Goal: Transaction & Acquisition: Purchase product/service

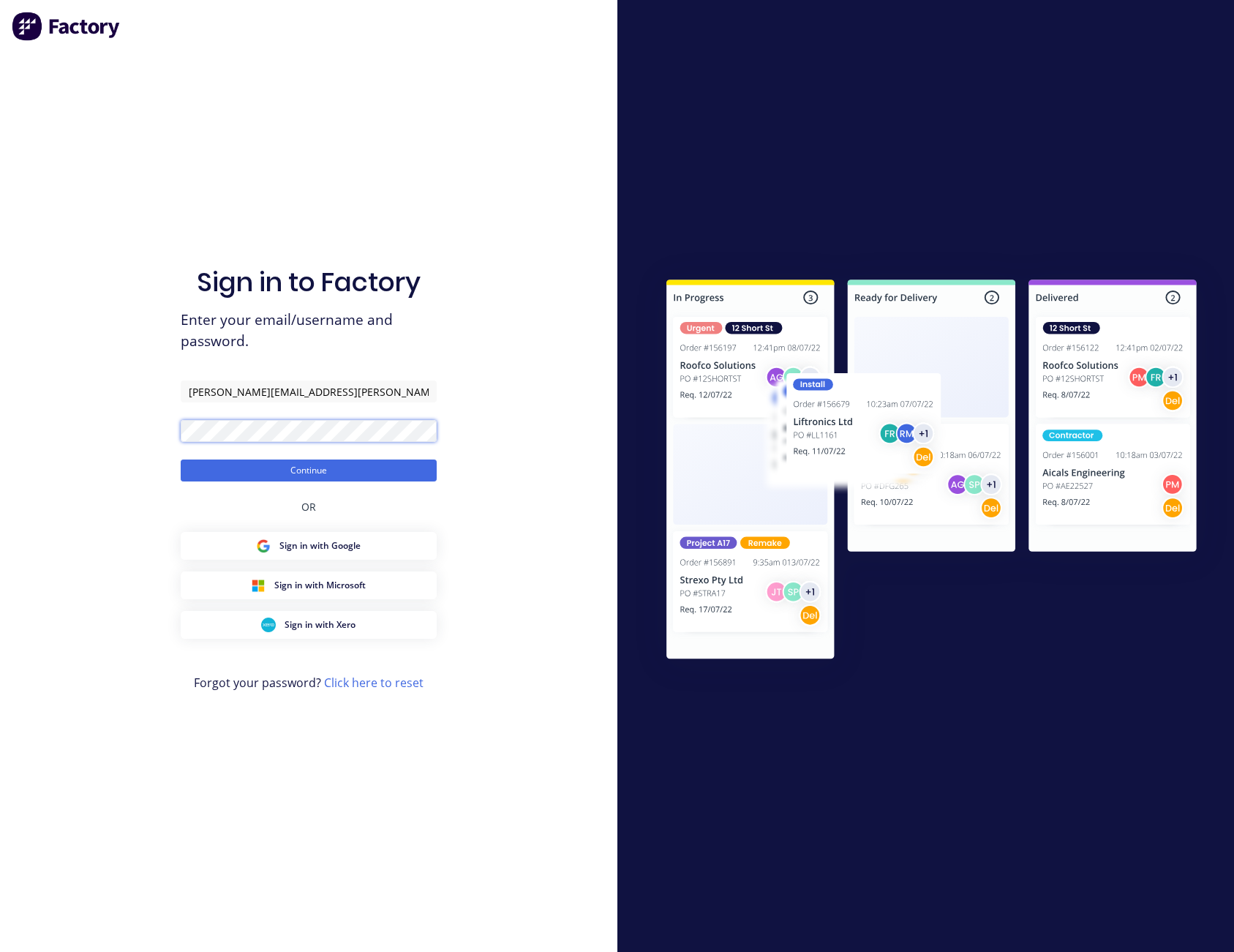
click at [181, 460] on button "Continue" at bounding box center [309, 470] width 256 height 22
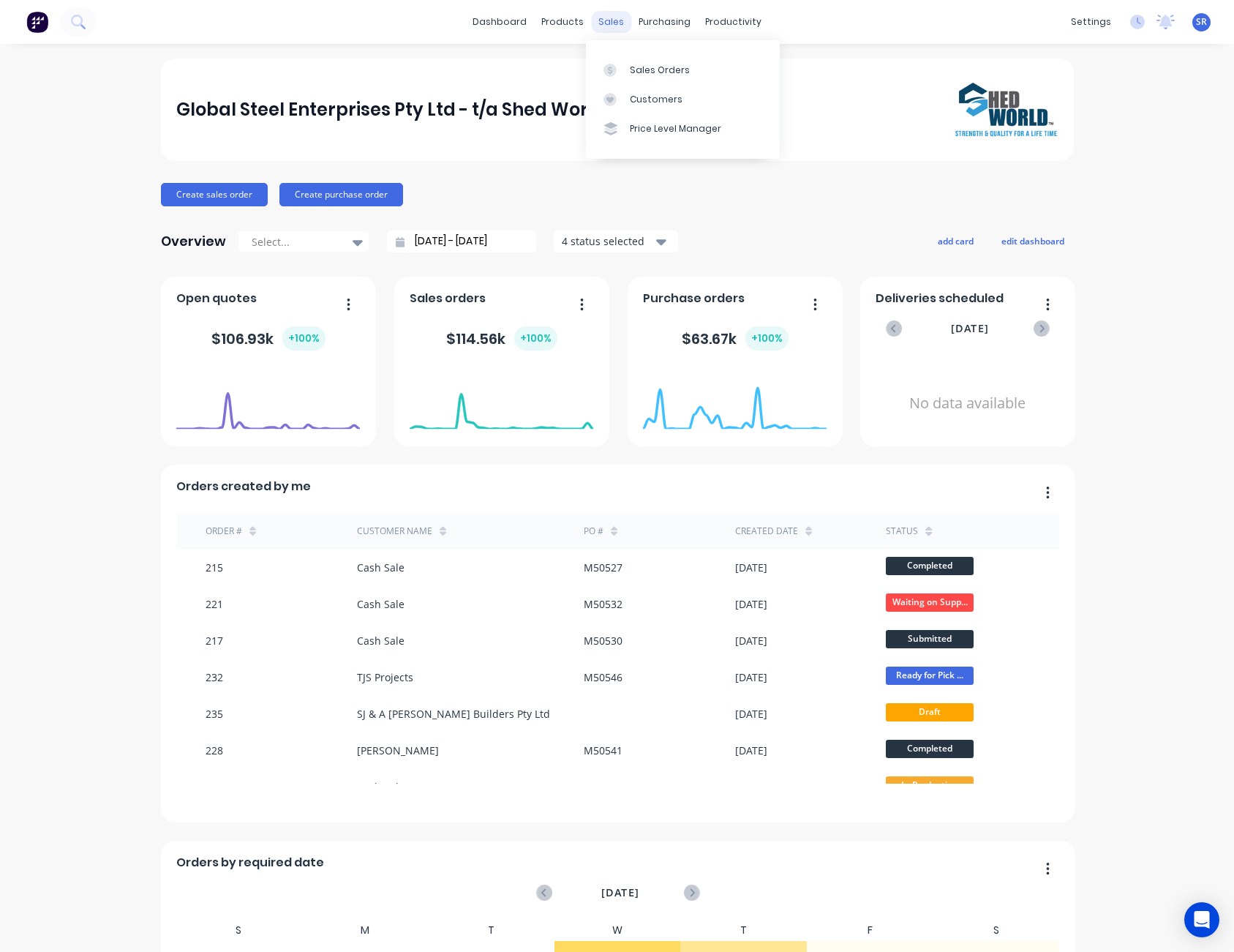
click at [598, 23] on div "sales" at bounding box center [612, 21] width 40 height 22
click at [649, 66] on div "Sales Orders" at bounding box center [660, 70] width 60 height 13
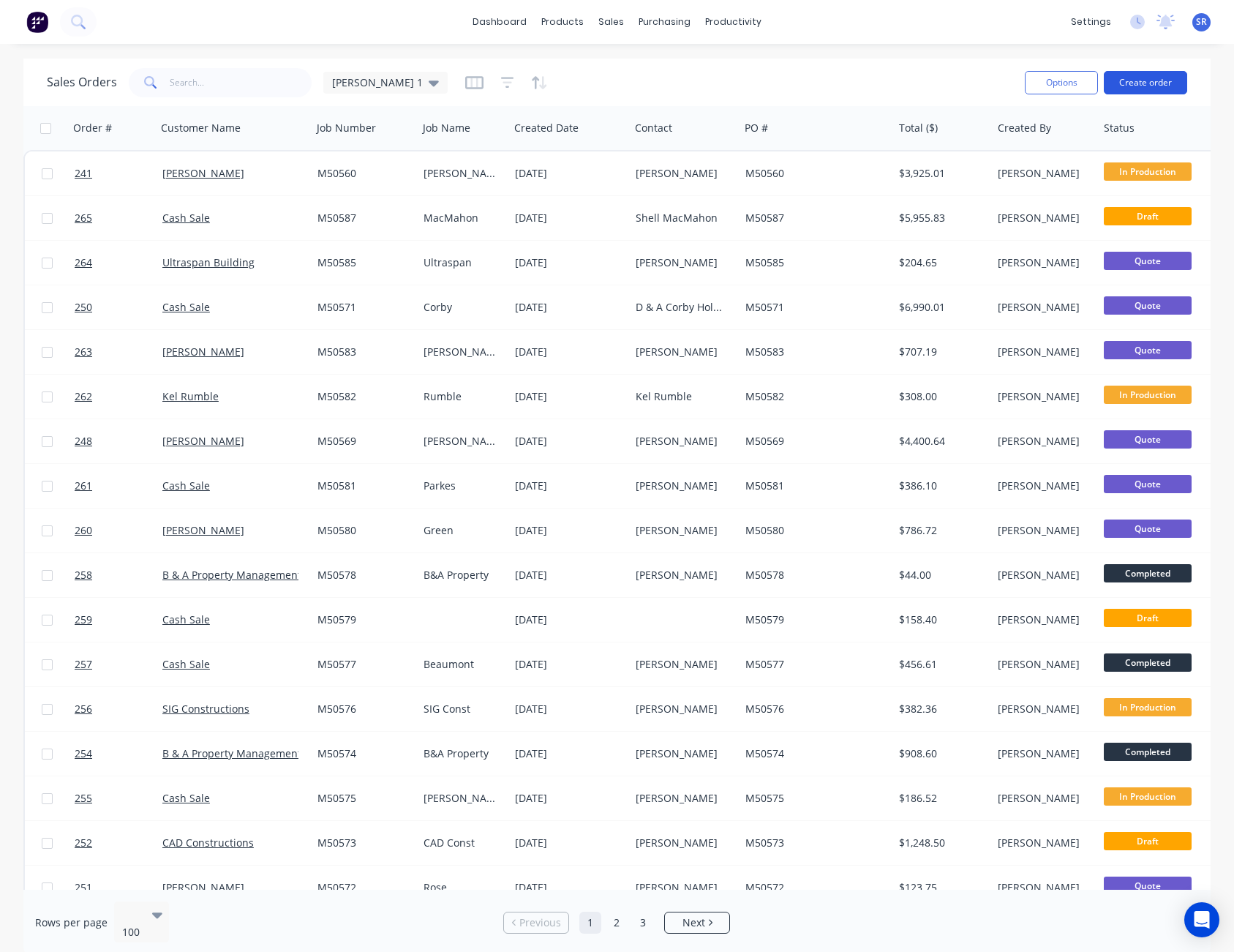
click at [1155, 77] on button "Create order" at bounding box center [1145, 83] width 84 height 23
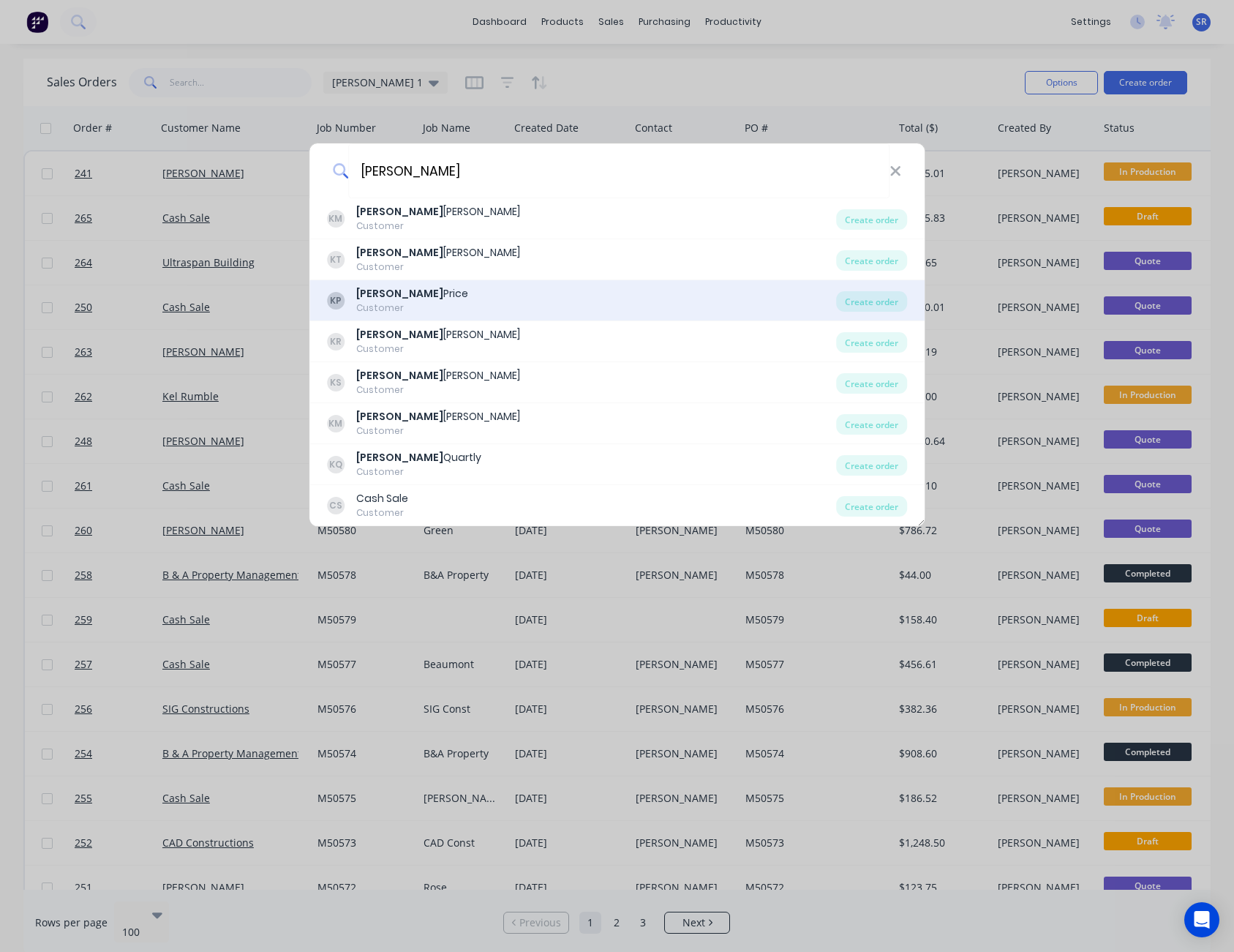
type input "[PERSON_NAME]"
click at [422, 294] on div "KP [PERSON_NAME] Customer" at bounding box center [581, 301] width 510 height 29
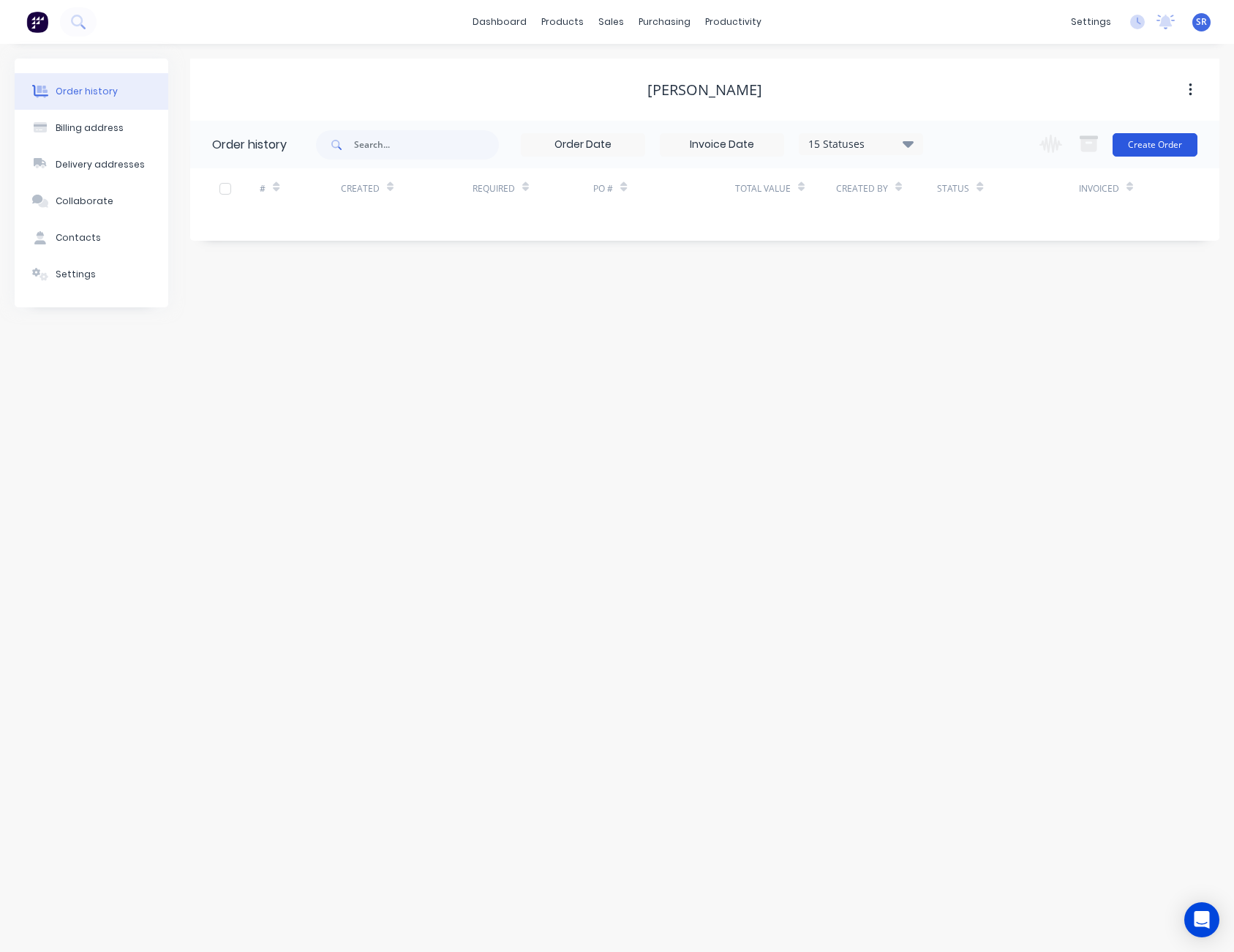
click at [1157, 147] on button "Create Order" at bounding box center [1155, 145] width 85 height 23
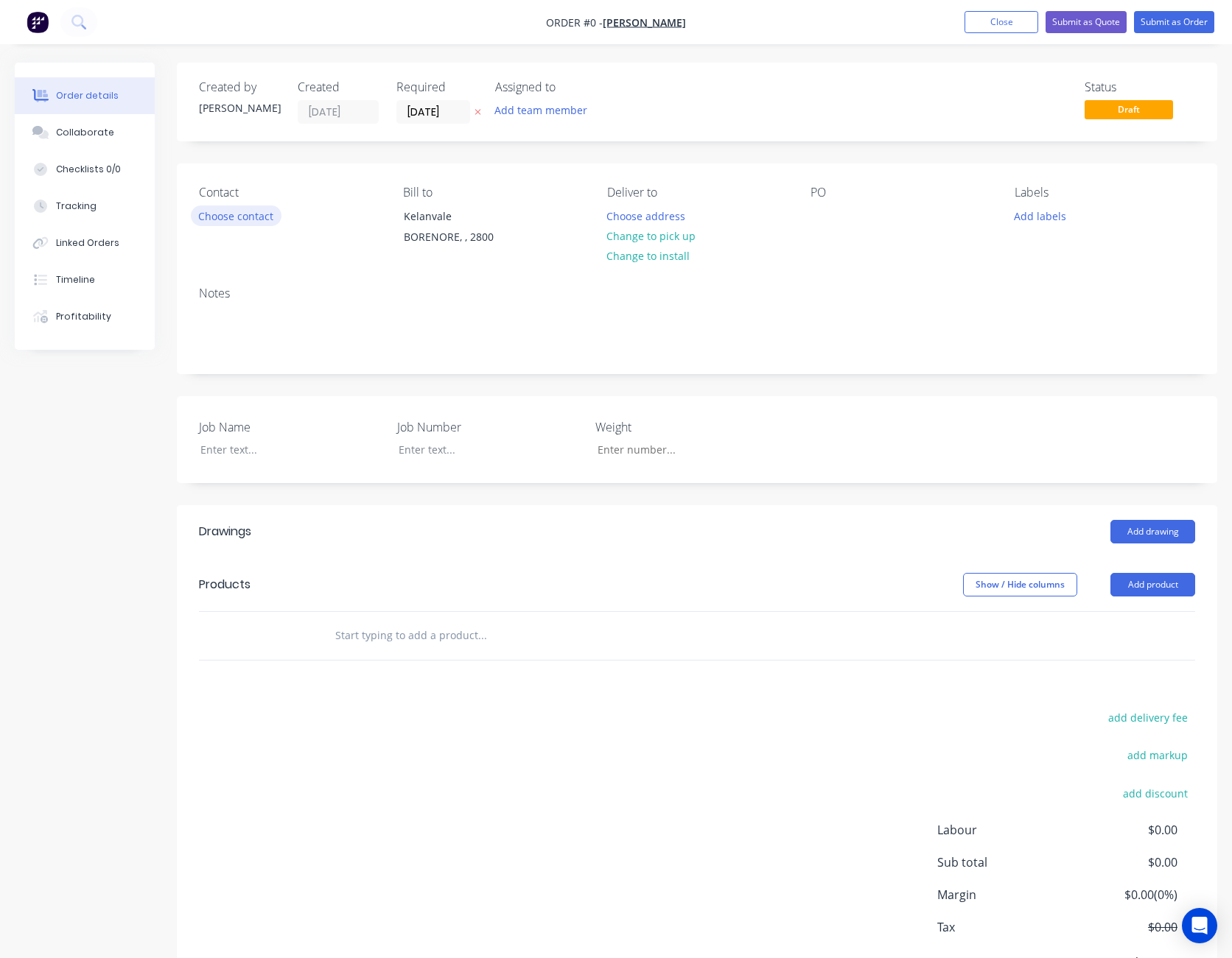
click at [244, 219] on button "Choose contact" at bounding box center [236, 215] width 90 height 20
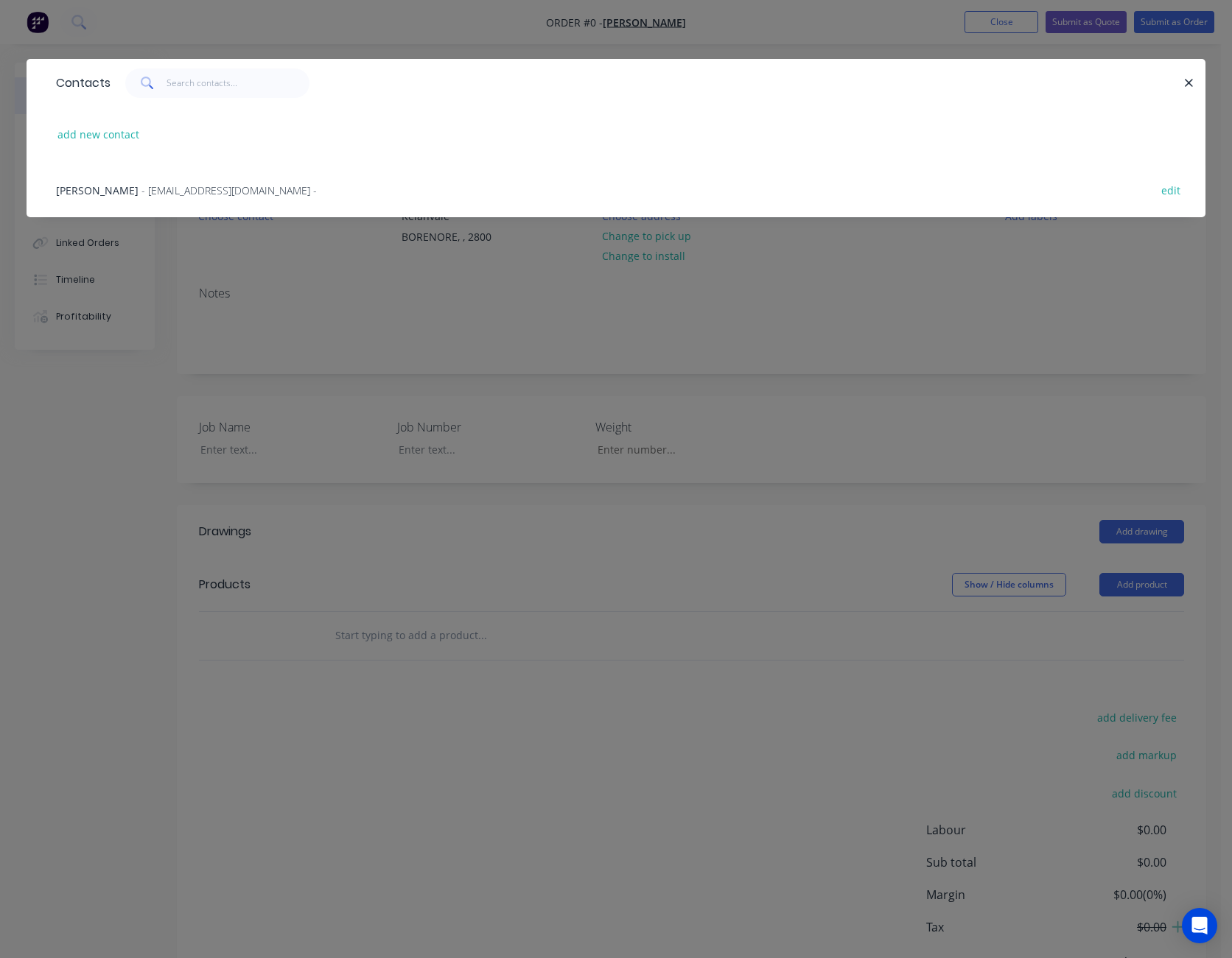
click at [179, 188] on span "- [EMAIL_ADDRESS][DOMAIN_NAME] -" at bounding box center [229, 190] width 176 height 14
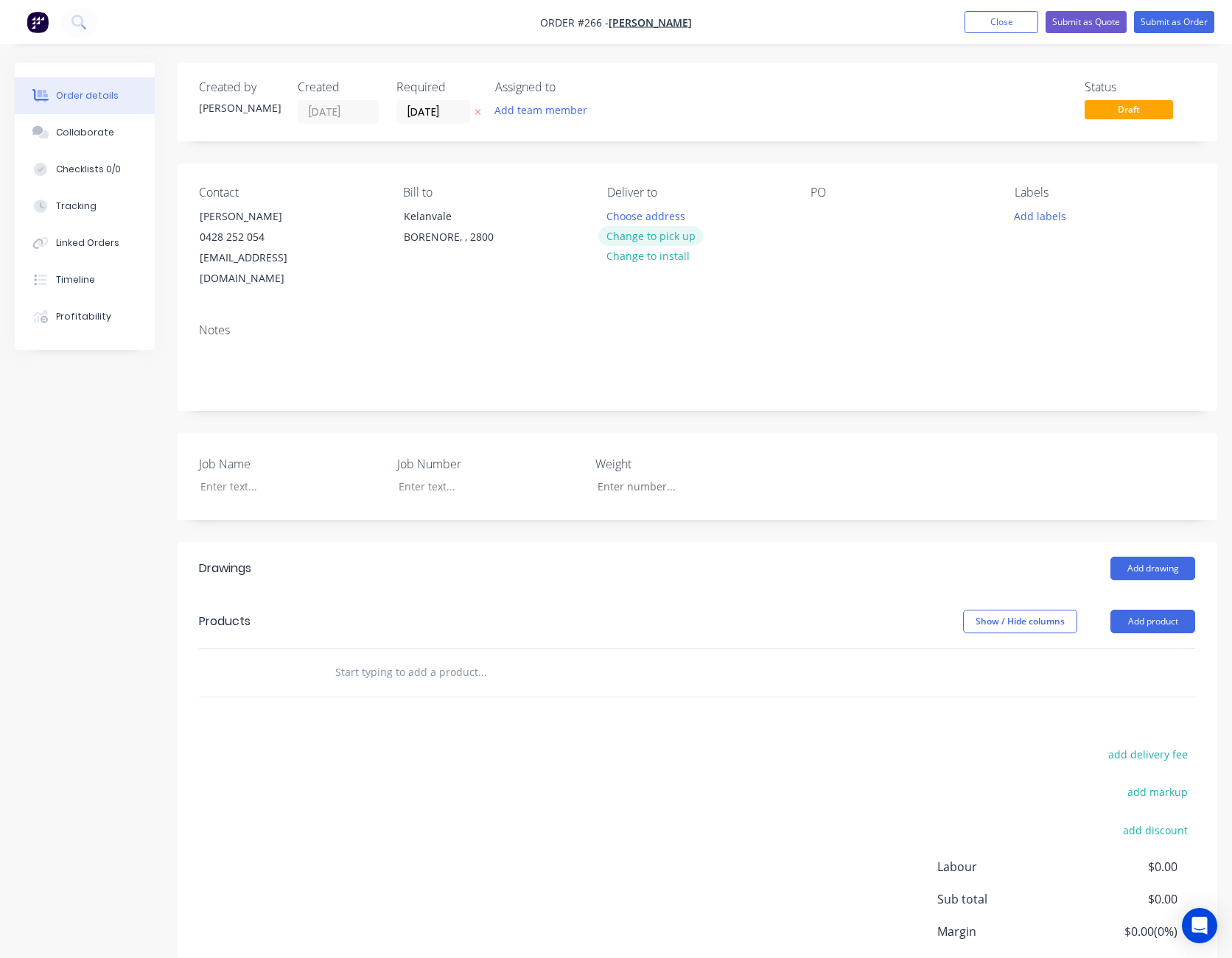
click at [657, 235] on button "Change to pick up" at bounding box center [651, 236] width 105 height 20
click at [822, 217] on div at bounding box center [822, 216] width 23 height 21
click at [216, 476] on div at bounding box center [280, 487] width 184 height 21
click at [959, 469] on div "Job Name Price Job Number M50588 Weight" at bounding box center [697, 477] width 1040 height 87
click at [1158, 557] on button "Add drawing" at bounding box center [1151, 568] width 84 height 23
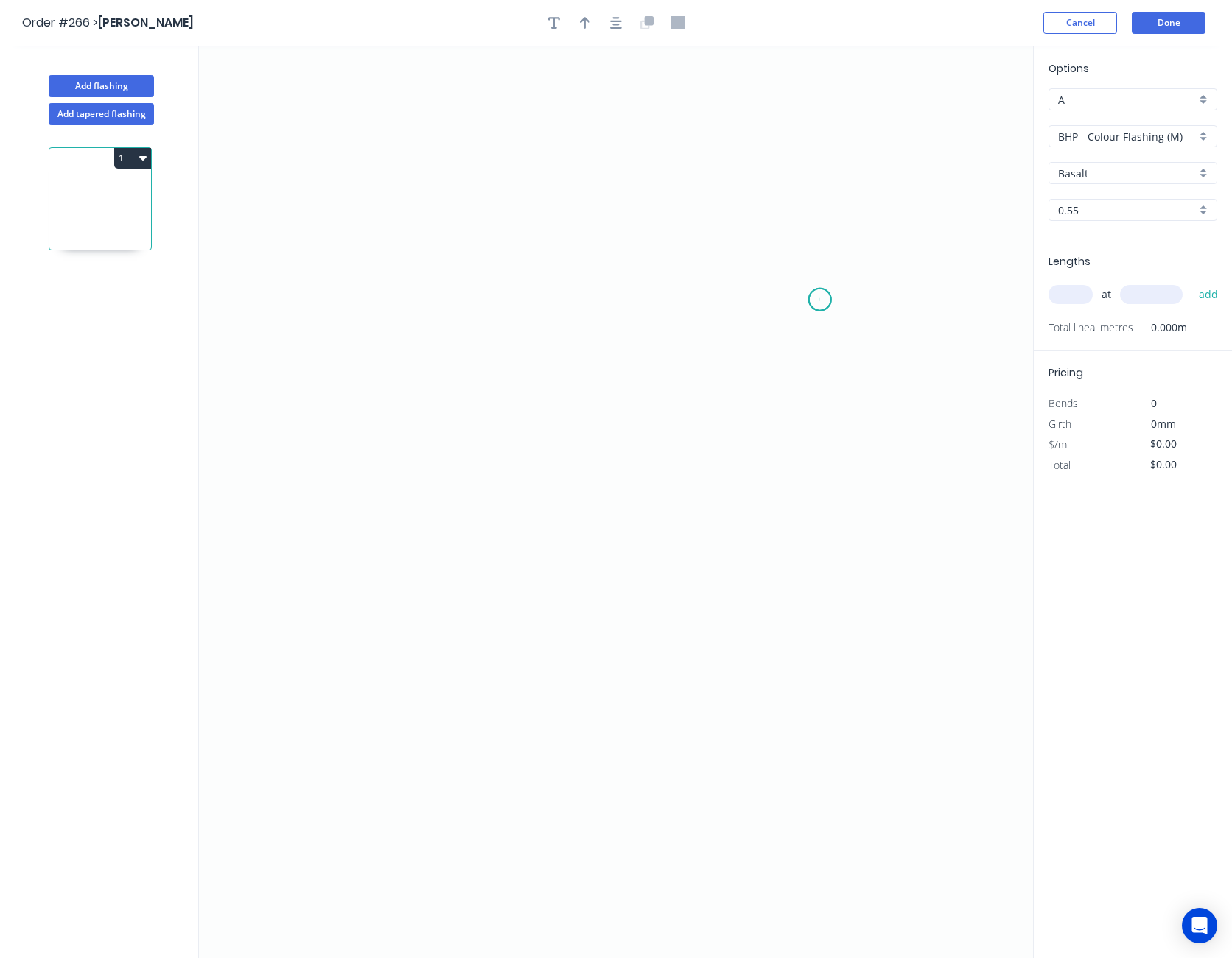
click at [820, 300] on icon "0" at bounding box center [616, 501] width 834 height 912
click at [779, 262] on icon "0" at bounding box center [616, 501] width 834 height 912
click at [560, 261] on icon "0 ?" at bounding box center [616, 501] width 834 height 912
click at [566, 394] on icon "0 ? ?" at bounding box center [616, 501] width 834 height 912
click at [421, 427] on icon "0 ? ? ?" at bounding box center [616, 501] width 834 height 912
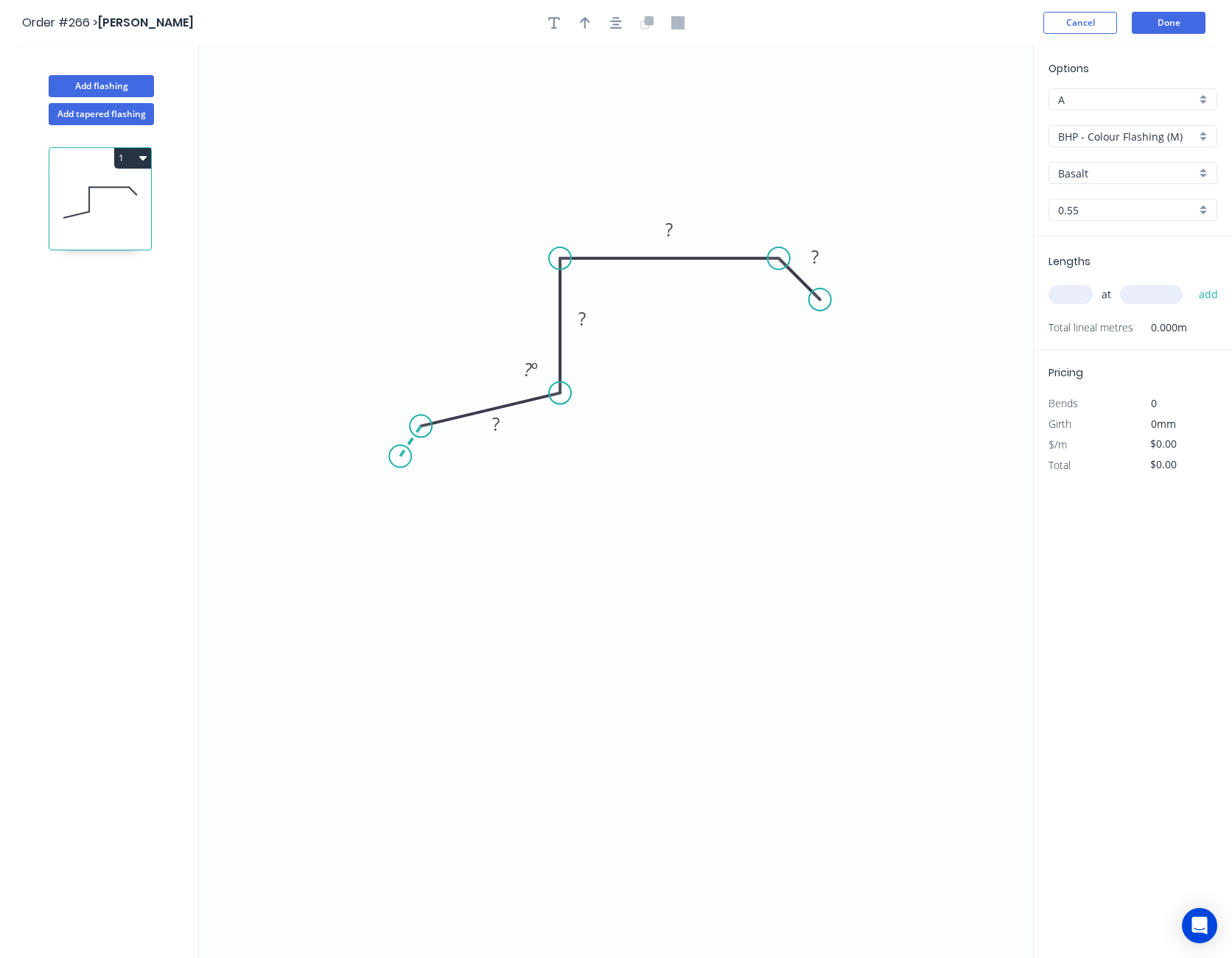
click at [400, 457] on icon "0 ? ? ? ? ? º" at bounding box center [616, 501] width 834 height 912
click at [396, 424] on tspan "?" at bounding box center [392, 421] width 8 height 24
type input "$8.68"
click at [441, 462] on tspan "?" at bounding box center [438, 455] width 8 height 24
click at [643, 458] on icon "0 10 50 30 20 10 97 º 135 º" at bounding box center [616, 501] width 834 height 912
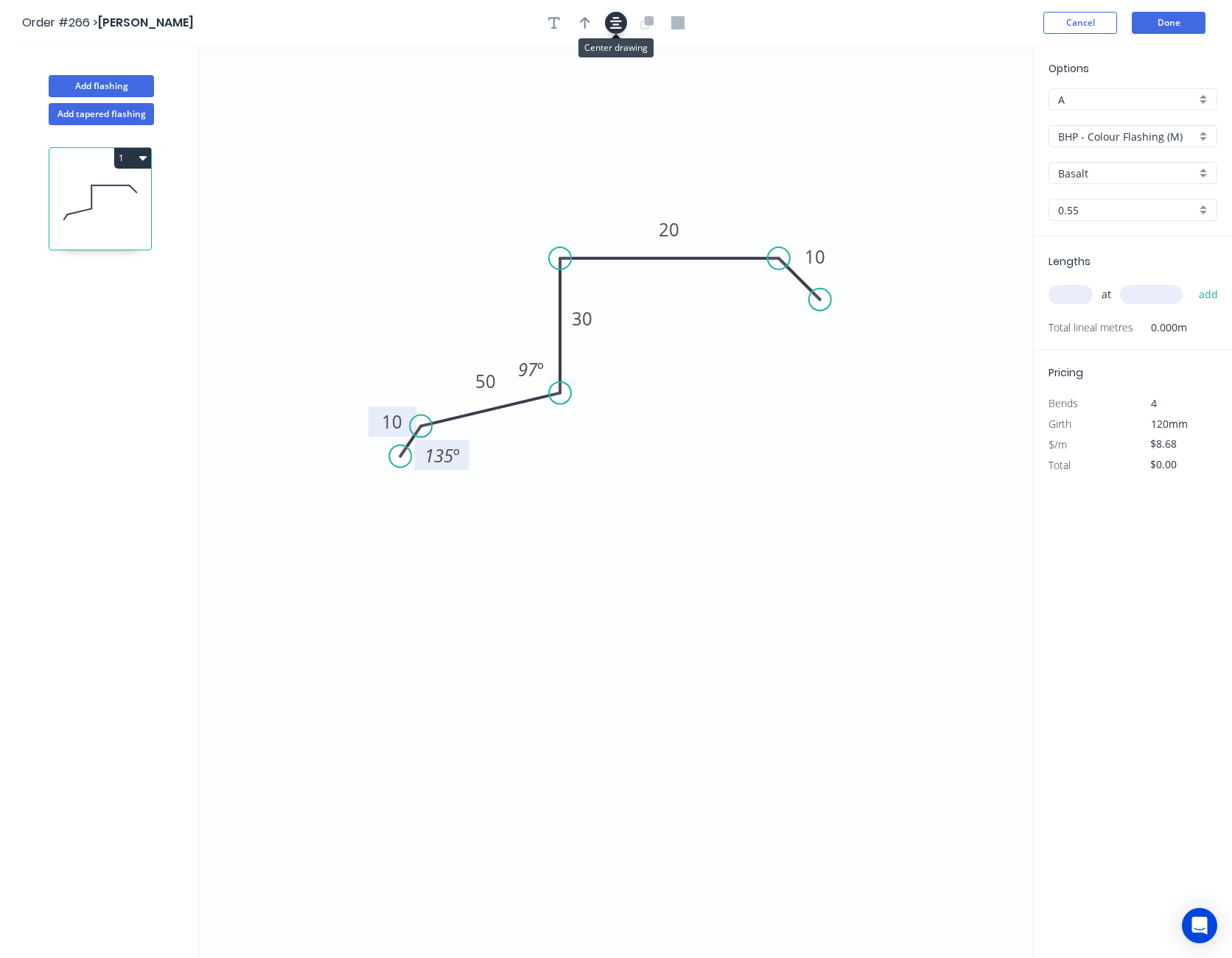
click at [622, 24] on button "button" at bounding box center [615, 22] width 22 height 22
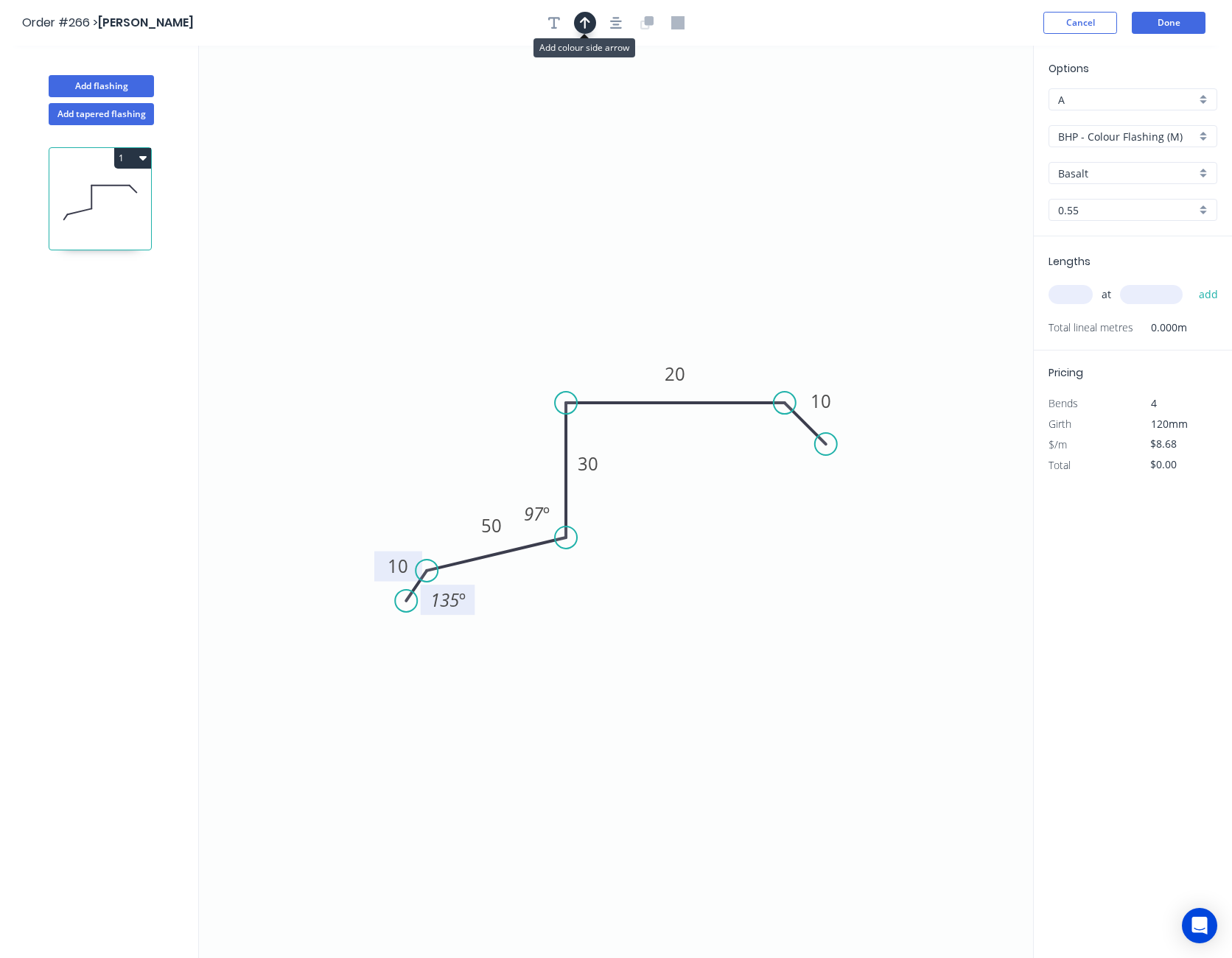
click at [581, 14] on button "button" at bounding box center [585, 22] width 22 height 22
drag, startPoint x: 958, startPoint y: 115, endPoint x: 561, endPoint y: 318, distance: 445.9
click at [561, 318] on icon at bounding box center [566, 299] width 14 height 48
click at [1079, 299] on input "text" at bounding box center [1071, 295] width 45 height 19
type input "4"
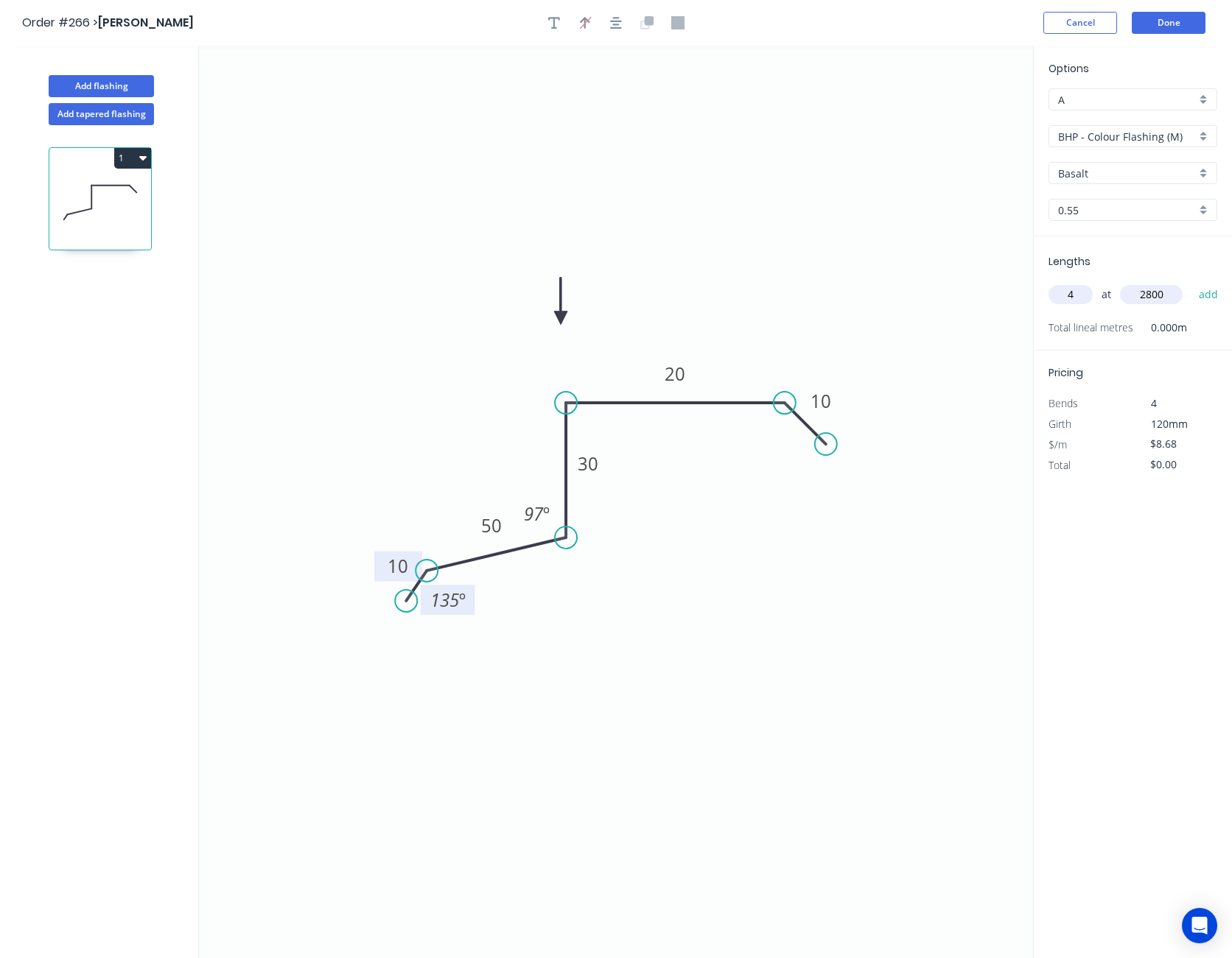
type input "2800"
click at [1191, 282] on button "add" at bounding box center [1209, 295] width 35 height 25
type input "$97.22"
click at [1176, 24] on button "Done" at bounding box center [1168, 22] width 74 height 22
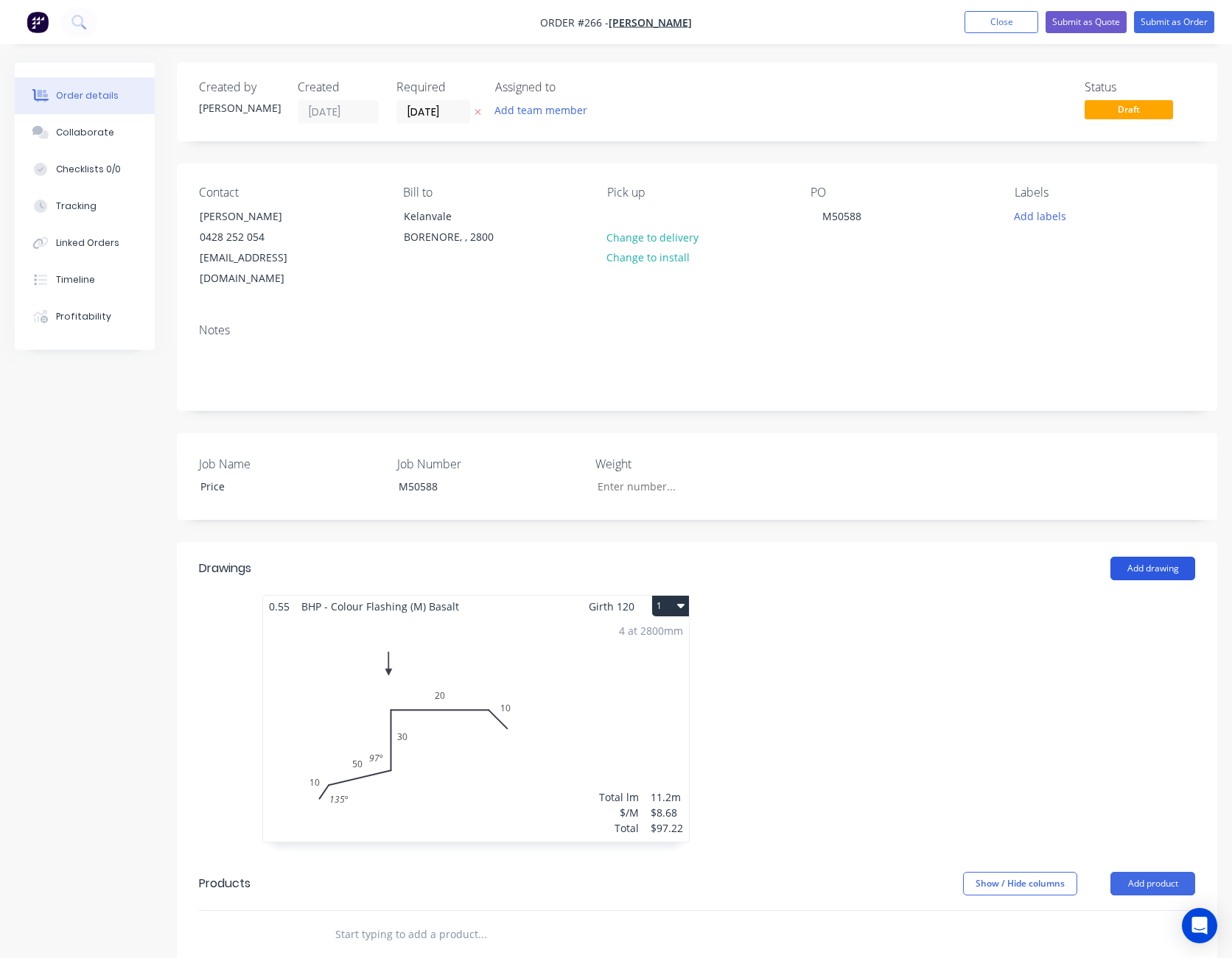
click at [1151, 557] on button "Add drawing" at bounding box center [1151, 568] width 84 height 23
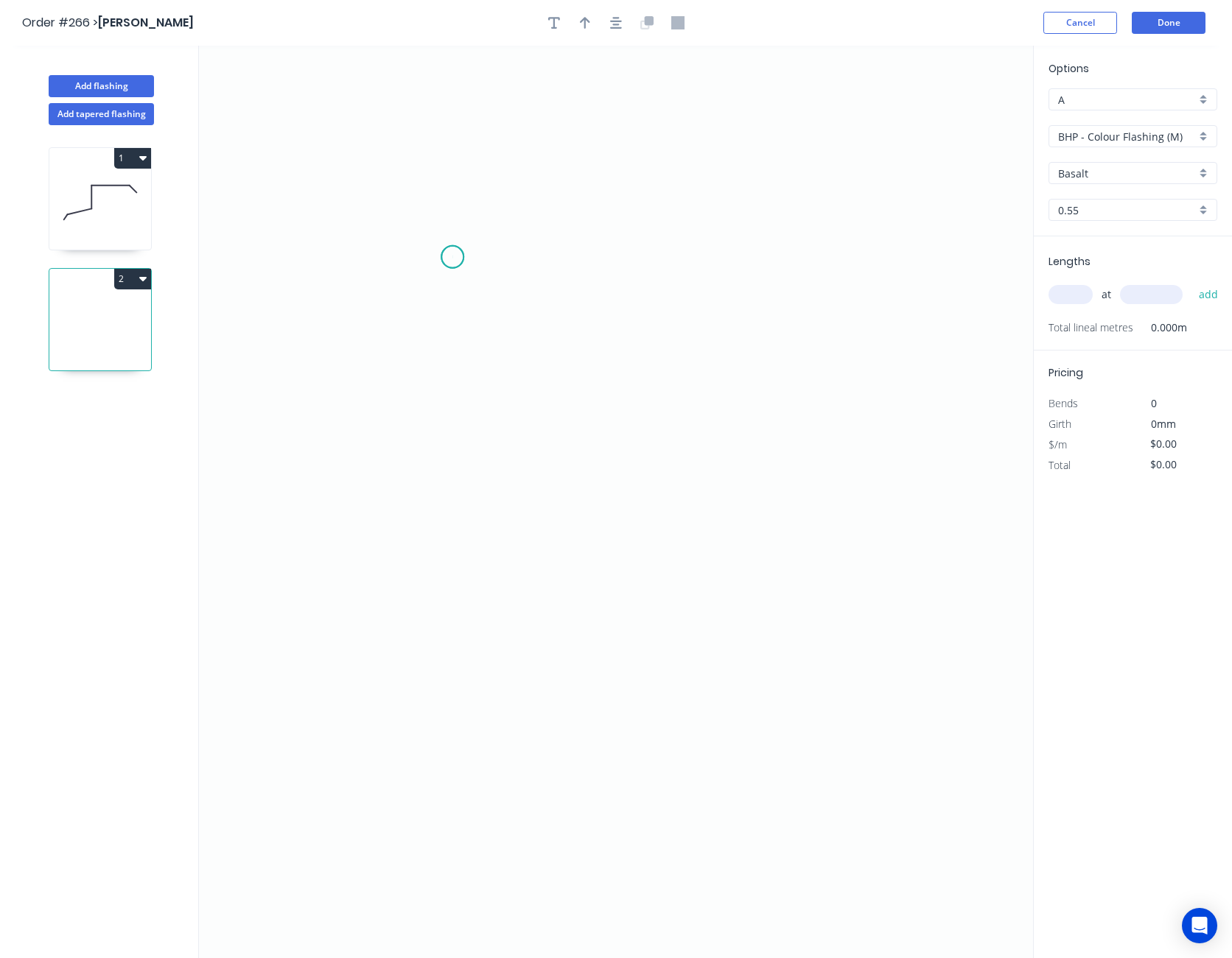
click at [452, 257] on icon "0" at bounding box center [616, 501] width 834 height 912
click at [490, 294] on icon "0" at bounding box center [616, 501] width 834 height 912
click at [751, 289] on icon "0 ?" at bounding box center [616, 501] width 834 height 912
click at [764, 500] on icon "0 ? ?" at bounding box center [616, 501] width 834 height 912
click at [789, 534] on icon "0 ? ? ?" at bounding box center [616, 501] width 834 height 912
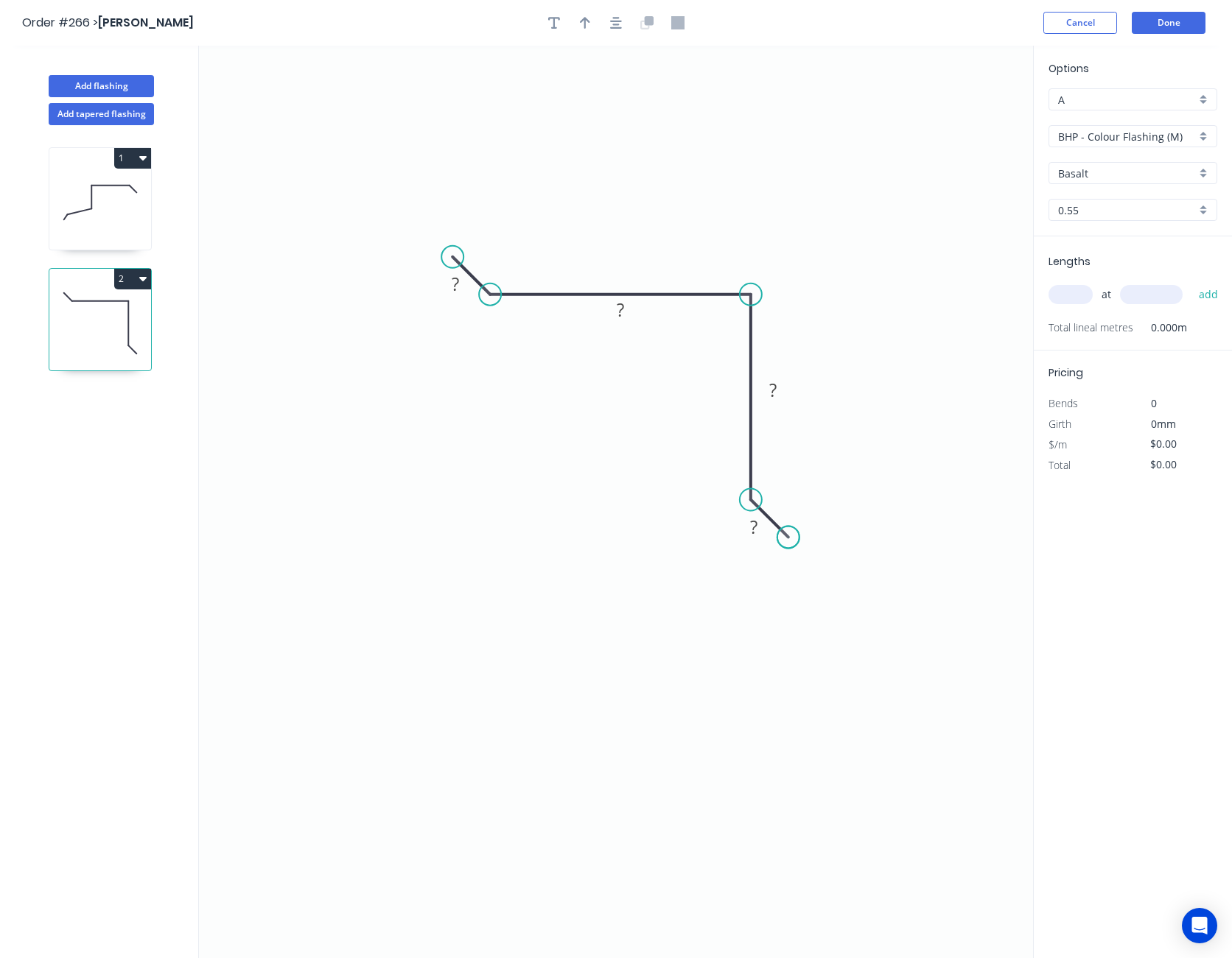
click at [789, 534] on circle at bounding box center [788, 536] width 22 height 22
click at [750, 529] on tspan "?" at bounding box center [754, 527] width 8 height 24
type input "$4.84"
click at [594, 26] on button "button" at bounding box center [585, 22] width 22 height 22
drag, startPoint x: 958, startPoint y: 119, endPoint x: 540, endPoint y: 540, distance: 593.3
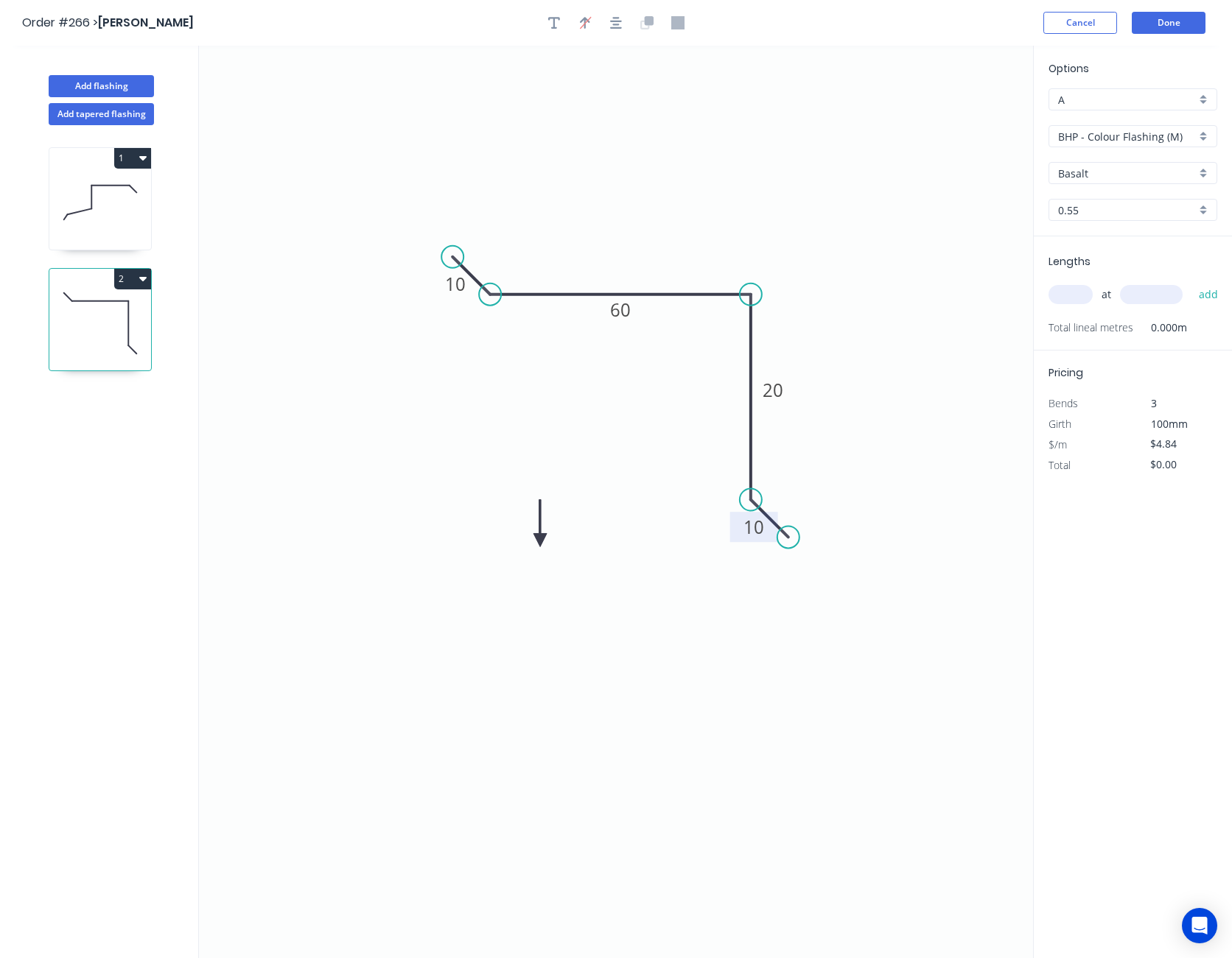
click at [540, 540] on icon at bounding box center [540, 524] width 14 height 48
click at [540, 541] on icon at bounding box center [540, 524] width 14 height 48
click at [540, 541] on icon at bounding box center [552, 527] width 43 height 43
click at [540, 541] on icon at bounding box center [557, 540] width 48 height 14
click at [540, 541] on icon at bounding box center [552, 553] width 43 height 43
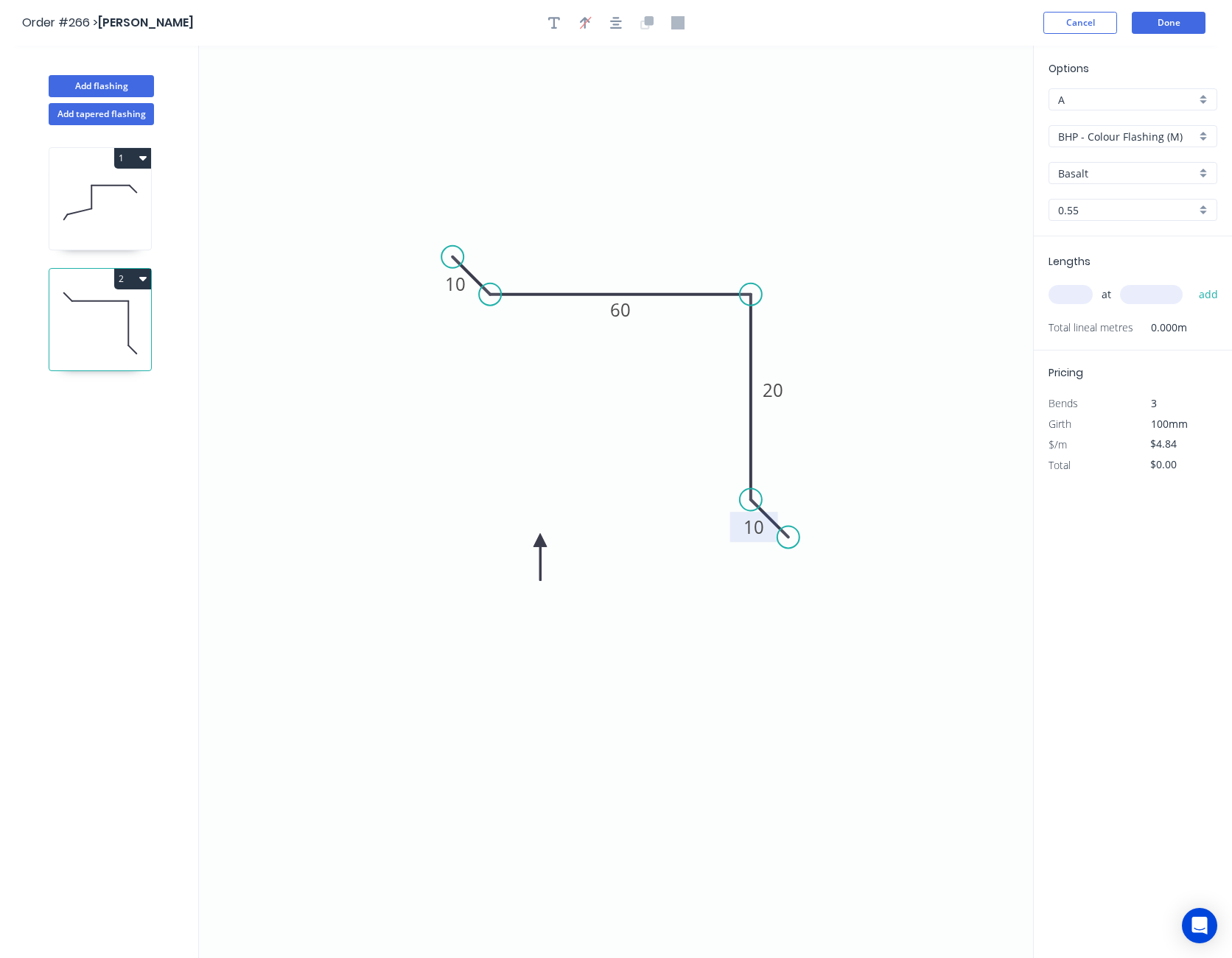
click at [540, 541] on icon at bounding box center [540, 557] width 14 height 48
drag, startPoint x: 540, startPoint y: 541, endPoint x: 535, endPoint y: 454, distance: 87.1
click at [535, 454] on icon at bounding box center [524, 465] width 43 height 43
click at [1099, 140] on input "BHP - Colour Flashing (M)" at bounding box center [1126, 137] width 138 height 16
click at [1099, 208] on div "SW - Colour Flashing" at bounding box center [1132, 216] width 167 height 26
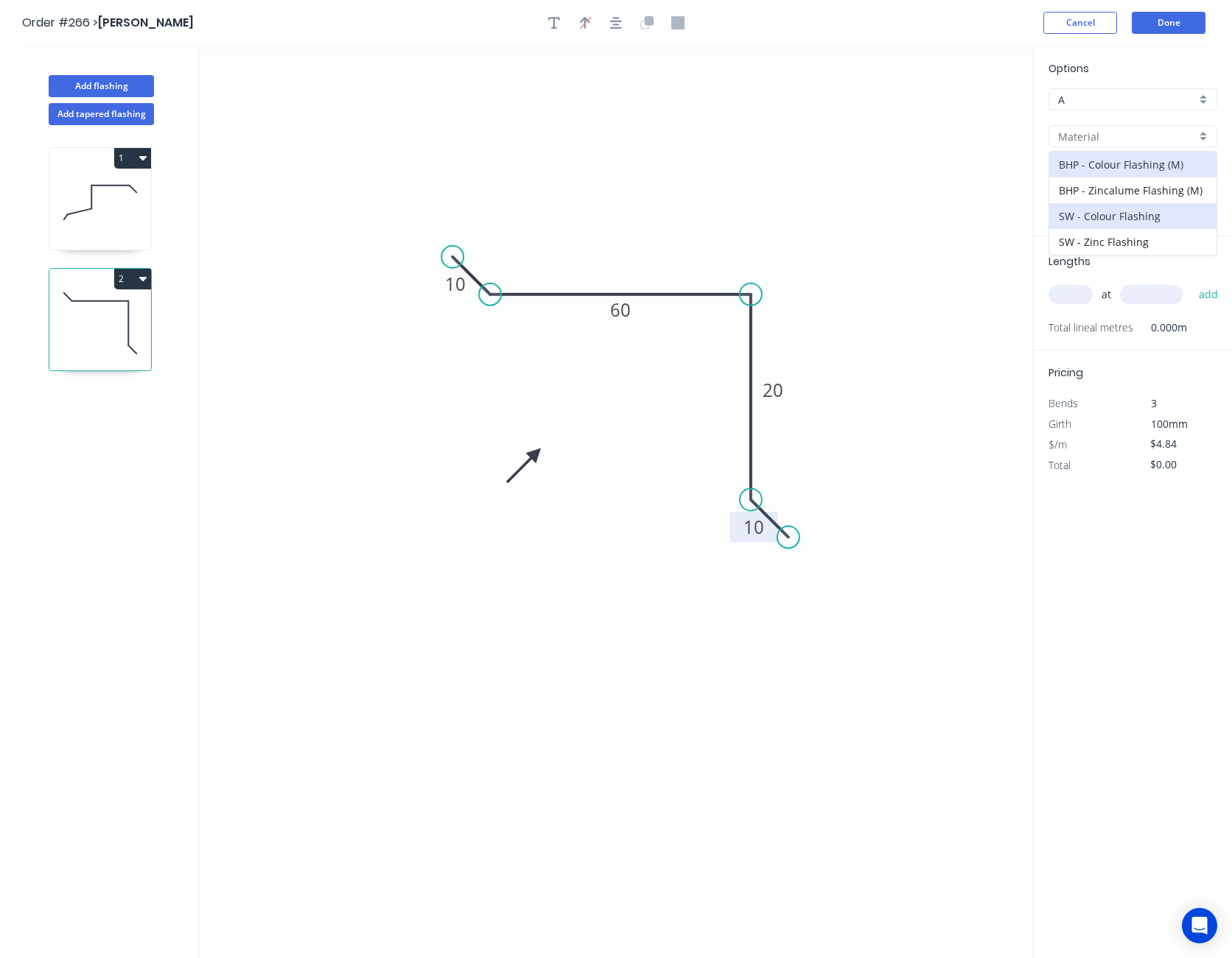
type input "SW - Colour Flashing"
click at [1101, 169] on input "Basalt" at bounding box center [1126, 174] width 138 height 16
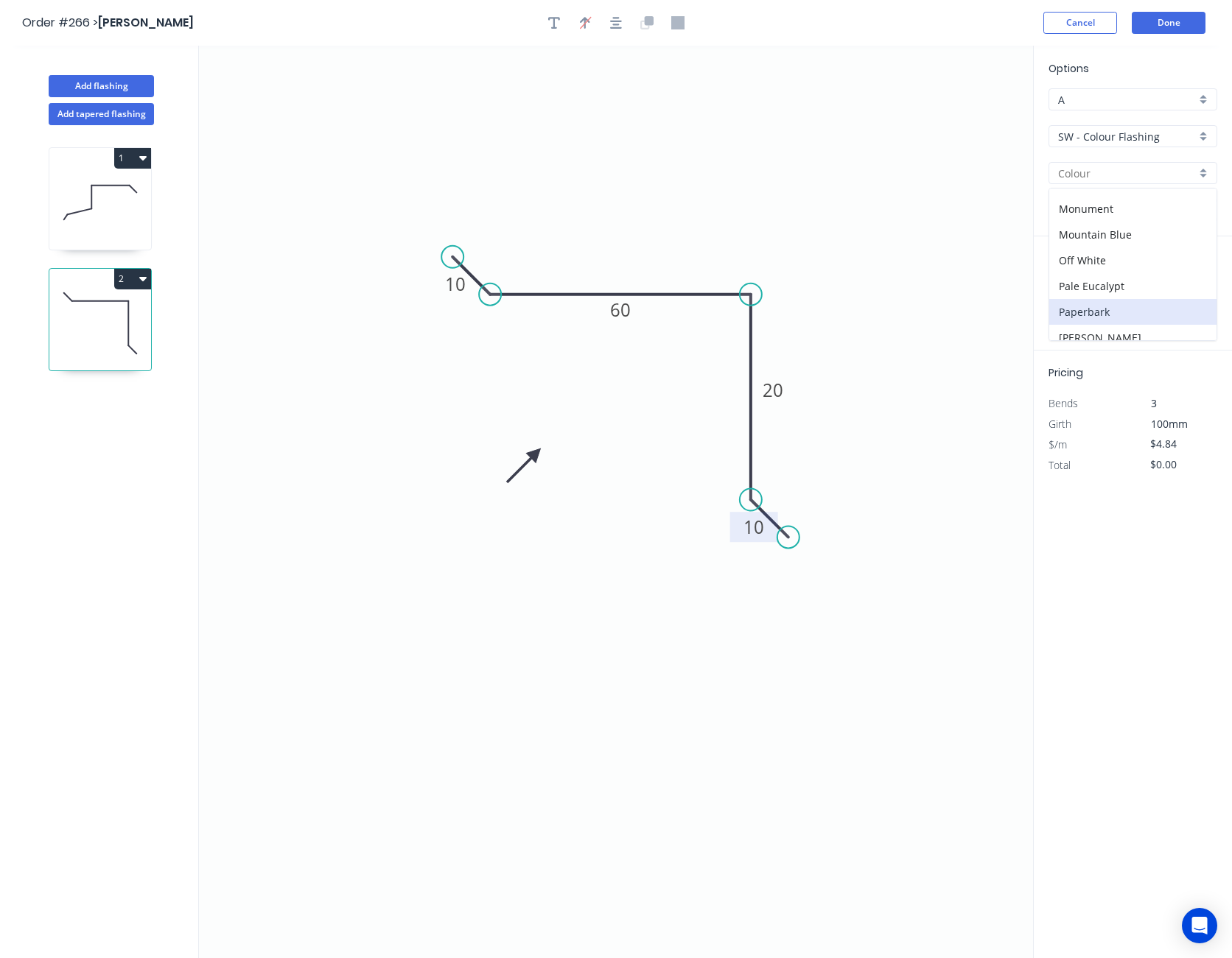
scroll to position [295, 0]
click at [1095, 312] on div "Off White" at bounding box center [1132, 319] width 167 height 26
type input "Off White"
click at [1075, 302] on input "text" at bounding box center [1071, 295] width 45 height 19
type input "4"
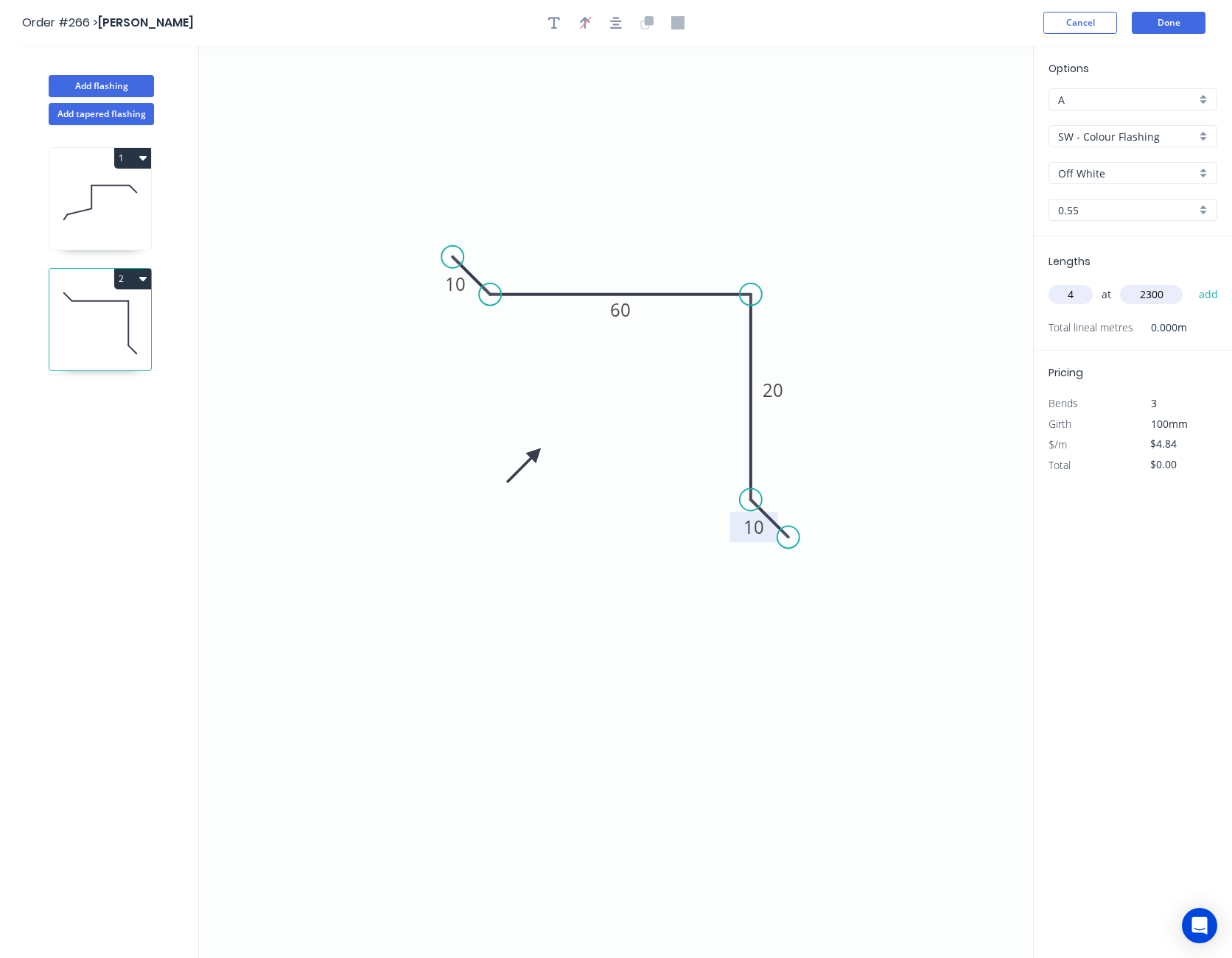
type input "2300"
click at [1191, 282] on button "add" at bounding box center [1209, 295] width 35 height 25
type input "$44.53"
click at [1174, 25] on button "Done" at bounding box center [1168, 22] width 74 height 22
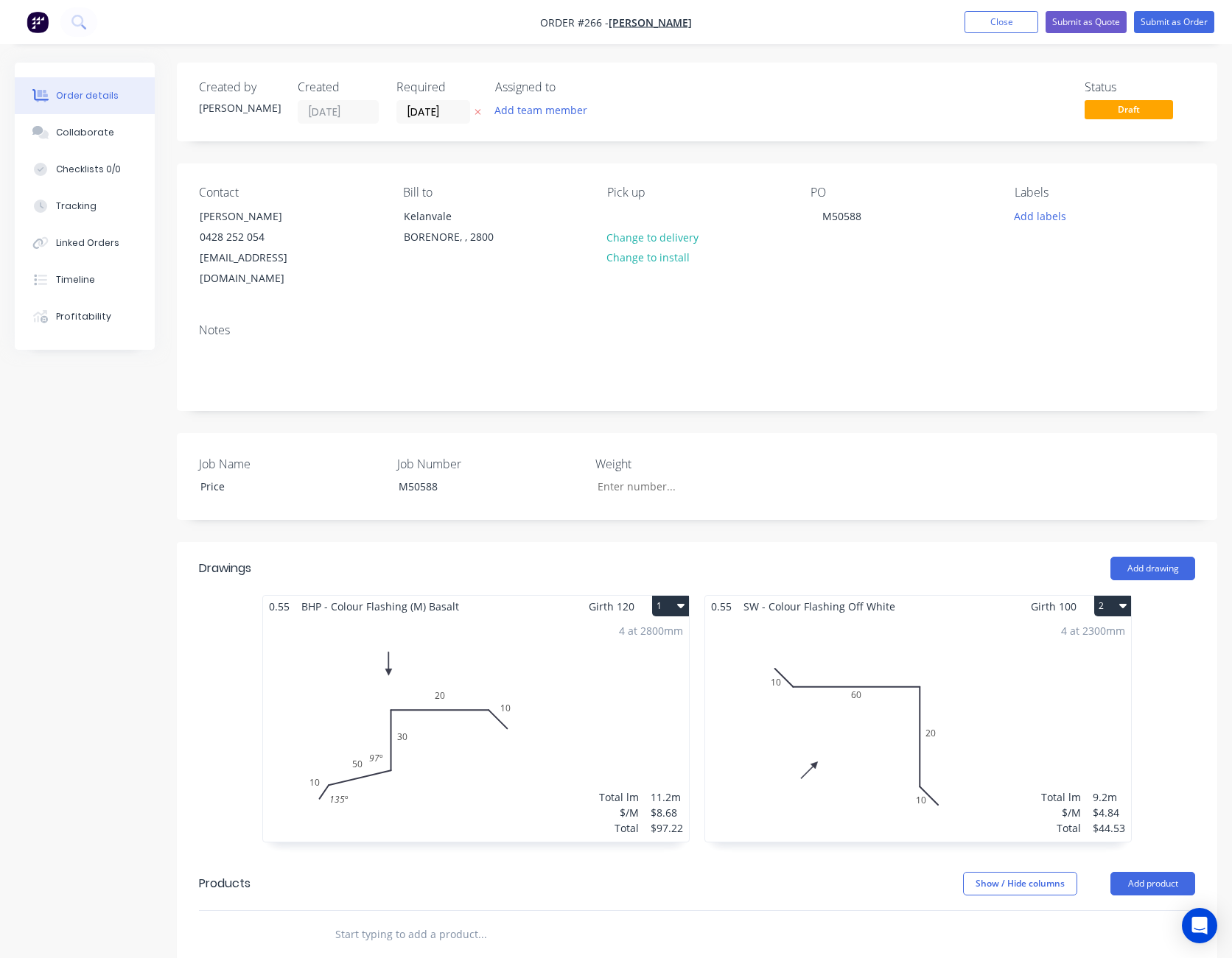
click at [614, 660] on div "4 at 2800mm Total lm $/M Total 11.2m $8.68 $97.22" at bounding box center [475, 729] width 426 height 225
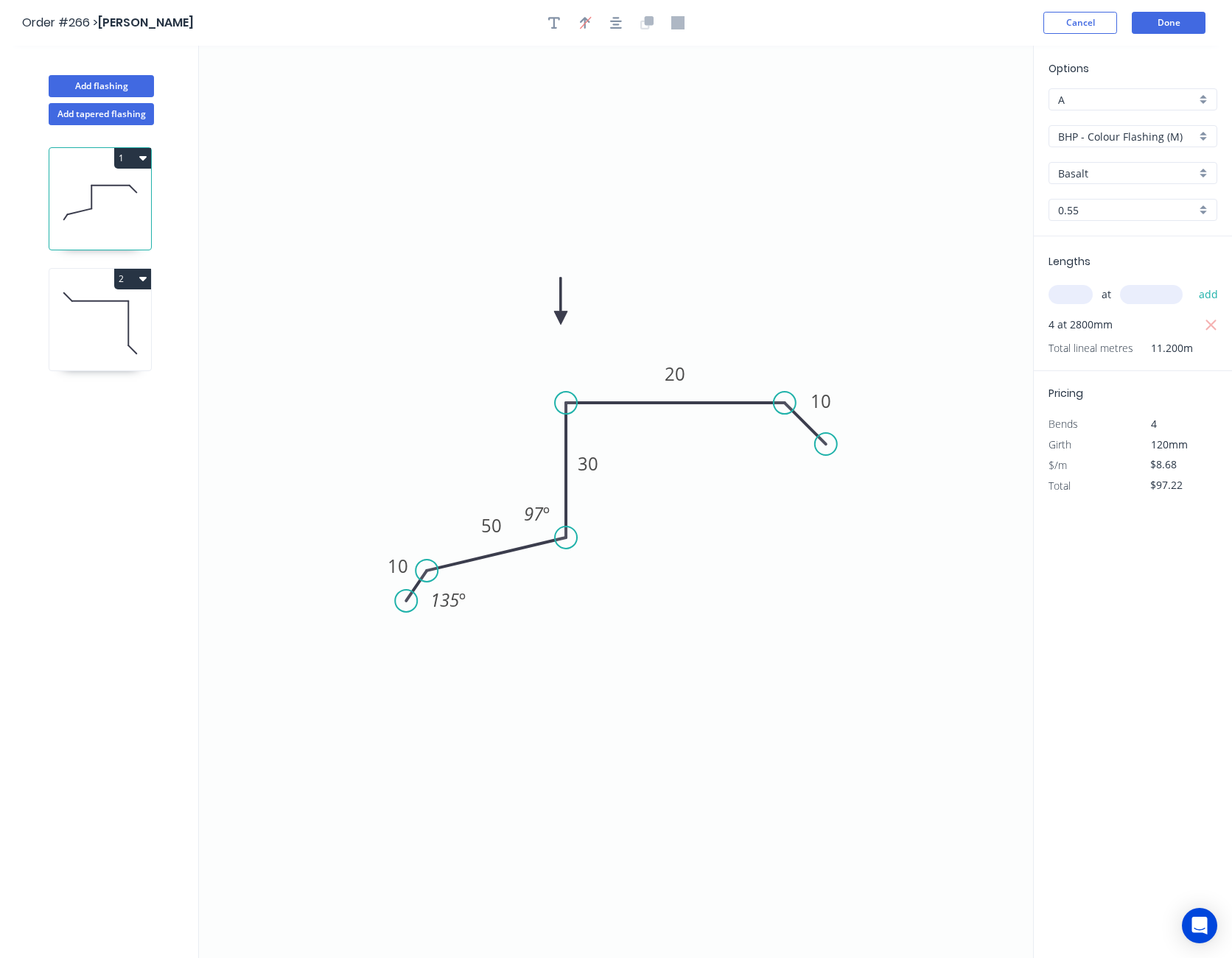
click at [1102, 139] on input "BHP - Colour Flashing (M)" at bounding box center [1126, 137] width 138 height 16
click at [1101, 207] on div "SW - Colour Flashing" at bounding box center [1132, 216] width 167 height 26
type input "SW - Colour Flashing"
click at [1101, 176] on input "Basalt" at bounding box center [1126, 174] width 138 height 16
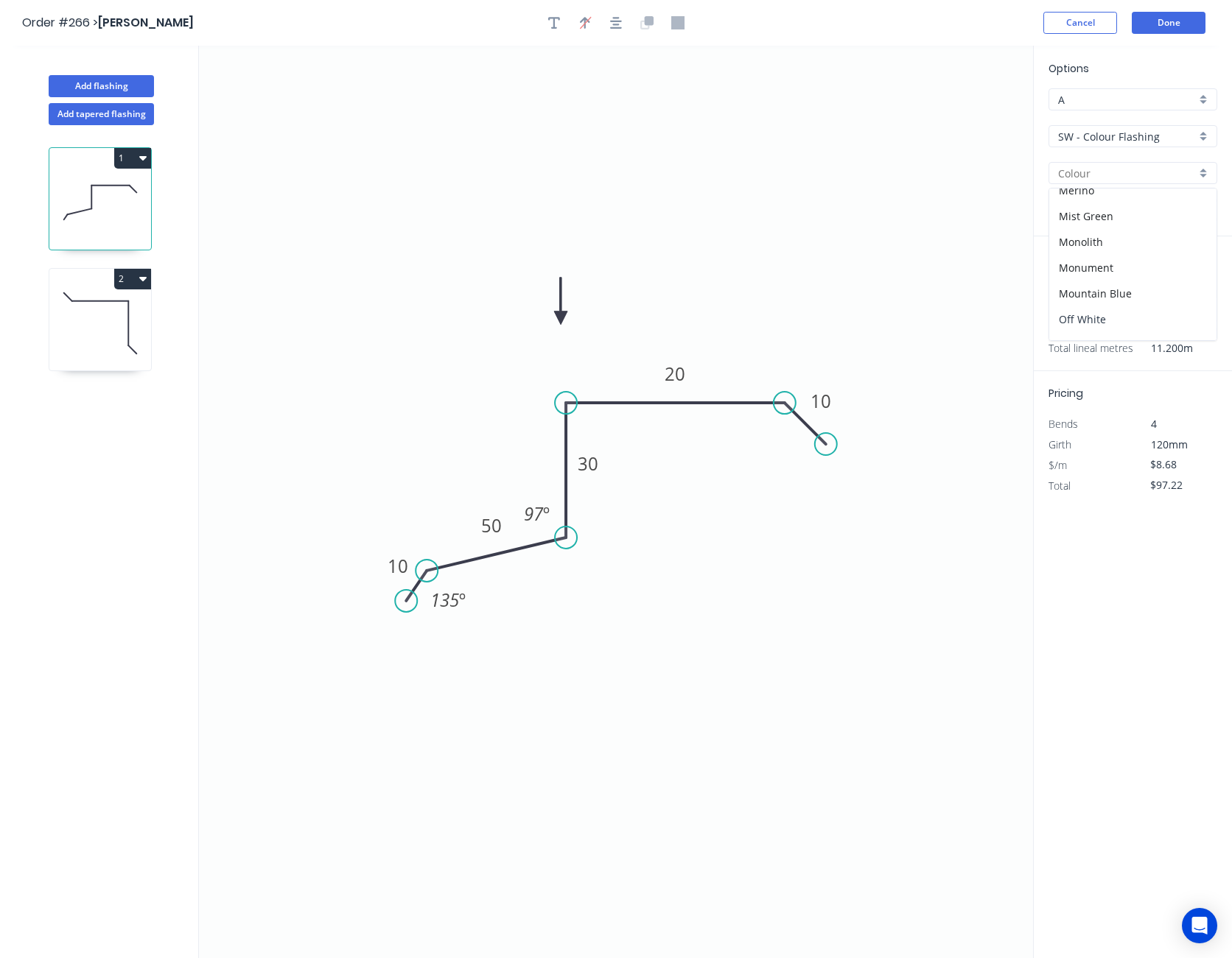
click at [1094, 312] on div "Off White" at bounding box center [1132, 319] width 167 height 26
type input "Off White"
click at [1162, 26] on button "Done" at bounding box center [1168, 22] width 74 height 22
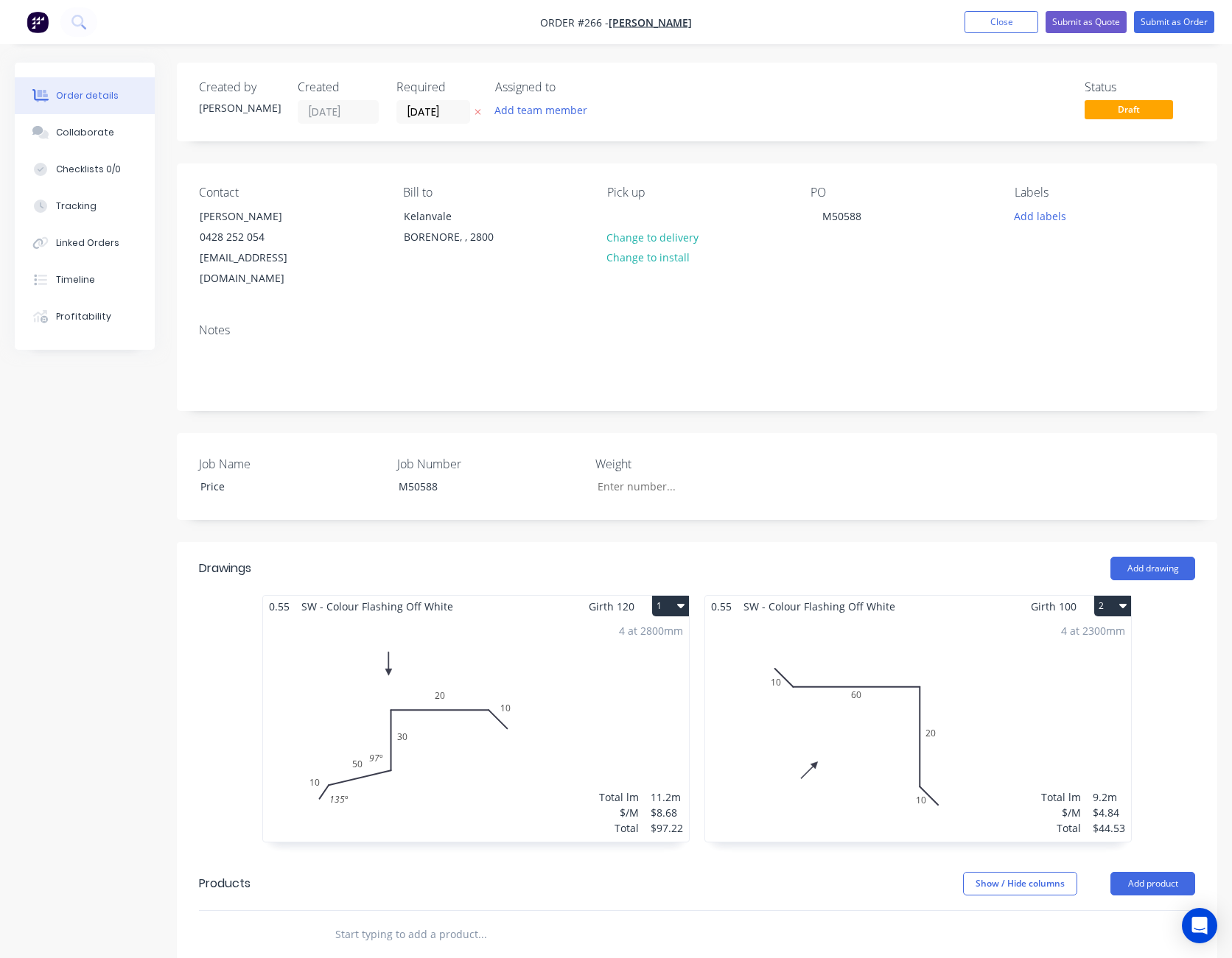
click at [556, 655] on div "4 at 2800mm Total lm $/M Total 11.2m $8.68 $97.22" at bounding box center [475, 729] width 426 height 225
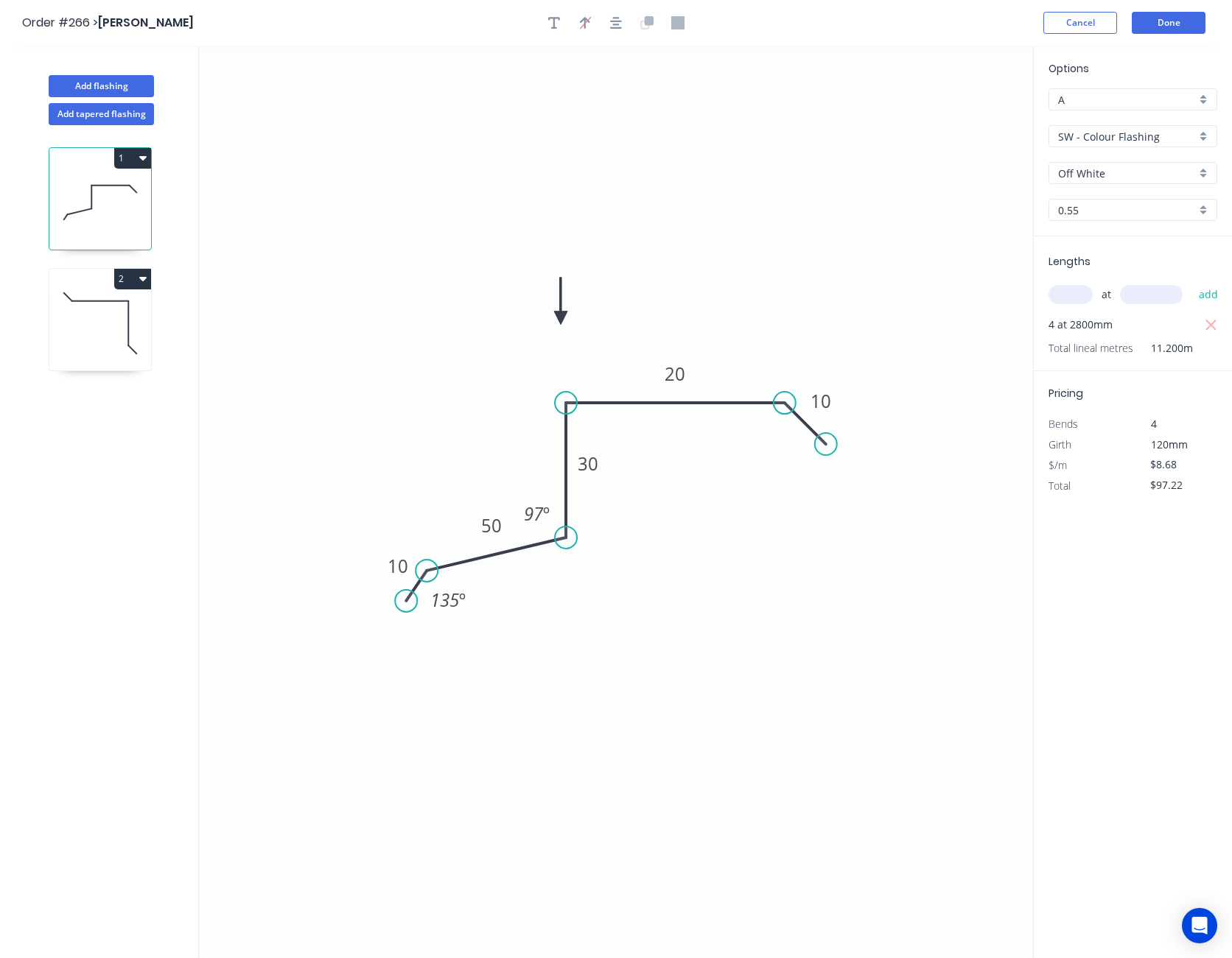
click at [563, 316] on icon at bounding box center [561, 301] width 14 height 48
click at [563, 316] on icon at bounding box center [572, 305] width 43 height 43
click at [563, 316] on icon at bounding box center [577, 318] width 48 height 14
click at [563, 316] on icon at bounding box center [572, 330] width 43 height 43
click at [563, 316] on icon at bounding box center [561, 335] width 14 height 48
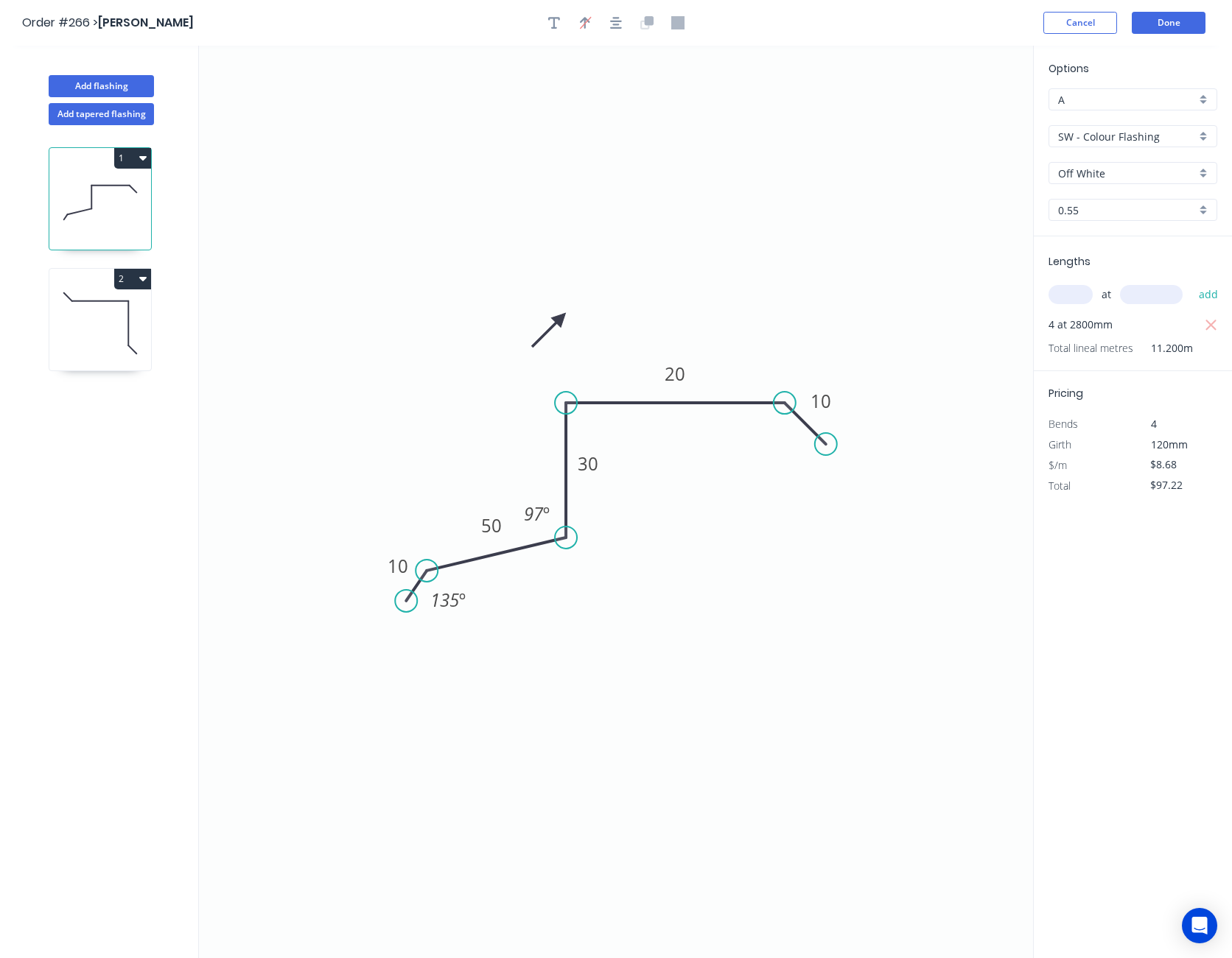
click at [563, 316] on icon at bounding box center [549, 330] width 43 height 43
click at [563, 316] on icon at bounding box center [543, 318] width 48 height 14
drag, startPoint x: 563, startPoint y: 316, endPoint x: 493, endPoint y: 399, distance: 108.6
click at [493, 399] on icon at bounding box center [481, 387] width 43 height 43
click at [1179, 17] on button "Done" at bounding box center [1168, 22] width 74 height 22
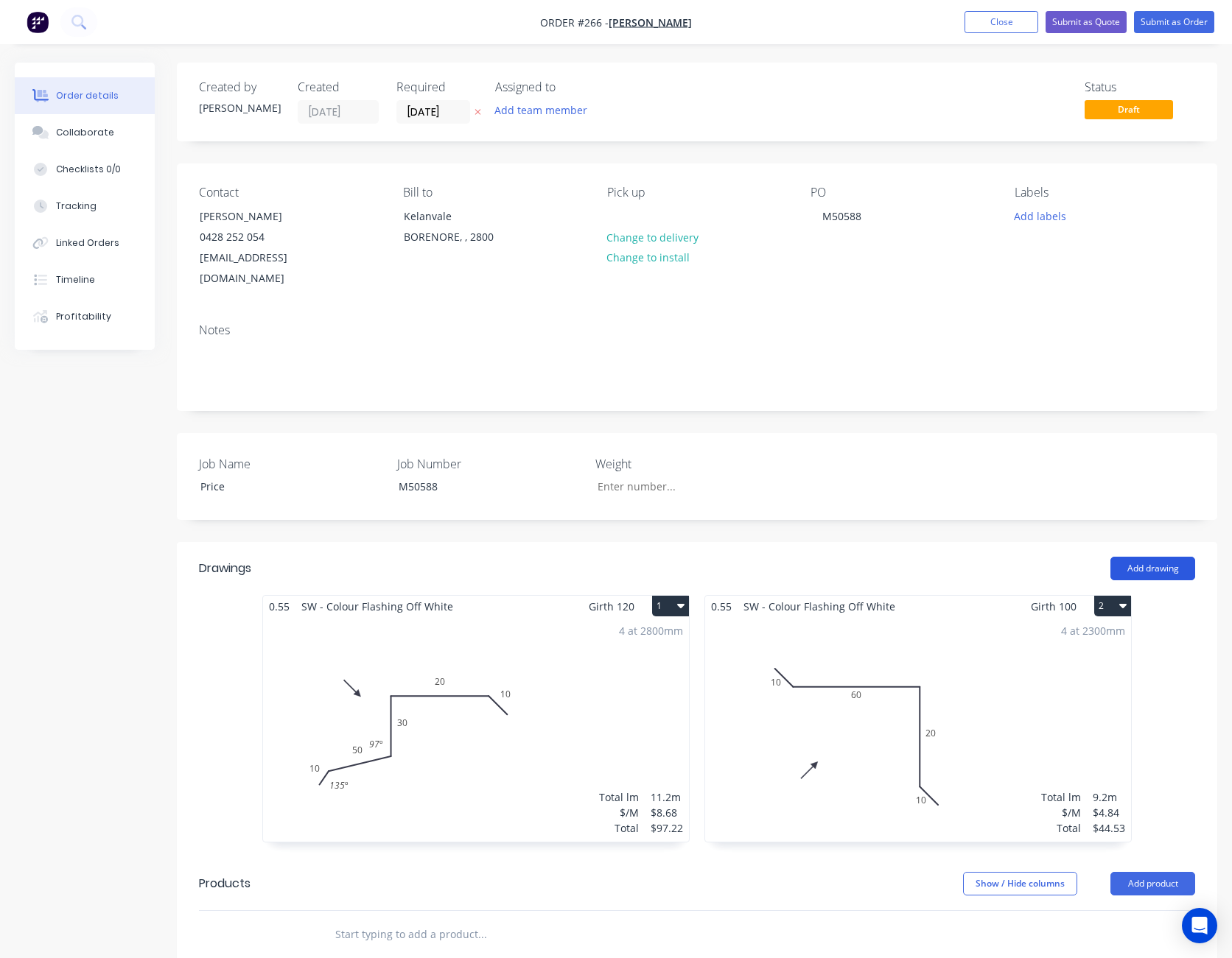
click at [1158, 557] on button "Add drawing" at bounding box center [1151, 568] width 84 height 23
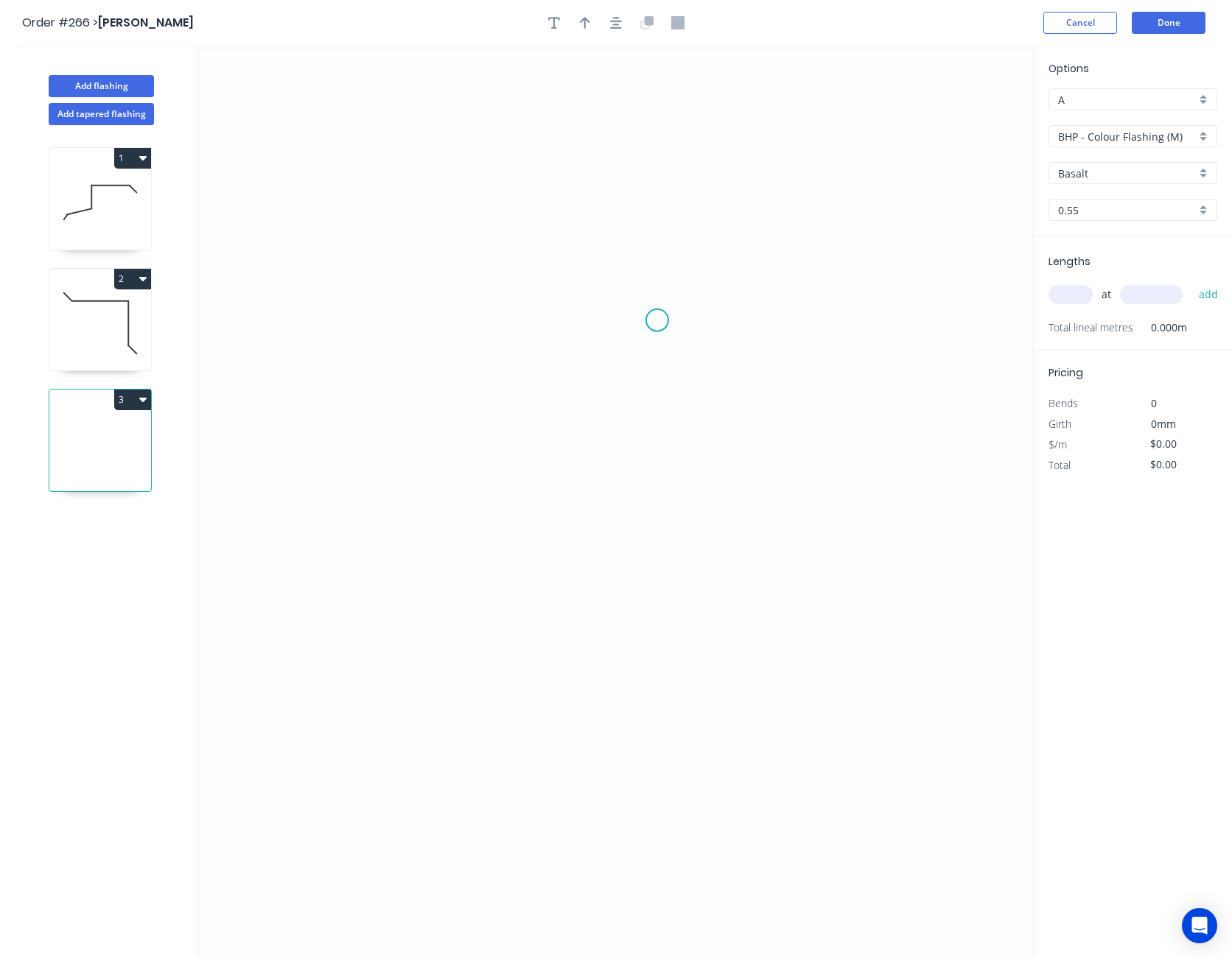
click at [657, 320] on icon "0" at bounding box center [616, 501] width 834 height 912
drag, startPoint x: 571, startPoint y: 332, endPoint x: 590, endPoint y: 330, distance: 19.1
click at [590, 330] on icon "0" at bounding box center [616, 501] width 834 height 912
click at [691, 338] on icon "0 ?" at bounding box center [616, 501] width 834 height 912
click at [697, 604] on icon "0 ? ? ? º" at bounding box center [616, 501] width 834 height 912
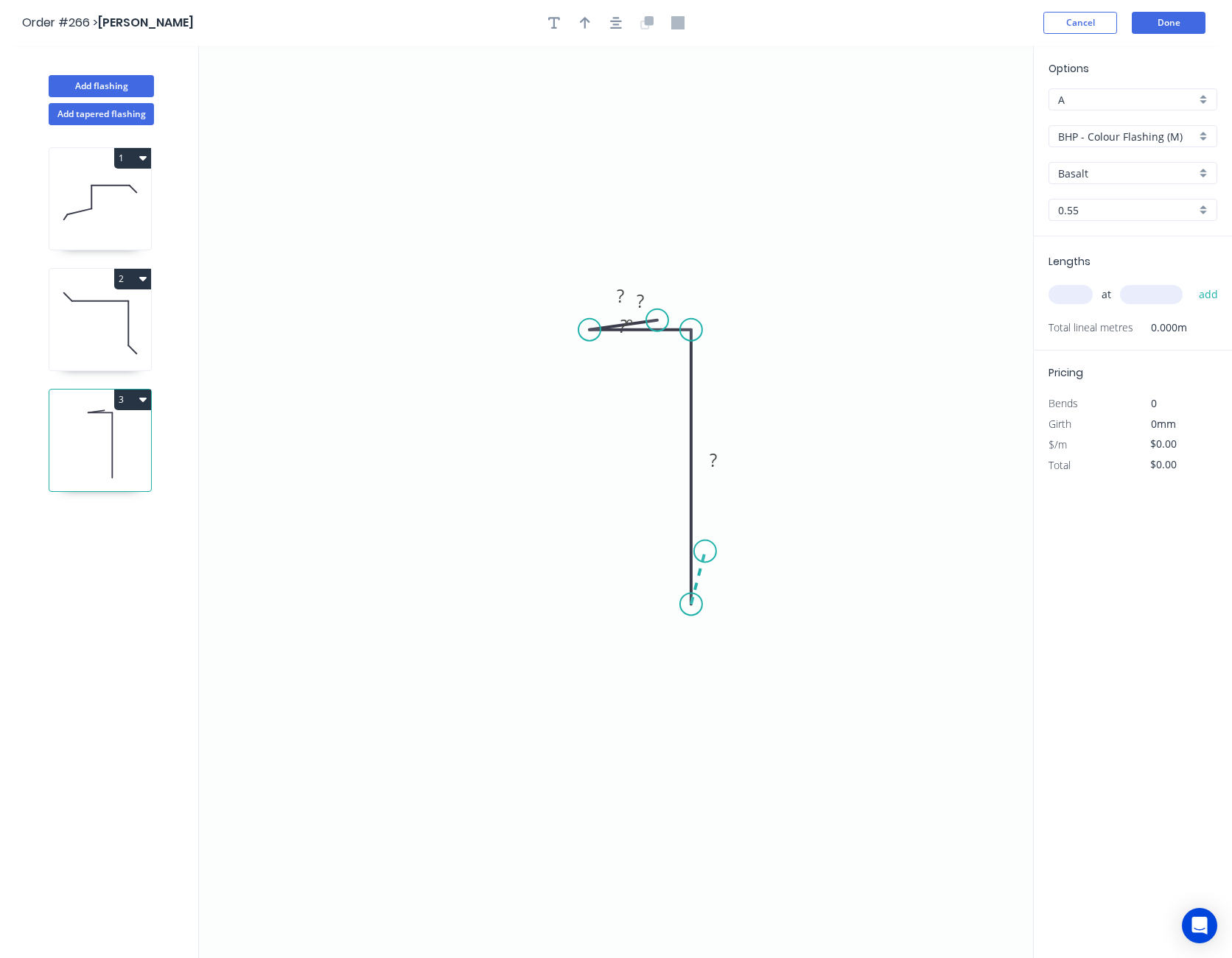
click at [705, 552] on icon "0 ? ? ? ? º" at bounding box center [616, 501] width 834 height 912
click at [705, 552] on circle at bounding box center [704, 551] width 22 height 22
click at [725, 581] on rect at bounding box center [719, 577] width 29 height 20
type input "$8.18"
click at [644, 301] on tspan "20" at bounding box center [639, 301] width 20 height 24
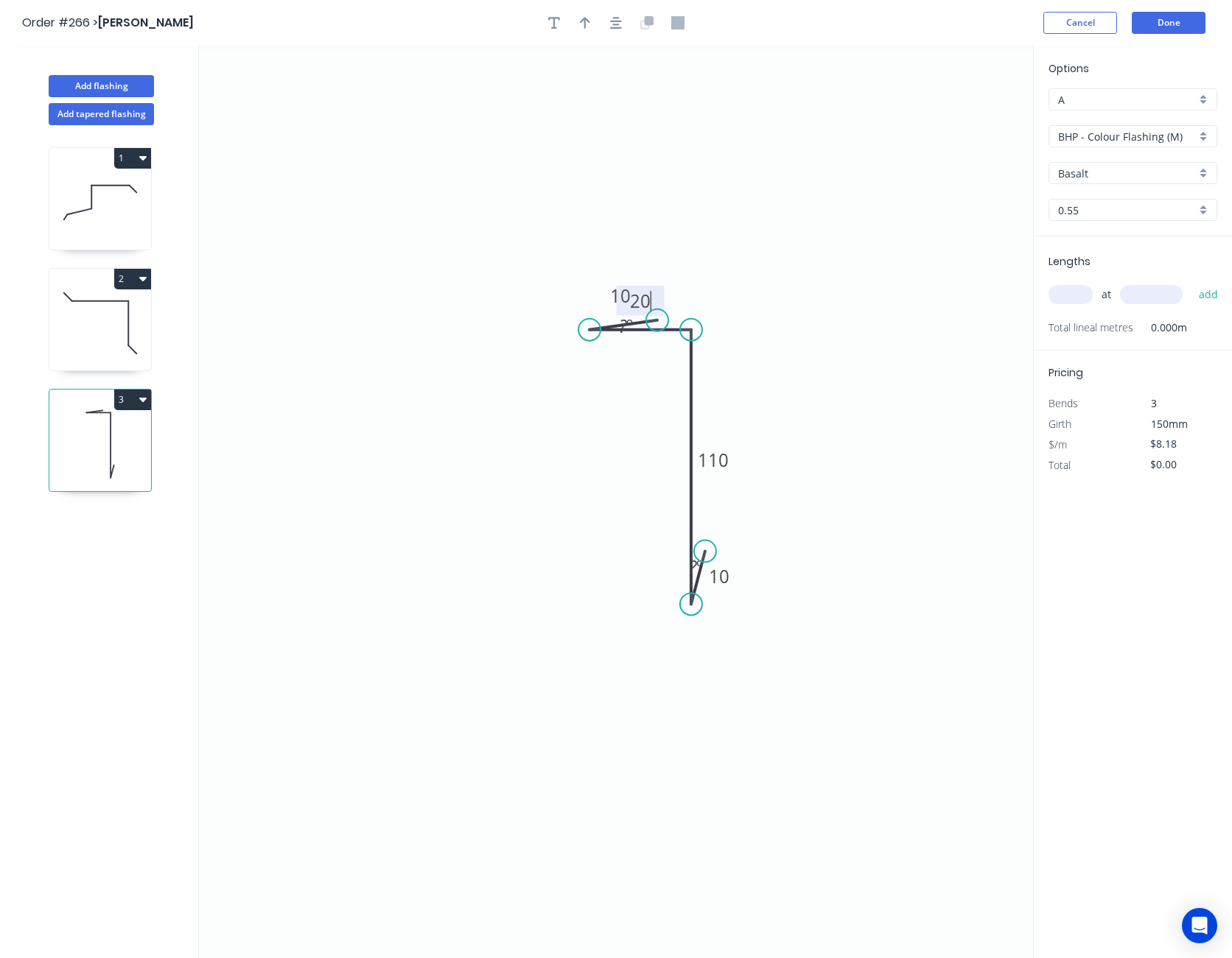
drag, startPoint x: 644, startPoint y: 301, endPoint x: 704, endPoint y: 305, distance: 60.1
click at [677, 302] on icon "0 10 20 110 10 ? º ? º" at bounding box center [616, 501] width 834 height 912
click at [726, 307] on icon "0 10 20 110 10 ? º ? º" at bounding box center [616, 501] width 834 height 912
click at [1075, 16] on button "Cancel" at bounding box center [1080, 22] width 74 height 22
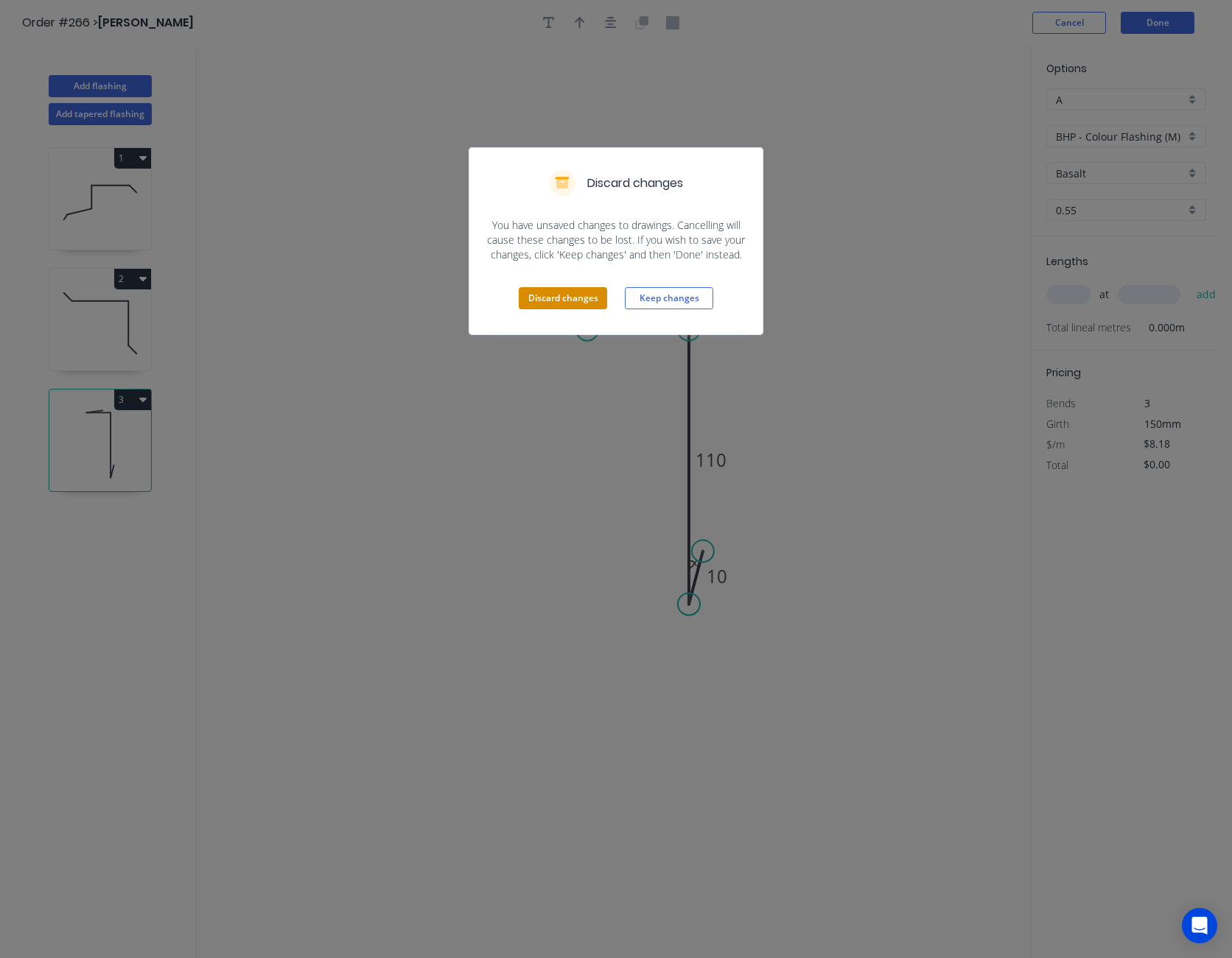
click at [555, 304] on button "Discard changes" at bounding box center [563, 298] width 88 height 22
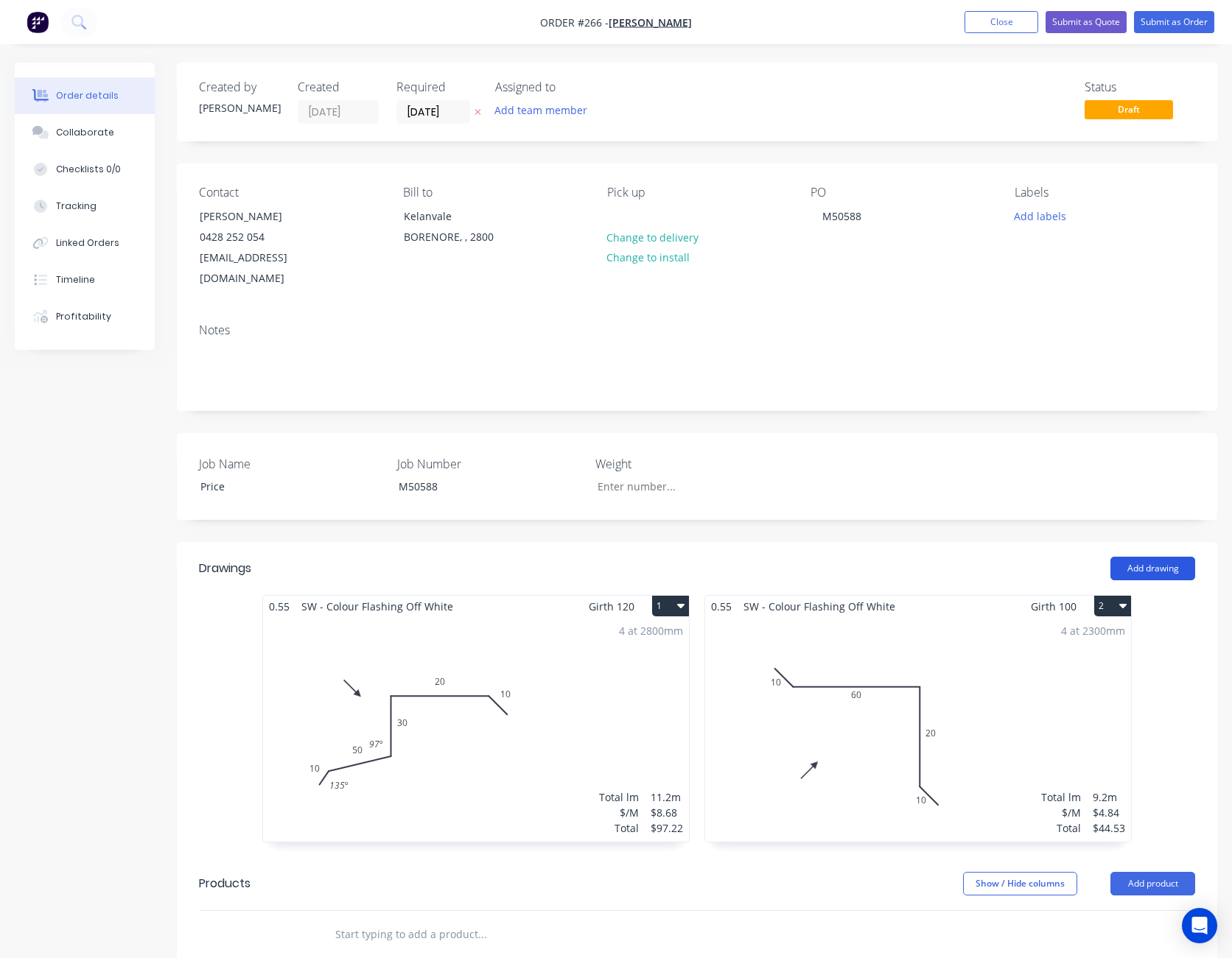
click at [1186, 557] on button "Add drawing" at bounding box center [1151, 568] width 84 height 23
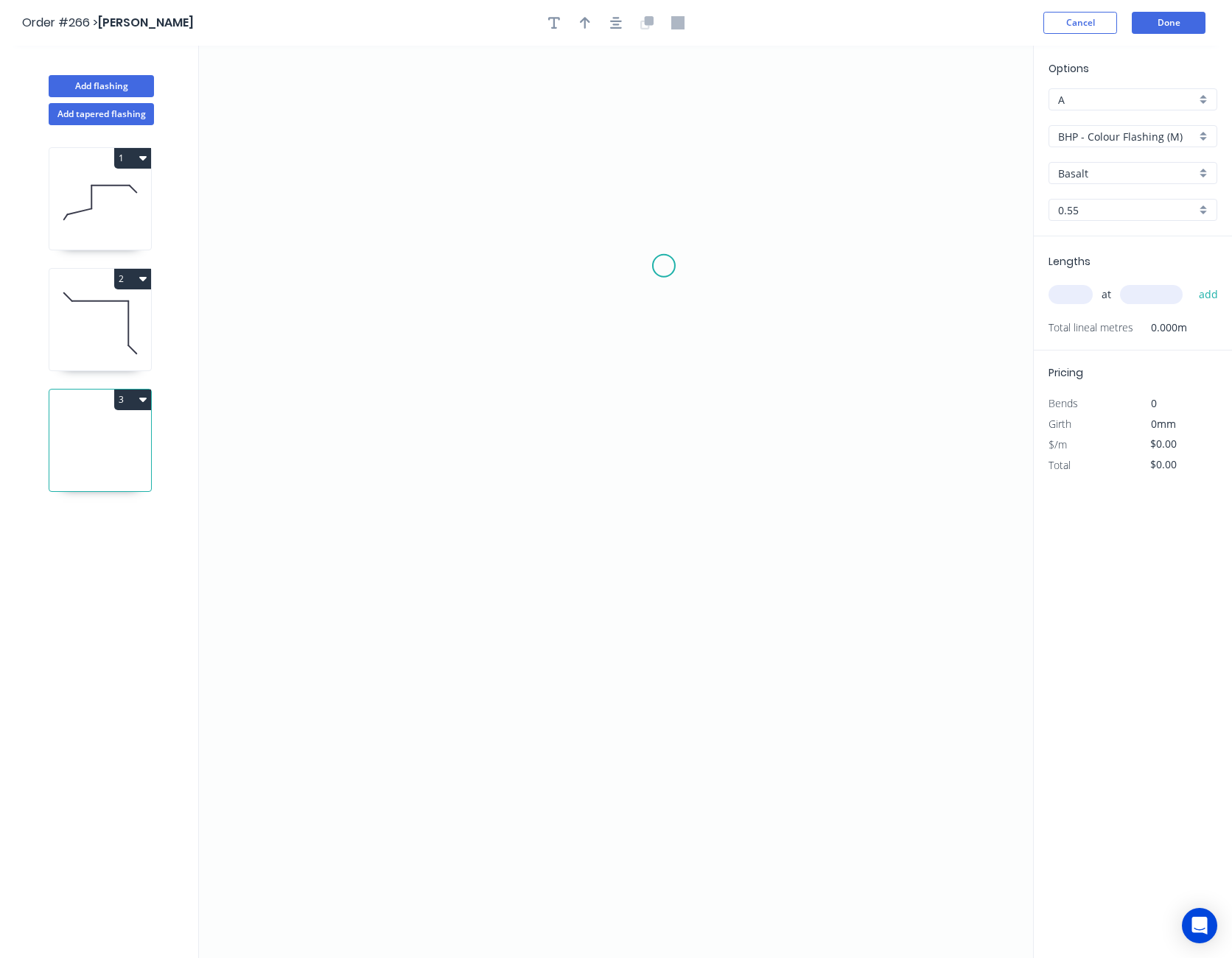
click at [664, 266] on icon "0" at bounding box center [616, 501] width 834 height 912
click at [483, 307] on icon "0" at bounding box center [616, 501] width 834 height 912
click at [871, 299] on icon "0 ?" at bounding box center [616, 501] width 834 height 912
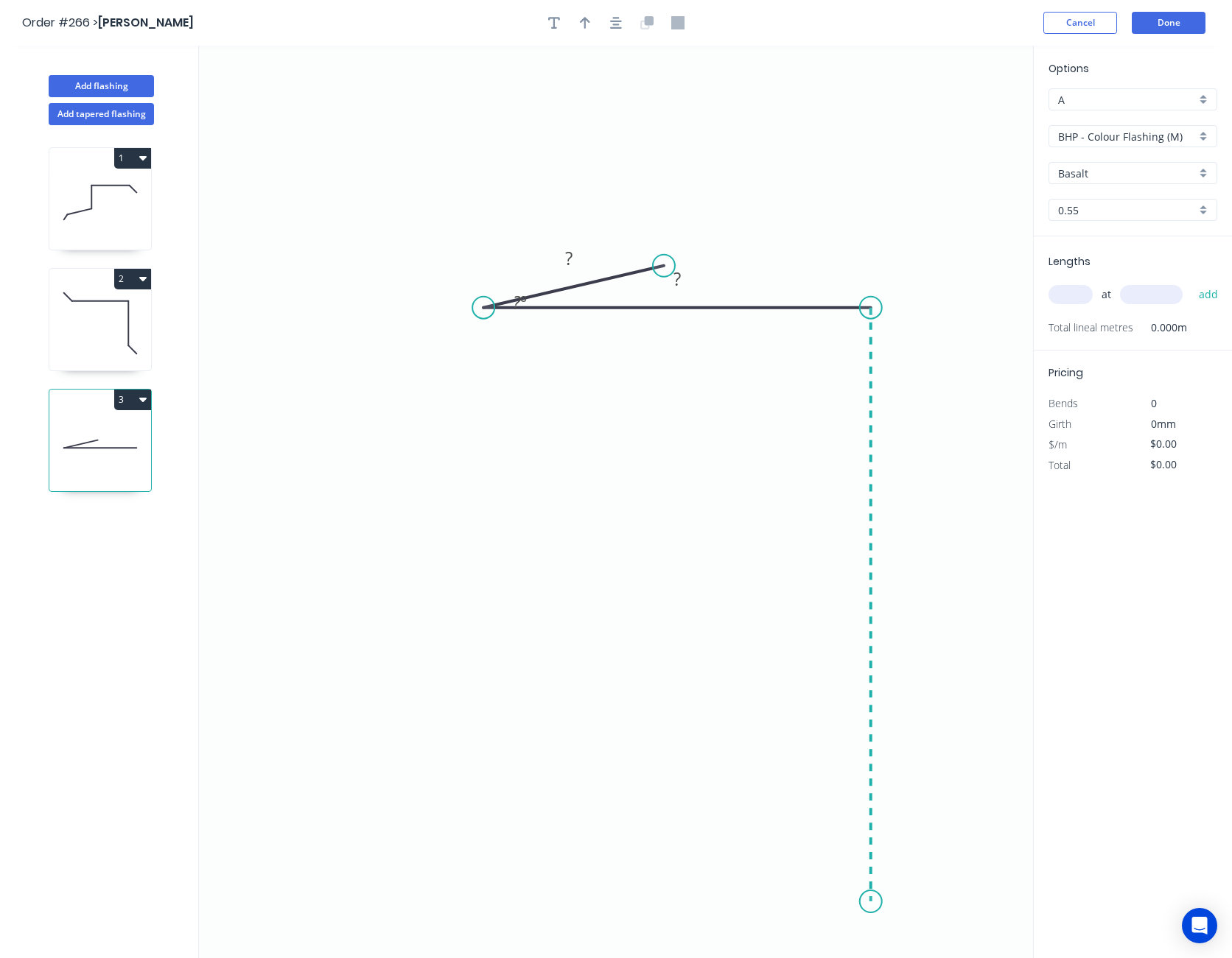
click at [887, 902] on icon "0 ? ? ? º" at bounding box center [616, 501] width 834 height 912
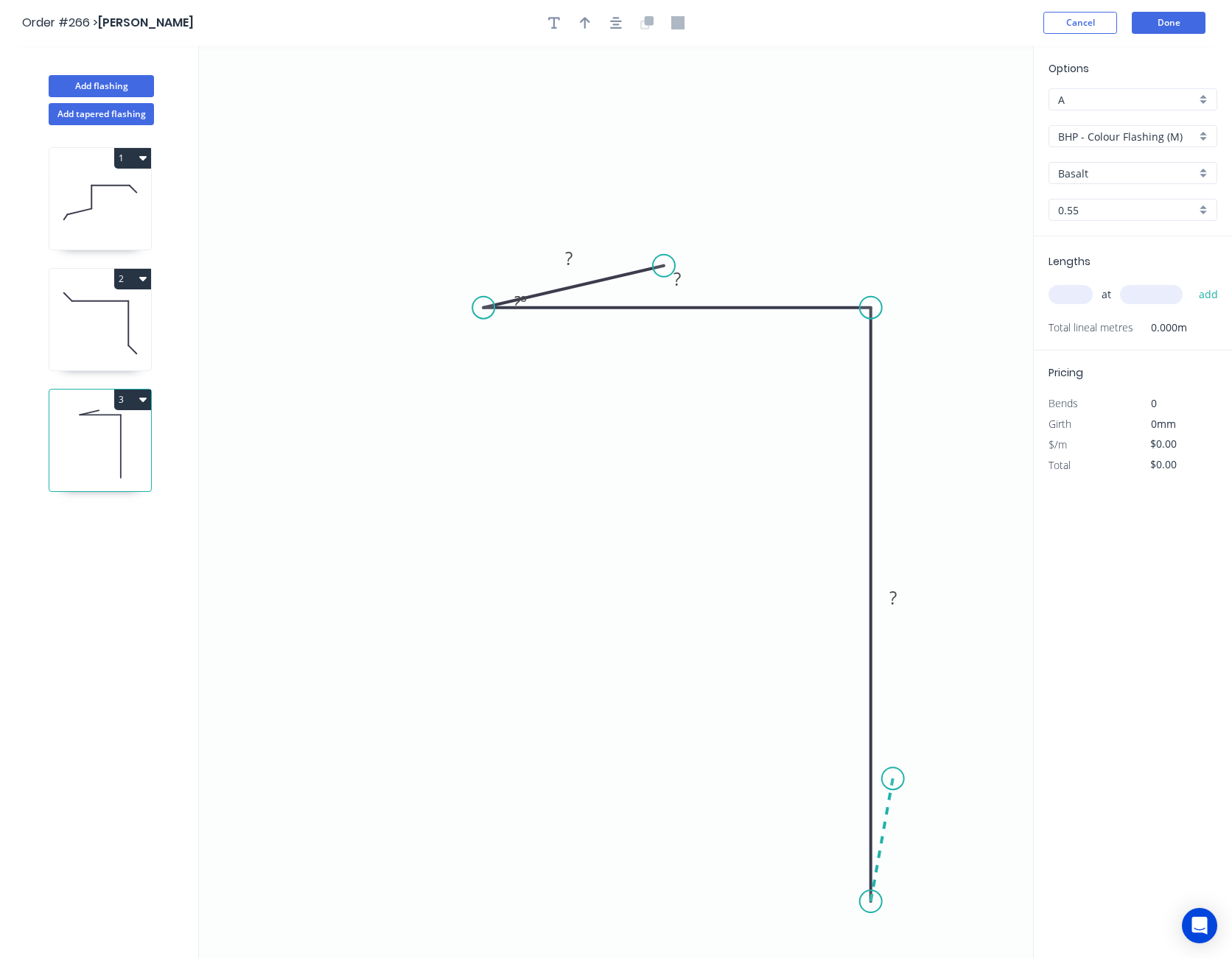
click at [892, 779] on icon at bounding box center [882, 840] width 22 height 123
click at [892, 779] on circle at bounding box center [892, 778] width 22 height 22
click at [915, 837] on rect at bounding box center [903, 838] width 29 height 20
type input "$8.18"
click at [620, 29] on button "button" at bounding box center [615, 22] width 22 height 22
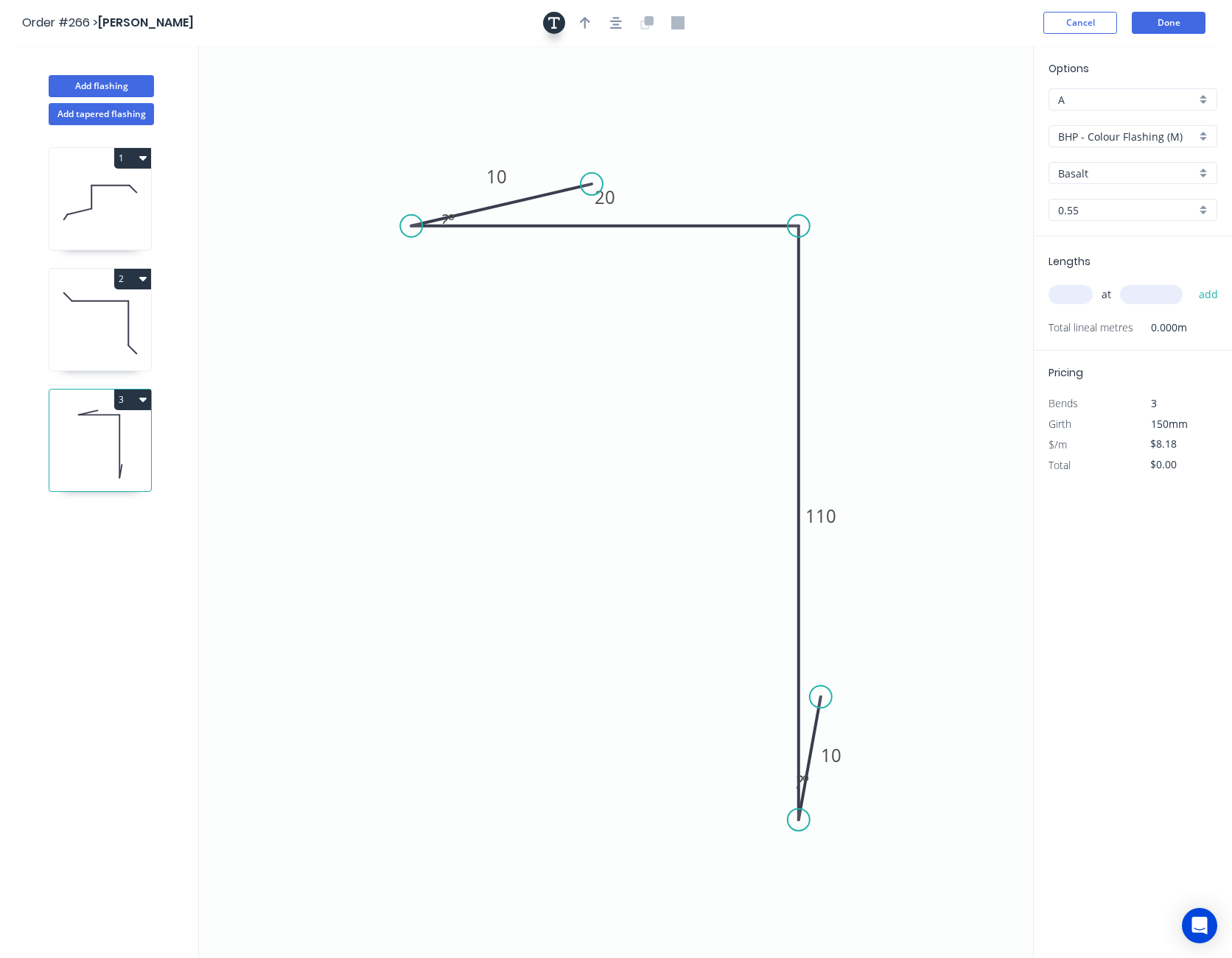
click at [550, 18] on icon "button" at bounding box center [554, 22] width 12 height 12
click at [275, 102] on textarea at bounding box center [293, 104] width 119 height 54
click at [262, 173] on icon "CF 10 20 110 10 ? º ? º" at bounding box center [616, 501] width 834 height 912
type textarea "CF"
drag, startPoint x: 283, startPoint y: 100, endPoint x: 375, endPoint y: 238, distance: 165.9
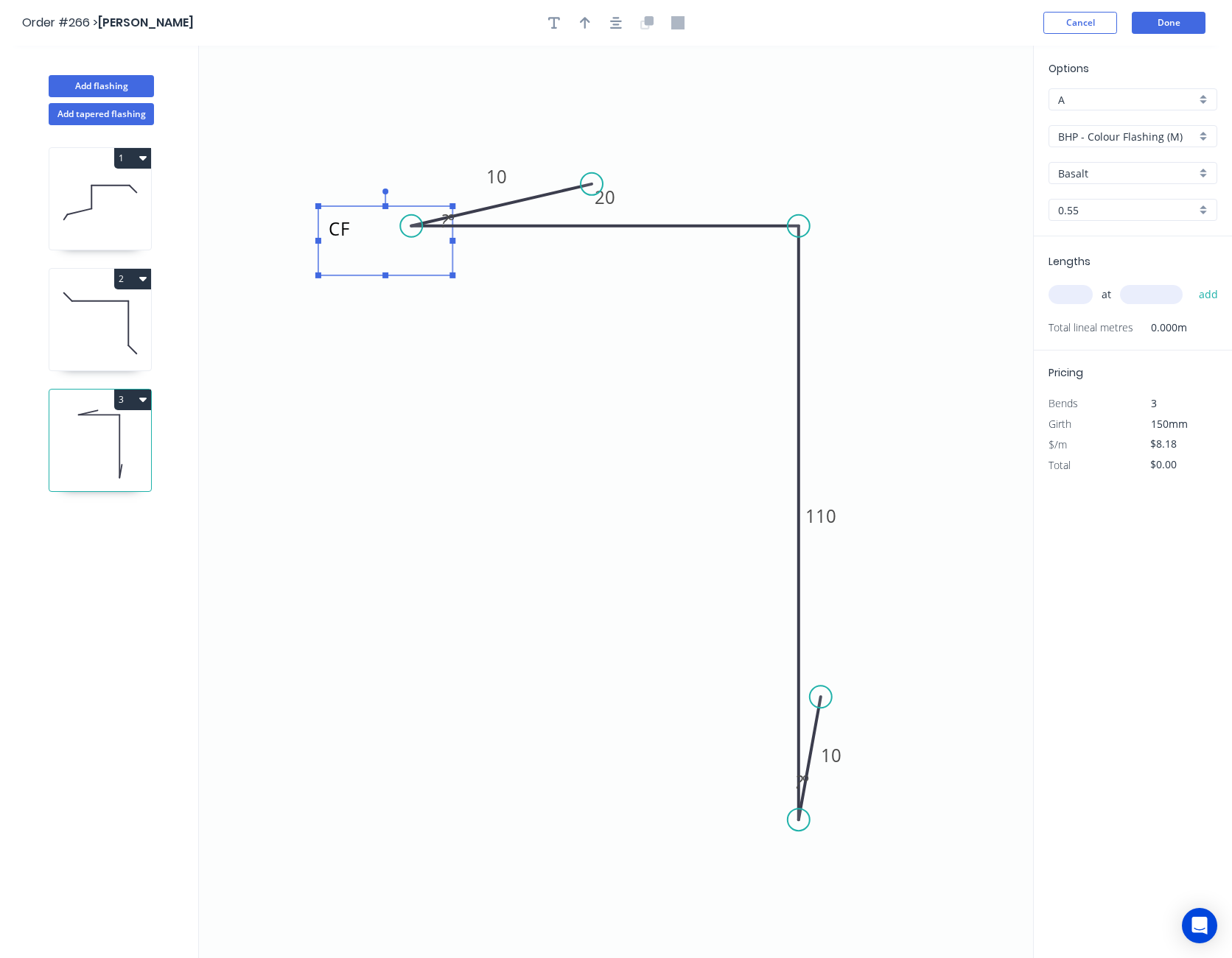
click at [375, 238] on textarea "CF" at bounding box center [385, 240] width 119 height 54
click at [519, 363] on icon "CF 10 20 110 10 ? º ? º" at bounding box center [616, 501] width 834 height 912
click at [559, 23] on icon "button" at bounding box center [554, 23] width 12 height 14
click at [264, 91] on textarea at bounding box center [293, 104] width 119 height 54
click at [271, 198] on icon "CF CF 10 20 110 10 ? º ? º" at bounding box center [616, 501] width 834 height 912
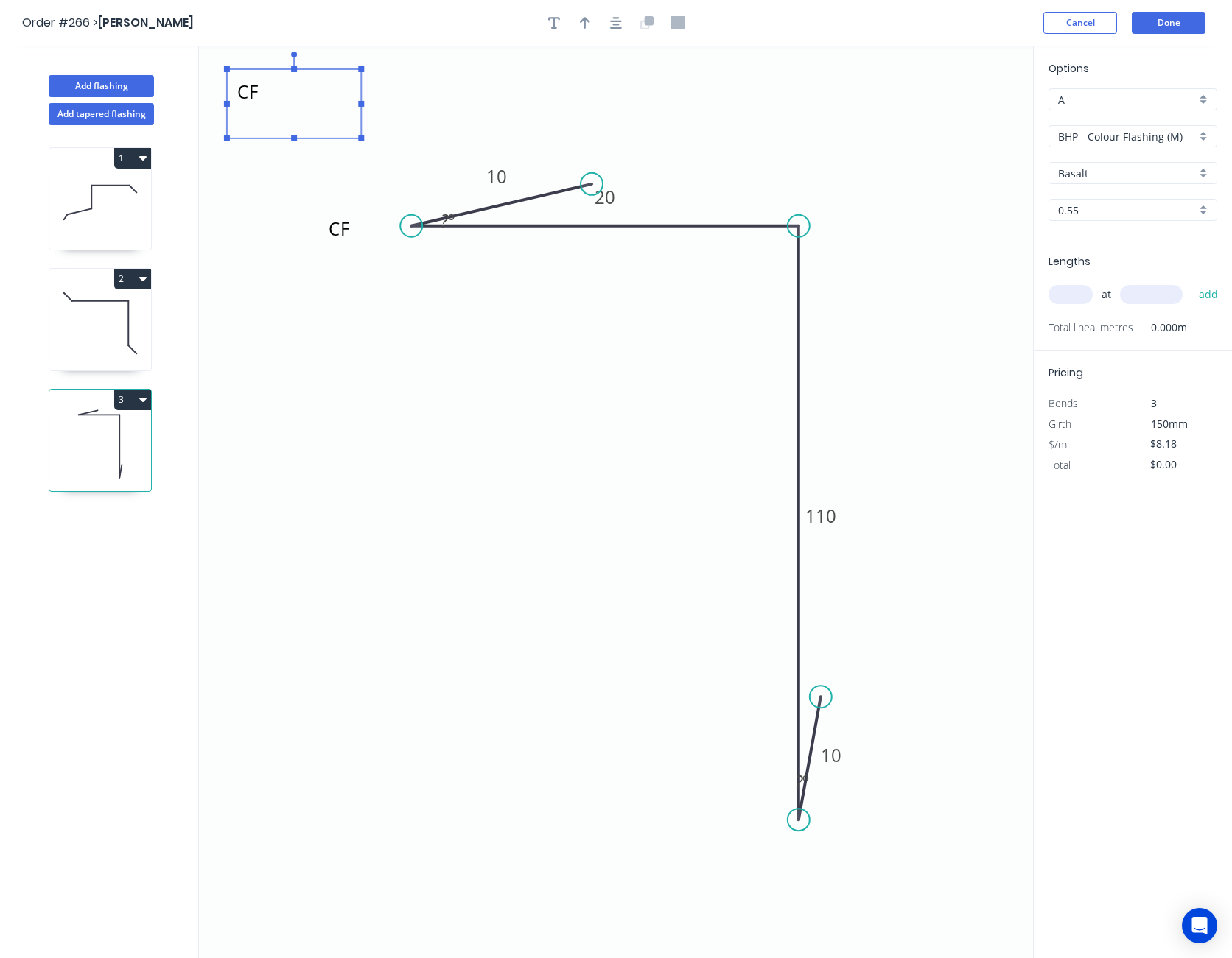
type textarea "CF"
drag, startPoint x: 283, startPoint y: 112, endPoint x: 839, endPoint y: 895, distance: 960.3
click at [839, 895] on textarea "CF" at bounding box center [849, 888] width 119 height 54
click at [894, 517] on icon "CF CF 10 20 110 10 ? º ? º" at bounding box center [616, 501] width 834 height 912
click at [1119, 143] on input "BHP - Colour Flashing (M)" at bounding box center [1126, 137] width 138 height 16
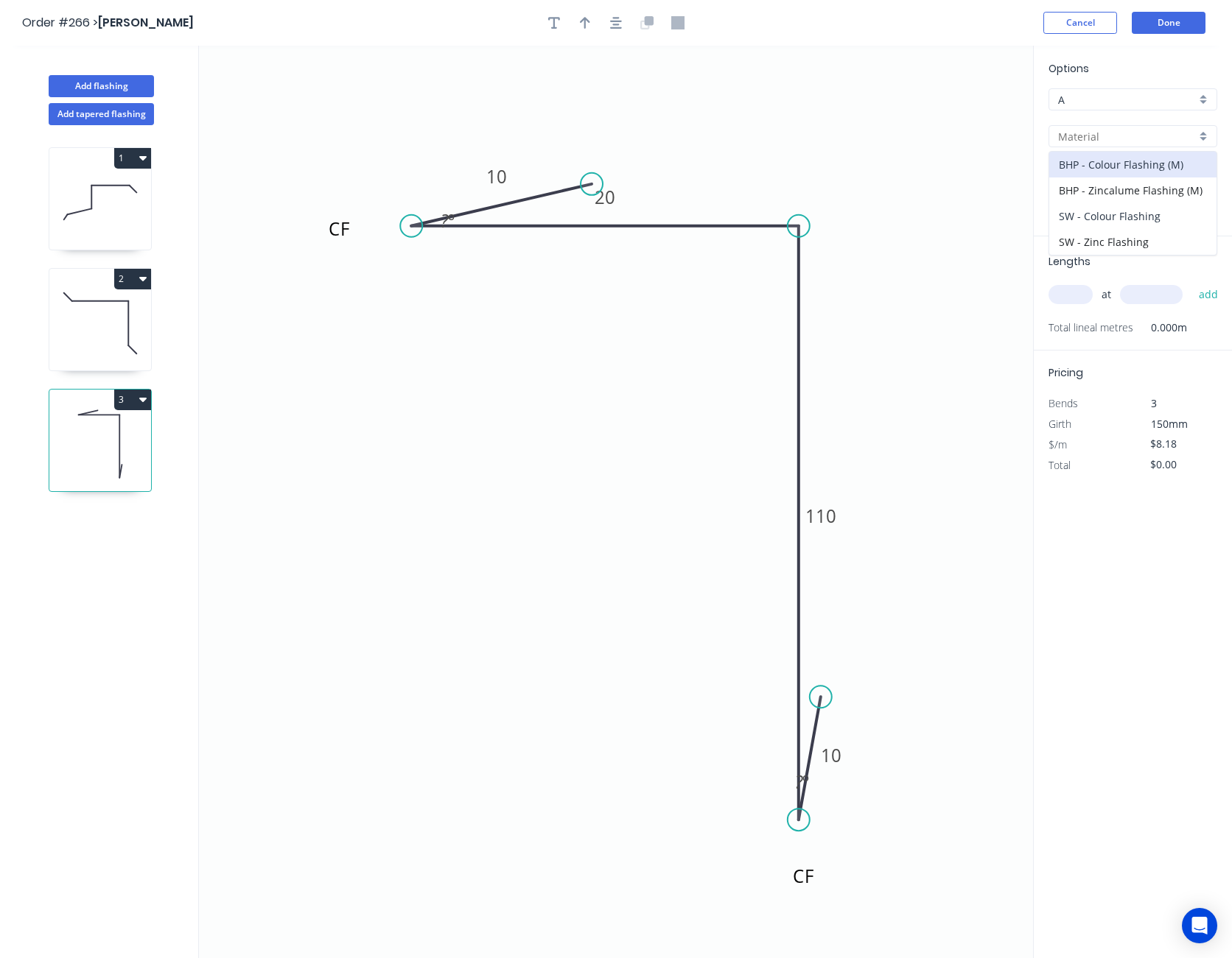
click at [1115, 207] on div "SW - Colour Flashing" at bounding box center [1132, 216] width 167 height 26
type input "SW - Colour Flashing"
click at [1112, 177] on input "Basalt" at bounding box center [1126, 174] width 138 height 16
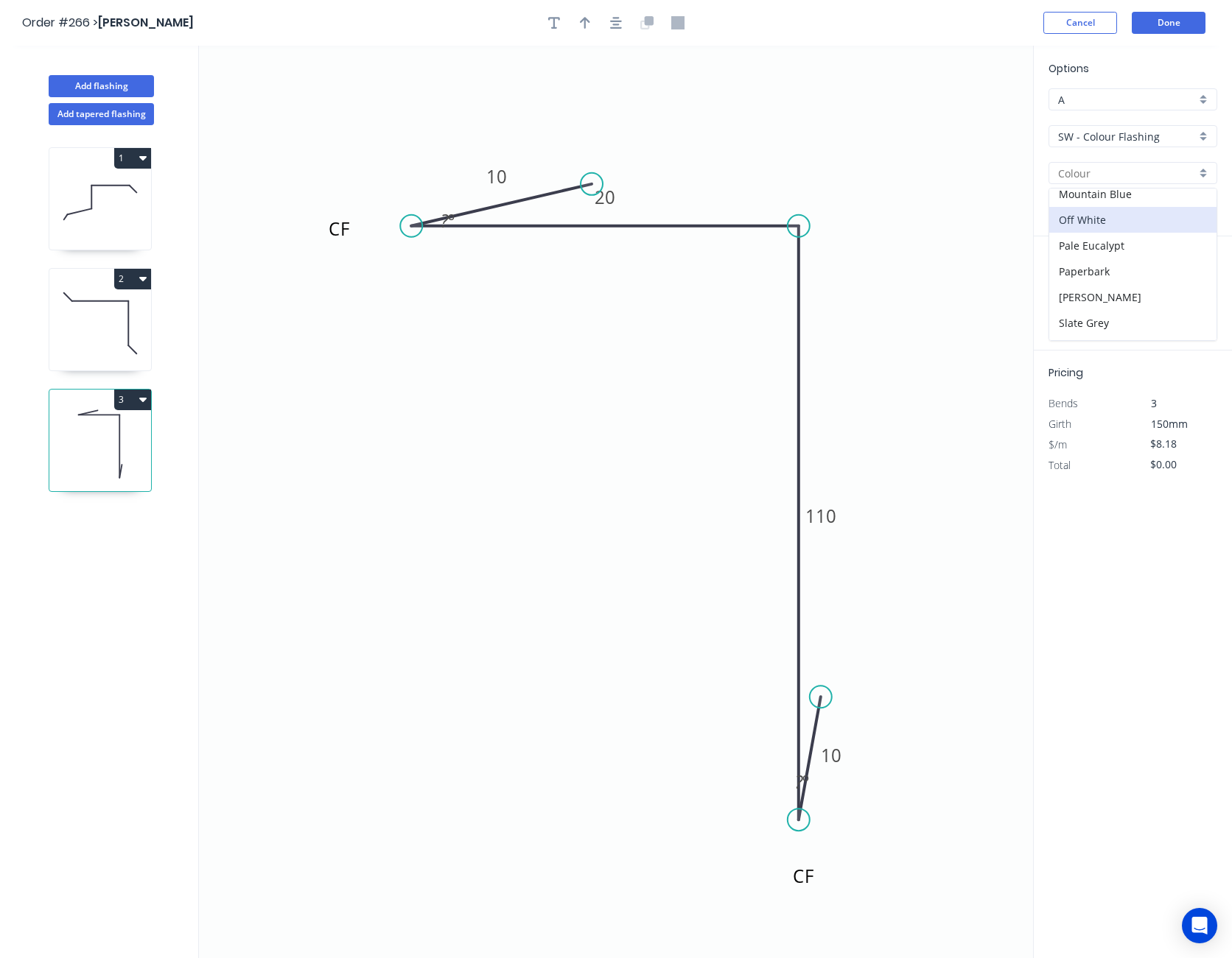
scroll to position [368, 0]
click at [1104, 238] on div "Off White" at bounding box center [1132, 245] width 167 height 26
type input "Off White"
click at [1083, 291] on input "text" at bounding box center [1071, 295] width 45 height 19
type input "3"
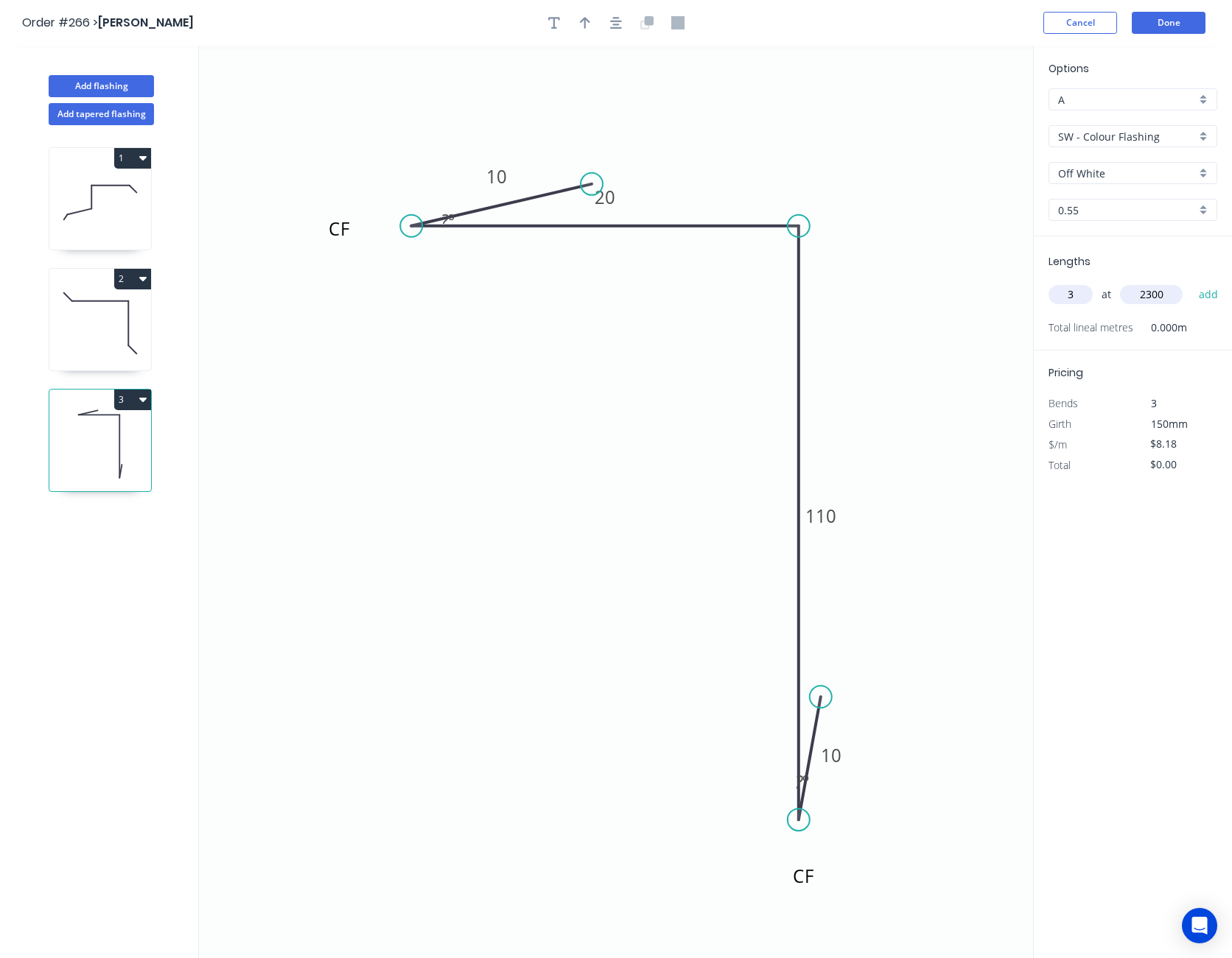
type input "2300"
click at [1191, 282] on button "add" at bounding box center [1209, 295] width 35 height 25
type input "$56.44"
click at [585, 18] on icon "button" at bounding box center [585, 22] width 11 height 12
drag, startPoint x: 963, startPoint y: 114, endPoint x: 521, endPoint y: 532, distance: 608.3
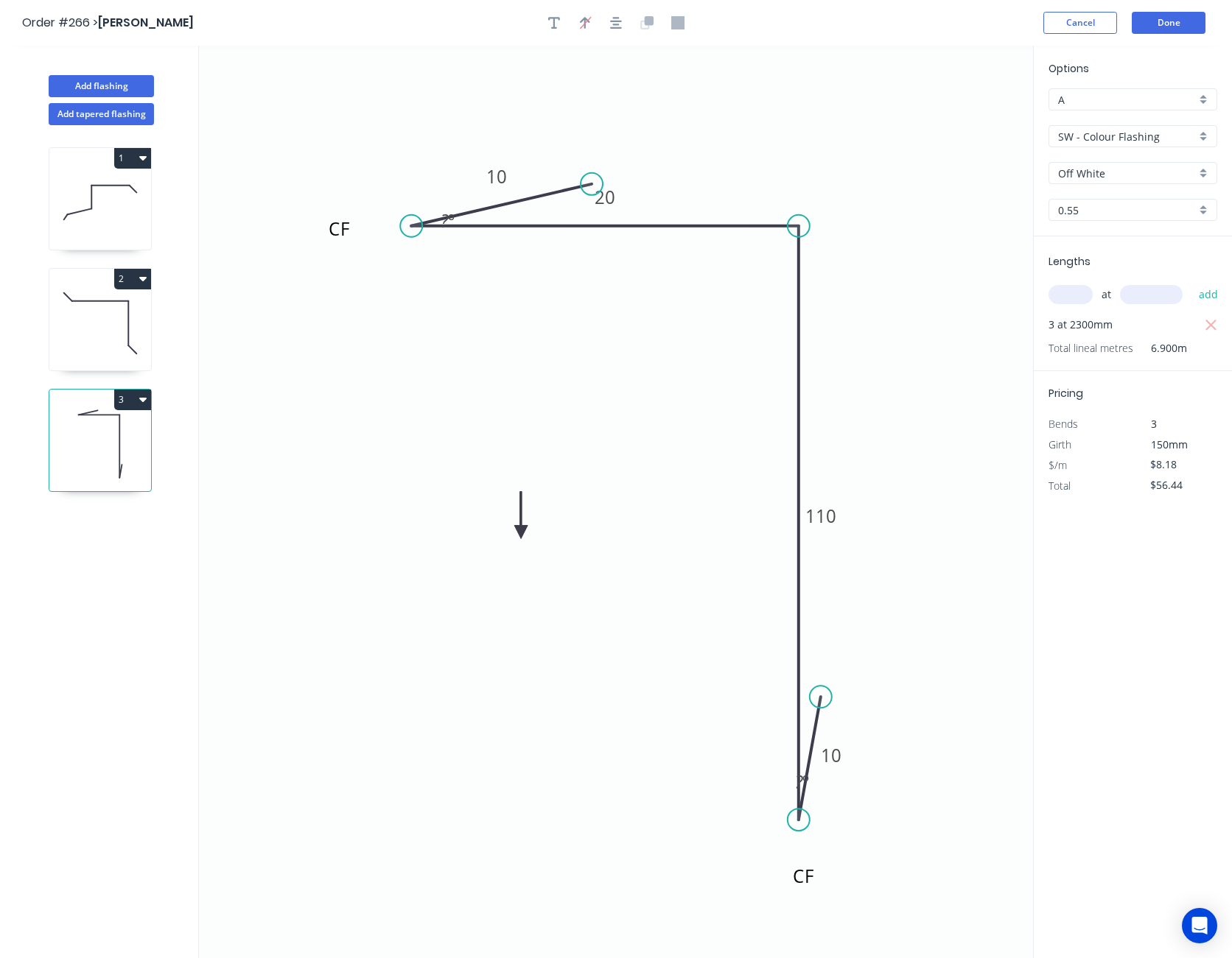
click at [521, 532] on icon at bounding box center [521, 515] width 14 height 48
click at [521, 532] on icon at bounding box center [533, 520] width 43 height 43
click at [521, 532] on icon at bounding box center [537, 531] width 48 height 14
click at [521, 532] on icon at bounding box center [533, 544] width 43 height 43
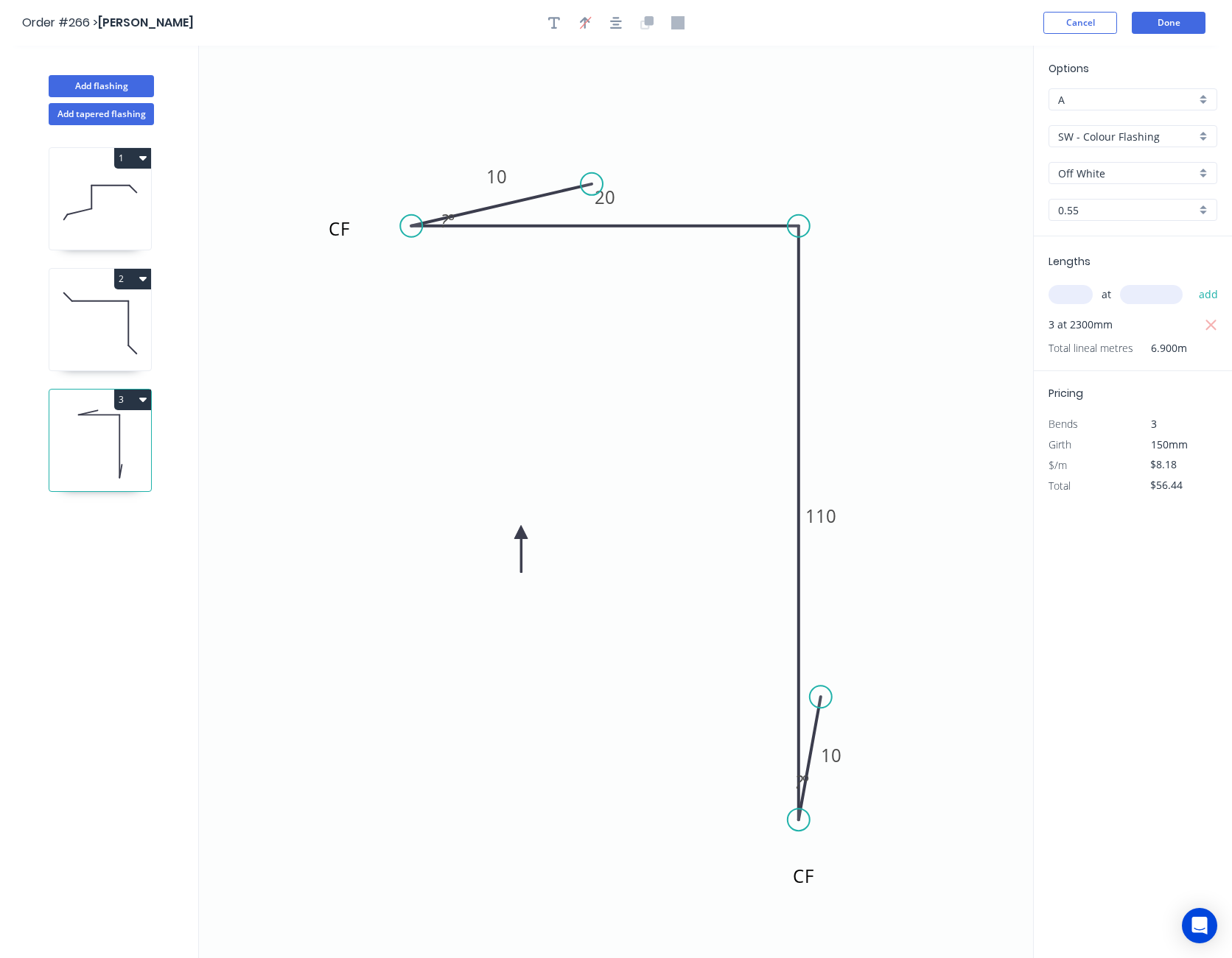
click at [521, 532] on icon at bounding box center [521, 548] width 14 height 48
drag, startPoint x: 521, startPoint y: 532, endPoint x: 569, endPoint y: 418, distance: 123.7
click at [563, 427] on icon at bounding box center [541, 448] width 43 height 43
drag, startPoint x: 367, startPoint y: 225, endPoint x: 382, endPoint y: 222, distance: 15.3
click at [382, 222] on textarea "CF" at bounding box center [401, 237] width 119 height 54
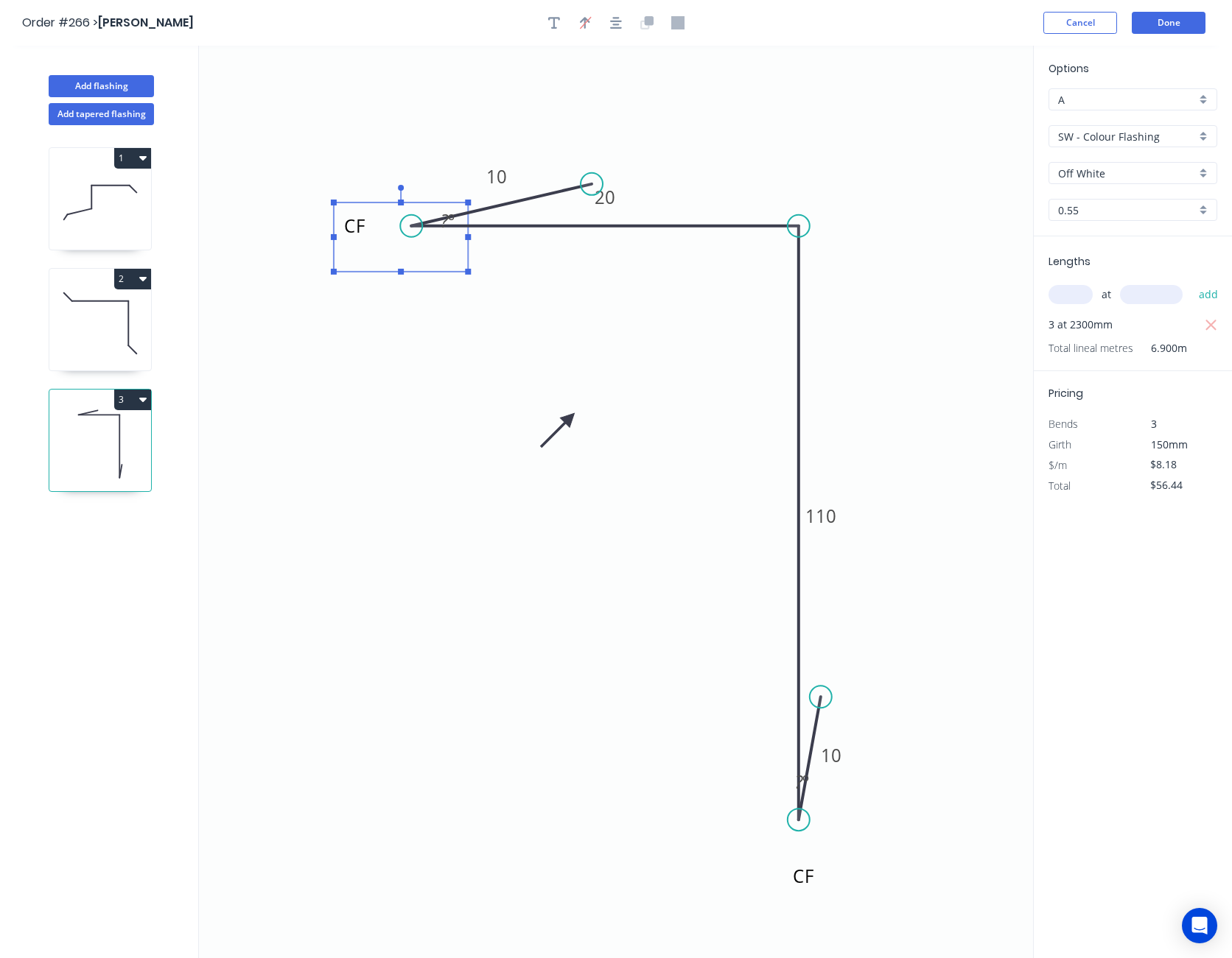
click at [872, 91] on icon "CF CF 10 20 110 10 ? º ? º" at bounding box center [616, 501] width 834 height 912
click at [1168, 18] on button "Done" at bounding box center [1168, 22] width 74 height 22
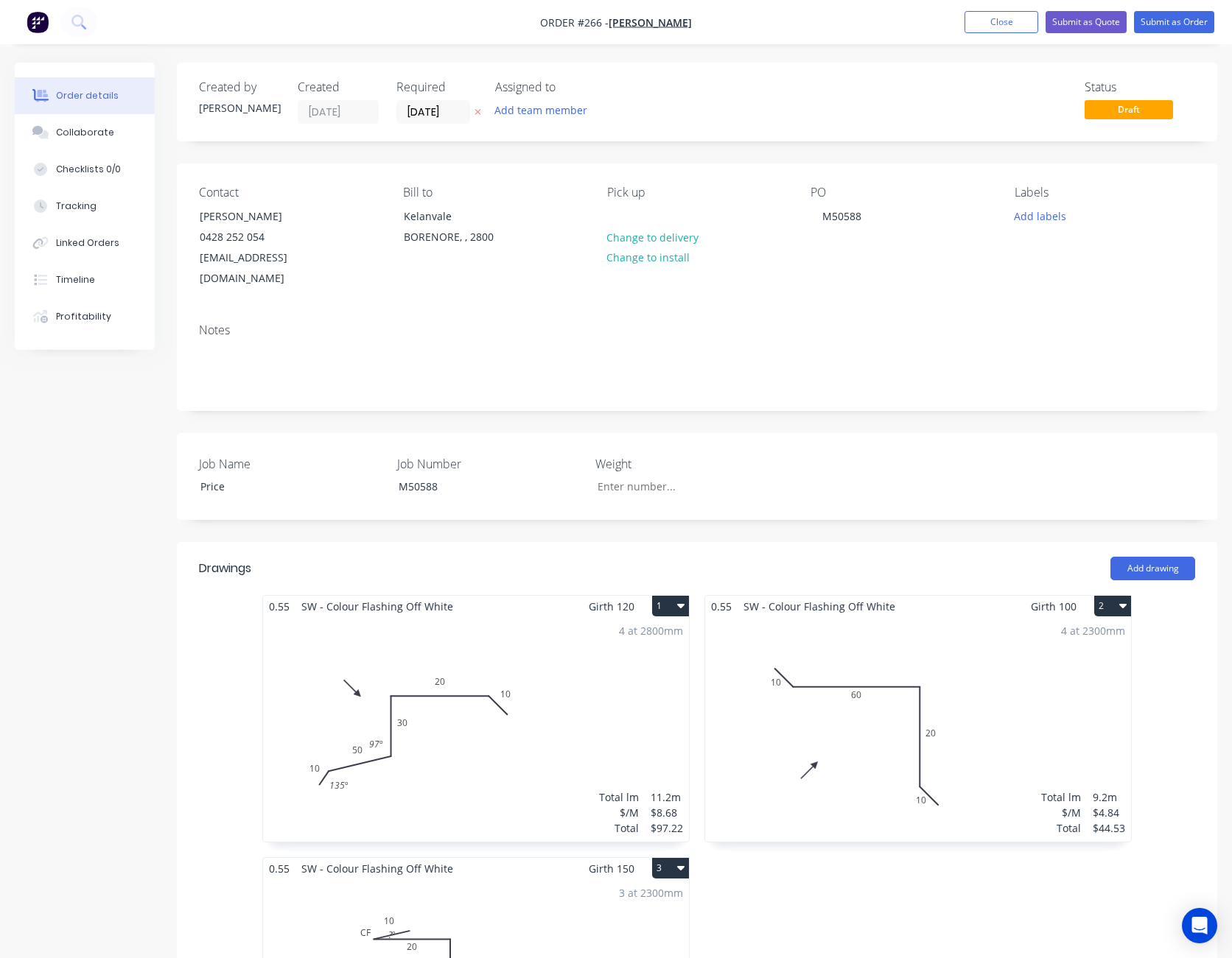
scroll to position [221, 0]
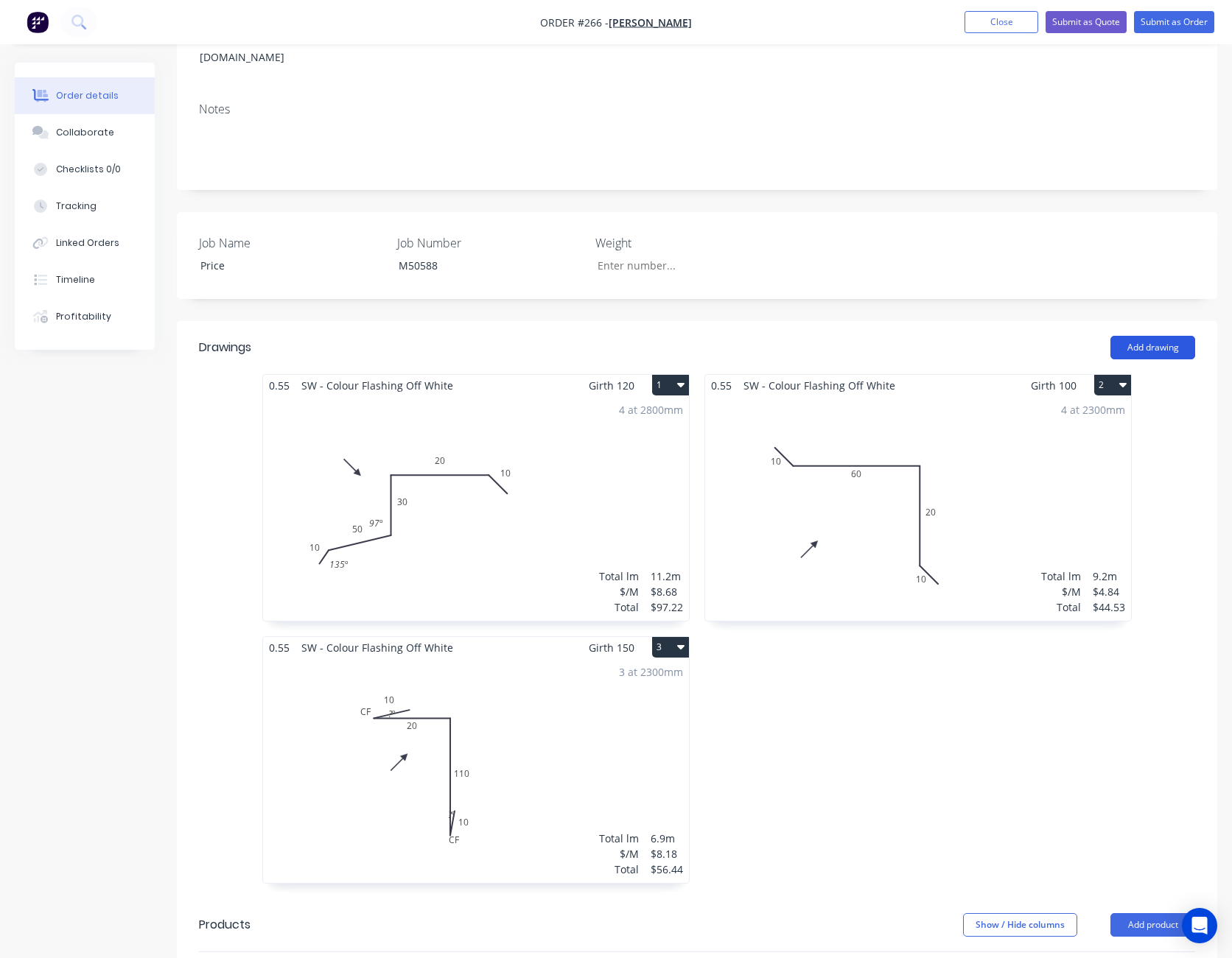
click at [1165, 335] on button "Add drawing" at bounding box center [1151, 347] width 84 height 23
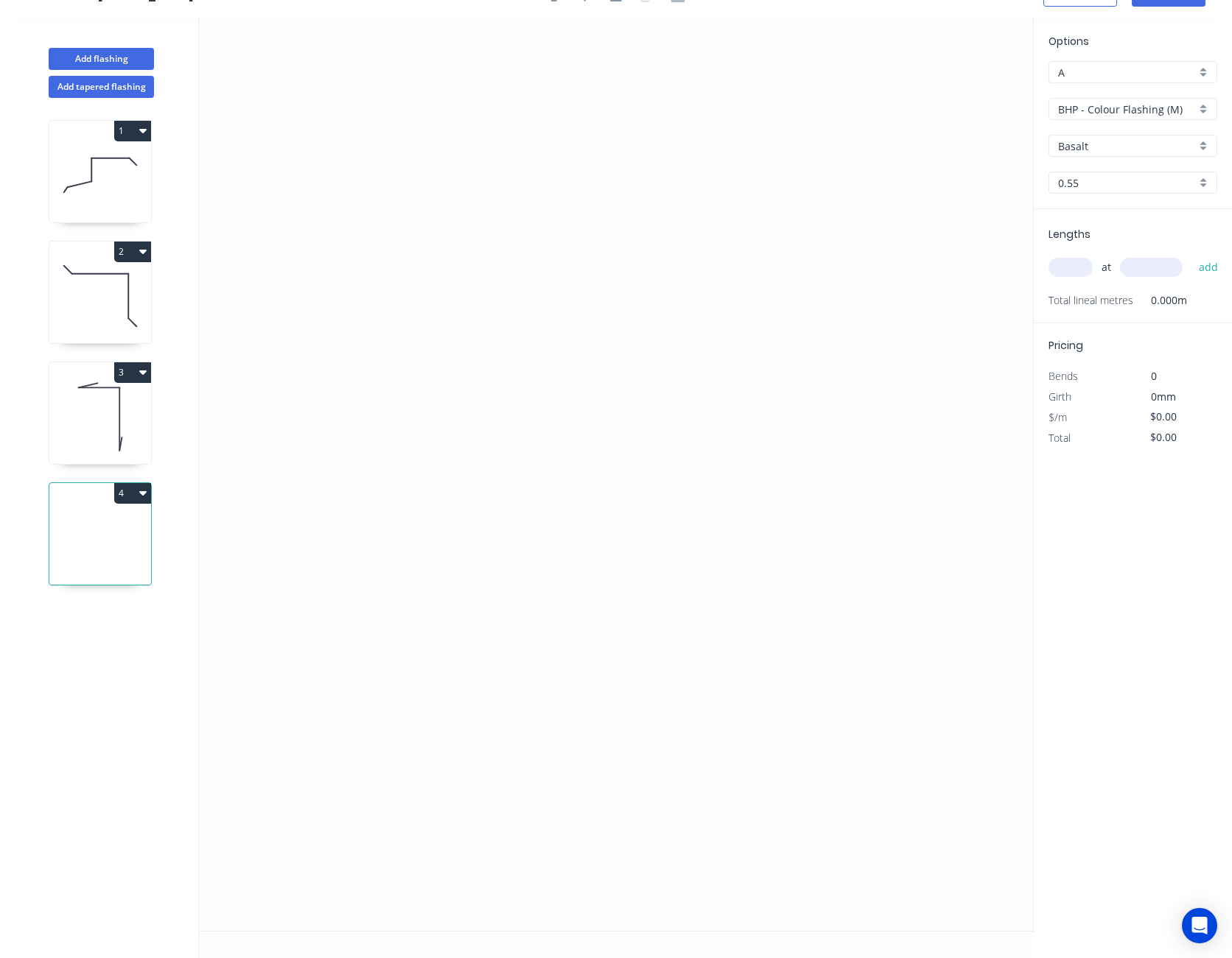
scroll to position [27, 0]
click at [402, 250] on icon "0" at bounding box center [616, 474] width 834 height 912
click at [451, 304] on icon "0" at bounding box center [616, 474] width 834 height 912
click at [776, 300] on icon "0 ?" at bounding box center [616, 474] width 834 height 912
click at [786, 569] on icon "0 ? ?" at bounding box center [616, 474] width 834 height 912
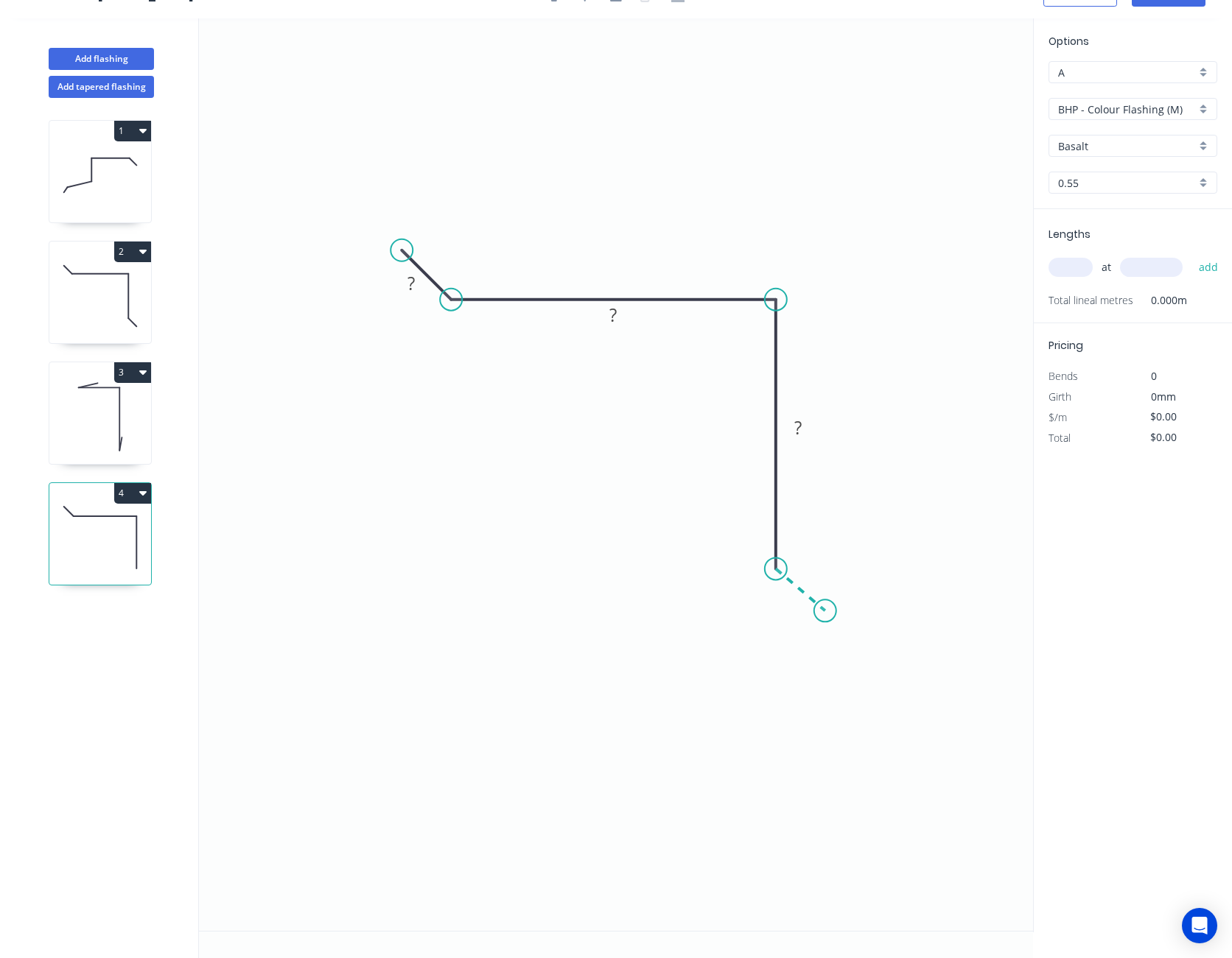
click at [826, 611] on icon "0 ? ? ?" at bounding box center [616, 474] width 834 height 912
click at [826, 611] on circle at bounding box center [825, 610] width 22 height 22
click at [792, 605] on rect at bounding box center [786, 600] width 29 height 20
type input "$4.84"
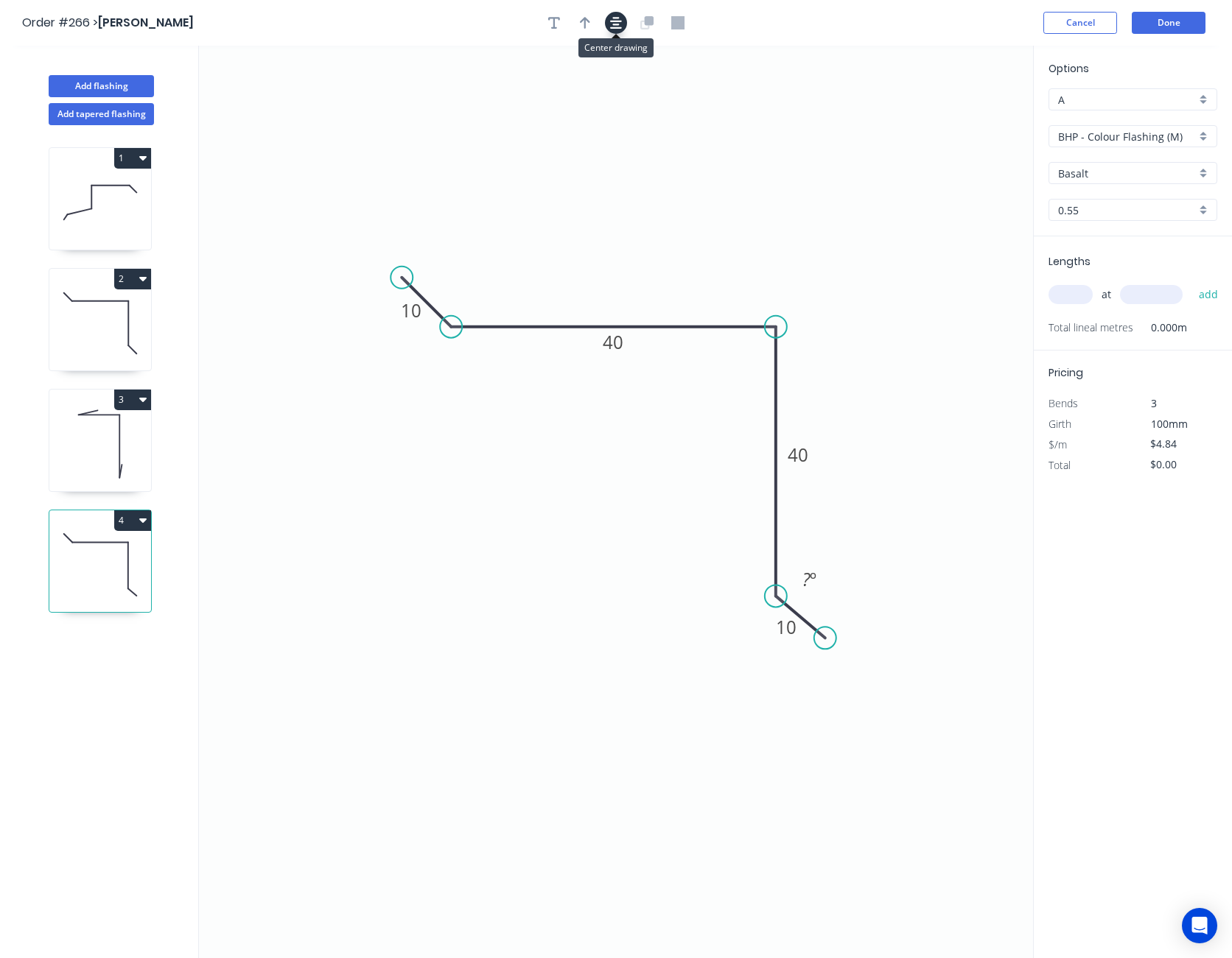
click at [620, 24] on icon "button" at bounding box center [616, 23] width 12 height 14
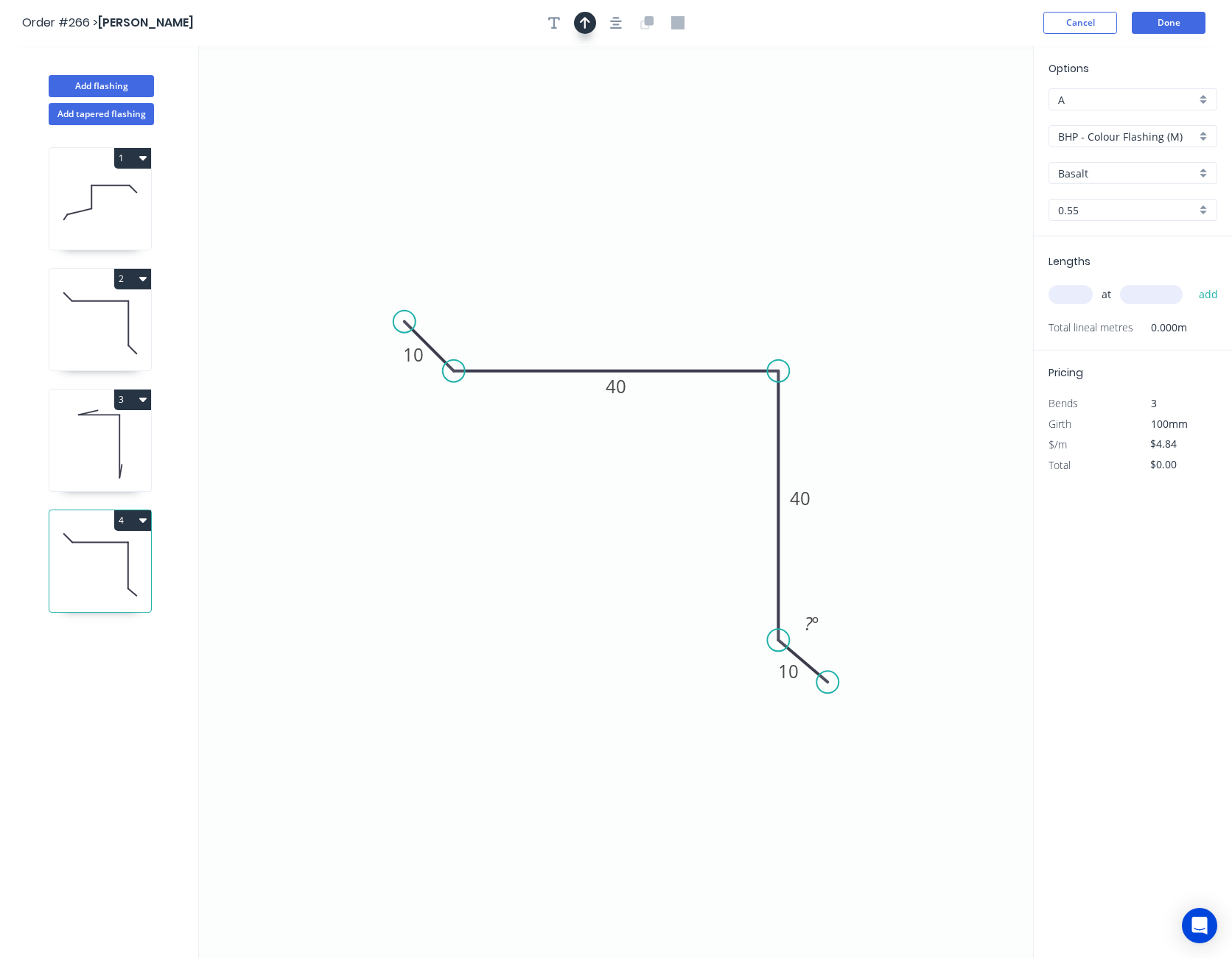
click at [590, 24] on button "button" at bounding box center [585, 22] width 22 height 22
drag, startPoint x: 956, startPoint y: 112, endPoint x: 444, endPoint y: 727, distance: 800.2
click at [444, 727] on icon at bounding box center [444, 711] width 14 height 48
click at [444, 727] on icon at bounding box center [444, 710] width 14 height 48
click at [444, 727] on icon at bounding box center [456, 715] width 43 height 43
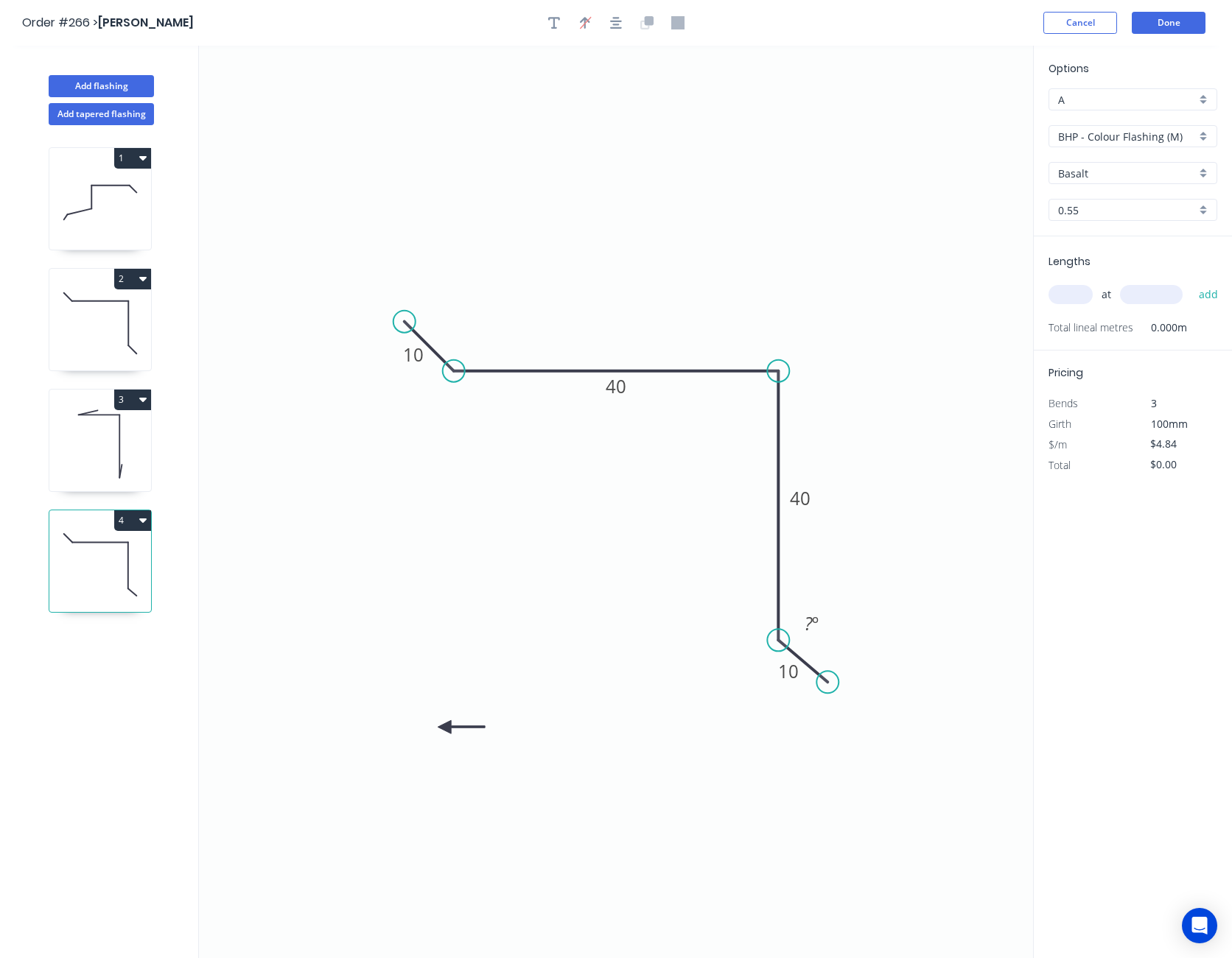
click at [444, 727] on icon at bounding box center [461, 727] width 48 height 14
click at [444, 727] on icon at bounding box center [456, 739] width 43 height 43
click at [444, 727] on icon at bounding box center [444, 744] width 14 height 48
drag, startPoint x: 444, startPoint y: 727, endPoint x: 619, endPoint y: 536, distance: 259.0
click at [607, 539] on icon at bounding box center [586, 560] width 43 height 43
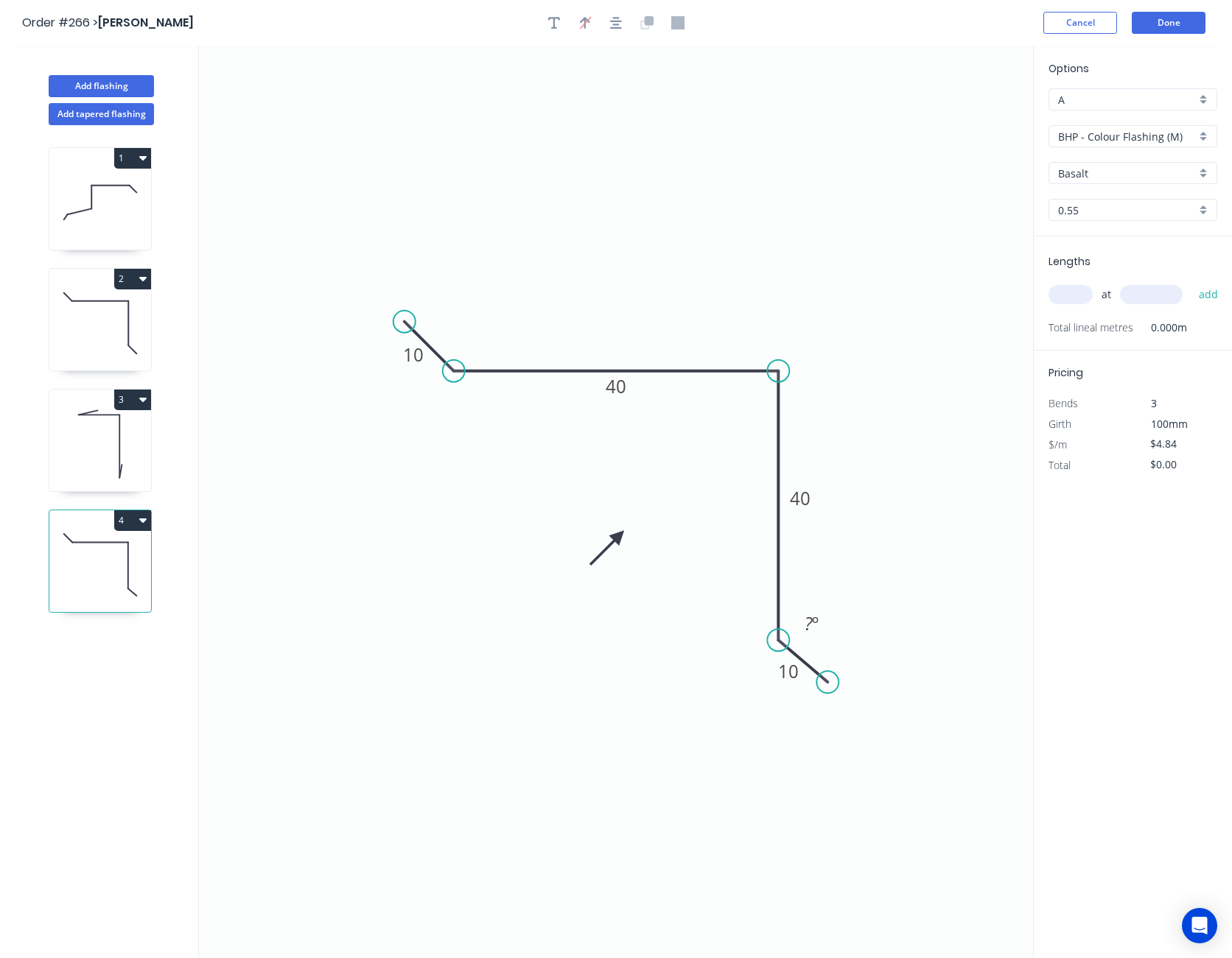
click at [1111, 139] on input "BHP - Colour Flashing (M)" at bounding box center [1126, 137] width 138 height 16
click at [1110, 213] on div "SW - Colour Flashing" at bounding box center [1132, 216] width 167 height 26
type input "SW - Colour Flashing"
click at [1112, 173] on input "Basalt" at bounding box center [1126, 174] width 138 height 16
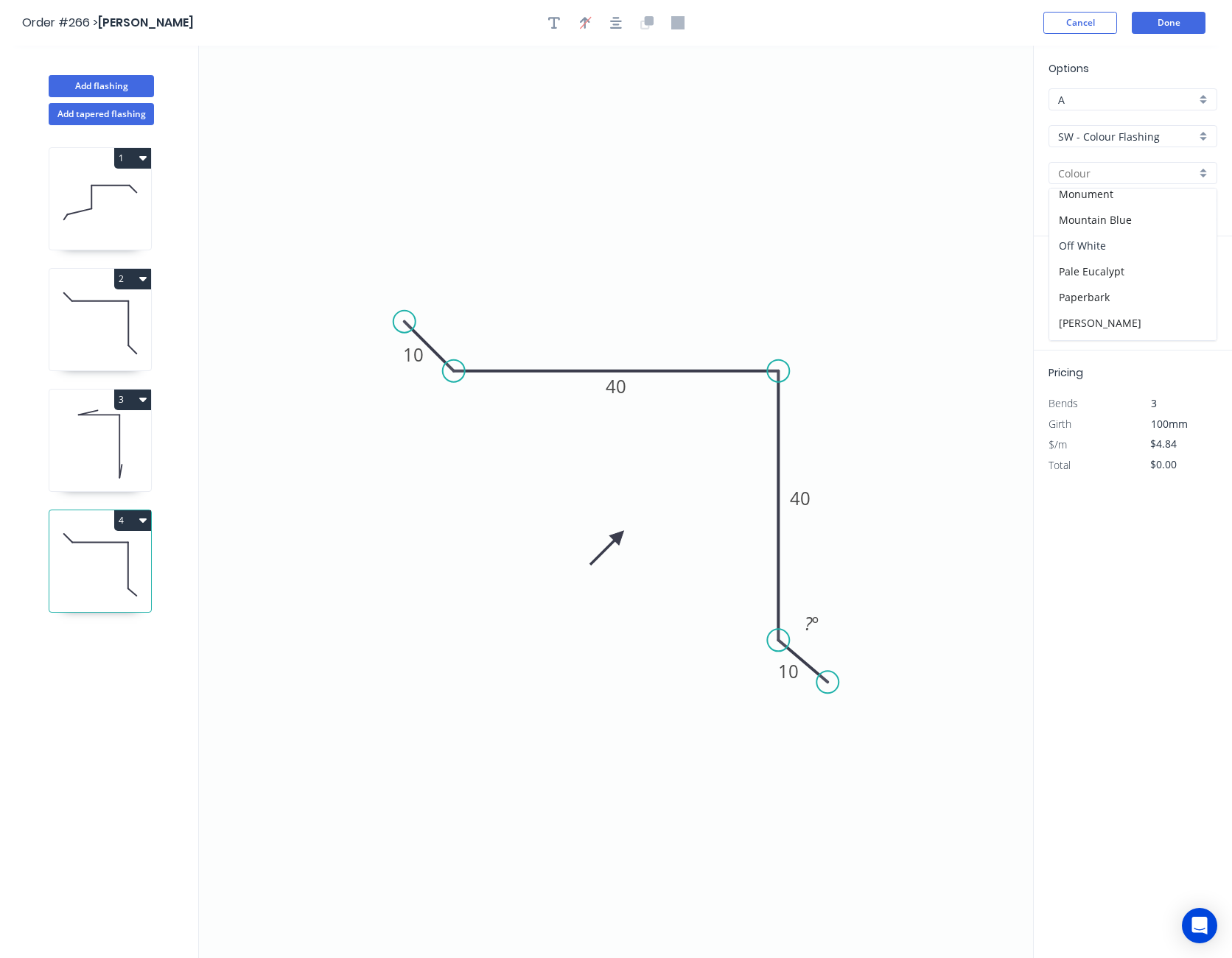
click at [1111, 247] on div "Off White" at bounding box center [1132, 245] width 167 height 26
type input "Off White"
click at [1080, 298] on input "text" at bounding box center [1071, 295] width 45 height 19
type input "3"
type input "2400"
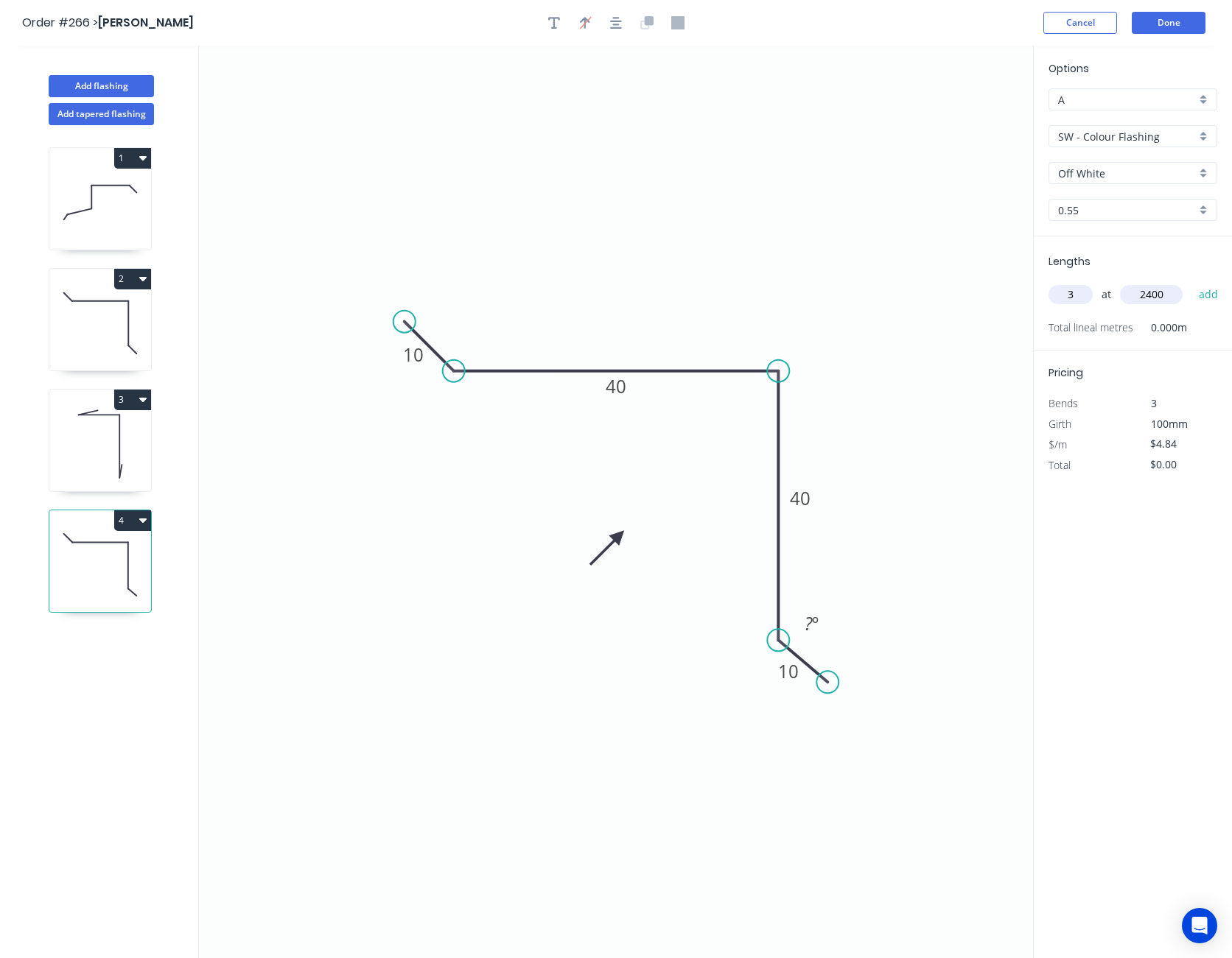
click at [1191, 282] on button "add" at bounding box center [1209, 295] width 35 height 25
type input "$34.85"
click at [1168, 473] on input "$4.84" at bounding box center [1175, 464] width 50 height 20
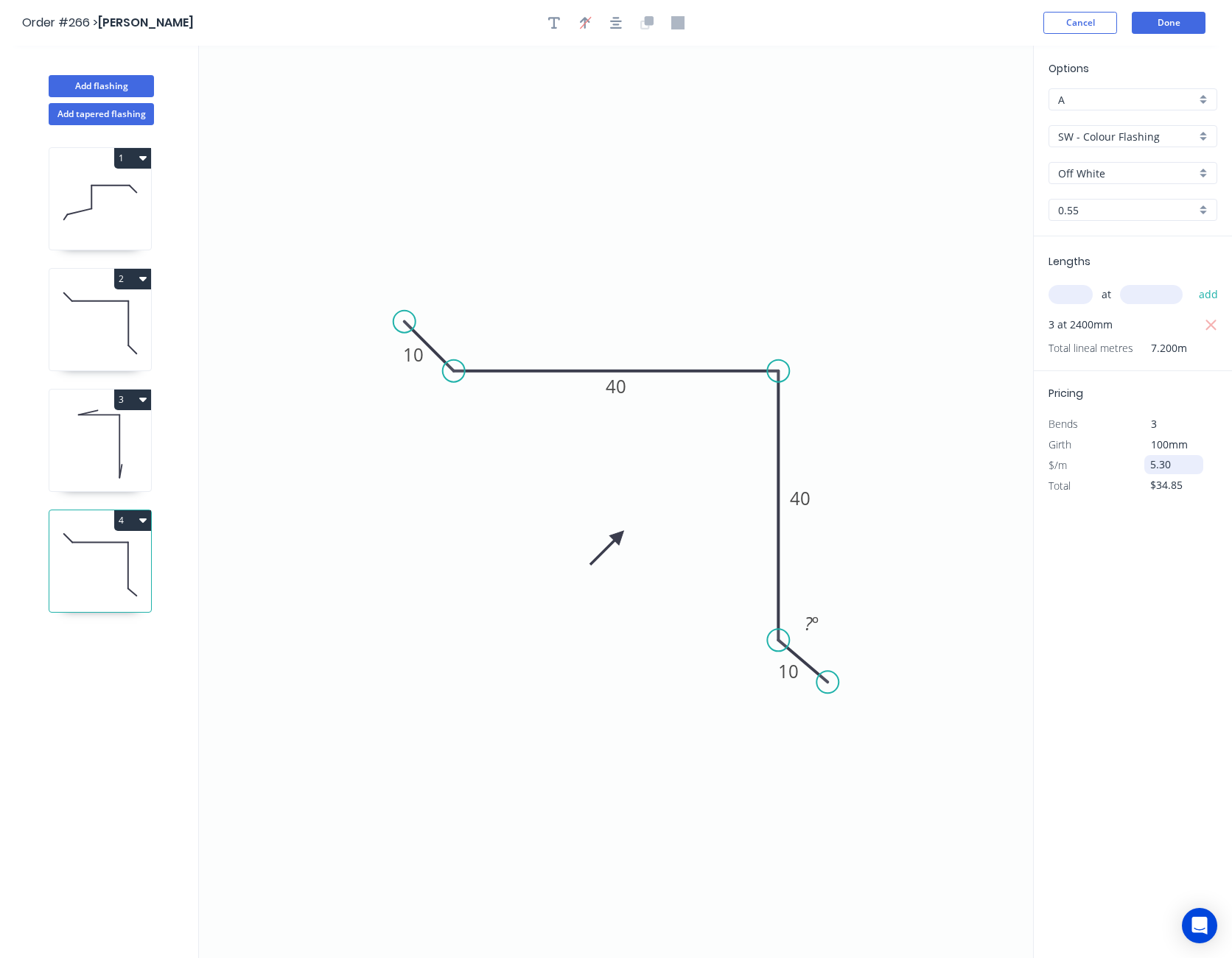
type input "$5.30"
type input "$38.16"
click at [1172, 29] on button "Done" at bounding box center [1168, 22] width 74 height 22
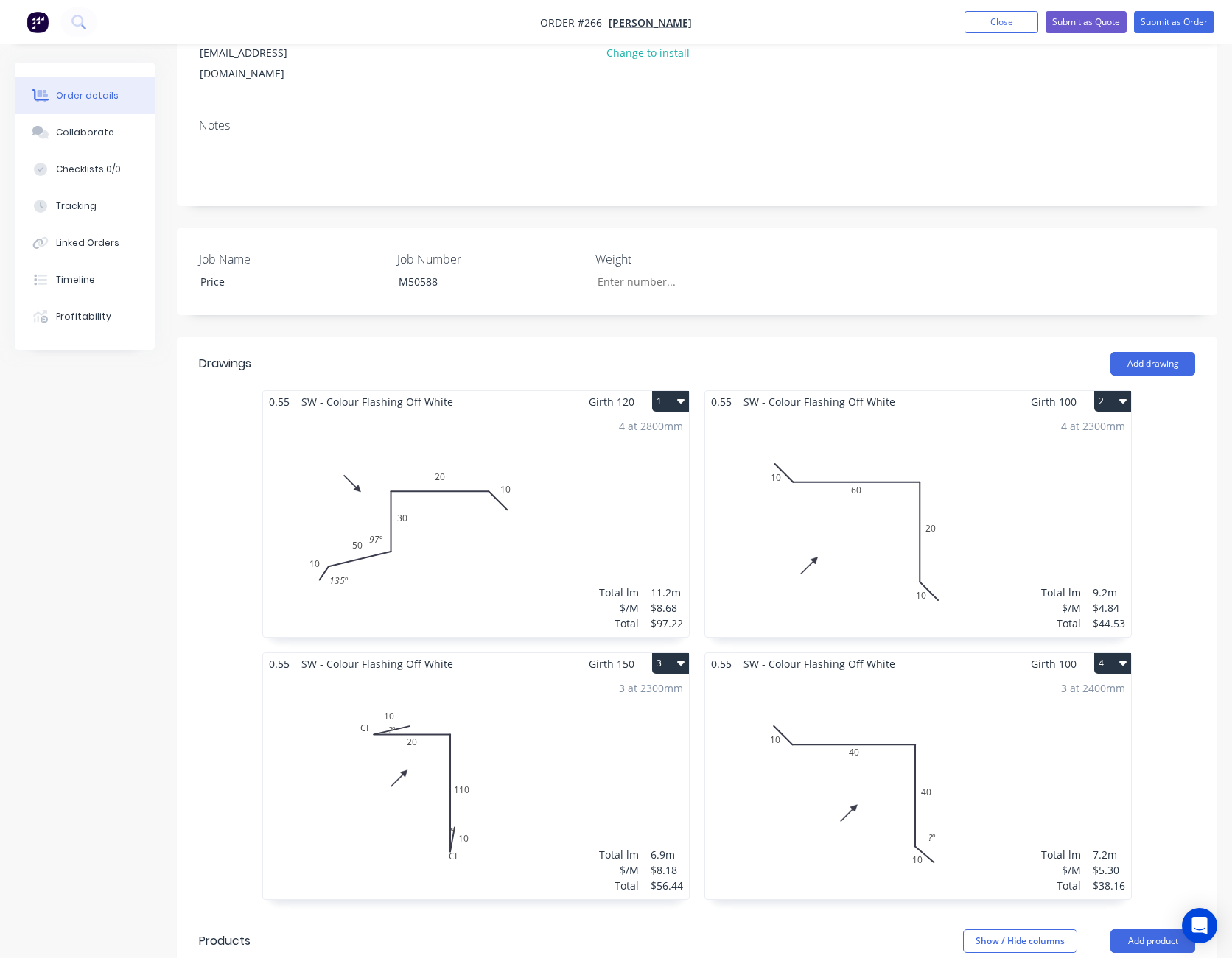
scroll to position [295, 0]
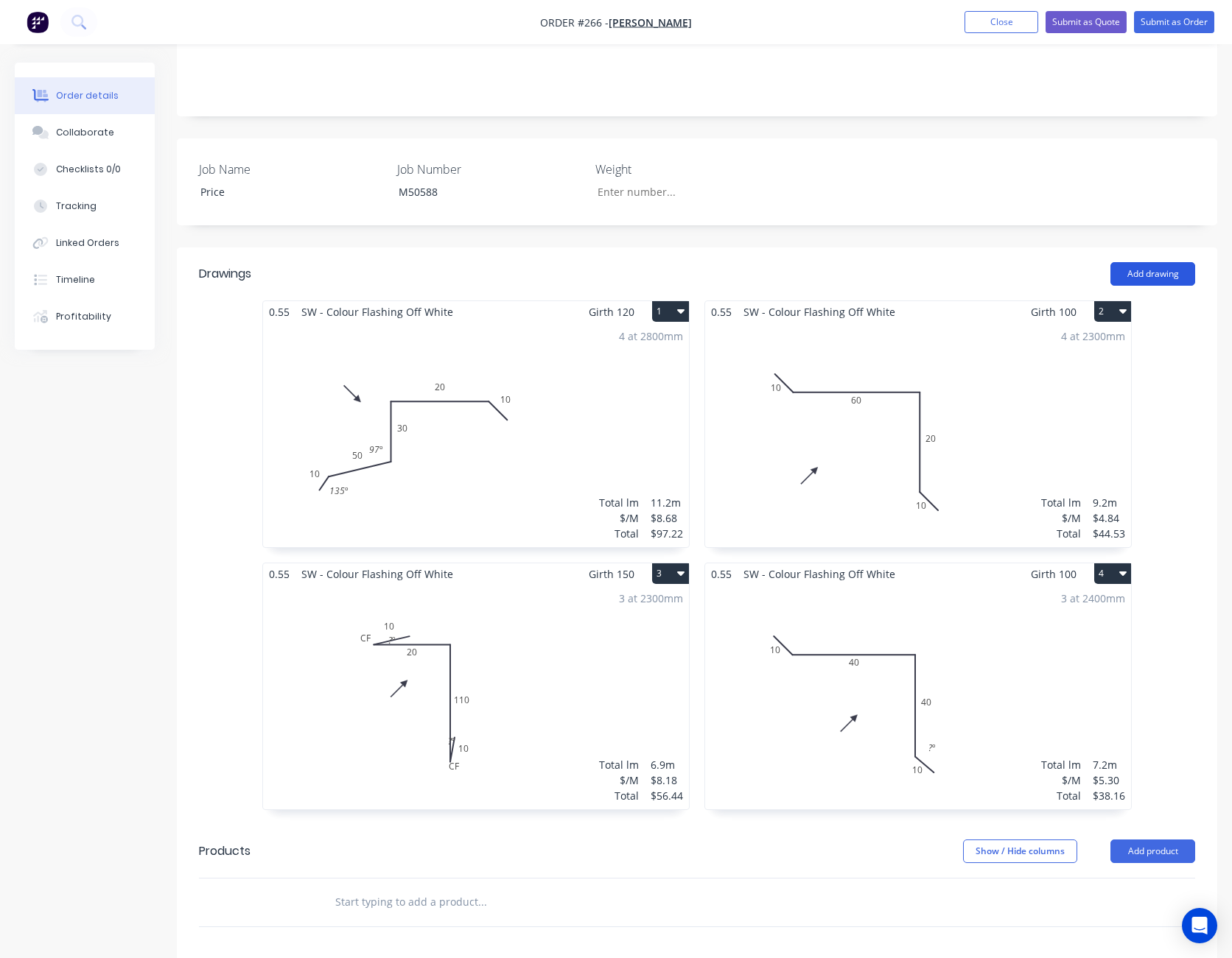
click at [1167, 262] on button "Add drawing" at bounding box center [1151, 273] width 84 height 23
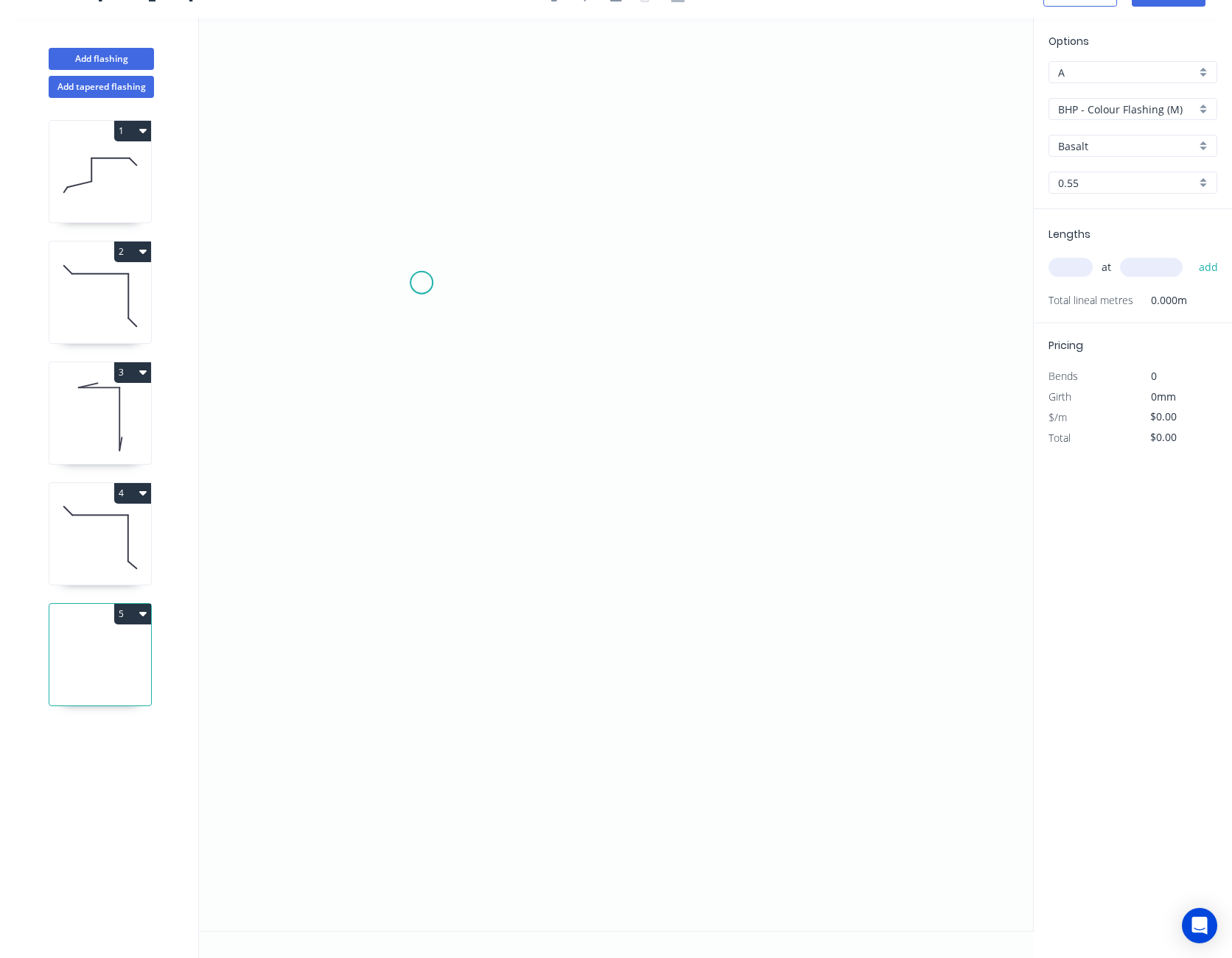
click at [421, 283] on icon "0" at bounding box center [616, 474] width 834 height 912
click at [697, 296] on icon "0" at bounding box center [616, 474] width 834 height 912
click at [709, 518] on icon "0 ?" at bounding box center [616, 474] width 834 height 912
click at [709, 518] on circle at bounding box center [697, 517] width 22 height 22
click at [562, 257] on tspan "?" at bounding box center [560, 253] width 8 height 24
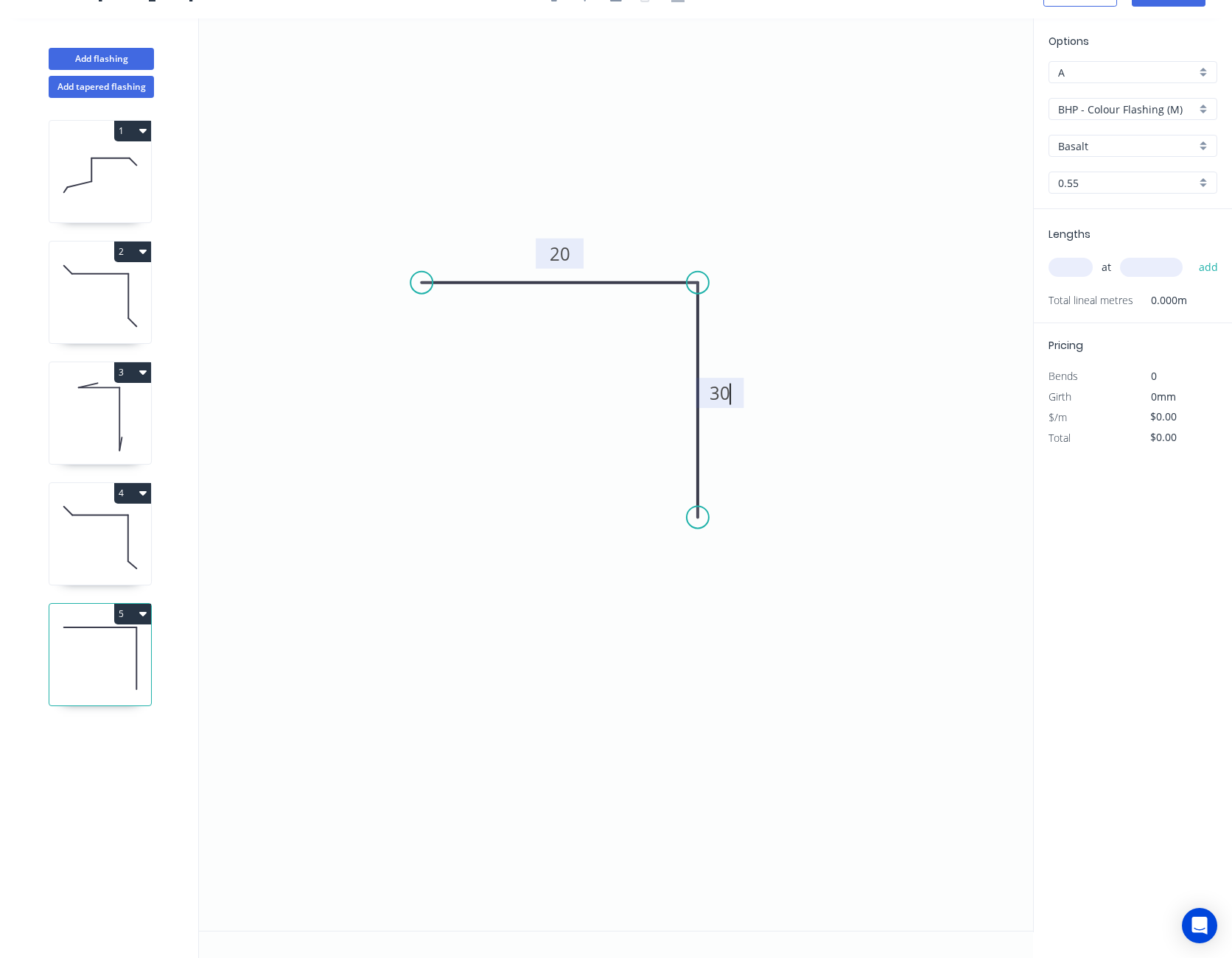
type input "$3.84"
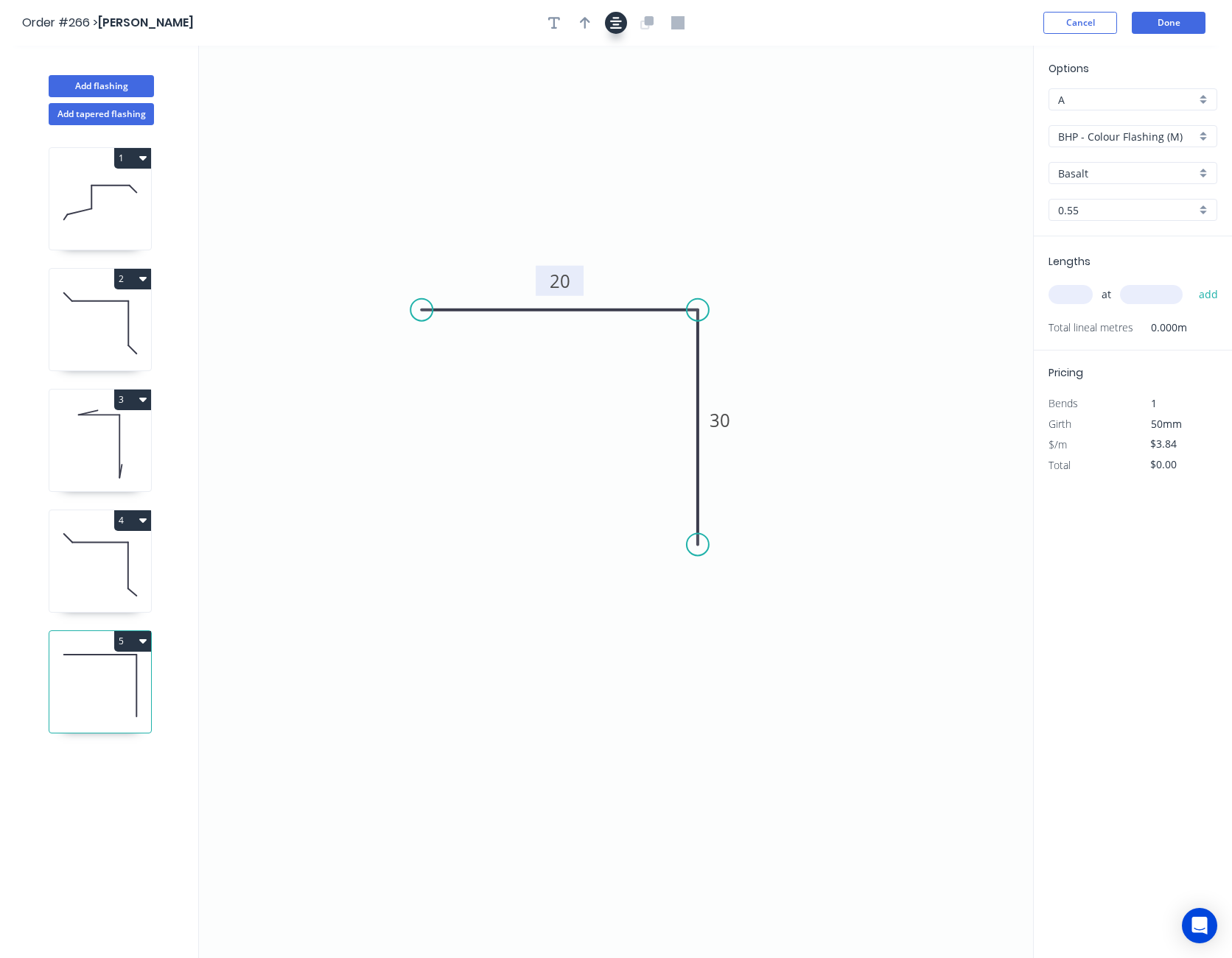
click at [617, 24] on icon "button" at bounding box center [616, 22] width 12 height 12
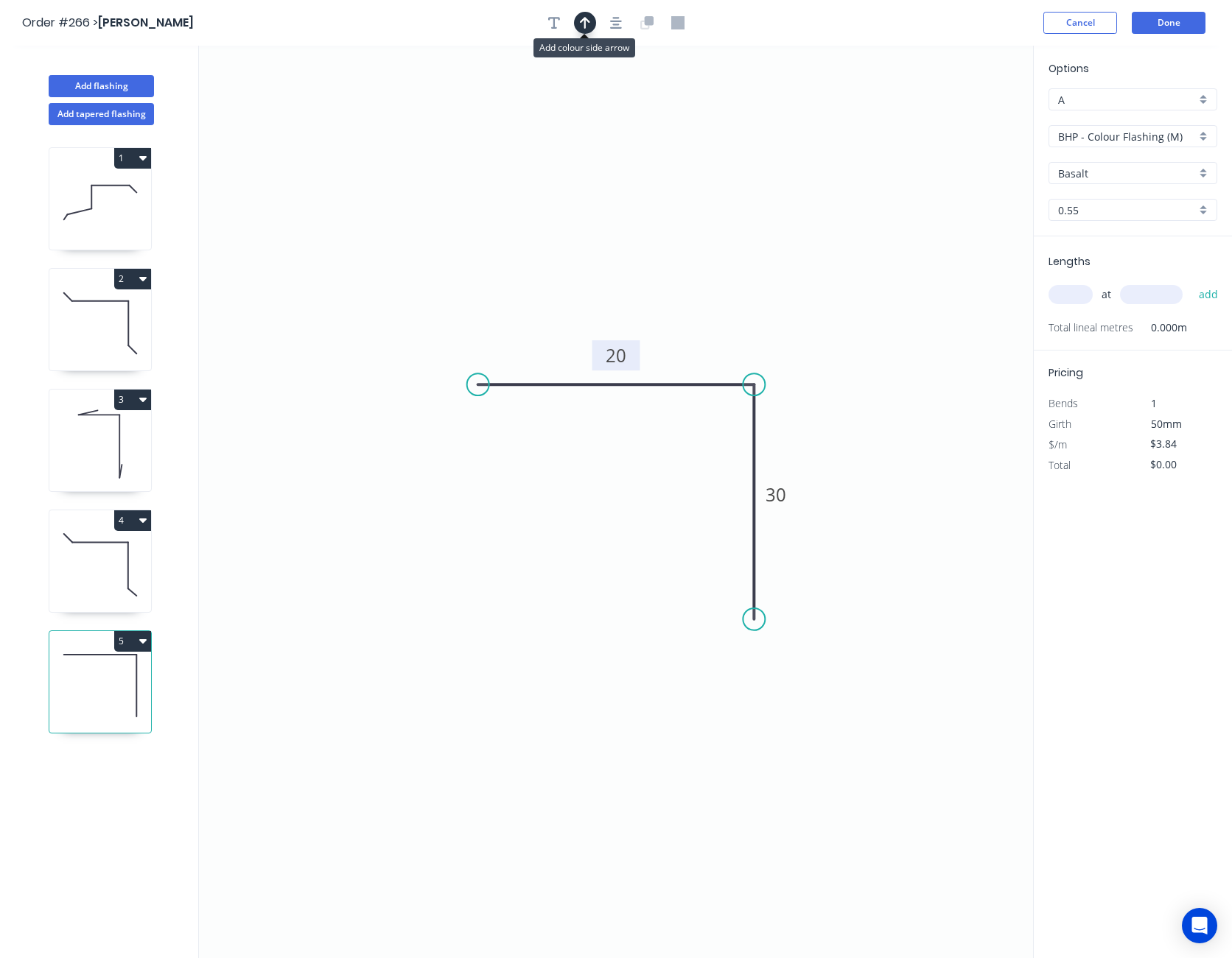
click at [590, 23] on button "button" at bounding box center [585, 22] width 22 height 22
drag, startPoint x: 955, startPoint y: 115, endPoint x: 570, endPoint y: 550, distance: 580.9
click at [570, 550] on icon at bounding box center [572, 528] width 14 height 48
click at [570, 550] on icon at bounding box center [570, 532] width 14 height 48
click at [570, 550] on icon at bounding box center [582, 537] width 43 height 43
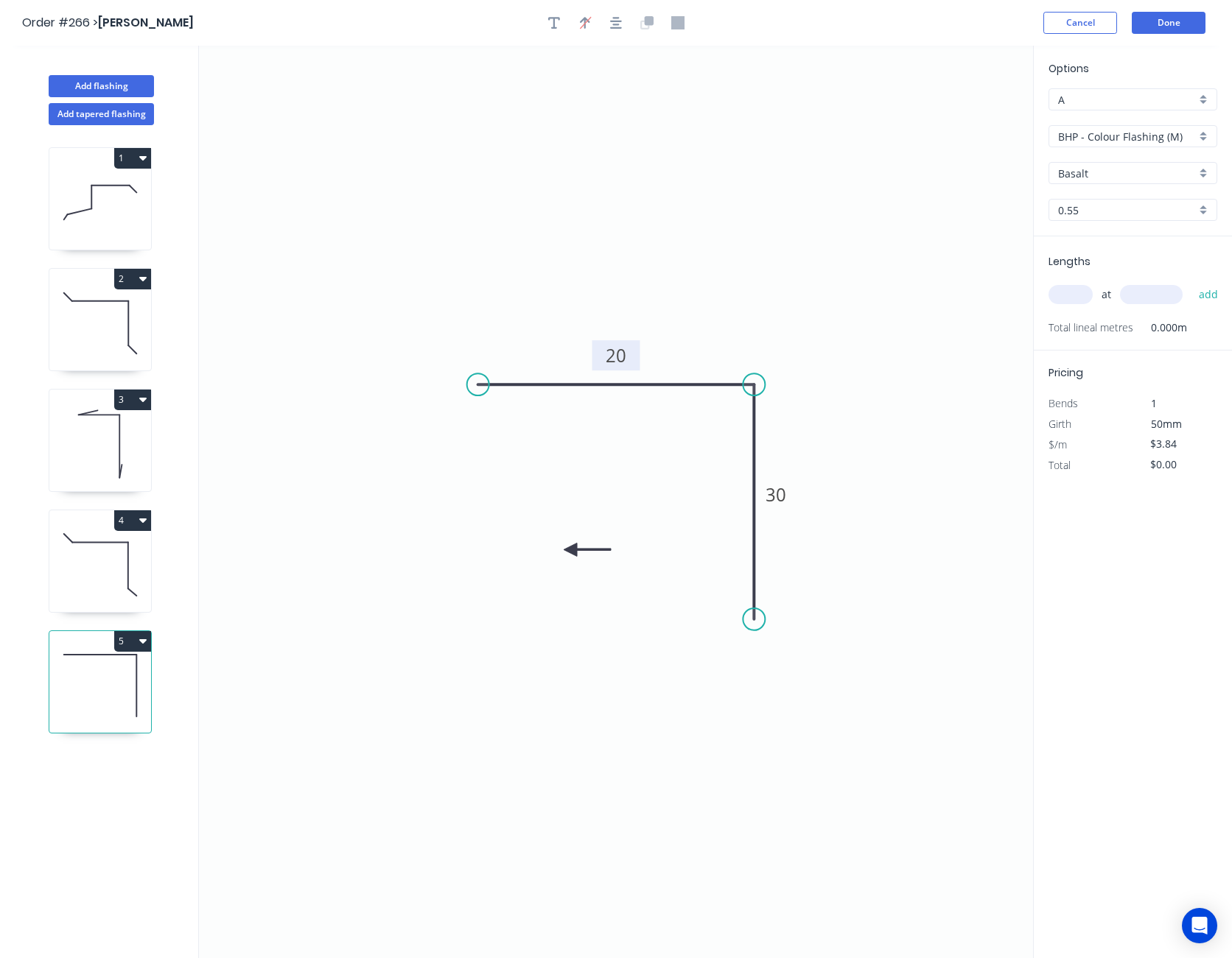
click at [570, 550] on icon at bounding box center [587, 550] width 48 height 14
click at [570, 550] on icon at bounding box center [582, 561] width 43 height 43
click at [570, 550] on icon at bounding box center [570, 566] width 14 height 48
drag, startPoint x: 570, startPoint y: 550, endPoint x: 584, endPoint y: 537, distance: 19.1
click at [584, 537] on icon at bounding box center [572, 549] width 43 height 43
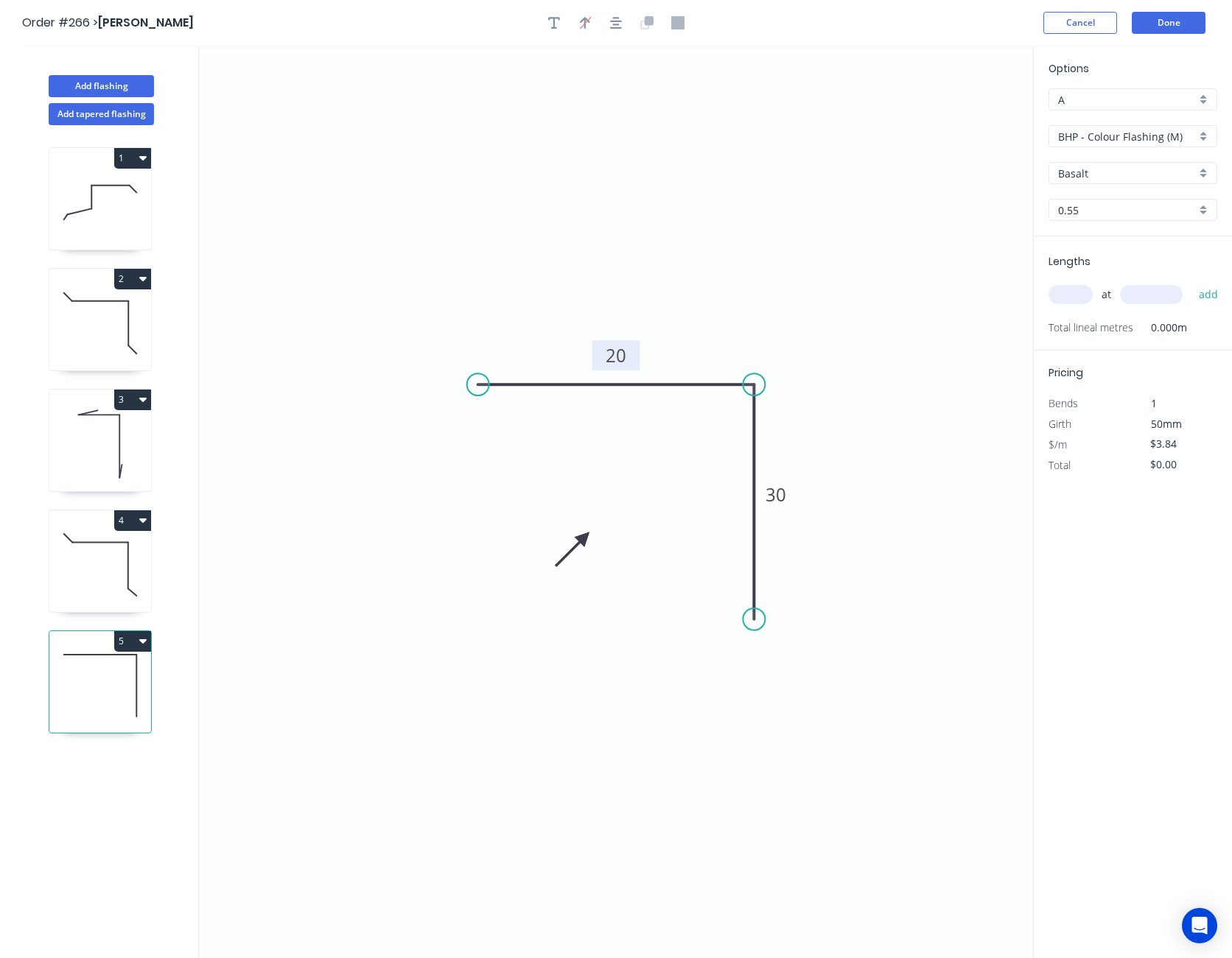
click at [1069, 296] on input "text" at bounding box center [1071, 295] width 45 height 19
click at [1137, 140] on input "BHP - Colour Flashing (M)" at bounding box center [1126, 137] width 138 height 16
click at [1125, 217] on div "SW - Colour Flashing" at bounding box center [1132, 216] width 167 height 26
type input "SW - Colour Flashing"
click at [1115, 176] on input "Basalt" at bounding box center [1126, 174] width 138 height 16
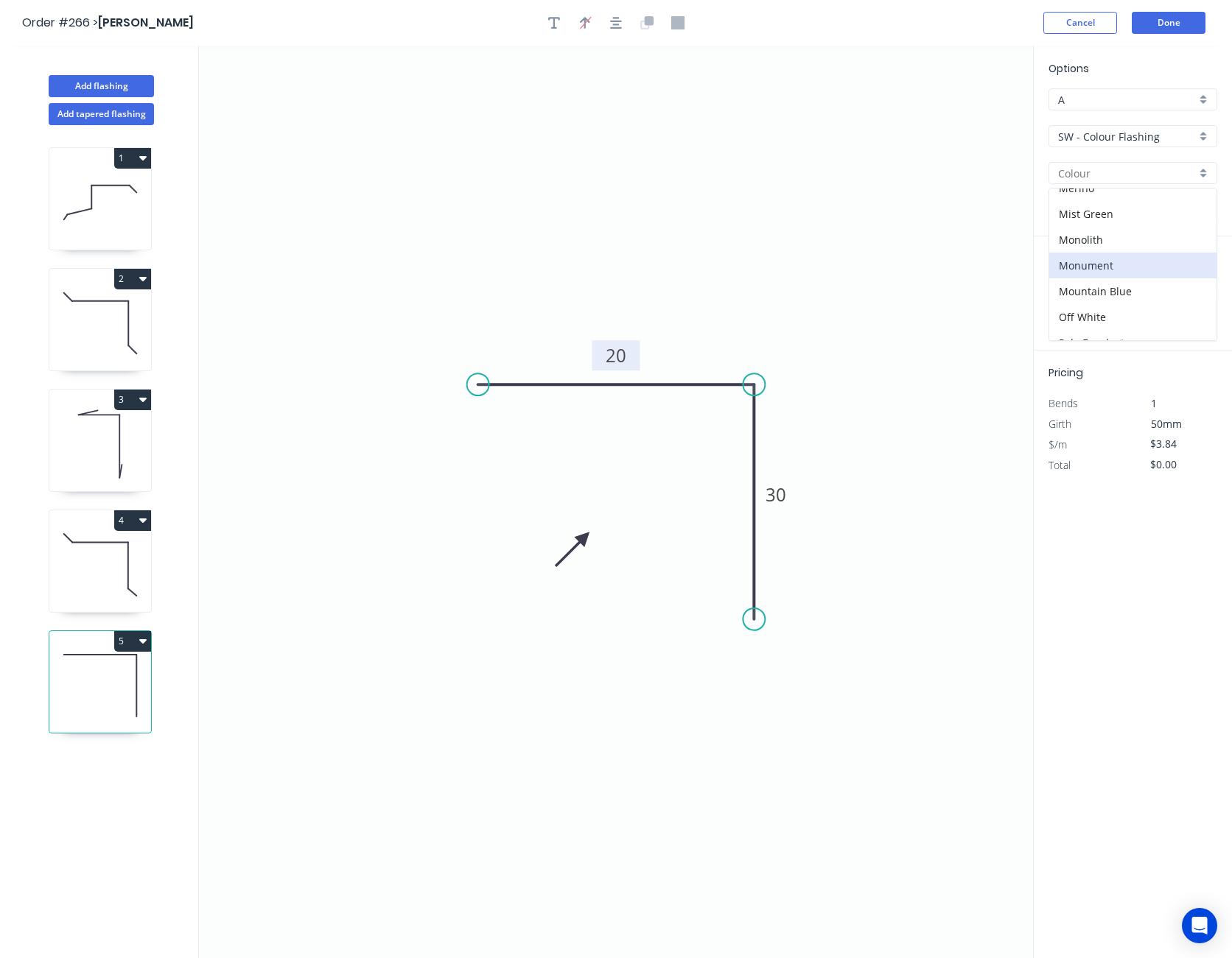
scroll to position [368, 0]
click at [1091, 240] on div "Off White" at bounding box center [1132, 245] width 167 height 26
type input "Off White"
click at [1067, 290] on input "text" at bounding box center [1071, 295] width 45 height 19
type input "4"
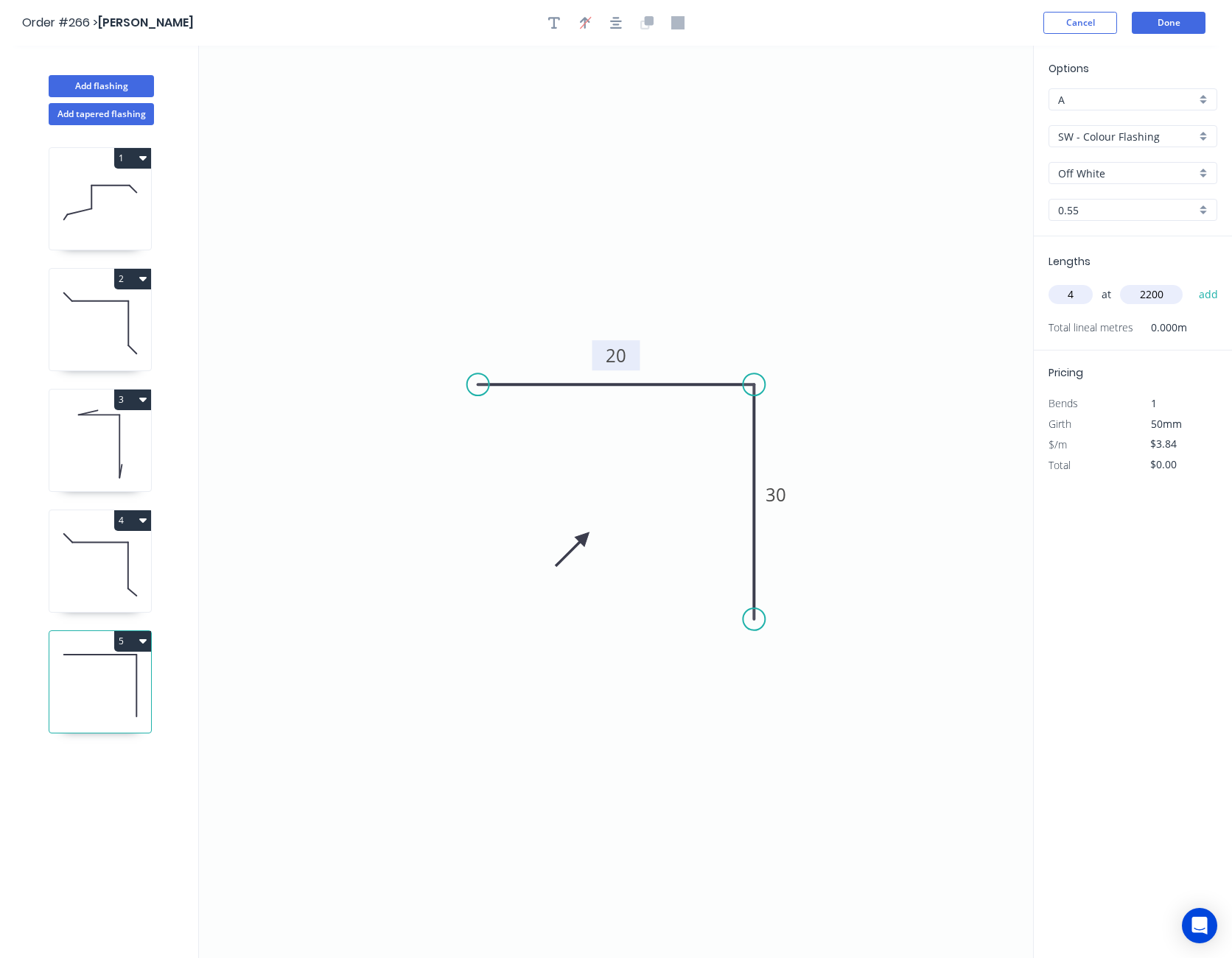
type input "2200"
click at [1191, 282] on button "add" at bounding box center [1209, 295] width 35 height 25
type input "$33.79"
click at [1159, 465] on input "$3.84" at bounding box center [1175, 464] width 50 height 20
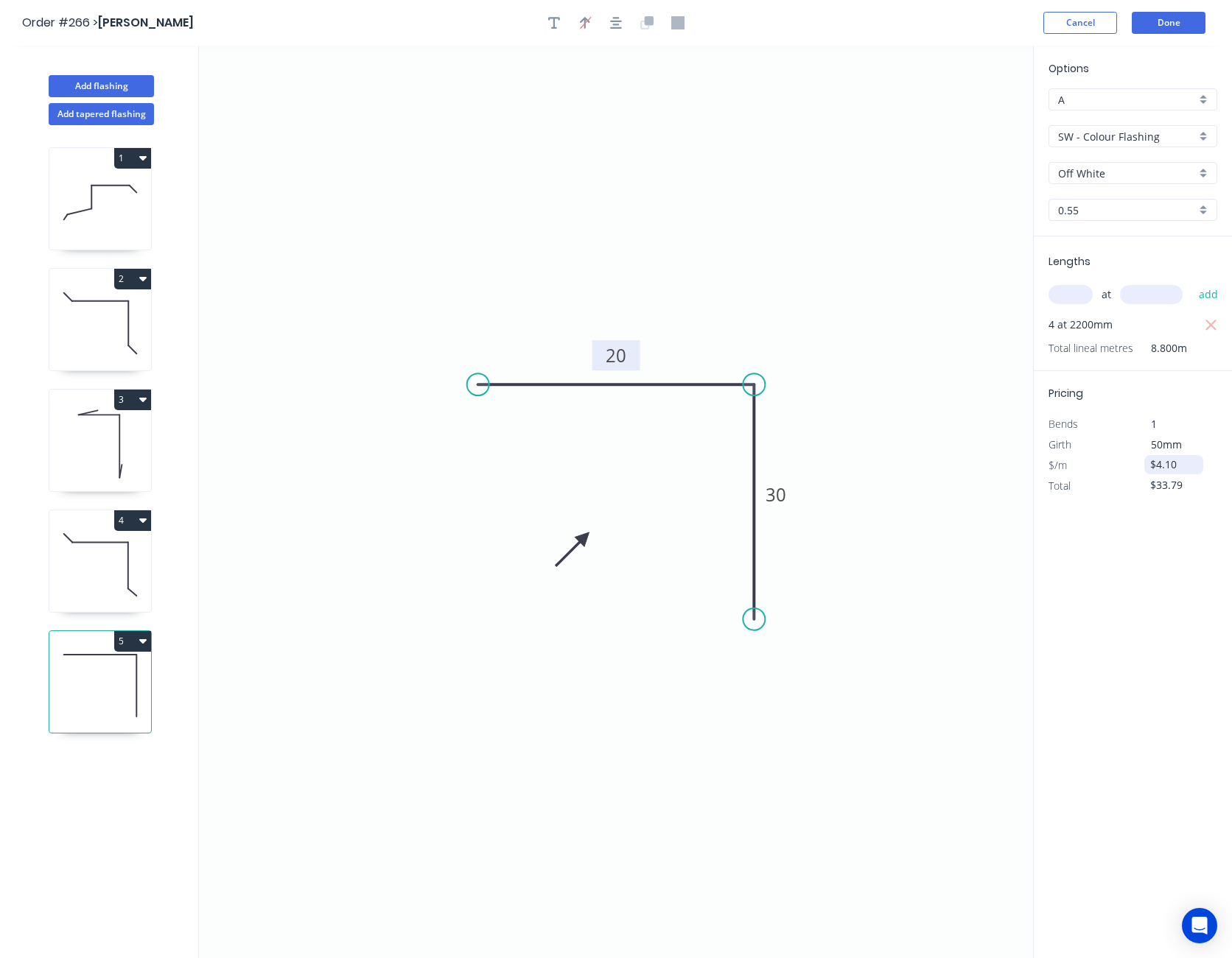
type input "$4.10"
type input "$36.08"
click at [1172, 16] on button "Done" at bounding box center [1168, 22] width 74 height 22
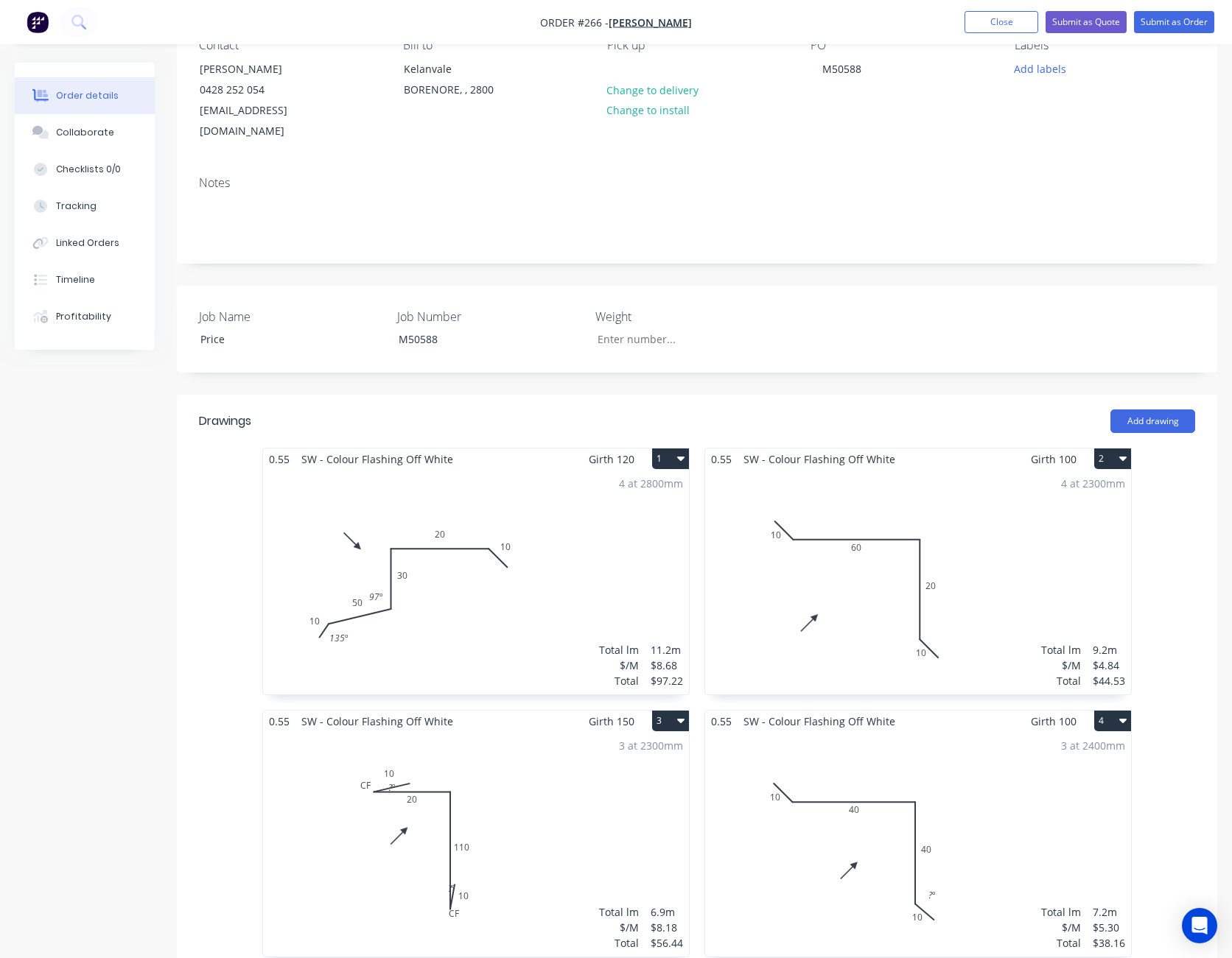
scroll to position [442, 0]
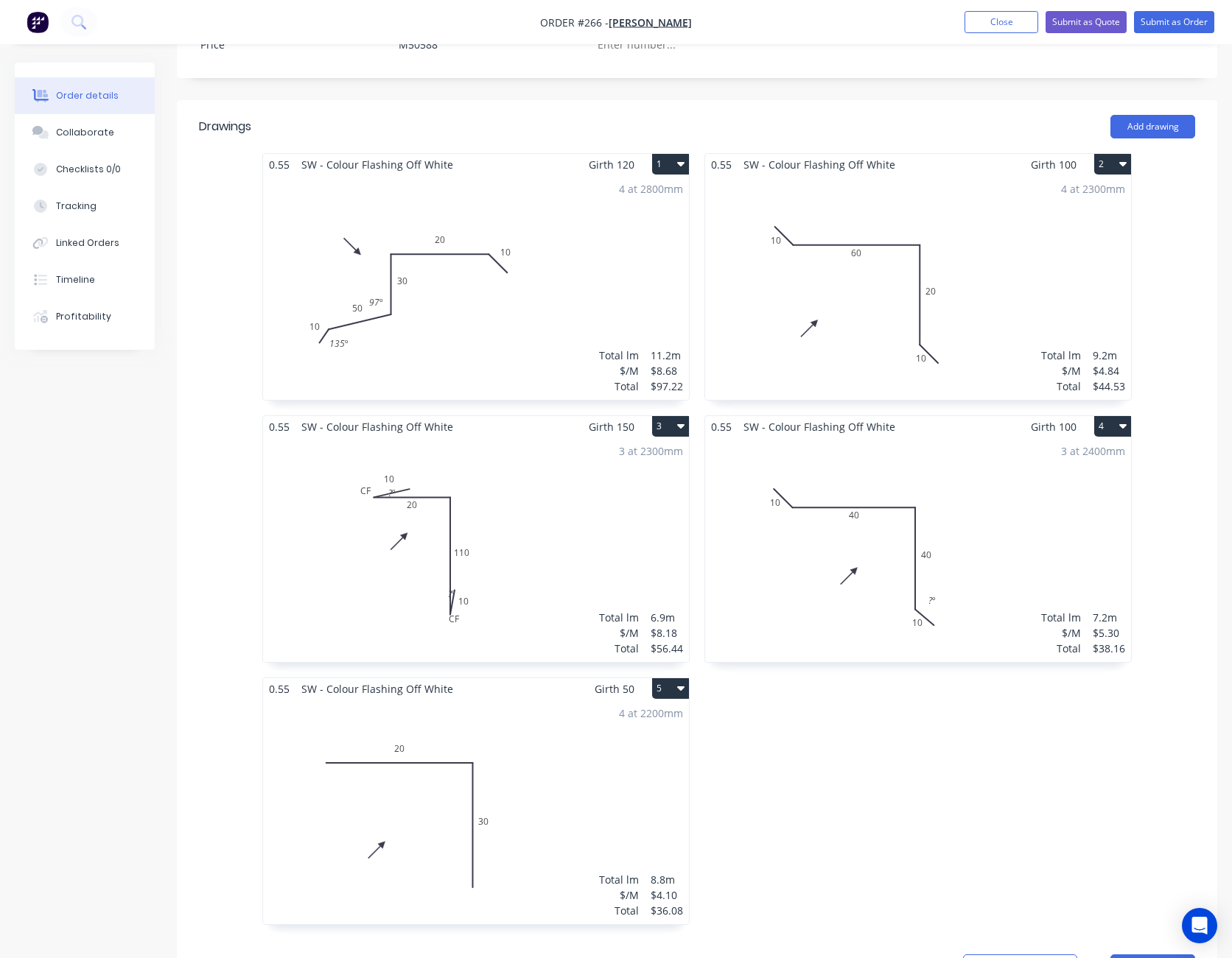
drag, startPoint x: 989, startPoint y: 151, endPoint x: 957, endPoint y: 96, distance: 63.6
click at [957, 114] on div "Add drawing" at bounding box center [802, 126] width 785 height 23
drag, startPoint x: 957, startPoint y: 96, endPoint x: 892, endPoint y: 81, distance: 66.7
click at [892, 100] on header "Drawings Add drawing" at bounding box center [697, 126] width 1040 height 53
click at [525, 782] on div "4 at 2200mm Total lm $/M Total 8.8m $4.10 $36.08" at bounding box center [475, 812] width 426 height 225
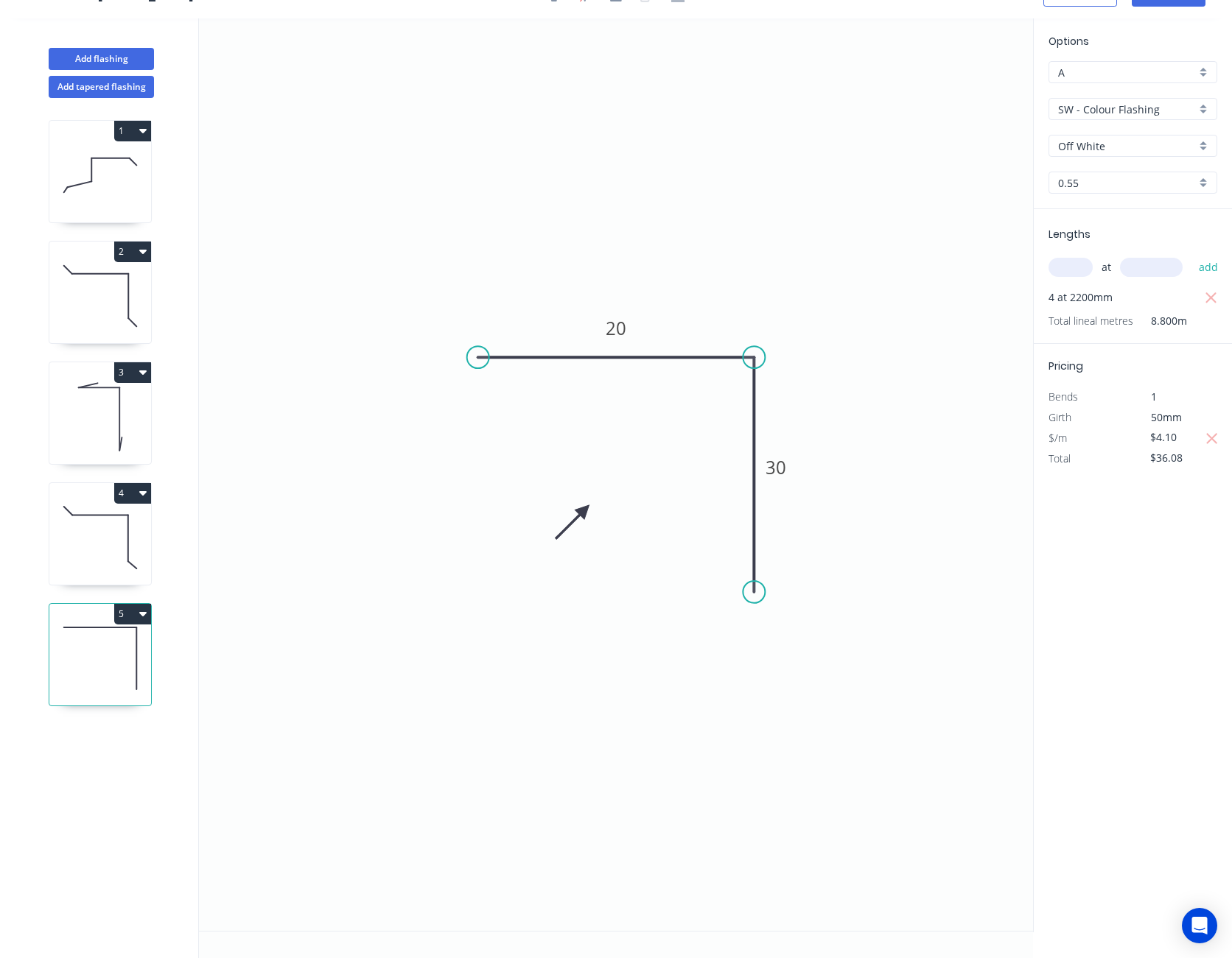
scroll to position [27, 0]
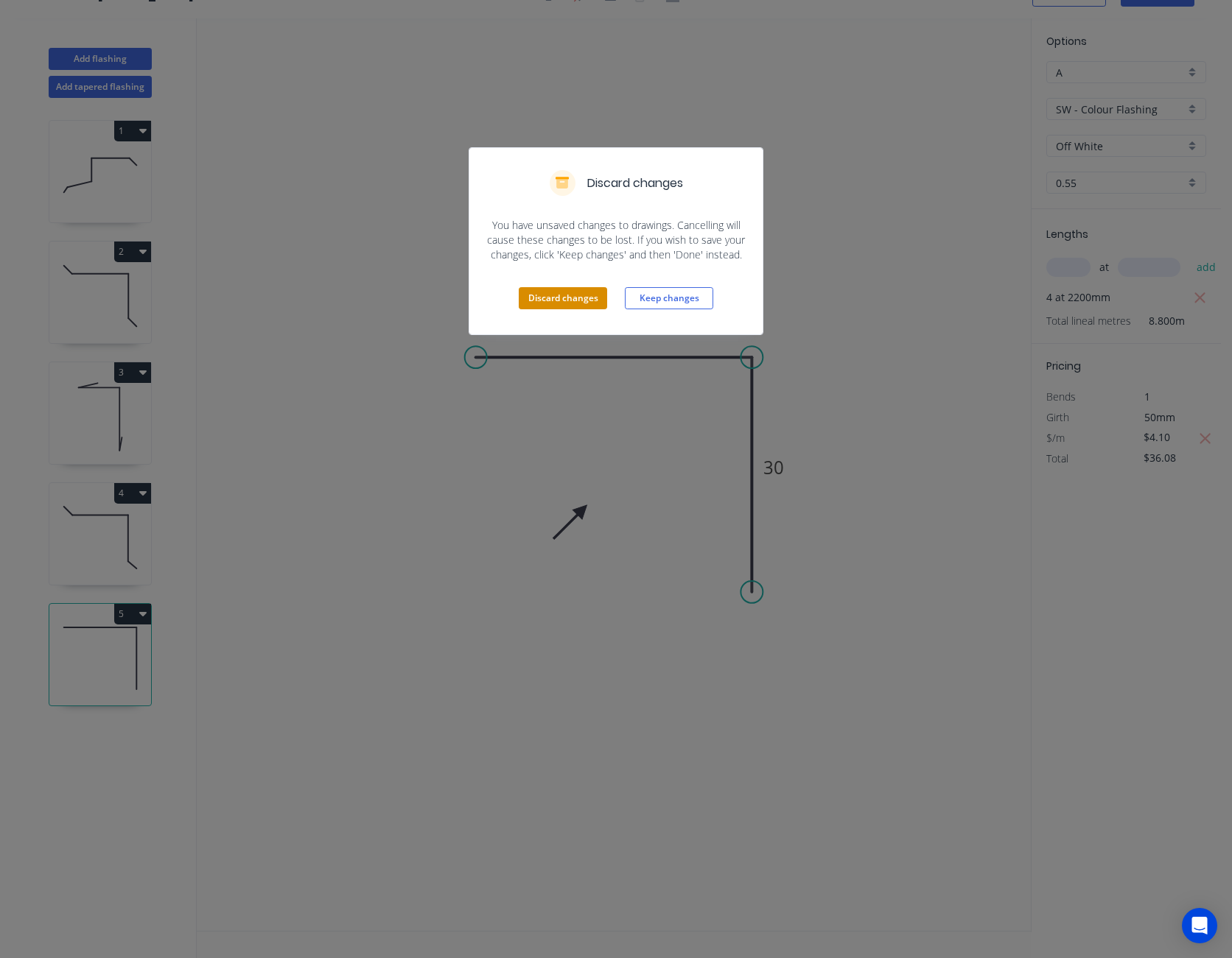
click at [596, 296] on button "Discard changes" at bounding box center [563, 298] width 88 height 22
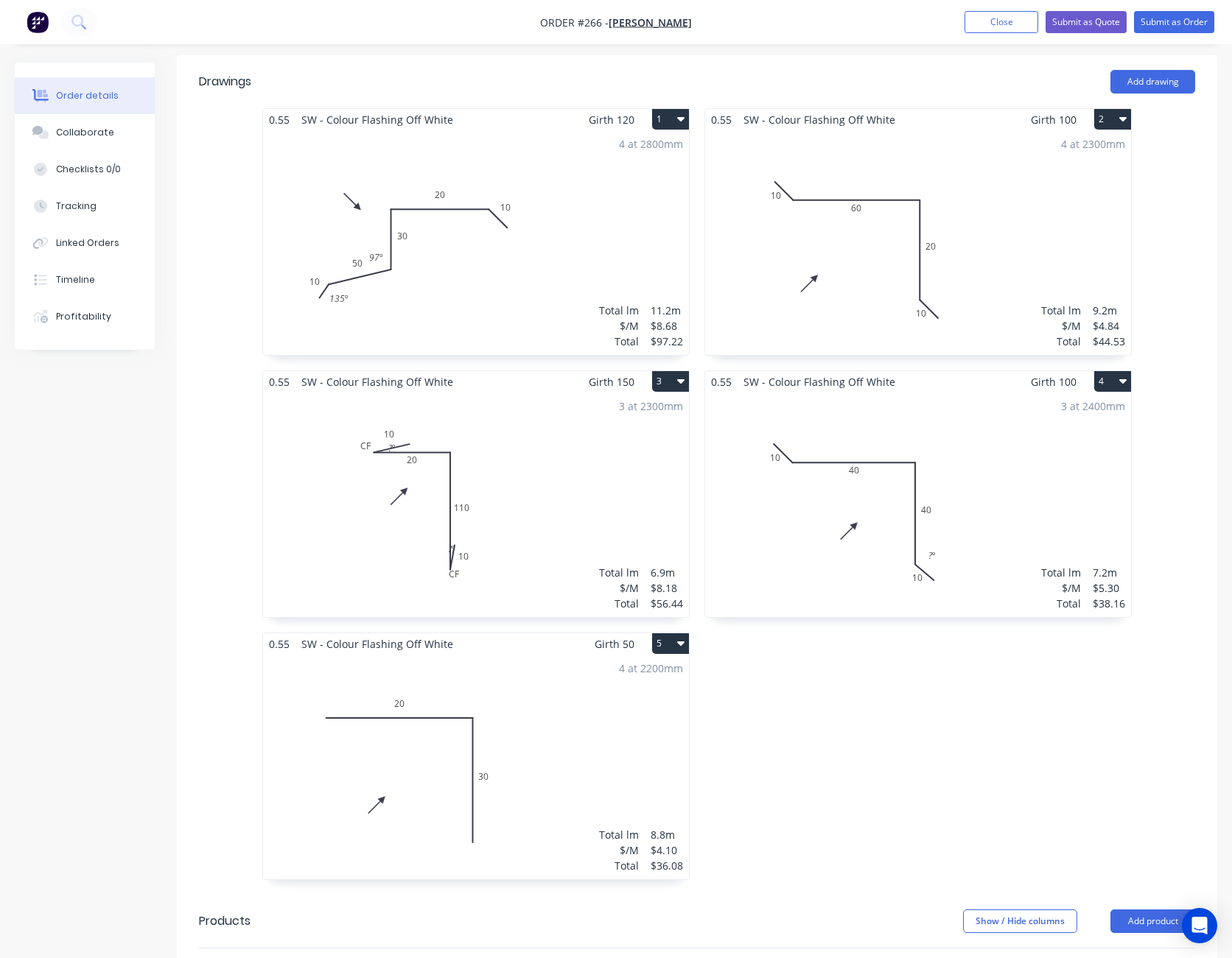
scroll to position [662, 0]
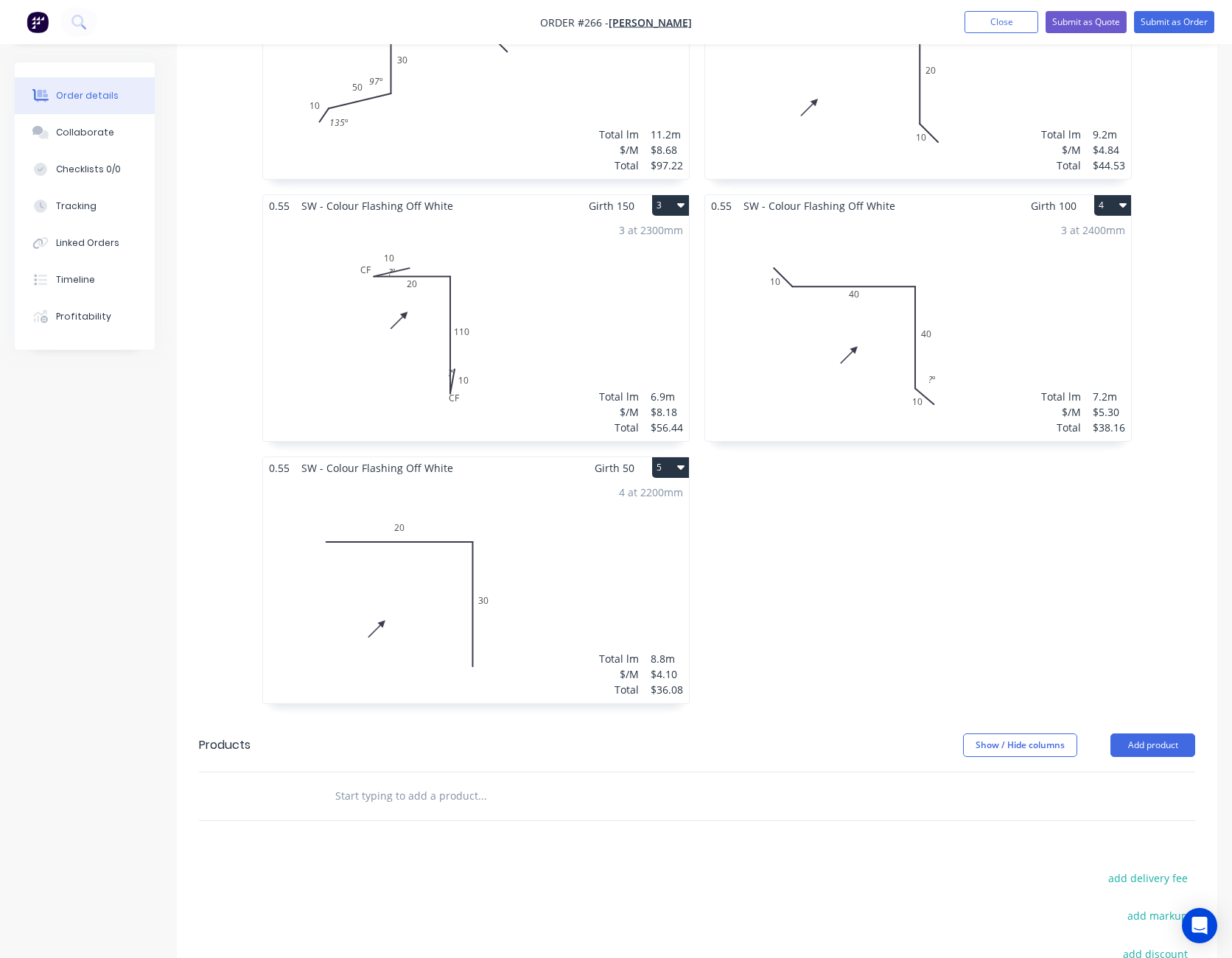
click at [664, 458] on button "5" at bounding box center [670, 467] width 37 height 20
click at [614, 548] on button "Delete" at bounding box center [619, 562] width 140 height 29
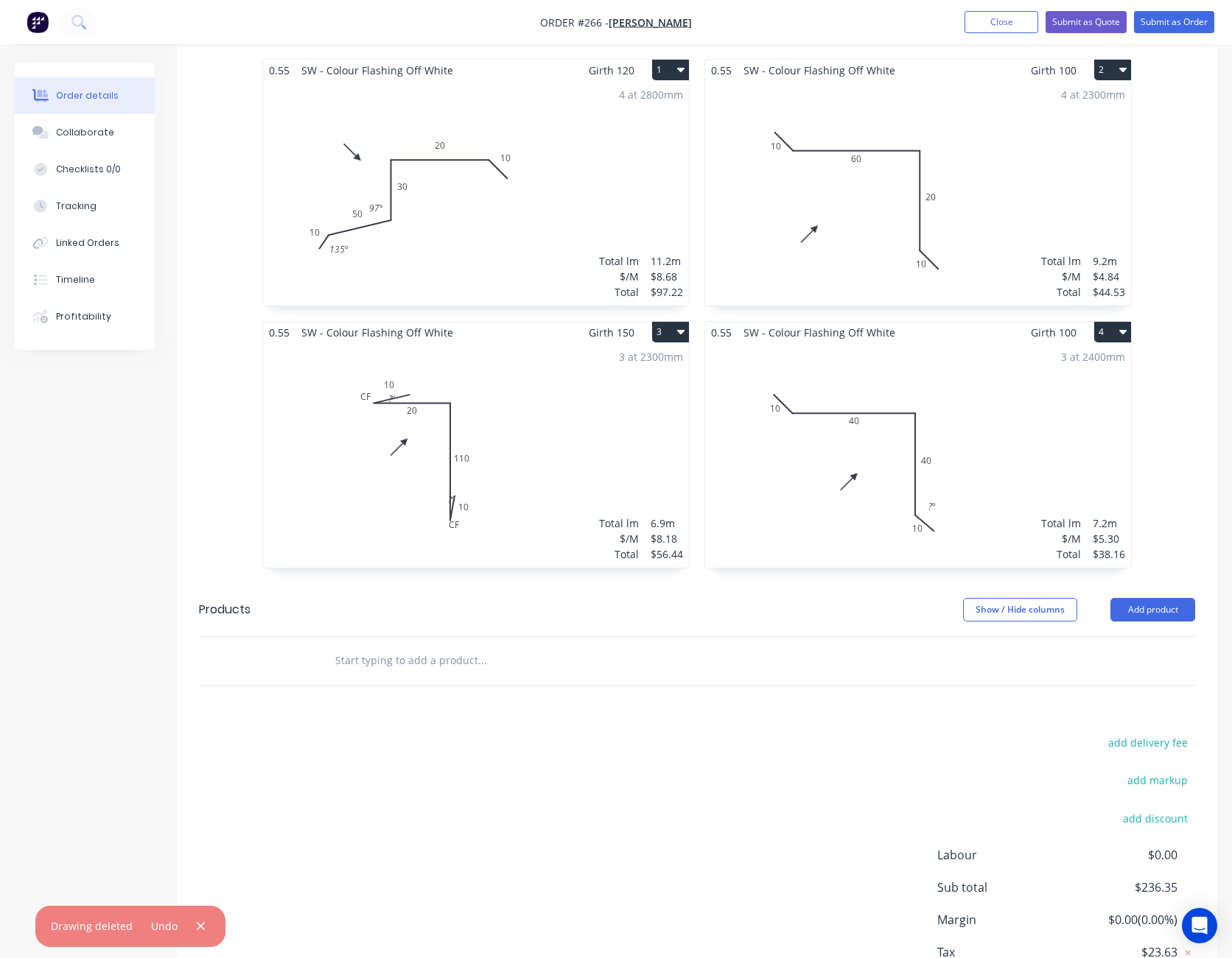
scroll to position [398, 0]
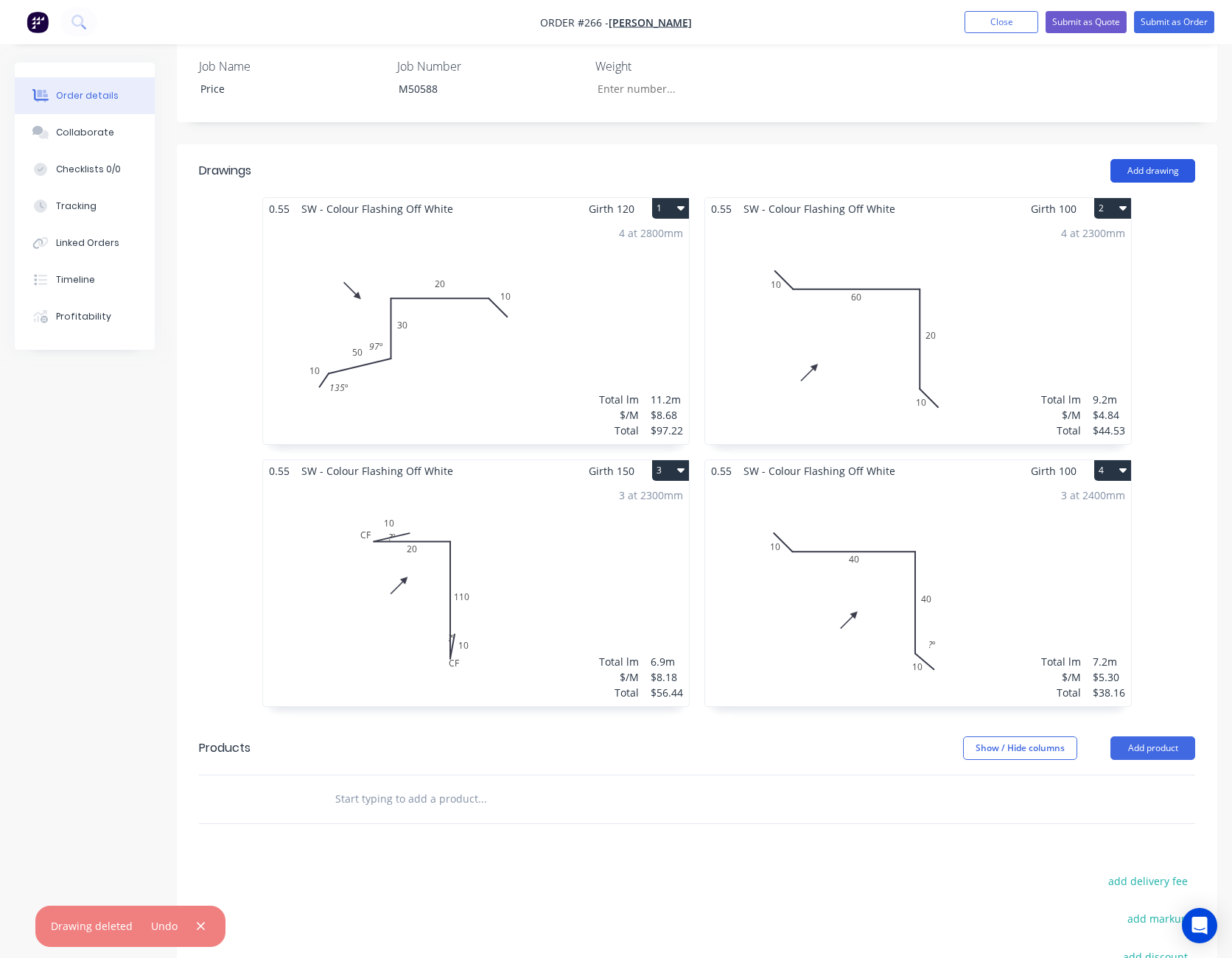
click at [1153, 159] on button "Add drawing" at bounding box center [1151, 171] width 84 height 23
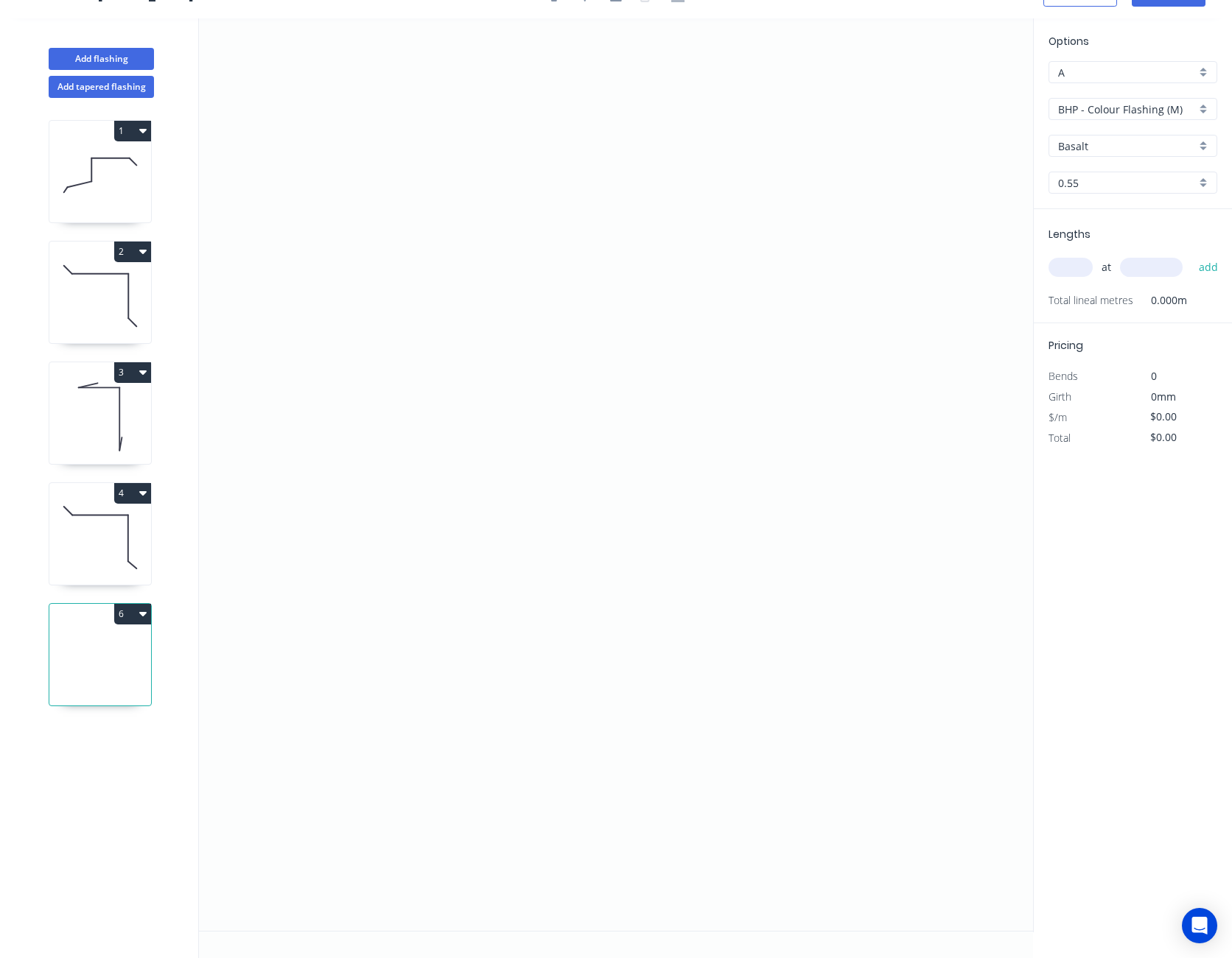
scroll to position [27, 0]
click at [486, 271] on icon "0" at bounding box center [616, 474] width 834 height 912
click at [762, 273] on icon "0" at bounding box center [616, 474] width 834 height 912
click at [736, 541] on icon "0 ?" at bounding box center [616, 474] width 834 height 912
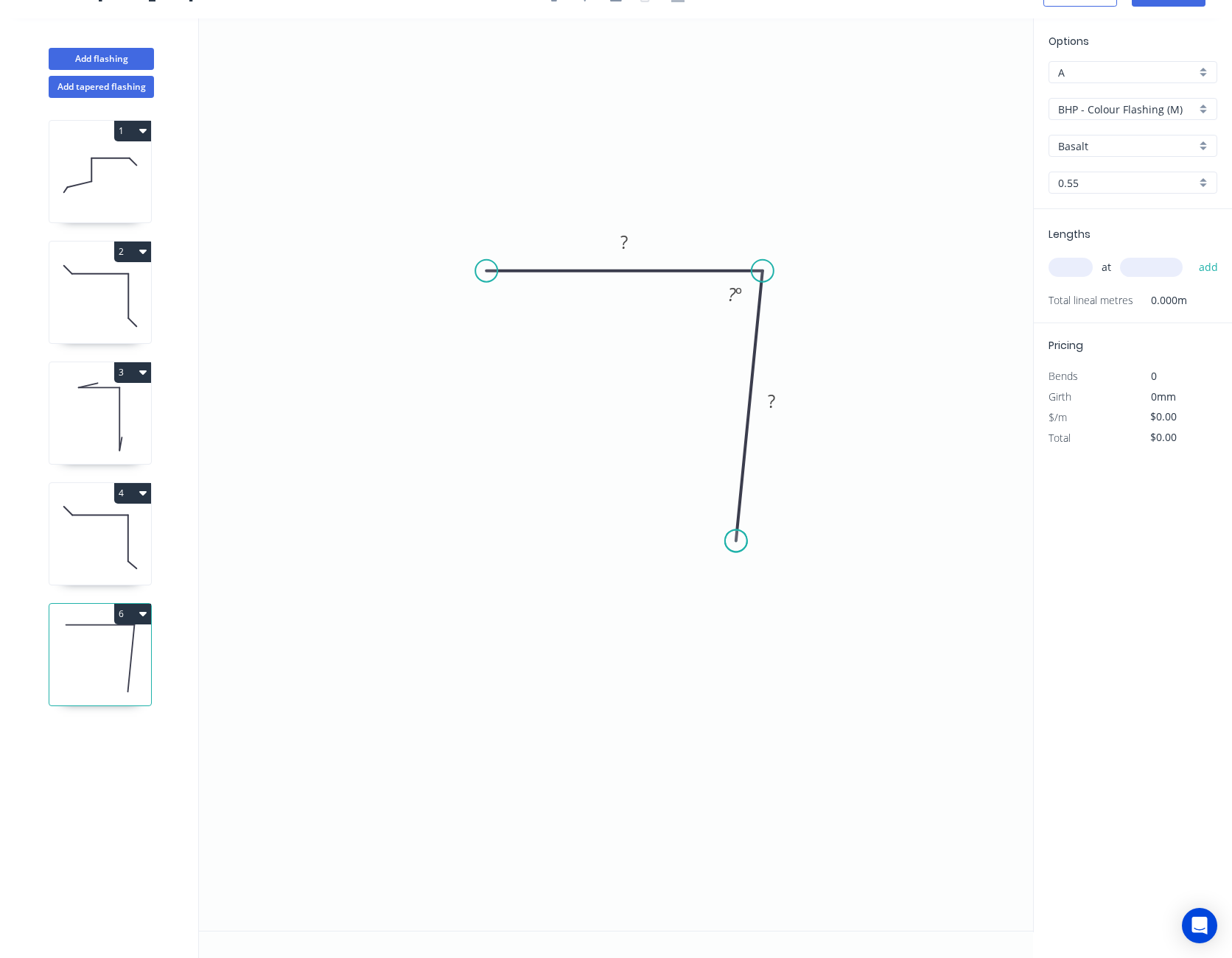
click at [736, 541] on circle at bounding box center [735, 540] width 22 height 22
click at [624, 240] on tspan "?" at bounding box center [624, 241] width 8 height 24
type input "$3.84"
click at [1095, 113] on input "BHP - Colour Flashing (M)" at bounding box center [1126, 110] width 138 height 16
click at [1096, 181] on div "SW - Colour Flashing" at bounding box center [1132, 188] width 167 height 26
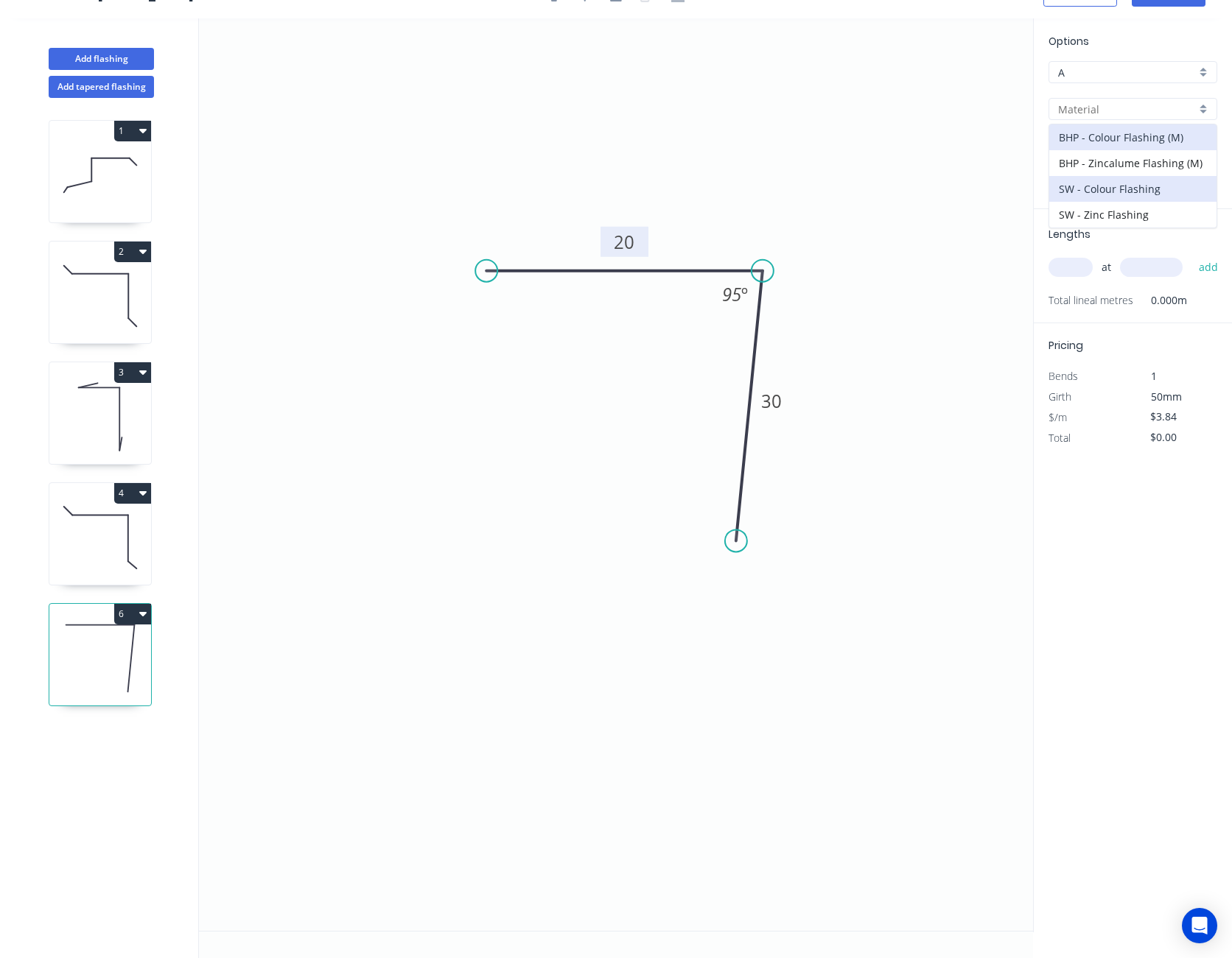
type input "SW - Colour Flashing"
click at [1100, 143] on input "Basalt" at bounding box center [1126, 146] width 138 height 16
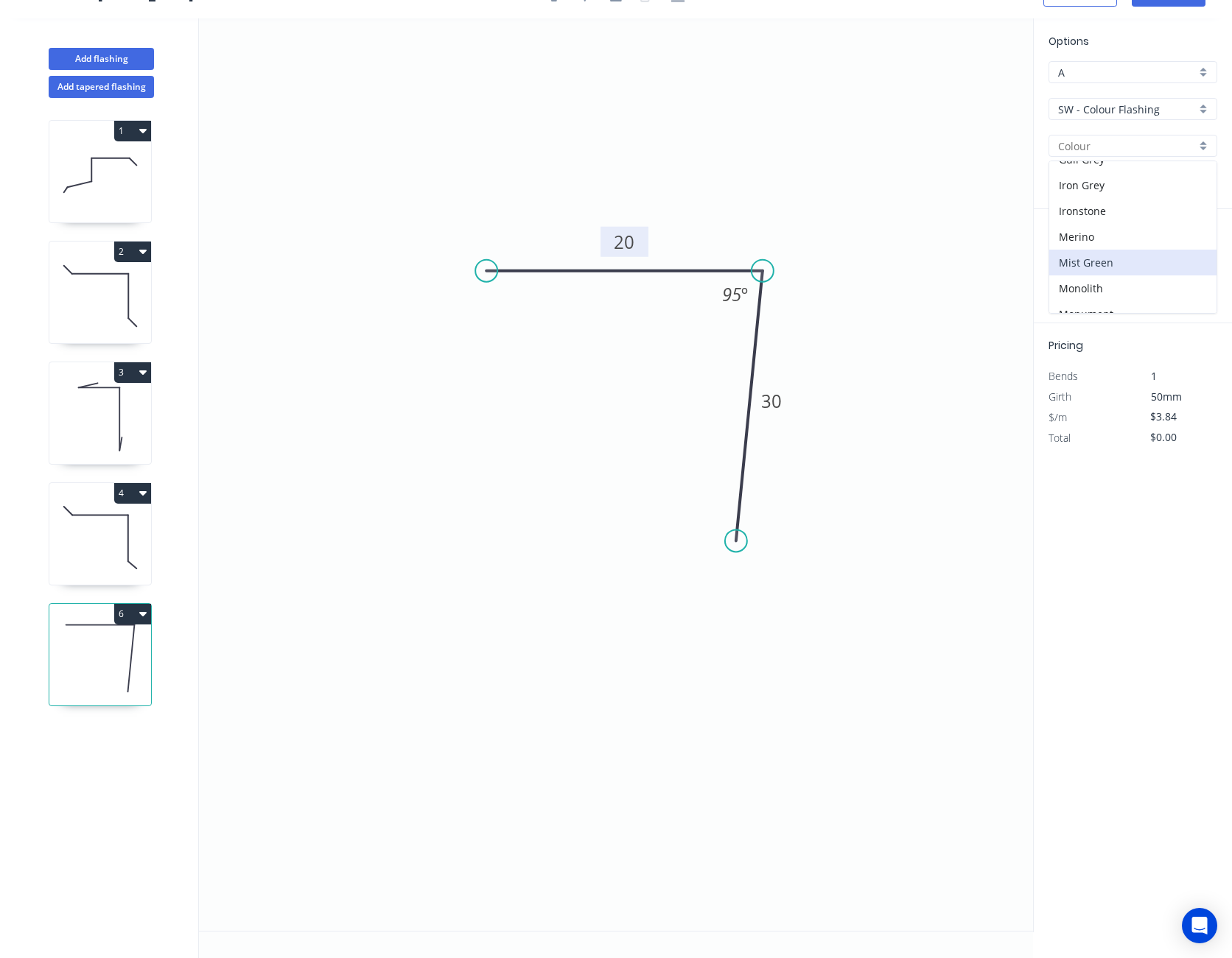
scroll to position [295, 0]
click at [1094, 289] on div "Off White" at bounding box center [1132, 292] width 167 height 26
type input "Off White"
click at [1069, 265] on input "text" at bounding box center [1071, 268] width 45 height 19
type input "4"
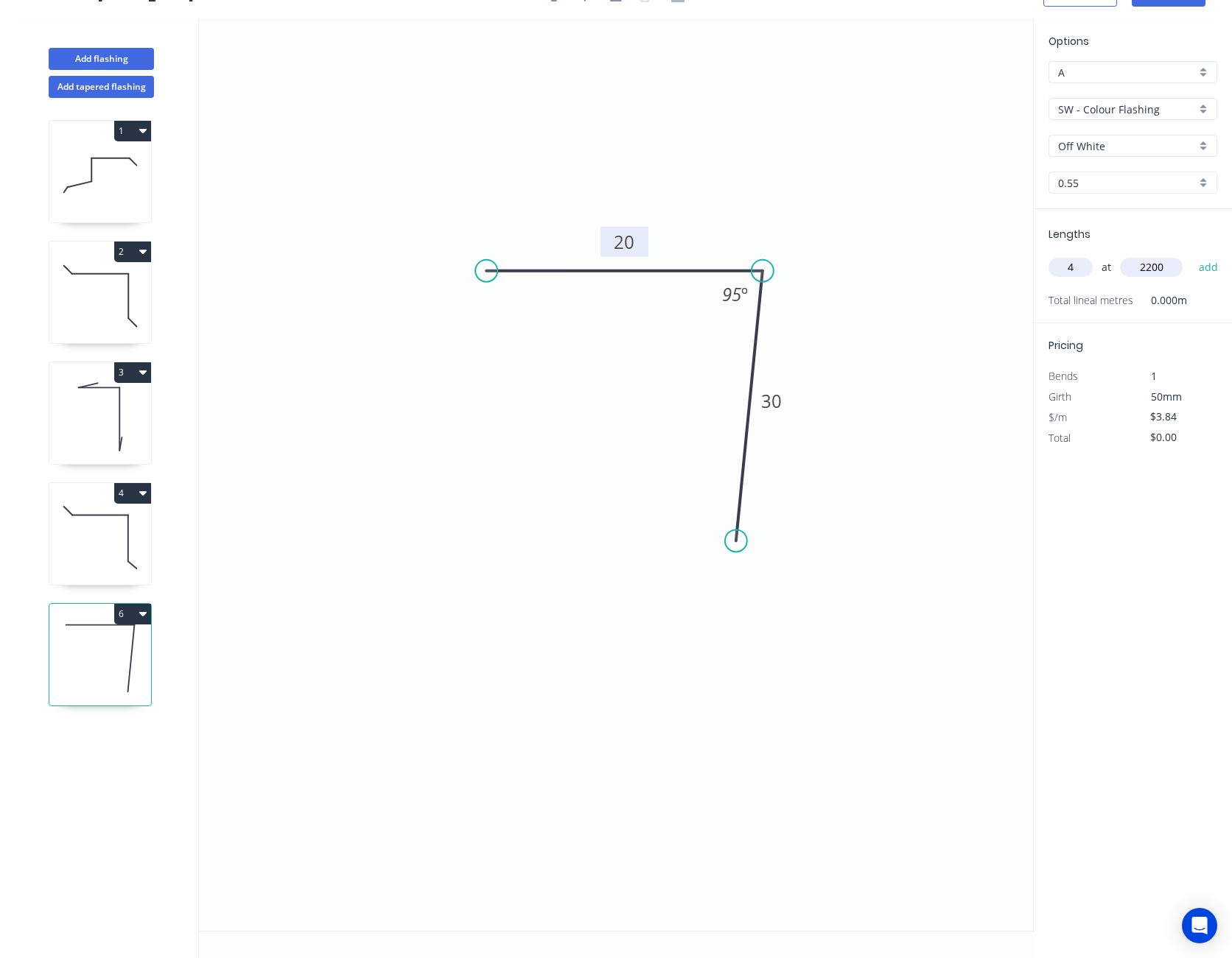
type input "2200"
click at [1191, 255] on button "add" at bounding box center [1209, 268] width 35 height 25
type input "$33.79"
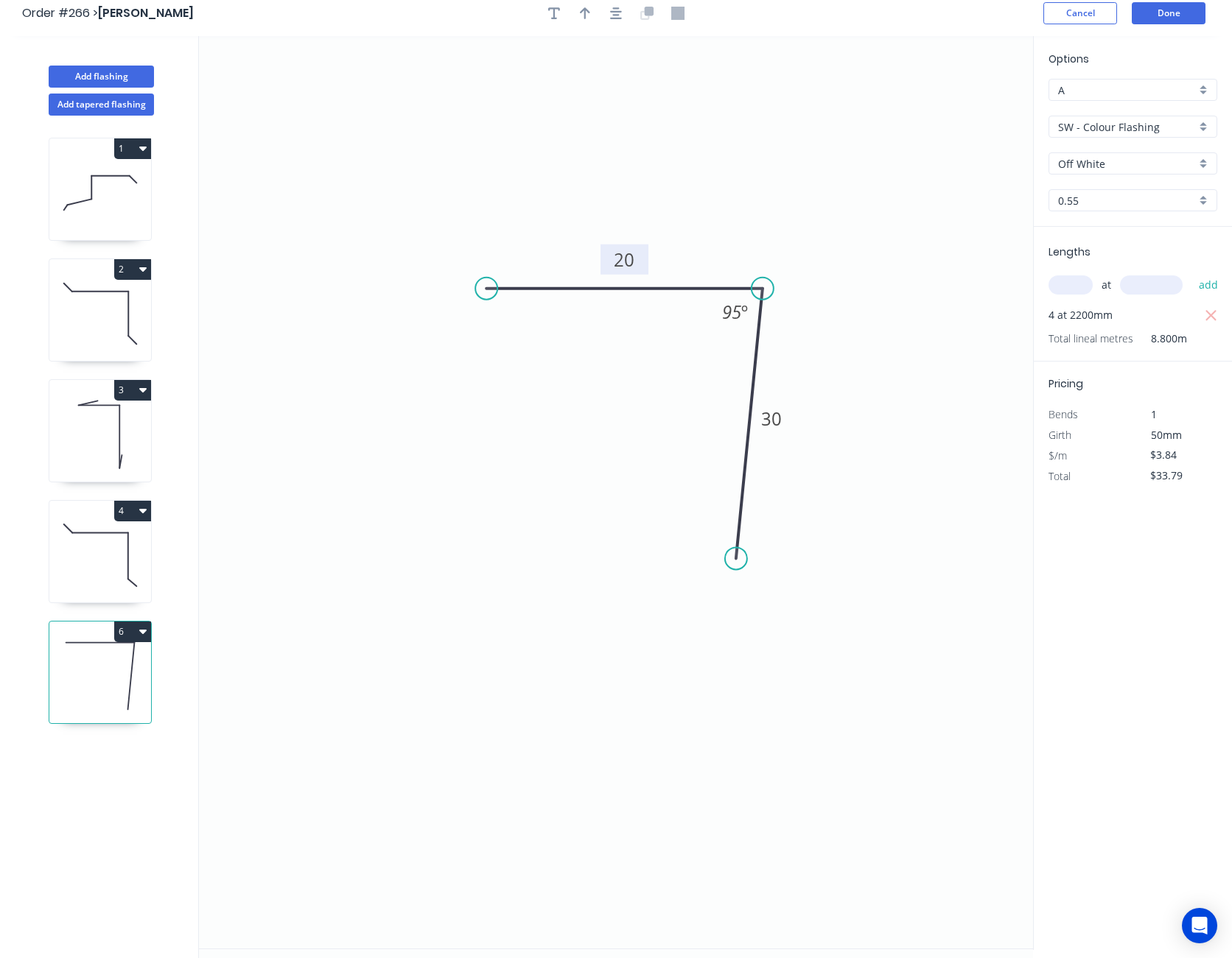
scroll to position [0, 0]
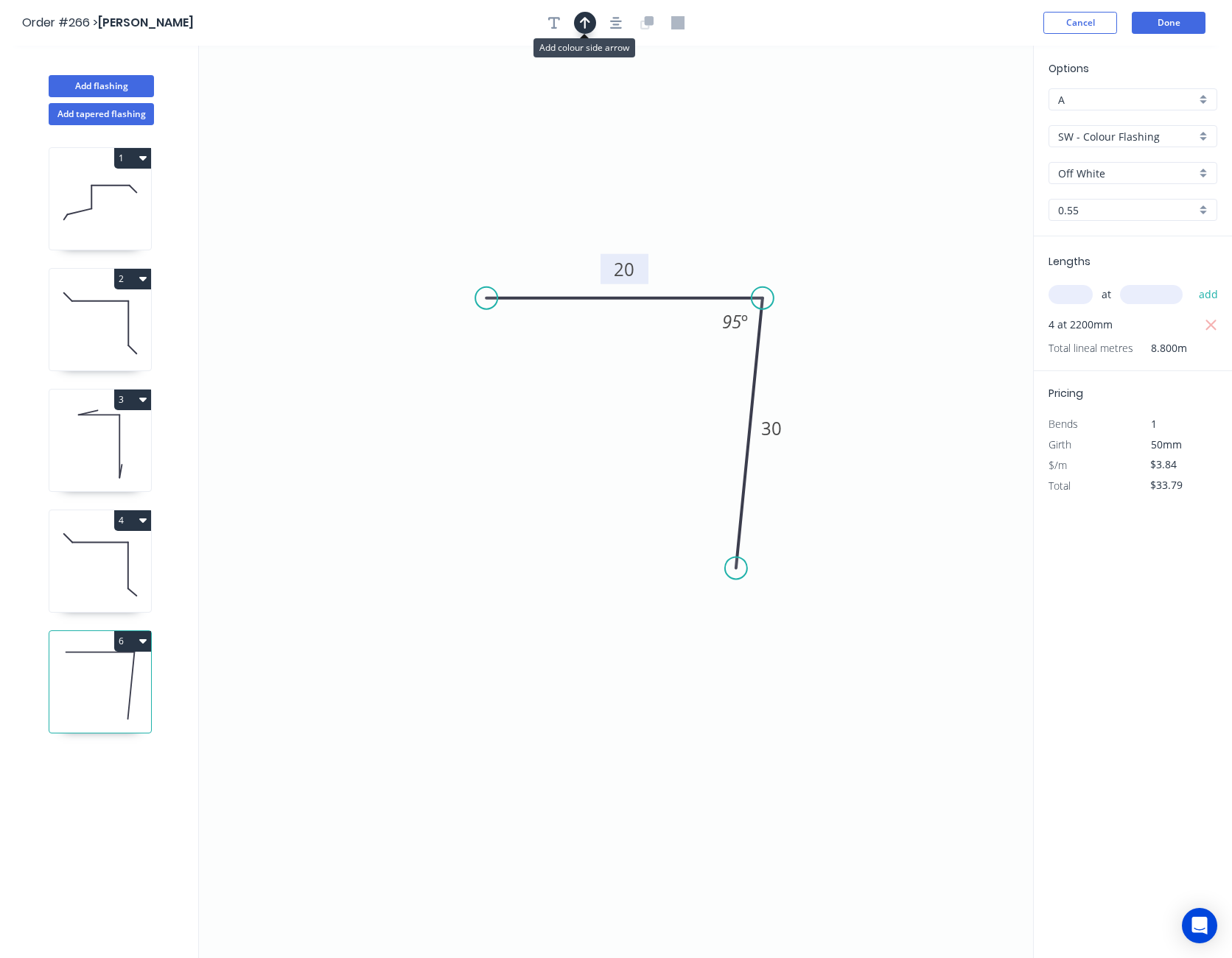
click at [581, 16] on icon "button" at bounding box center [585, 23] width 11 height 14
drag, startPoint x: 958, startPoint y: 119, endPoint x: 456, endPoint y: 571, distance: 675.5
click at [456, 571] on icon at bounding box center [456, 554] width 14 height 48
click at [456, 571] on icon at bounding box center [468, 559] width 43 height 43
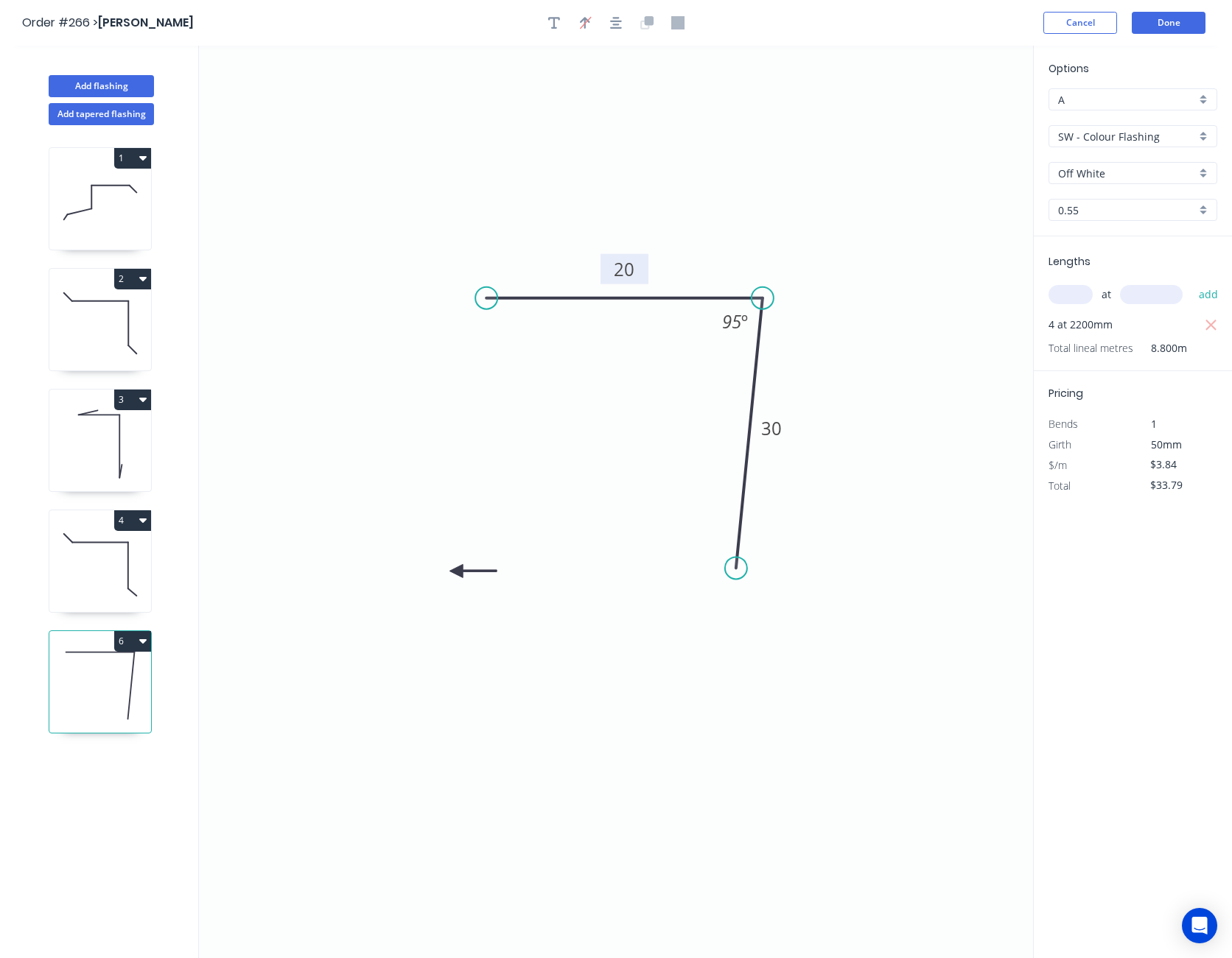
click at [456, 571] on icon at bounding box center [472, 571] width 48 height 14
click at [456, 571] on icon at bounding box center [468, 583] width 43 height 43
click at [456, 571] on icon at bounding box center [456, 588] width 14 height 48
drag, startPoint x: 456, startPoint y: 571, endPoint x: 567, endPoint y: 476, distance: 146.1
click at [537, 476] on icon at bounding box center [516, 473] width 43 height 43
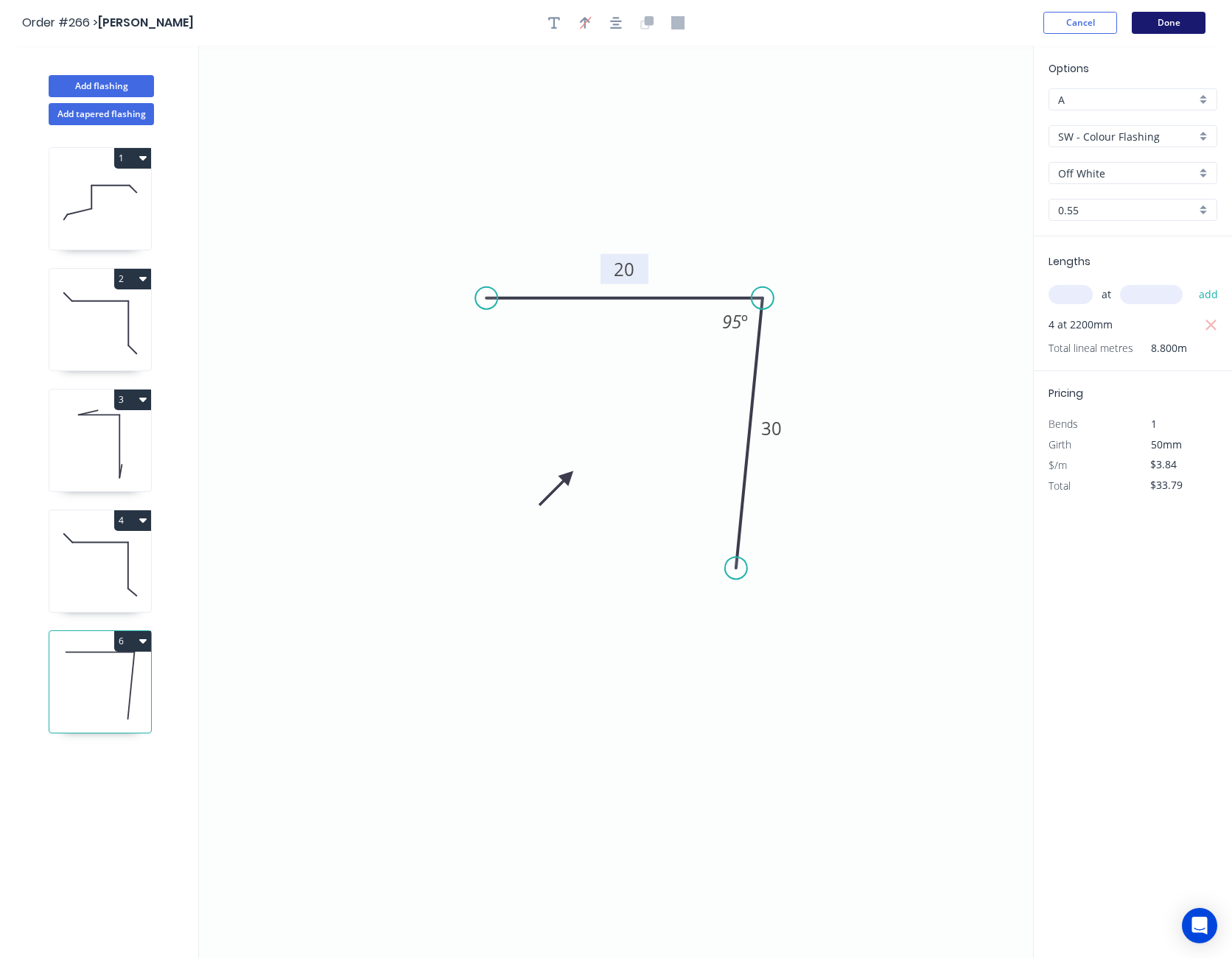
click at [1163, 26] on button "Done" at bounding box center [1168, 22] width 74 height 22
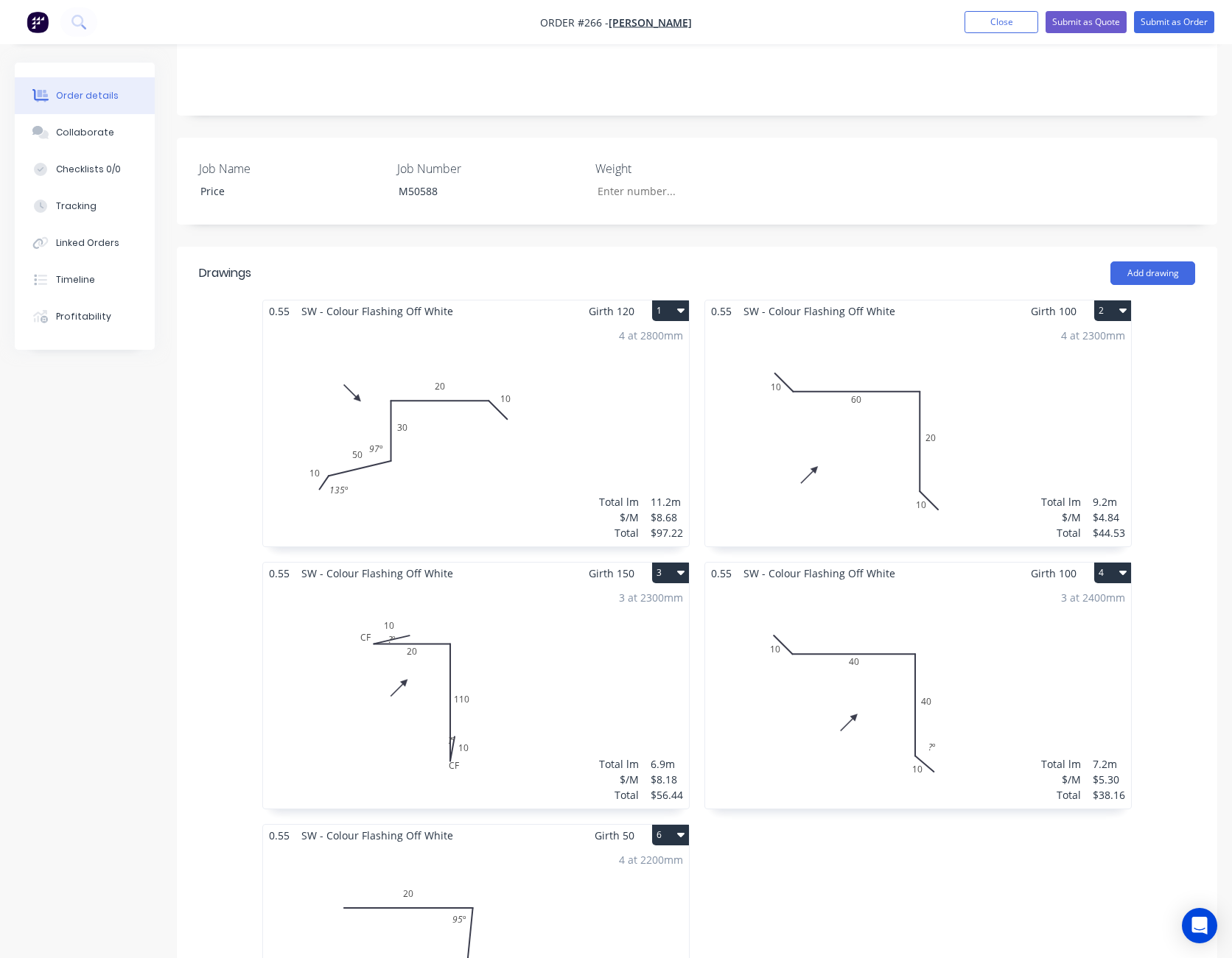
scroll to position [295, 0]
click at [1151, 262] on button "Add drawing" at bounding box center [1151, 273] width 84 height 23
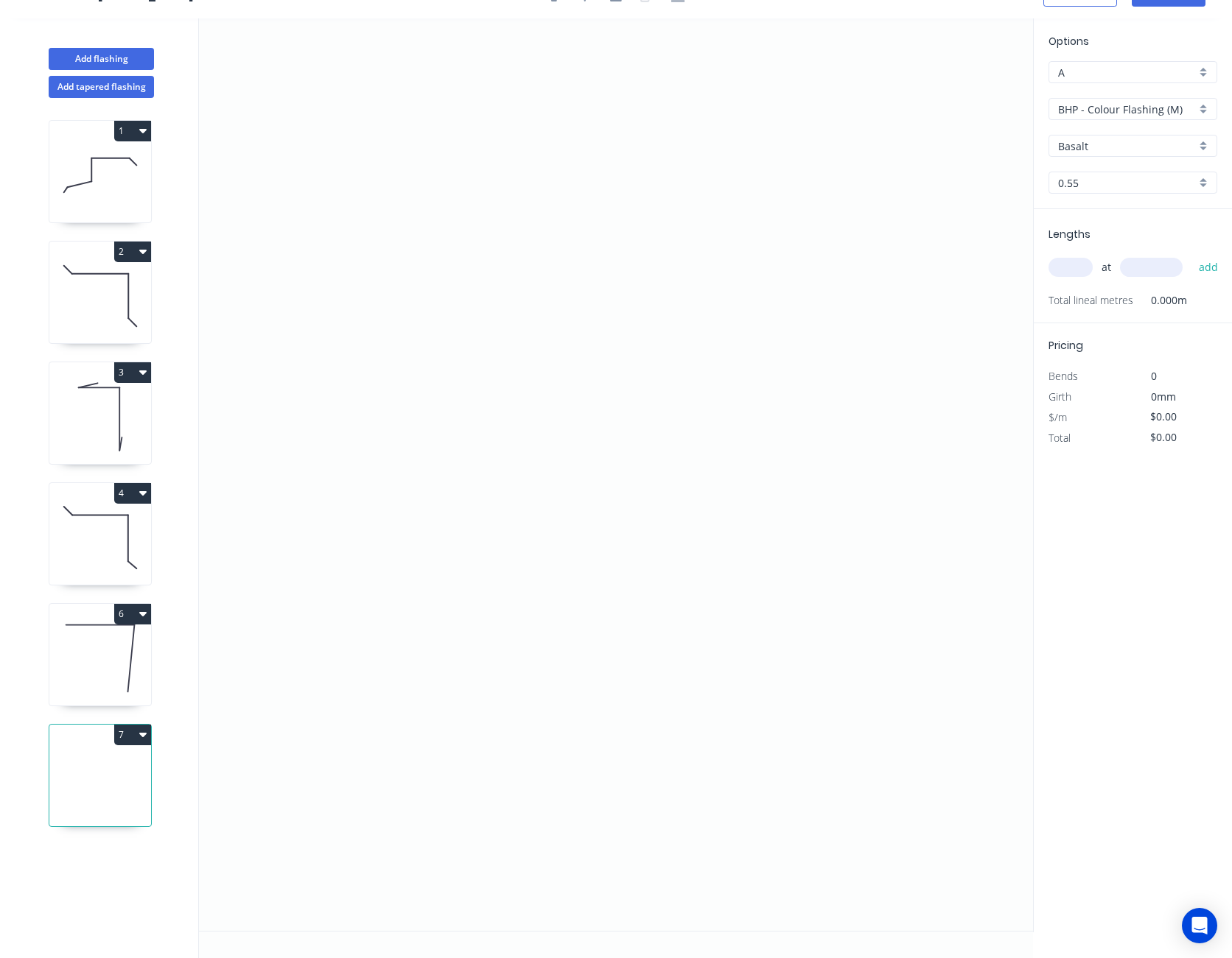
scroll to position [27, 0]
click at [384, 276] on icon "0" at bounding box center [616, 474] width 834 height 912
click at [423, 323] on icon "0" at bounding box center [616, 474] width 834 height 912
click at [692, 324] on icon "0 ?" at bounding box center [616, 474] width 834 height 912
click at [671, 553] on icon "0 ? ? ? º" at bounding box center [616, 474] width 834 height 912
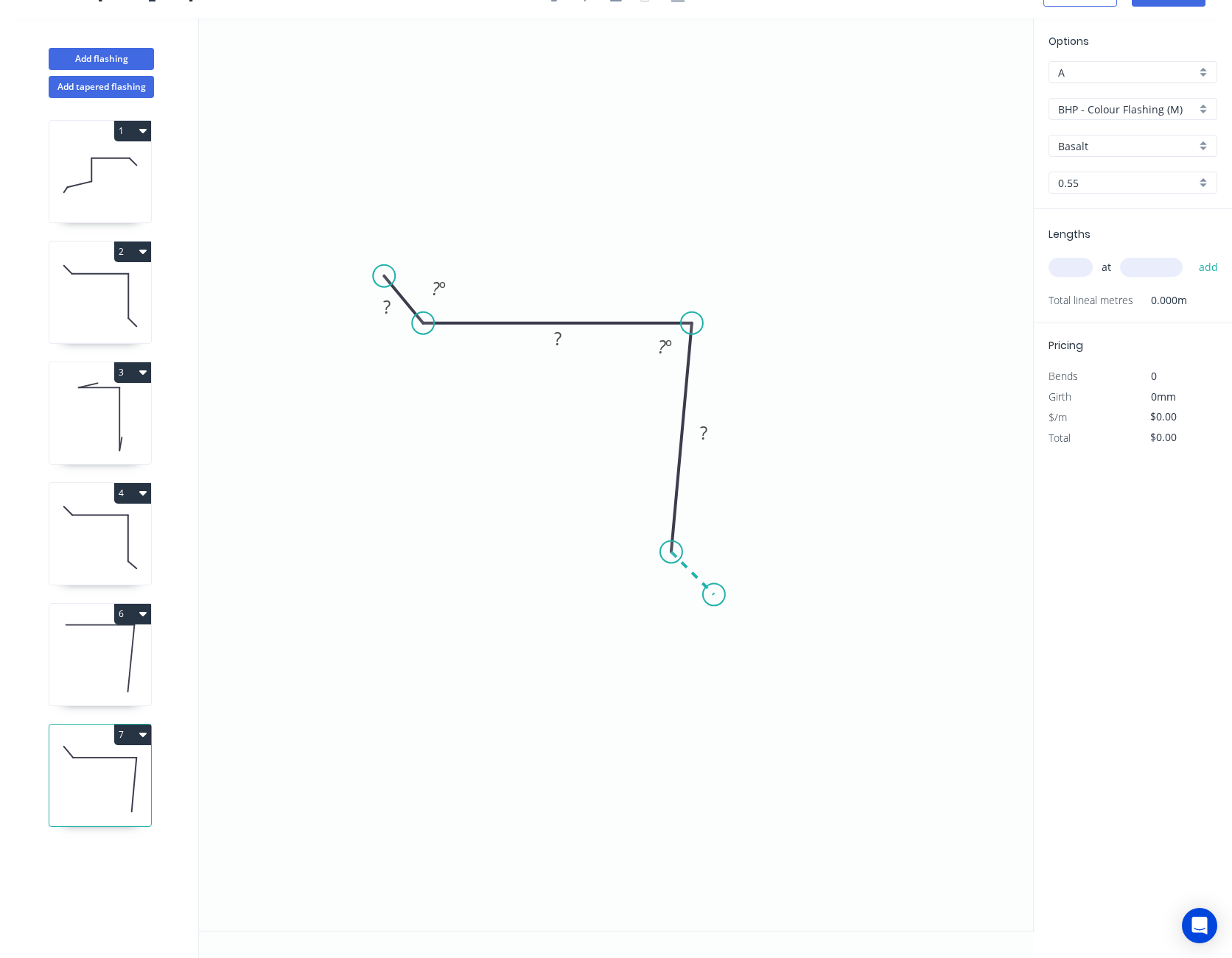
click at [714, 600] on icon "0 ? ? ? ? º ? º" at bounding box center [616, 474] width 834 height 912
click at [714, 600] on circle at bounding box center [713, 593] width 22 height 22
click at [684, 590] on rect at bounding box center [677, 583] width 29 height 20
type input "$4.84"
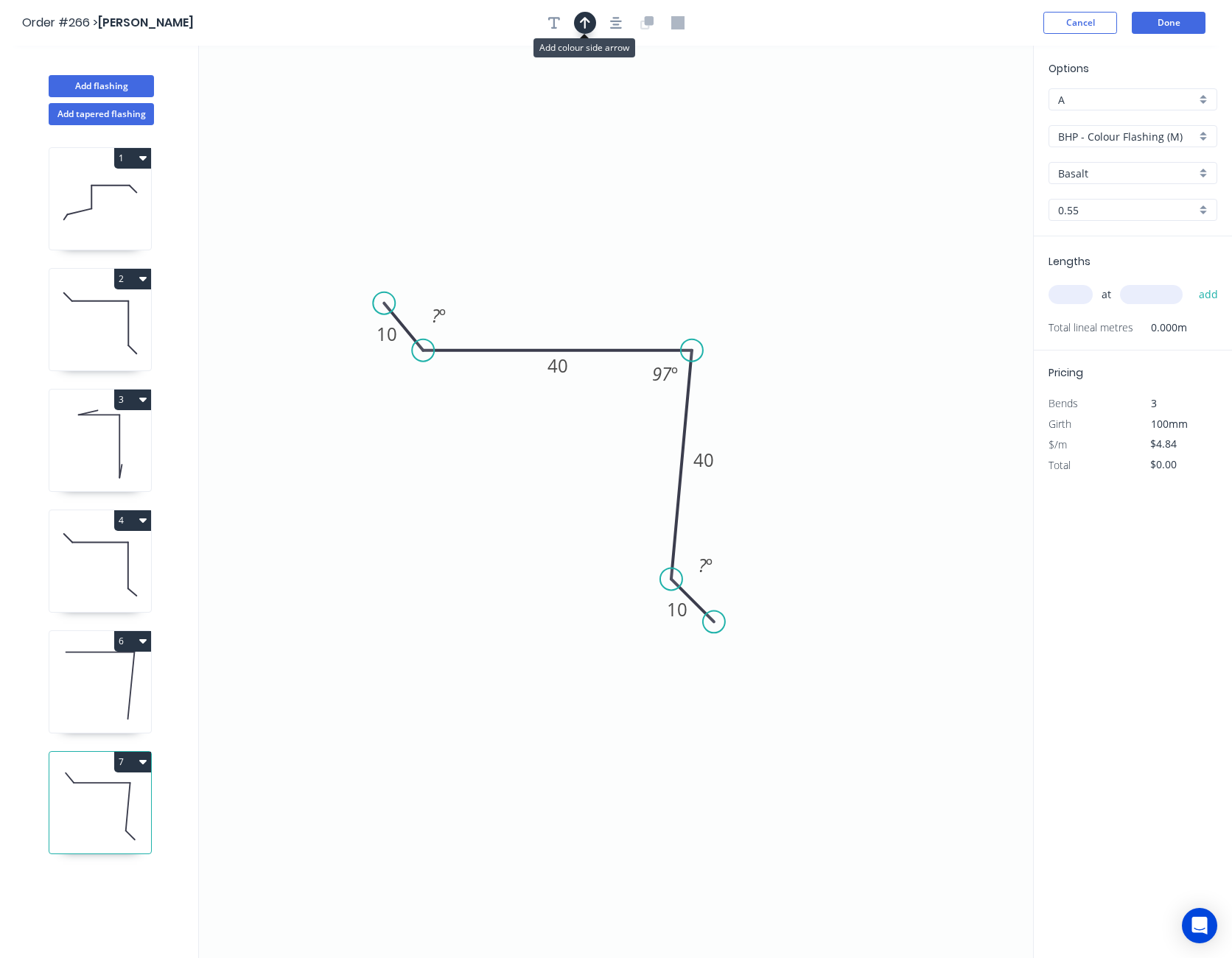
click at [589, 26] on icon "button" at bounding box center [585, 23] width 11 height 14
drag, startPoint x: 956, startPoint y: 115, endPoint x: 475, endPoint y: 606, distance: 687.3
click at [475, 606] on icon at bounding box center [475, 588] width 14 height 48
click at [475, 606] on icon at bounding box center [487, 593] width 43 height 43
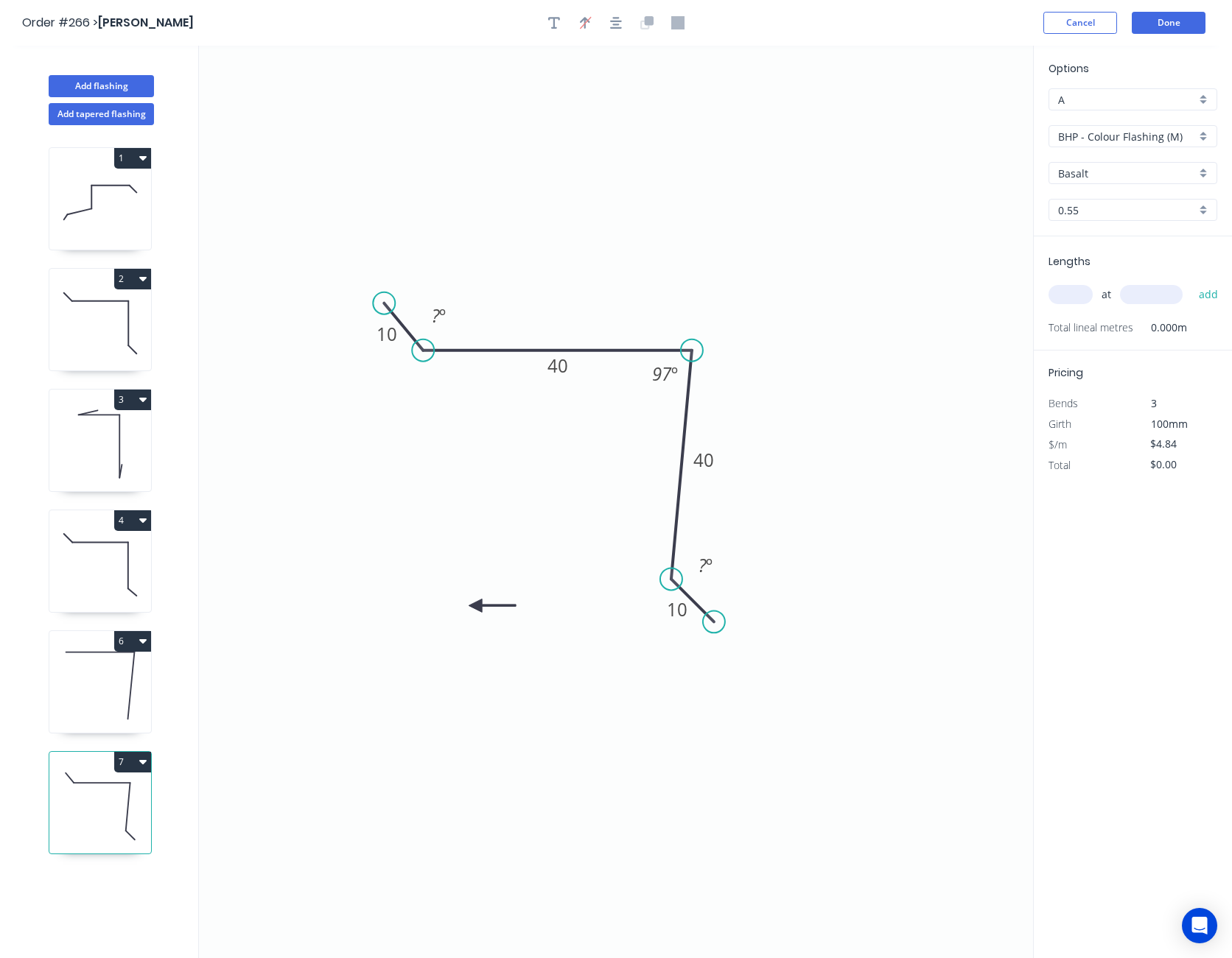
click at [475, 606] on icon at bounding box center [492, 605] width 48 height 14
click at [475, 606] on icon at bounding box center [475, 622] width 14 height 48
drag, startPoint x: 475, startPoint y: 604, endPoint x: 516, endPoint y: 492, distance: 119.3
click at [516, 492] on icon at bounding box center [503, 500] width 43 height 43
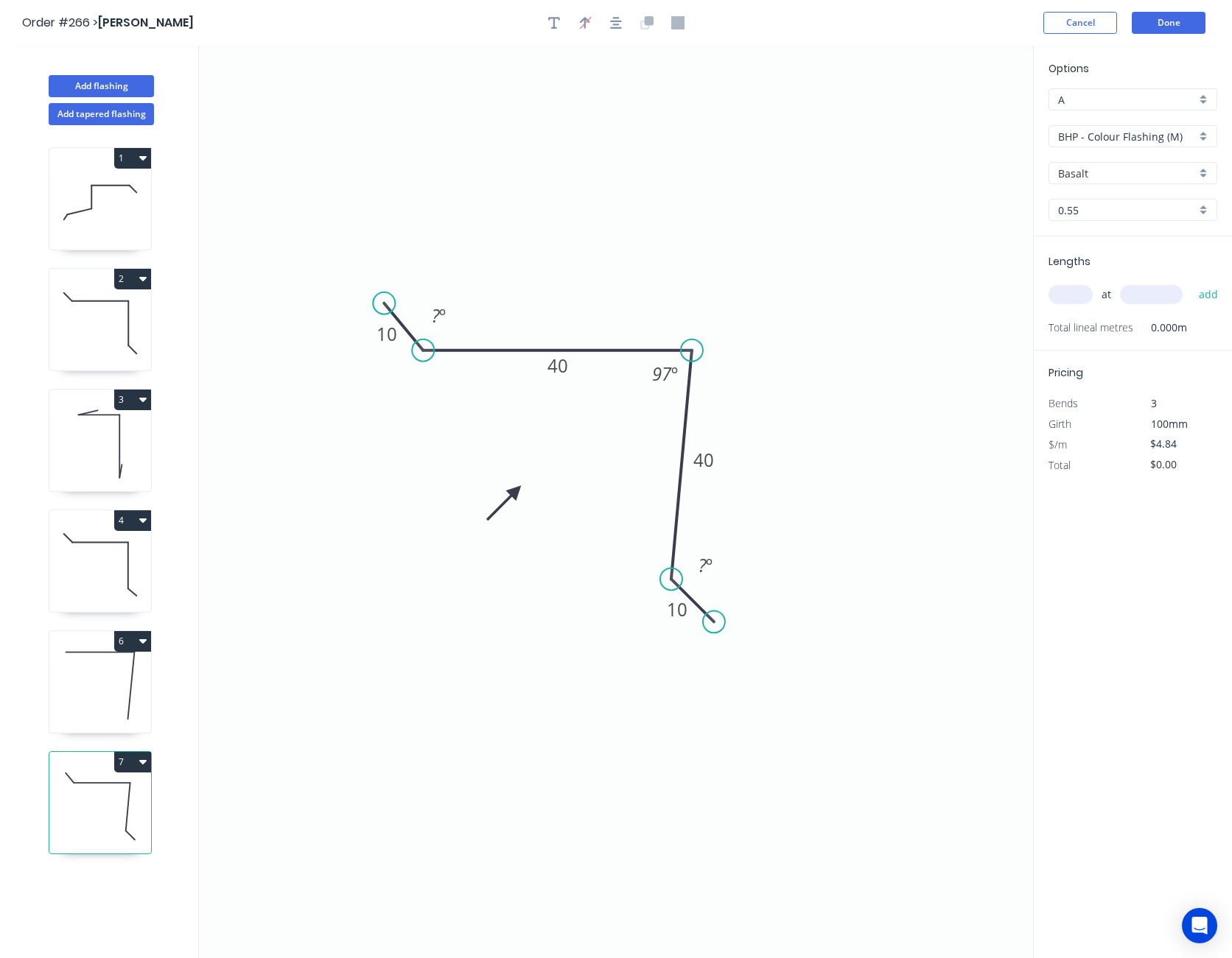
click at [1102, 143] on input "BHP - Colour Flashing (M)" at bounding box center [1126, 137] width 138 height 16
click at [1097, 206] on div "SW - Colour Flashing" at bounding box center [1132, 216] width 167 height 26
type input "SW - Colour Flashing"
click at [1097, 173] on input "Basalt" at bounding box center [1126, 174] width 138 height 16
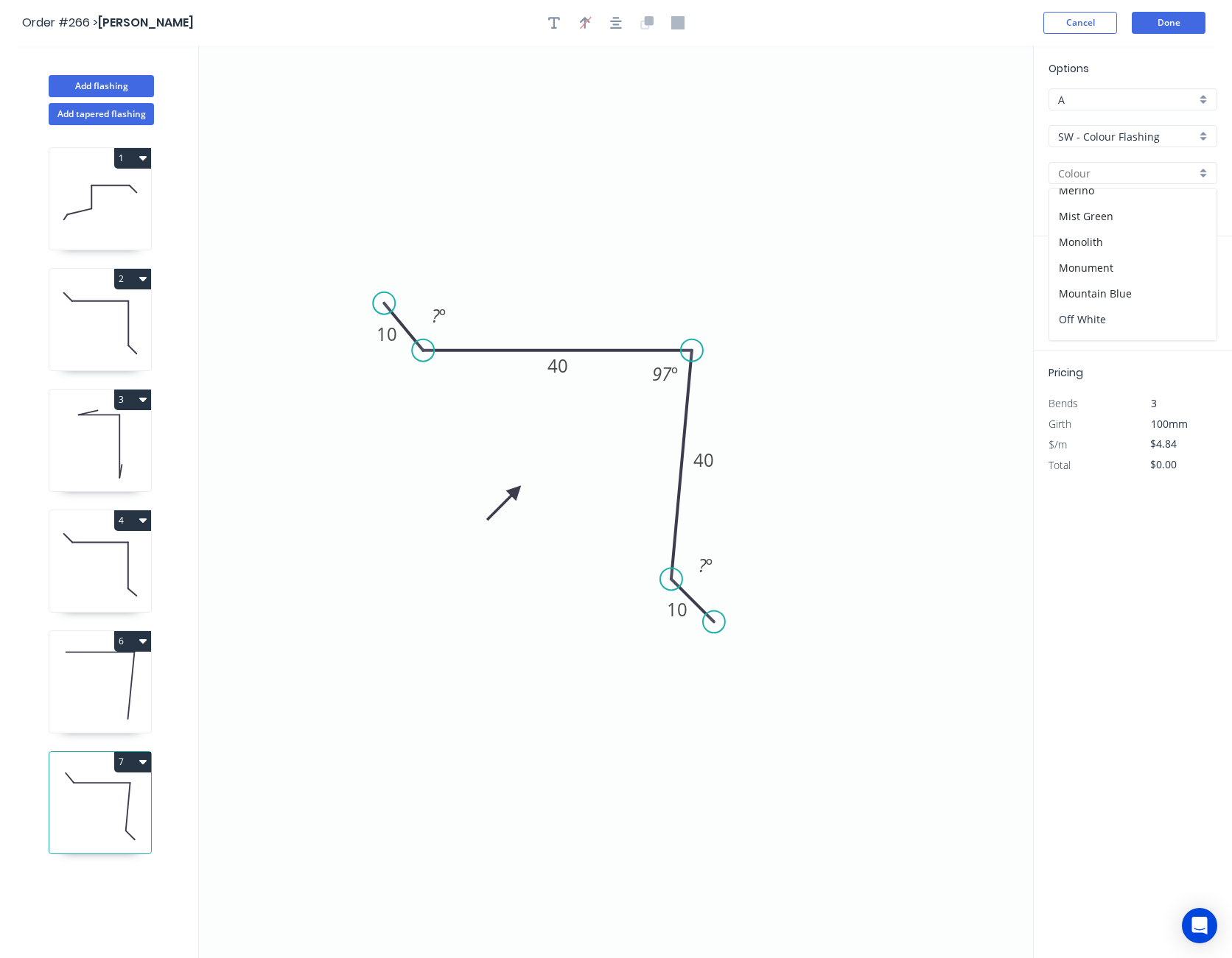
click at [1084, 313] on div "Off White" at bounding box center [1132, 319] width 167 height 26
type input "Off White"
click at [1070, 302] on input "text" at bounding box center [1071, 295] width 45 height 19
type input "4"
type input "2800"
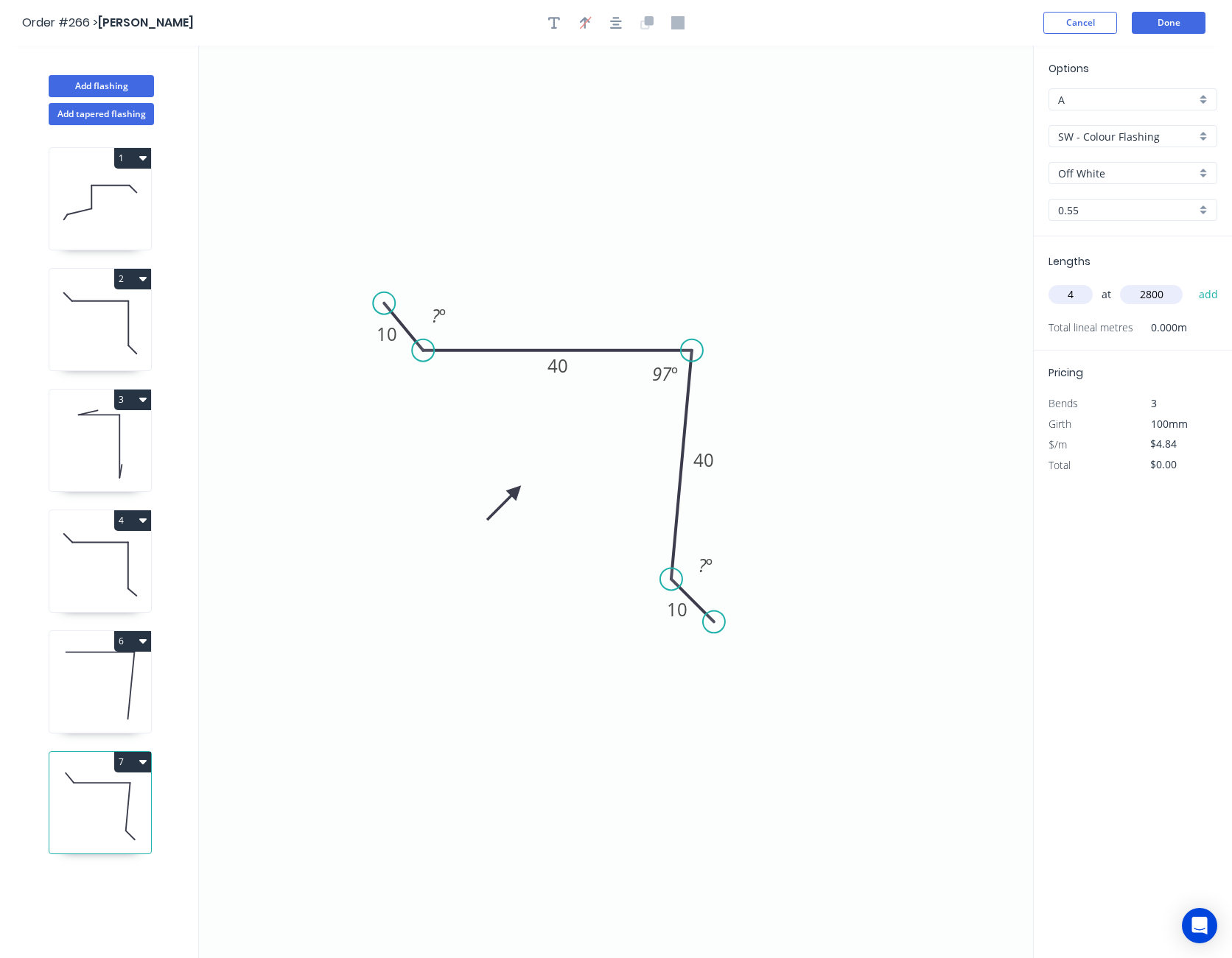
click at [1191, 282] on button "add" at bounding box center [1209, 295] width 35 height 25
type input "$54.21"
click at [1160, 467] on input "$4.84" at bounding box center [1175, 464] width 50 height 20
type input "$5.10"
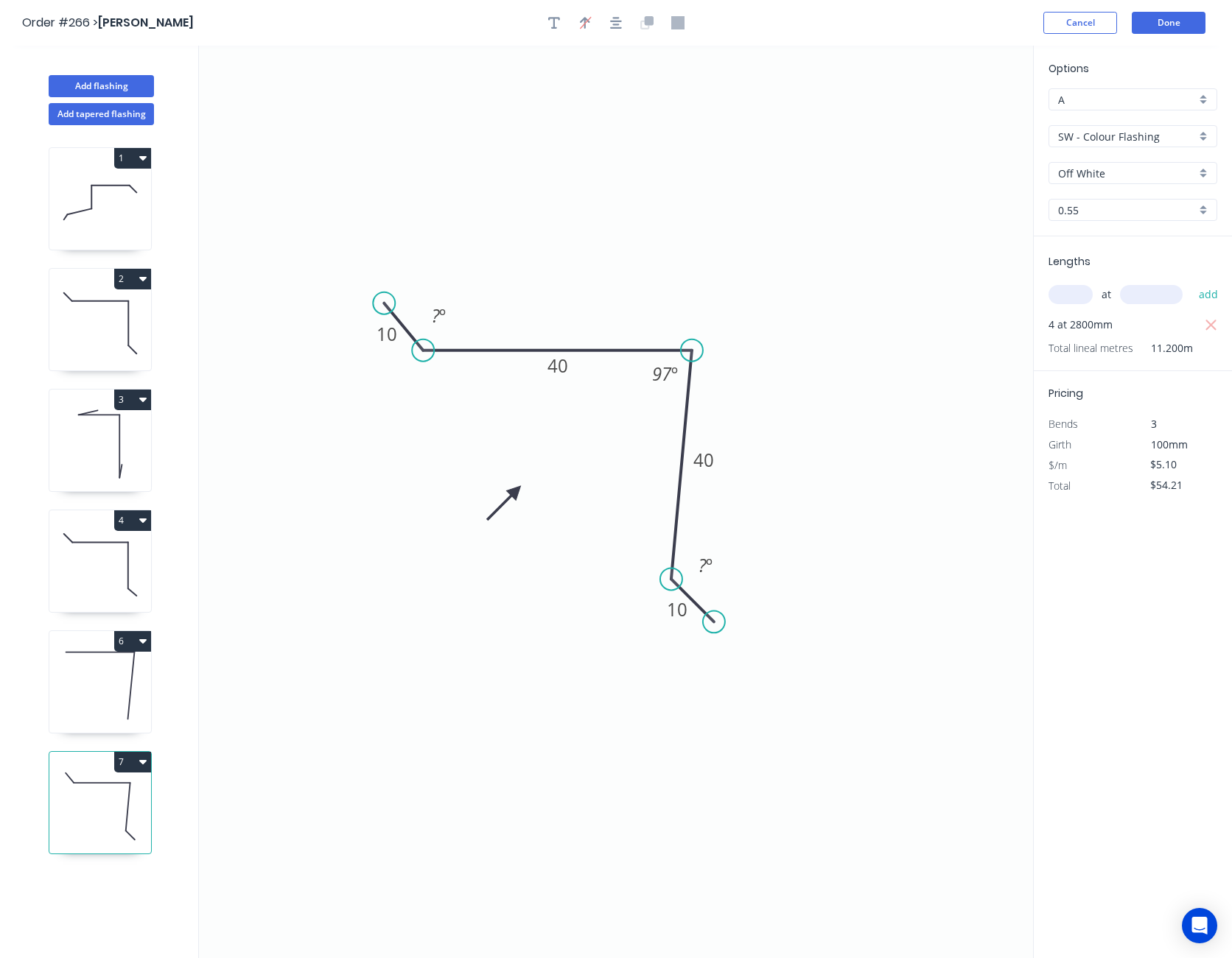
type input "$57.12"
click at [1180, 26] on button "Done" at bounding box center [1168, 22] width 74 height 22
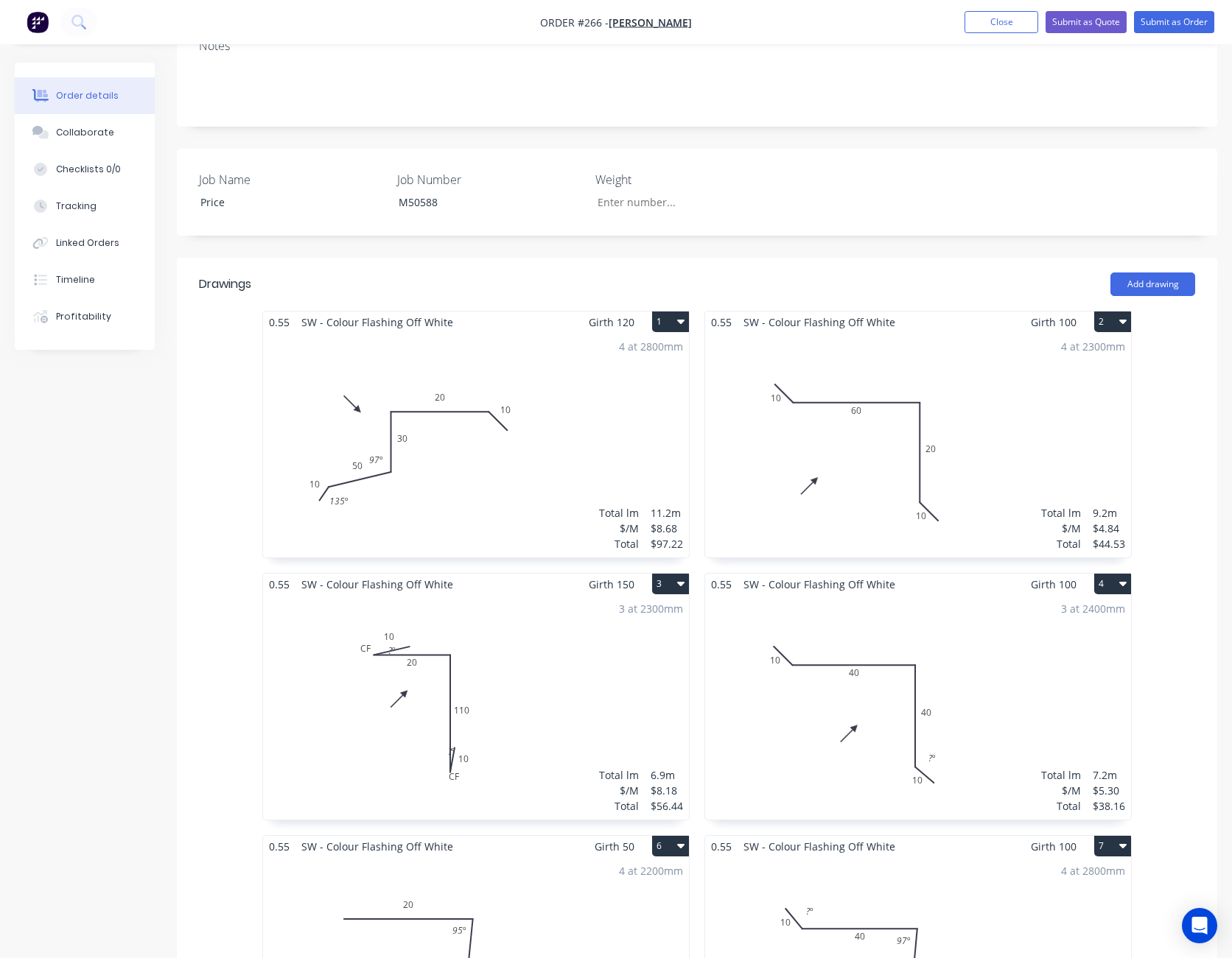
scroll to position [147, 0]
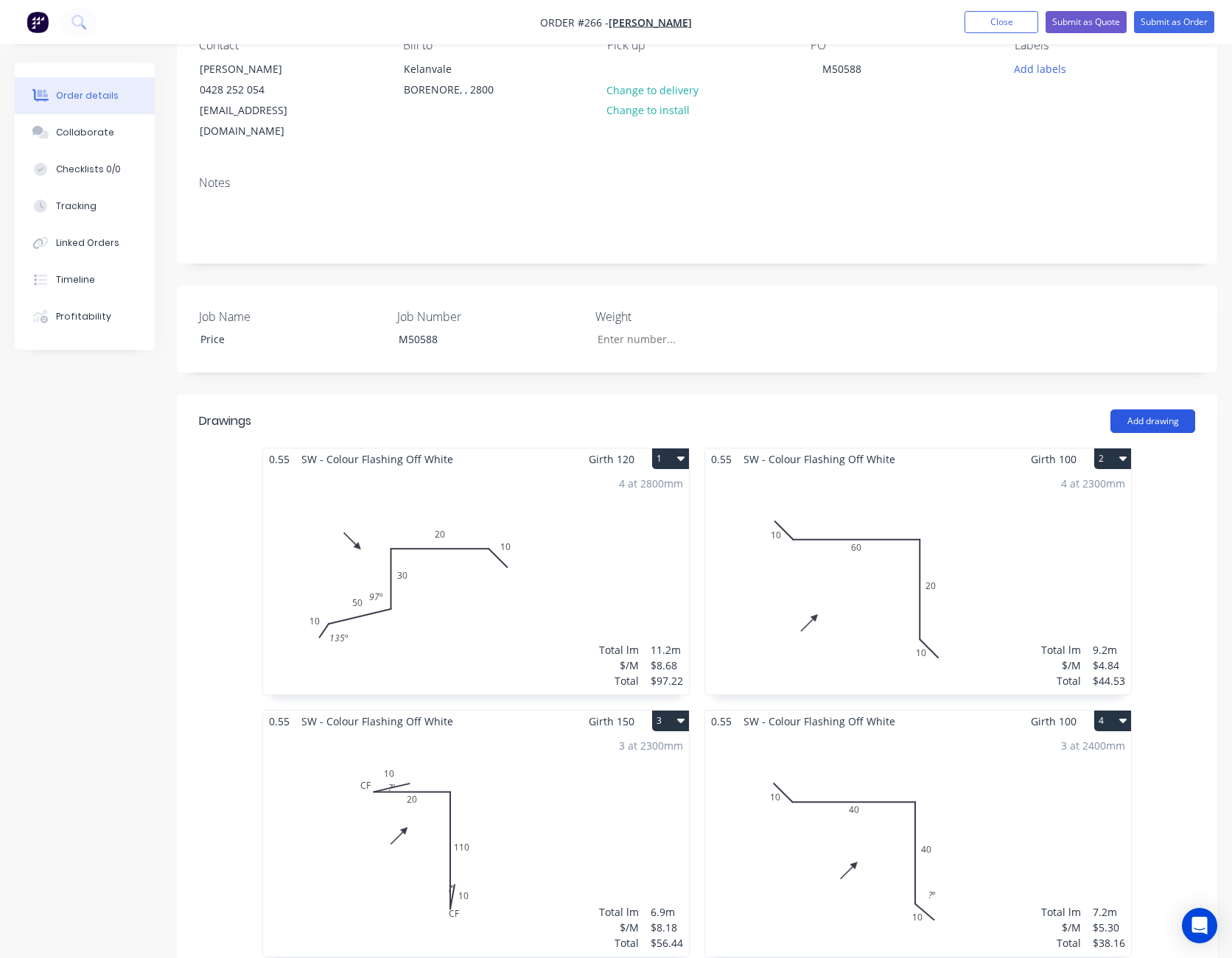
click at [1159, 409] on button "Add drawing" at bounding box center [1151, 421] width 84 height 23
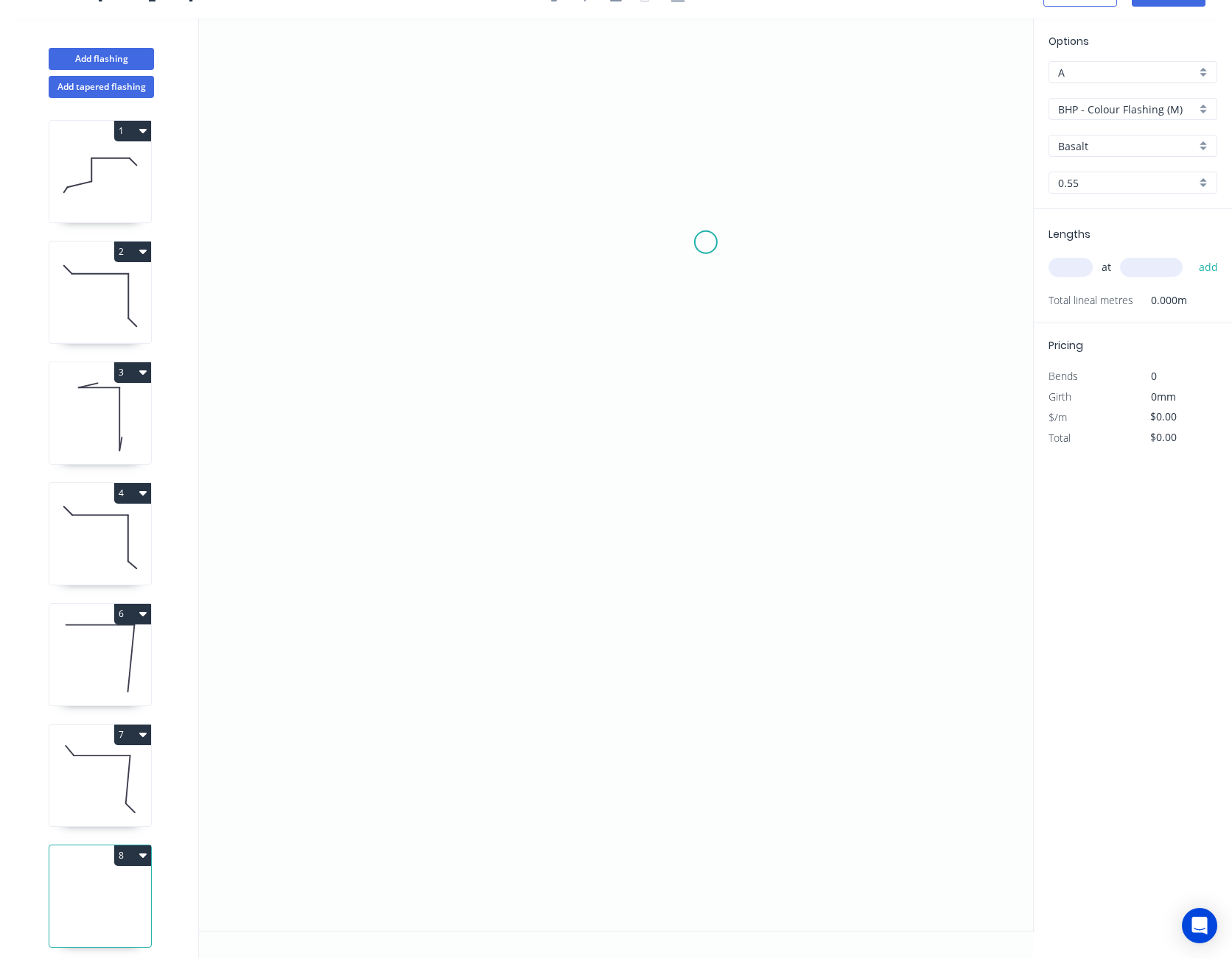
click at [705, 242] on icon "0" at bounding box center [616, 474] width 834 height 912
click at [629, 320] on icon "0" at bounding box center [616, 474] width 834 height 912
click at [623, 761] on icon "0 ?" at bounding box center [616, 474] width 834 height 912
click at [623, 761] on circle at bounding box center [628, 760] width 22 height 22
click at [654, 264] on tspan "?" at bounding box center [651, 258] width 8 height 24
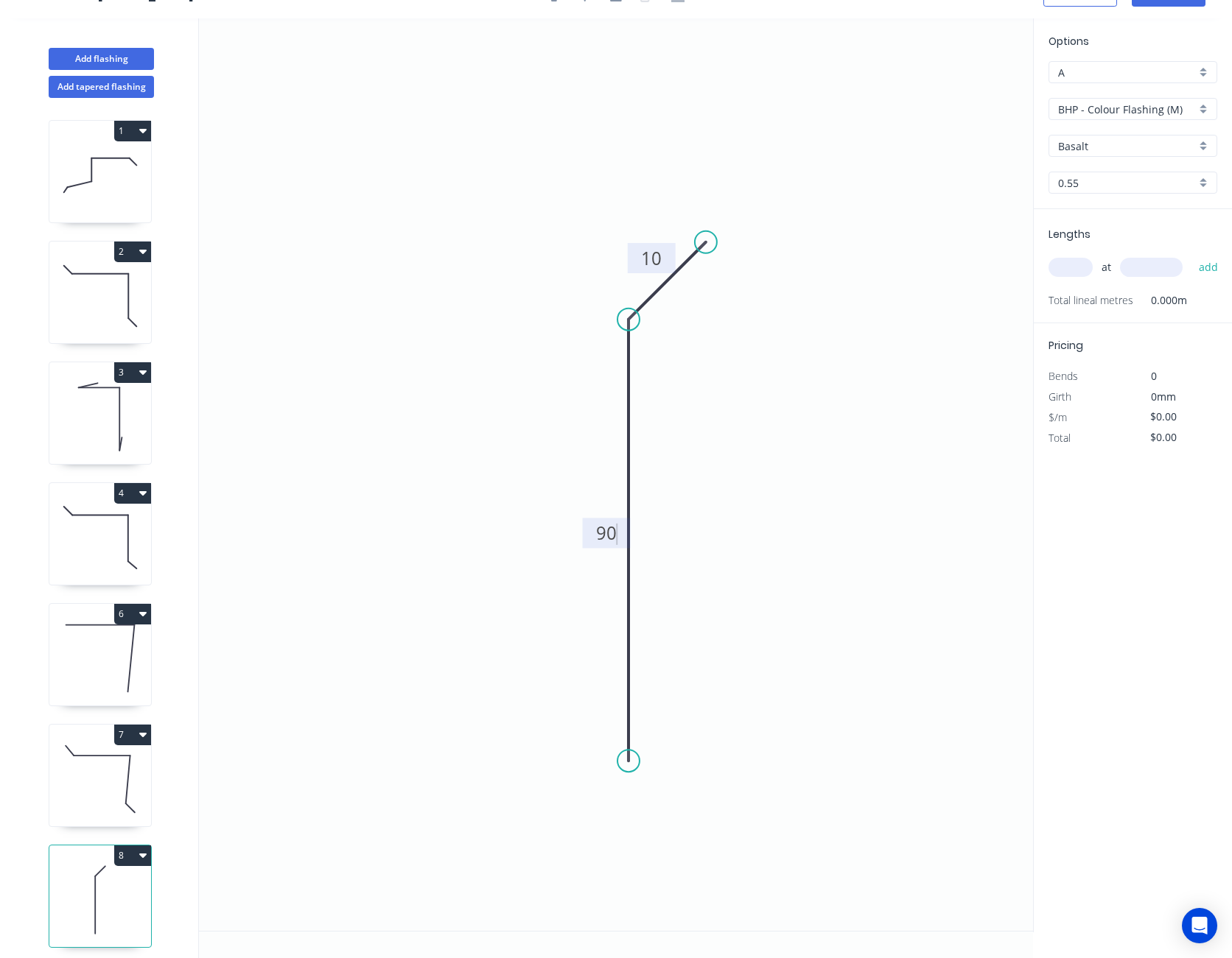
type input "$3.84"
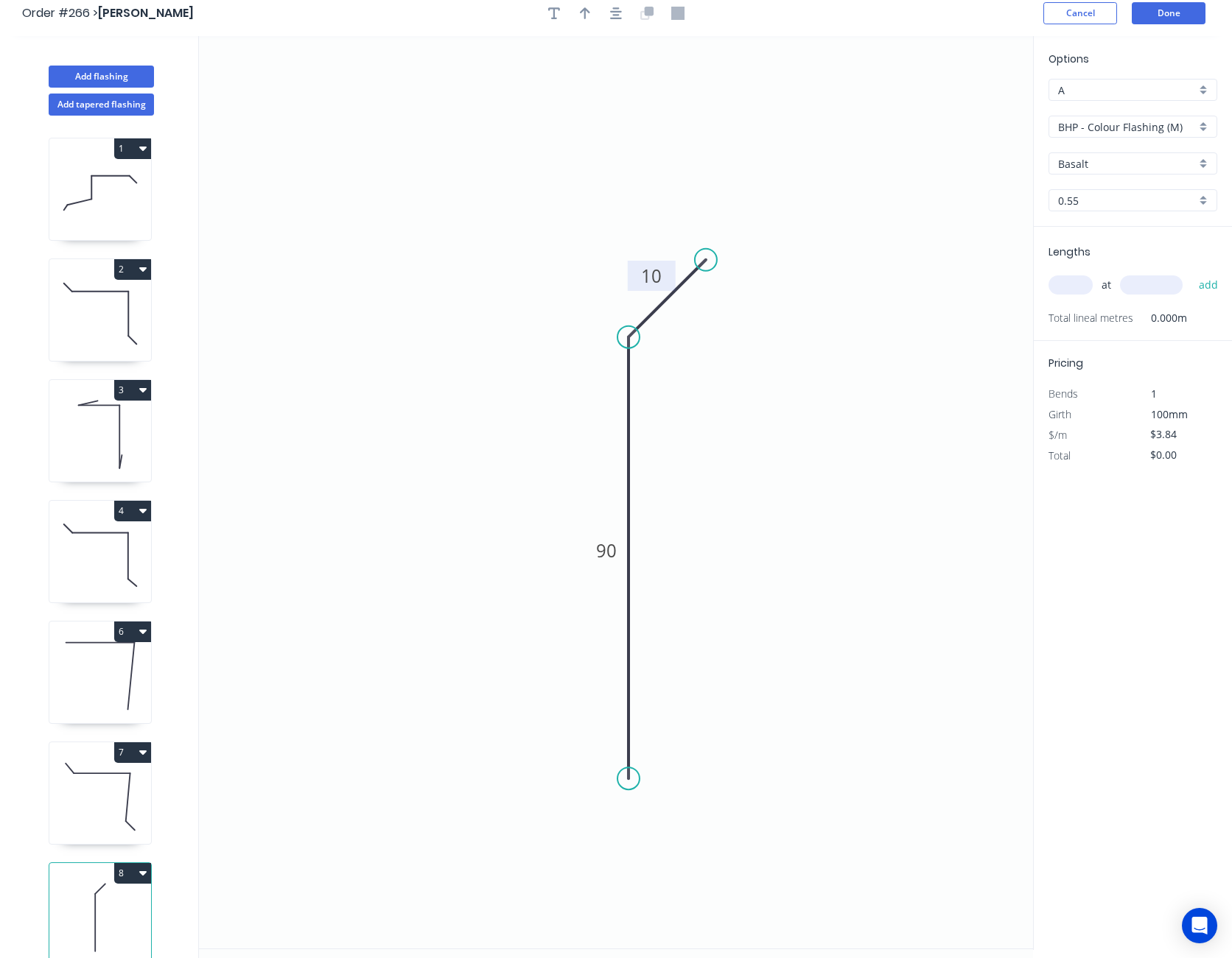
scroll to position [0, 0]
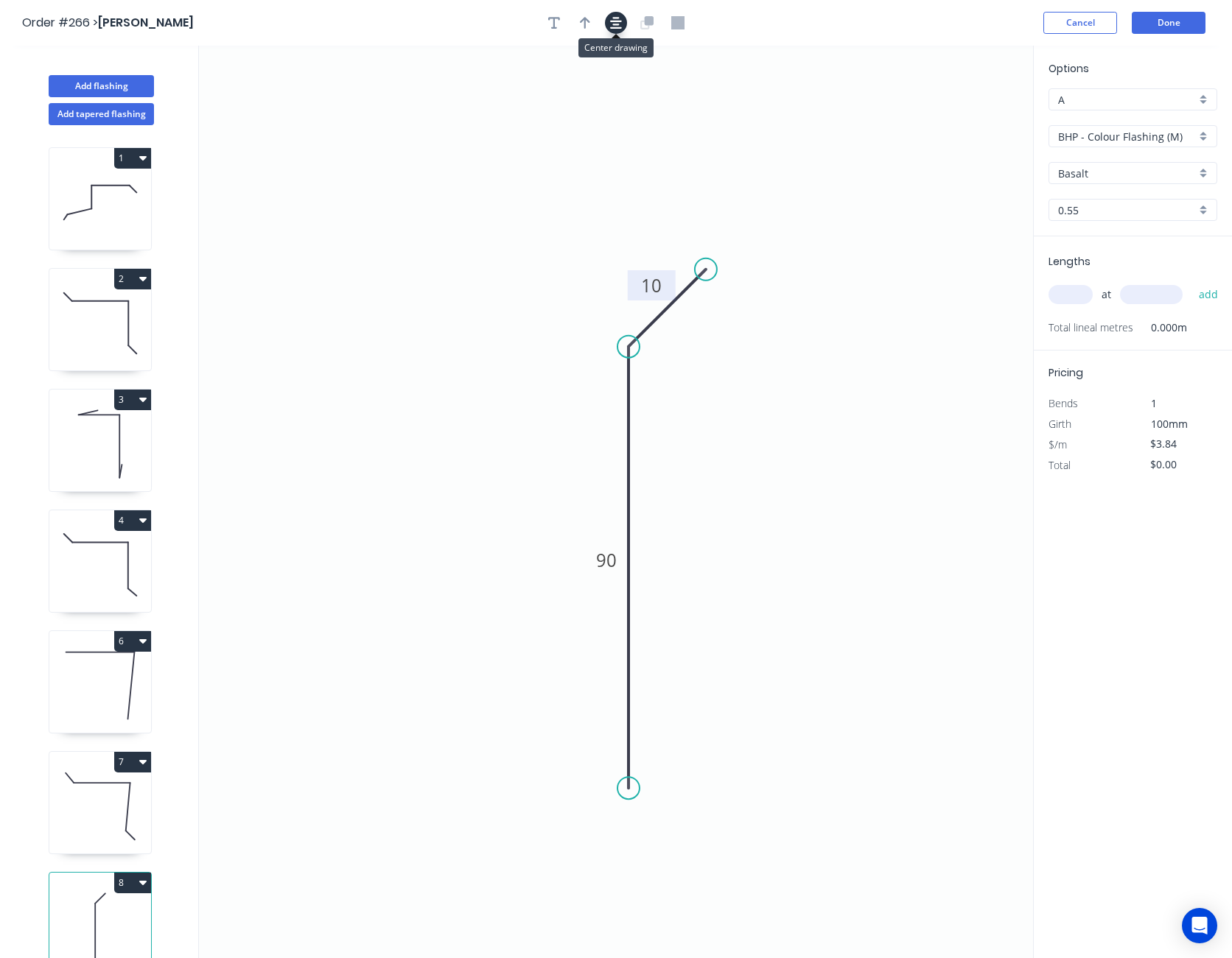
click at [611, 25] on icon "button" at bounding box center [616, 23] width 12 height 14
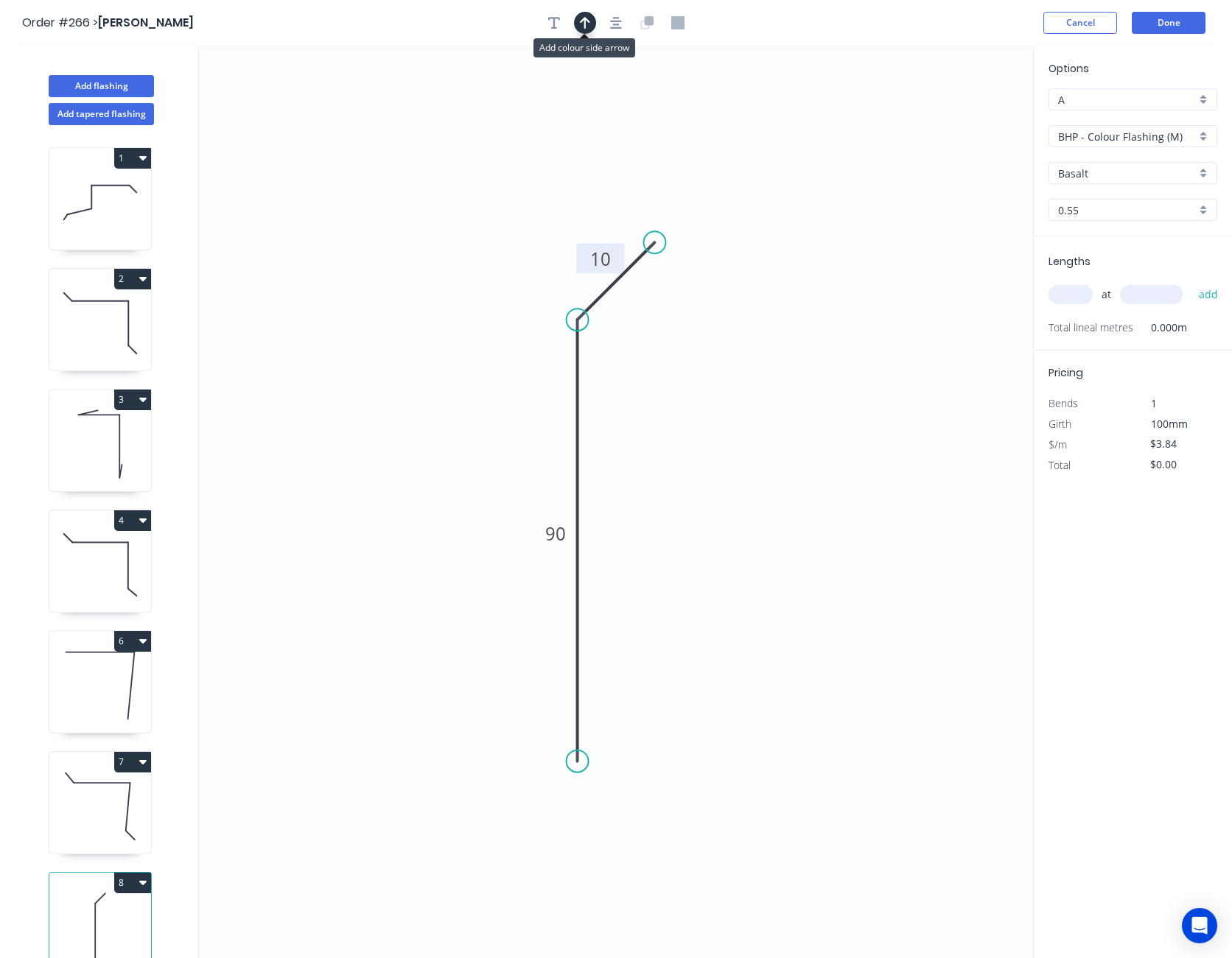
click at [589, 22] on icon "button" at bounding box center [585, 22] width 11 height 12
drag, startPoint x: 956, startPoint y: 113, endPoint x: 402, endPoint y: 506, distance: 679.2
click at [402, 506] on icon at bounding box center [402, 490] width 14 height 48
click at [402, 506] on icon at bounding box center [414, 495] width 43 height 43
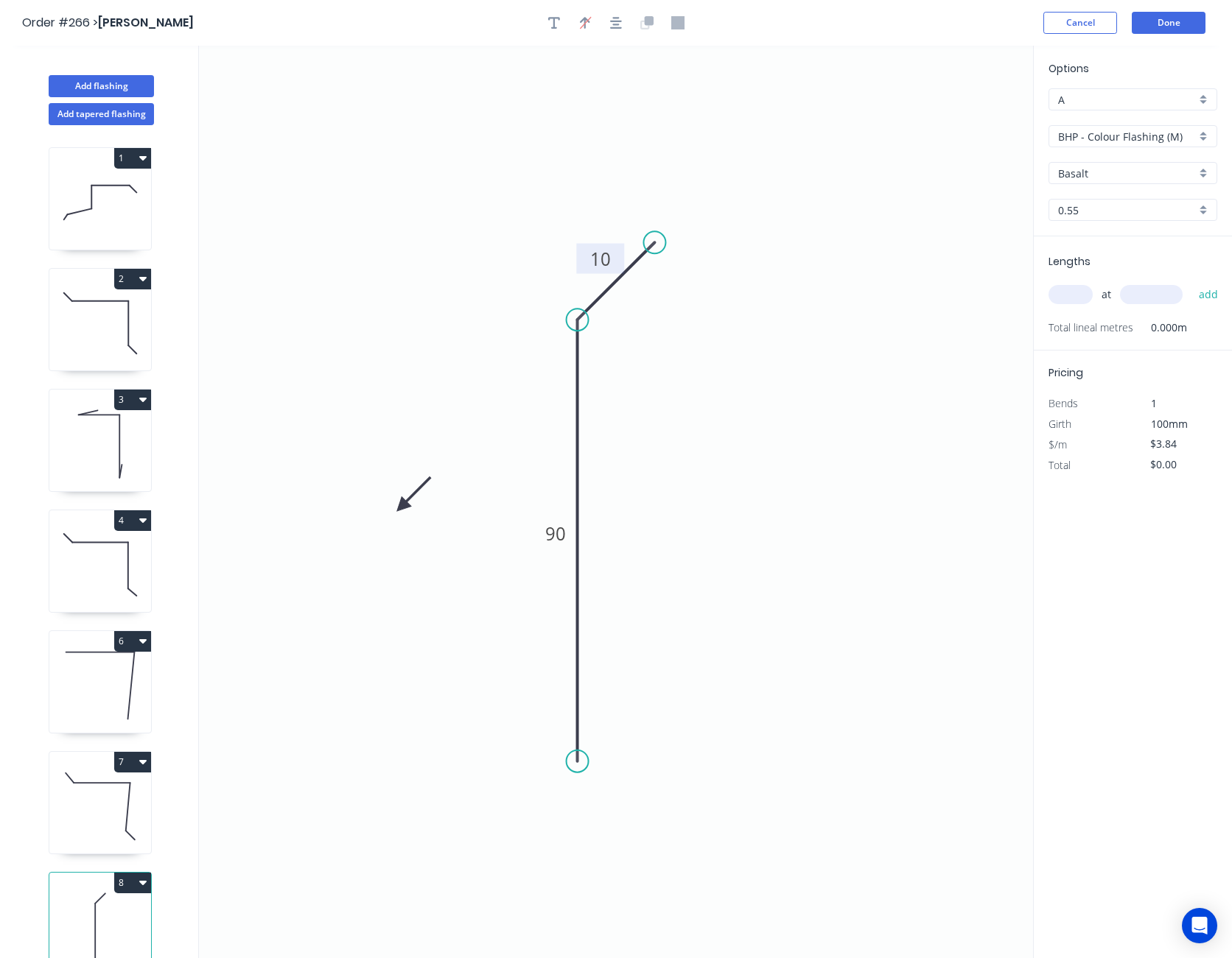
click at [402, 506] on icon at bounding box center [414, 495] width 43 height 43
click at [402, 506] on icon at bounding box center [414, 519] width 43 height 43
click at [402, 506] on icon at bounding box center [402, 524] width 14 height 48
click at [402, 506] on icon at bounding box center [390, 519] width 43 height 43
drag, startPoint x: 402, startPoint y: 506, endPoint x: 463, endPoint y: 412, distance: 112.1
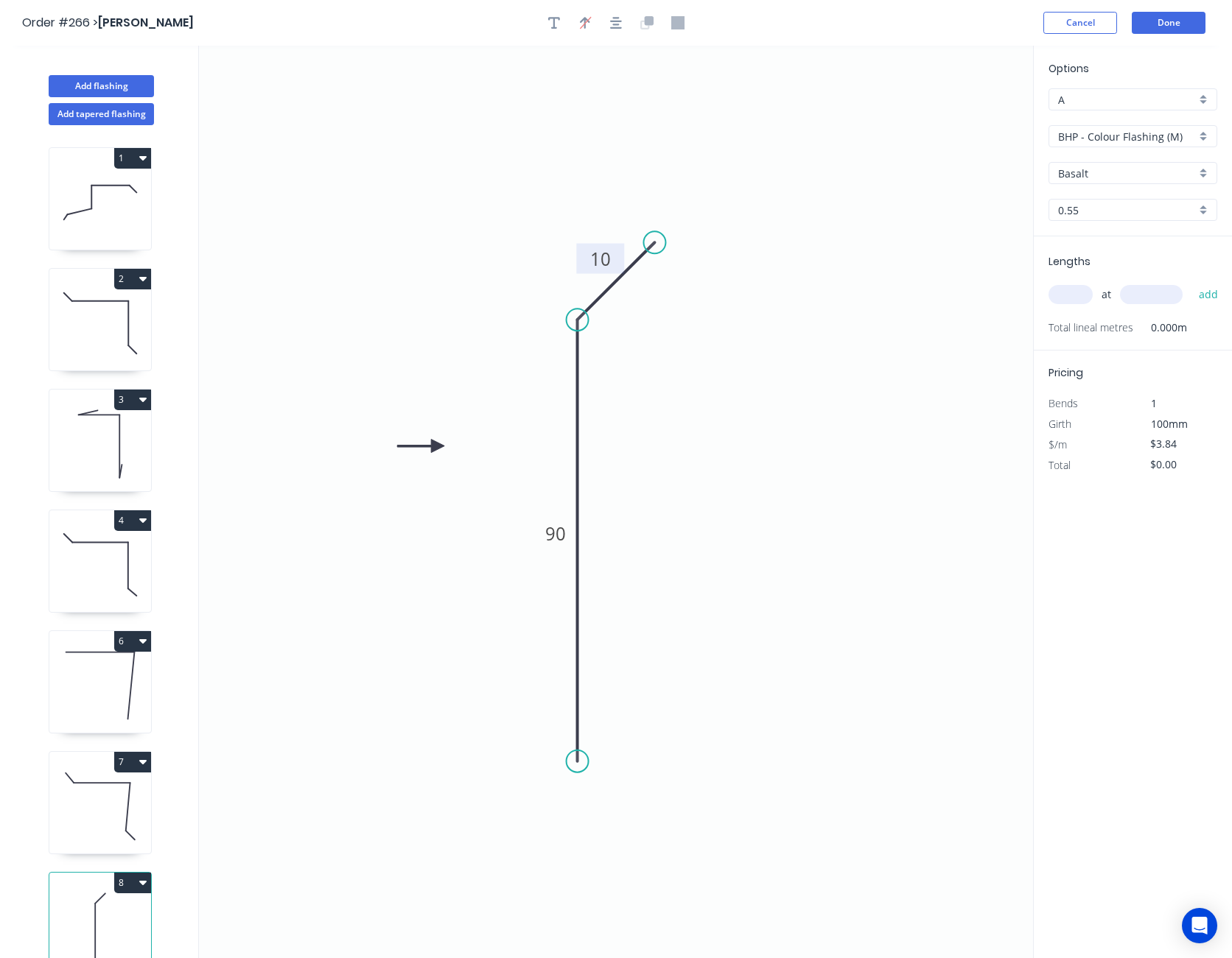
click at [444, 439] on icon at bounding box center [420, 446] width 48 height 14
click at [1112, 133] on input "BHP - Colour Flashing (M)" at bounding box center [1126, 137] width 138 height 16
click at [1110, 212] on div "SW - Colour Flashing" at bounding box center [1132, 216] width 167 height 26
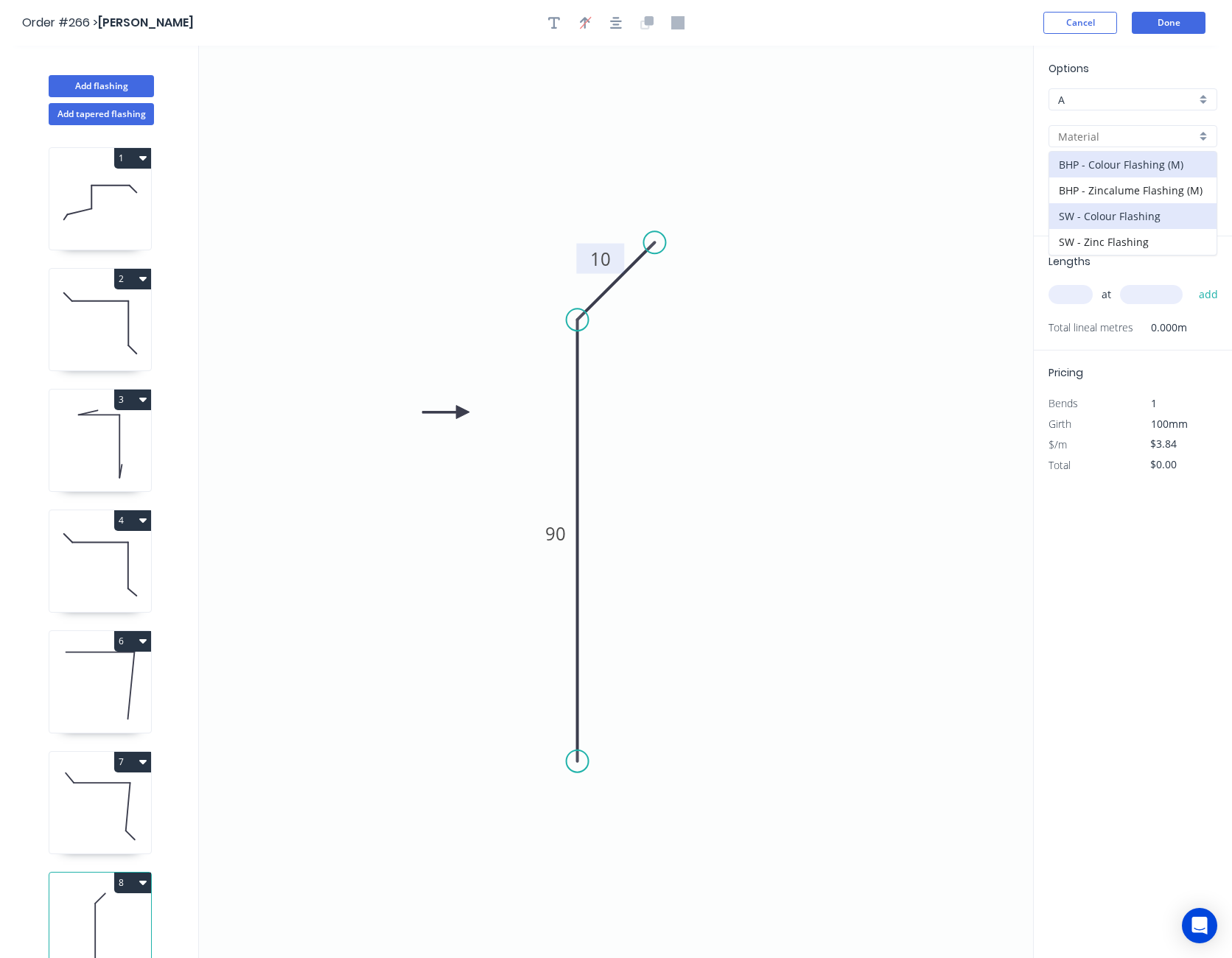
type input "SW - Colour Flashing"
click at [1119, 175] on input "Basalt" at bounding box center [1126, 174] width 138 height 16
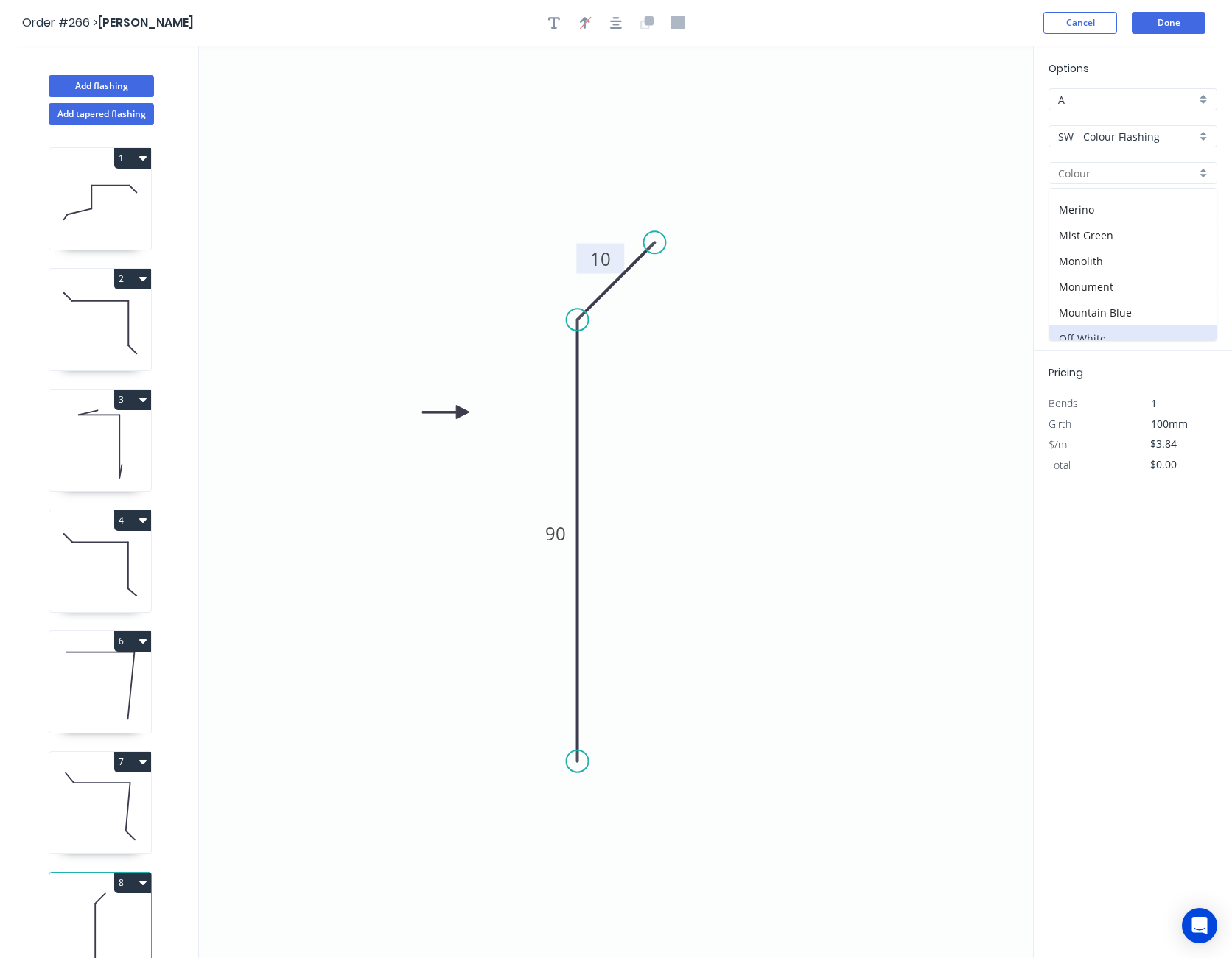
scroll to position [368, 0]
click at [1110, 246] on div "Off White" at bounding box center [1132, 245] width 167 height 26
type input "Off White"
click at [1072, 295] on input "text" at bounding box center [1071, 295] width 45 height 19
type input "4"
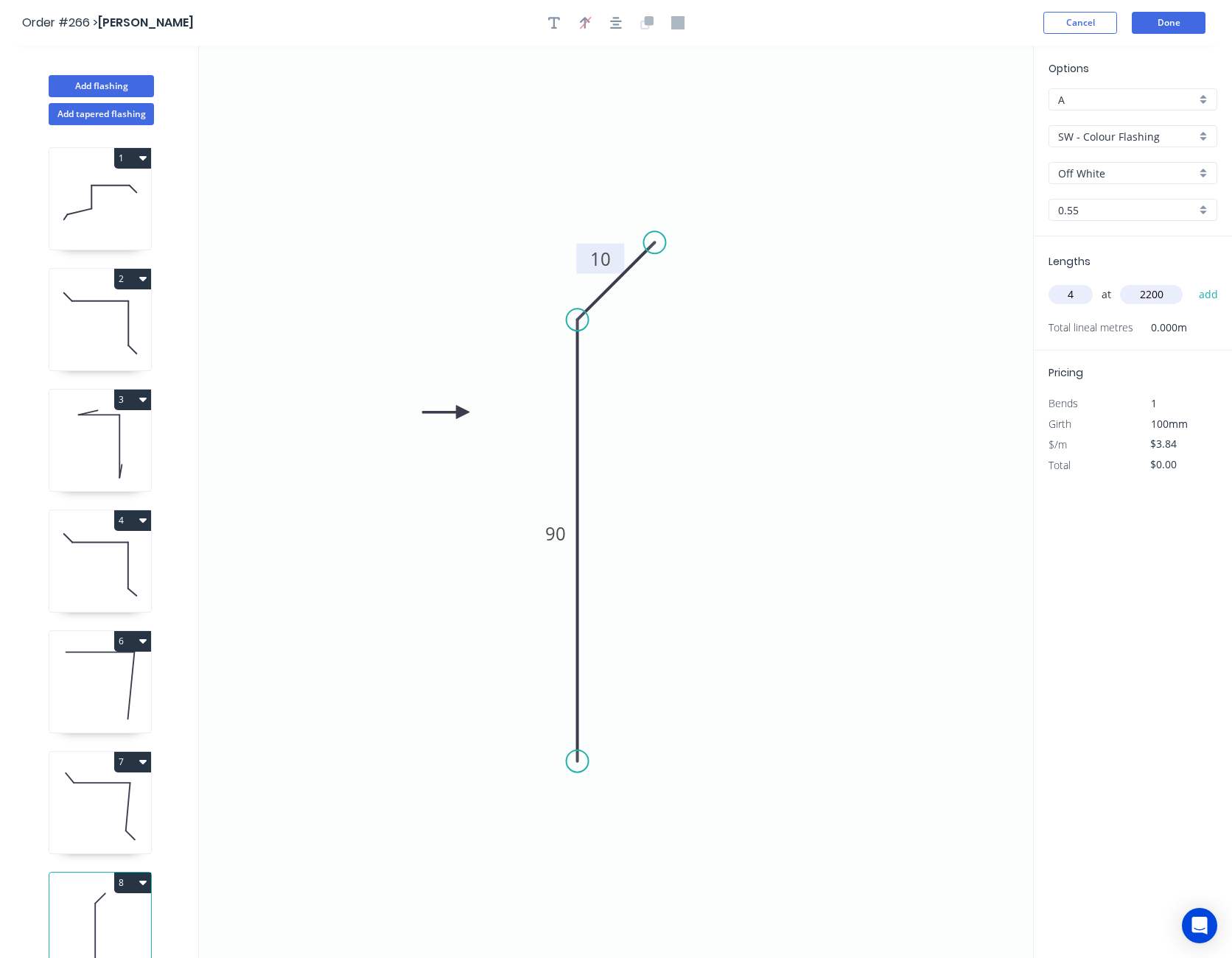
type input "2200"
click at [1191, 282] on button "add" at bounding box center [1209, 295] width 35 height 25
type input "$33.79"
click at [1167, 465] on input "$3.84" at bounding box center [1175, 464] width 50 height 20
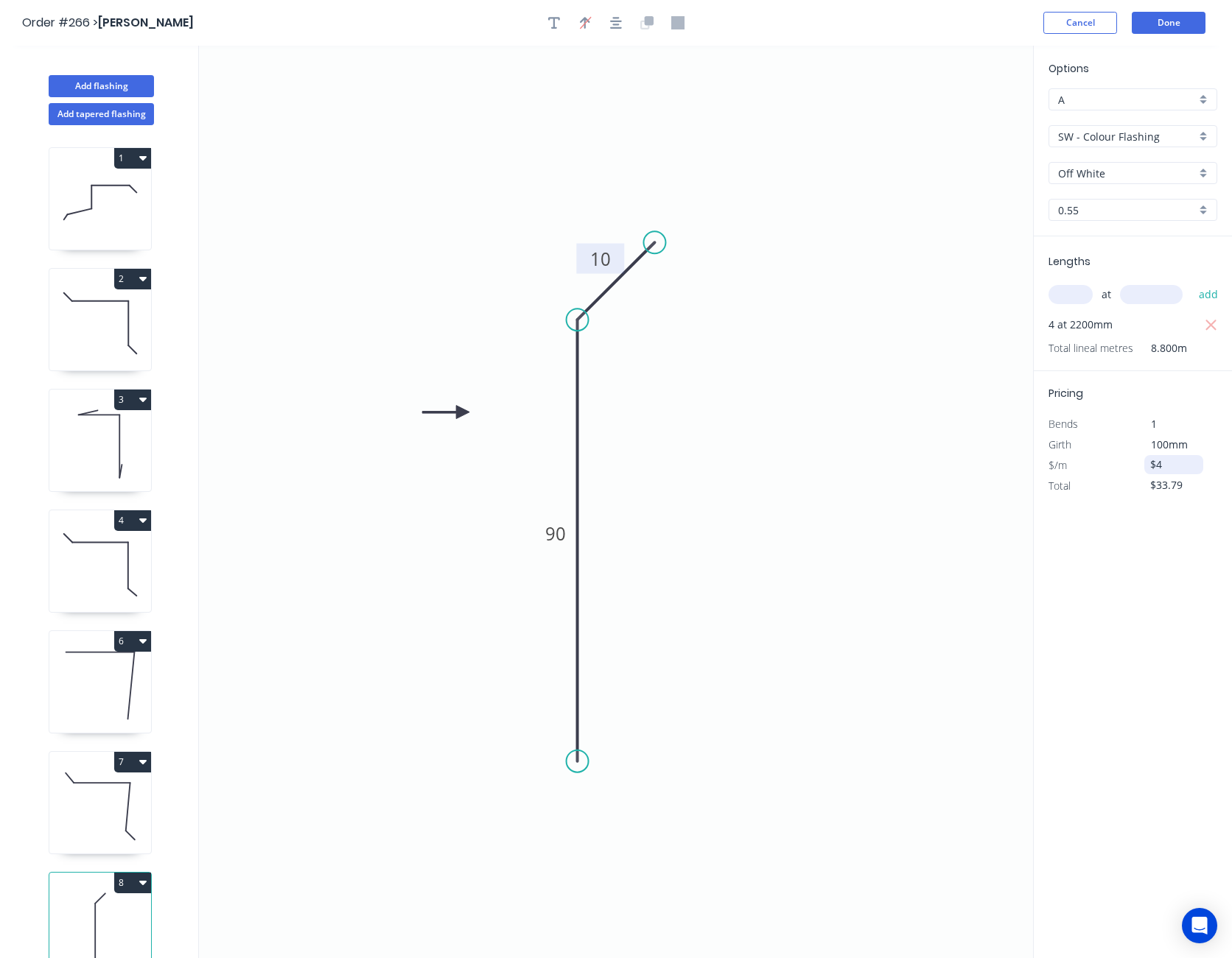
type input "$4.10"
type input "$36.08"
click at [1182, 23] on button "Done" at bounding box center [1168, 22] width 74 height 22
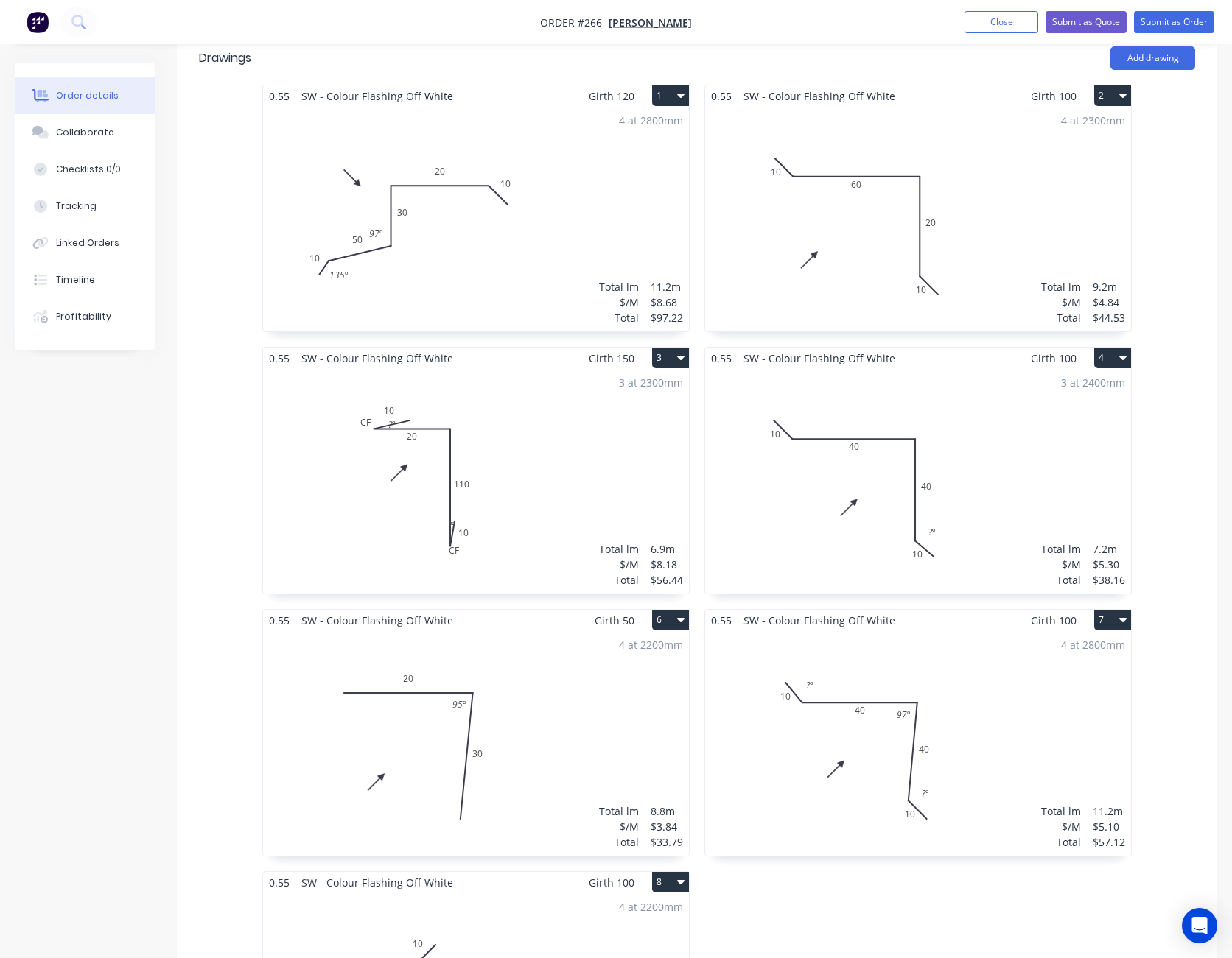
scroll to position [516, 0]
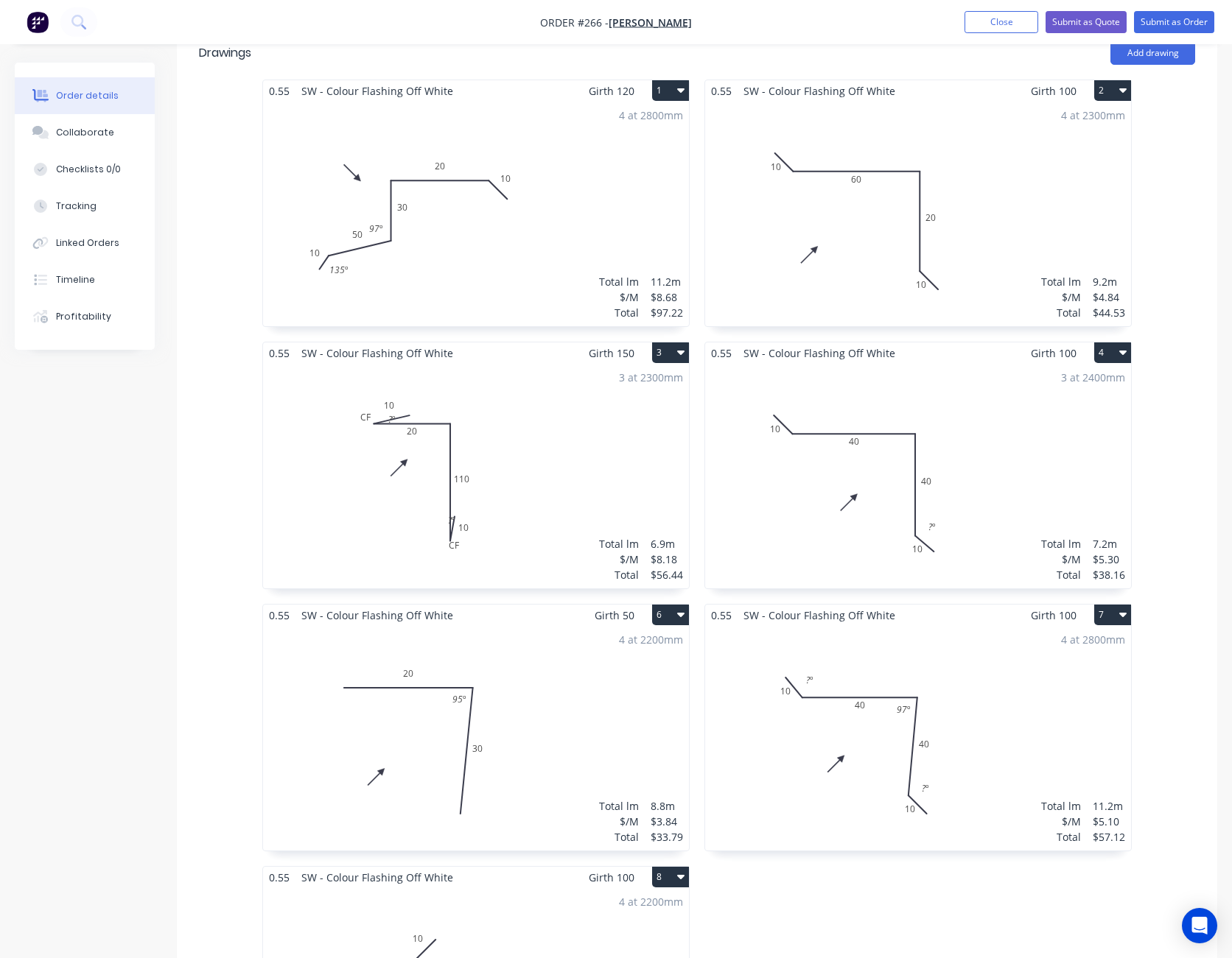
drag, startPoint x: 1058, startPoint y: 222, endPoint x: 1214, endPoint y: 115, distance: 189.2
click at [1214, 115] on div "0.55 SW - Colour [MEDICAL_DATA] Off White Girth 120 1 0 10 50 30 20 10 97 º 135…" at bounding box center [697, 603] width 1040 height 1048
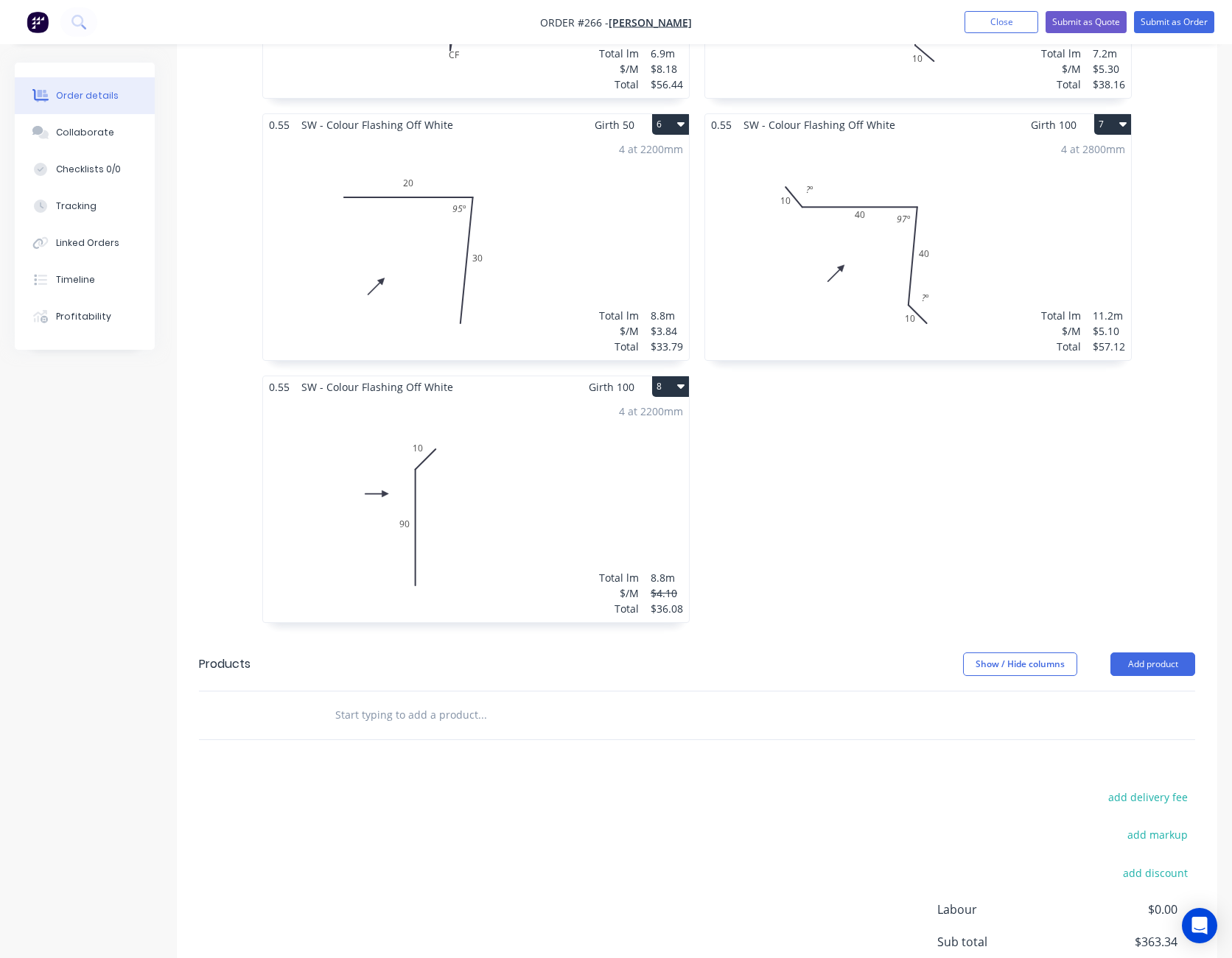
scroll to position [1104, 0]
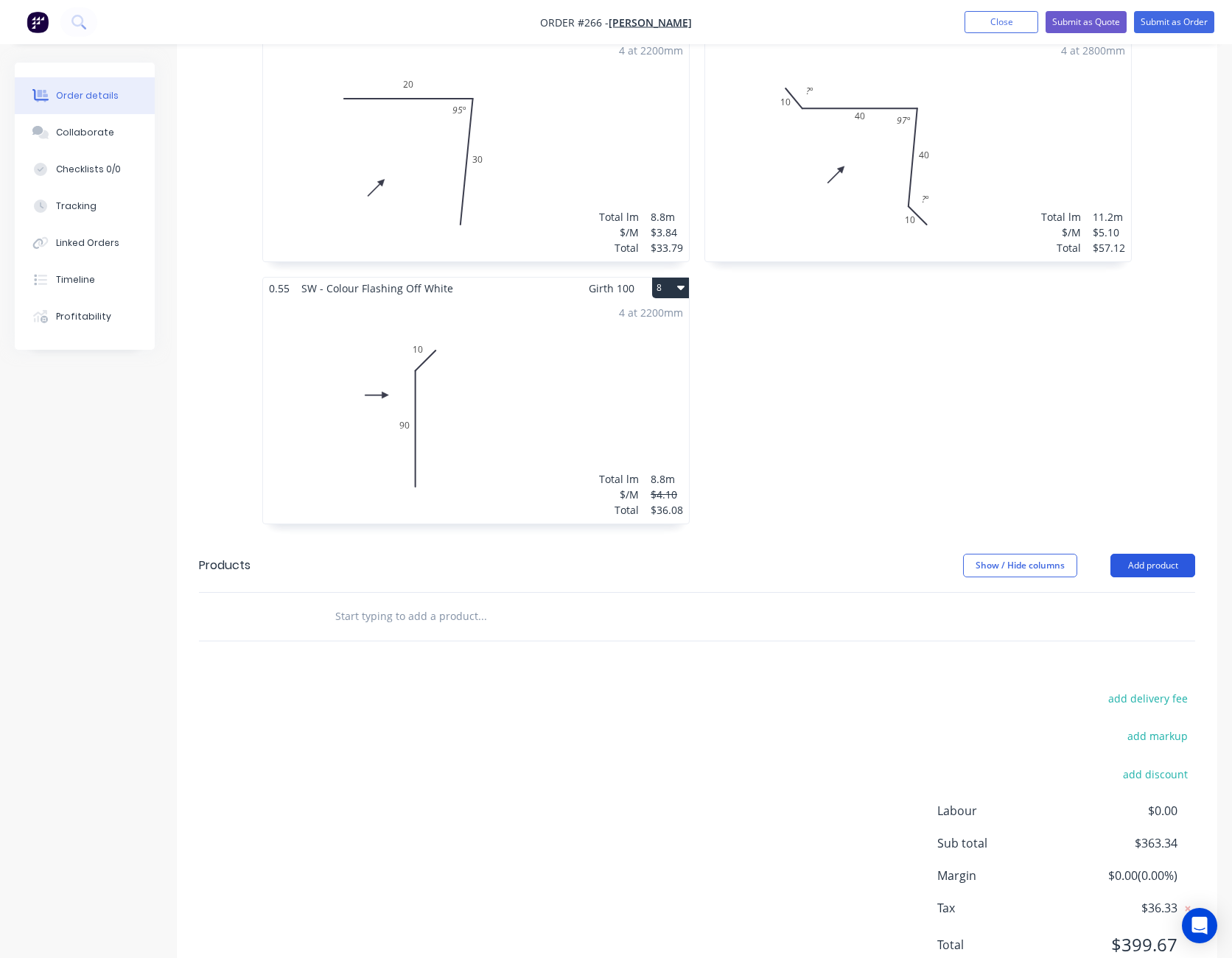
click at [1157, 554] on button "Add product" at bounding box center [1151, 565] width 84 height 23
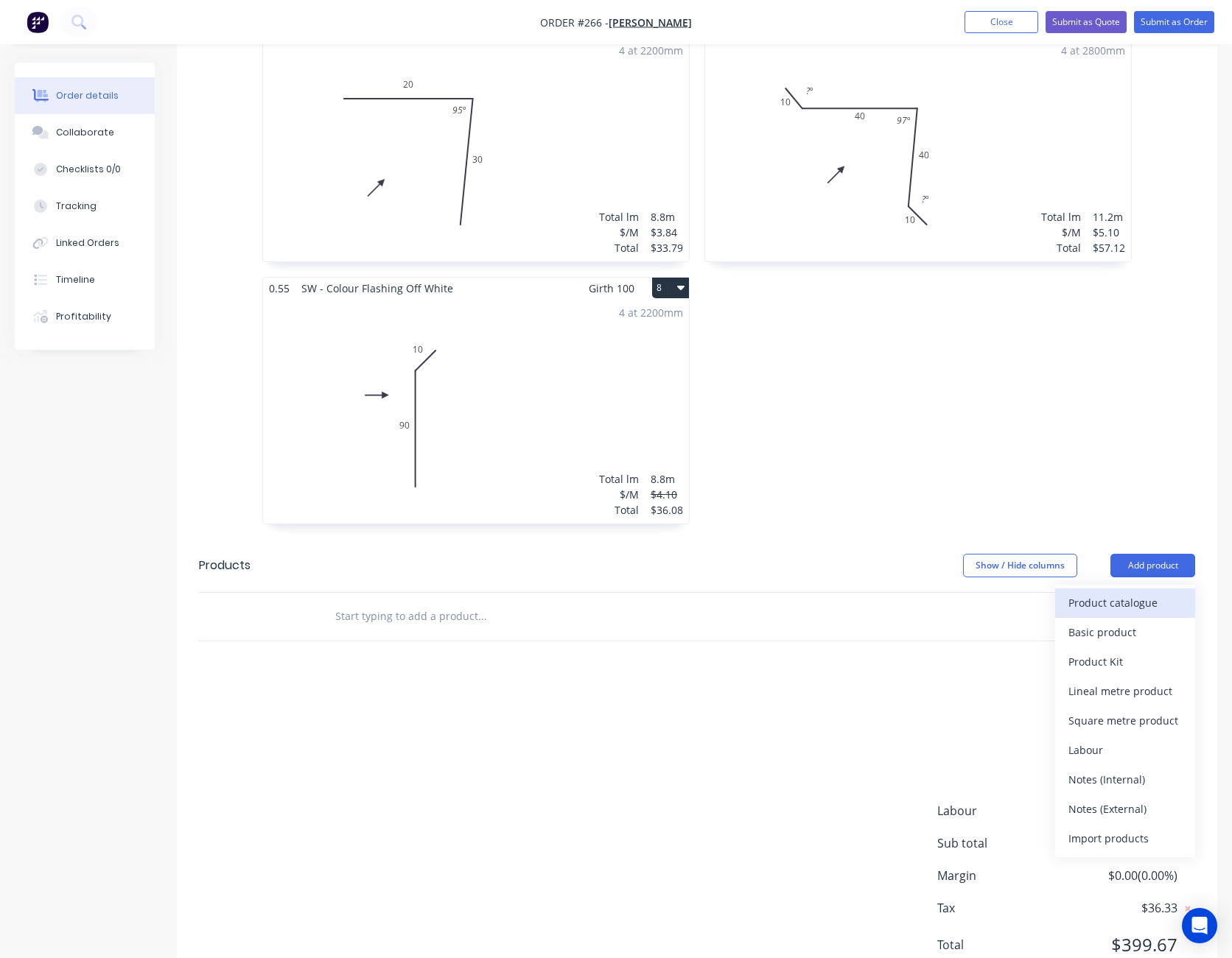
click at [1141, 592] on div "Product catalogue" at bounding box center [1124, 603] width 113 height 21
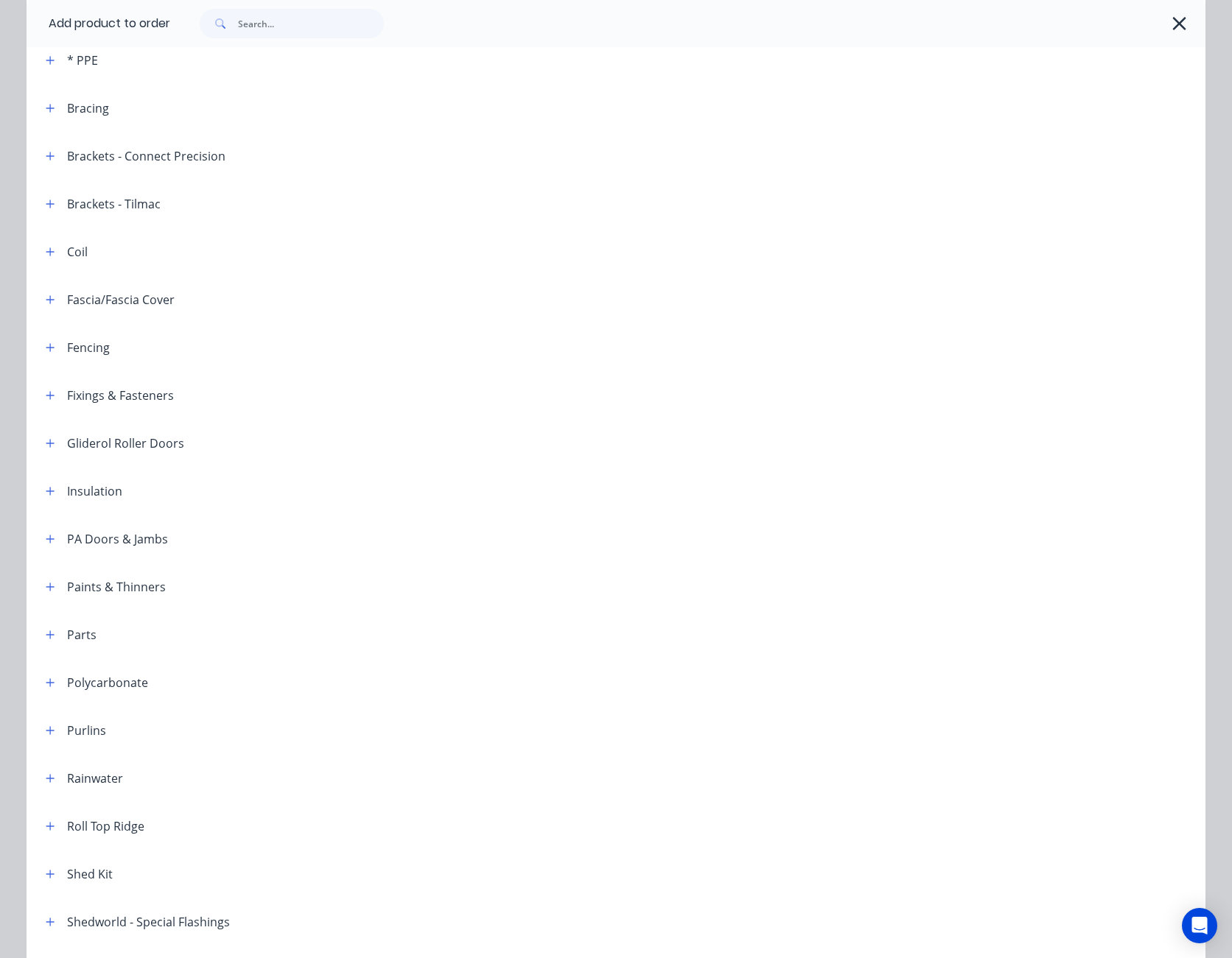
scroll to position [442, 0]
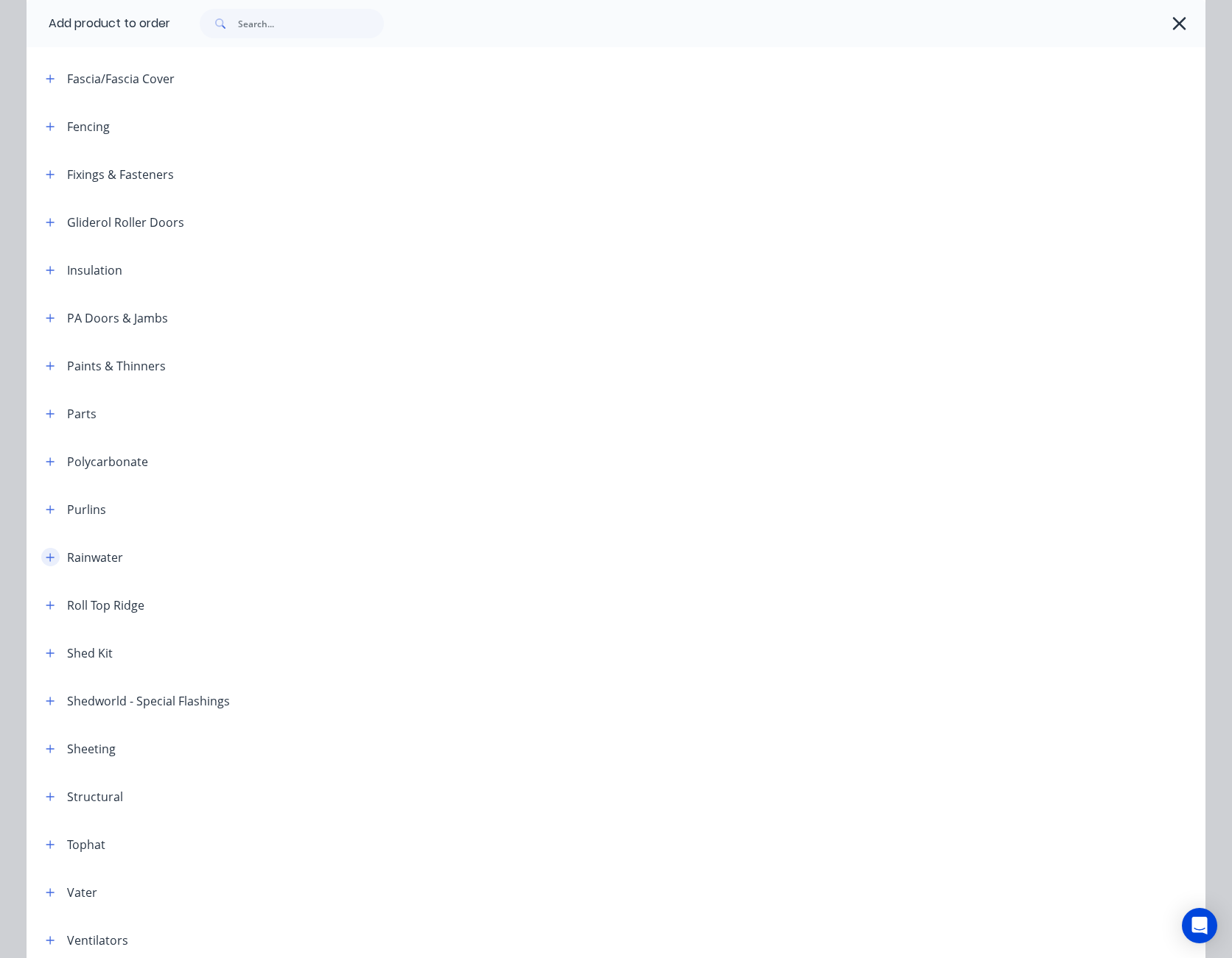
click at [46, 556] on icon "button" at bounding box center [49, 558] width 9 height 11
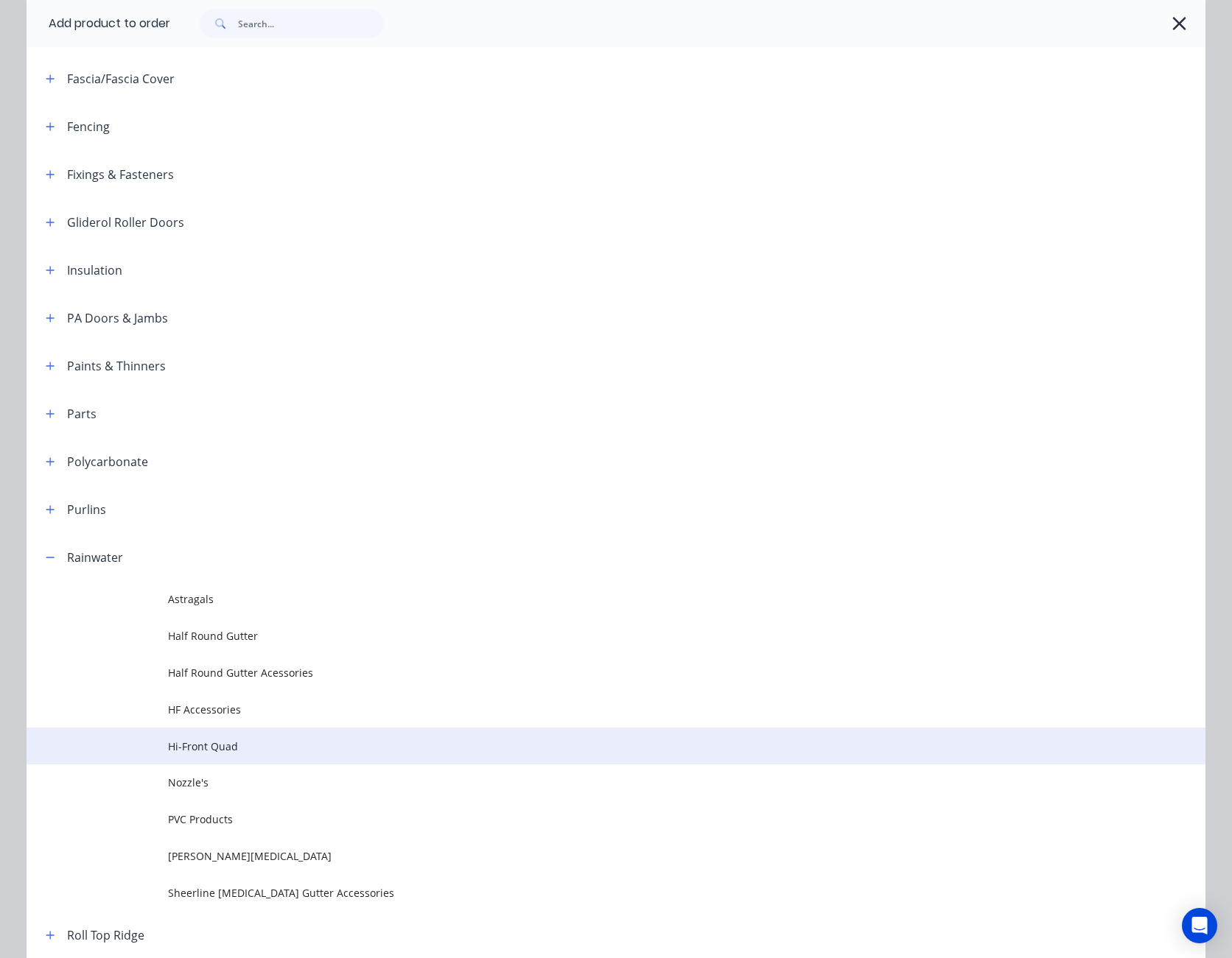
click at [196, 750] on span "Hi-Front Quad" at bounding box center [582, 747] width 829 height 16
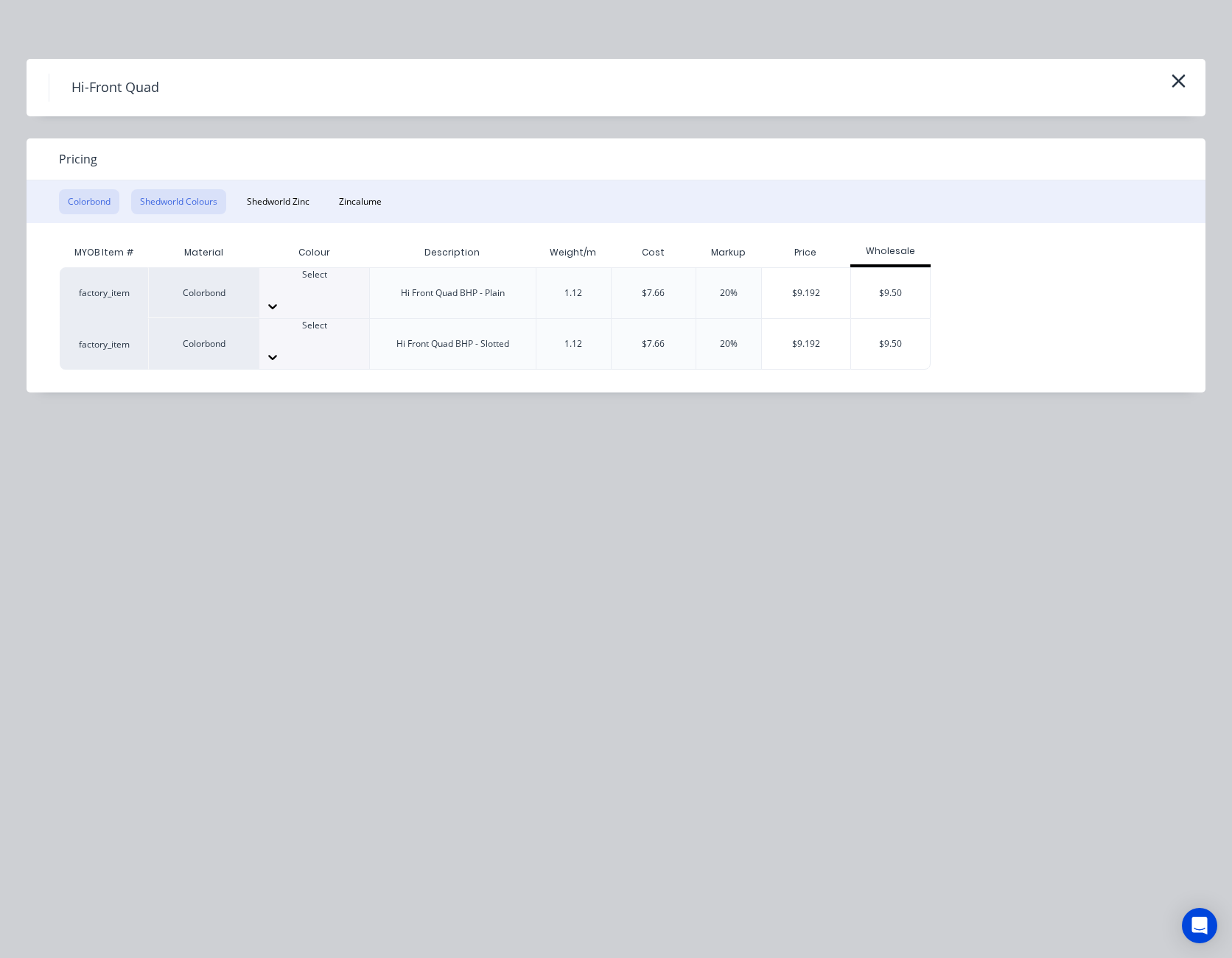
click at [189, 201] on button "Shedworld Colours" at bounding box center [178, 202] width 95 height 25
drag, startPoint x: 189, startPoint y: 201, endPoint x: 215, endPoint y: 162, distance: 46.9
click at [215, 162] on div "Pricing" at bounding box center [615, 159] width 1179 height 42
drag, startPoint x: 215, startPoint y: 162, endPoint x: 552, endPoint y: 96, distance: 343.4
click at [552, 96] on div "Hi-Front Quad" at bounding box center [615, 87] width 1134 height 28
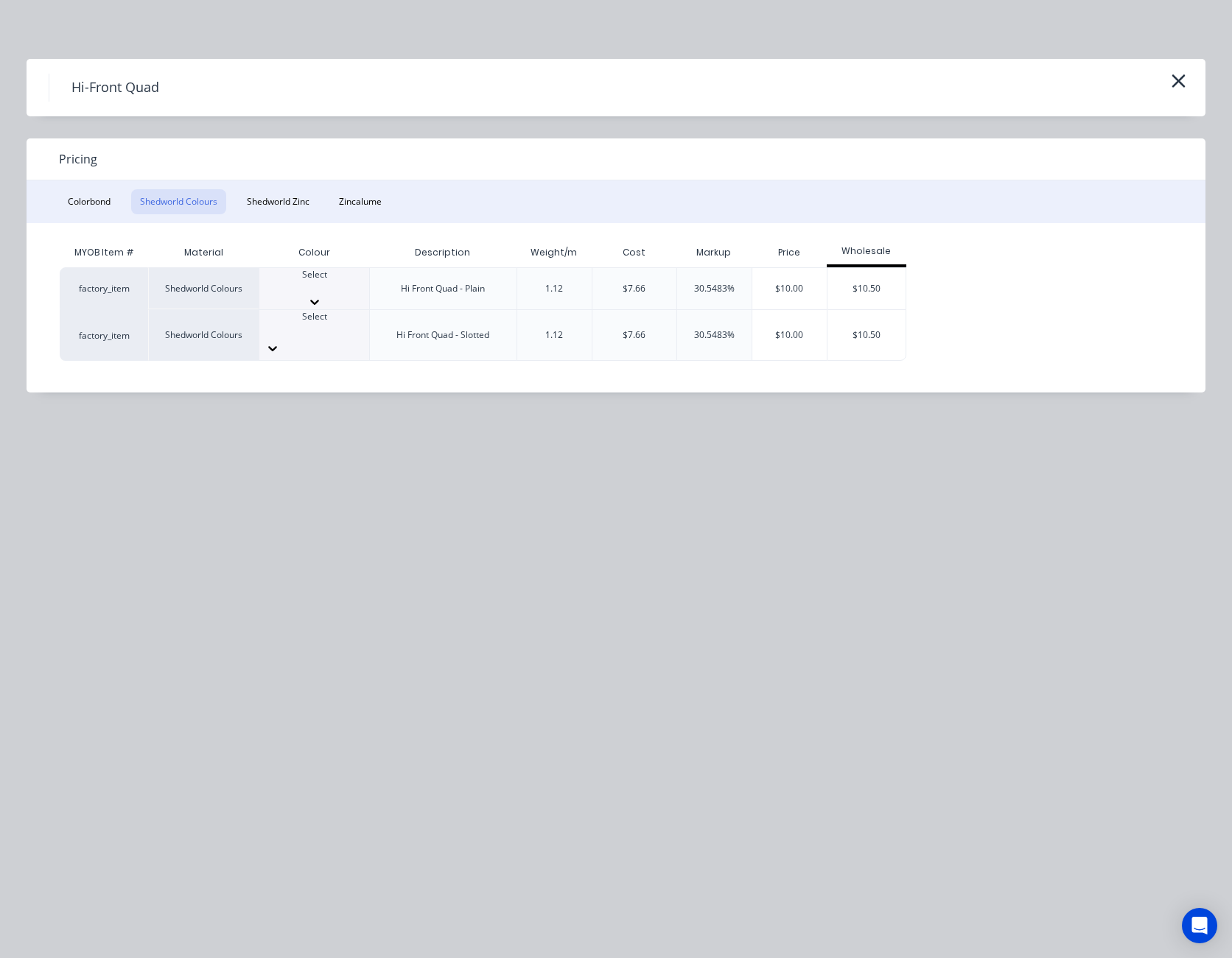
click at [322, 295] on icon at bounding box center [314, 302] width 15 height 15
click at [773, 279] on div "$10.00" at bounding box center [789, 293] width 75 height 50
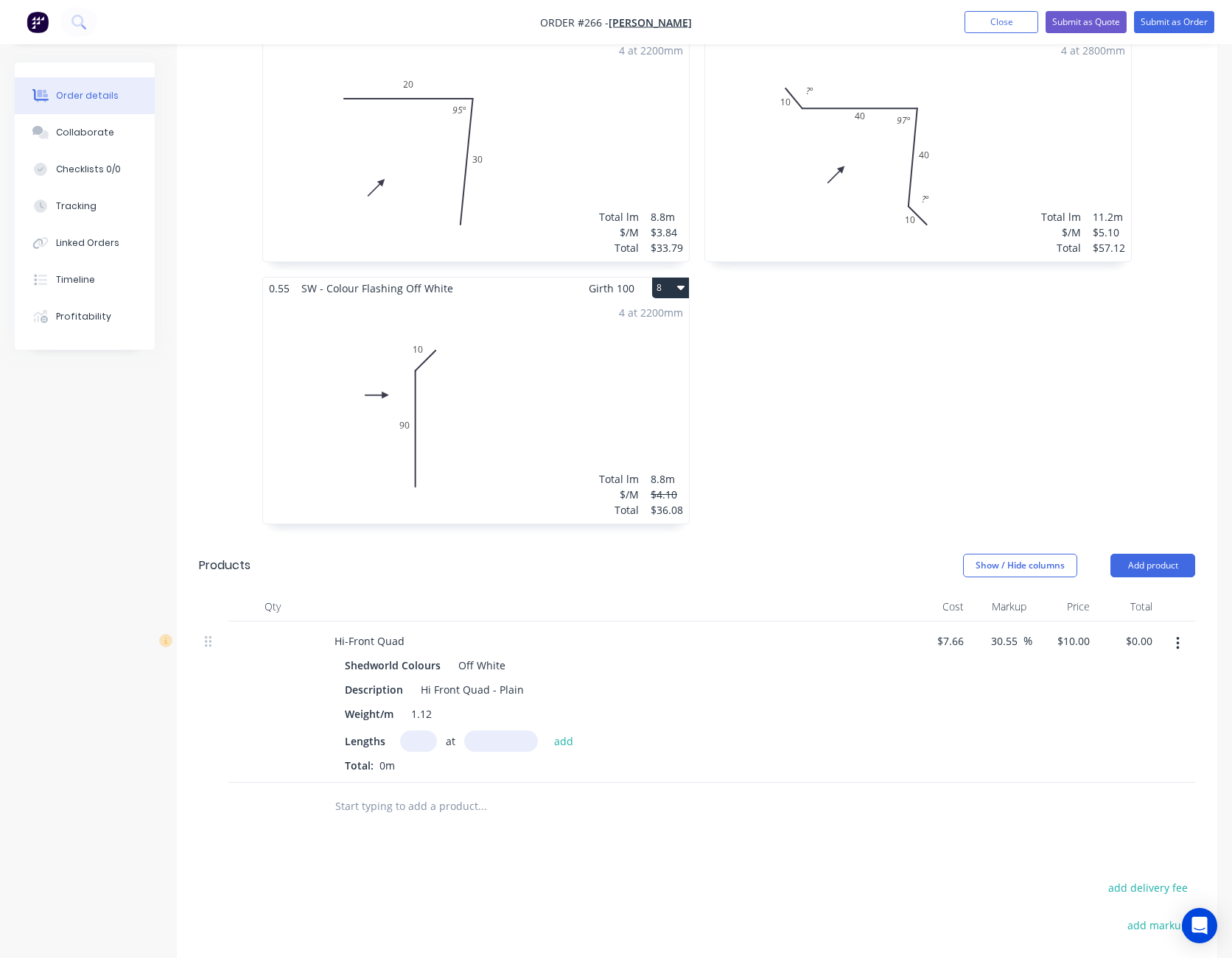
click at [423, 730] on input "text" at bounding box center [418, 741] width 37 height 21
type input "2"
type input "5500"
click at [546, 730] on button "add" at bounding box center [564, 740] width 35 height 20
type input "$110.00"
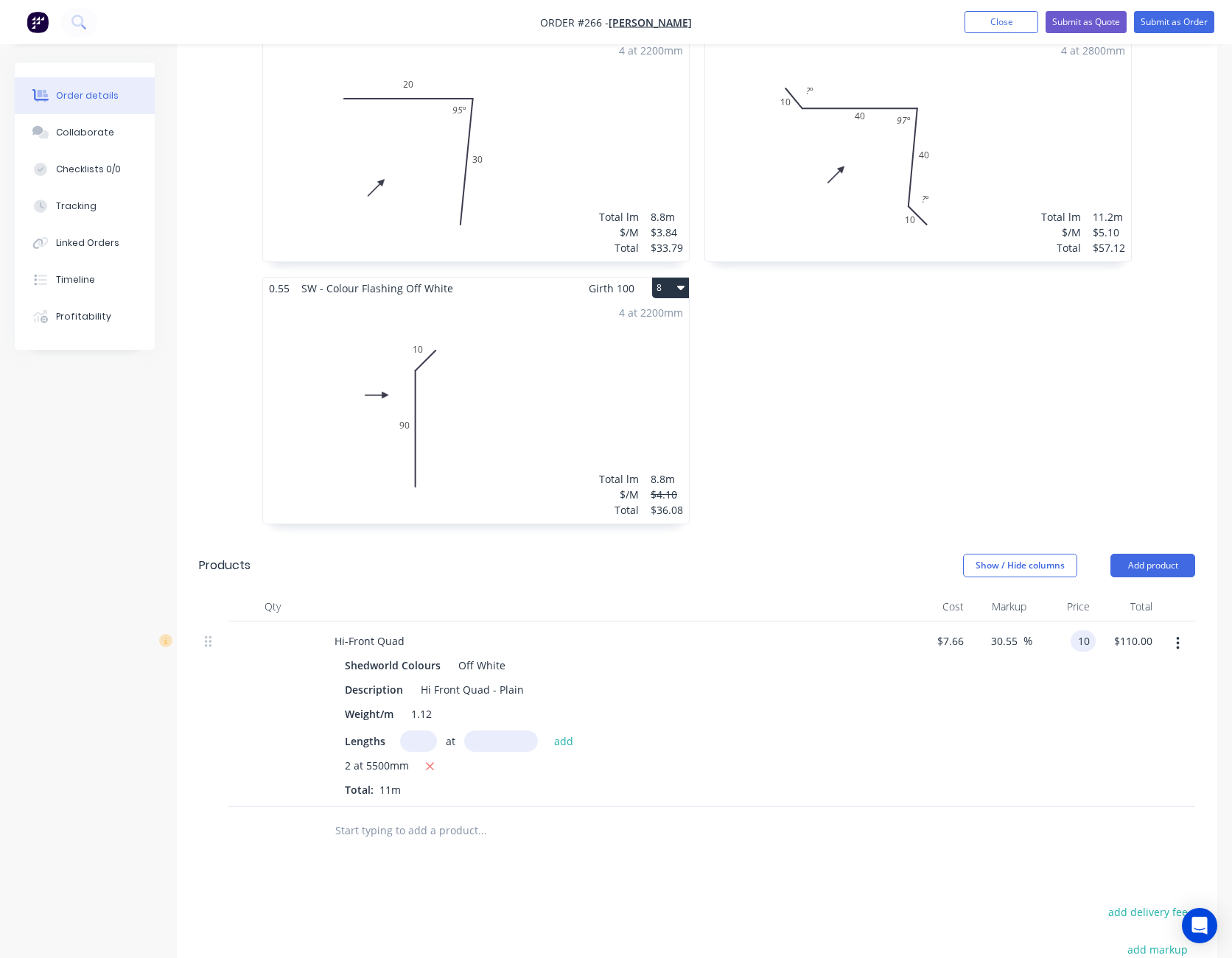
click at [1074, 630] on div "10 10" at bounding box center [1083, 641] width 25 height 21
type input "9"
type input "17.49"
type input "$9.00"
type input "$99.00"
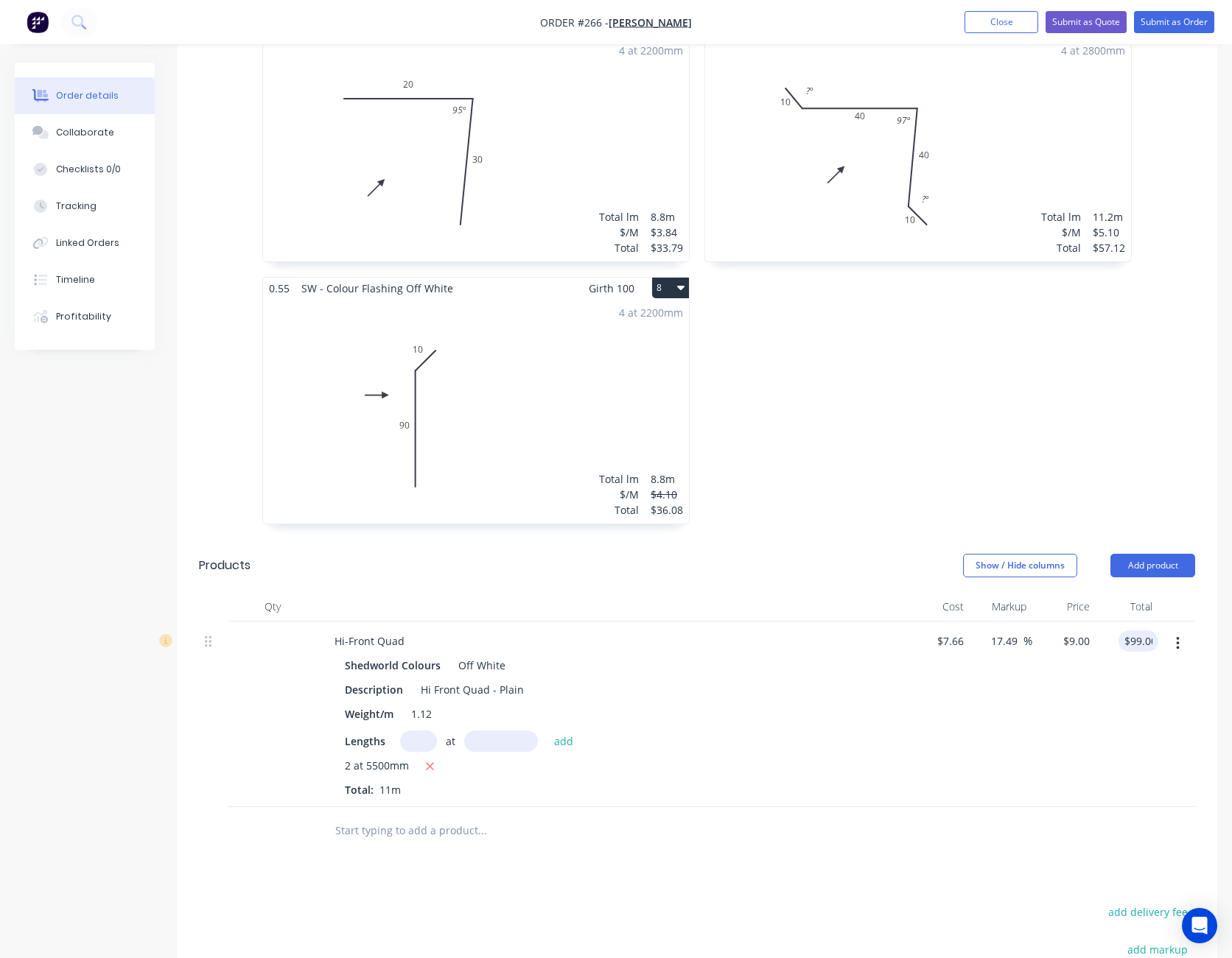
click at [1097, 709] on div "$99.00 99.00" at bounding box center [1126, 714] width 63 height 185
click at [1159, 554] on button "Add product" at bounding box center [1151, 565] width 84 height 23
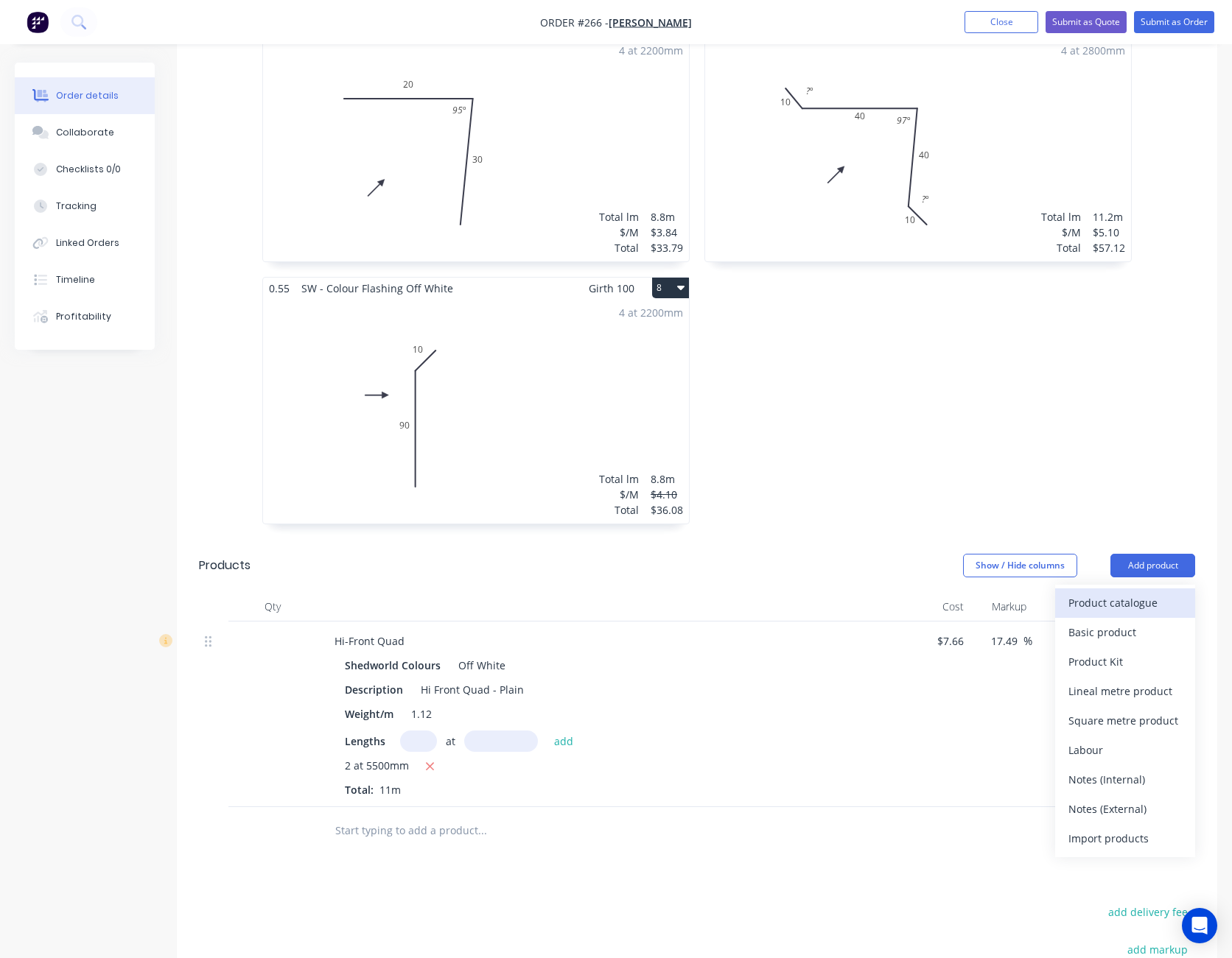
click at [1136, 592] on div "Product catalogue" at bounding box center [1124, 603] width 113 height 21
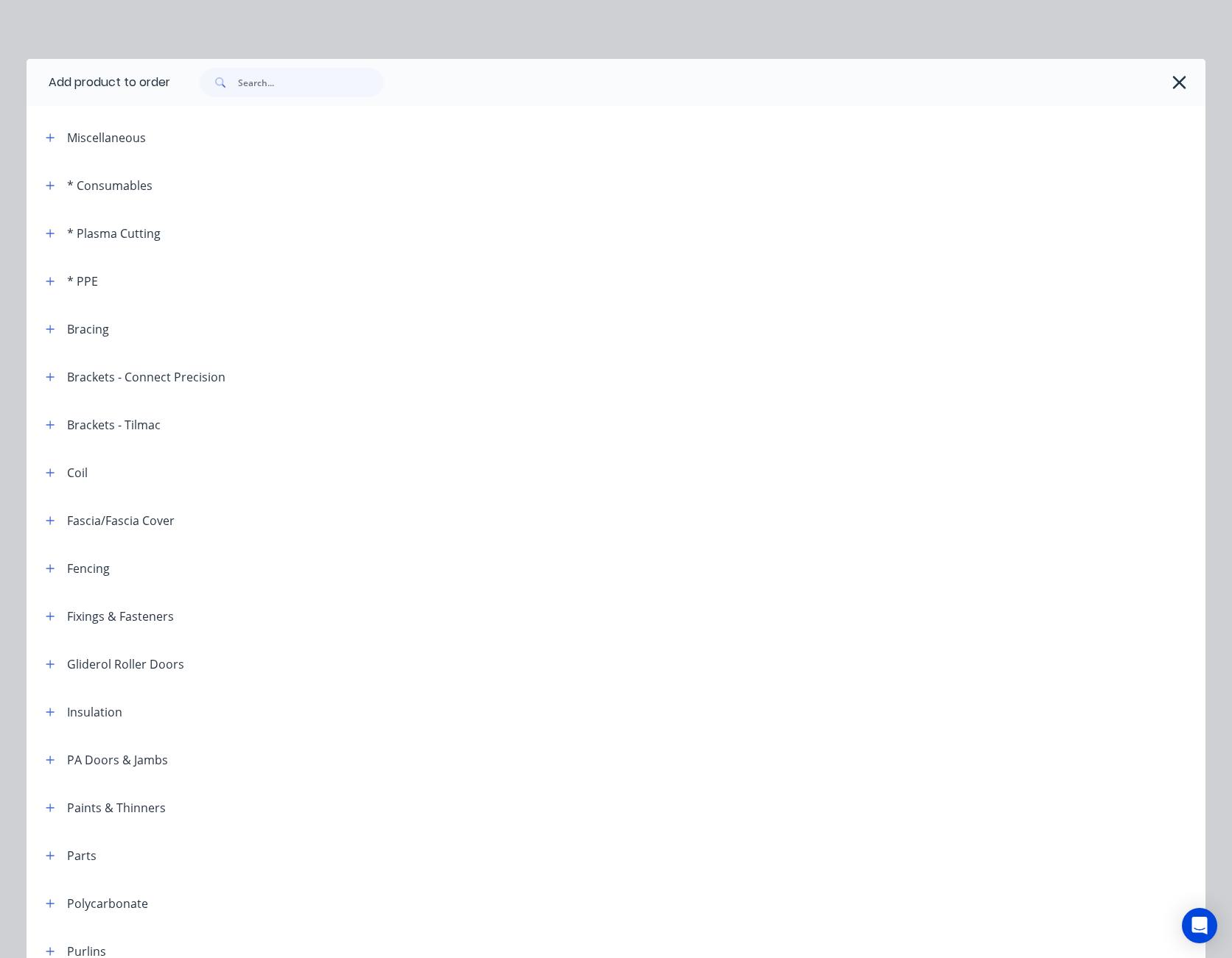
scroll to position [221, 0]
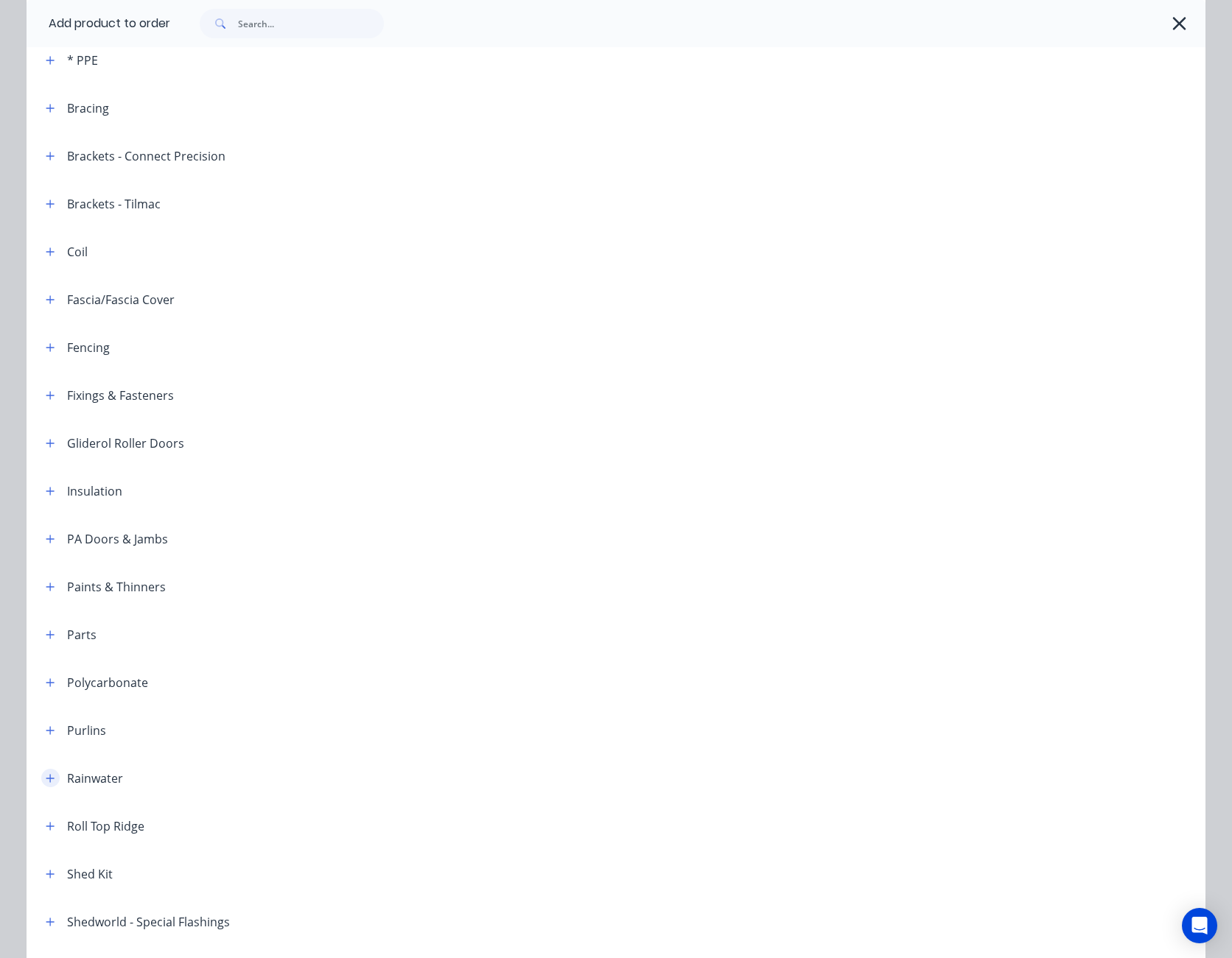
click at [42, 780] on button "button" at bounding box center [50, 778] width 18 height 18
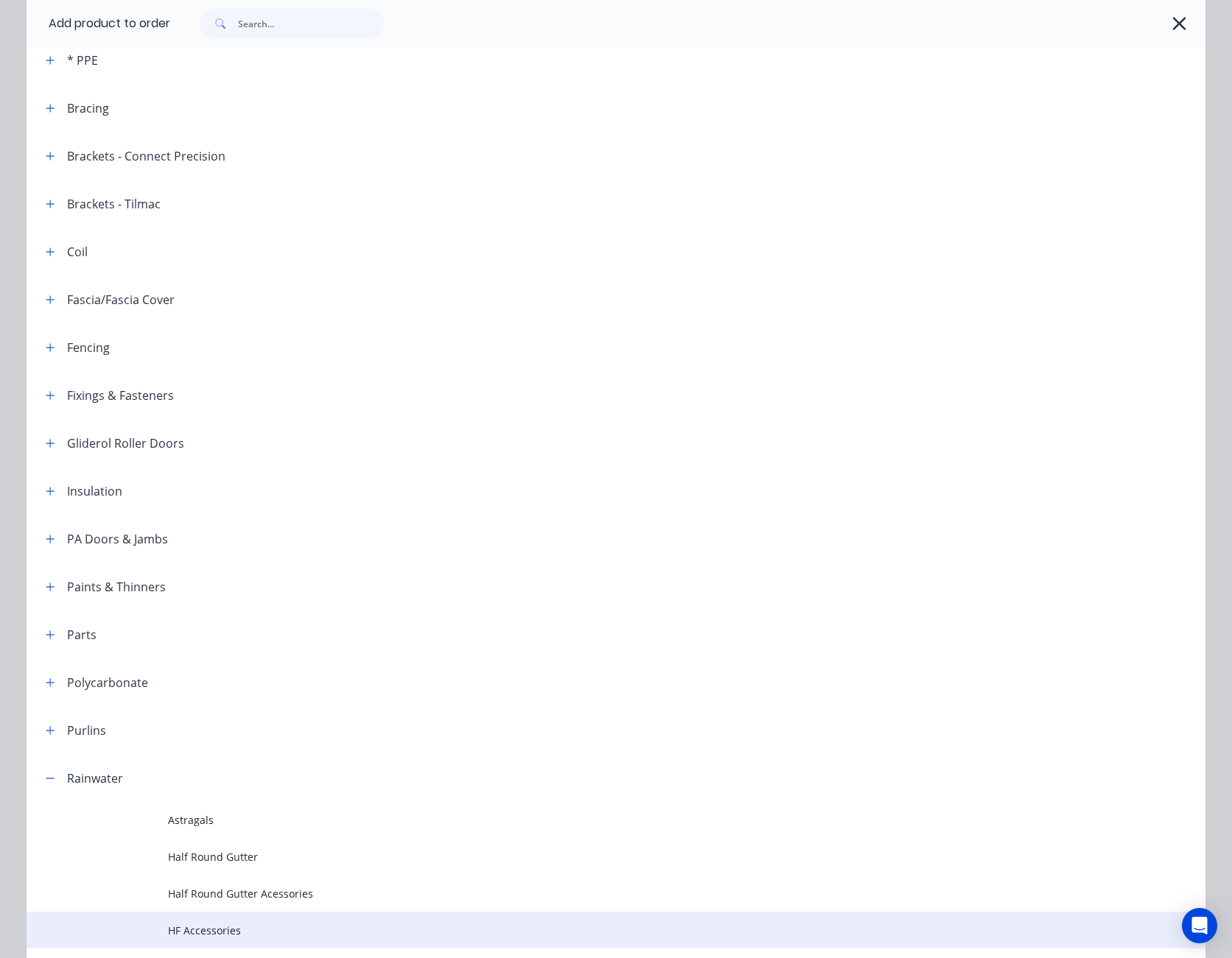
click at [210, 926] on span "HF Accessories" at bounding box center [582, 931] width 829 height 16
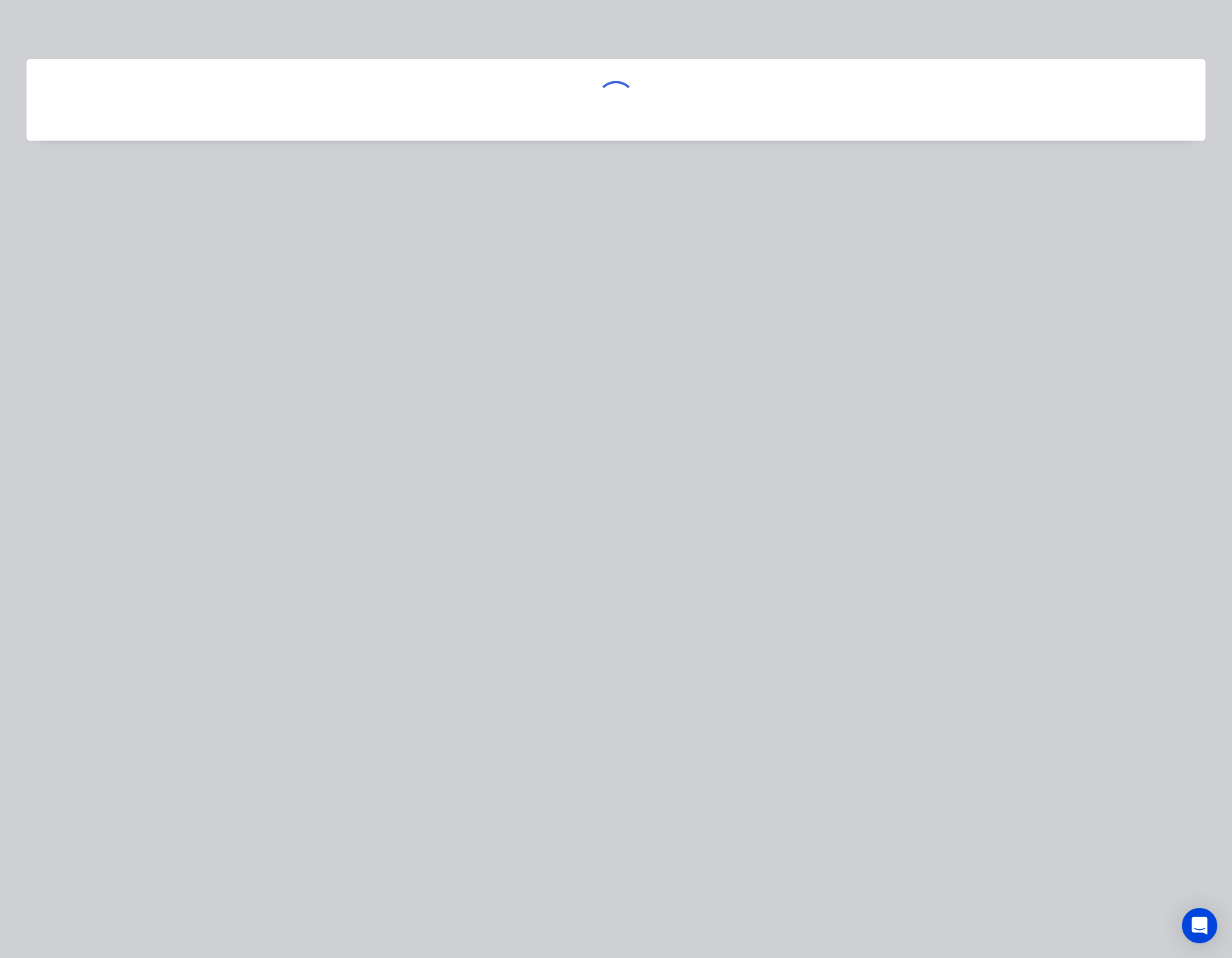
scroll to position [0, 0]
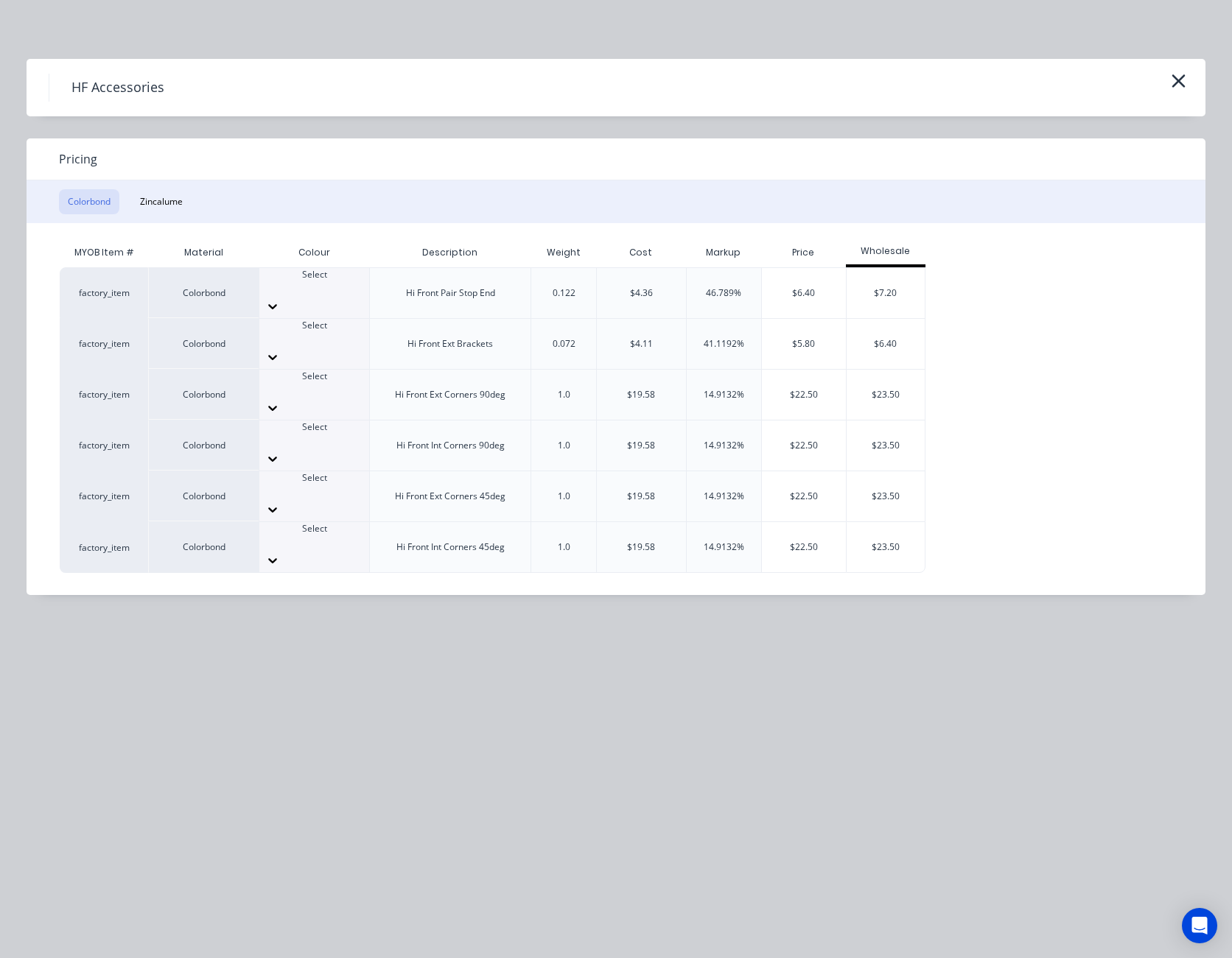
click at [280, 299] on icon at bounding box center [272, 305] width 15 height 15
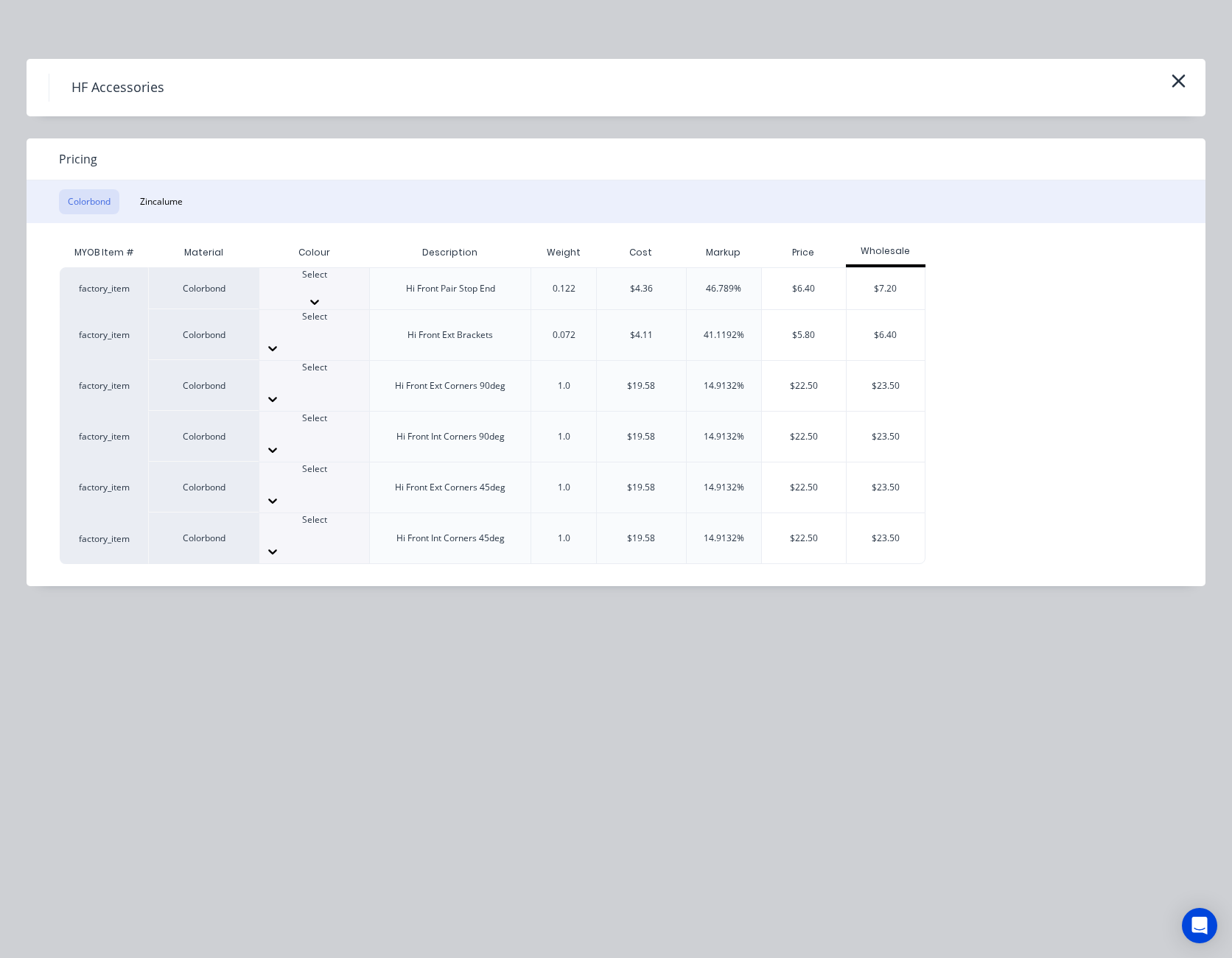
scroll to position [295, 0]
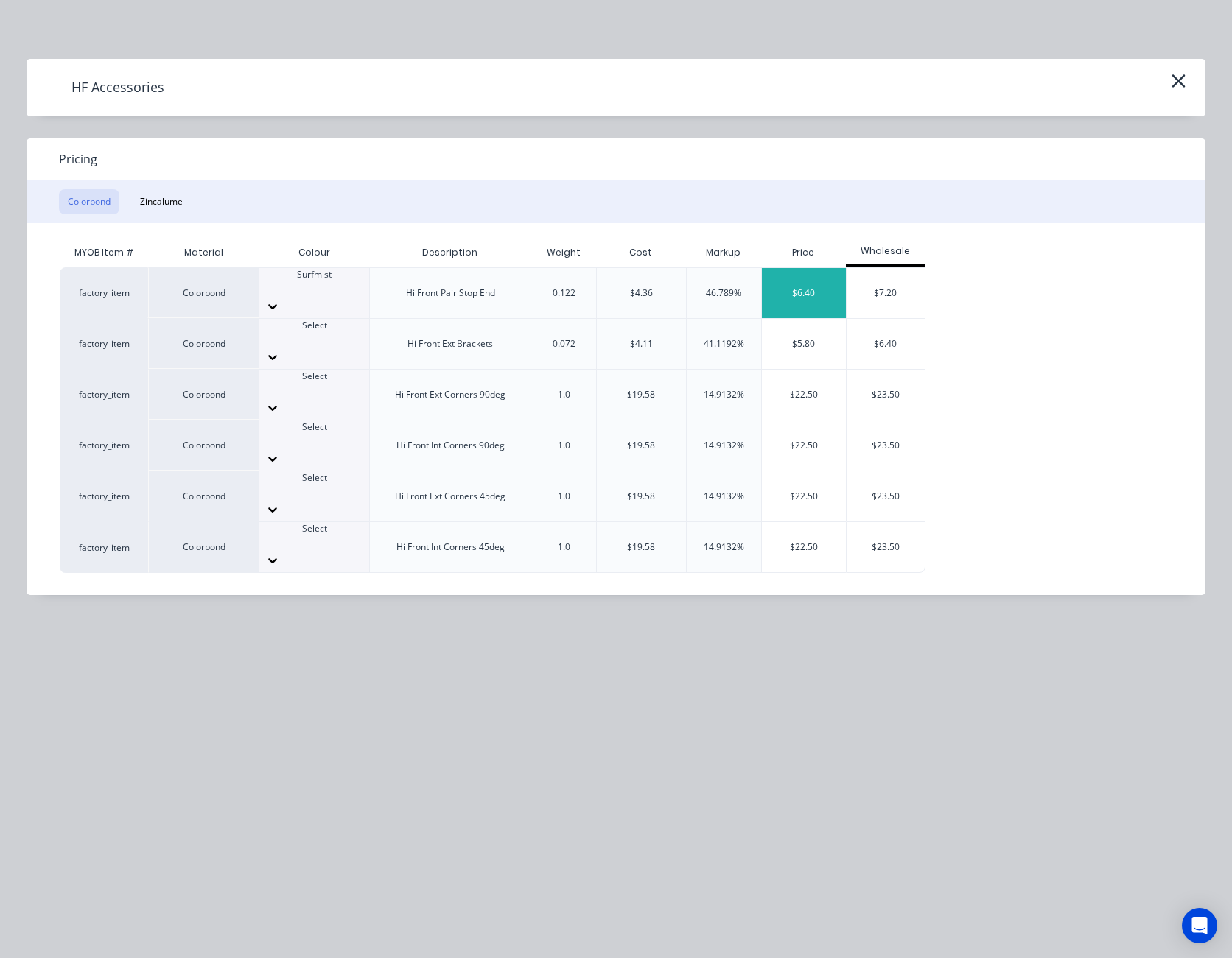
click at [826, 280] on div "$6.40" at bounding box center [803, 293] width 84 height 50
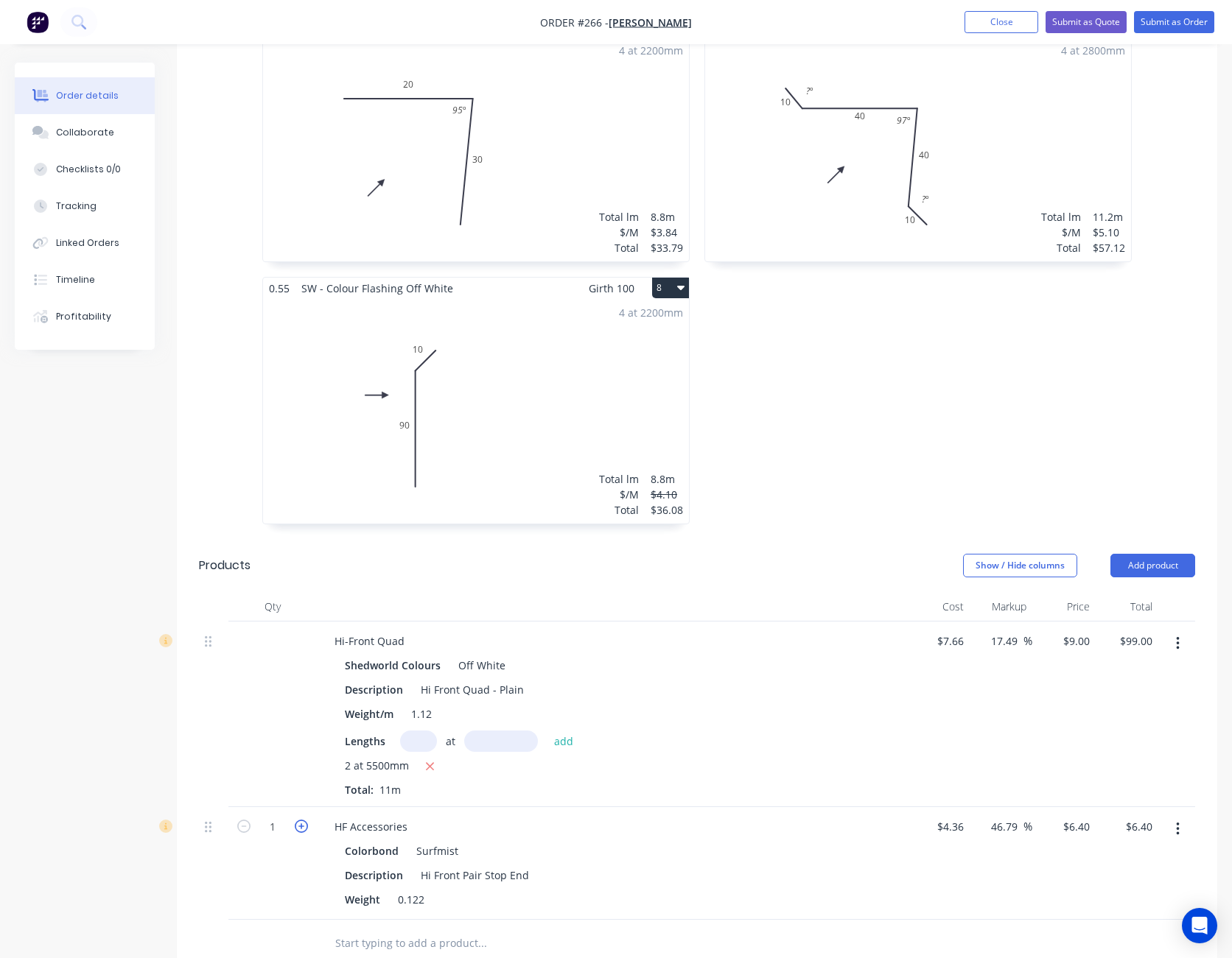
click at [303, 819] on icon "button" at bounding box center [302, 826] width 14 height 14
type input "2"
type input "$12.80"
click at [1163, 554] on button "Add product" at bounding box center [1151, 565] width 84 height 23
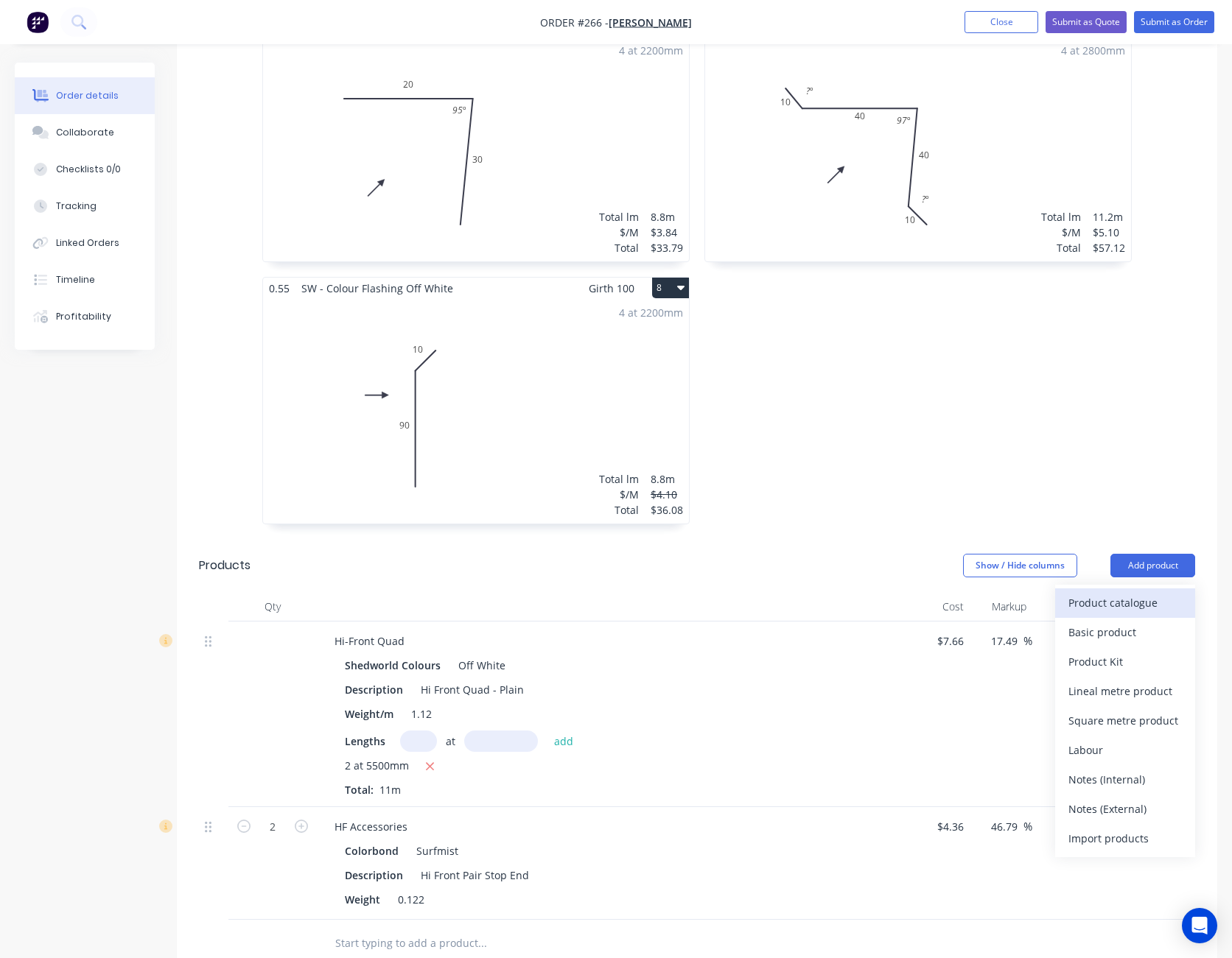
click at [1147, 592] on div "Product catalogue" at bounding box center [1124, 603] width 113 height 21
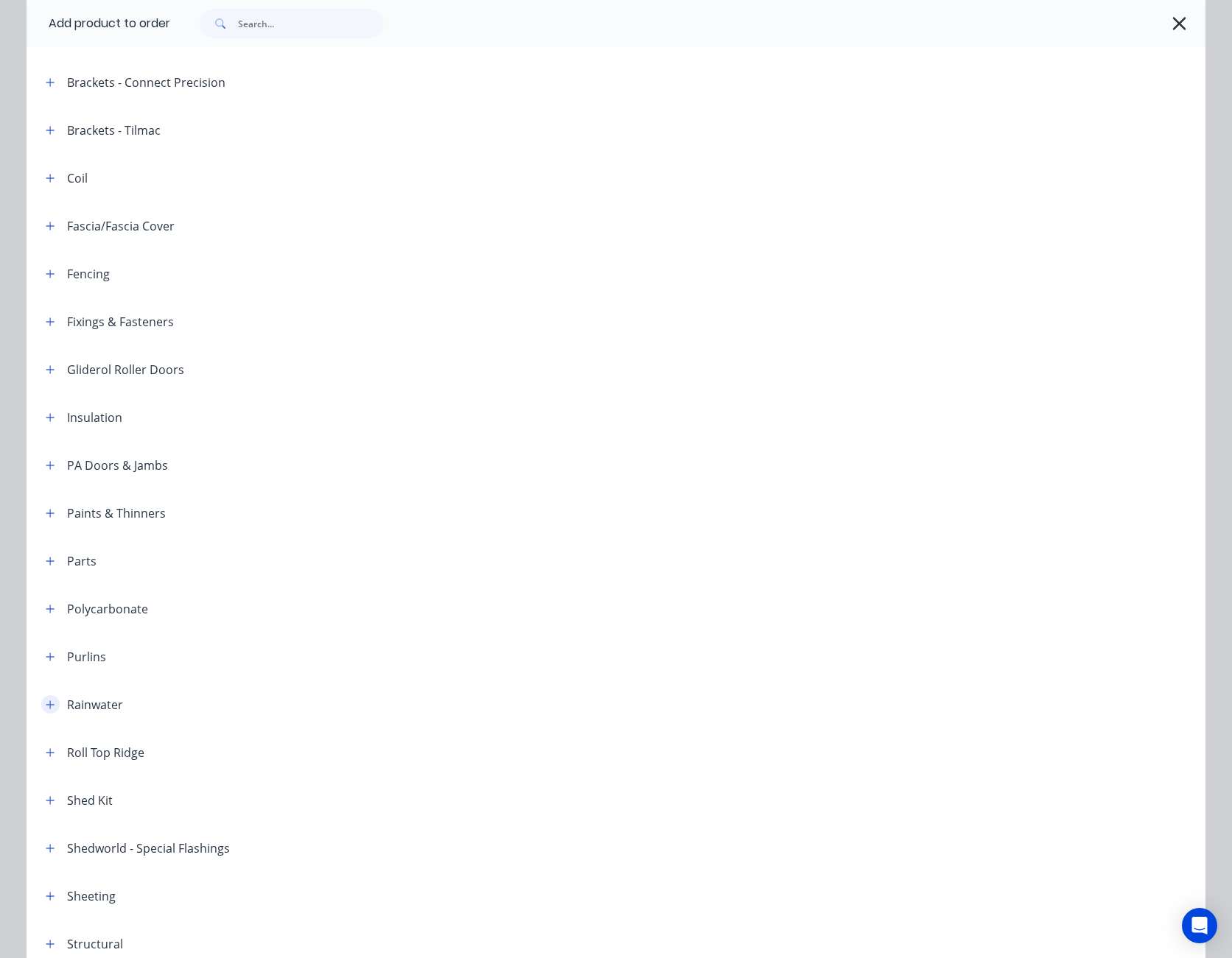
click at [46, 708] on icon "button" at bounding box center [49, 704] width 9 height 11
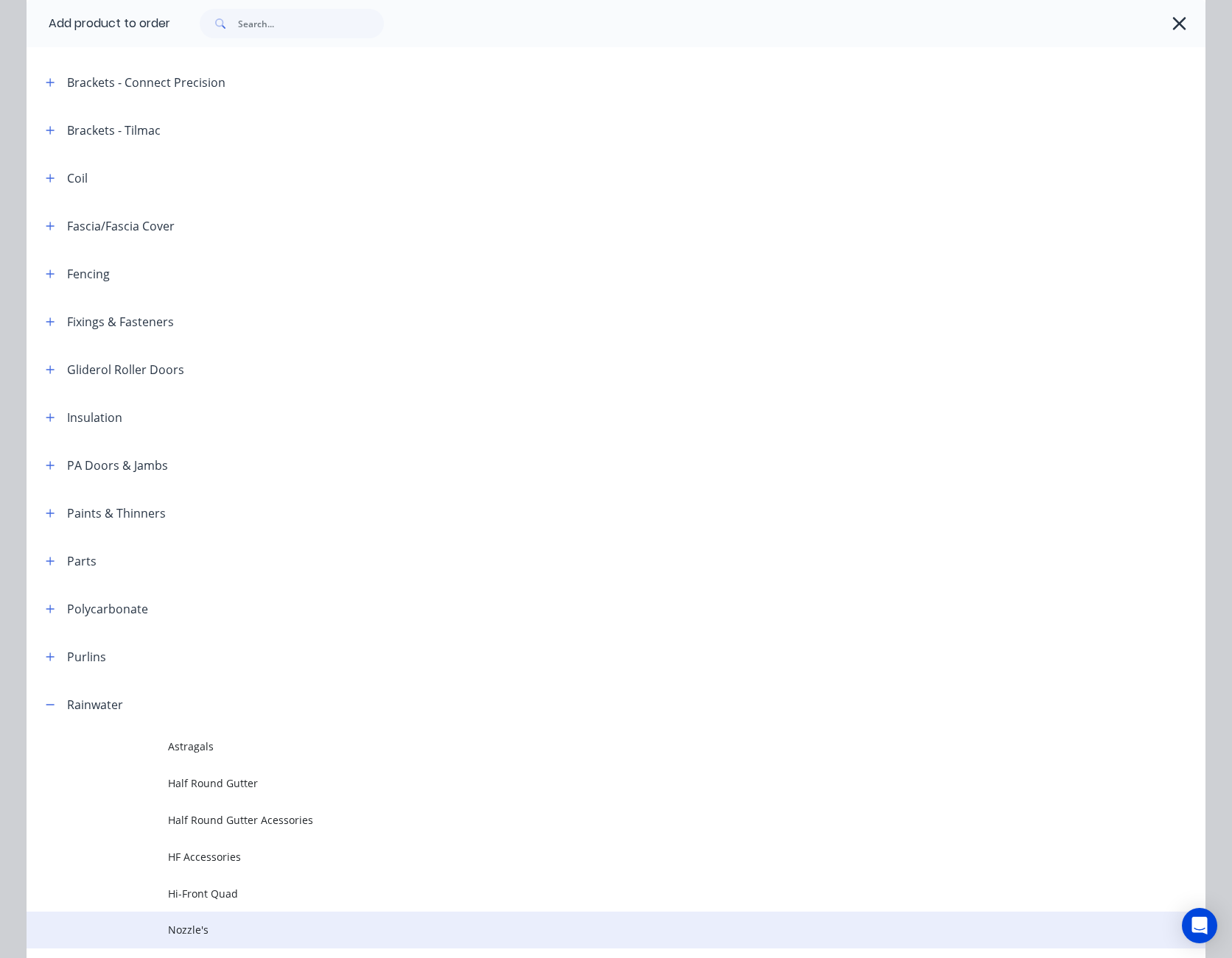
click at [204, 926] on span "Nozzle's" at bounding box center [582, 930] width 829 height 16
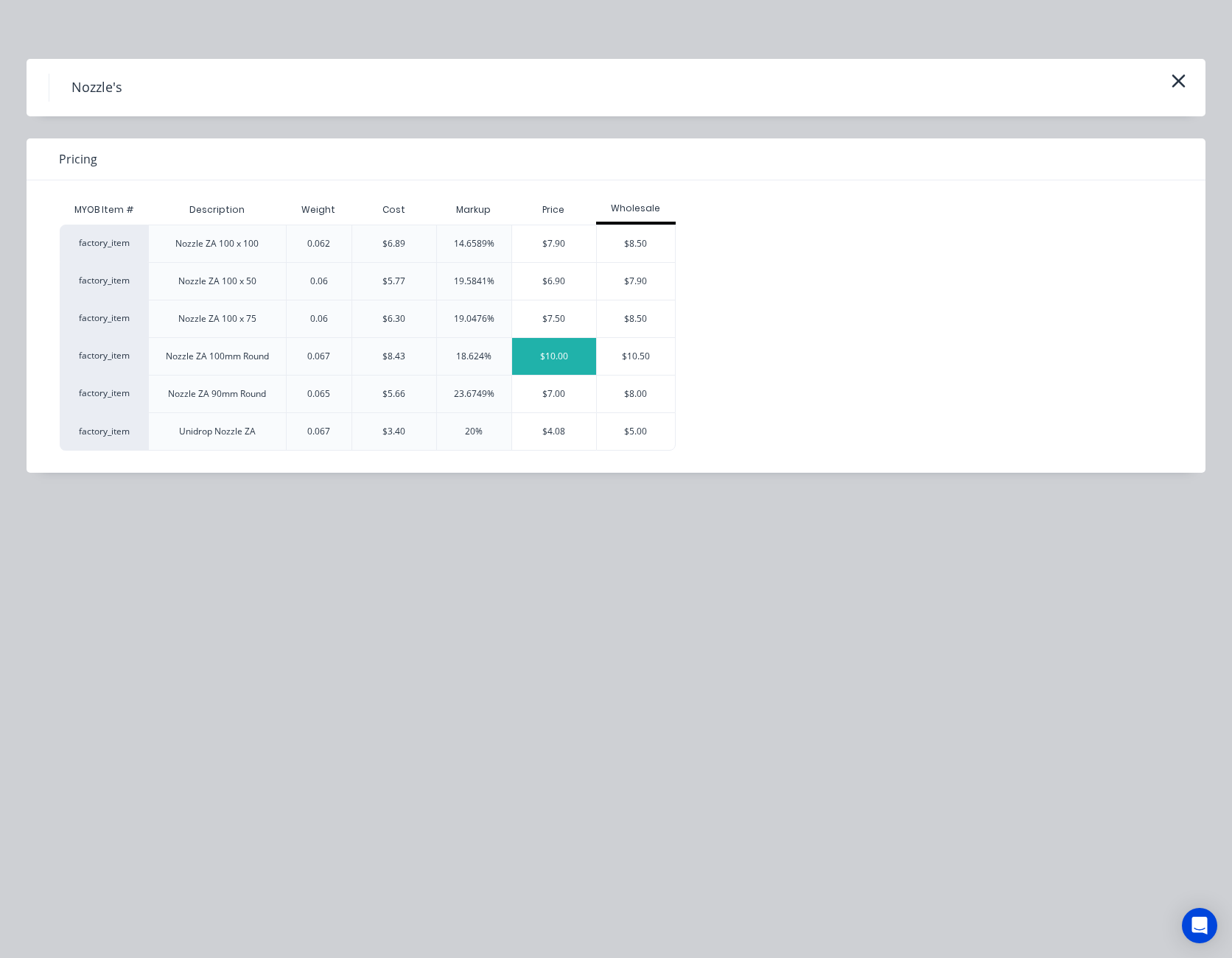
click at [579, 356] on div "$10.00" at bounding box center [554, 357] width 84 height 37
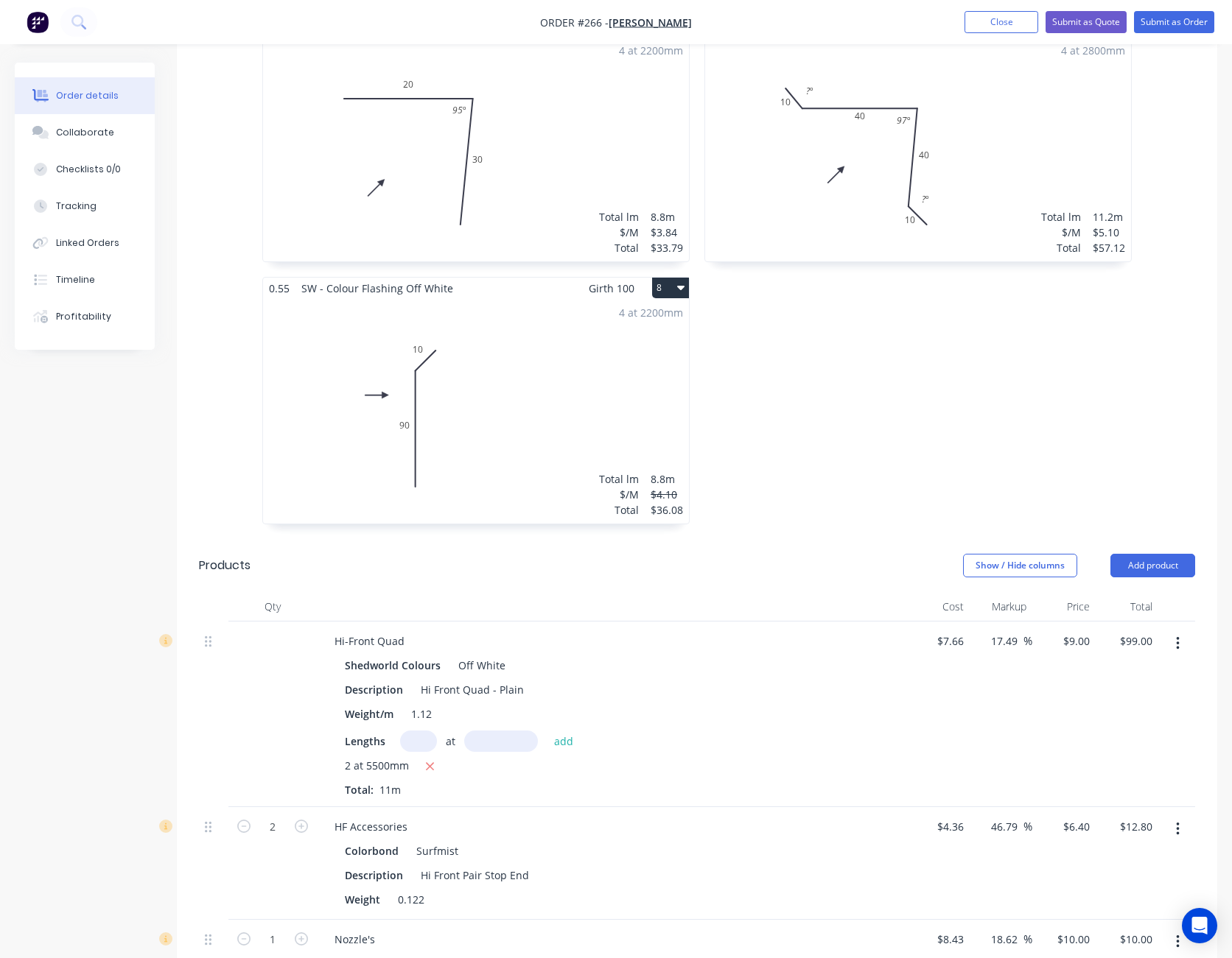
scroll to position [1252, 0]
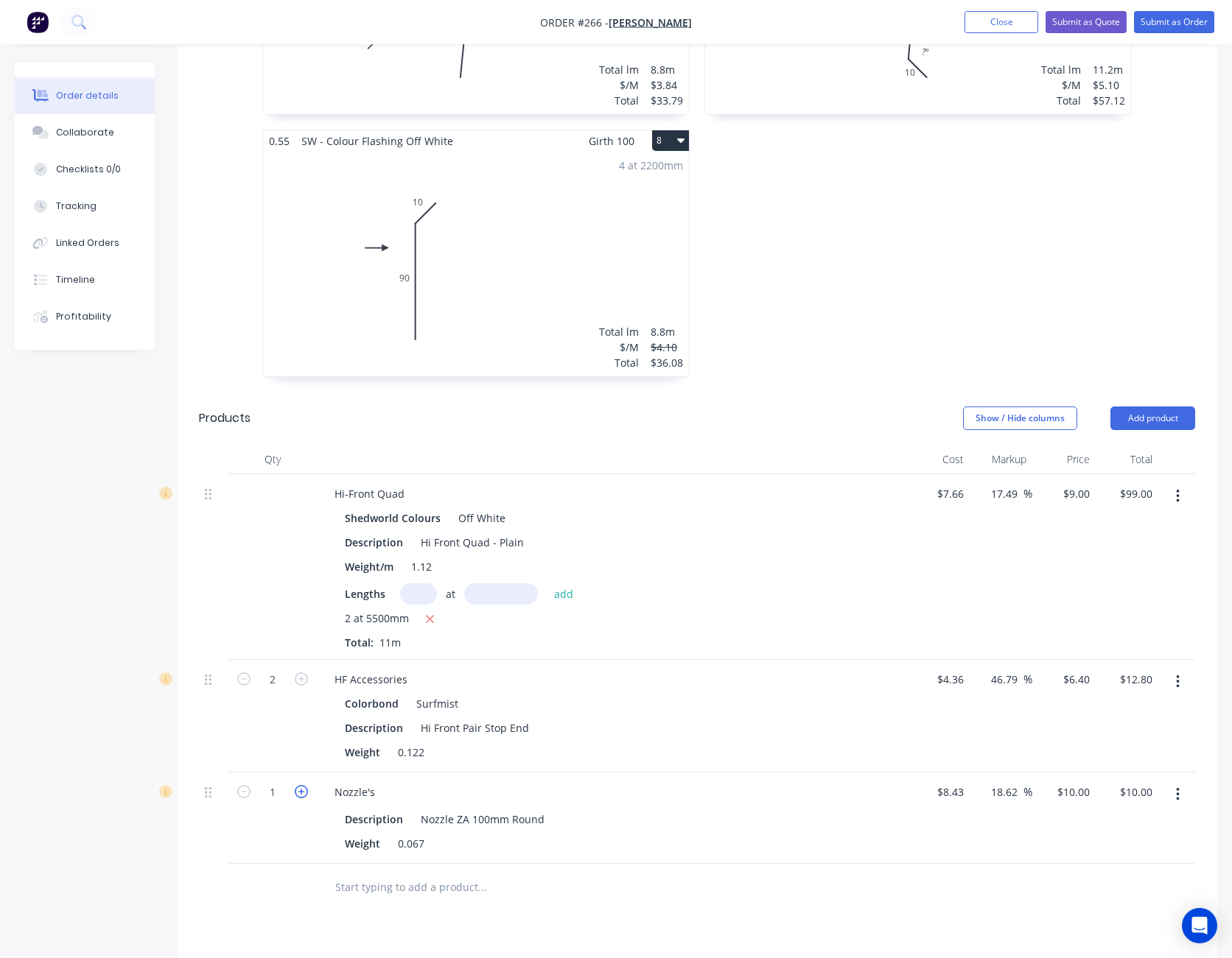
click at [304, 785] on icon "button" at bounding box center [302, 792] width 14 height 14
type input "2"
type input "$20.00"
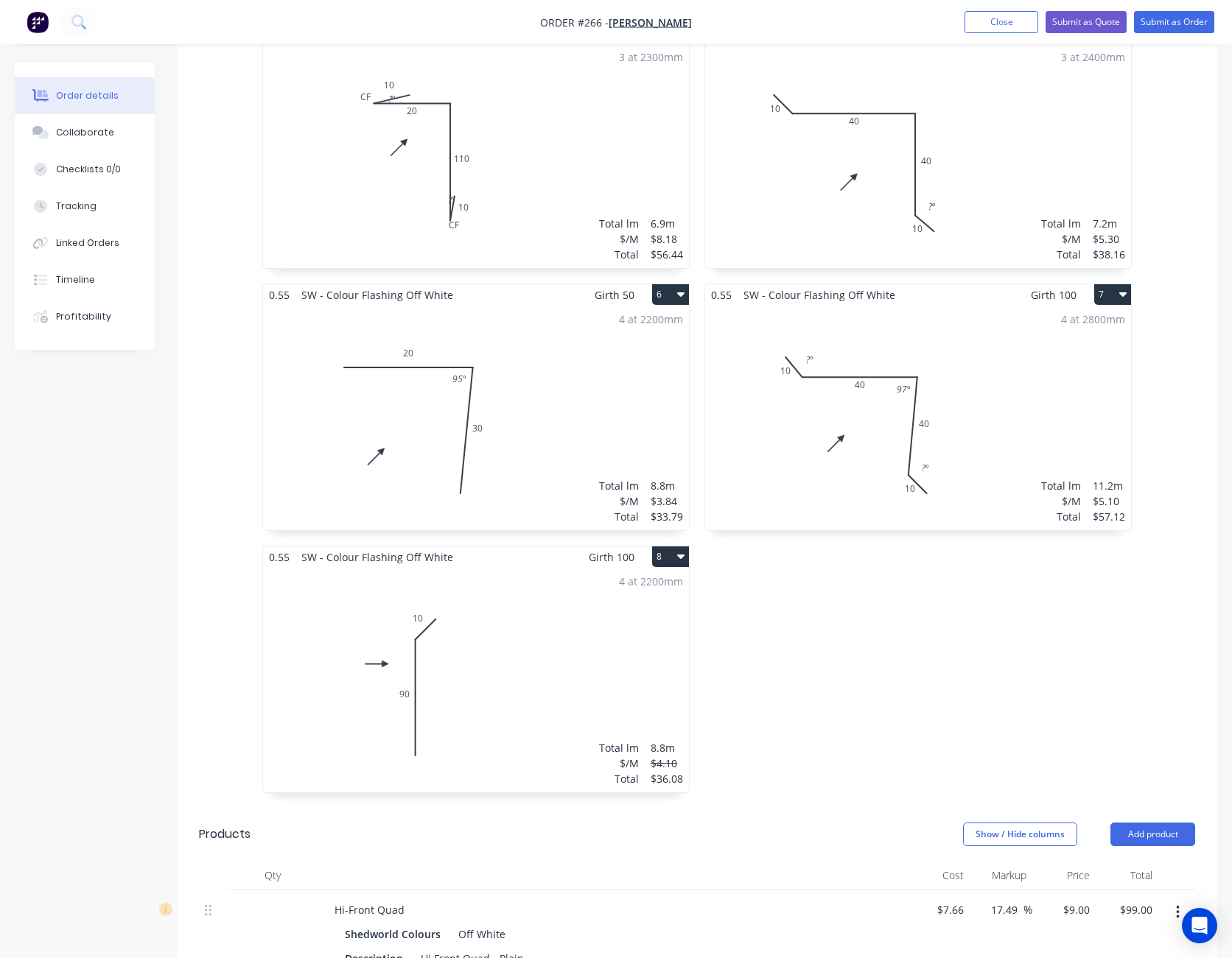
scroll to position [810, 0]
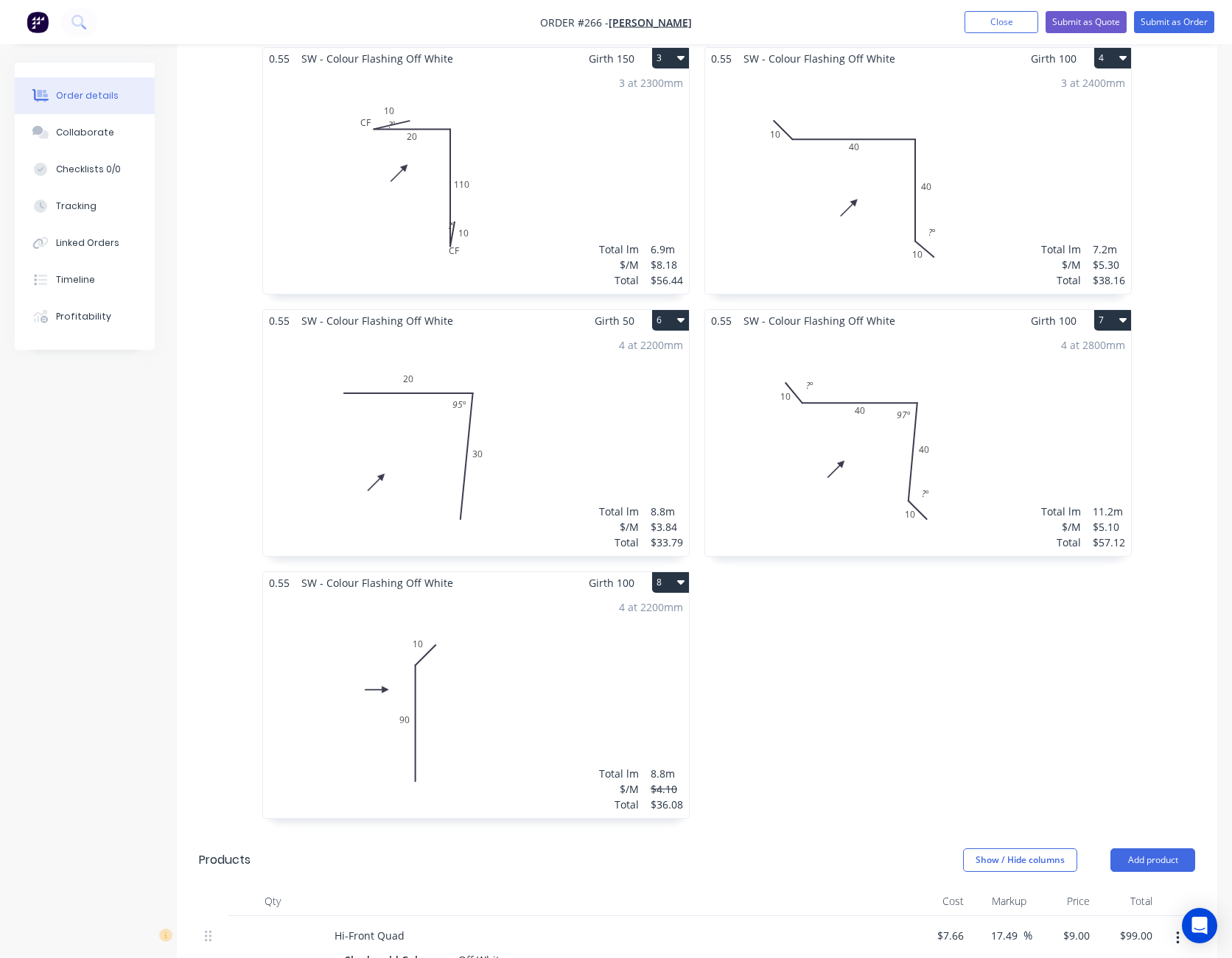
click at [610, 393] on div "4 at 2200mm Total lm $/M Total 8.8m $3.84 $33.79" at bounding box center [475, 444] width 426 height 225
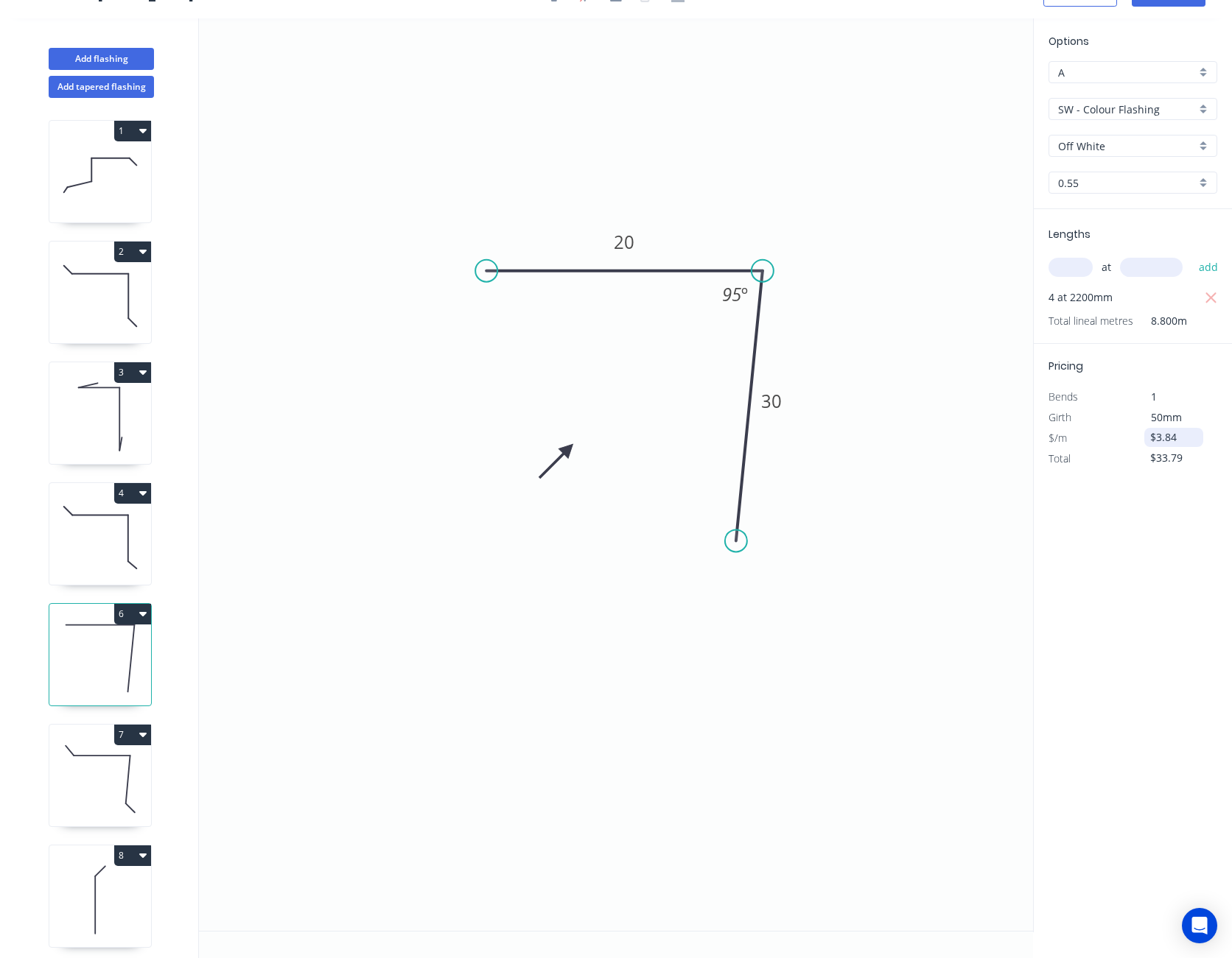
click at [1161, 439] on input "$3.84" at bounding box center [1175, 436] width 50 height 20
type input "$4.20"
type input "$36.96"
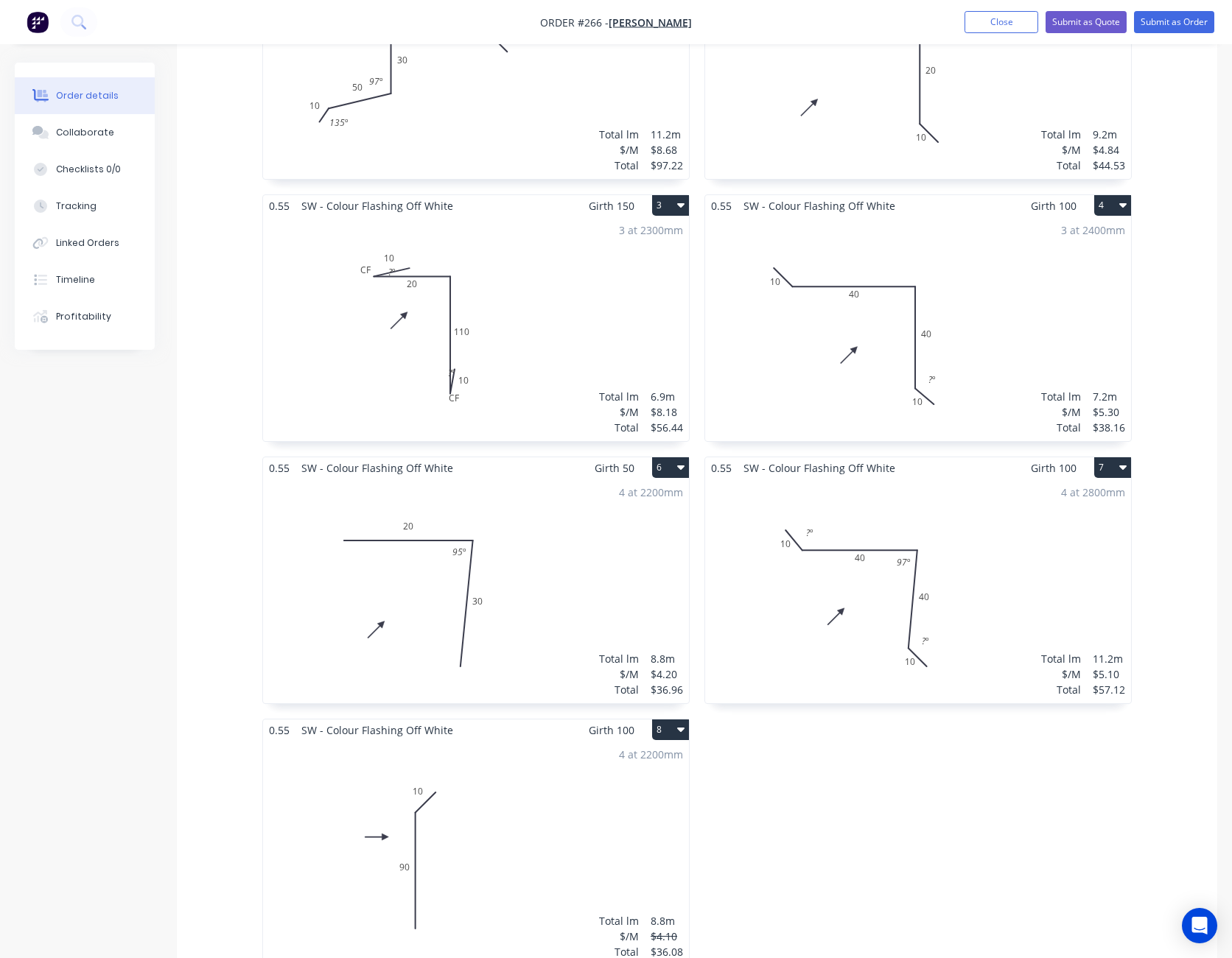
scroll to position [736, 0]
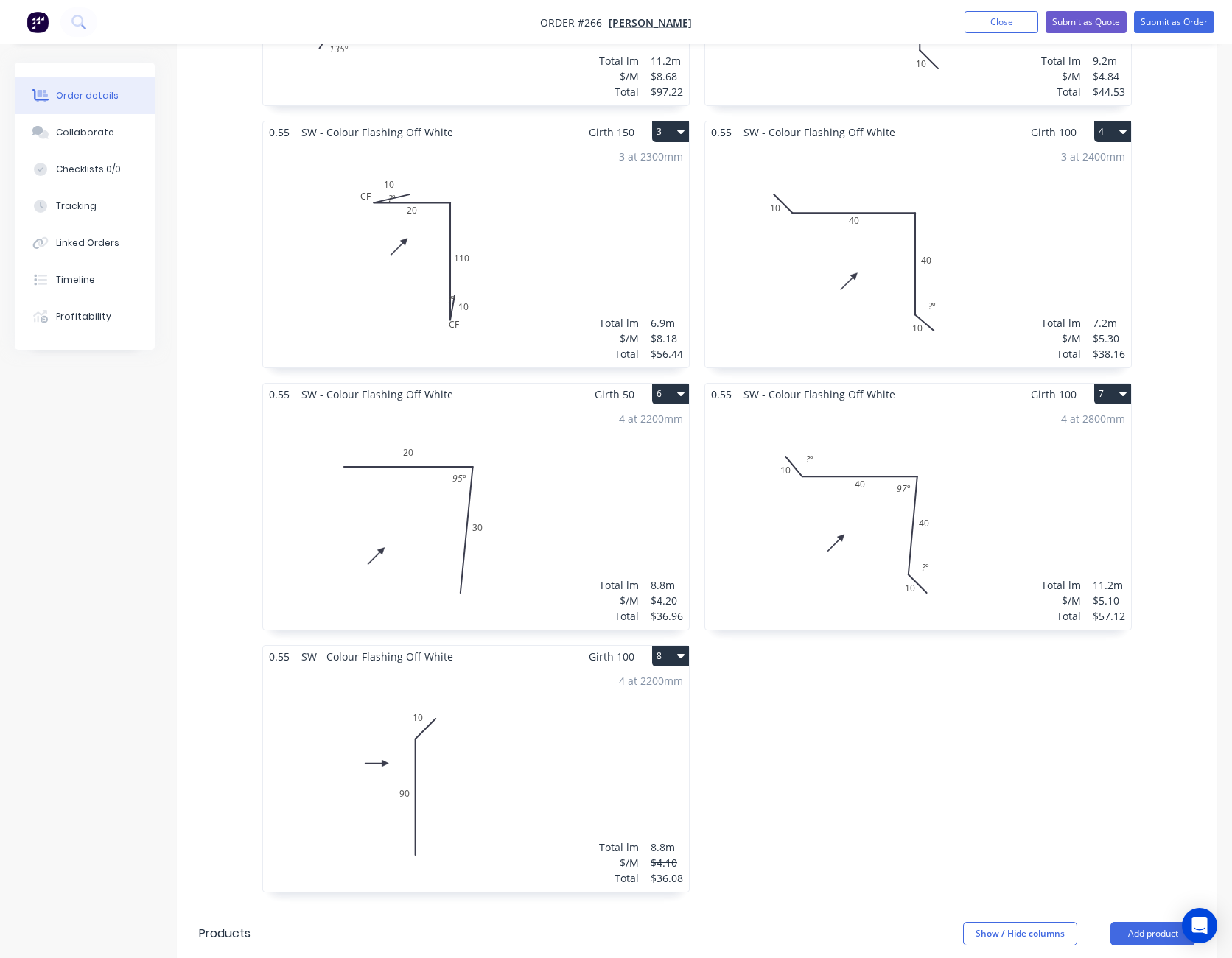
click at [650, 772] on div "4 at 2200mm Total lm $/M Total 8.8m $4.10 $36.08" at bounding box center [475, 780] width 426 height 225
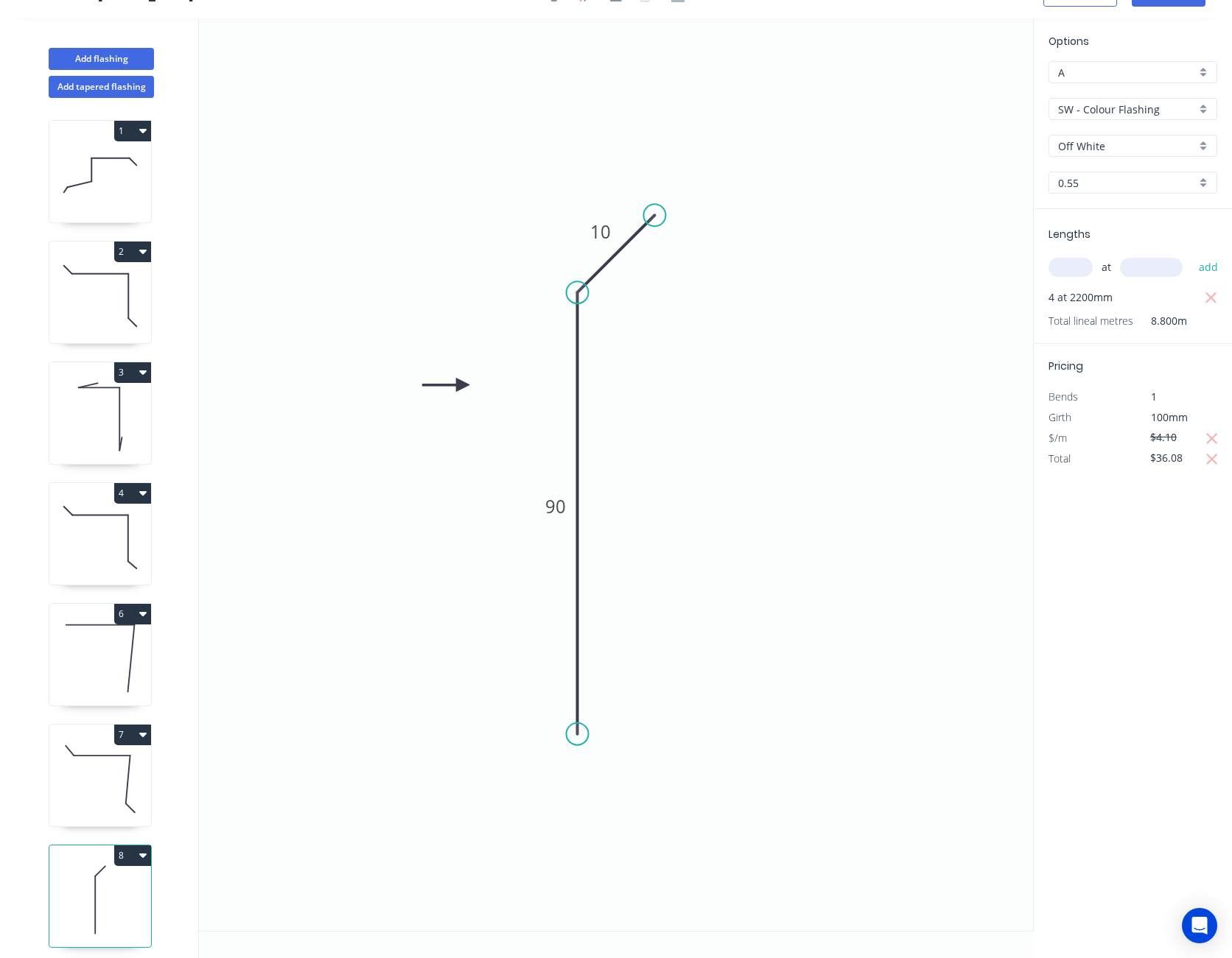
scroll to position [27, 0]
click at [1168, 440] on input "$4.10" at bounding box center [1175, 436] width 50 height 20
type input "$4.20"
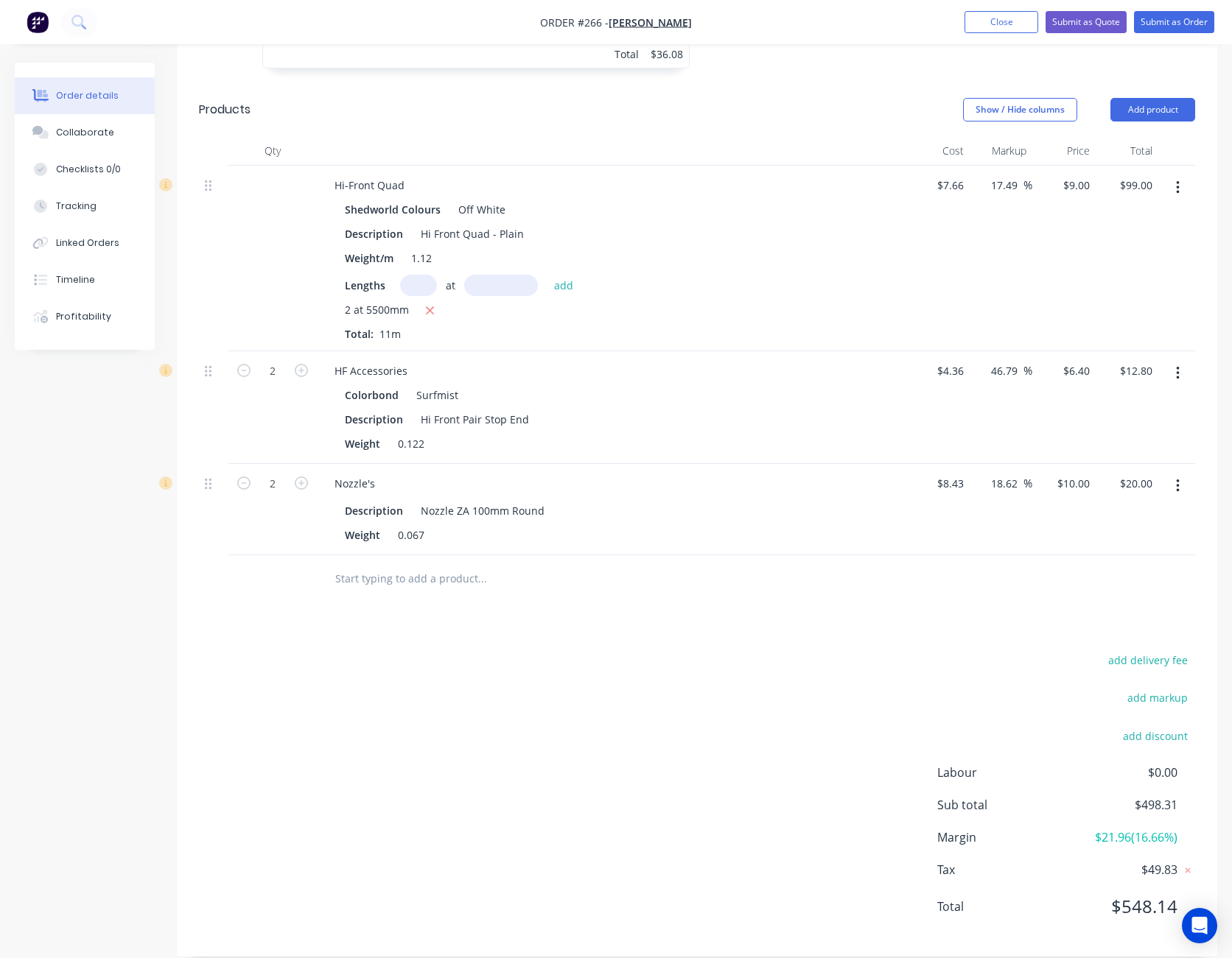
scroll to position [1339, 0]
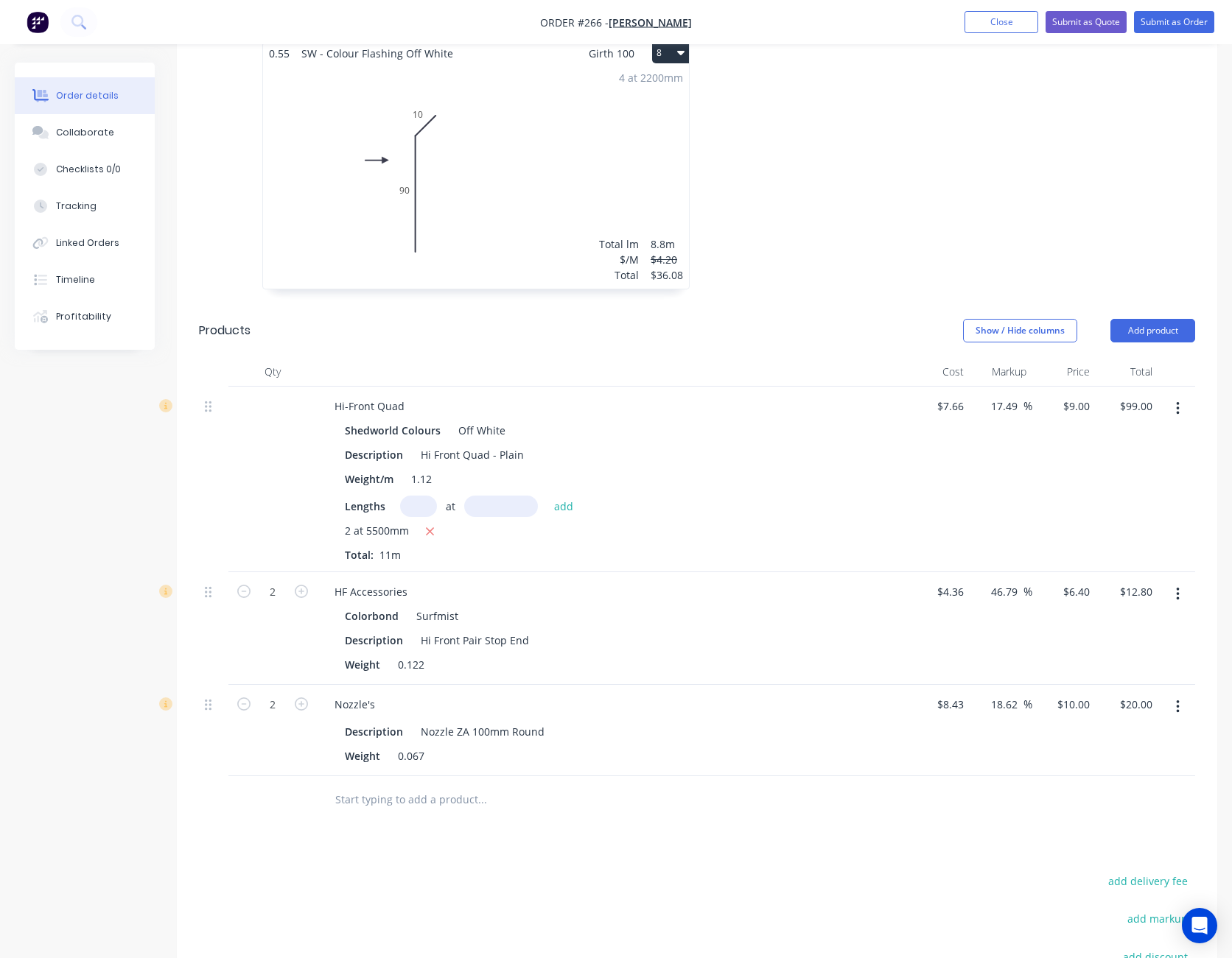
drag, startPoint x: 819, startPoint y: 501, endPoint x: 916, endPoint y: 171, distance: 344.0
click at [1097, 20] on button "Submit as Quote" at bounding box center [1086, 21] width 81 height 22
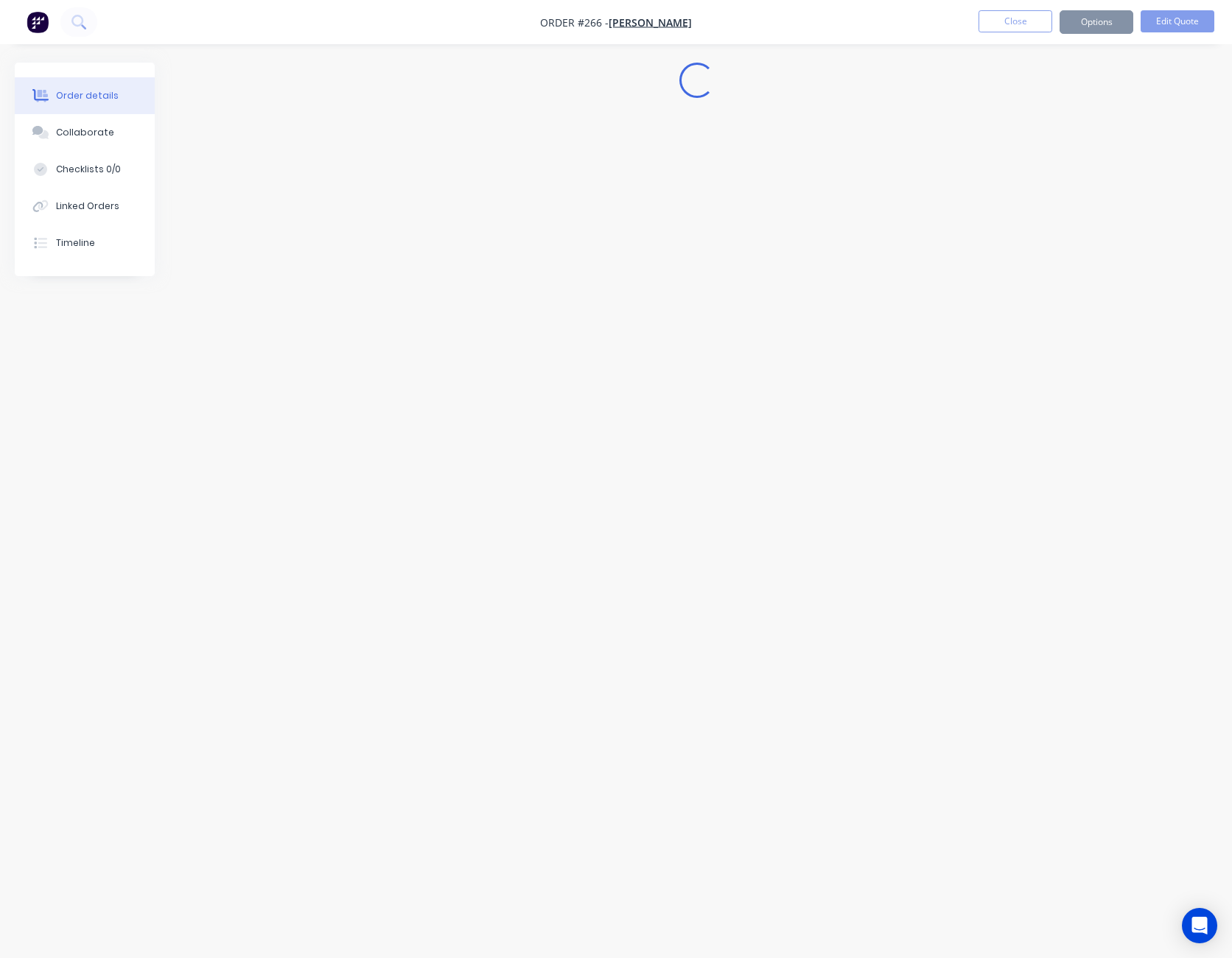
scroll to position [0, 0]
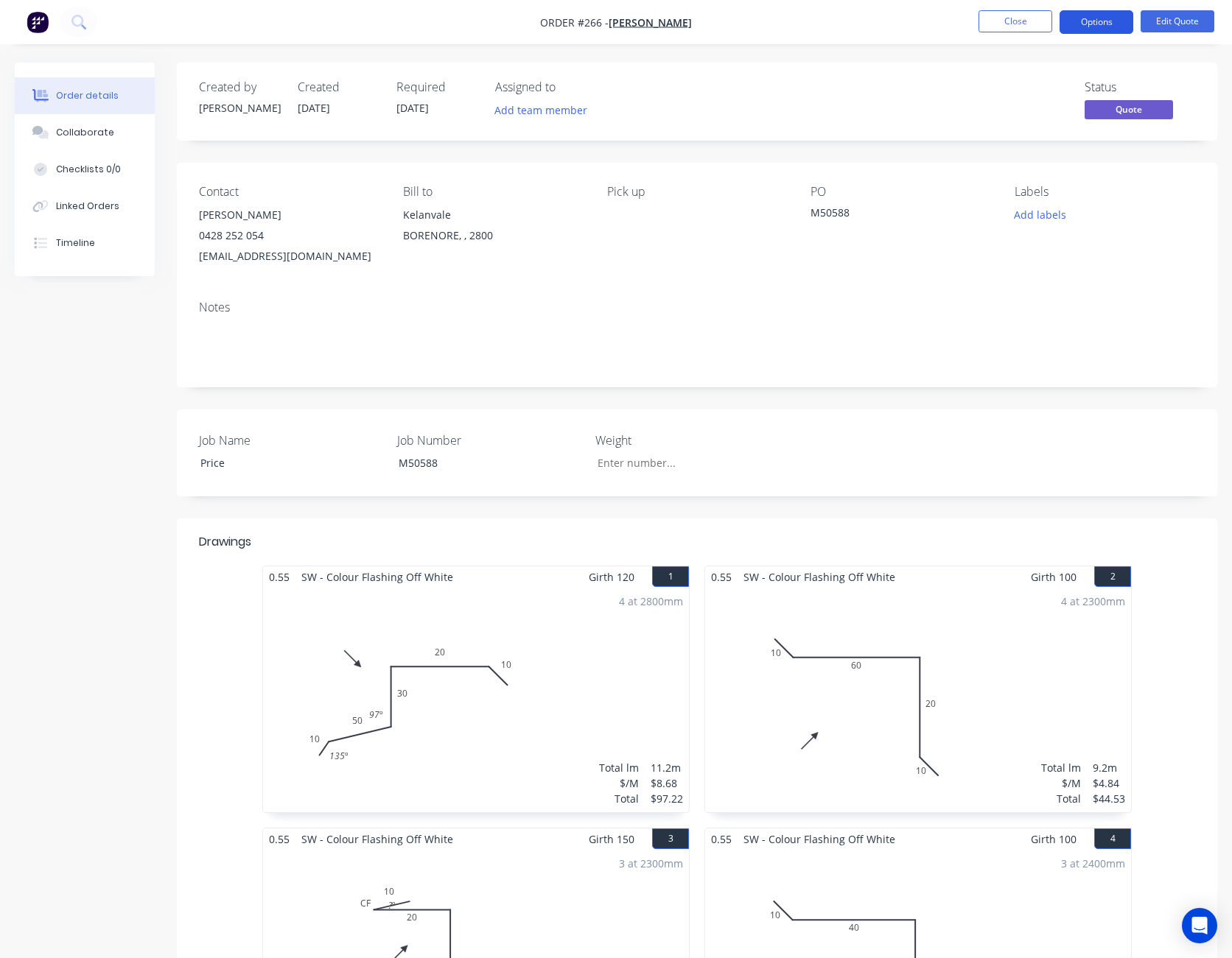
click at [1097, 25] on button "Options" at bounding box center [1096, 22] width 74 height 23
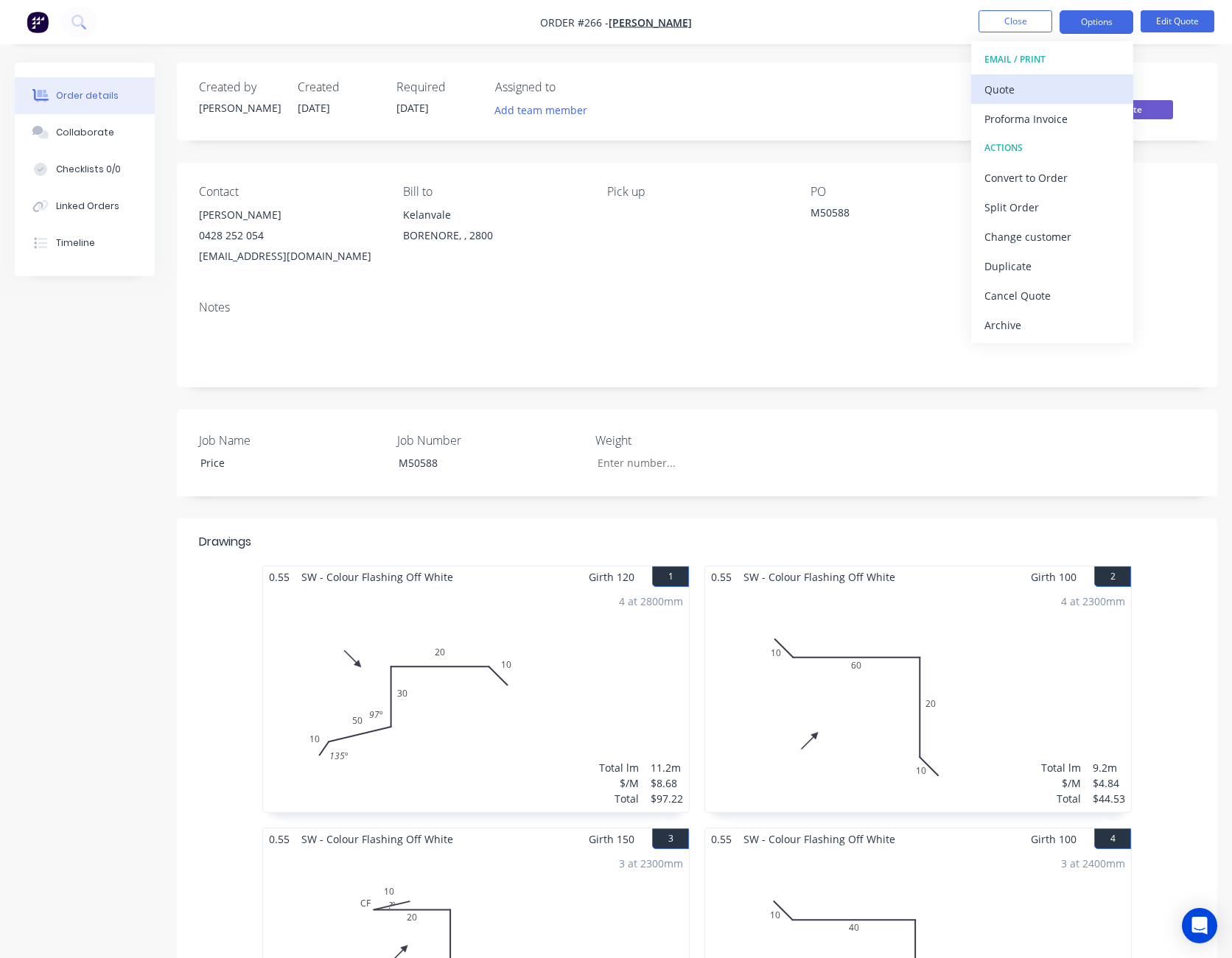
click at [1072, 92] on div "Quote" at bounding box center [1053, 89] width 136 height 21
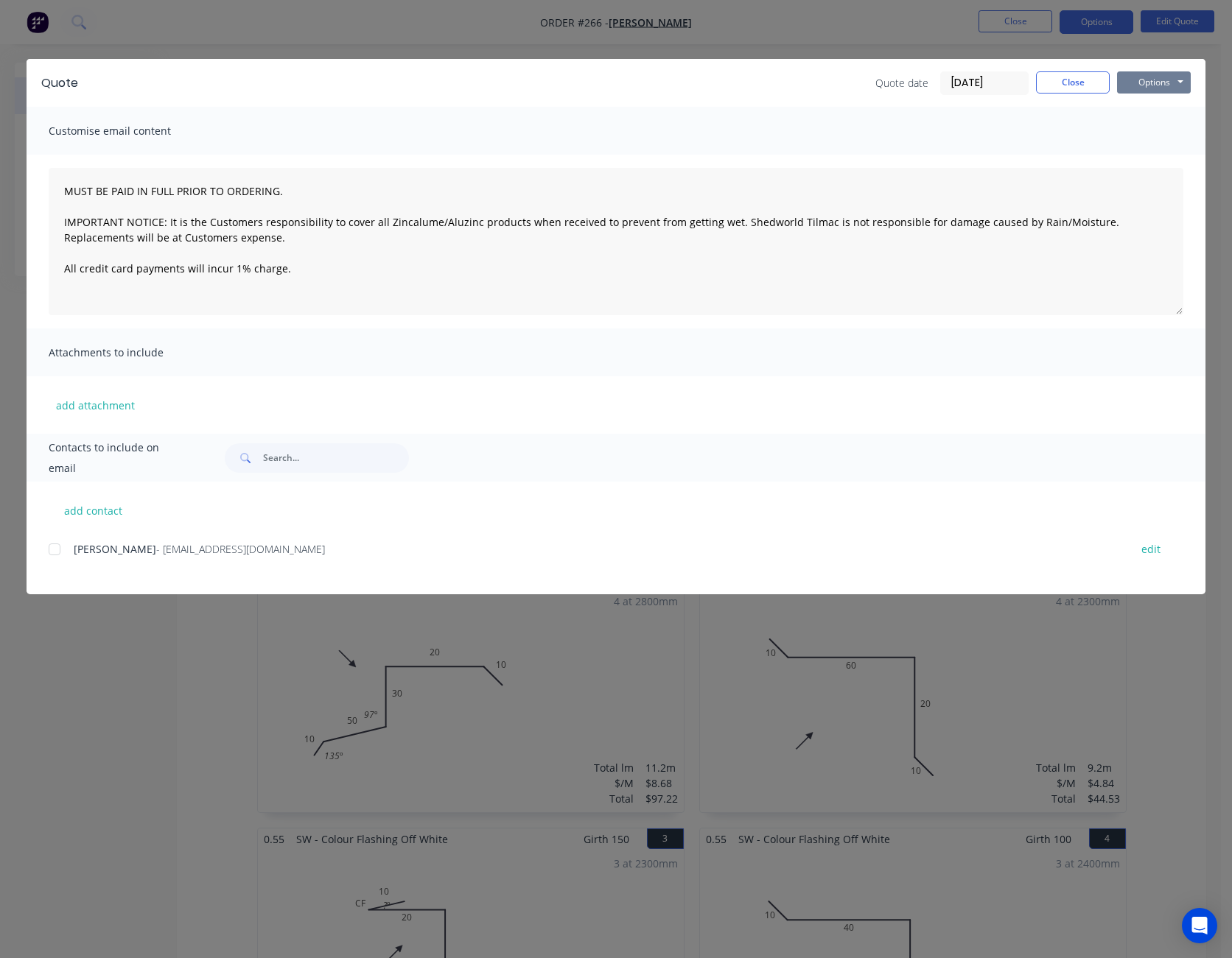
click at [1162, 87] on button "Options" at bounding box center [1153, 82] width 74 height 22
click at [1150, 136] on button "Print" at bounding box center [1163, 133] width 94 height 24
click at [1073, 83] on button "Close" at bounding box center [1073, 82] width 74 height 22
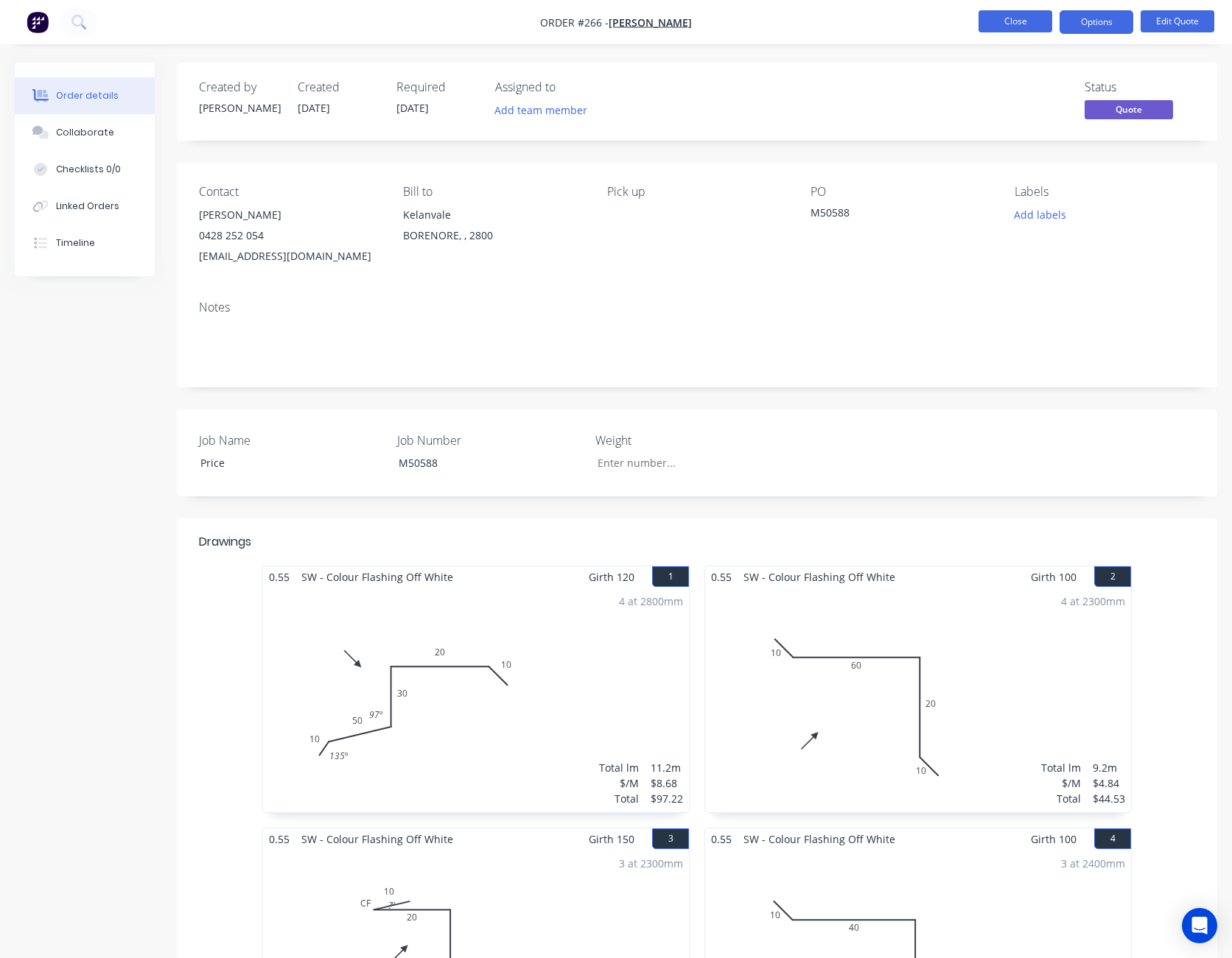
click at [993, 14] on button "Close" at bounding box center [1015, 21] width 74 height 22
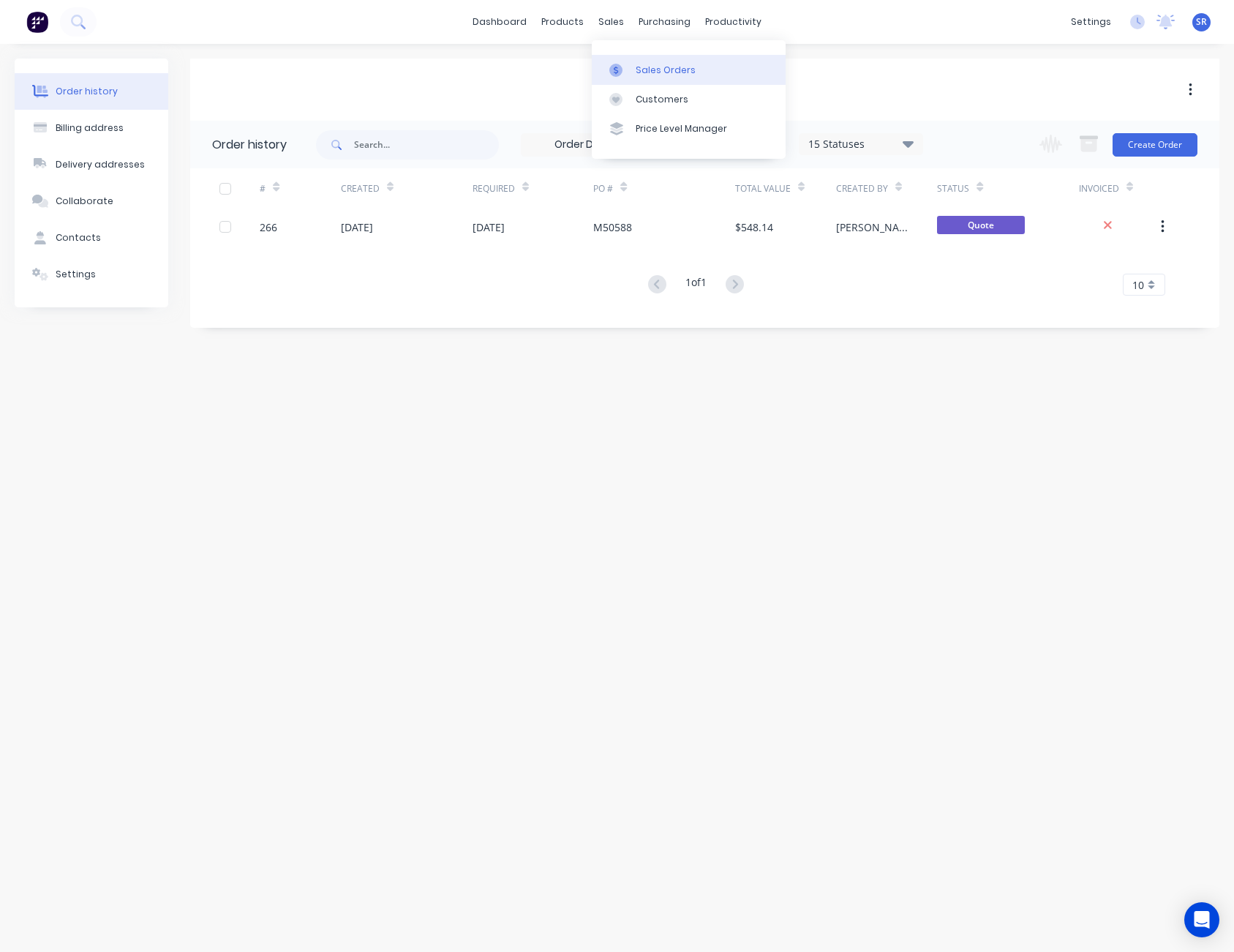
click at [637, 70] on div "Sales Orders" at bounding box center [666, 70] width 60 height 13
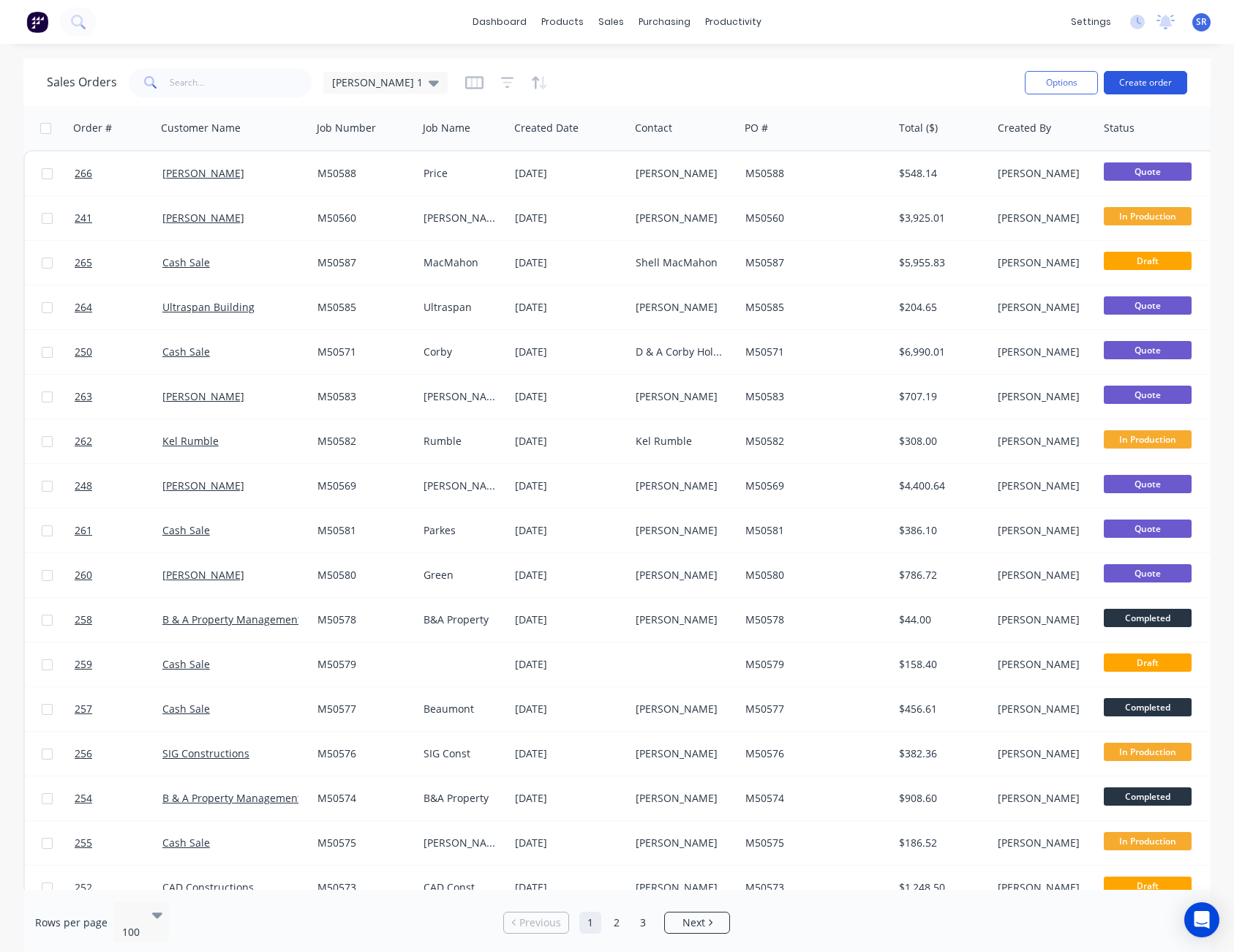
click at [1163, 78] on button "Create order" at bounding box center [1145, 83] width 84 height 23
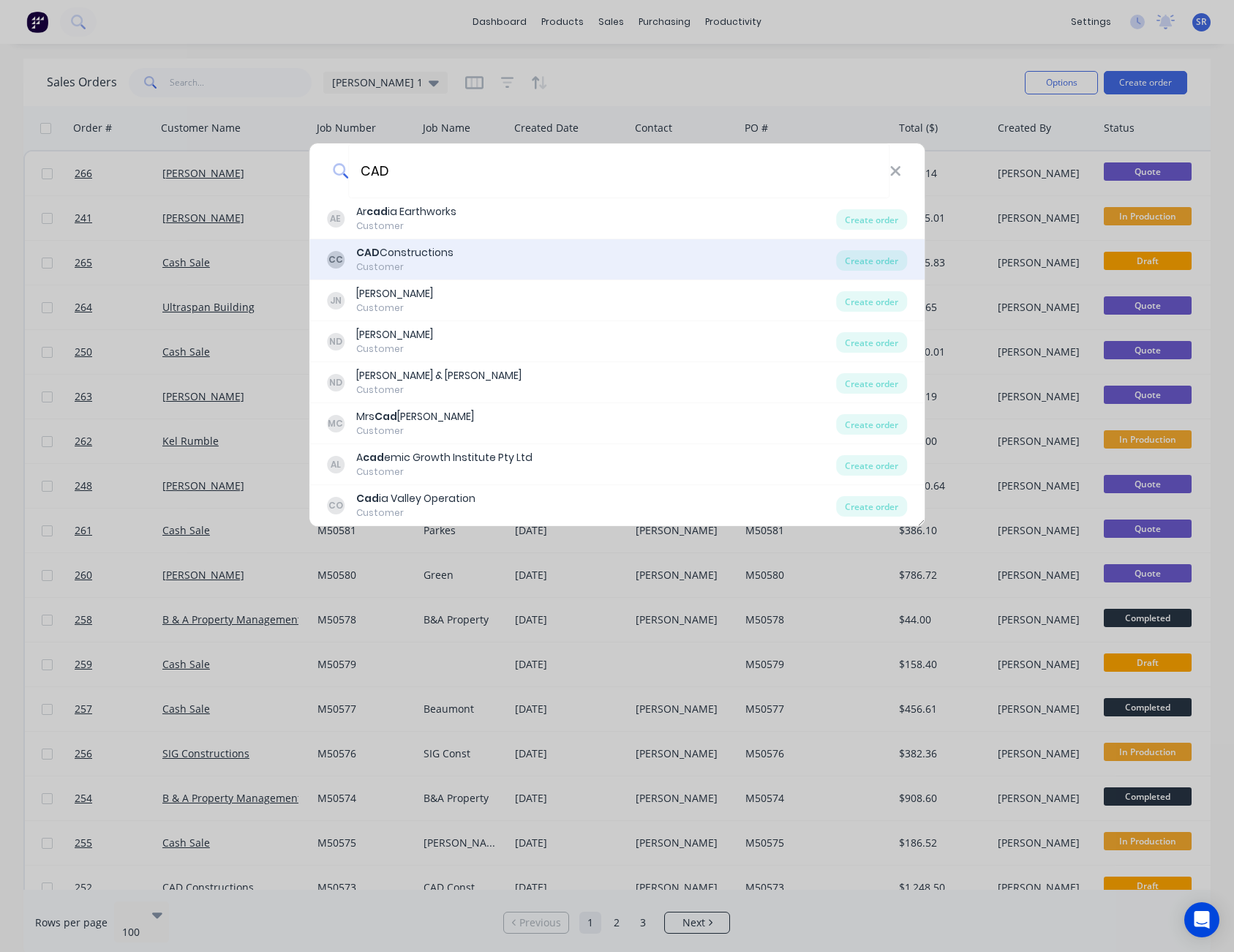
type input "CAD"
click at [431, 245] on div "CAD Constructions" at bounding box center [405, 252] width 97 height 15
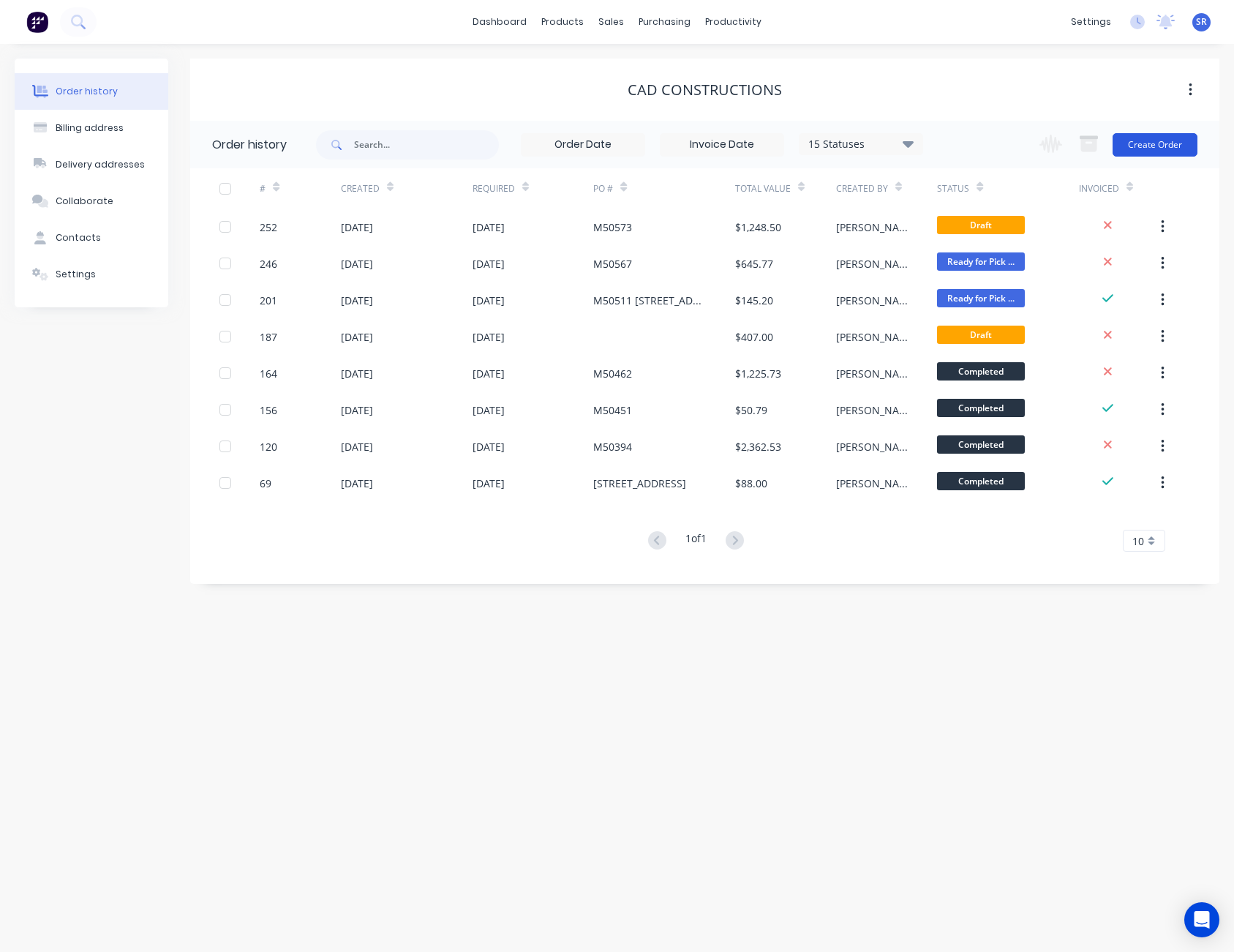
click at [1155, 147] on button "Create Order" at bounding box center [1155, 145] width 85 height 23
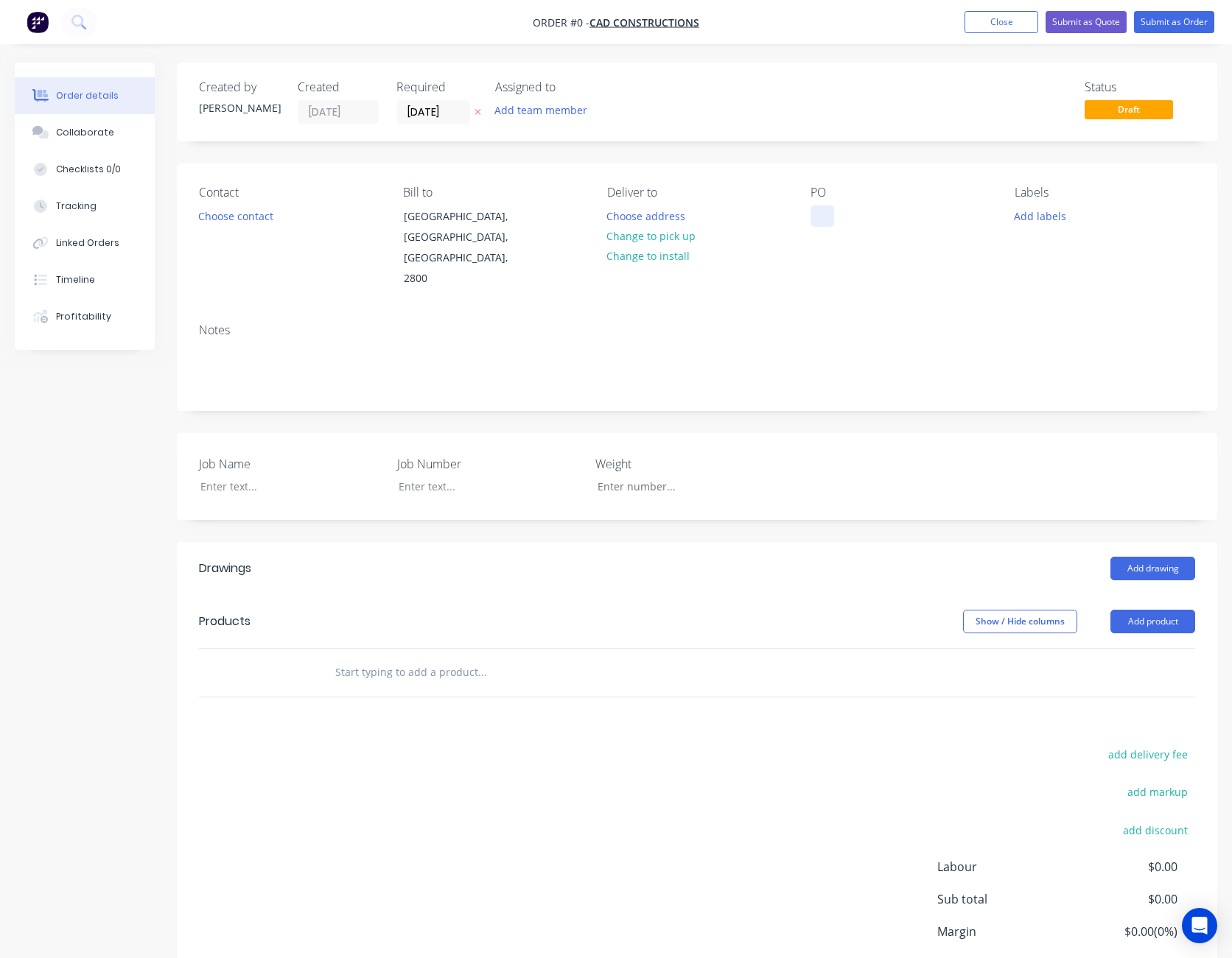
click at [819, 216] on div at bounding box center [822, 216] width 23 height 21
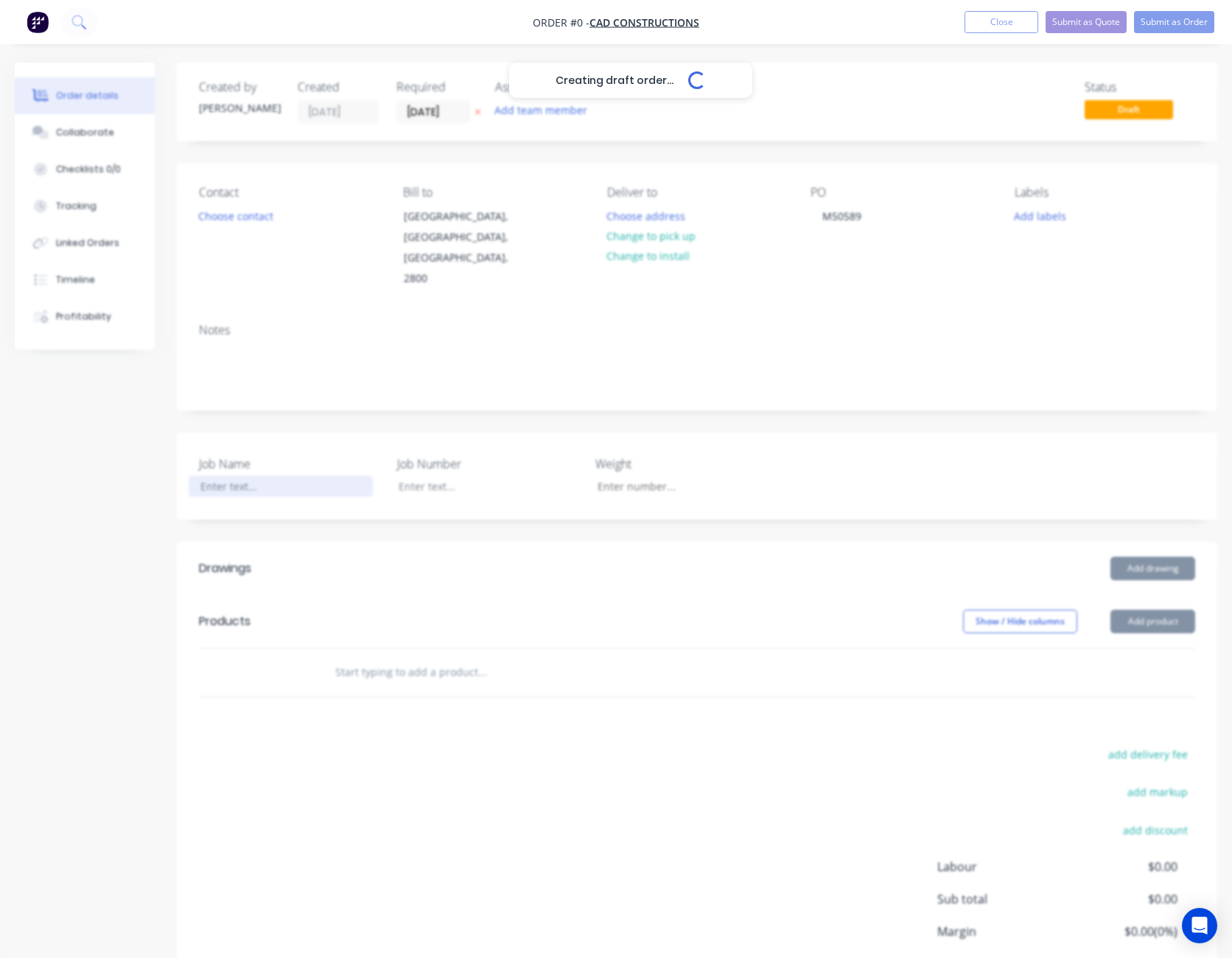
click at [275, 449] on div "Creating draft order... Loading... Order details Collaborate Checklists 0/0 Tra…" at bounding box center [616, 568] width 1232 height 1010
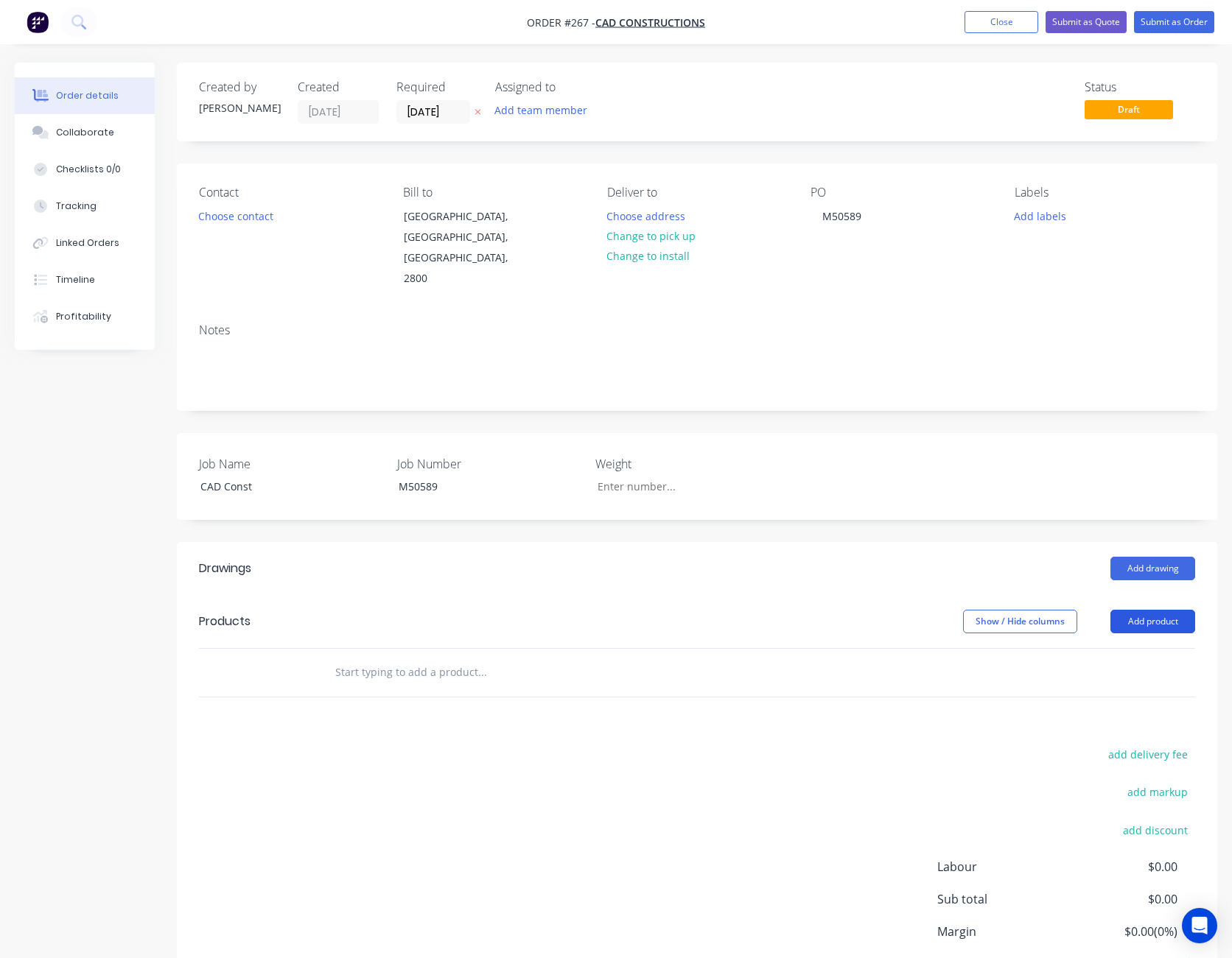
click at [1155, 610] on button "Add product" at bounding box center [1151, 622] width 84 height 23
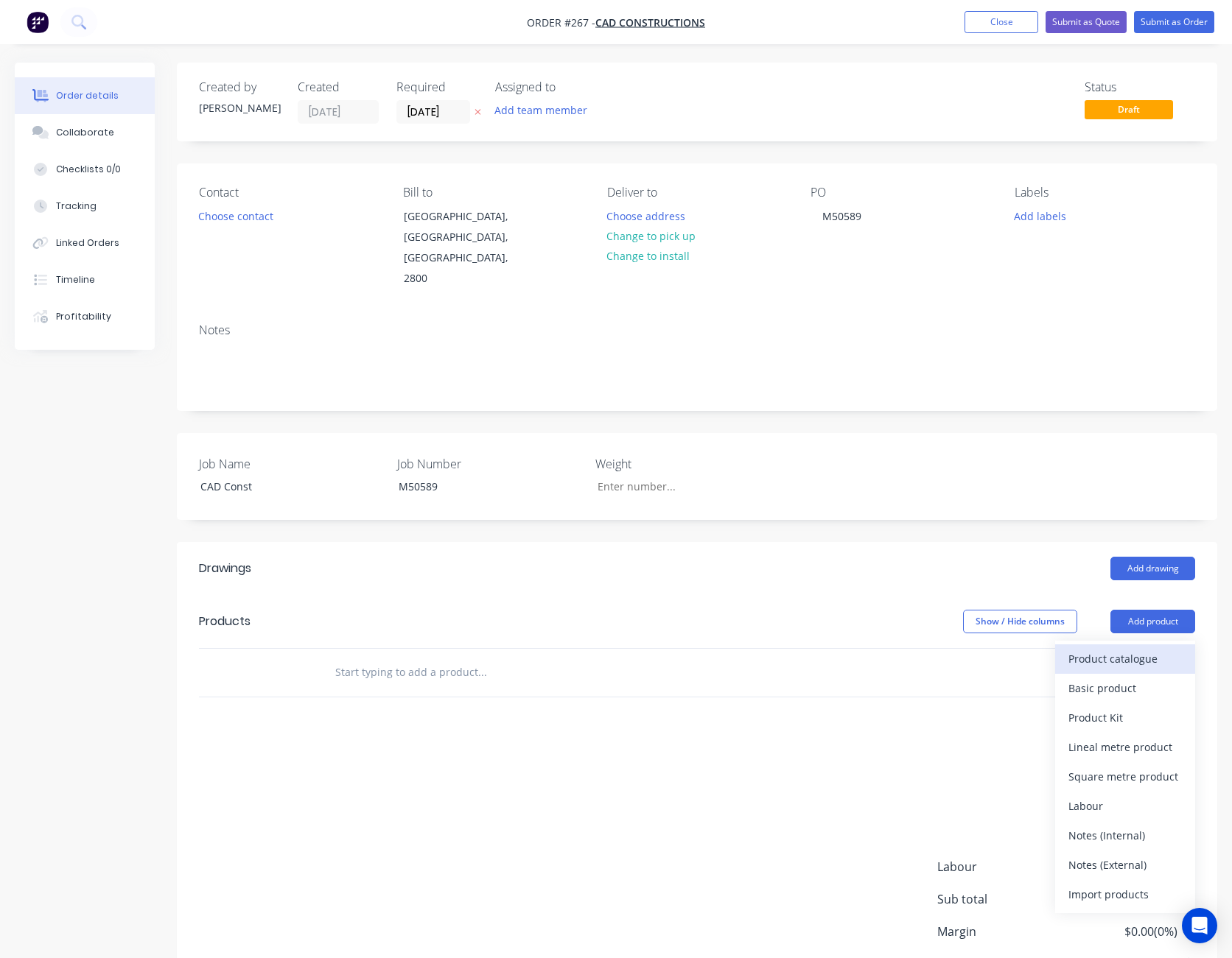
click at [1110, 648] on div "Product catalogue" at bounding box center [1124, 658] width 113 height 21
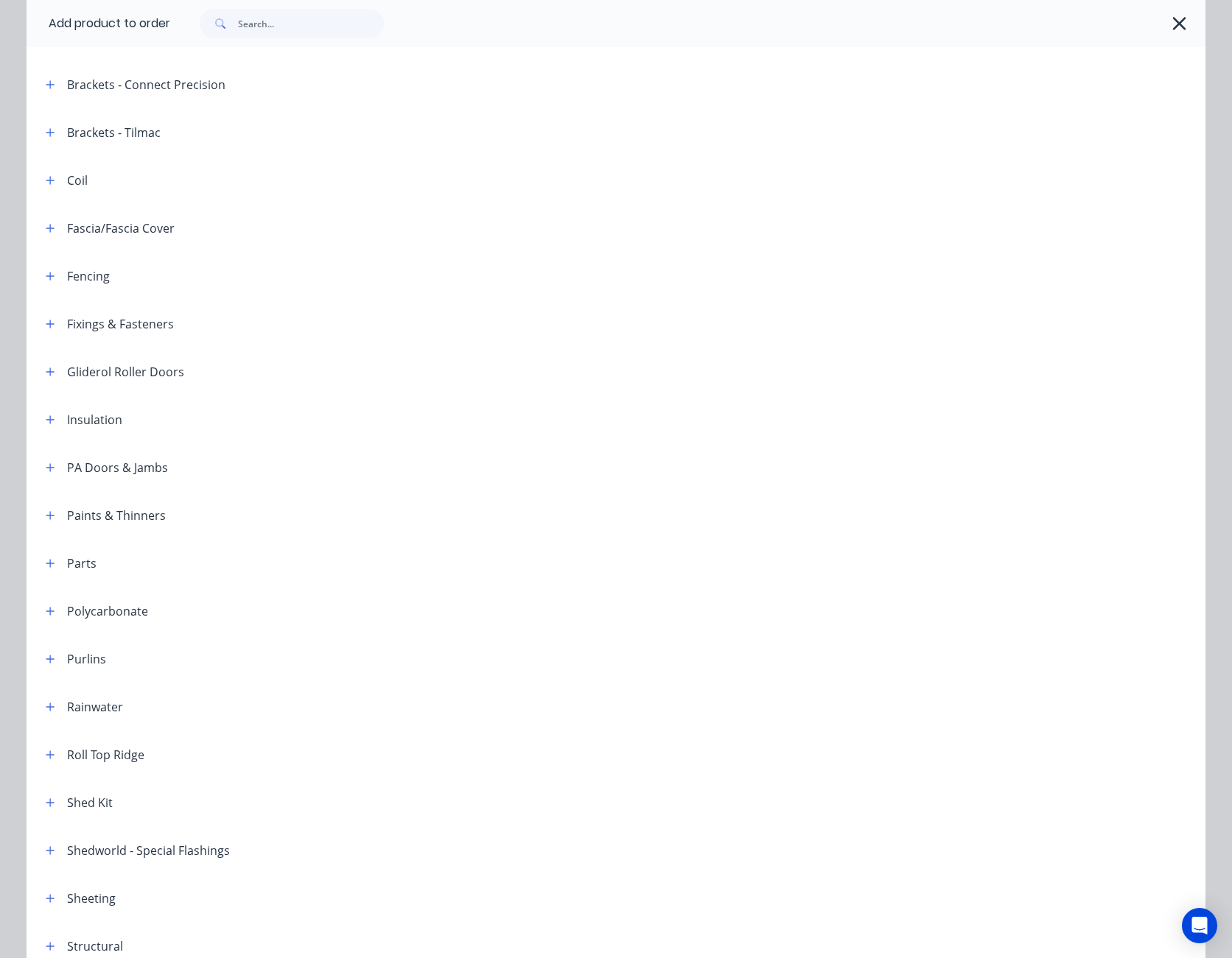
scroll to position [295, 0]
click at [46, 899] on icon "button" at bounding box center [49, 896] width 9 height 11
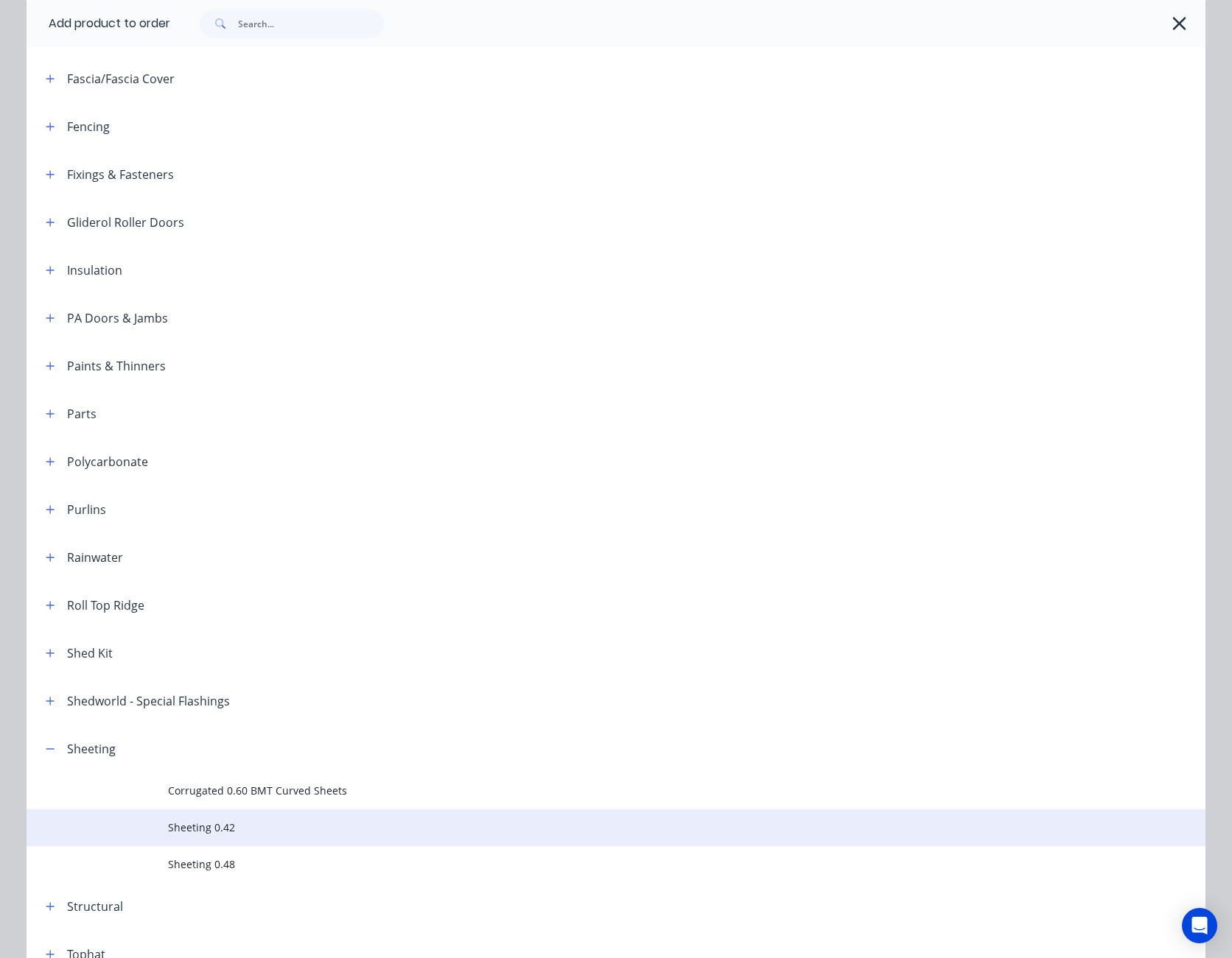
click at [198, 829] on span "Sheeting 0.42" at bounding box center [582, 827] width 829 height 16
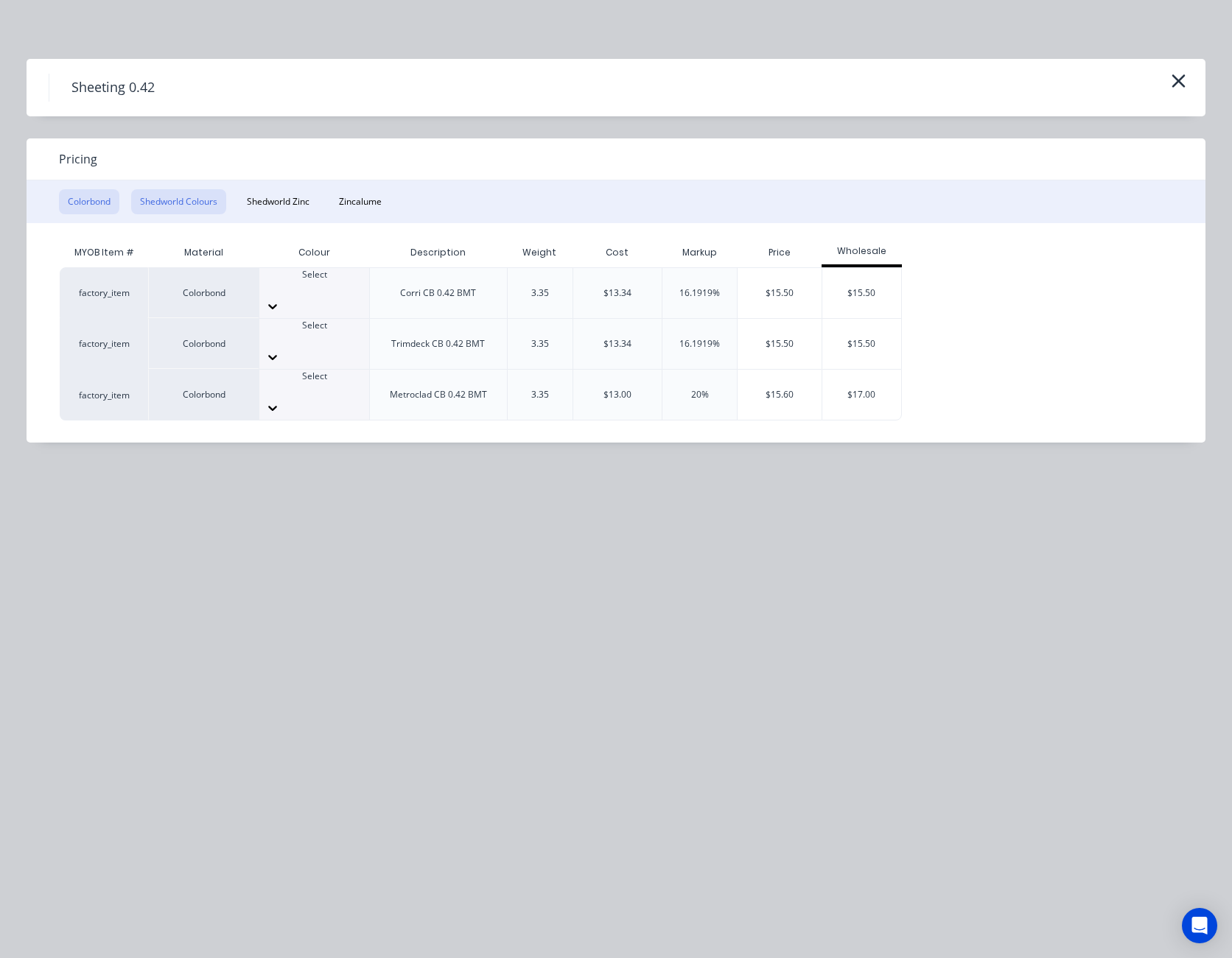
click at [198, 191] on button "Shedworld Colours" at bounding box center [178, 202] width 95 height 25
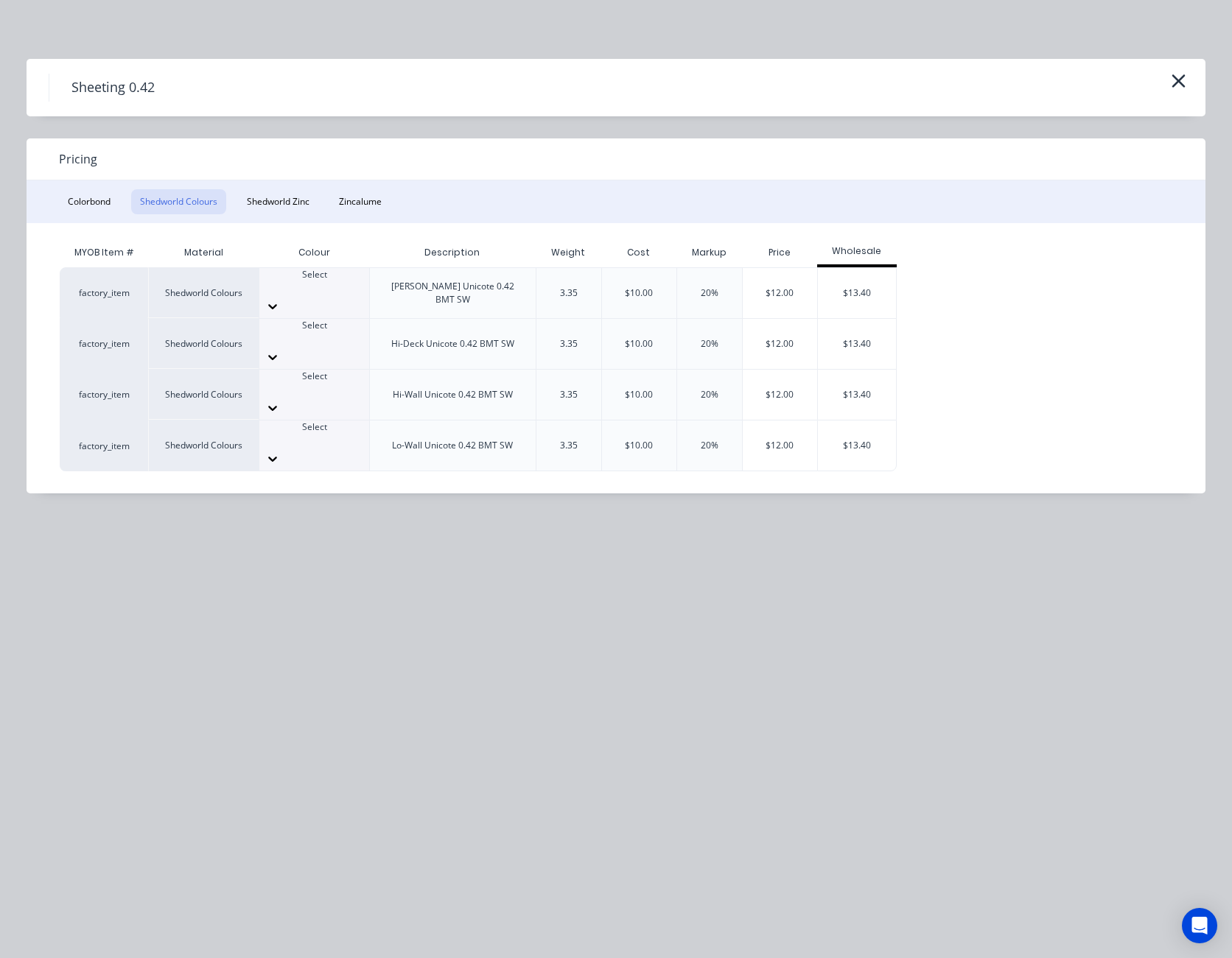
click at [280, 299] on icon at bounding box center [272, 305] width 15 height 15
click at [767, 290] on div "$12.00" at bounding box center [779, 293] width 75 height 50
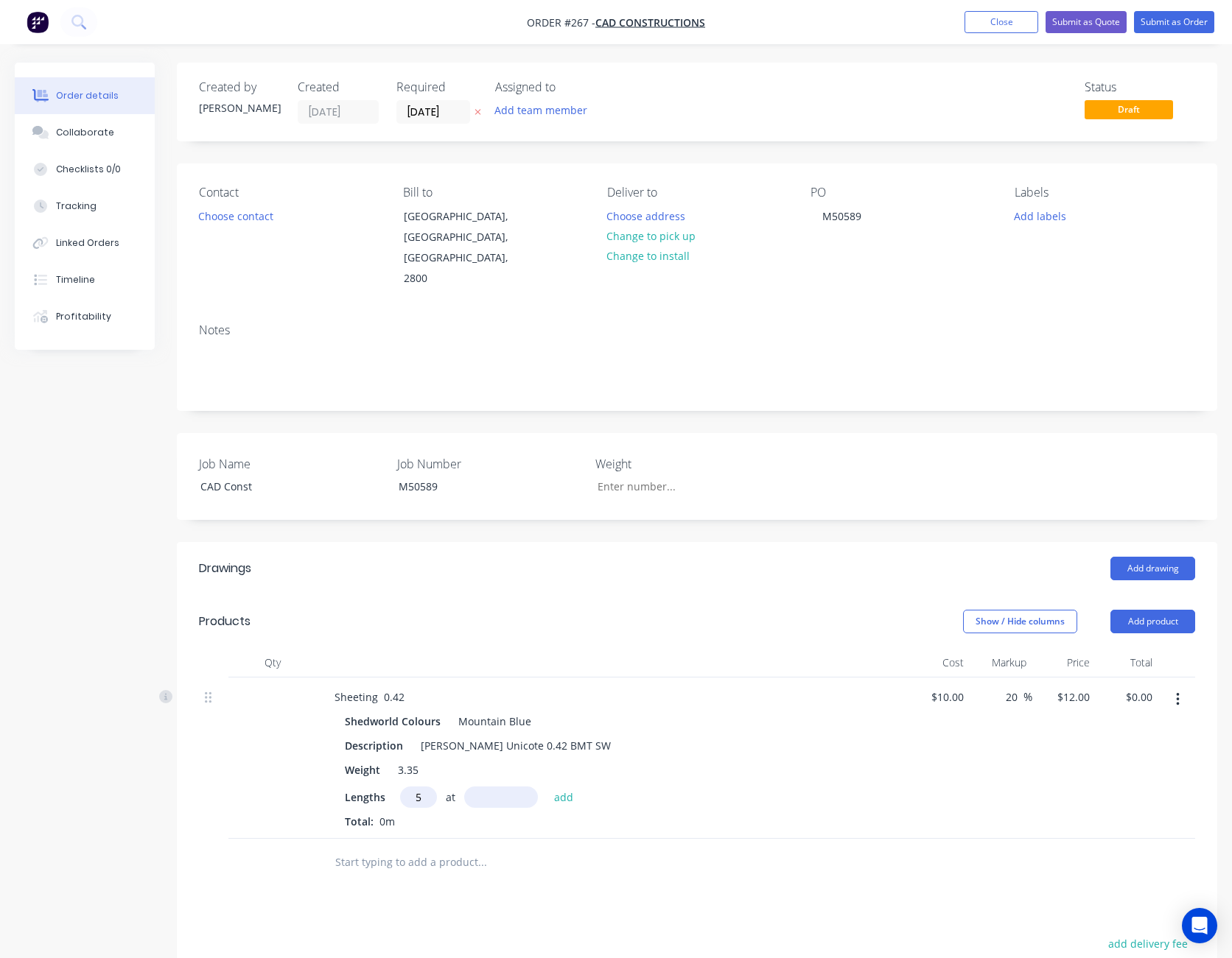
type input "5"
type input "3000"
click at [546, 786] on button "add" at bounding box center [564, 796] width 35 height 20
type input "$180.00"
drag, startPoint x: 424, startPoint y: 761, endPoint x: 456, endPoint y: 758, distance: 32.1
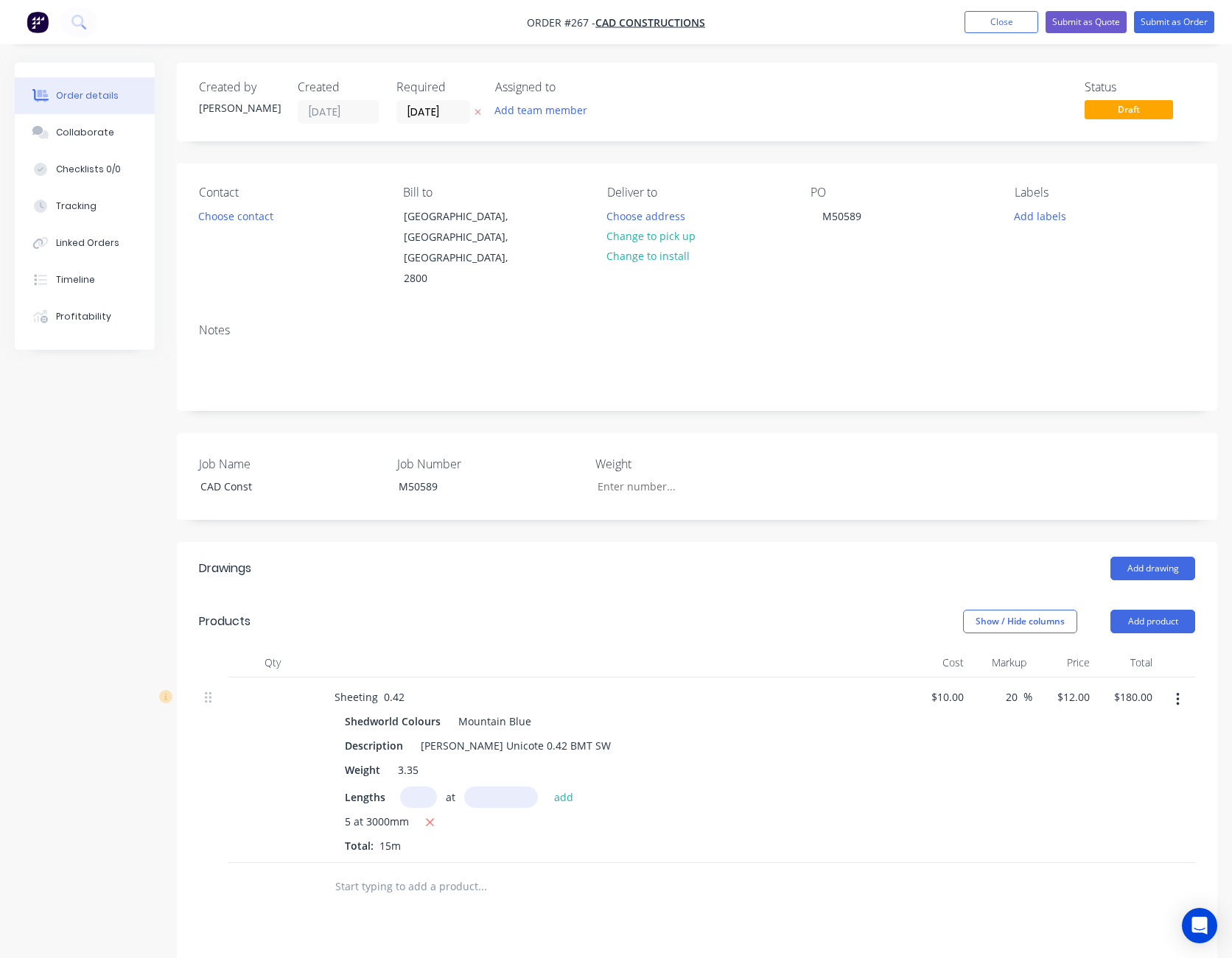
click at [430, 786] on input "text" at bounding box center [418, 797] width 37 height 21
click at [1167, 610] on button "Add product" at bounding box center [1151, 622] width 84 height 23
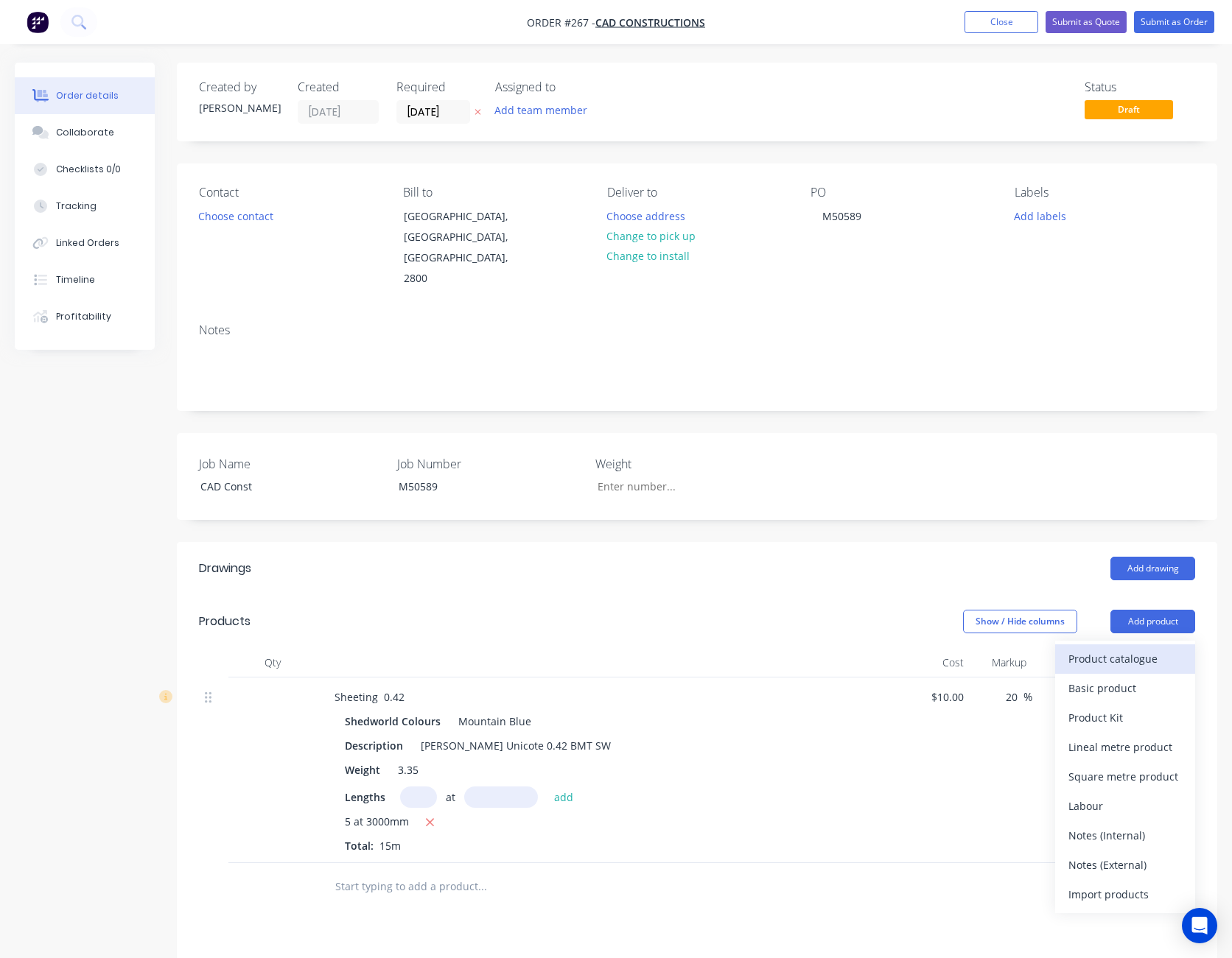
click at [1157, 648] on div "Product catalogue" at bounding box center [1124, 658] width 113 height 21
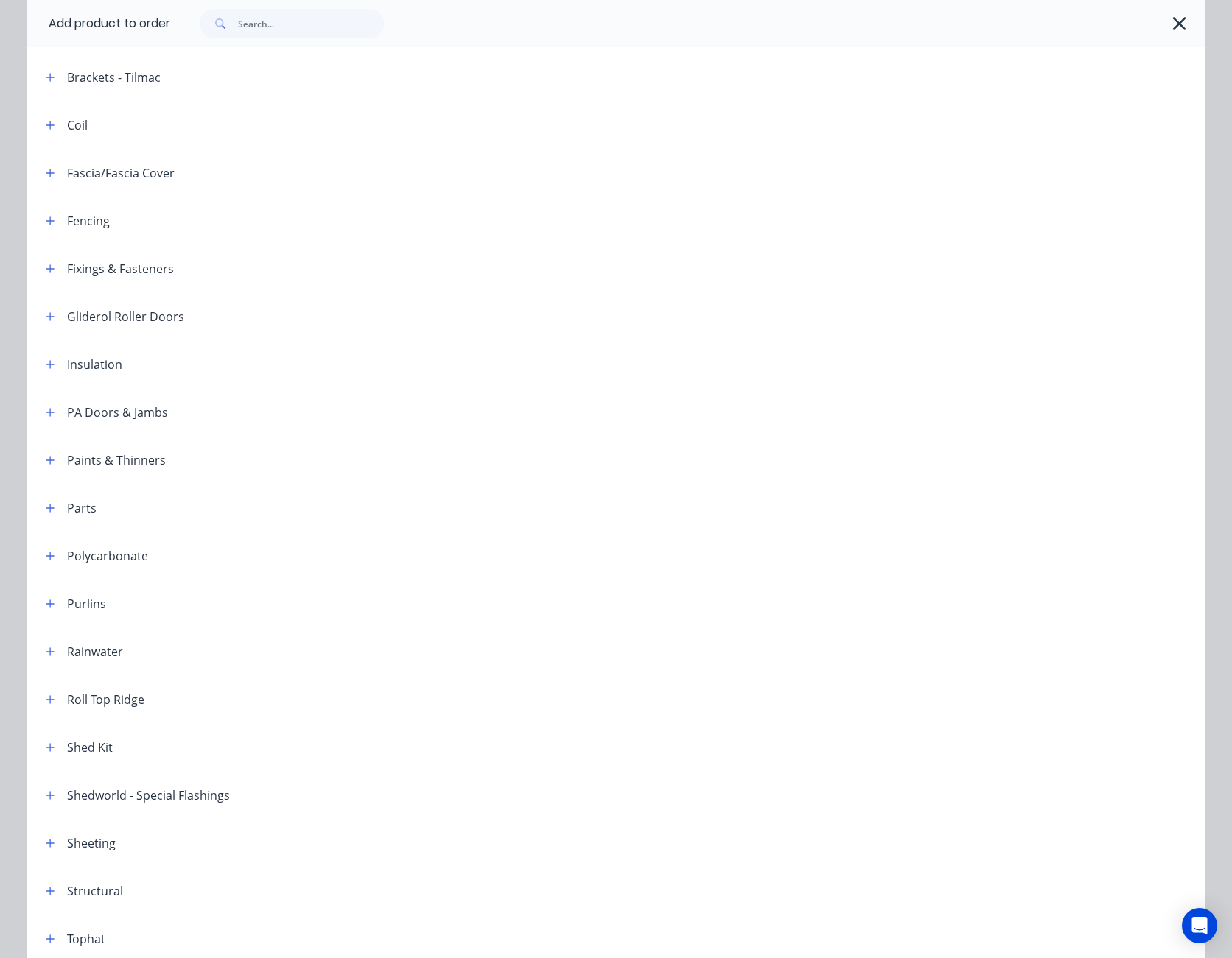
scroll to position [442, 0]
click at [47, 747] on icon "button" at bounding box center [49, 749] width 9 height 11
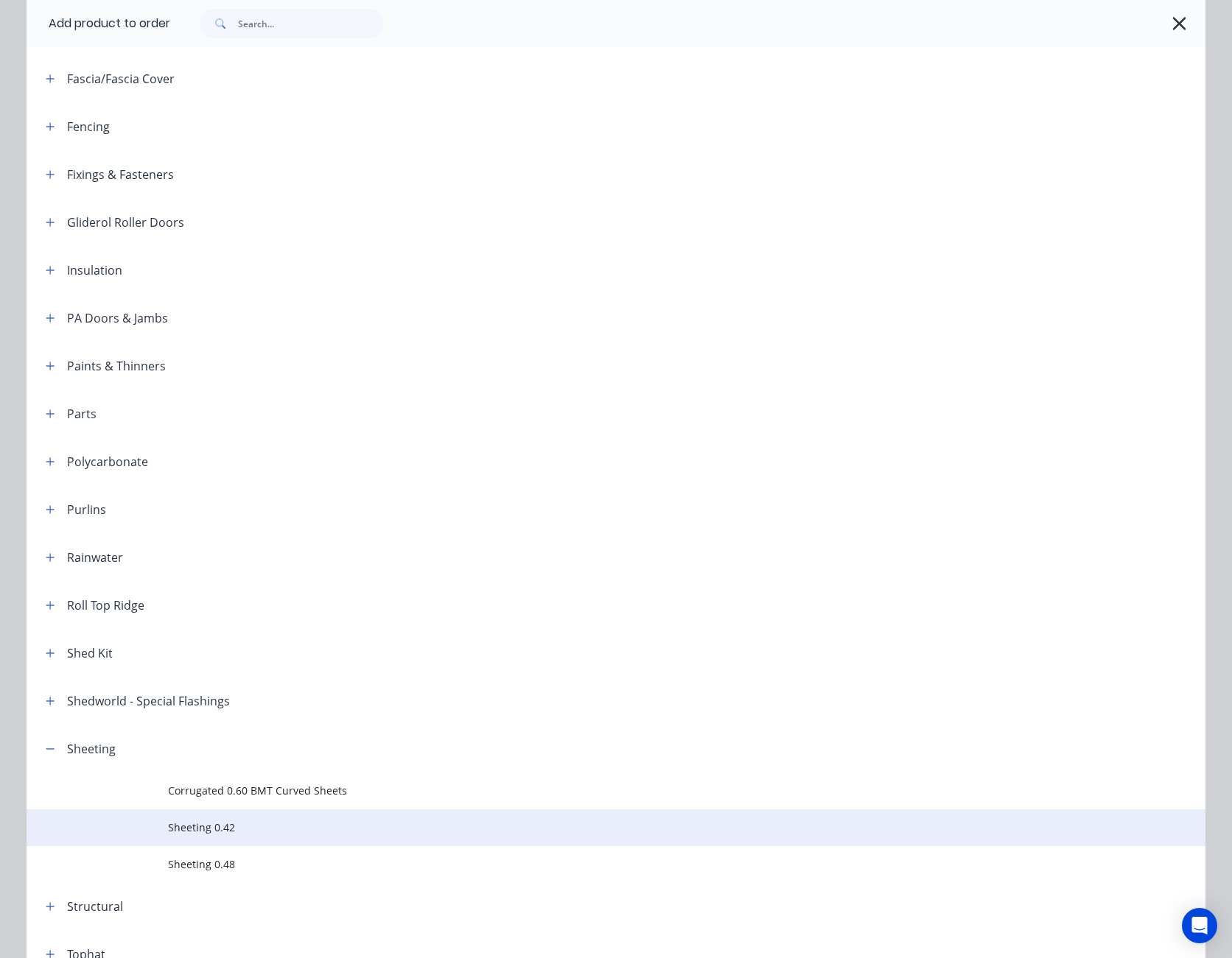
click at [174, 821] on span "Sheeting 0.42" at bounding box center [582, 827] width 829 height 16
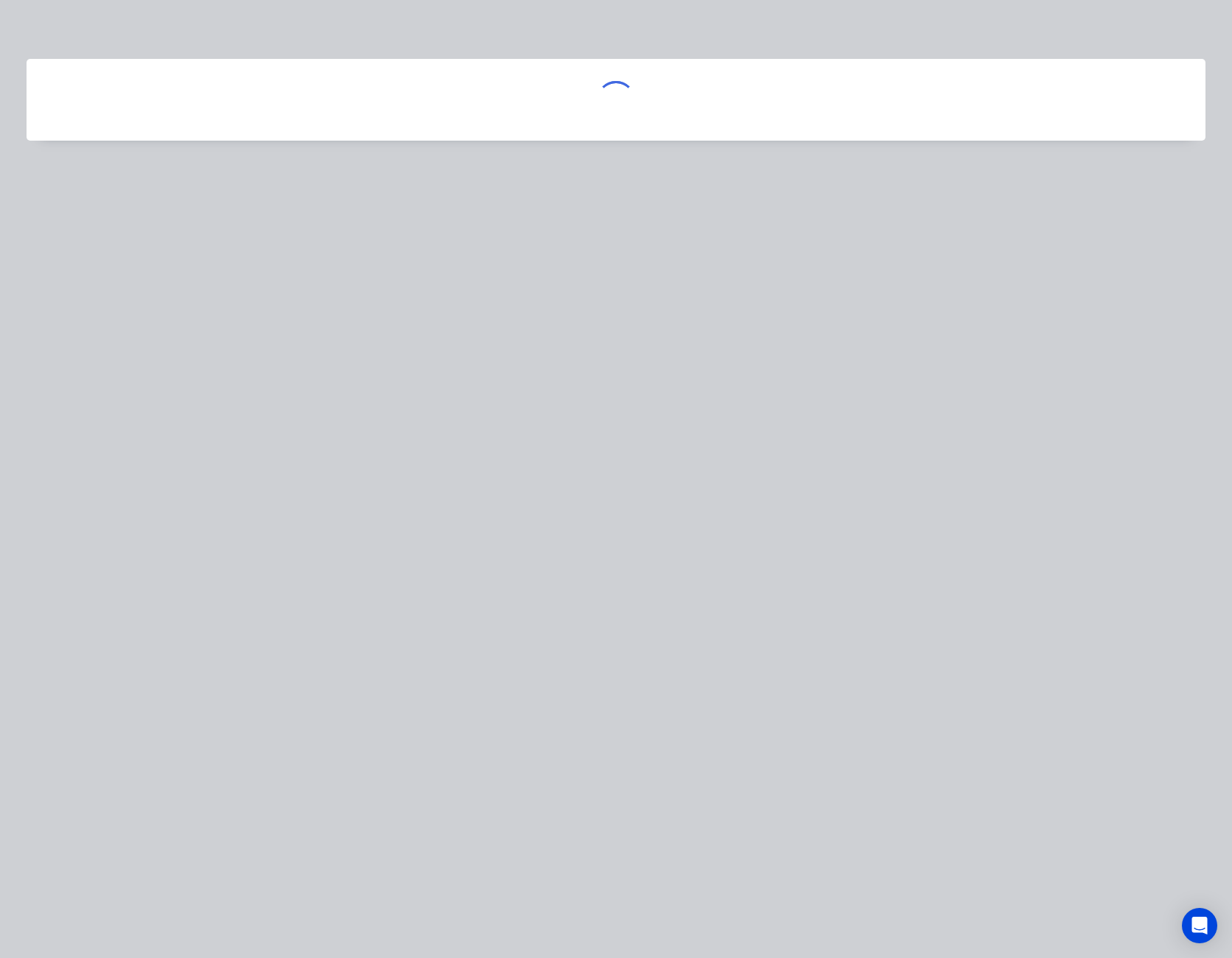
scroll to position [0, 0]
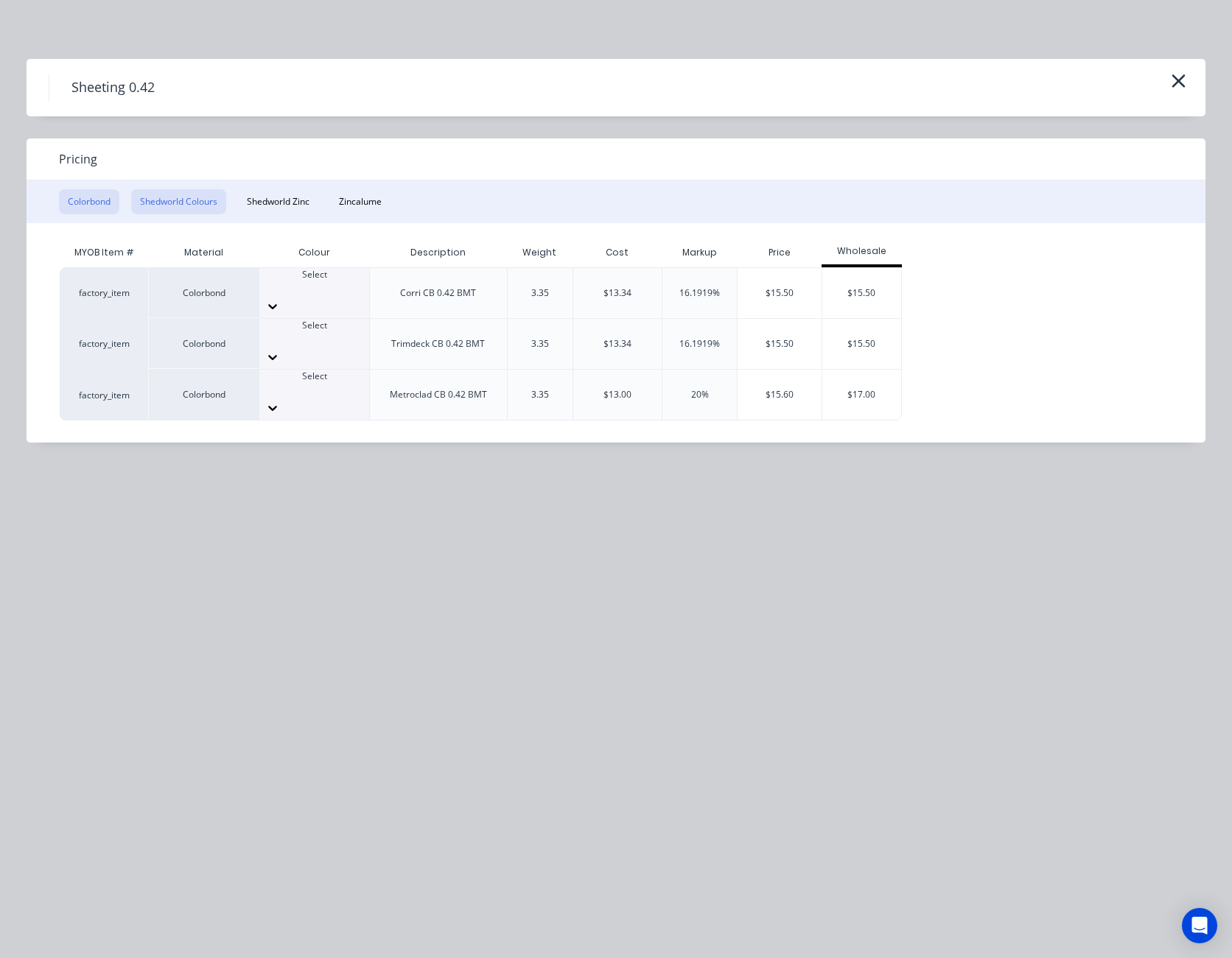
click at [194, 197] on button "Shedworld Colours" at bounding box center [178, 202] width 95 height 25
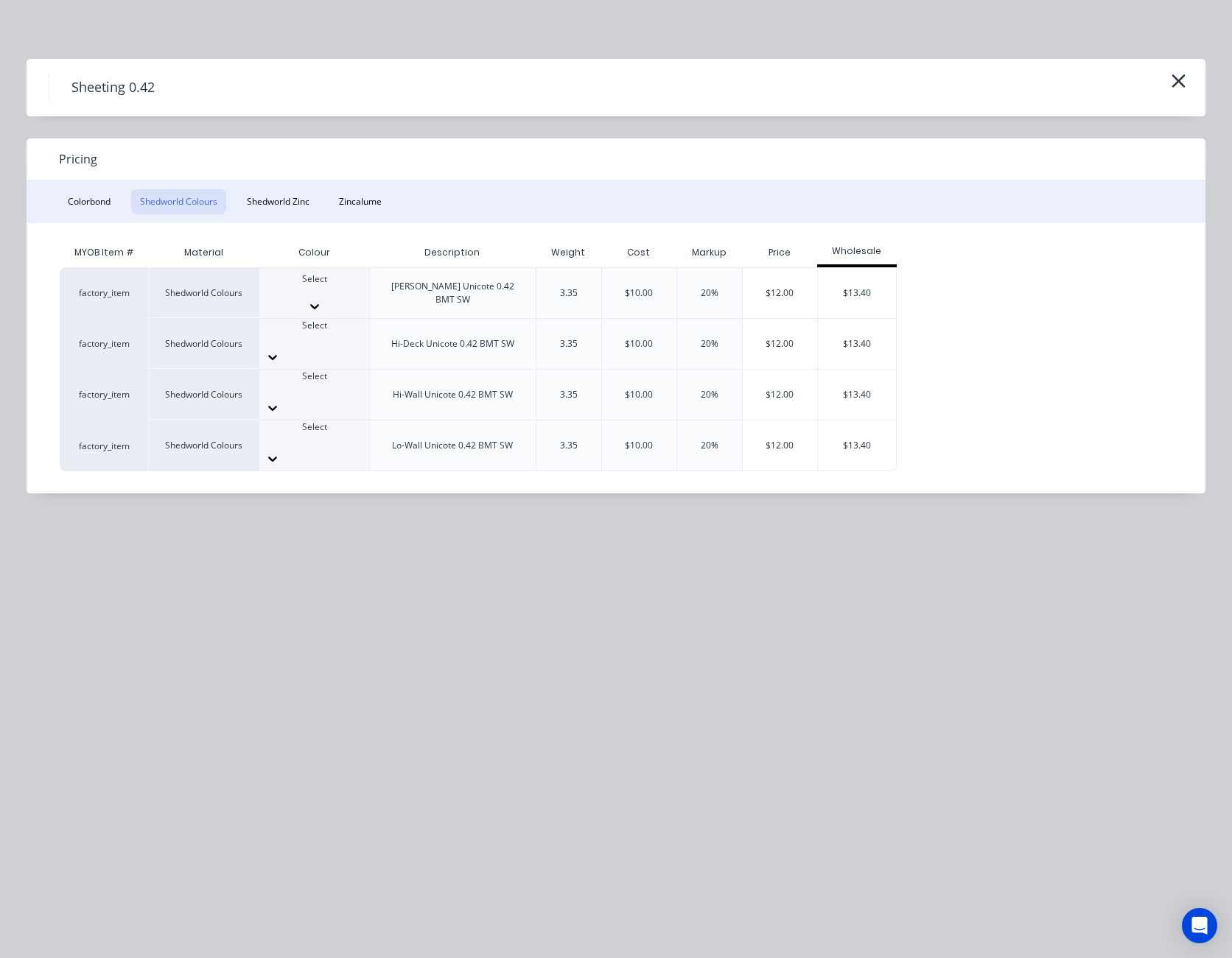
click at [319, 304] on icon at bounding box center [314, 306] width 9 height 5
click at [779, 283] on div "$12.00" at bounding box center [779, 293] width 75 height 50
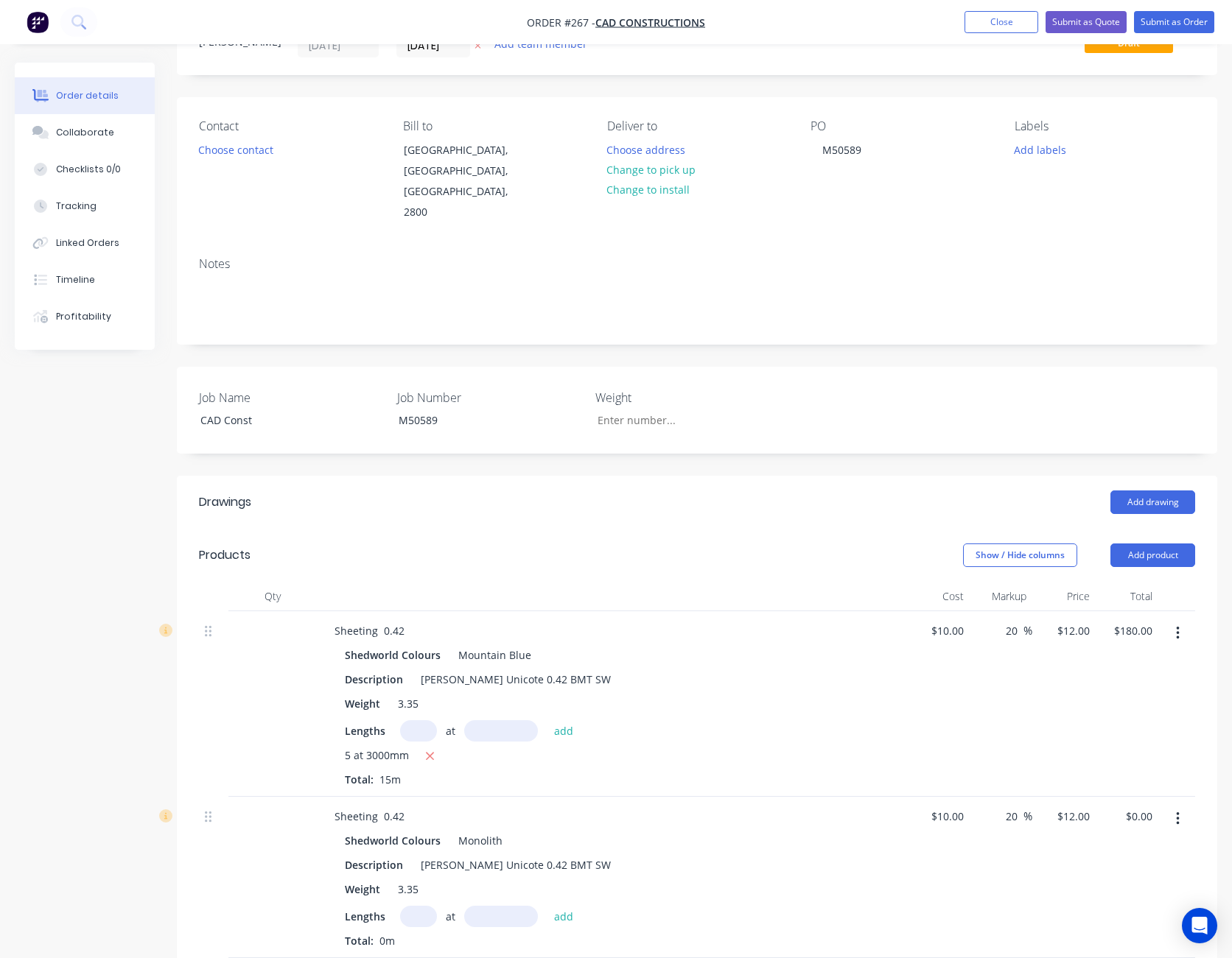
scroll to position [147, 0]
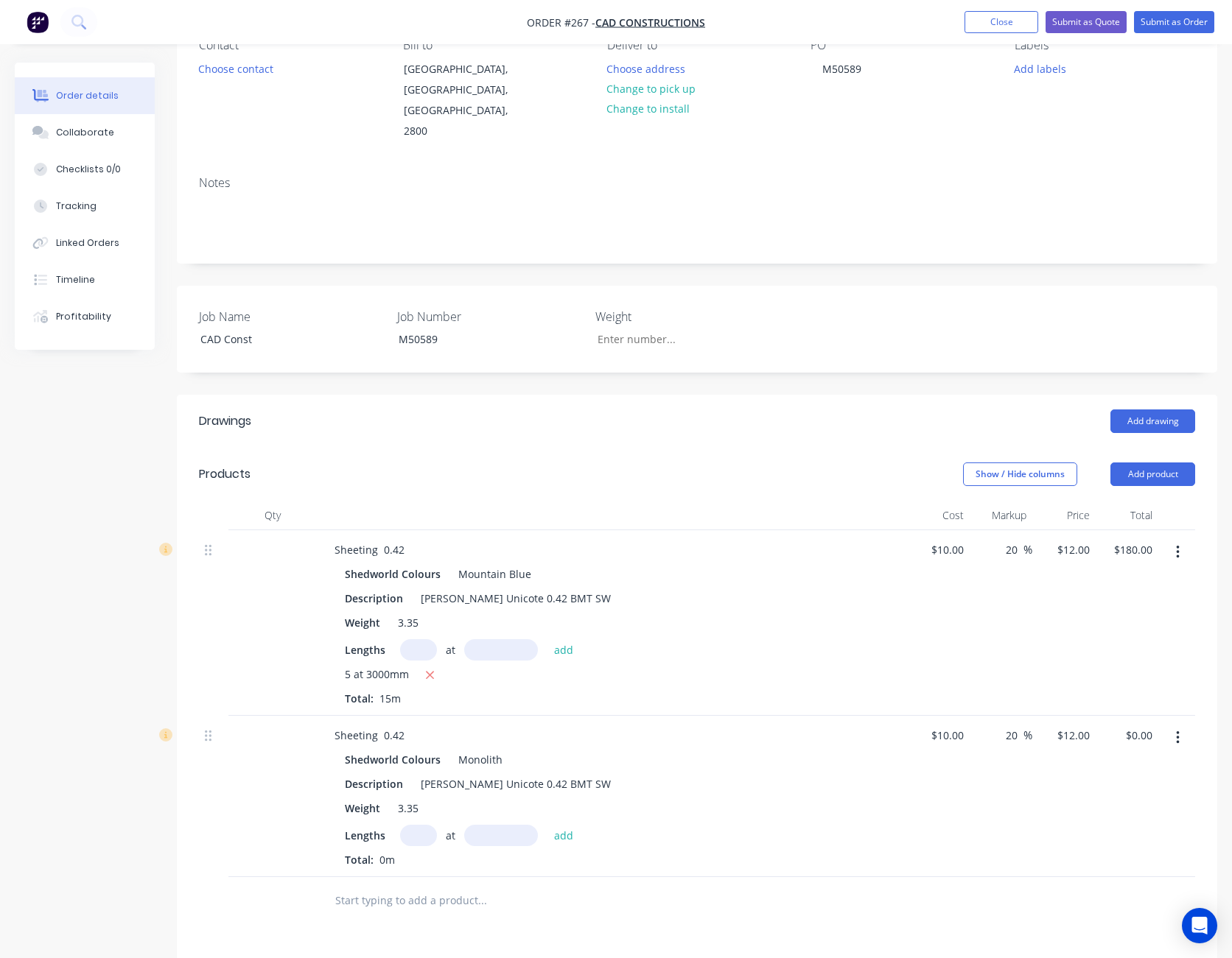
click at [427, 825] on input "text" at bounding box center [418, 836] width 37 height 21
type input "1"
type input "3000"
click at [546, 825] on button "add" at bounding box center [564, 835] width 35 height 20
type input "$36.00"
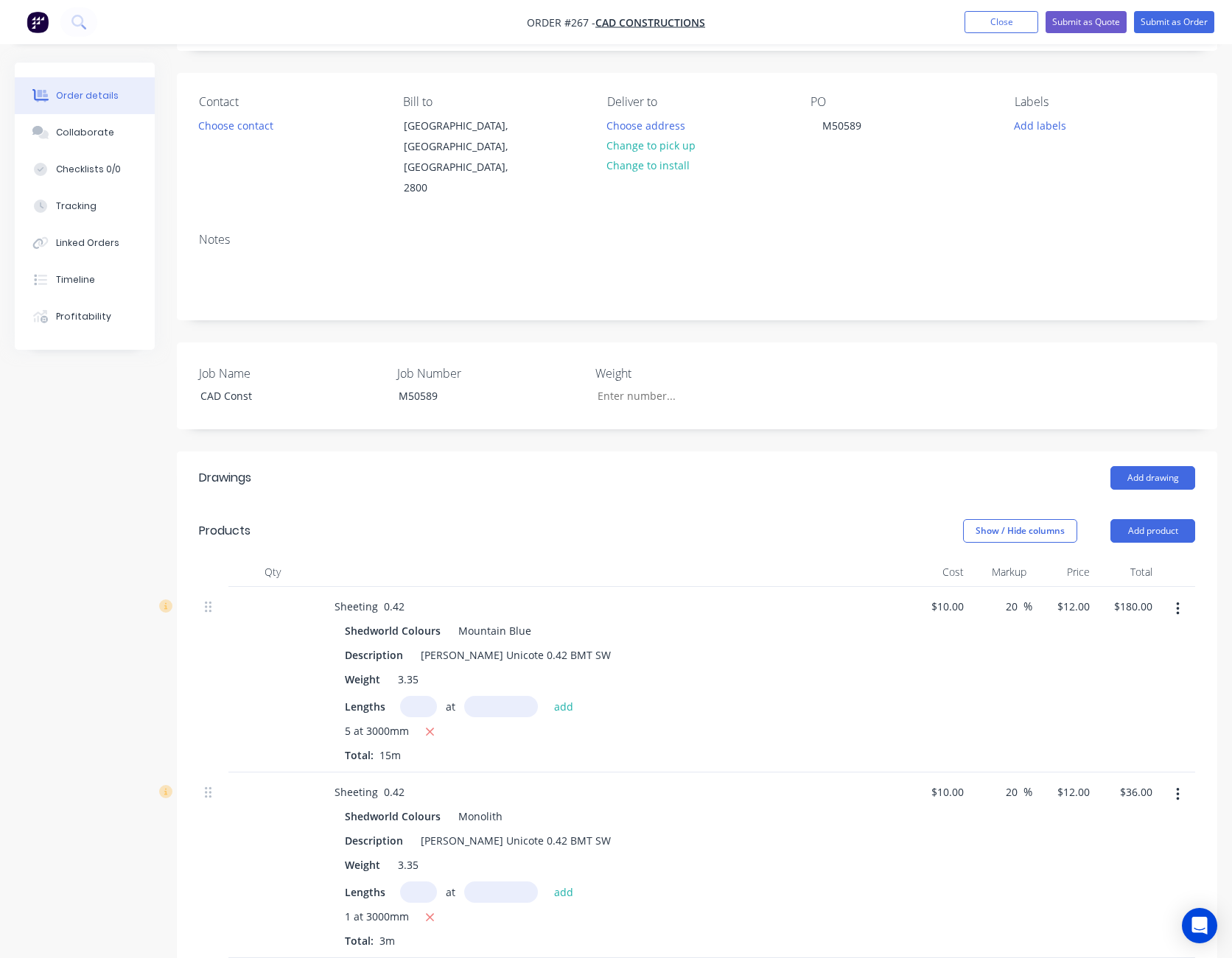
scroll to position [0, 0]
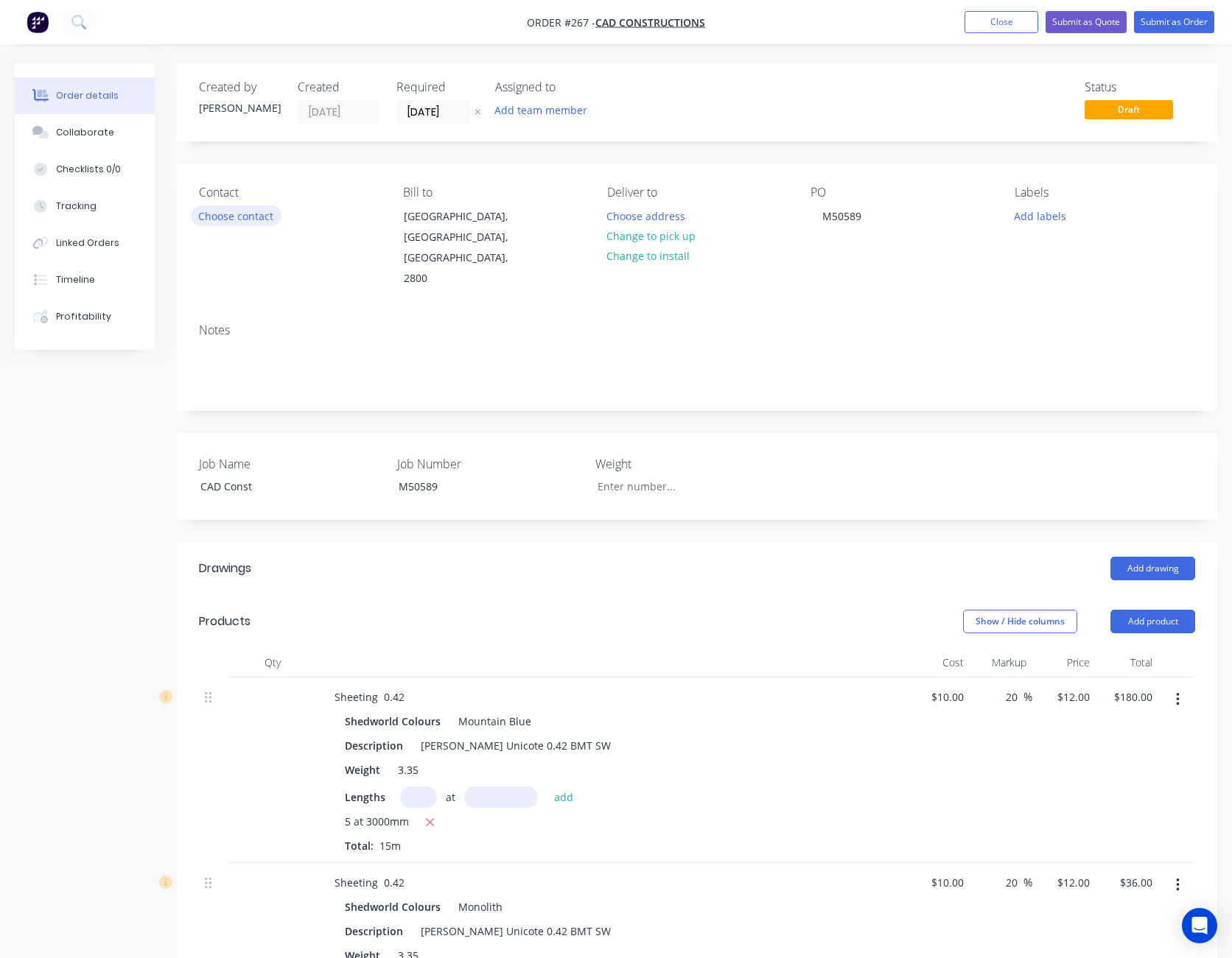
click at [262, 220] on button "Choose contact" at bounding box center [236, 215] width 90 height 20
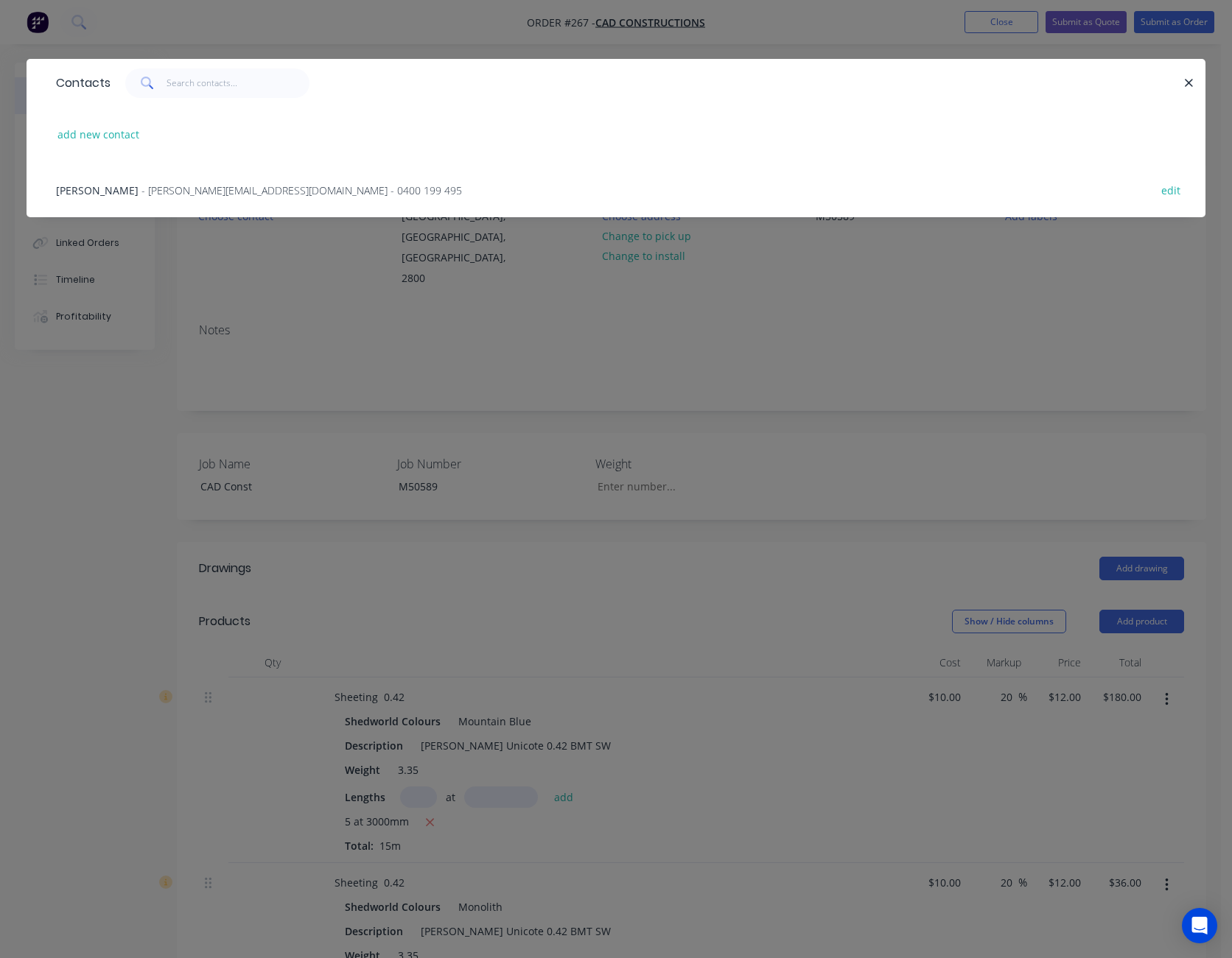
click at [235, 191] on span "- [PERSON_NAME][EMAIL_ADDRESS][DOMAIN_NAME] - 0400 199 495" at bounding box center [302, 190] width 320 height 14
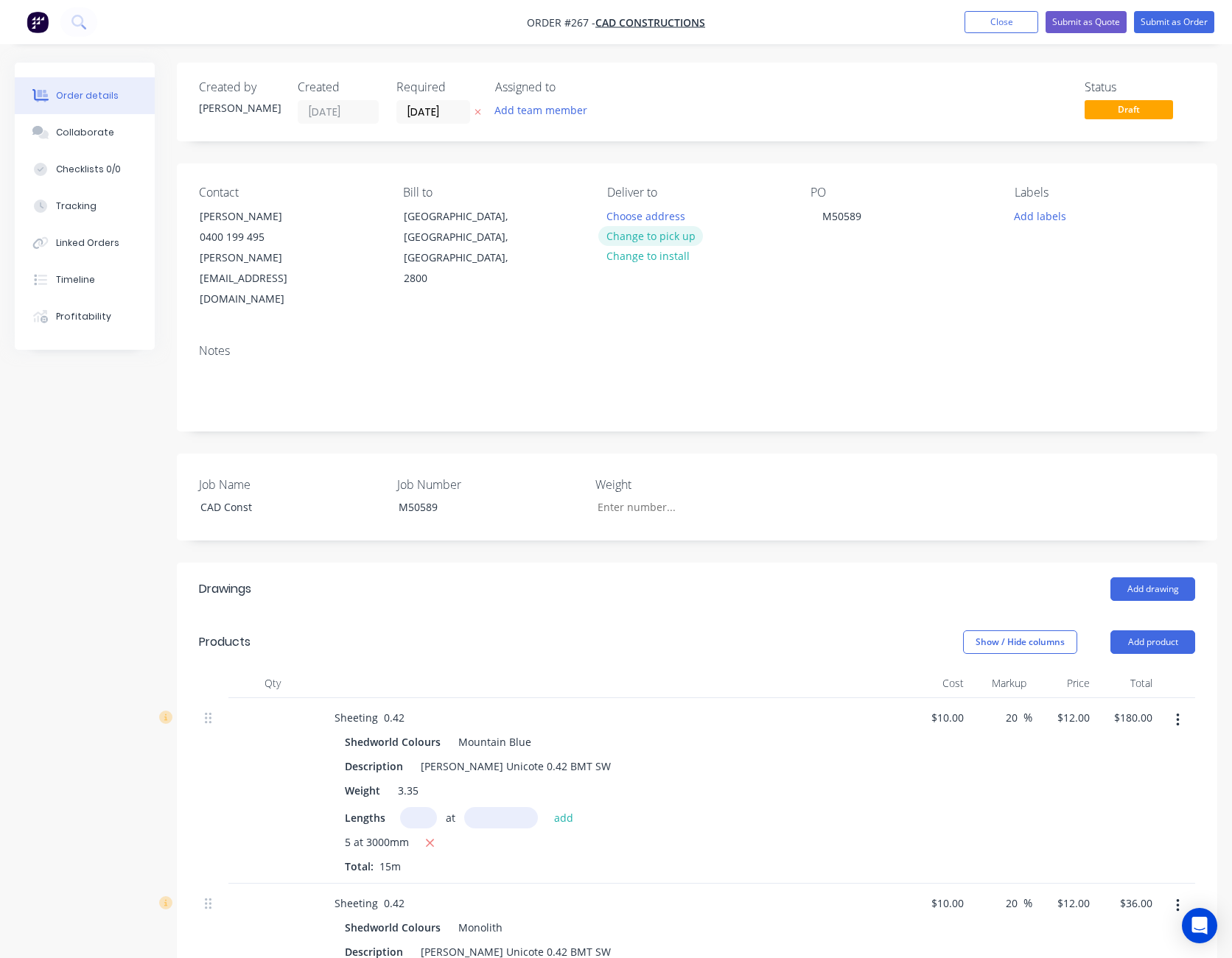
click at [644, 236] on button "Change to pick up" at bounding box center [651, 236] width 105 height 20
click at [1192, 22] on button "Submit as Order" at bounding box center [1174, 21] width 81 height 22
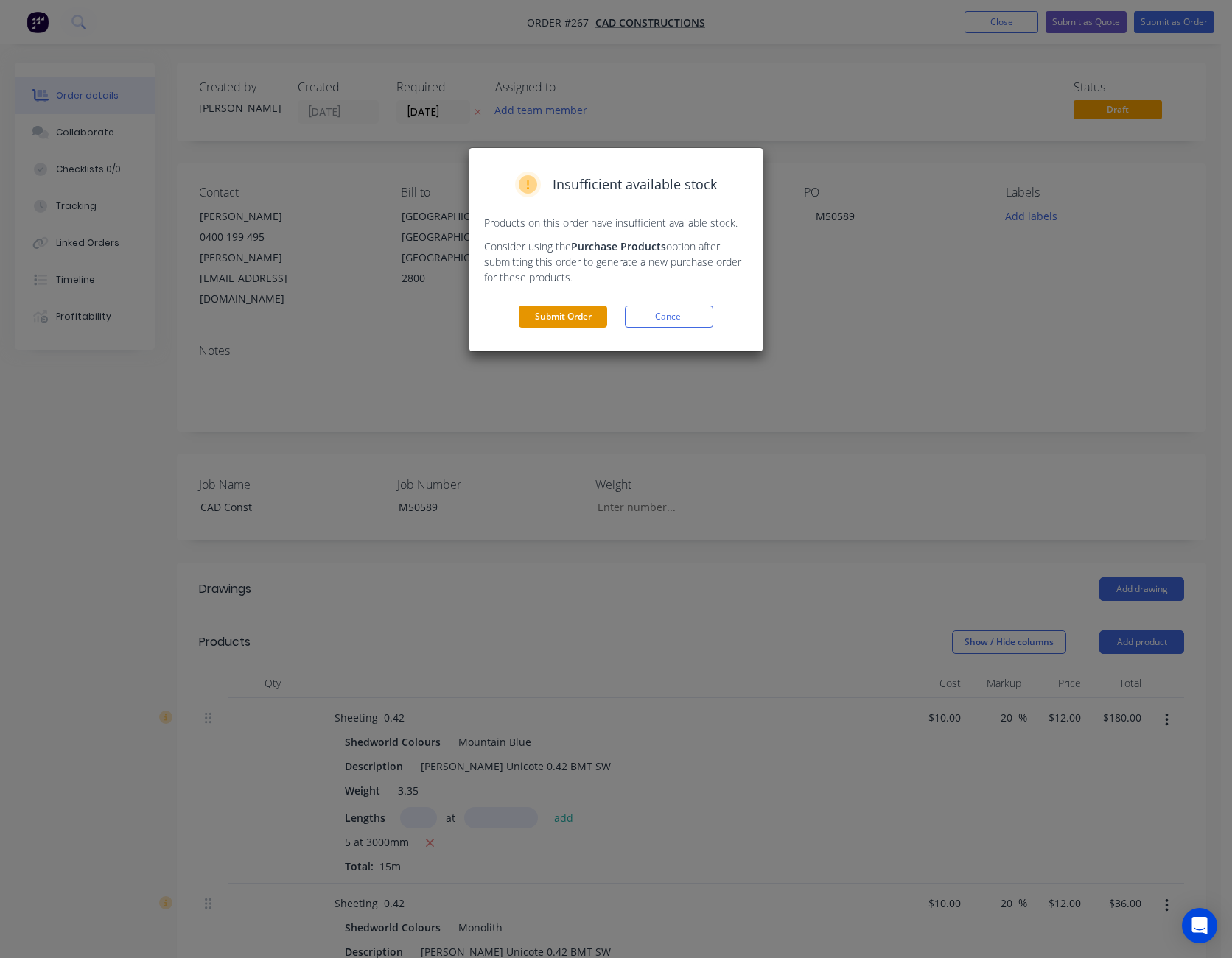
click at [568, 317] on button "Submit Order" at bounding box center [563, 316] width 88 height 22
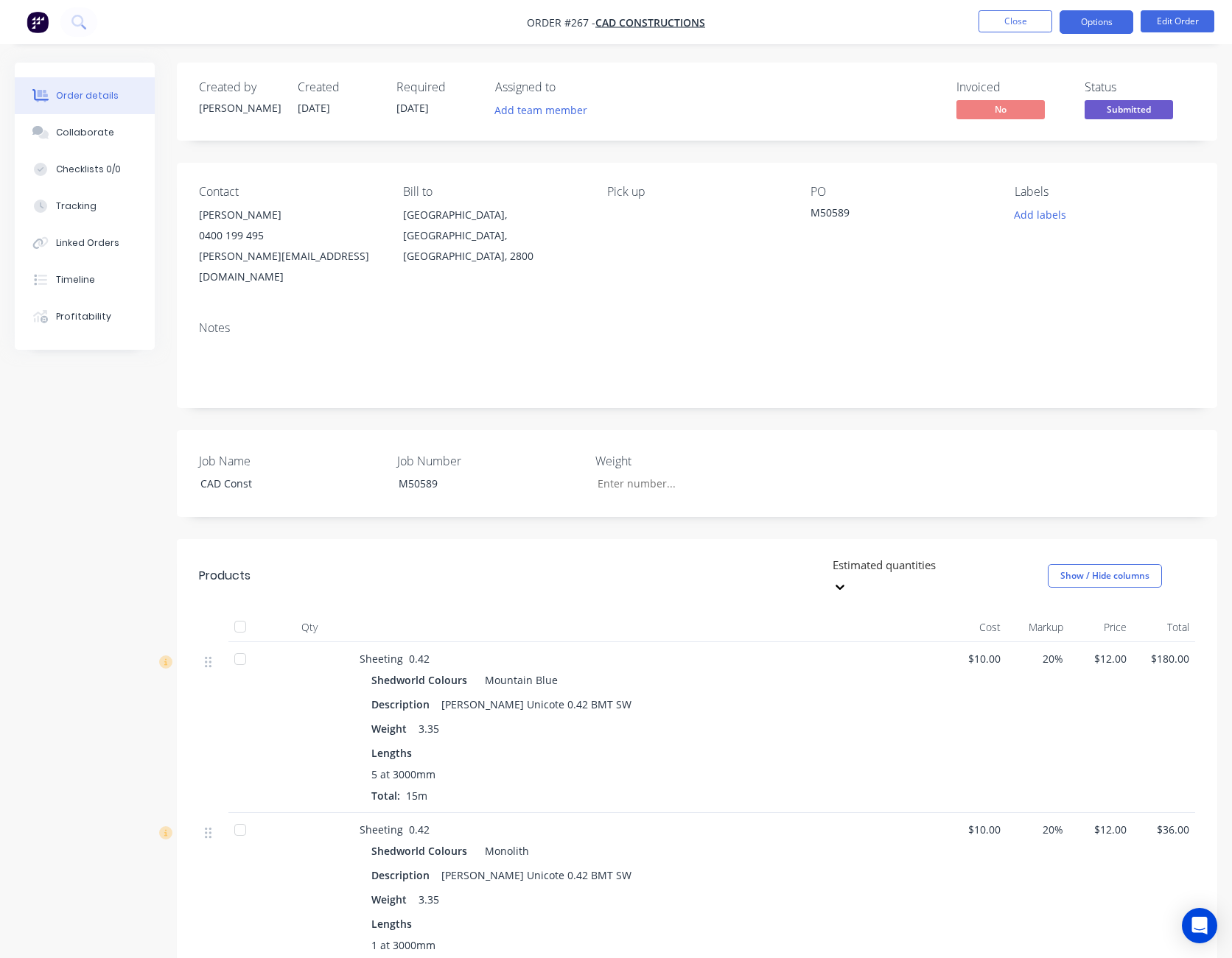
click at [1104, 29] on button "Options" at bounding box center [1096, 22] width 74 height 23
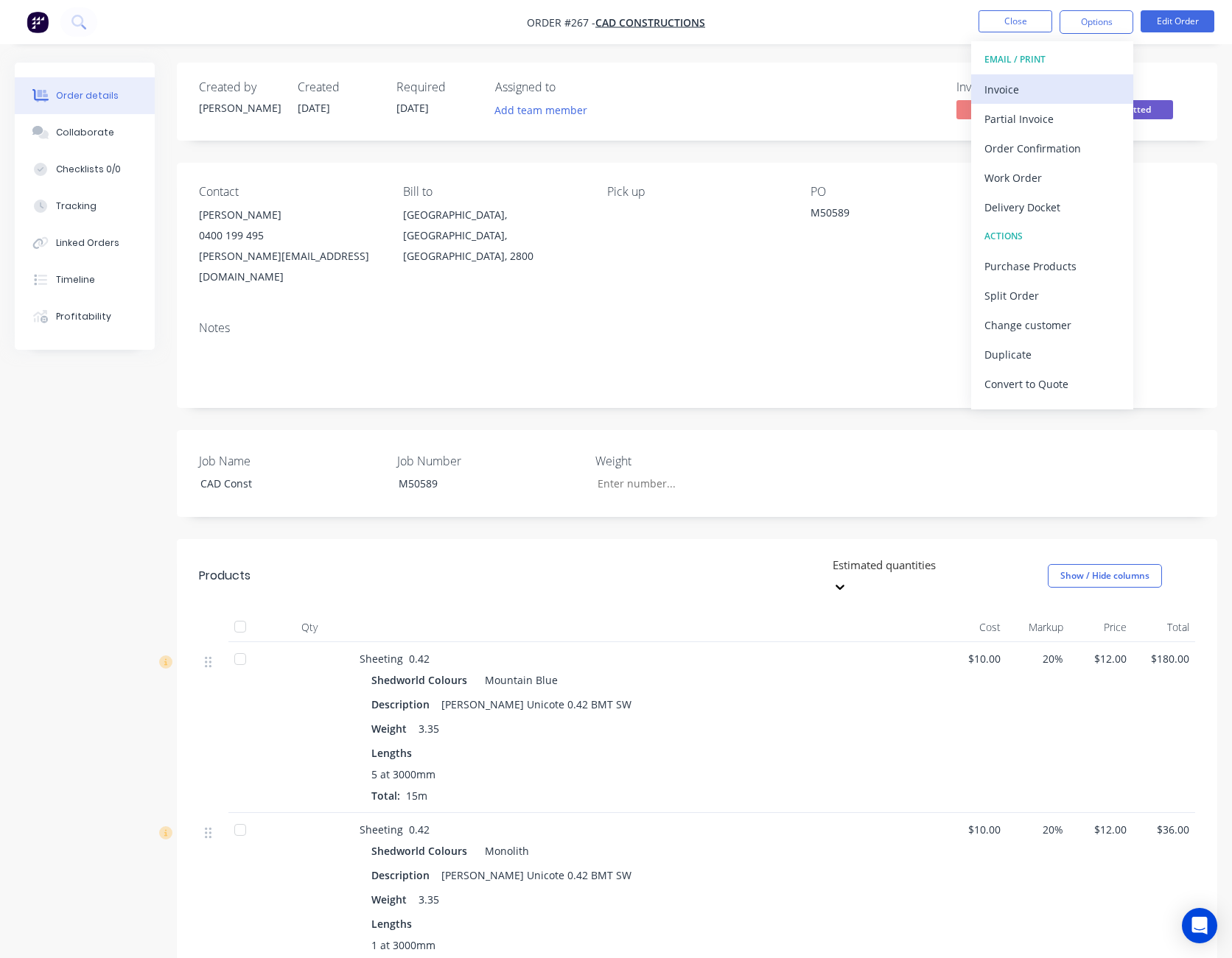
click at [1078, 85] on div "Invoice" at bounding box center [1053, 89] width 136 height 21
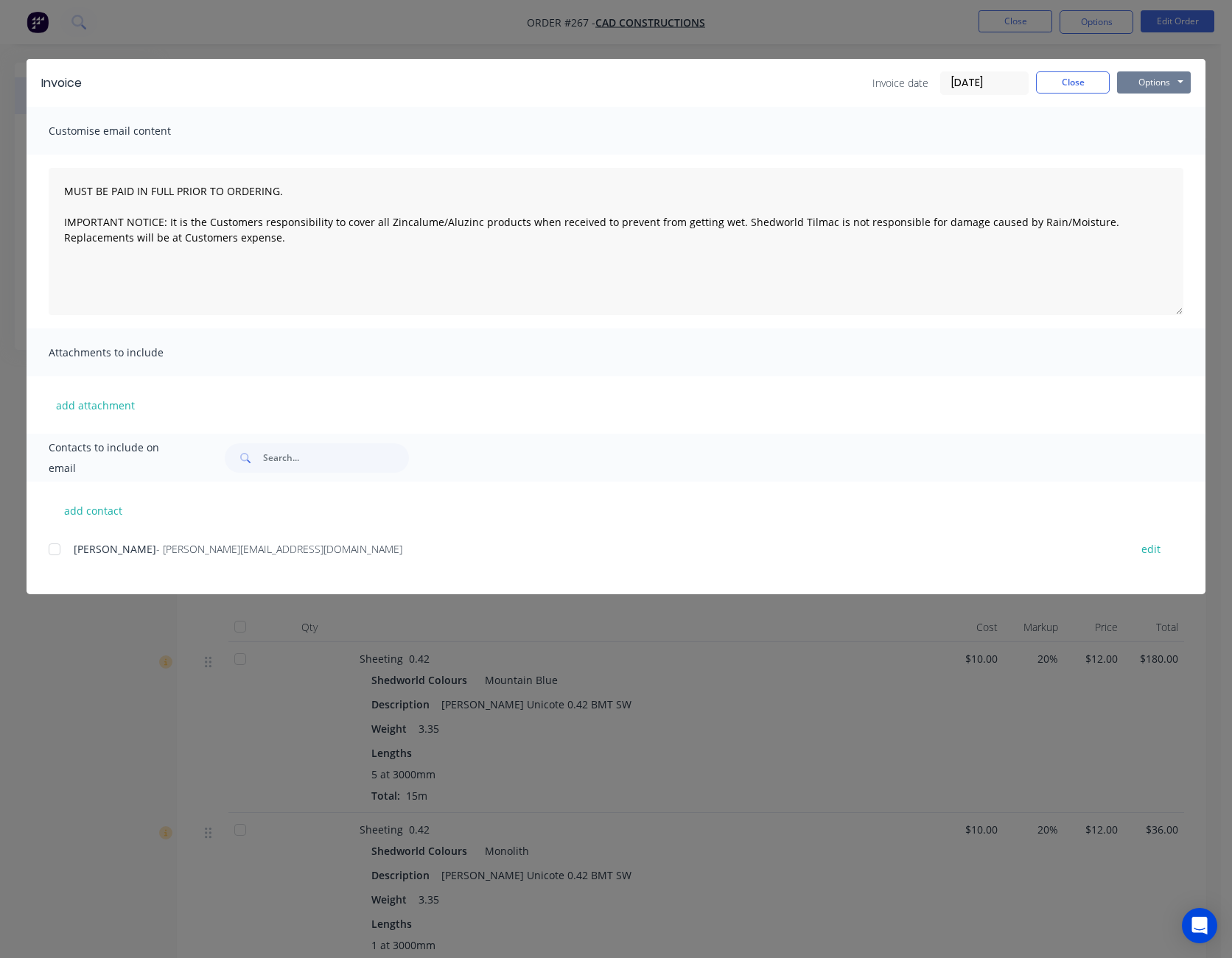
click at [1146, 81] on button "Options" at bounding box center [1153, 82] width 74 height 22
click at [1155, 118] on button "Preview" at bounding box center [1163, 108] width 94 height 24
click at [1081, 86] on button "Close" at bounding box center [1073, 82] width 74 height 22
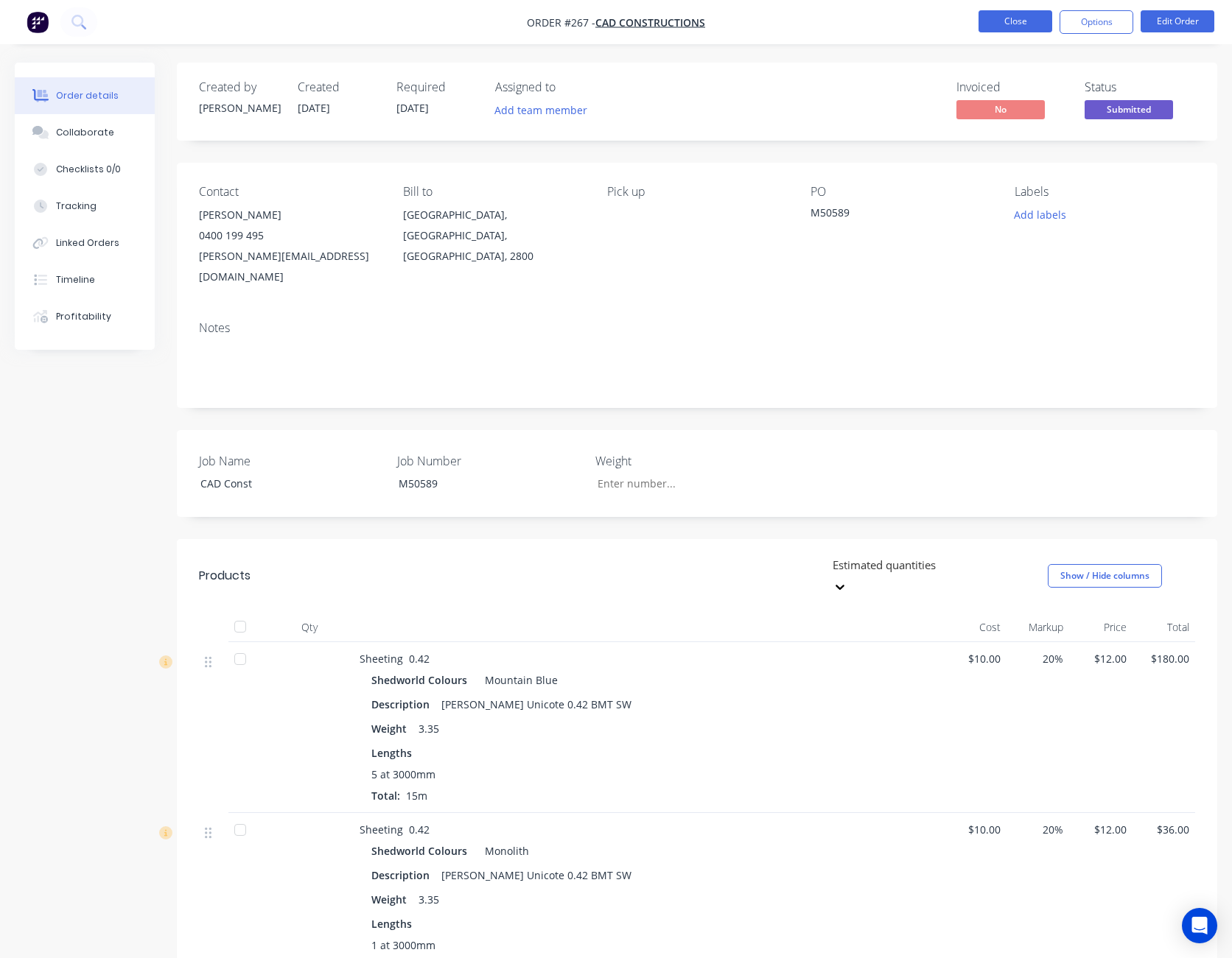
click at [1022, 25] on button "Close" at bounding box center [1015, 21] width 74 height 22
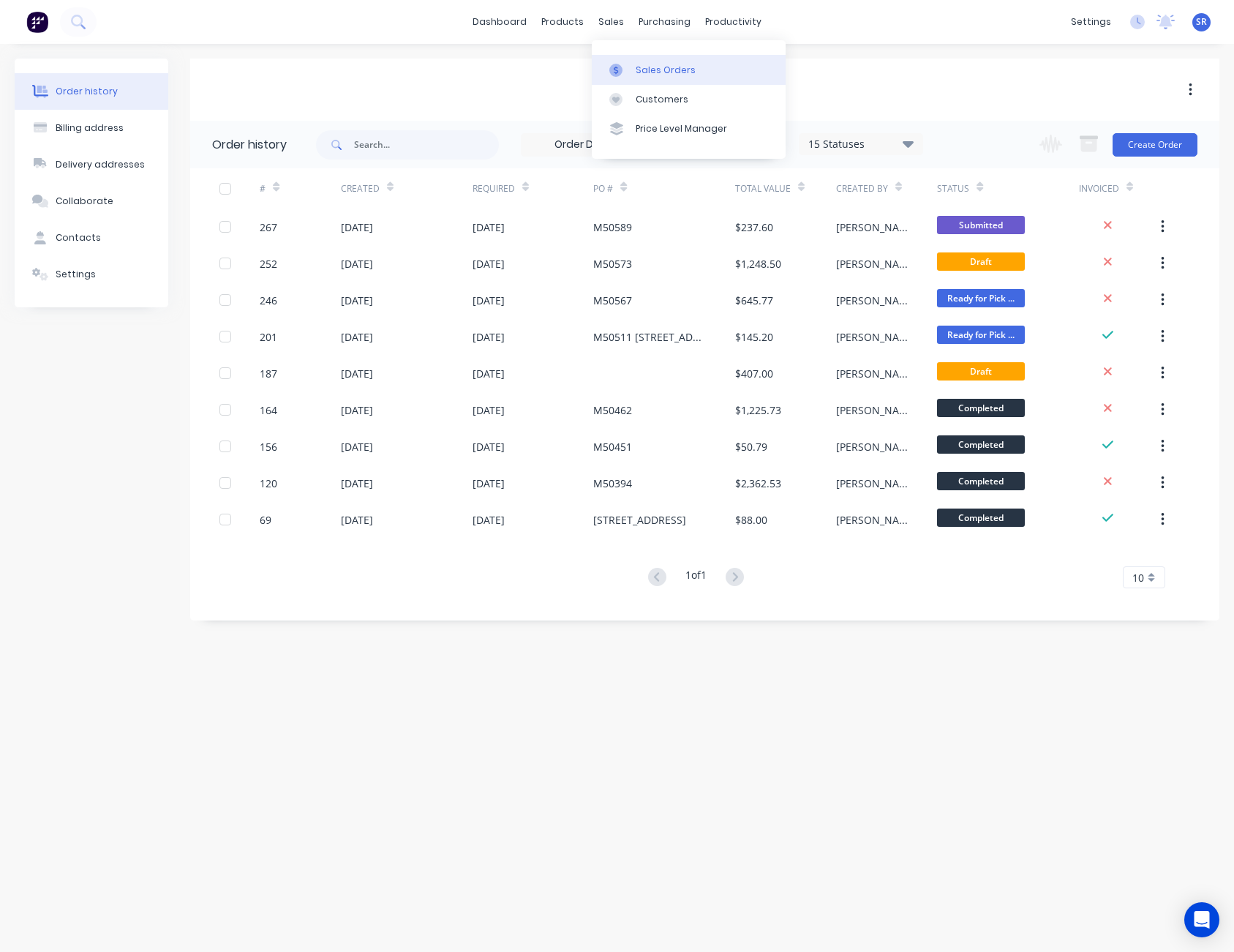
click at [661, 74] on div "Sales Orders" at bounding box center [666, 70] width 60 height 13
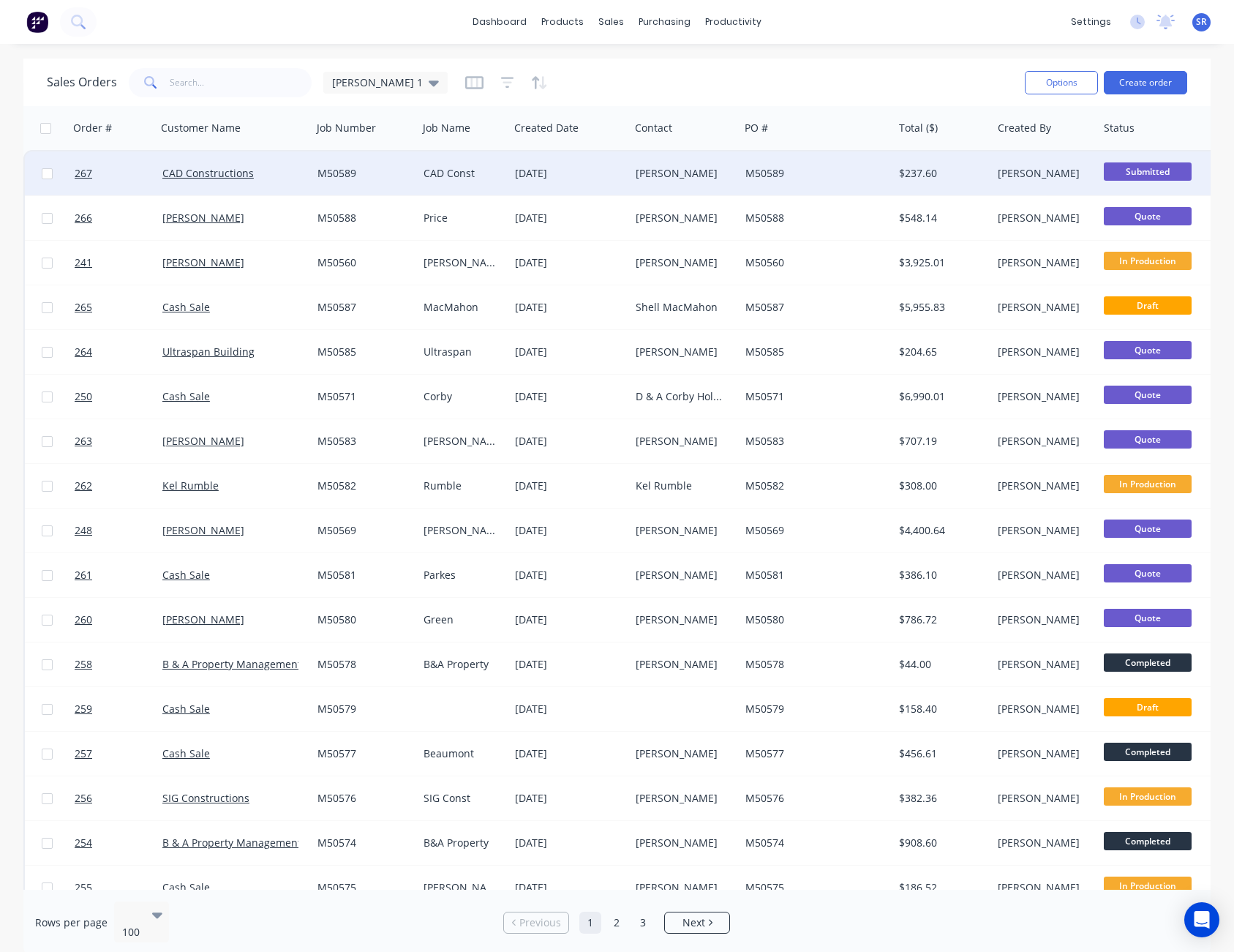
click at [573, 160] on div "[DATE]" at bounding box center [569, 173] width 120 height 44
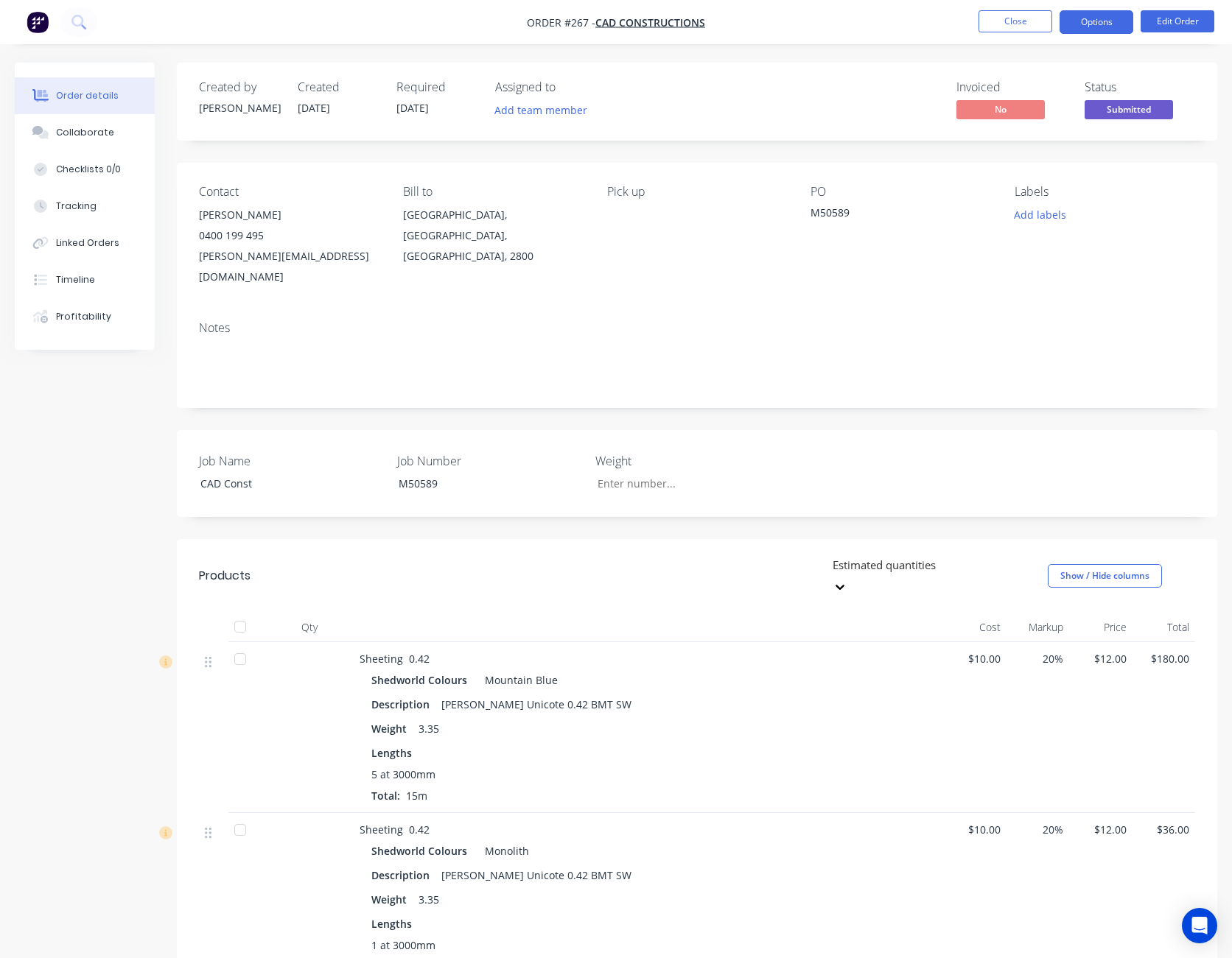
click at [1101, 16] on button "Options" at bounding box center [1096, 22] width 74 height 23
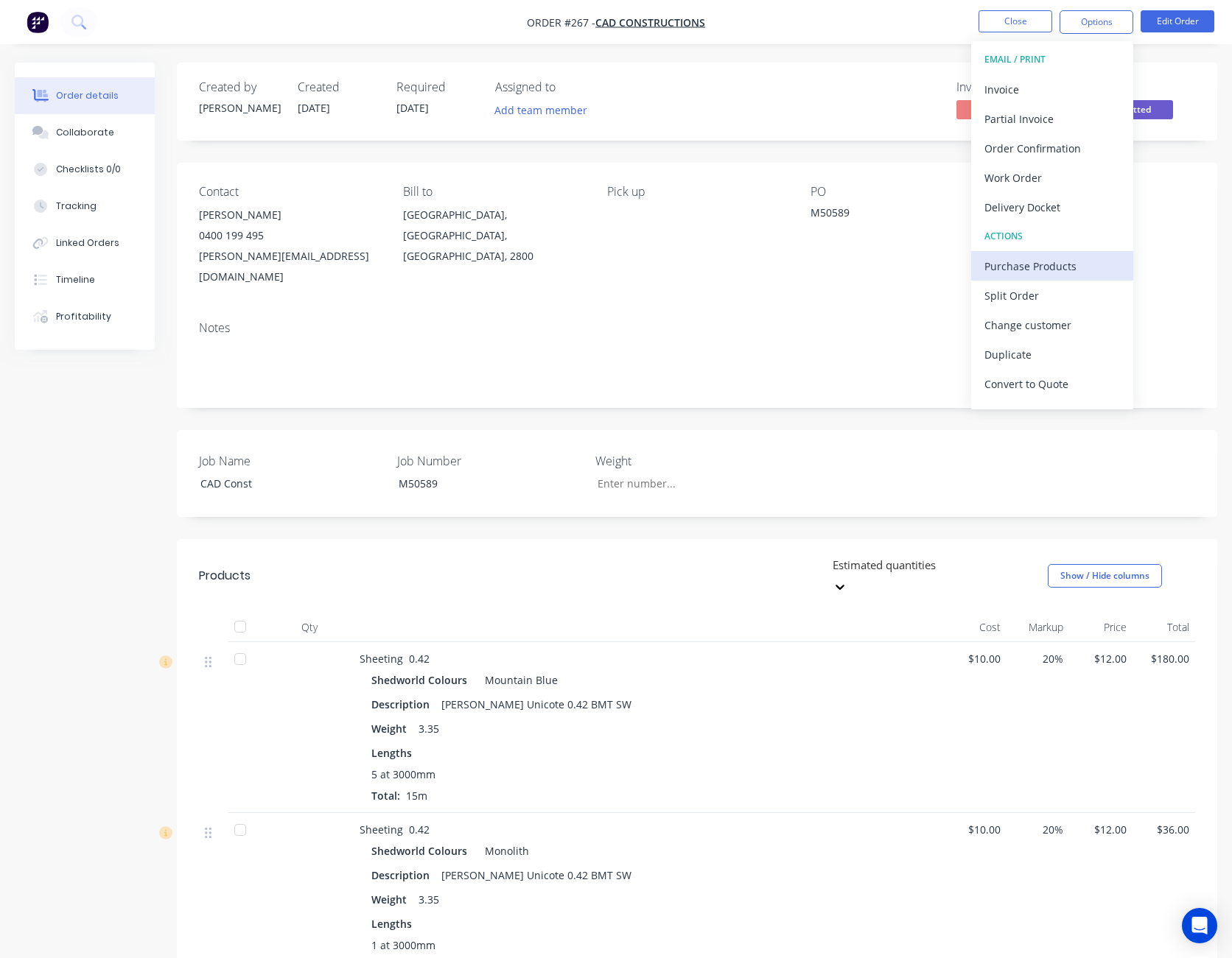
click at [1048, 261] on div "Purchase Products" at bounding box center [1053, 267] width 136 height 21
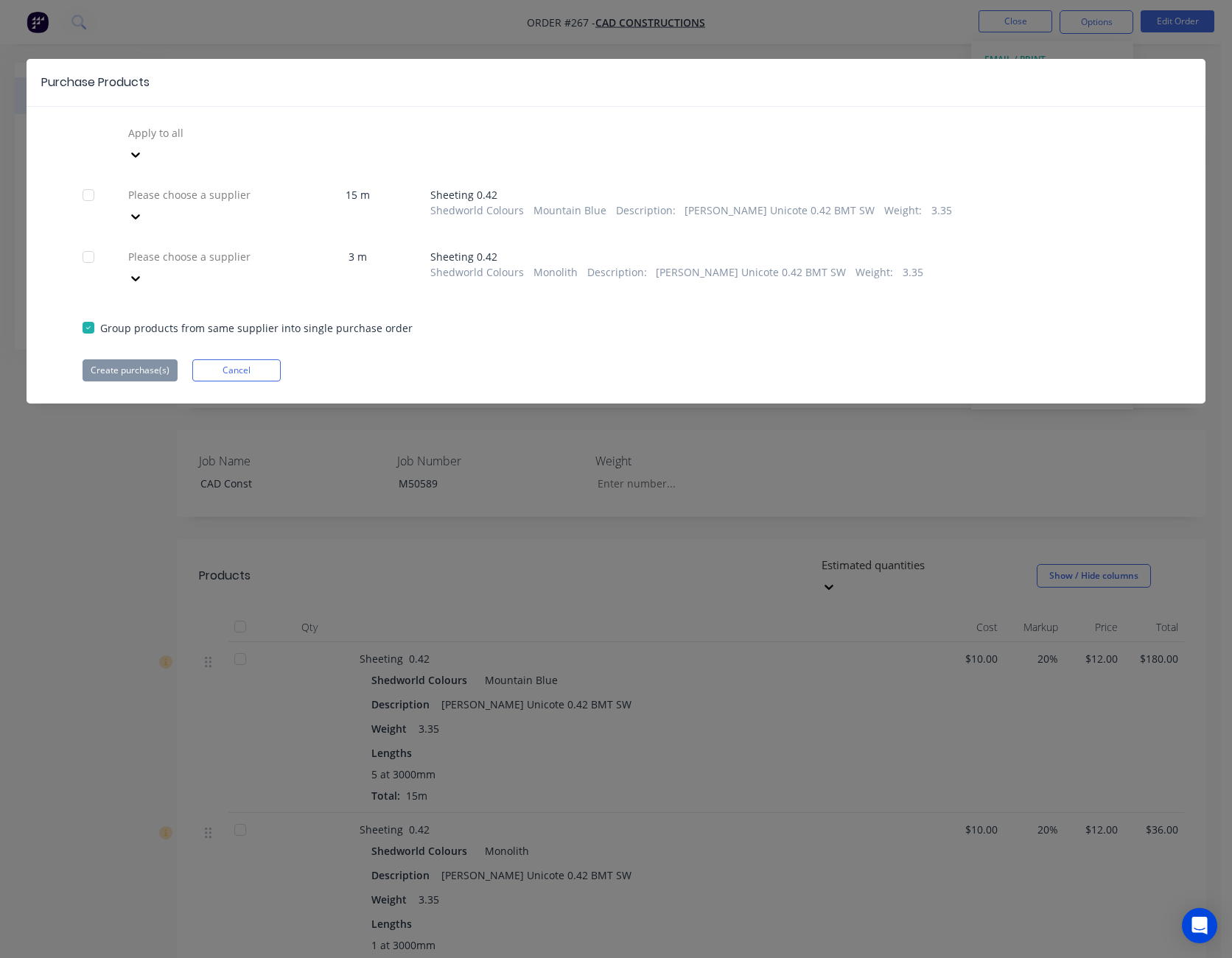
click at [143, 209] on icon at bounding box center [135, 216] width 15 height 15
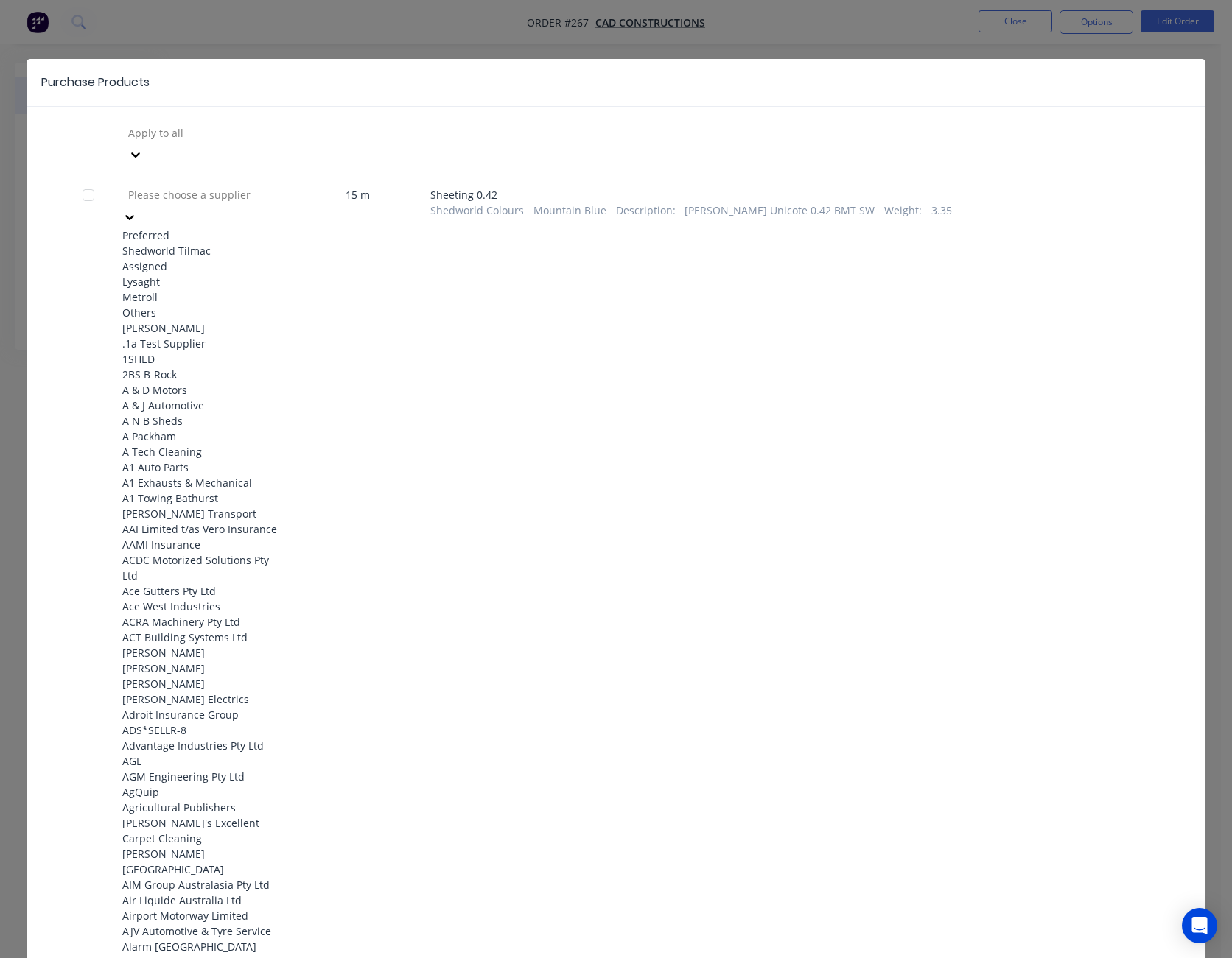
click at [228, 243] on div "Shedworld Tilmac" at bounding box center [203, 251] width 162 height 16
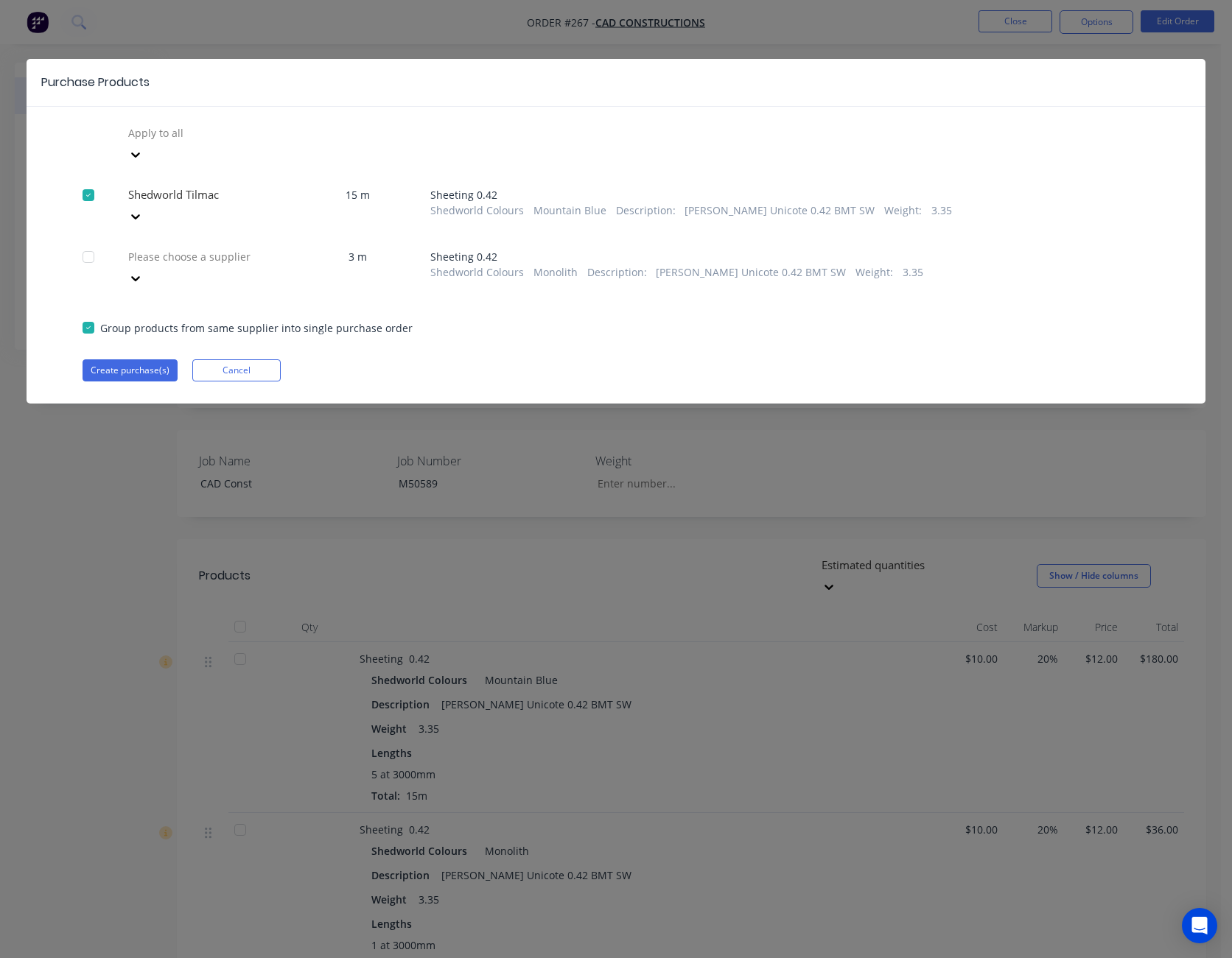
click at [148, 267] on div at bounding box center [135, 278] width 26 height 23
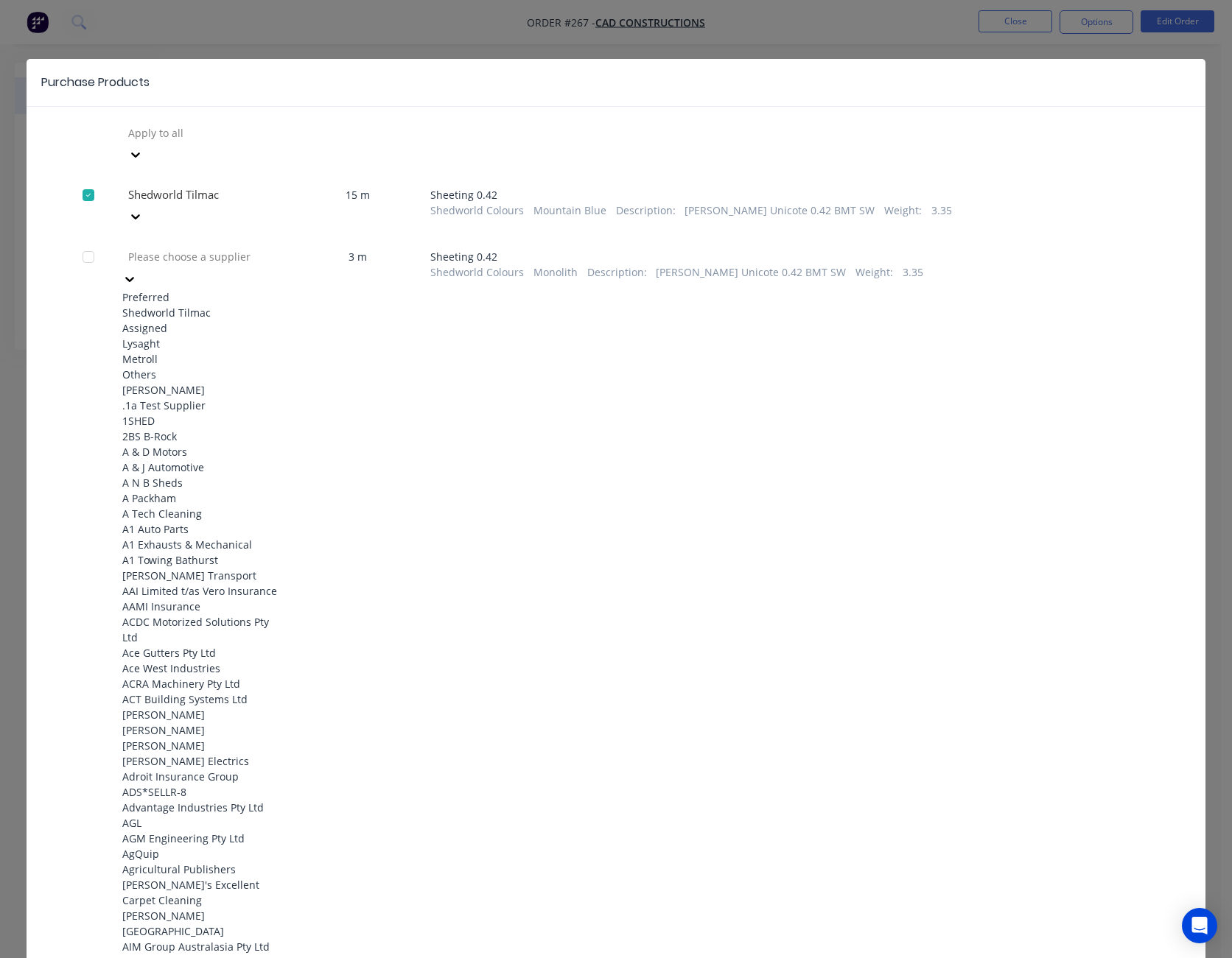
click at [262, 304] on div "Shedworld Tilmac" at bounding box center [203, 312] width 162 height 16
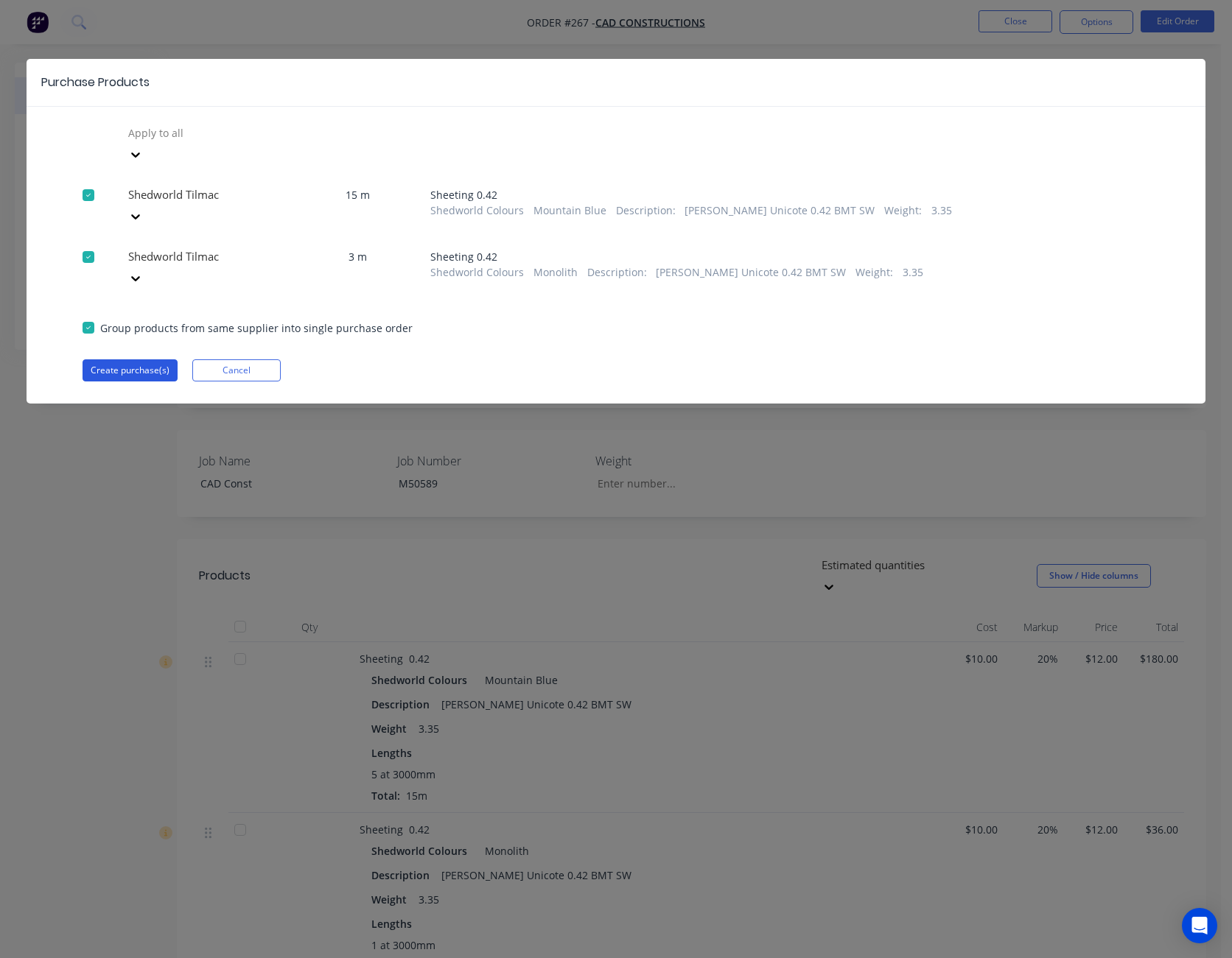
click at [129, 360] on button "Create purchase(s)" at bounding box center [130, 370] width 95 height 22
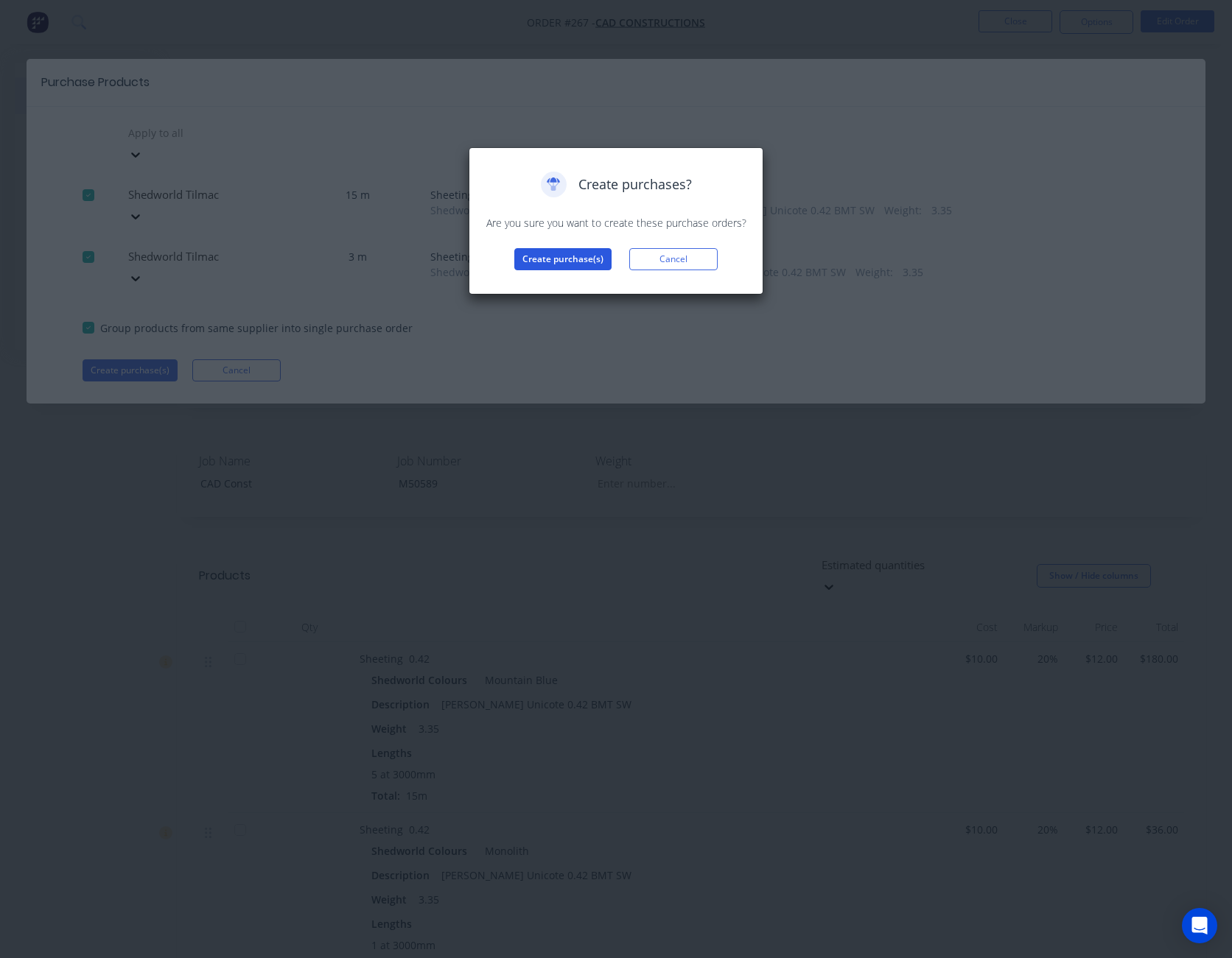
click at [574, 256] on button "Create purchase(s)" at bounding box center [563, 259] width 97 height 22
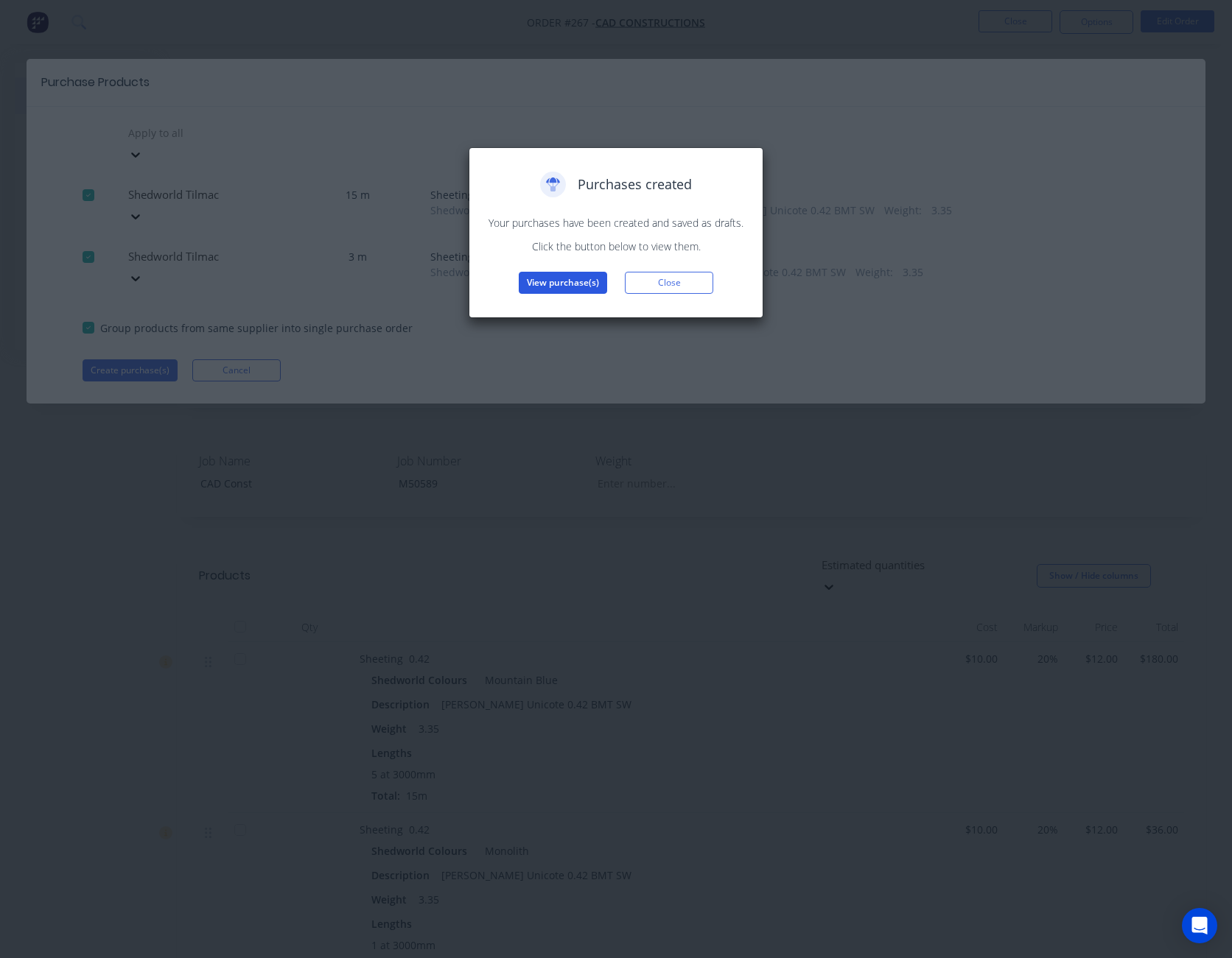
click at [566, 275] on button "View purchase(s)" at bounding box center [563, 282] width 88 height 22
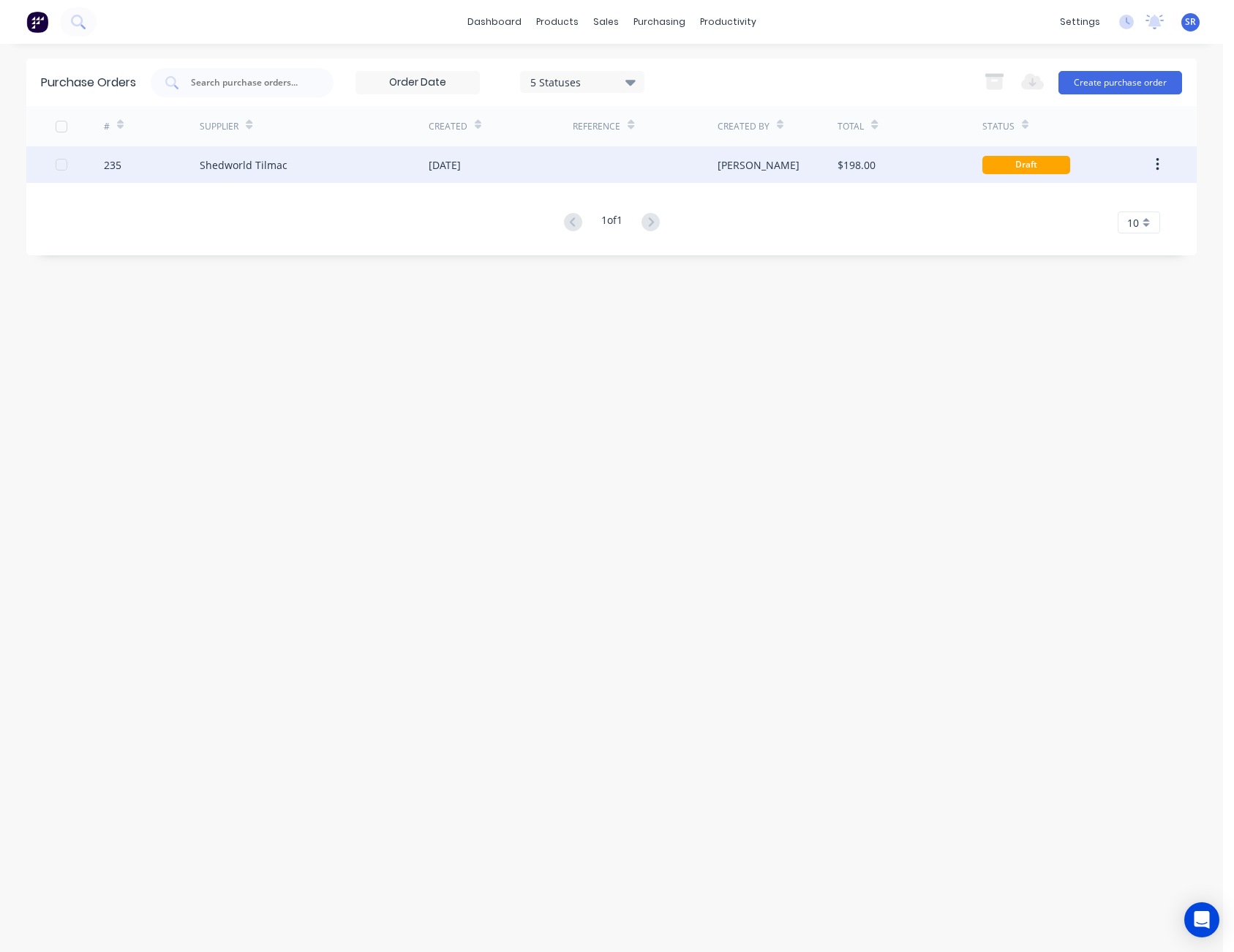
click at [789, 171] on div "[PERSON_NAME]" at bounding box center [777, 165] width 120 height 37
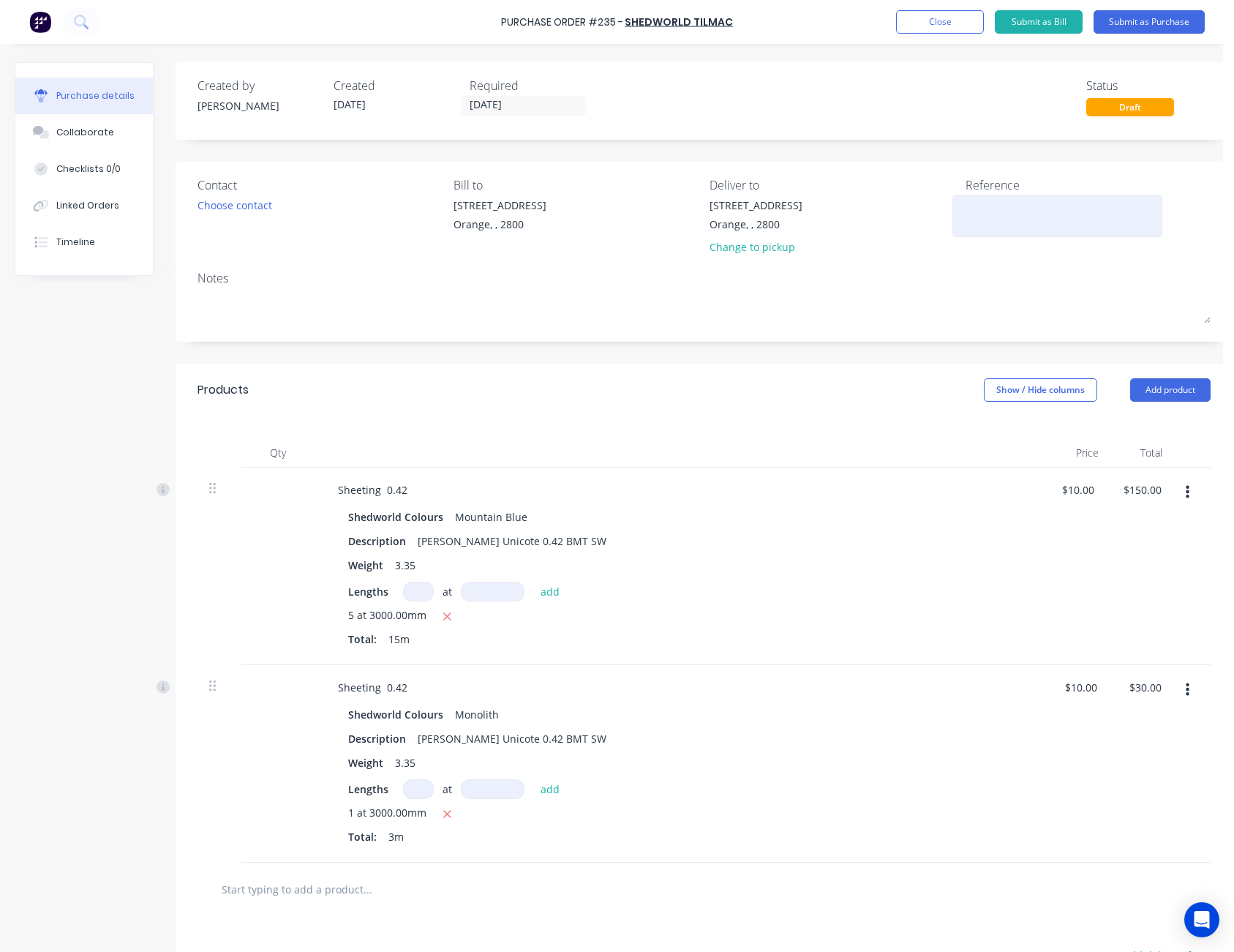
click at [984, 209] on textarea at bounding box center [1057, 214] width 183 height 33
type textarea "CAD Const - M50589"
click at [947, 281] on div "Notes" at bounding box center [704, 278] width 1013 height 17
click at [1142, 18] on button "Submit as Purchase" at bounding box center [1148, 22] width 111 height 23
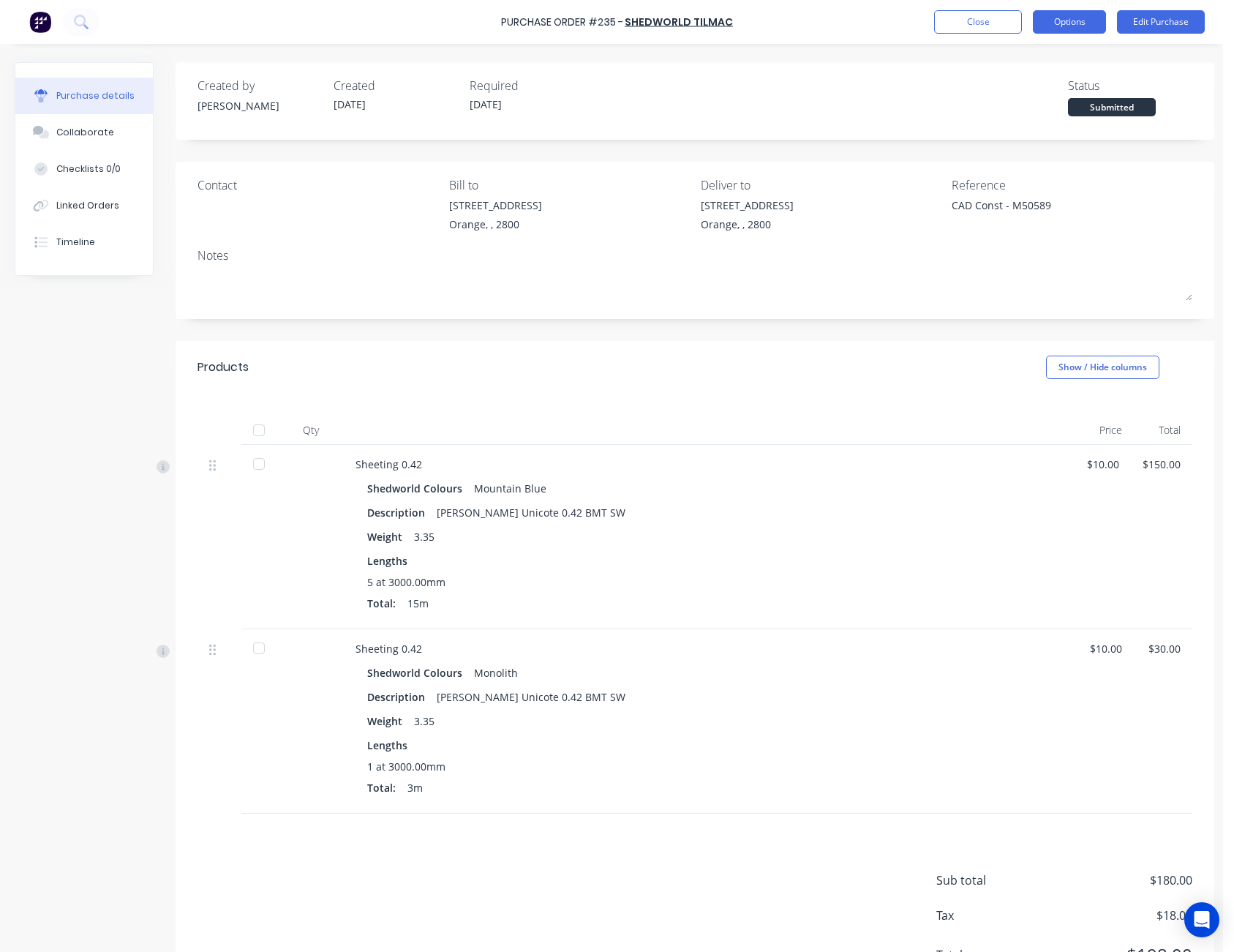
click at [1078, 20] on button "Options" at bounding box center [1069, 22] width 73 height 23
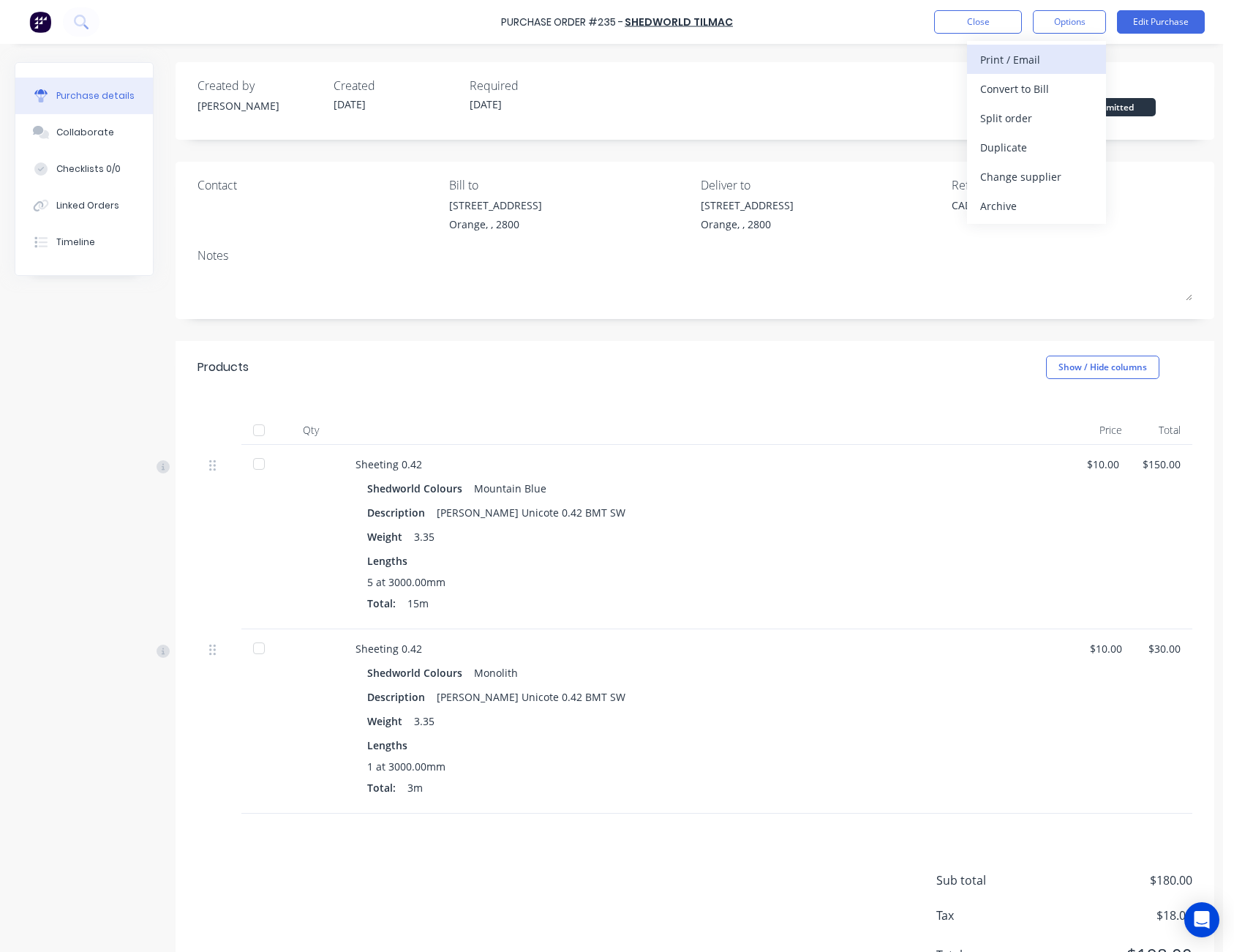
click at [1061, 59] on div "Print / Email" at bounding box center [1037, 60] width 113 height 21
click at [1048, 109] on div "Without pricing" at bounding box center [1037, 119] width 113 height 21
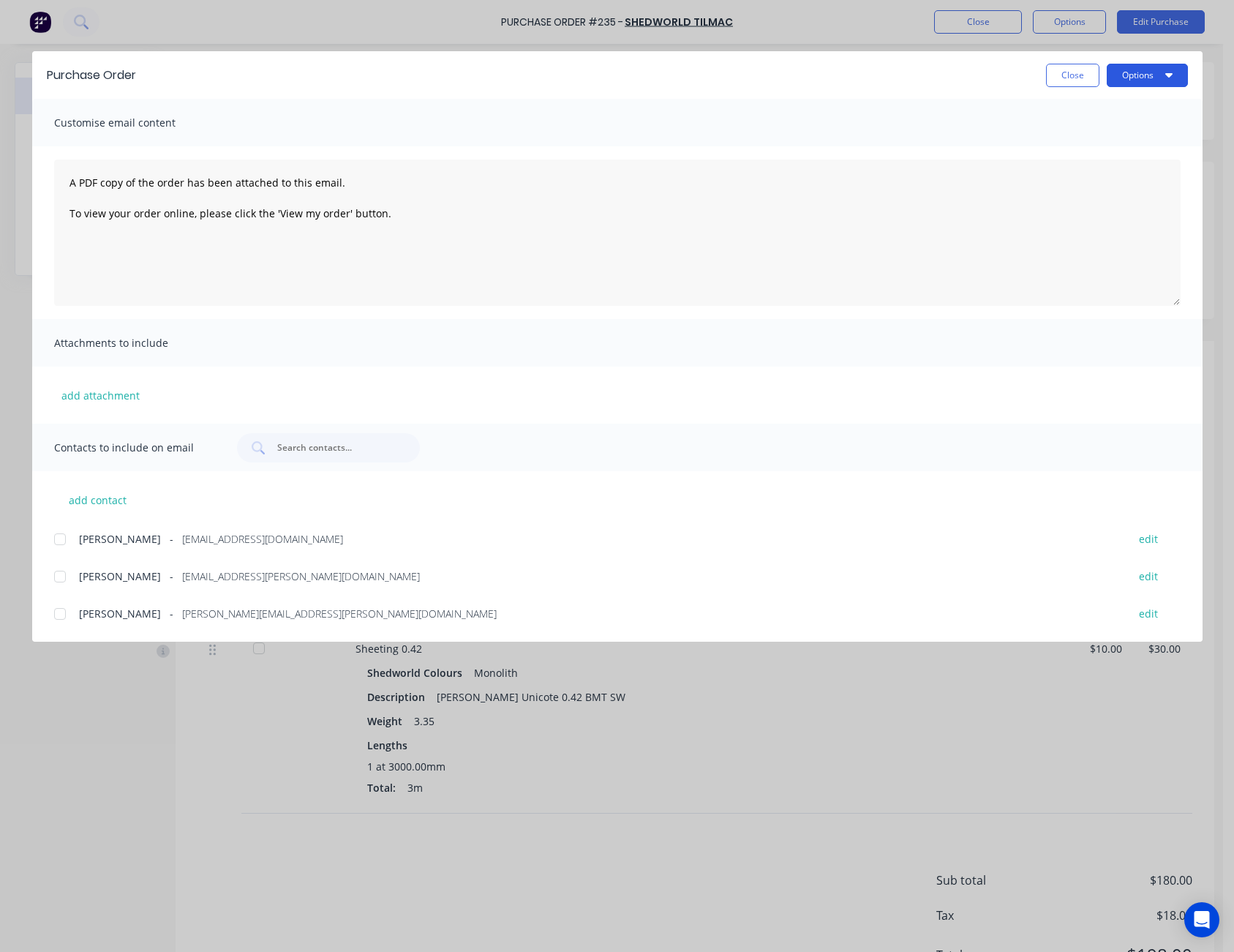
click at [1146, 82] on button "Options" at bounding box center [1147, 75] width 81 height 23
click at [1121, 129] on button "Print" at bounding box center [1118, 142] width 139 height 29
click at [1068, 84] on button "Close" at bounding box center [1072, 75] width 53 height 23
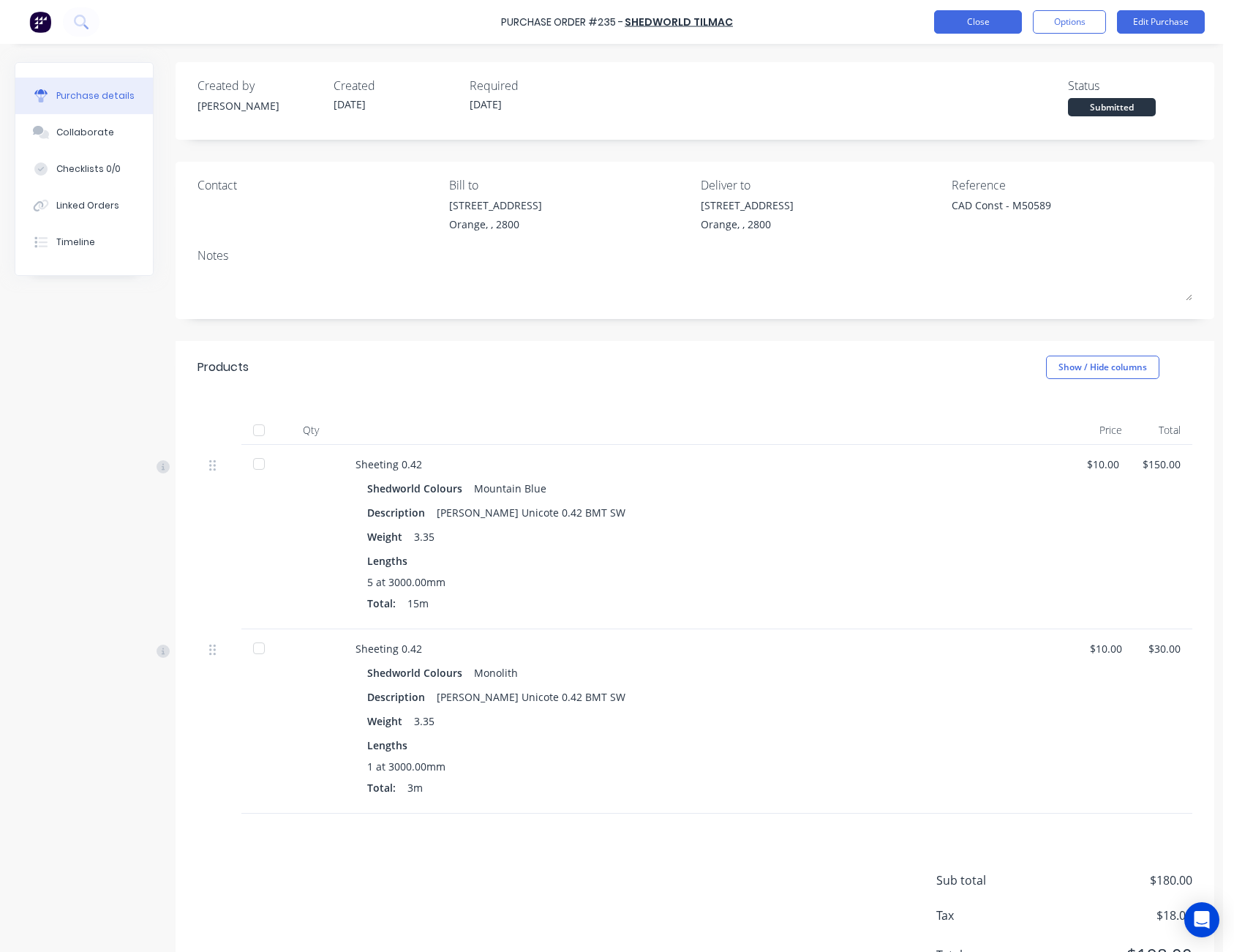
click at [992, 27] on button "Close" at bounding box center [978, 22] width 88 height 23
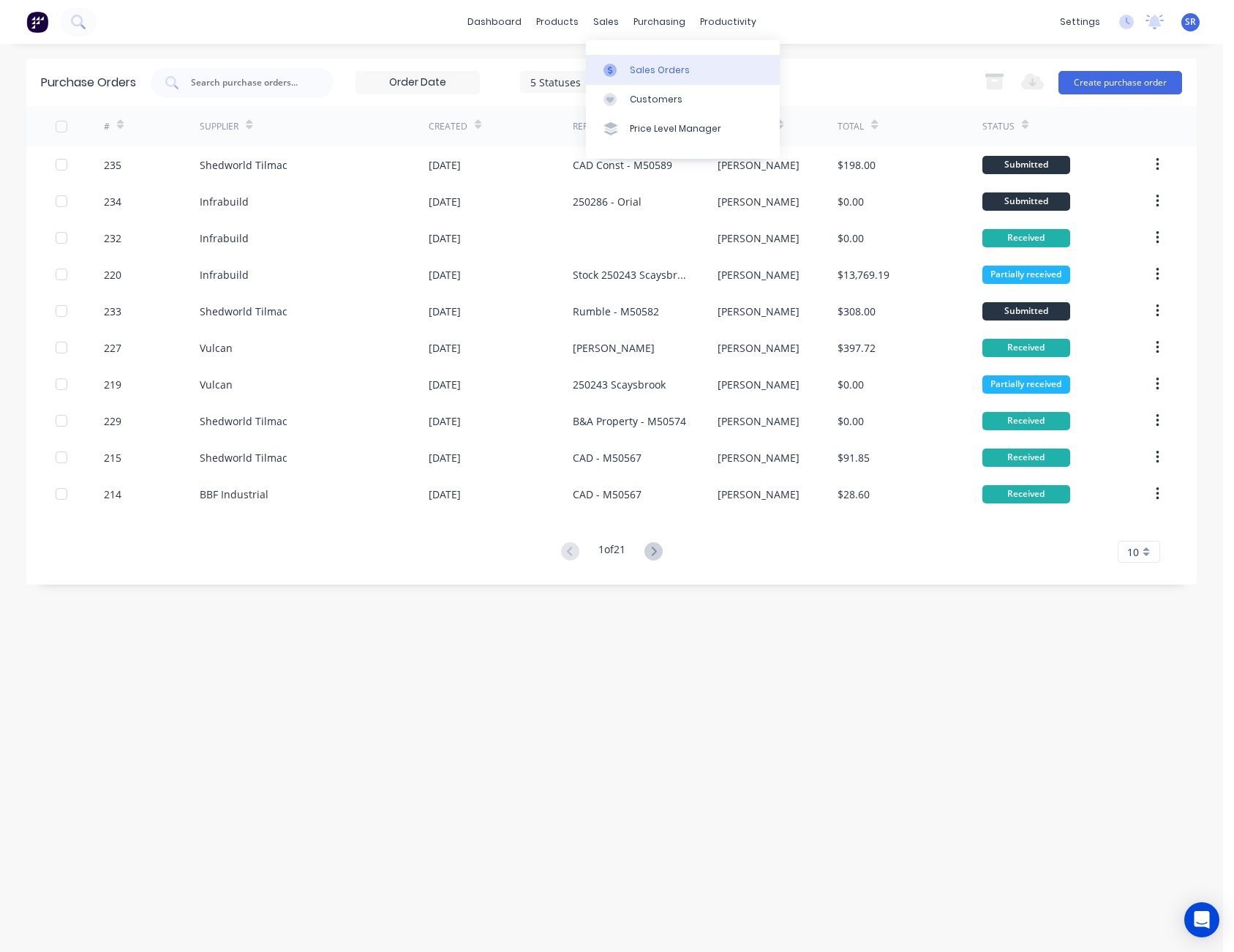
click at [634, 58] on link "Sales Orders" at bounding box center [682, 69] width 194 height 29
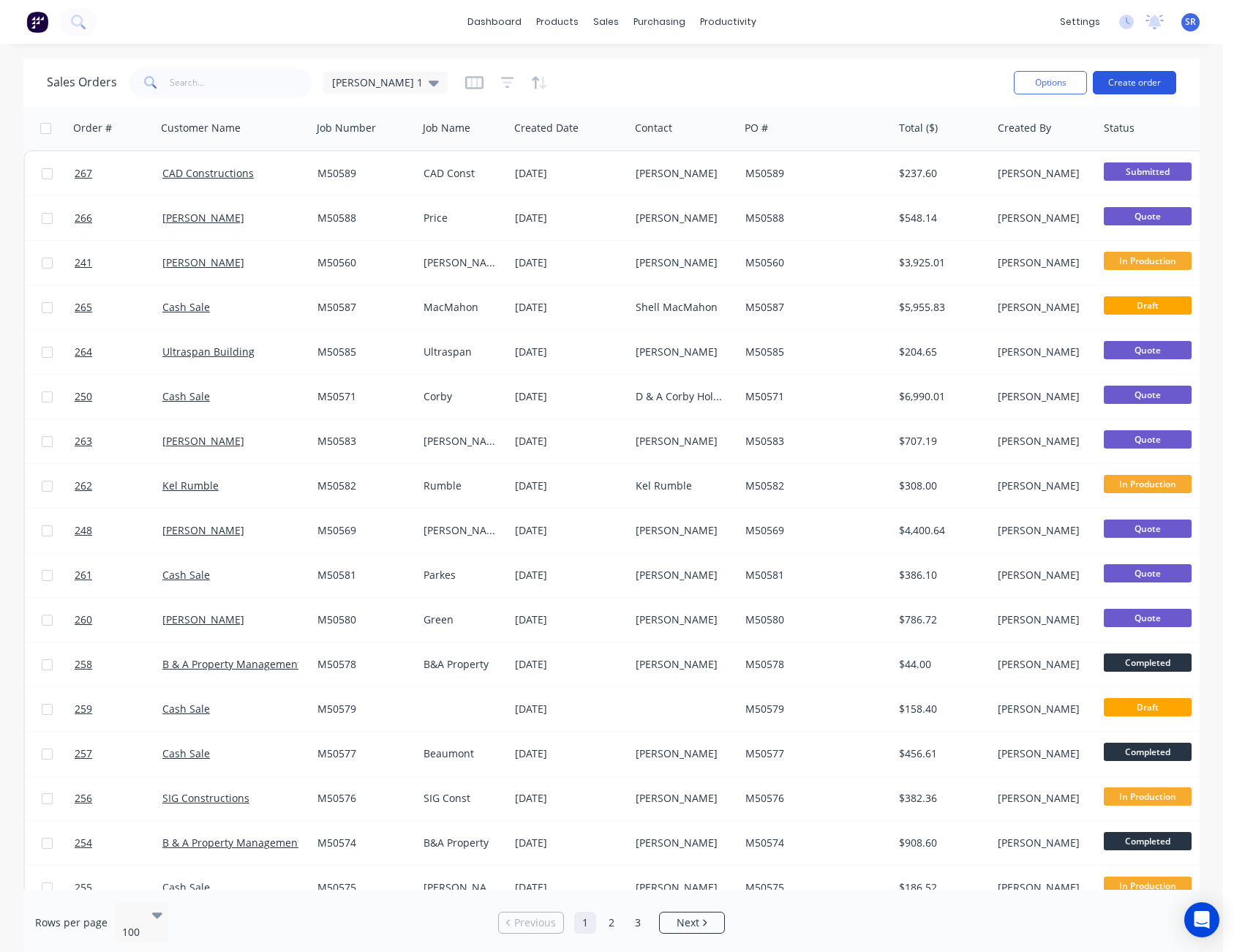
click at [1147, 81] on button "Create order" at bounding box center [1135, 83] width 84 height 23
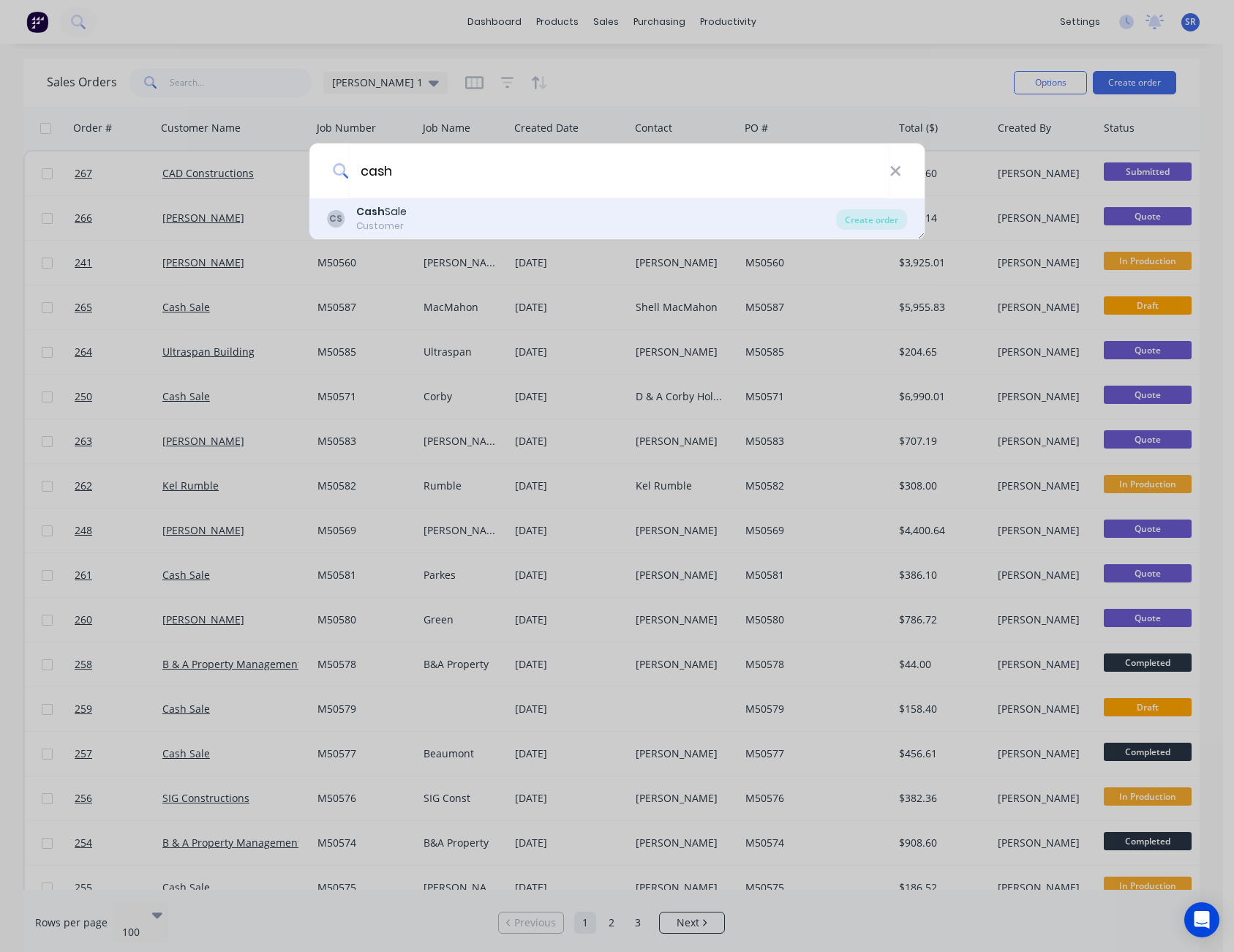
type input "cash"
click at [399, 217] on div "Cash Sale" at bounding box center [381, 212] width 50 height 15
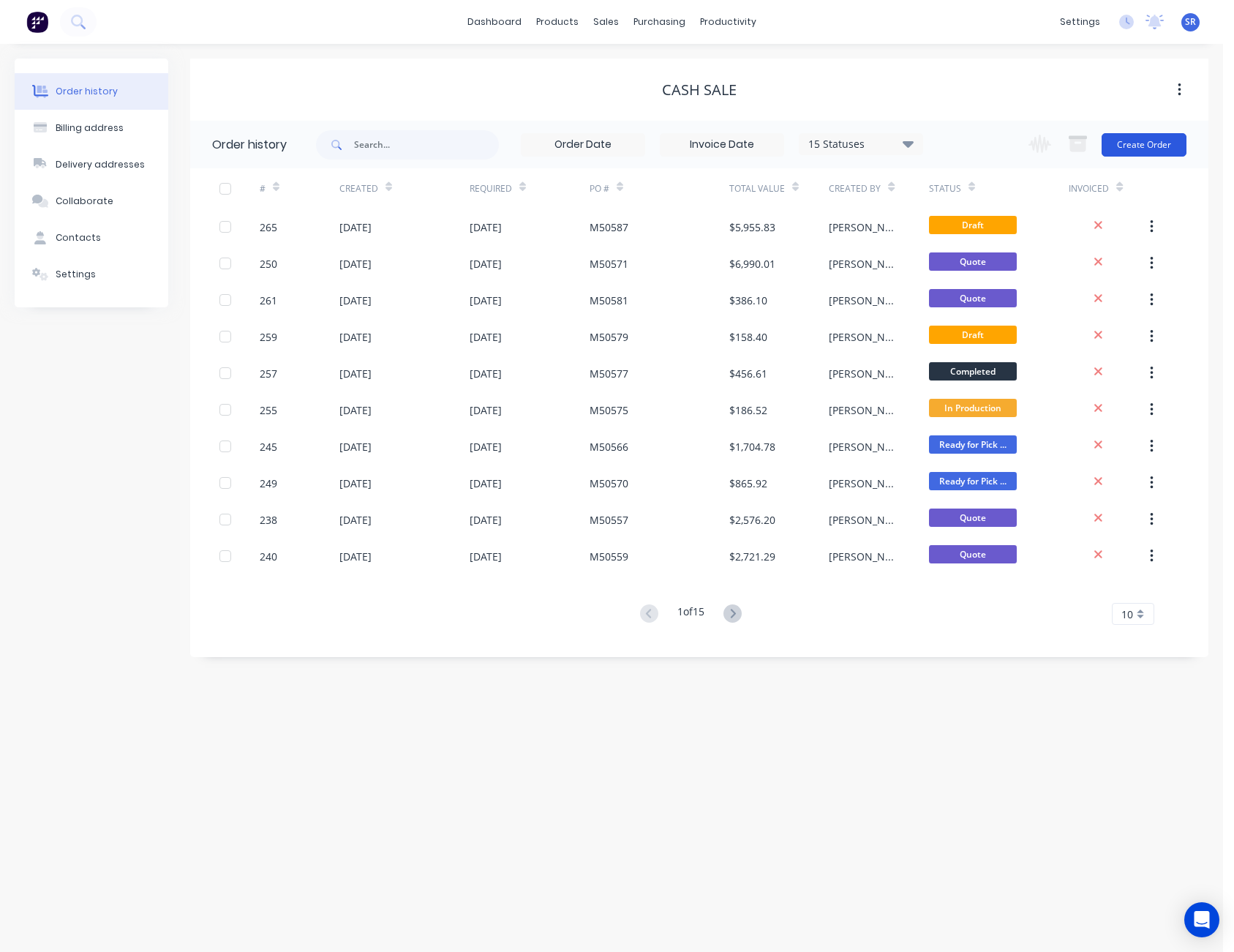
click at [1153, 138] on button "Create Order" at bounding box center [1144, 145] width 85 height 23
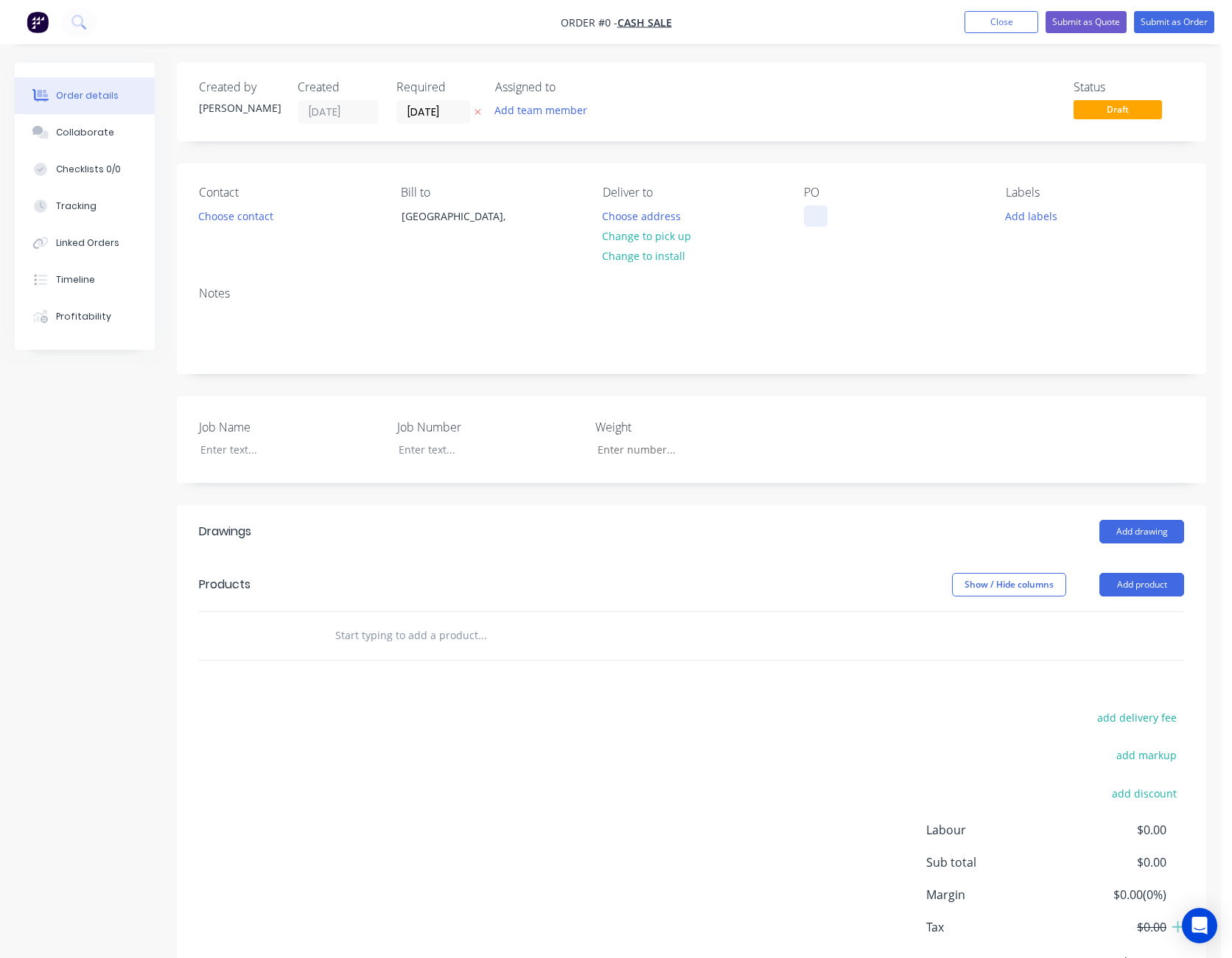
click at [810, 218] on div at bounding box center [815, 216] width 23 height 21
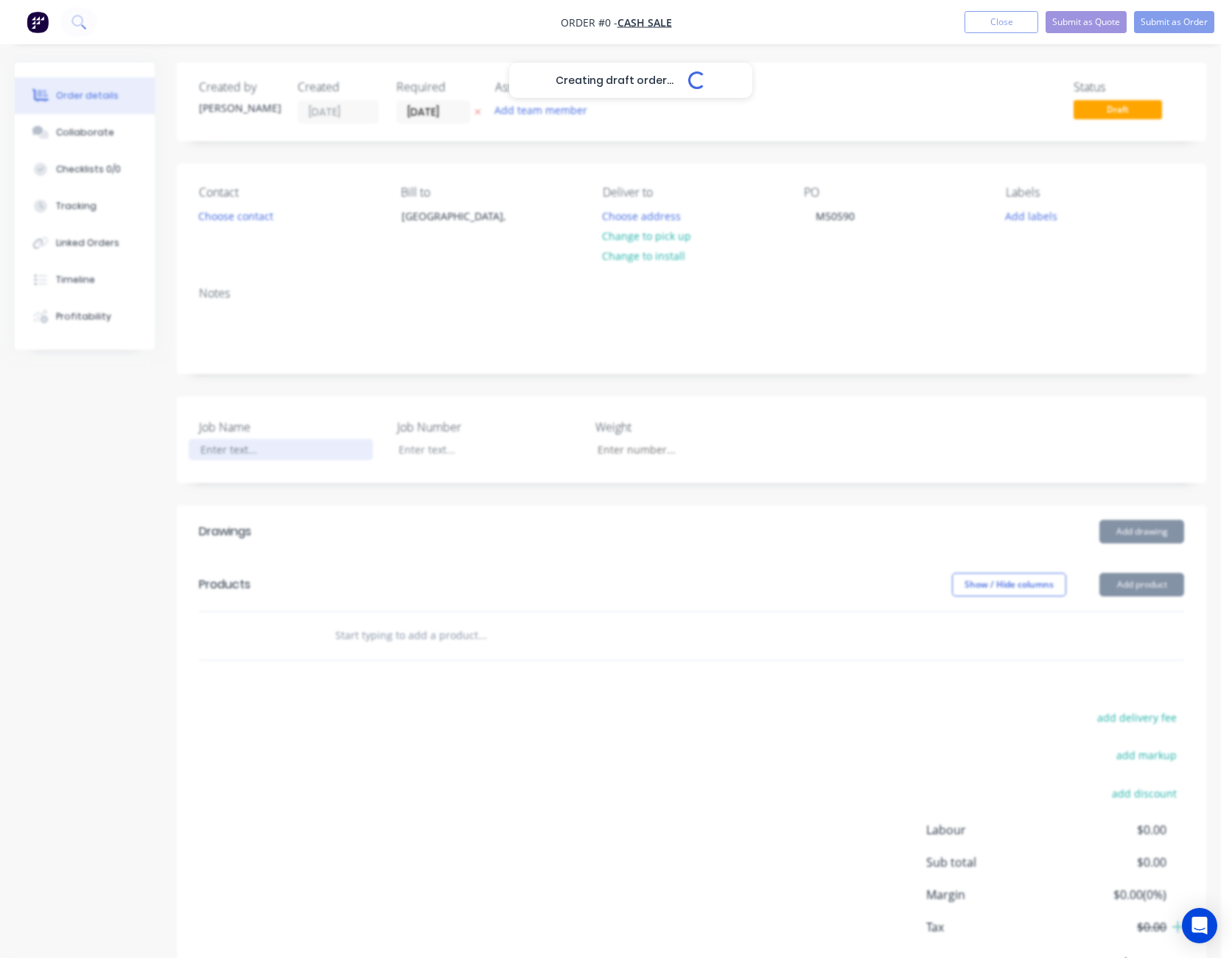
click at [243, 451] on div "Creating draft order... Loading... Order details Collaborate Checklists 0/0 Tra…" at bounding box center [610, 550] width 1220 height 974
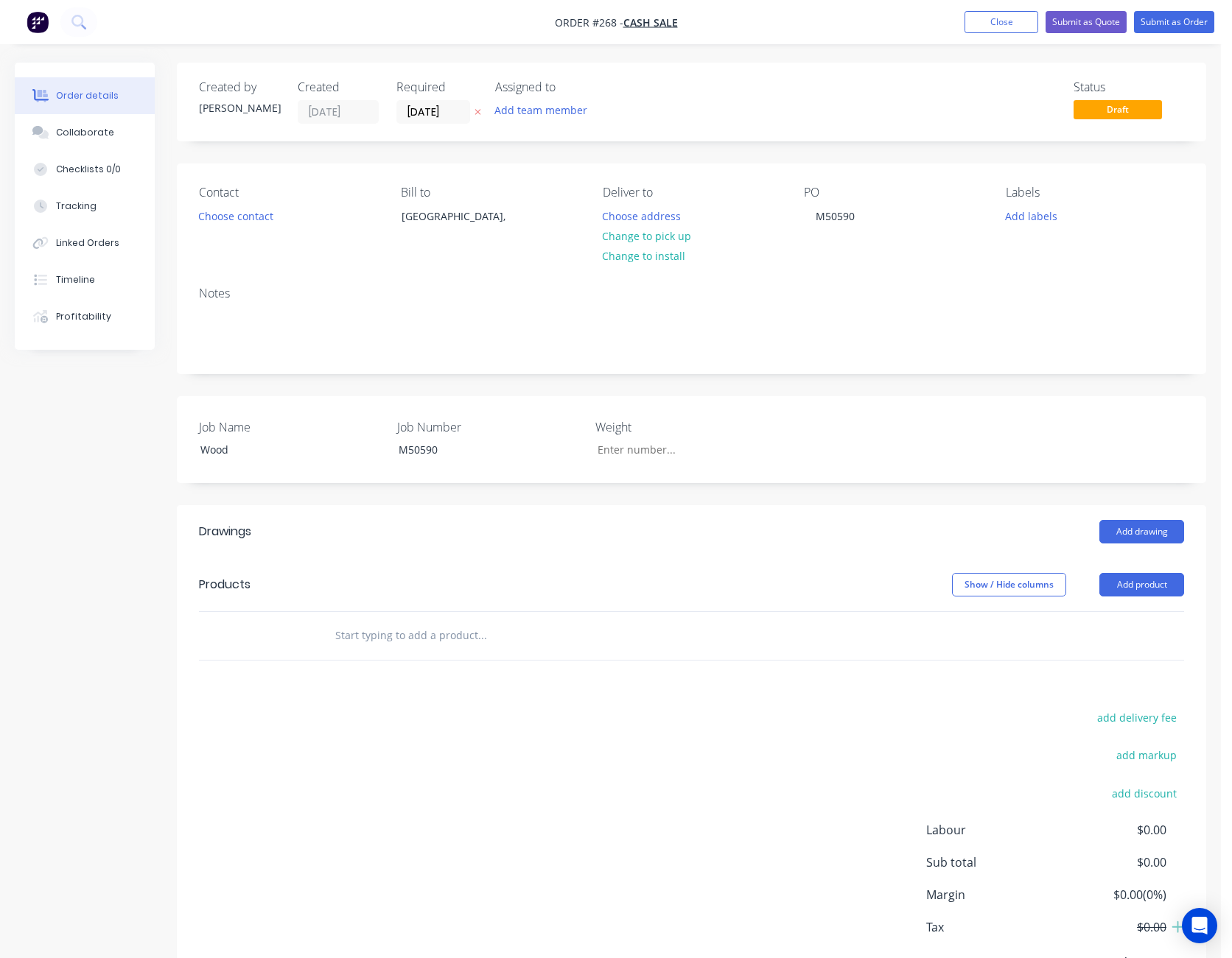
click at [1053, 271] on div "Contact Choose contact [PERSON_NAME] to [GEOGRAPHIC_DATA], Deliver to Choose ad…" at bounding box center [691, 219] width 1029 height 112
click at [255, 224] on button "Choose contact" at bounding box center [236, 215] width 90 height 20
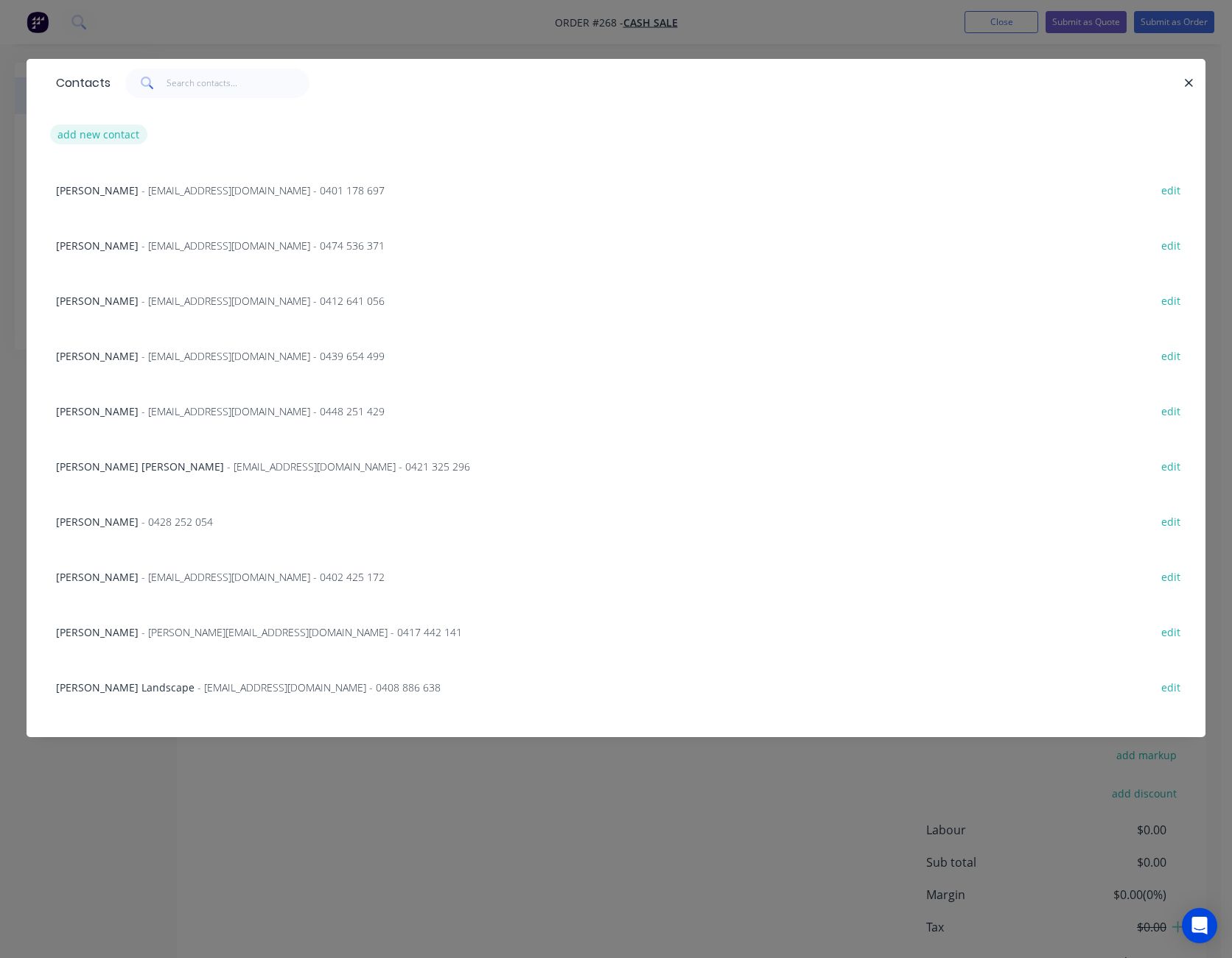
click at [108, 130] on button "add new contact" at bounding box center [99, 134] width 97 height 20
select select "AU"
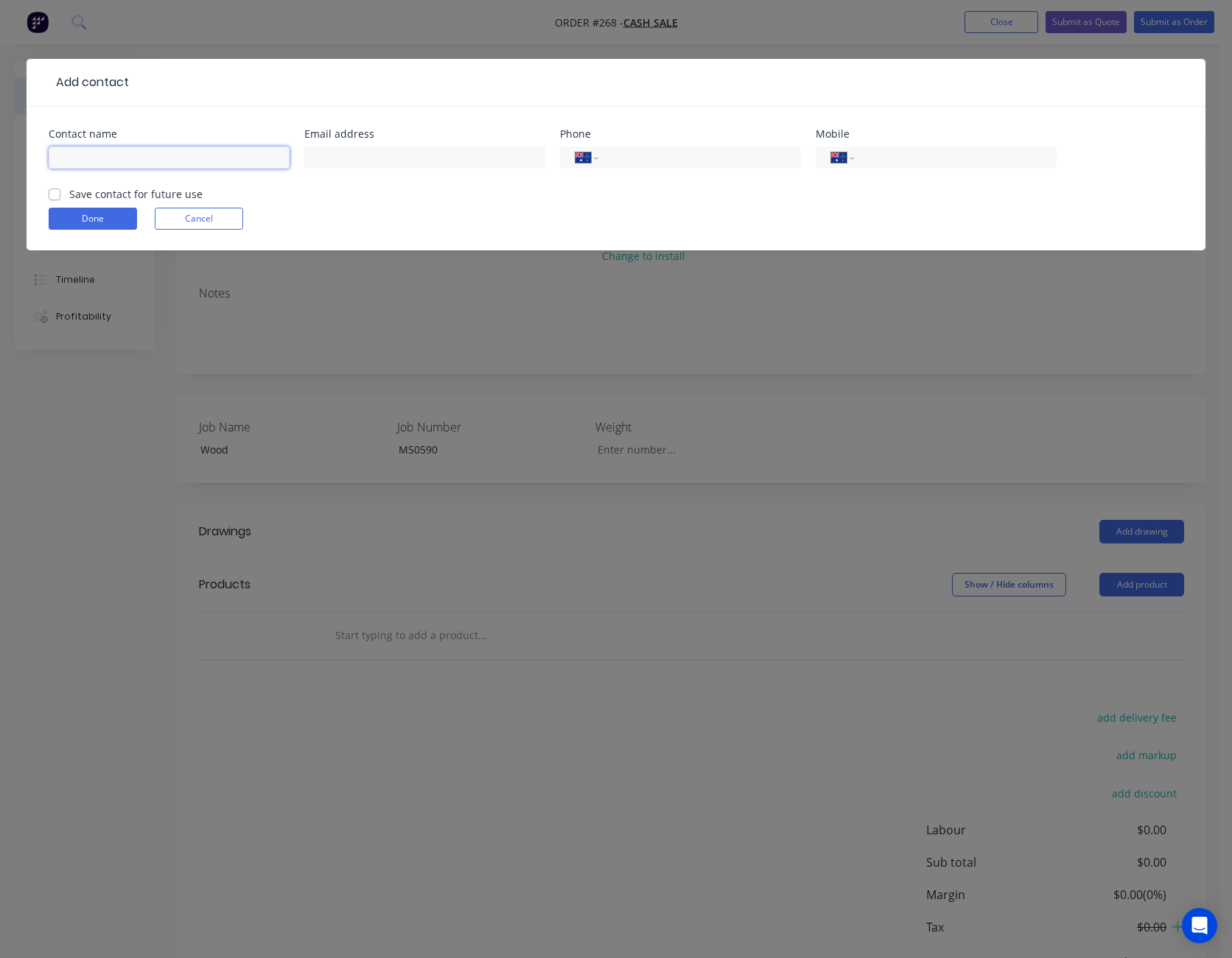
click at [109, 165] on input "text" at bounding box center [169, 157] width 241 height 22
type input "[PERSON_NAME]"
type input "[EMAIL_ADDRESS][DOMAIN_NAME]"
click at [994, 155] on input "tel" at bounding box center [953, 157] width 177 height 16
type input "0447 129 001"
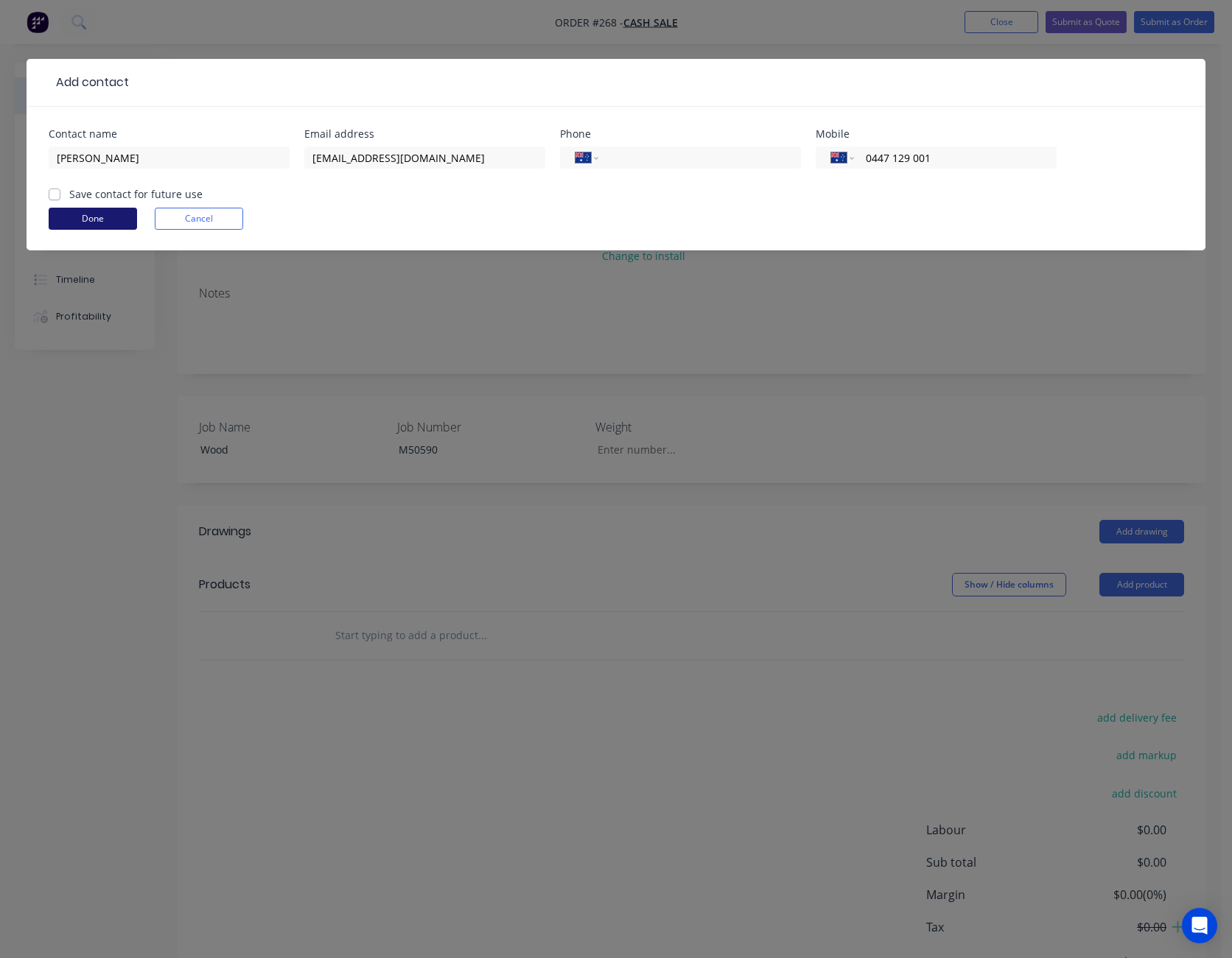
click at [90, 223] on button "Done" at bounding box center [92, 218] width 88 height 22
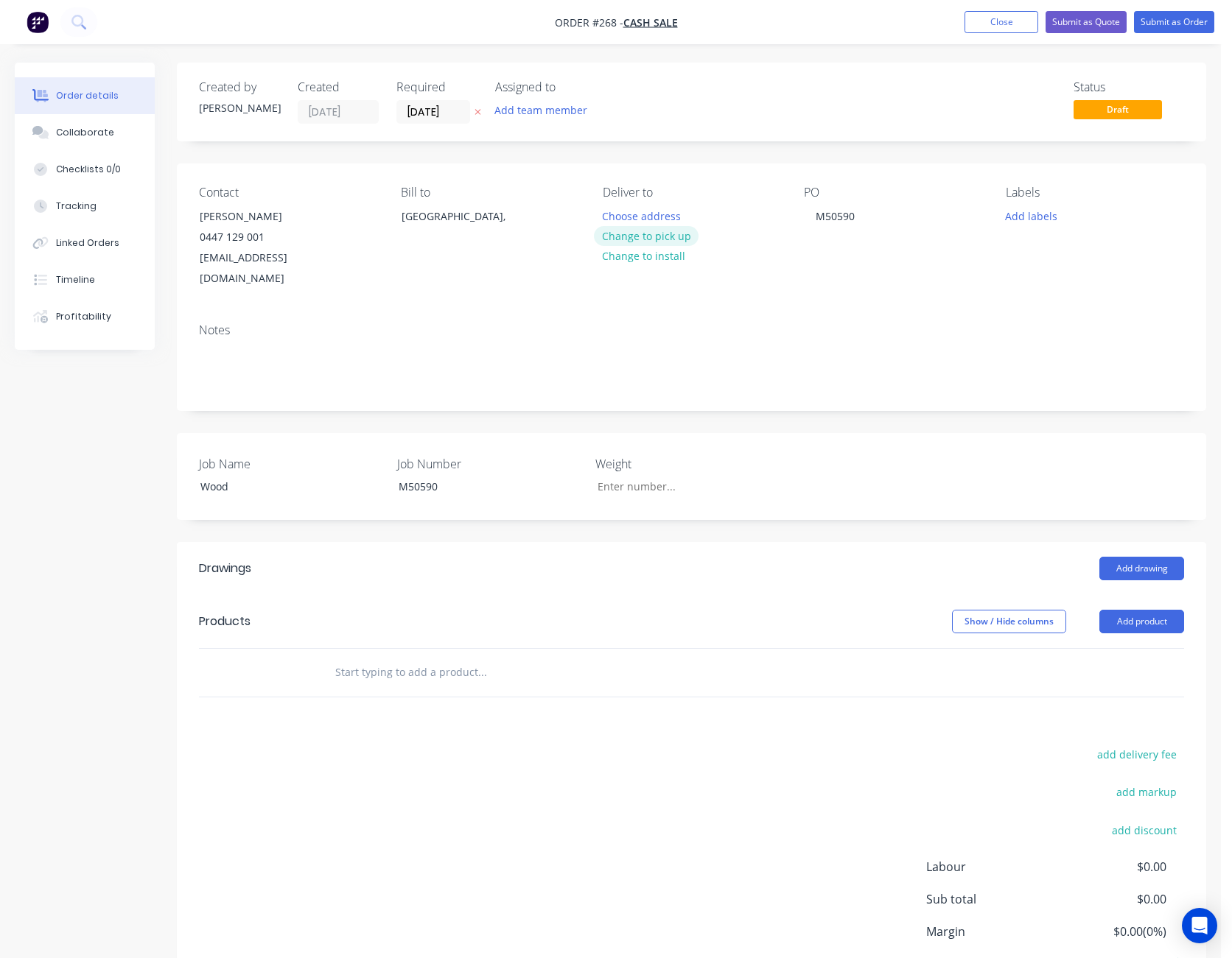
click at [672, 236] on button "Change to pick up" at bounding box center [646, 236] width 105 height 20
click at [492, 228] on div "[GEOGRAPHIC_DATA]," at bounding box center [463, 229] width 147 height 48
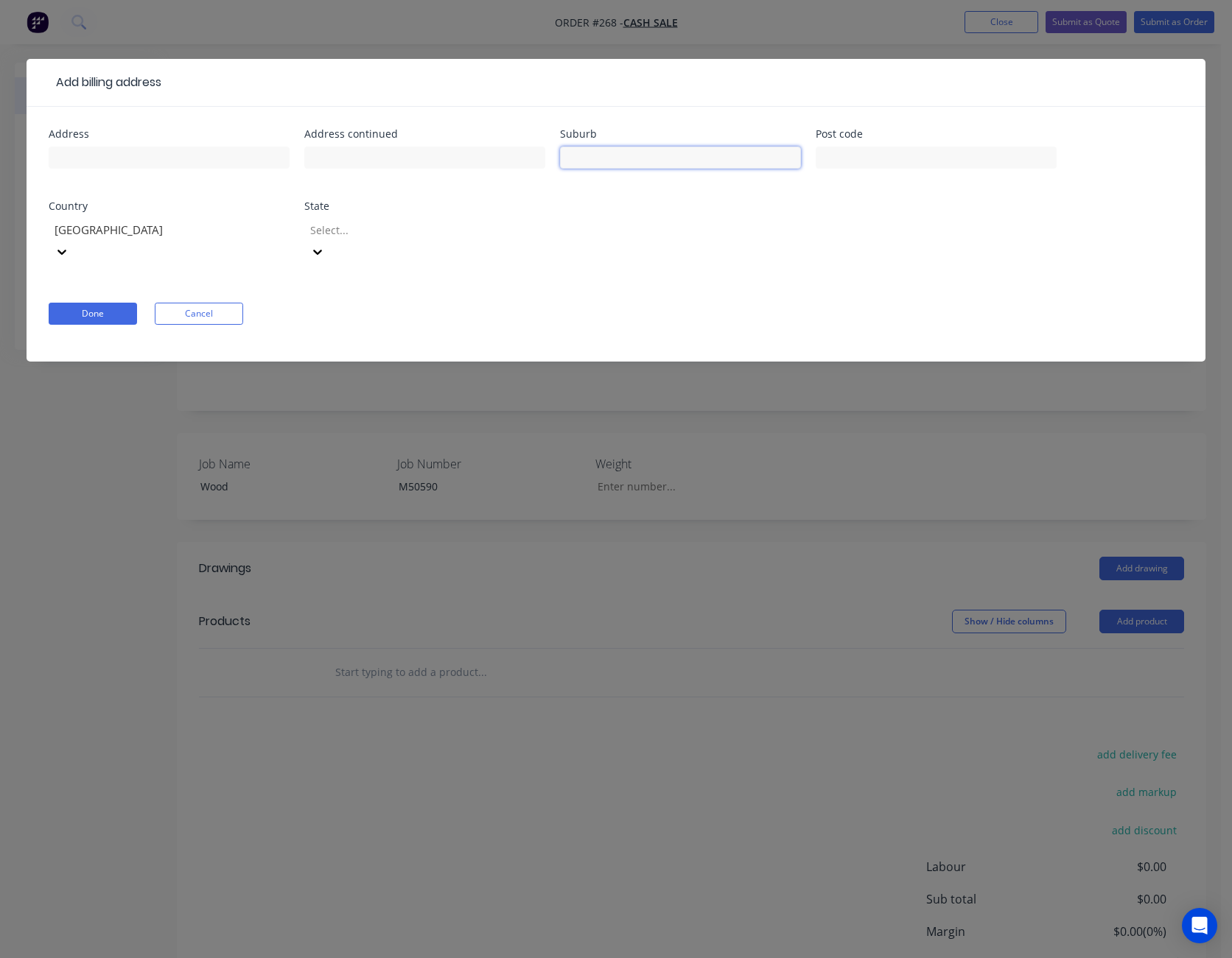
click at [702, 161] on input "text" at bounding box center [680, 157] width 241 height 22
type input "Parkes"
click at [407, 226] on div at bounding box center [414, 230] width 212 height 18
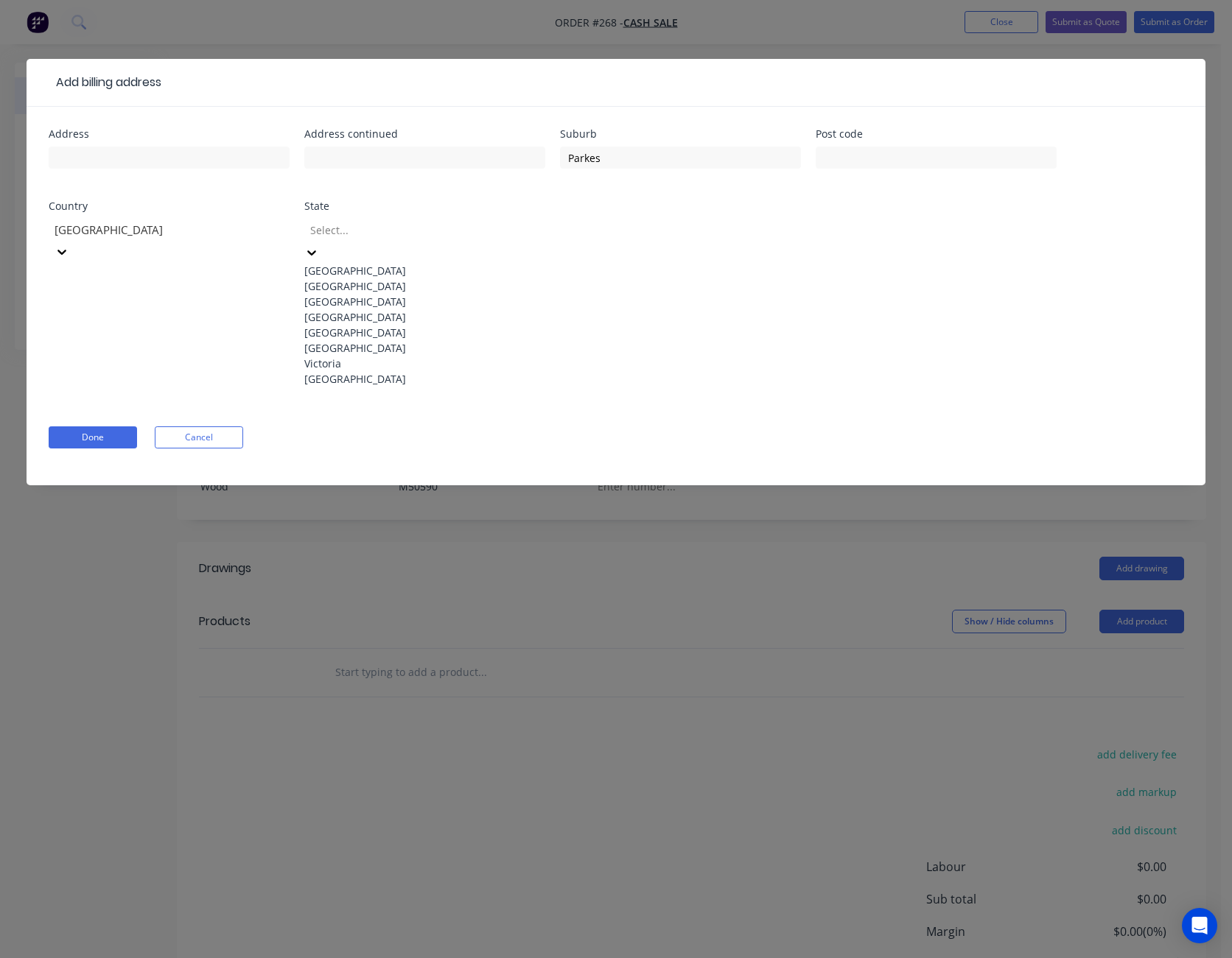
click at [396, 294] on div "[GEOGRAPHIC_DATA]" at bounding box center [425, 286] width 241 height 16
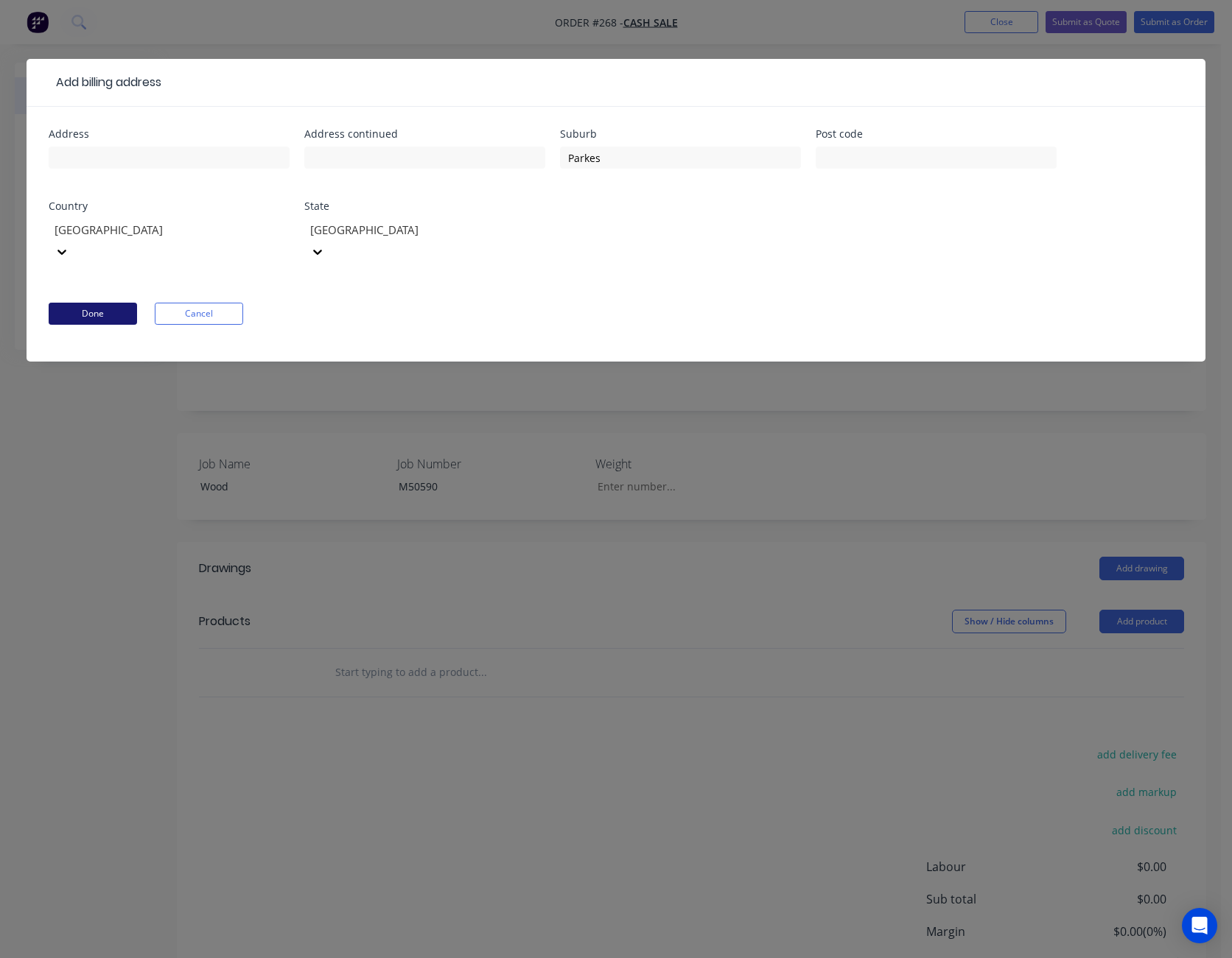
click at [120, 303] on button "Done" at bounding box center [92, 313] width 88 height 22
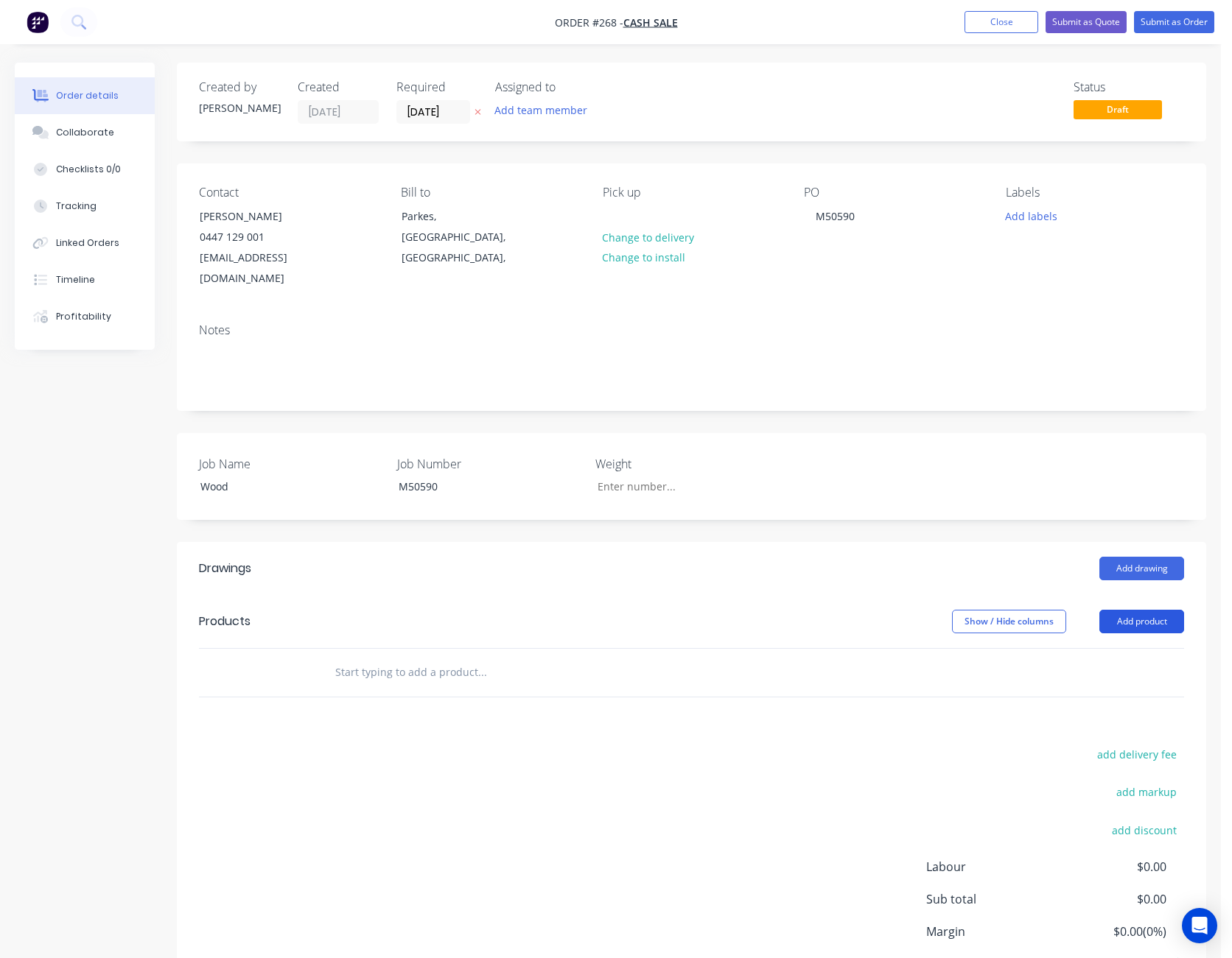
click at [1148, 610] on button "Add product" at bounding box center [1141, 622] width 84 height 23
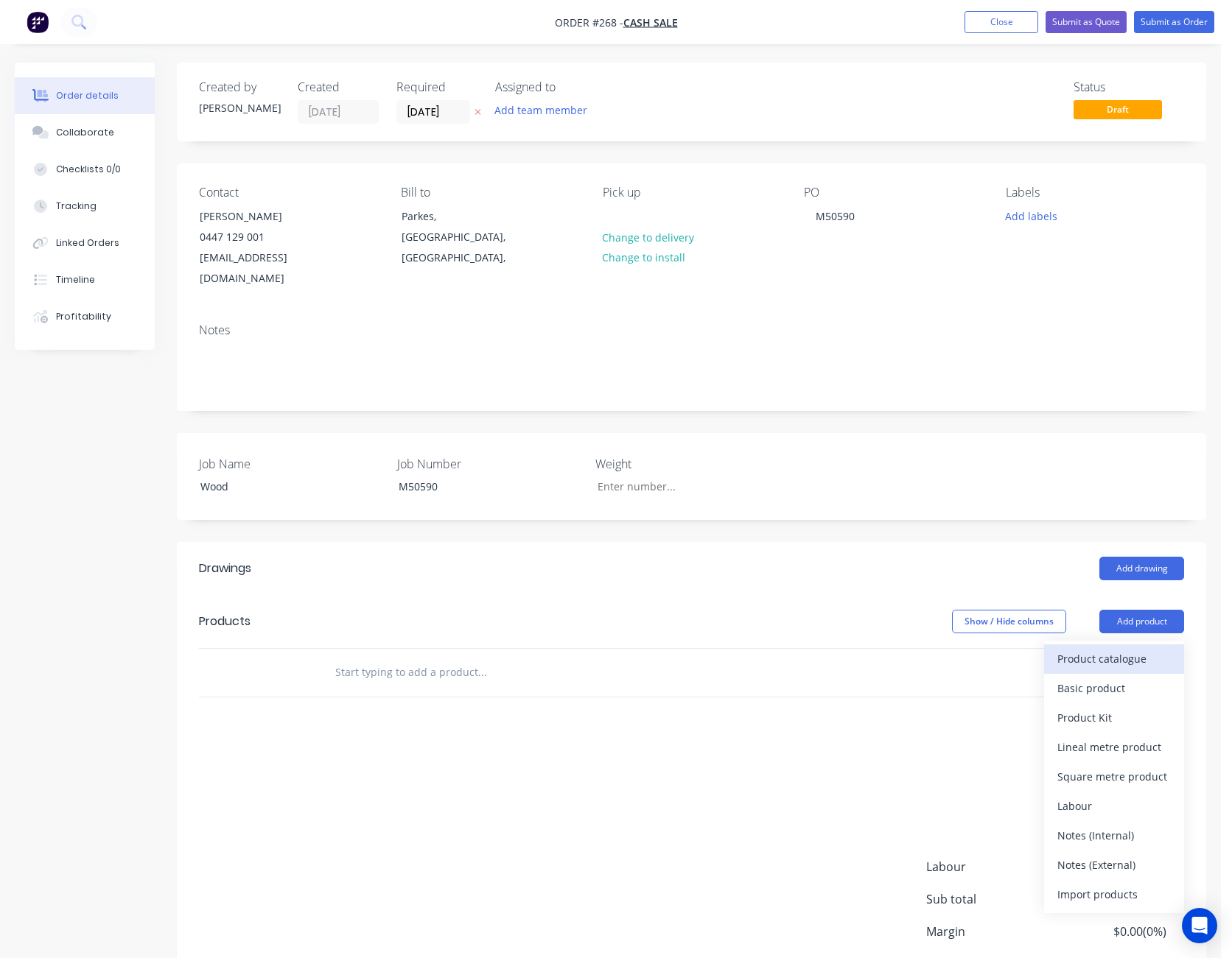
click at [1127, 648] on div "Product catalogue" at bounding box center [1114, 658] width 113 height 21
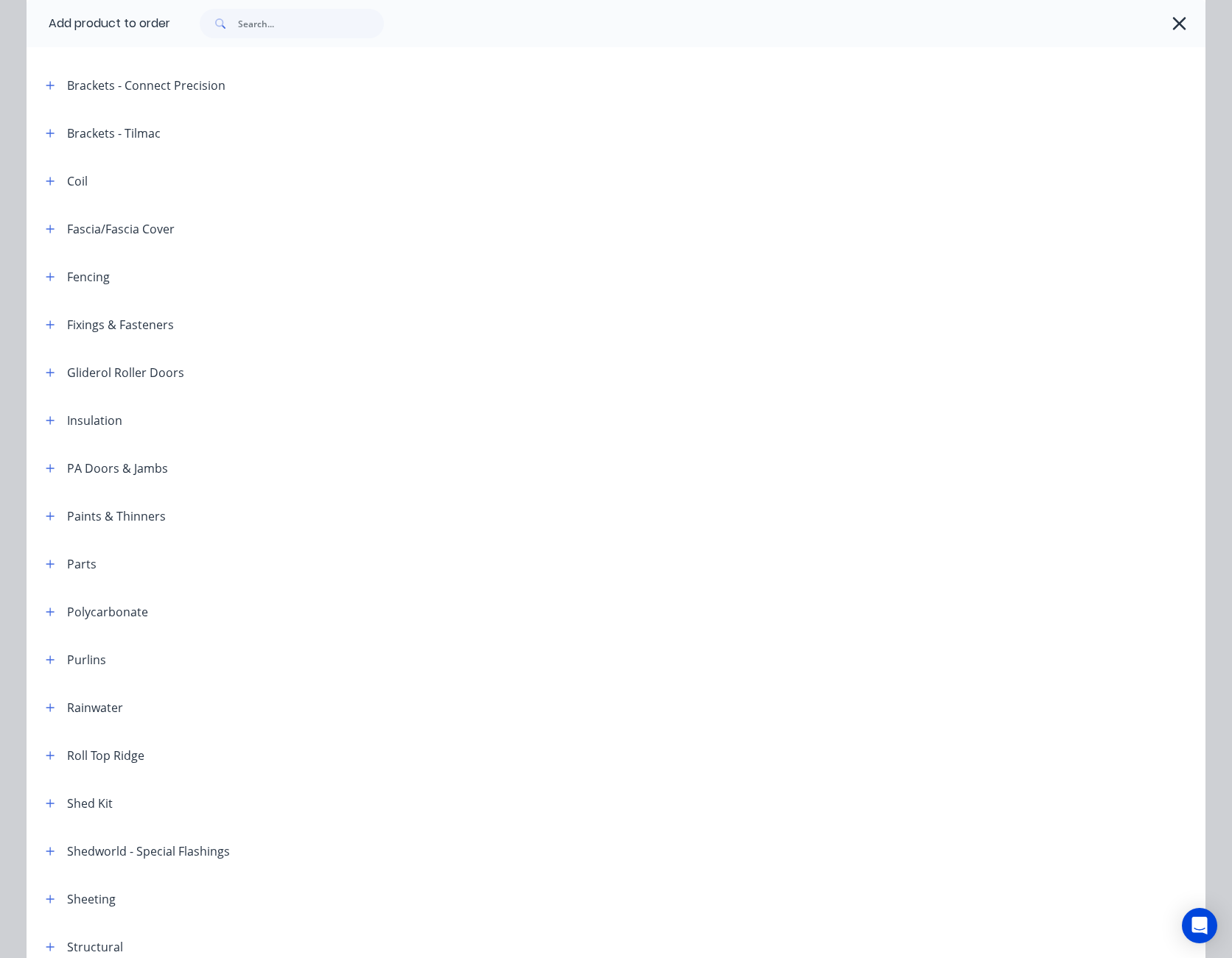
scroll to position [368, 0]
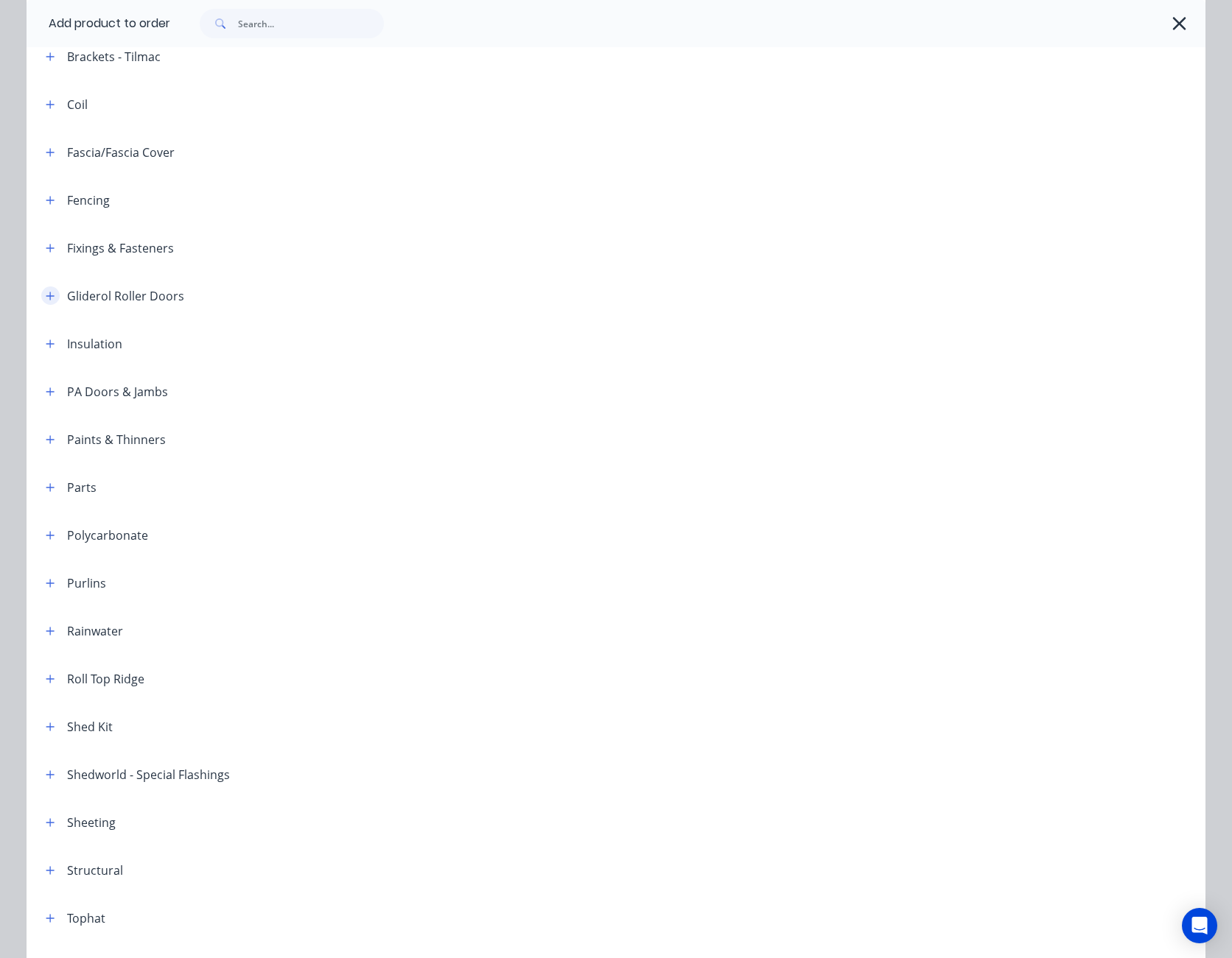
click at [46, 296] on icon "button" at bounding box center [49, 296] width 9 height 11
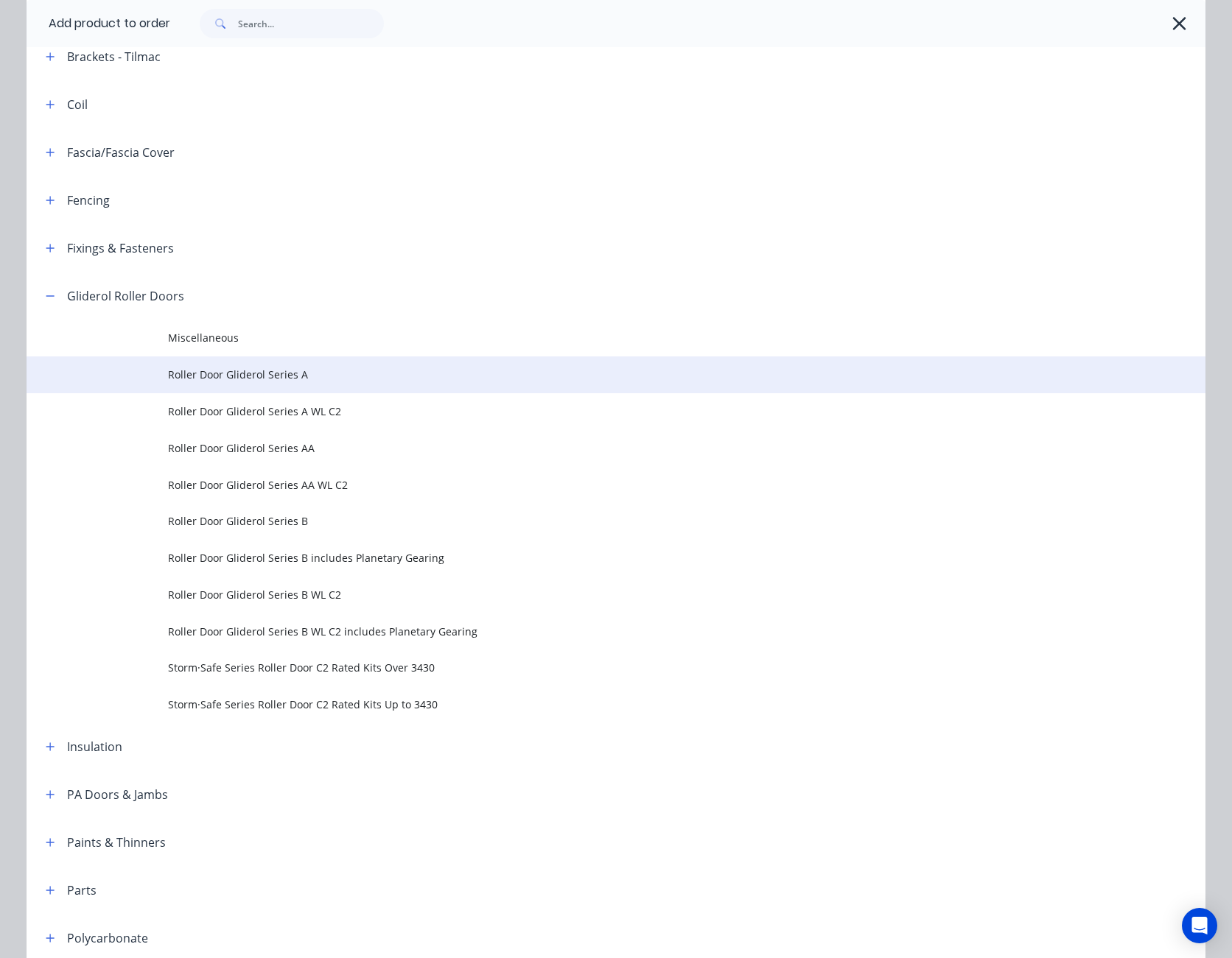
click at [286, 369] on span "Roller Door Gliderol Series A" at bounding box center [582, 374] width 829 height 16
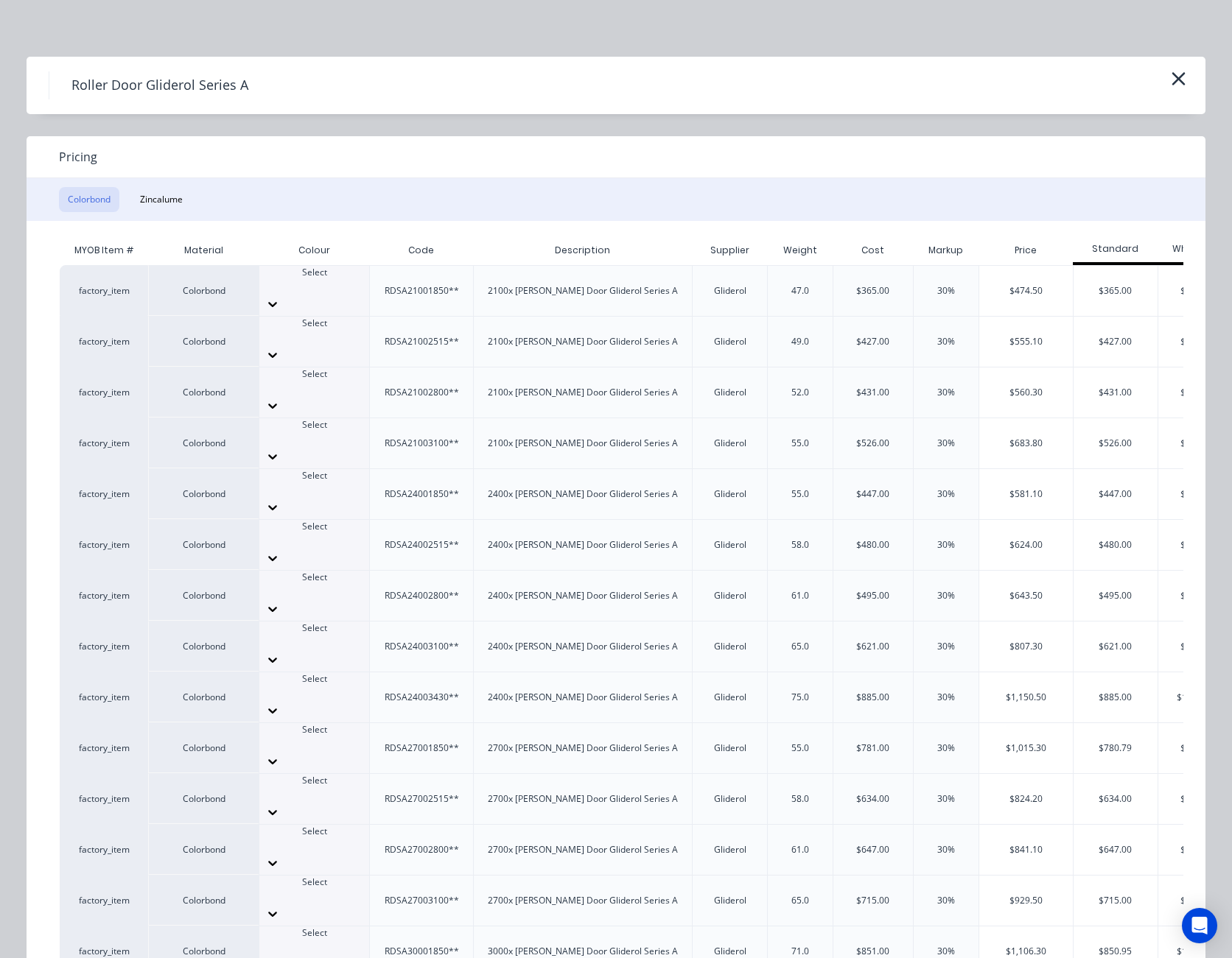
scroll to position [114, 0]
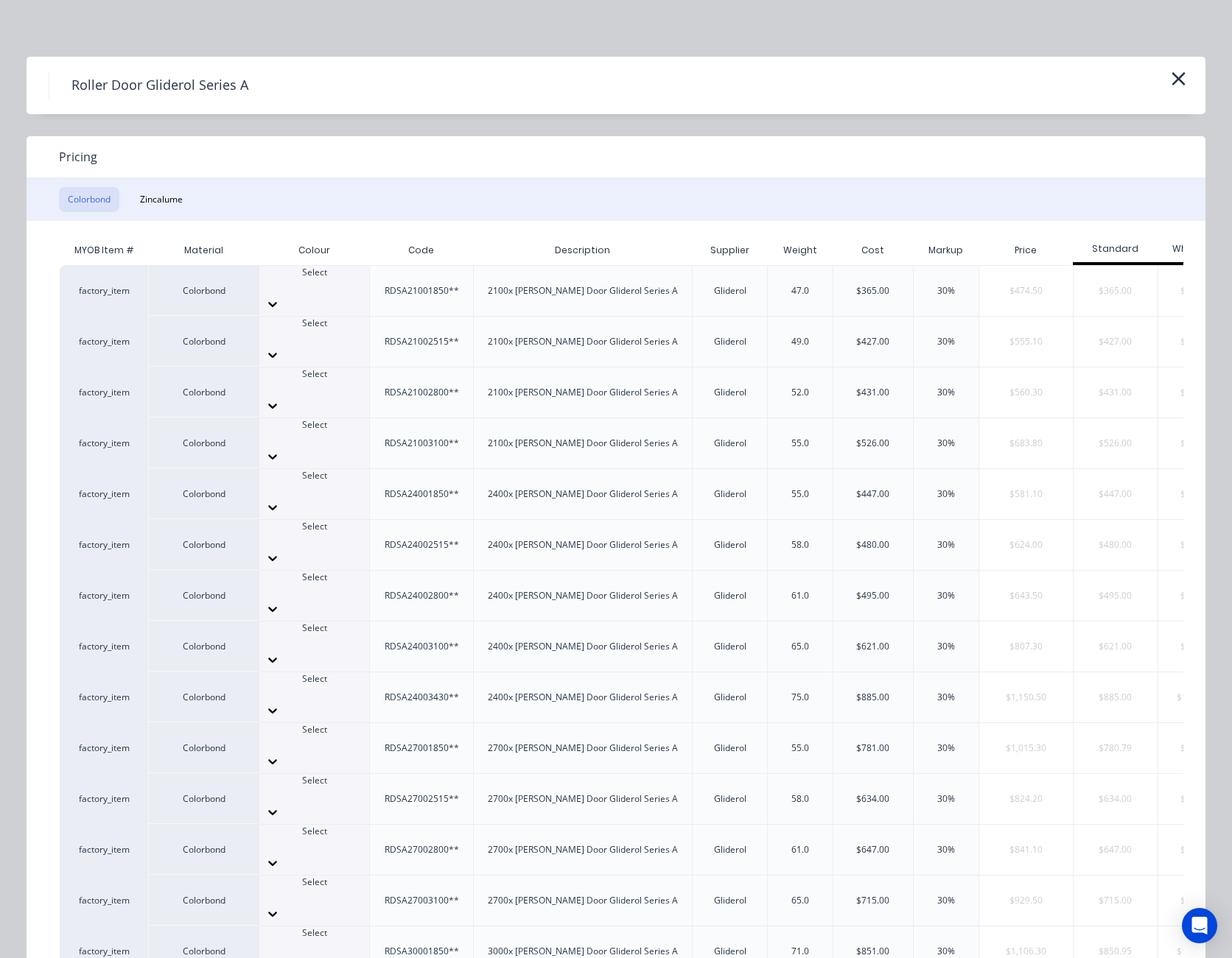
scroll to position [0, 0]
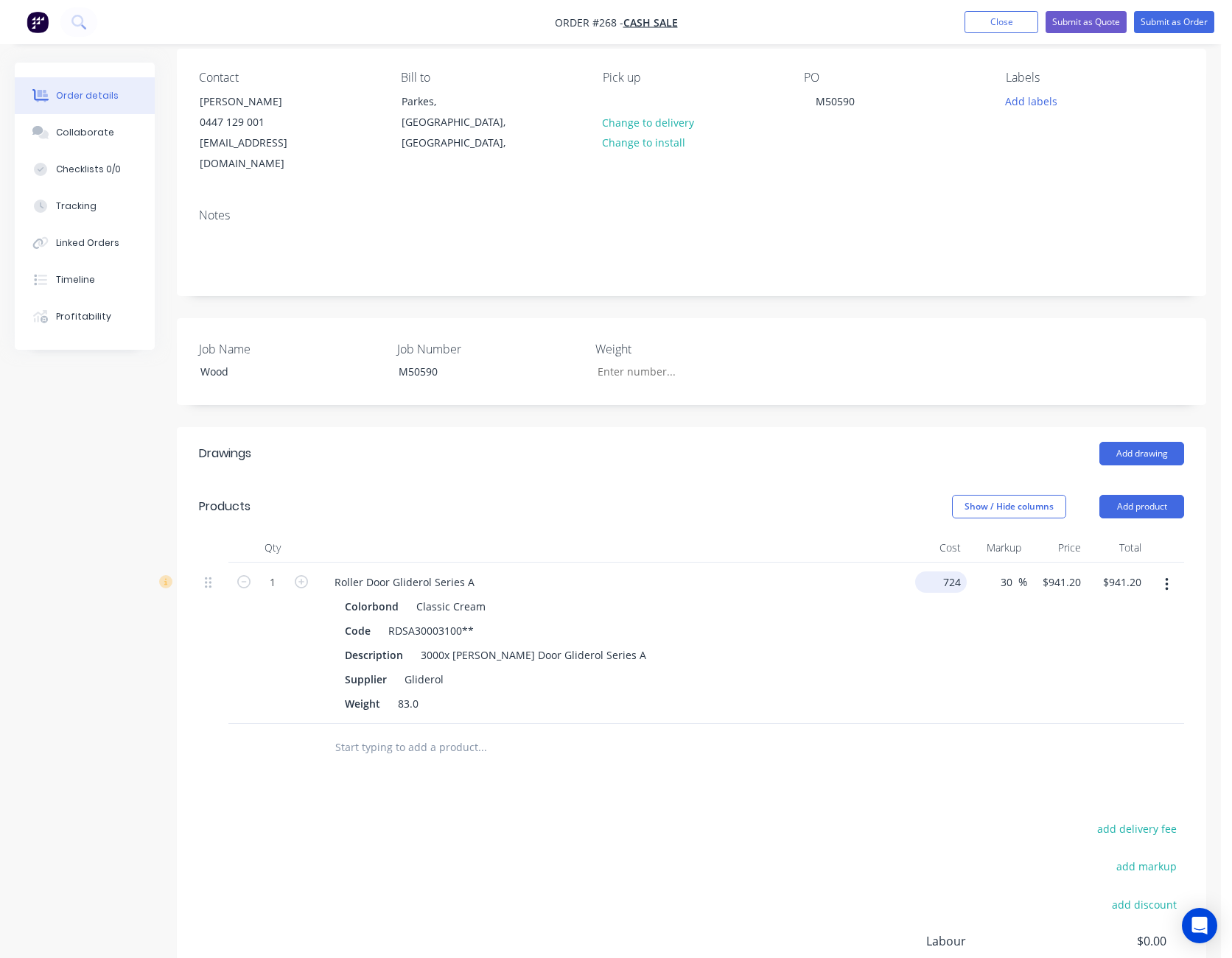
click at [953, 571] on input "724" at bounding box center [943, 582] width 46 height 21
type input "$843.00"
type input "$1,095.90"
click at [920, 774] on div "Drawings Add drawing Products Show / Hide columns Add product Qty Cost Markup P…" at bounding box center [691, 776] width 1029 height 698
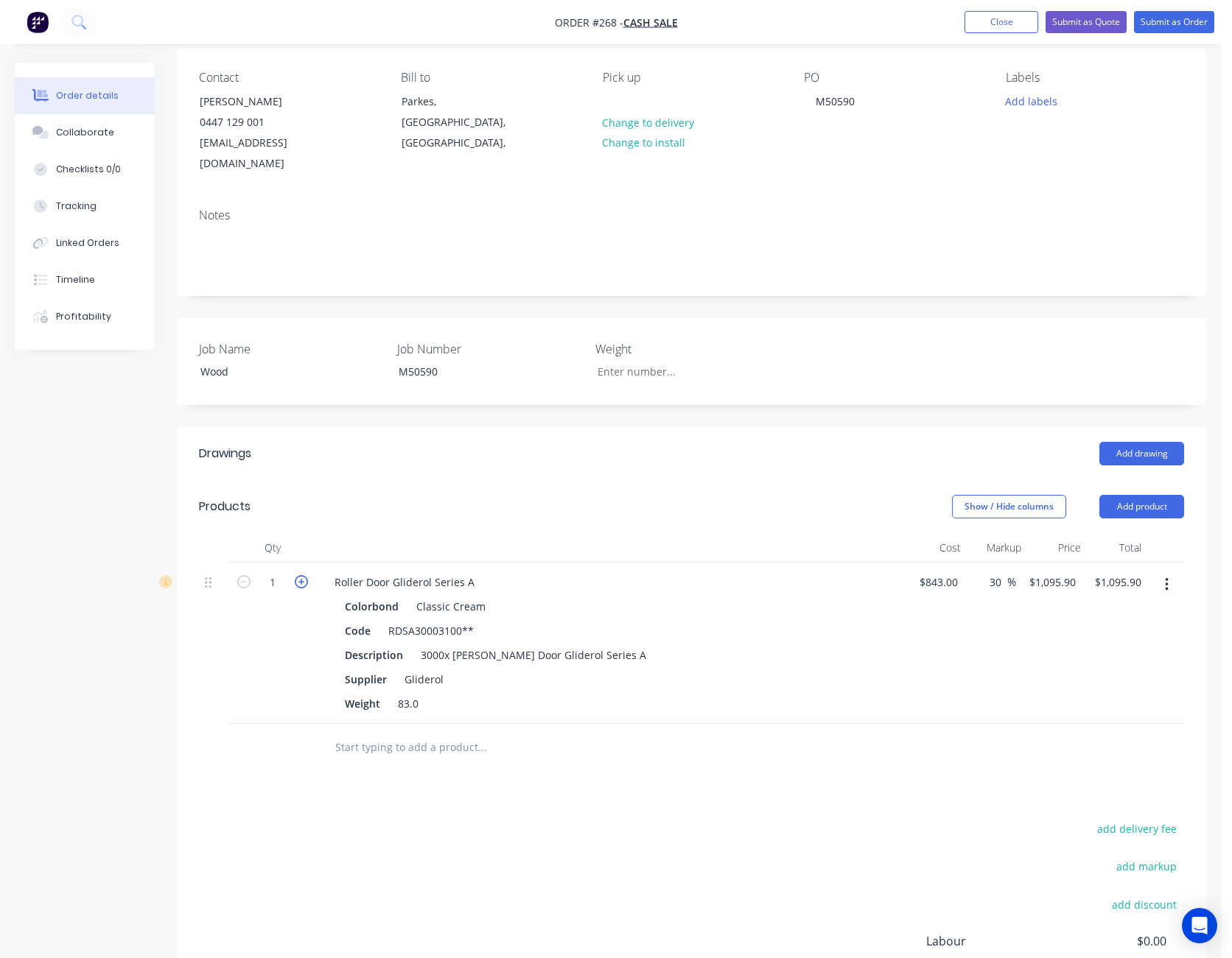
click at [304, 575] on icon "button" at bounding box center [302, 582] width 14 height 14
type input "2"
type input "$2,191.80"
click at [304, 575] on icon "button" at bounding box center [302, 582] width 14 height 14
type input "3"
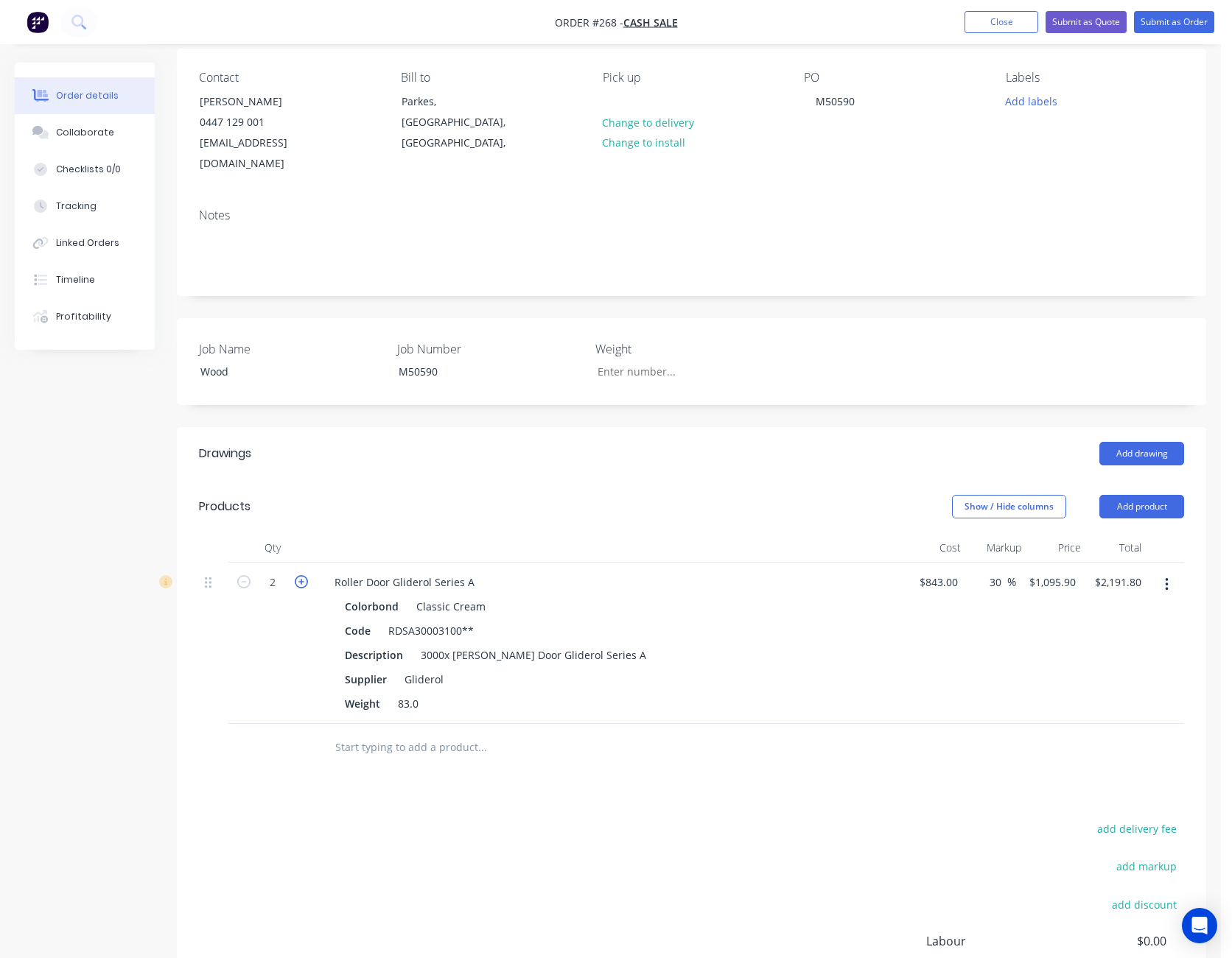
type input "$3,287.70"
click at [607, 818] on div "add delivery fee add markup add discount Labour $0.00 Sub total $3,287.70 Margi…" at bounding box center [691, 960] width 985 height 284
click at [1151, 818] on button "add delivery fee" at bounding box center [1136, 828] width 95 height 20
type input "300"
click input "submit" at bounding box center [0, 0] width 0 height 0
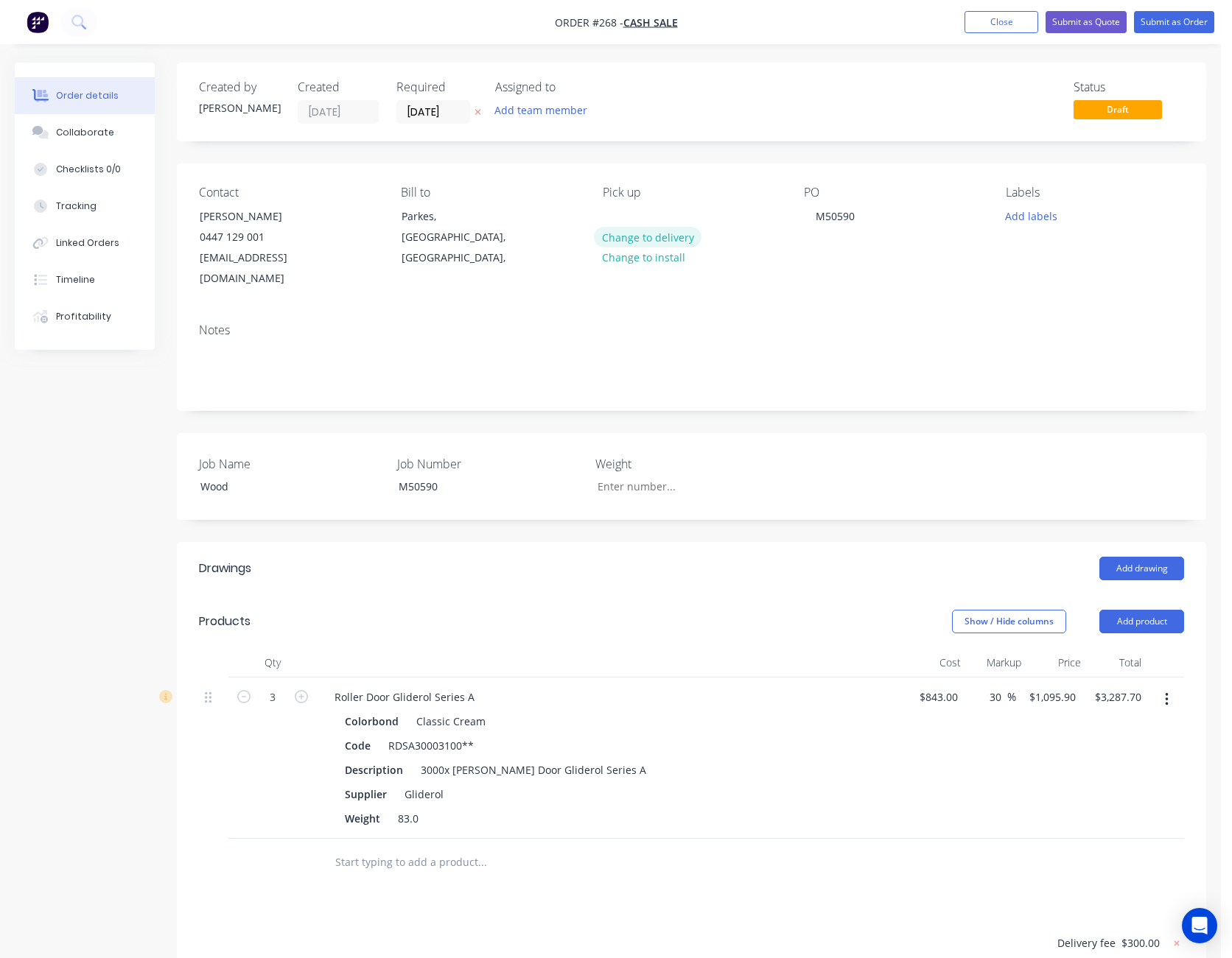
click at [665, 239] on button "Change to delivery" at bounding box center [647, 237] width 108 height 20
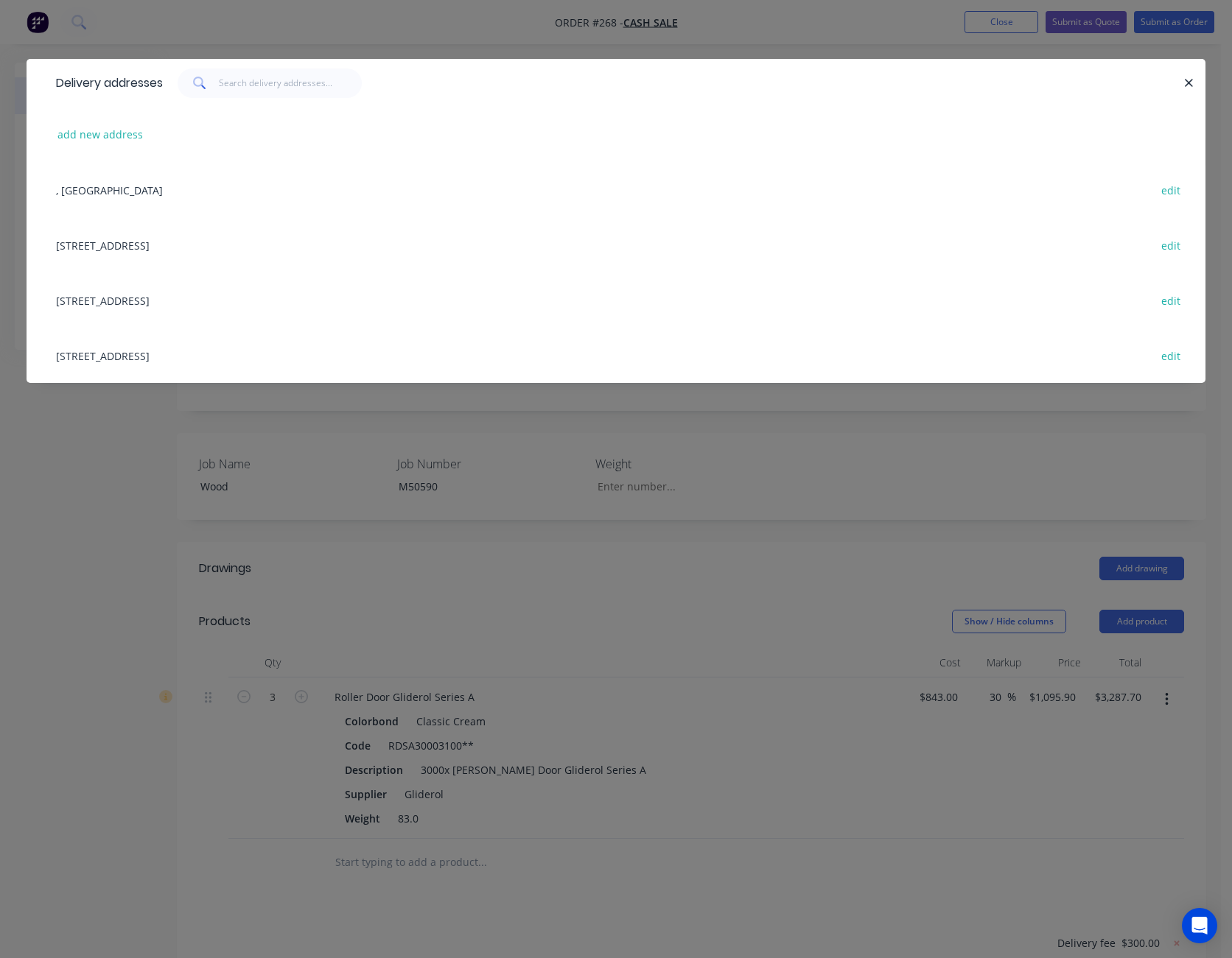
click at [76, 189] on div ", [GEOGRAPHIC_DATA] edit" at bounding box center [615, 189] width 1134 height 55
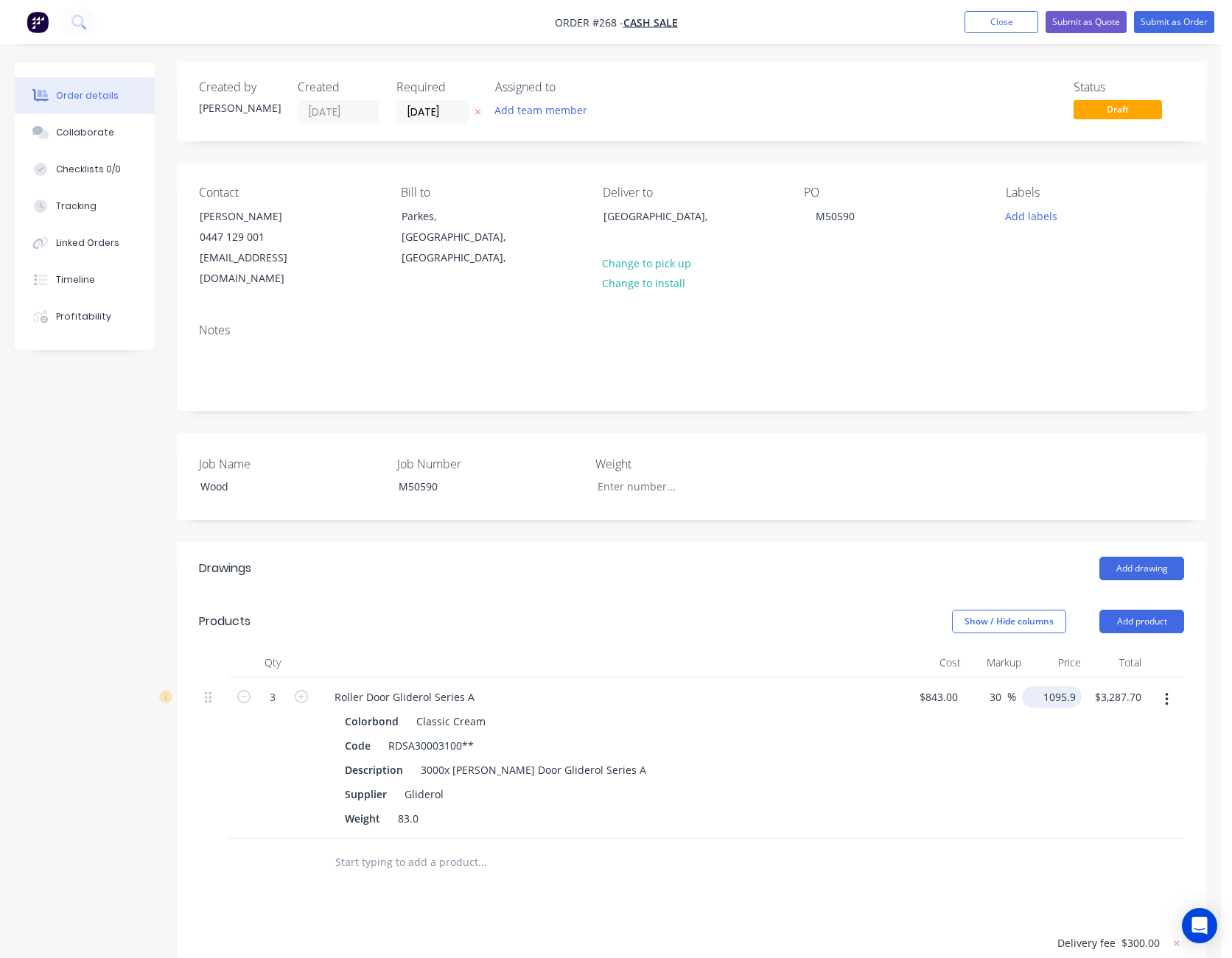
click at [1057, 687] on input "1095.9" at bounding box center [1054, 697] width 53 height 21
type input "1120"
type input "32.86"
type input "$1,120.00"
type input "$3,360.00"
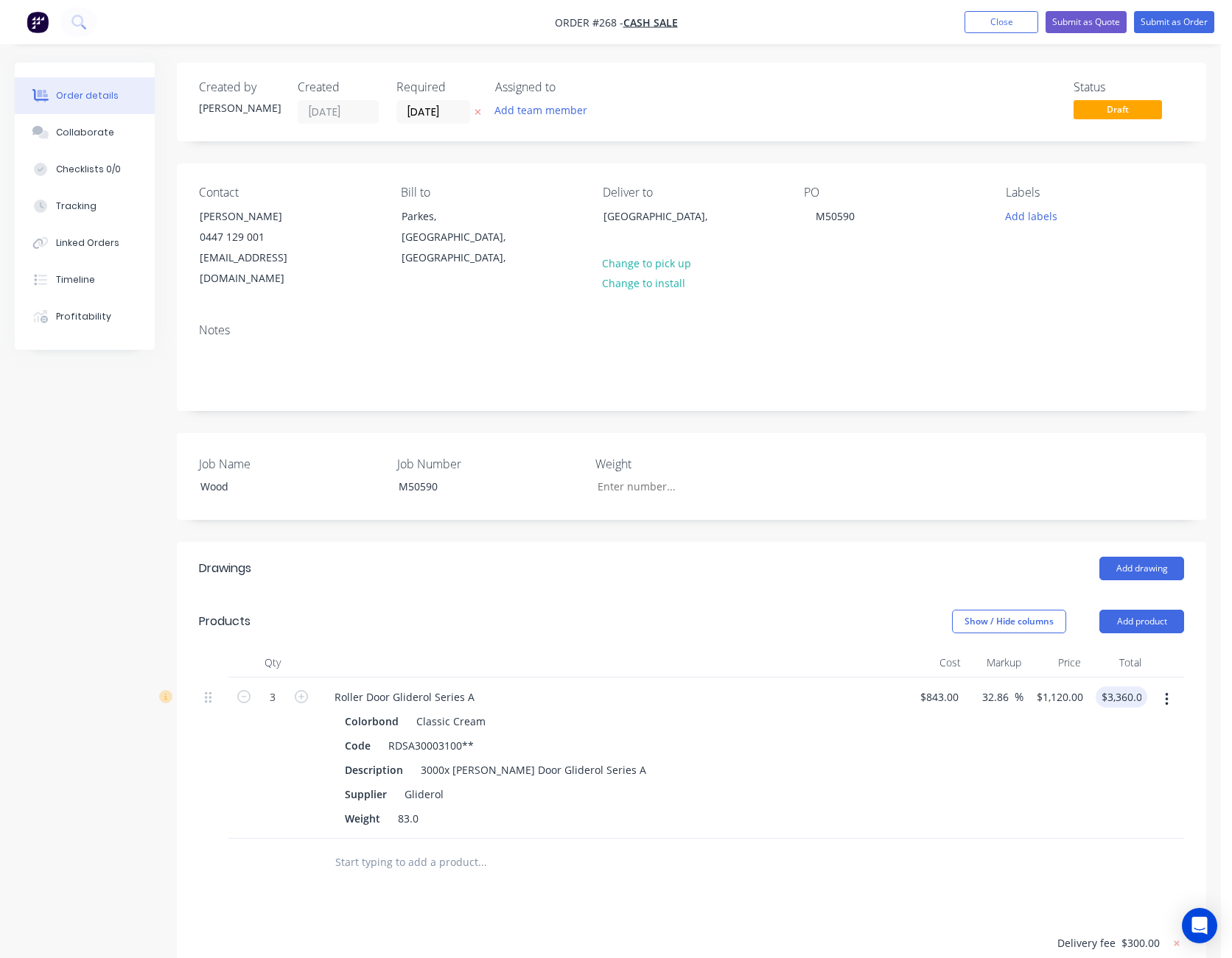
click at [1038, 842] on div at bounding box center [691, 862] width 985 height 48
click at [1114, 23] on button "Submit as Quote" at bounding box center [1086, 21] width 81 height 22
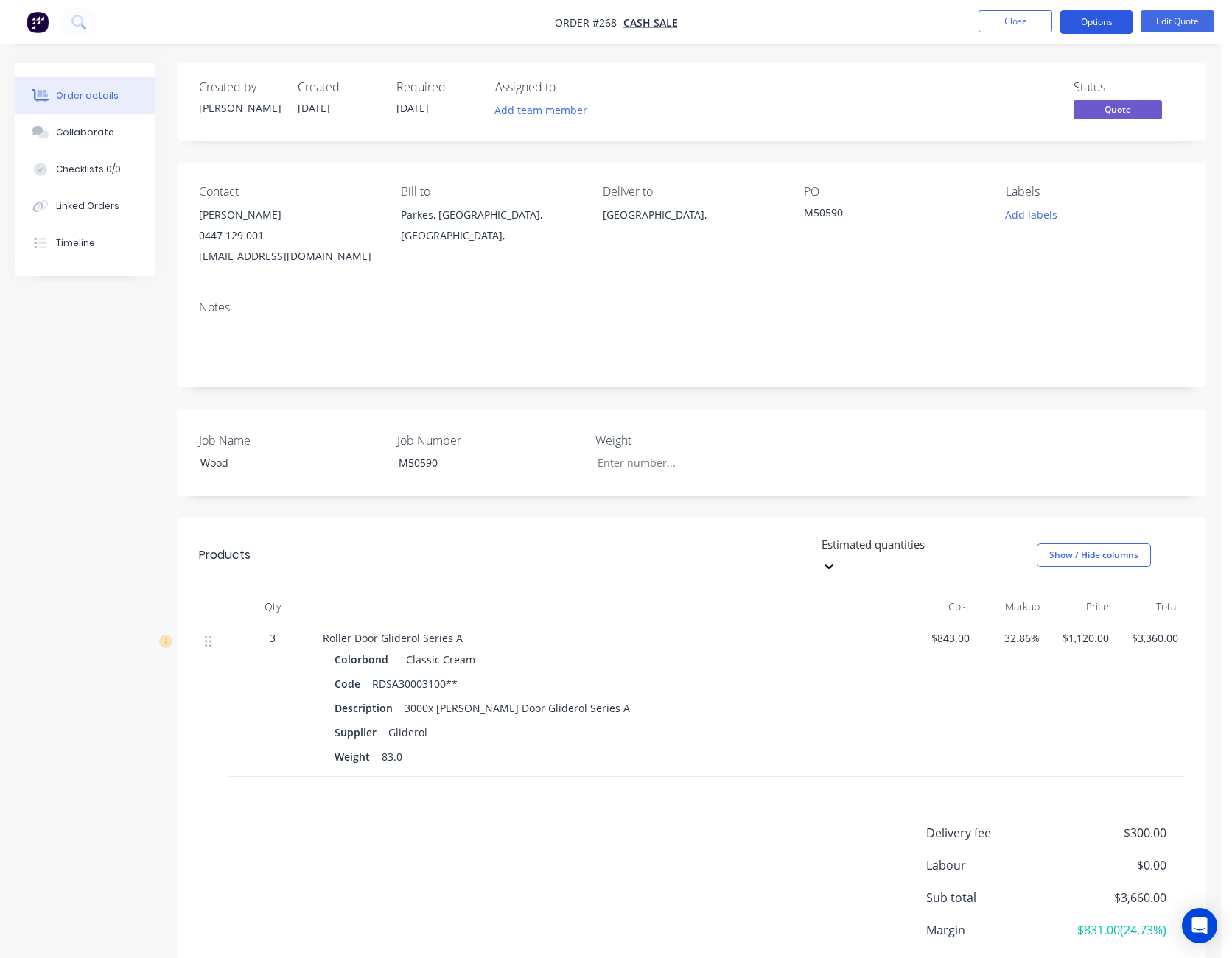
click at [1094, 26] on button "Options" at bounding box center [1096, 22] width 74 height 23
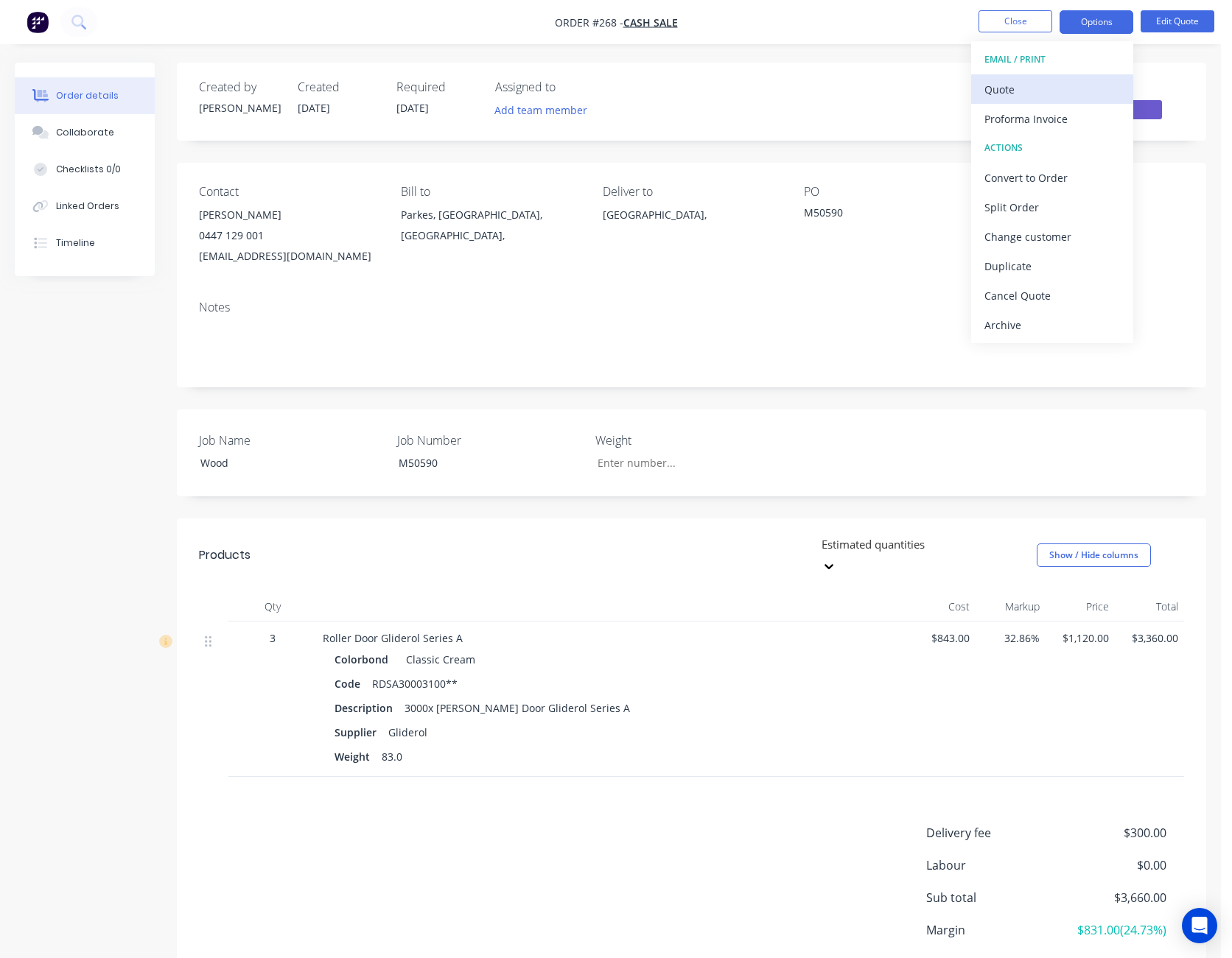
click at [1083, 80] on div "Quote" at bounding box center [1053, 89] width 136 height 21
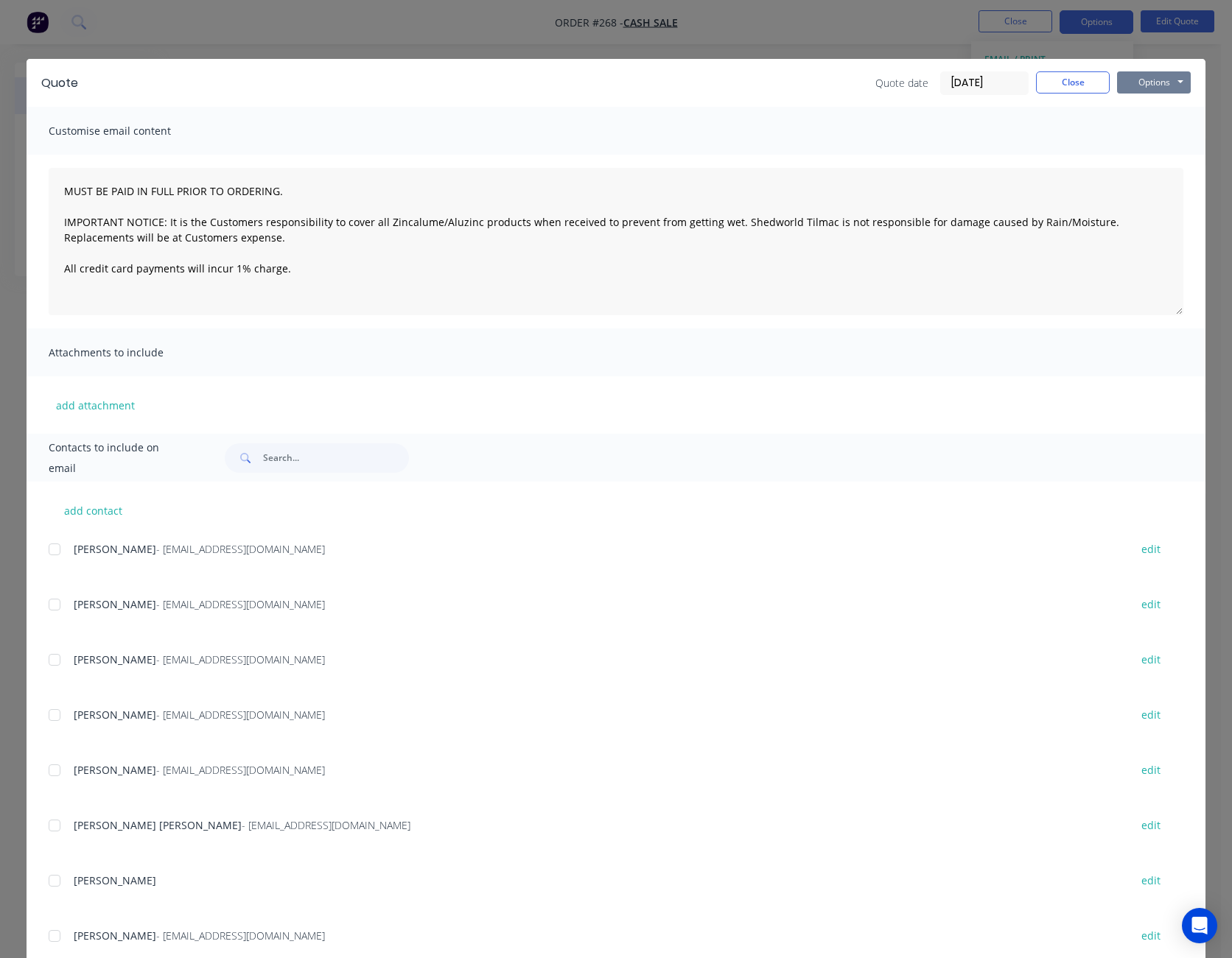
click at [1136, 79] on button "Options" at bounding box center [1153, 82] width 74 height 22
click at [1149, 130] on button "Print" at bounding box center [1163, 133] width 94 height 24
click at [1084, 81] on button "Close" at bounding box center [1073, 82] width 74 height 22
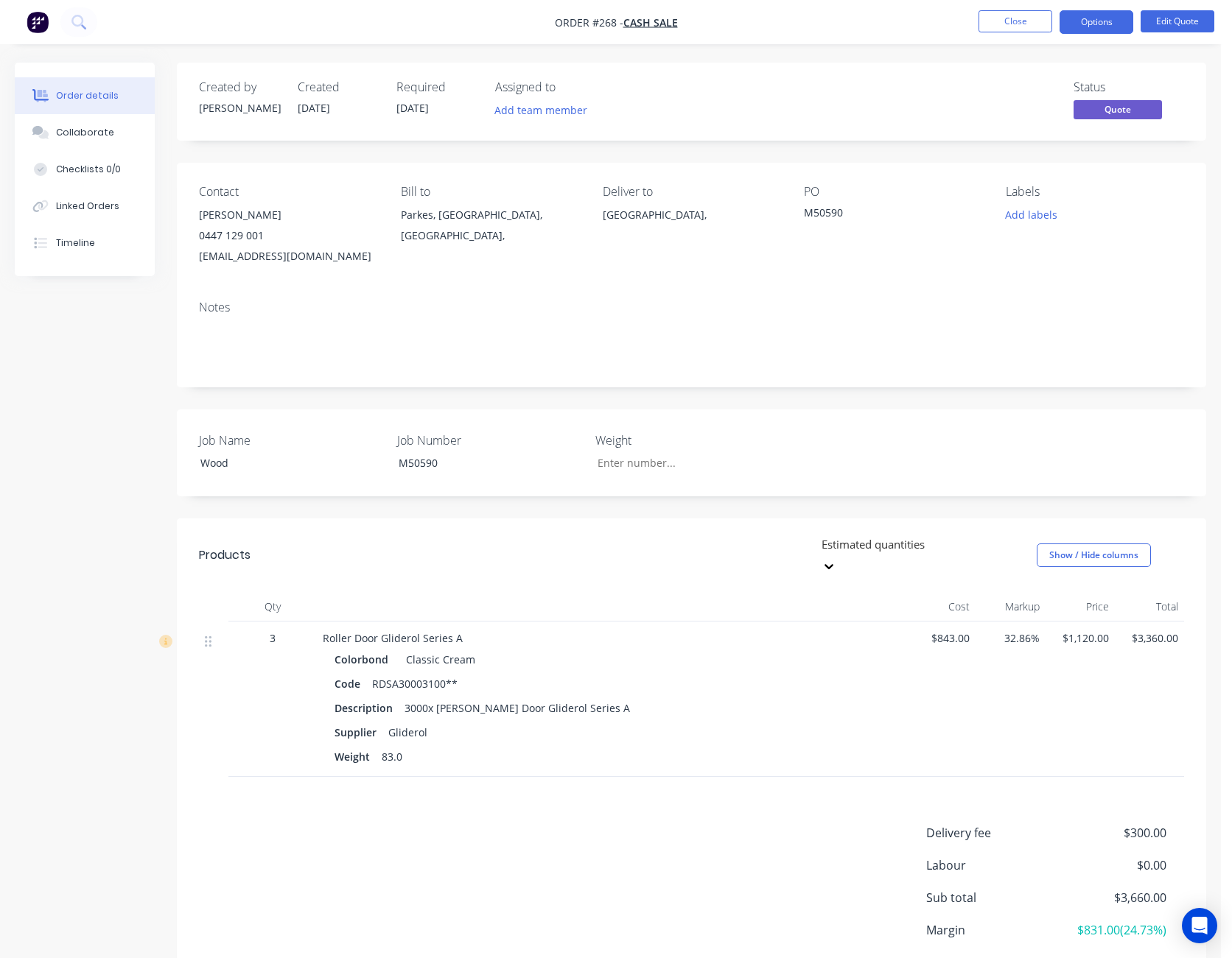
scroll to position [93, 0]
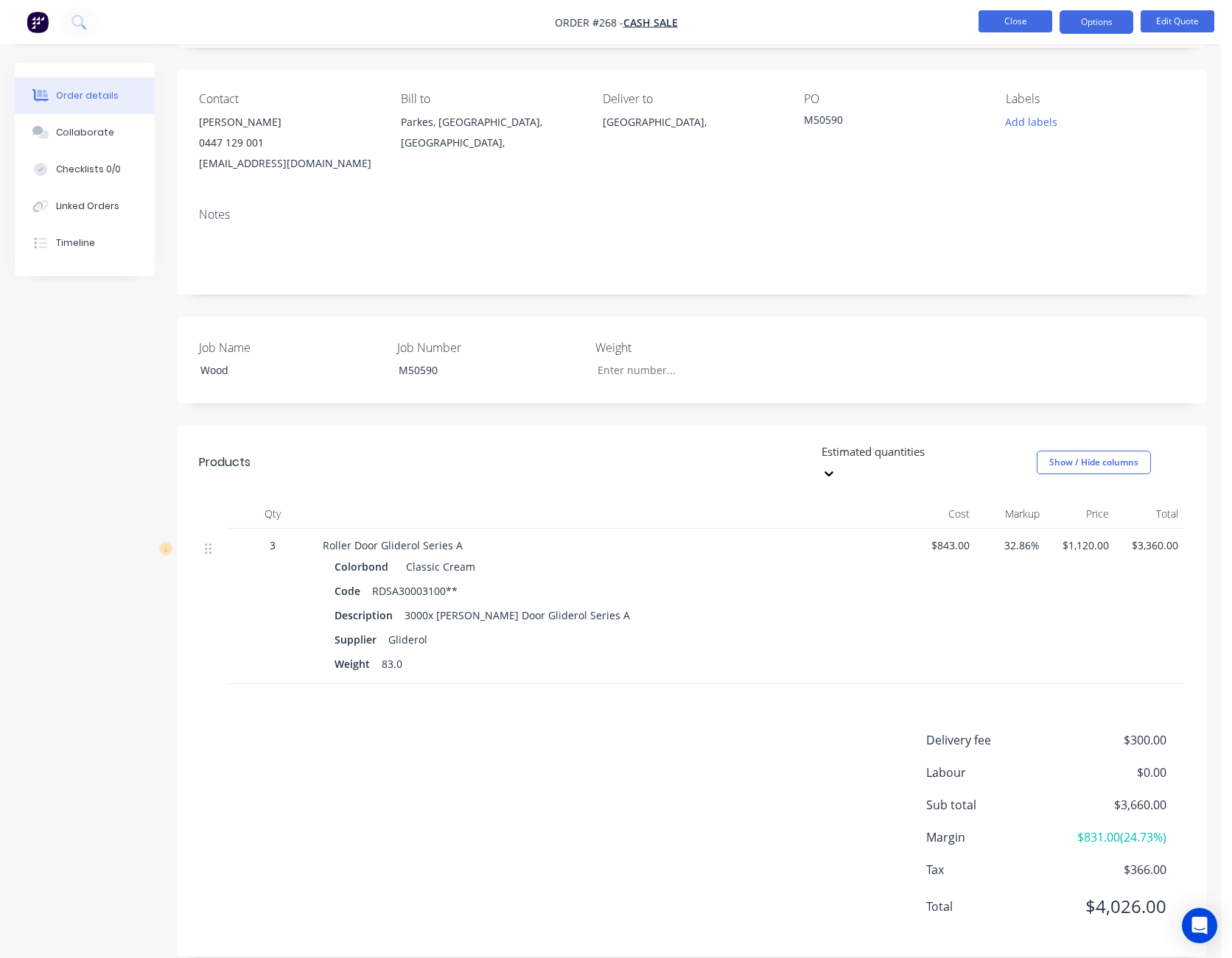
click at [1016, 16] on button "Close" at bounding box center [1015, 21] width 74 height 22
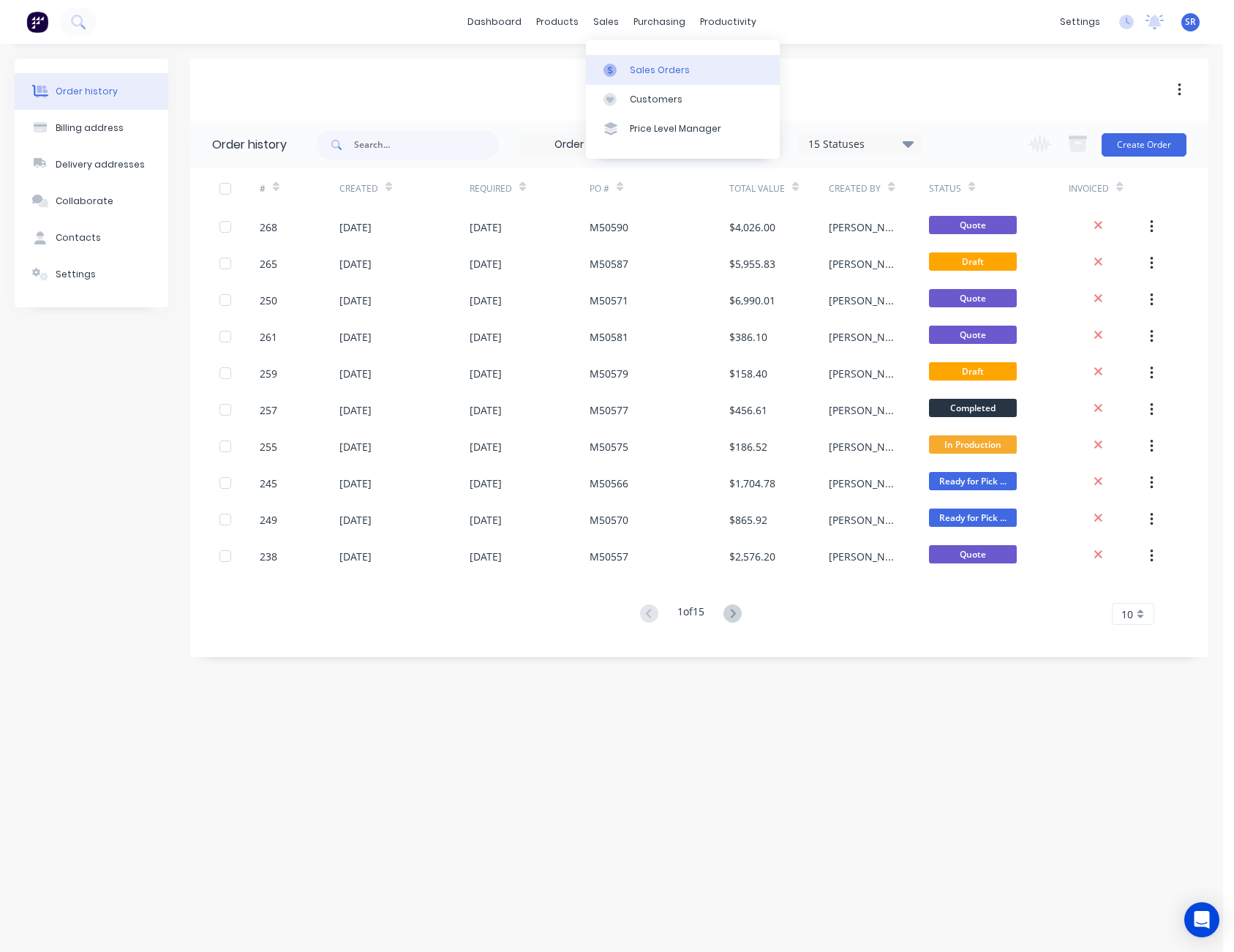
click at [640, 71] on div "Sales Orders" at bounding box center [660, 70] width 60 height 13
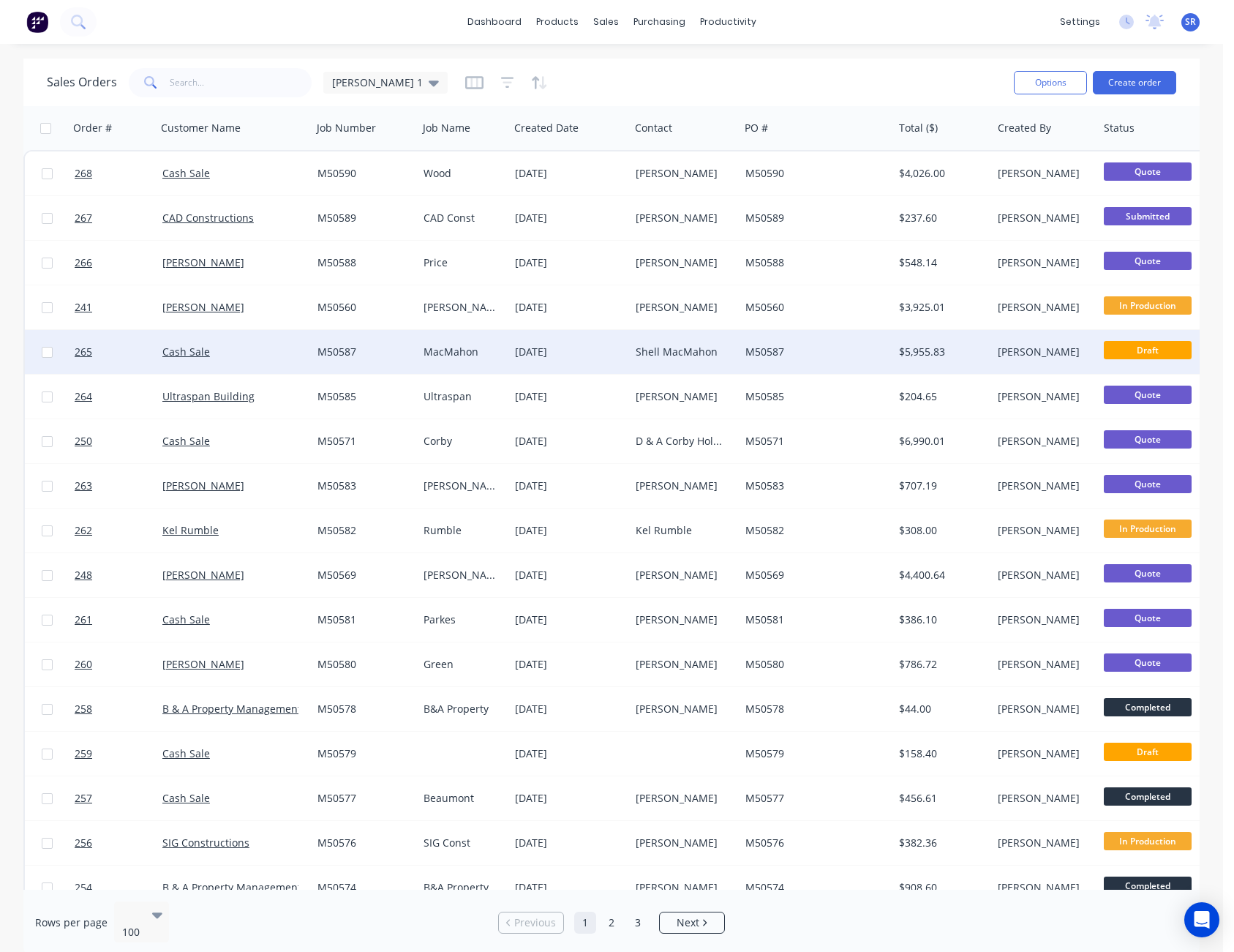
click at [665, 356] on div "Shell MacMahon" at bounding box center [682, 352] width 92 height 14
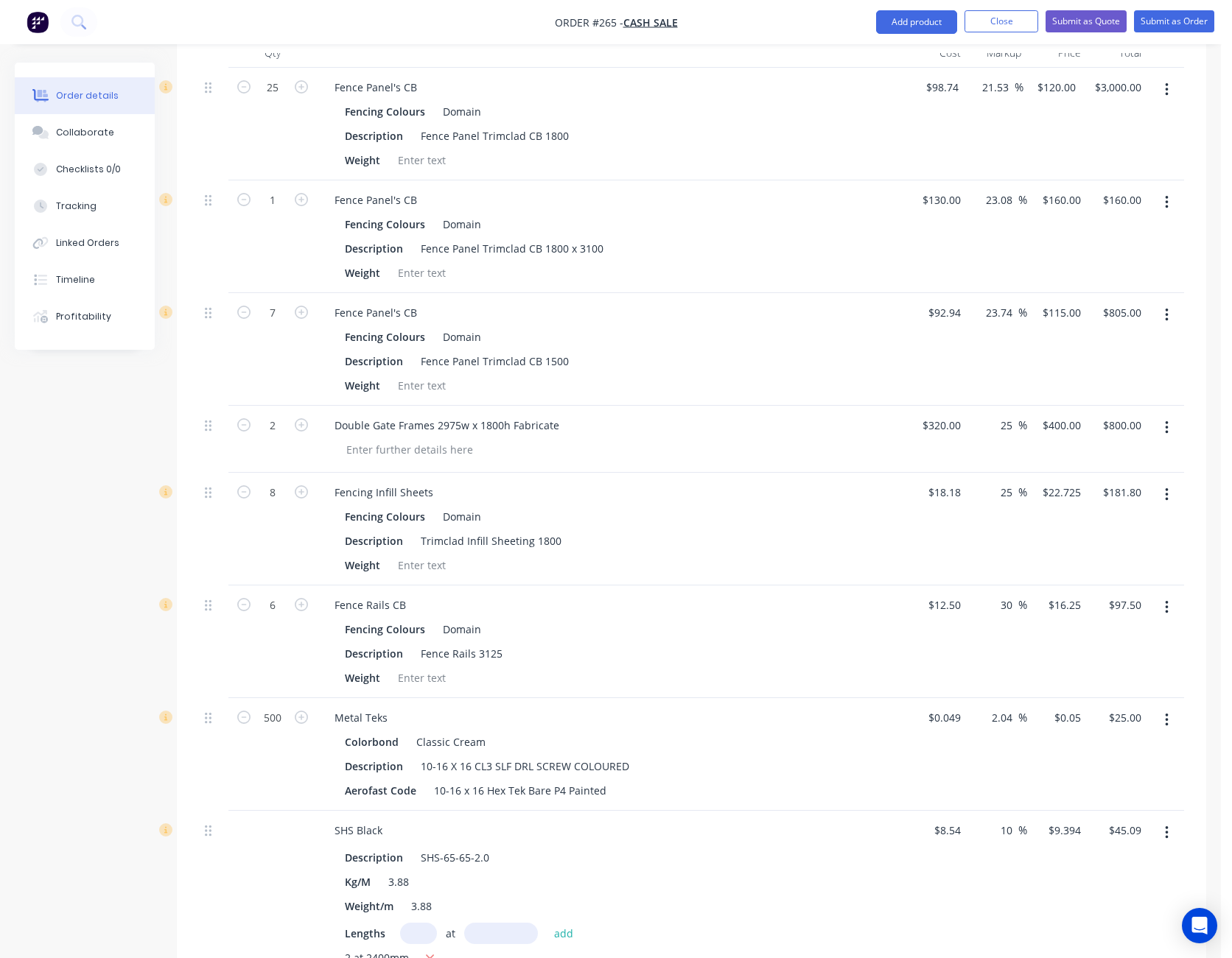
scroll to position [442, 0]
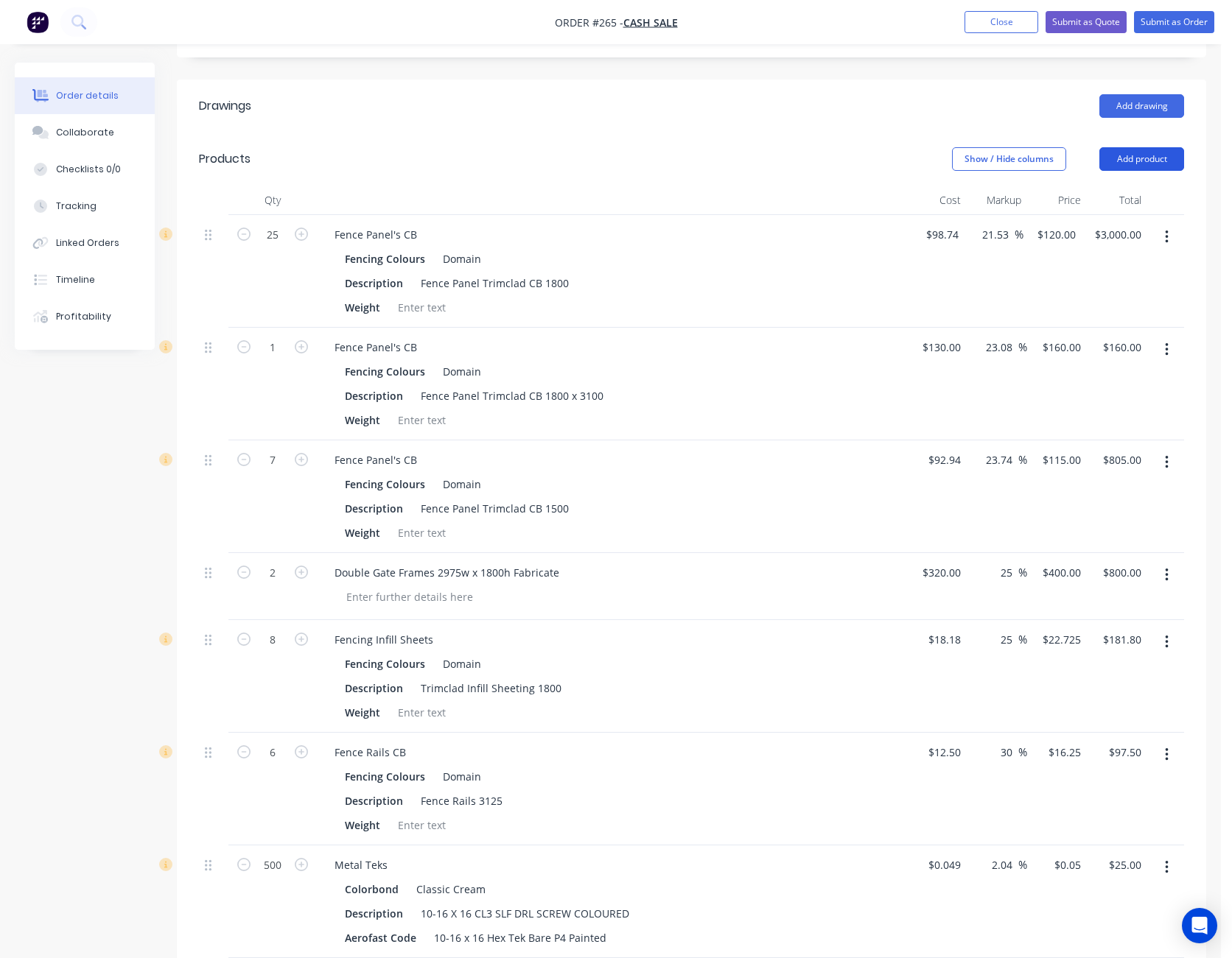
click at [1151, 147] on button "Add product" at bounding box center [1141, 159] width 84 height 23
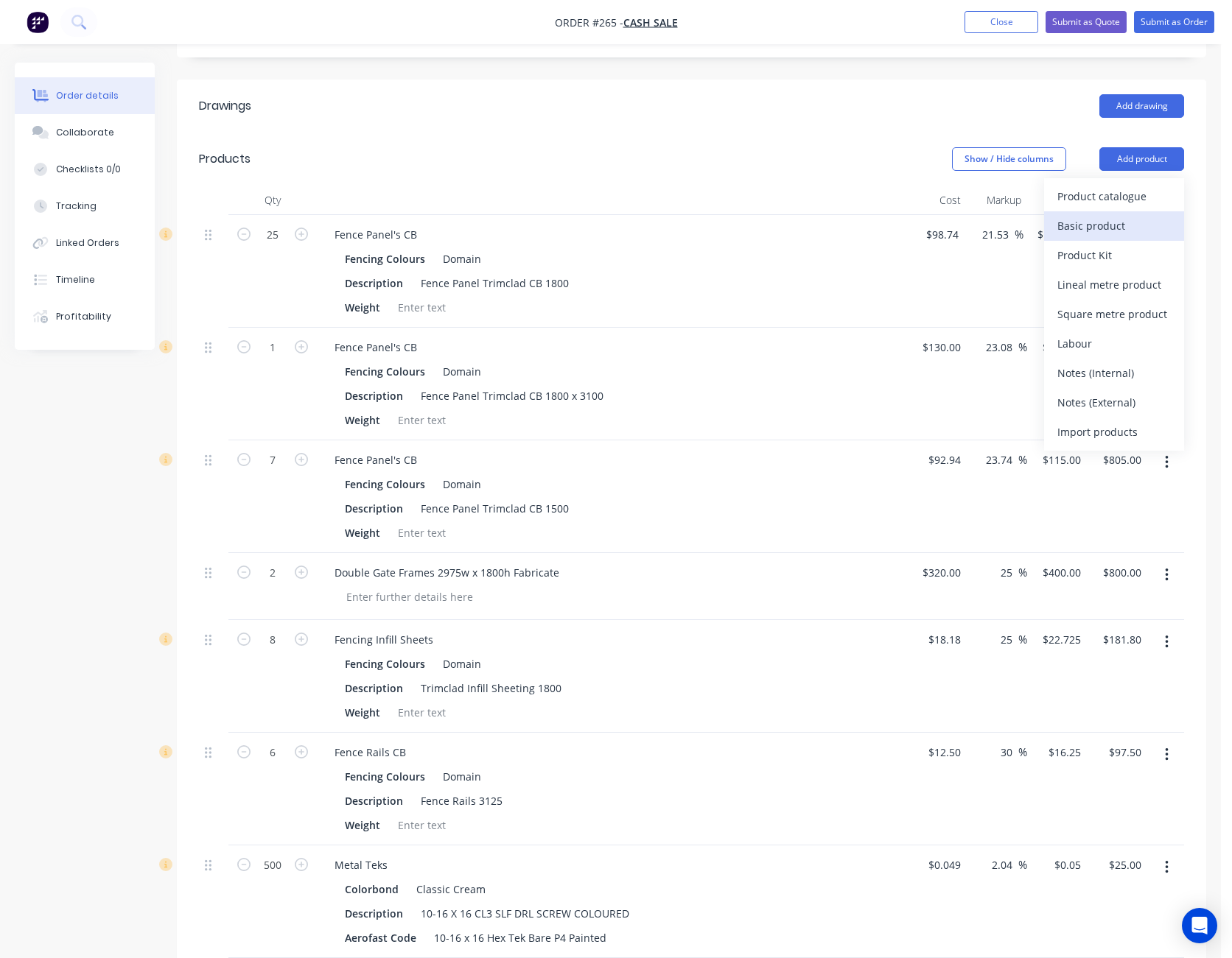
click at [1130, 215] on div "Basic product" at bounding box center [1114, 226] width 113 height 21
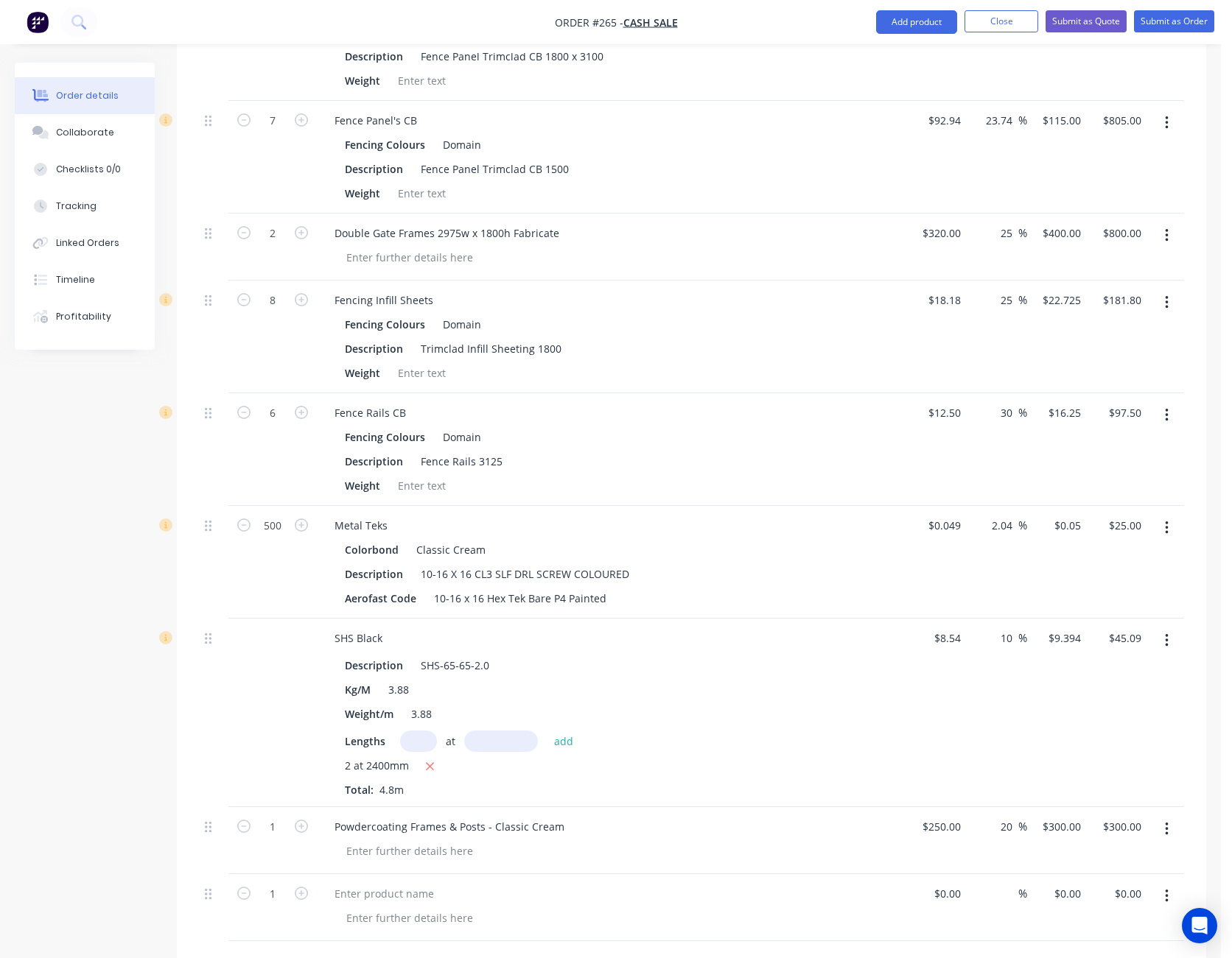
scroll to position [883, 0]
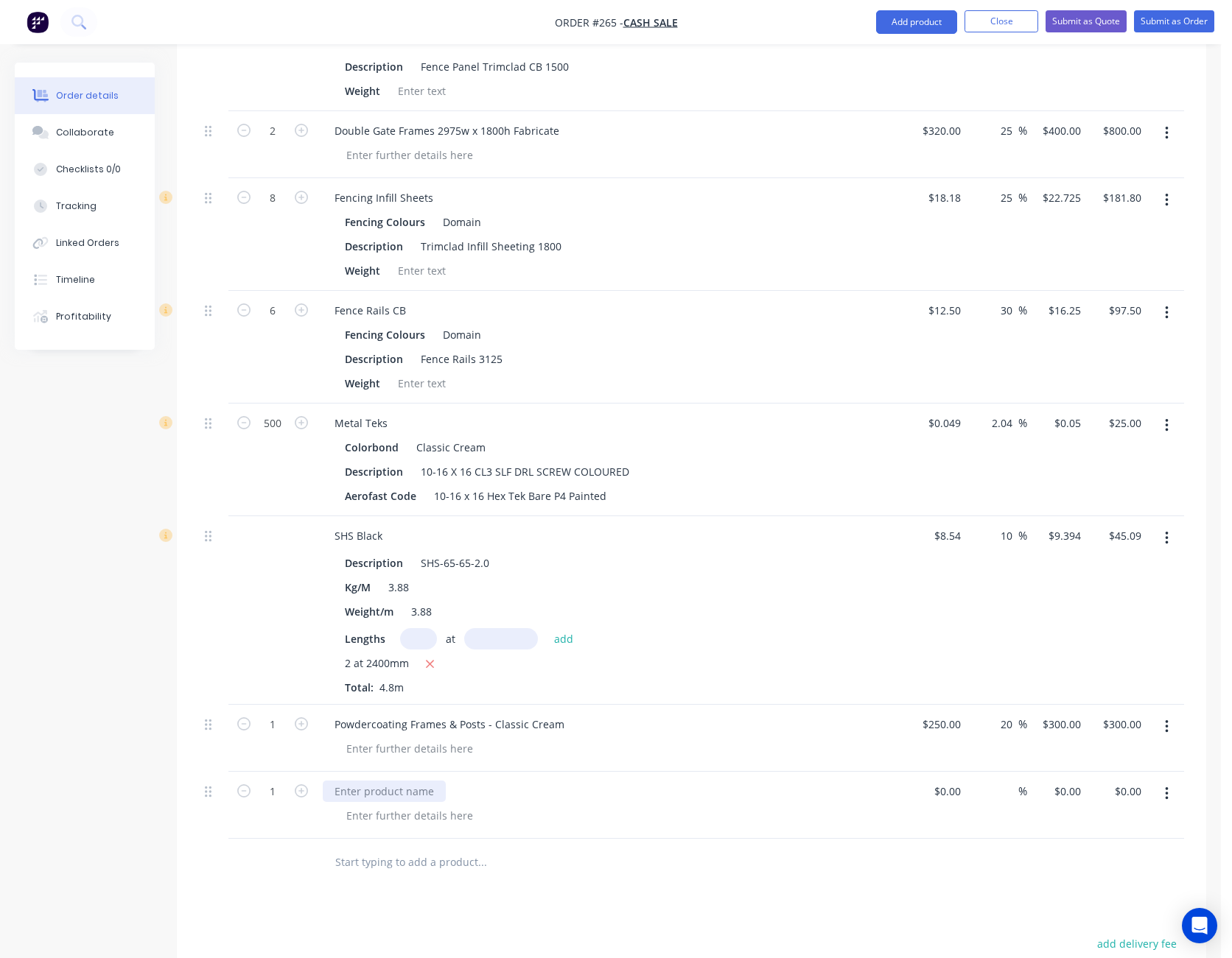
click at [378, 781] on div at bounding box center [384, 791] width 123 height 21
type input "$75.00"
type input "30"
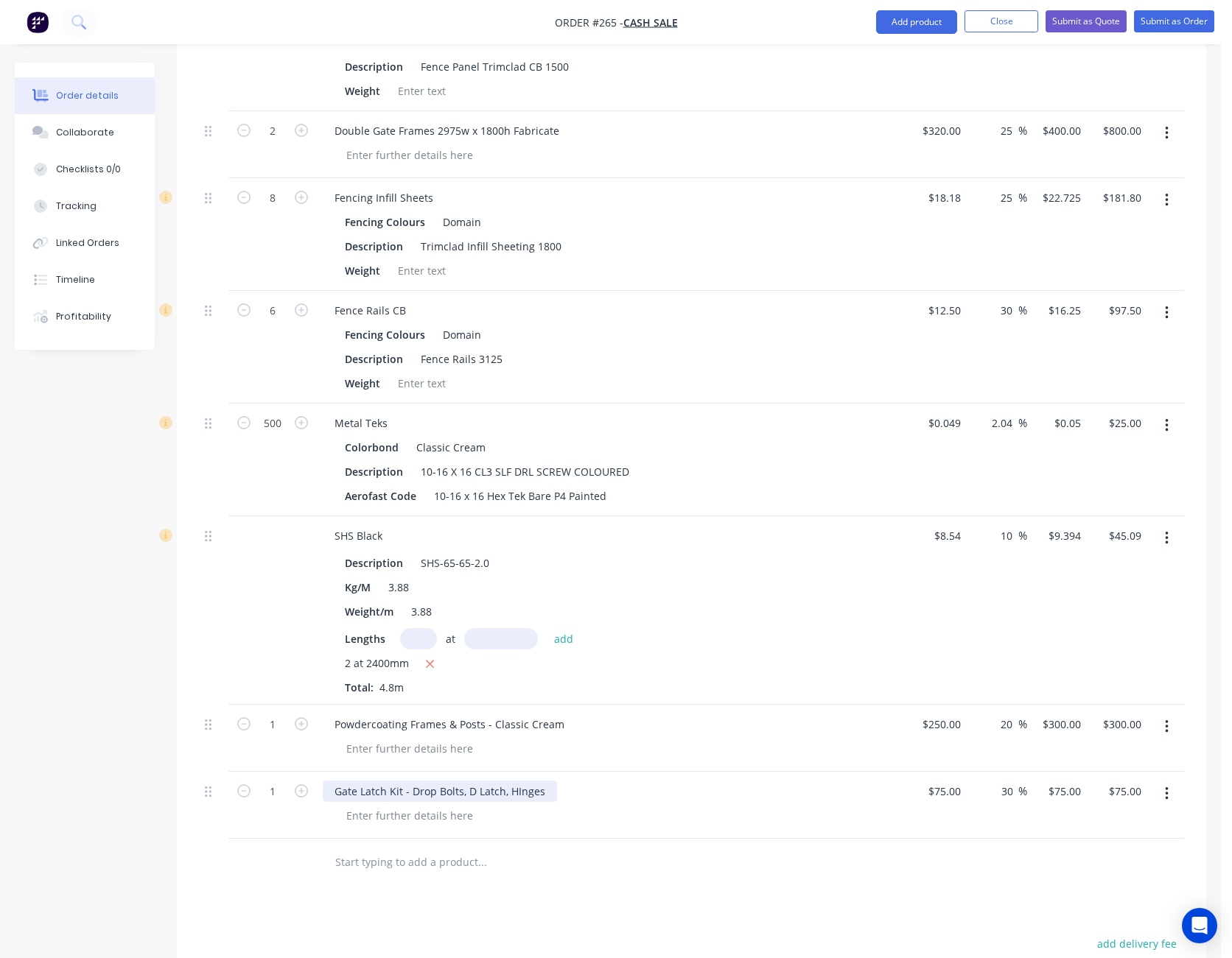
type input "97.5"
type input "$97.50"
type input "110"
type input "46.67"
type input "$110.00"
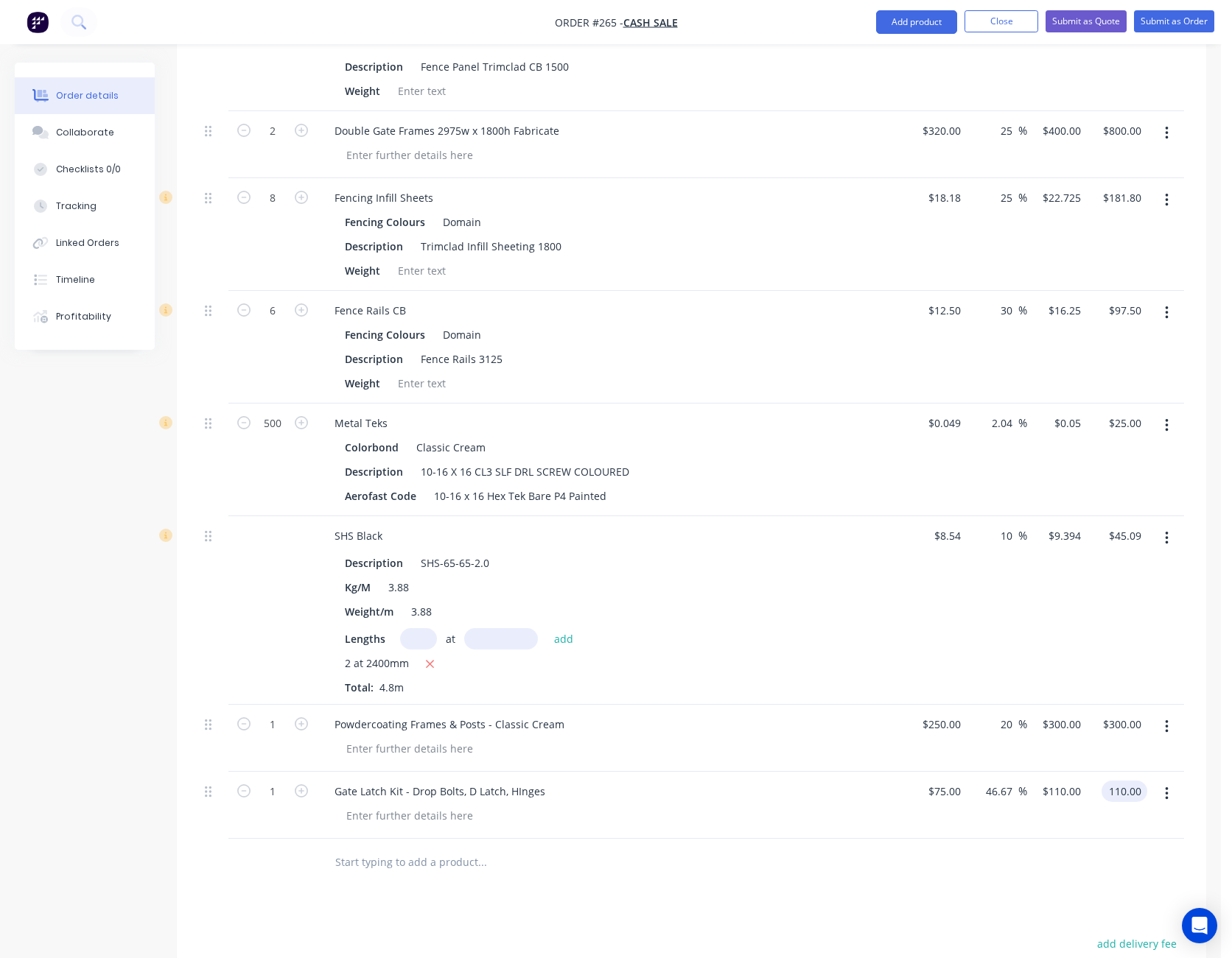
type input "$110.00"
click at [901, 889] on div "Drawings Add drawing Products Show / Hide columns Add product Qty Cost Markup P…" at bounding box center [691, 438] width 1029 height 1602
click at [392, 805] on div at bounding box center [409, 815] width 150 height 21
click at [999, 24] on button "Close" at bounding box center [1001, 21] width 74 height 22
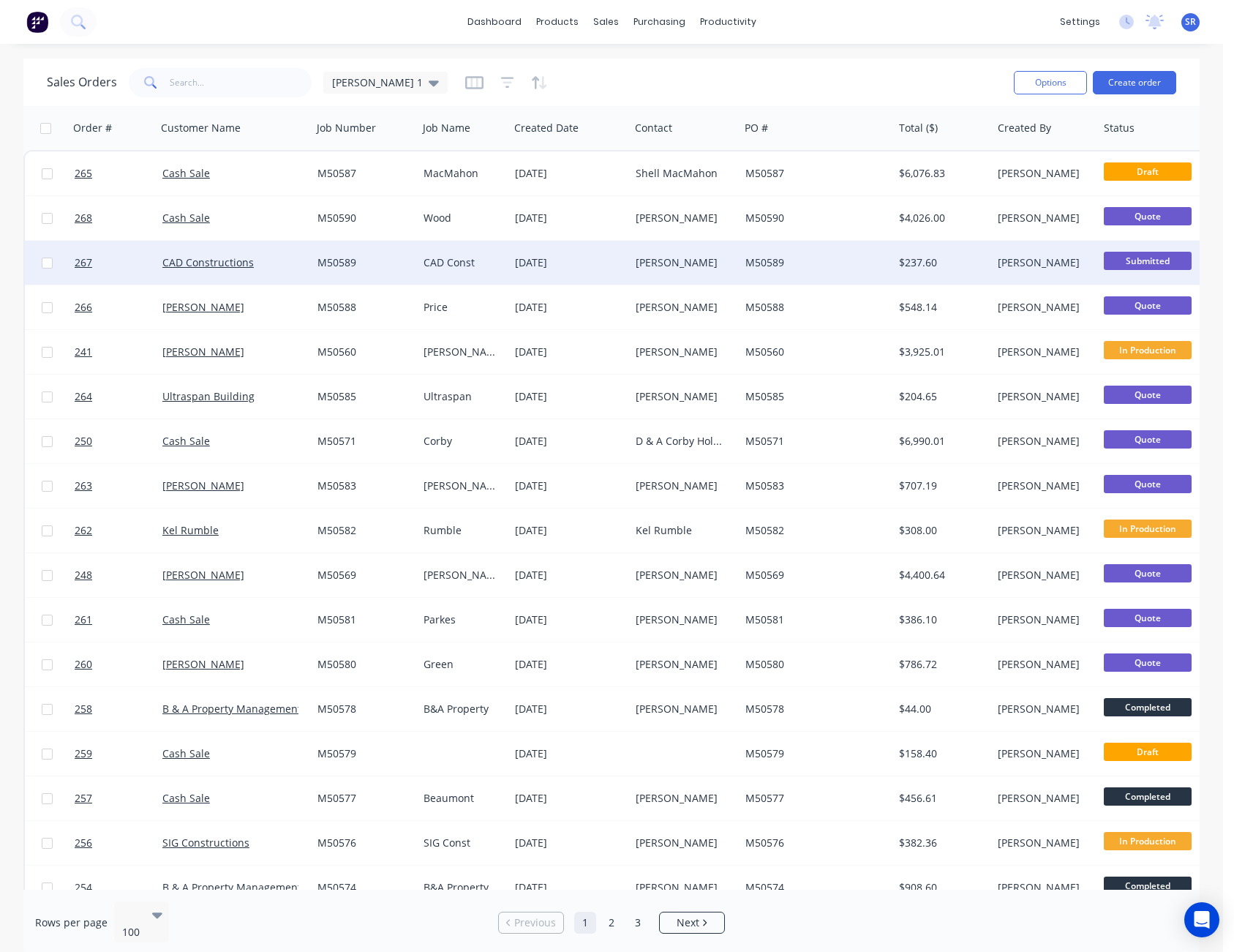
click at [798, 269] on div "M50589" at bounding box center [813, 262] width 135 height 14
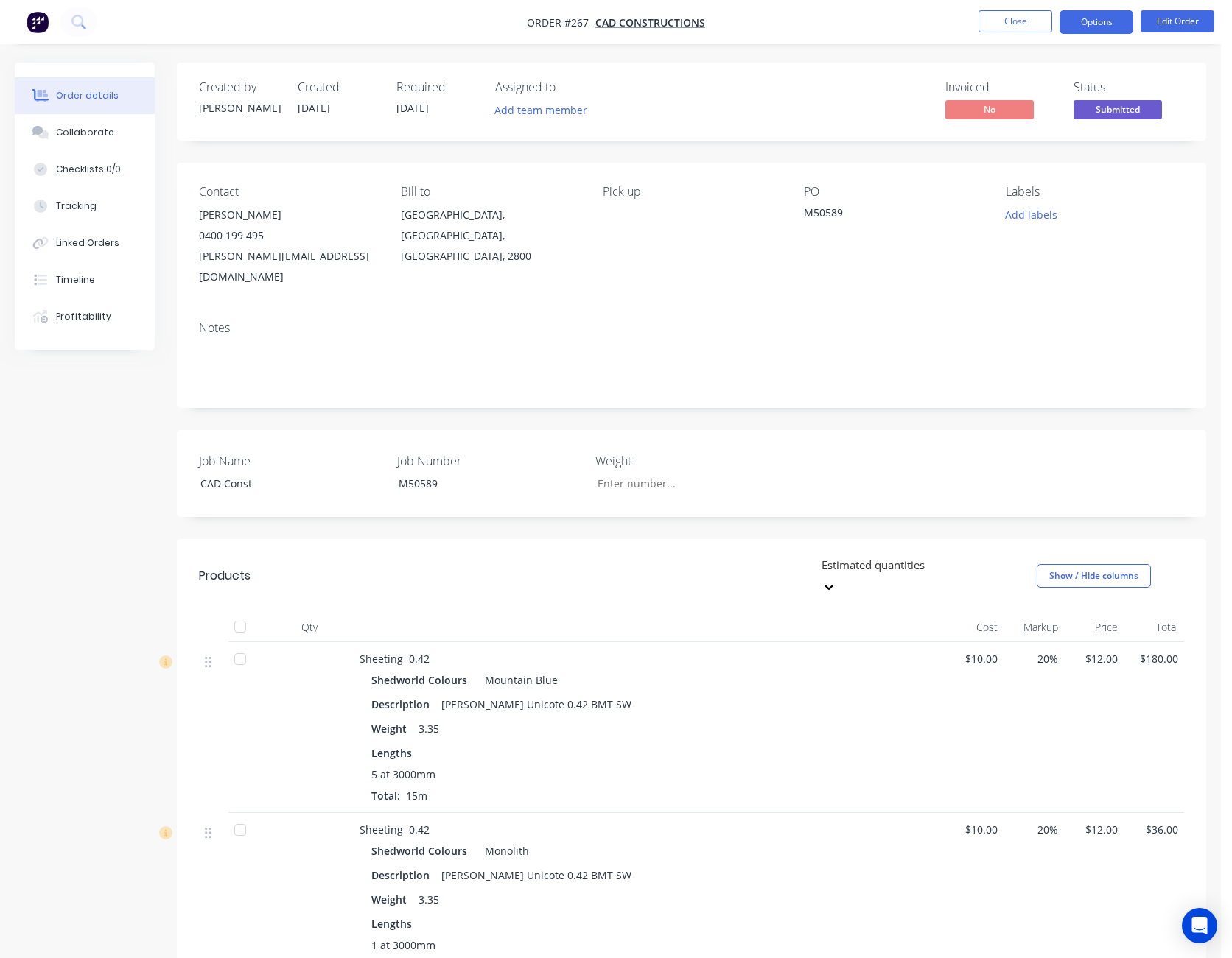
click at [1117, 16] on button "Options" at bounding box center [1096, 22] width 74 height 23
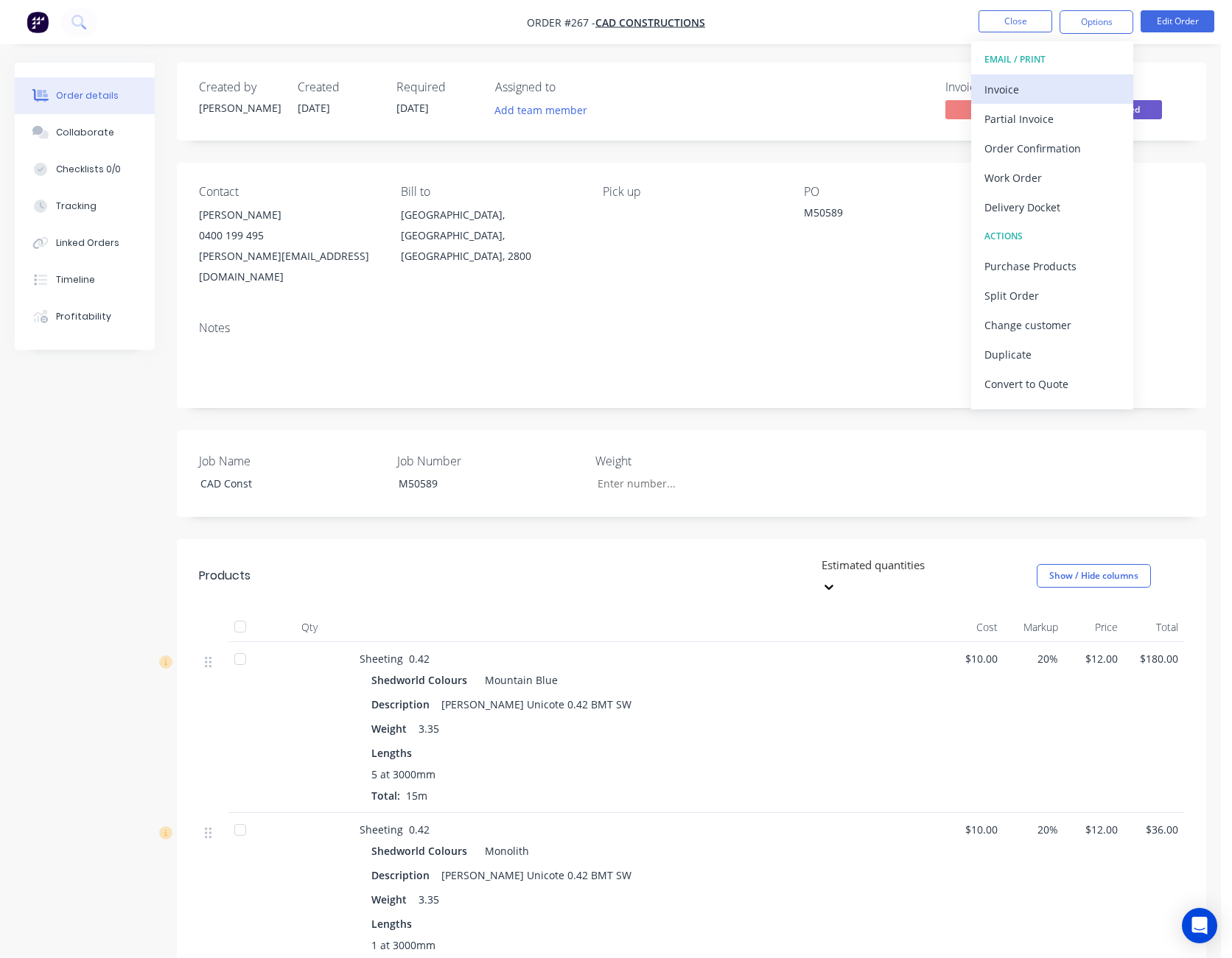
click at [1079, 87] on div "Invoice" at bounding box center [1053, 89] width 136 height 21
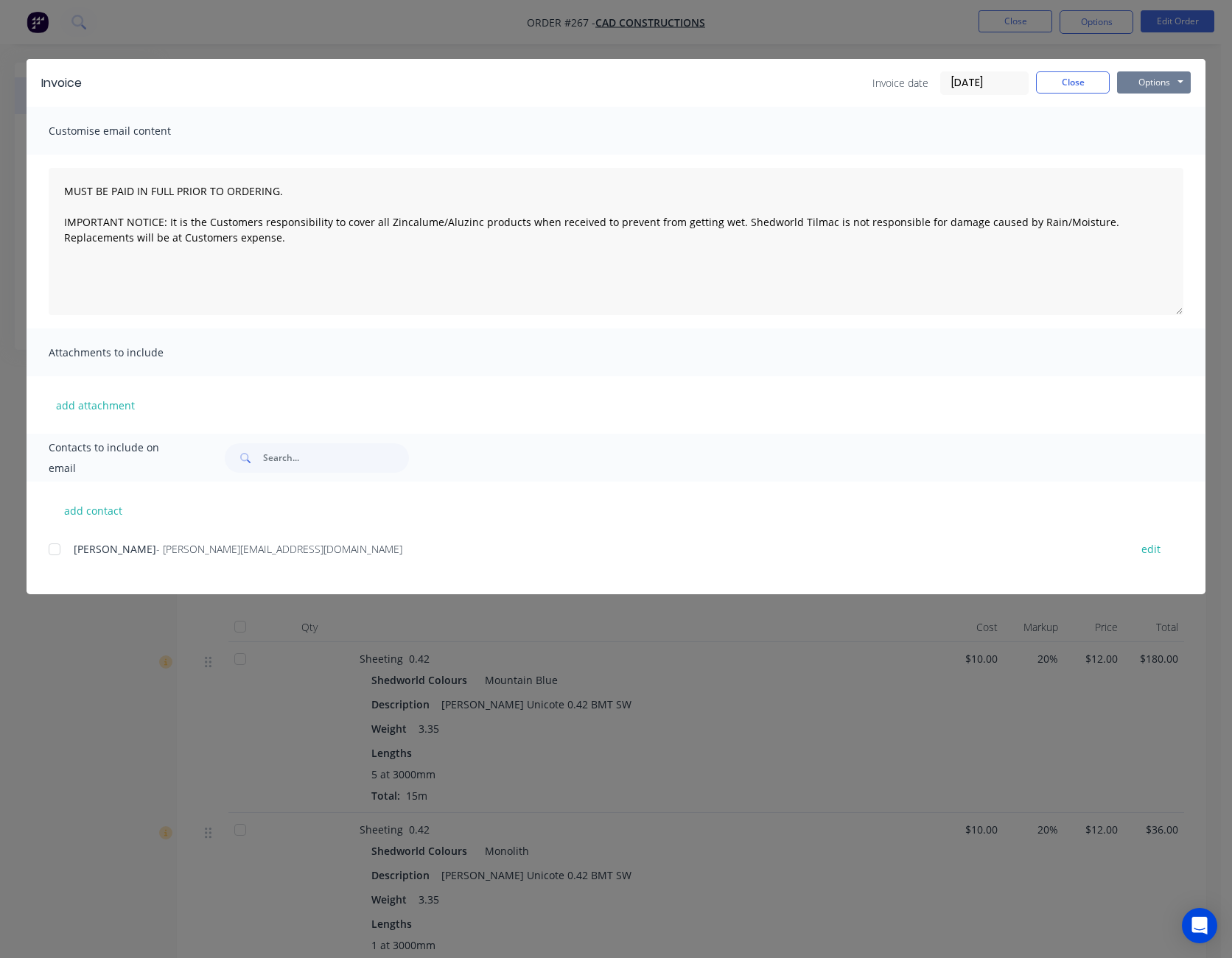
click at [1151, 84] on button "Options" at bounding box center [1153, 82] width 74 height 22
click at [57, 552] on div at bounding box center [54, 549] width 29 height 29
click at [1175, 86] on button "Options" at bounding box center [1153, 82] width 74 height 22
click at [1162, 161] on button "Email" at bounding box center [1163, 157] width 94 height 24
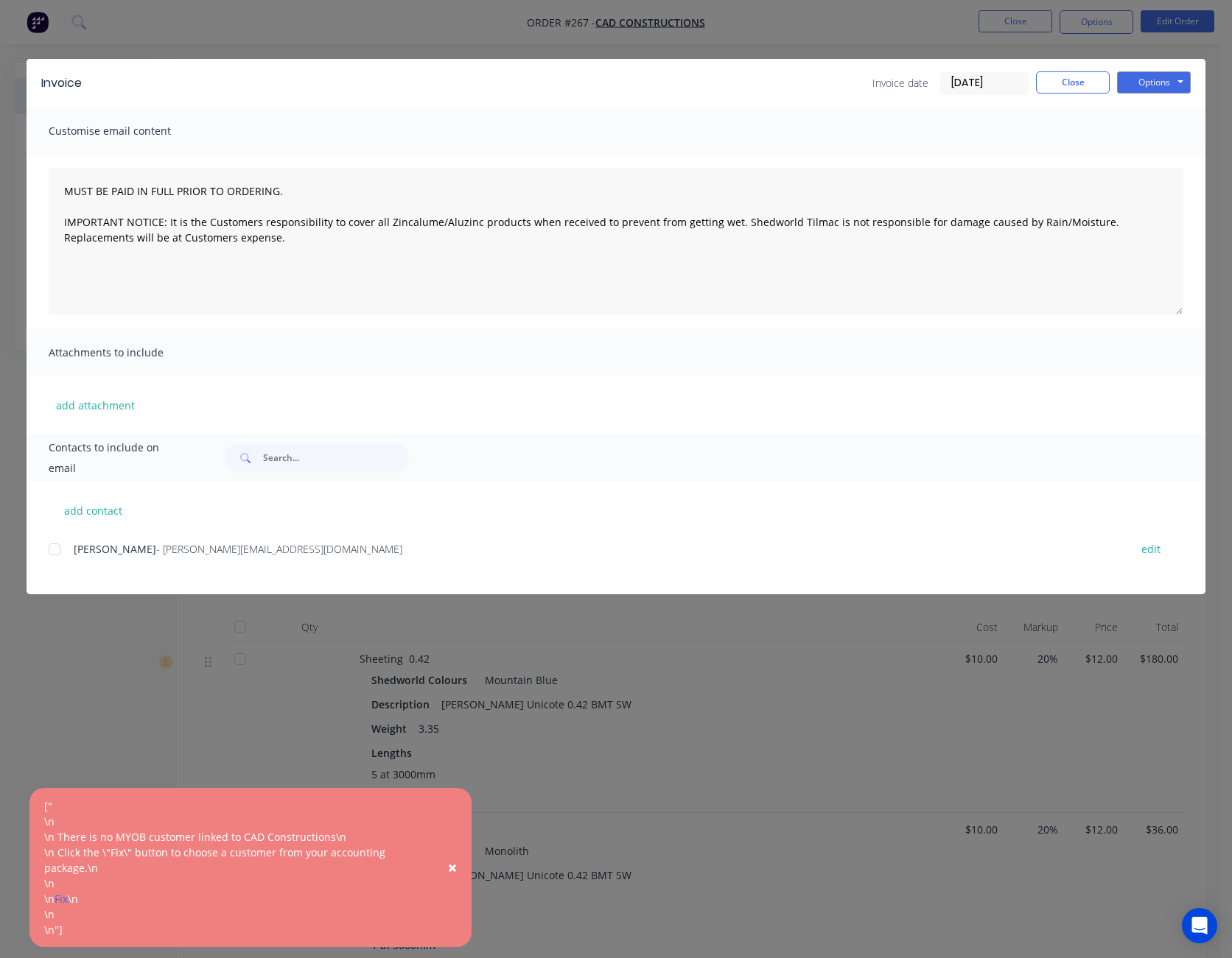
click at [451, 868] on span "×" at bounding box center [452, 867] width 9 height 20
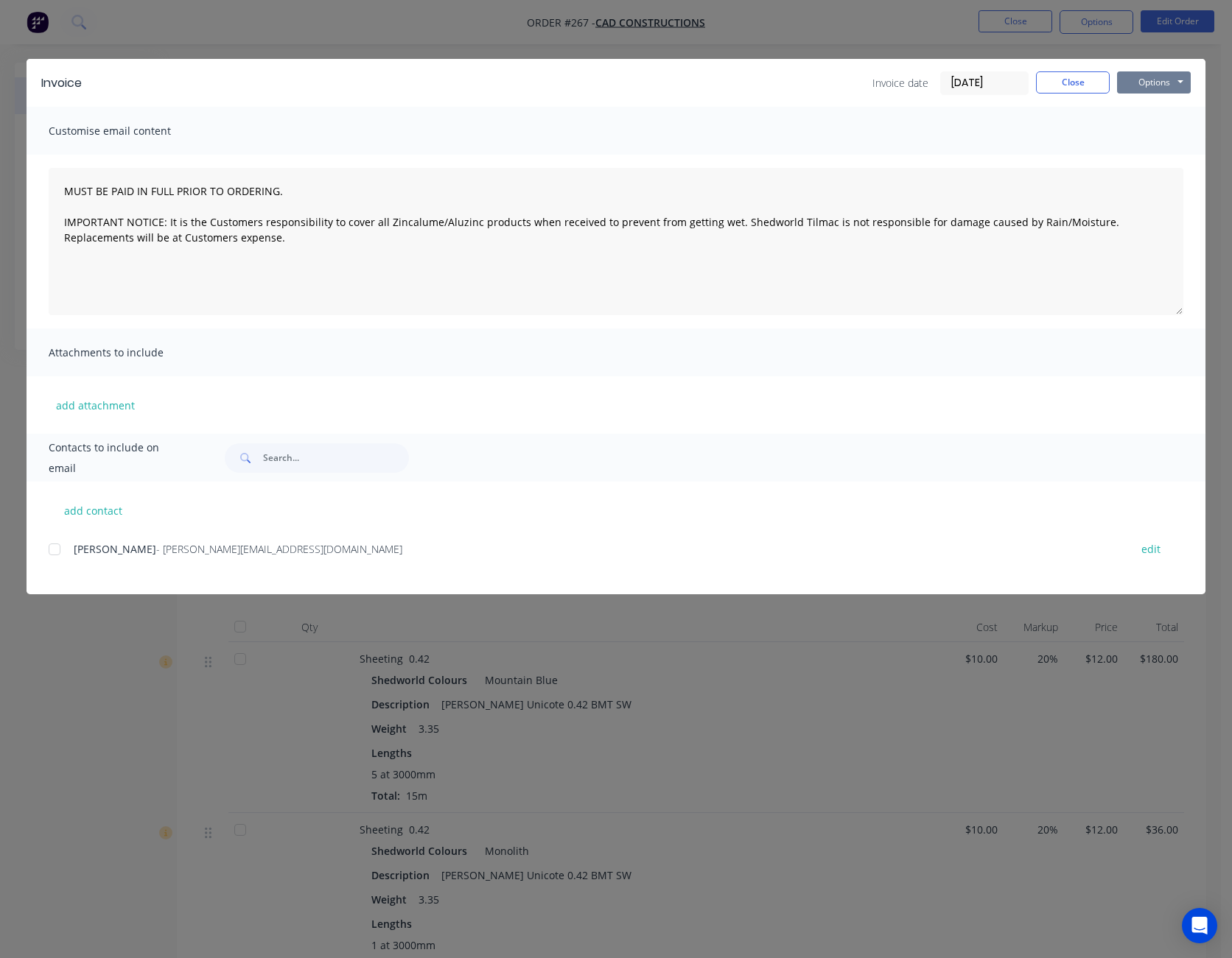
click at [1147, 81] on button "Options" at bounding box center [1153, 82] width 74 height 22
click at [1156, 108] on button "Preview" at bounding box center [1163, 108] width 94 height 24
click at [1086, 89] on button "Close" at bounding box center [1073, 82] width 74 height 22
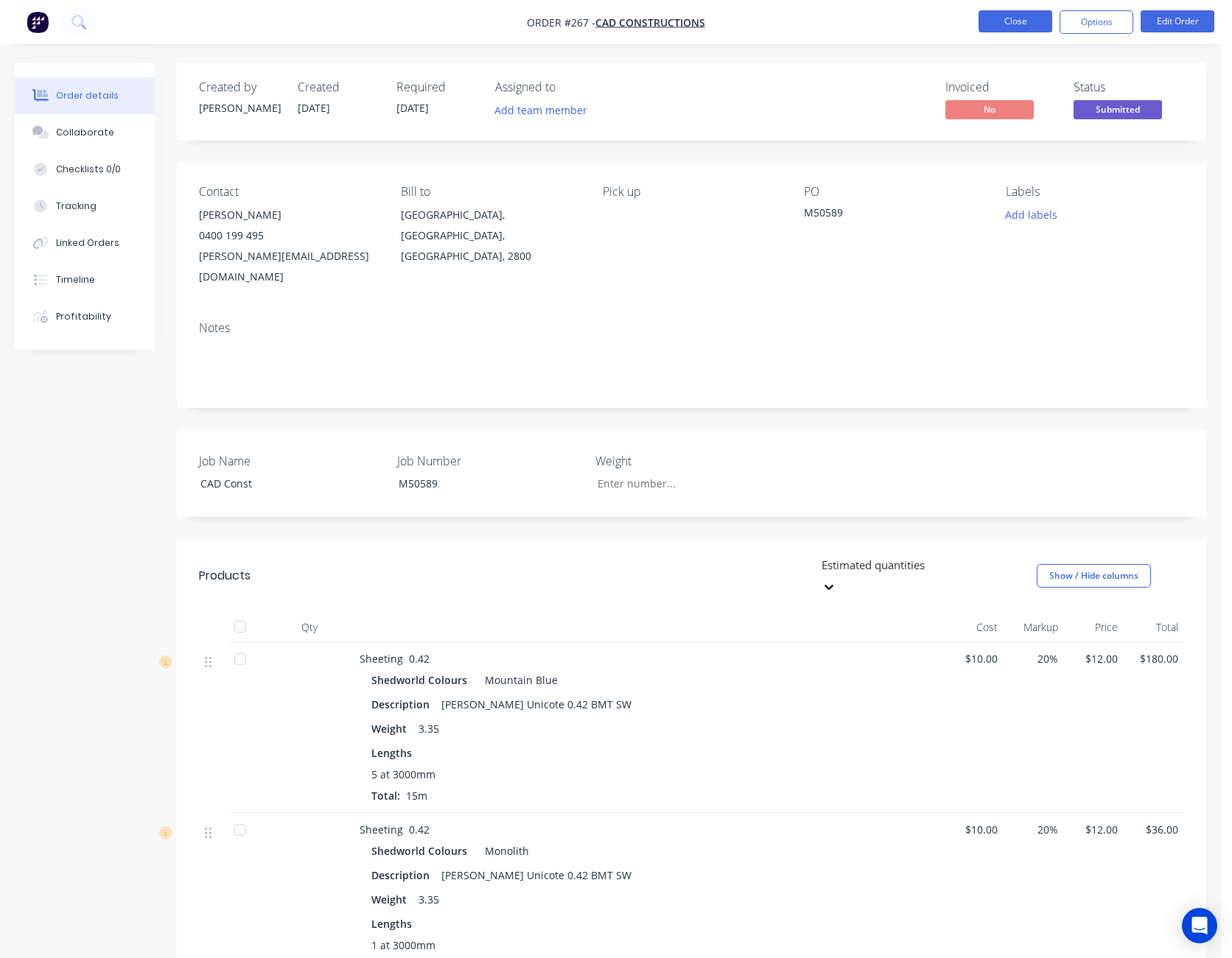
click at [1009, 23] on button "Close" at bounding box center [1015, 21] width 74 height 22
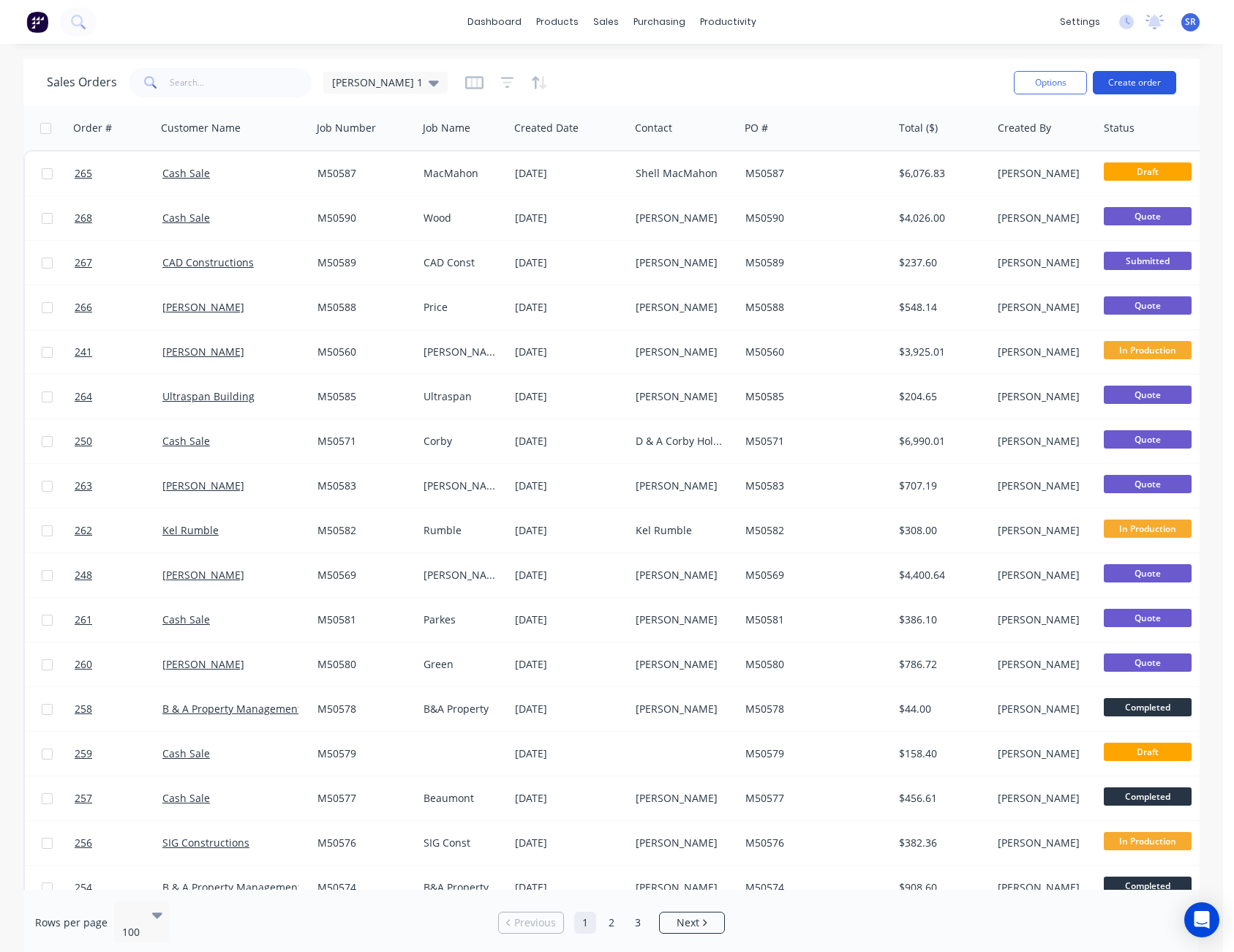
click at [1131, 83] on button "Create order" at bounding box center [1135, 83] width 84 height 23
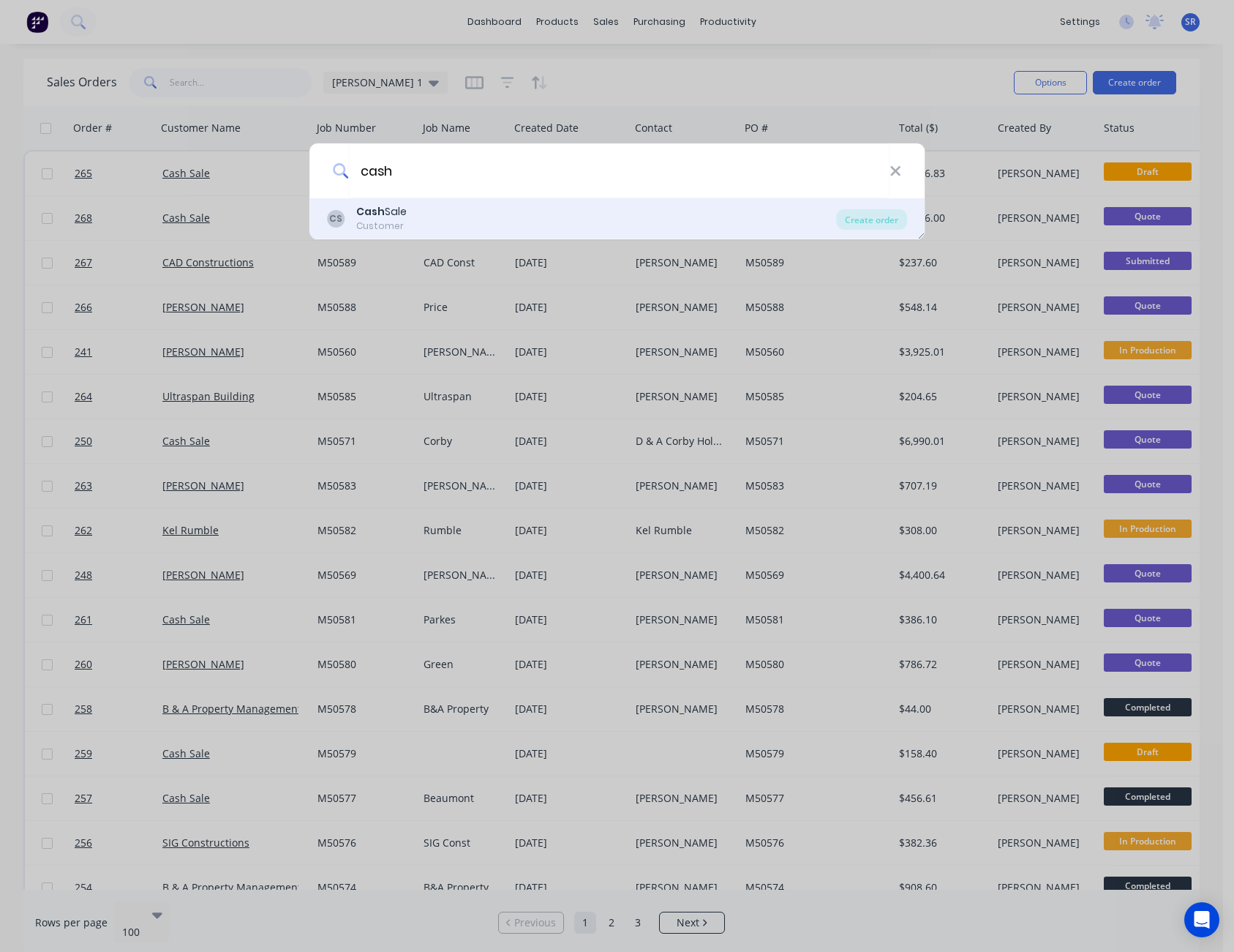
type input "cash"
click at [497, 221] on div "CS Cash Sale Customer" at bounding box center [581, 219] width 510 height 29
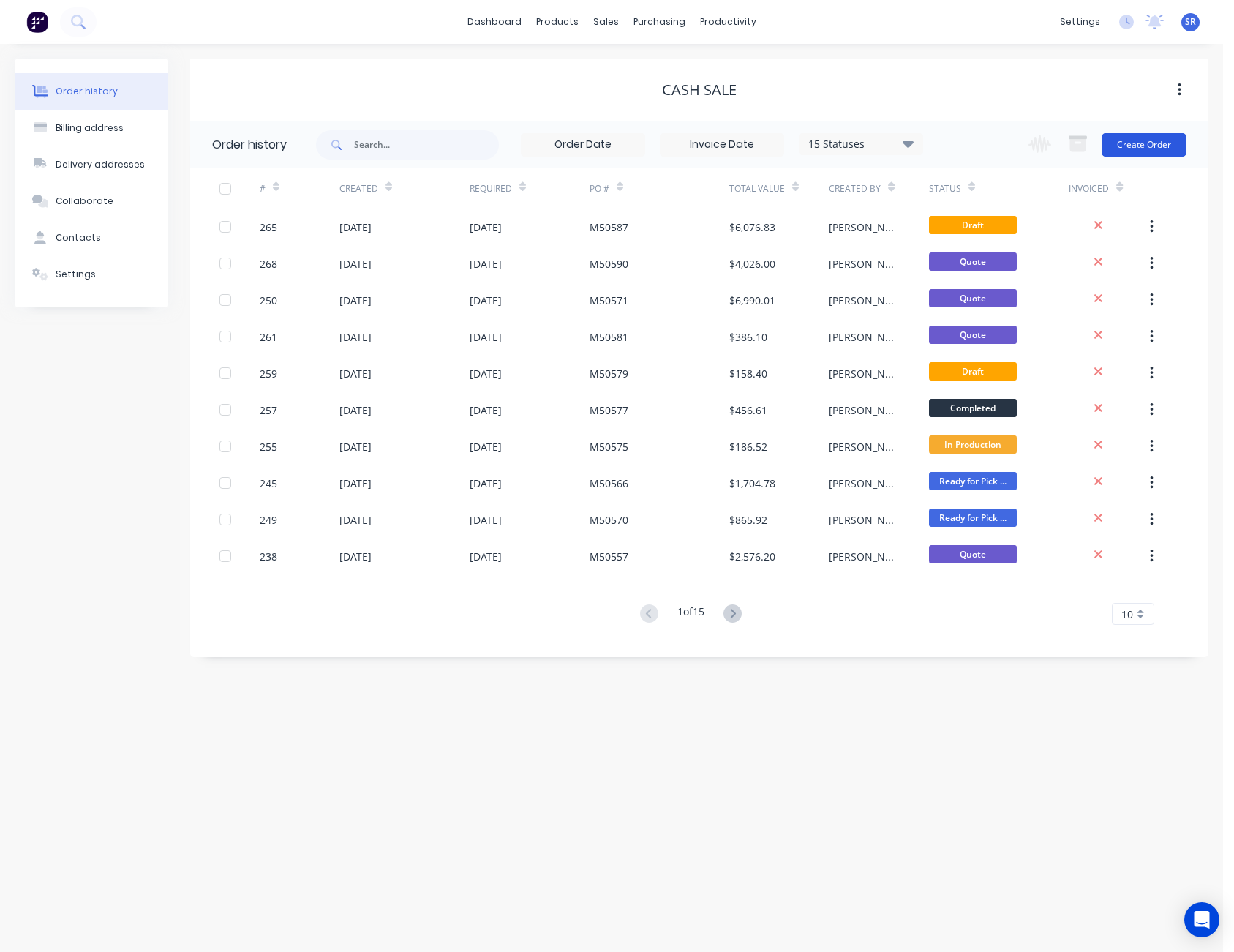
click at [1158, 147] on button "Create Order" at bounding box center [1144, 145] width 85 height 23
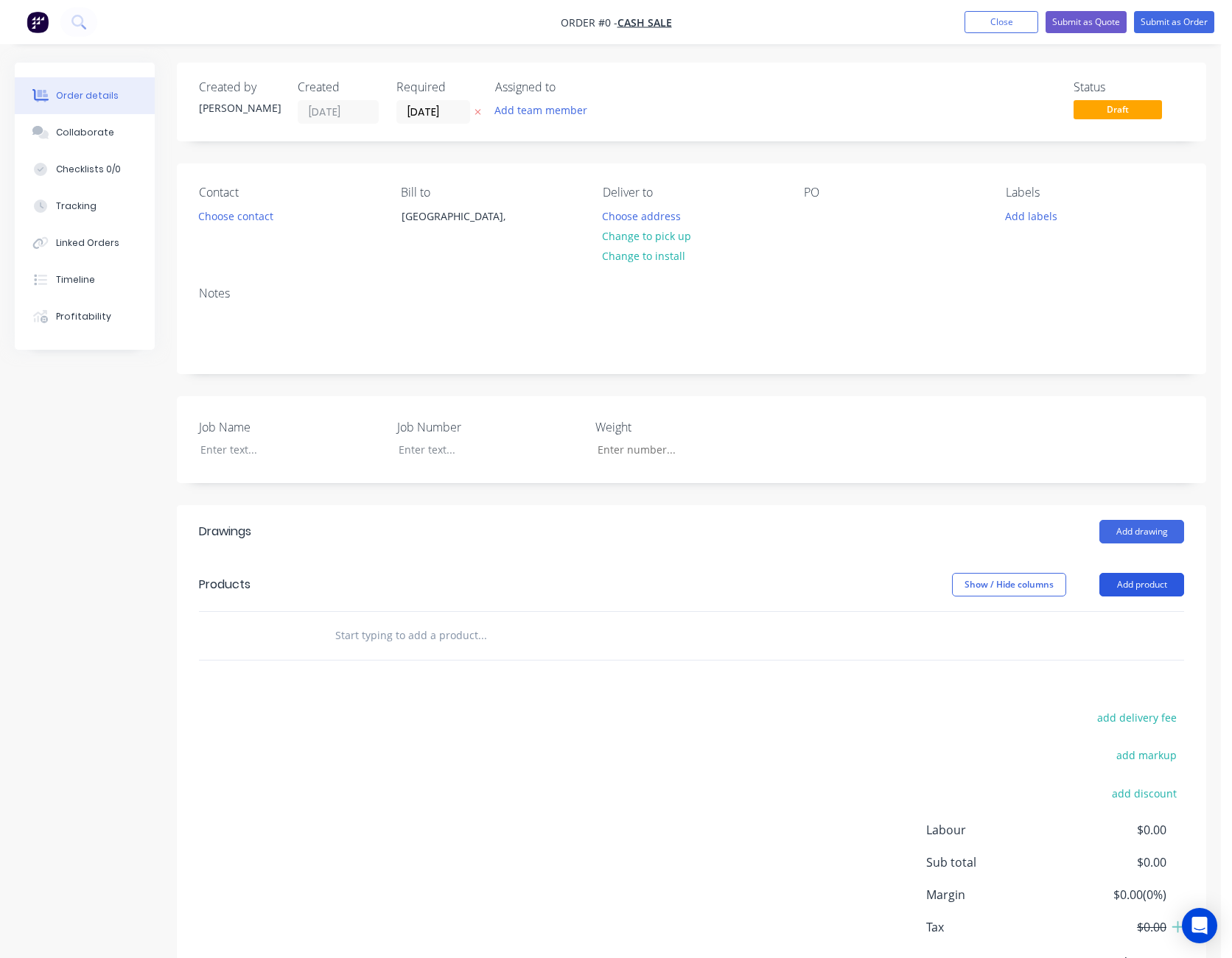
click at [1159, 590] on button "Add product" at bounding box center [1141, 585] width 84 height 23
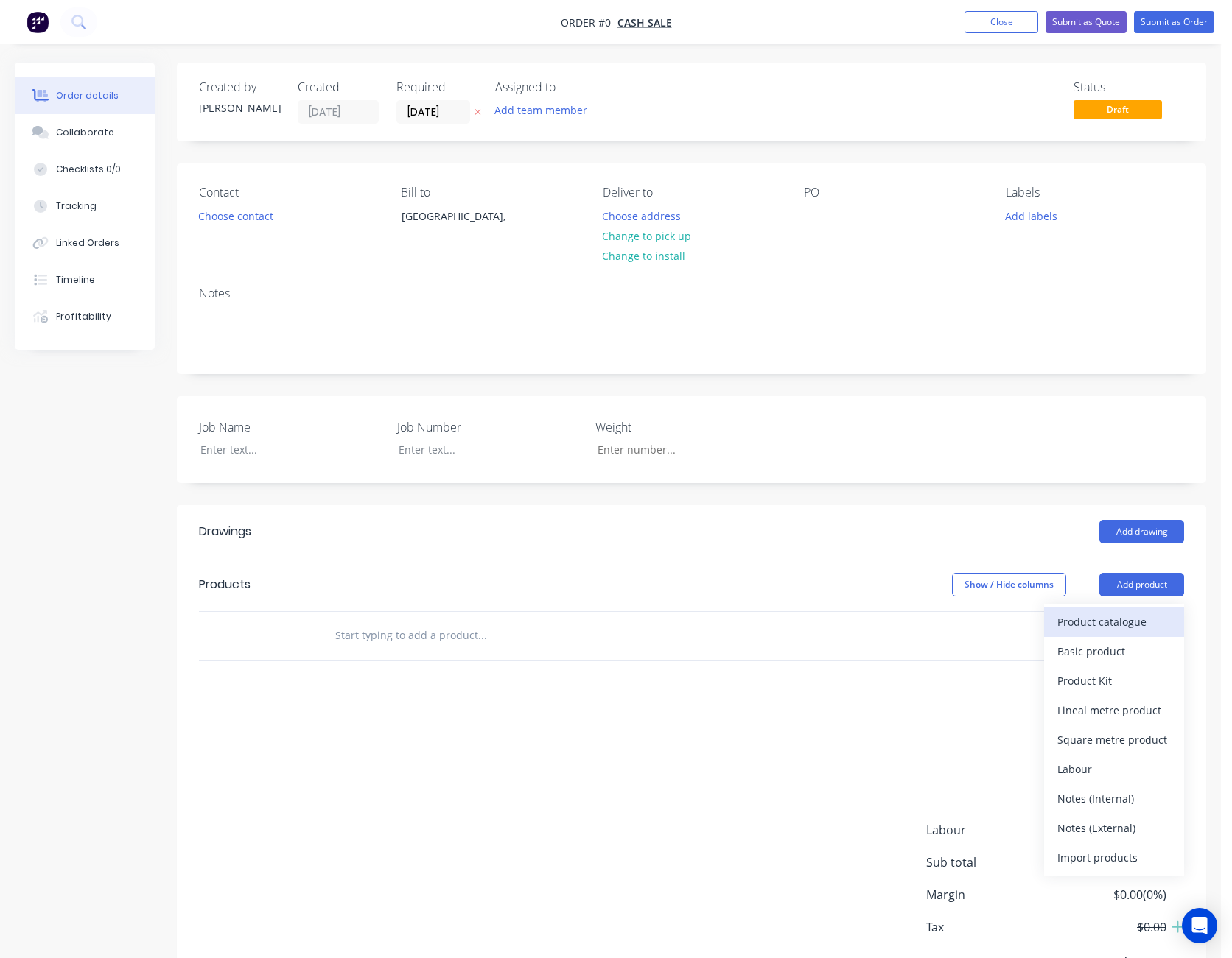
click at [1136, 612] on div "Product catalogue" at bounding box center [1114, 622] width 113 height 21
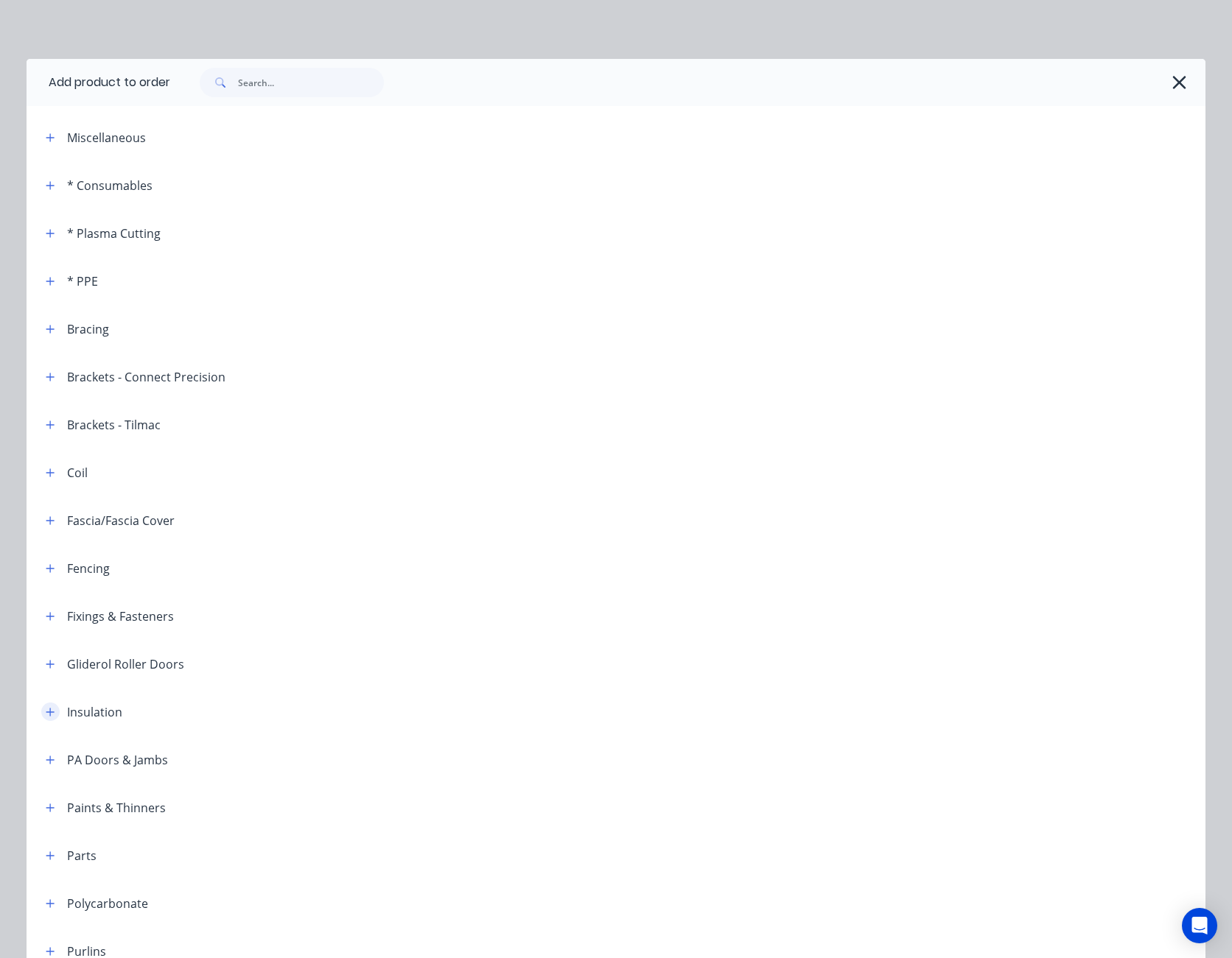
click at [47, 708] on icon "button" at bounding box center [49, 712] width 9 height 11
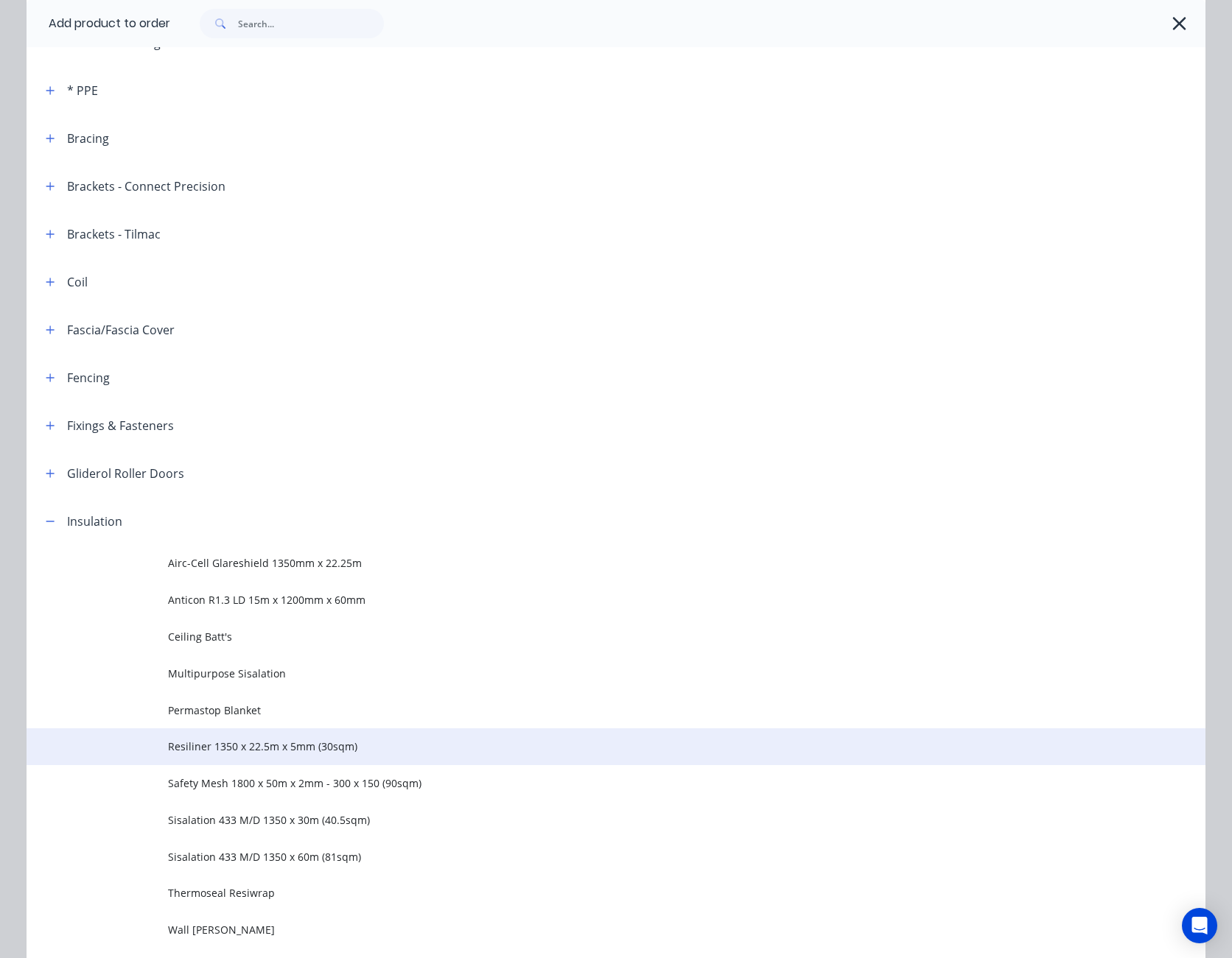
scroll to position [295, 0]
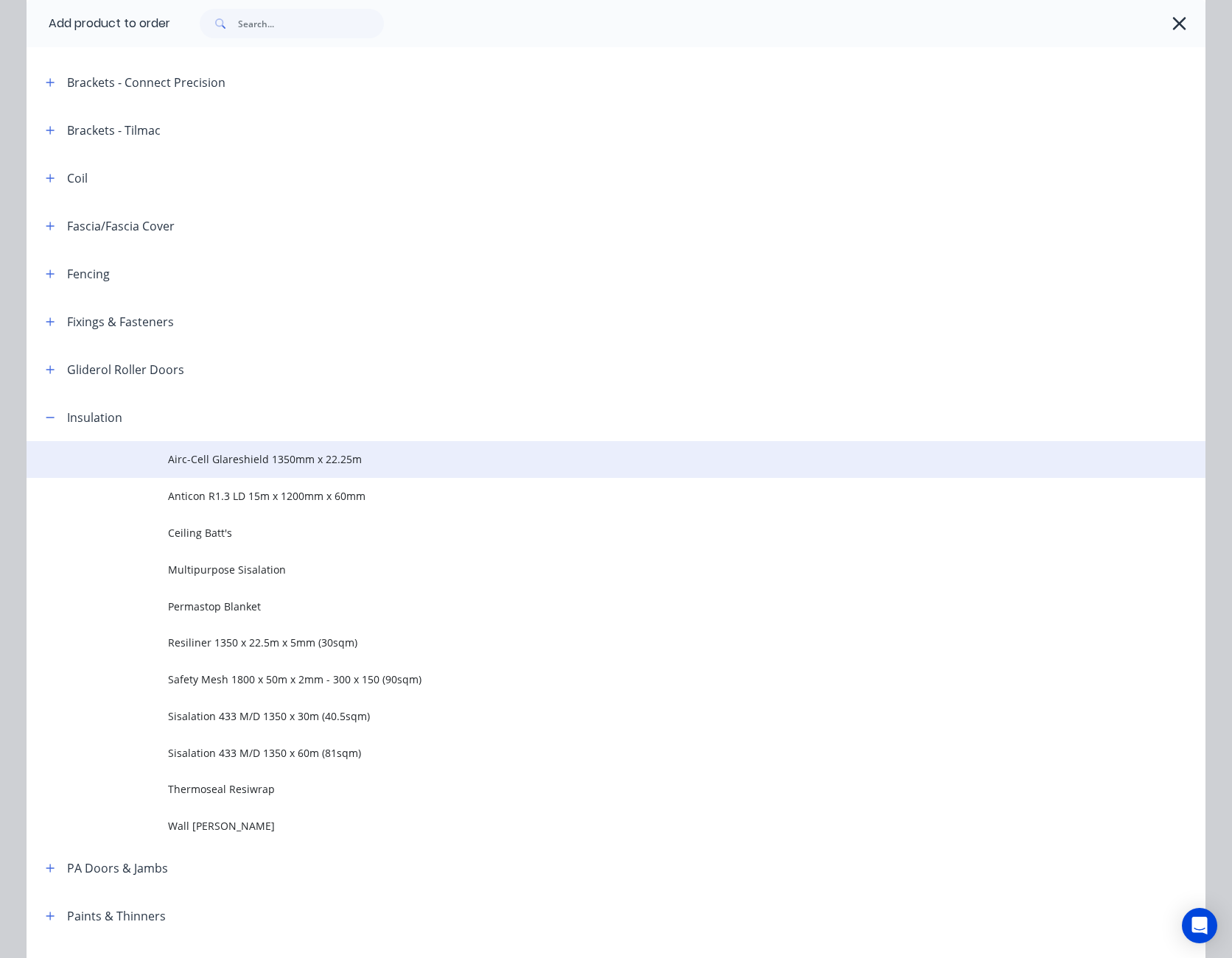
click at [264, 459] on span "Airc-Cell Glareshield 1350mm x 22.25m" at bounding box center [582, 460] width 829 height 16
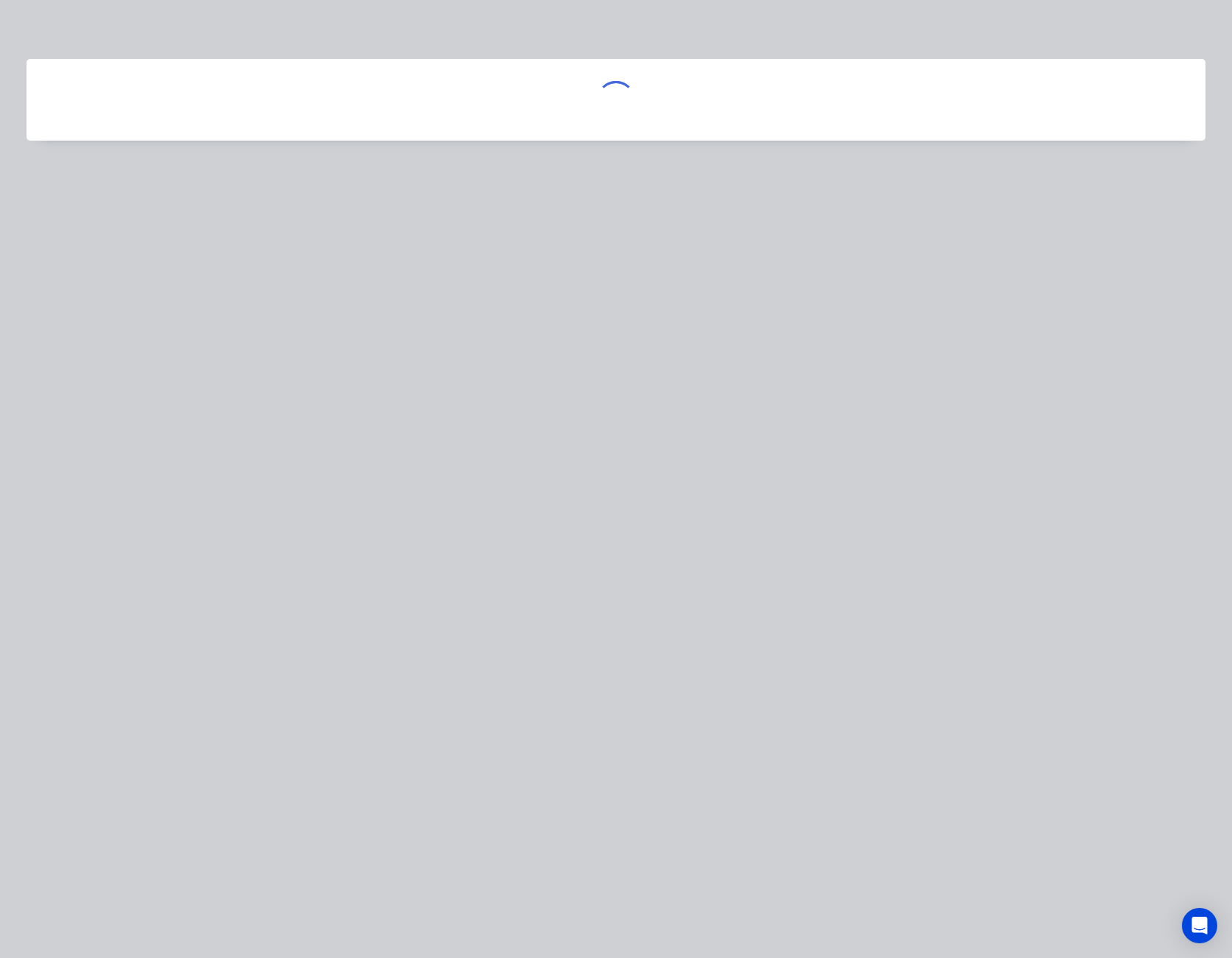
scroll to position [0, 0]
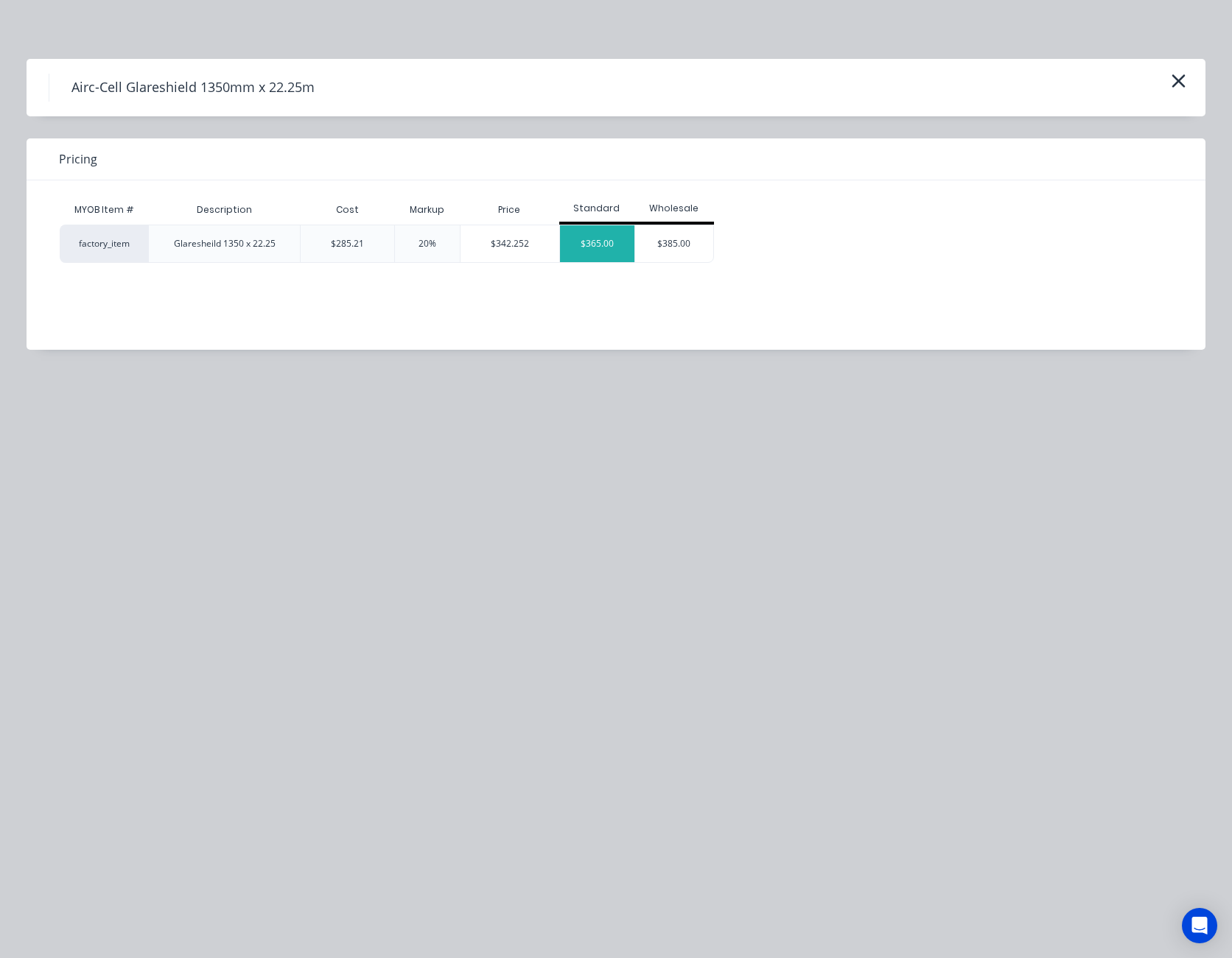
click at [594, 242] on div "$365.00" at bounding box center [597, 243] width 75 height 37
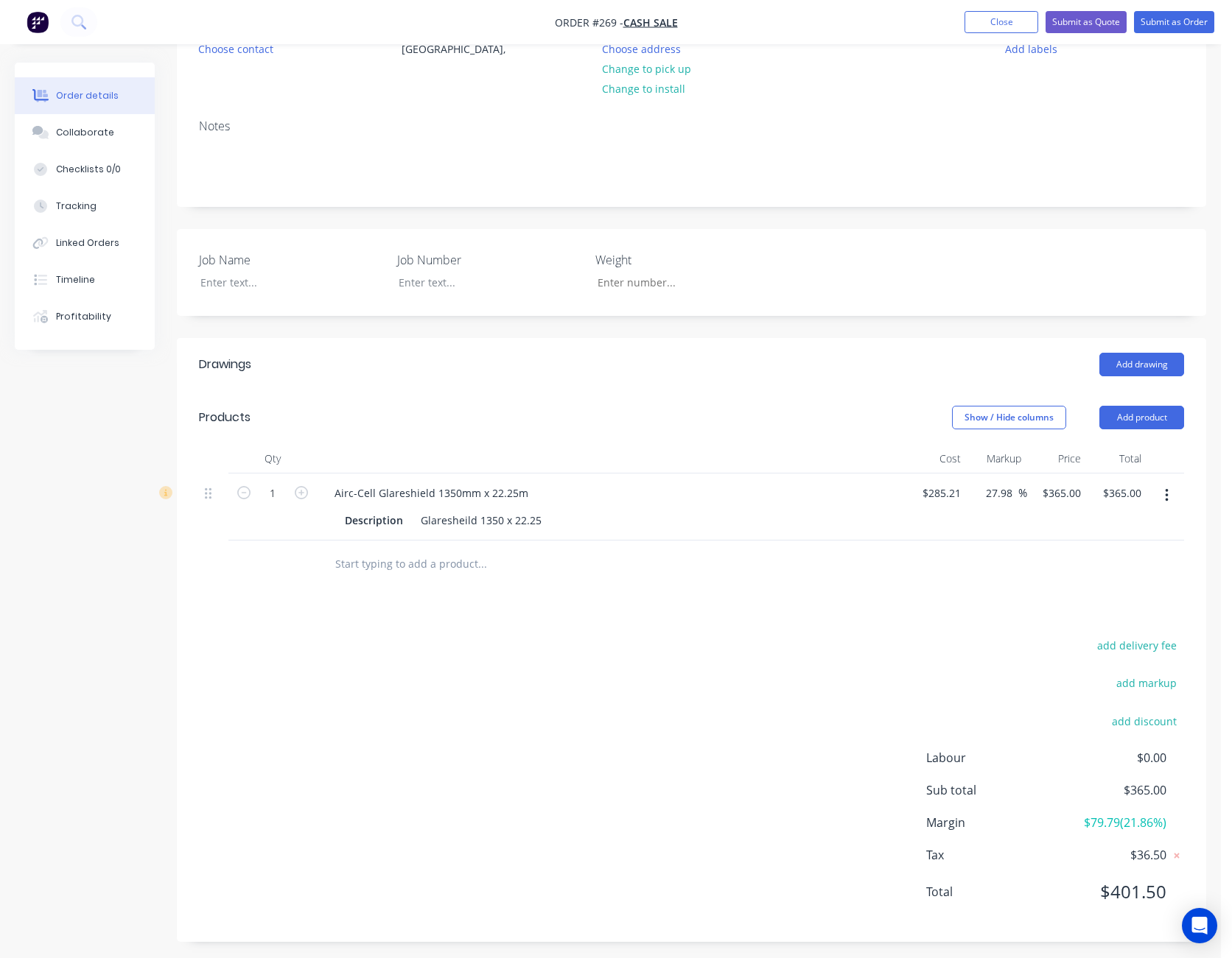
scroll to position [173, 0]
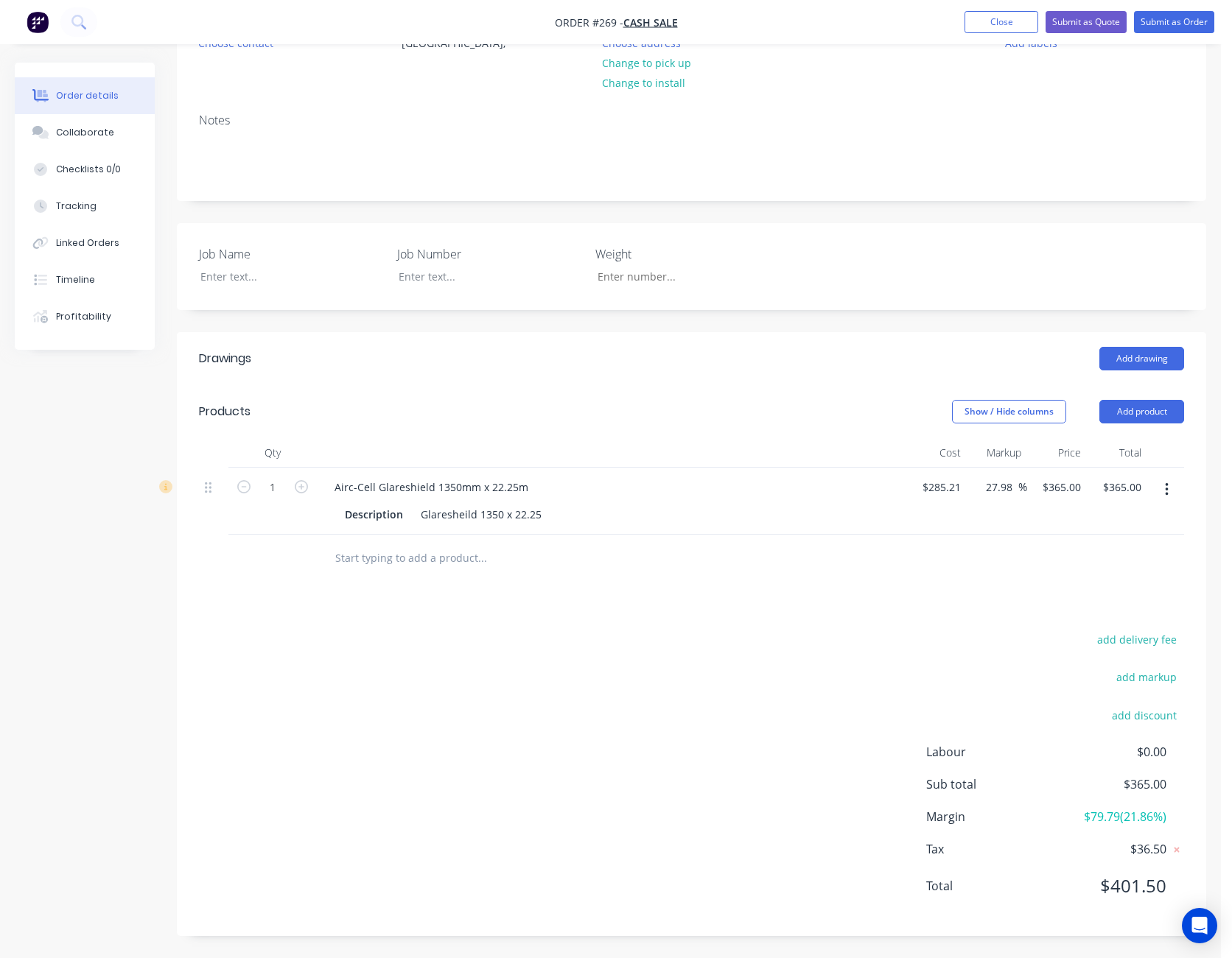
click at [1165, 485] on icon "button" at bounding box center [1166, 490] width 3 height 14
click at [1104, 611] on div "Delete" at bounding box center [1114, 617] width 113 height 21
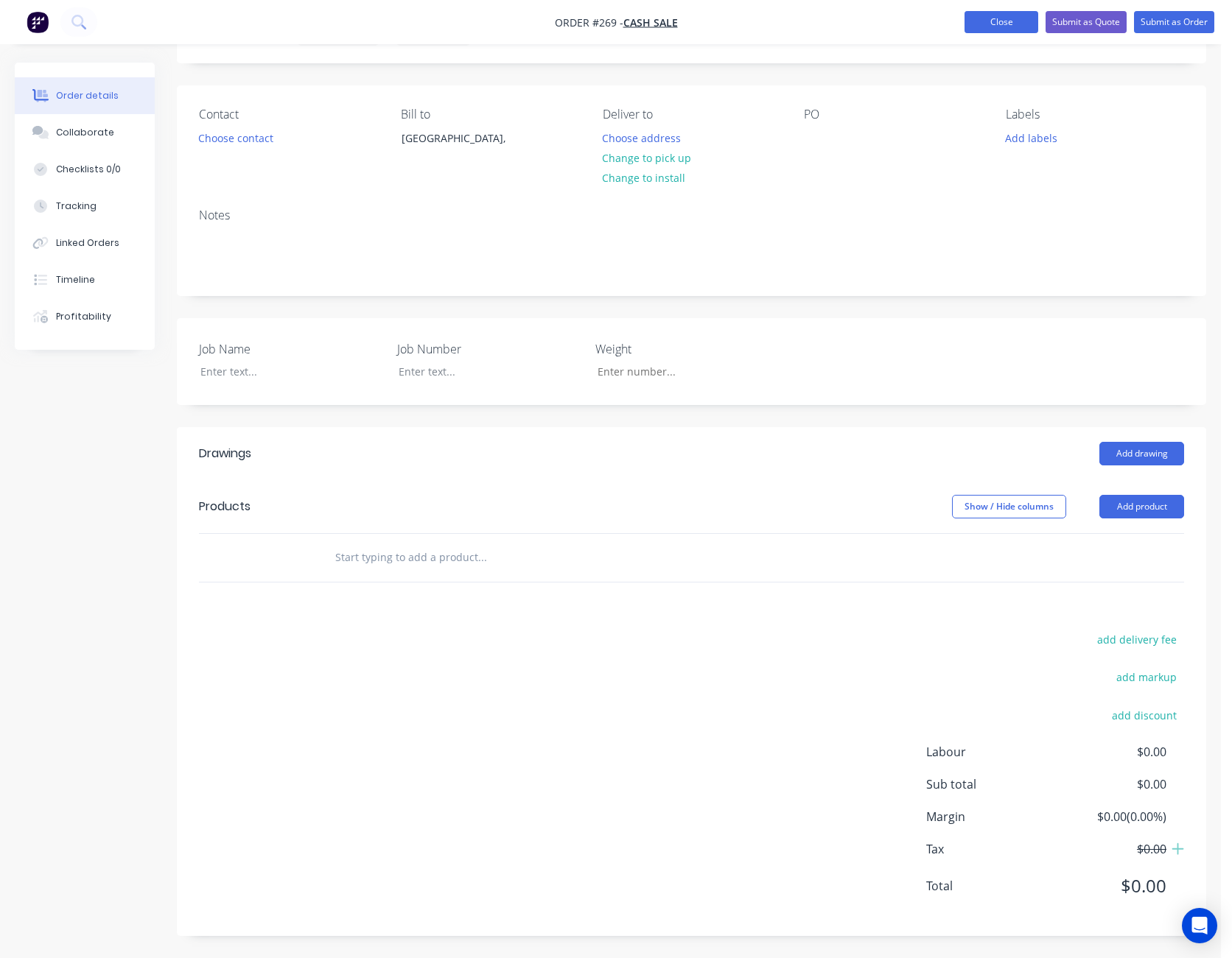
click at [1009, 23] on button "Close" at bounding box center [1001, 21] width 74 height 22
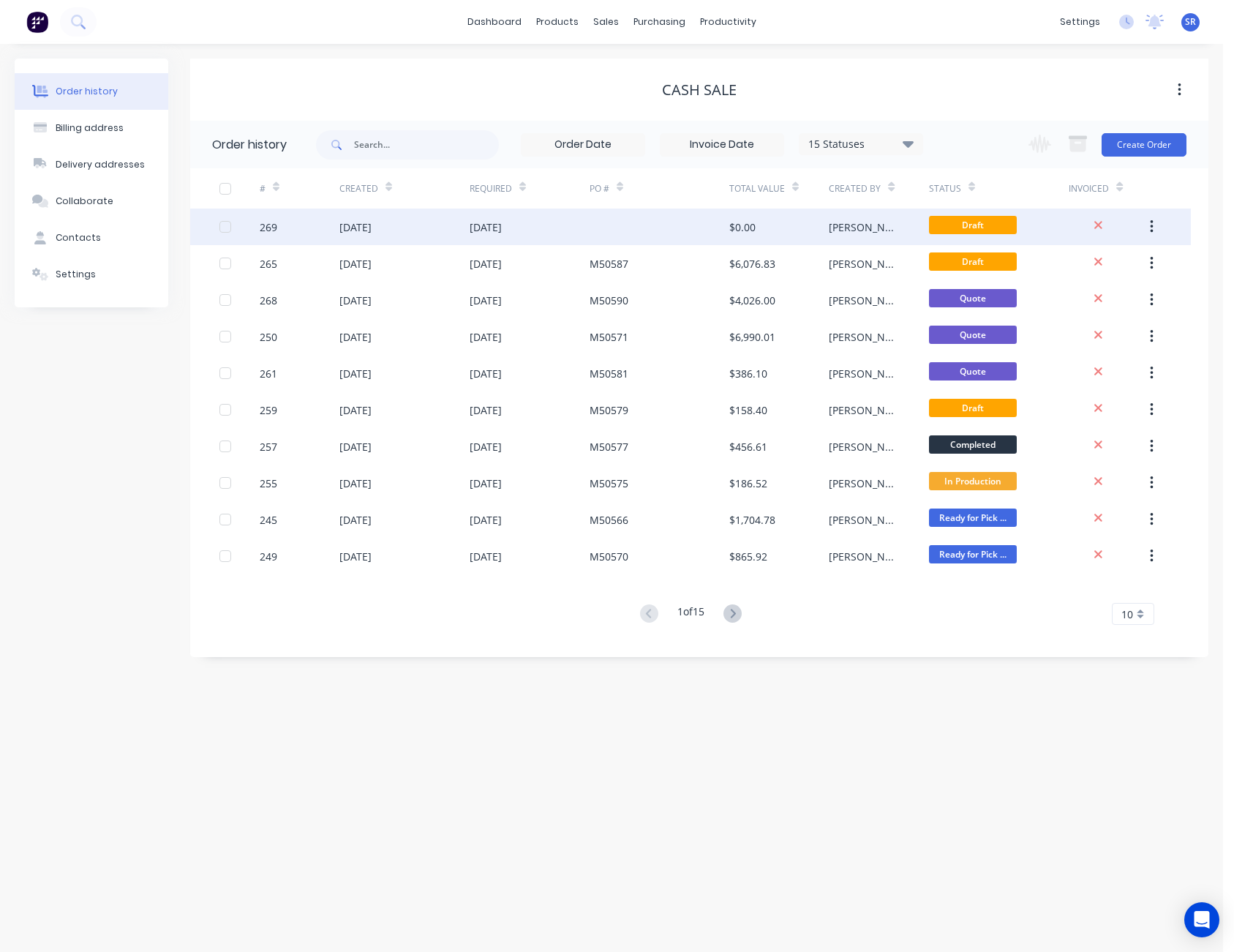
click at [1153, 224] on icon "button" at bounding box center [1152, 226] width 4 height 16
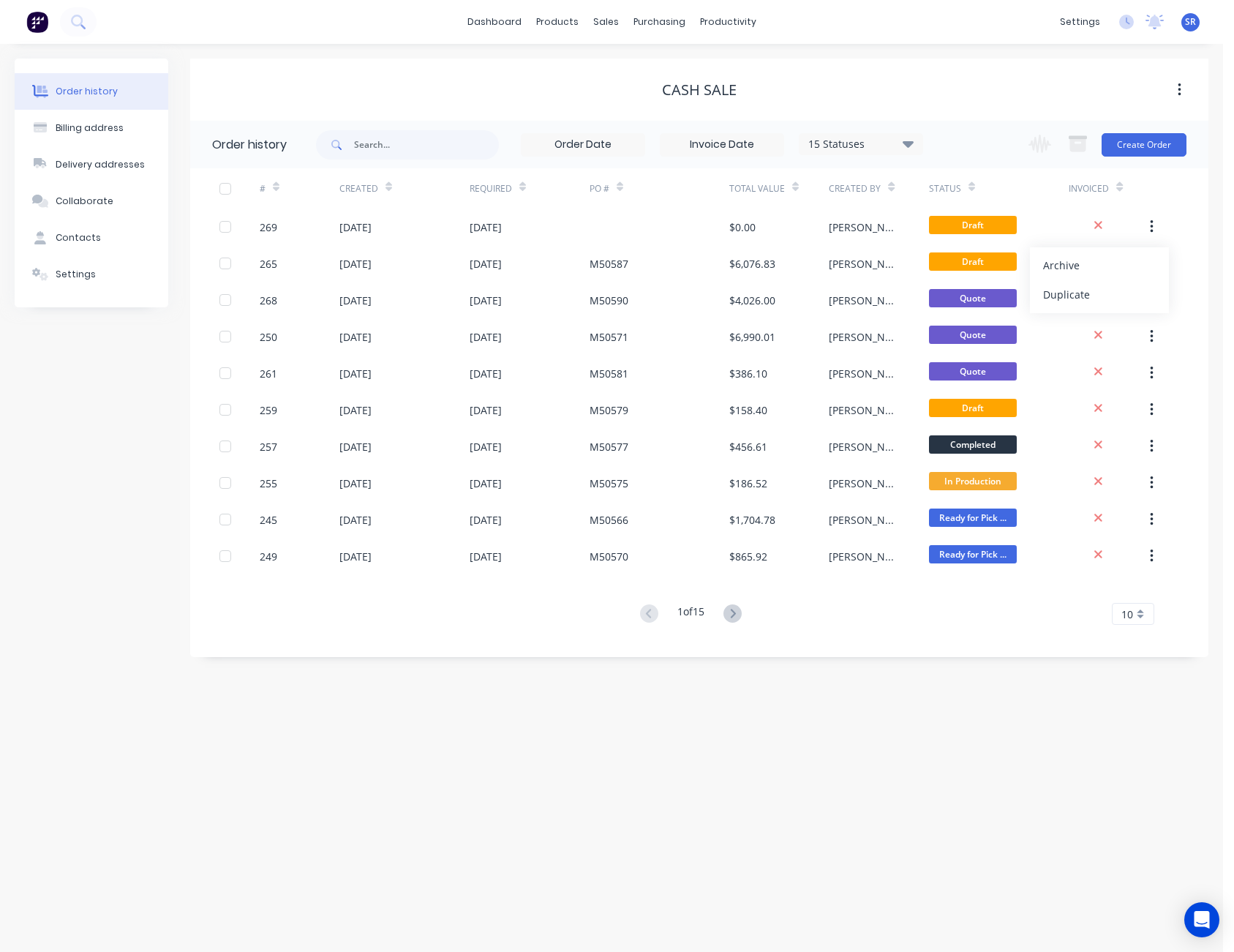
click at [909, 90] on div "Cash Sale" at bounding box center [698, 90] width 1018 height 17
click at [633, 77] on link "Sales Orders" at bounding box center [682, 69] width 194 height 29
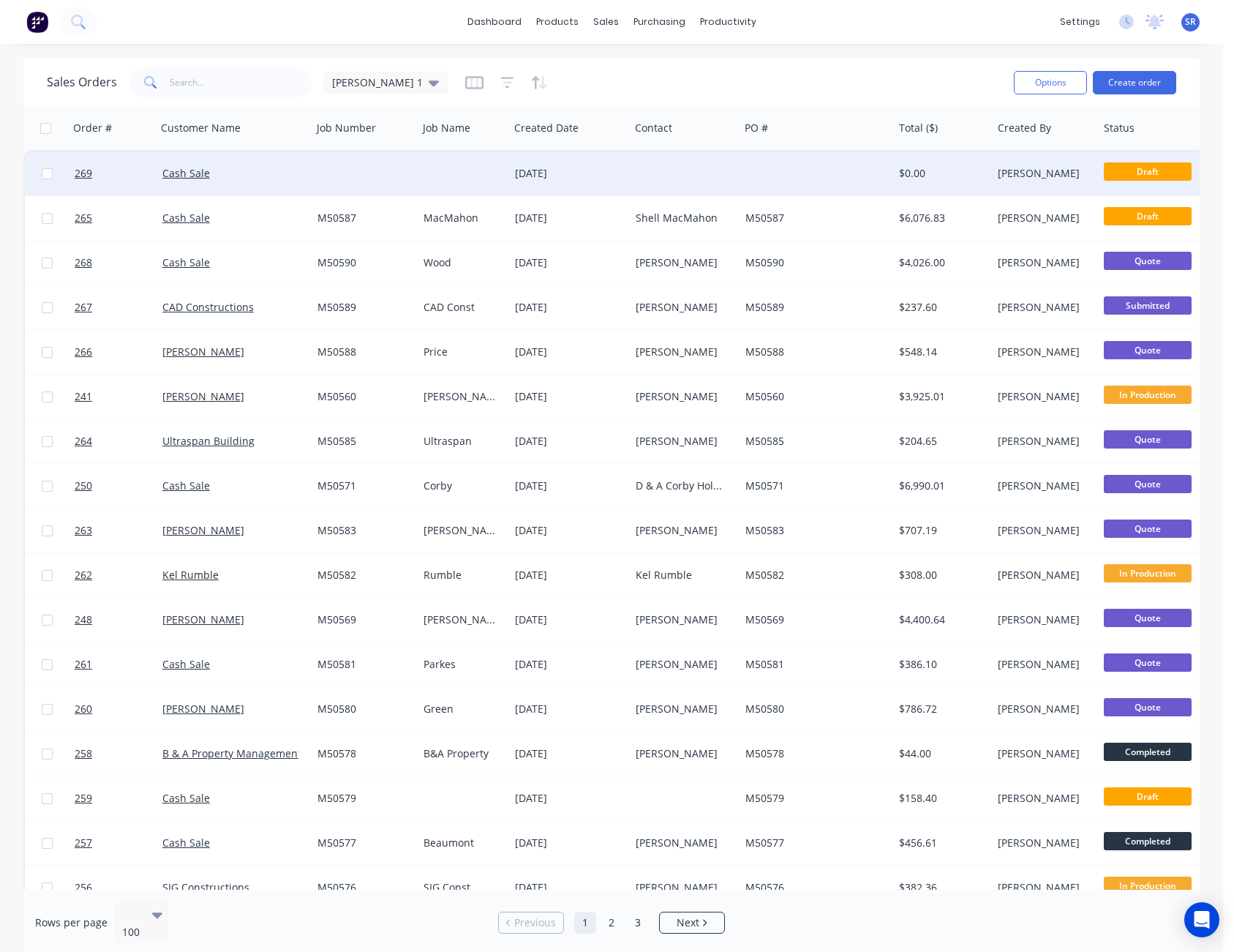
click at [48, 172] on input "checkbox" at bounding box center [46, 173] width 11 height 11
checkbox input "true"
click at [1048, 85] on button "Options" at bounding box center [1051, 83] width 73 height 23
click at [1017, 150] on div "Archive" at bounding box center [1007, 149] width 135 height 21
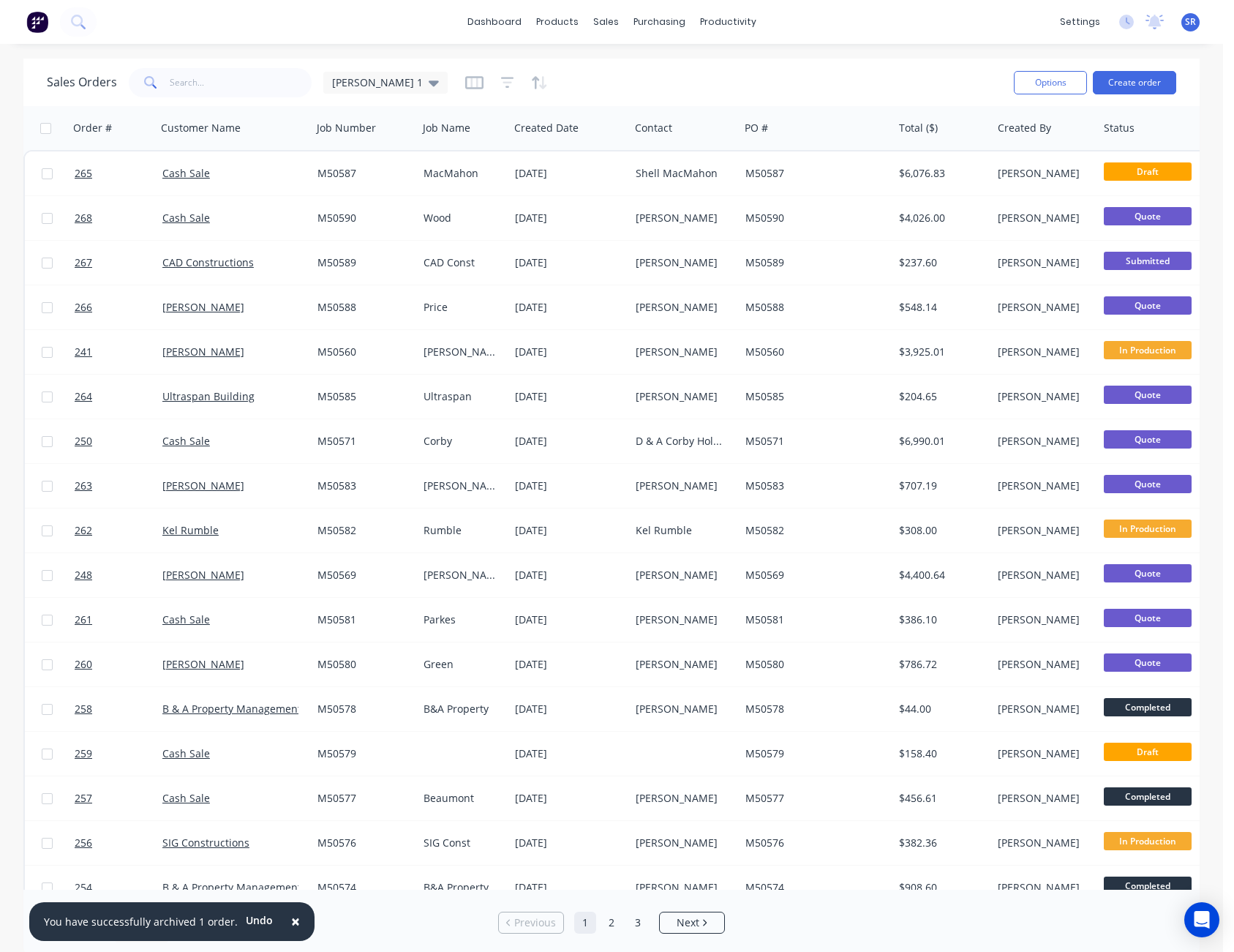
click at [291, 916] on span "×" at bounding box center [295, 920] width 9 height 20
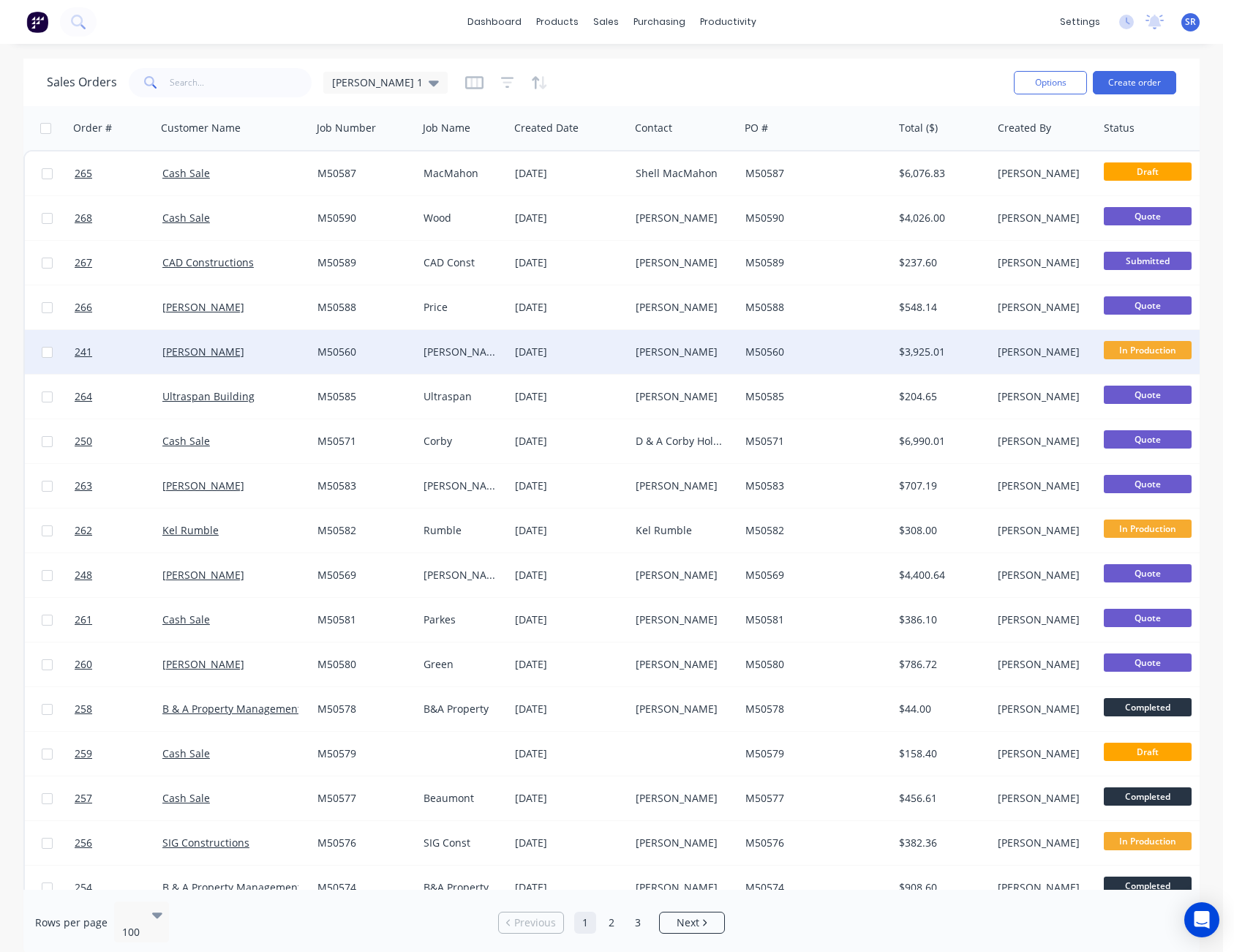
click at [670, 354] on div "[PERSON_NAME]" at bounding box center [682, 352] width 92 height 14
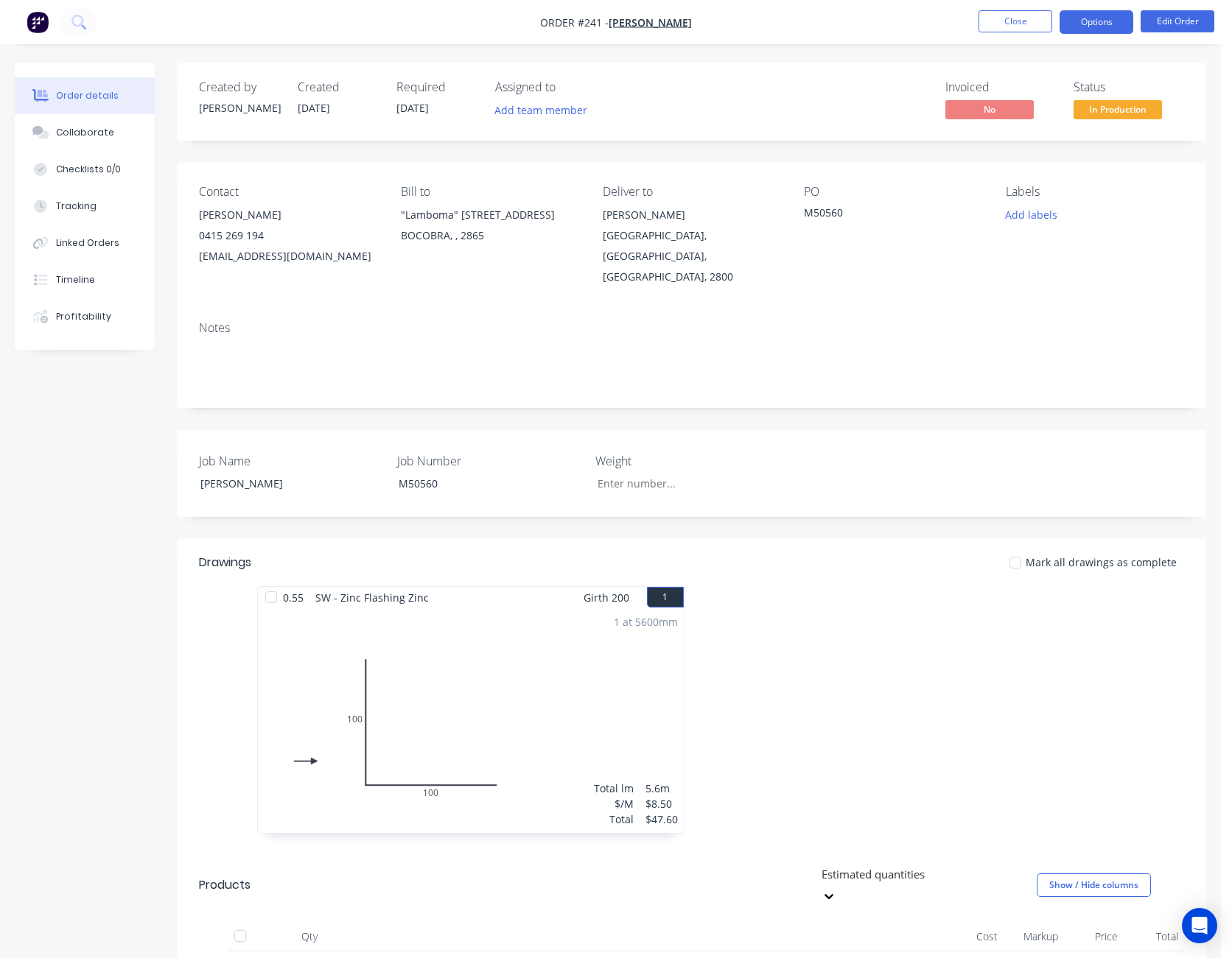
click at [1103, 25] on button "Options" at bounding box center [1096, 22] width 74 height 23
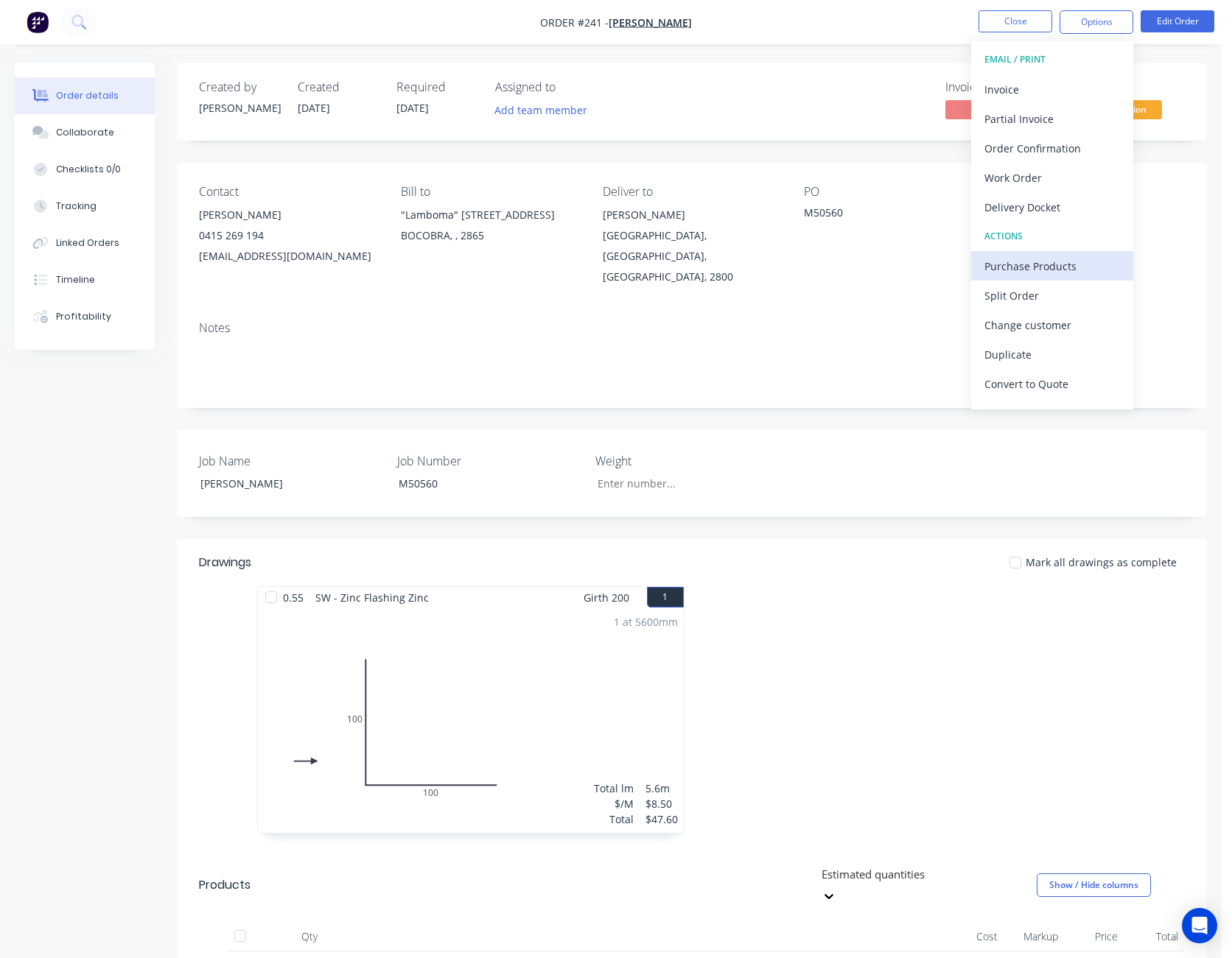
click at [1074, 258] on div "Purchase Products" at bounding box center [1053, 267] width 136 height 21
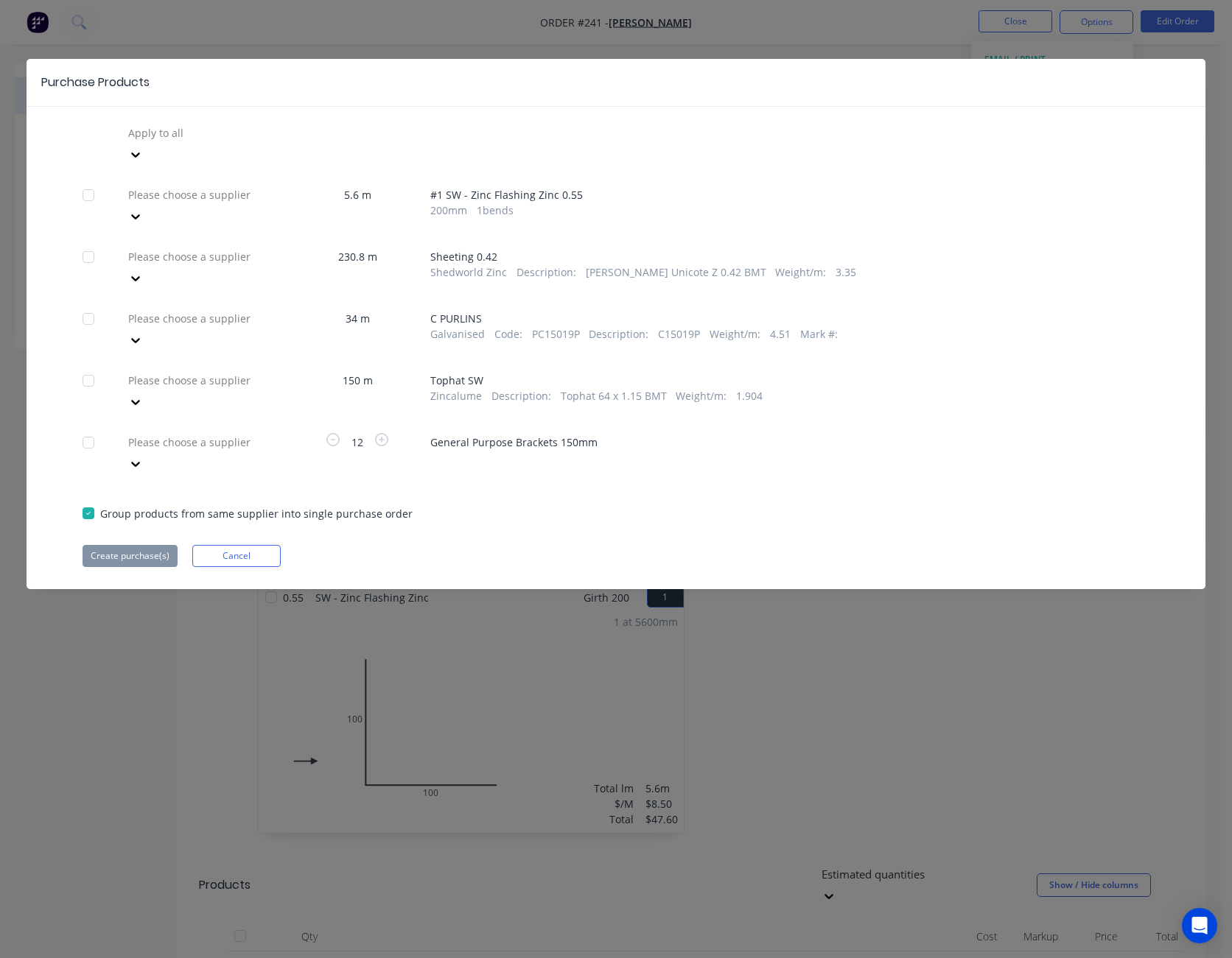
click at [143, 209] on icon at bounding box center [135, 216] width 15 height 15
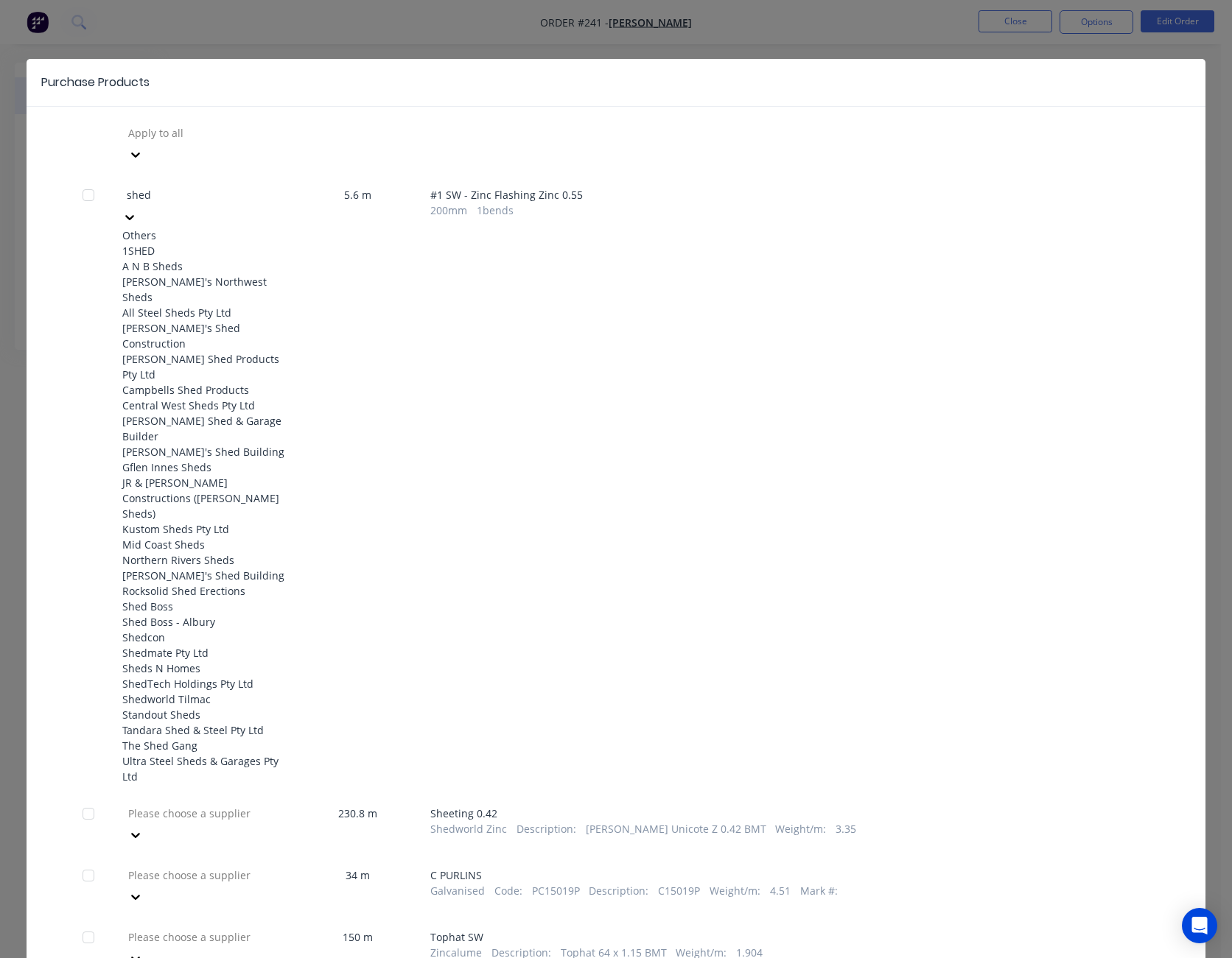
type input "shedw"
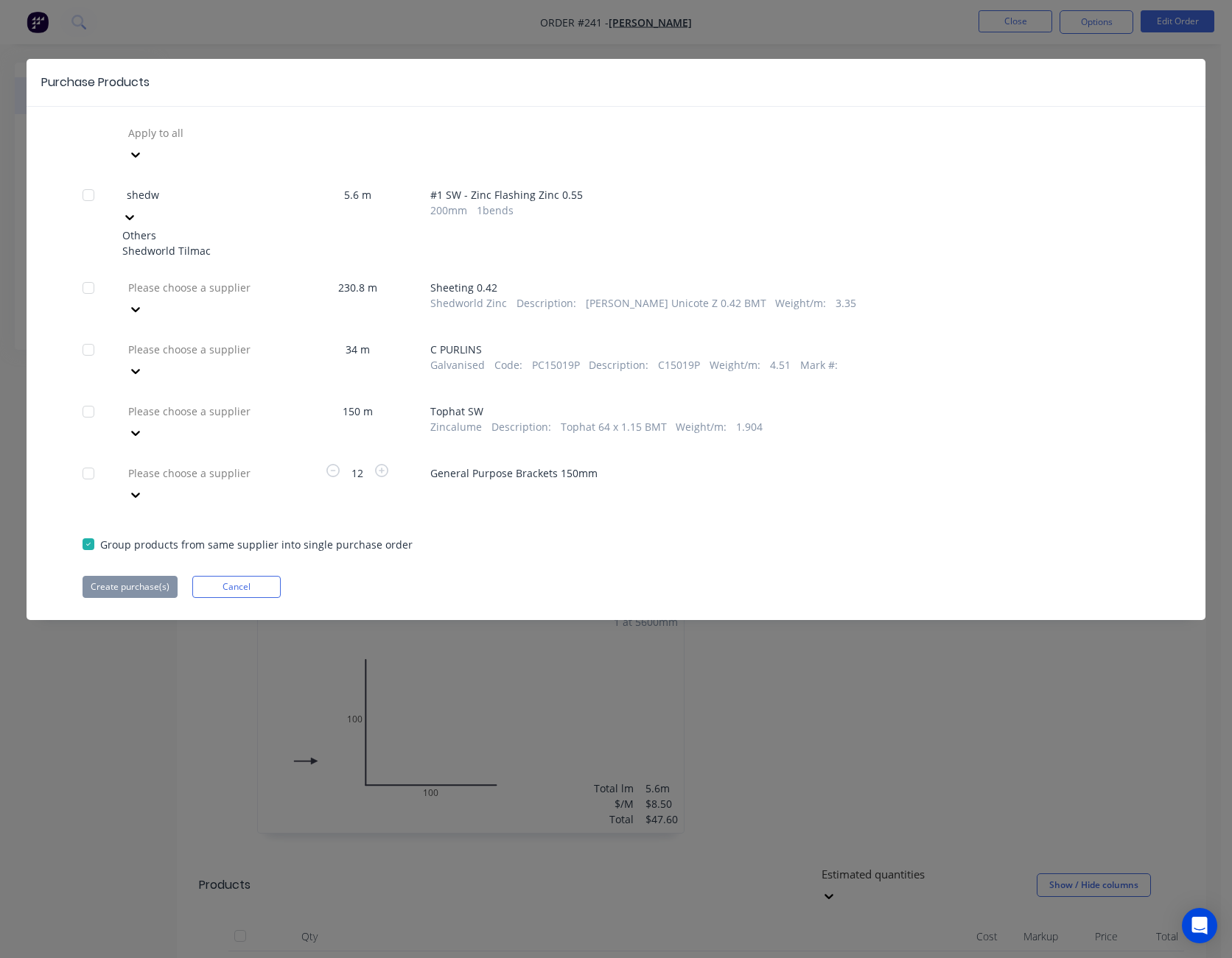
click at [249, 243] on div "Shedworld Tilmac" at bounding box center [203, 251] width 162 height 16
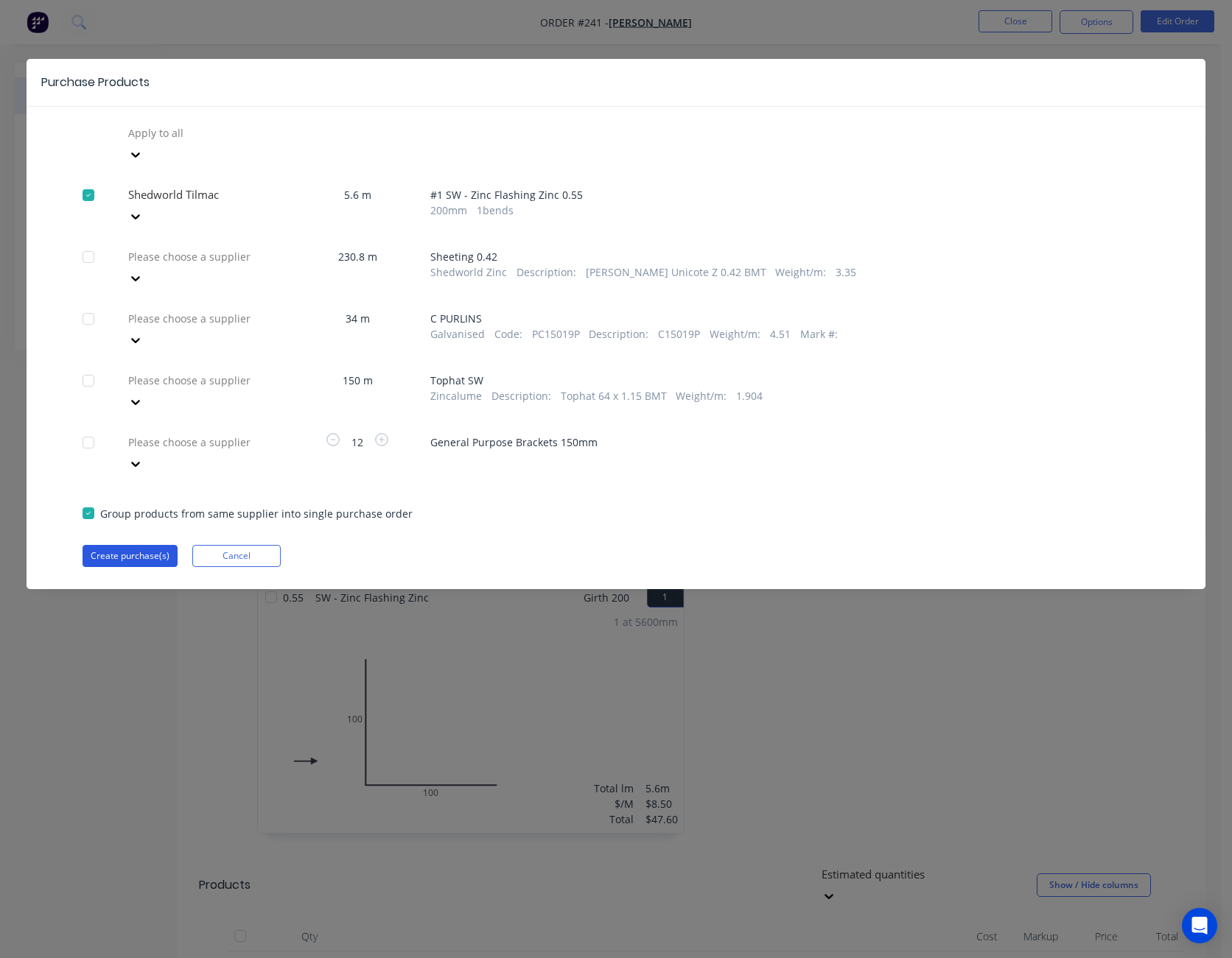
click at [158, 545] on button "Create purchase(s)" at bounding box center [130, 556] width 95 height 22
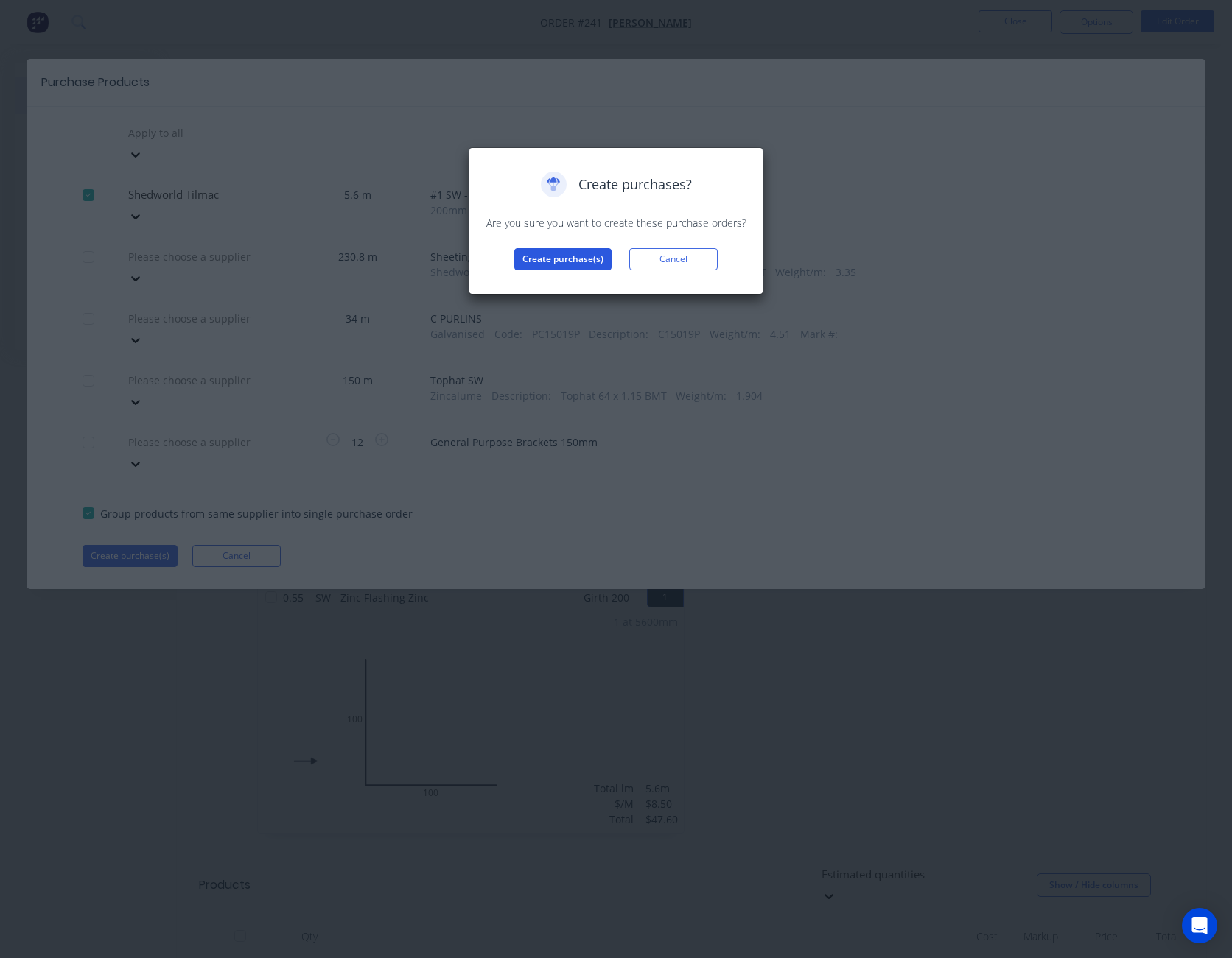
click at [563, 256] on button "Create purchase(s)" at bounding box center [563, 259] width 97 height 22
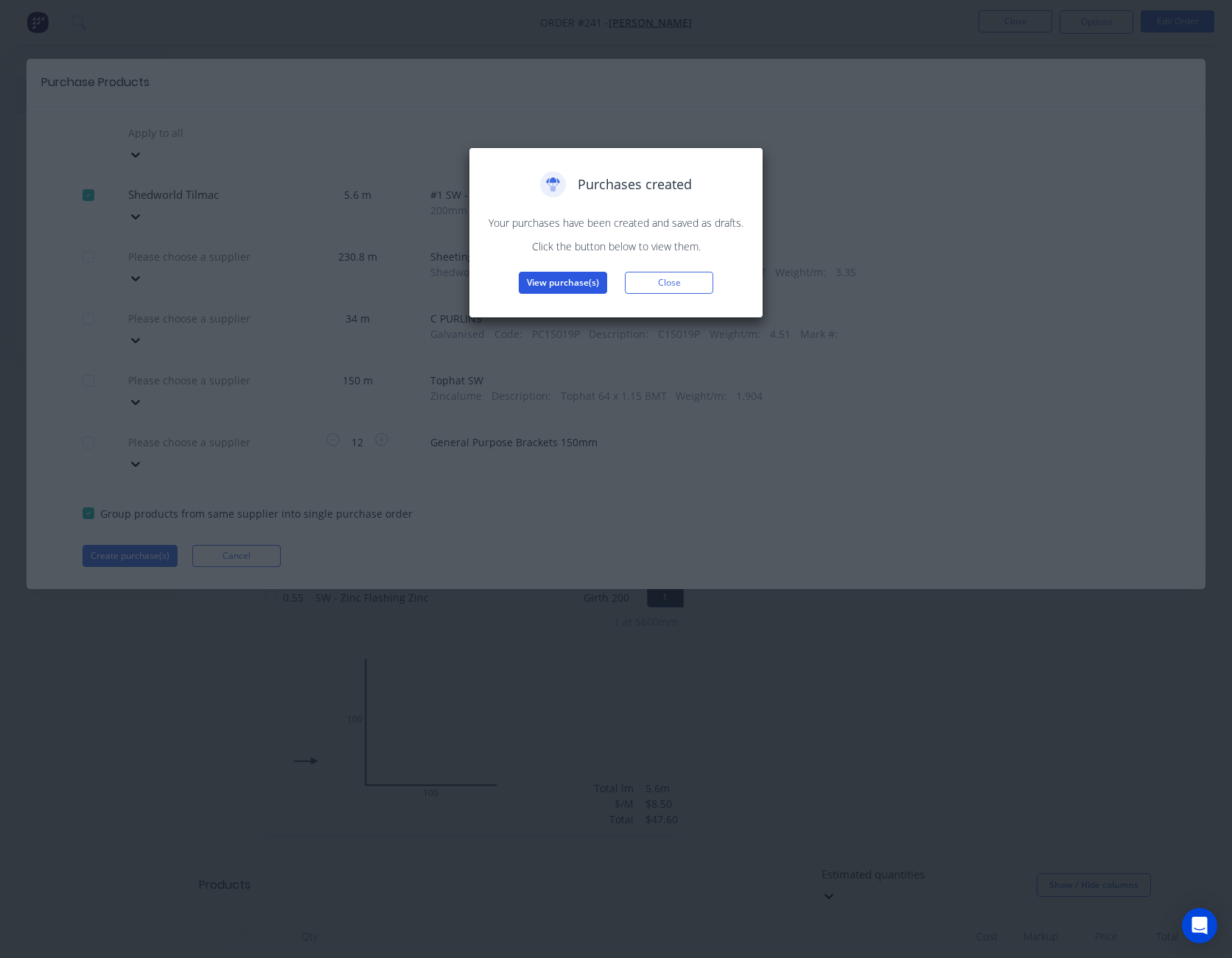
click at [568, 286] on button "View purchase(s)" at bounding box center [563, 282] width 88 height 22
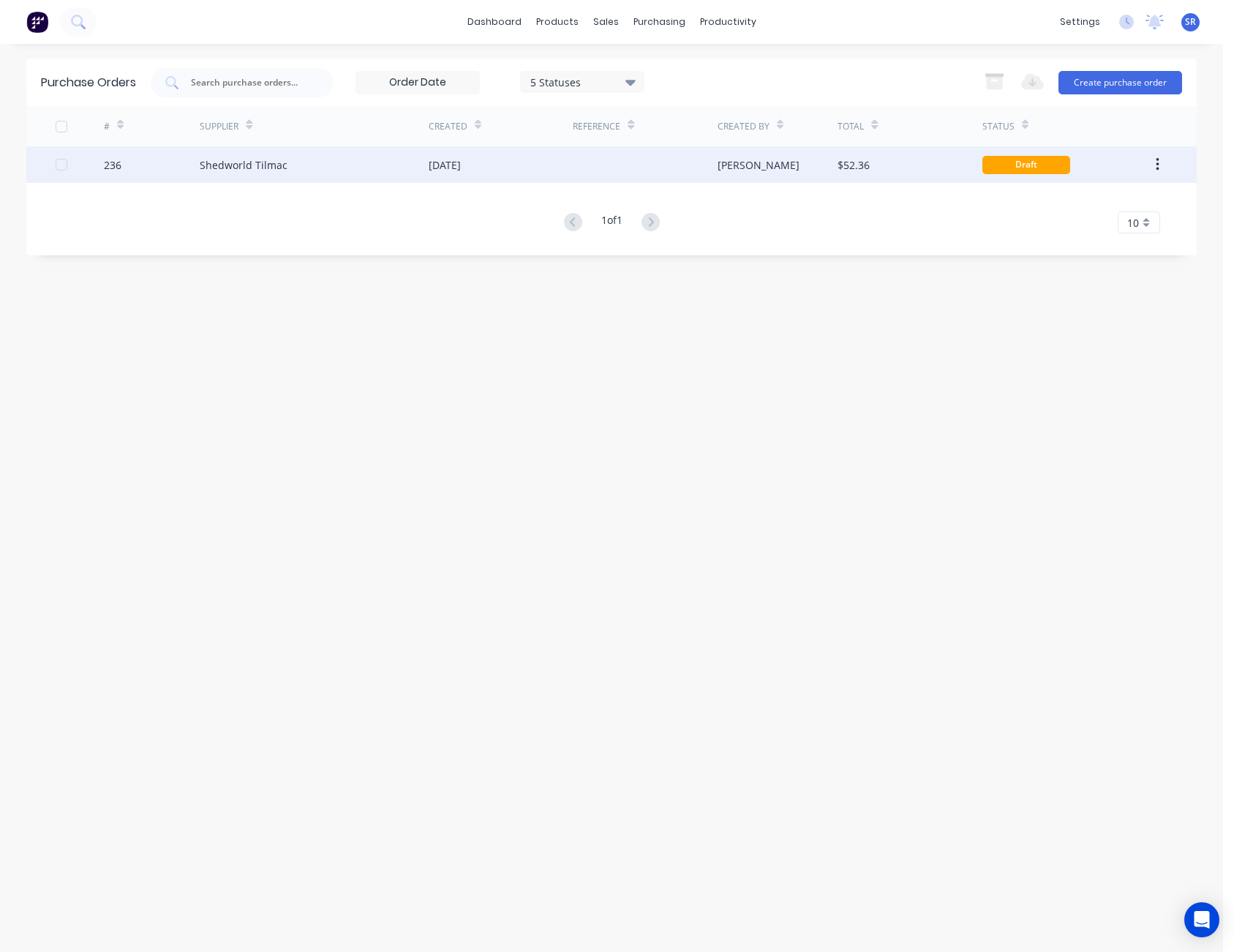
click at [818, 169] on div "[PERSON_NAME]" at bounding box center [777, 165] width 120 height 37
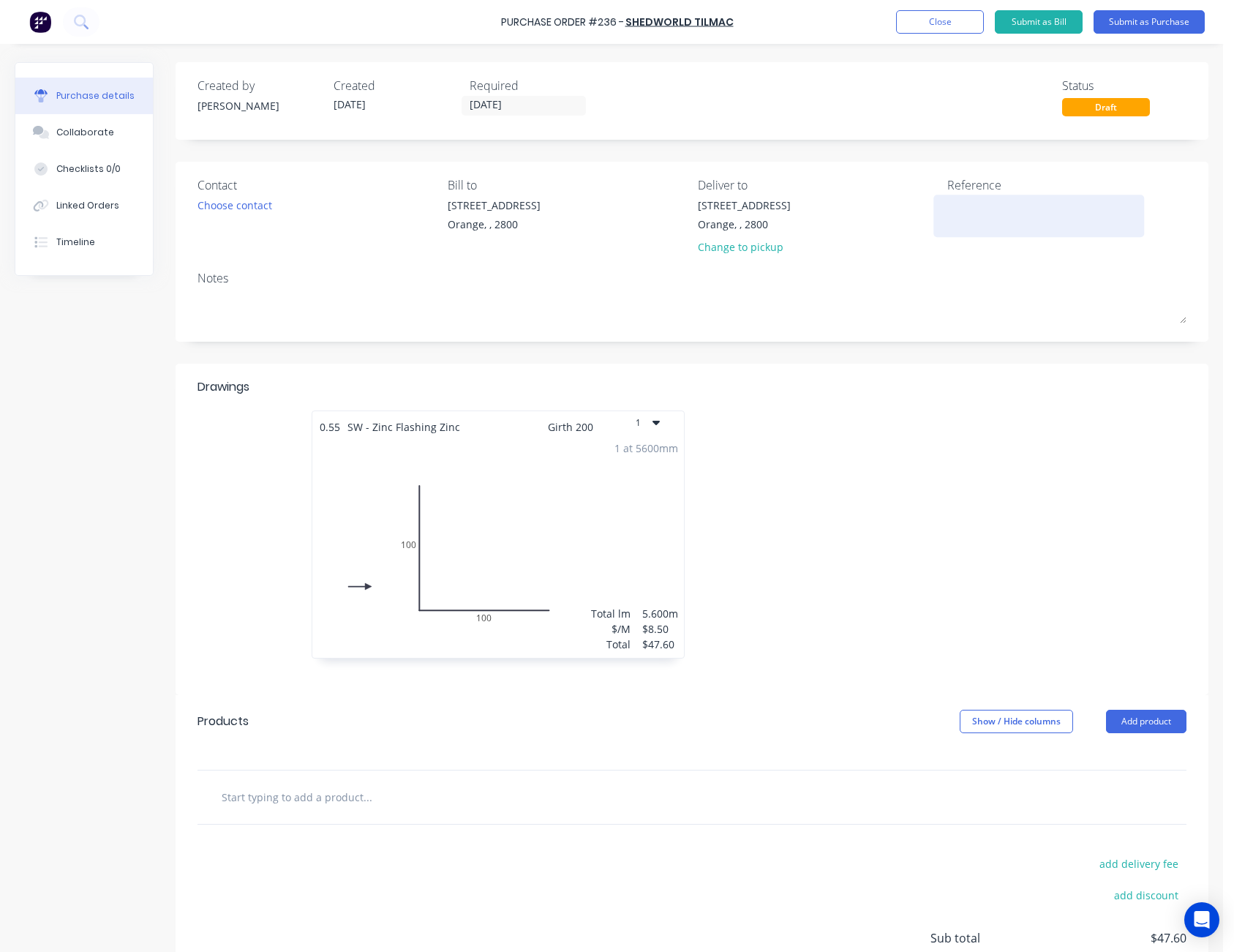
click at [970, 206] on textarea at bounding box center [1038, 214] width 183 height 33
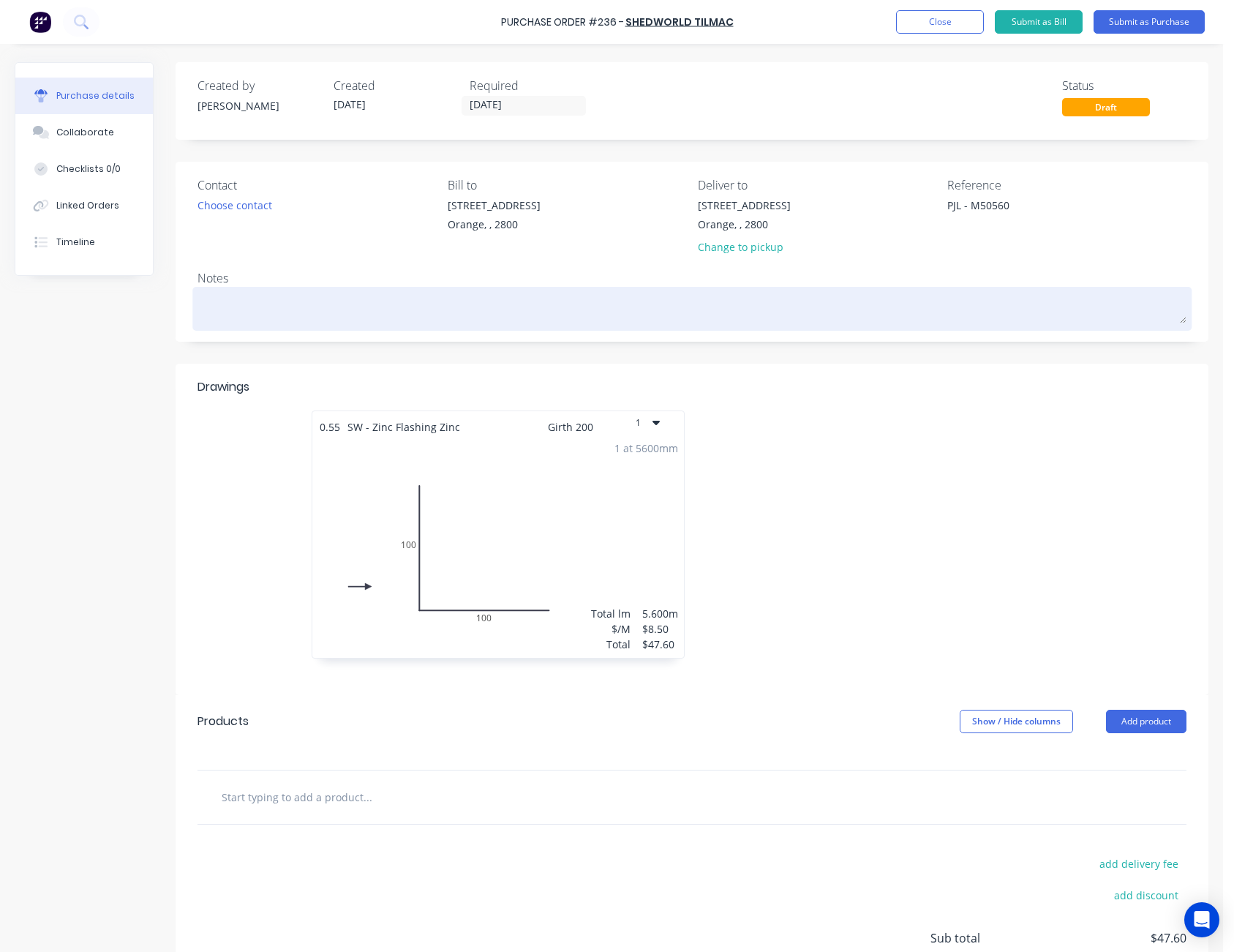
type textarea "PJL - M50560"
click at [985, 313] on textarea at bounding box center [692, 306] width 989 height 33
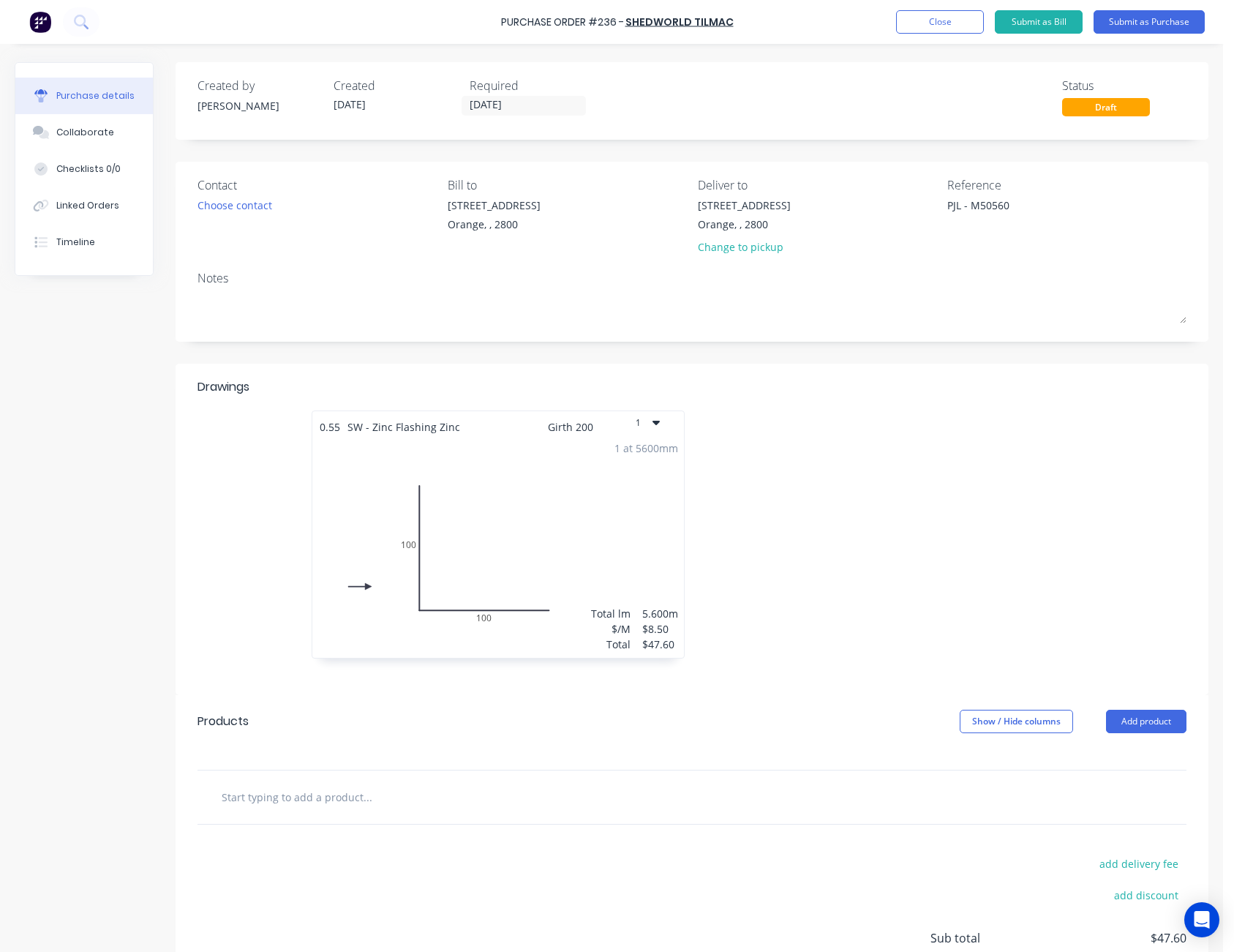
click at [984, 384] on div "Drawings" at bounding box center [692, 394] width 989 height 32
click at [1141, 16] on button "Submit as Purchase" at bounding box center [1148, 22] width 111 height 23
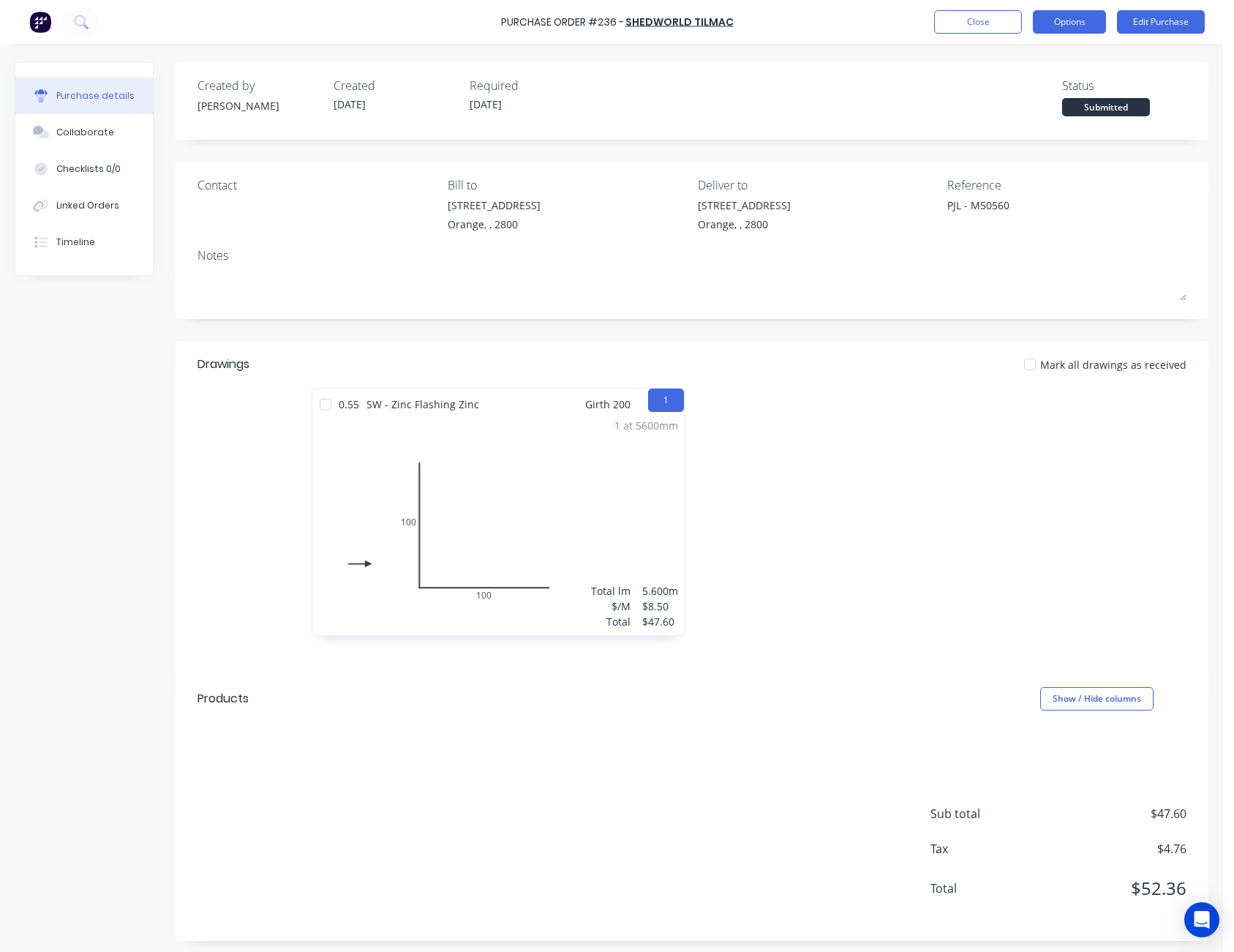
click at [1089, 25] on button "Options" at bounding box center [1069, 22] width 73 height 23
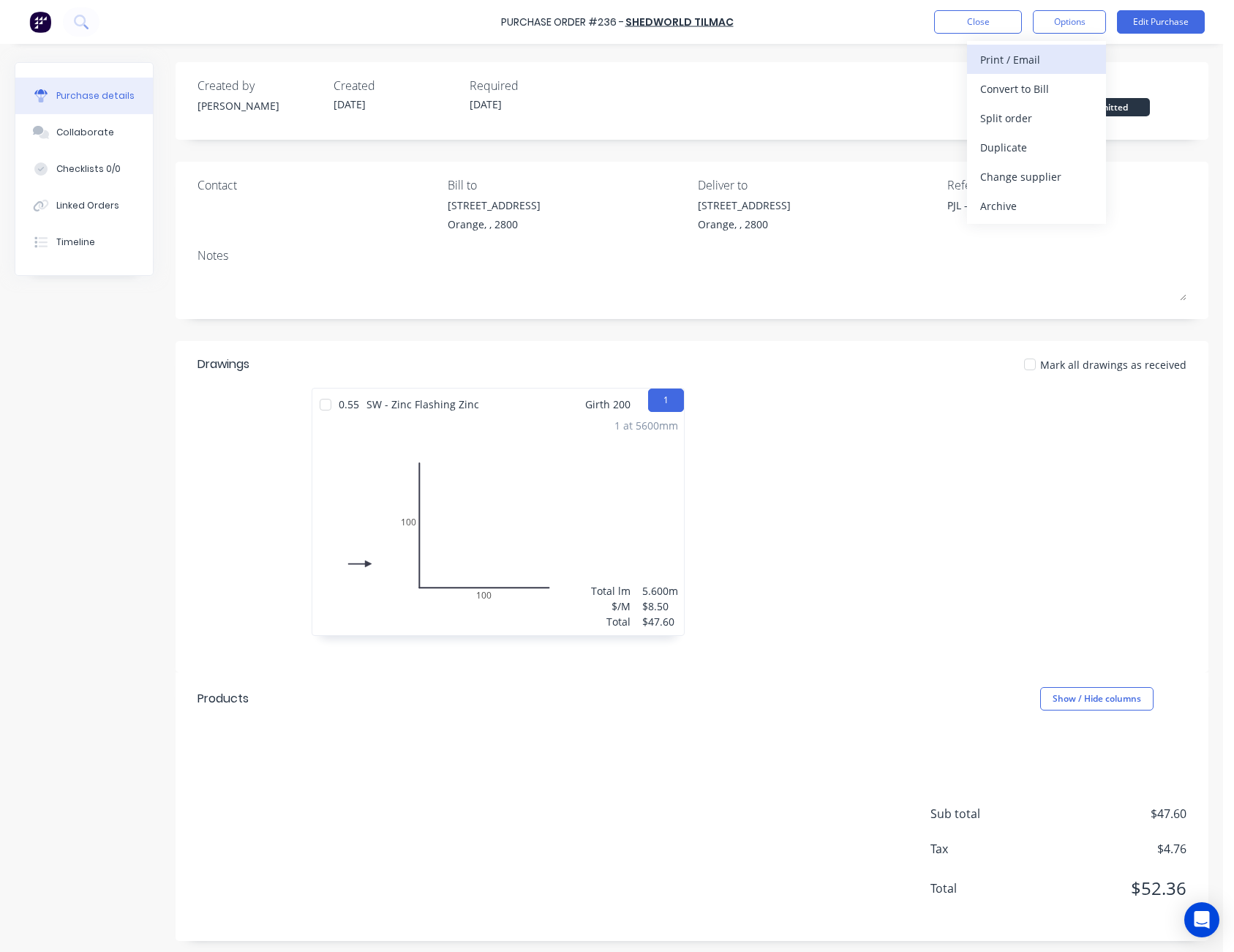
click at [1075, 60] on div "Print / Email" at bounding box center [1037, 60] width 113 height 21
click at [1068, 109] on div "Without pricing" at bounding box center [1037, 119] width 113 height 21
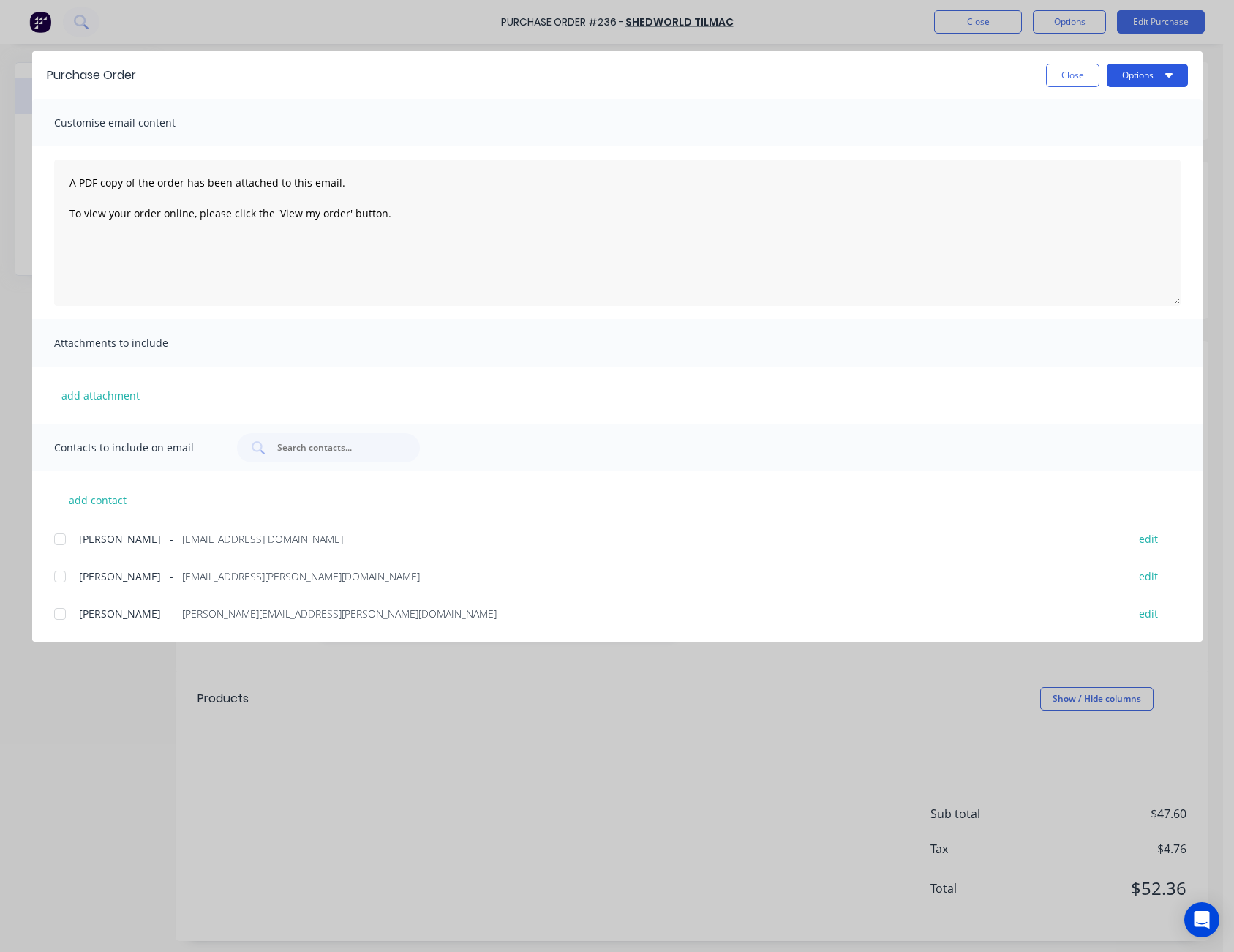
click at [1125, 78] on button "Options" at bounding box center [1147, 75] width 81 height 23
click at [1116, 137] on div "Print" at bounding box center [1118, 142] width 113 height 21
click at [1075, 73] on button "Close" at bounding box center [1072, 75] width 53 height 23
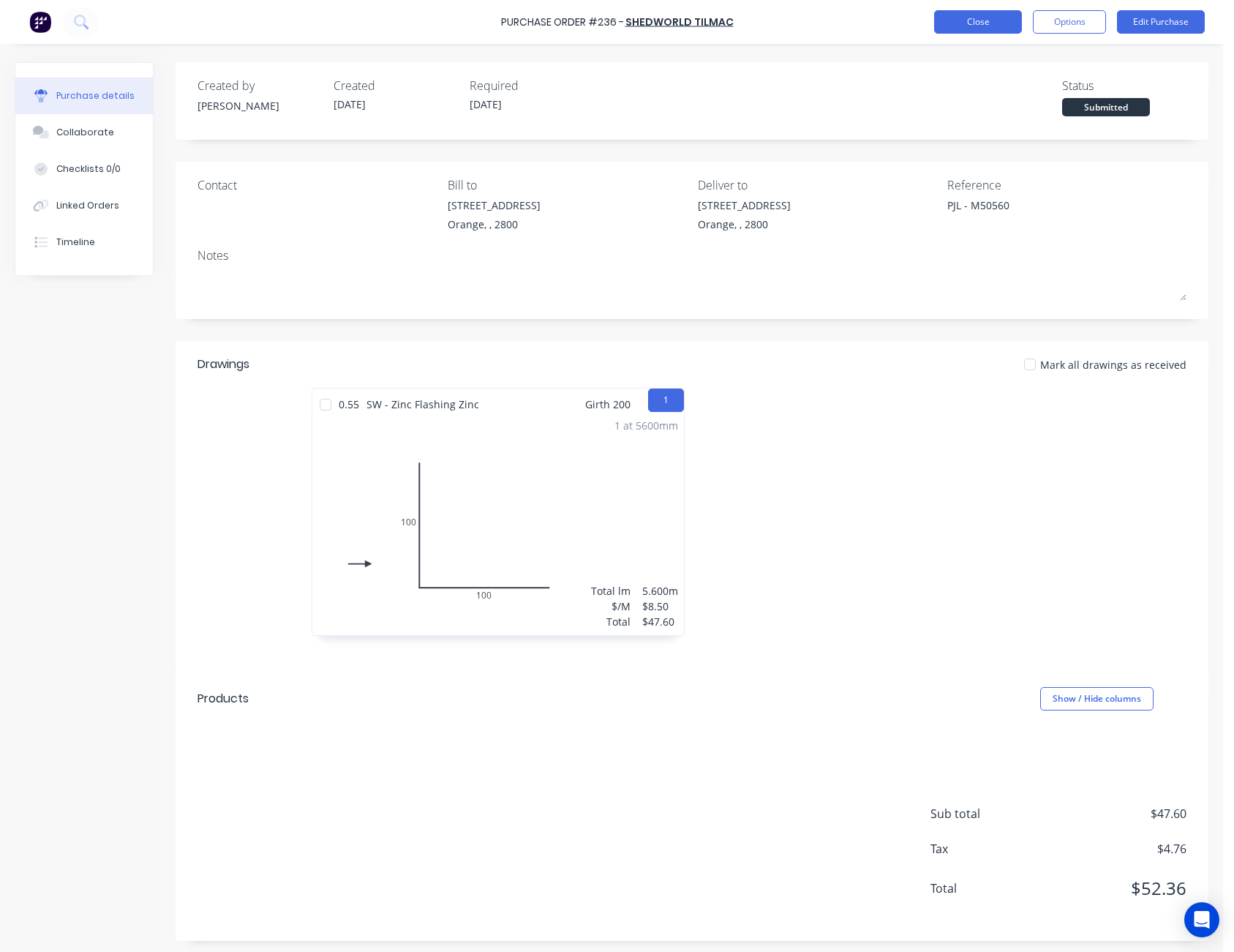
click at [992, 19] on button "Close" at bounding box center [978, 22] width 88 height 23
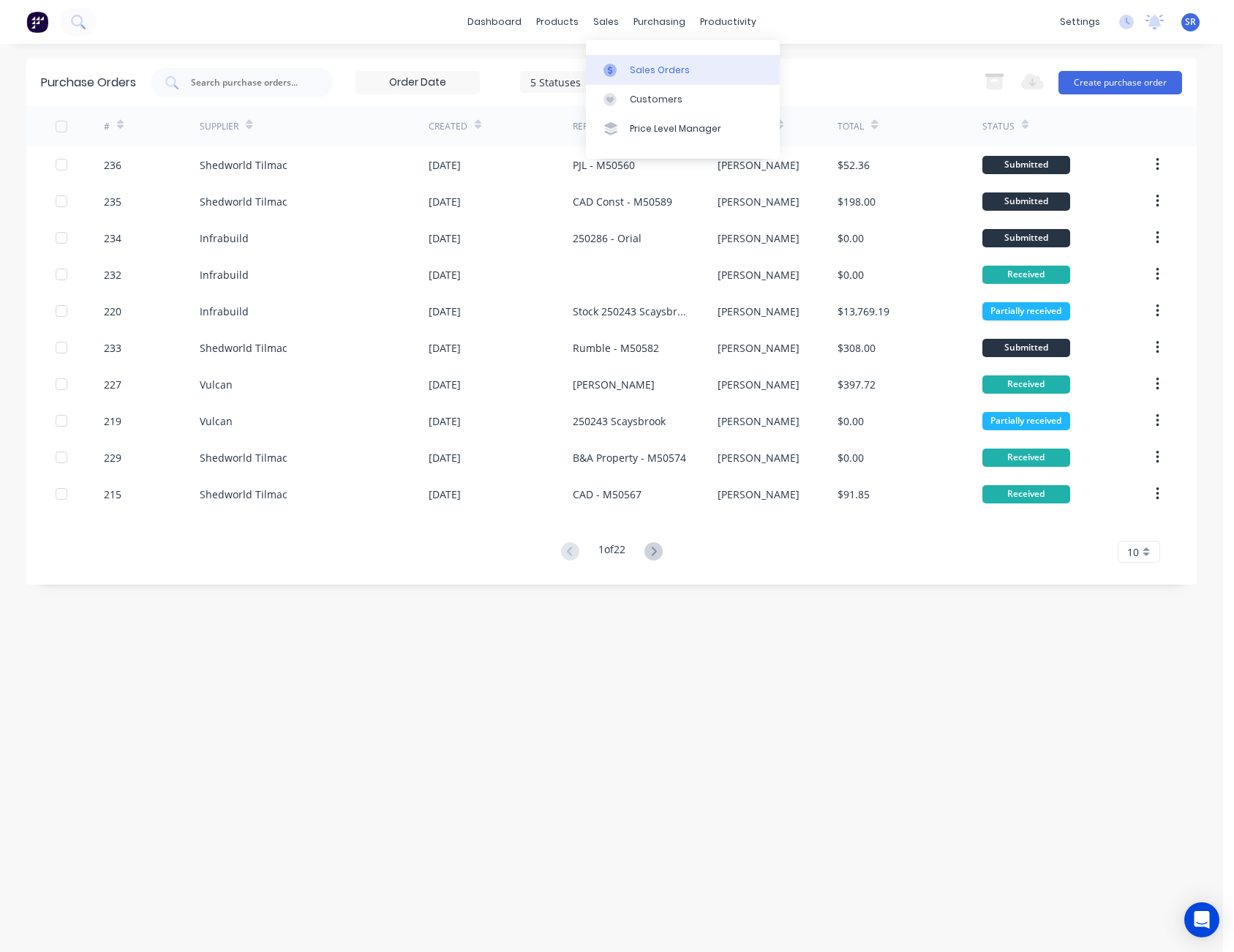
click at [640, 69] on div "Sales Orders" at bounding box center [660, 70] width 60 height 13
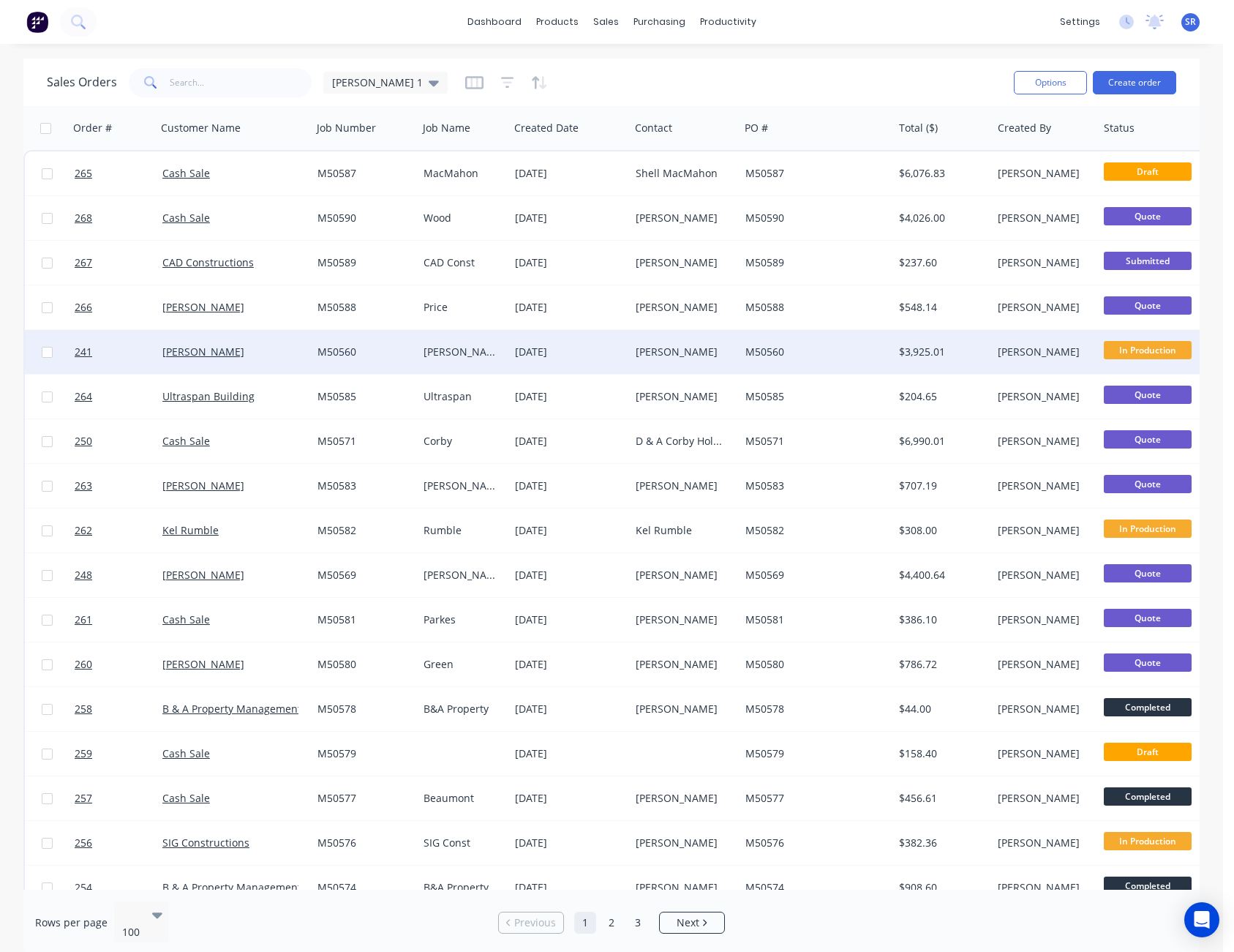
click at [722, 354] on div "[PERSON_NAME]" at bounding box center [682, 352] width 92 height 14
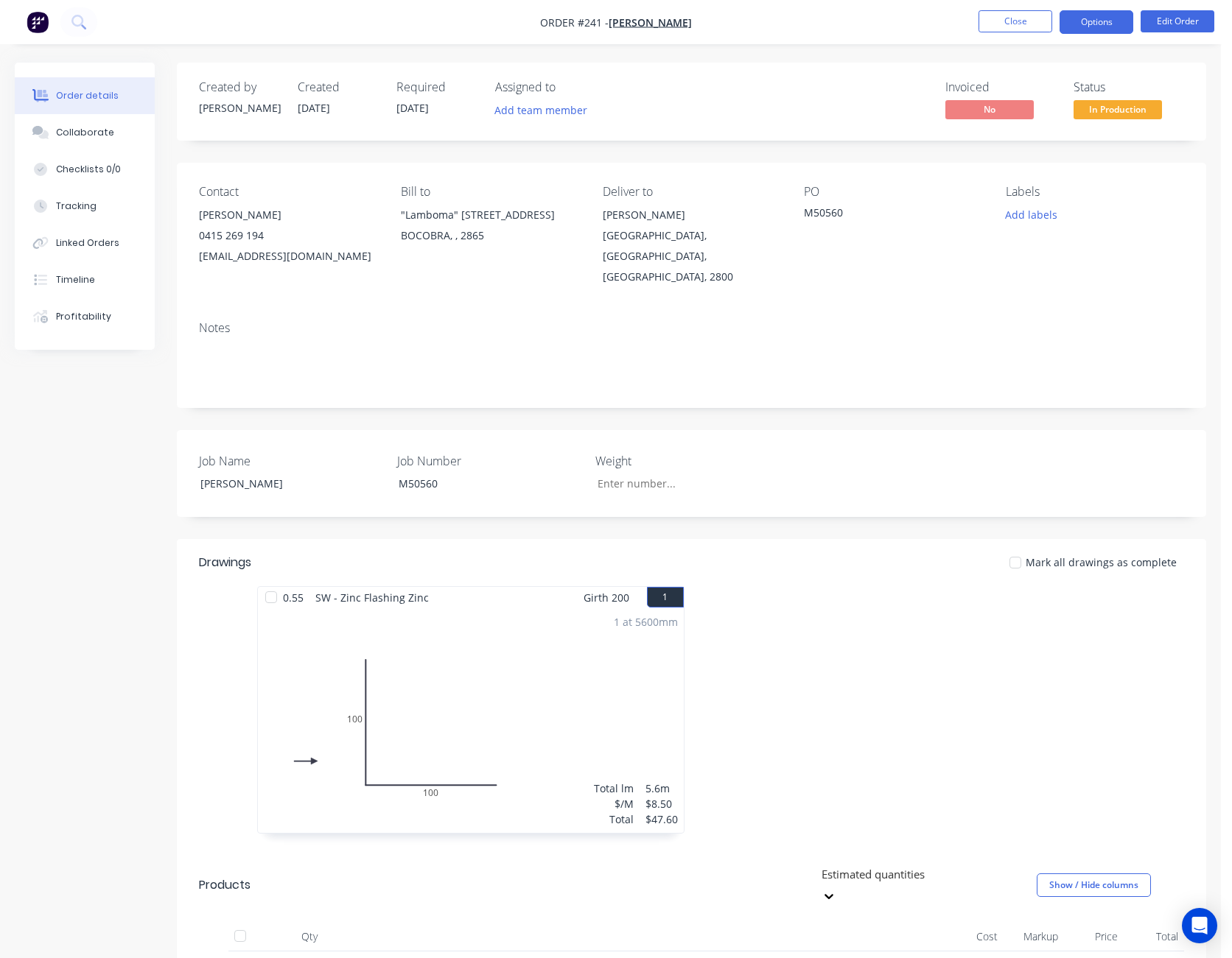
click at [1091, 21] on button "Options" at bounding box center [1096, 22] width 74 height 23
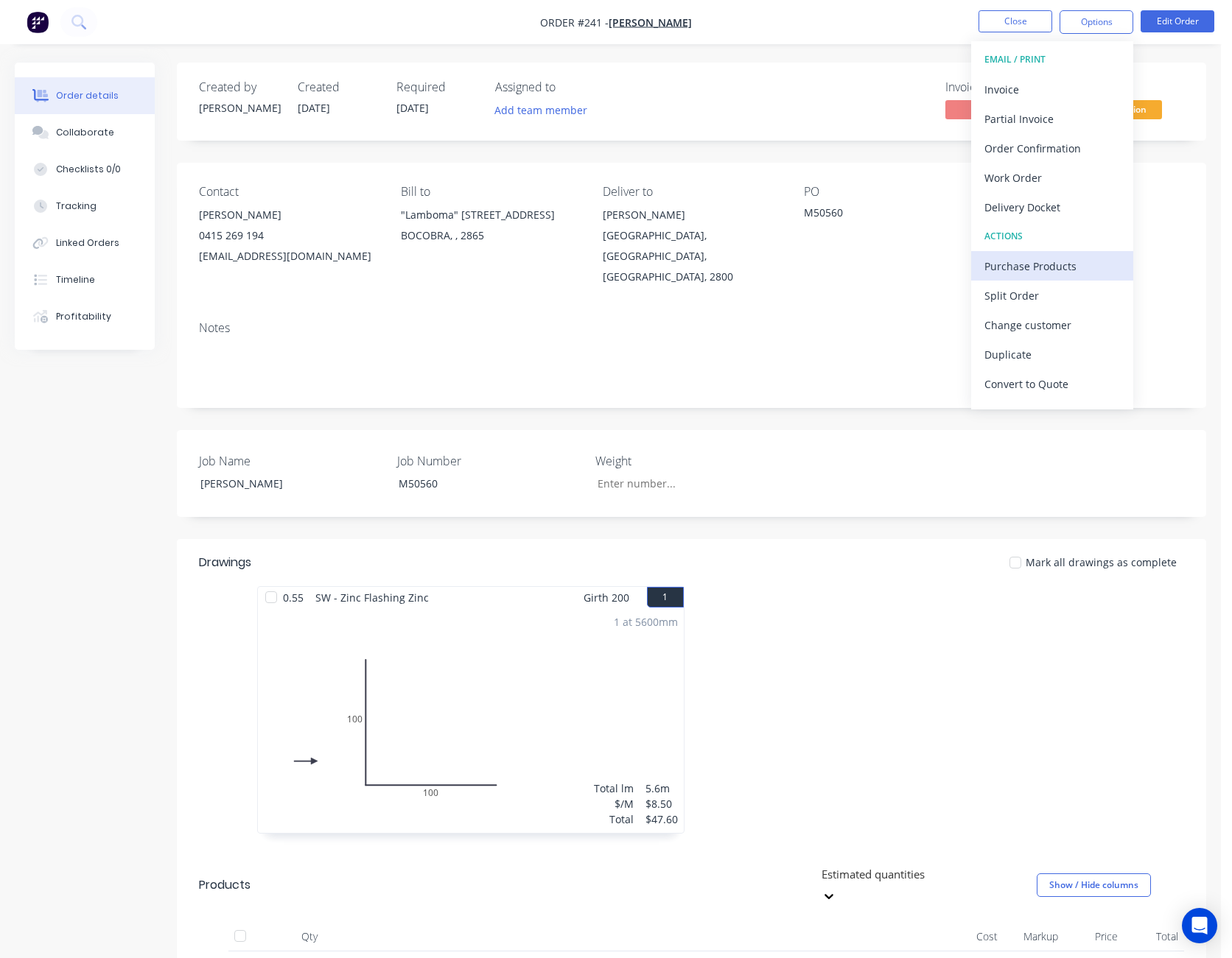
click at [1043, 270] on div "Purchase Products" at bounding box center [1053, 267] width 136 height 21
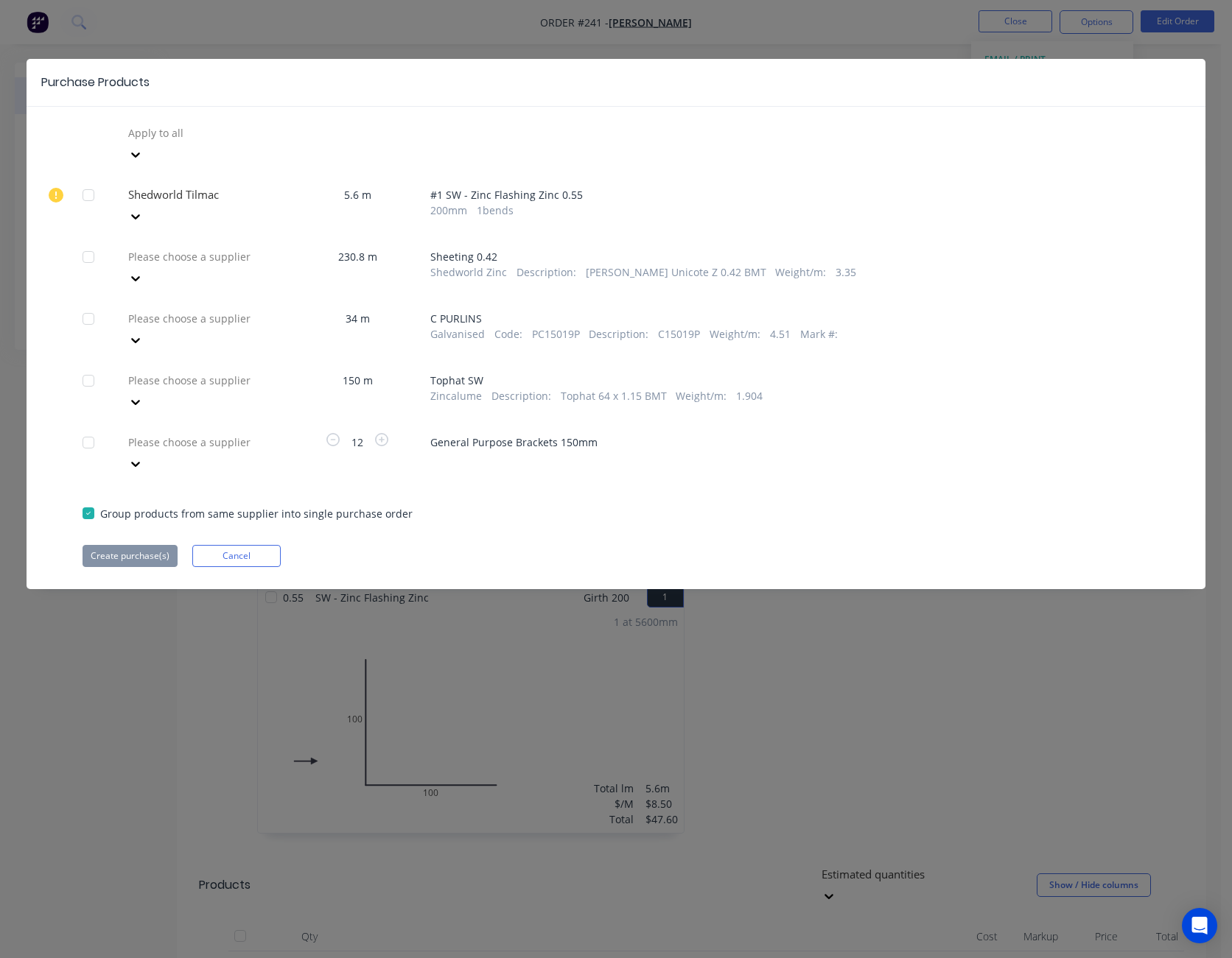
click at [143, 271] on icon at bounding box center [135, 277] width 15 height 15
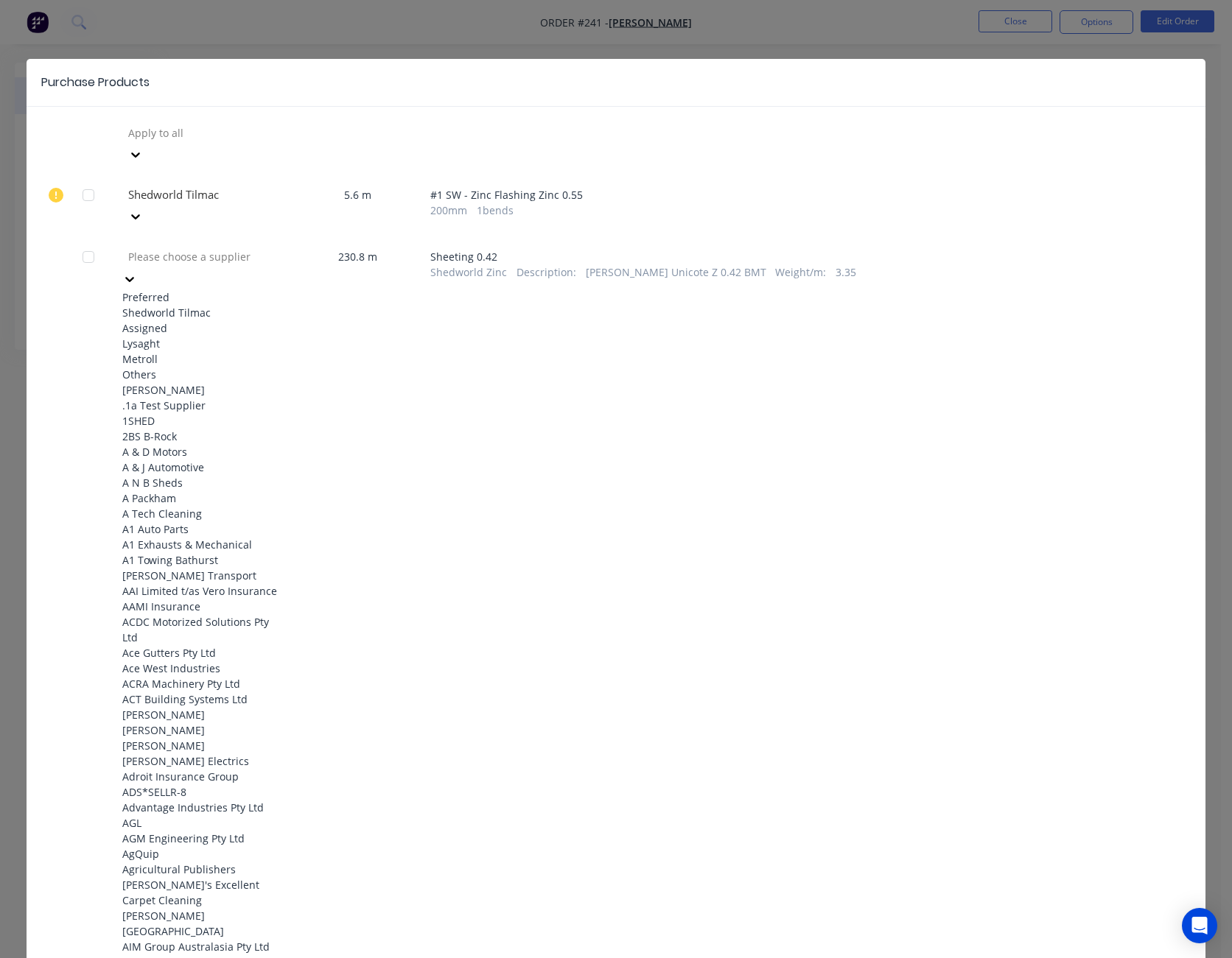
click at [246, 304] on div "Shedworld Tilmac" at bounding box center [203, 312] width 162 height 16
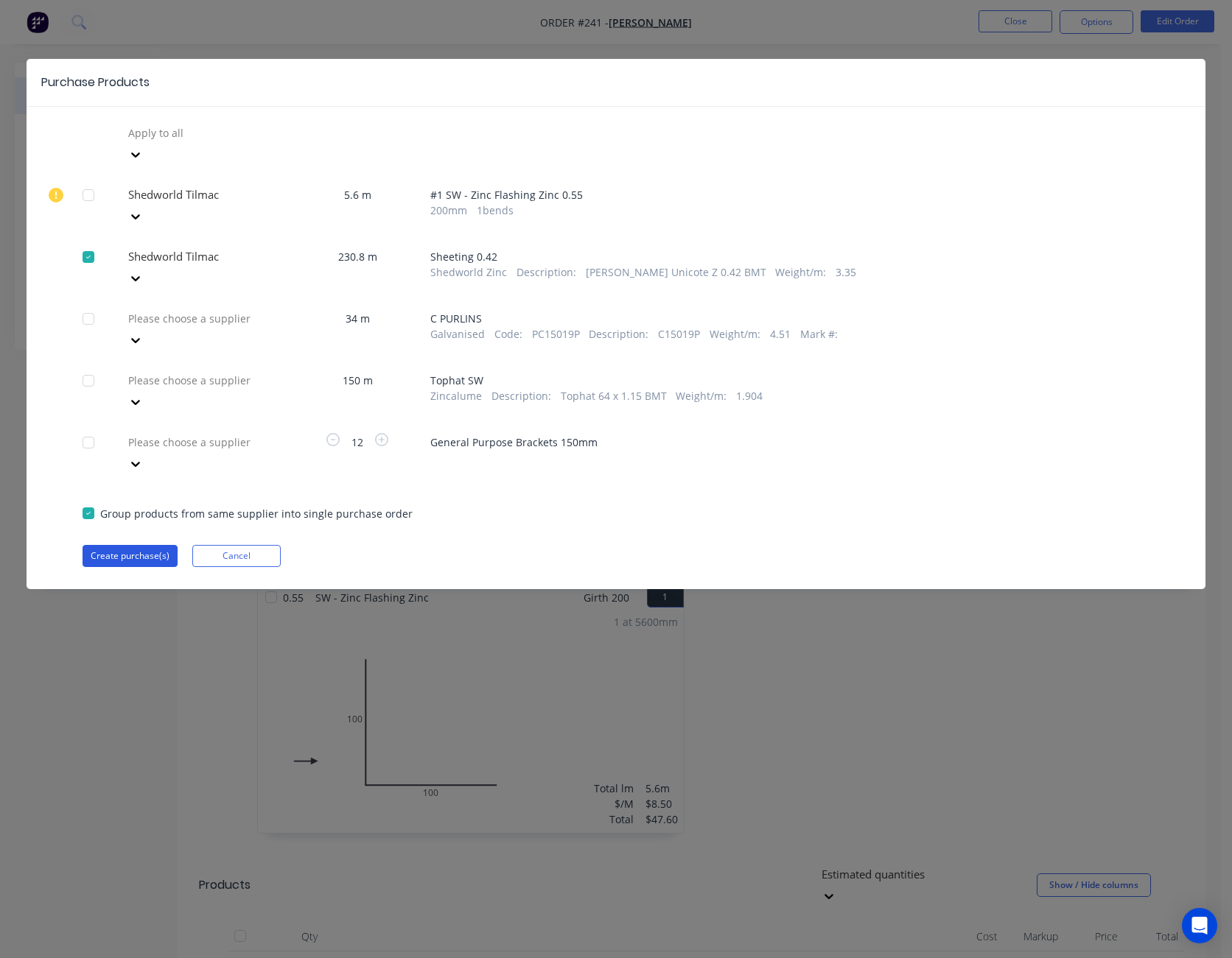
click at [128, 545] on button "Create purchase(s)" at bounding box center [130, 556] width 95 height 22
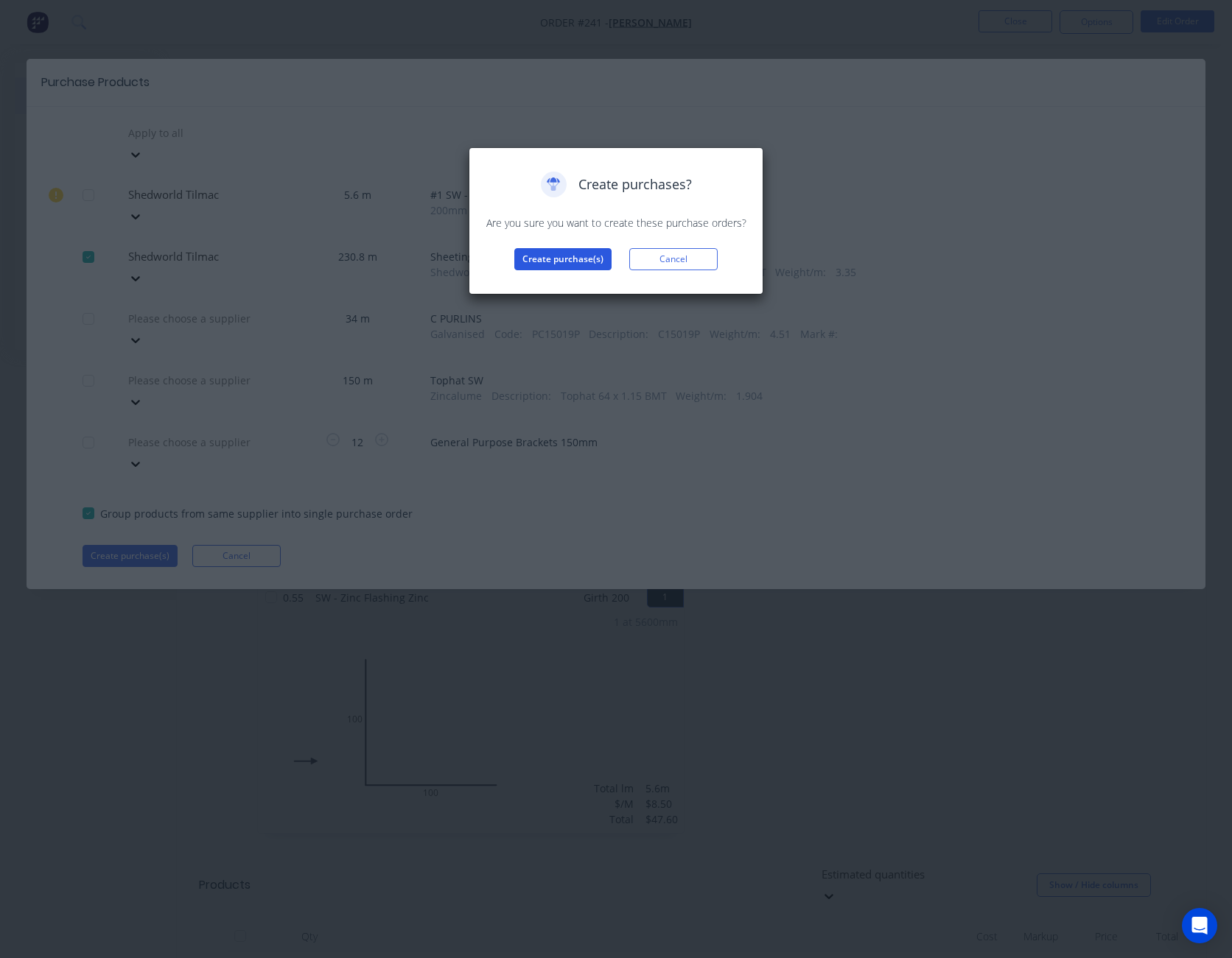
click at [566, 258] on button "Create purchase(s)" at bounding box center [563, 259] width 97 height 22
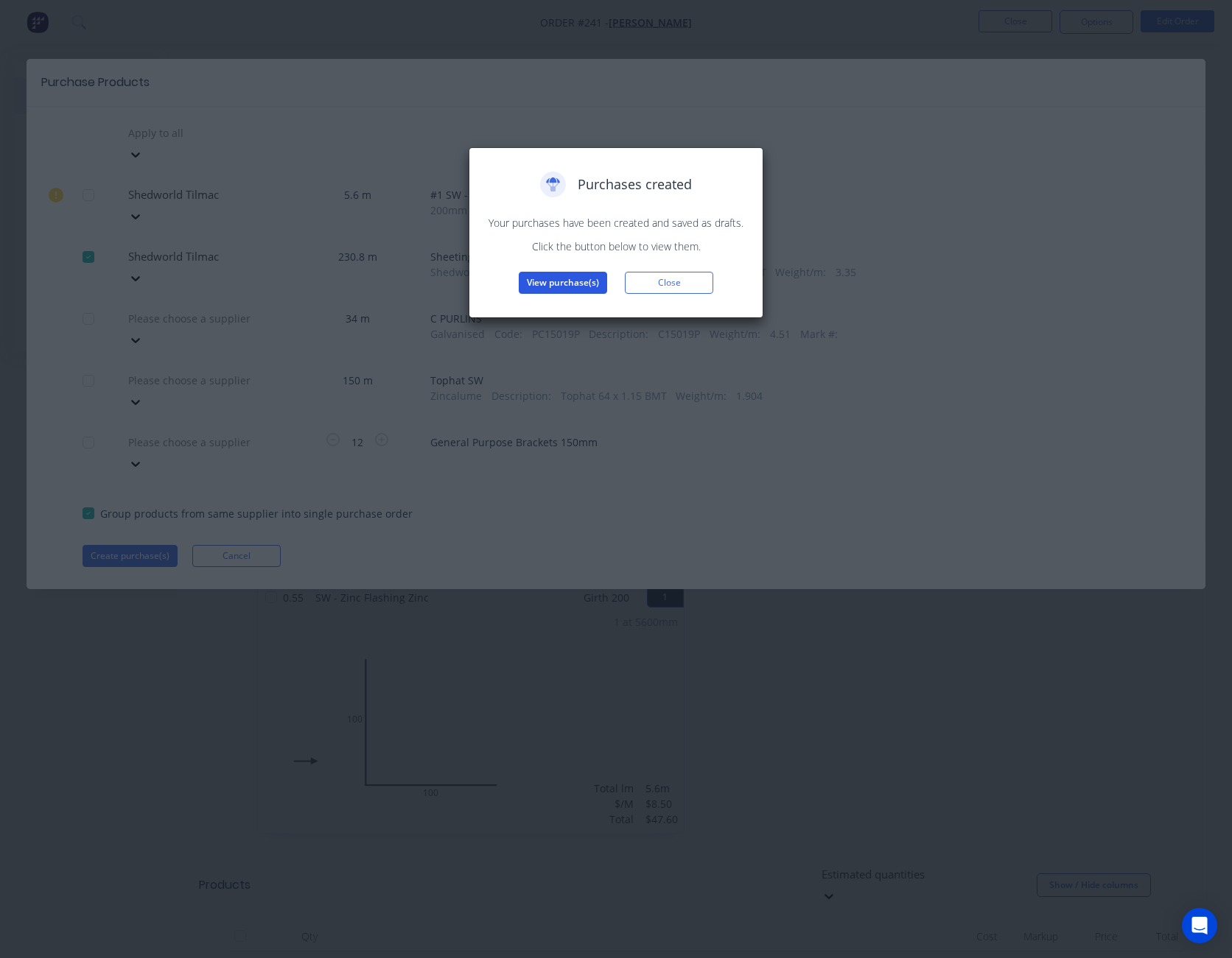
click at [570, 286] on button "View purchase(s)" at bounding box center [563, 282] width 88 height 22
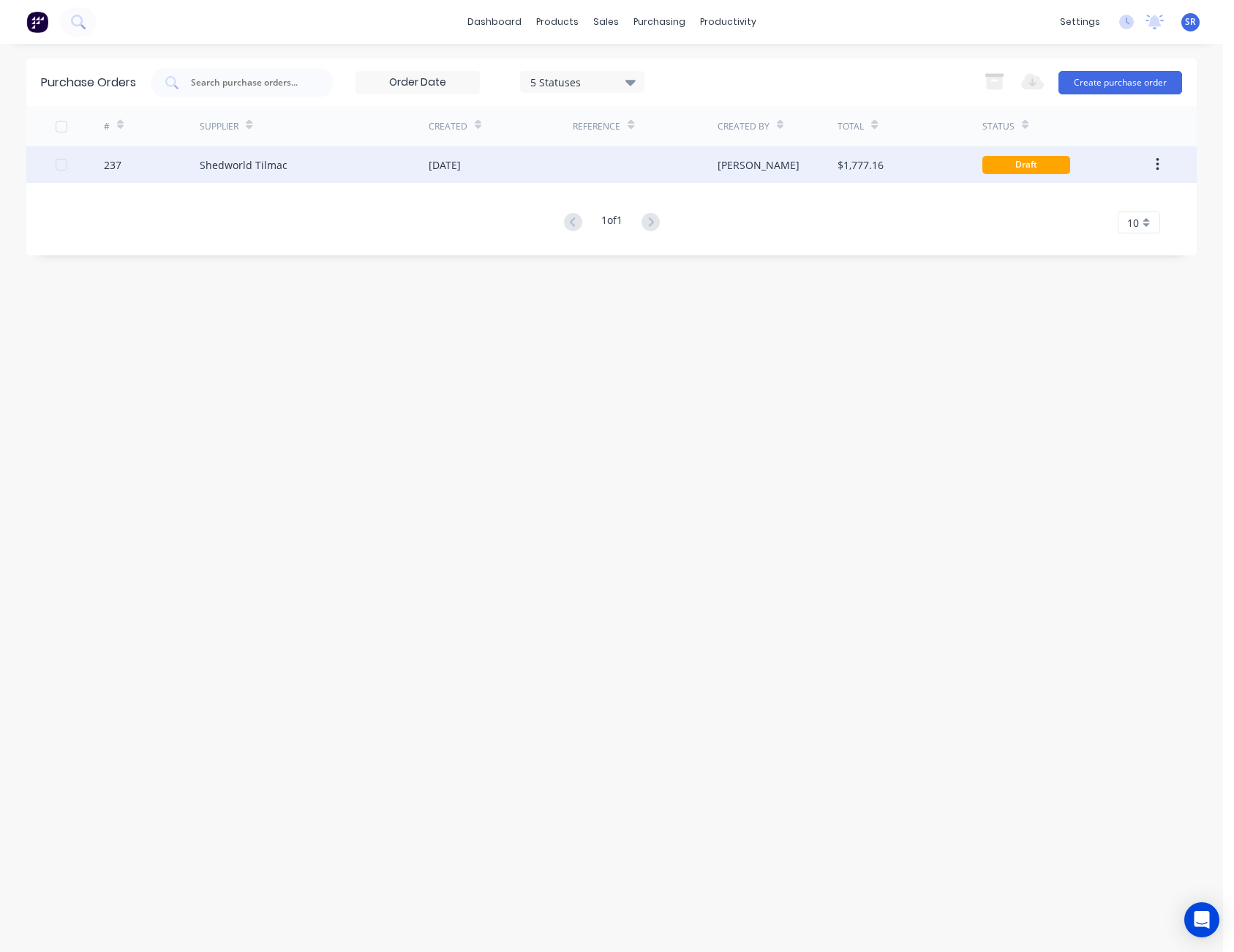
click at [895, 152] on div "$1,777.16" at bounding box center [909, 165] width 144 height 37
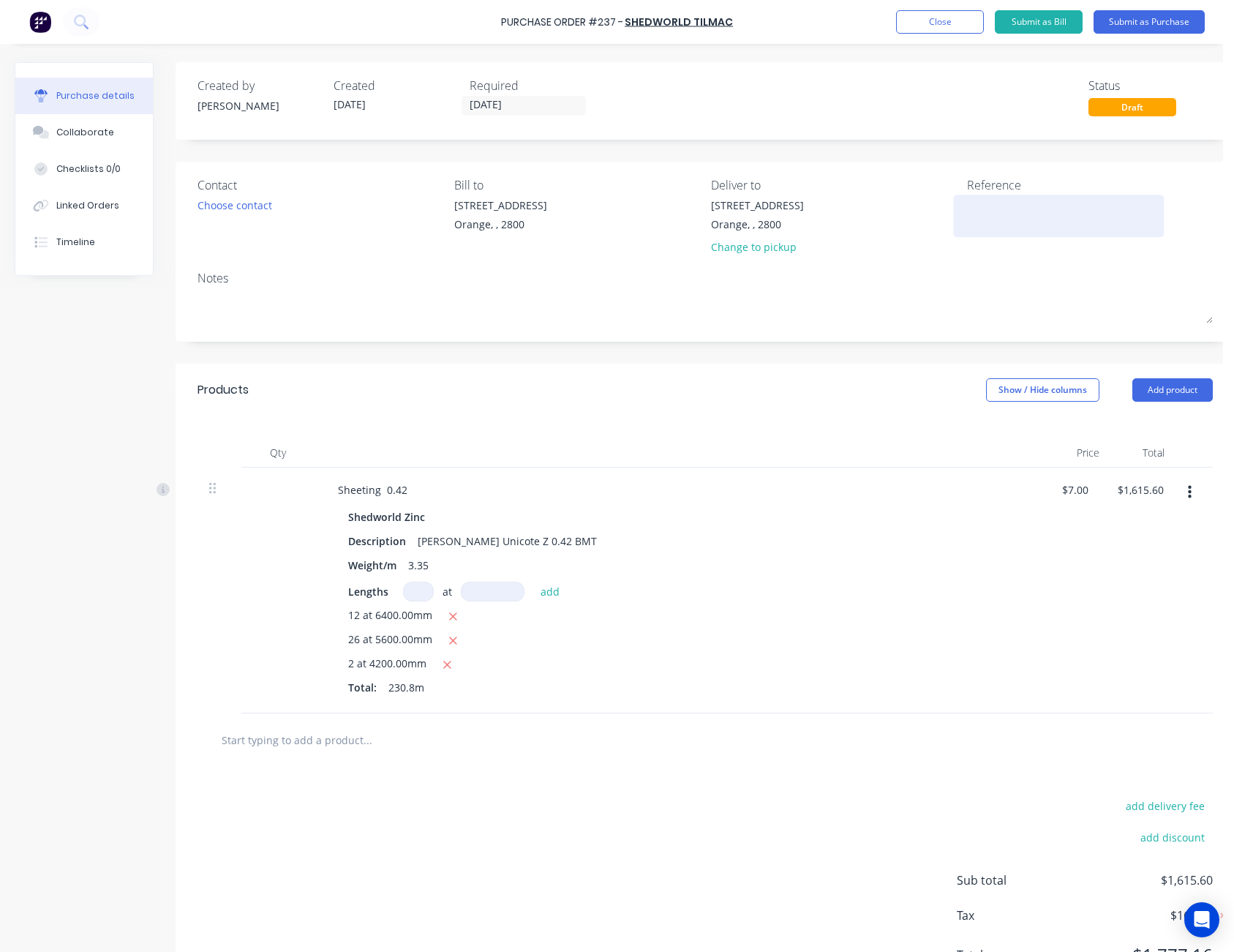
click at [993, 202] on textarea at bounding box center [1059, 214] width 183 height 33
type textarea "PJL - M50560"
click at [1001, 119] on div "Created by [PERSON_NAME] Created [DATE] Required [DATE] Status Draft" at bounding box center [705, 101] width 1060 height 77
click at [1152, 26] on button "Submit as Purchase" at bounding box center [1148, 22] width 111 height 23
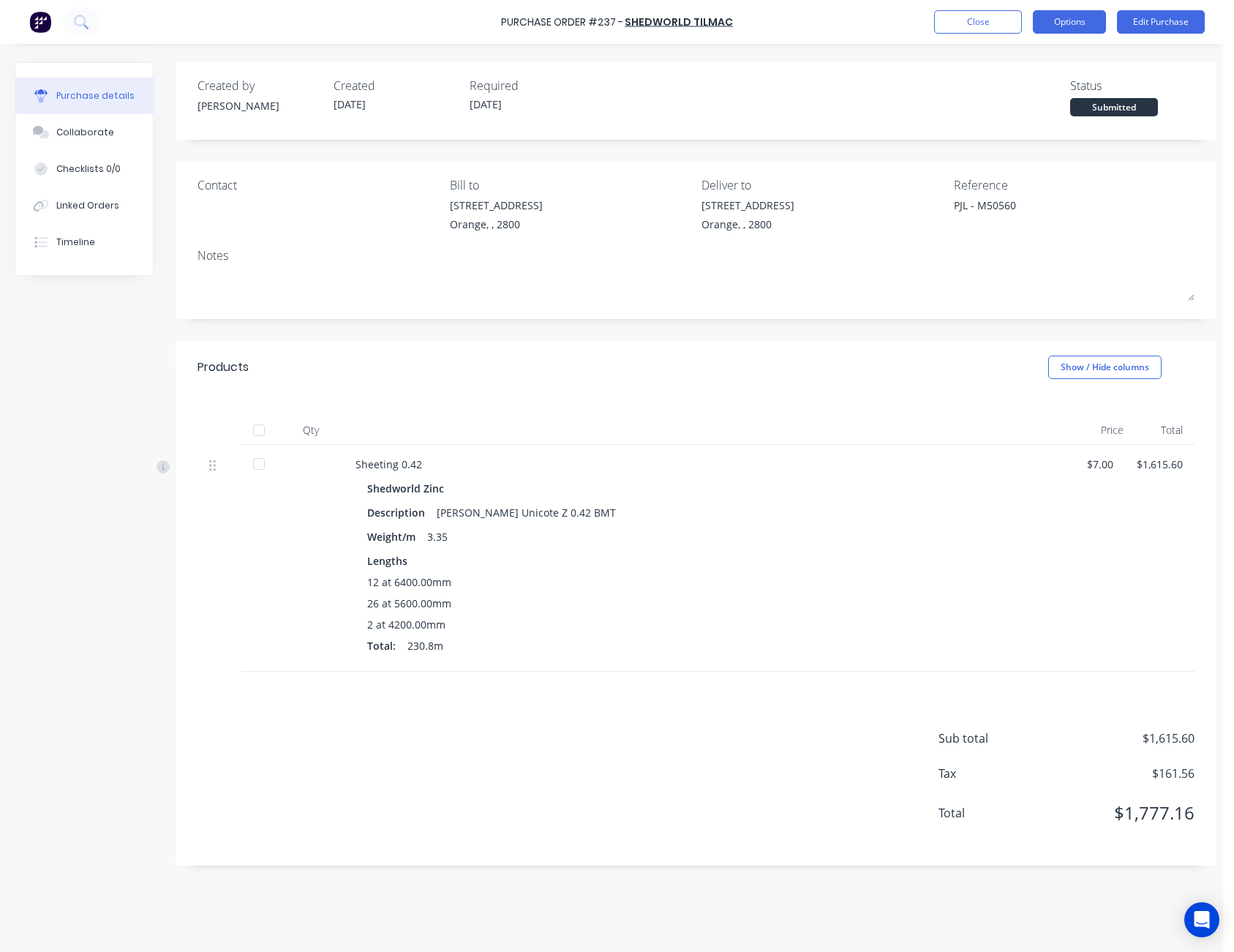
click at [1077, 15] on button "Options" at bounding box center [1069, 22] width 73 height 23
click at [1063, 53] on div "Print / Email" at bounding box center [1037, 60] width 113 height 21
click at [1027, 114] on div "Without pricing" at bounding box center [1037, 119] width 113 height 21
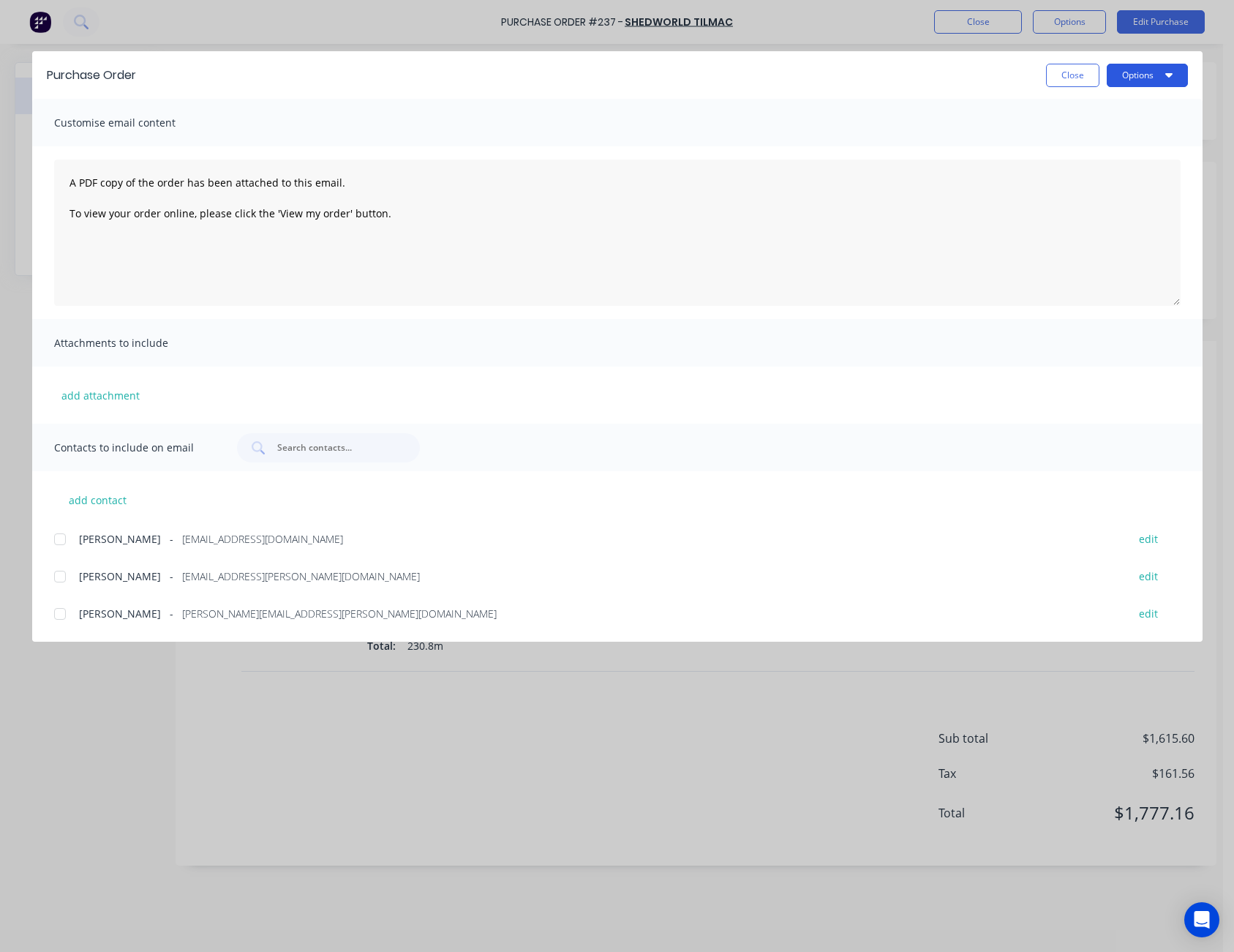
click at [1147, 77] on button "Options" at bounding box center [1147, 75] width 81 height 23
click at [1137, 134] on div "Print" at bounding box center [1118, 142] width 113 height 21
click at [1057, 68] on button "Close" at bounding box center [1072, 75] width 53 height 23
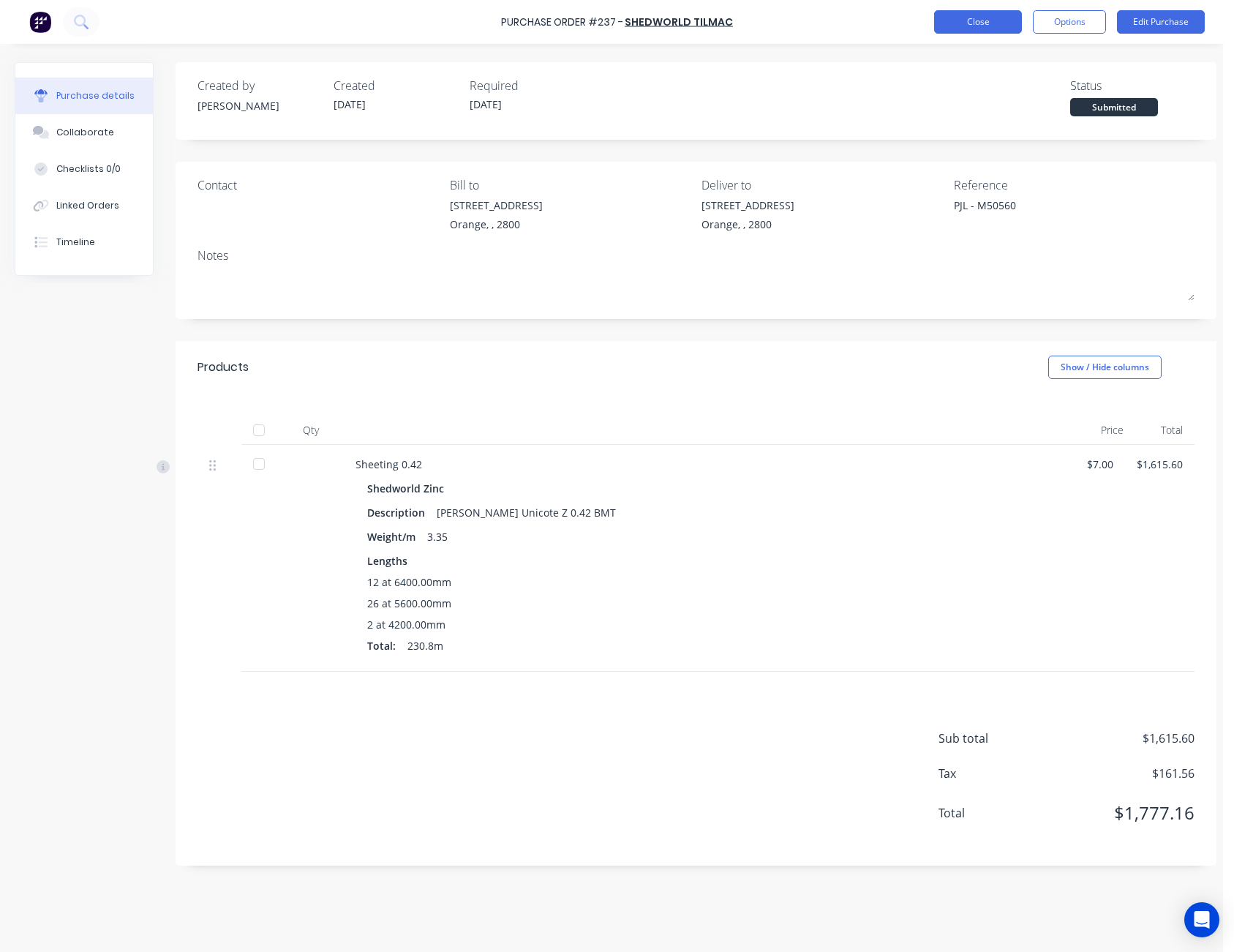
click at [1004, 22] on button "Close" at bounding box center [978, 22] width 88 height 23
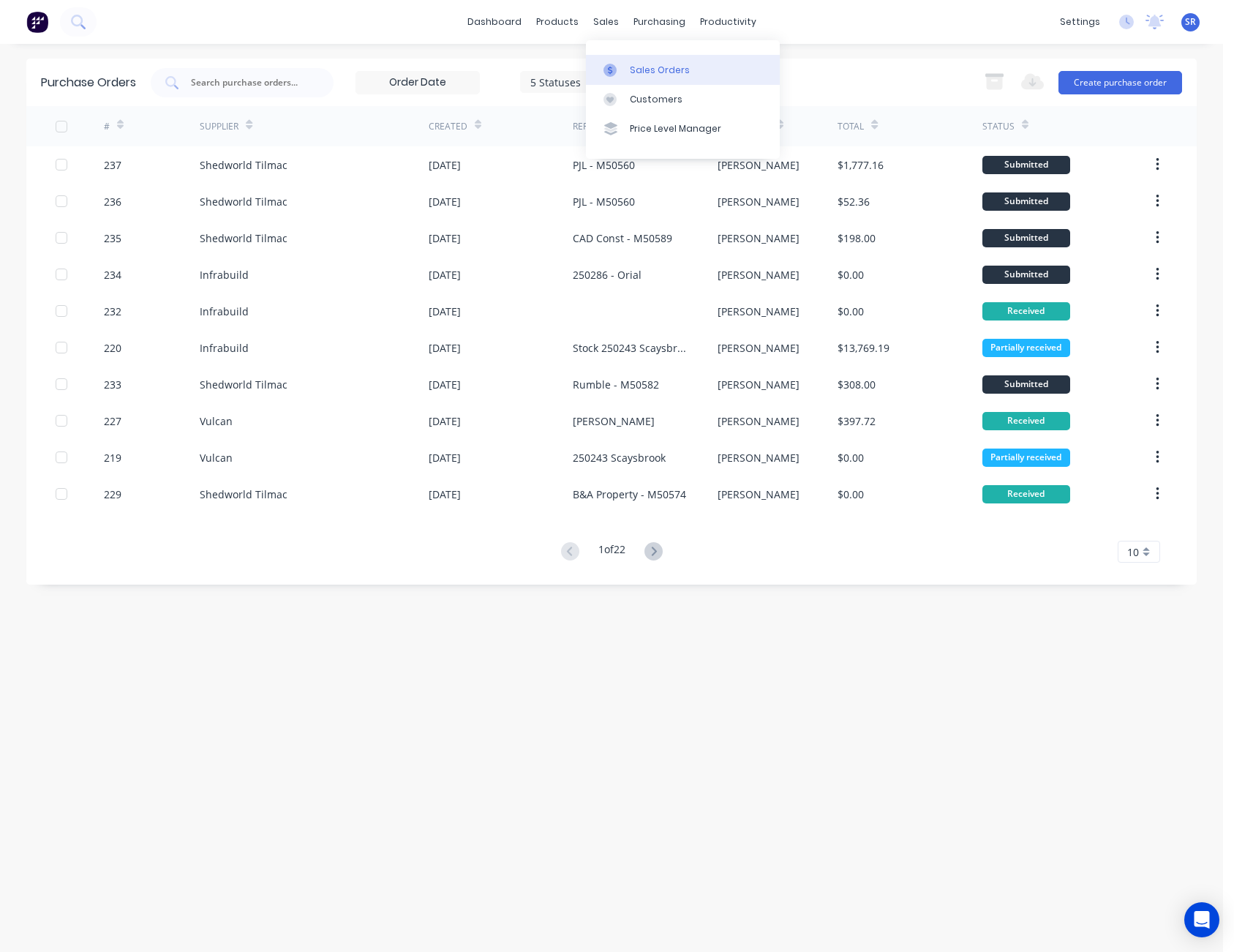
click at [653, 68] on div "Sales Orders" at bounding box center [660, 70] width 60 height 13
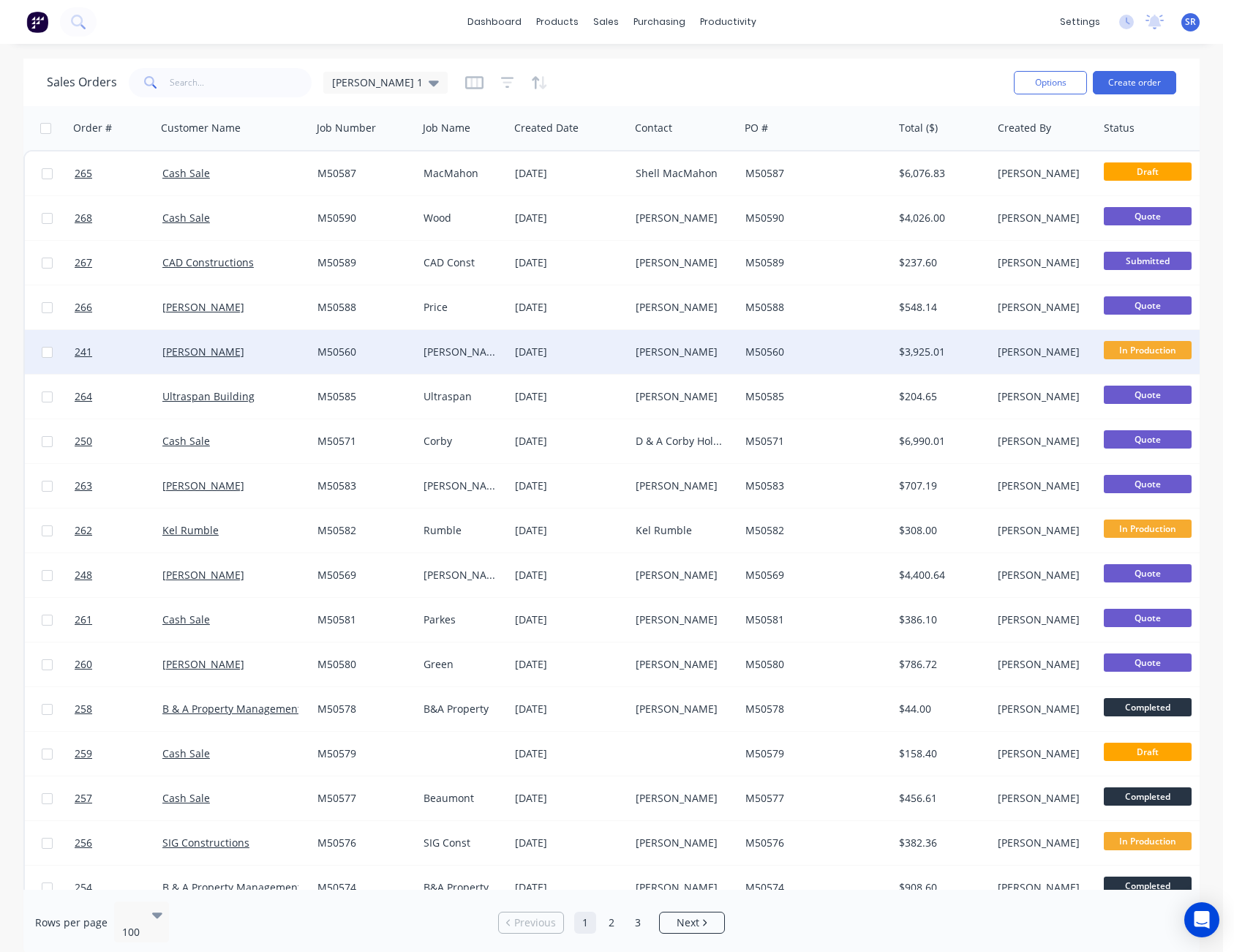
click at [701, 352] on div "[PERSON_NAME]" at bounding box center [682, 352] width 92 height 14
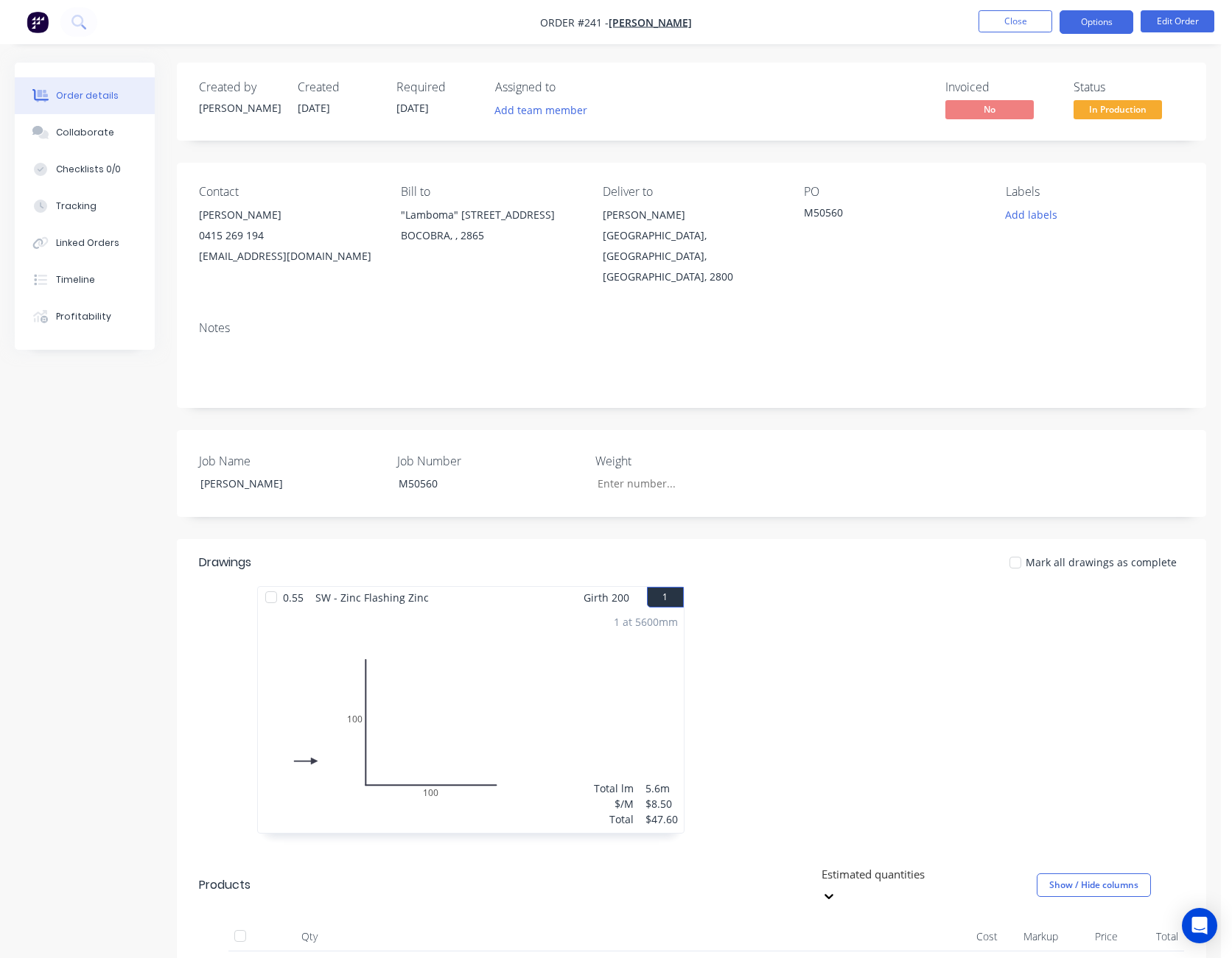
click at [1107, 29] on button "Options" at bounding box center [1096, 22] width 74 height 23
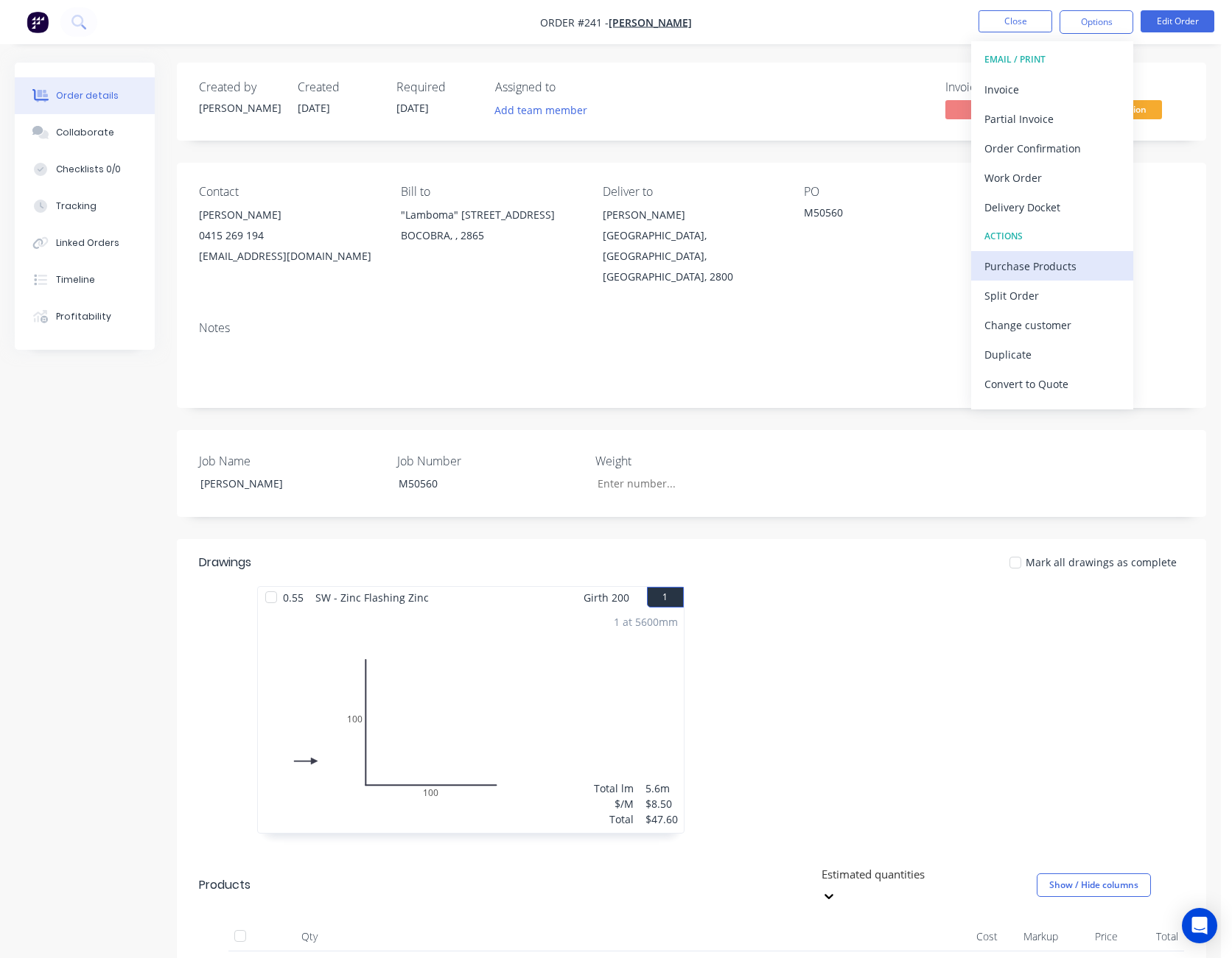
click at [1064, 263] on div "Purchase Products" at bounding box center [1053, 267] width 136 height 21
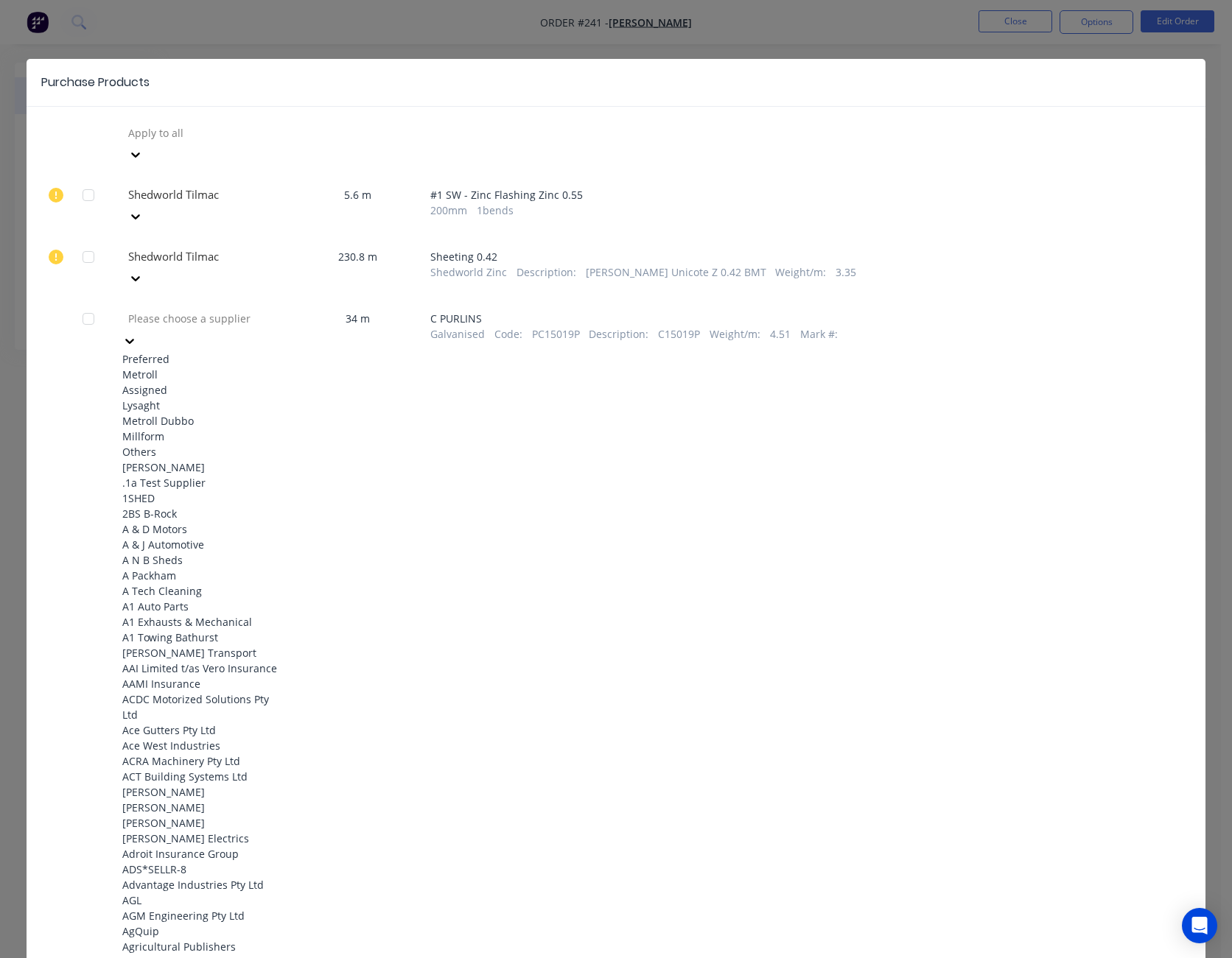
click at [137, 334] on icon at bounding box center [129, 340] width 15 height 15
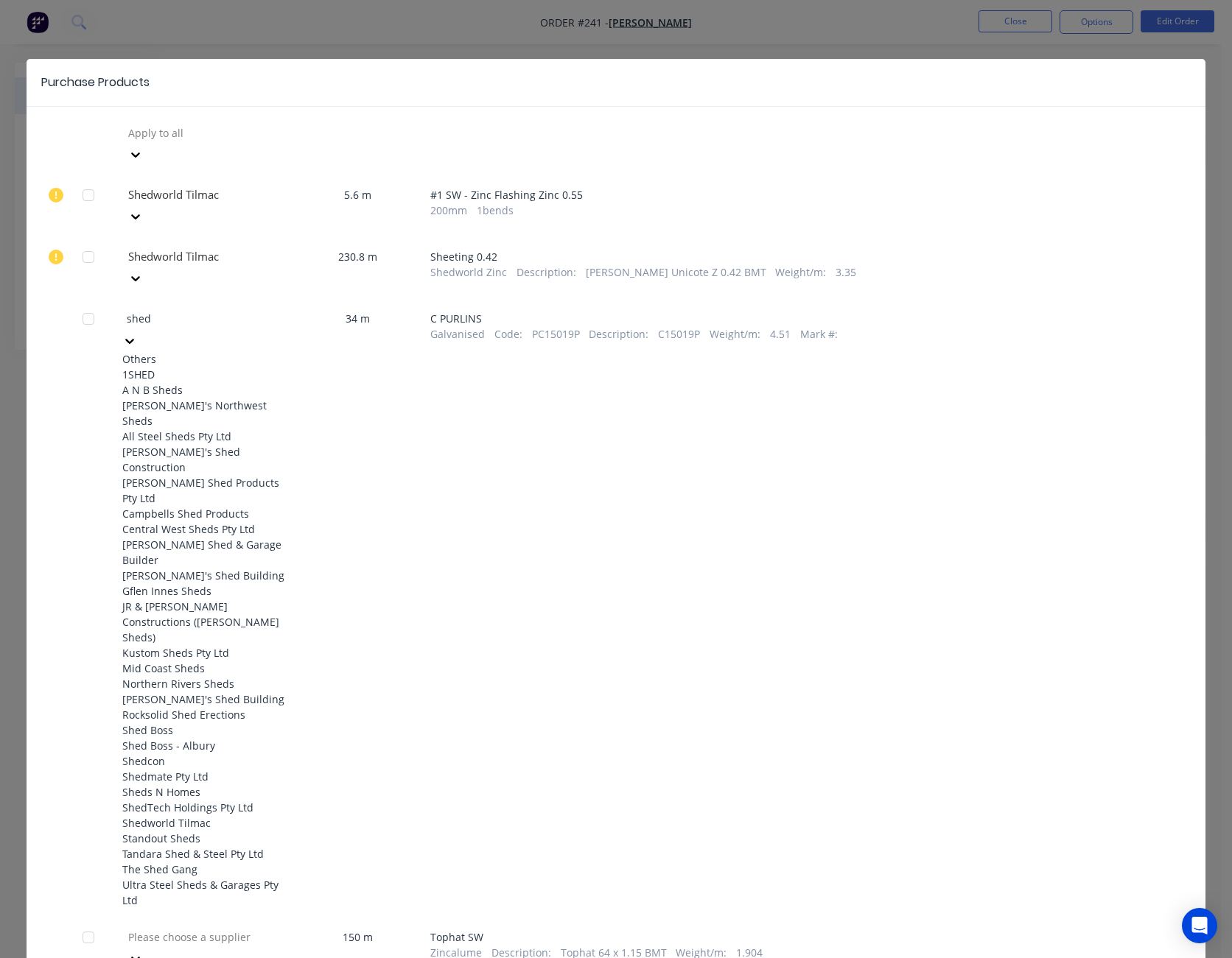
type input "shedw"
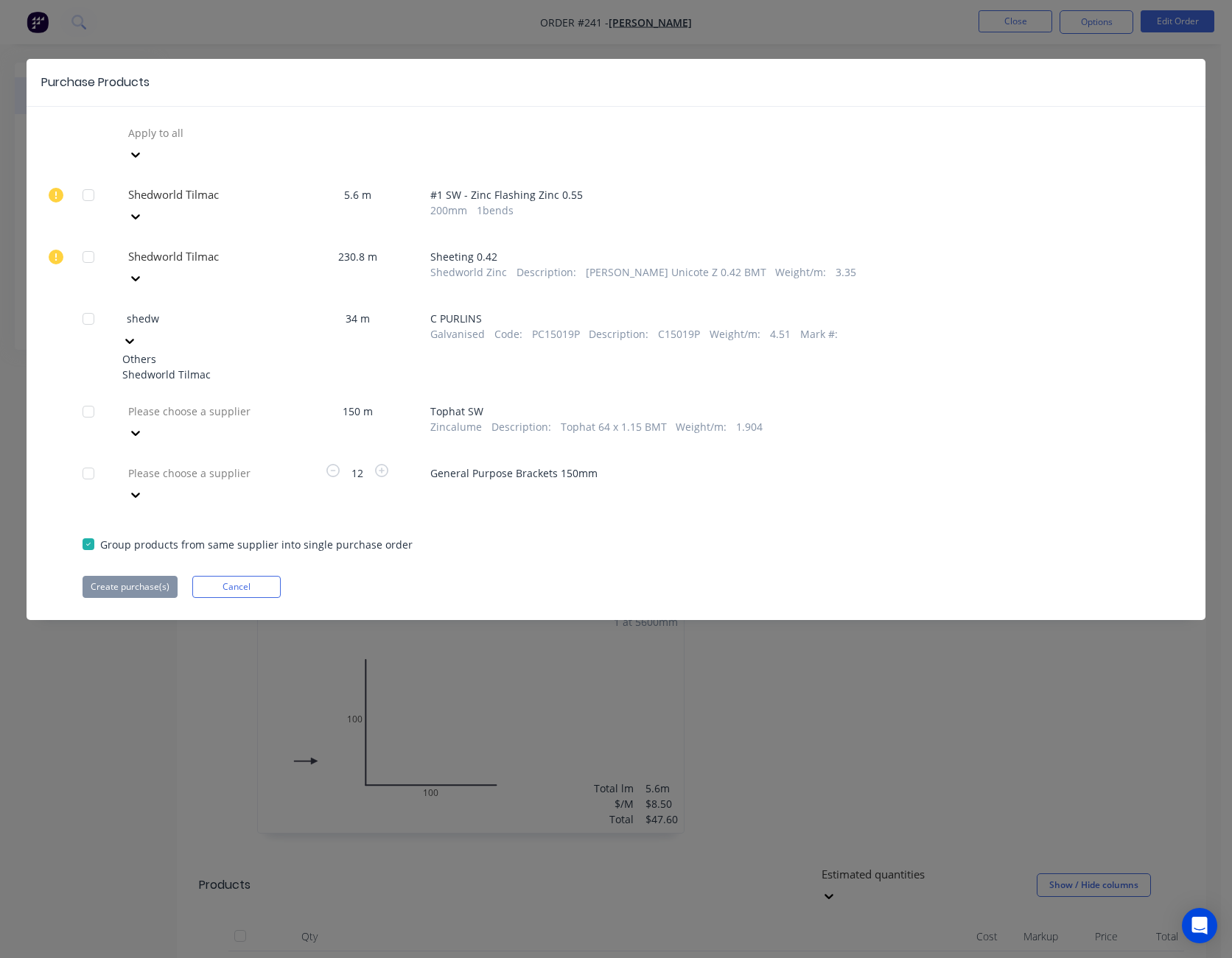
click at [256, 367] on div "Shedworld Tilmac" at bounding box center [203, 374] width 162 height 16
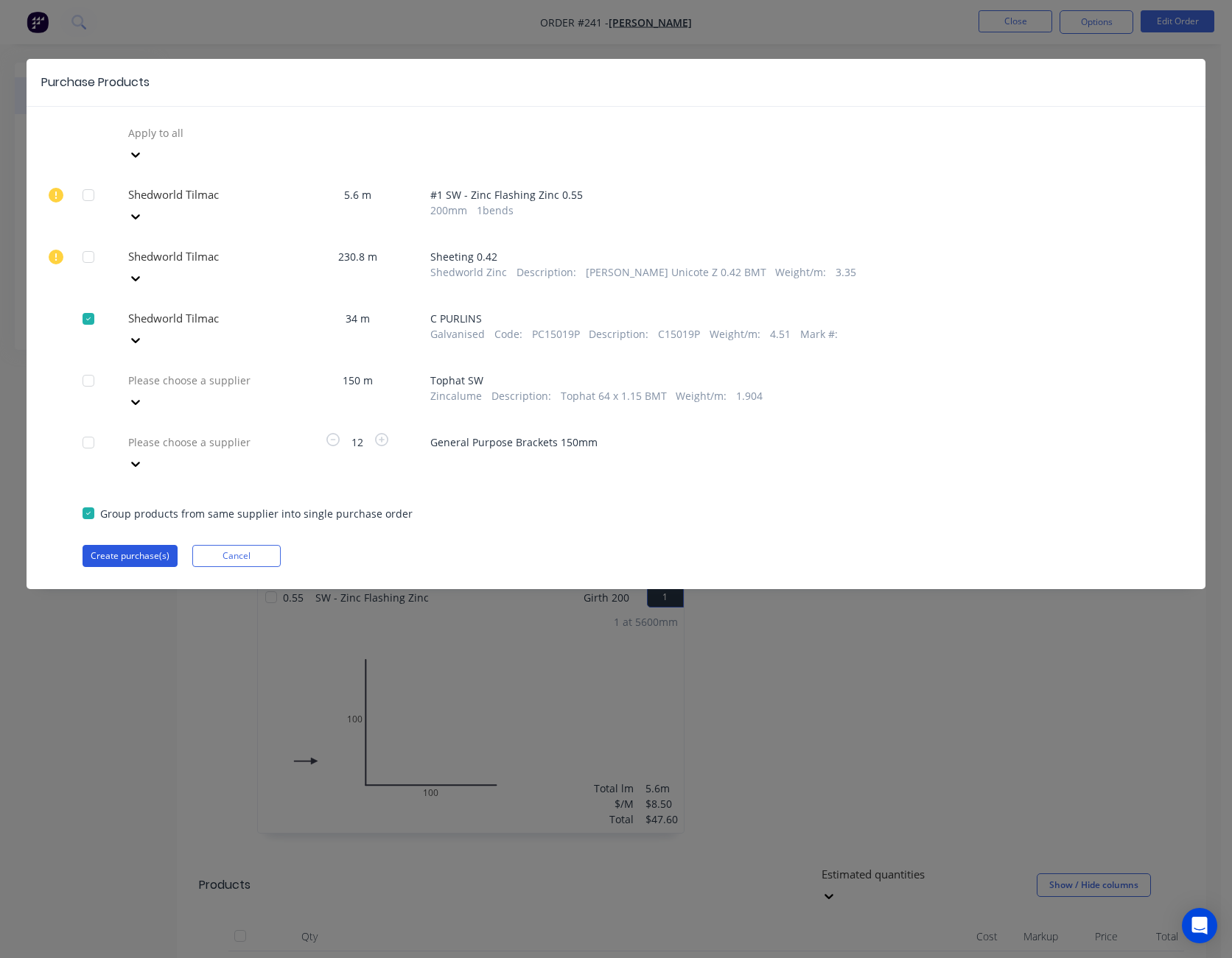
click at [128, 545] on button "Create purchase(s)" at bounding box center [130, 556] width 95 height 22
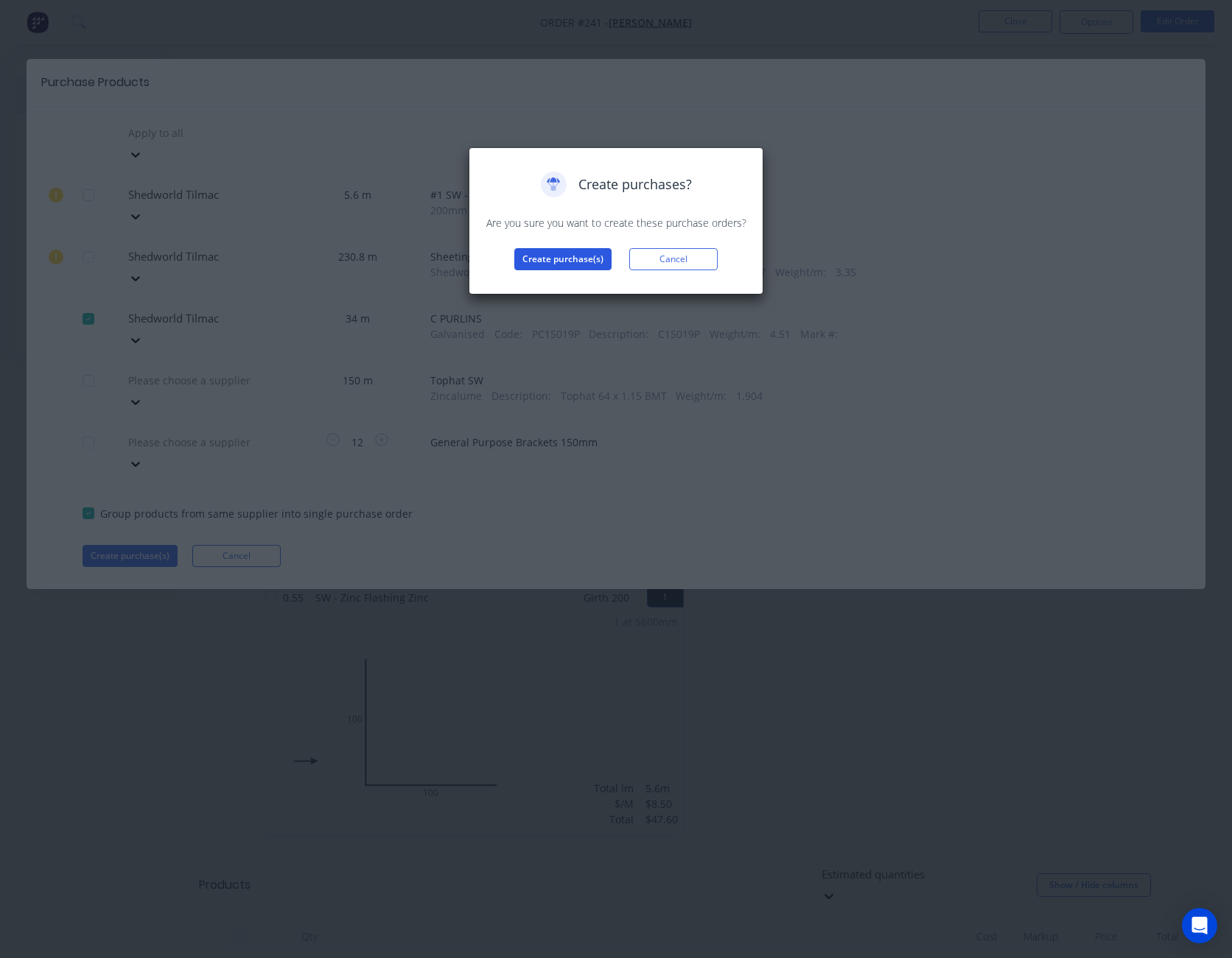
click at [532, 256] on button "Create purchase(s)" at bounding box center [563, 259] width 97 height 22
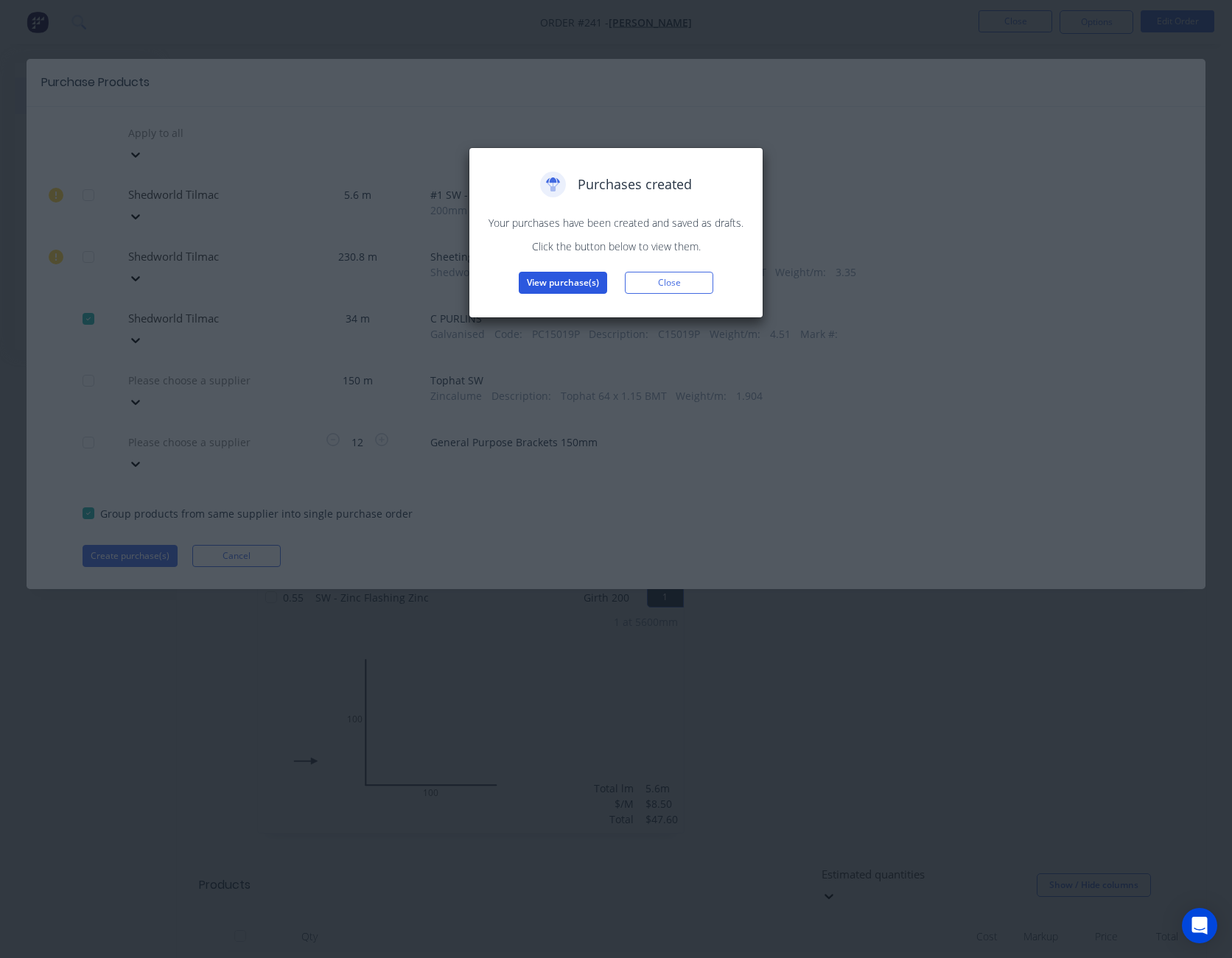
click at [558, 283] on button "View purchase(s)" at bounding box center [563, 282] width 88 height 22
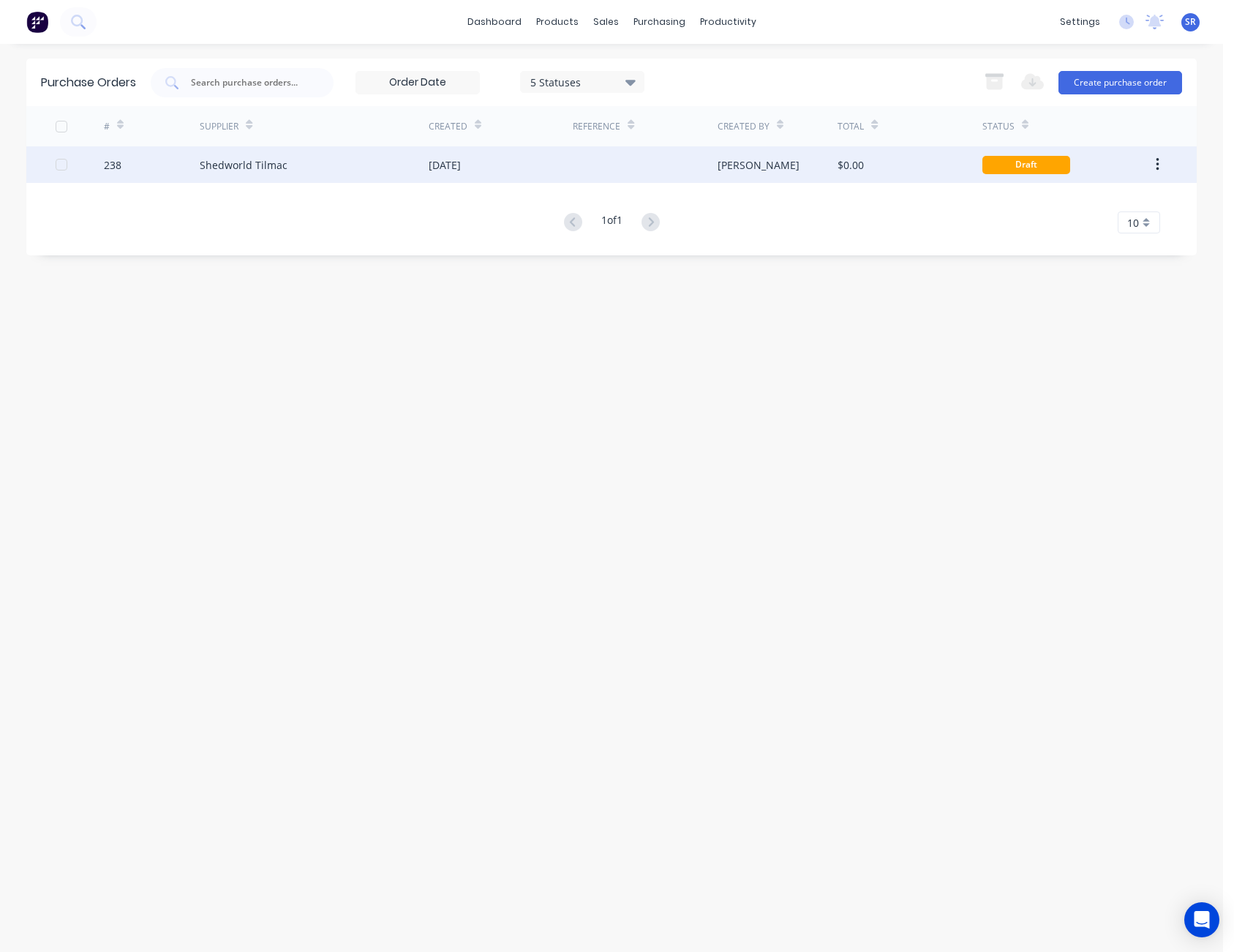
click at [906, 166] on div "$0.00" at bounding box center [909, 165] width 144 height 37
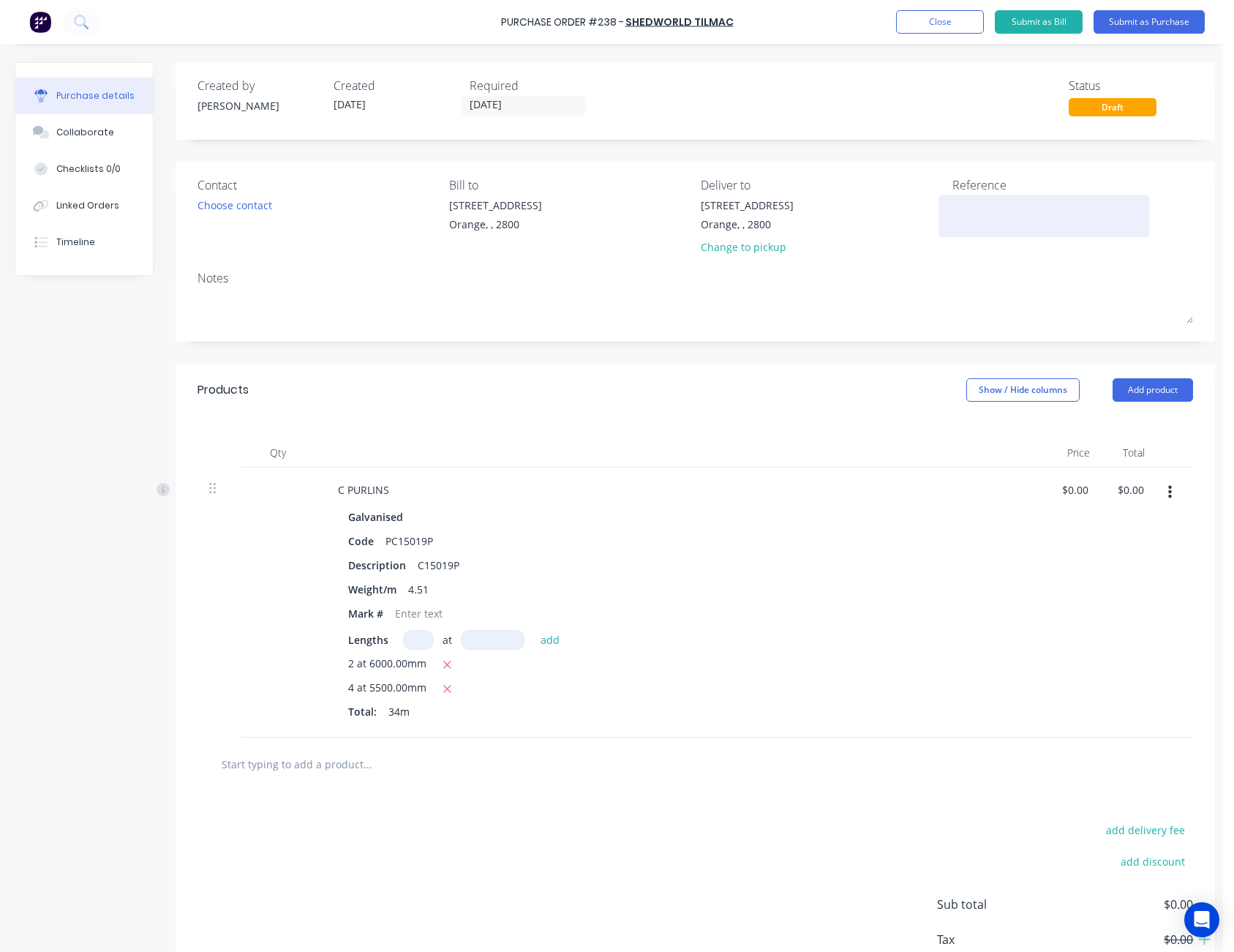
click at [958, 209] on textarea at bounding box center [1044, 214] width 183 height 33
type textarea "PJL - M50560"
click at [981, 102] on div "Created by [PERSON_NAME] Created [DATE] Required [DATE] Status Draft" at bounding box center [696, 96] width 996 height 40
click at [1140, 27] on button "Submit as Purchase" at bounding box center [1148, 22] width 111 height 23
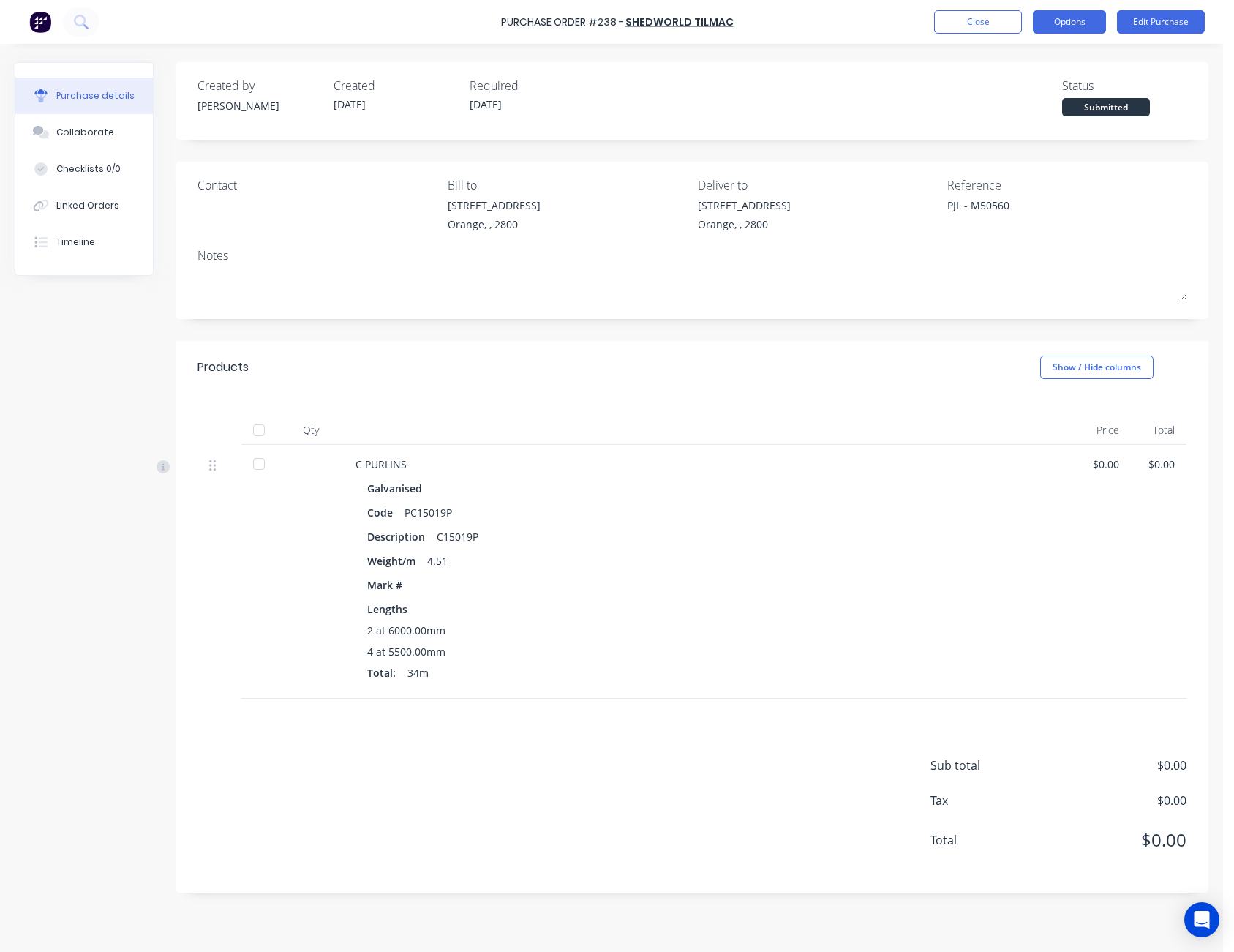
click at [1092, 24] on button "Options" at bounding box center [1069, 22] width 73 height 23
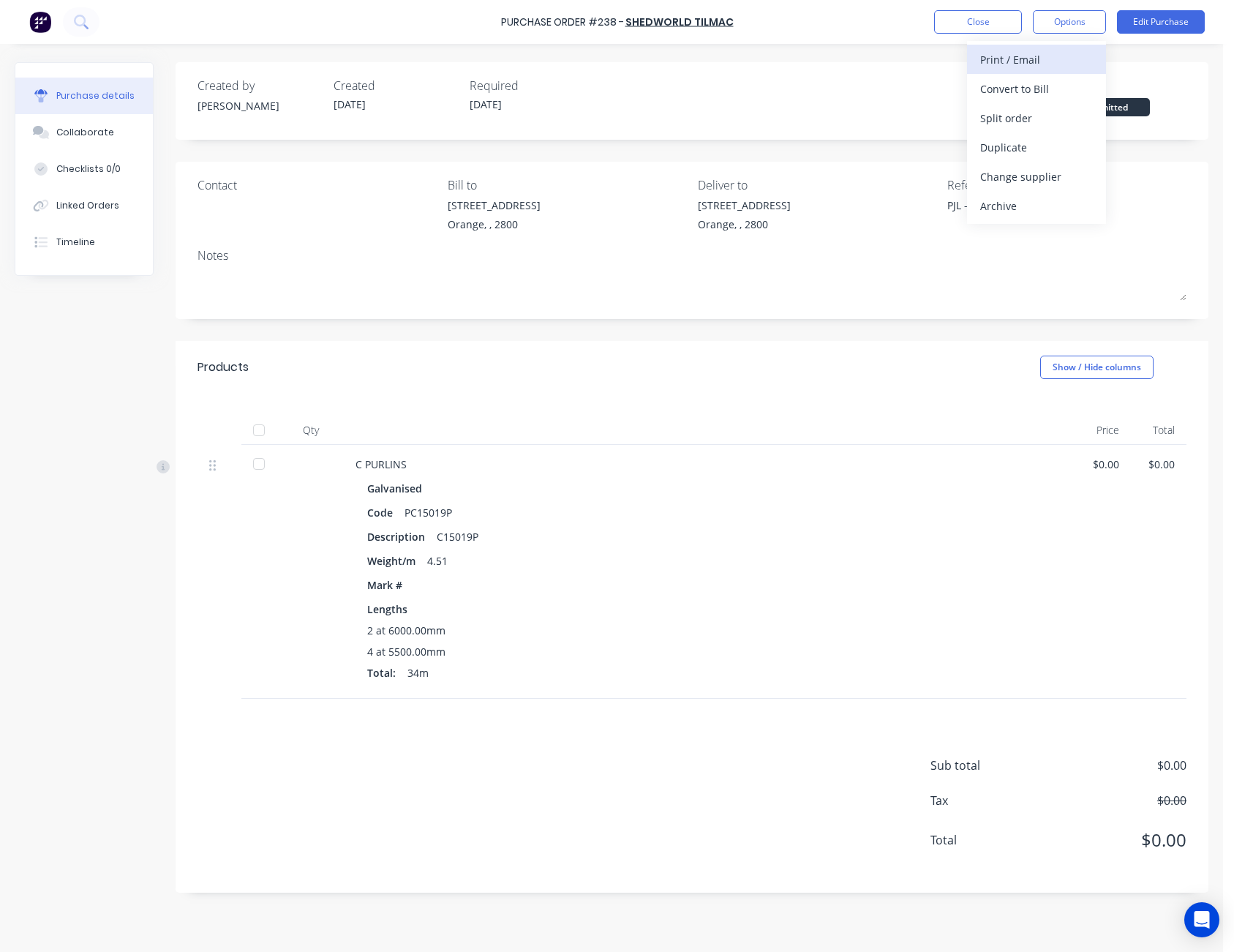
click at [1063, 73] on button "Print / Email" at bounding box center [1037, 59] width 139 height 29
click at [1063, 105] on button "Without pricing" at bounding box center [1037, 118] width 139 height 29
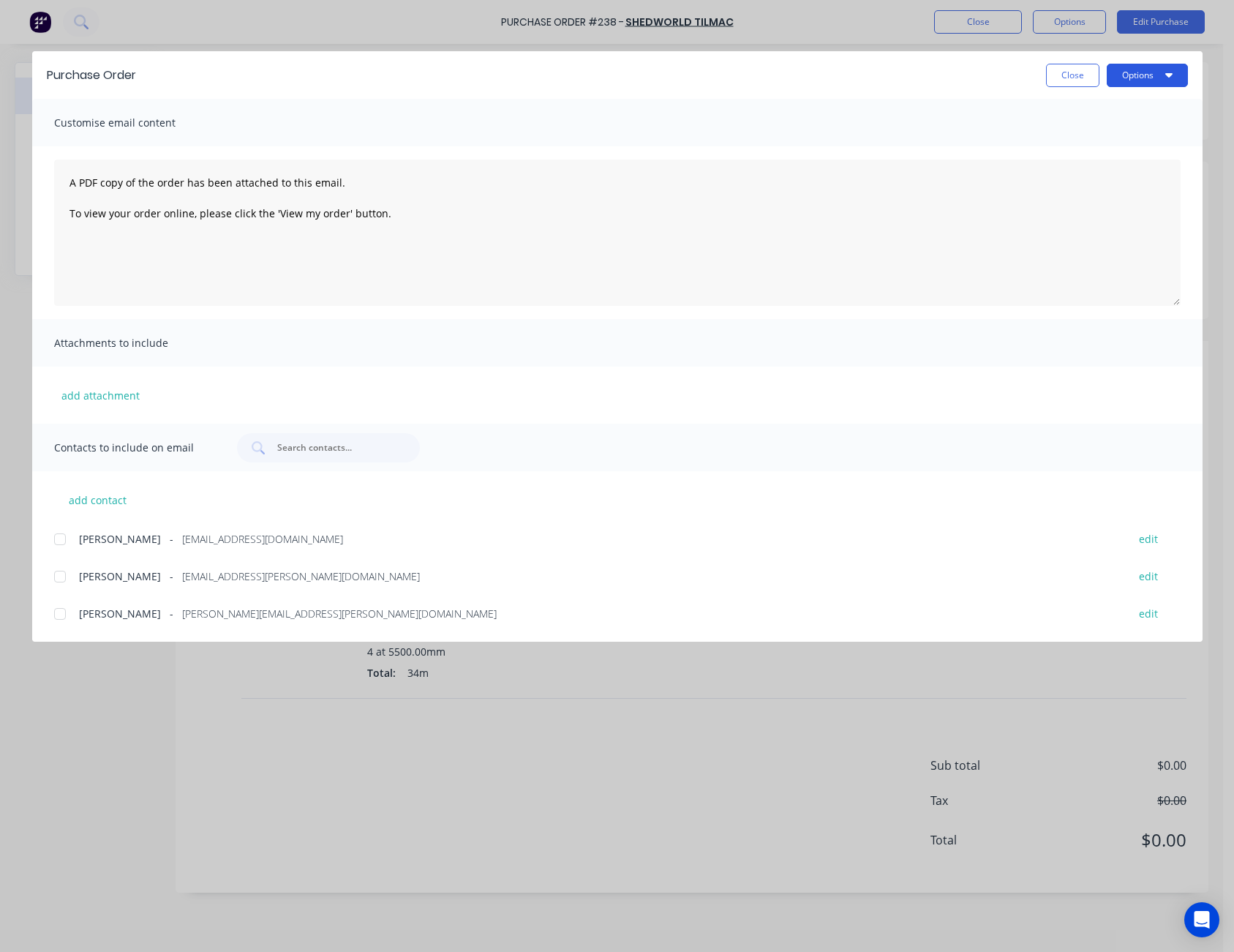
click at [1147, 65] on button "Options" at bounding box center [1147, 75] width 81 height 23
click at [1121, 137] on div "Print" at bounding box center [1118, 142] width 113 height 21
click at [1073, 78] on button "Close" at bounding box center [1072, 75] width 53 height 23
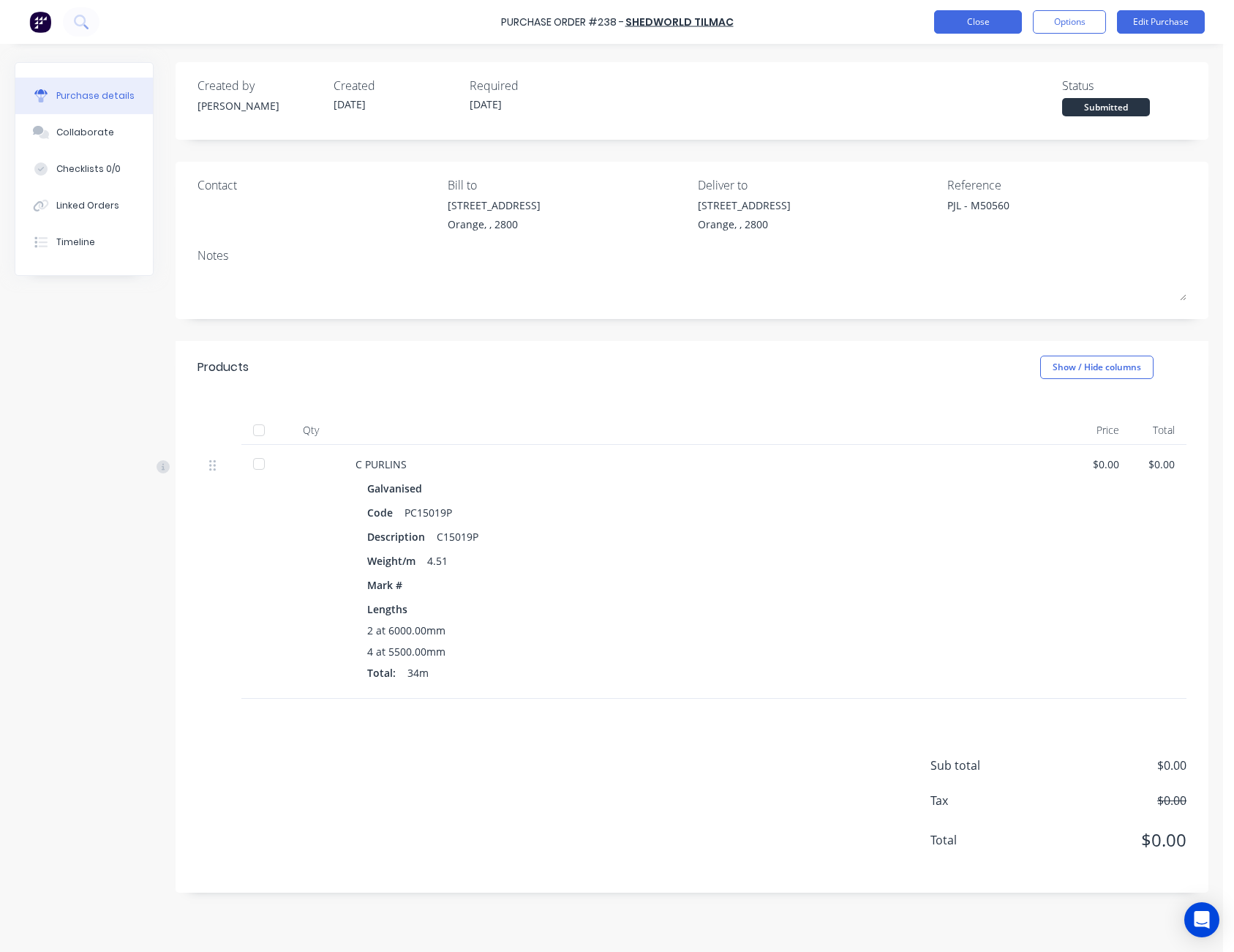
click at [1004, 24] on button "Close" at bounding box center [978, 22] width 88 height 23
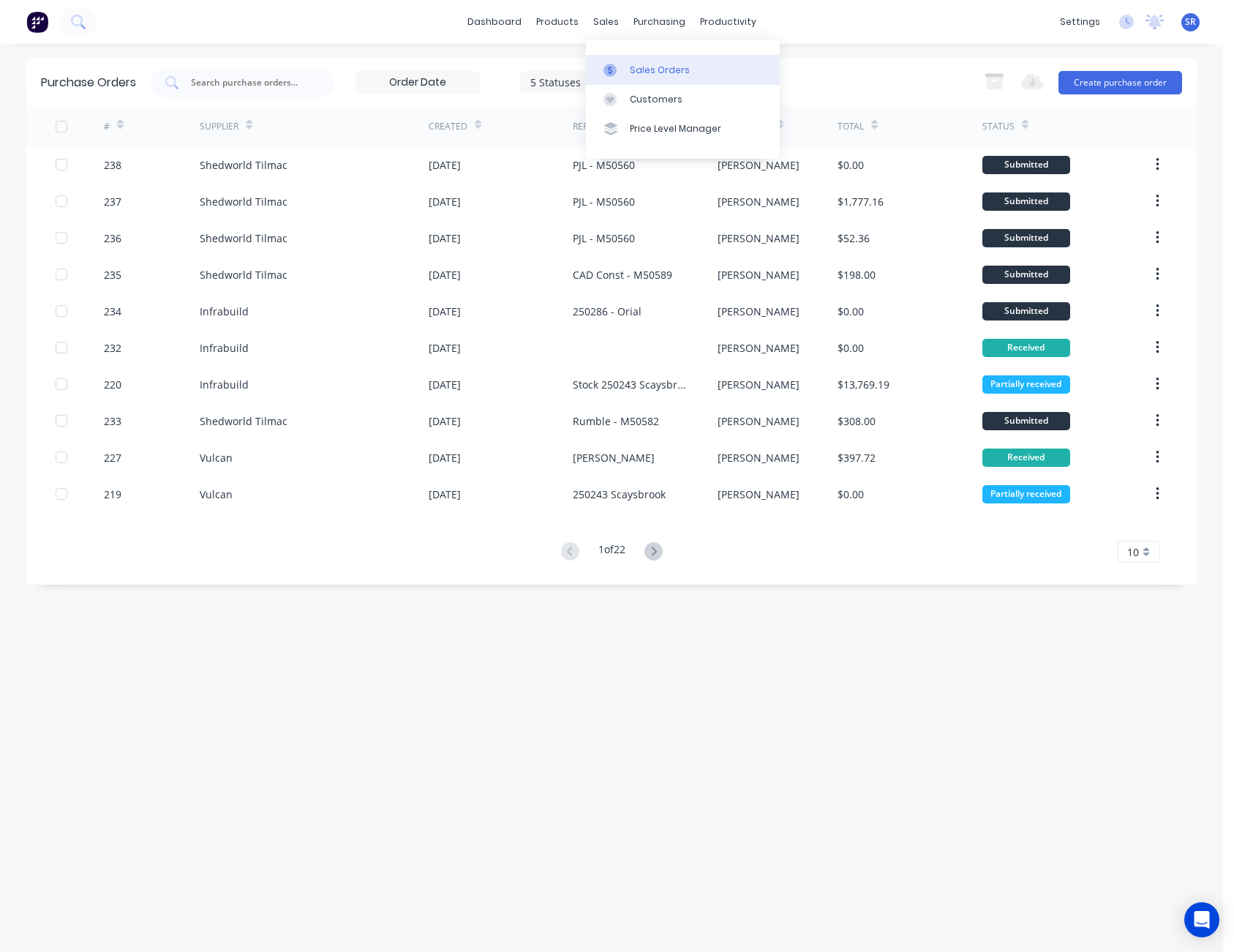
click at [652, 57] on link "Sales Orders" at bounding box center [682, 69] width 194 height 29
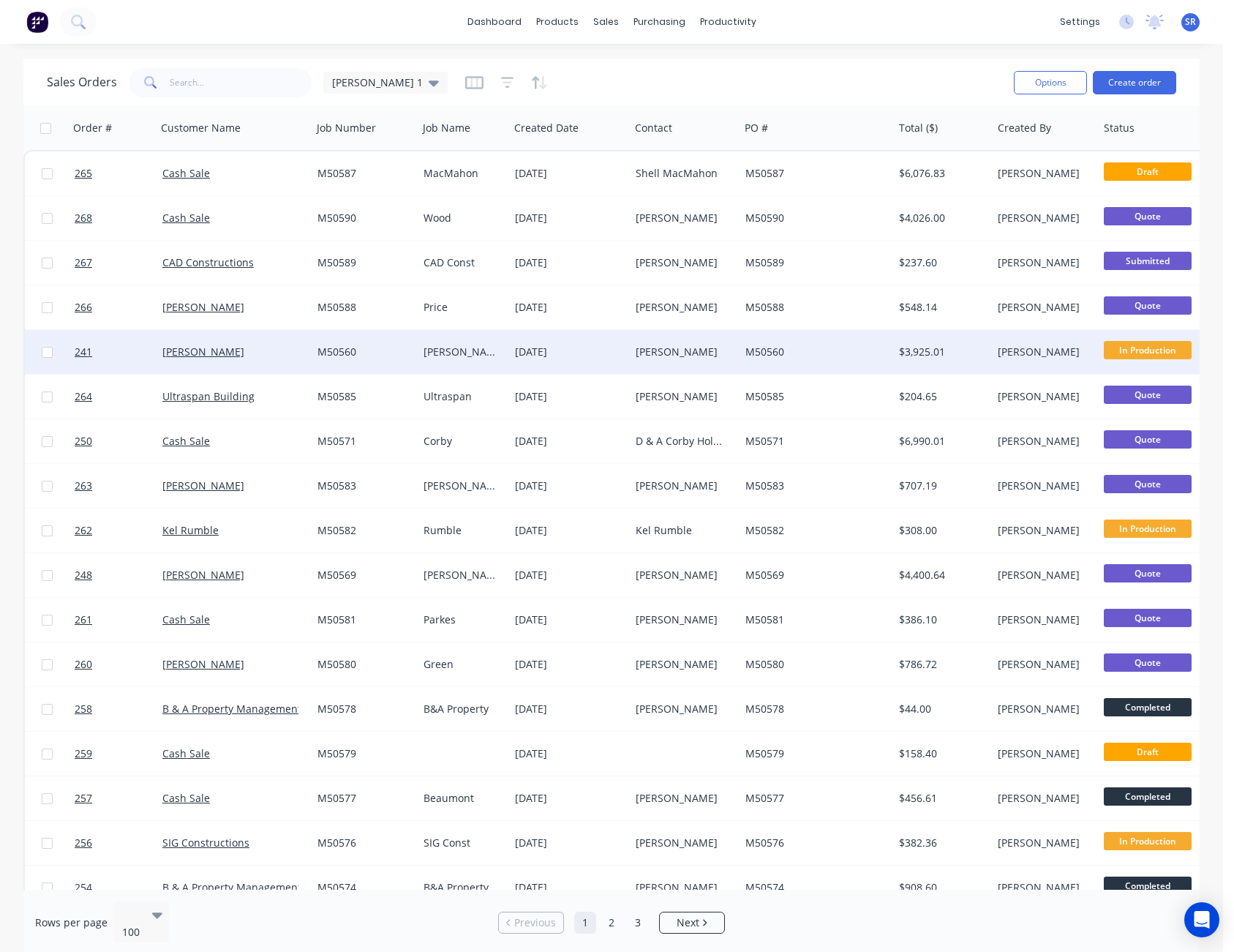
click at [755, 345] on div "M50560" at bounding box center [813, 352] width 135 height 14
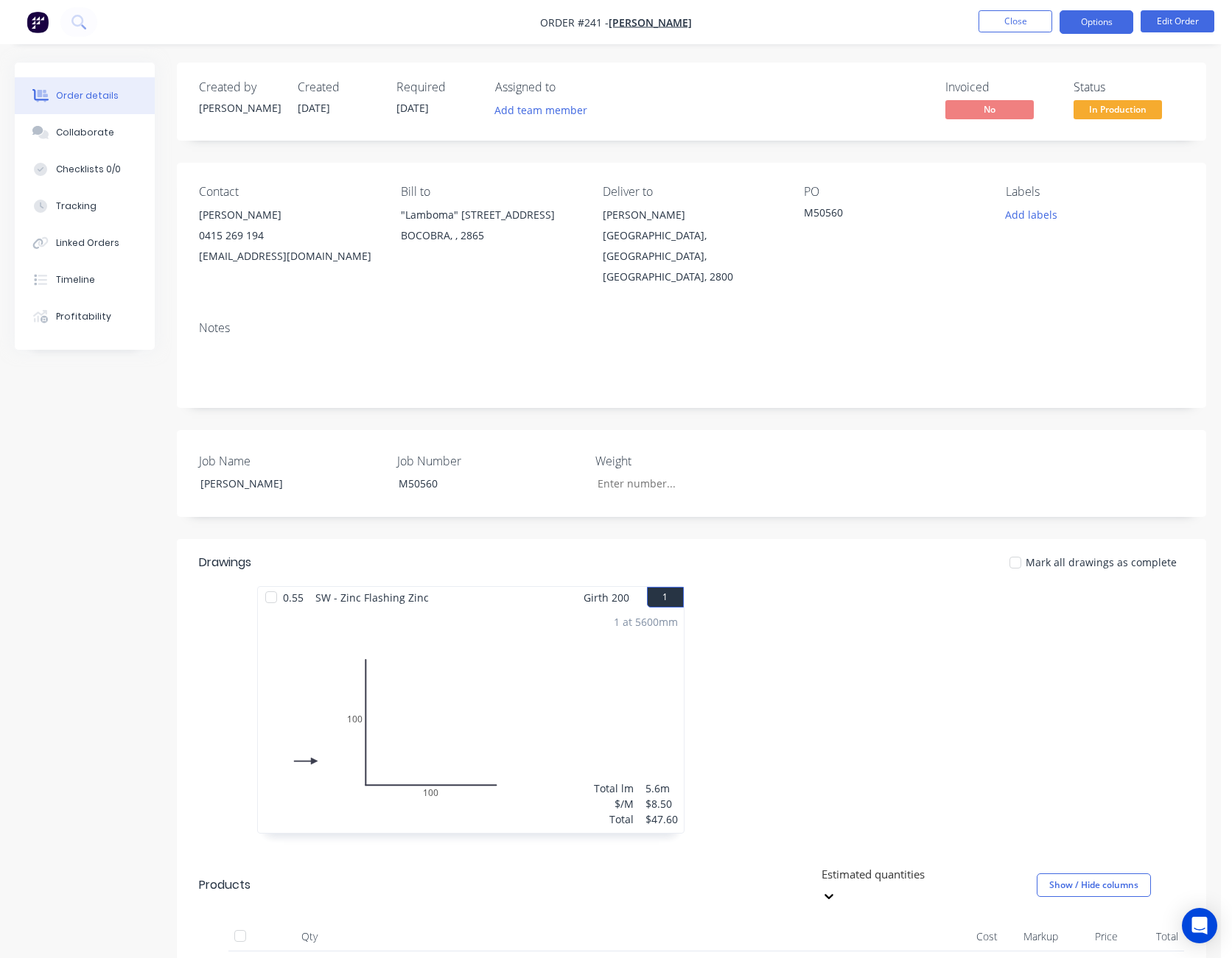
click at [1109, 23] on button "Options" at bounding box center [1096, 22] width 74 height 23
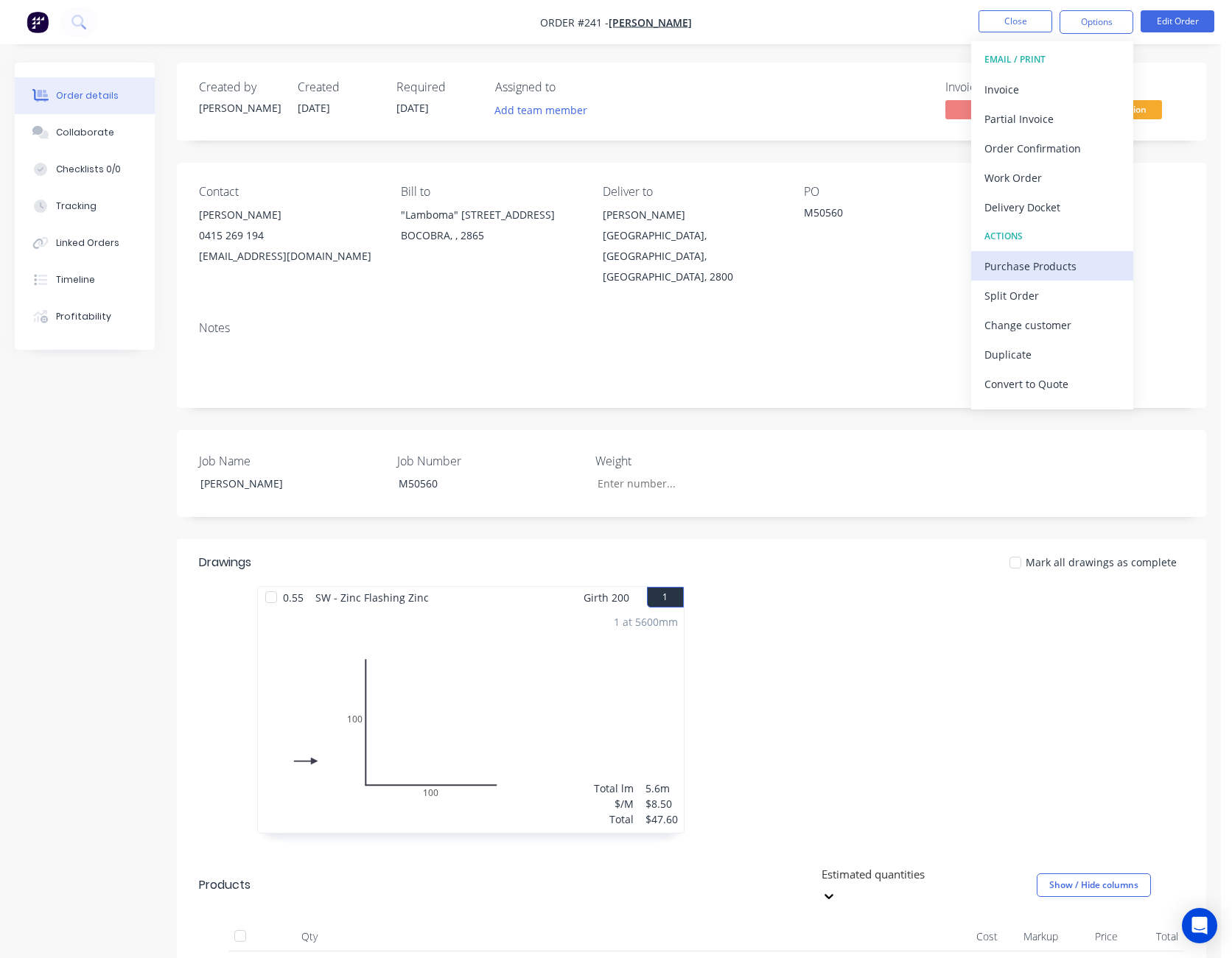
click at [1049, 259] on div "Purchase Products" at bounding box center [1053, 267] width 136 height 21
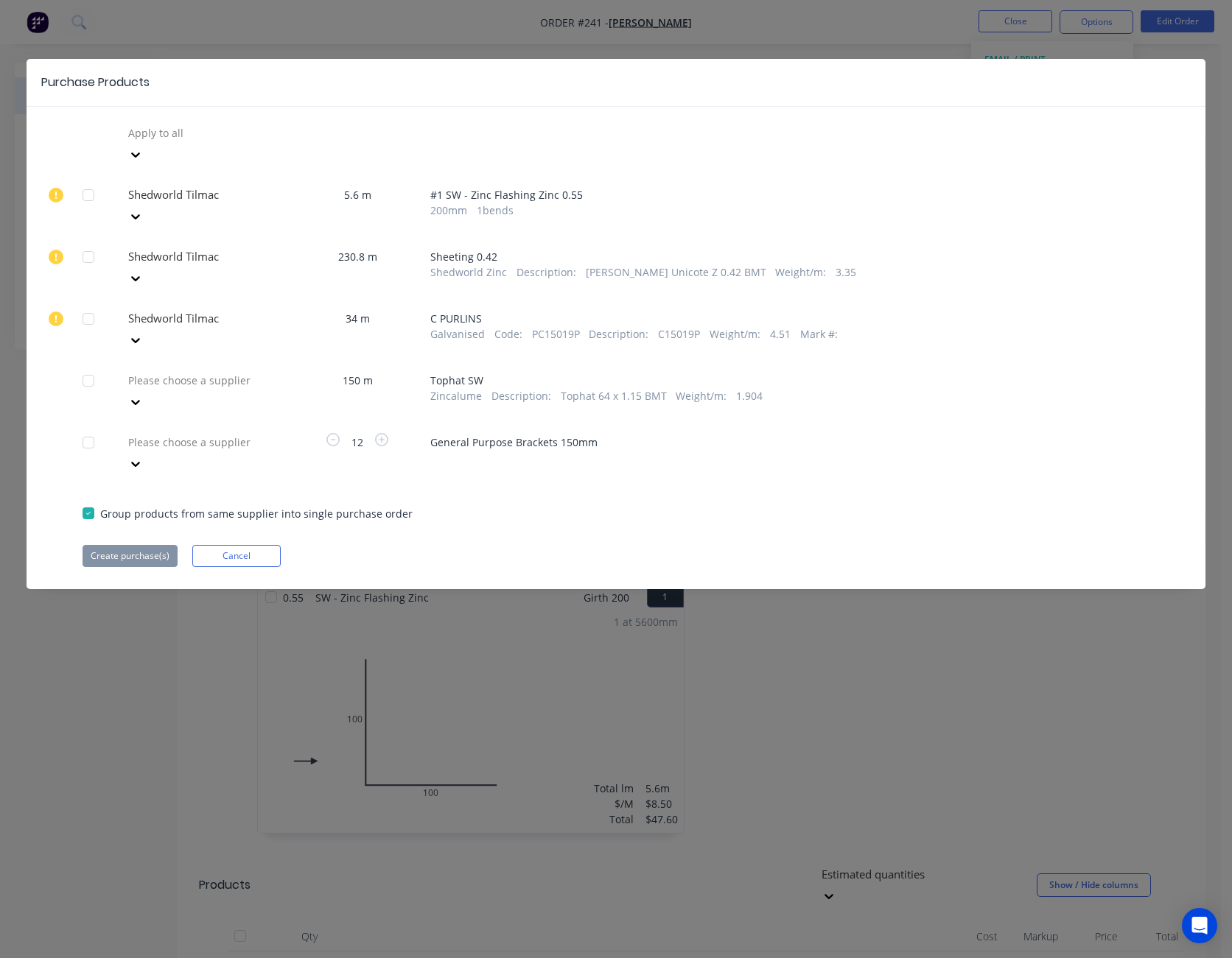
click at [143, 395] on icon at bounding box center [135, 401] width 15 height 15
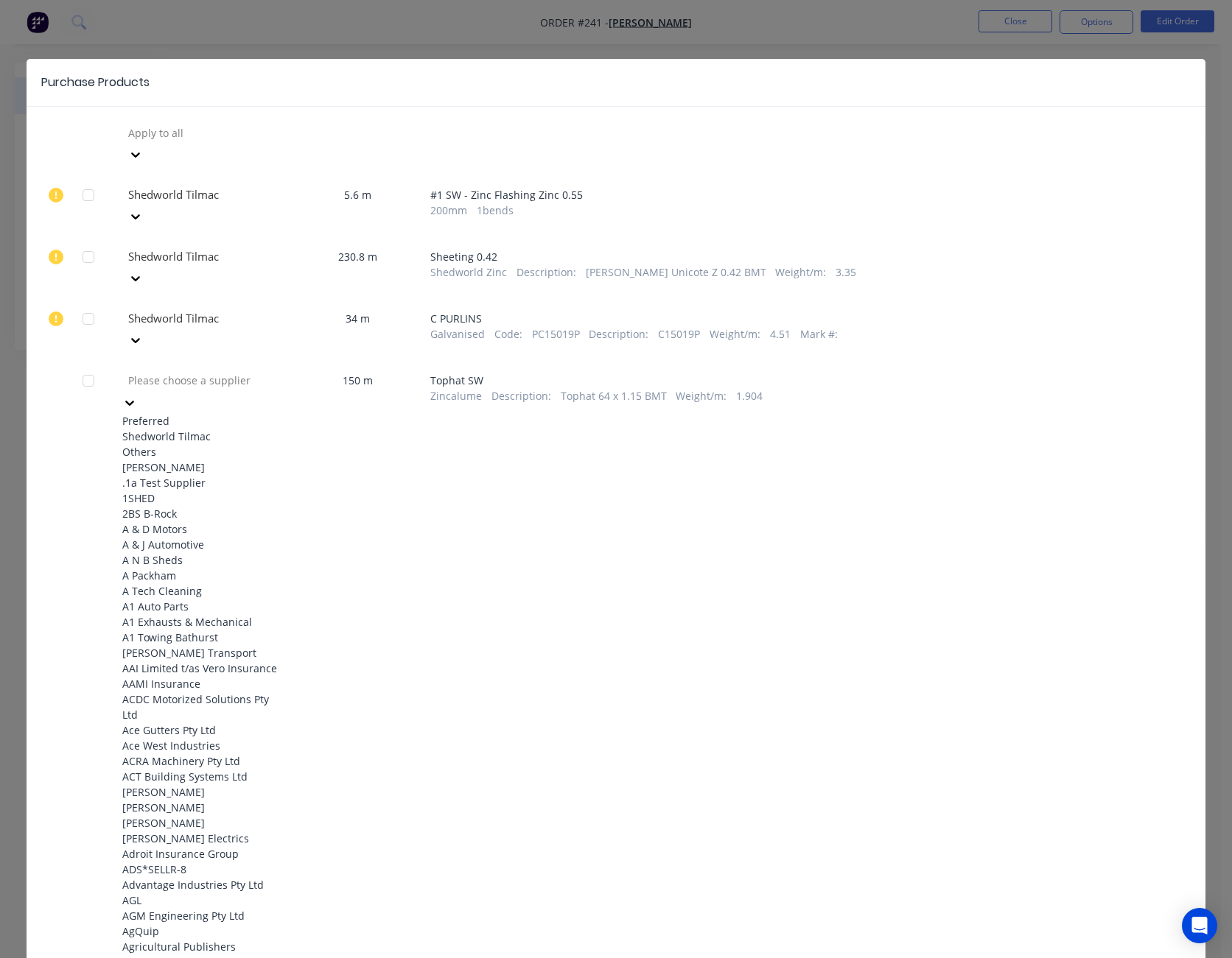
click at [248, 429] on div "Shedworld Tilmac" at bounding box center [203, 436] width 162 height 16
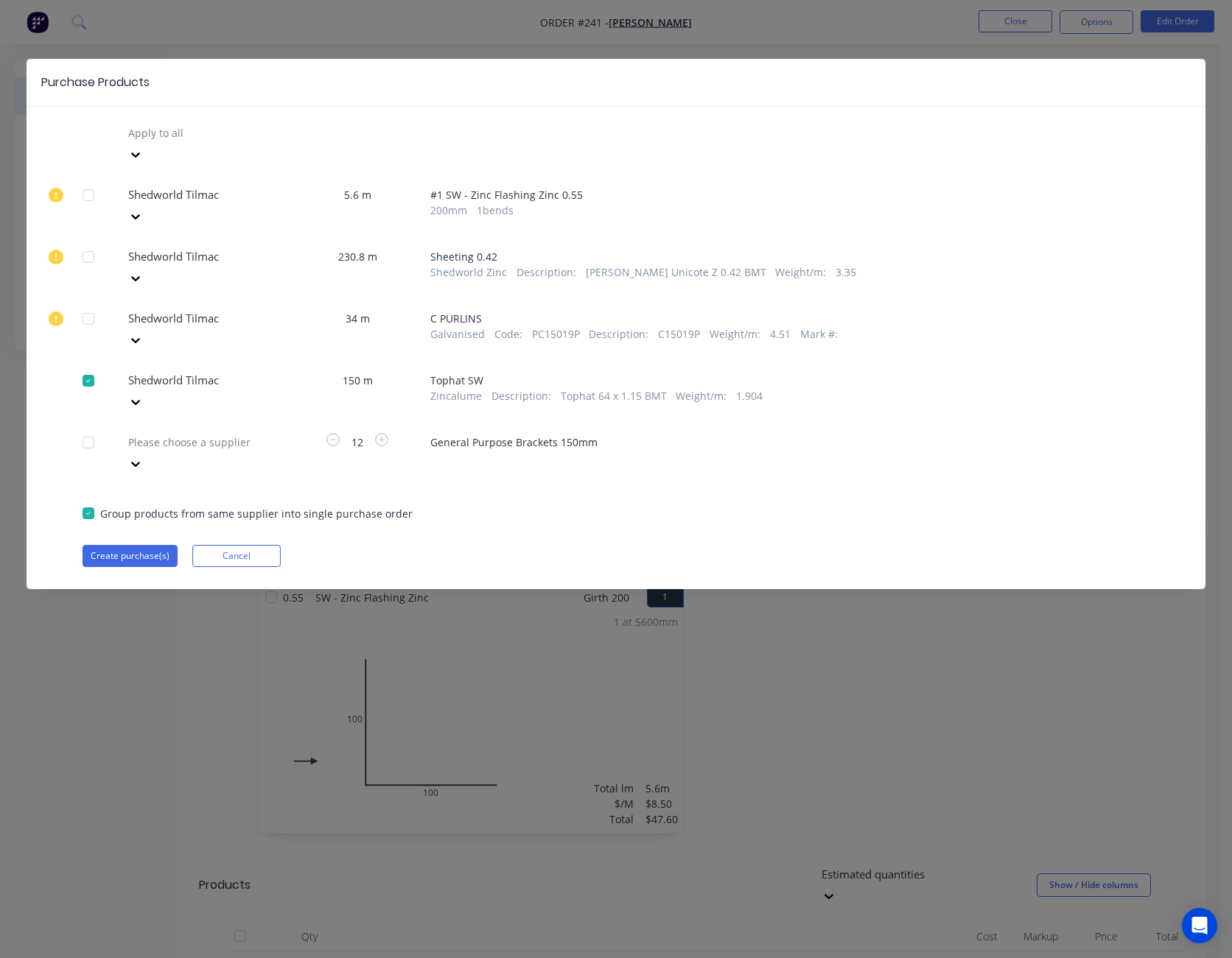
click at [143, 457] on icon at bounding box center [135, 463] width 15 height 15
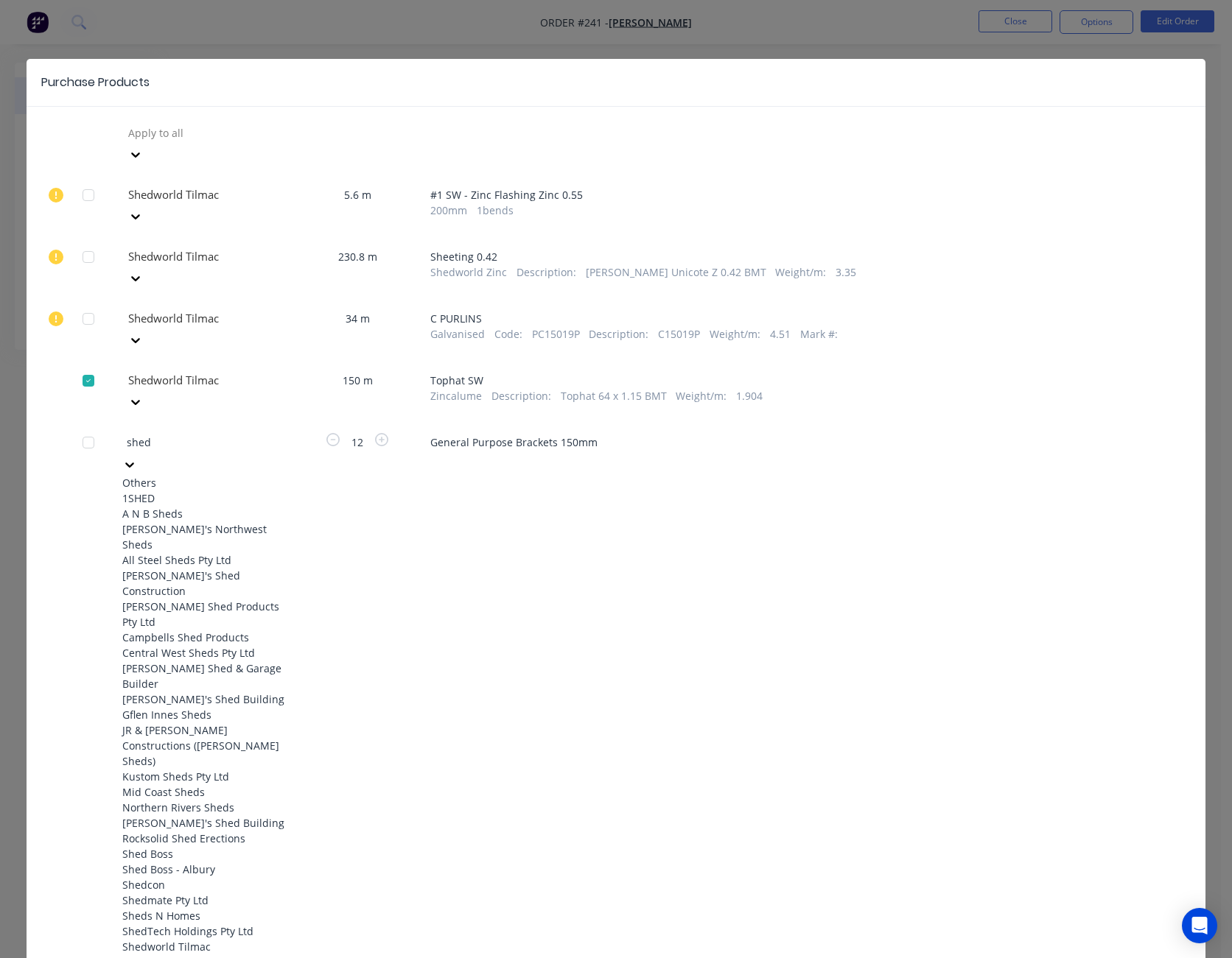
type input "shedw"
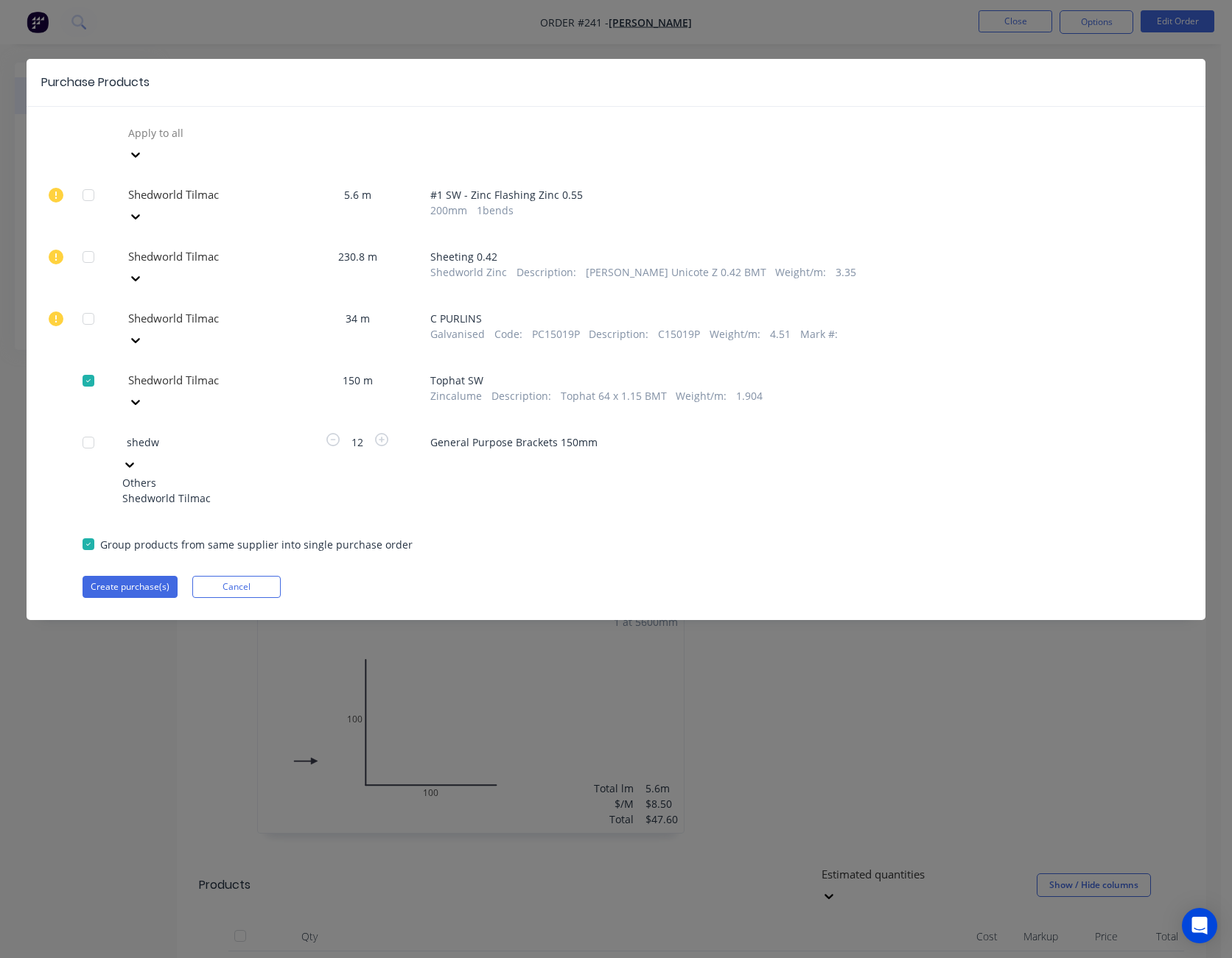
click at [238, 491] on div "Shedworld Tilmac" at bounding box center [203, 498] width 162 height 16
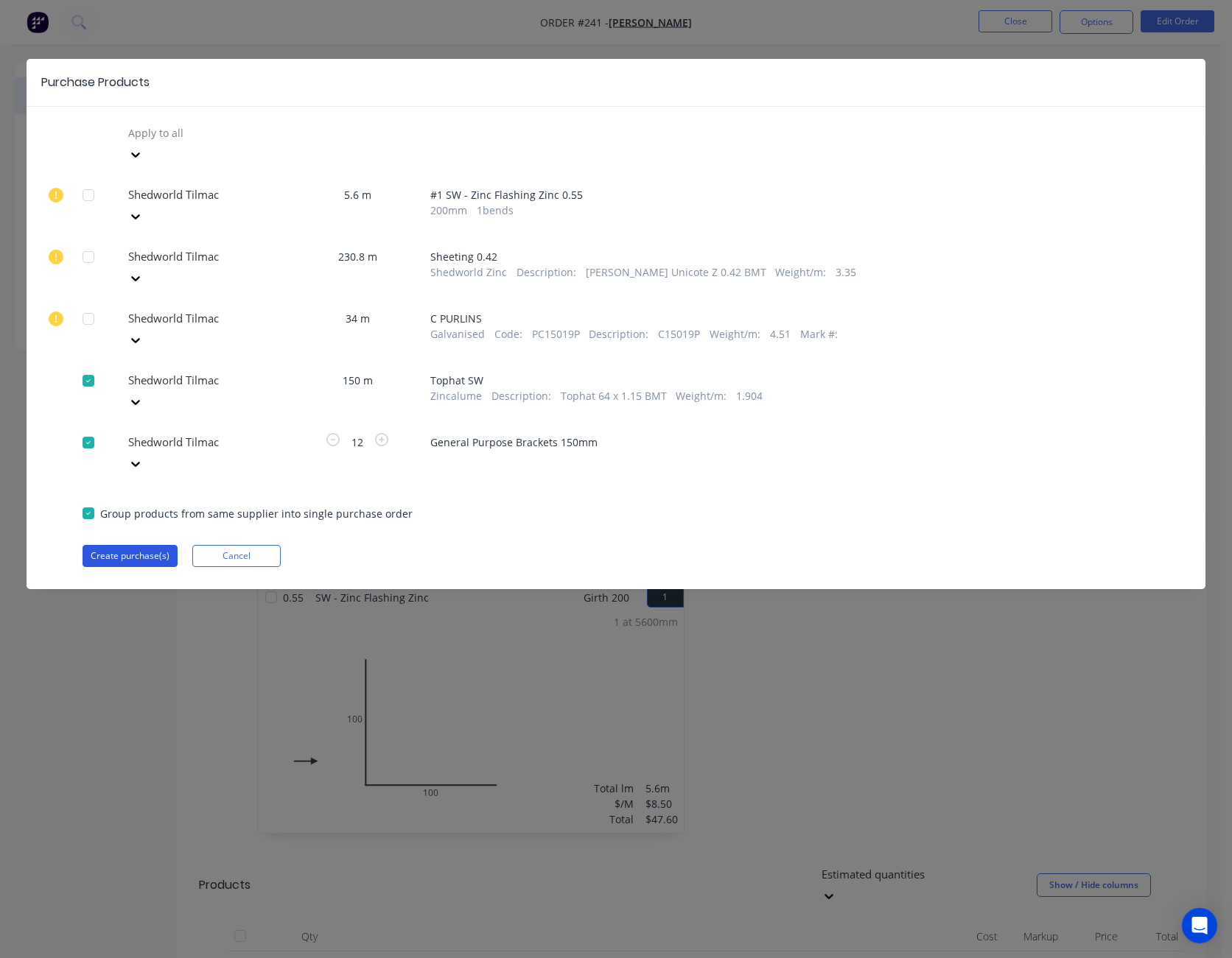
click at [143, 545] on button "Create purchase(s)" at bounding box center [130, 556] width 95 height 22
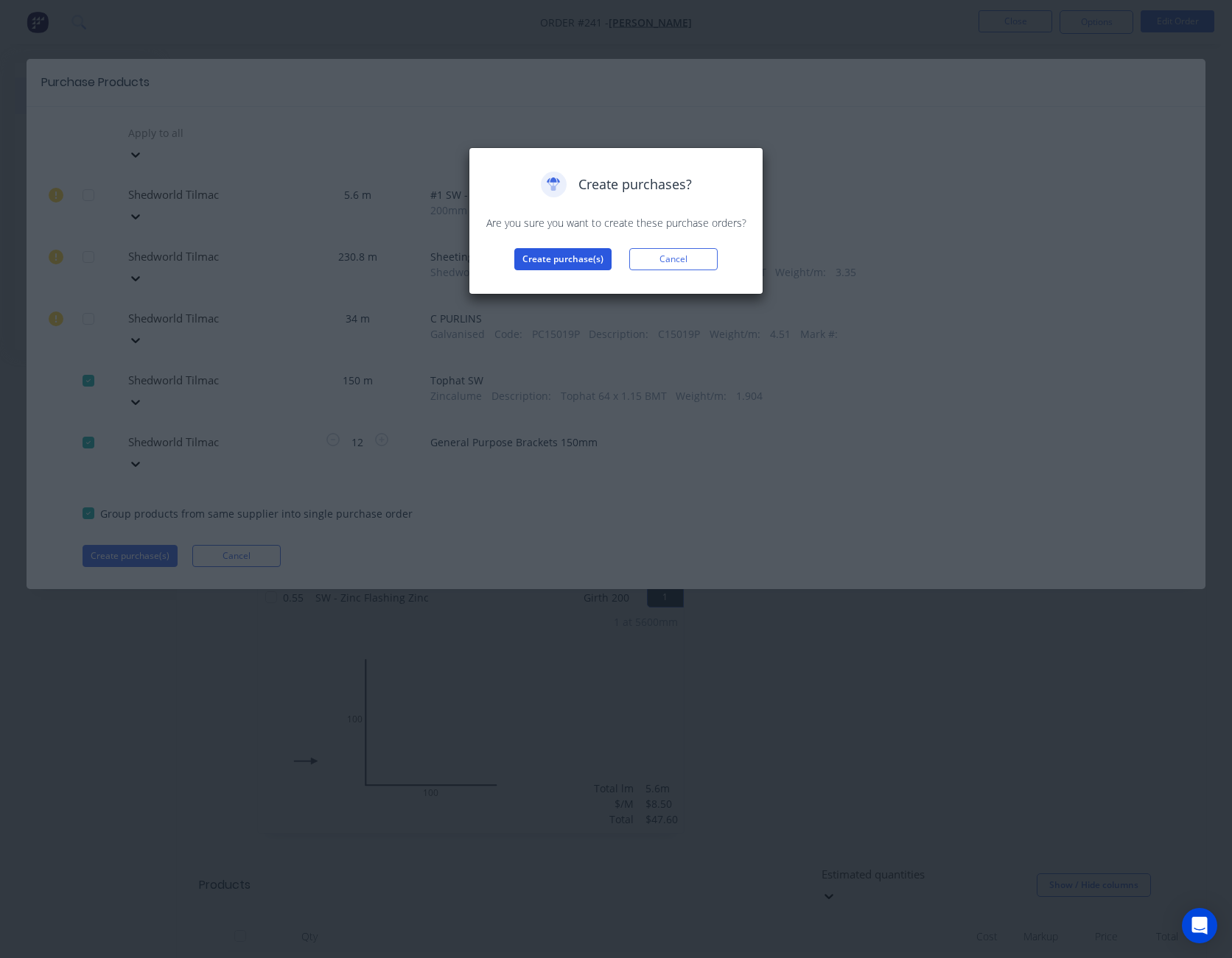
click at [581, 256] on button "Create purchase(s)" at bounding box center [563, 259] width 97 height 22
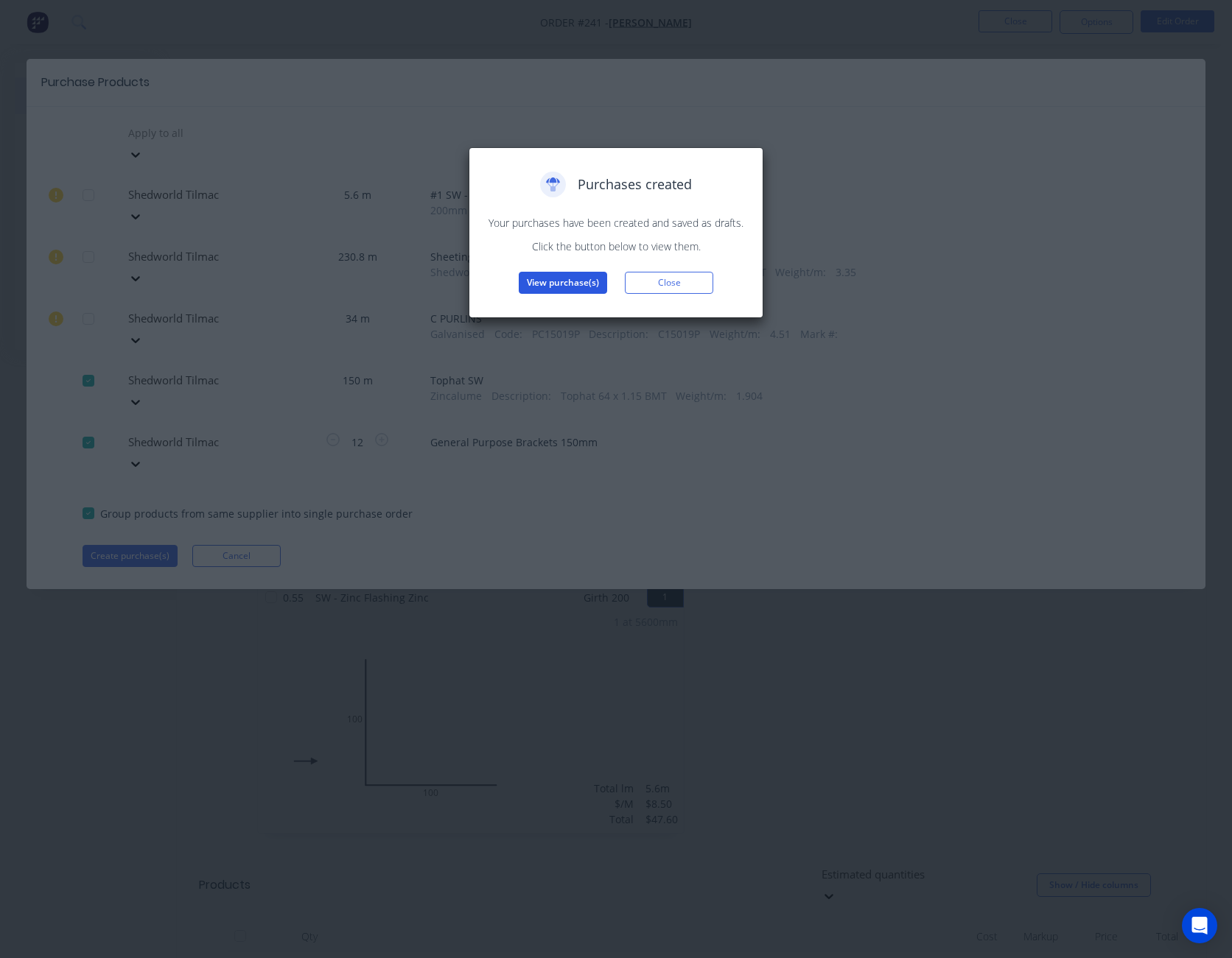
click at [576, 282] on button "View purchase(s)" at bounding box center [563, 282] width 88 height 22
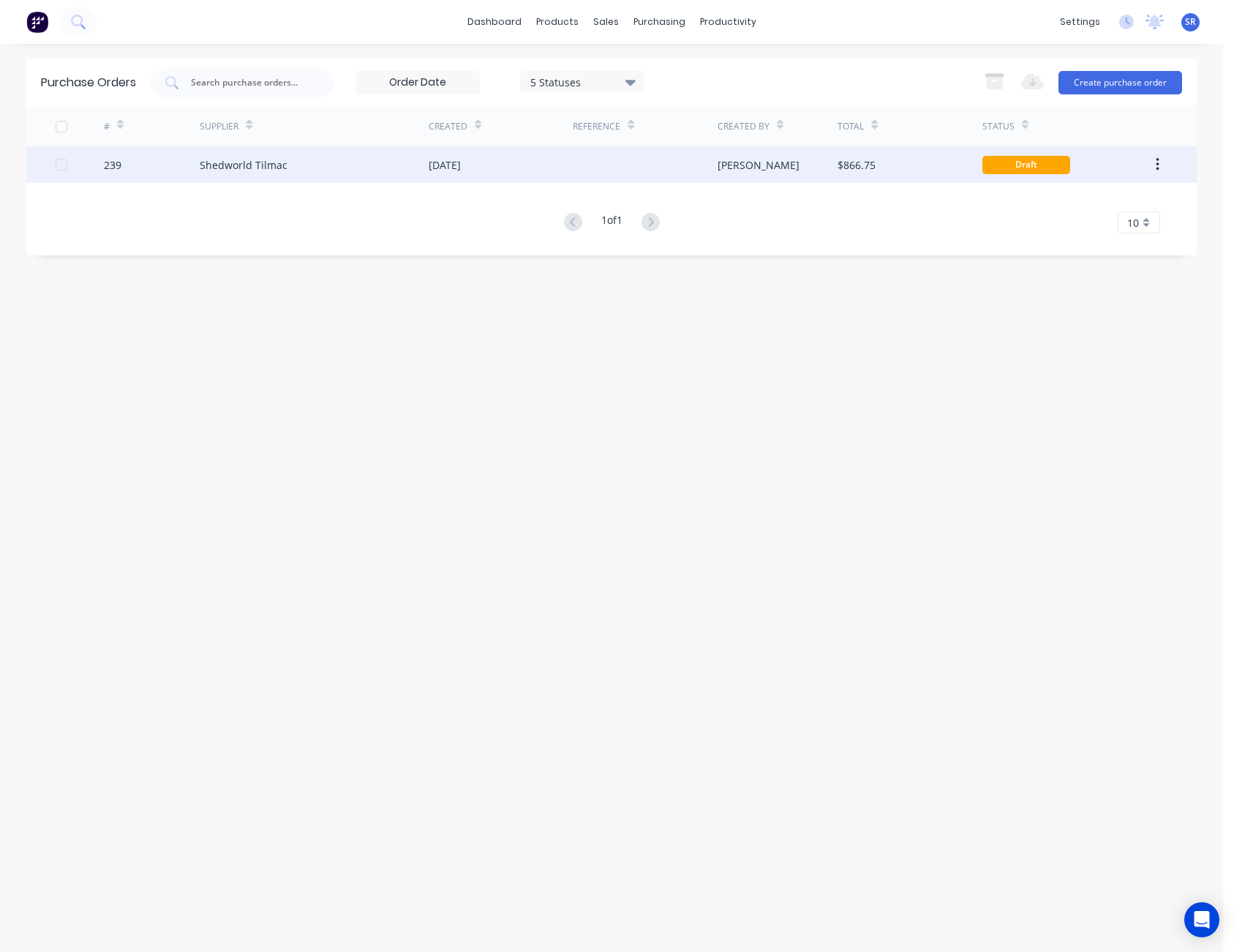
click at [919, 168] on div "$866.75" at bounding box center [909, 165] width 144 height 37
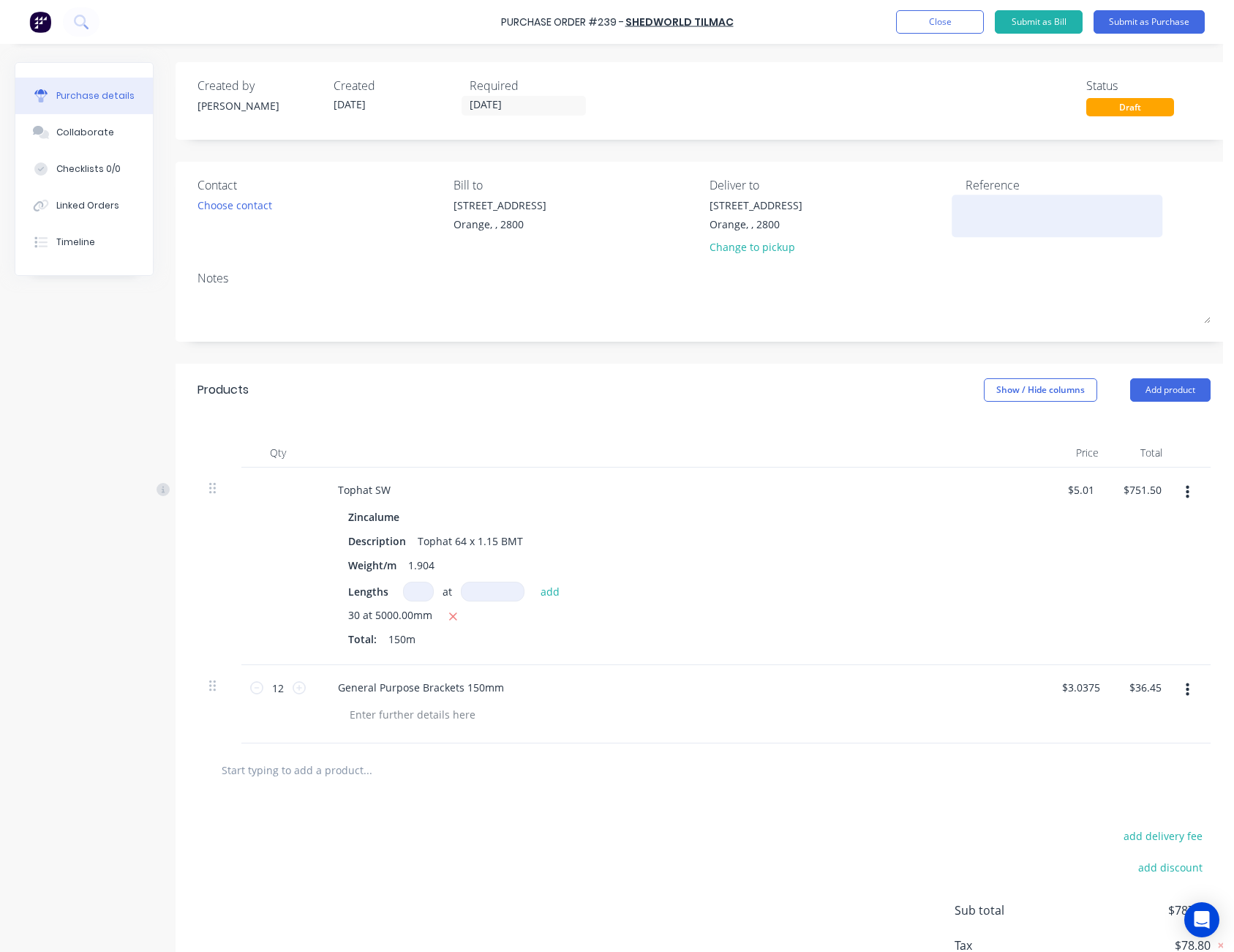
click at [991, 205] on textarea at bounding box center [1057, 214] width 183 height 33
type textarea "PJL - M50560"
click at [989, 108] on div "Created by [PERSON_NAME] Created [DATE] Required [DATE] Status Draft" at bounding box center [704, 96] width 1013 height 40
click at [1116, 15] on button "Submit as Purchase" at bounding box center [1148, 22] width 111 height 23
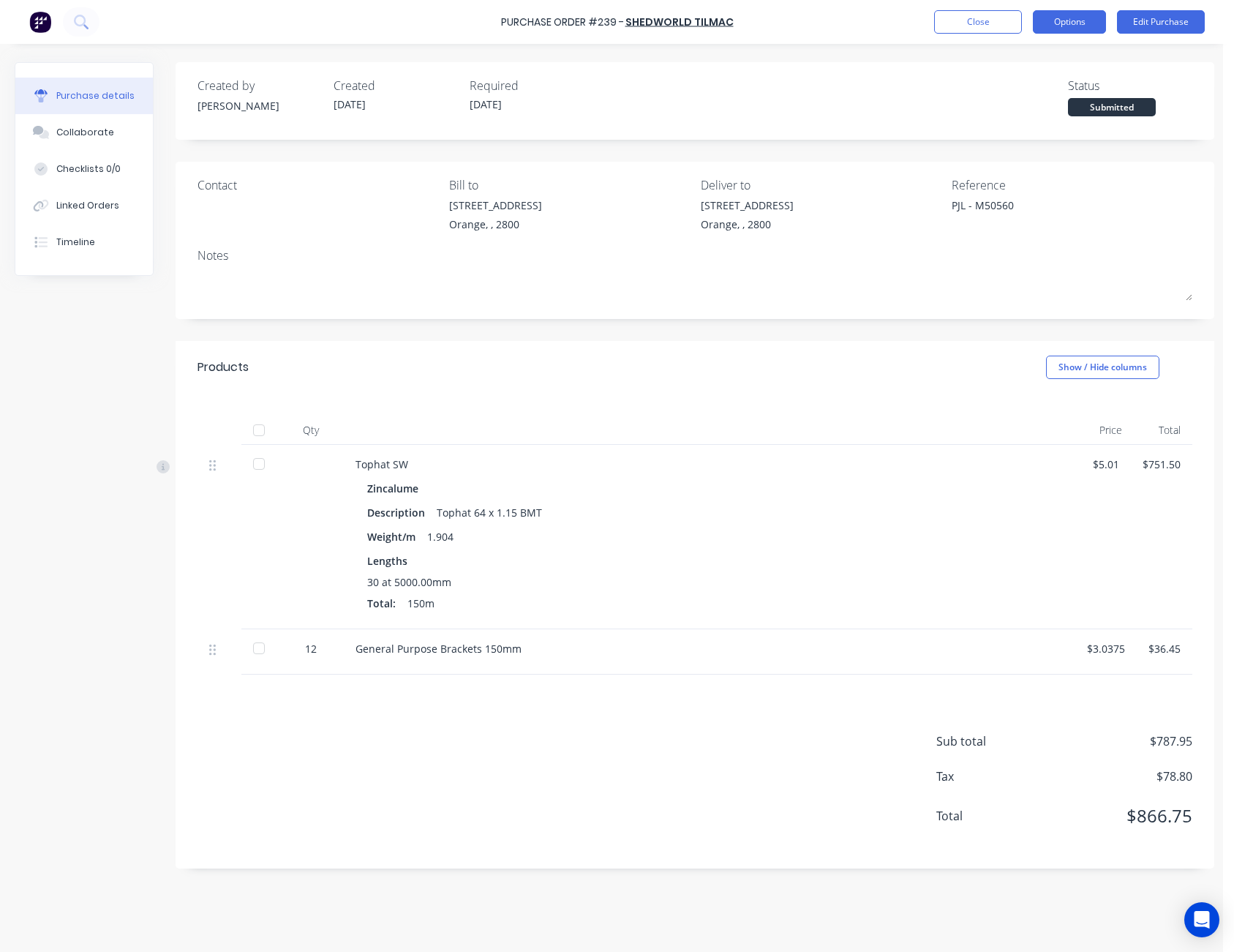
click at [1083, 28] on button "Options" at bounding box center [1069, 22] width 73 height 23
click at [1072, 53] on div "Print / Email" at bounding box center [1037, 60] width 113 height 21
click at [1065, 118] on div "Without pricing" at bounding box center [1037, 119] width 113 height 21
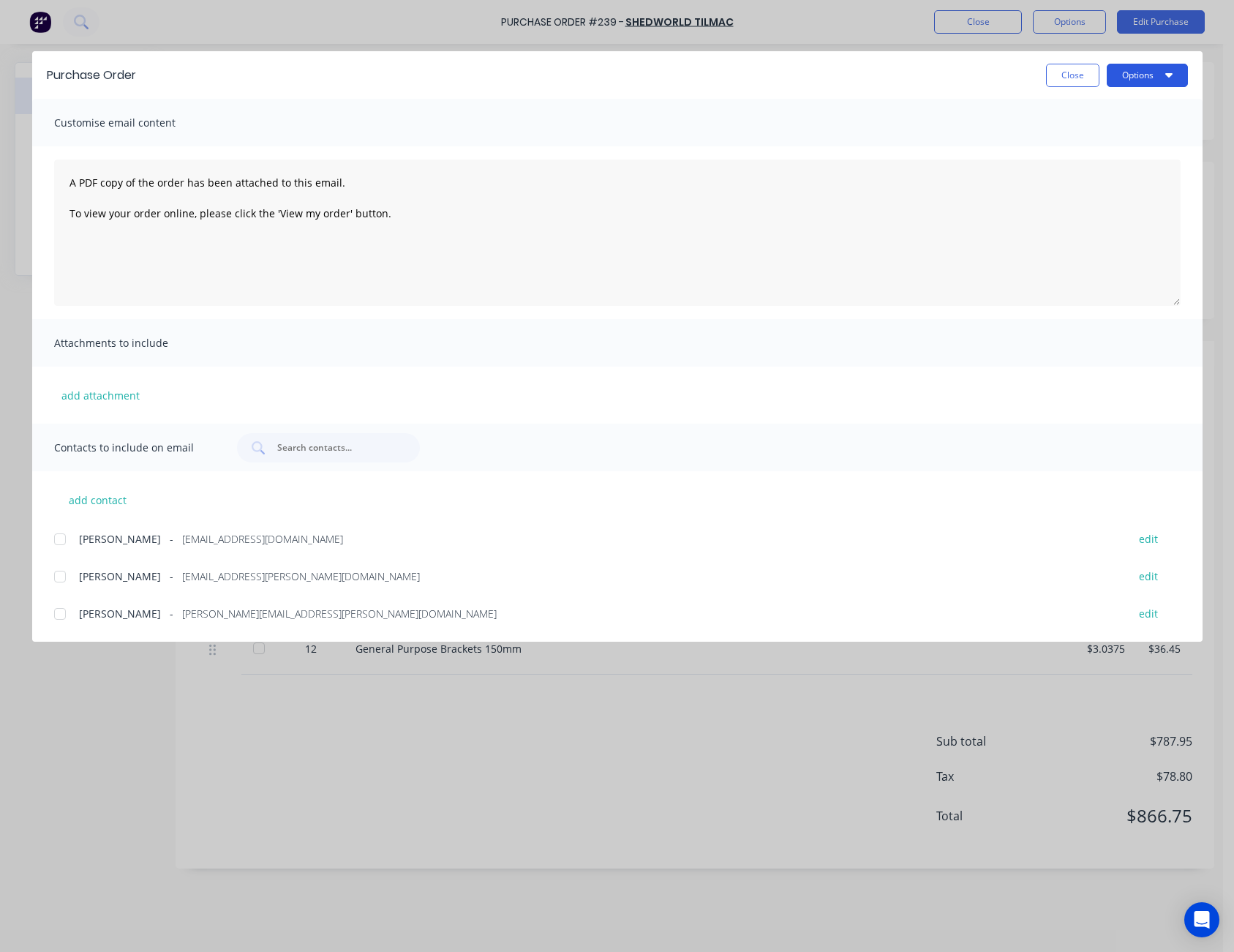
click at [1144, 66] on button "Options" at bounding box center [1147, 75] width 81 height 23
click at [1100, 138] on div "Print" at bounding box center [1118, 142] width 113 height 21
click at [1066, 81] on button "Close" at bounding box center [1072, 75] width 53 height 23
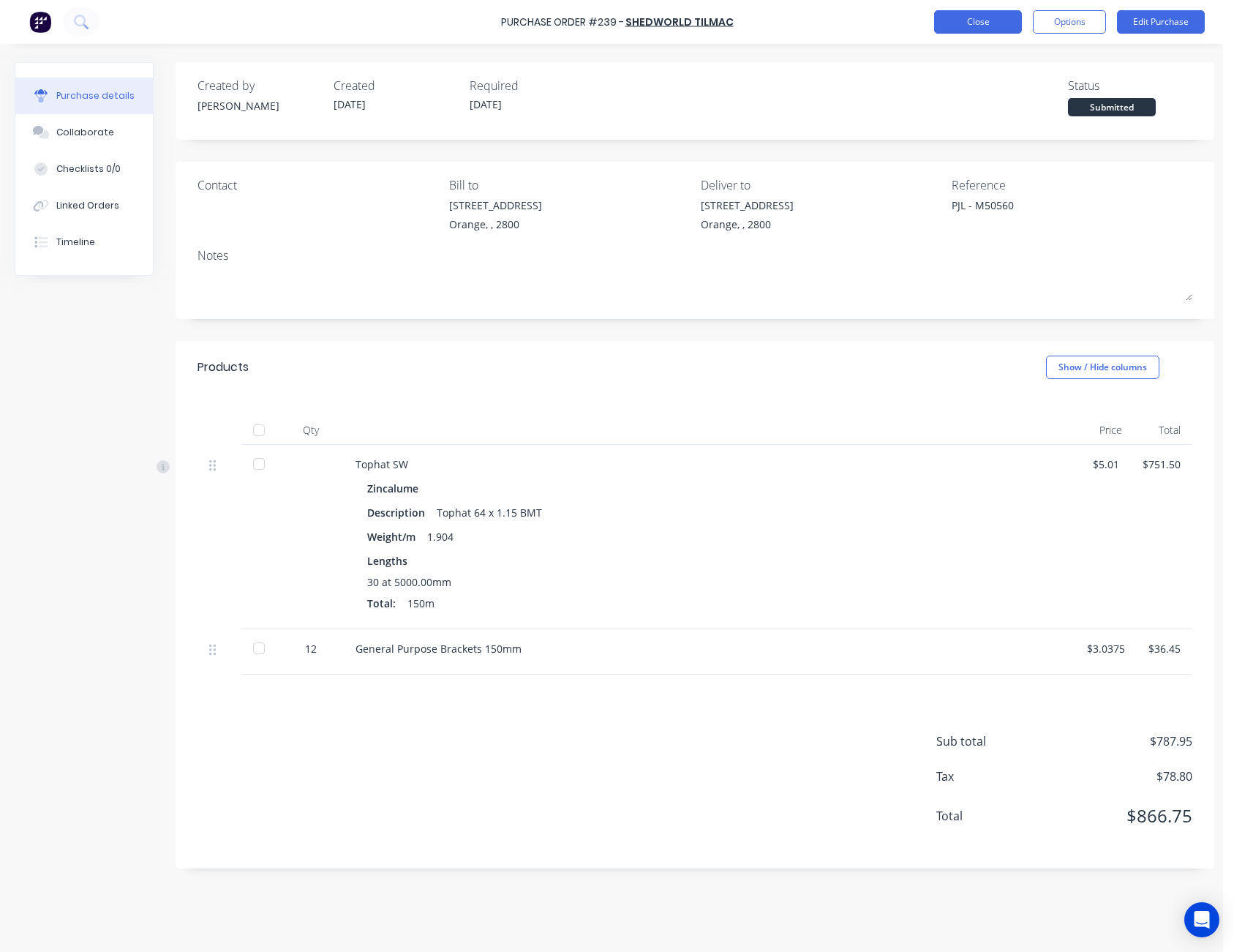
click at [1004, 21] on button "Close" at bounding box center [978, 22] width 88 height 23
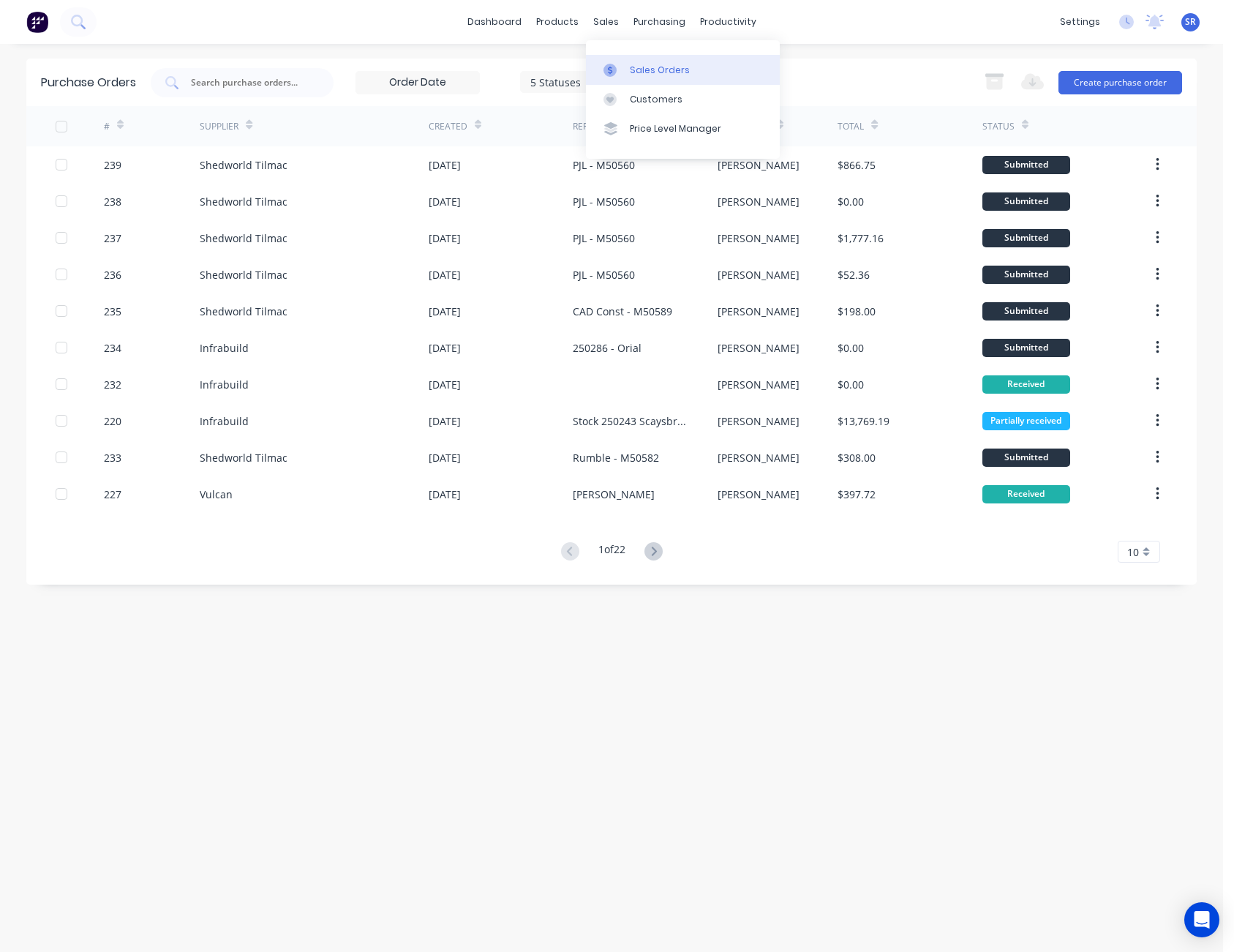
click at [632, 63] on link "Sales Orders" at bounding box center [682, 69] width 194 height 29
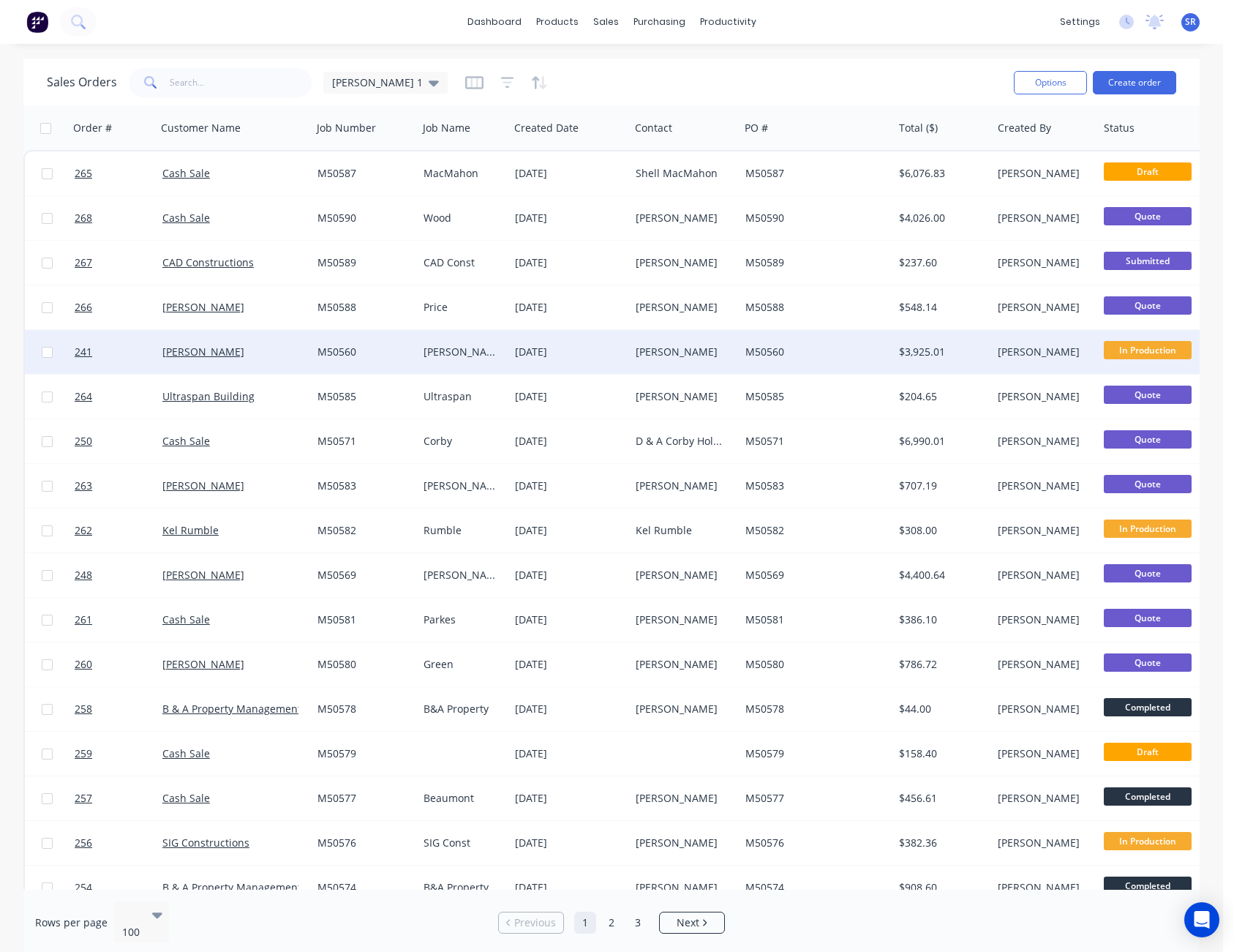
click at [705, 359] on div "[PERSON_NAME]" at bounding box center [685, 352] width 110 height 44
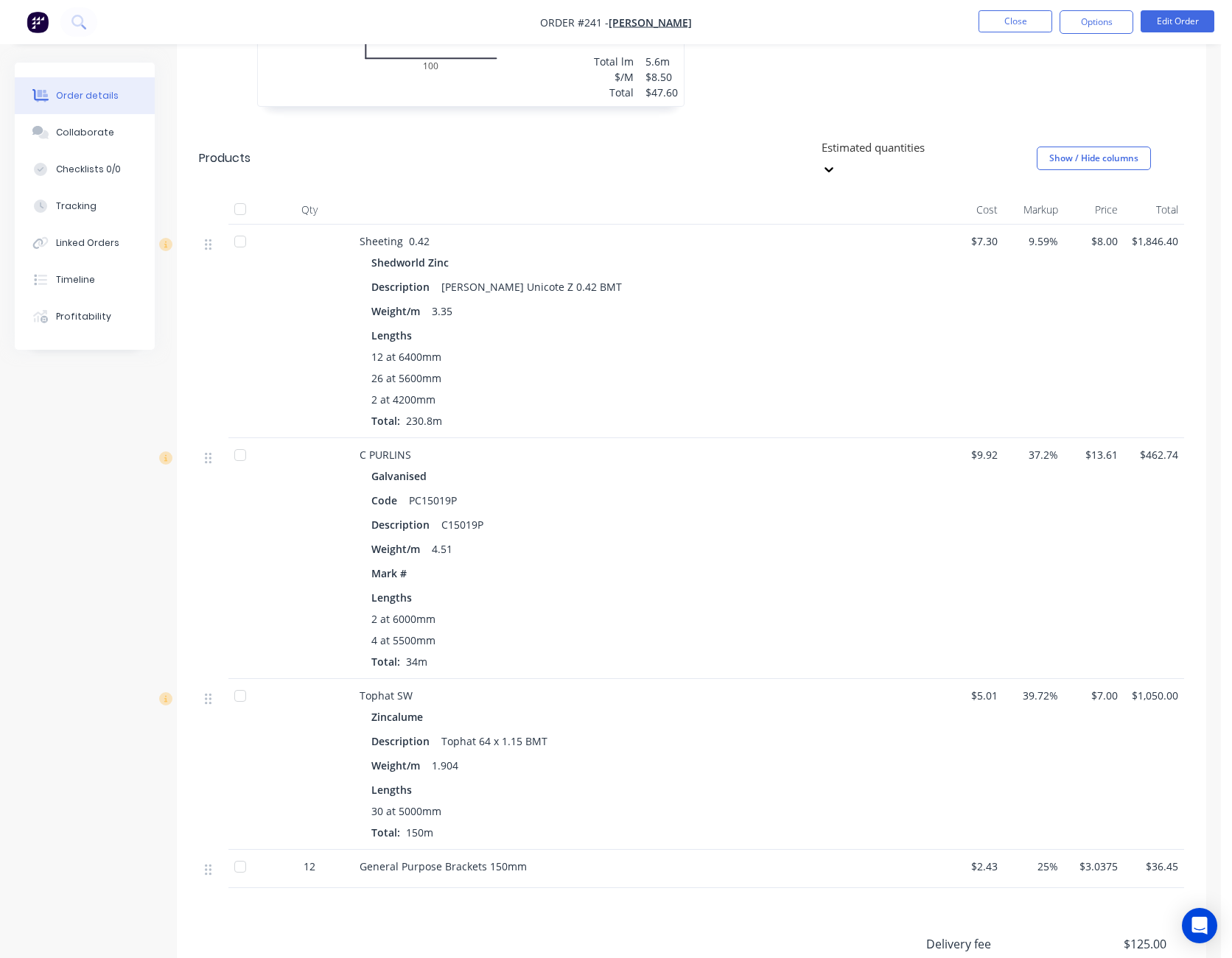
scroll to position [810, 0]
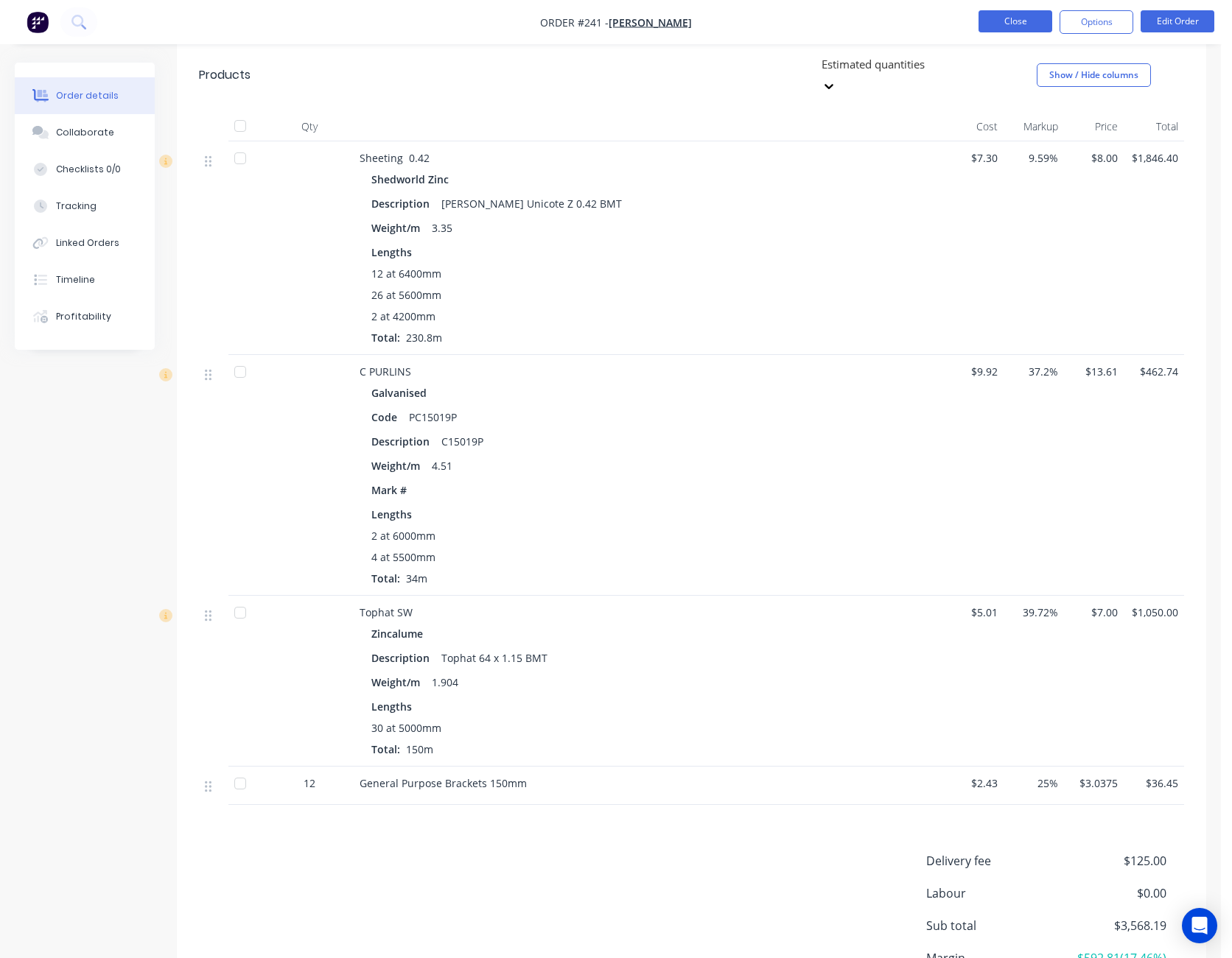
click at [999, 26] on button "Close" at bounding box center [1015, 21] width 74 height 22
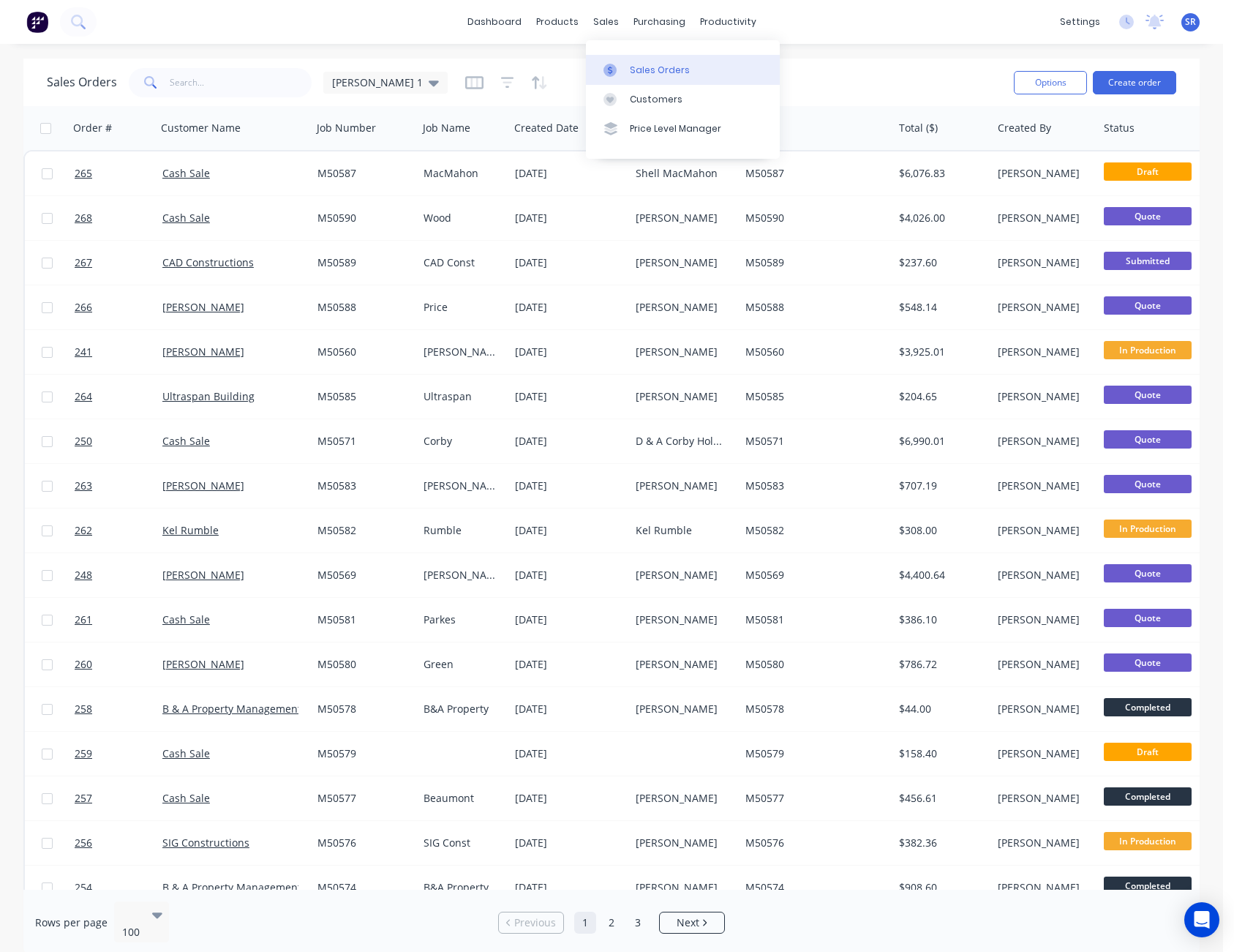
click at [623, 65] on div at bounding box center [614, 70] width 22 height 13
click at [856, 64] on div "Sales Orders [PERSON_NAME] 1 Options Create order" at bounding box center [611, 82] width 1176 height 47
click at [689, 67] on div "Purchase Orders" at bounding box center [706, 70] width 77 height 13
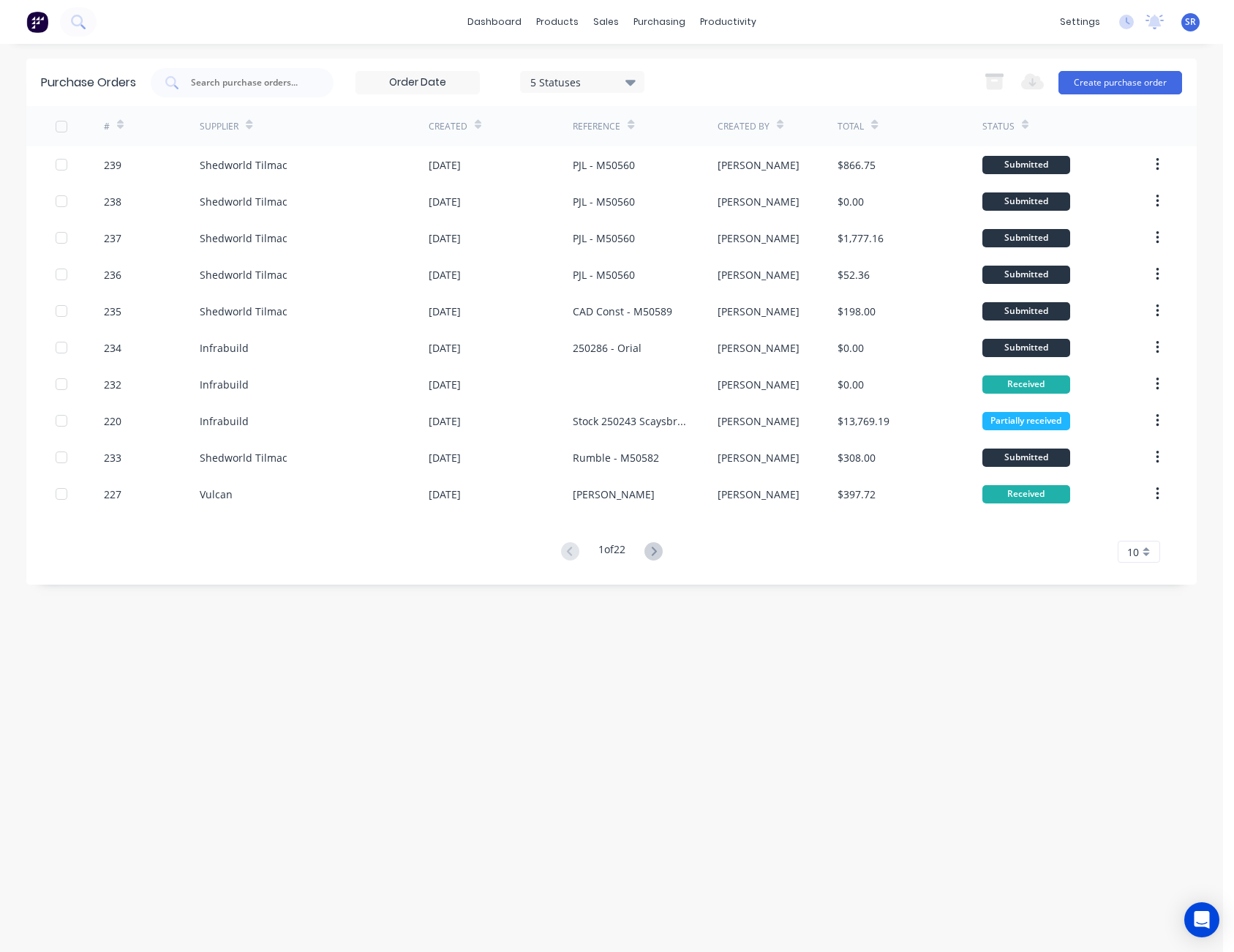
click at [1140, 555] on div "10" at bounding box center [1139, 551] width 42 height 22
click at [1151, 729] on div "35" at bounding box center [1139, 733] width 41 height 26
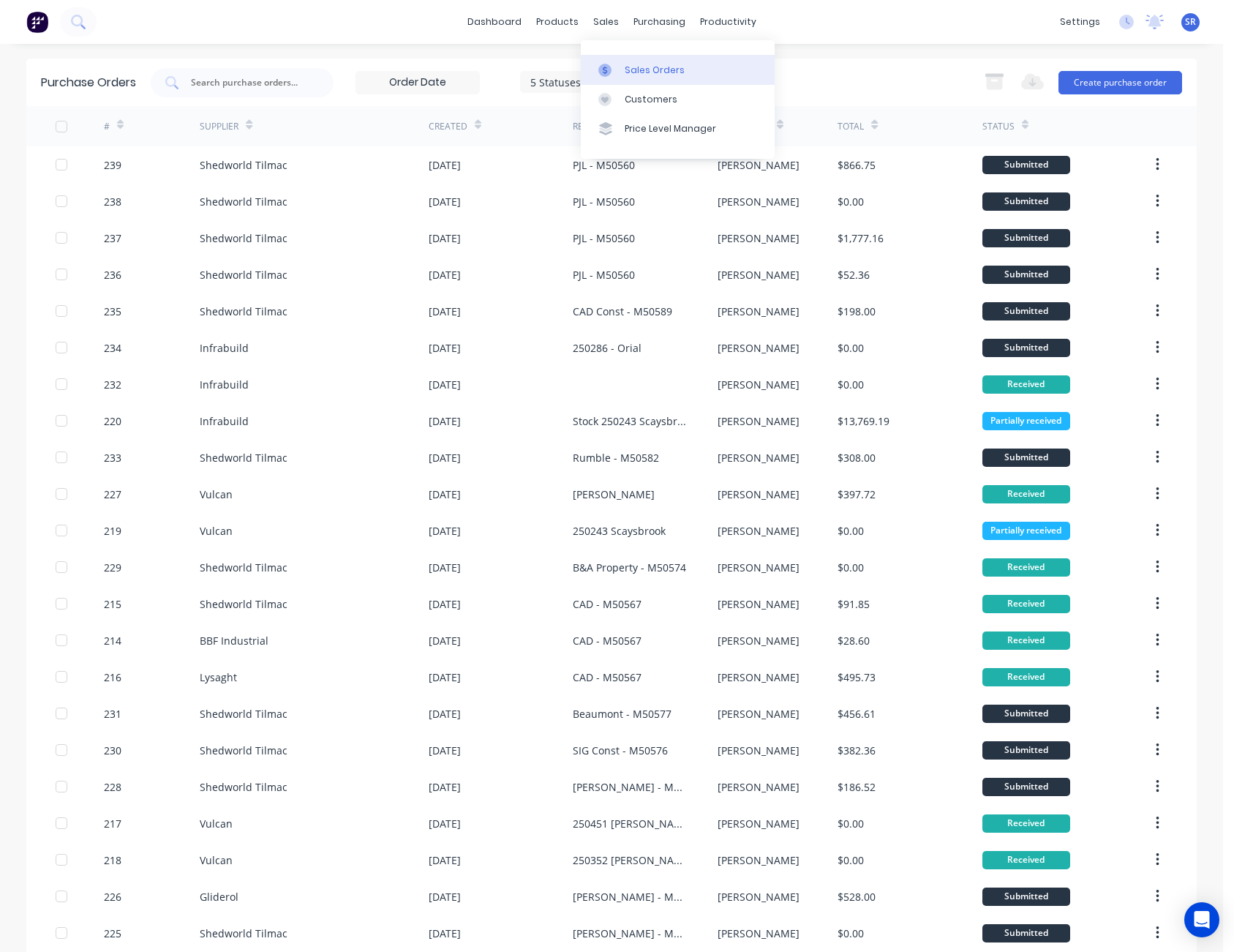
click at [627, 68] on div "Sales Orders" at bounding box center [655, 70] width 60 height 13
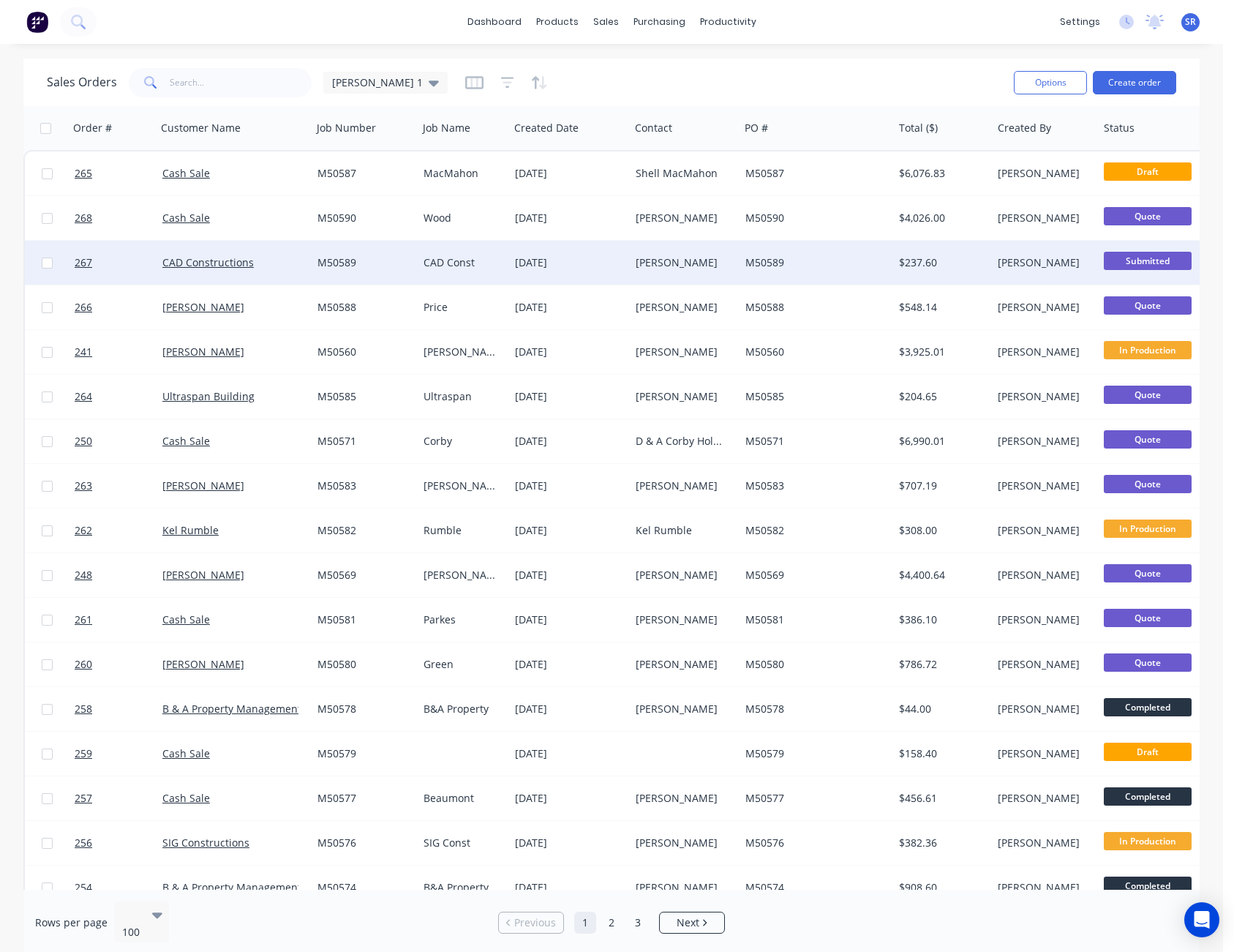
click at [1151, 256] on span "Submitted" at bounding box center [1147, 260] width 88 height 18
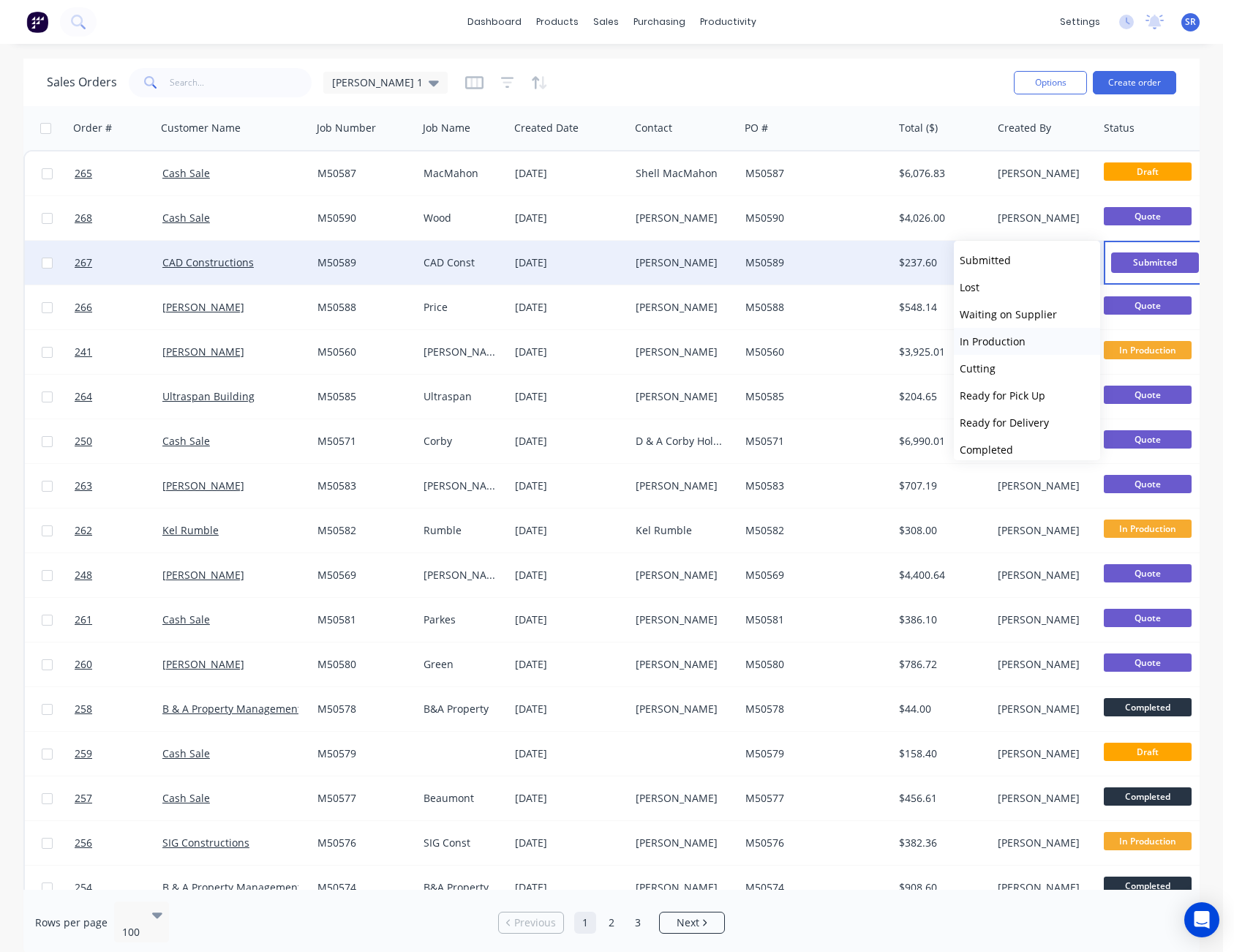
click at [1005, 341] on span "In Production" at bounding box center [992, 341] width 66 height 13
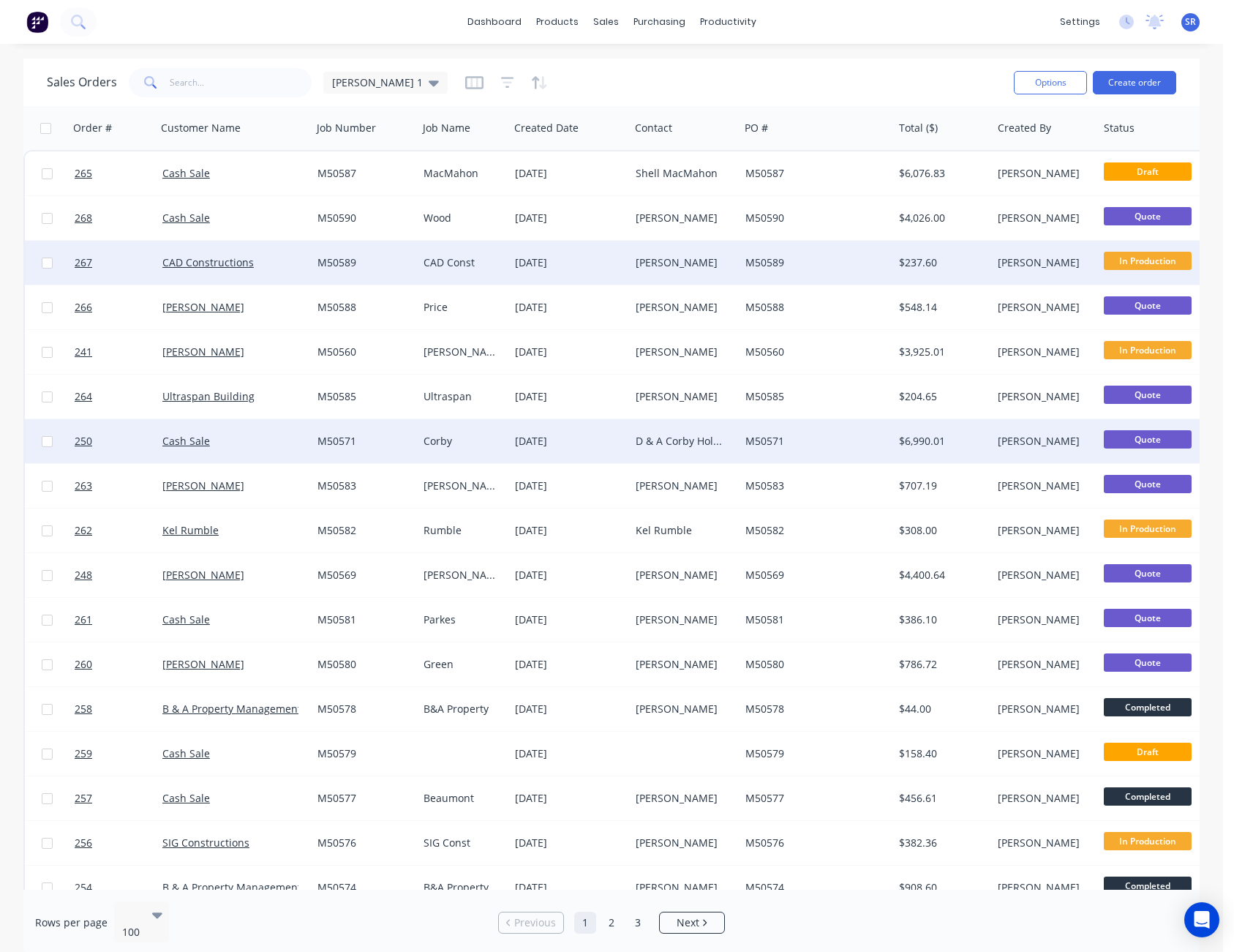
click at [1042, 436] on div "[PERSON_NAME]" at bounding box center [1042, 440] width 90 height 14
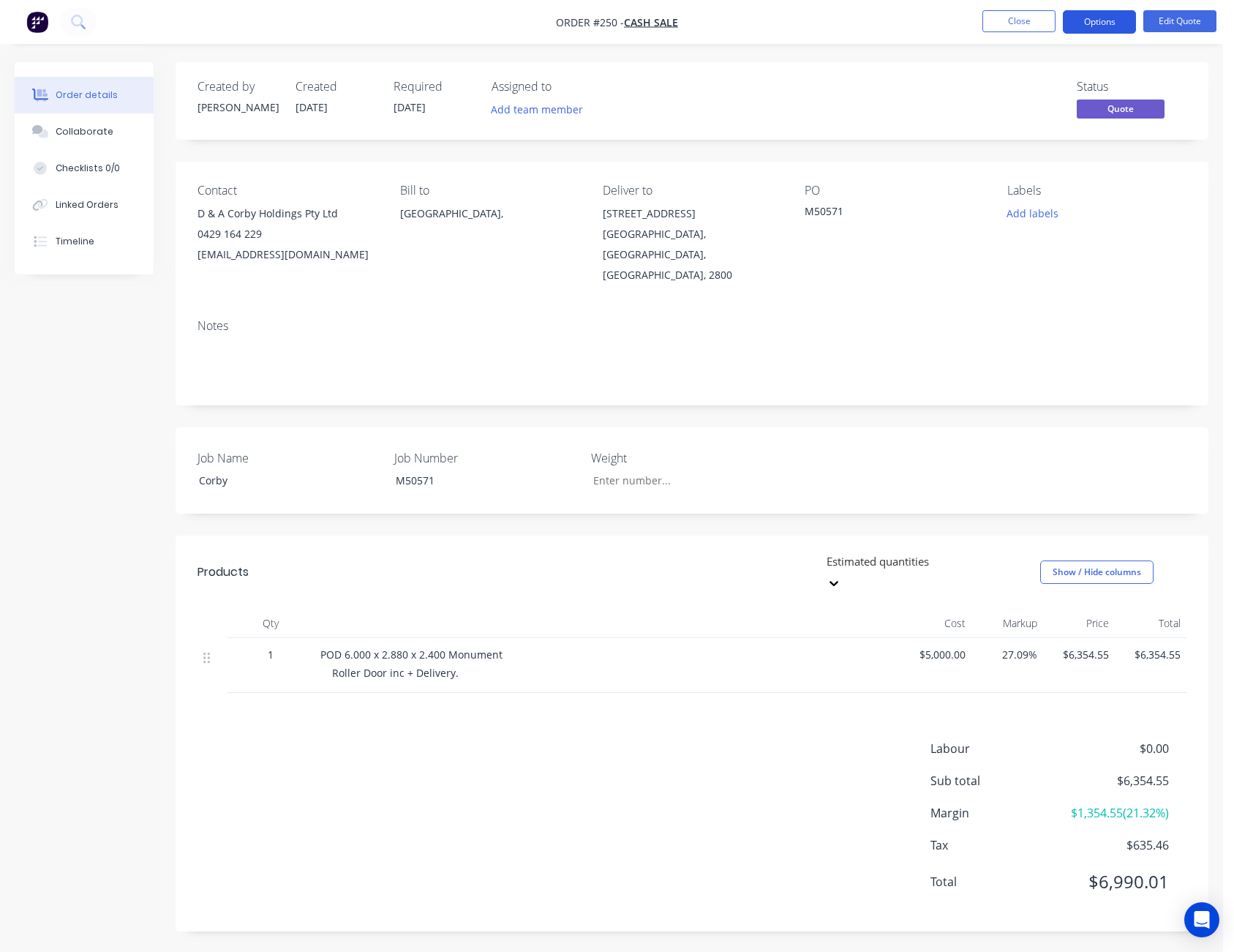
click at [1087, 23] on button "Options" at bounding box center [1099, 22] width 73 height 23
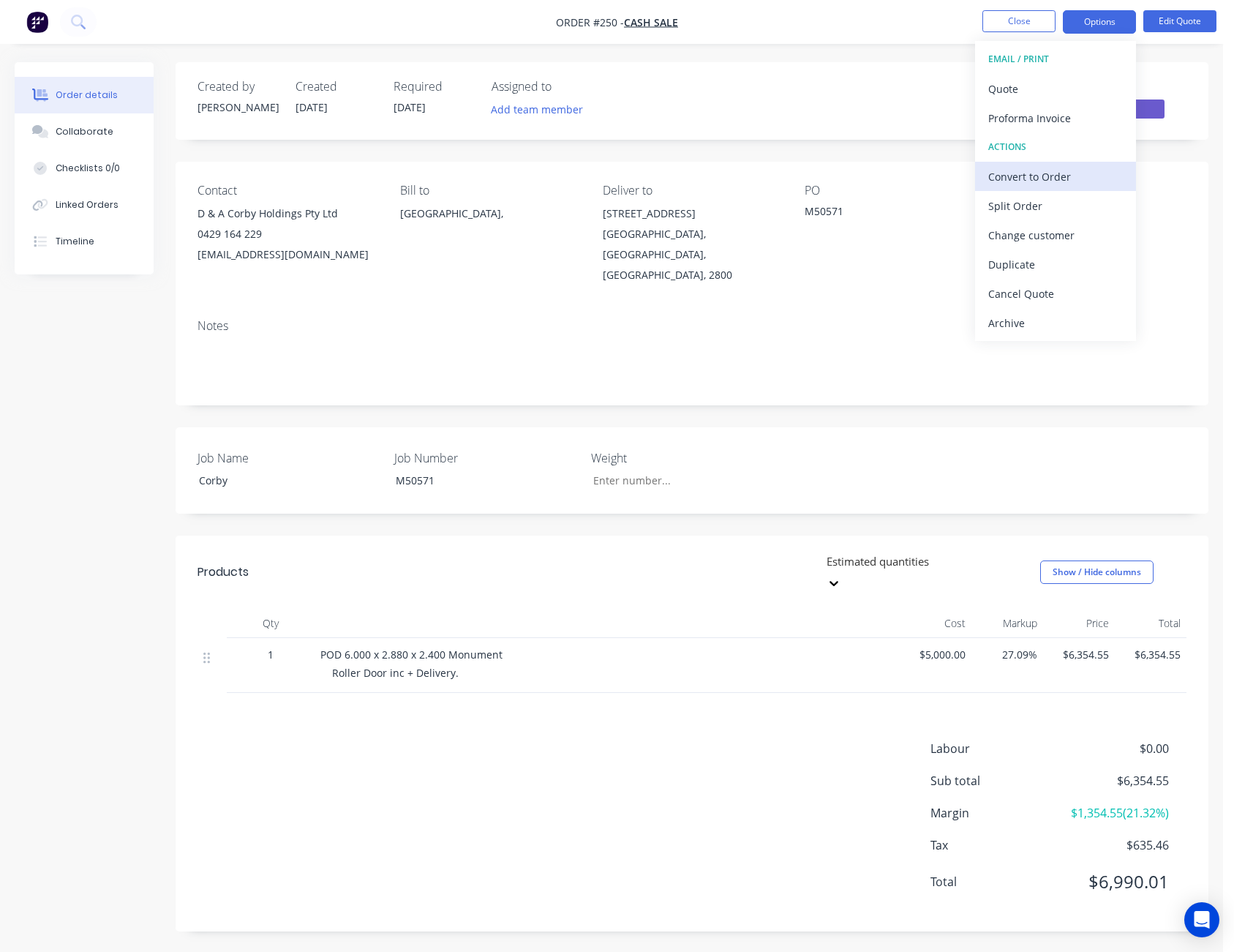
click at [1070, 177] on div "Convert to Order" at bounding box center [1056, 176] width 135 height 21
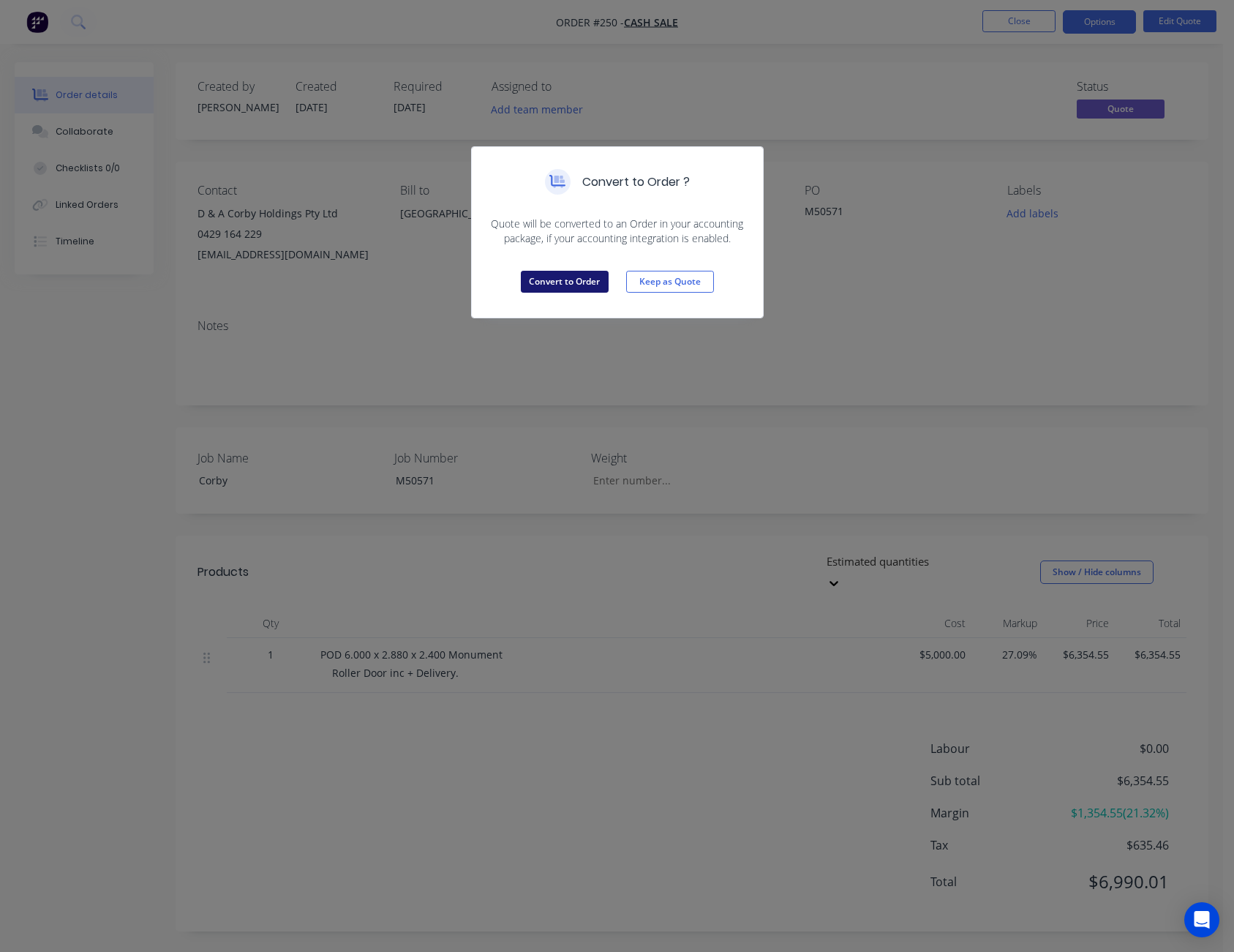
click at [580, 280] on button "Convert to Order" at bounding box center [564, 281] width 88 height 22
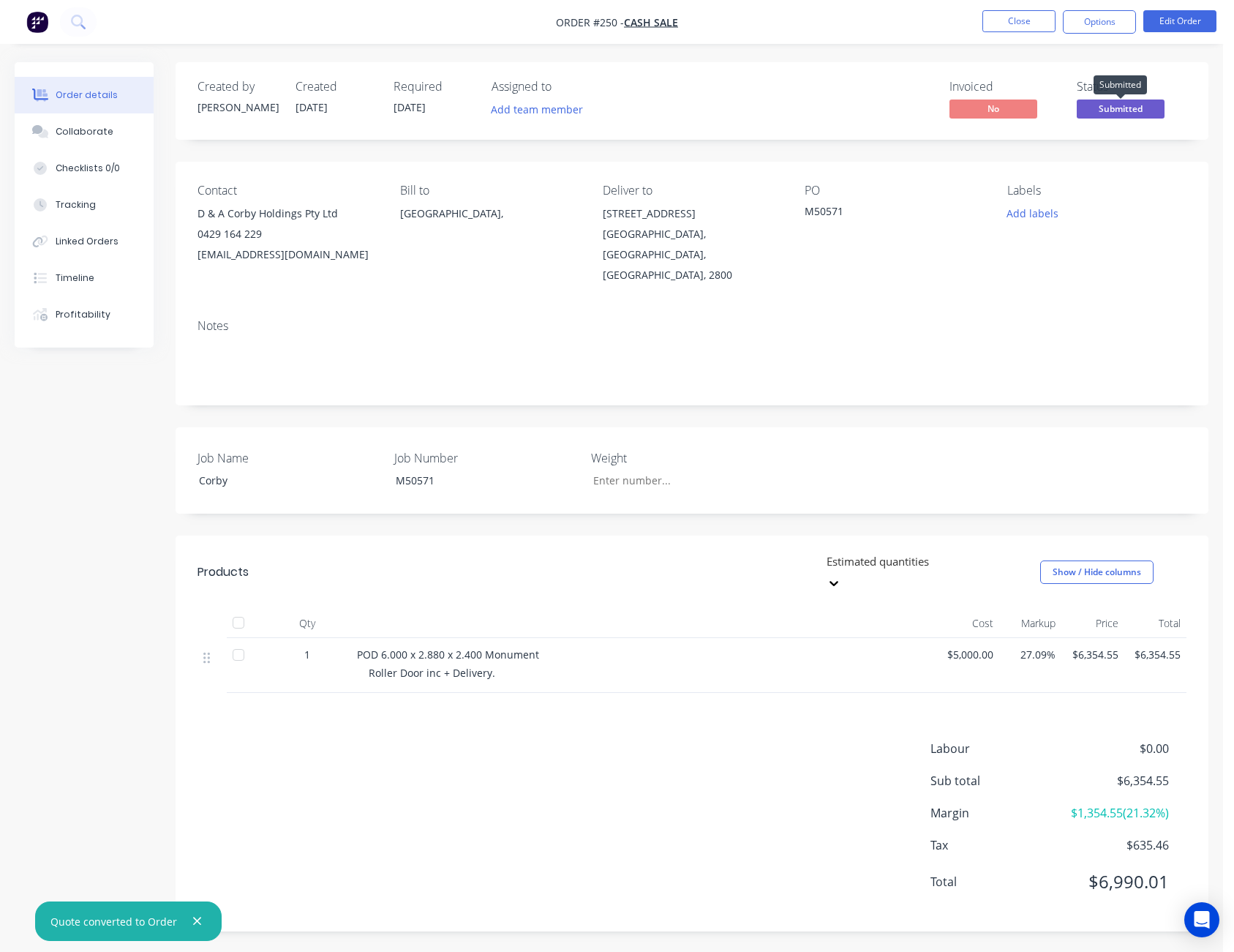
click at [1143, 101] on span "Submitted" at bounding box center [1120, 108] width 88 height 18
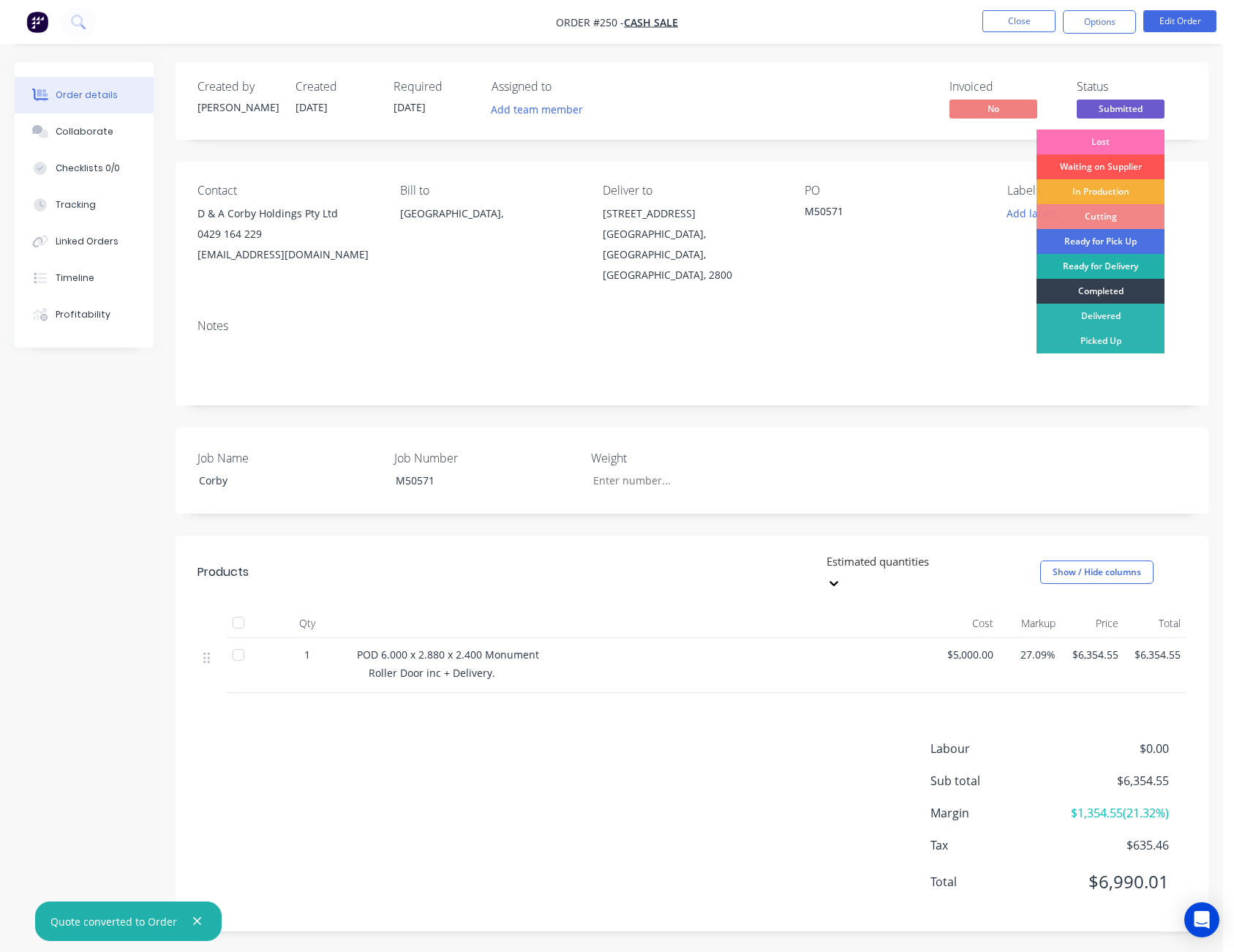
click at [1113, 259] on div "Ready for Delivery" at bounding box center [1100, 267] width 128 height 25
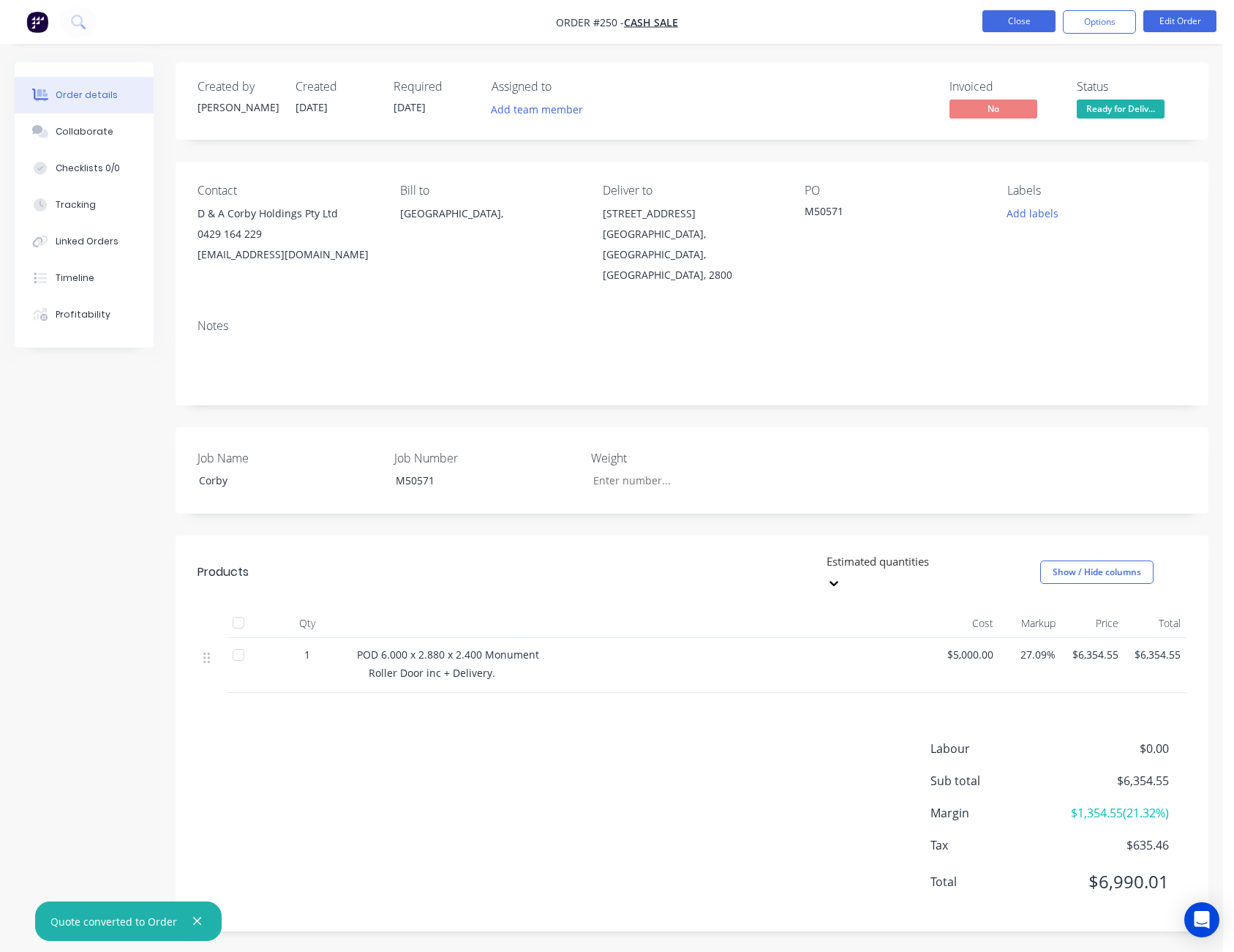
click at [1037, 23] on button "Close" at bounding box center [1019, 21] width 73 height 22
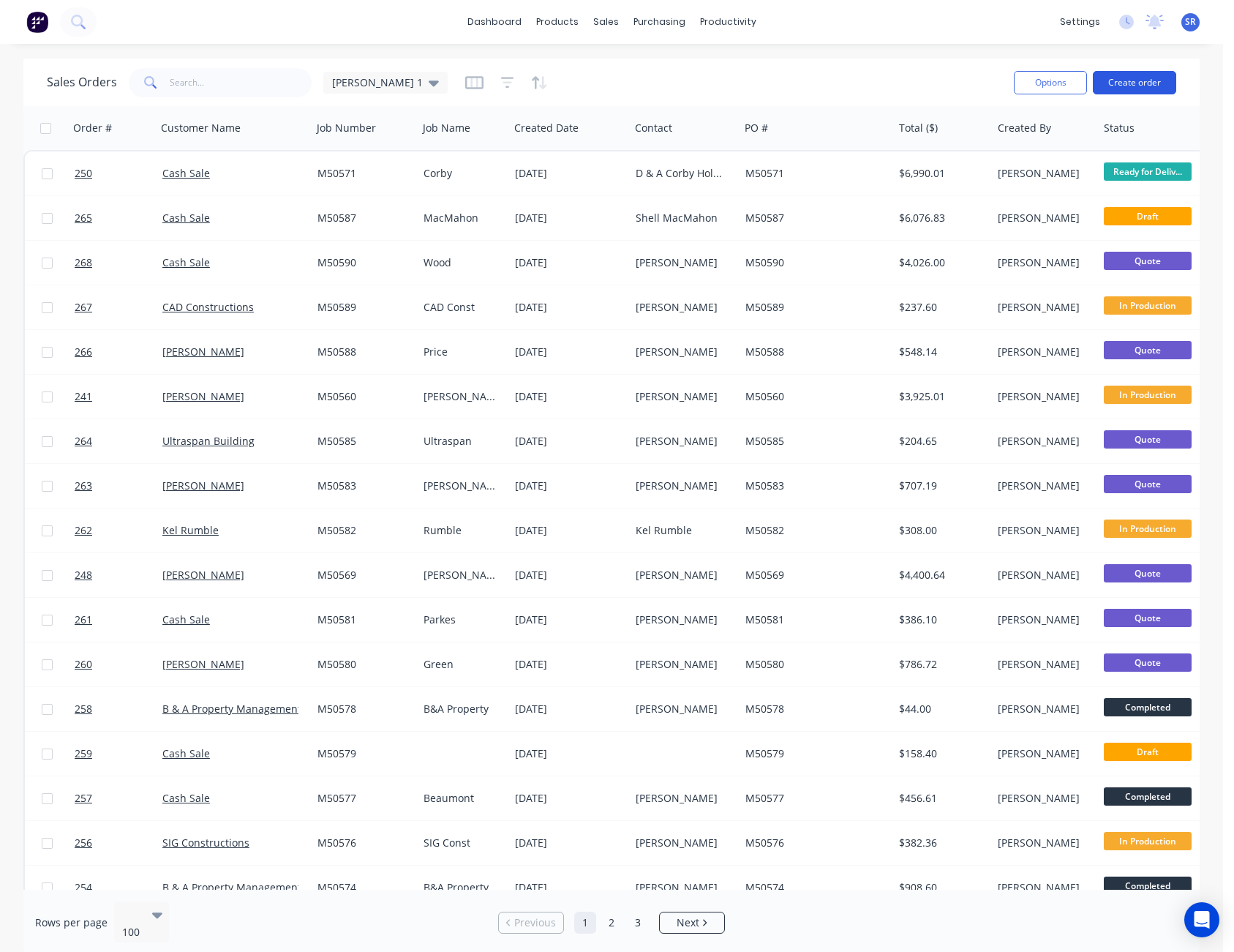
click at [1136, 83] on button "Create order" at bounding box center [1135, 83] width 84 height 23
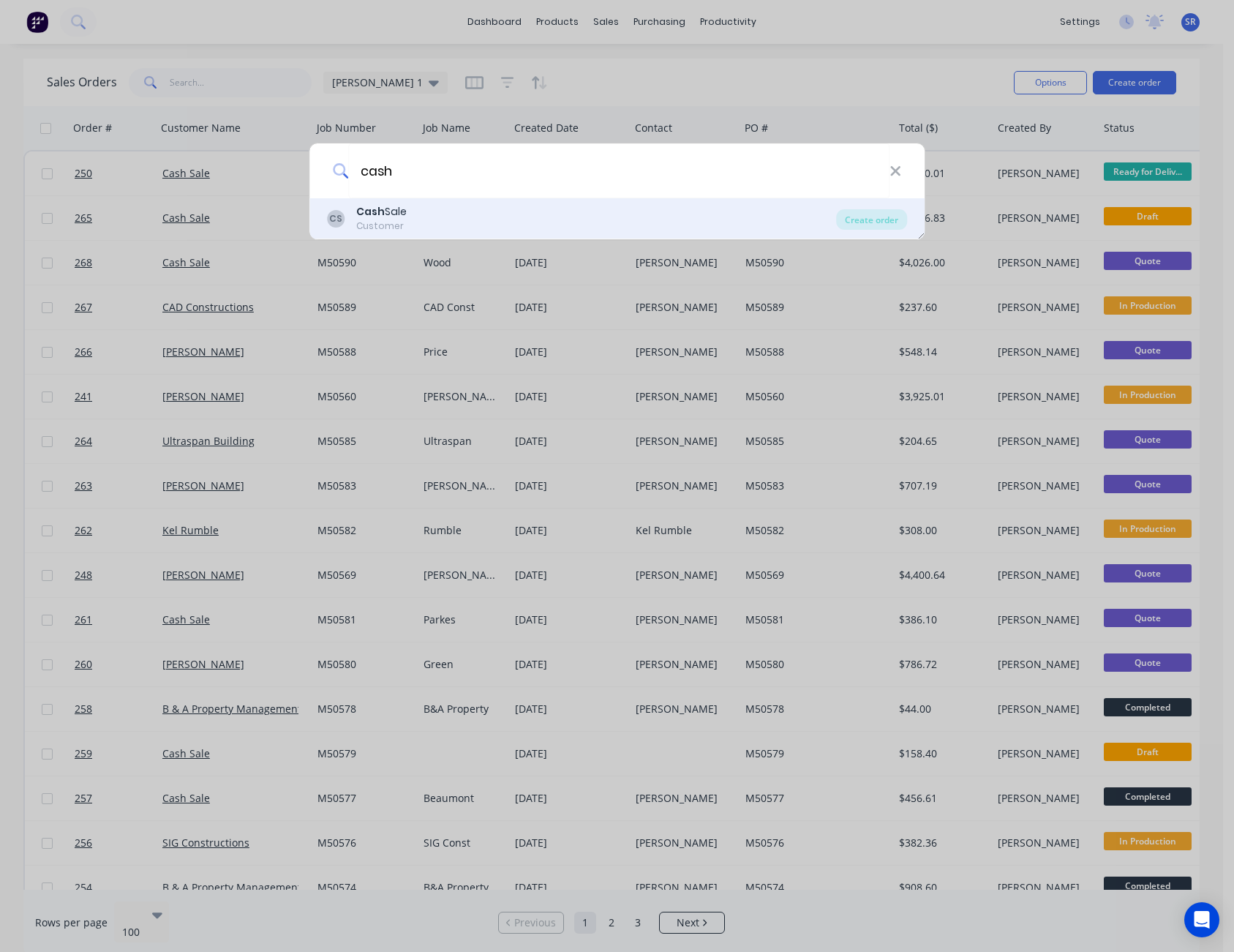
type input "cash"
click at [386, 212] on div "Cash Sale" at bounding box center [381, 212] width 50 height 15
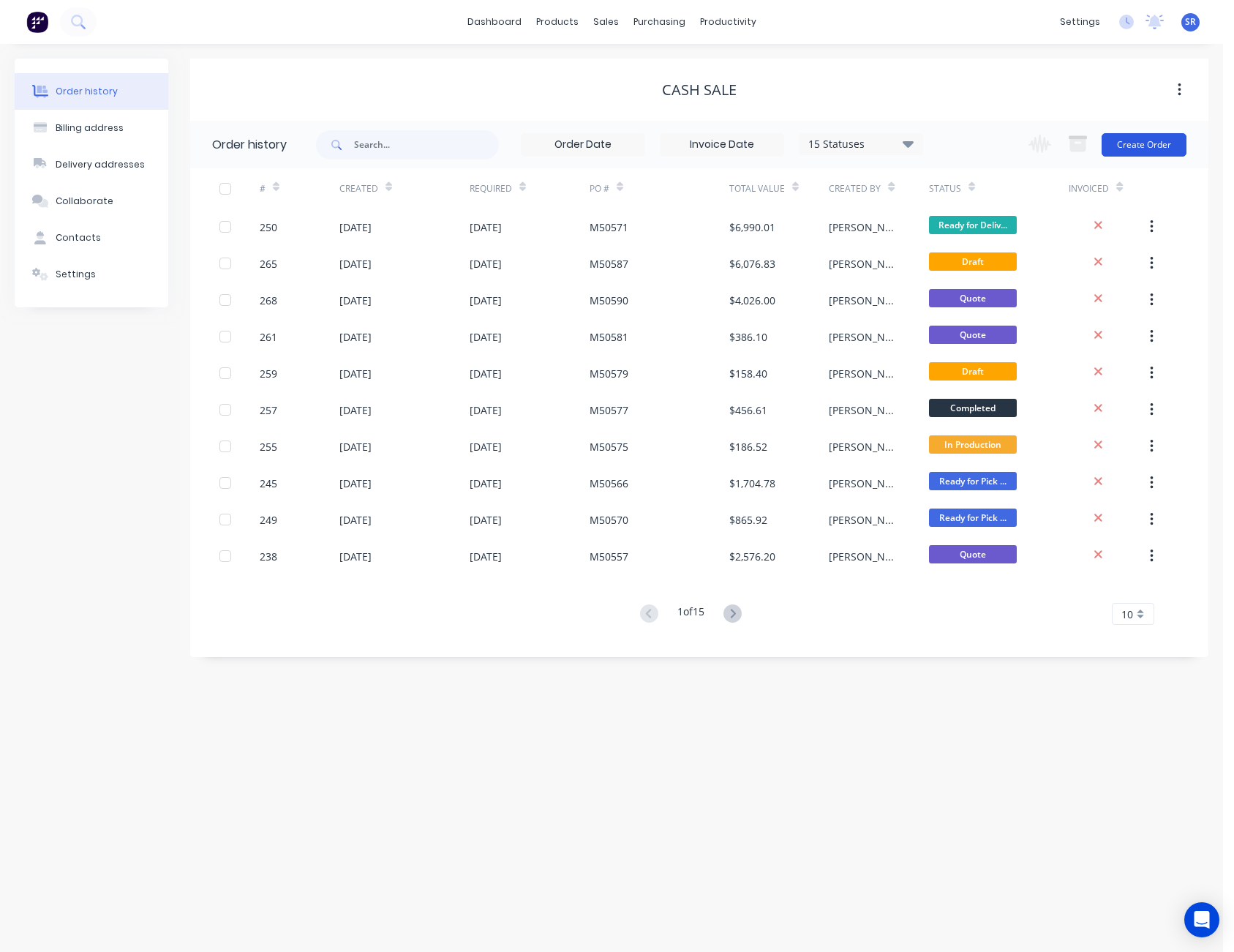
click at [1148, 147] on button "Create Order" at bounding box center [1144, 145] width 85 height 23
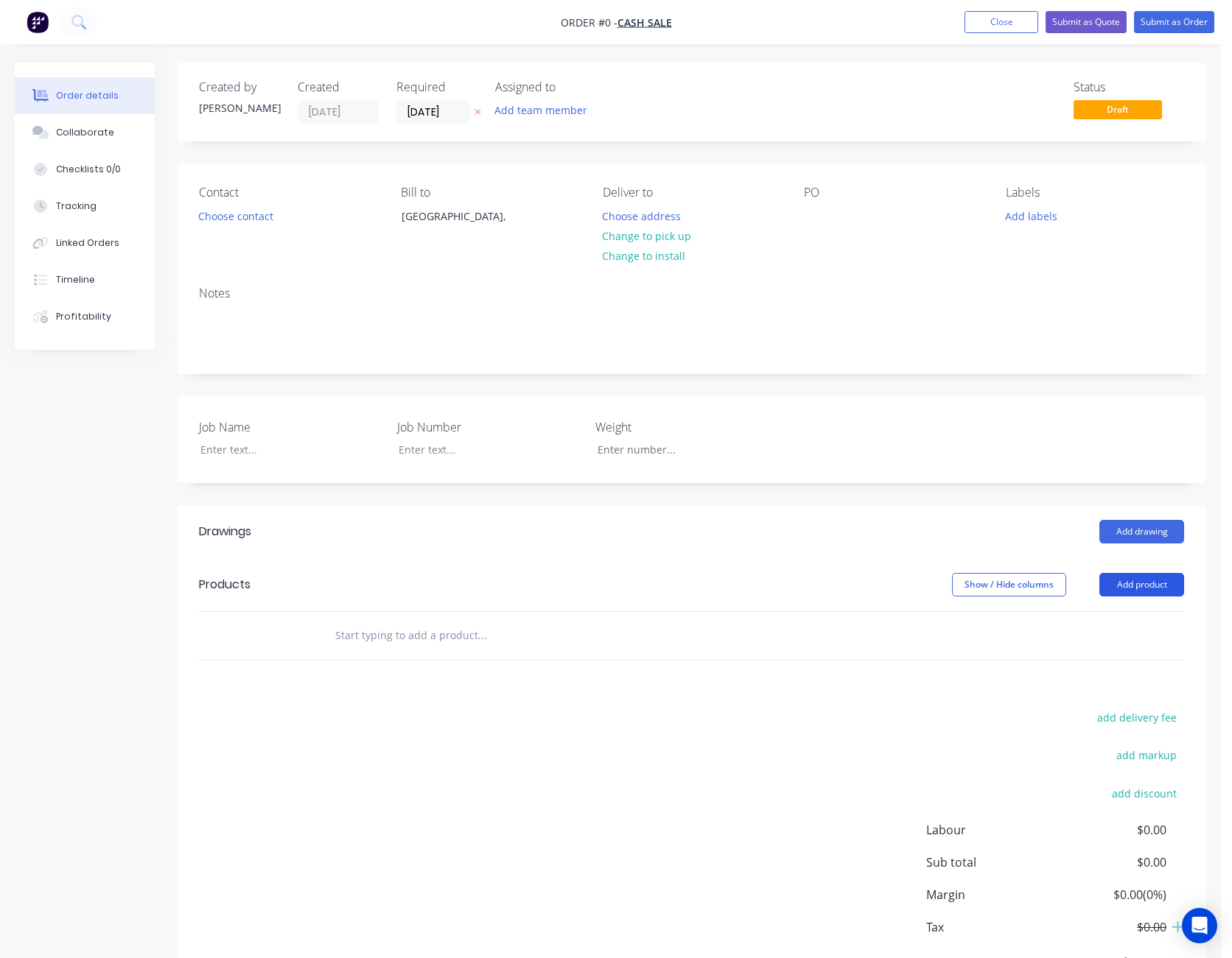
click at [1147, 584] on button "Add product" at bounding box center [1141, 585] width 84 height 23
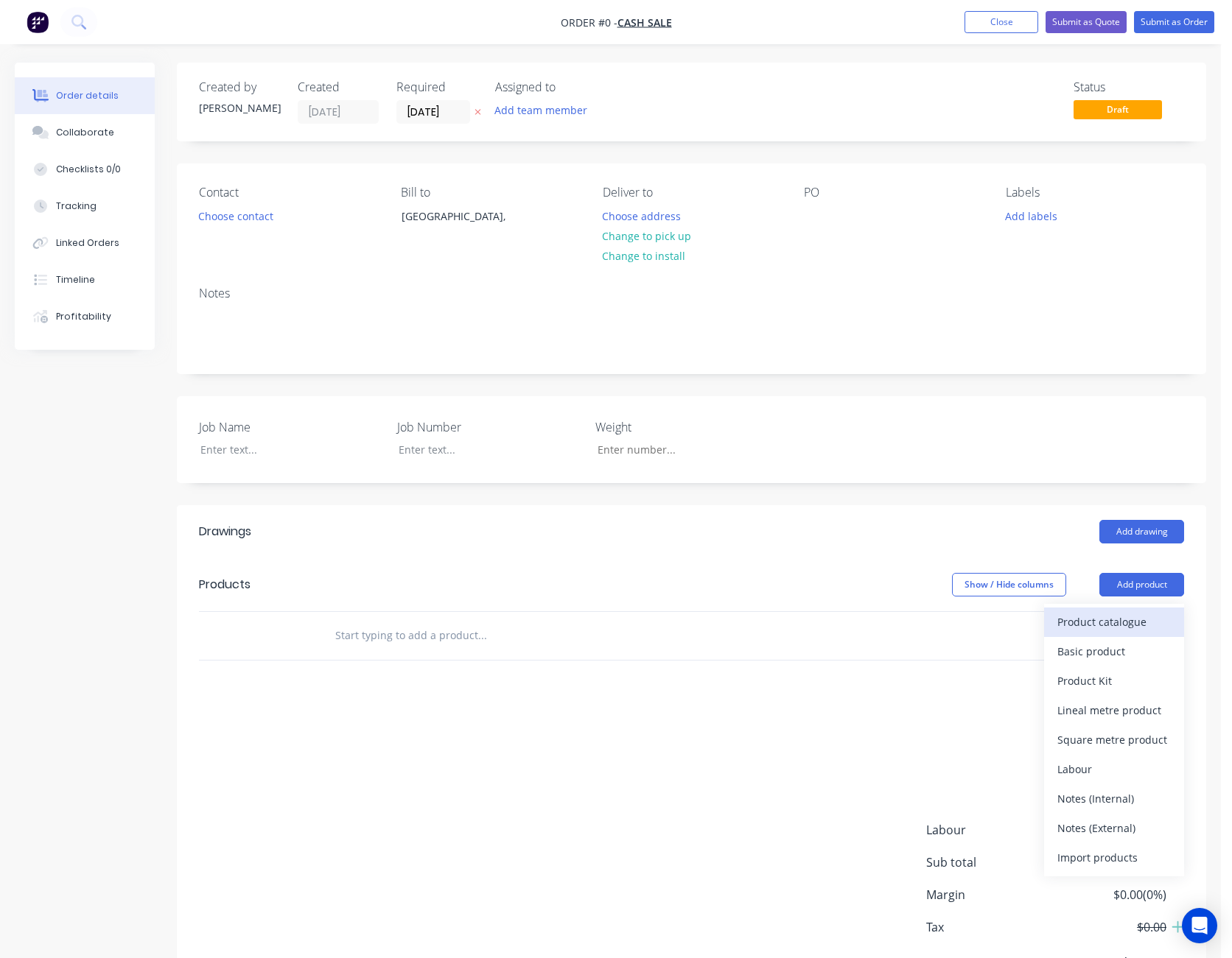
click at [1135, 616] on div "Product catalogue" at bounding box center [1114, 622] width 113 height 21
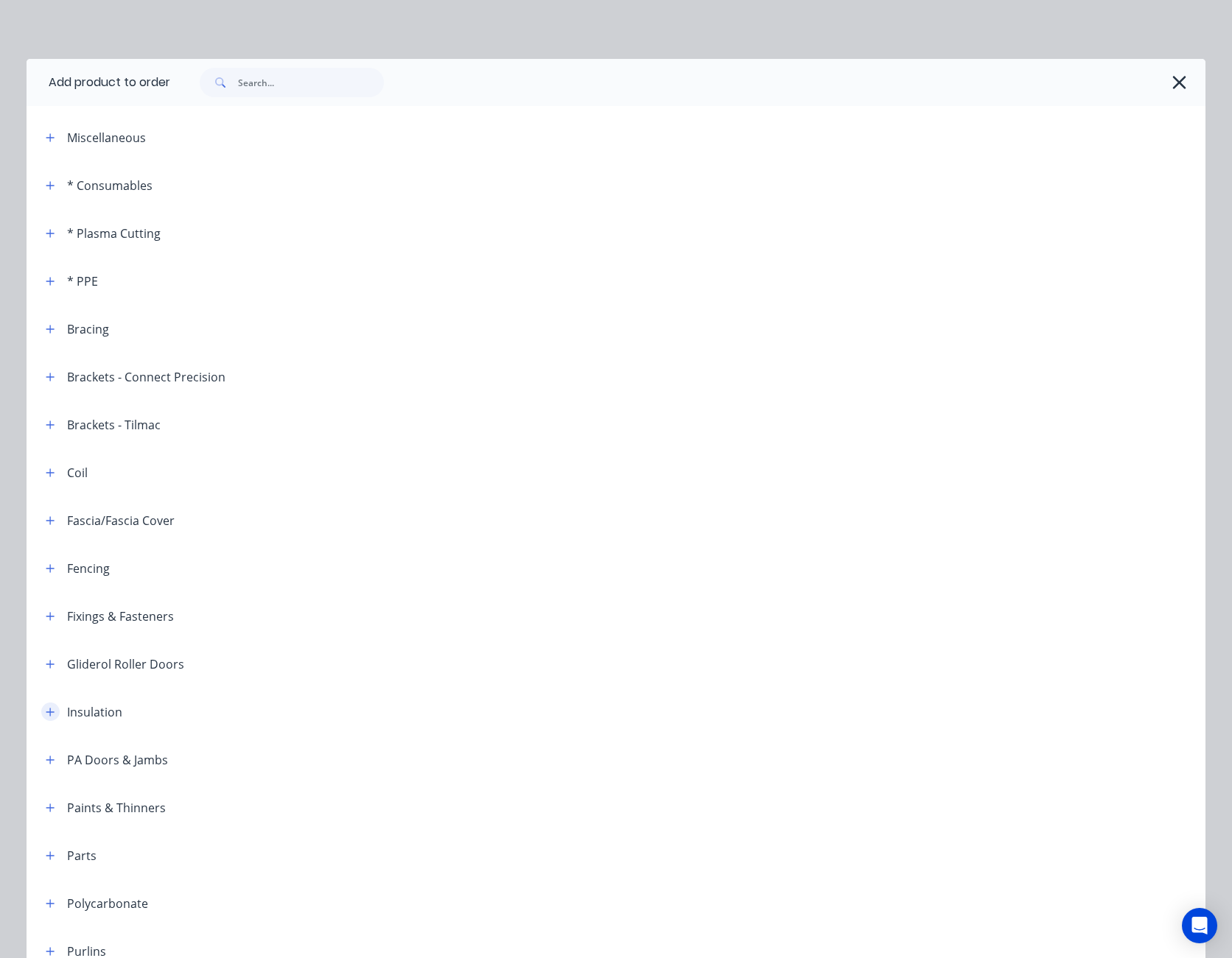
click at [53, 713] on button "button" at bounding box center [50, 711] width 18 height 18
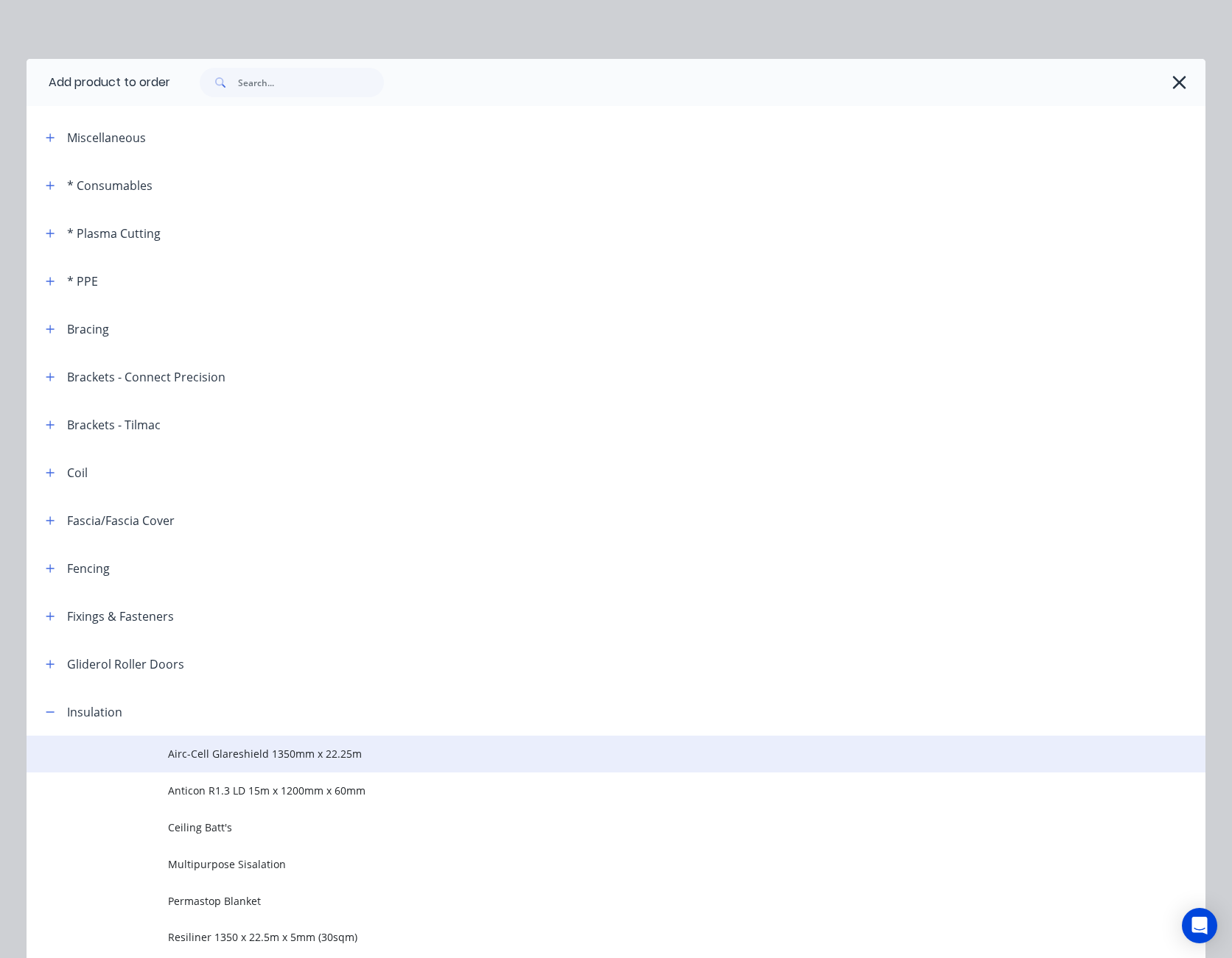
click at [279, 753] on span "Airc-Cell Glareshield 1350mm x 22.25m" at bounding box center [582, 753] width 829 height 16
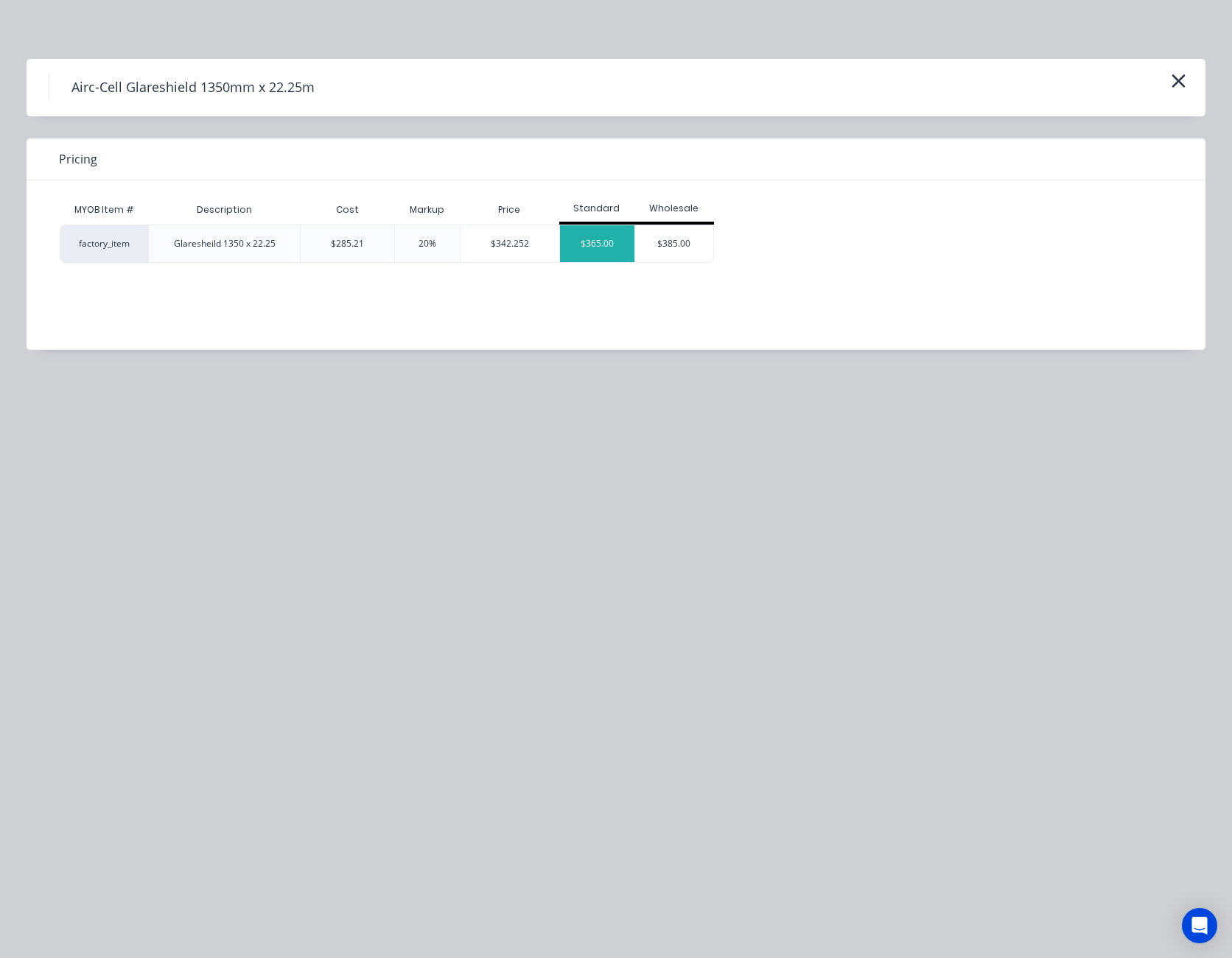
click at [597, 236] on div "$365.00" at bounding box center [597, 243] width 75 height 37
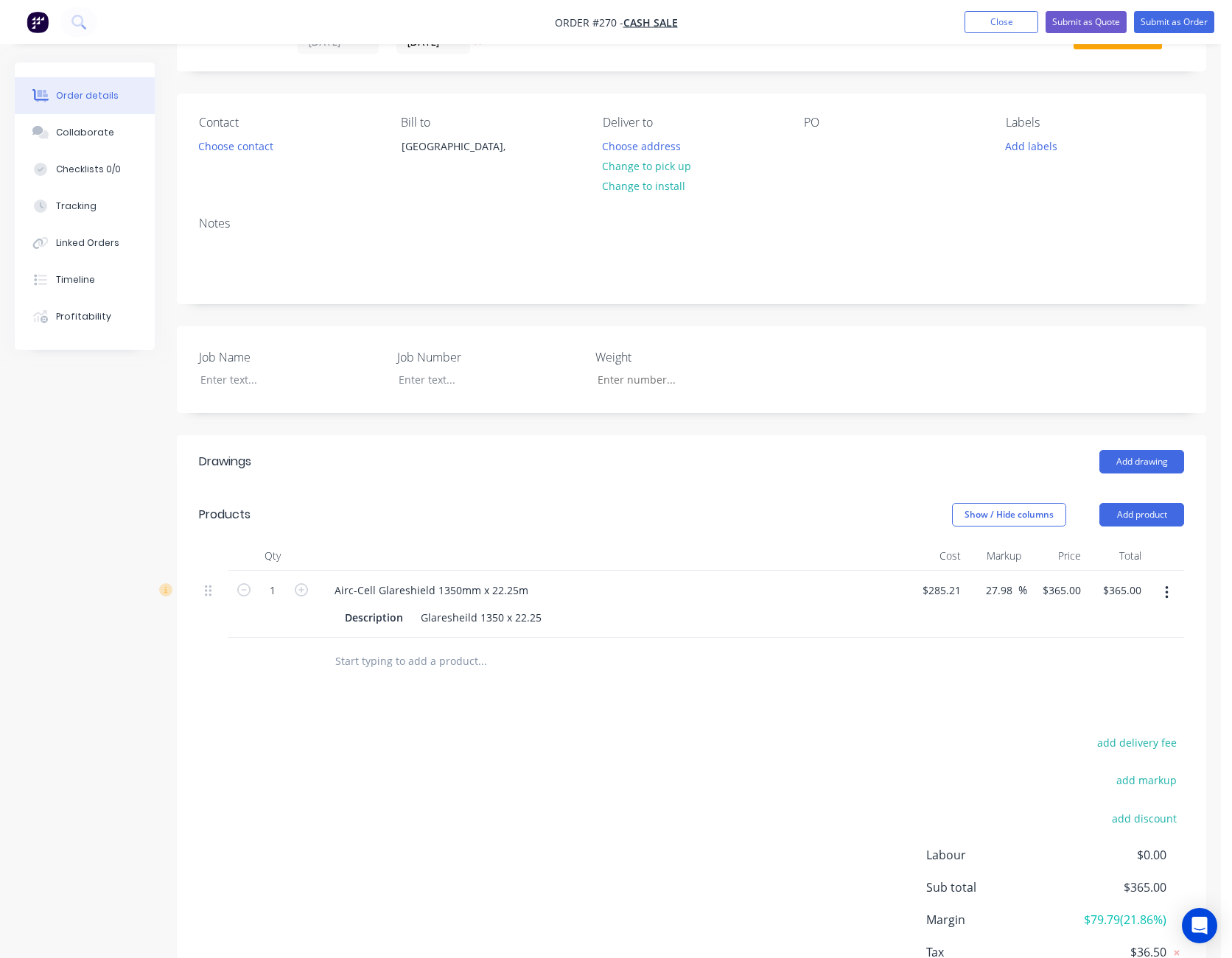
scroll to position [147, 0]
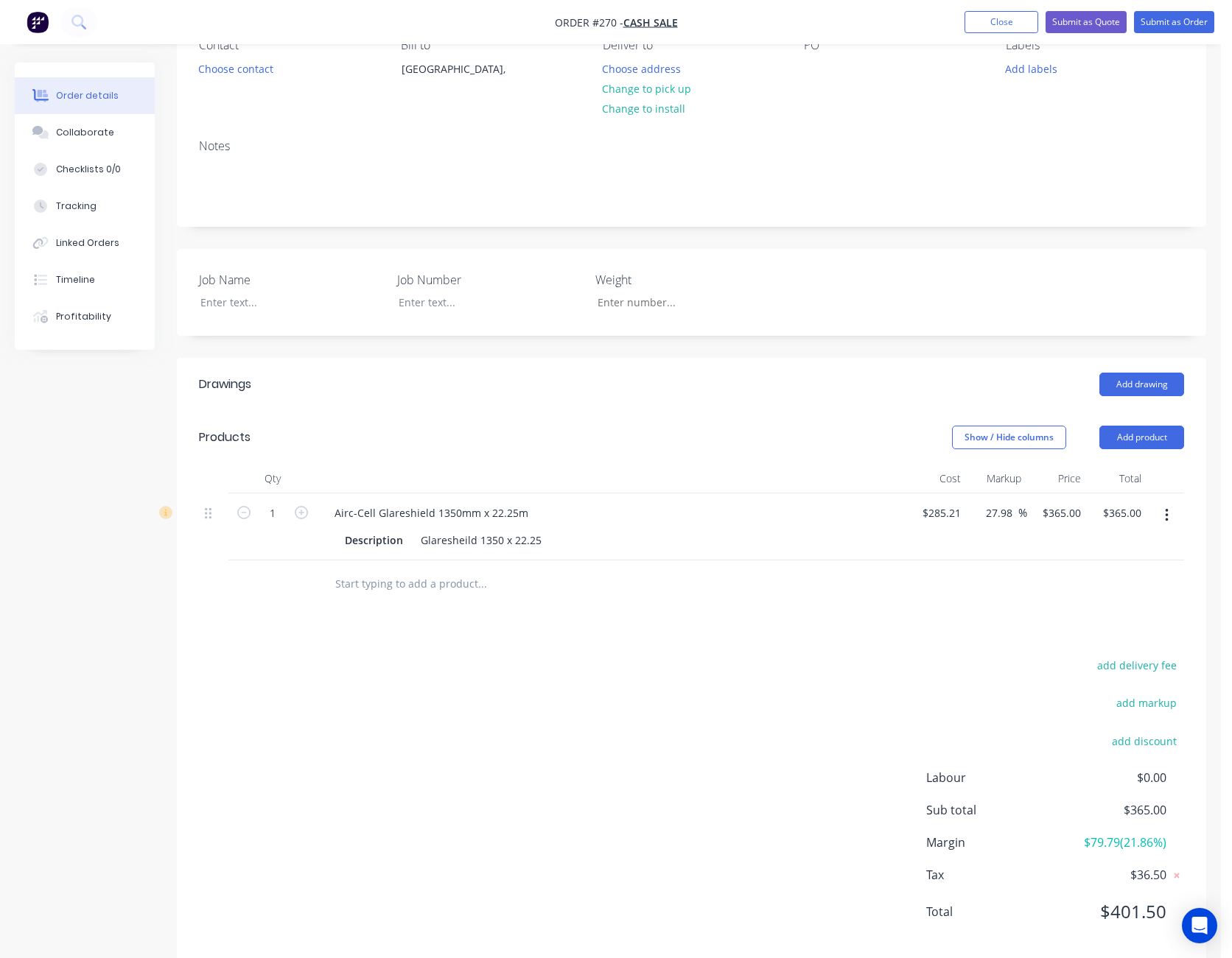
click at [1192, 108] on div "Contact Choose contact [PERSON_NAME] to [GEOGRAPHIC_DATA], Deliver to Choose ad…" at bounding box center [691, 72] width 1029 height 112
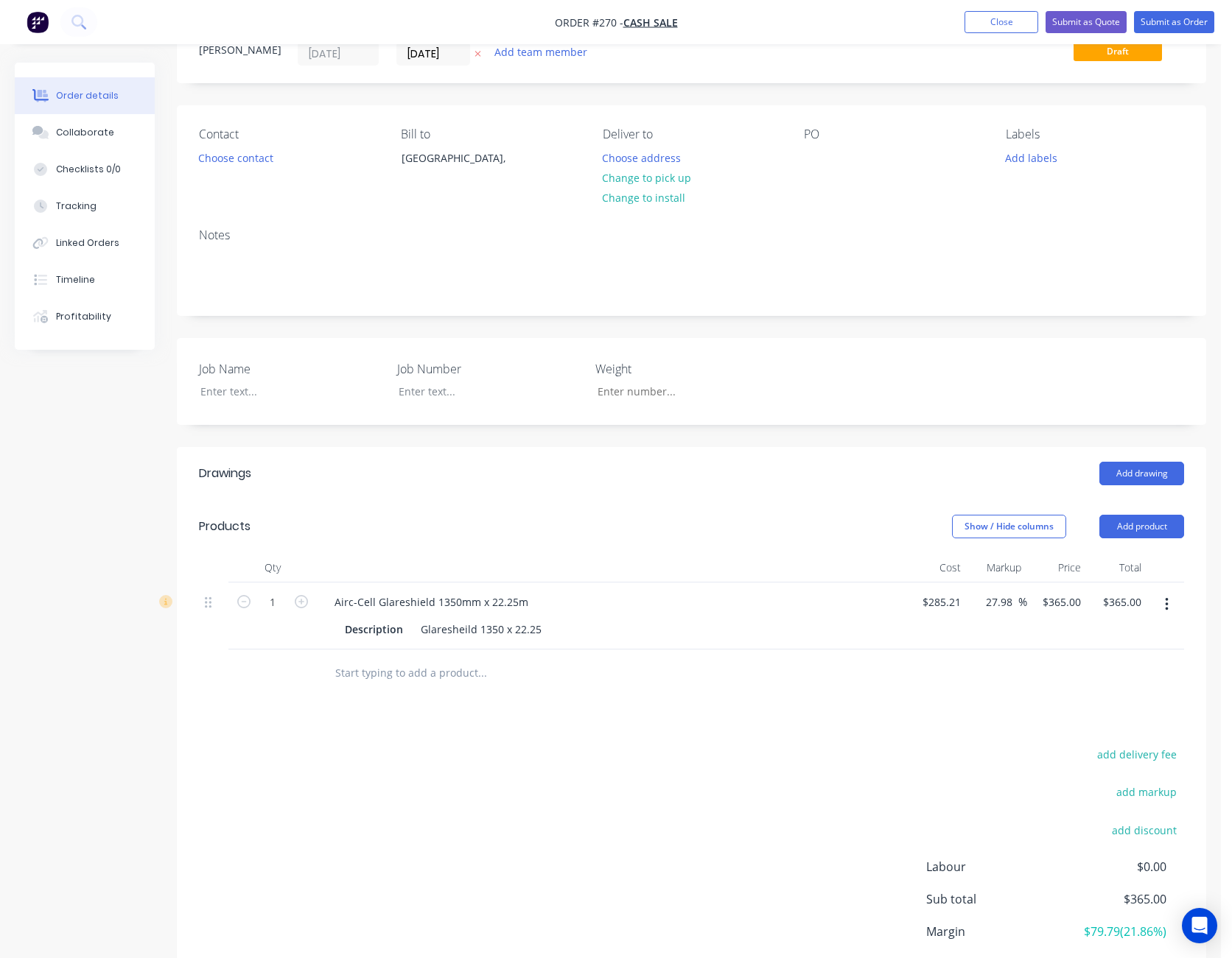
scroll to position [0, 0]
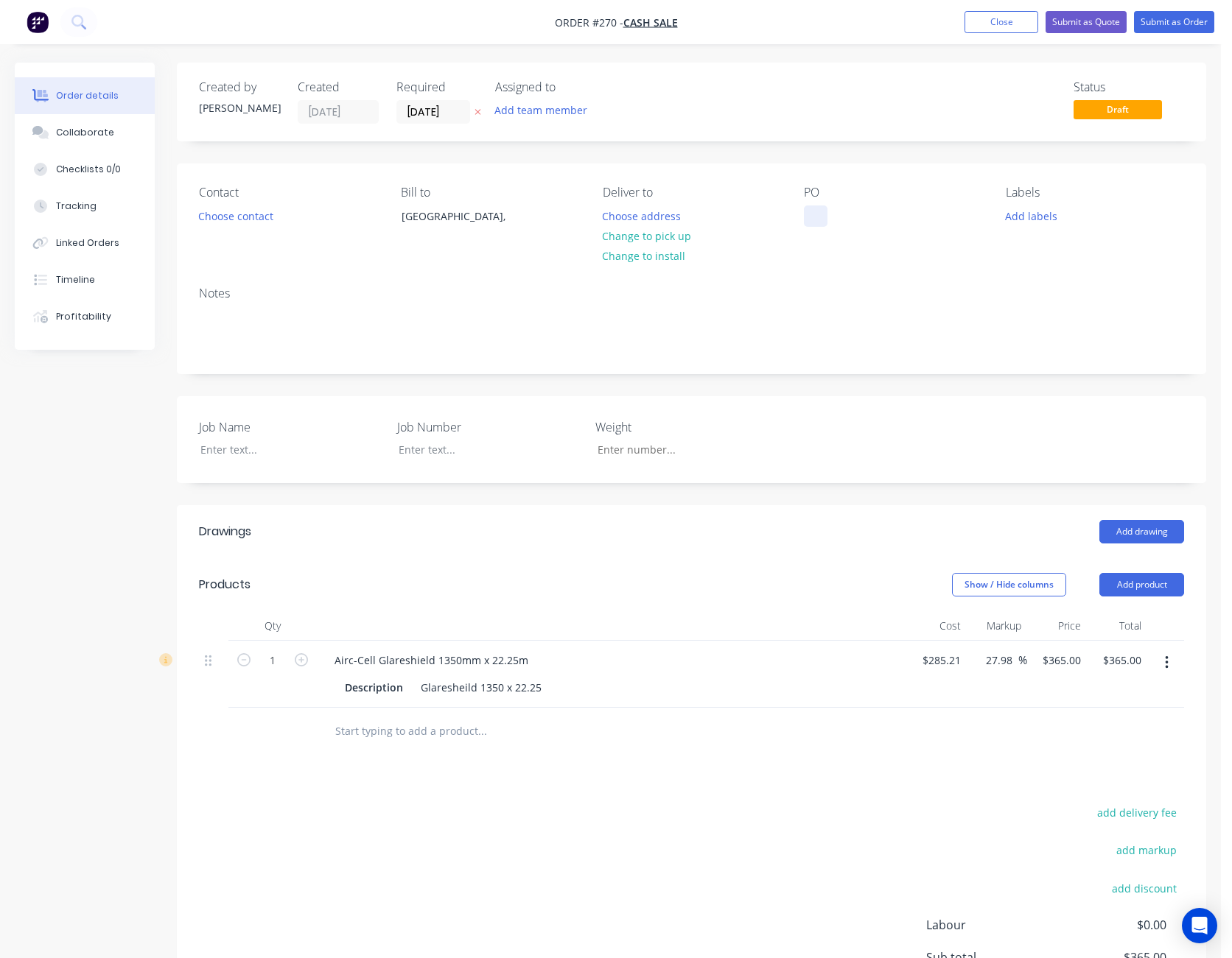
click at [814, 224] on div at bounding box center [815, 216] width 23 height 21
click at [885, 302] on div "Notes" at bounding box center [691, 324] width 1029 height 99
click at [1017, 24] on button "Close" at bounding box center [1001, 21] width 74 height 22
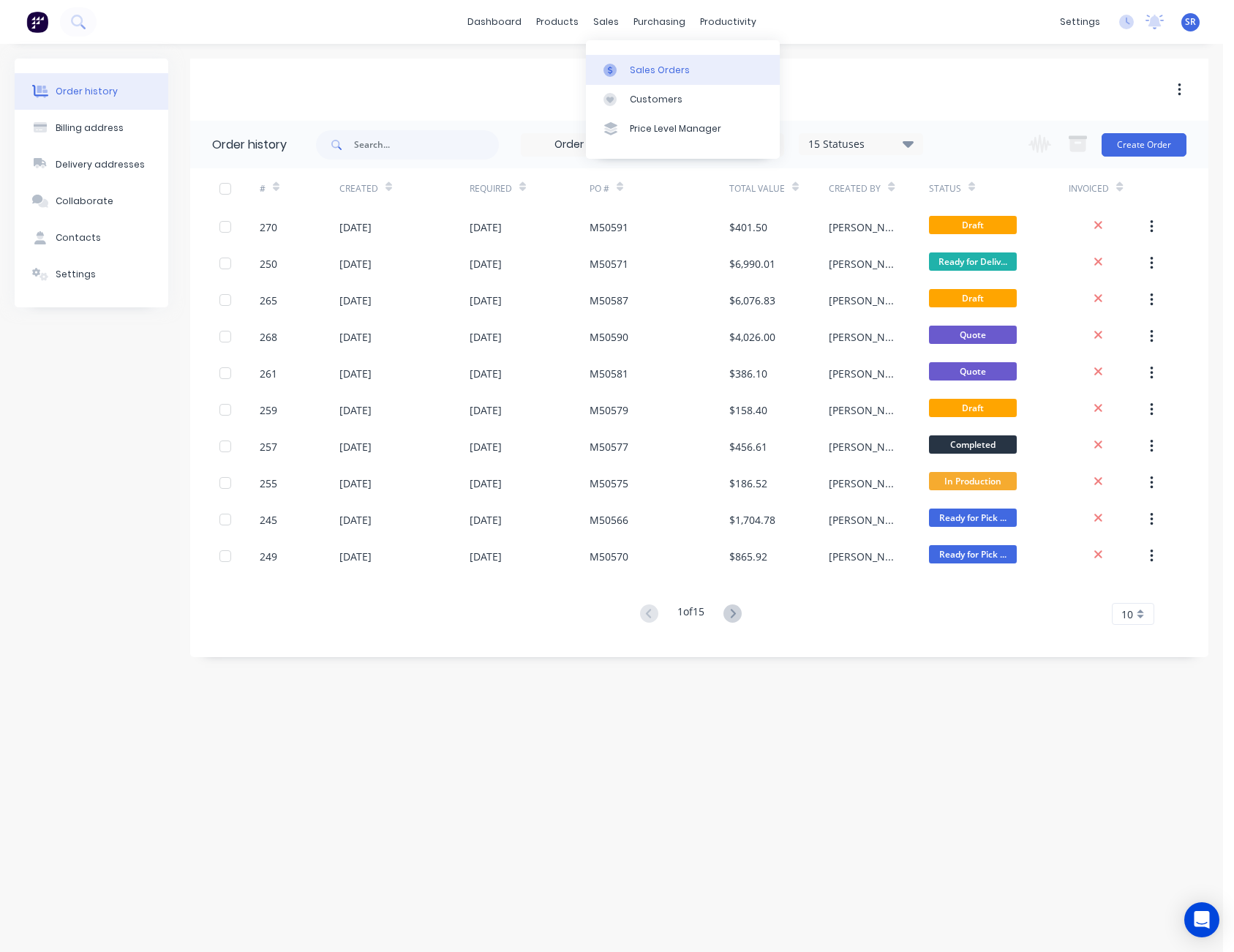
click at [661, 69] on div "Sales Orders" at bounding box center [660, 70] width 60 height 13
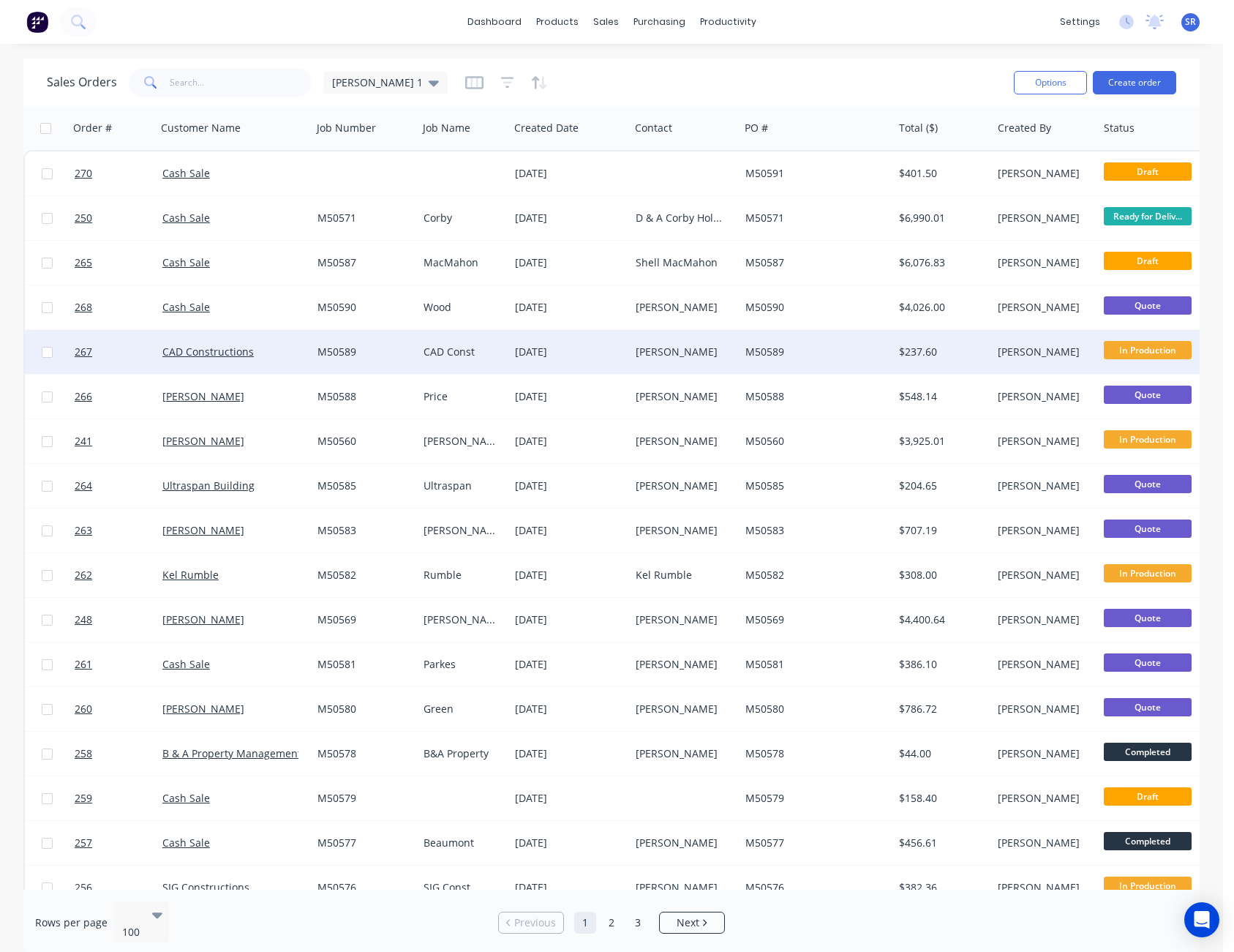
click at [661, 351] on div "[PERSON_NAME]" at bounding box center [682, 352] width 92 height 14
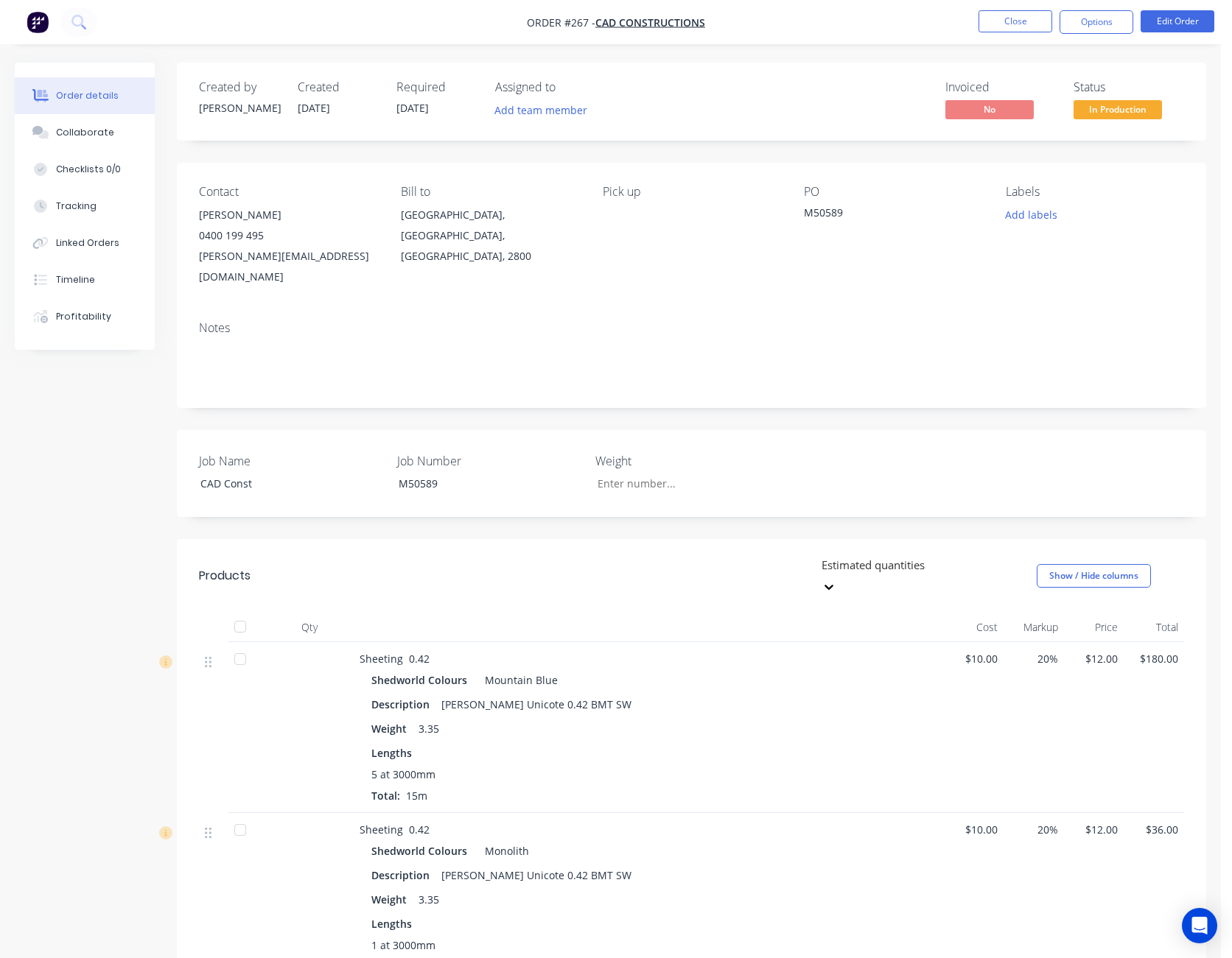
scroll to position [221, 0]
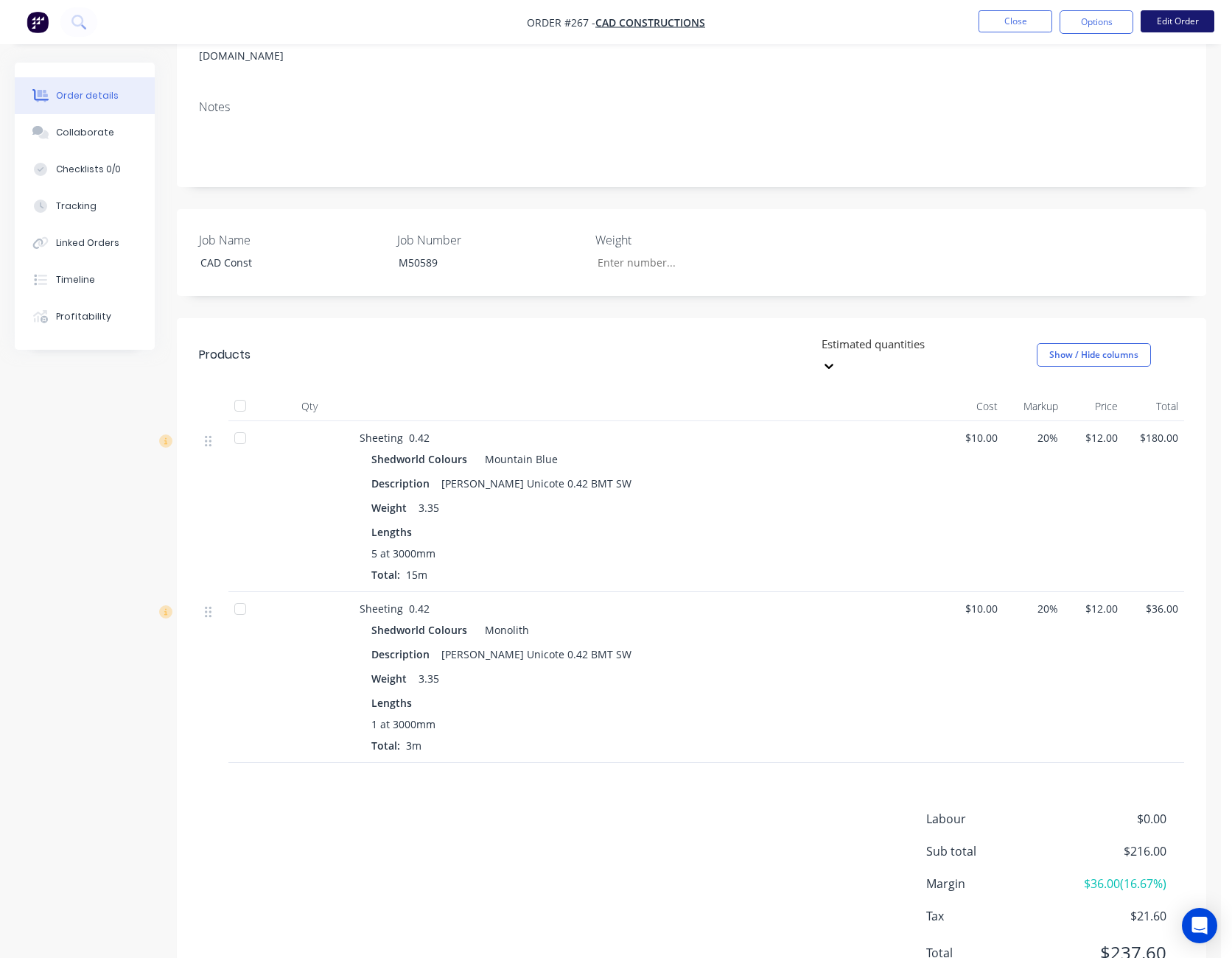
click at [1177, 16] on button "Edit Order" at bounding box center [1178, 21] width 74 height 22
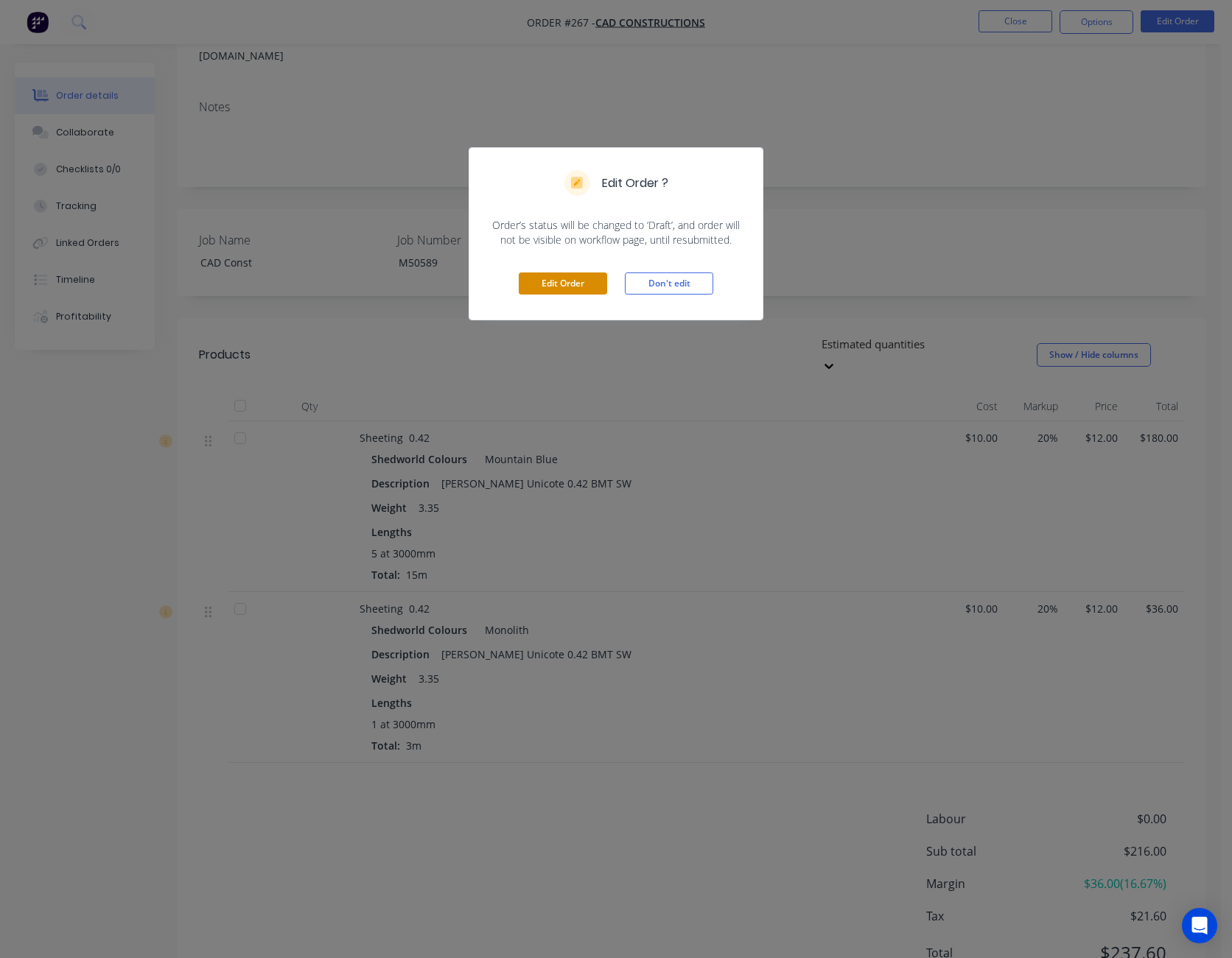
click at [573, 282] on button "Edit Order" at bounding box center [563, 283] width 88 height 22
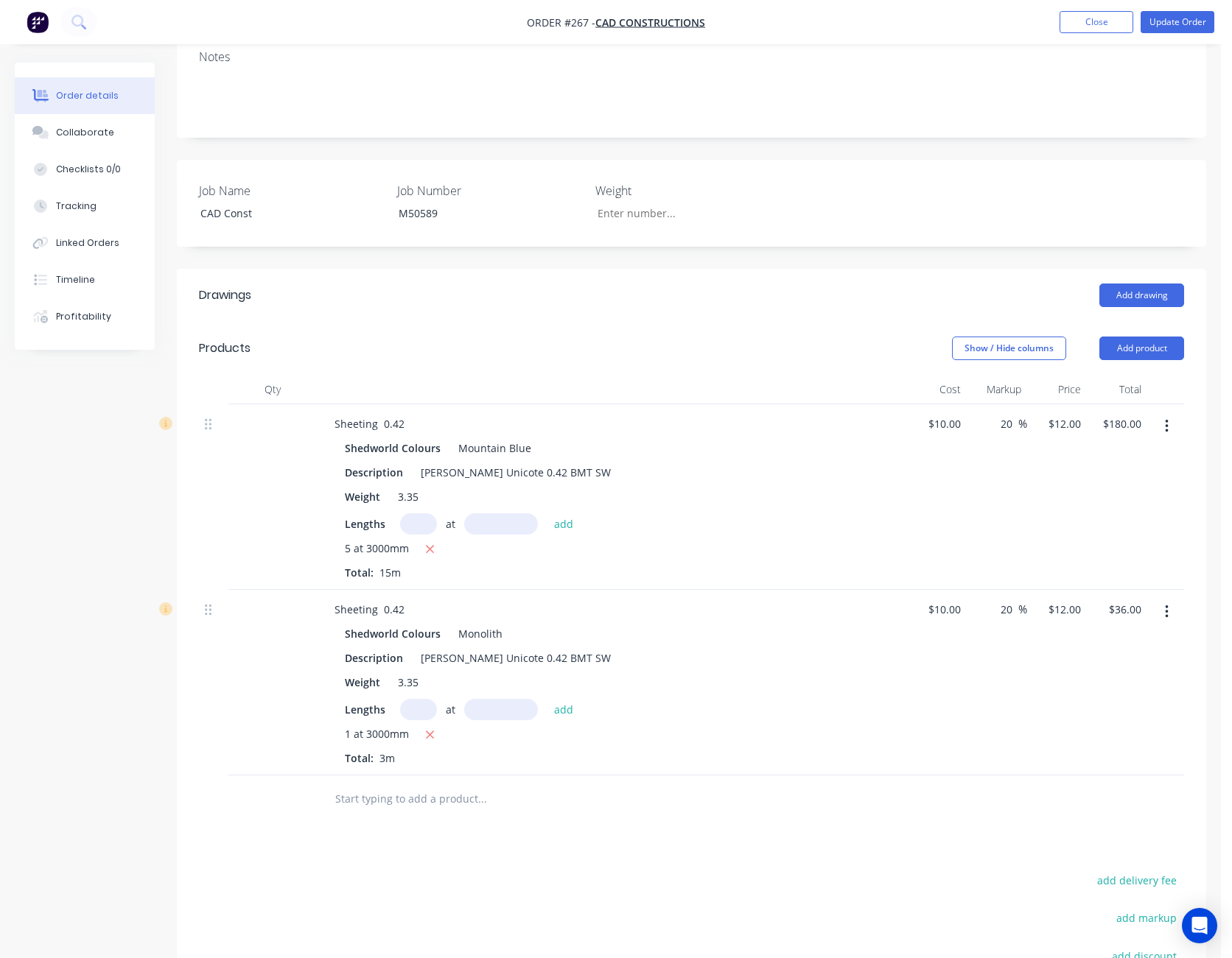
scroll to position [295, 0]
click at [430, 730] on icon "button" at bounding box center [430, 734] width 8 height 8
type input "$0.00"
click at [415, 698] on input "text" at bounding box center [418, 709] width 37 height 21
type input "1"
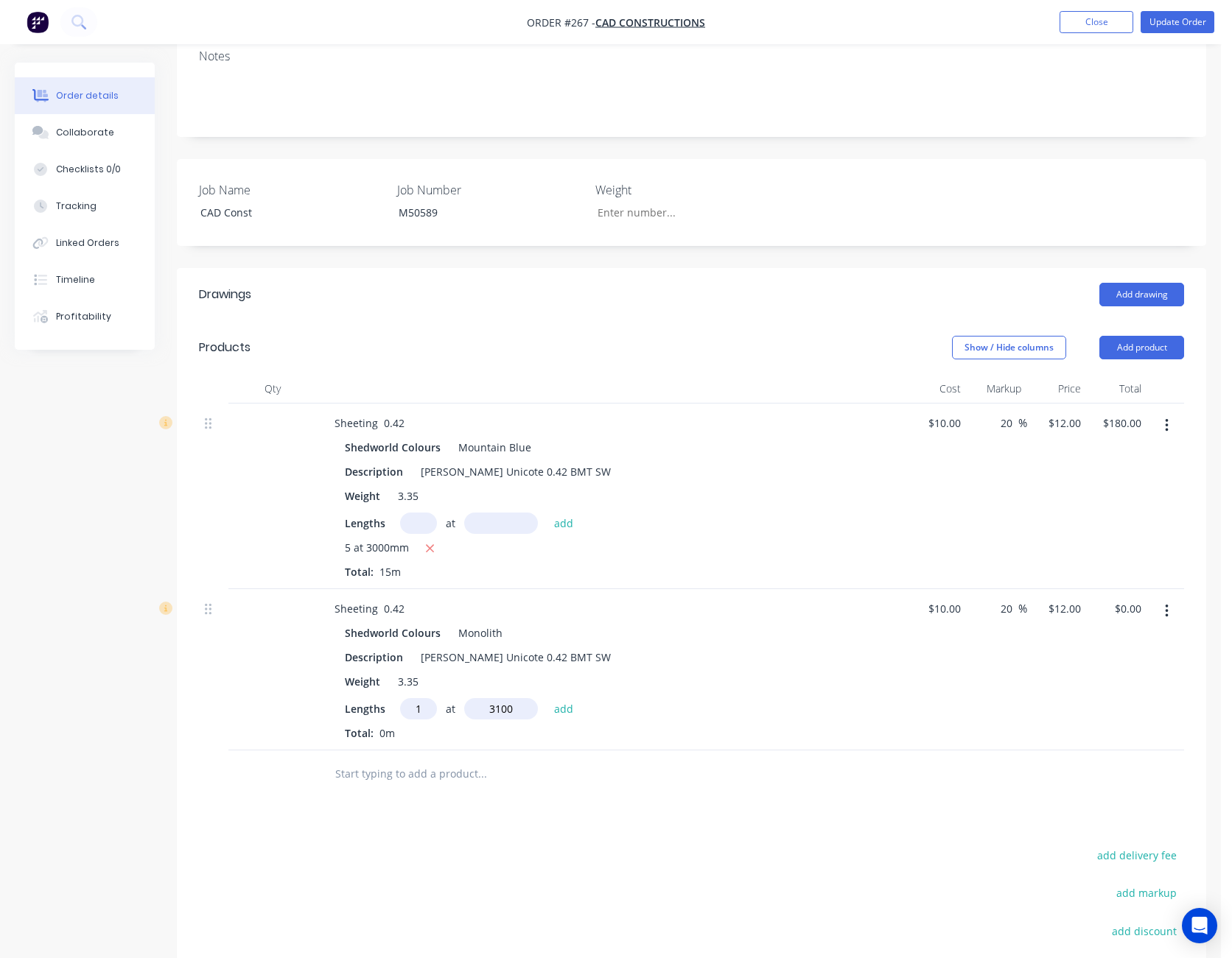
type input "3100"
click at [546, 698] on button "add" at bounding box center [564, 708] width 35 height 20
type input "$37.20"
click at [979, 661] on div "20 20 %" at bounding box center [996, 682] width 60 height 185
click at [1181, 26] on button "Update Order" at bounding box center [1178, 21] width 74 height 22
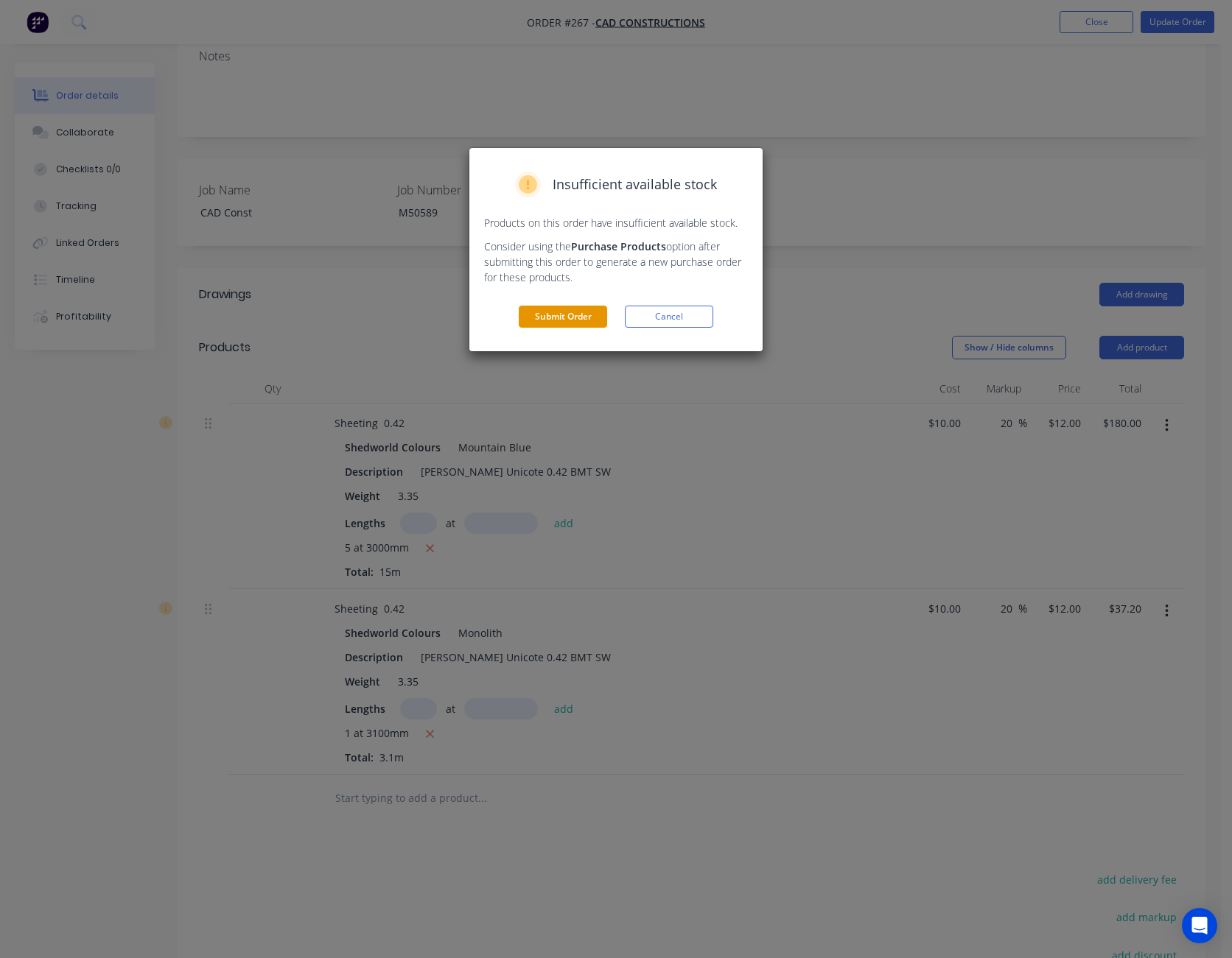
click at [562, 310] on button "Submit Order" at bounding box center [563, 316] width 88 height 22
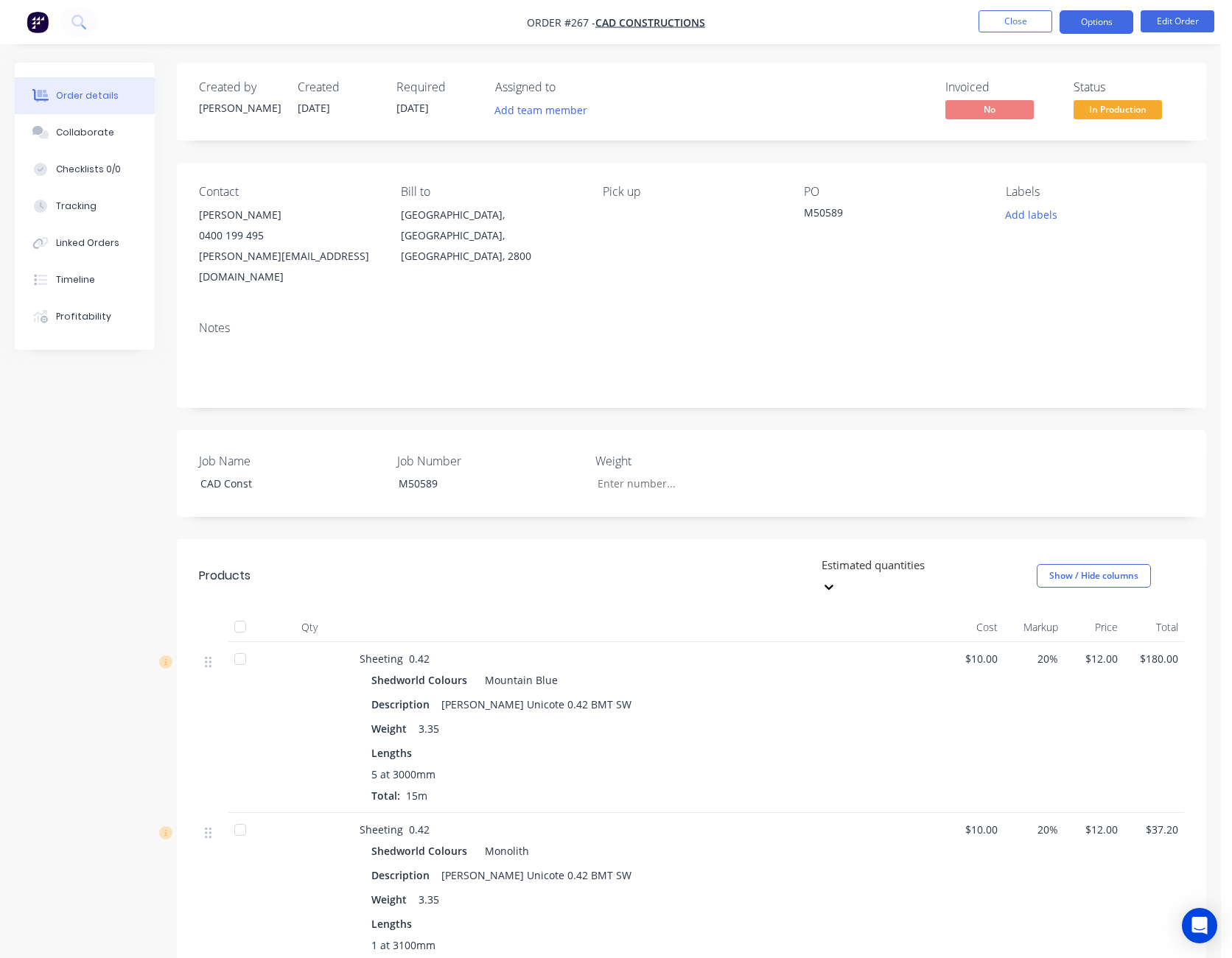
click at [1080, 29] on button "Options" at bounding box center [1096, 22] width 74 height 23
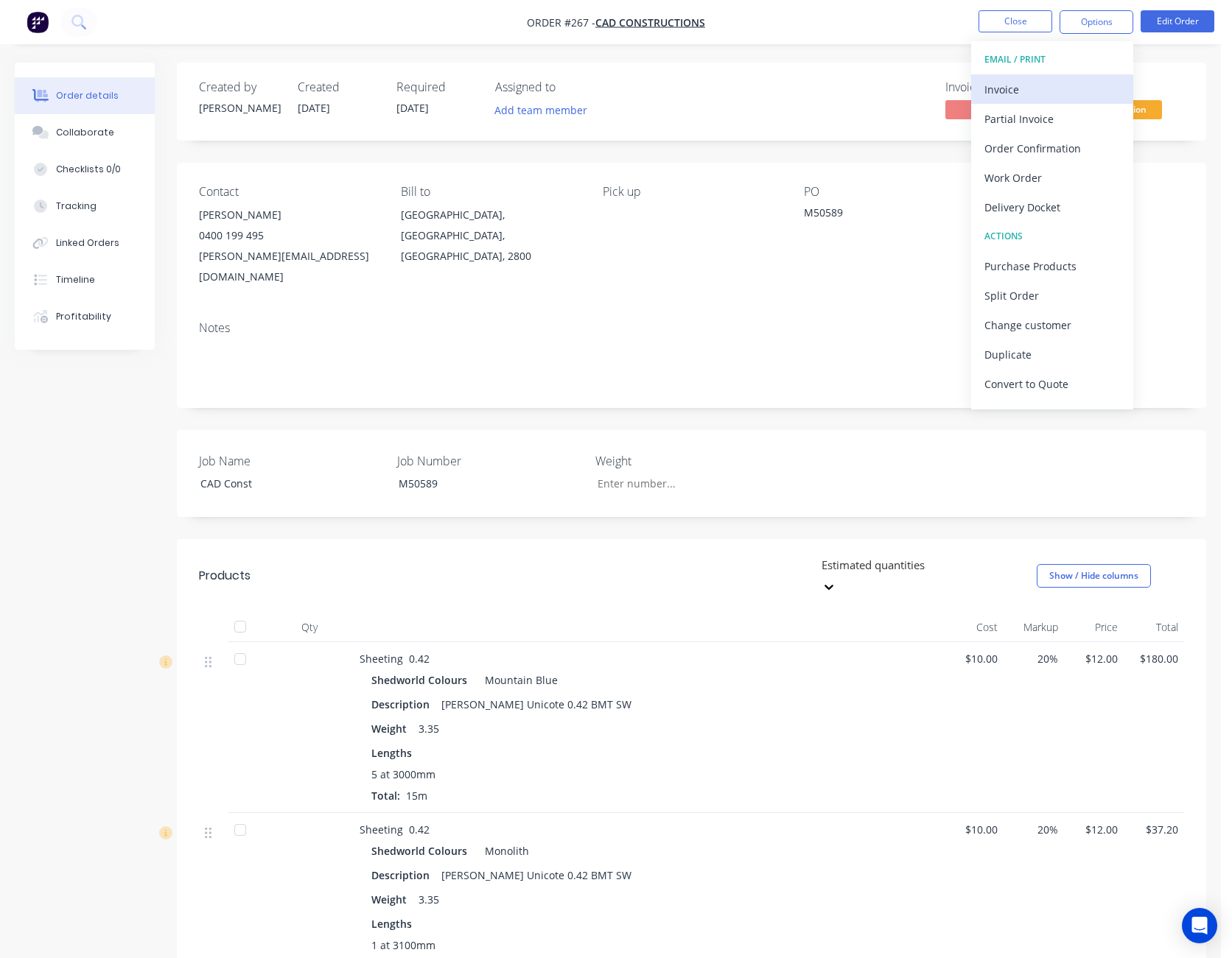
click at [1064, 82] on div "Invoice" at bounding box center [1053, 89] width 136 height 21
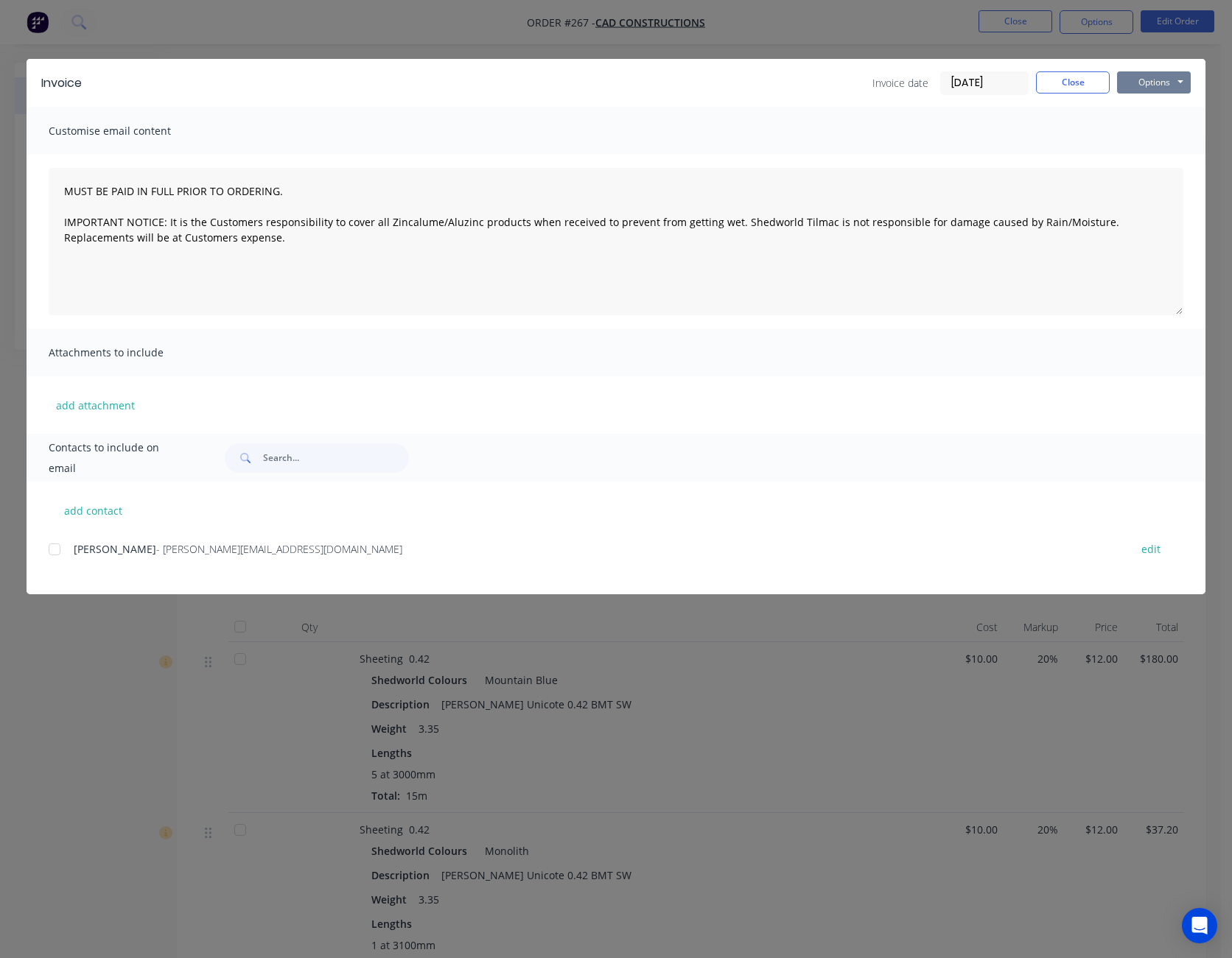
click at [1133, 81] on button "Options" at bounding box center [1153, 82] width 74 height 22
click at [1147, 104] on button "Preview" at bounding box center [1163, 108] width 94 height 24
click at [1068, 80] on button "Close" at bounding box center [1073, 82] width 74 height 22
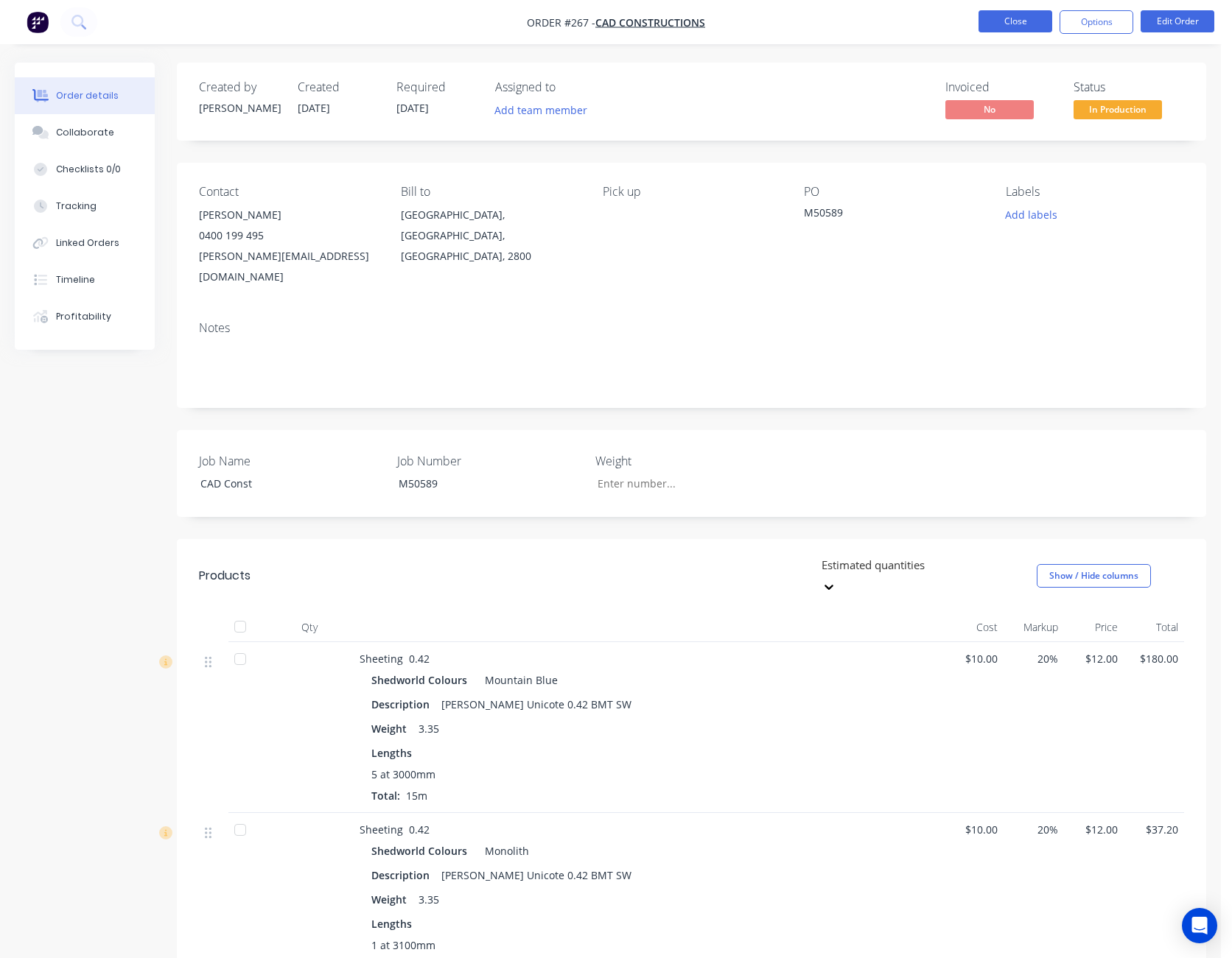
click at [993, 20] on button "Close" at bounding box center [1015, 21] width 74 height 22
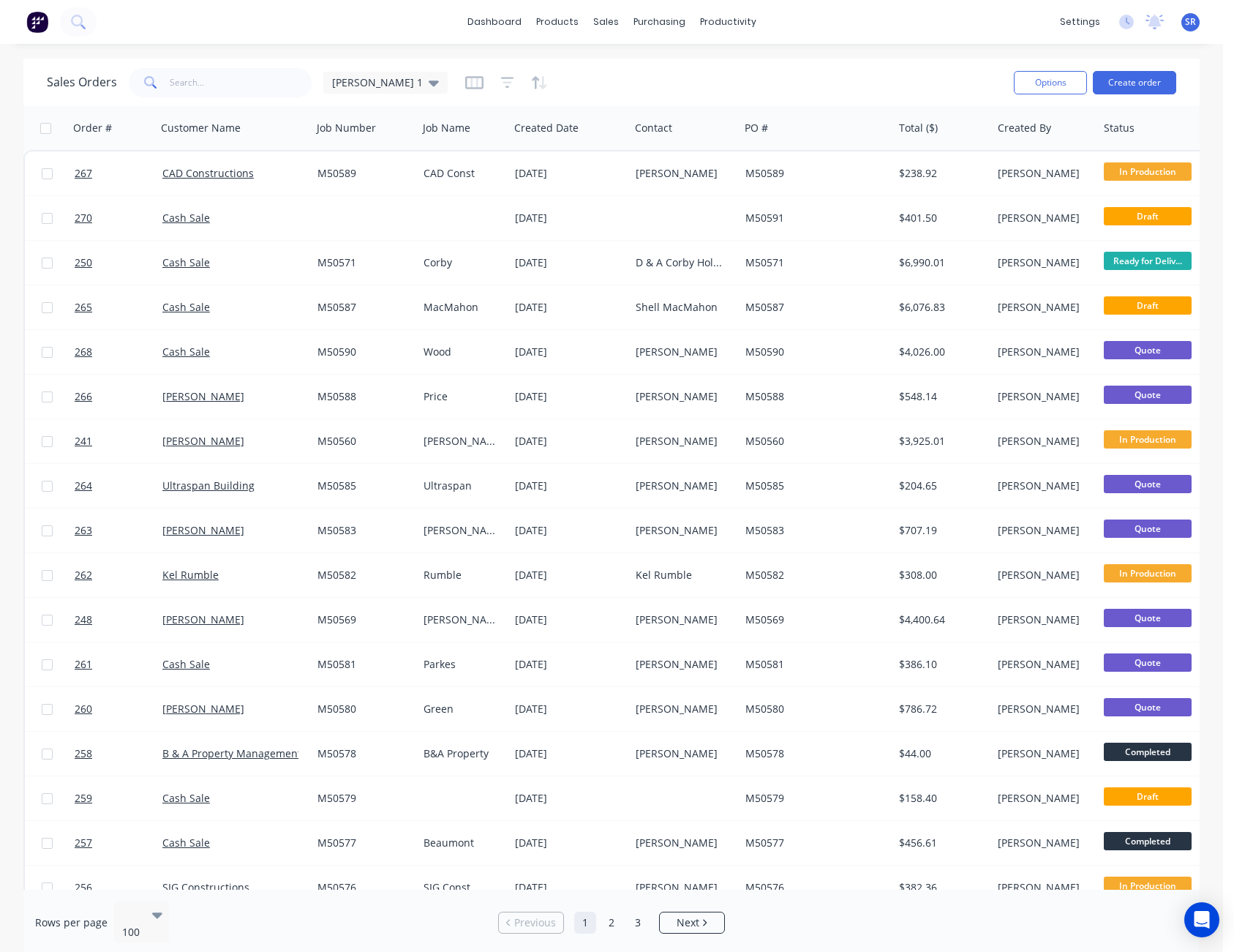
click at [837, 69] on div "Sales Orders [PERSON_NAME] 1" at bounding box center [525, 82] width 956 height 36
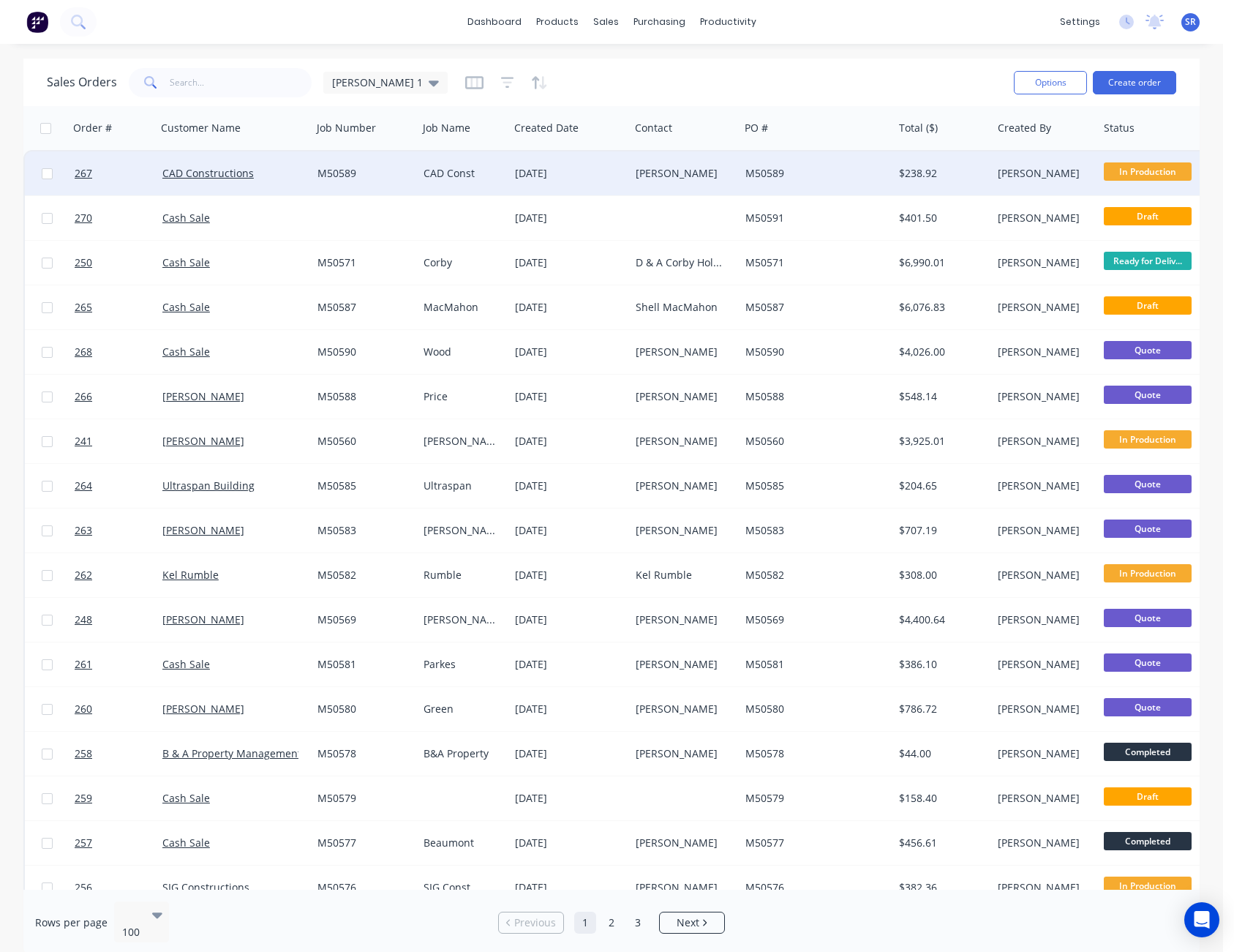
click at [814, 172] on div "M50589" at bounding box center [813, 172] width 135 height 14
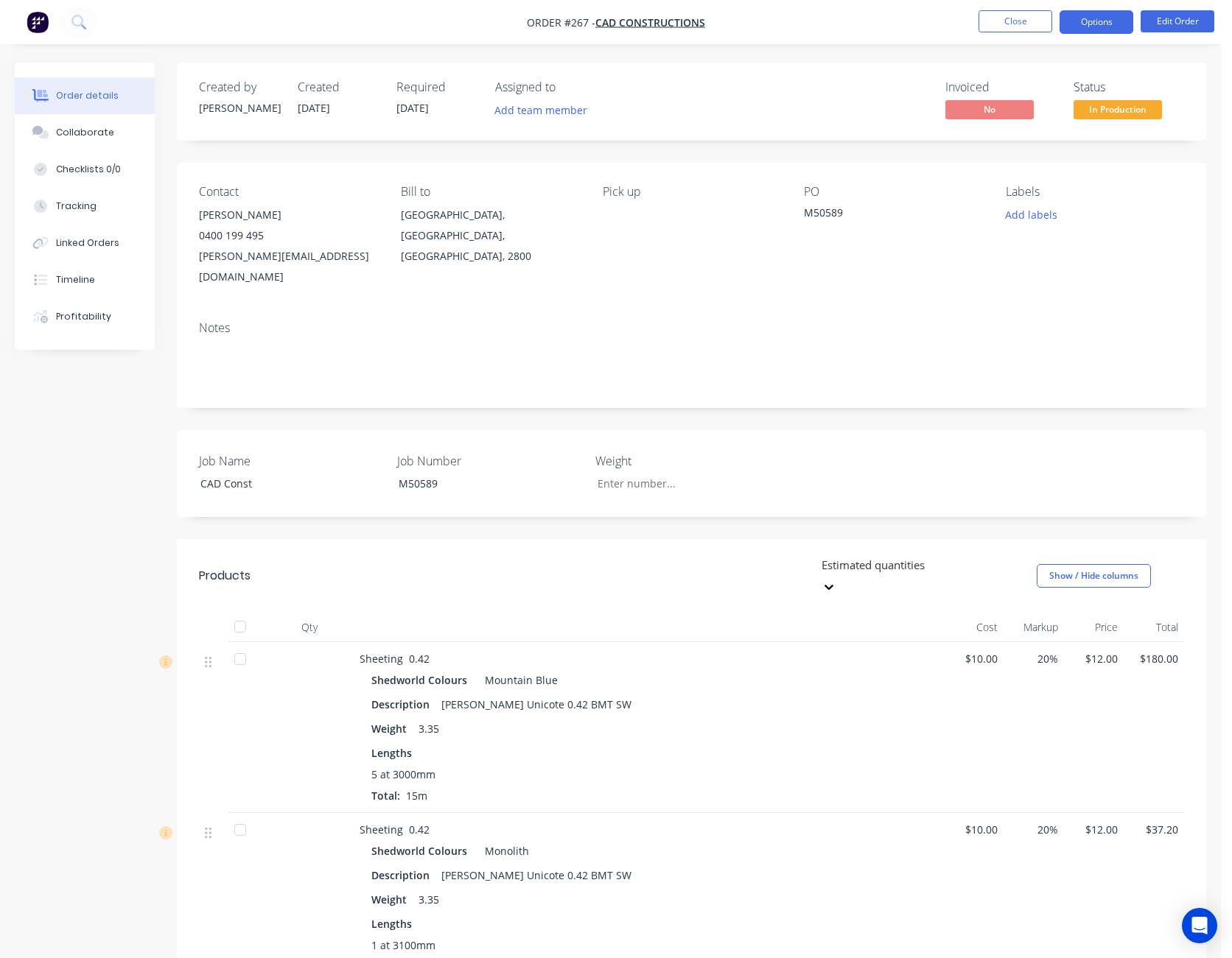
click at [1098, 21] on button "Options" at bounding box center [1096, 22] width 74 height 23
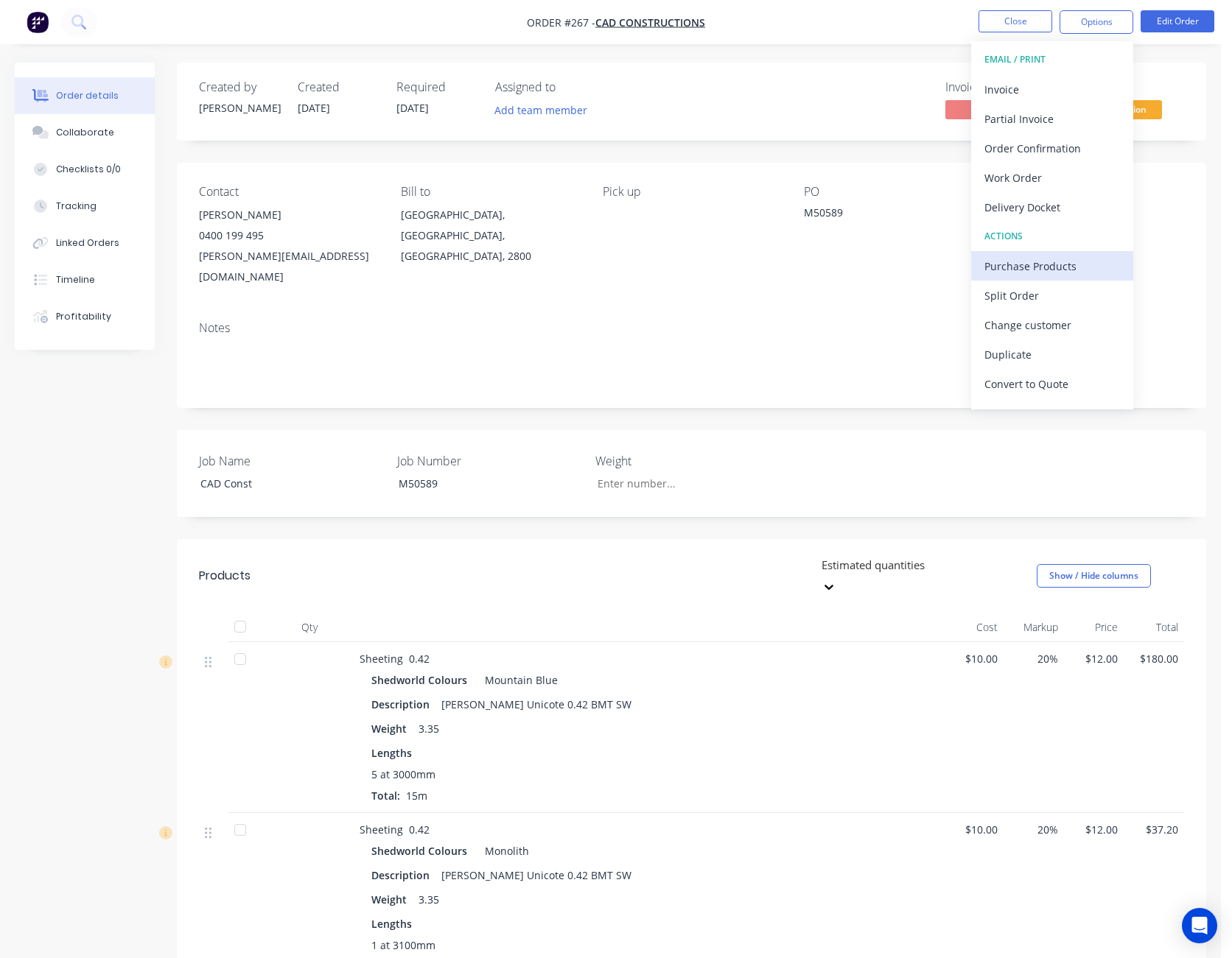
click at [1061, 265] on div "Purchase Products" at bounding box center [1053, 267] width 136 height 21
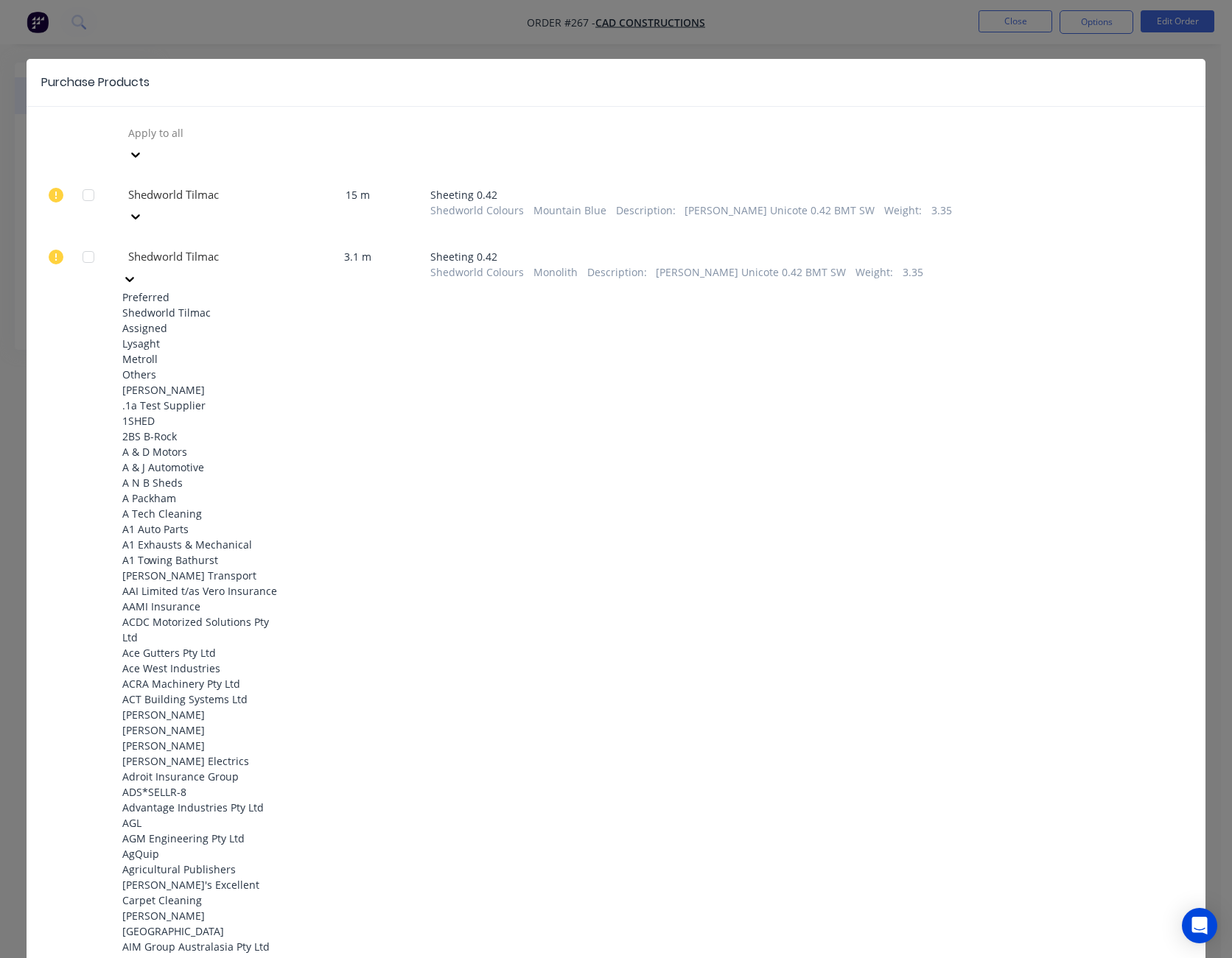
click at [137, 271] on icon at bounding box center [129, 278] width 15 height 15
click at [238, 304] on div "Shedworld Tilmac" at bounding box center [203, 312] width 162 height 16
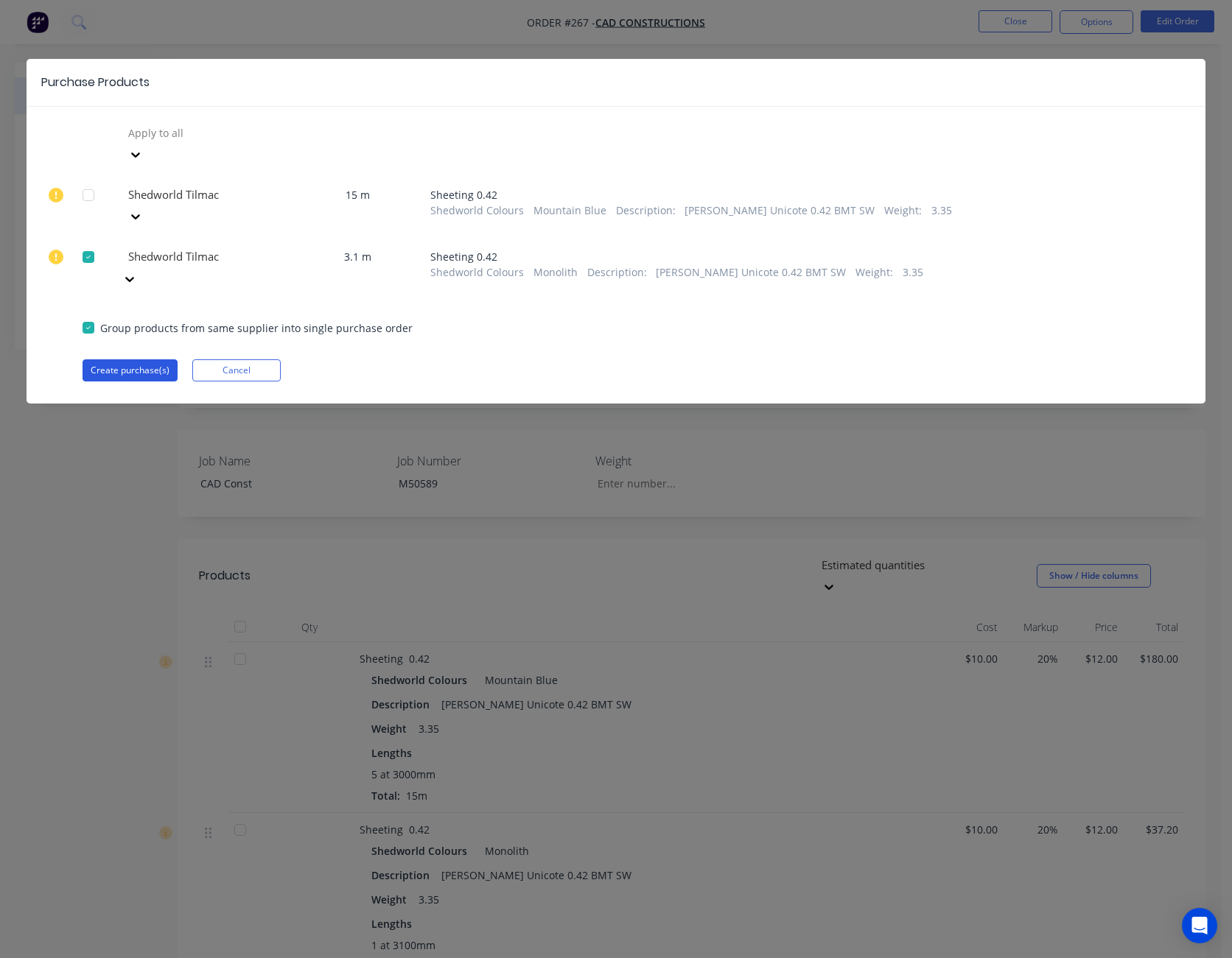
click at [119, 360] on button "Create purchase(s)" at bounding box center [130, 370] width 95 height 22
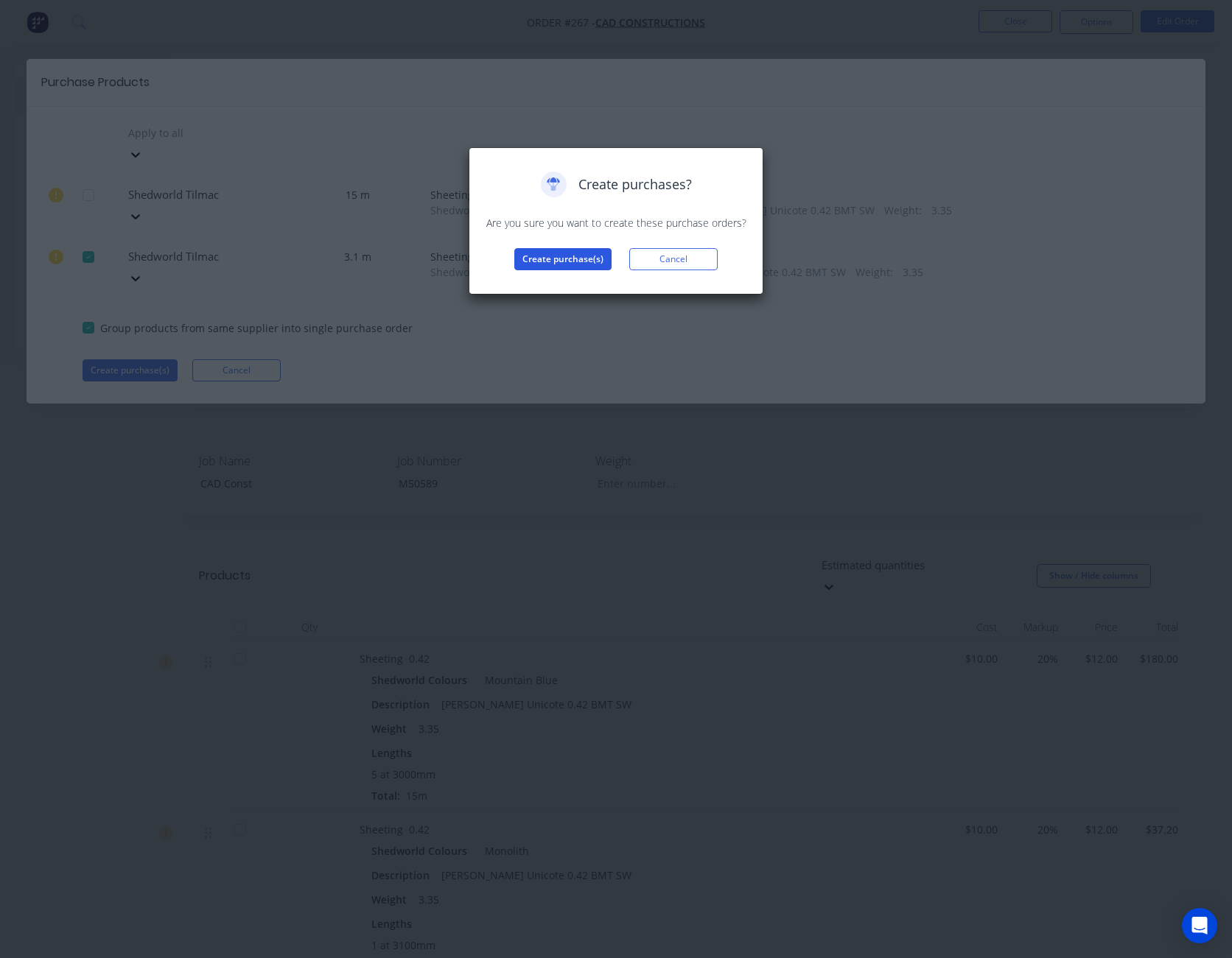
click at [566, 256] on button "Create purchase(s)" at bounding box center [563, 259] width 97 height 22
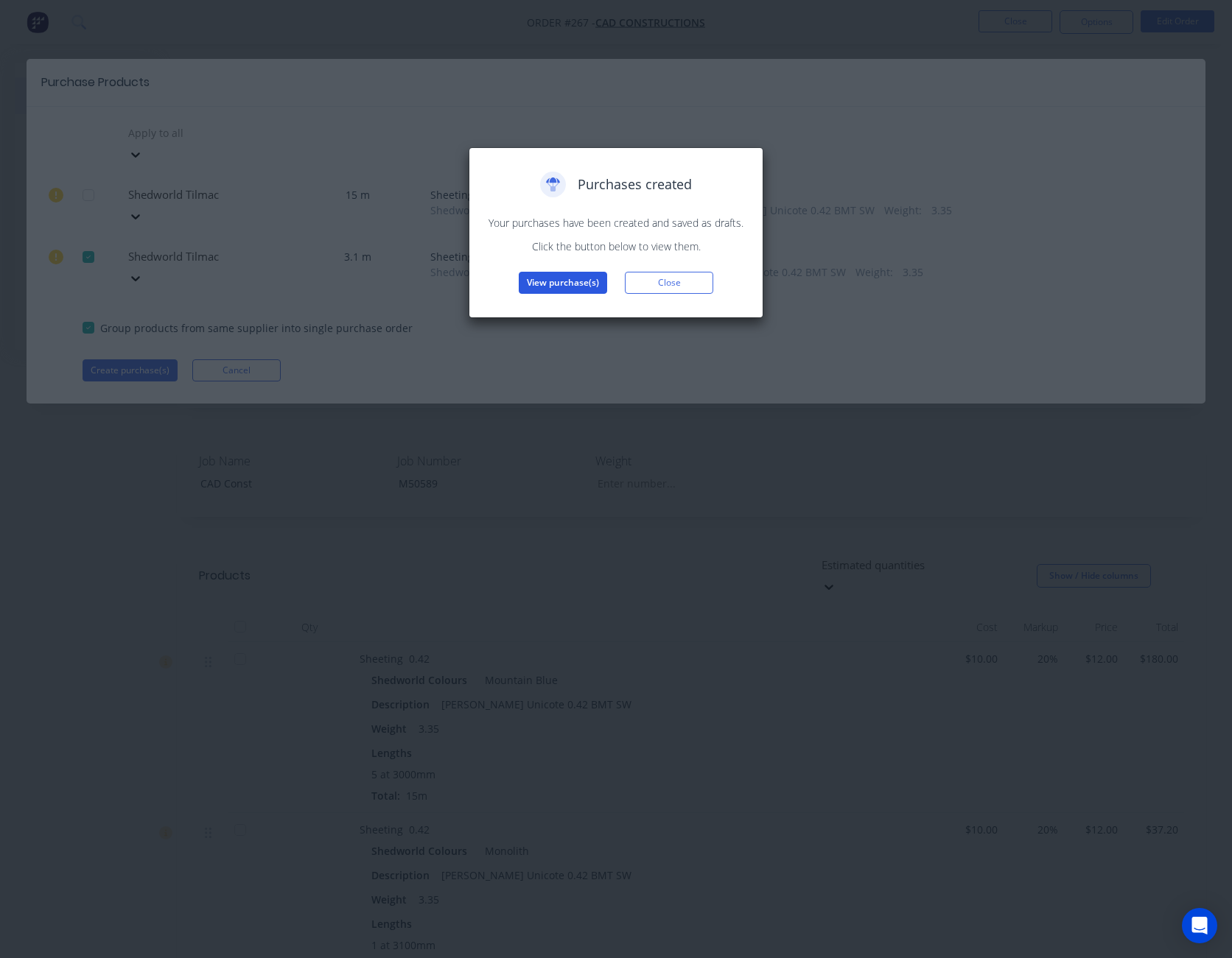
click at [577, 283] on button "View purchase(s)" at bounding box center [563, 282] width 88 height 22
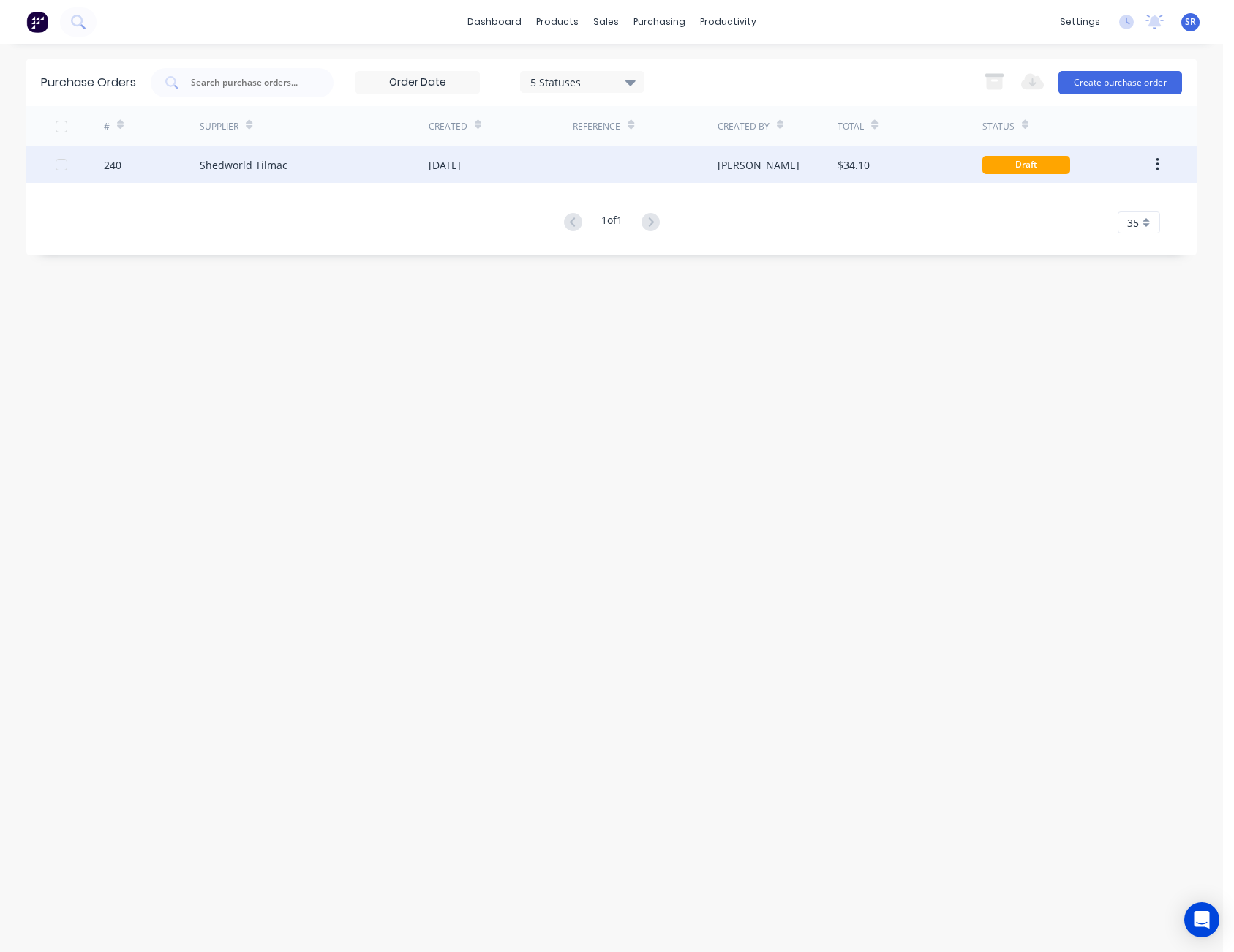
click at [1160, 163] on icon "button" at bounding box center [1158, 165] width 4 height 16
click at [1114, 211] on div "Archive" at bounding box center [1105, 203] width 113 height 21
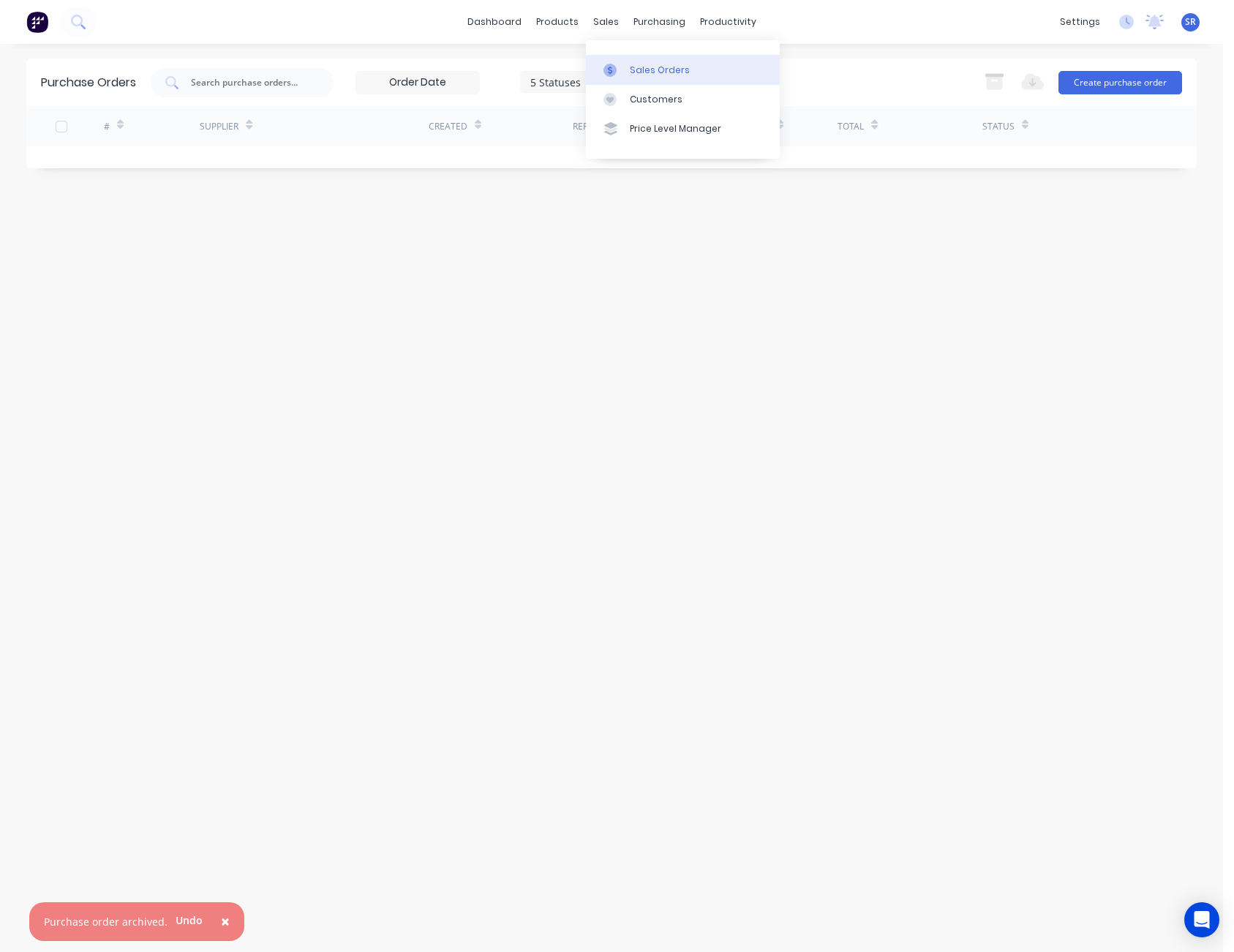
click at [639, 71] on div "Sales Orders" at bounding box center [660, 70] width 60 height 13
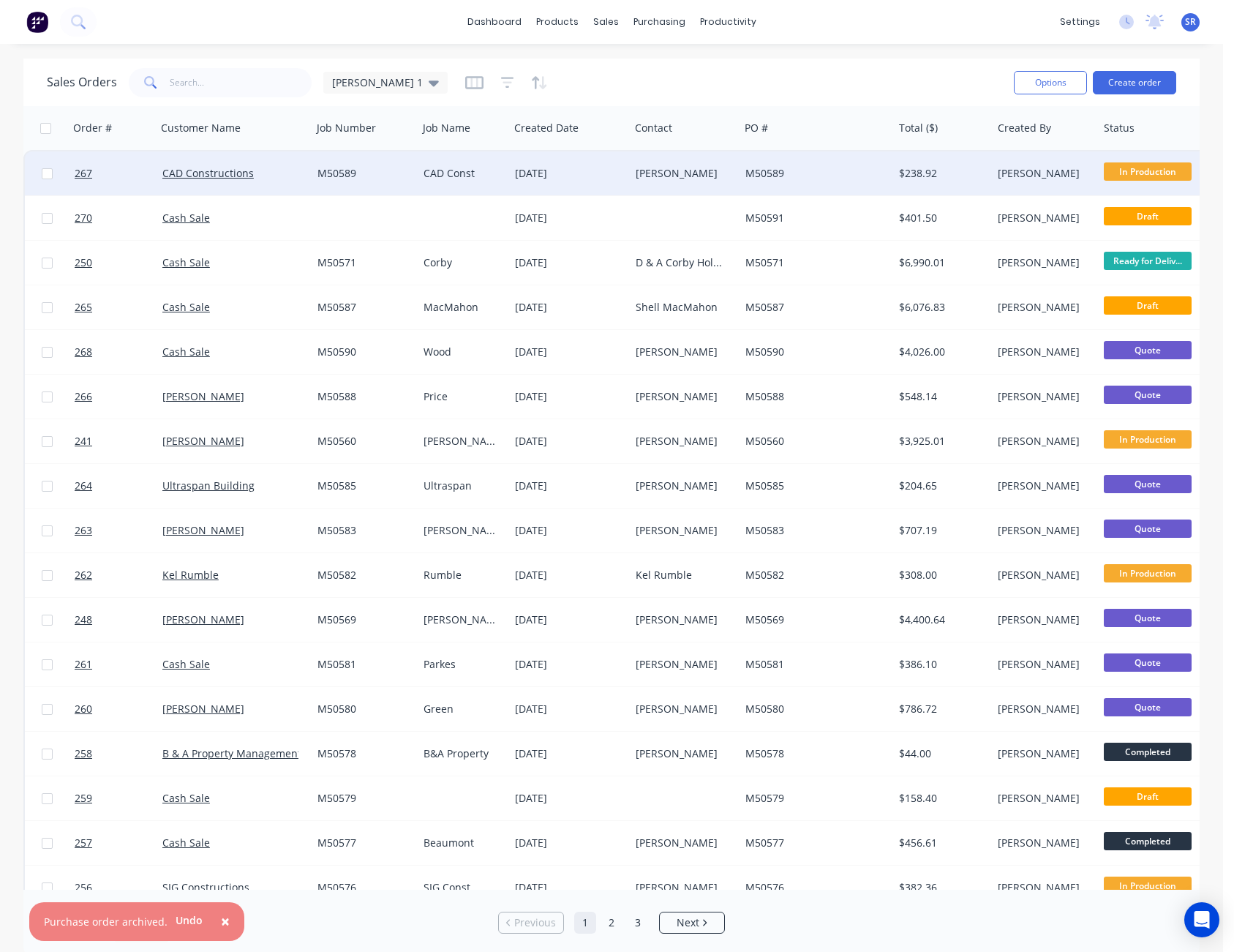
click at [672, 161] on div "[PERSON_NAME]" at bounding box center [685, 173] width 110 height 44
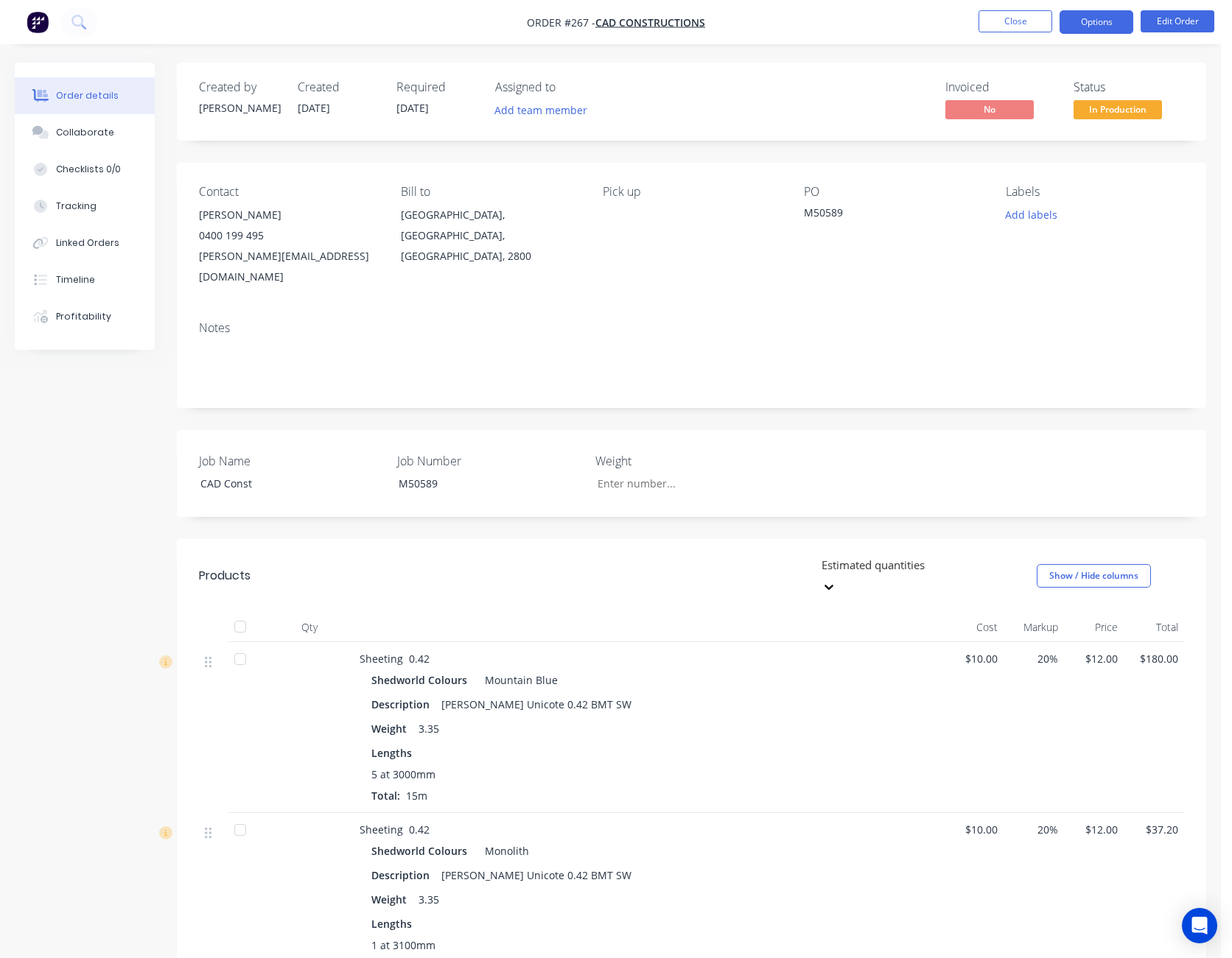
click at [1086, 27] on button "Options" at bounding box center [1096, 22] width 74 height 23
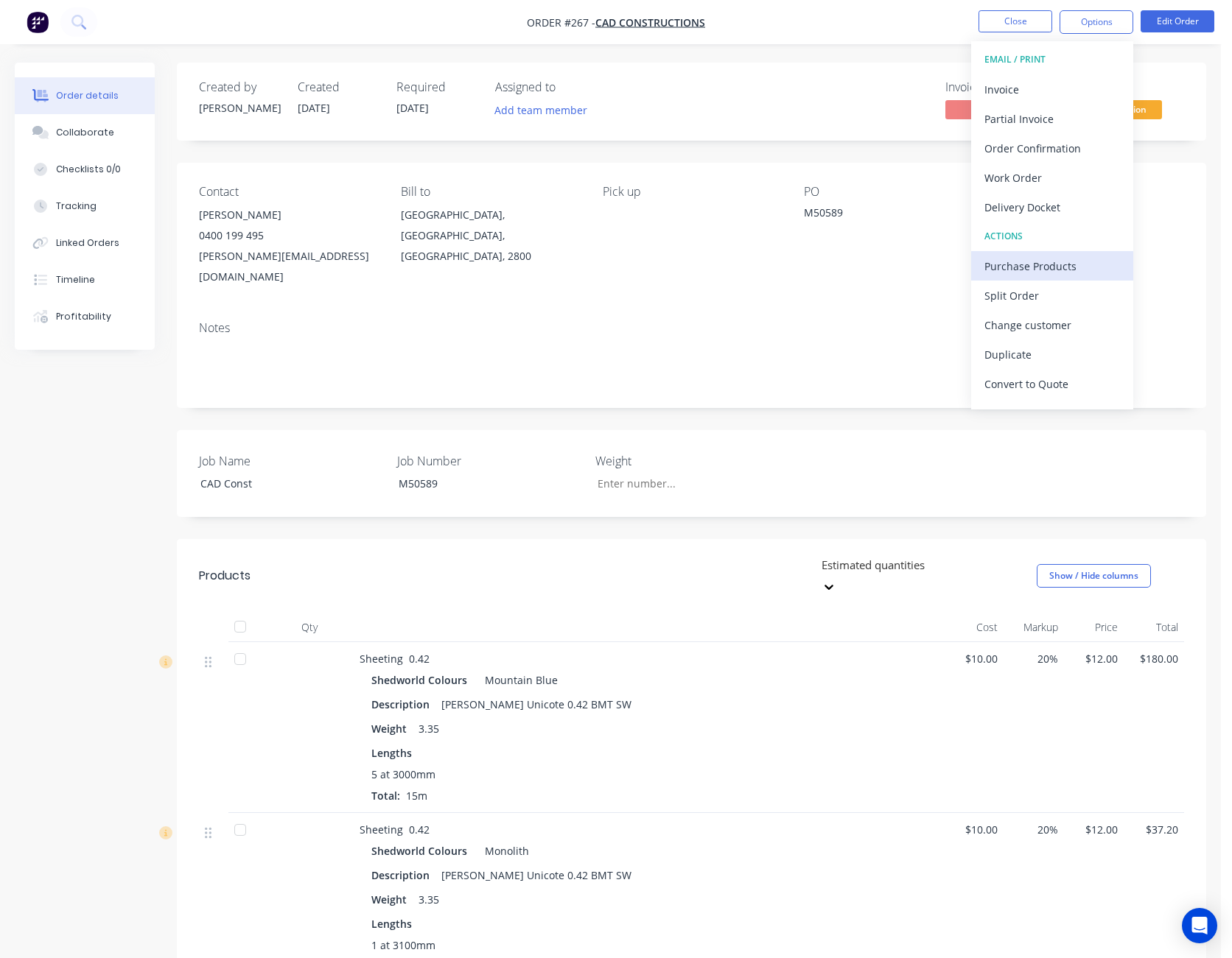
click at [1054, 265] on div "Purchase Products" at bounding box center [1053, 267] width 136 height 21
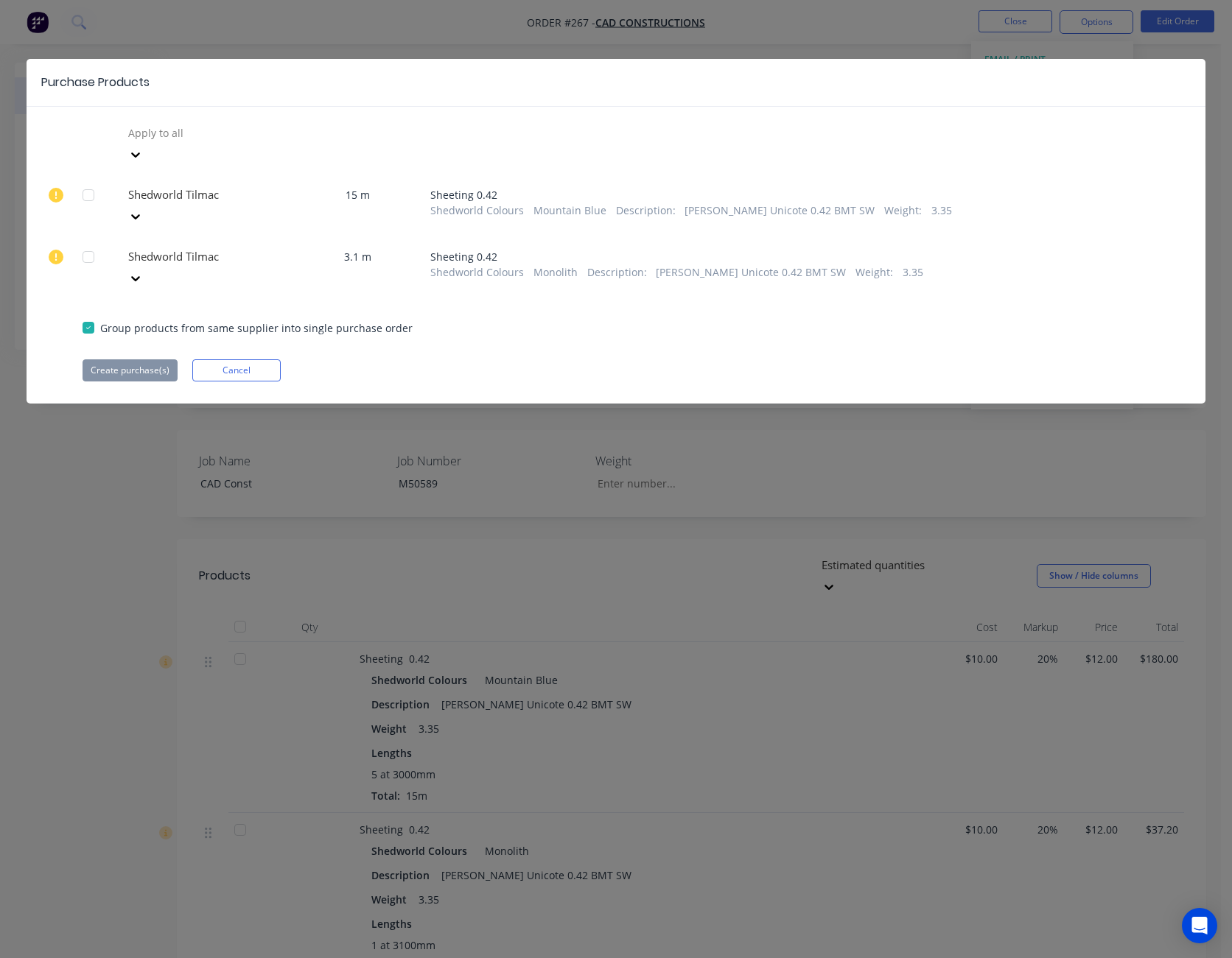
click at [143, 209] on icon at bounding box center [135, 216] width 15 height 15
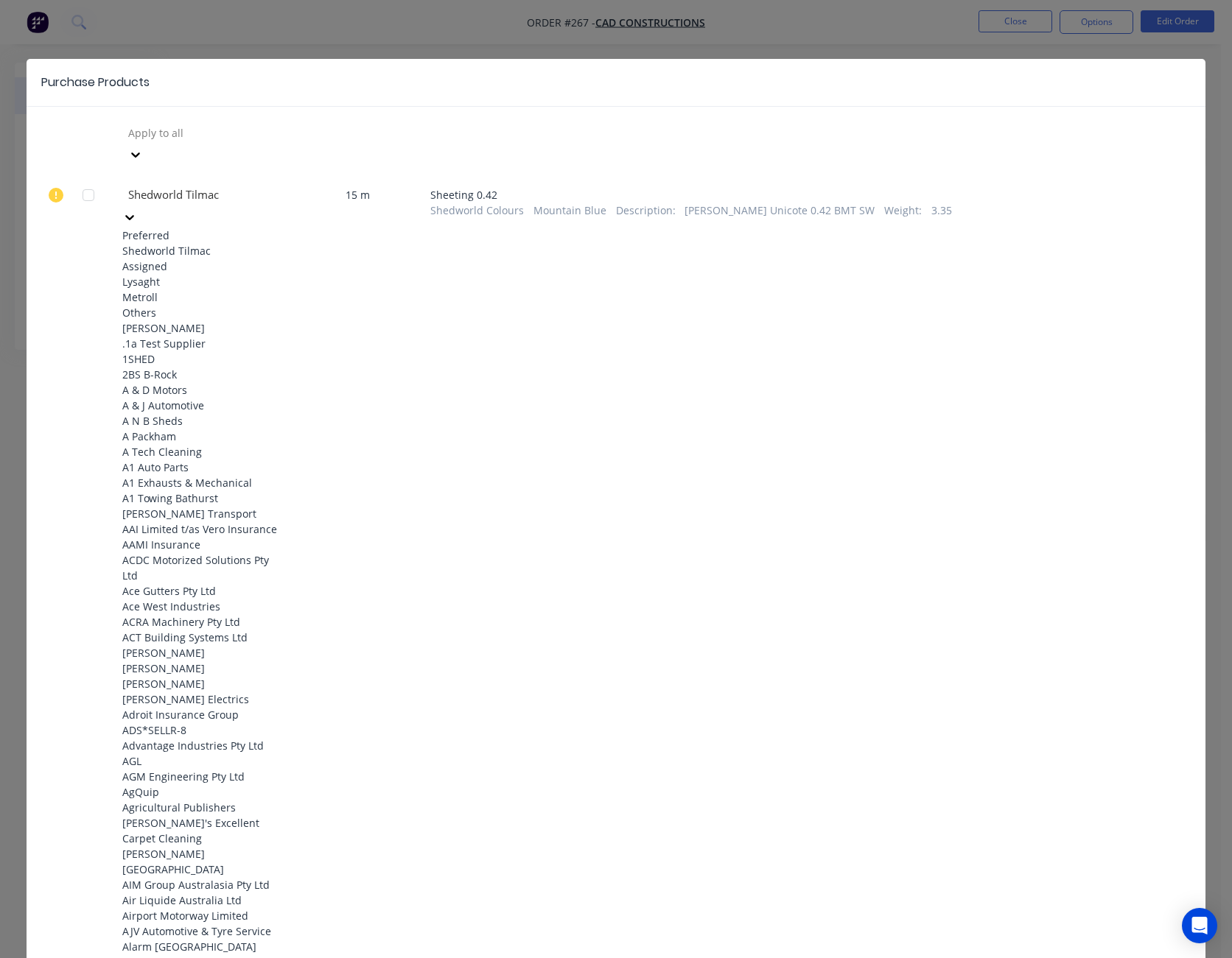
click at [255, 243] on div "Shedworld Tilmac" at bounding box center [203, 251] width 162 height 16
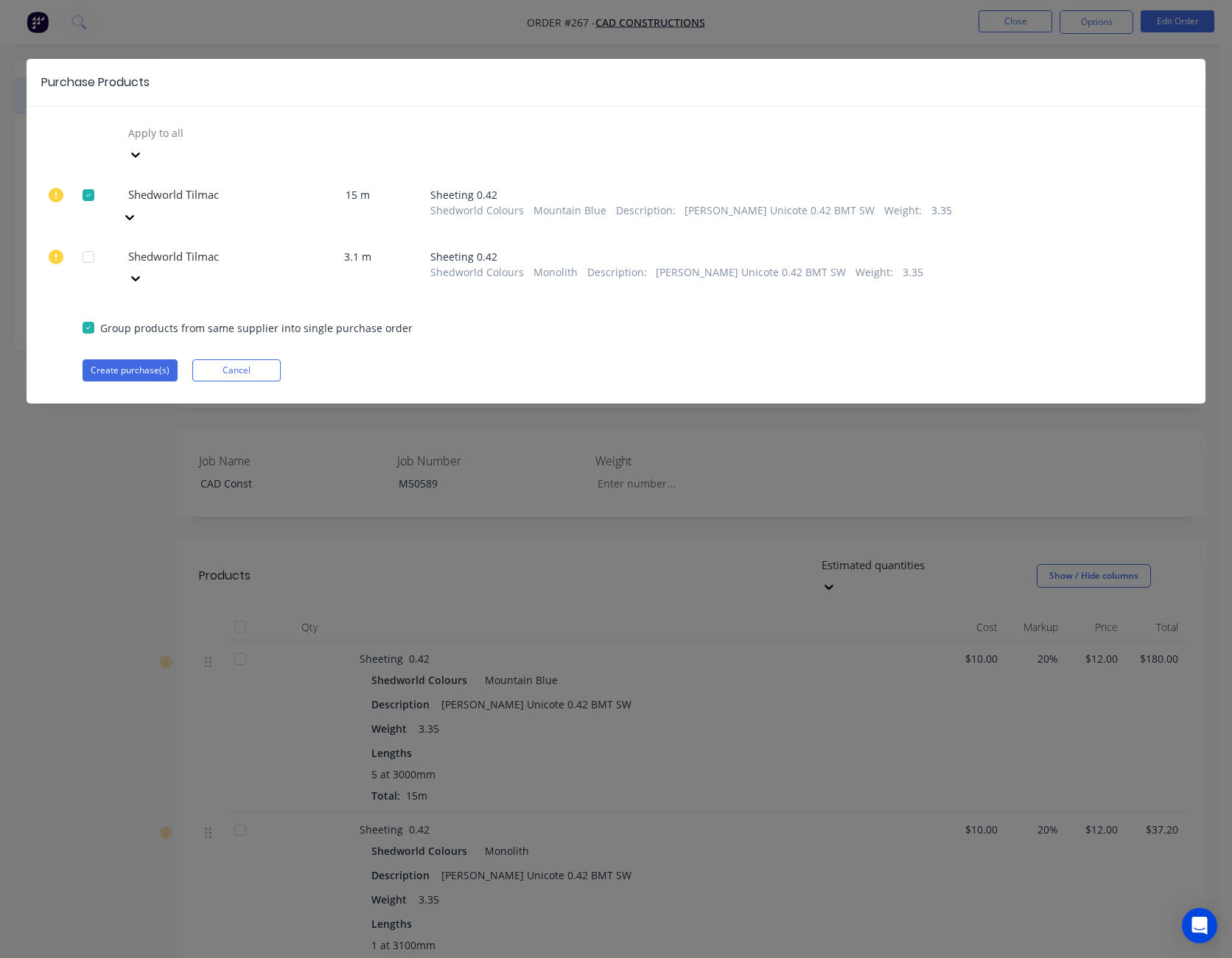
click at [143, 271] on icon at bounding box center [135, 277] width 15 height 15
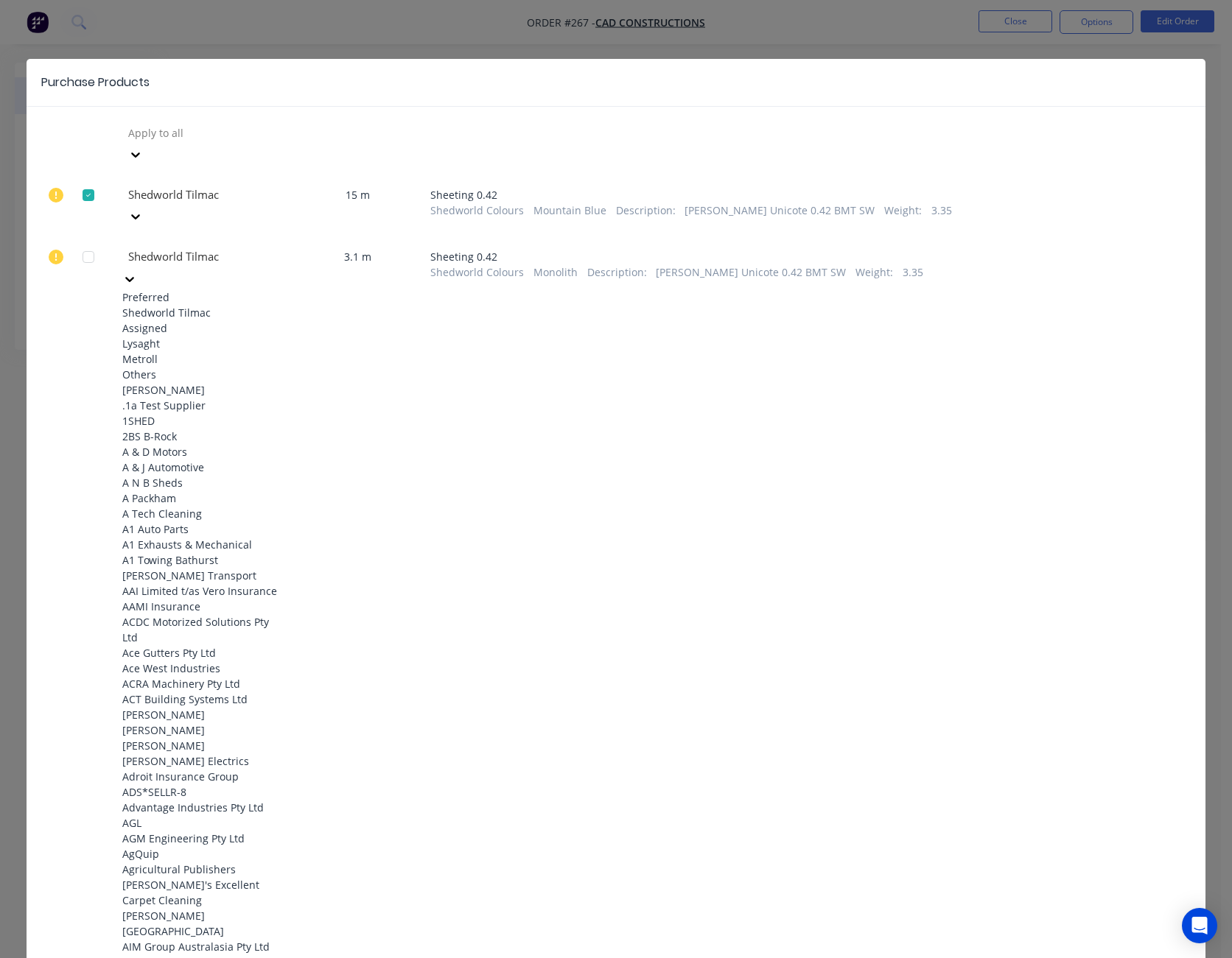
click at [261, 304] on div "Shedworld Tilmac" at bounding box center [203, 312] width 162 height 16
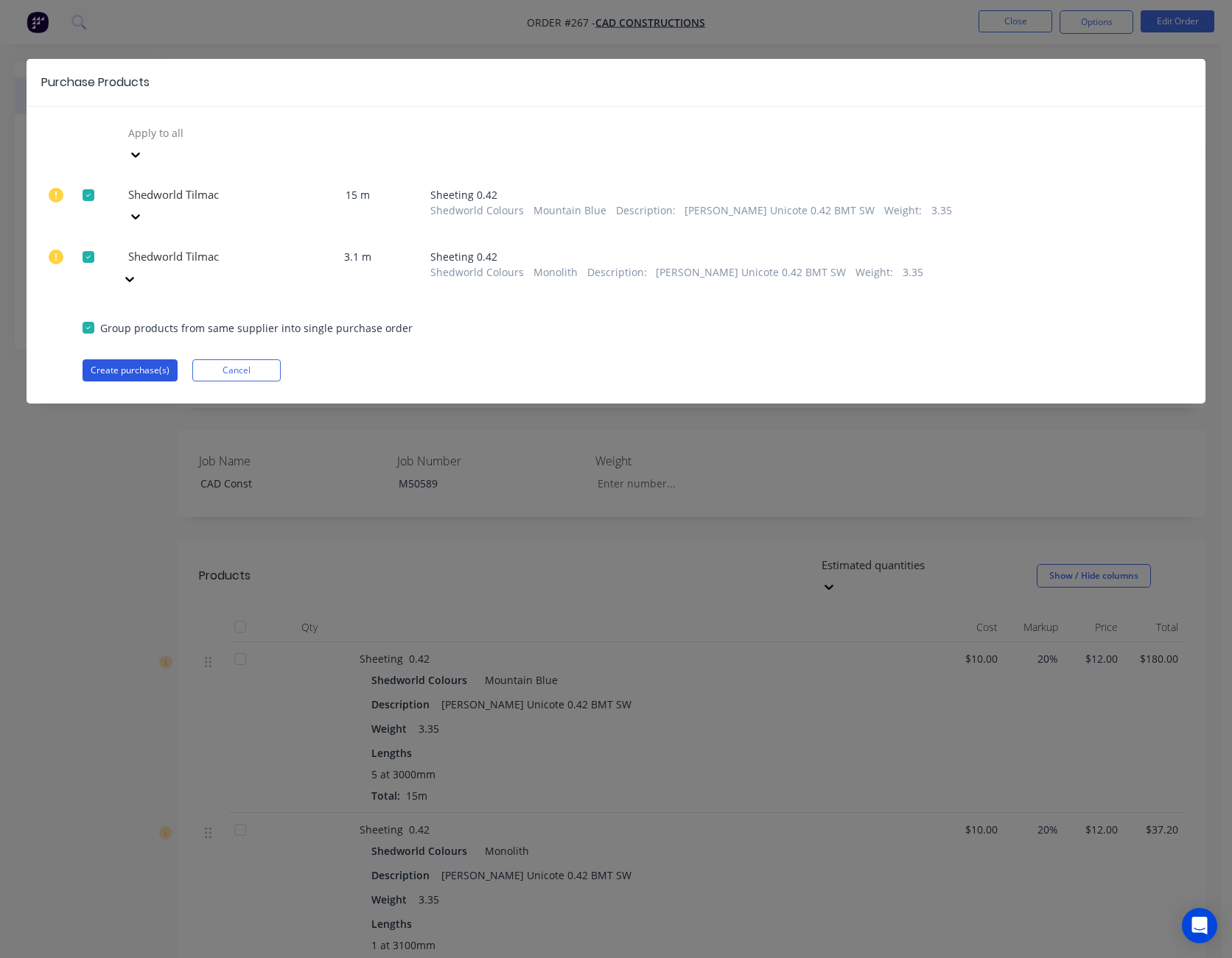
click at [144, 360] on button "Create purchase(s)" at bounding box center [130, 370] width 95 height 22
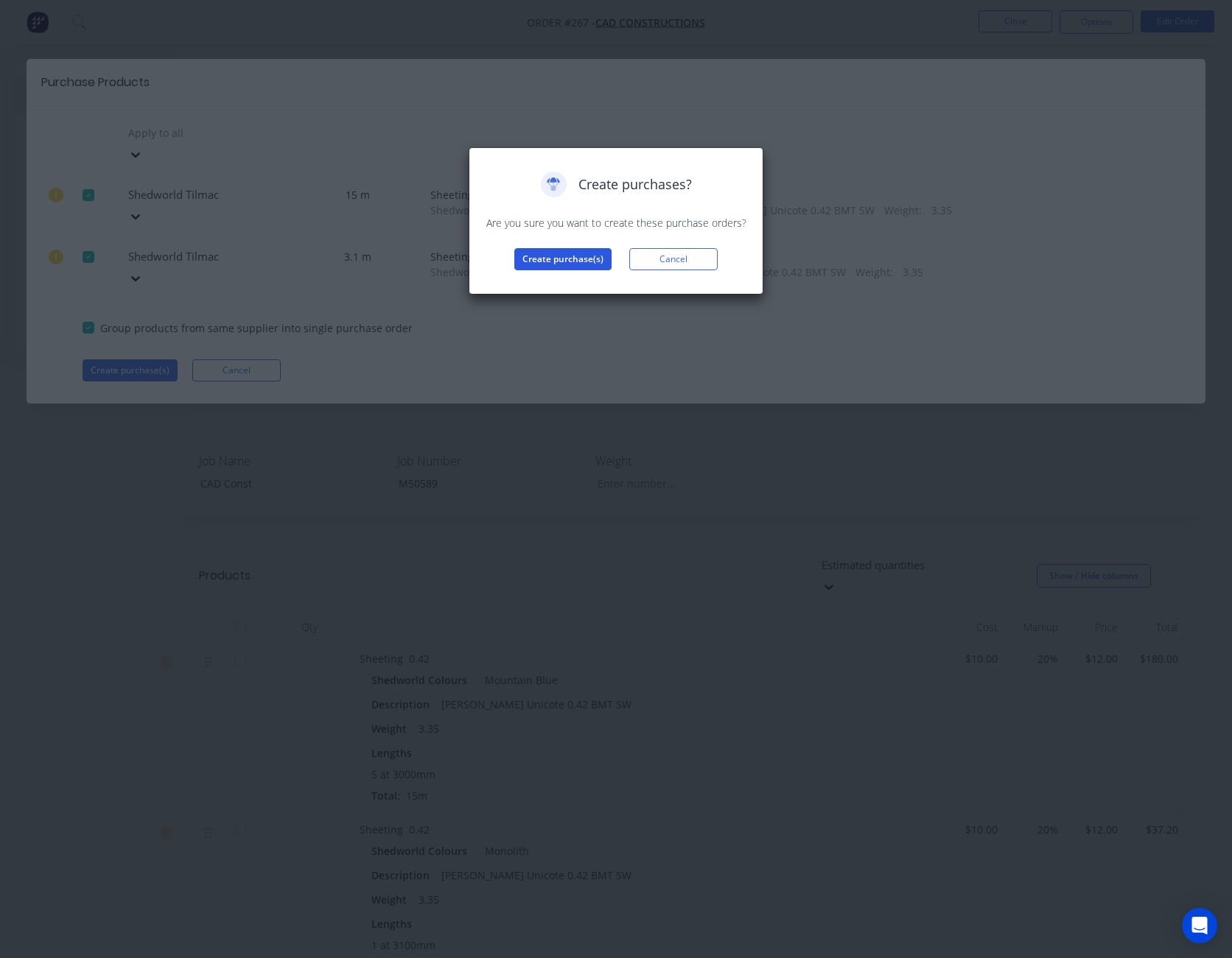
click at [559, 258] on button "Create purchase(s)" at bounding box center [563, 259] width 97 height 22
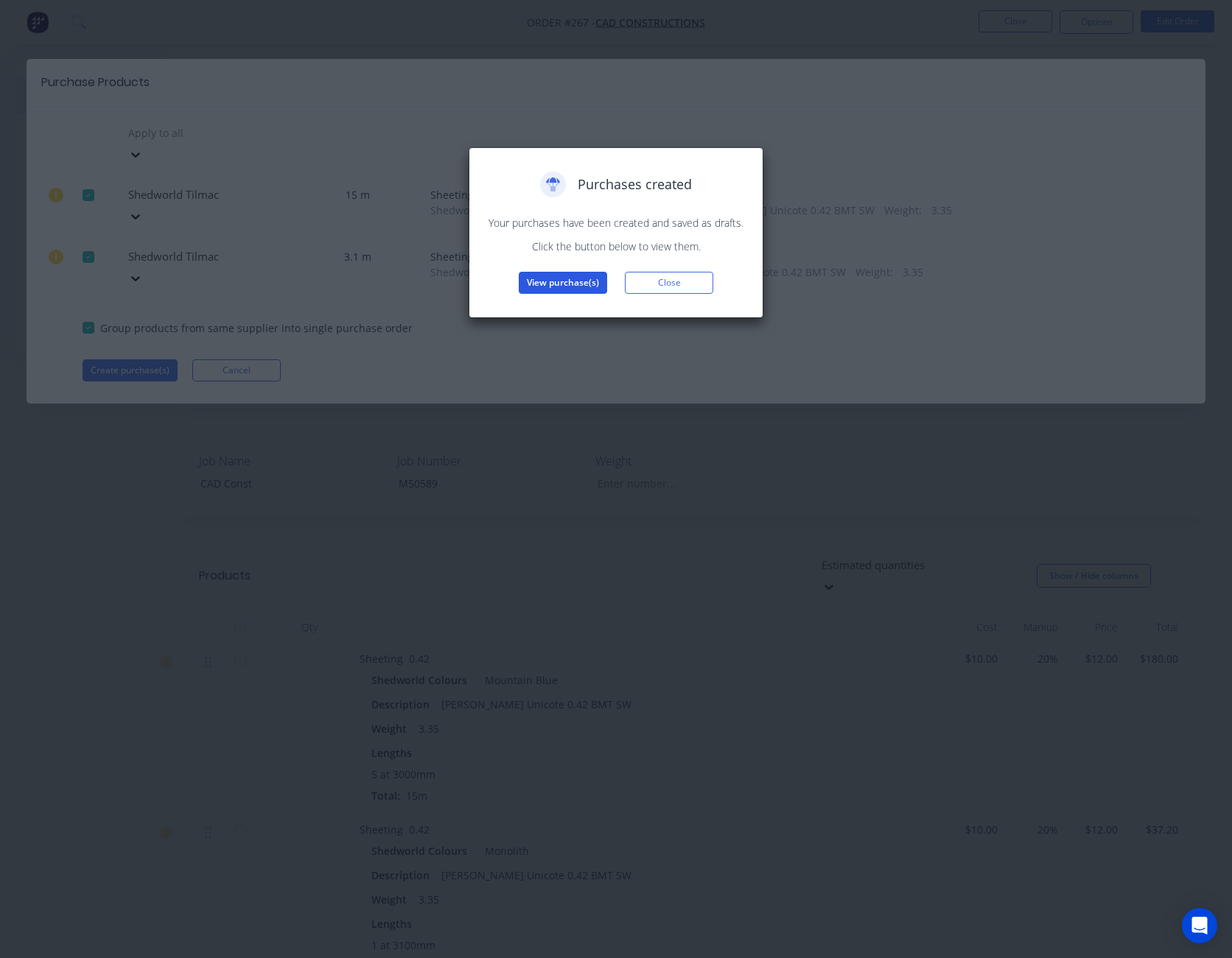
click at [560, 280] on button "View purchase(s)" at bounding box center [563, 282] width 88 height 22
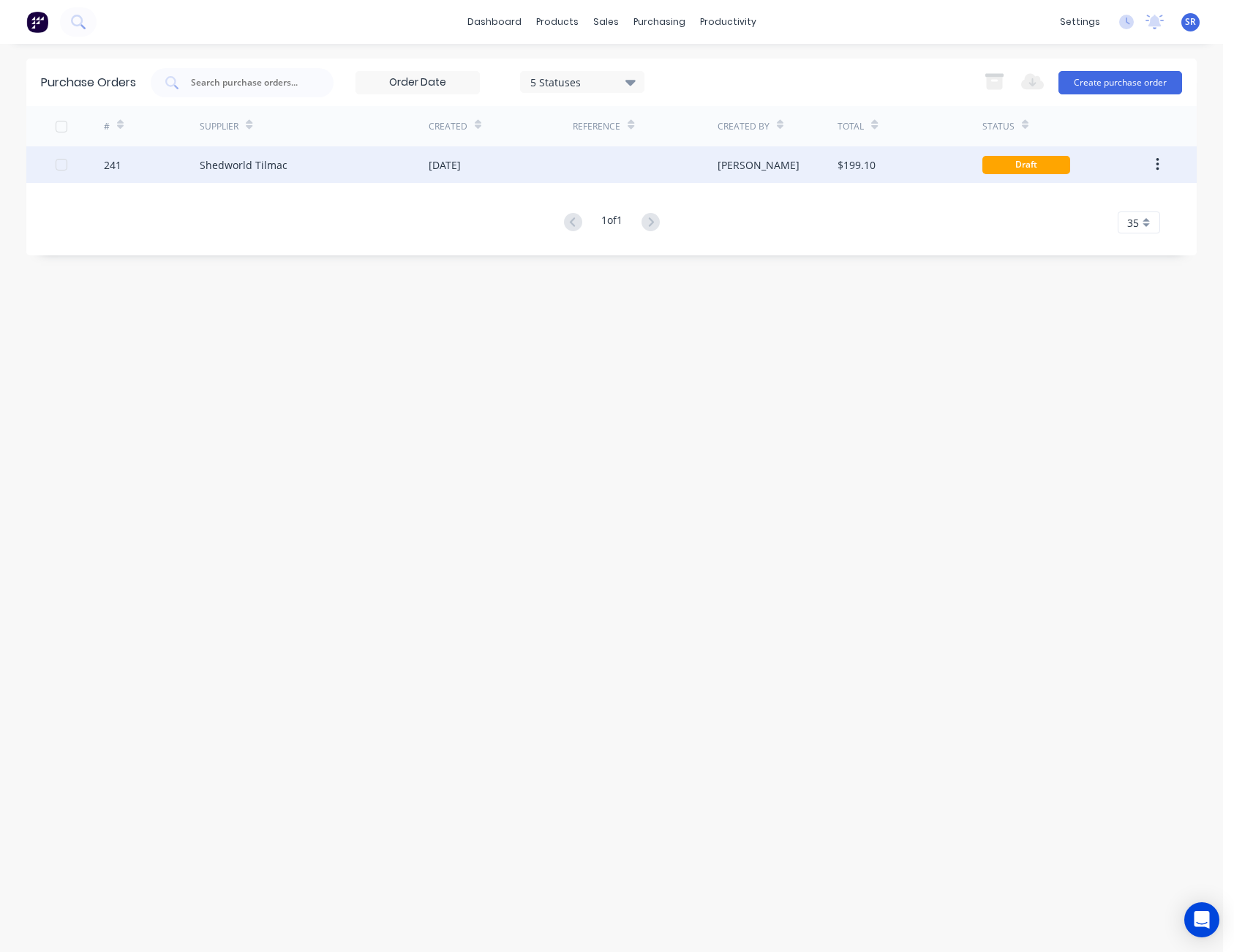
click at [895, 160] on div "$199.10" at bounding box center [909, 165] width 144 height 37
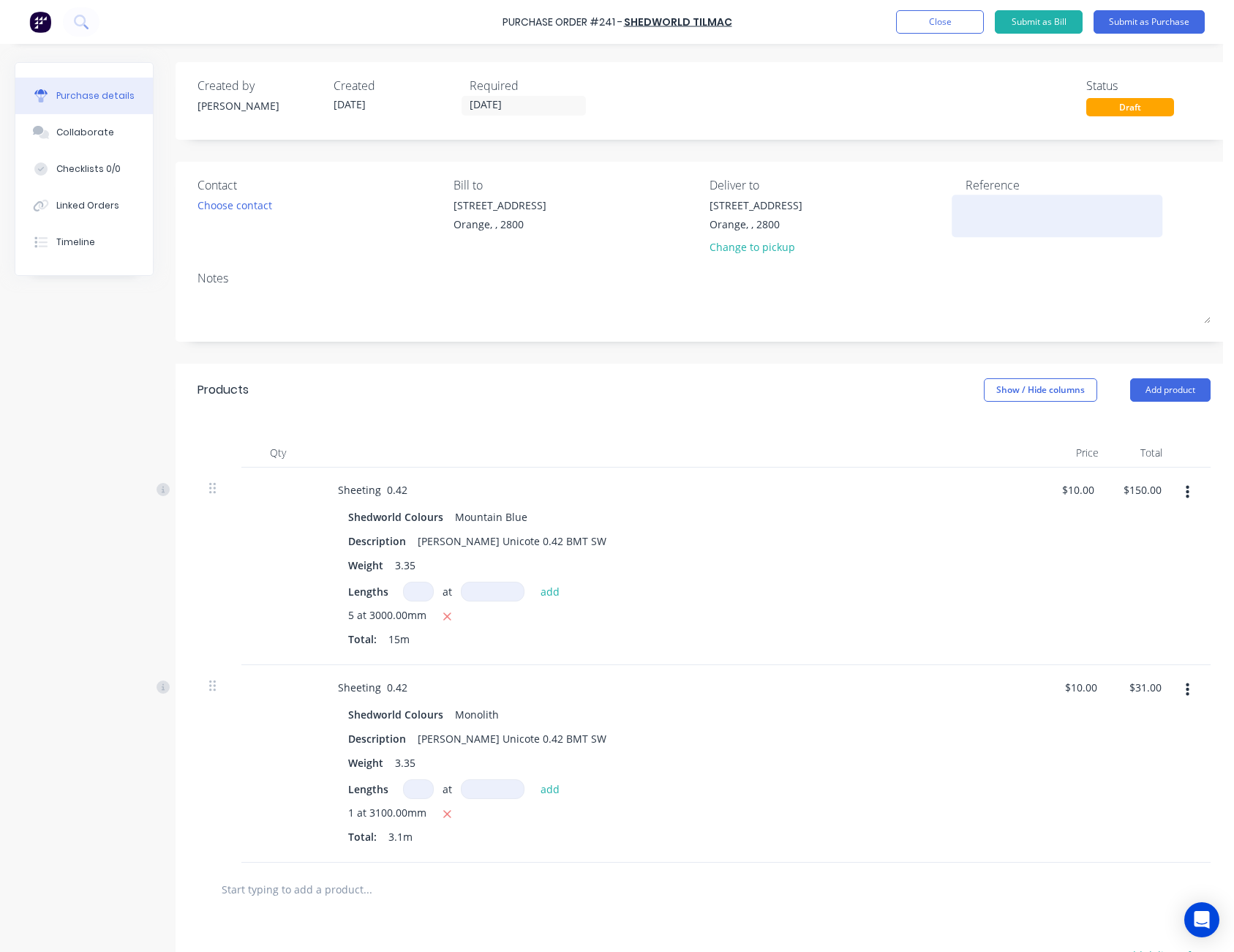
click at [997, 208] on textarea at bounding box center [1057, 214] width 183 height 33
type textarea "CAD Const - M50589"
click at [1008, 84] on div "Created by [PERSON_NAME] Created [DATE] Required [DATE] Status Draft" at bounding box center [704, 96] width 1013 height 40
click at [1177, 16] on button "Submit as Purchase" at bounding box center [1148, 22] width 111 height 23
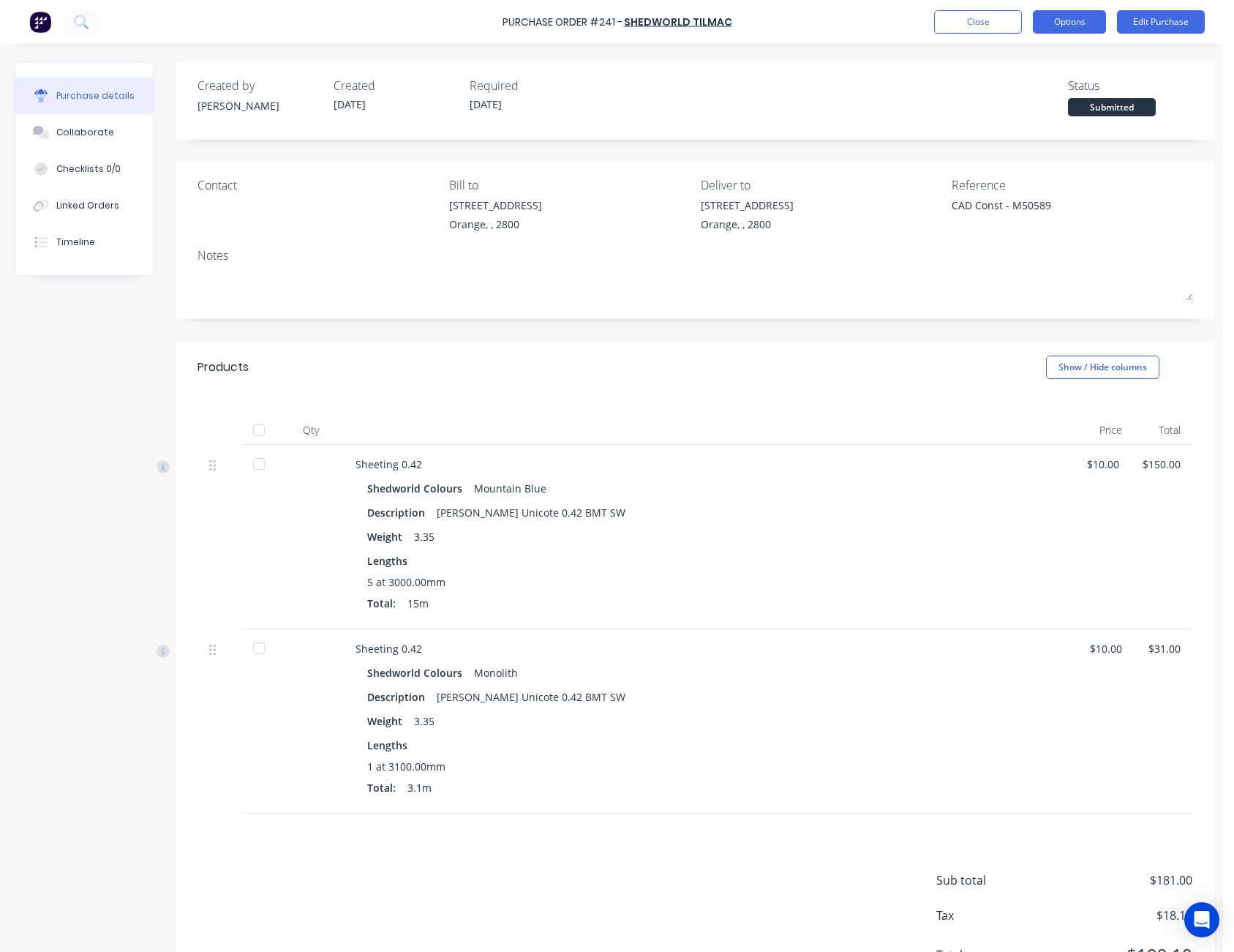
click at [1071, 20] on button "Options" at bounding box center [1069, 22] width 73 height 23
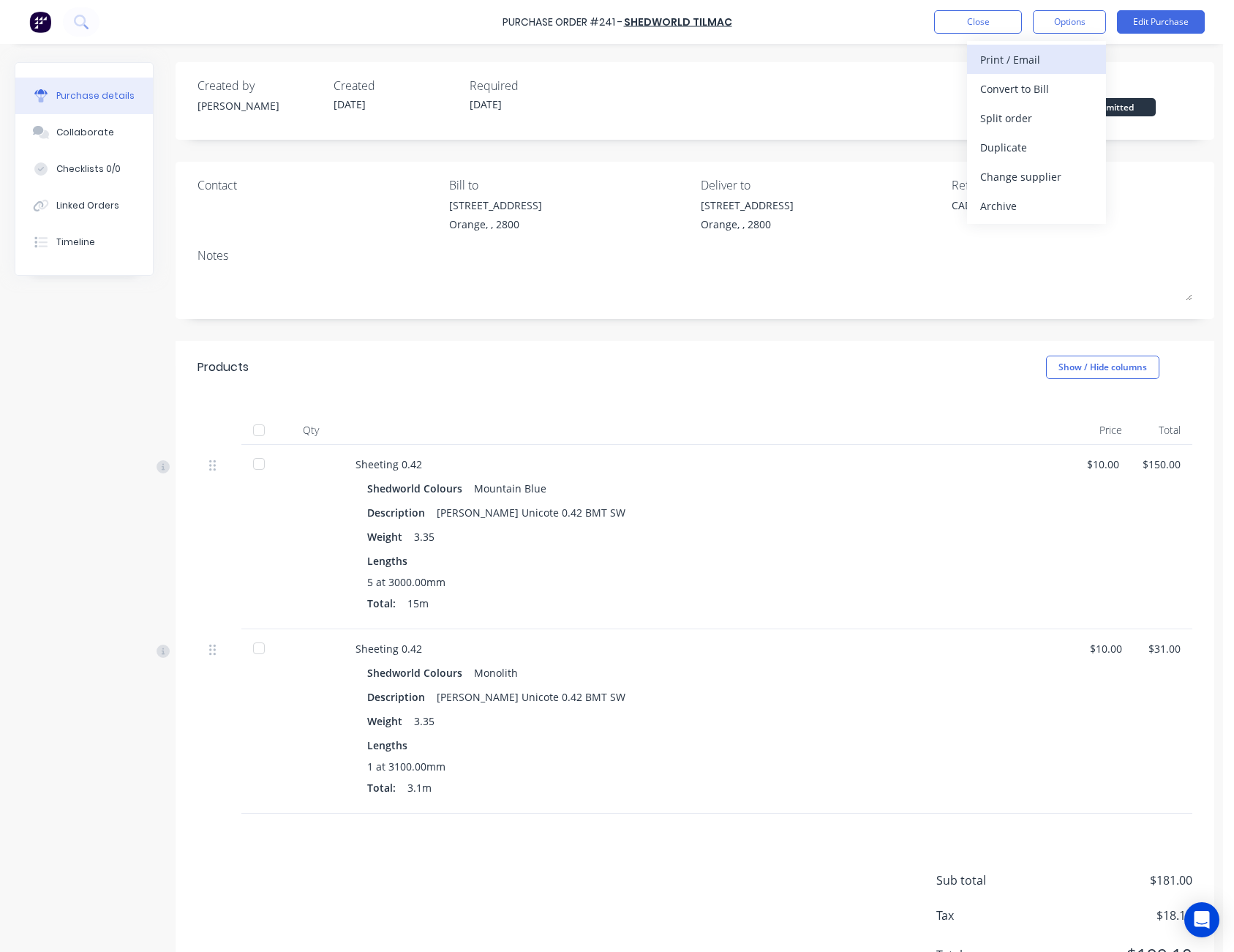
click at [1056, 53] on div "Print / Email" at bounding box center [1037, 60] width 113 height 21
click at [1052, 120] on div "Without pricing" at bounding box center [1037, 119] width 113 height 21
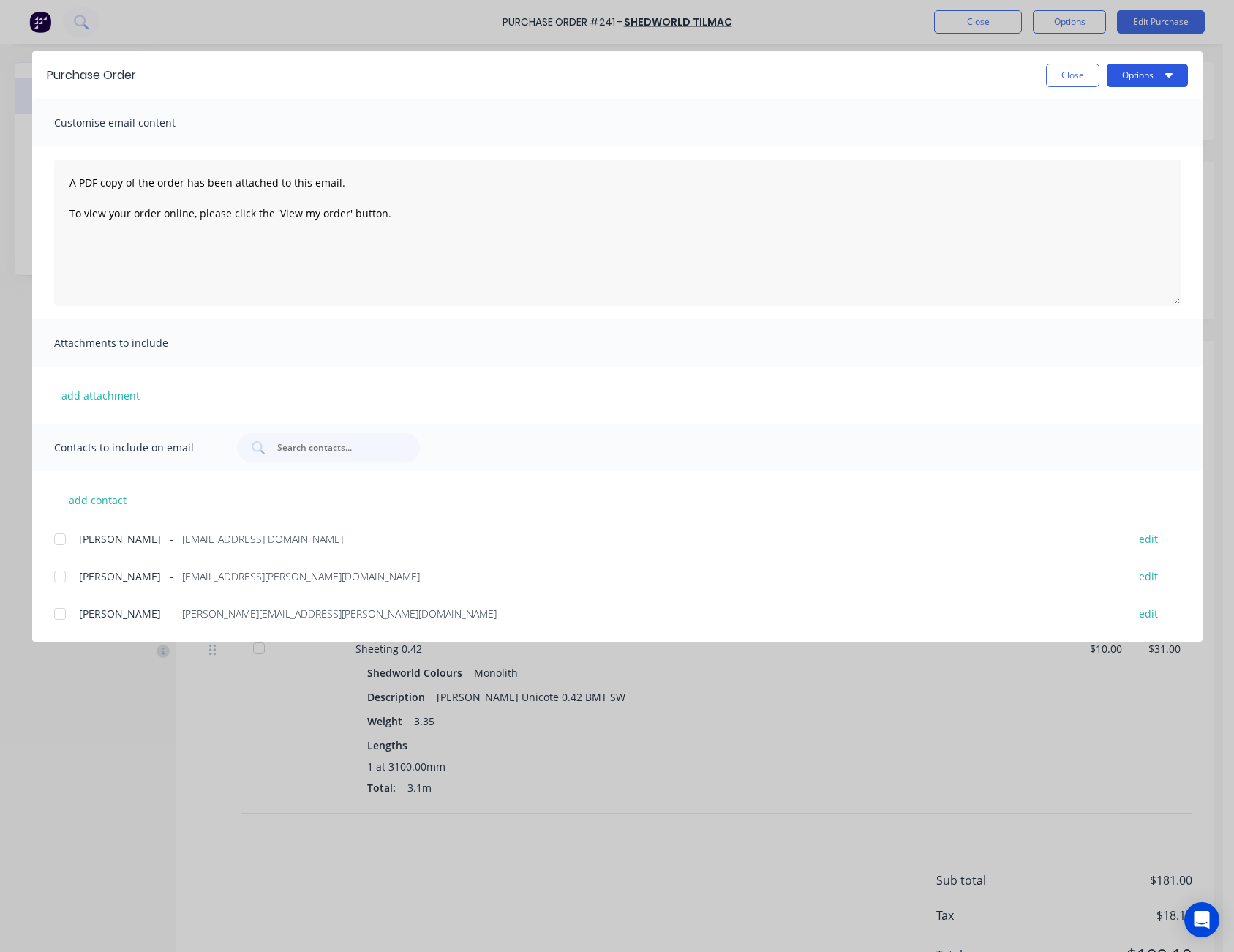
click at [1136, 72] on button "Options" at bounding box center [1147, 75] width 81 height 23
click at [1123, 139] on div "Print" at bounding box center [1118, 142] width 113 height 21
click at [1068, 71] on button "Close" at bounding box center [1072, 75] width 53 height 23
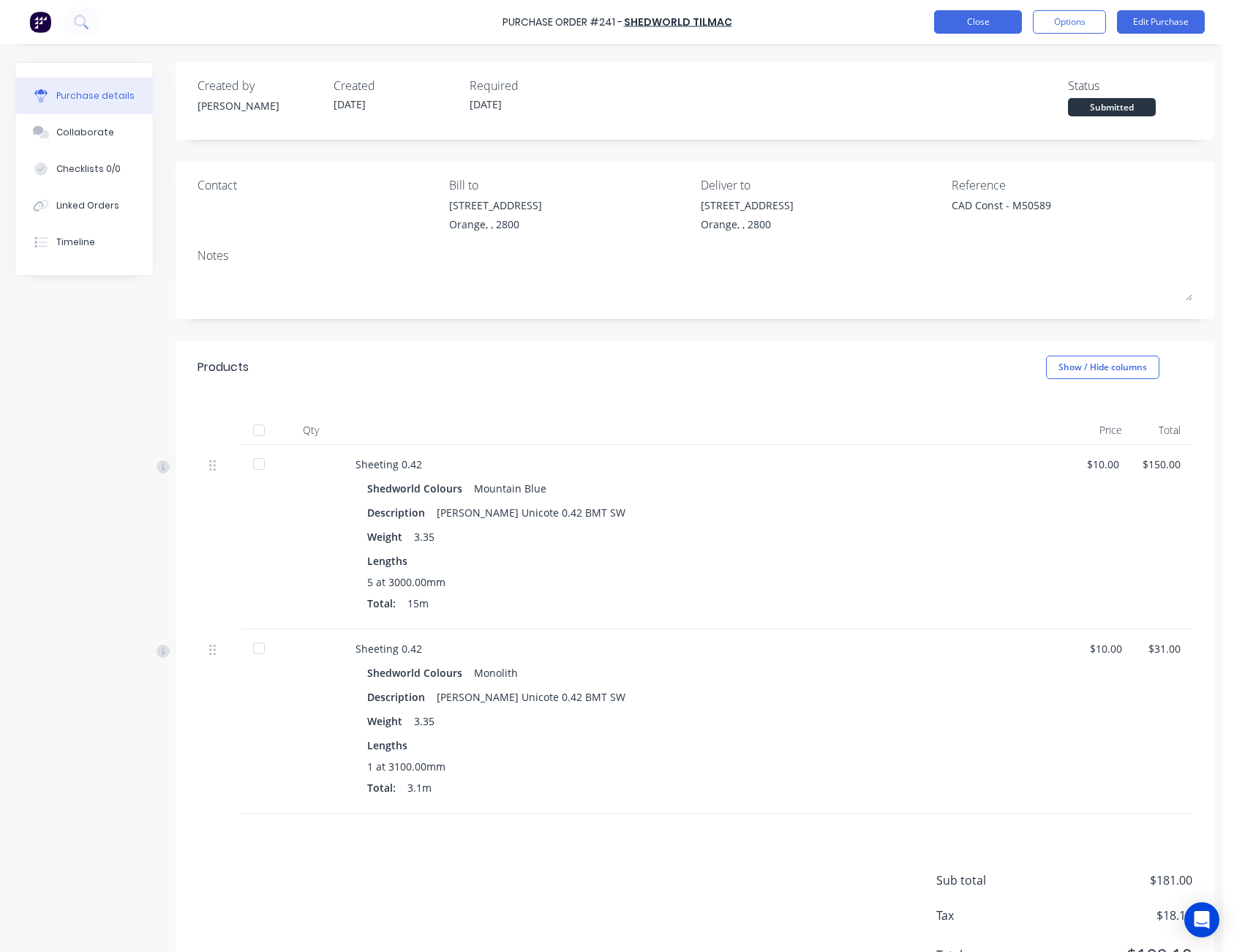
click at [1016, 21] on button "Close" at bounding box center [978, 22] width 88 height 23
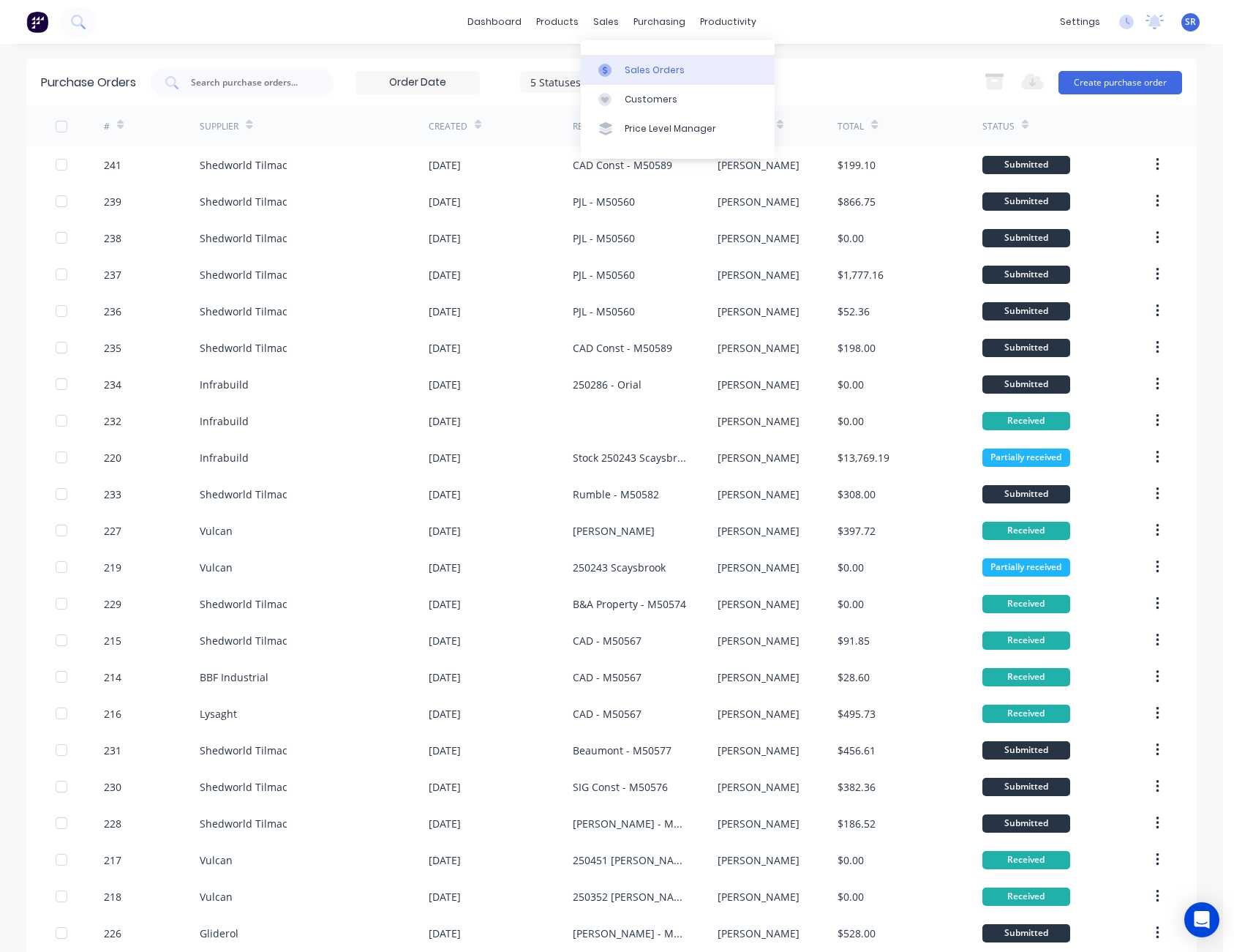
click at [637, 66] on div "Sales Orders" at bounding box center [655, 70] width 60 height 13
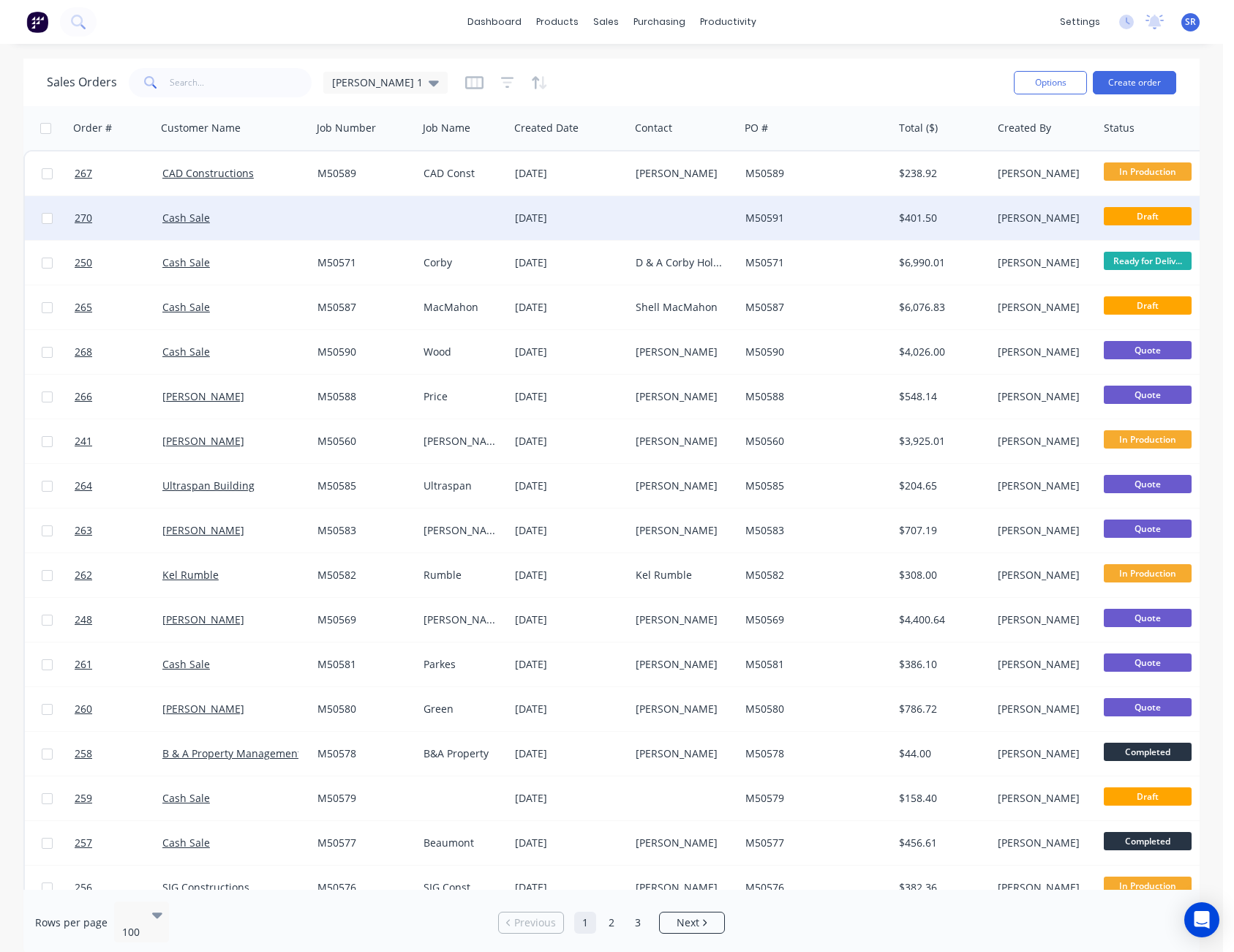
click at [693, 218] on div at bounding box center [685, 219] width 110 height 44
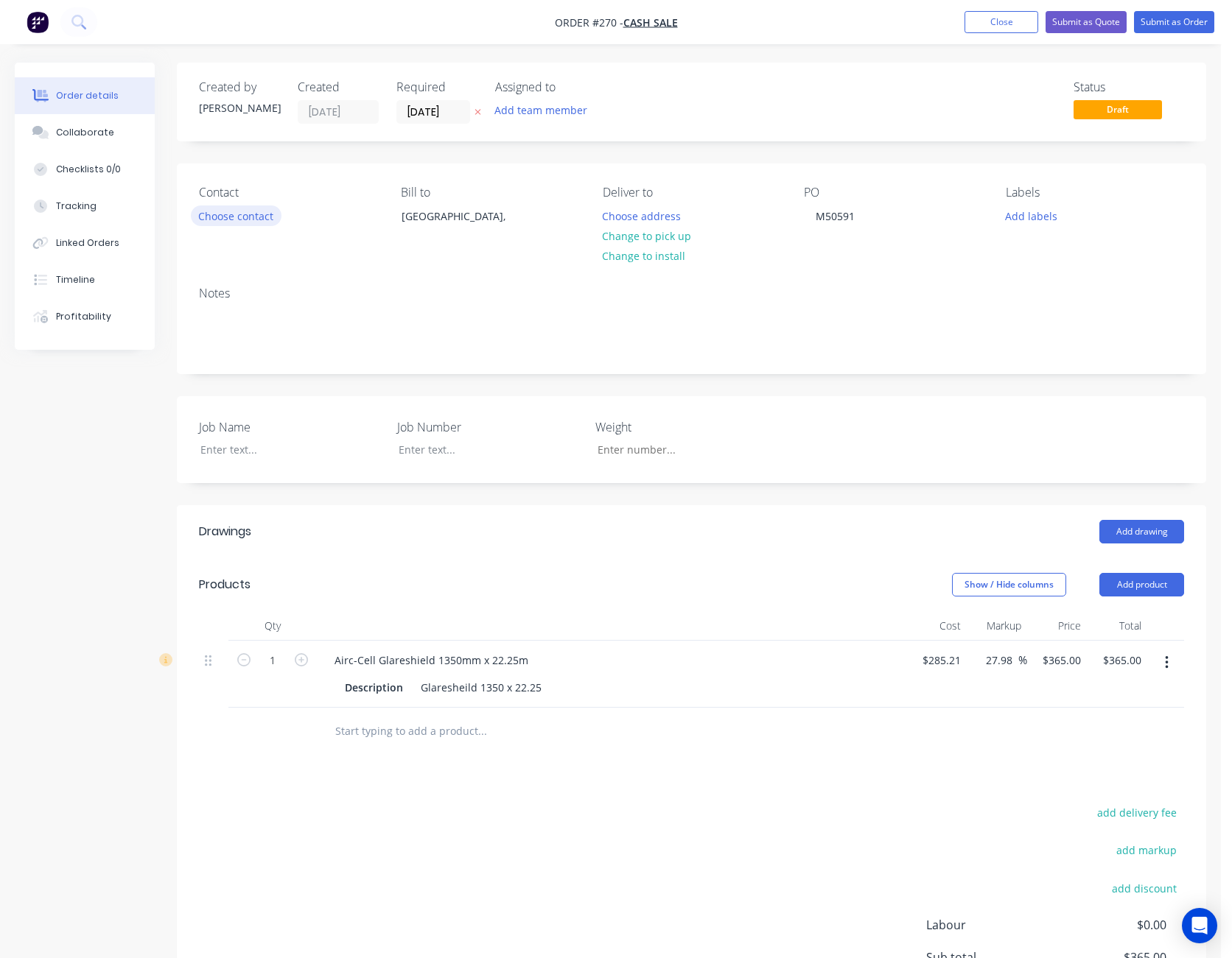
click at [250, 218] on button "Choose contact" at bounding box center [236, 215] width 90 height 20
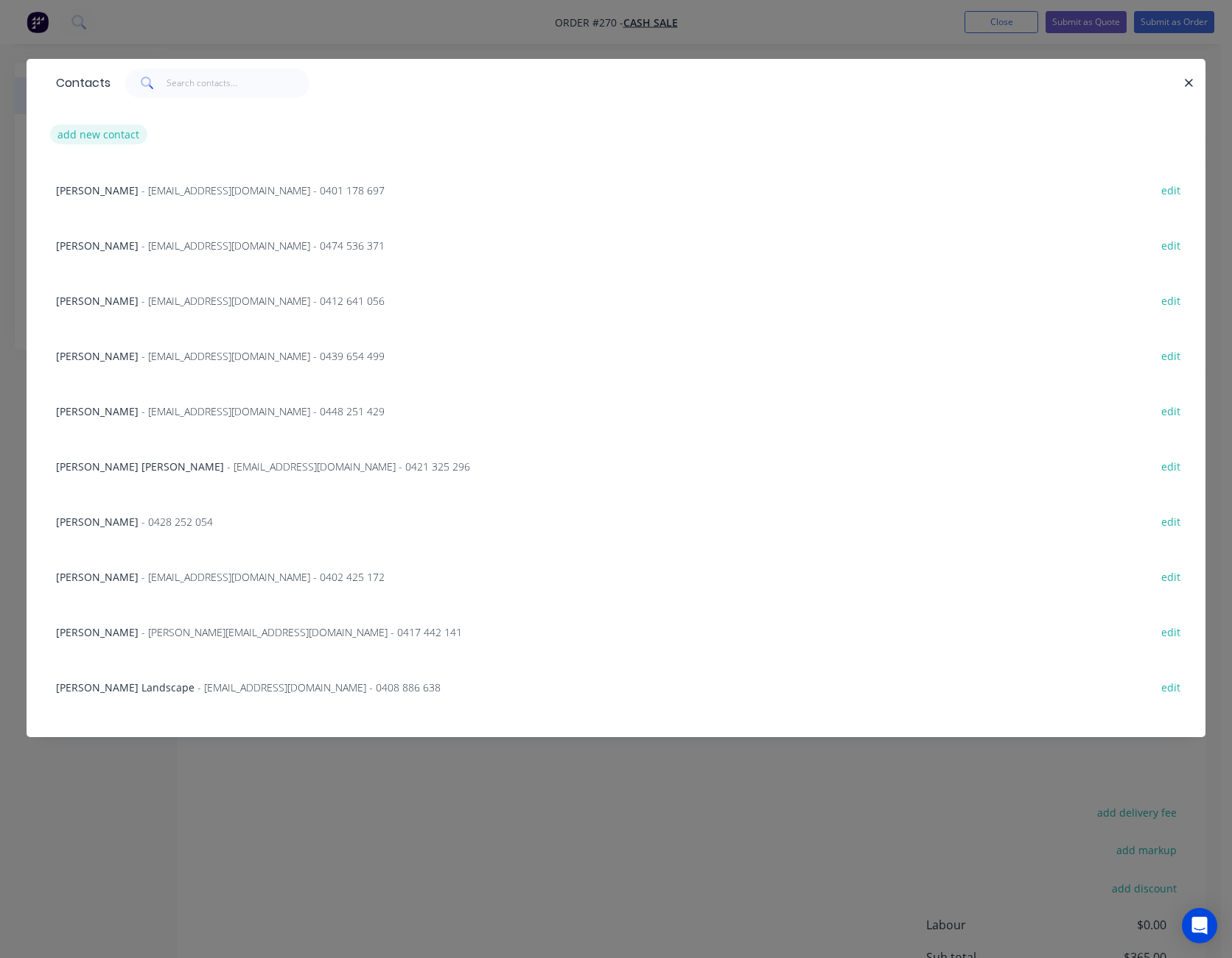
click at [89, 133] on button "add new contact" at bounding box center [99, 134] width 97 height 20
select select "AU"
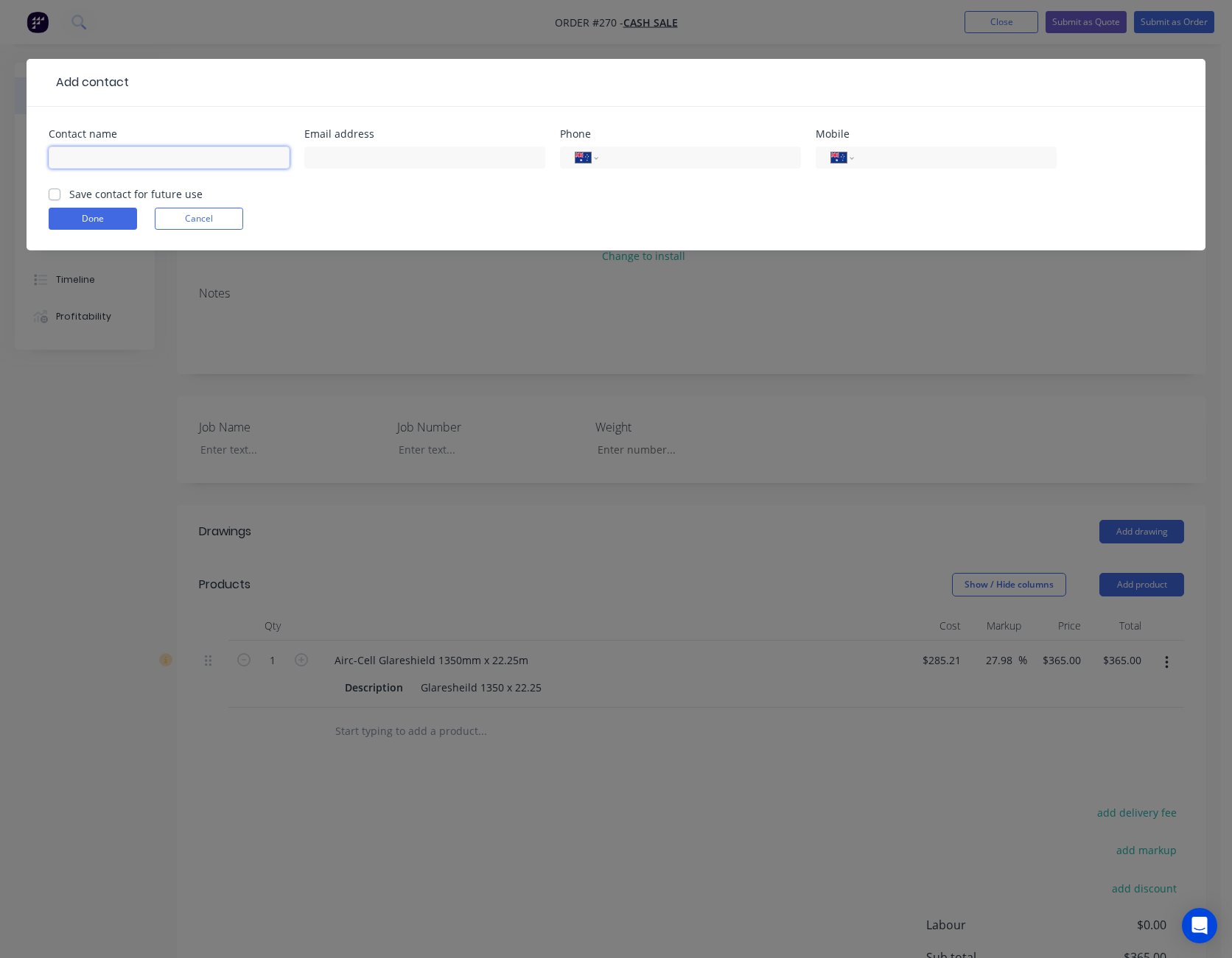
drag, startPoint x: 125, startPoint y: 161, endPoint x: 116, endPoint y: 163, distance: 9.2
click at [116, 163] on input "text" at bounding box center [169, 157] width 241 height 22
type input "[PERSON_NAME]"
type input "0409 709 562"
click at [87, 231] on form "Contact name [PERSON_NAME] address Phone International [GEOGRAPHIC_DATA] [GEOGR…" at bounding box center [615, 189] width 1134 height 121
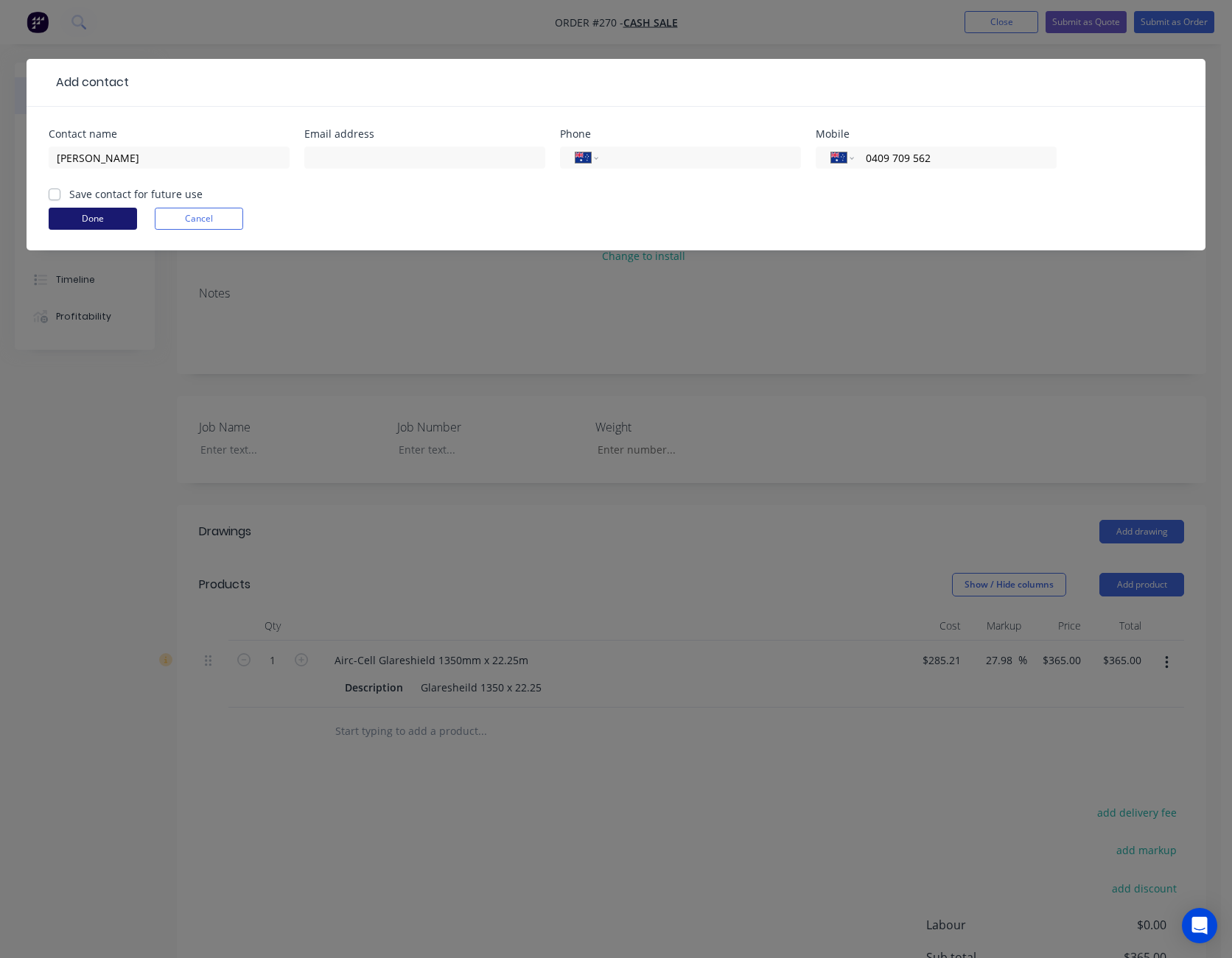
click at [90, 222] on button "Done" at bounding box center [92, 218] width 88 height 22
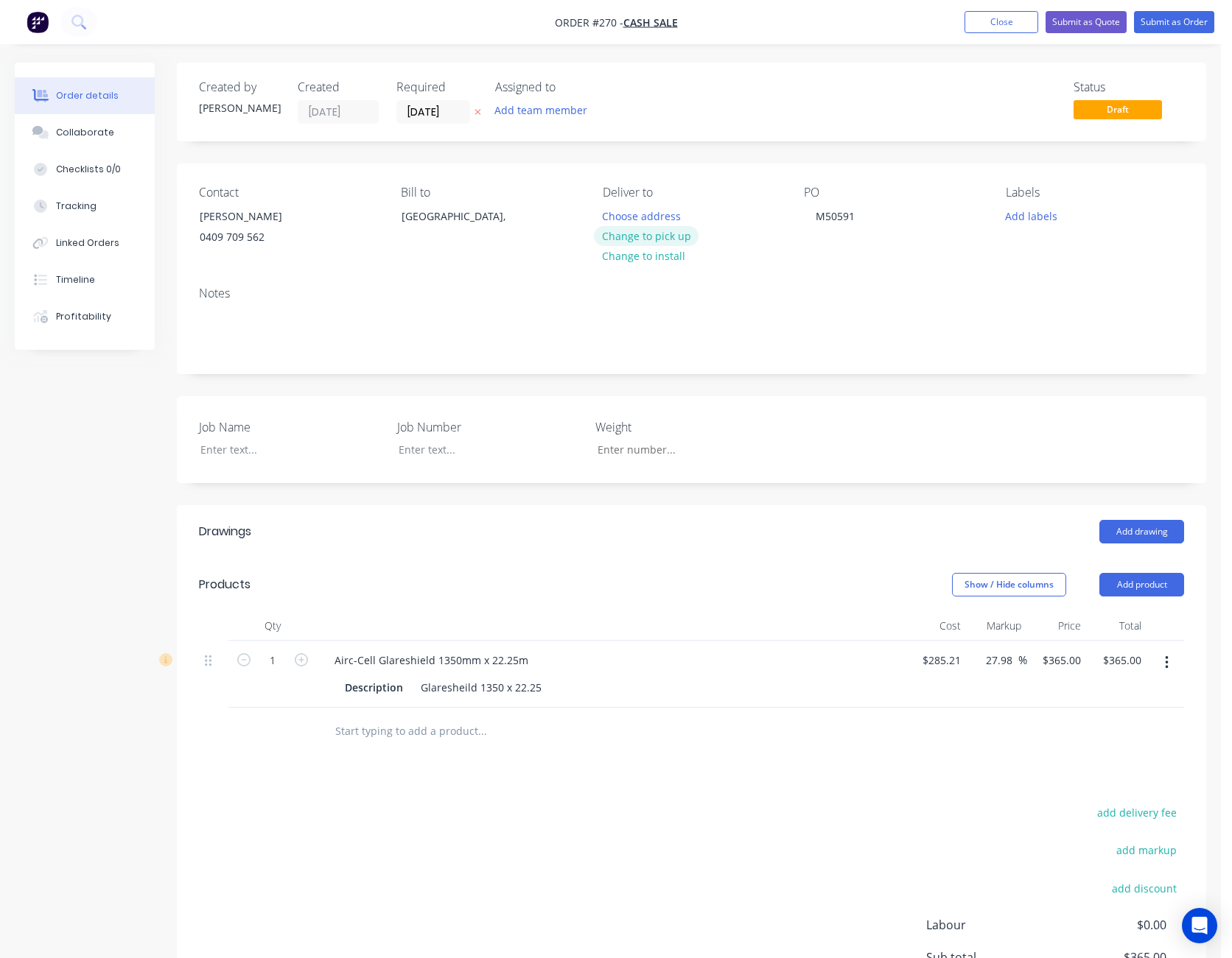
click at [647, 234] on button "Change to pick up" at bounding box center [646, 236] width 105 height 20
click at [301, 662] on icon "button" at bounding box center [302, 660] width 14 height 14
type input "2"
type input "$730.00"
click at [301, 662] on icon "button" at bounding box center [302, 660] width 14 height 14
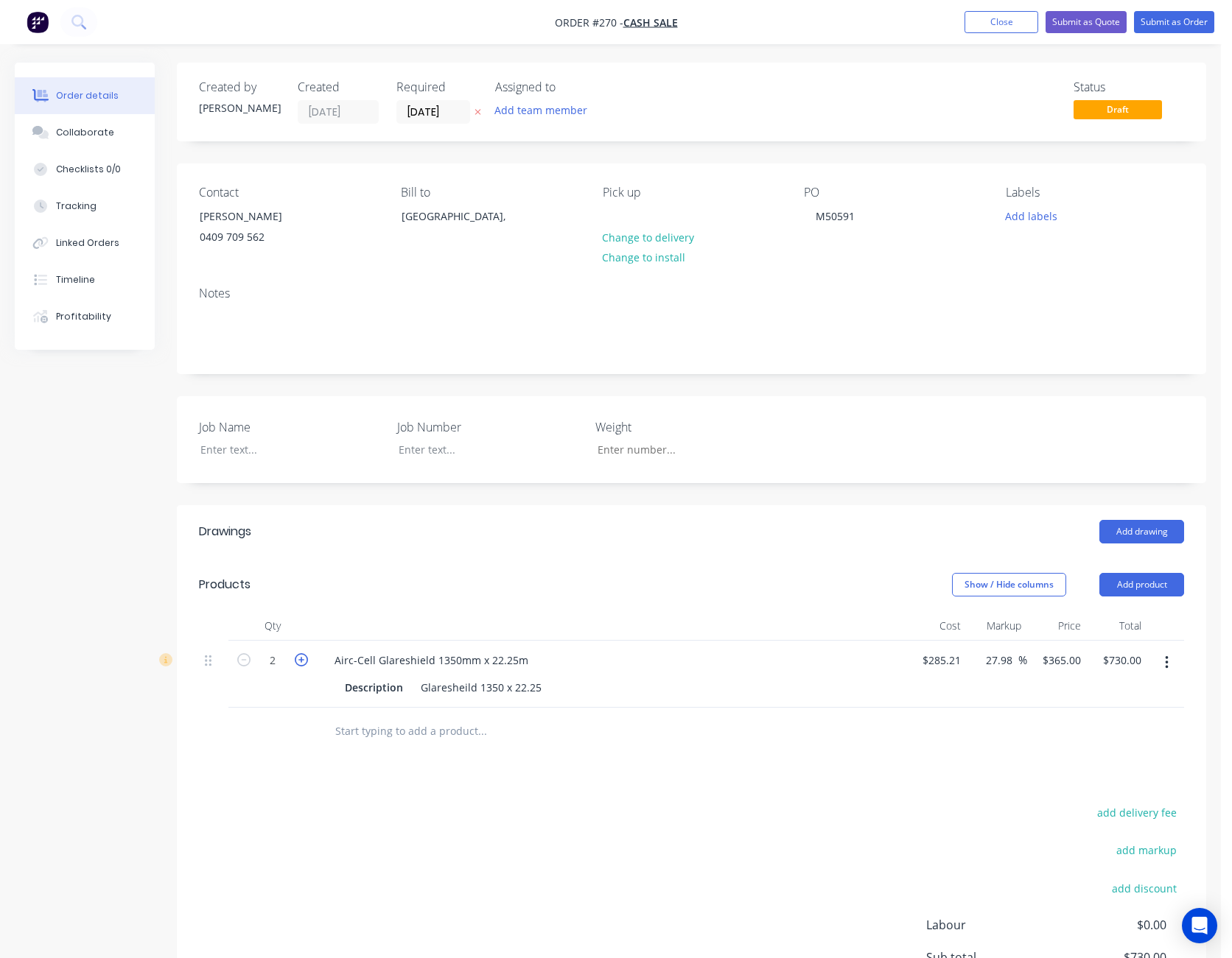
type input "3"
type input "$1,095.00"
click at [301, 662] on icon "button" at bounding box center [302, 660] width 14 height 14
type input "4"
type input "$1,460.00"
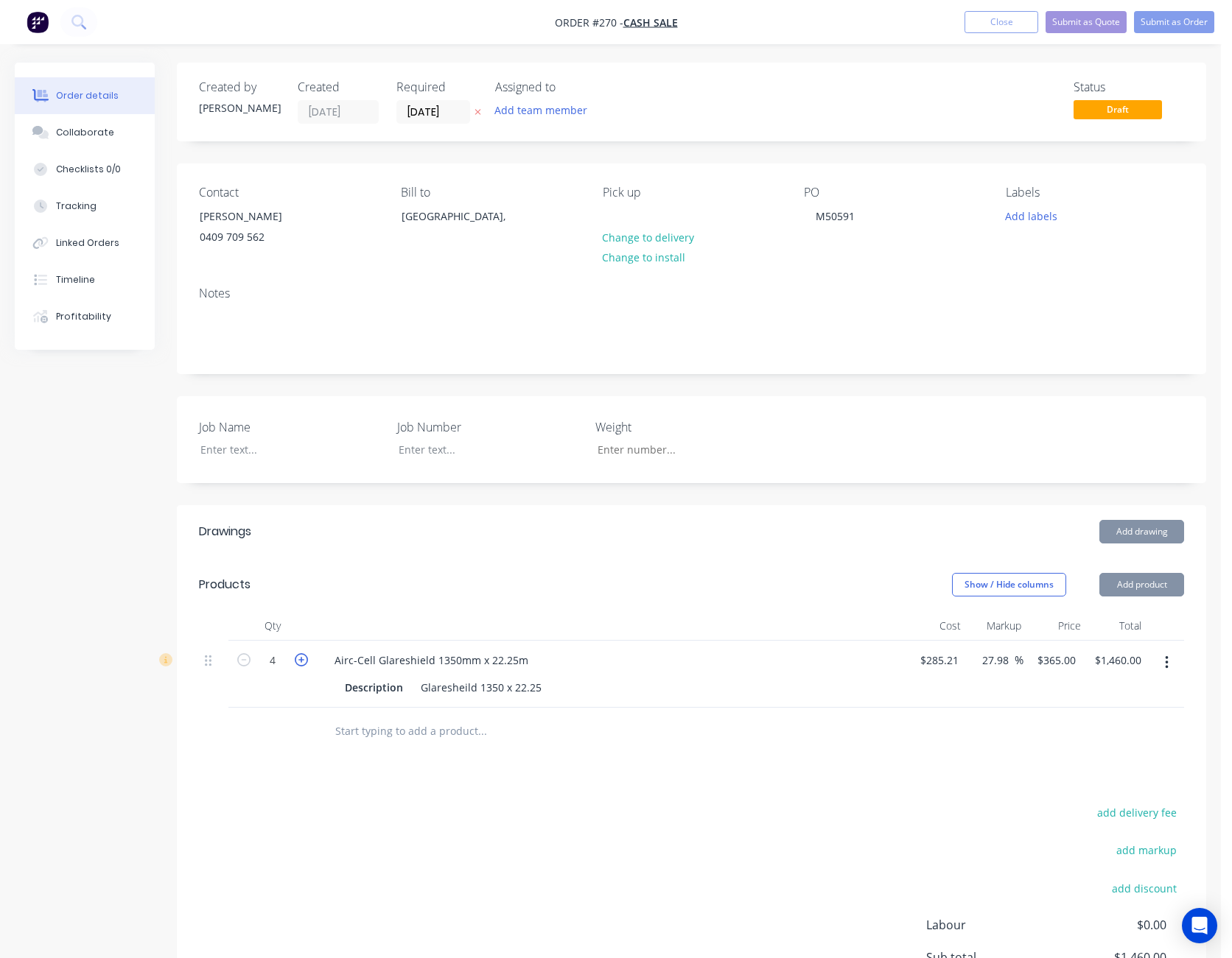
click at [301, 662] on icon "button" at bounding box center [302, 660] width 14 height 14
type input "5"
type input "$1,825.00"
click at [301, 662] on icon "button" at bounding box center [302, 660] width 14 height 14
type input "6"
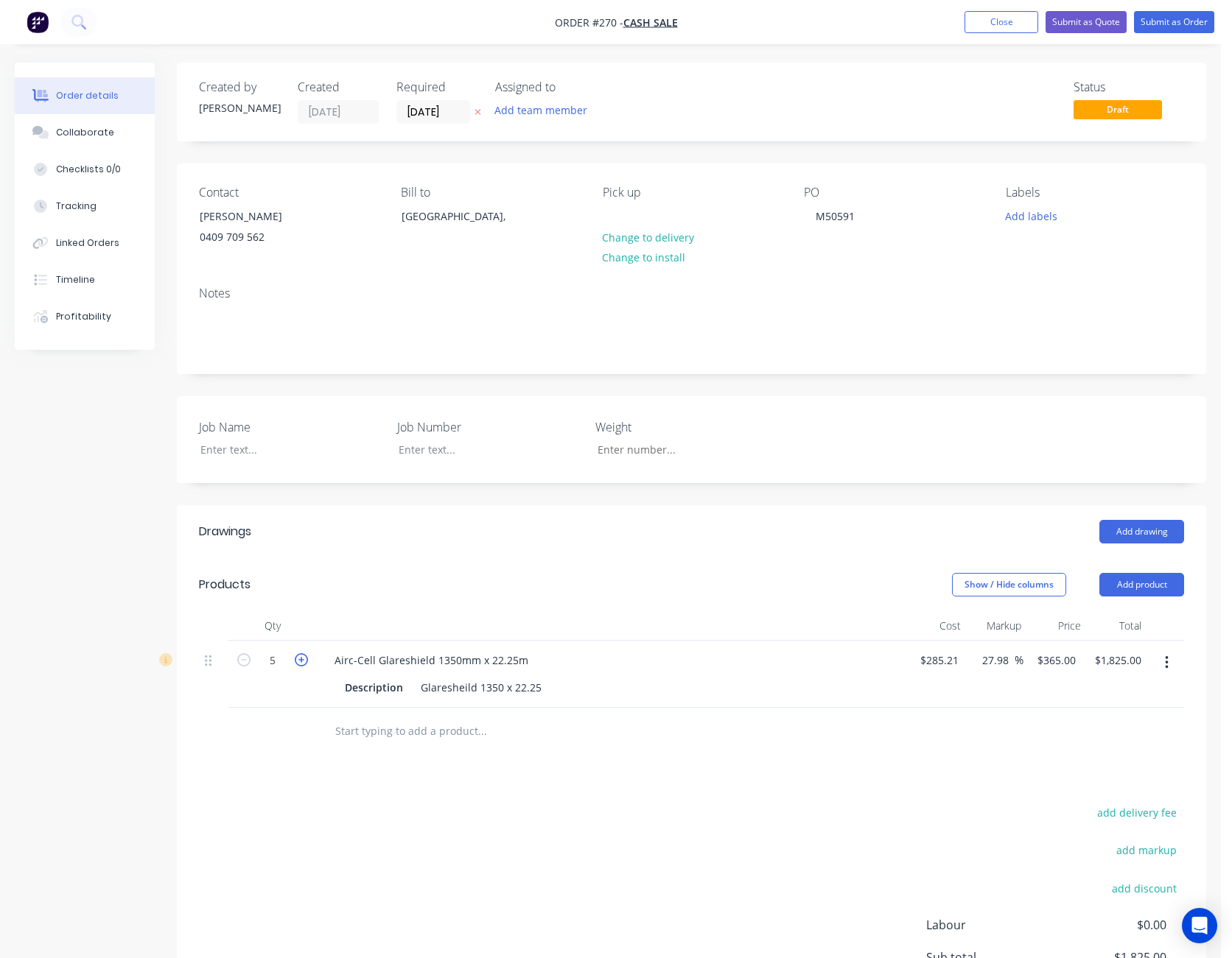
type input "$2,190.00"
click at [301, 662] on icon "button" at bounding box center [302, 660] width 14 height 14
type input "7"
type input "$2,555.00"
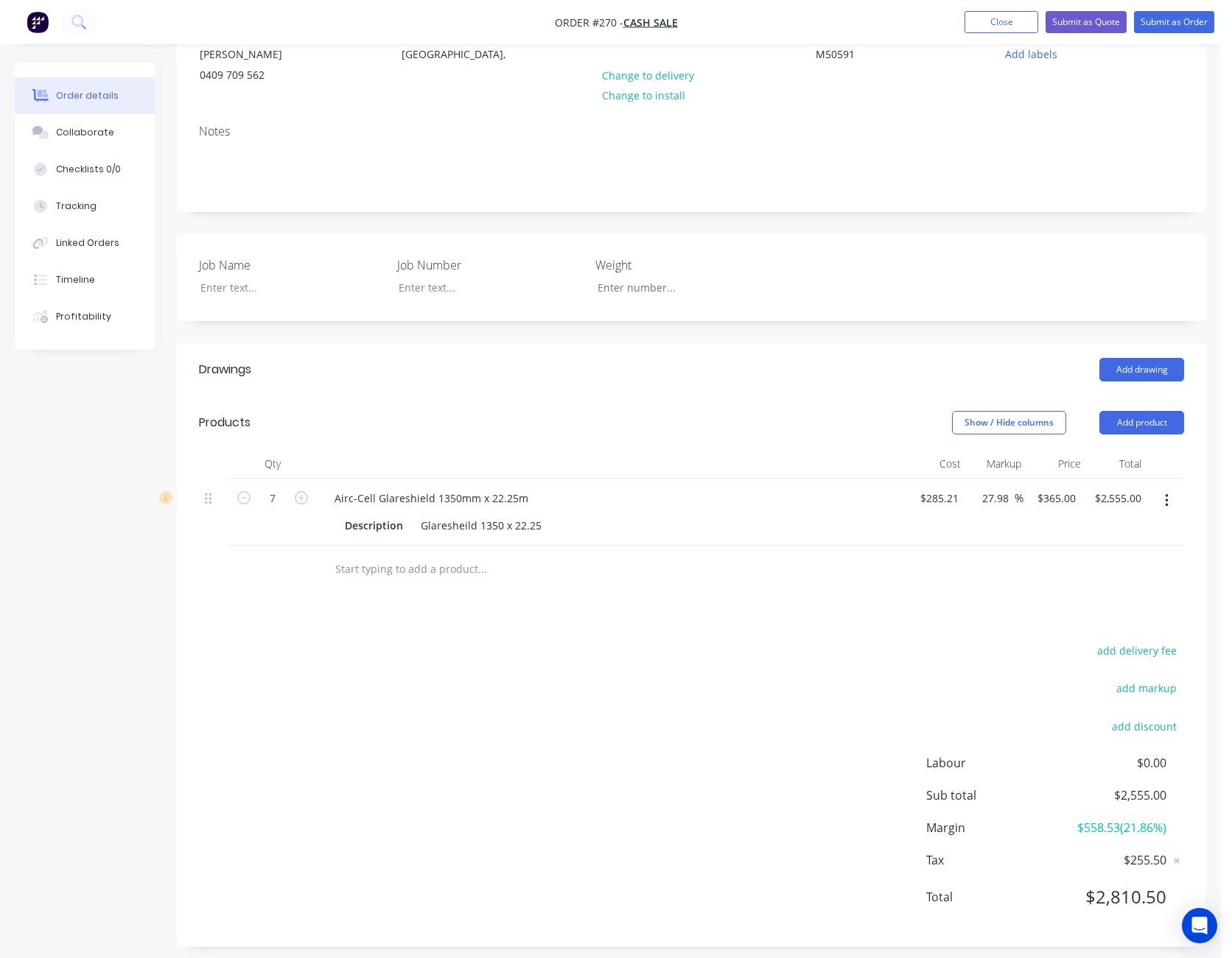
scroll to position [173, 0]
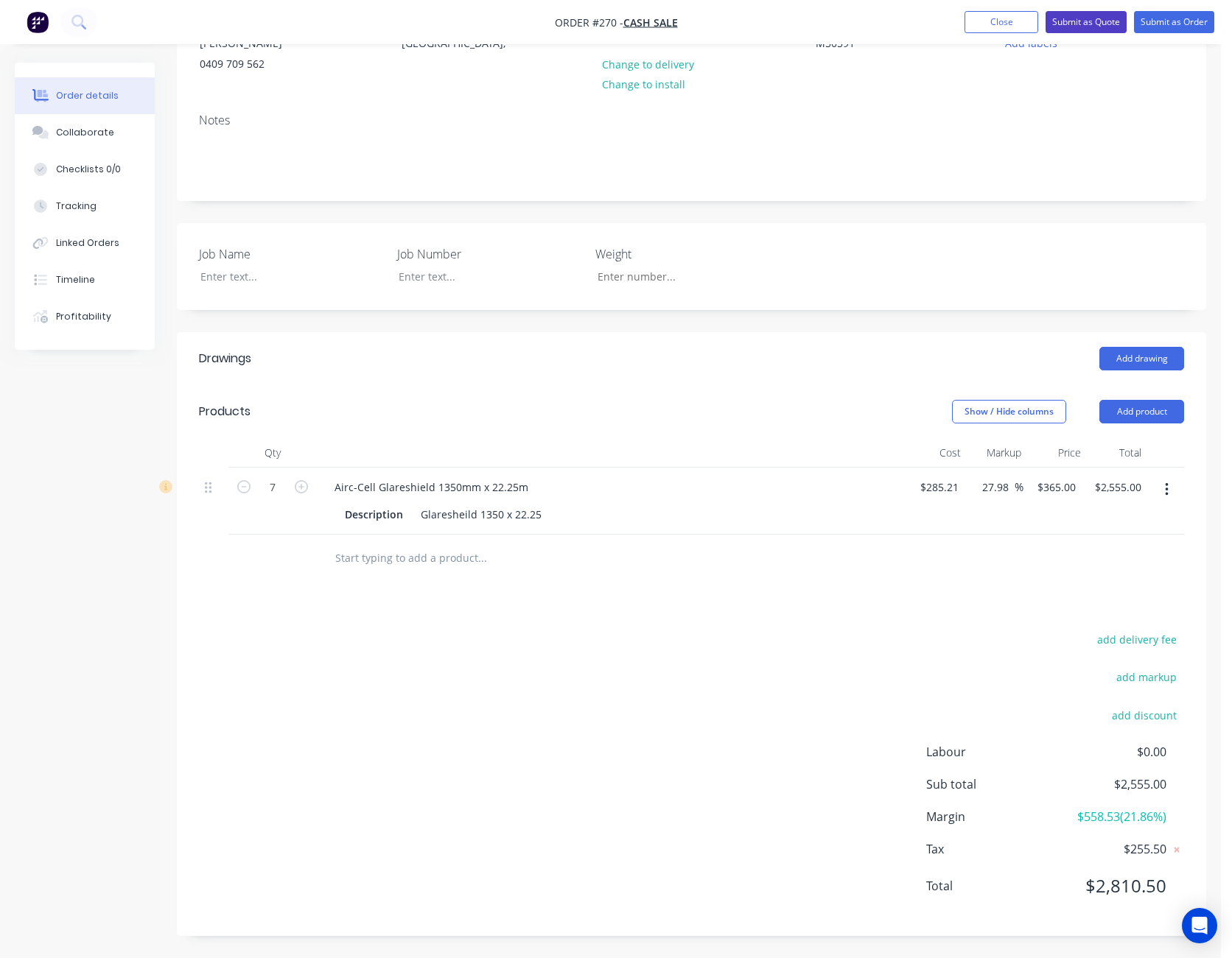
click at [1086, 23] on button "Submit as Quote" at bounding box center [1086, 21] width 81 height 22
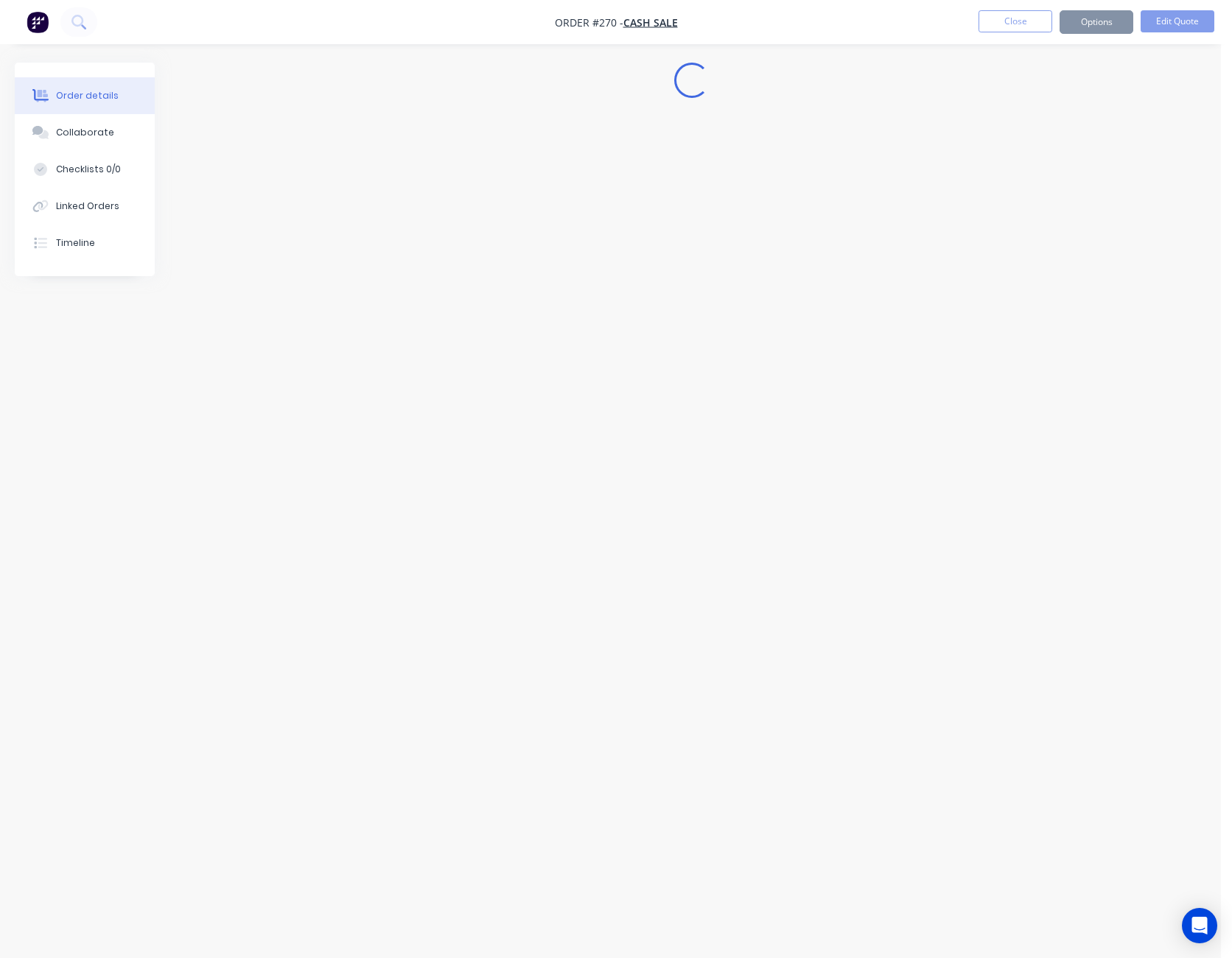
scroll to position [0, 0]
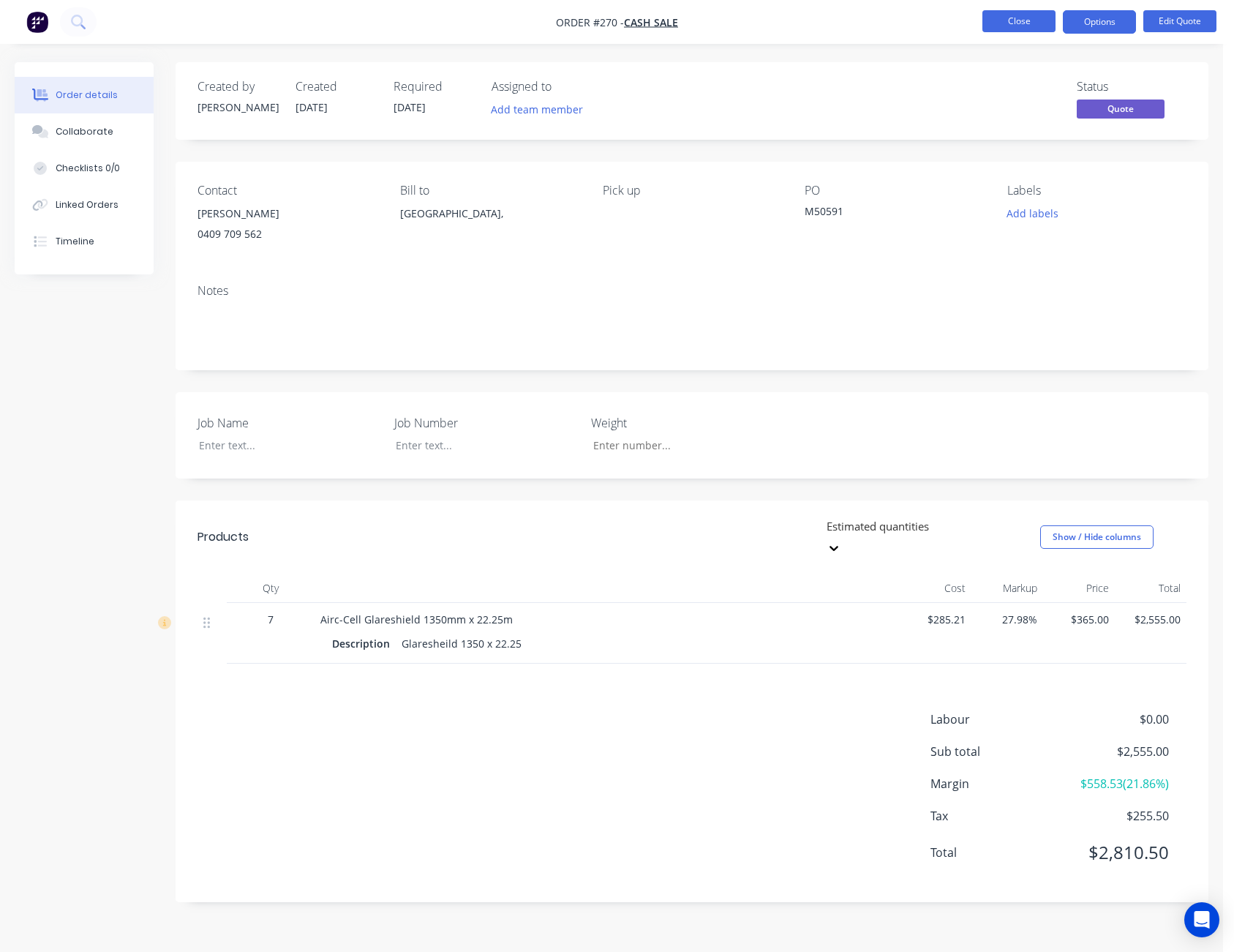
click at [1026, 21] on button "Close" at bounding box center [1019, 21] width 73 height 22
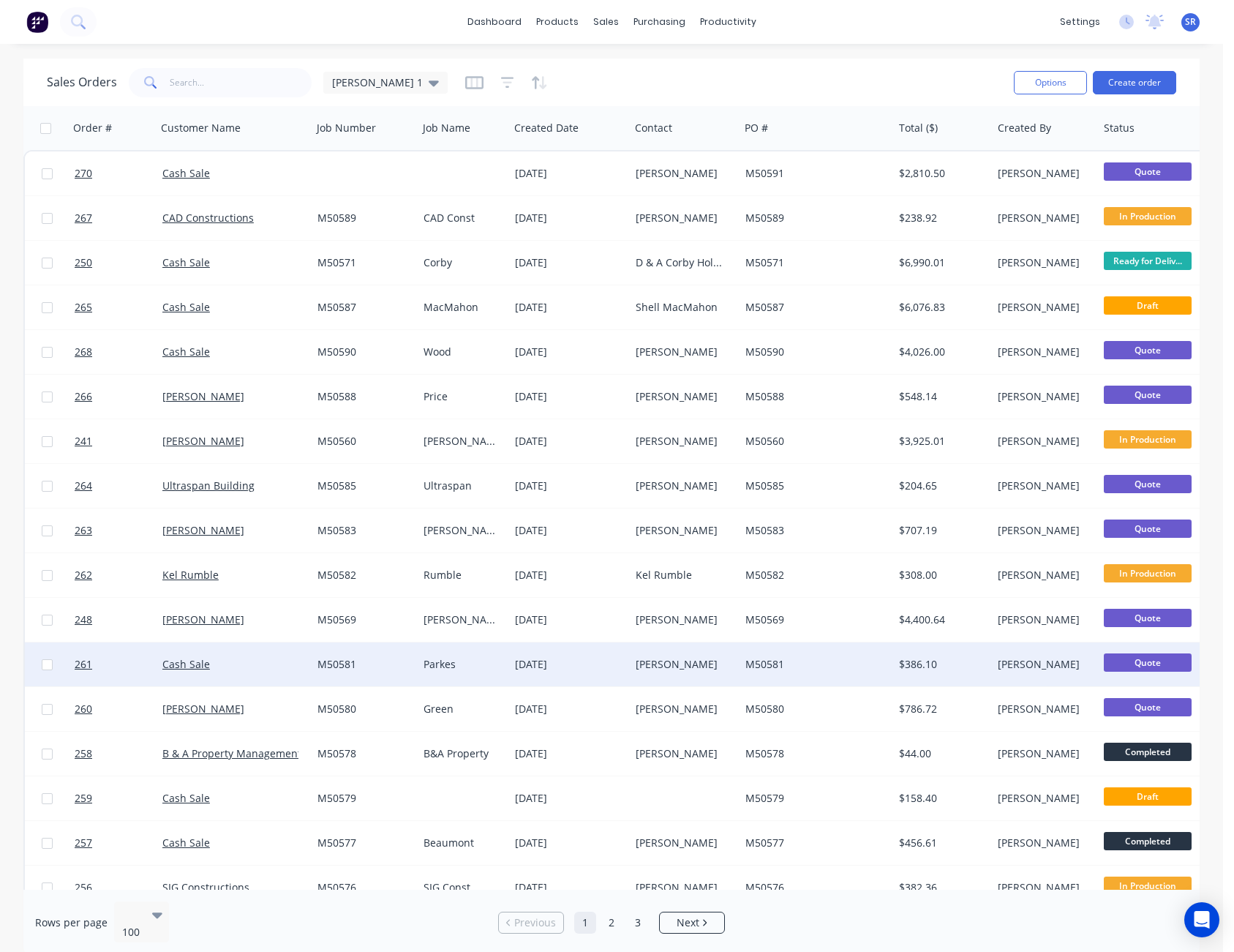
click at [354, 663] on div "M50581" at bounding box center [362, 664] width 90 height 14
click at [779, 71] on div "Sales Orders [PERSON_NAME] 1" at bounding box center [525, 82] width 956 height 36
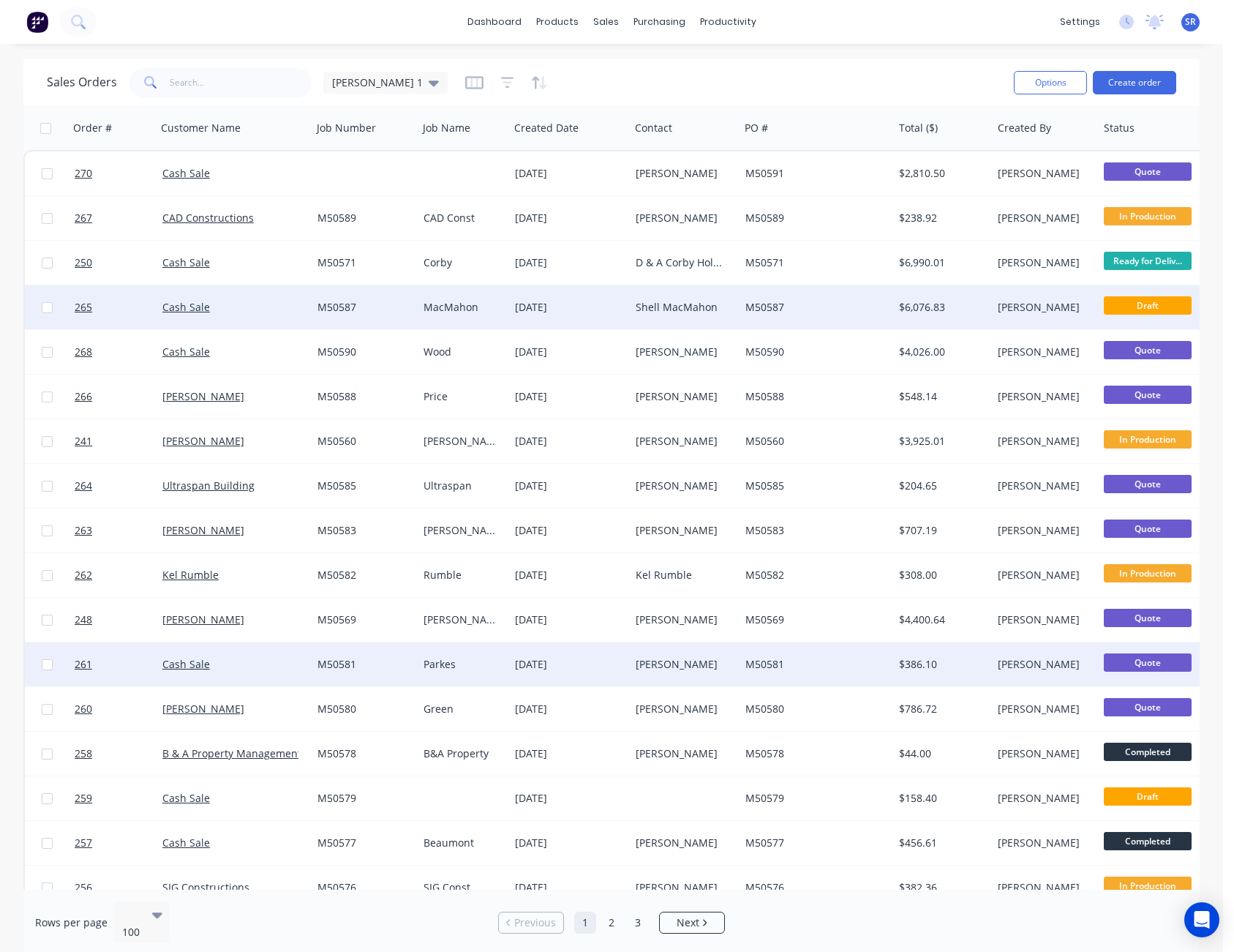
click at [783, 307] on div "M50587" at bounding box center [813, 306] width 135 height 14
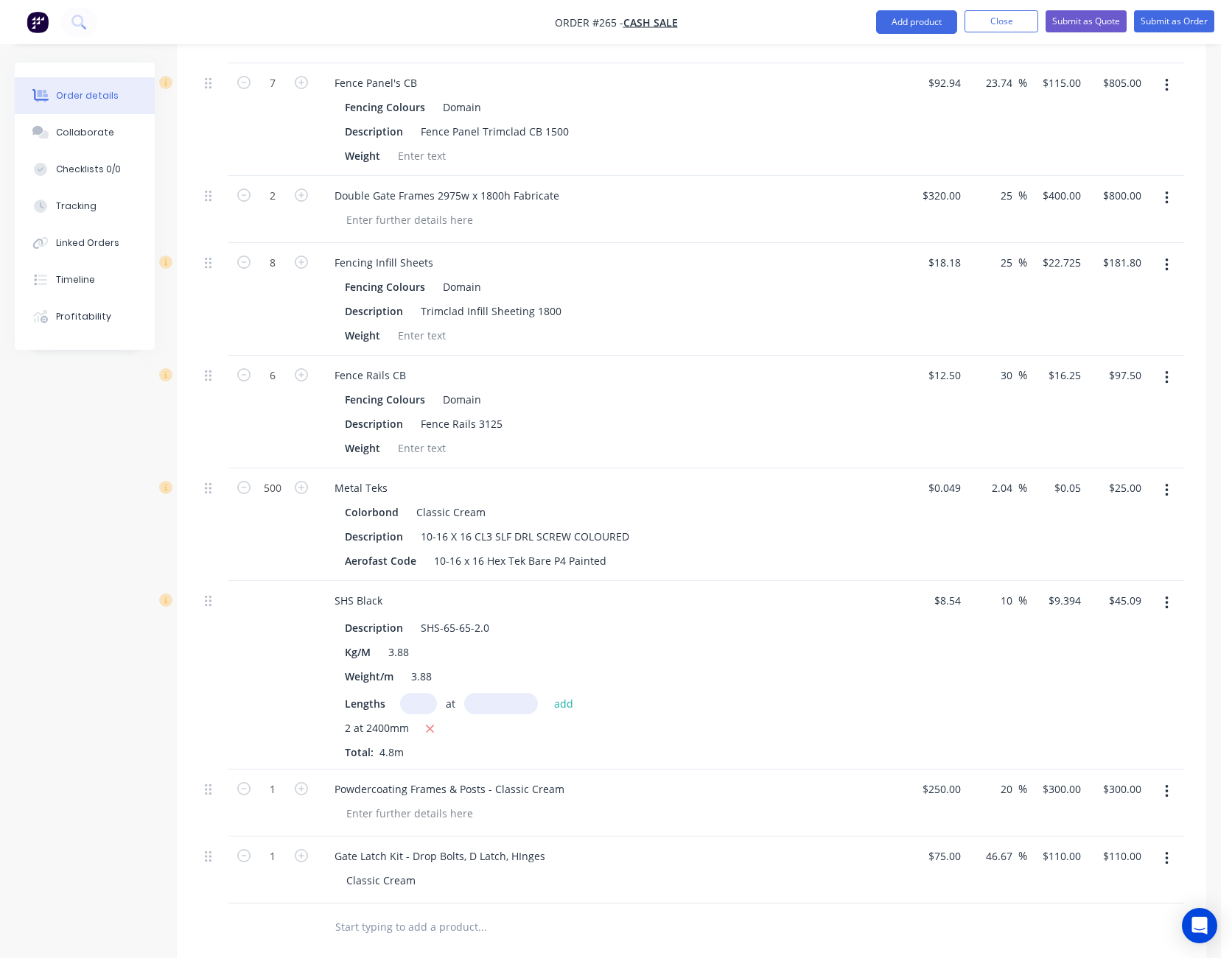
scroll to position [883, 0]
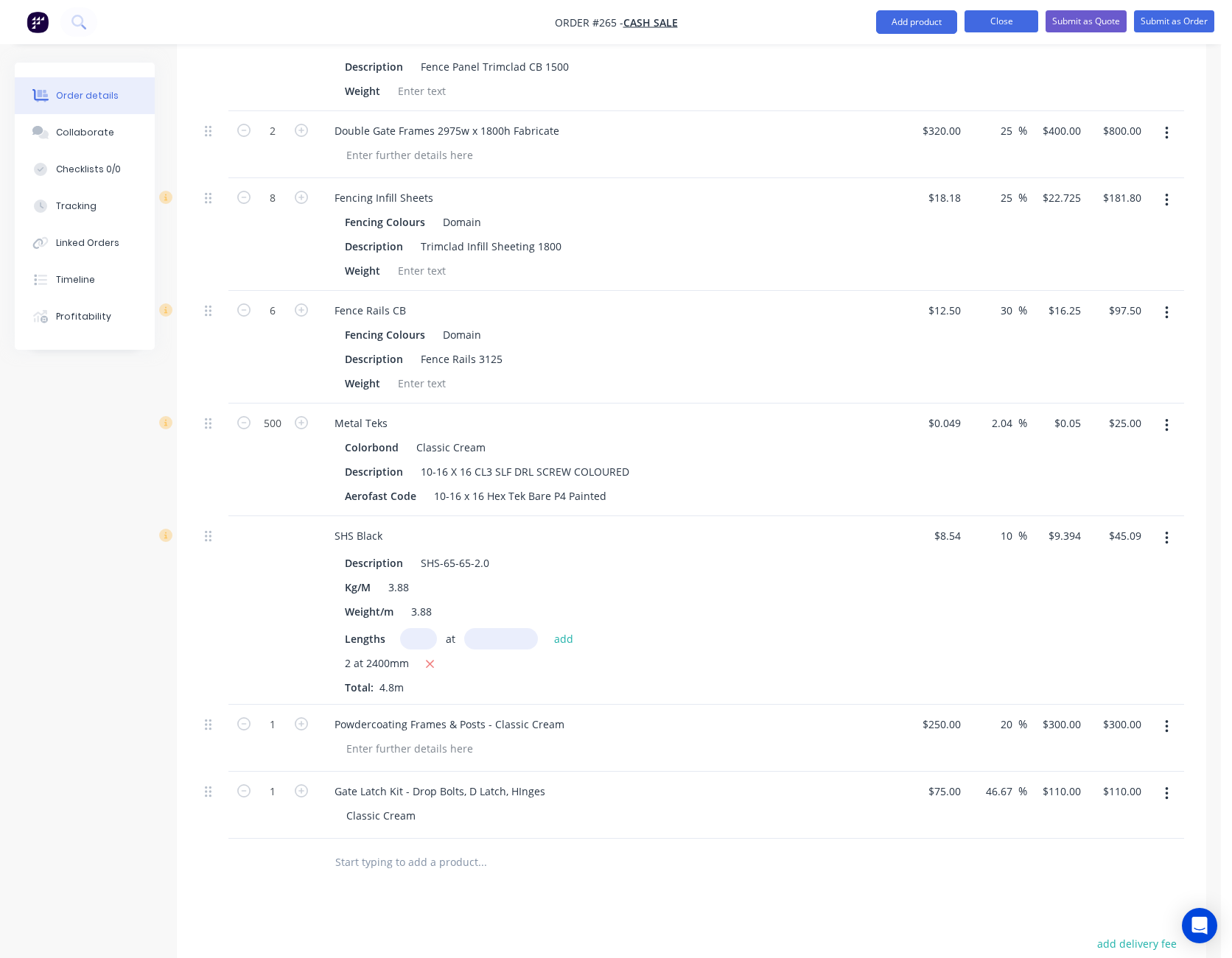
click at [1003, 18] on button "Close" at bounding box center [1001, 21] width 74 height 22
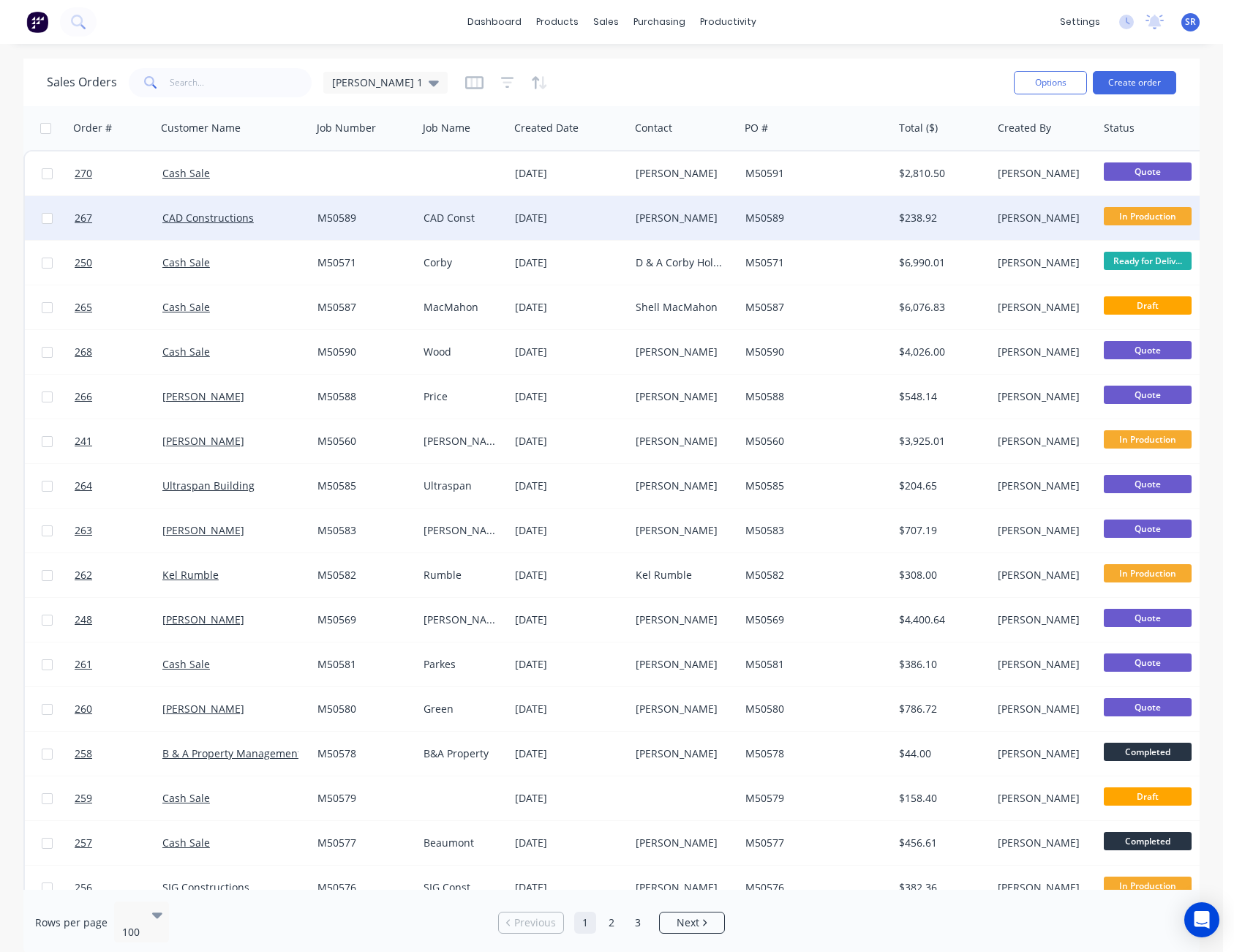
click at [710, 201] on div "[PERSON_NAME]" at bounding box center [685, 219] width 110 height 44
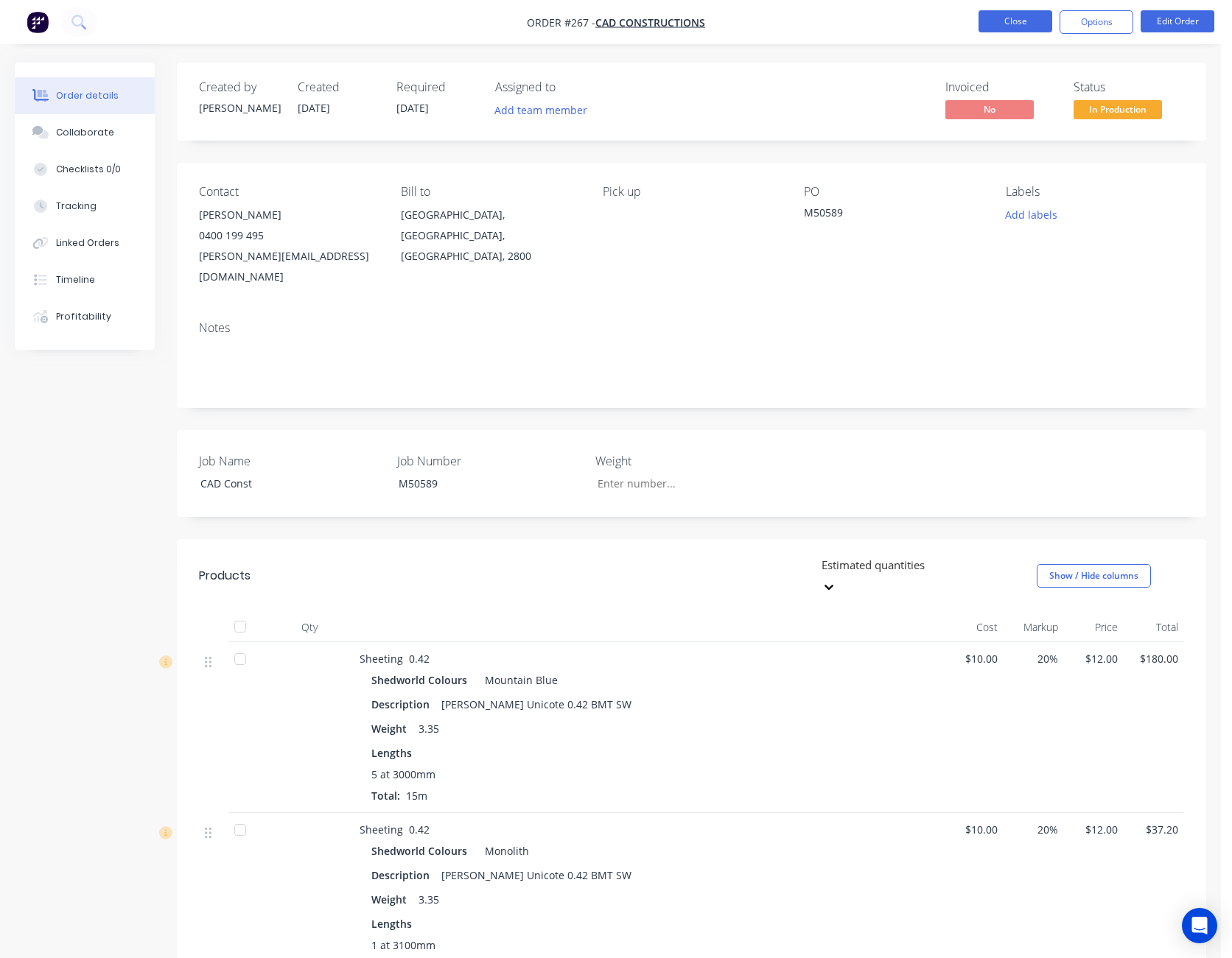
click at [1012, 20] on button "Close" at bounding box center [1015, 21] width 74 height 22
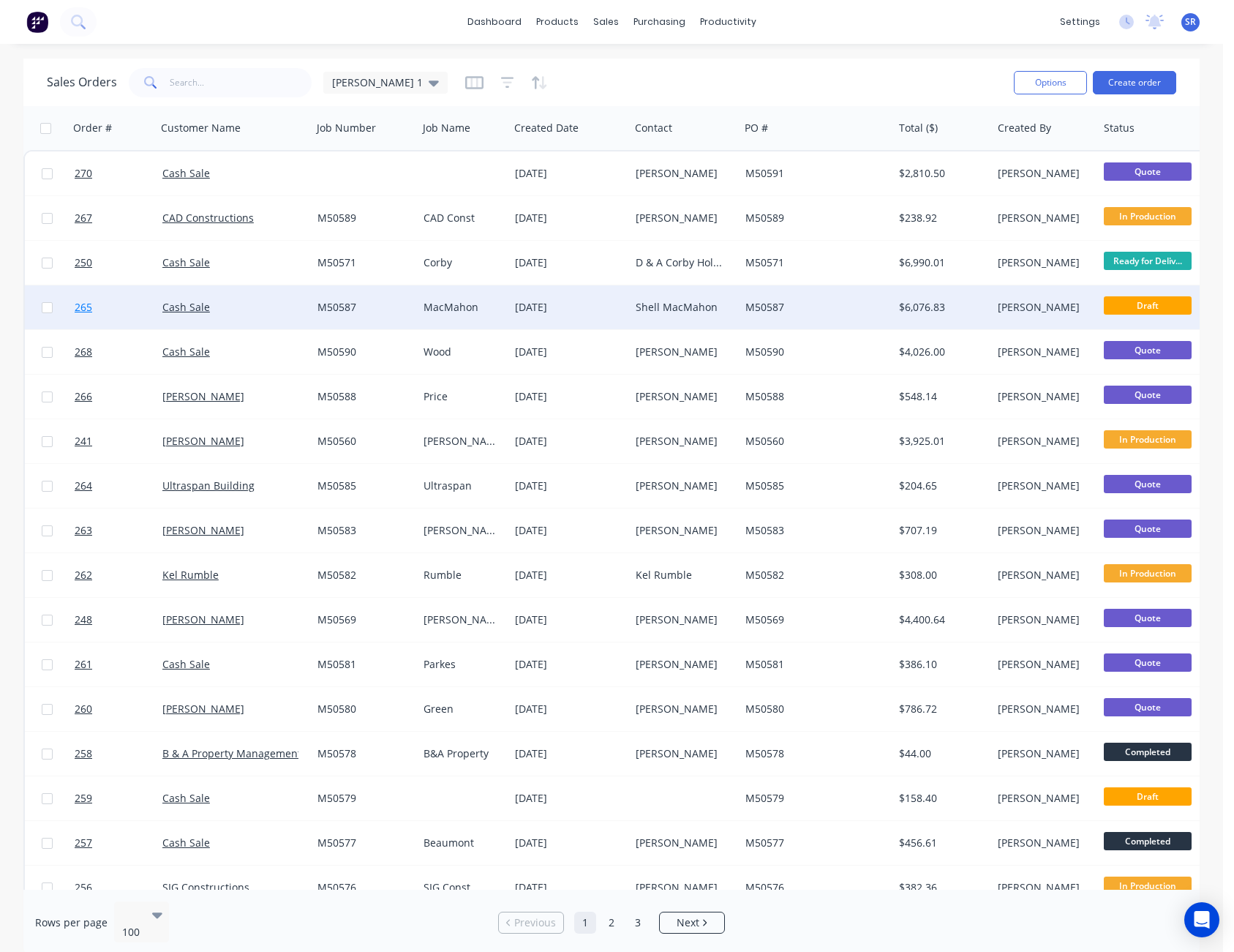
drag, startPoint x: 47, startPoint y: 305, endPoint x: 83, endPoint y: 297, distance: 36.9
click at [47, 305] on input "checkbox" at bounding box center [46, 307] width 11 height 11
checkbox input "true"
click at [1076, 81] on button "Options" at bounding box center [1051, 83] width 73 height 23
click at [1047, 148] on div "Archive" at bounding box center [1007, 149] width 135 height 21
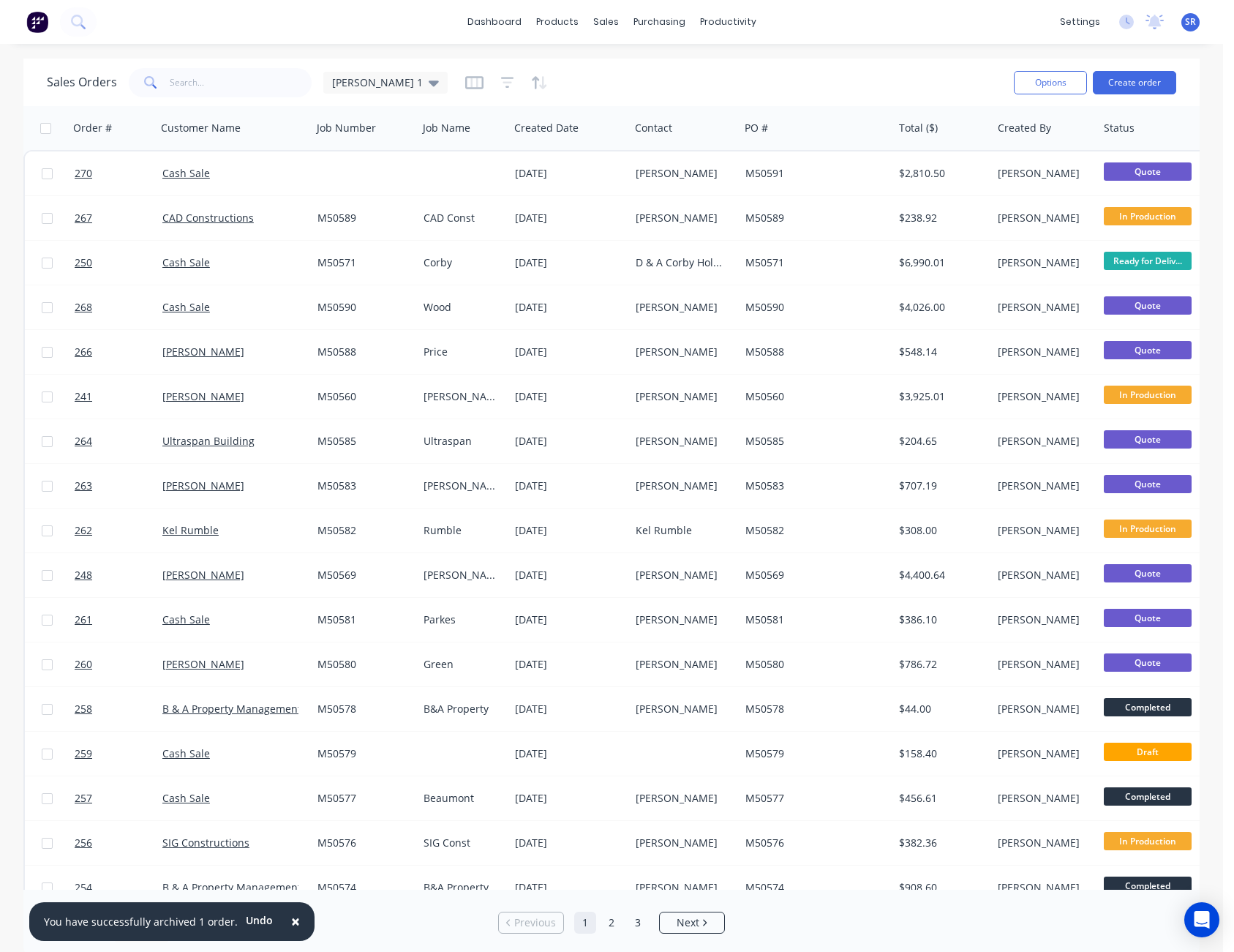
click at [291, 918] on span "×" at bounding box center [295, 920] width 9 height 20
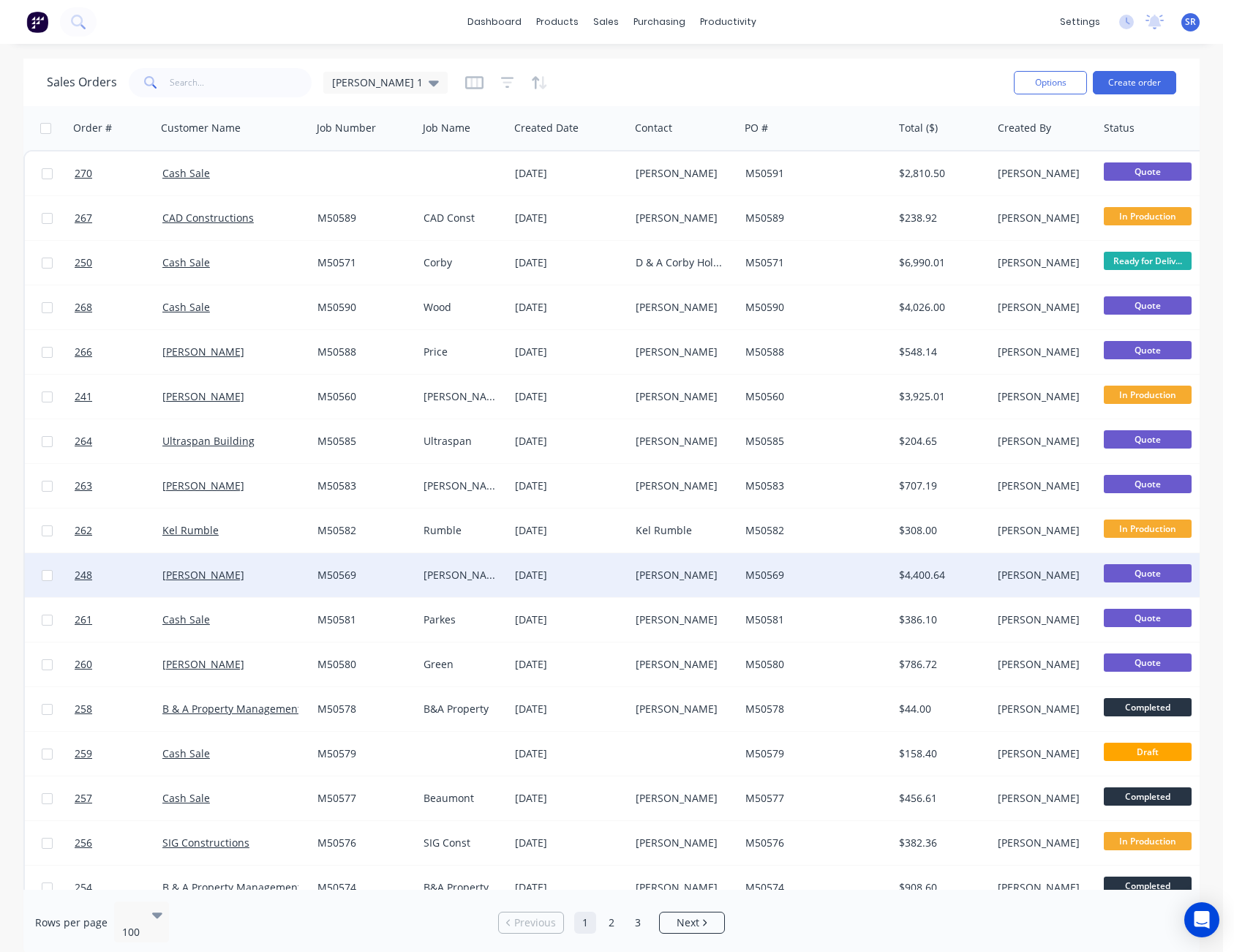
click at [1151, 570] on span "Quote" at bounding box center [1147, 572] width 88 height 18
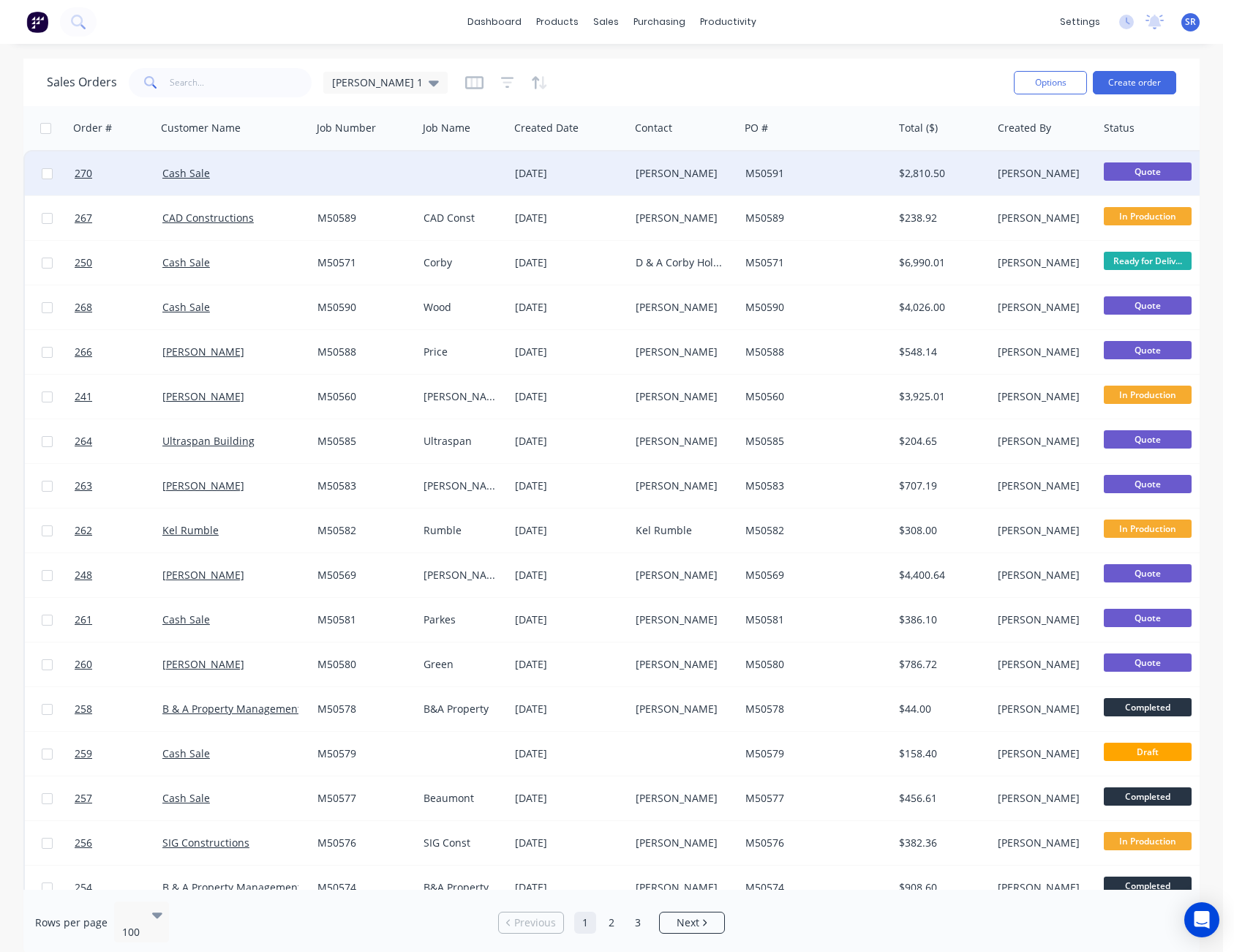
click at [716, 173] on div "[PERSON_NAME]" at bounding box center [682, 172] width 92 height 14
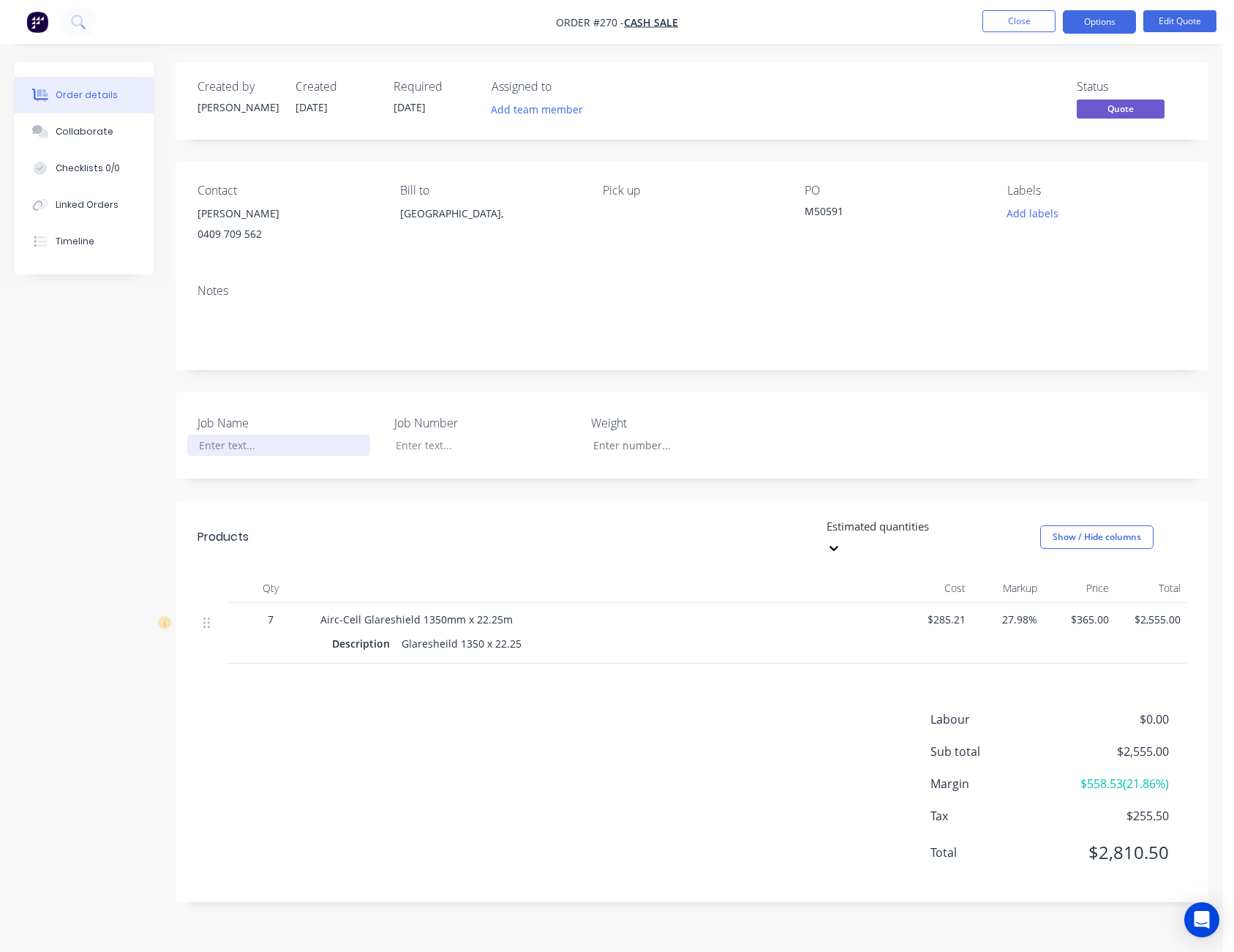
click at [218, 449] on div at bounding box center [278, 445] width 183 height 21
click at [976, 374] on div "Created by [PERSON_NAME] Created [DATE] Required [DATE] Assigned to Add team me…" at bounding box center [692, 483] width 1033 height 840
click at [994, 255] on div "Contact [PERSON_NAME] [PHONE_NUMBER] Bill to [GEOGRAPHIC_DATA], Pick up PO M505…" at bounding box center [692, 217] width 1033 height 111
click at [1038, 23] on button "Close" at bounding box center [1019, 21] width 73 height 22
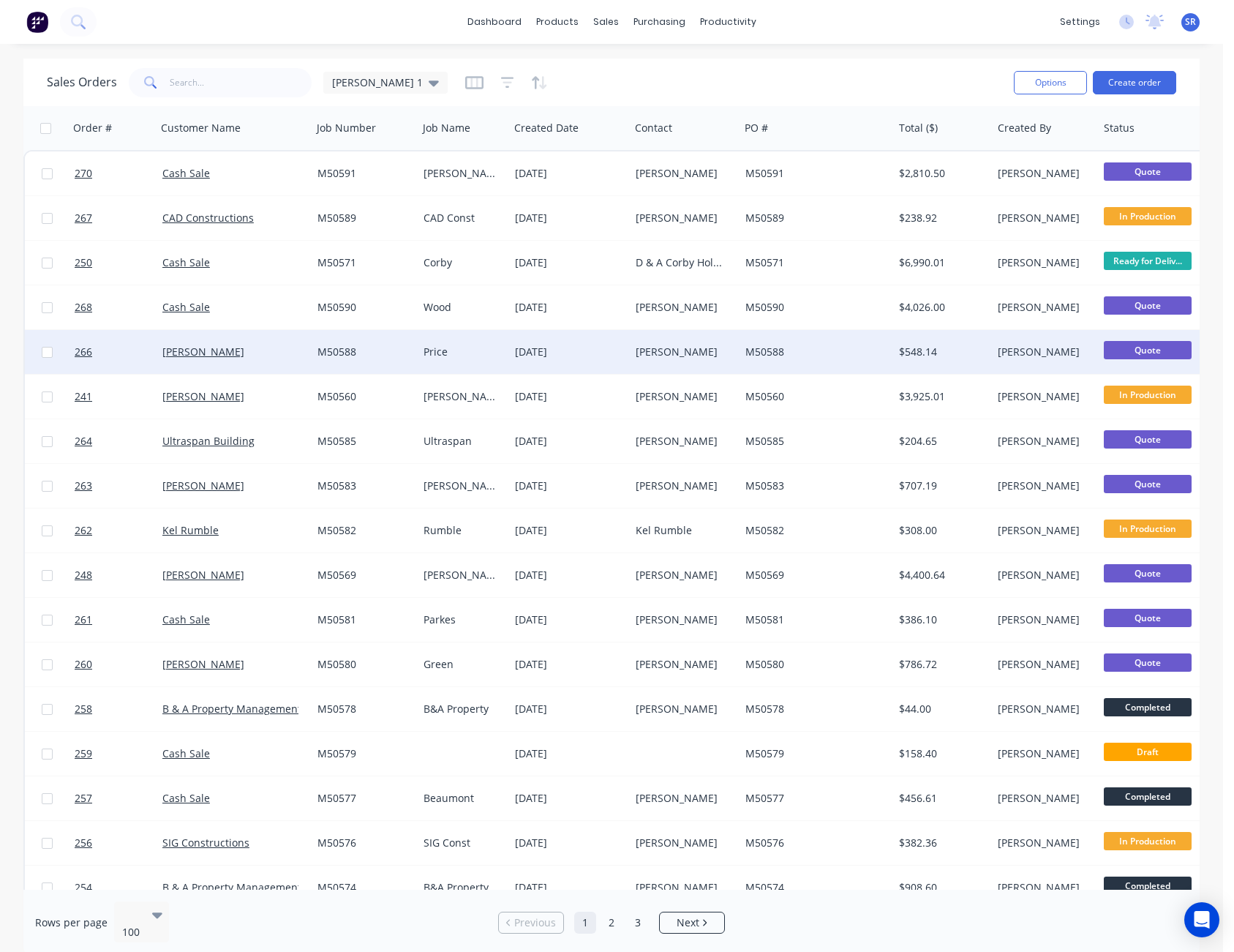
click at [836, 348] on div "M50588" at bounding box center [813, 352] width 135 height 14
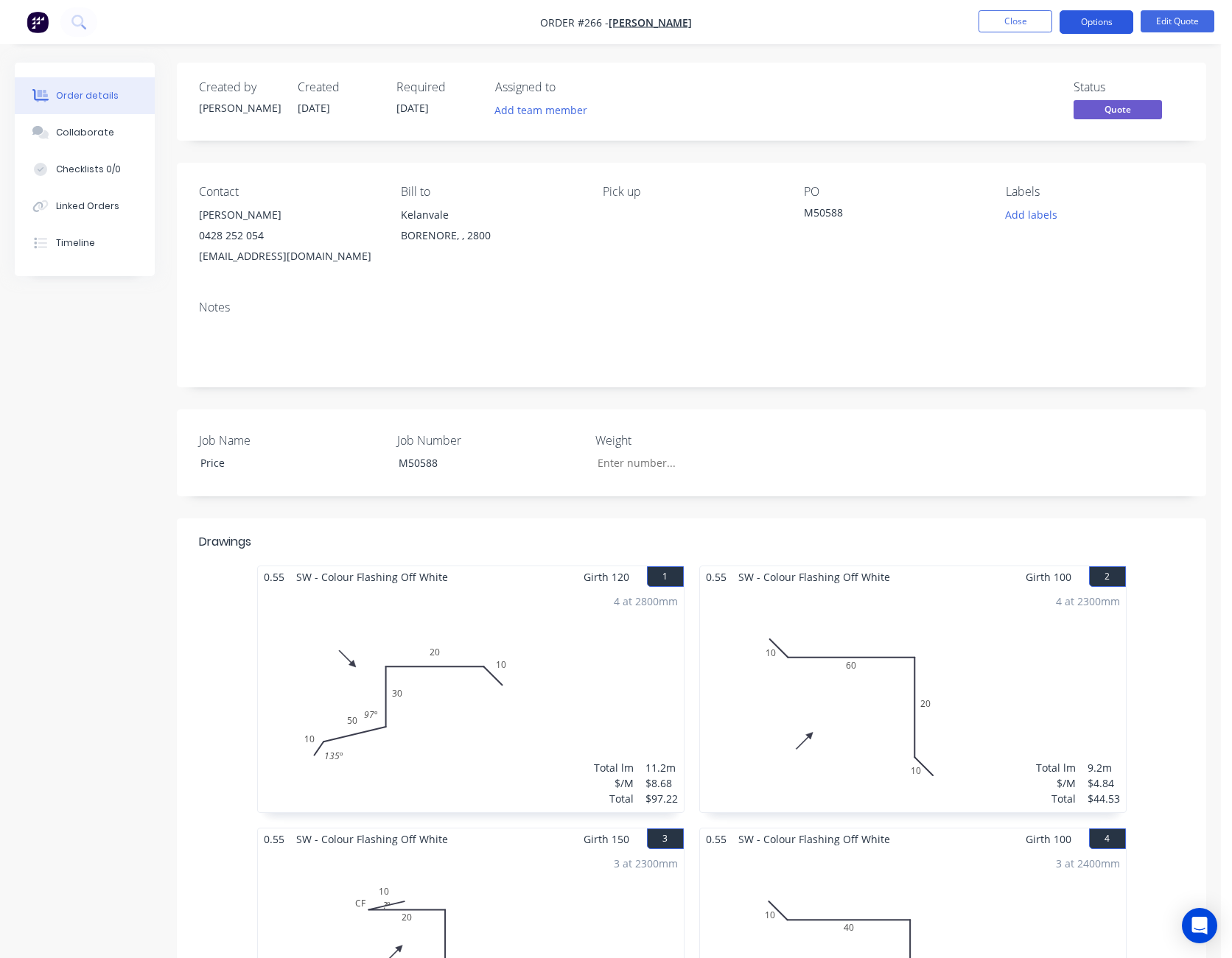
click at [1106, 16] on button "Options" at bounding box center [1096, 22] width 74 height 23
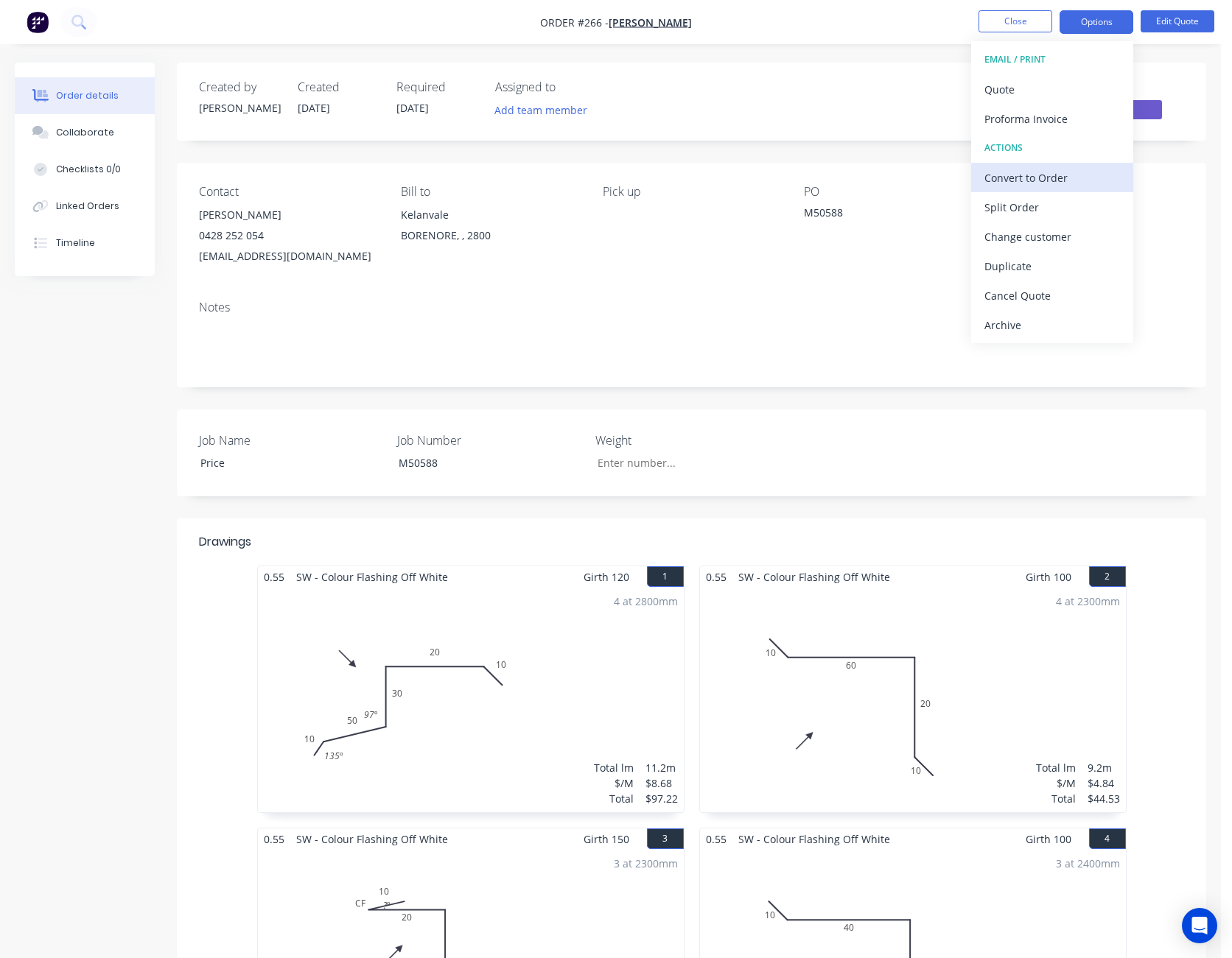
click at [1072, 170] on div "Convert to Order" at bounding box center [1053, 177] width 136 height 21
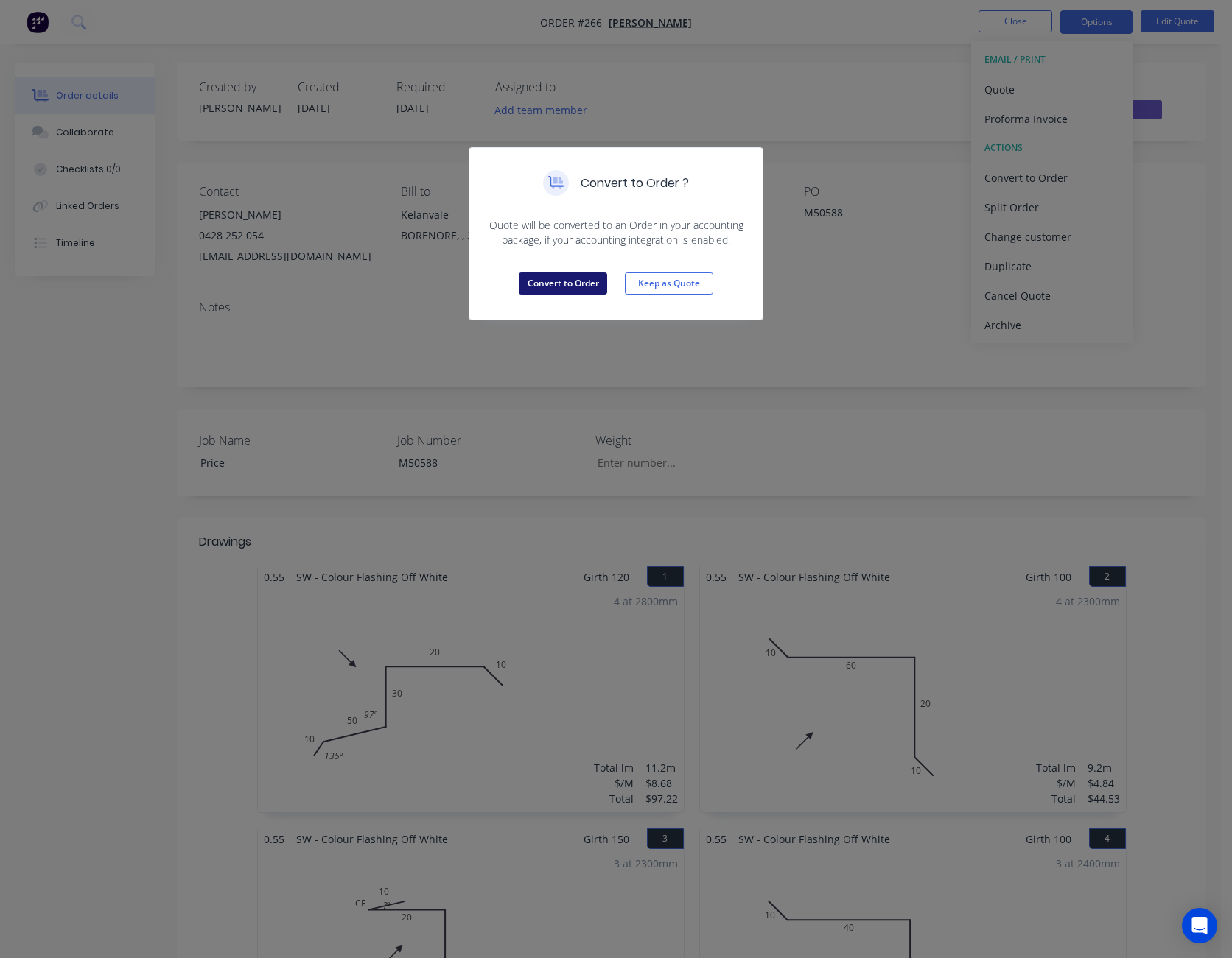
click at [572, 283] on button "Convert to Order" at bounding box center [563, 283] width 88 height 22
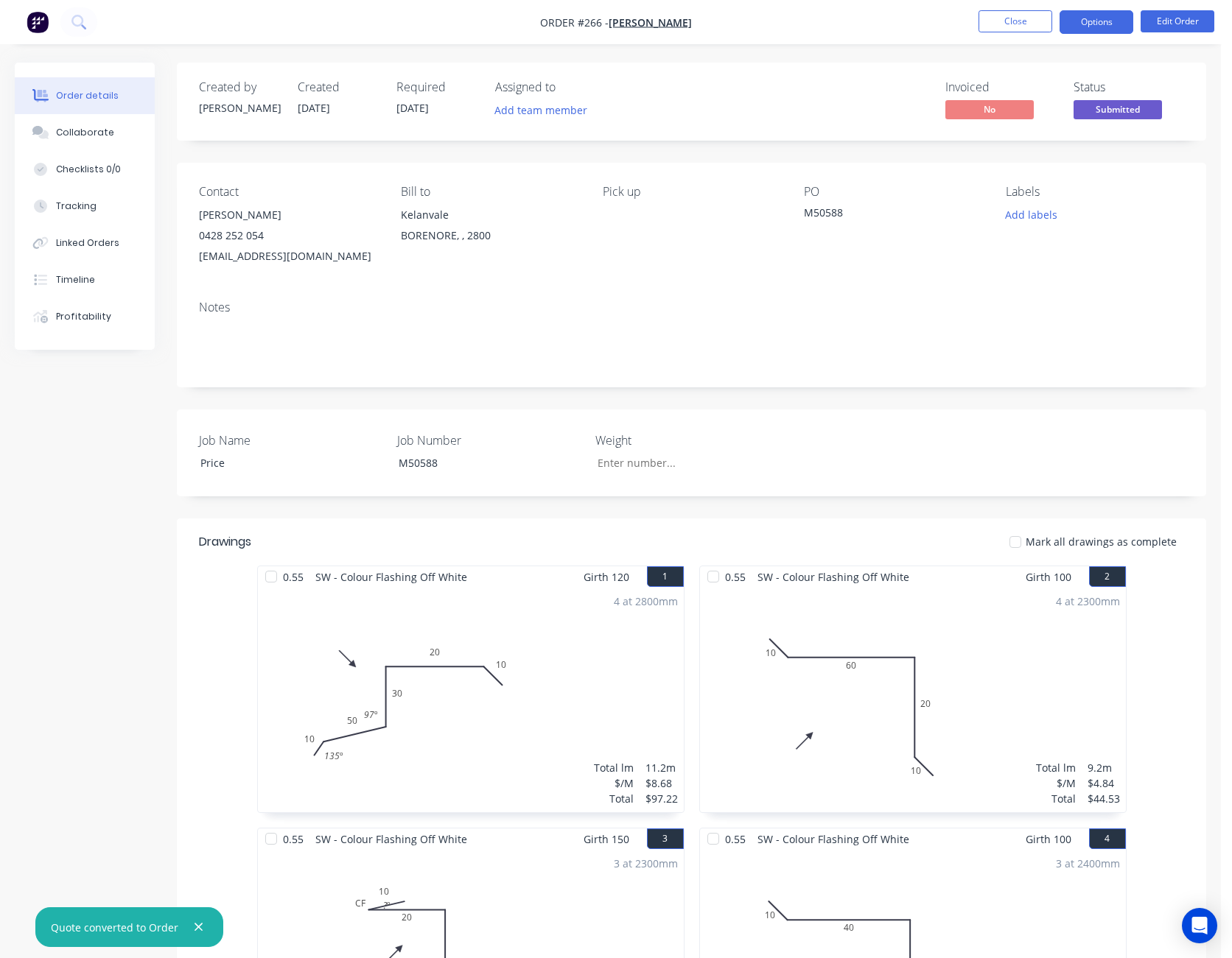
click at [1096, 23] on button "Options" at bounding box center [1096, 22] width 74 height 23
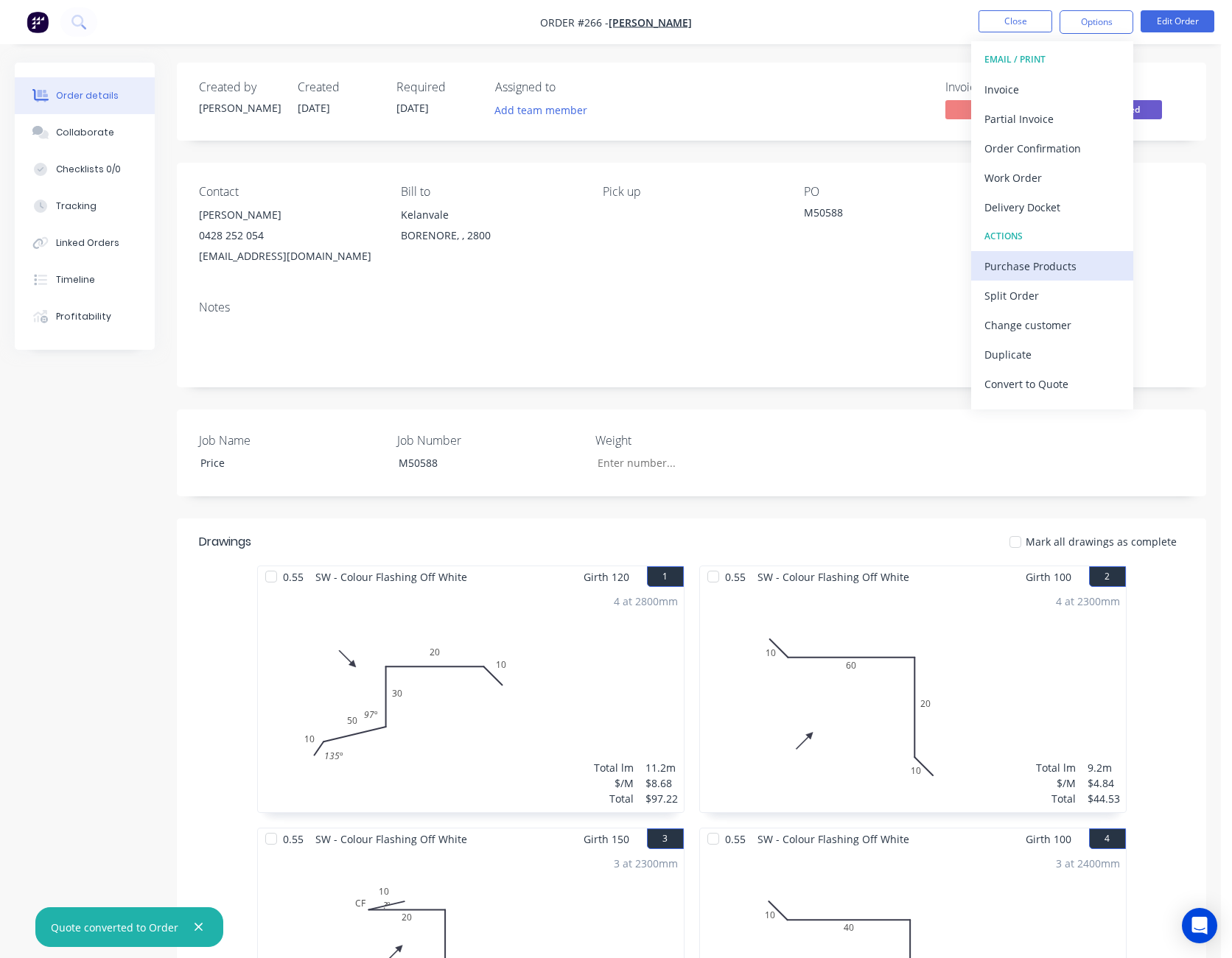
click at [1063, 256] on div "Purchase Products" at bounding box center [1053, 267] width 136 height 21
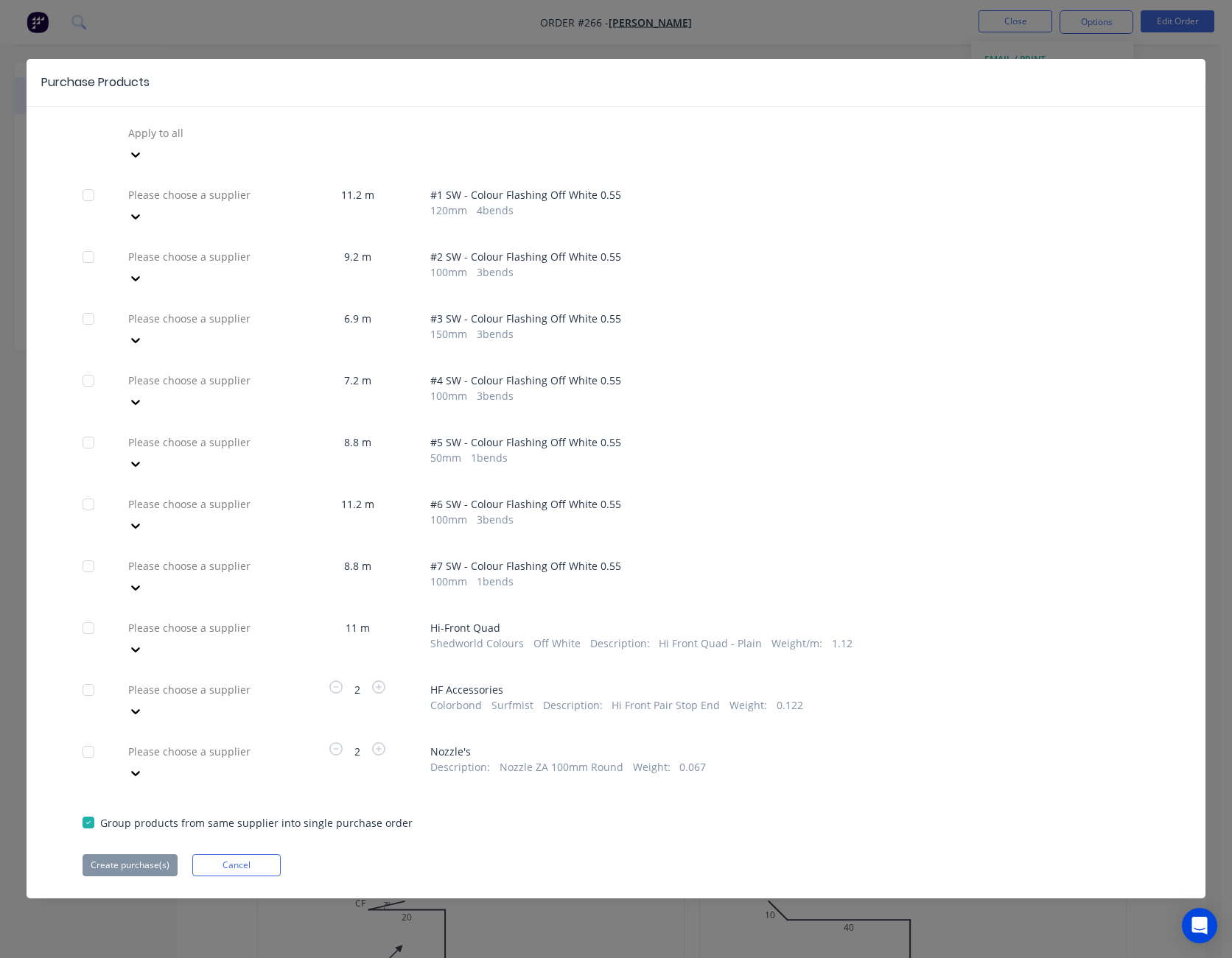
click at [143, 209] on icon at bounding box center [135, 216] width 15 height 15
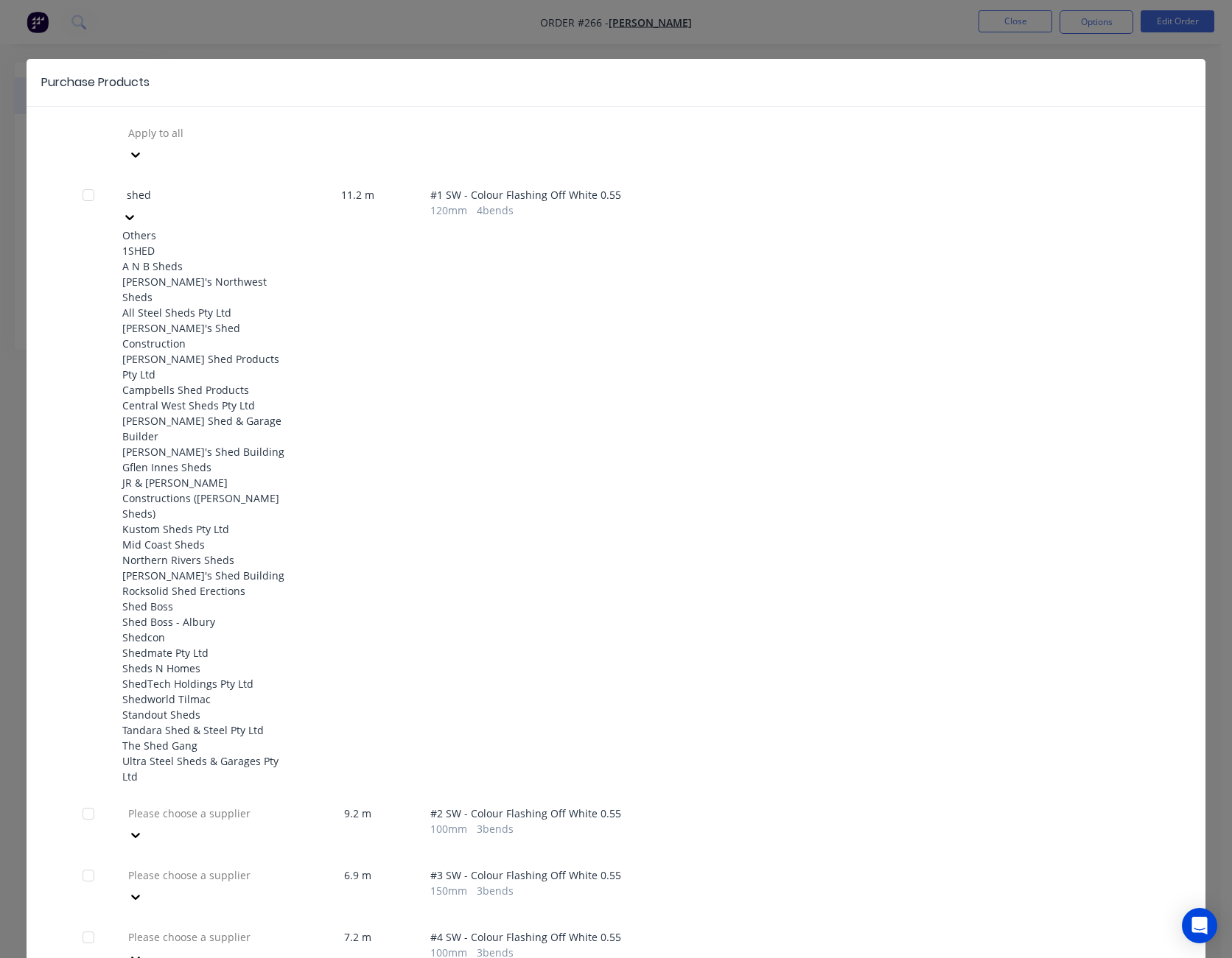
type input "shedw"
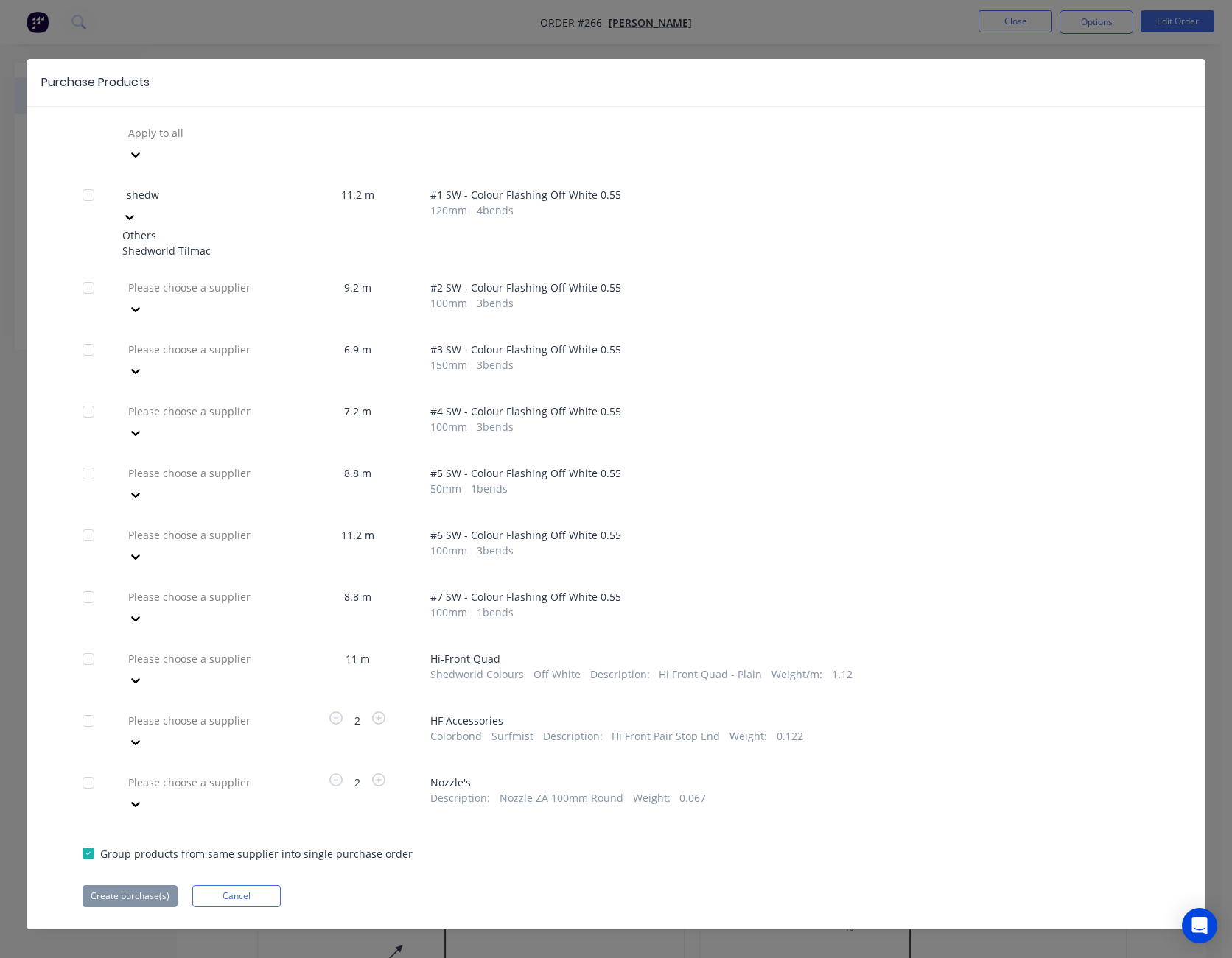
click at [227, 243] on div "Shedworld Tilmac" at bounding box center [203, 251] width 162 height 16
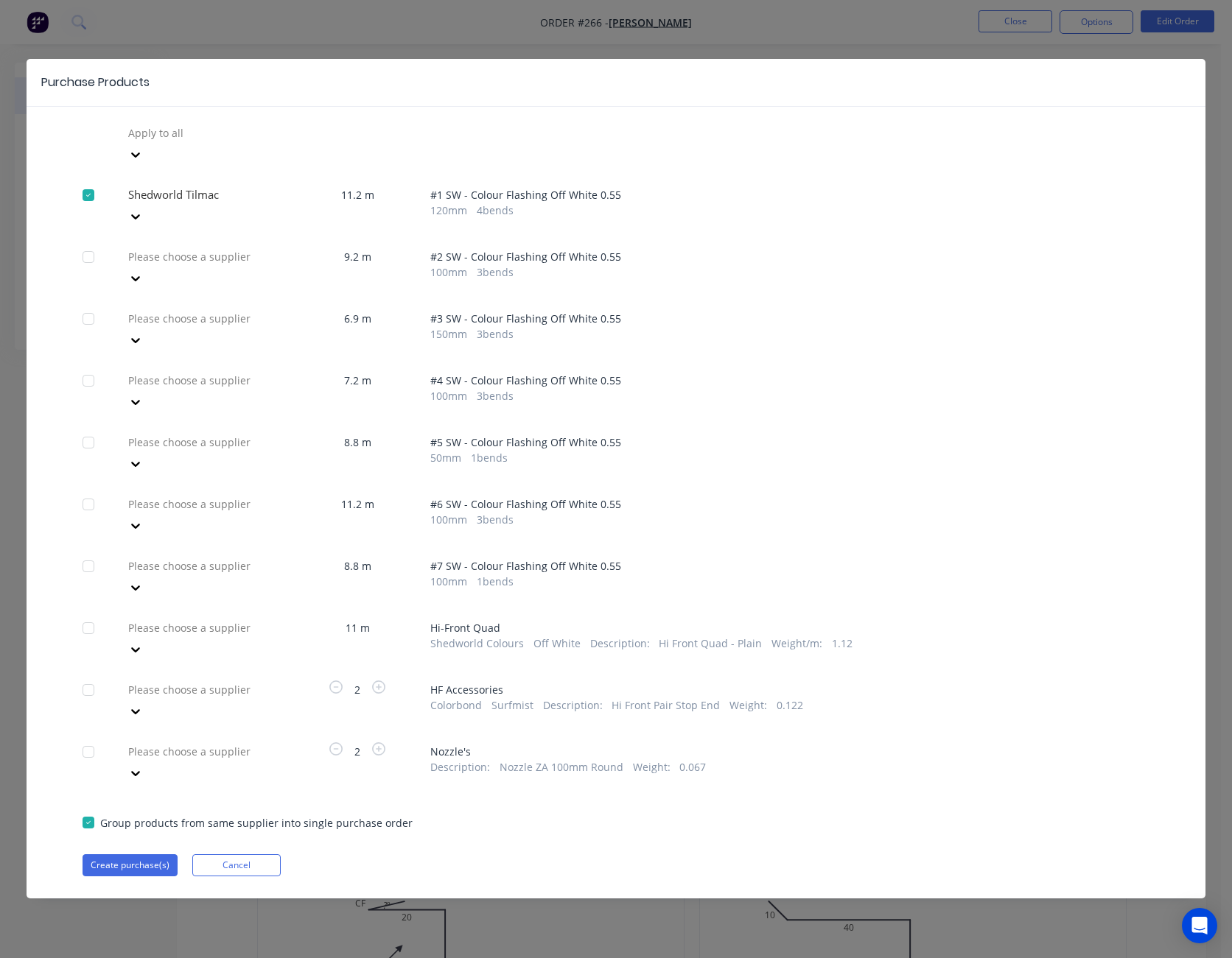
click at [148, 267] on div at bounding box center [135, 278] width 26 height 23
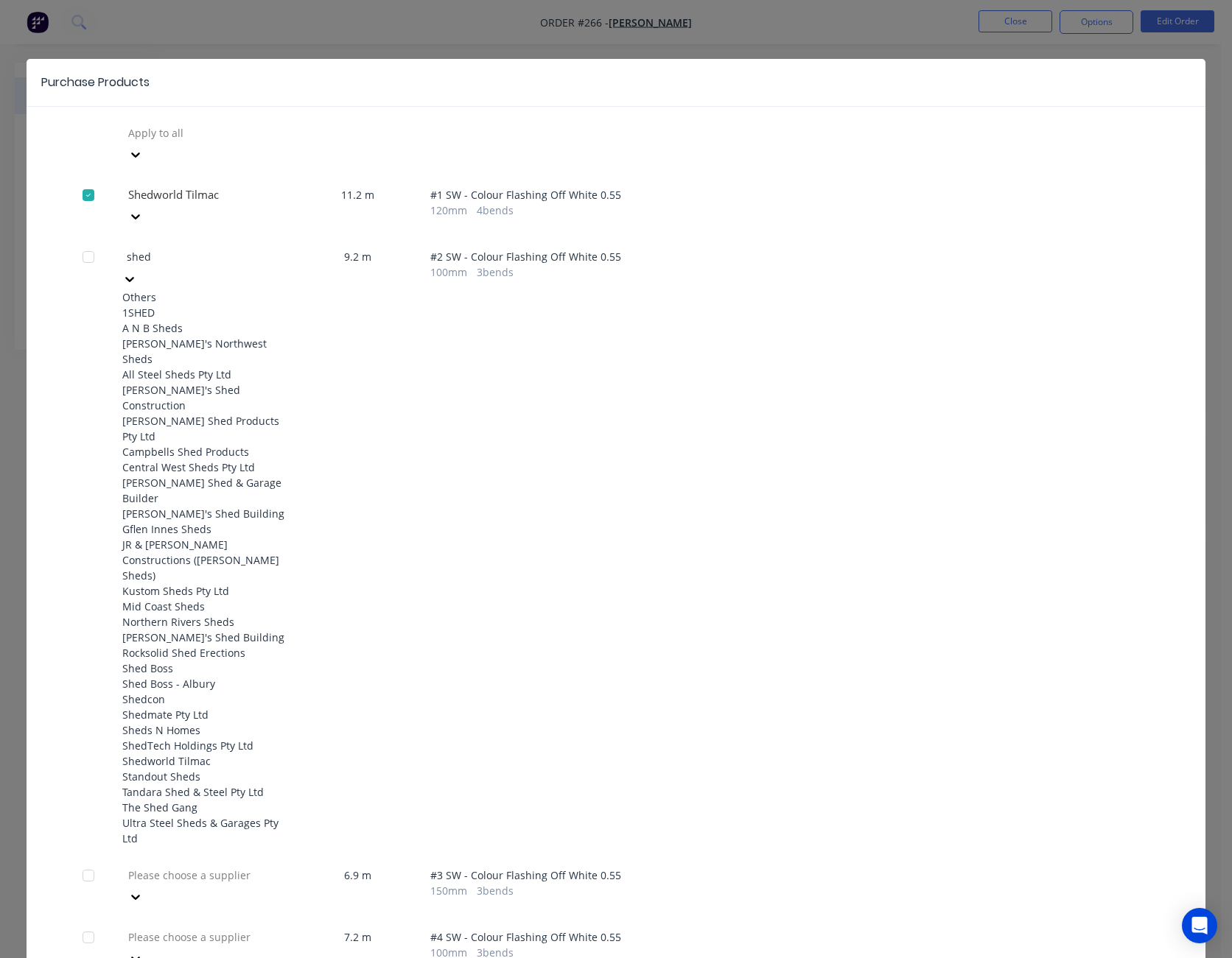
type input "shedw"
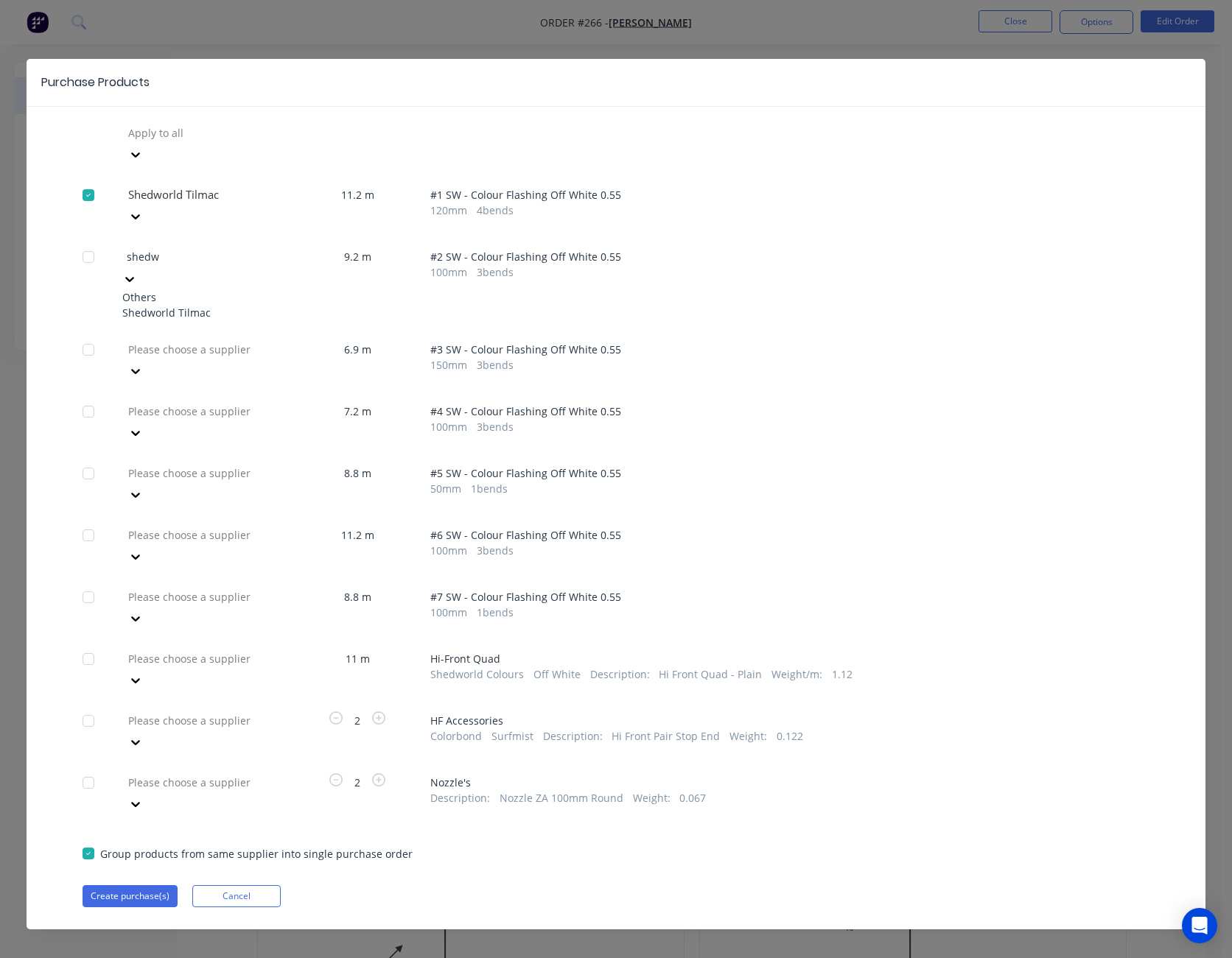
click at [242, 304] on div "Shedworld Tilmac" at bounding box center [203, 312] width 162 height 16
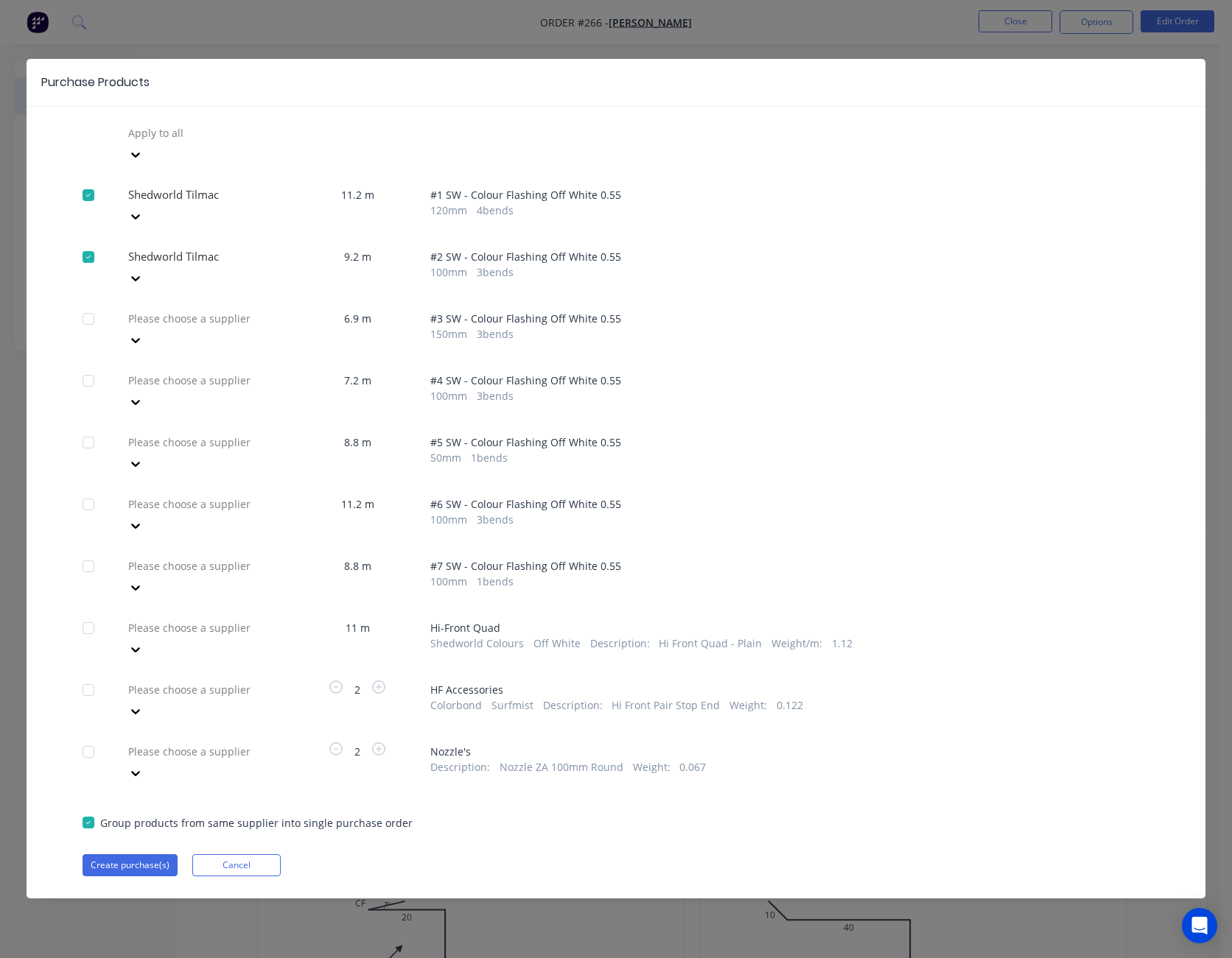
click at [256, 309] on div at bounding box center [233, 318] width 212 height 18
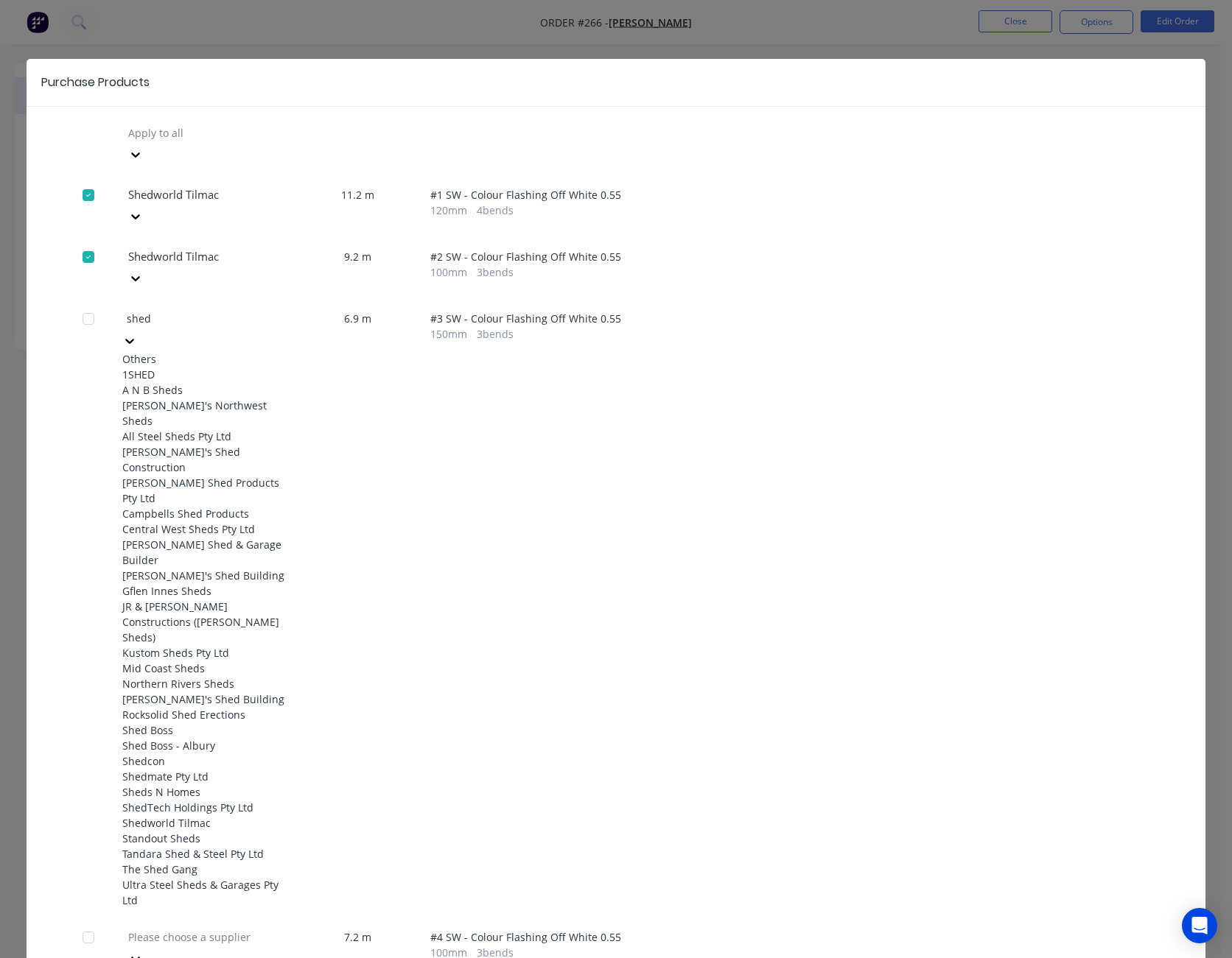
type input "shedw"
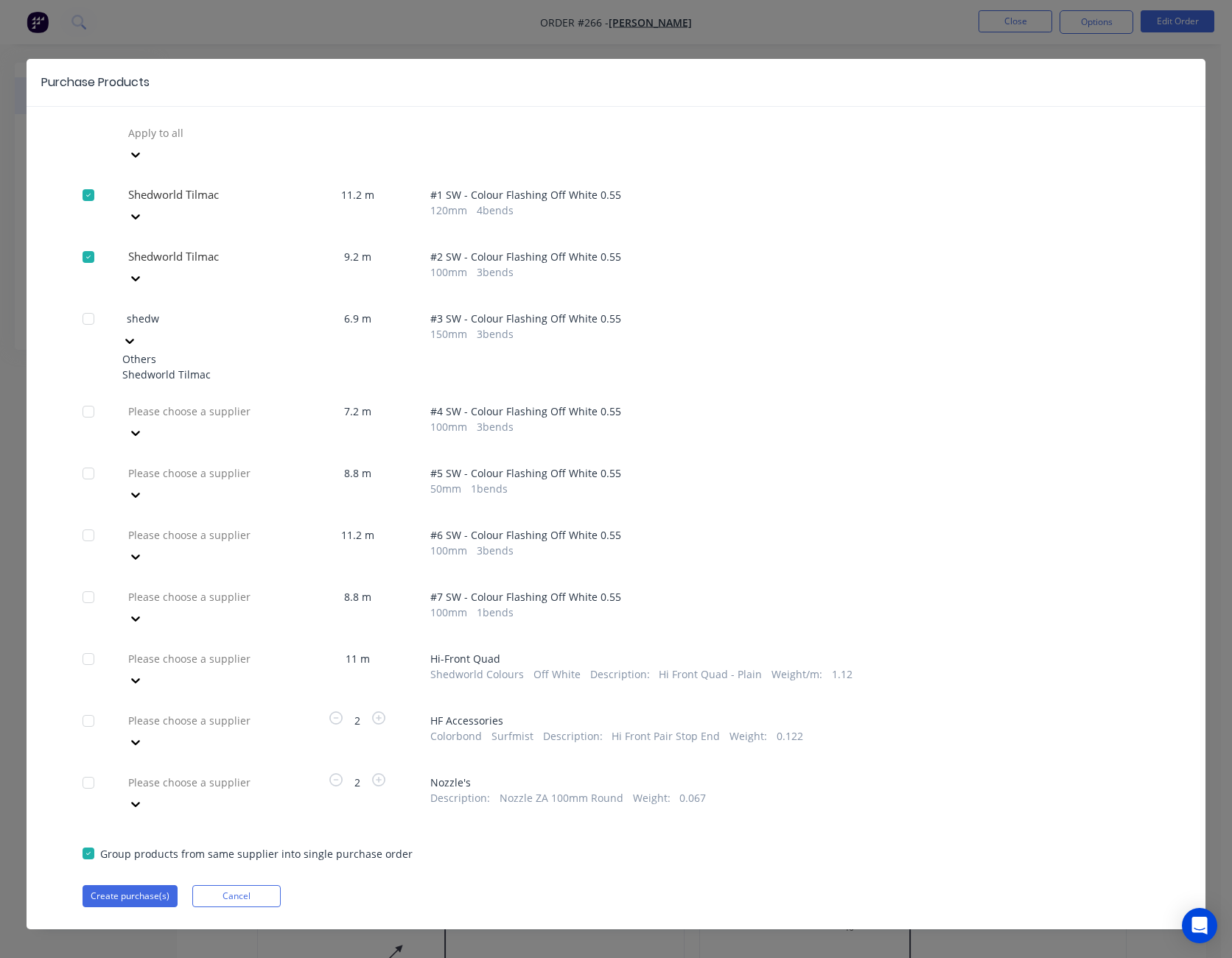
click at [231, 367] on div "Shedworld Tilmac" at bounding box center [203, 374] width 162 height 16
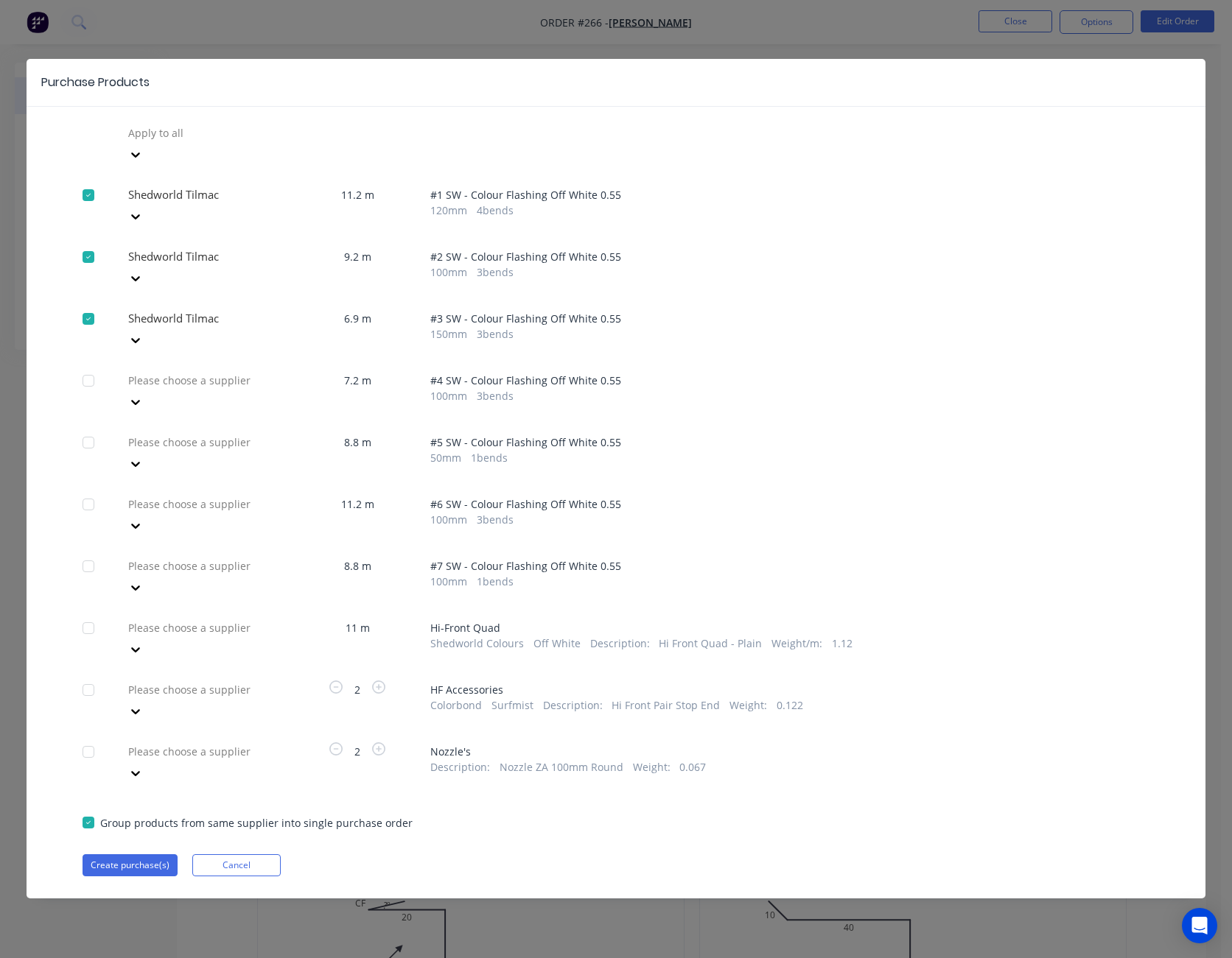
click at [143, 395] on icon at bounding box center [135, 401] width 15 height 15
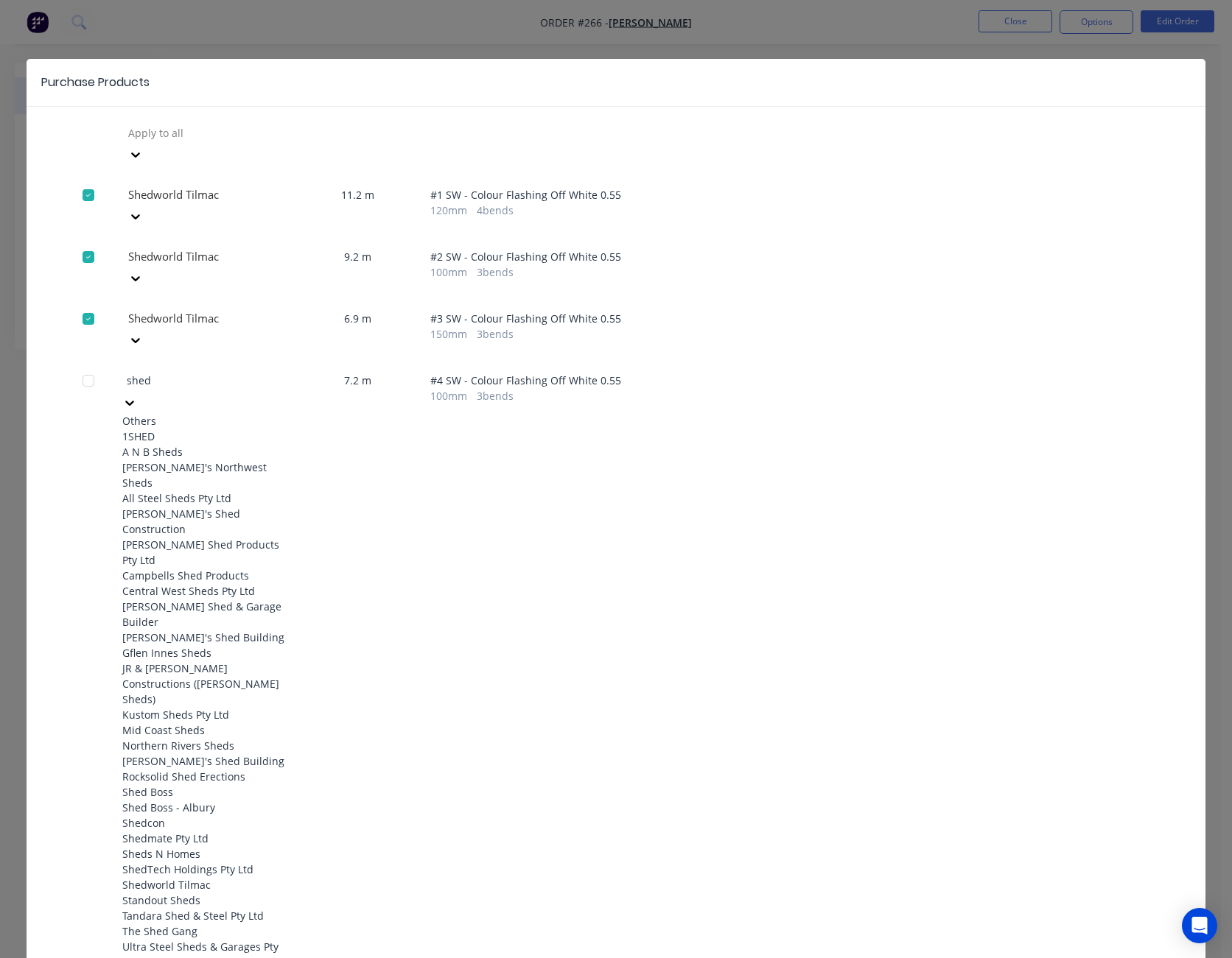
type input "shedw"
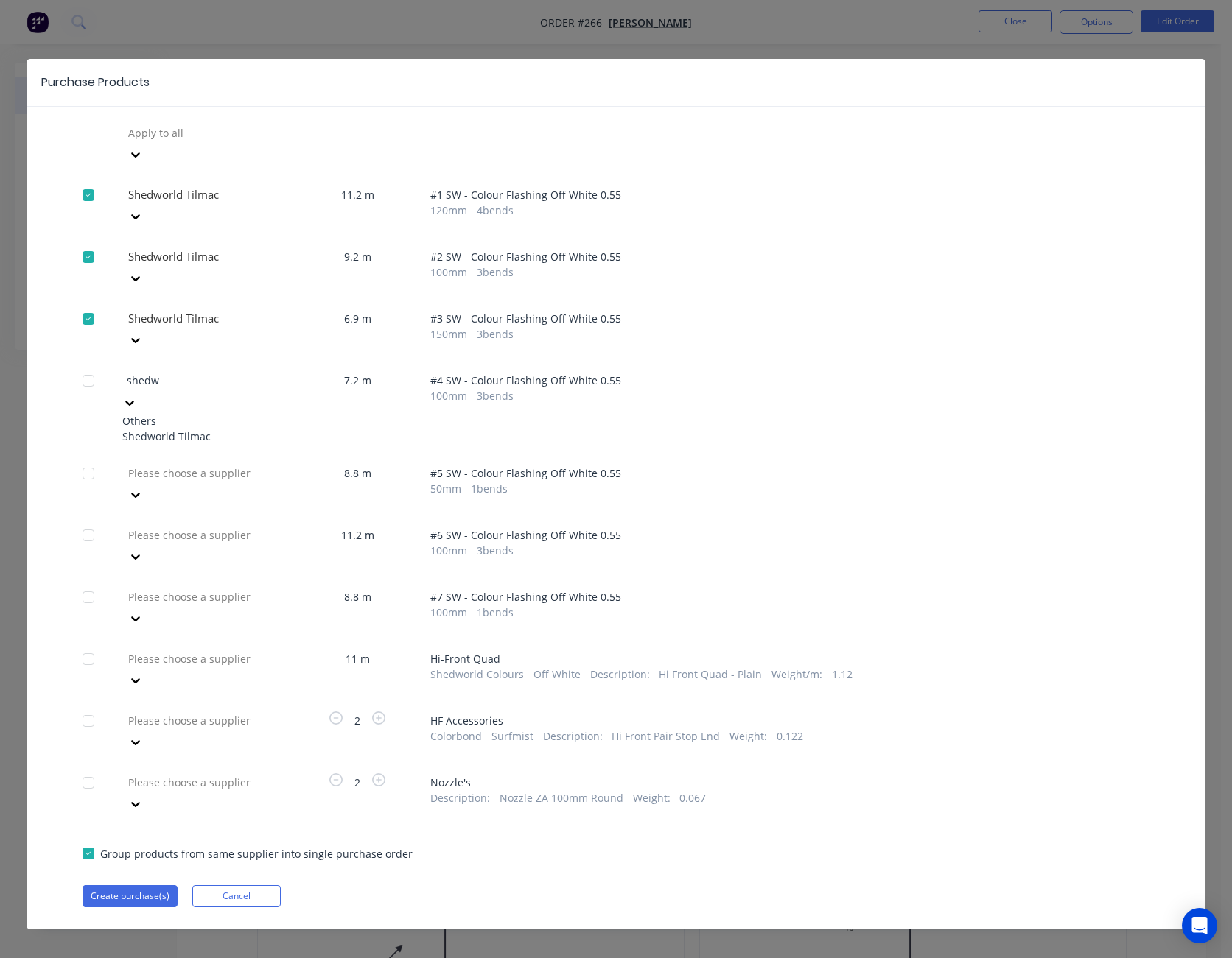
click at [250, 429] on div "Shedworld Tilmac" at bounding box center [203, 436] width 162 height 16
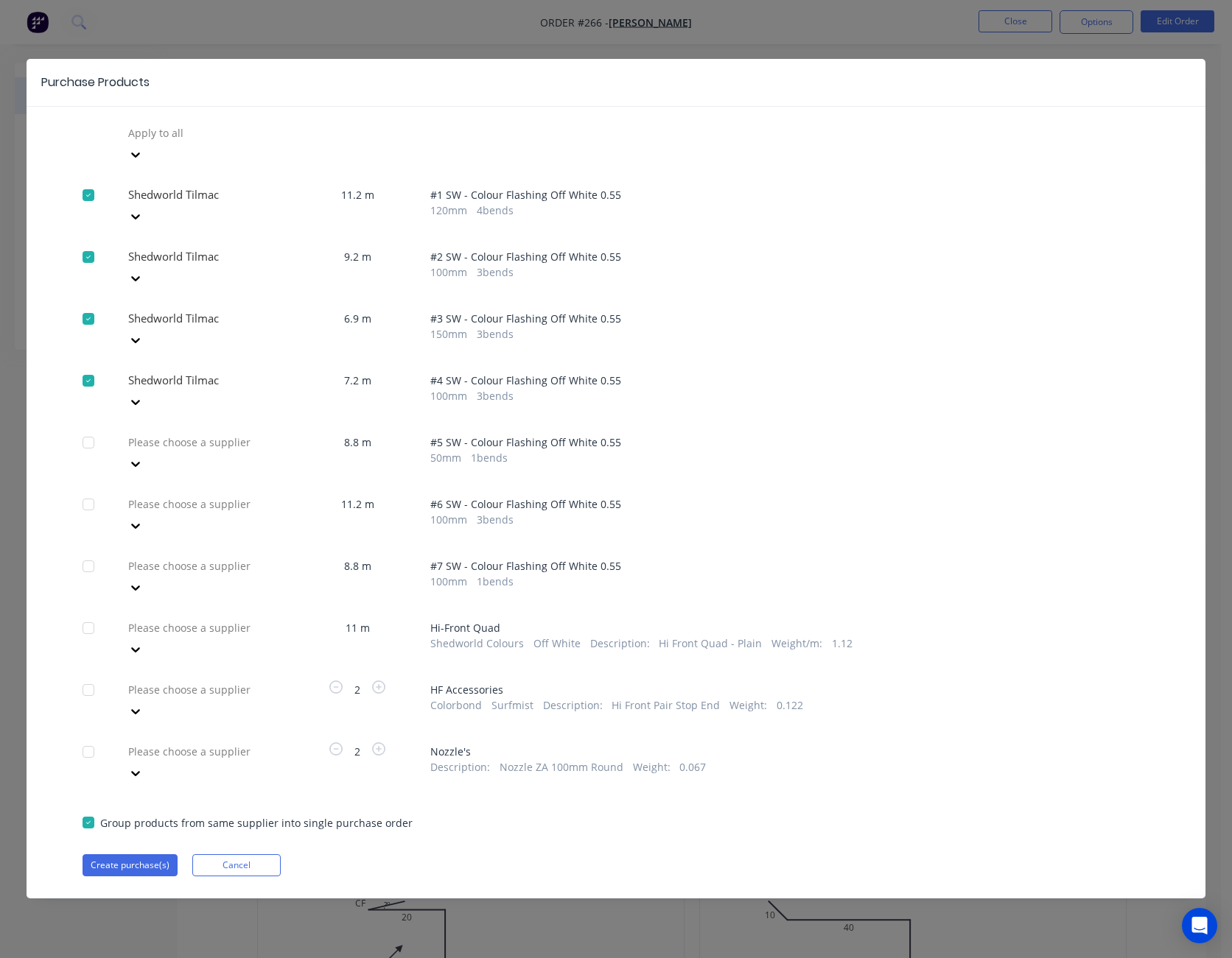
click at [148, 452] on div at bounding box center [135, 463] width 26 height 23
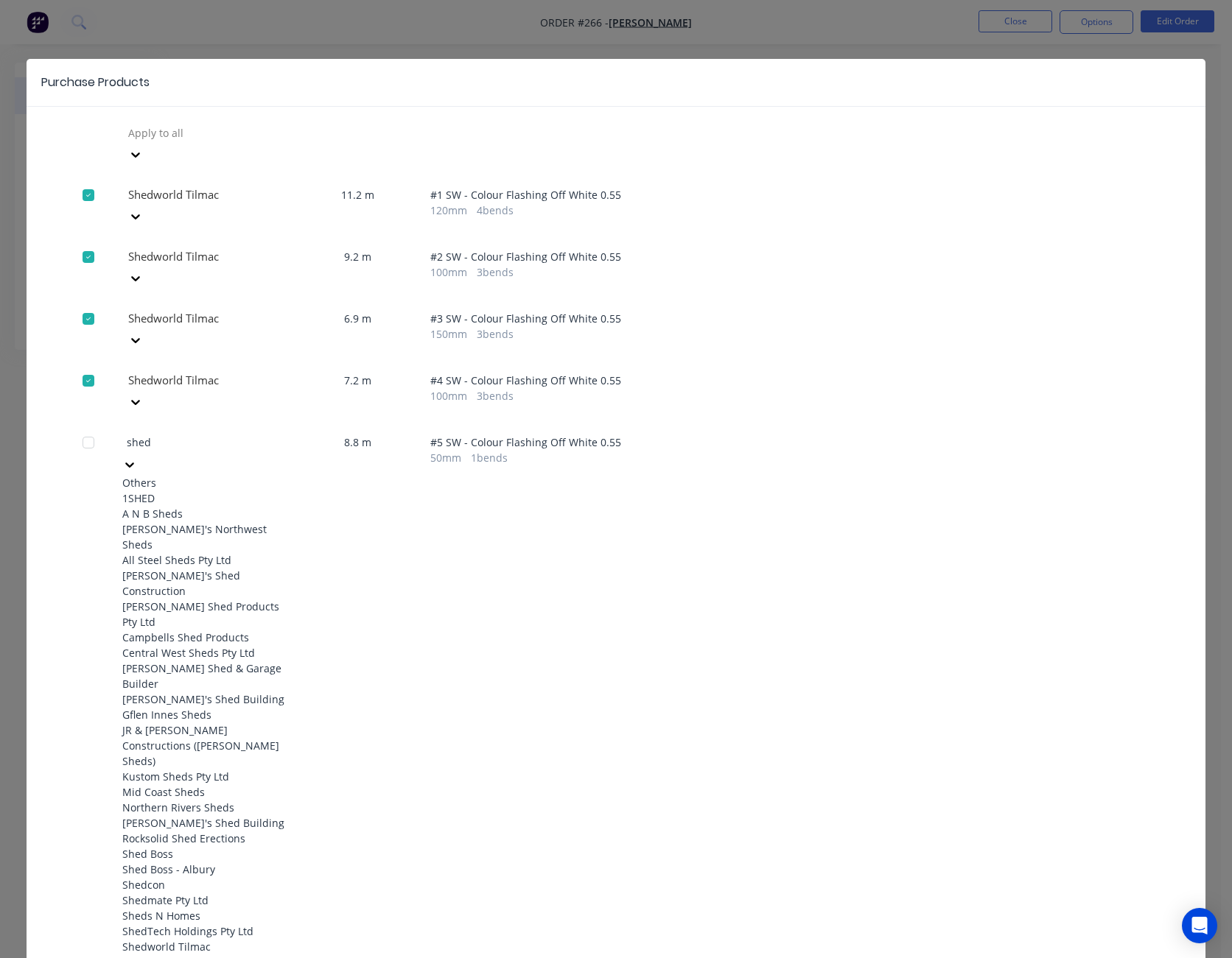
type input "shedw"
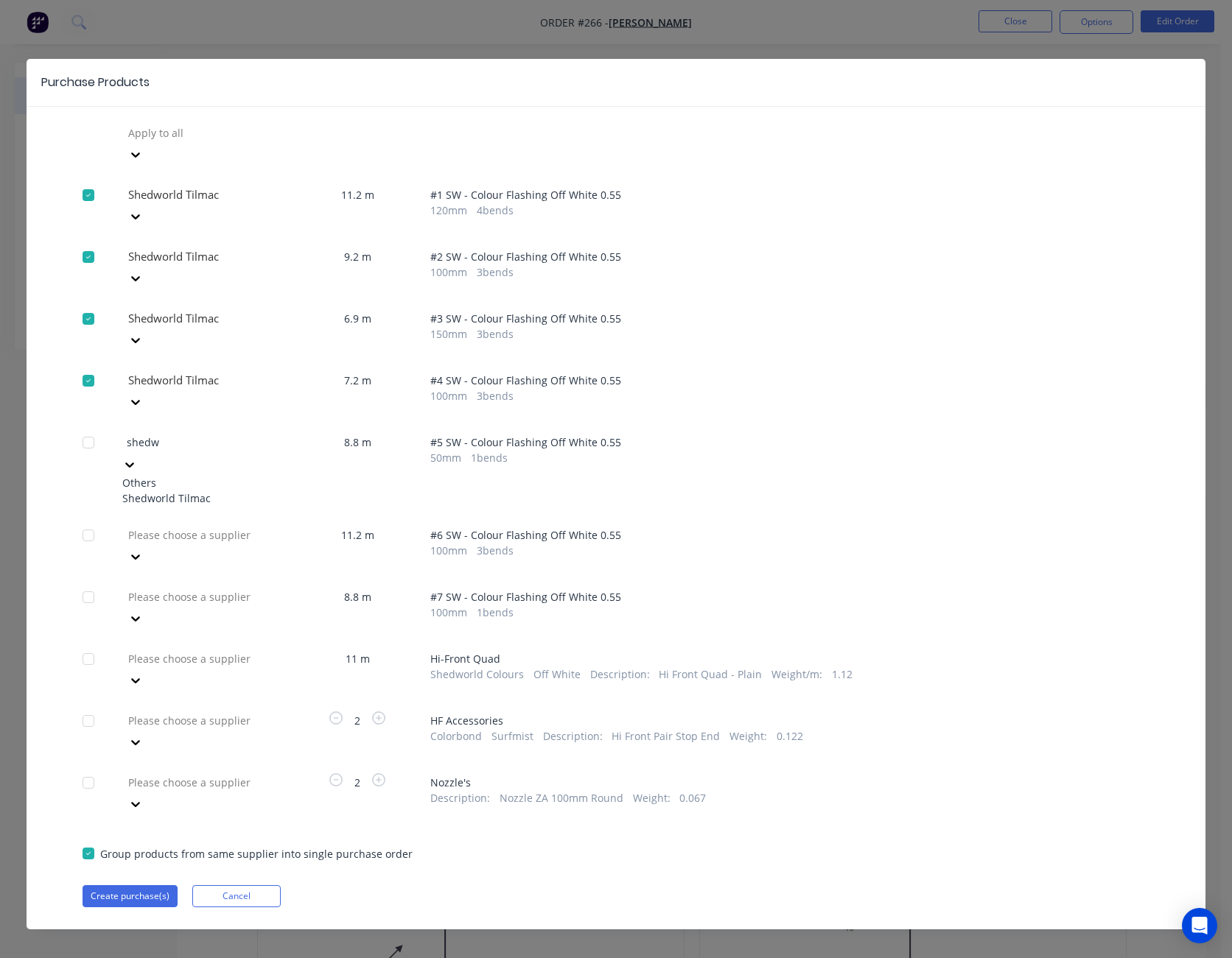
click at [254, 491] on div "Shedworld Tilmac" at bounding box center [203, 498] width 162 height 16
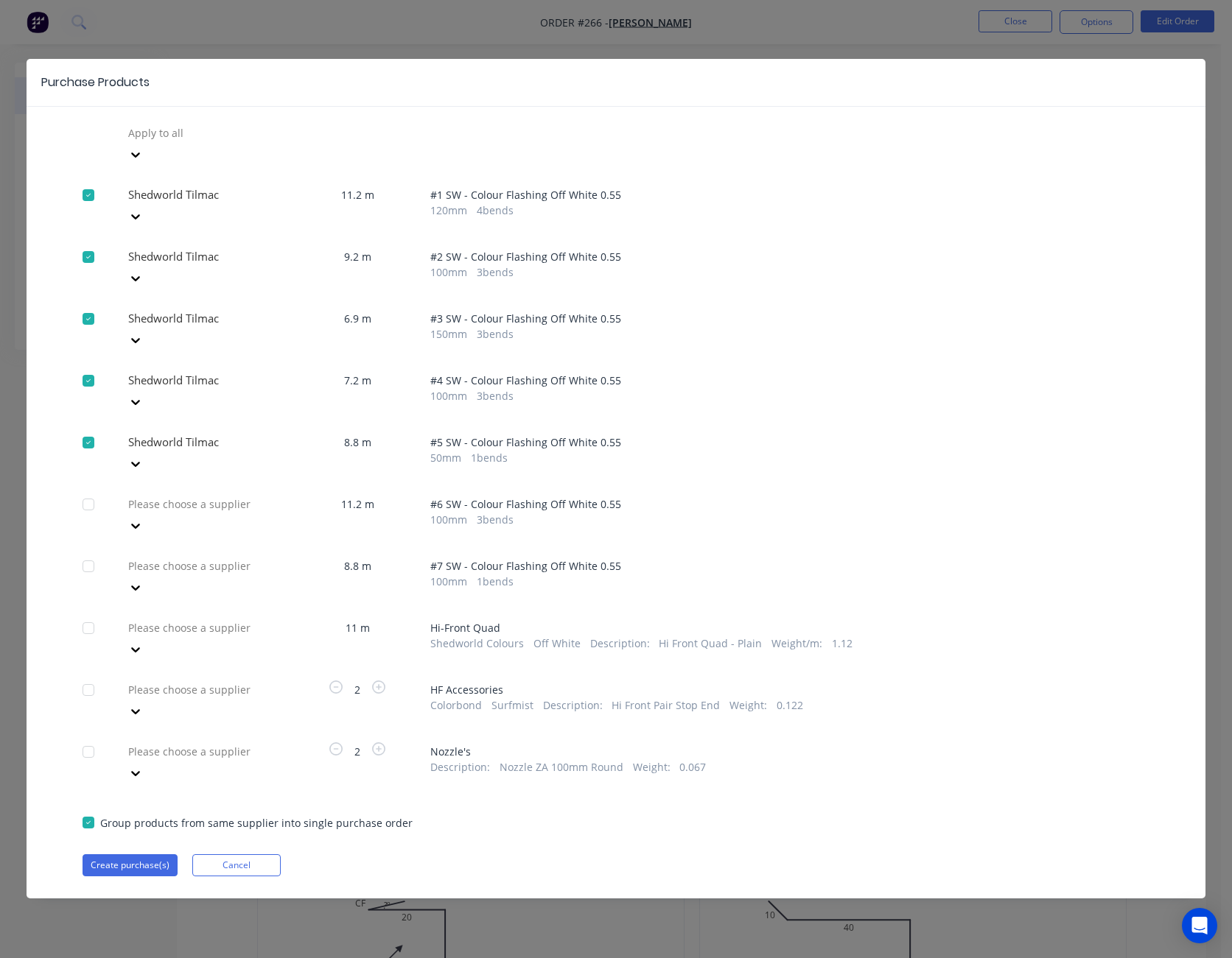
click at [143, 519] on icon at bounding box center [135, 526] width 15 height 15
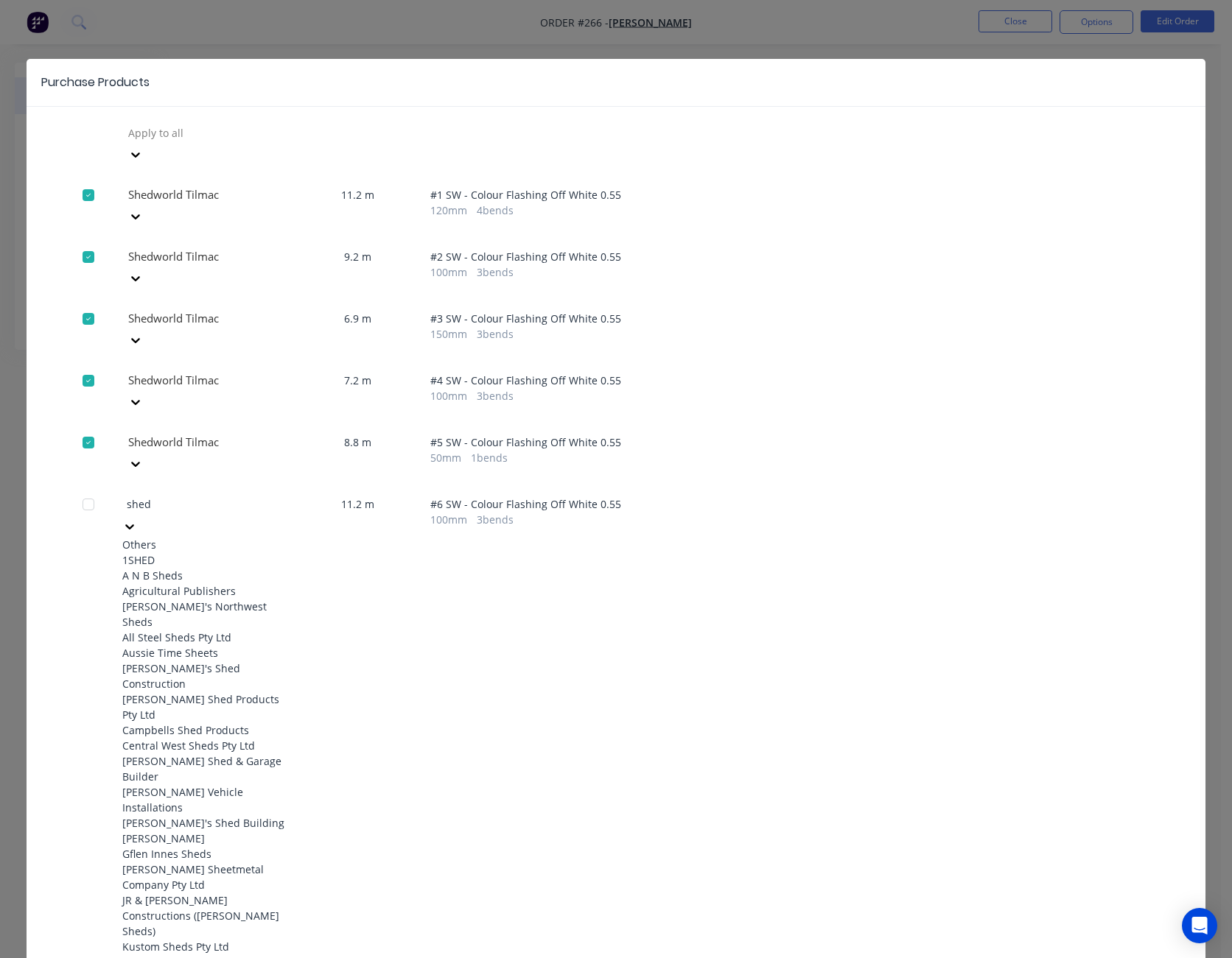
type input "shedw"
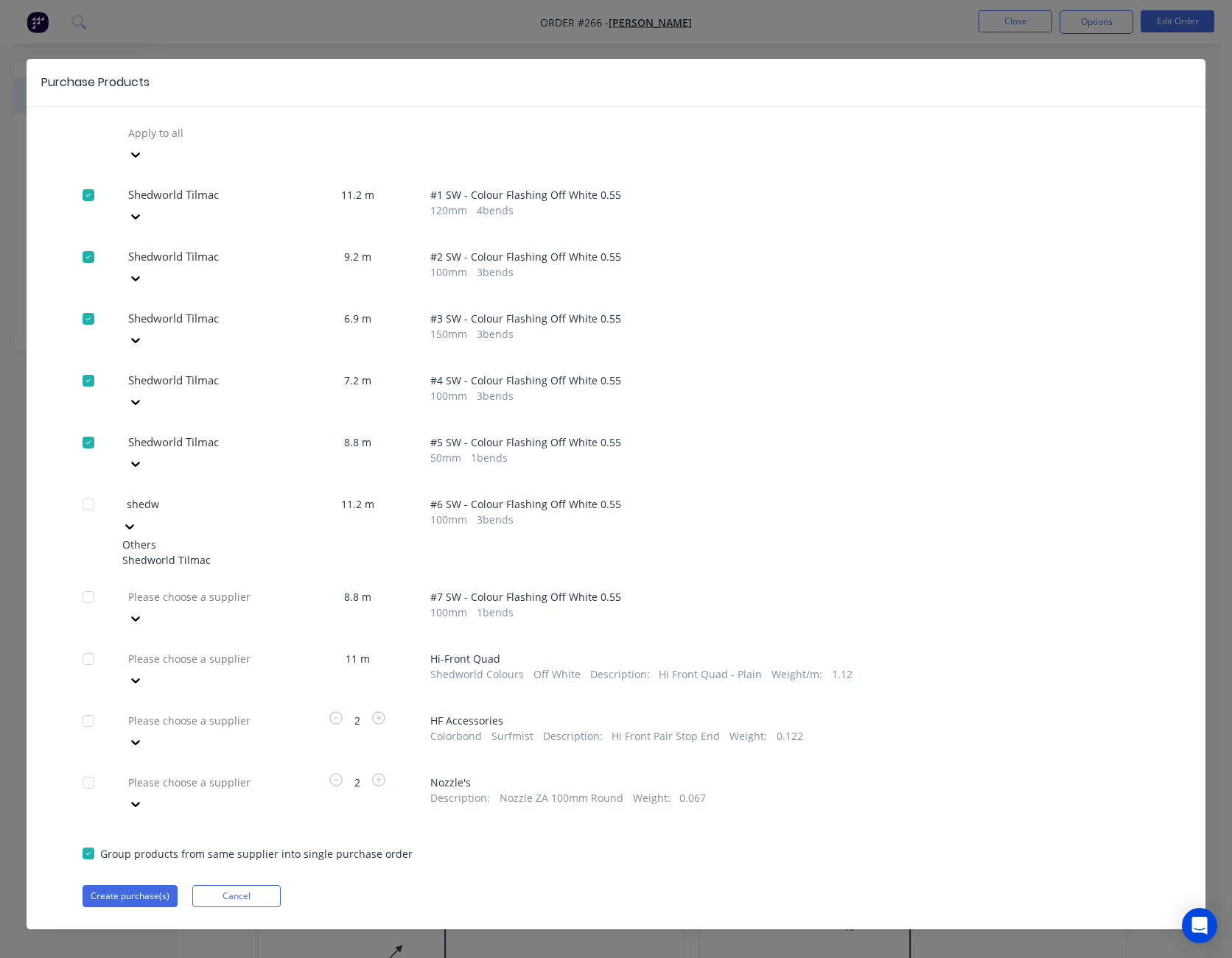
click at [238, 553] on div "Shedworld Tilmac" at bounding box center [203, 560] width 162 height 16
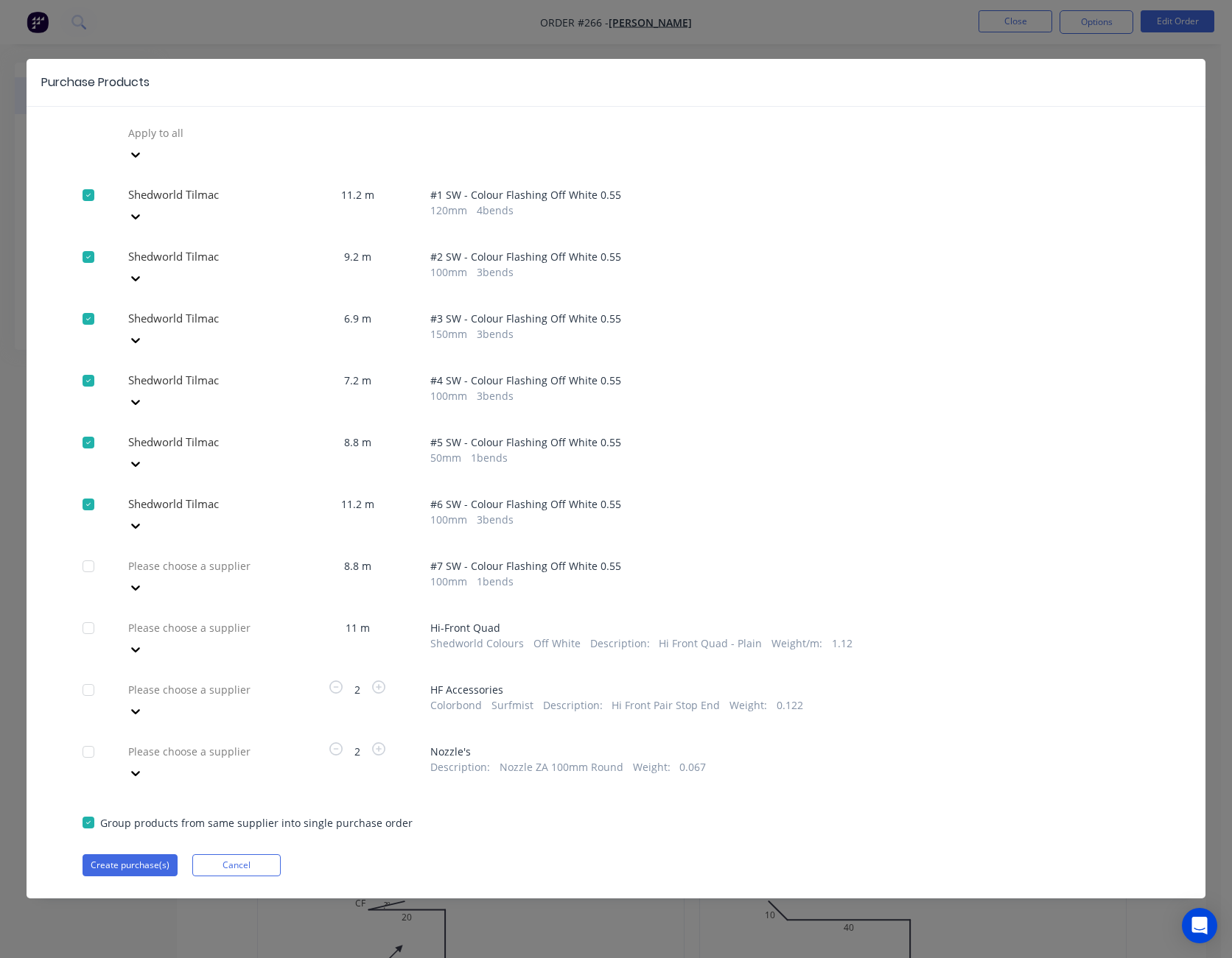
click at [140, 586] on icon at bounding box center [135, 588] width 9 height 5
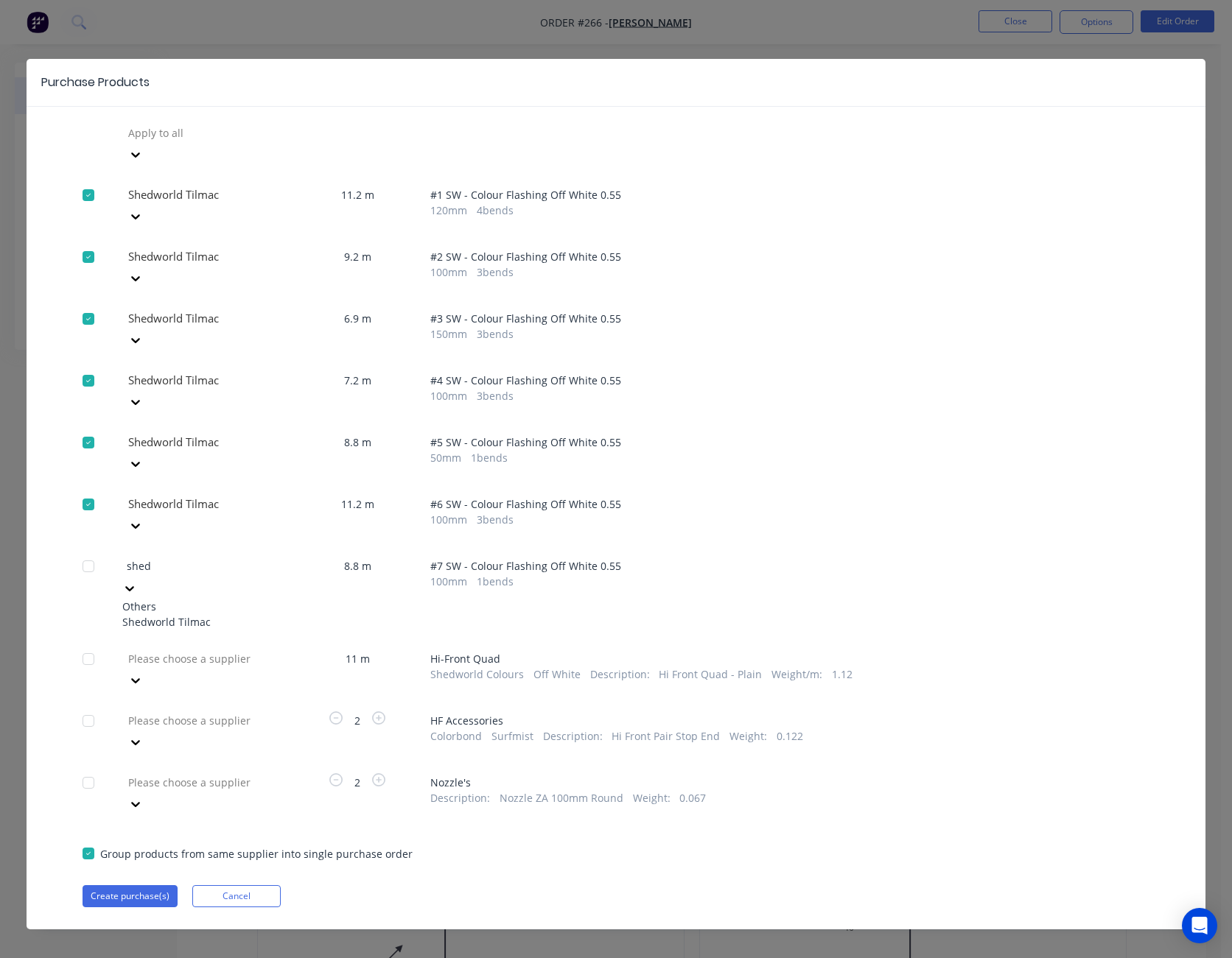
type input "shedw"
click at [252, 614] on div "Shedworld Tilmac" at bounding box center [203, 622] width 162 height 16
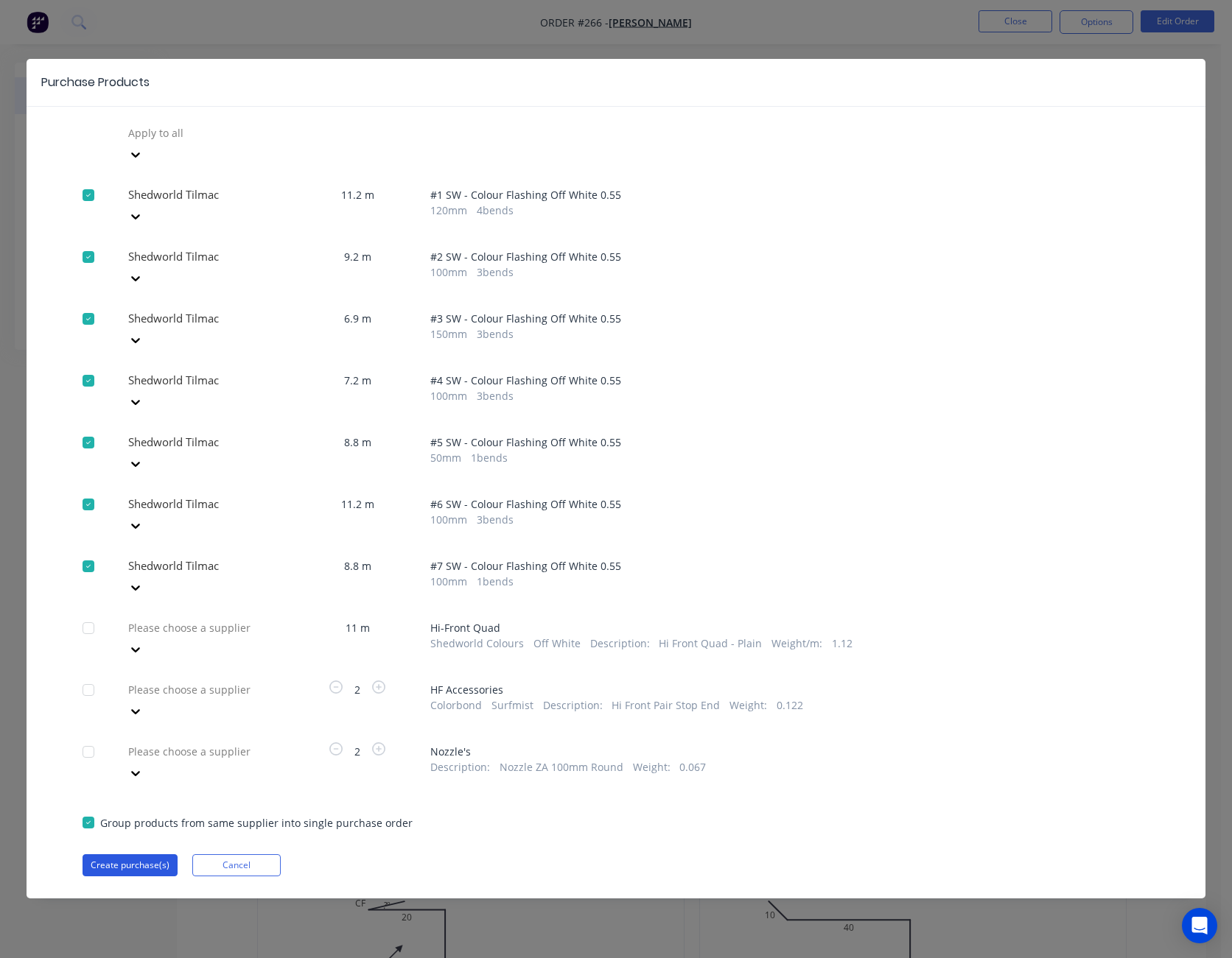
click at [156, 854] on button "Create purchase(s)" at bounding box center [130, 865] width 95 height 22
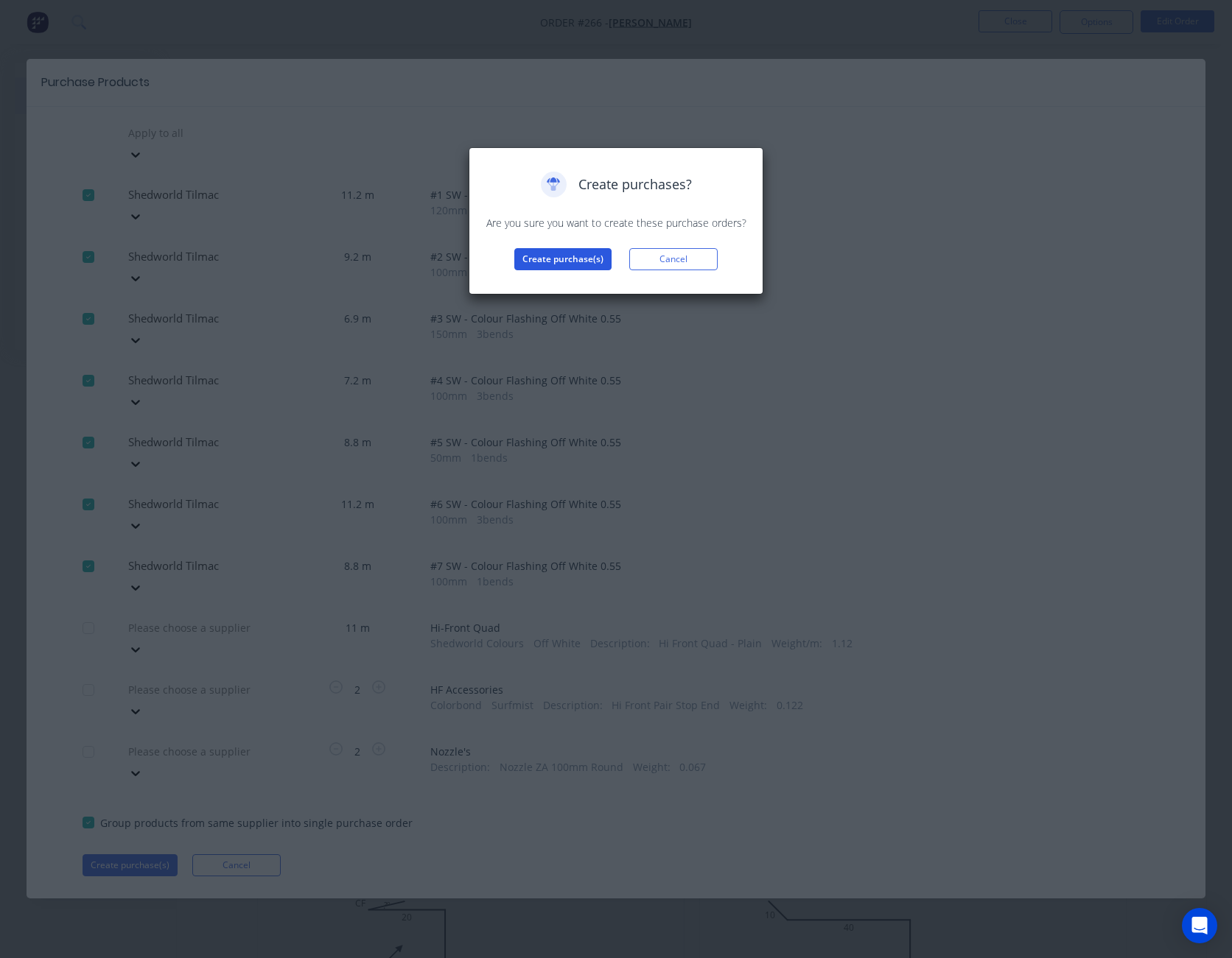
click at [593, 262] on button "Create purchase(s)" at bounding box center [563, 259] width 97 height 22
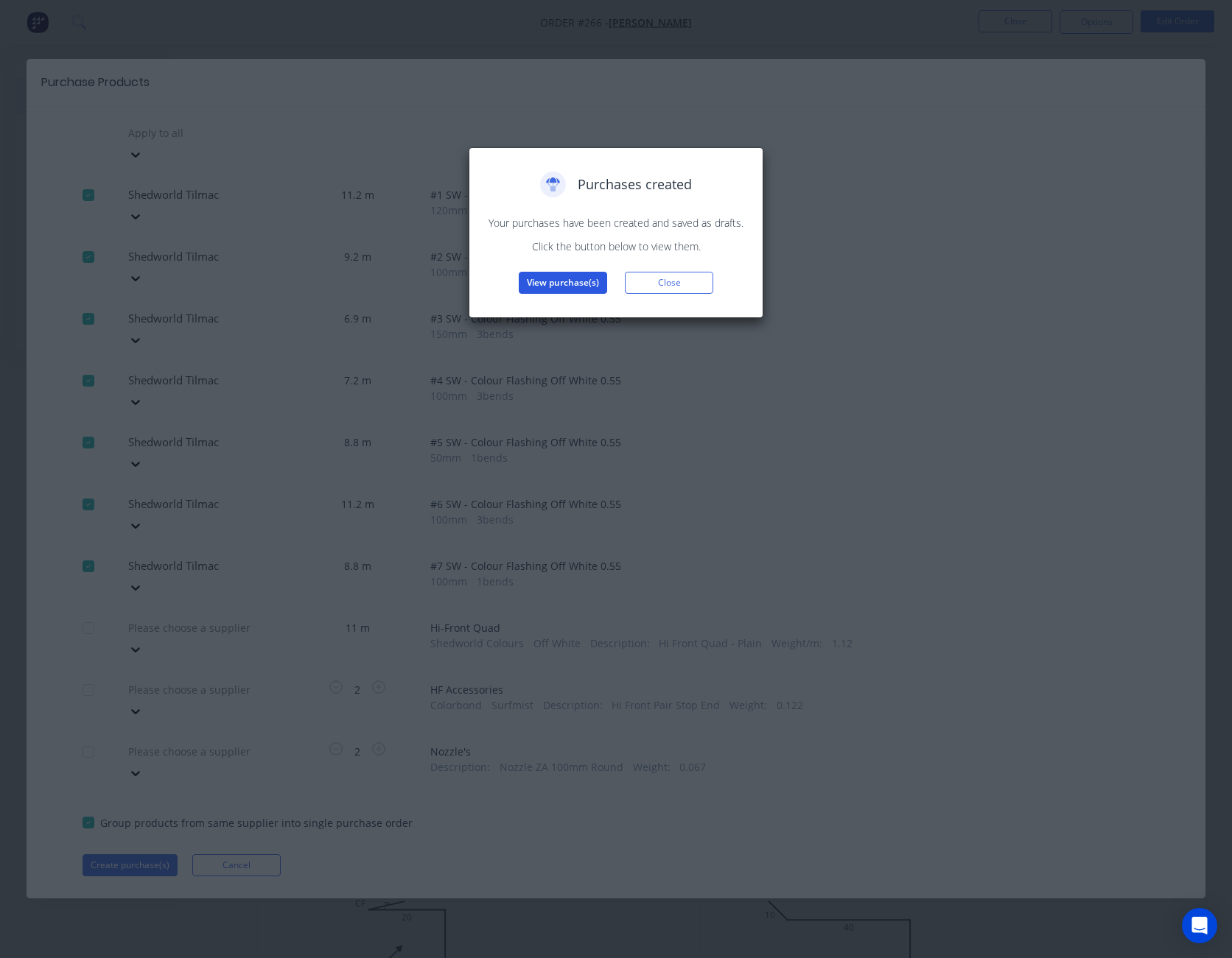
click at [573, 283] on button "View purchase(s)" at bounding box center [563, 282] width 88 height 22
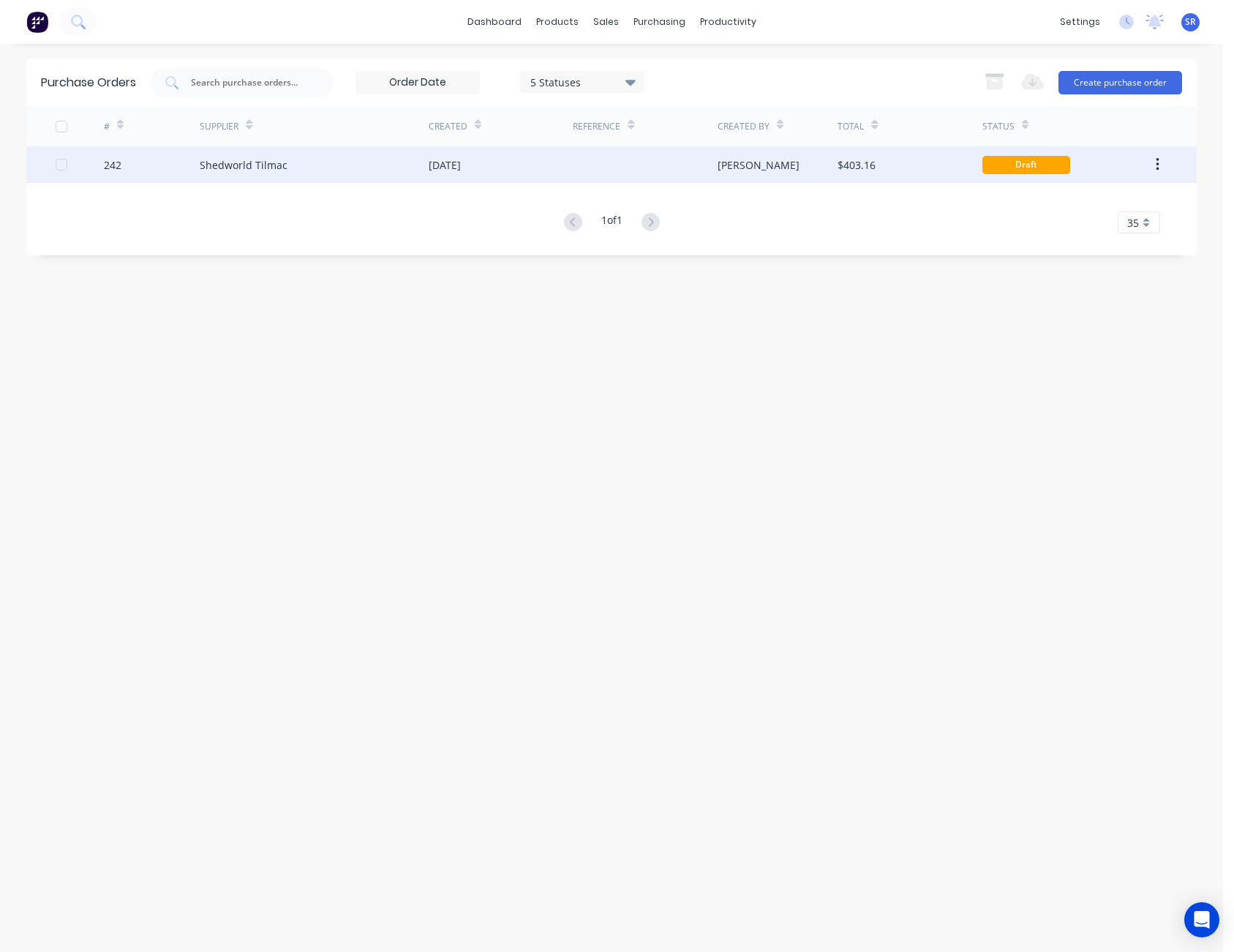
click at [810, 171] on div "[PERSON_NAME]" at bounding box center [777, 165] width 120 height 37
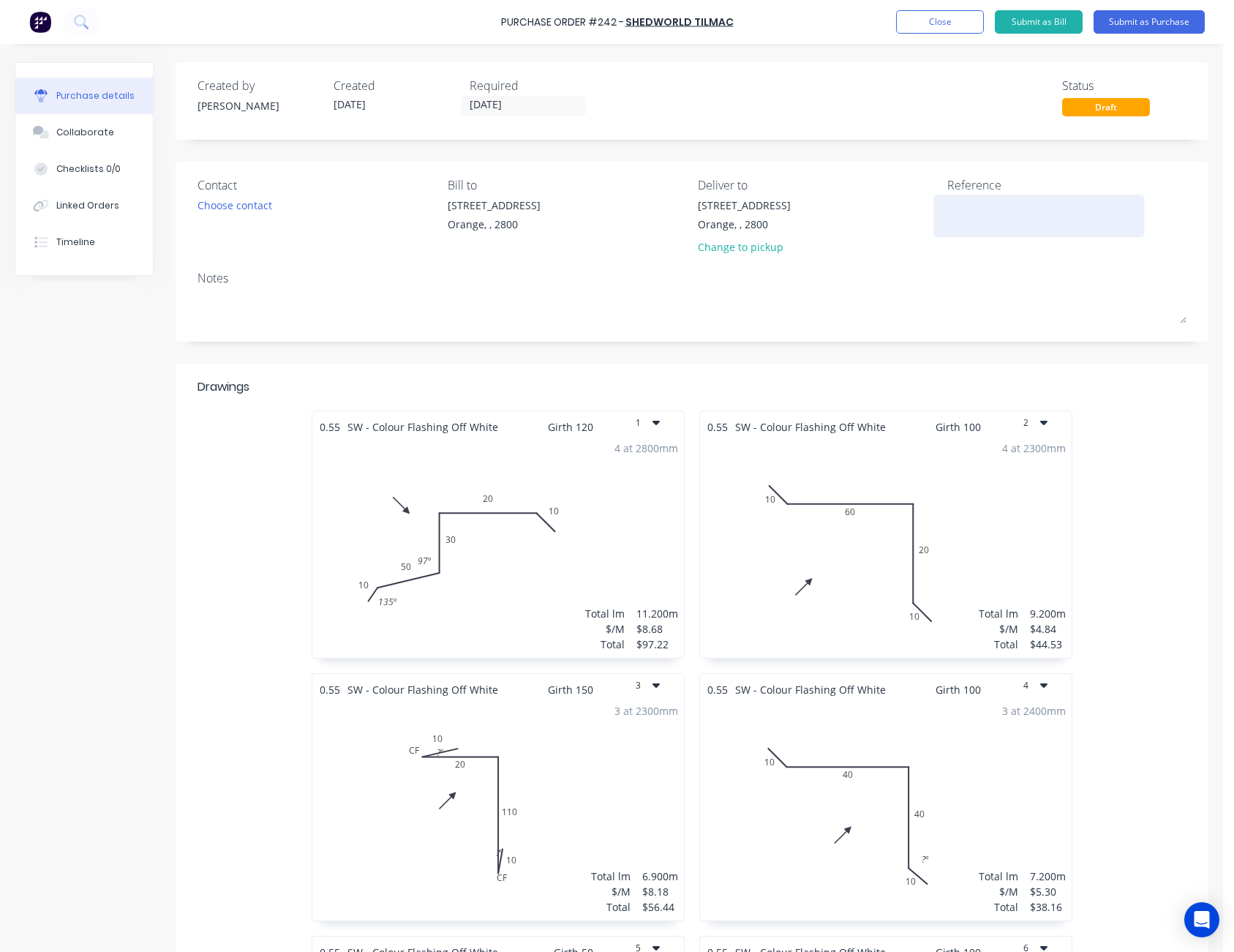
click at [962, 213] on textarea at bounding box center [1038, 214] width 183 height 33
type textarea "Price - M50588"
click at [958, 97] on div "Created by [PERSON_NAME] Created [DATE] Required [DATE] Status Draft" at bounding box center [692, 96] width 989 height 40
click at [1157, 25] on button "Submit as Purchase" at bounding box center [1148, 22] width 111 height 23
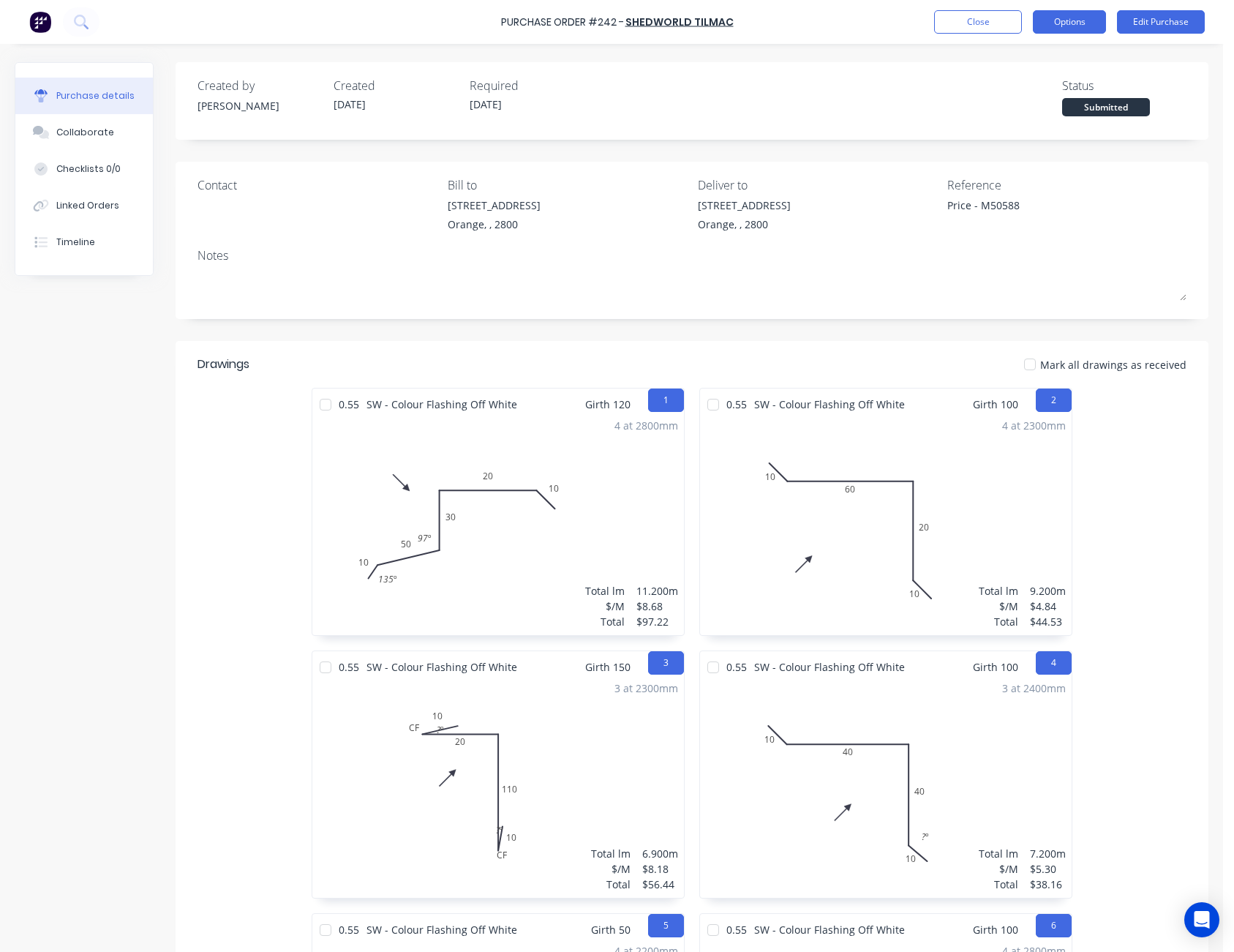
click at [1084, 20] on button "Options" at bounding box center [1069, 22] width 73 height 23
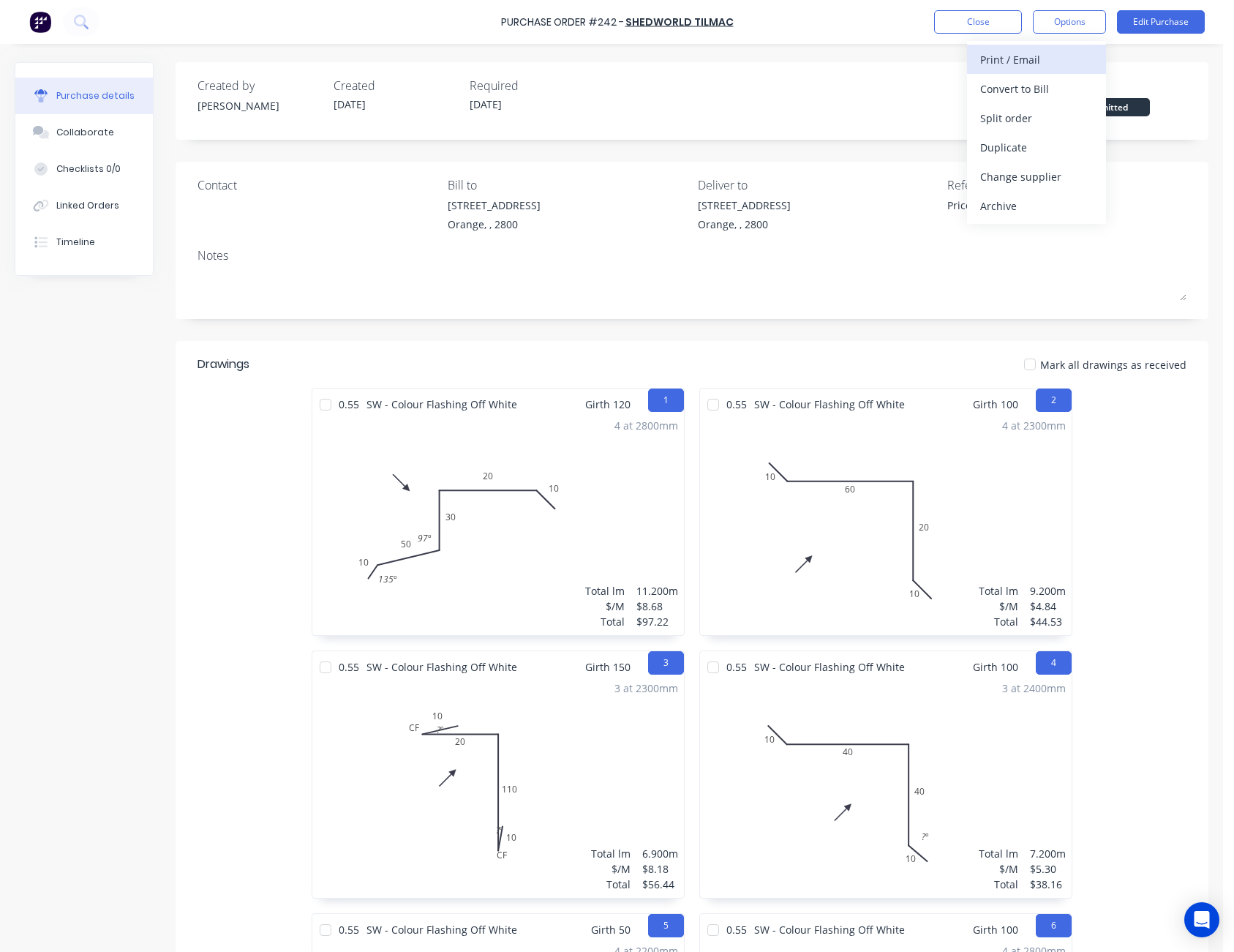
click at [1065, 53] on div "Print / Email" at bounding box center [1037, 60] width 113 height 21
click at [1054, 118] on div "Without pricing" at bounding box center [1037, 119] width 113 height 21
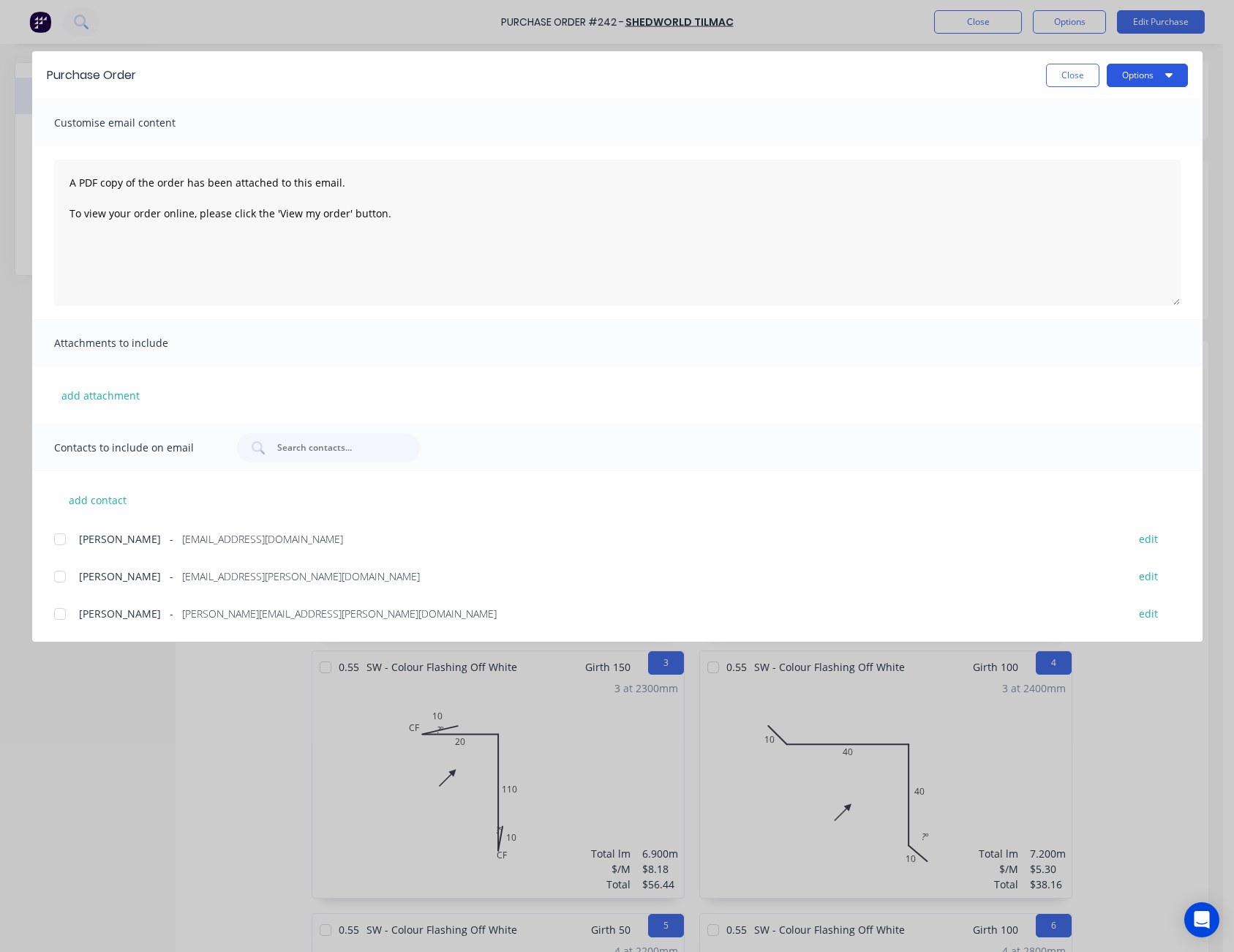
click at [1136, 78] on button "Options" at bounding box center [1147, 75] width 81 height 23
click at [1132, 138] on div "Print" at bounding box center [1118, 142] width 113 height 21
click at [1058, 73] on button "Close" at bounding box center [1072, 75] width 53 height 23
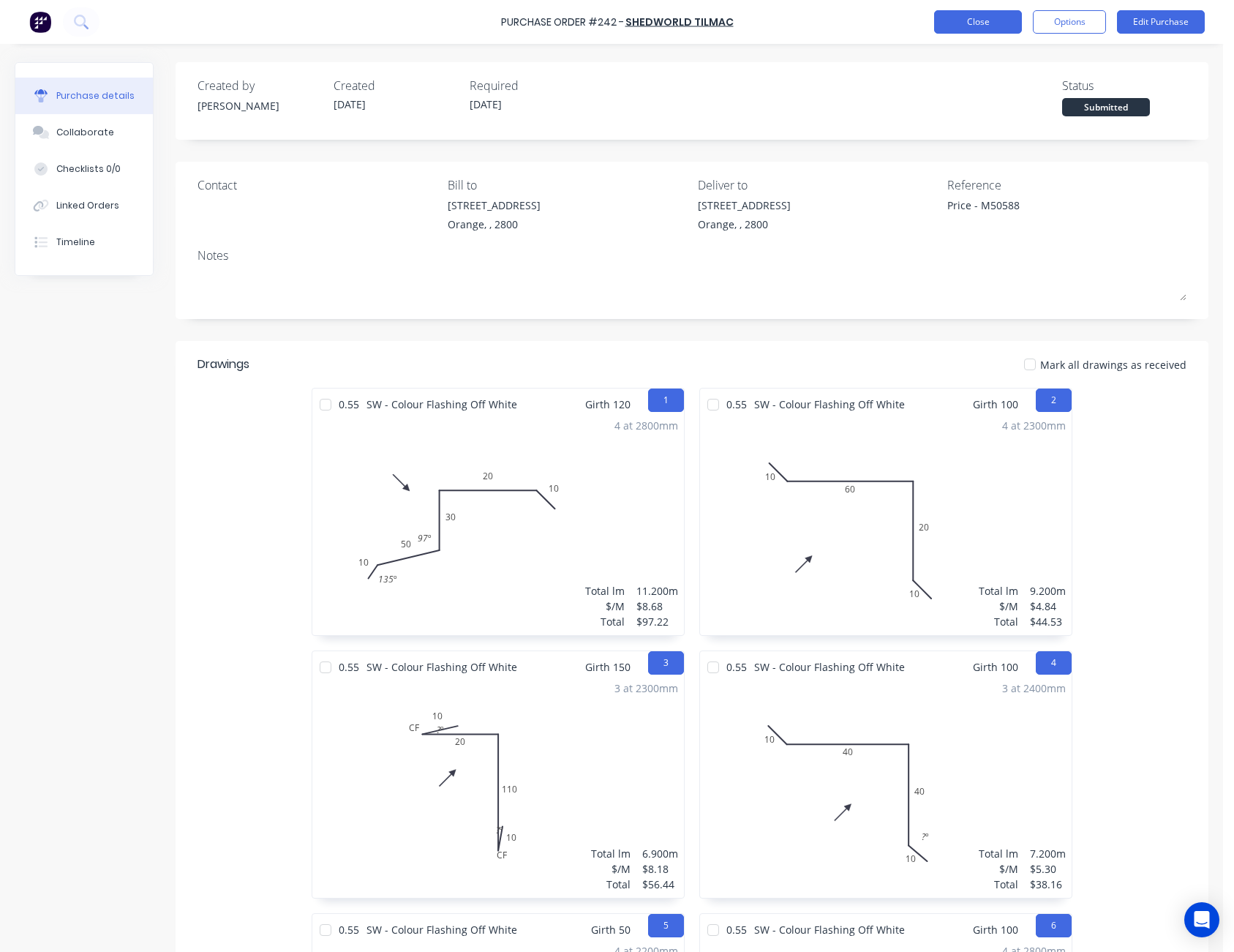
click at [974, 28] on button "Close" at bounding box center [978, 22] width 88 height 23
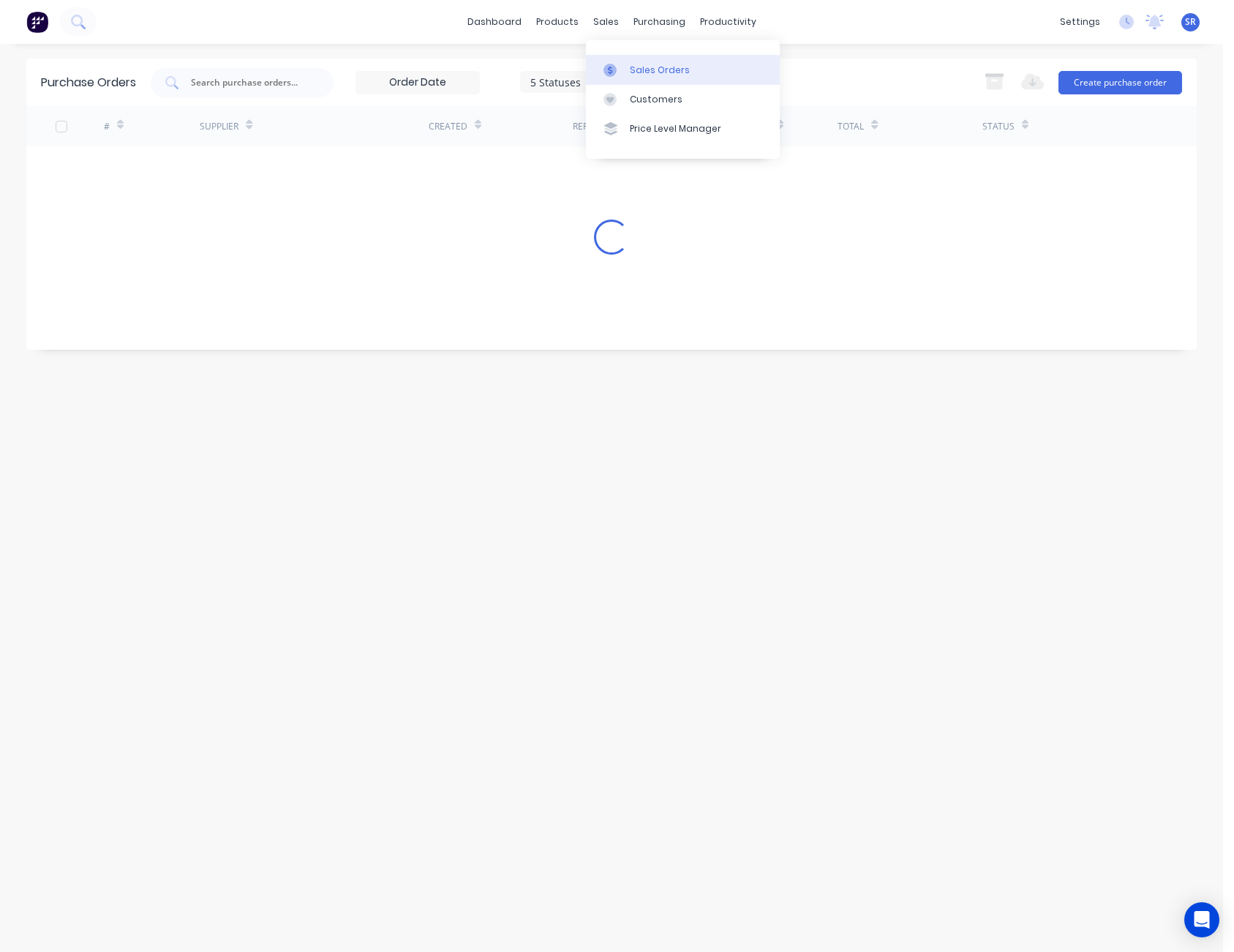
click at [639, 64] on div "Sales Orders" at bounding box center [660, 70] width 60 height 13
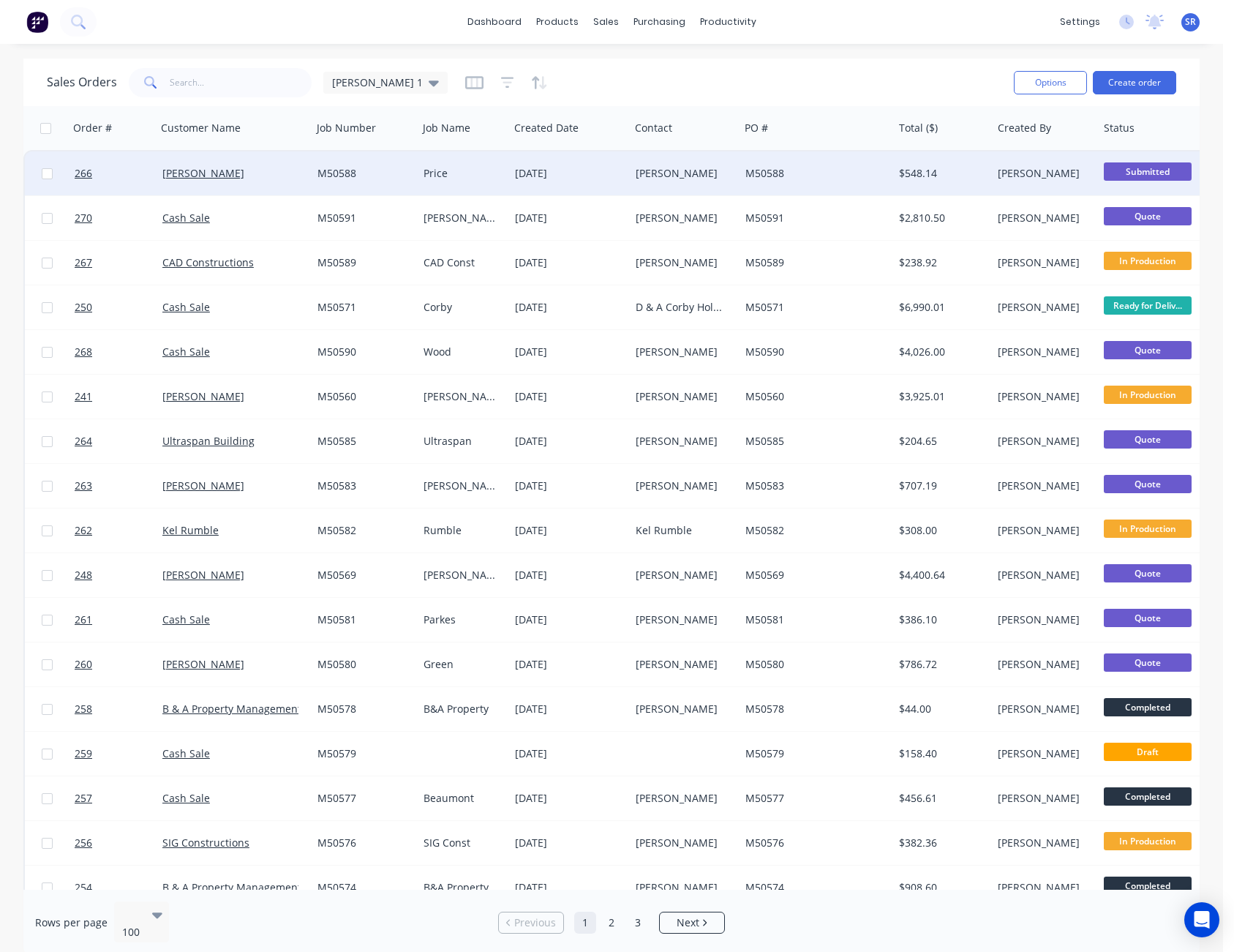
click at [699, 179] on div "[PERSON_NAME]" at bounding box center [682, 172] width 92 height 14
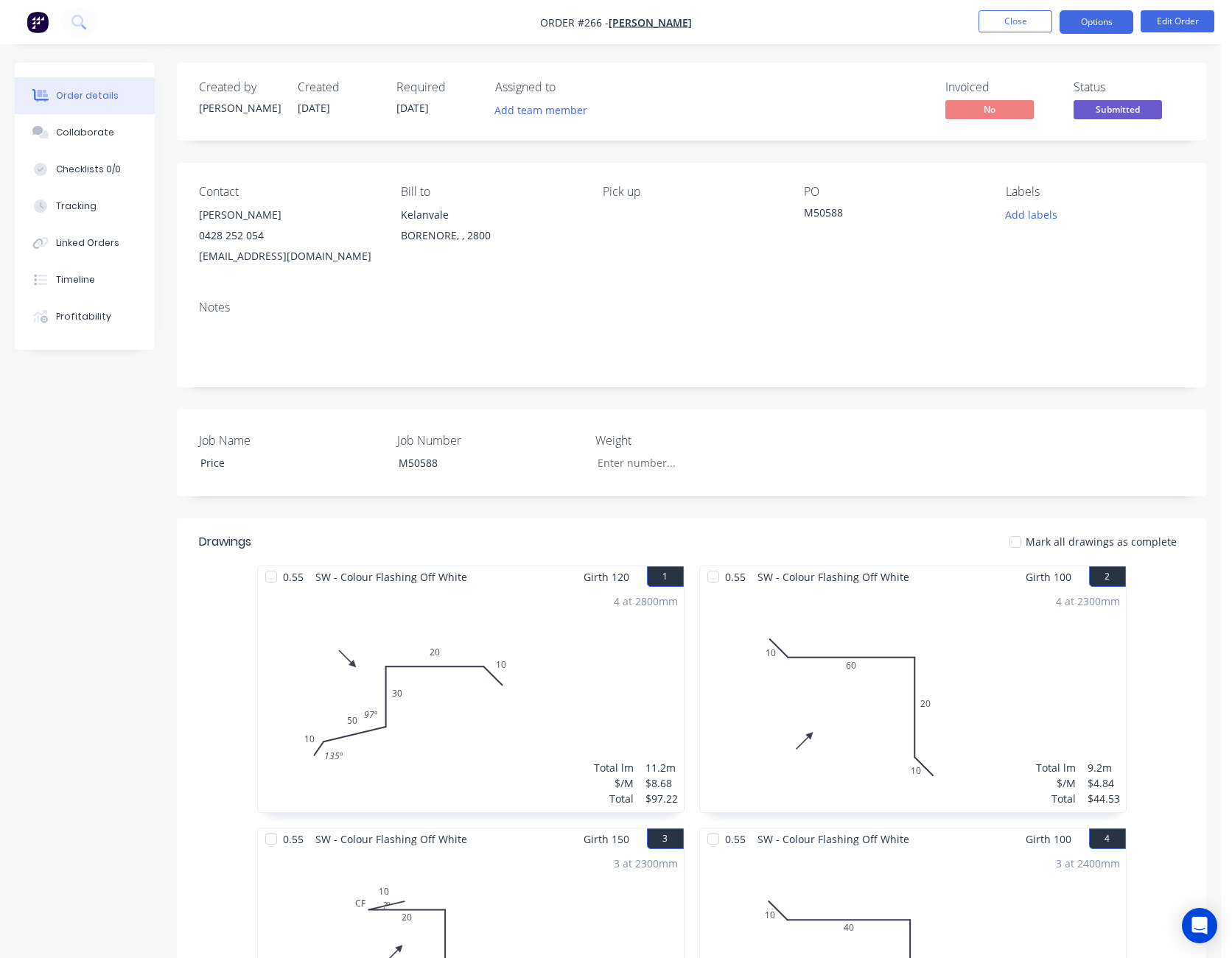
click at [1091, 21] on button "Options" at bounding box center [1096, 22] width 74 height 23
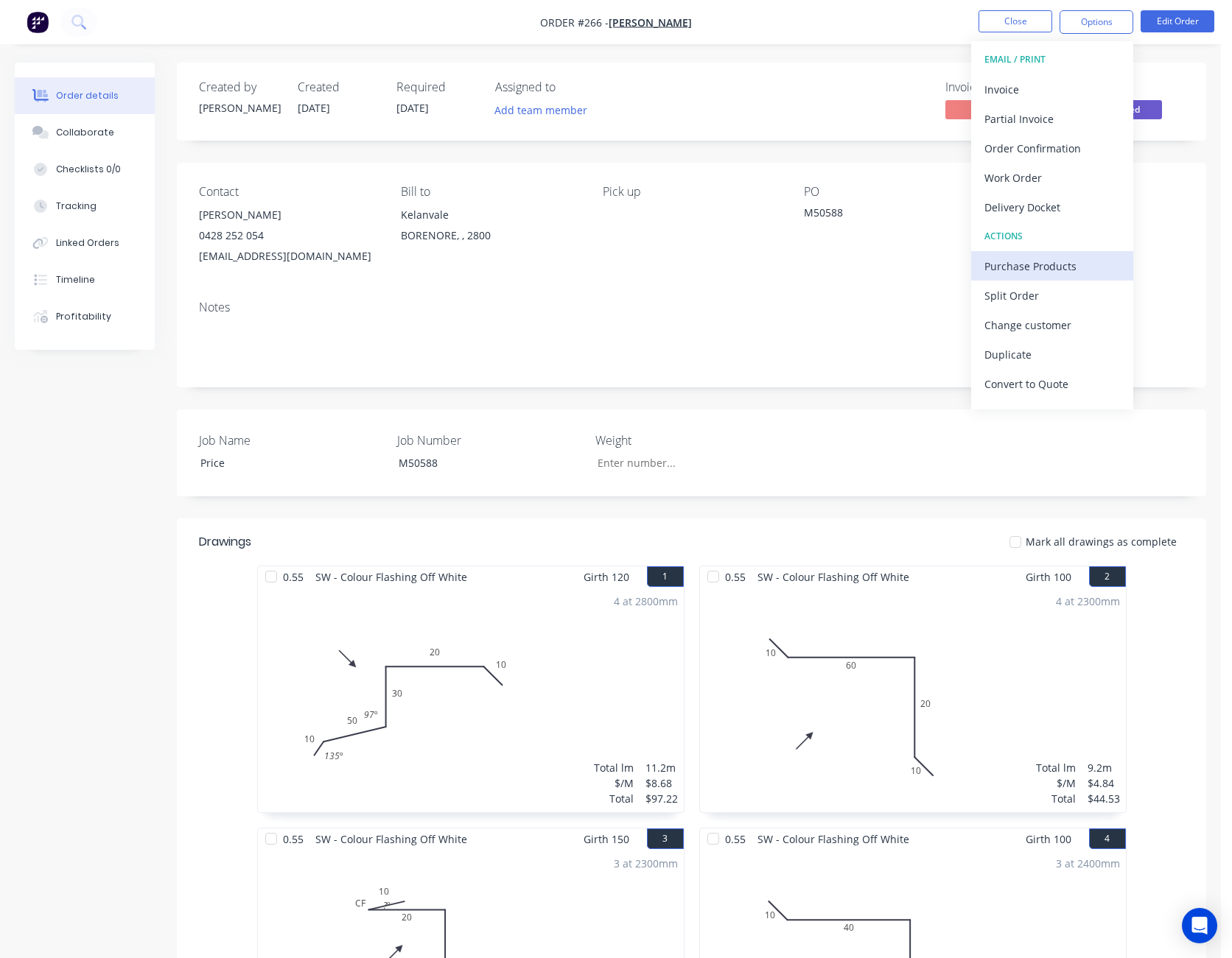
click at [1057, 265] on div "Purchase Products" at bounding box center [1053, 267] width 136 height 21
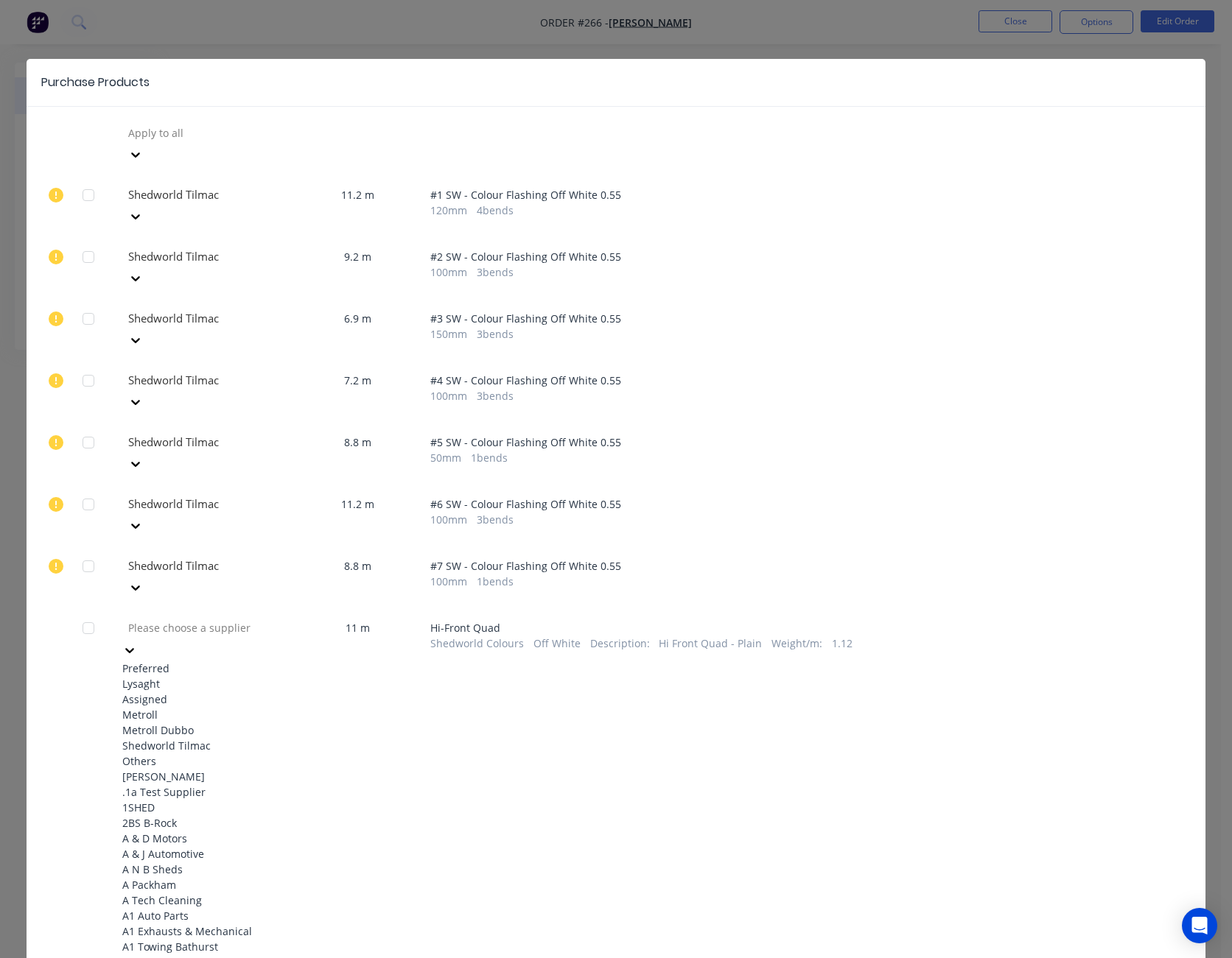
click at [137, 641] on div at bounding box center [129, 649] width 15 height 16
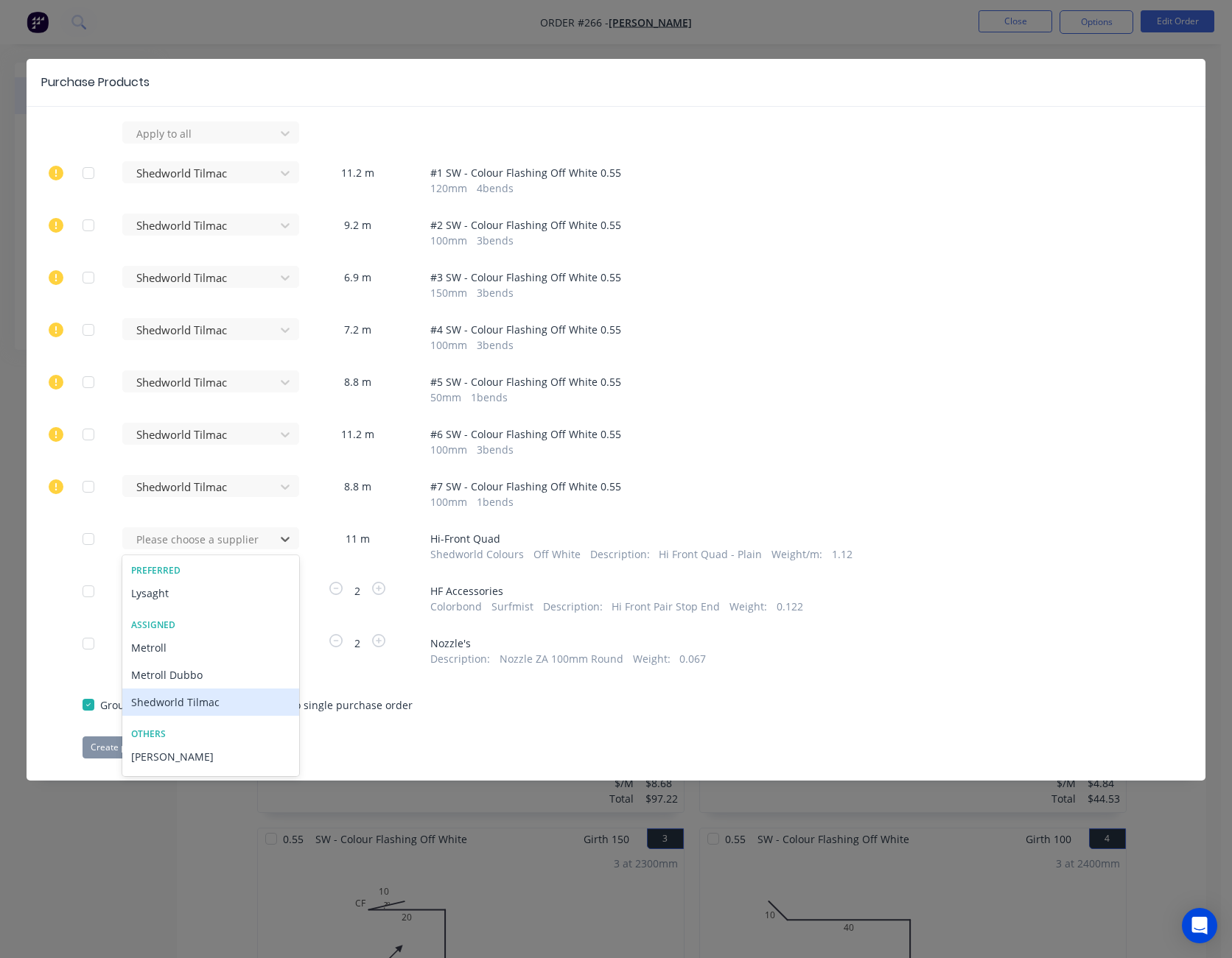
click at [223, 696] on div "Shedworld Tilmac" at bounding box center [211, 702] width 177 height 27
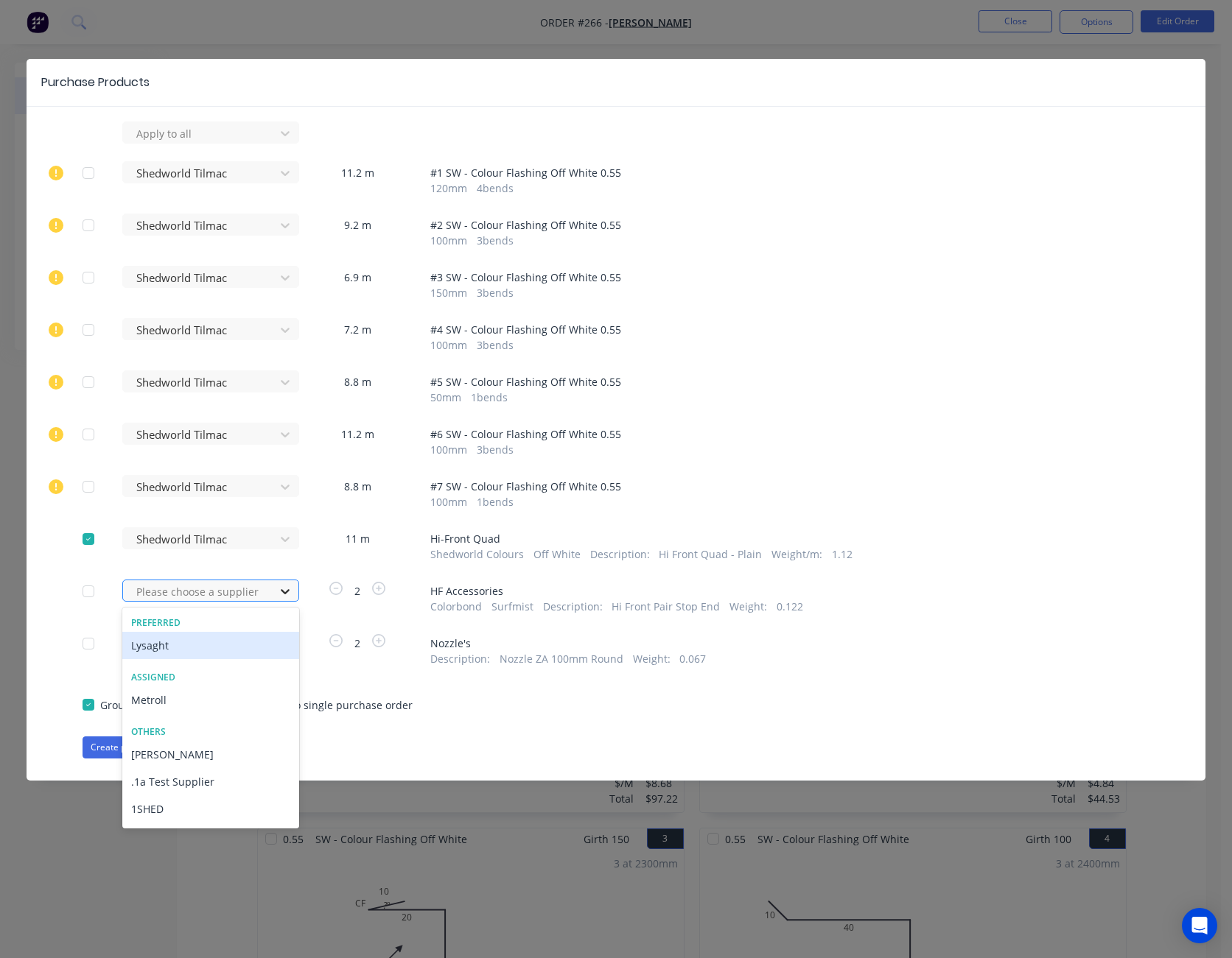
click at [283, 592] on icon at bounding box center [284, 591] width 15 height 15
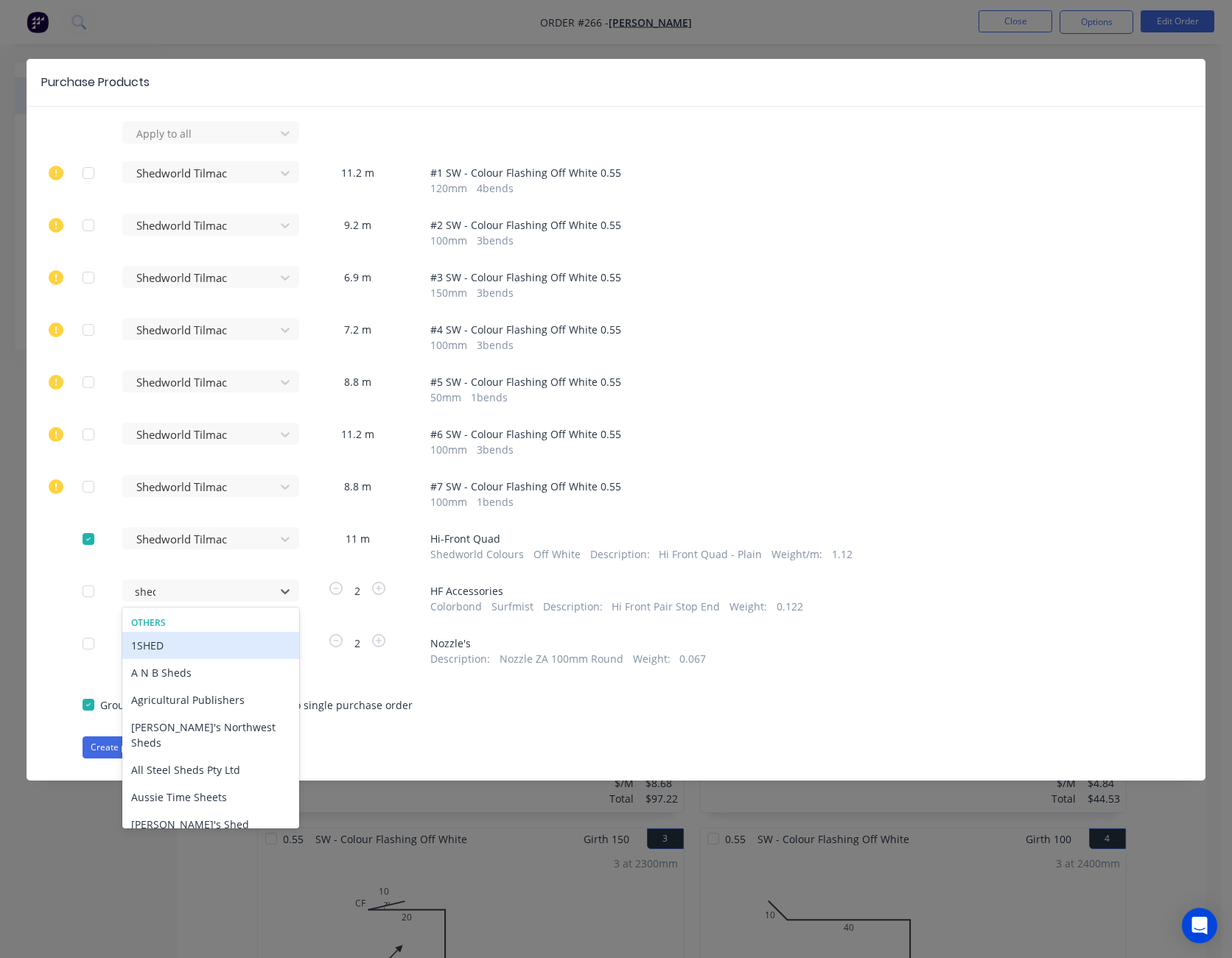
type input "shedw"
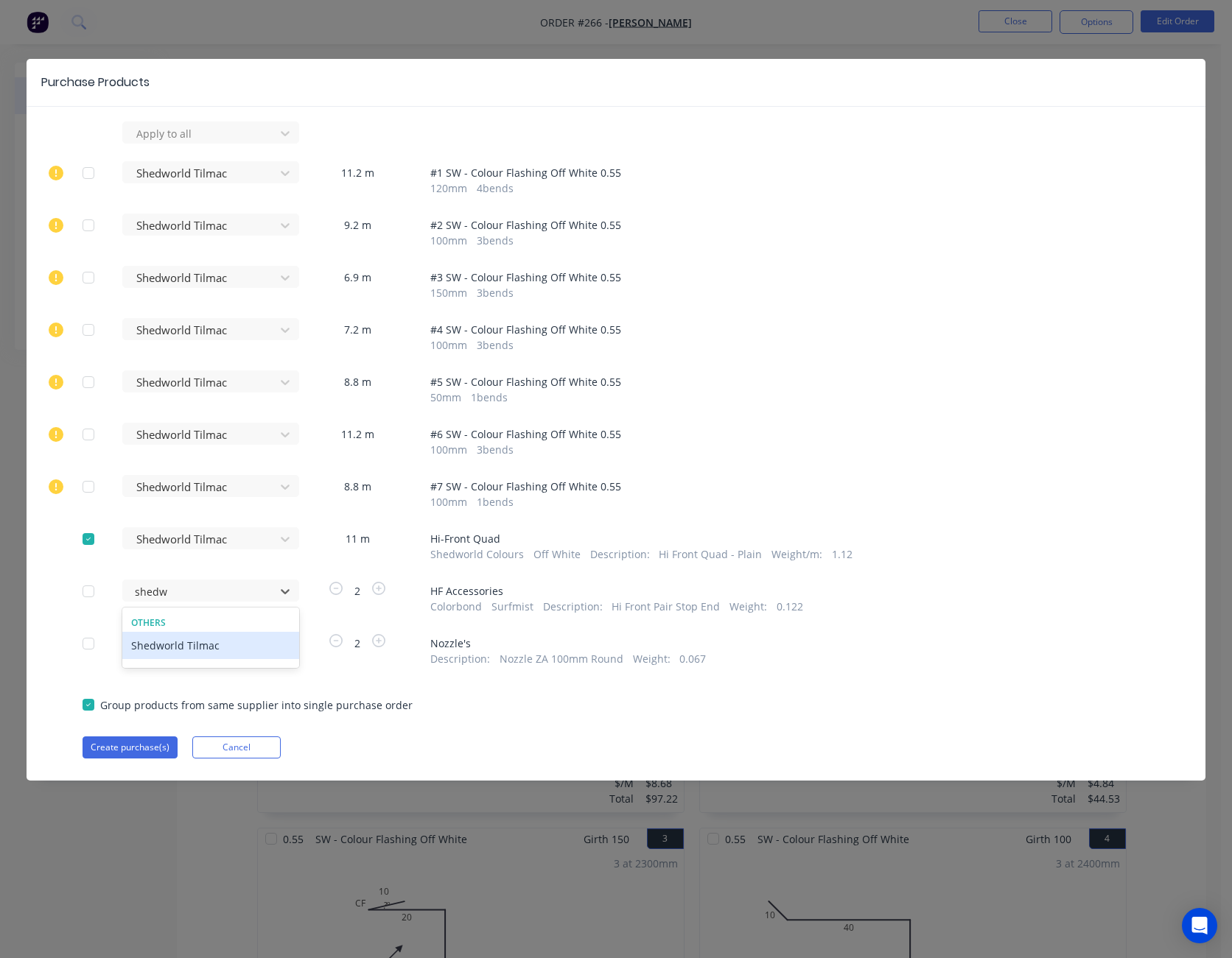
click at [238, 643] on div "Shedworld Tilmac" at bounding box center [211, 646] width 177 height 27
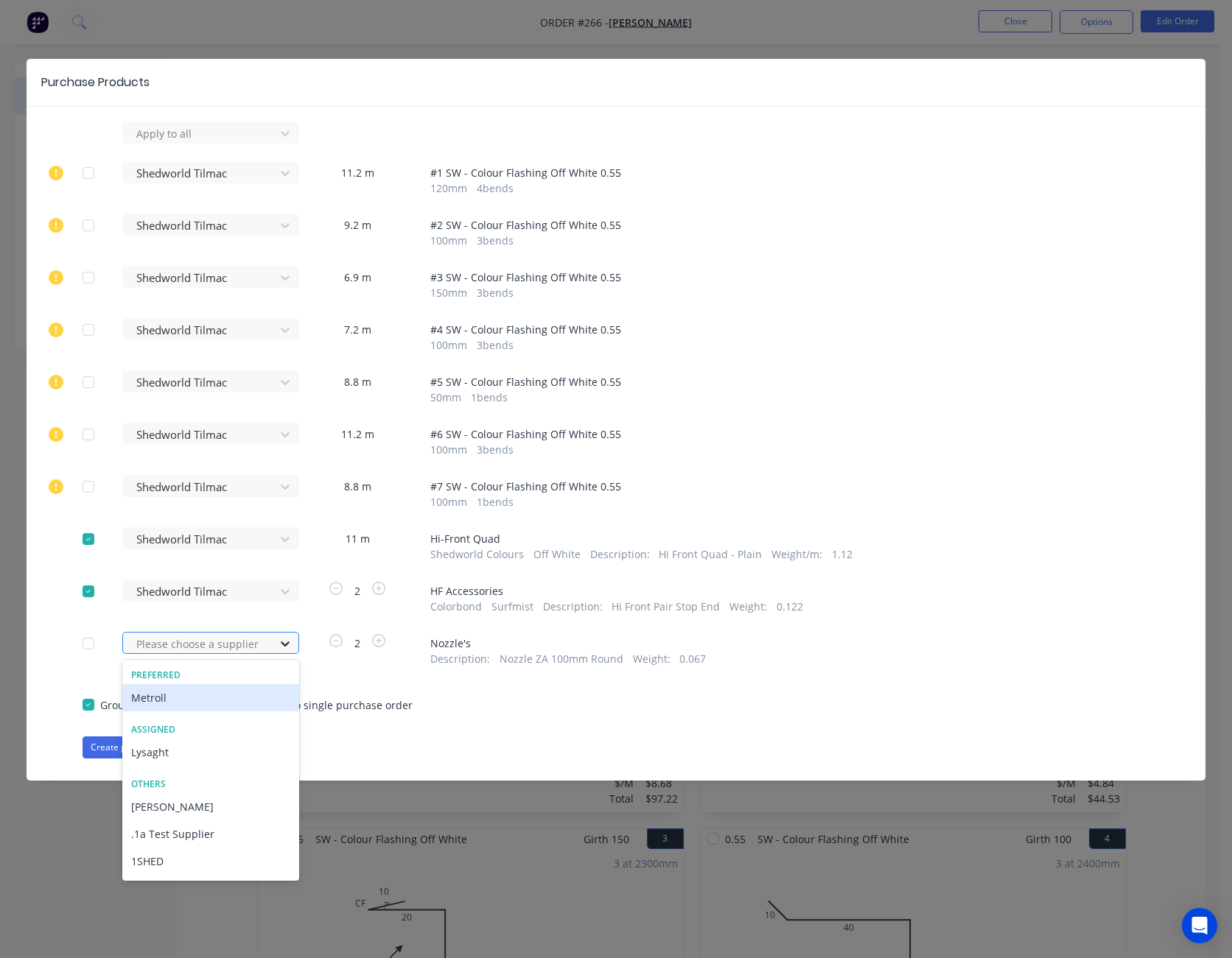
click at [291, 642] on icon at bounding box center [284, 643] width 15 height 15
type input "shedw"
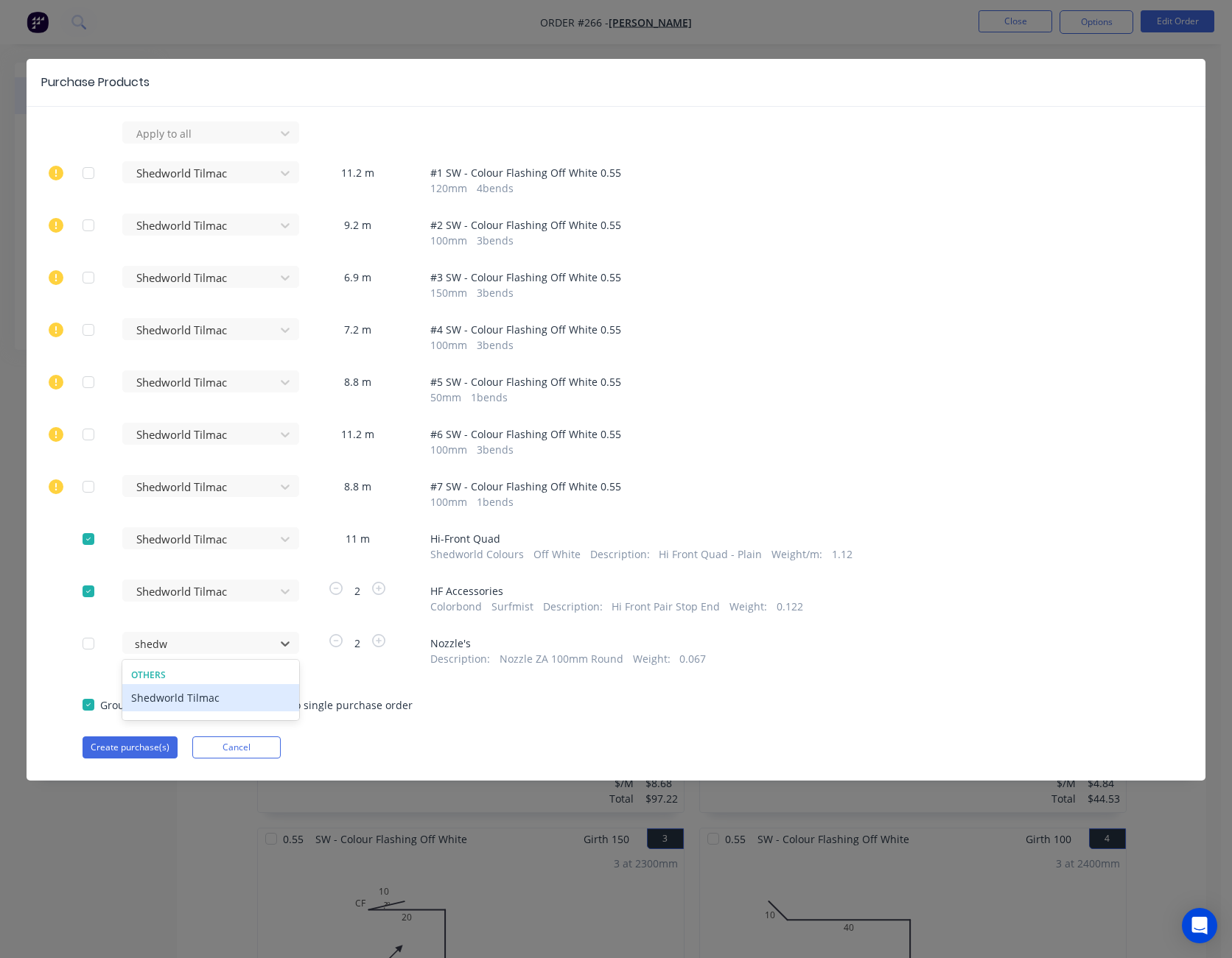
click at [246, 696] on div "Shedworld Tilmac" at bounding box center [211, 697] width 177 height 27
click at [147, 747] on button "Create purchase(s)" at bounding box center [130, 747] width 95 height 22
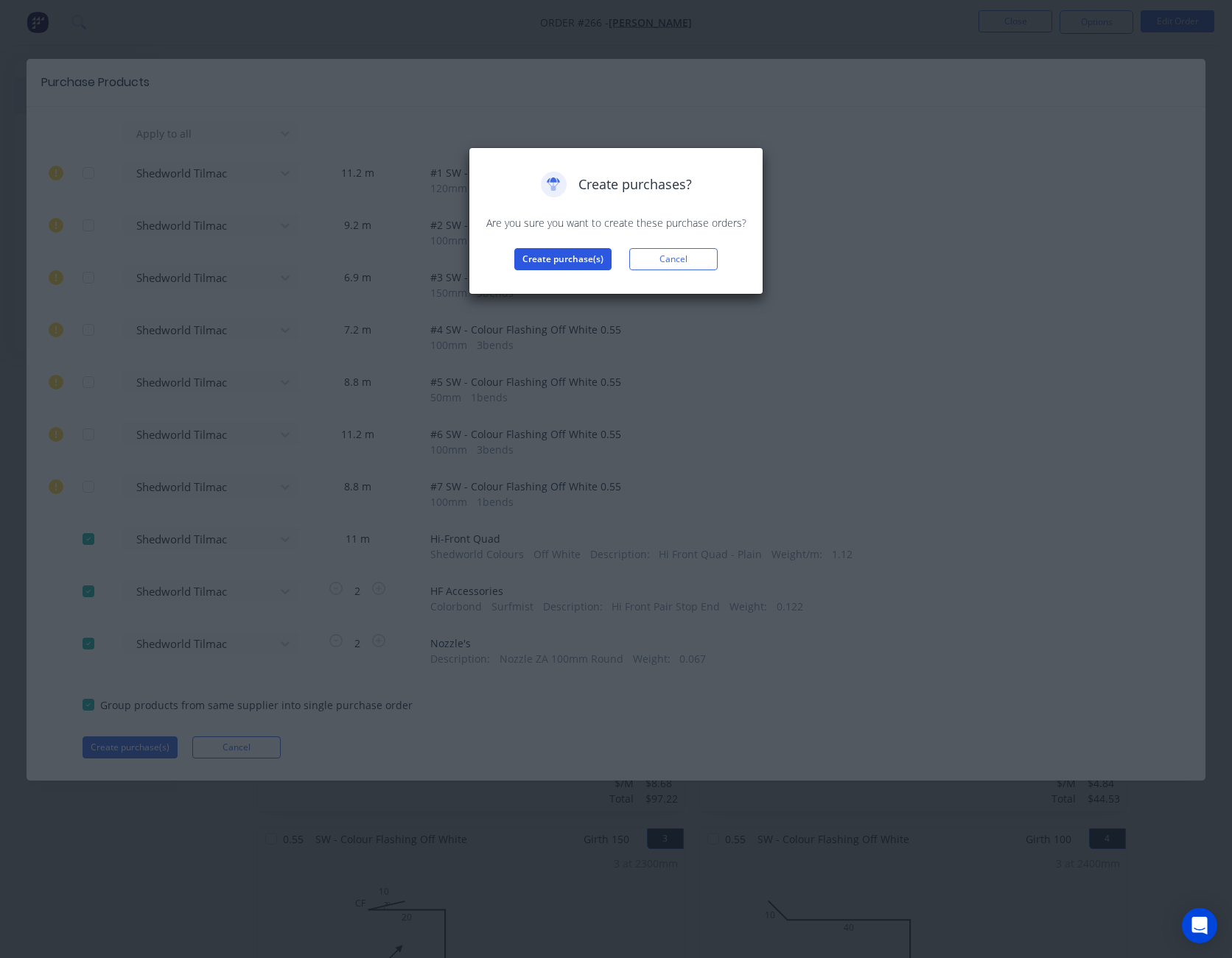
click at [597, 258] on button "Create purchase(s)" at bounding box center [563, 259] width 97 height 22
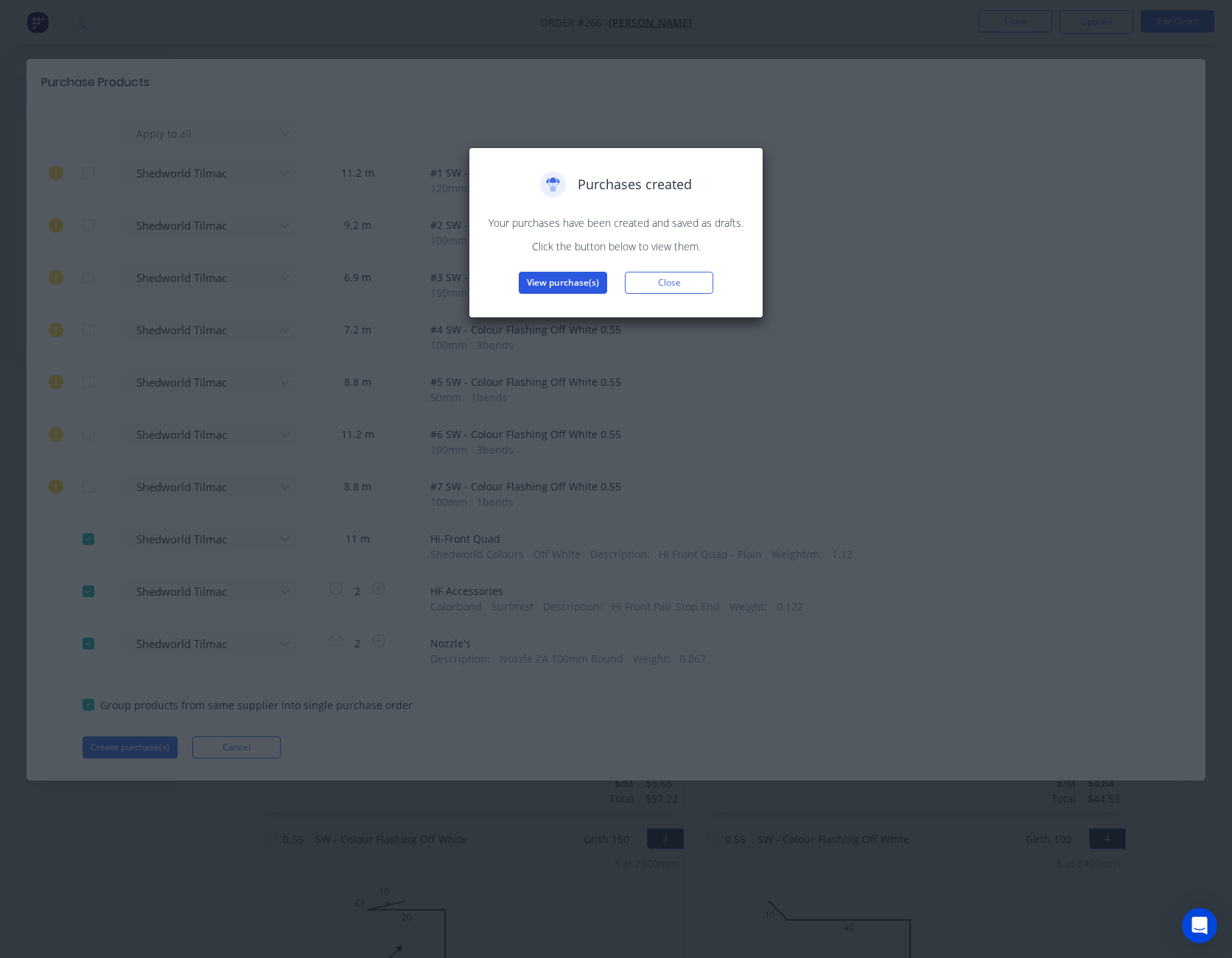
click at [568, 280] on button "View purchase(s)" at bounding box center [563, 282] width 88 height 22
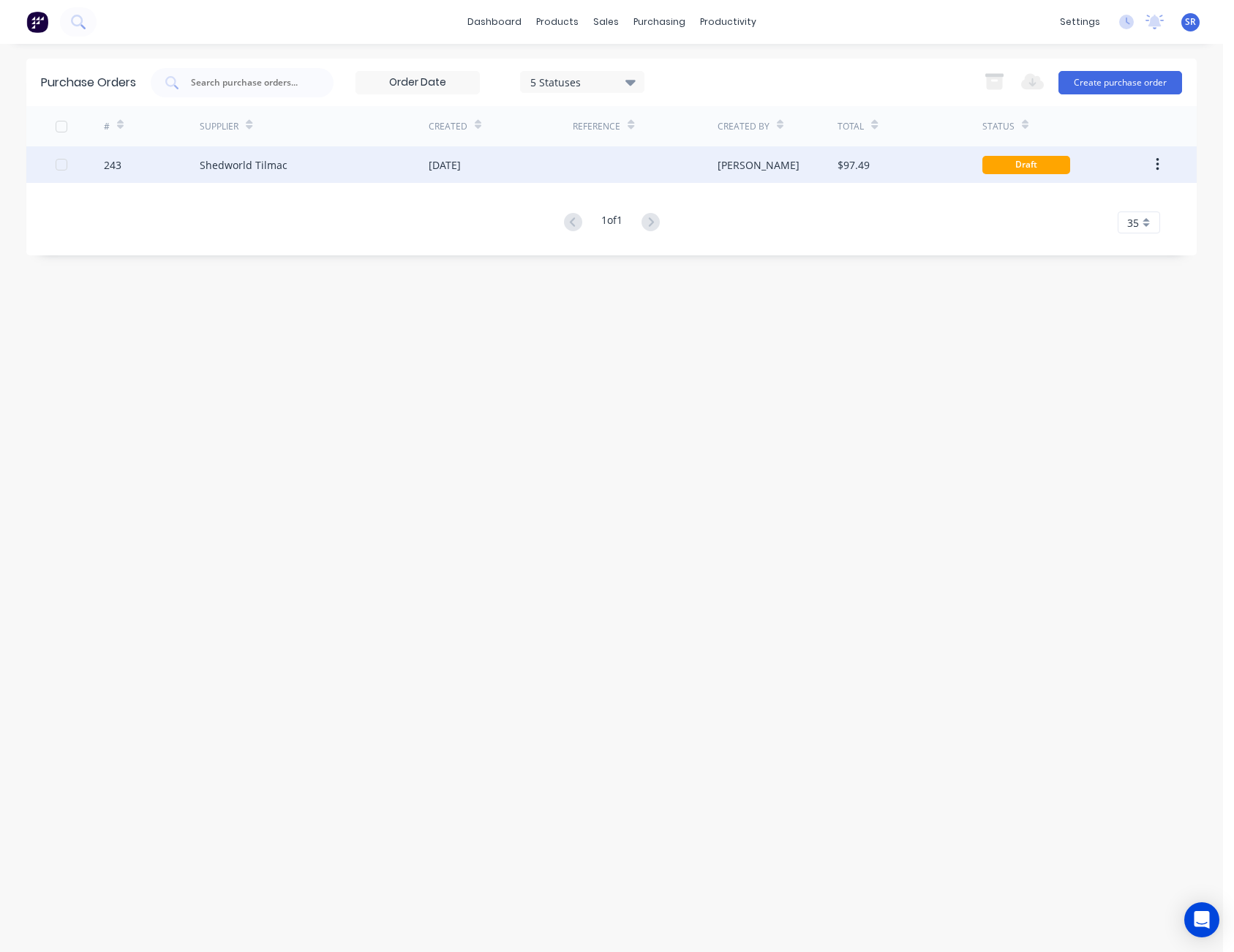
click at [835, 172] on div "[PERSON_NAME]" at bounding box center [777, 165] width 120 height 37
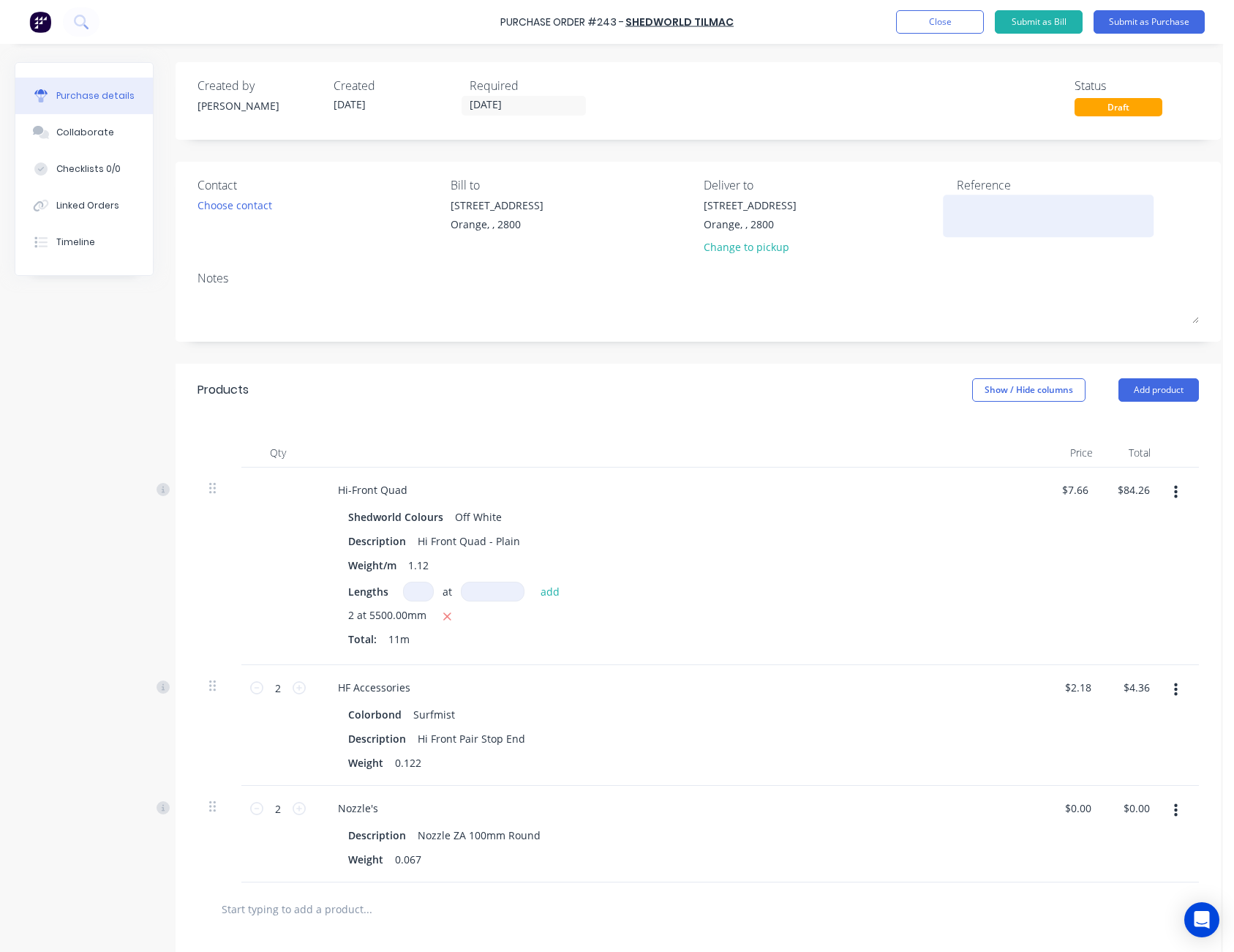
click at [971, 201] on textarea at bounding box center [1048, 214] width 183 height 33
type textarea "x"
type textarea "P"
type textarea "x"
type textarea "Pr"
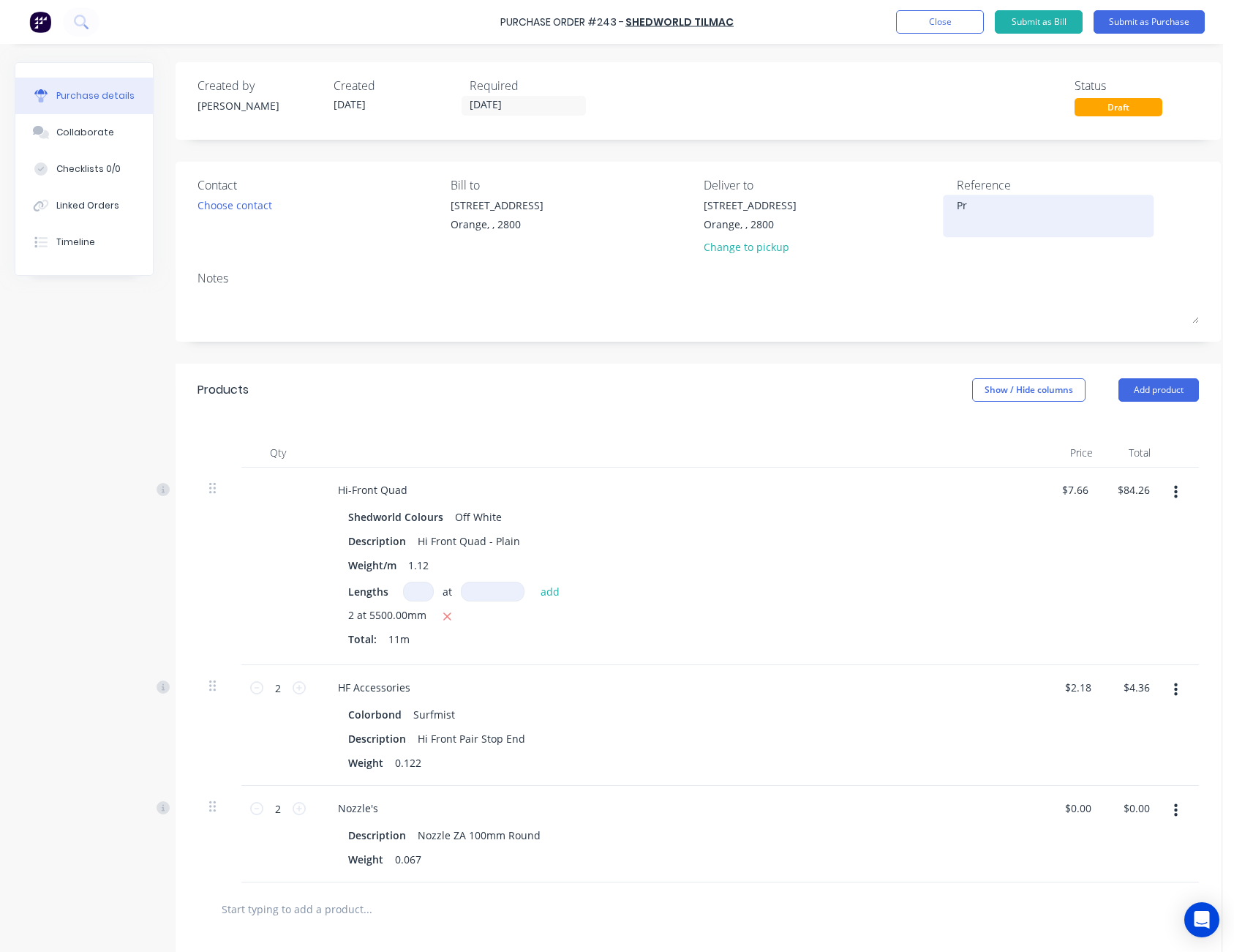
type textarea "x"
type textarea "Pri"
type textarea "x"
type textarea "Pric"
type textarea "x"
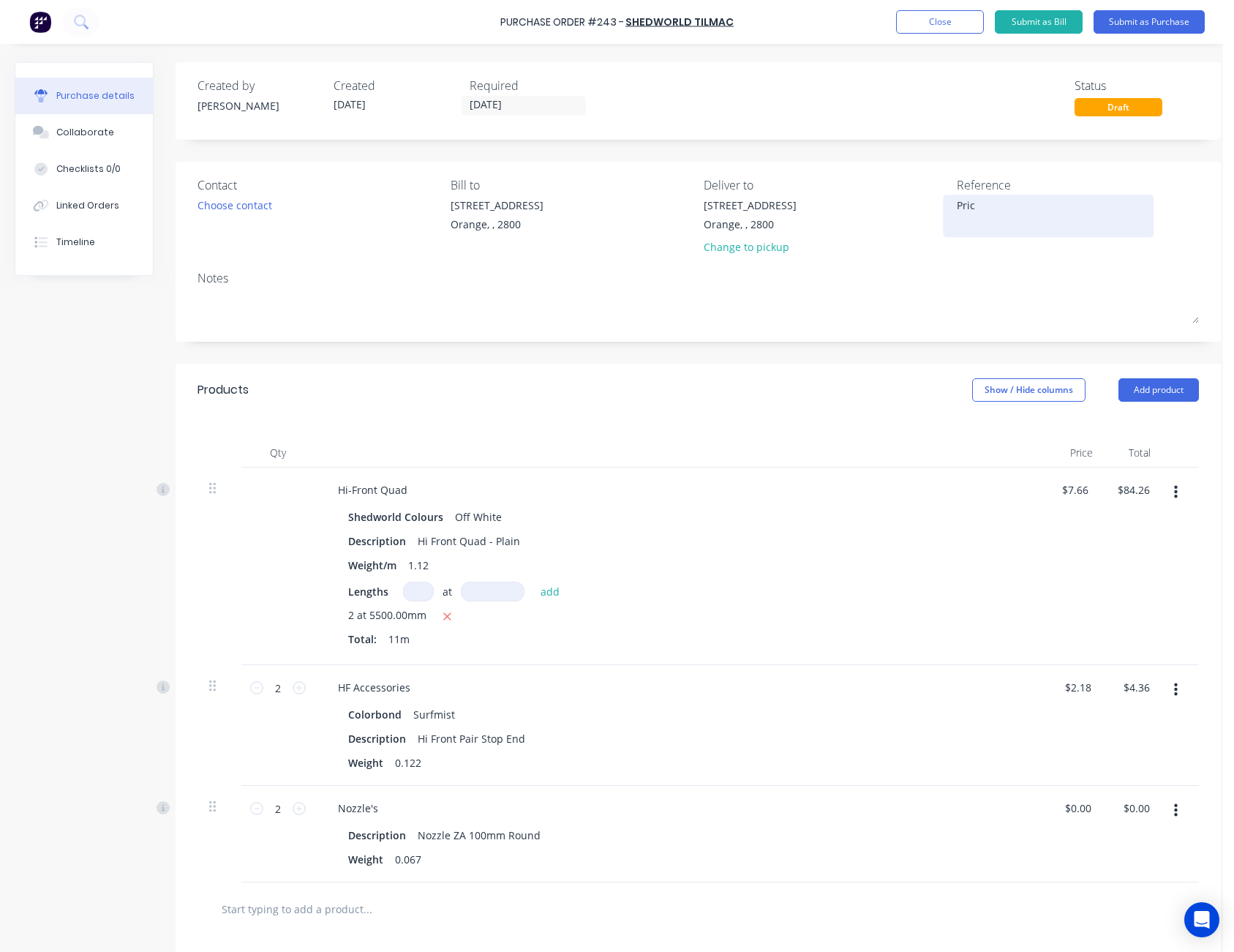
type textarea "Price"
type textarea "x"
type textarea "Price"
type textarea "x"
type textarea "Price -"
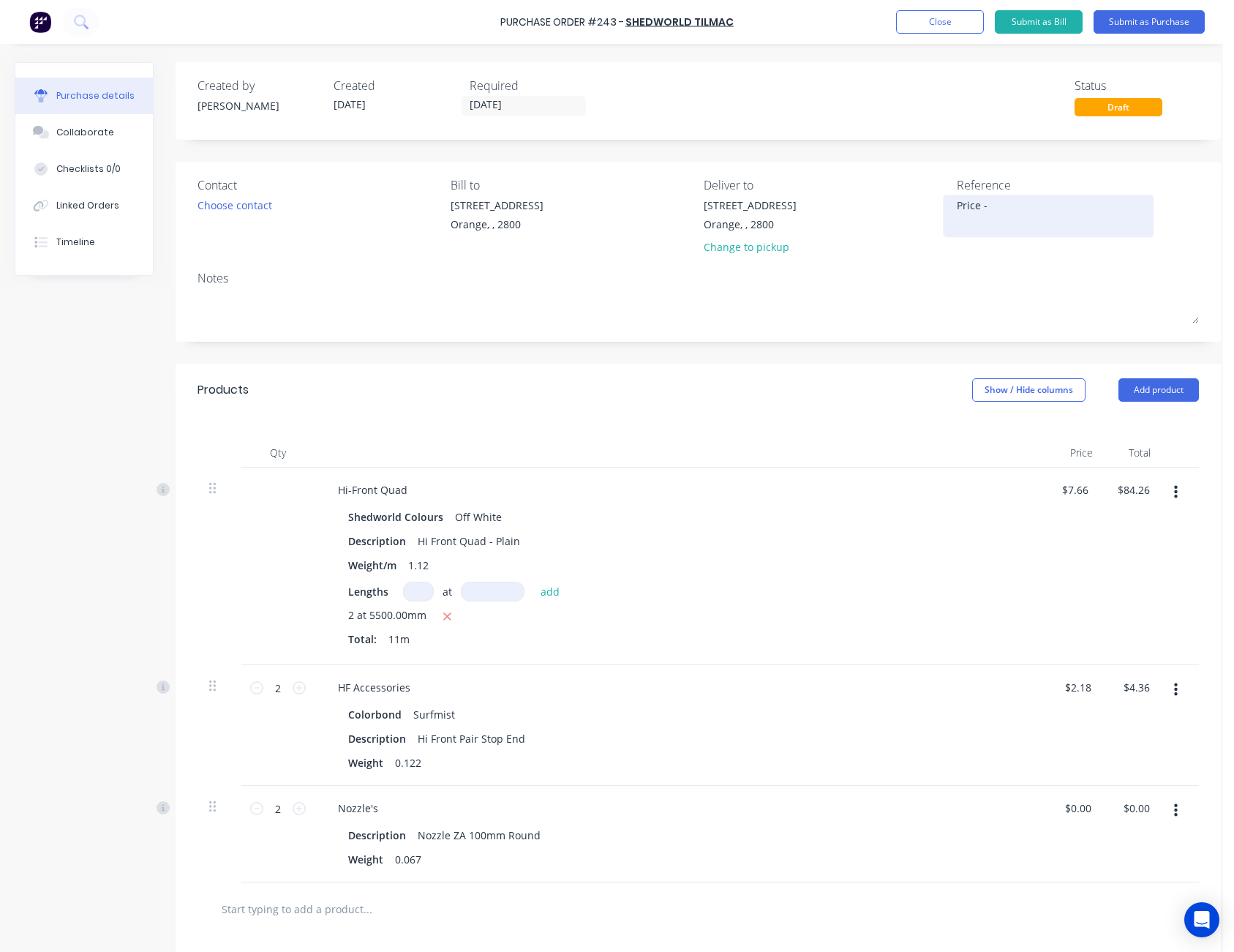
type textarea "x"
type textarea "Price -"
type textarea "x"
type textarea "Price - M"
type textarea "x"
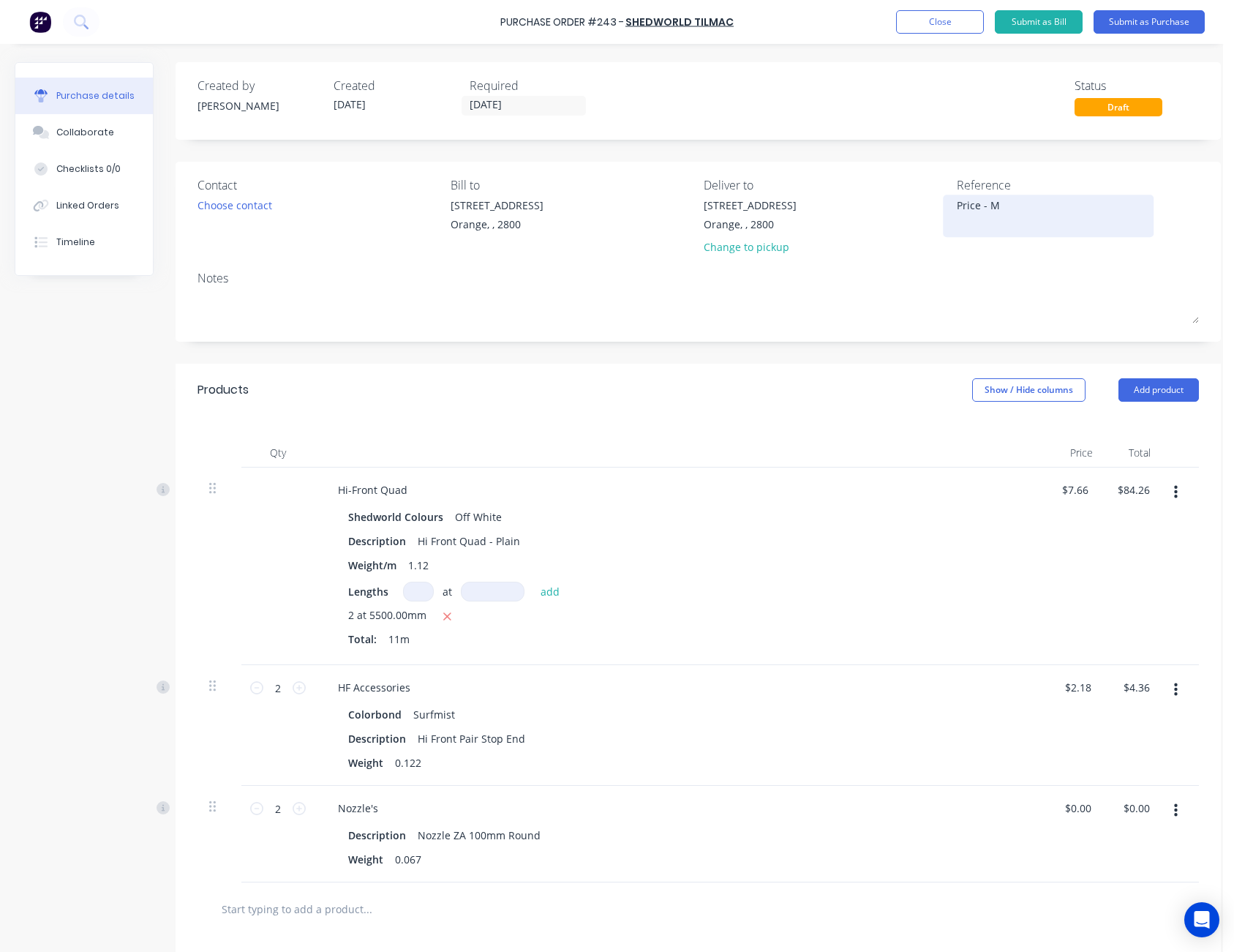
type textarea "Price - M5"
type textarea "x"
type textarea "Price - M50"
type textarea "x"
type textarea "Price - M505"
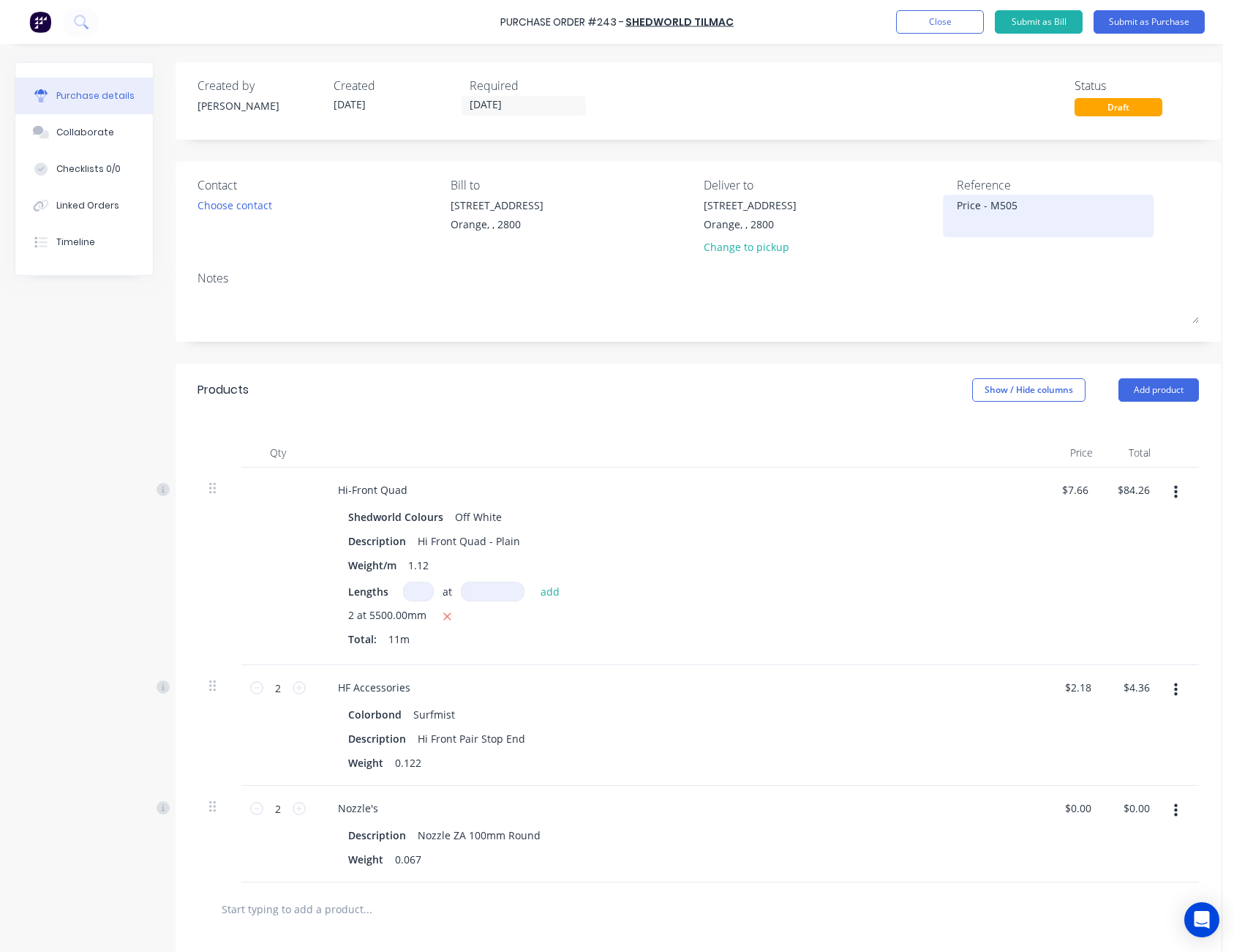
type textarea "x"
type textarea "Price - M5058"
type textarea "x"
type textarea "Price - M50588"
type textarea "x"
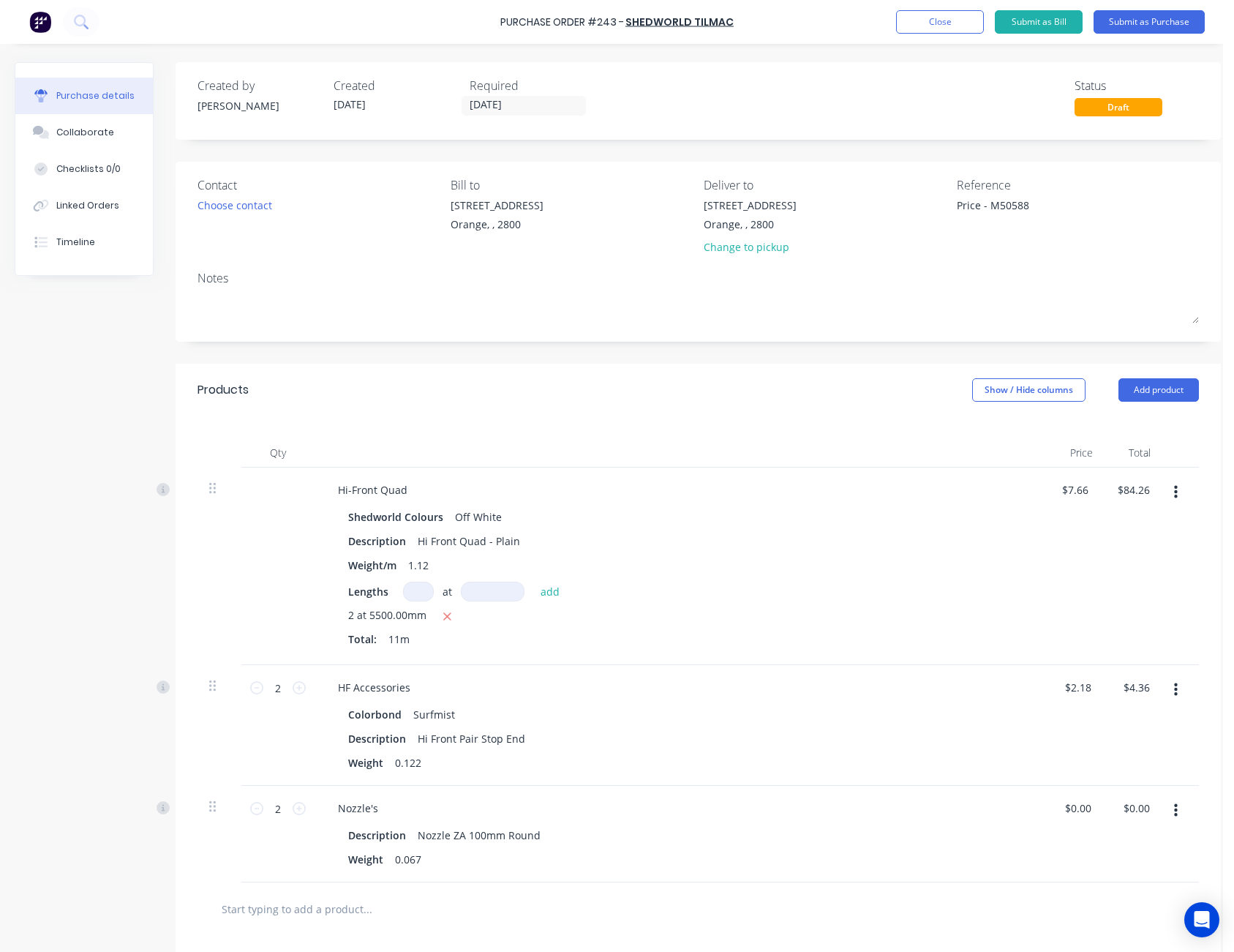
type textarea "Price - M50588"
click at [958, 86] on div "Created by [PERSON_NAME] Created [DATE] Required [DATE] Status Draft" at bounding box center [698, 96] width 1002 height 40
click at [1161, 23] on button "Submit as Purchase" at bounding box center [1148, 22] width 111 height 23
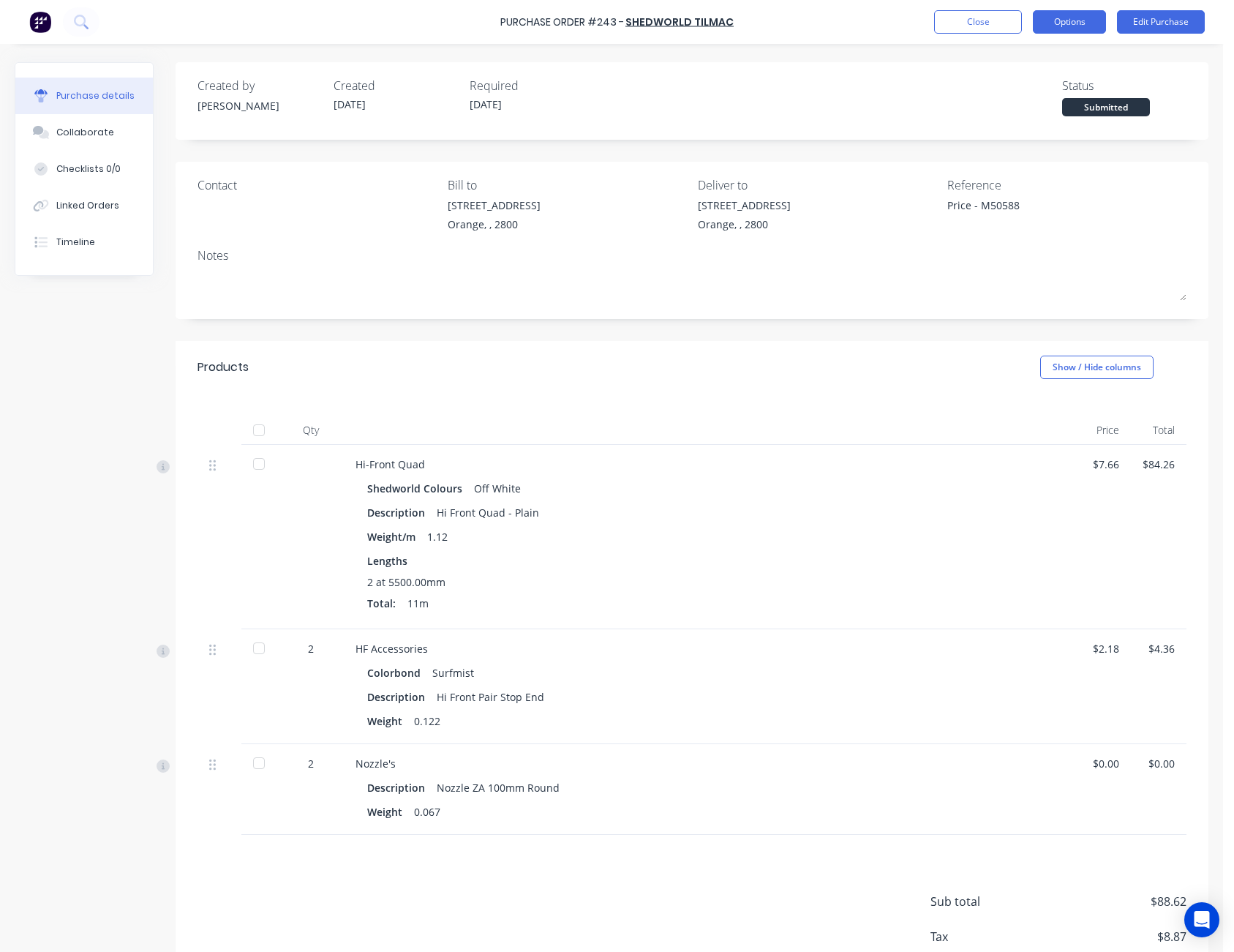
click at [1077, 16] on button "Options" at bounding box center [1069, 22] width 73 height 23
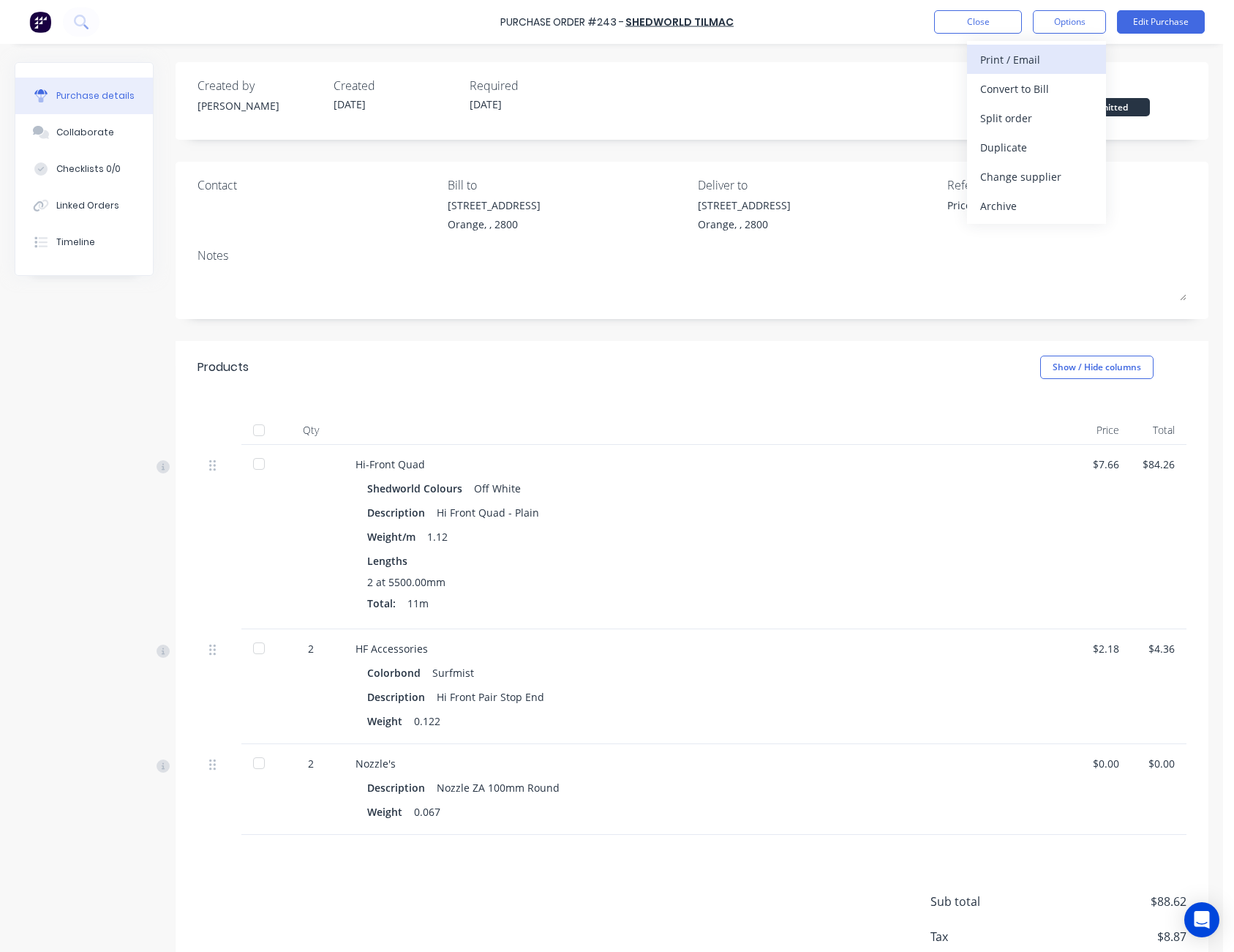
click at [1044, 56] on div "Print / Email" at bounding box center [1037, 60] width 113 height 21
click at [1037, 118] on div "Without pricing" at bounding box center [1037, 119] width 113 height 21
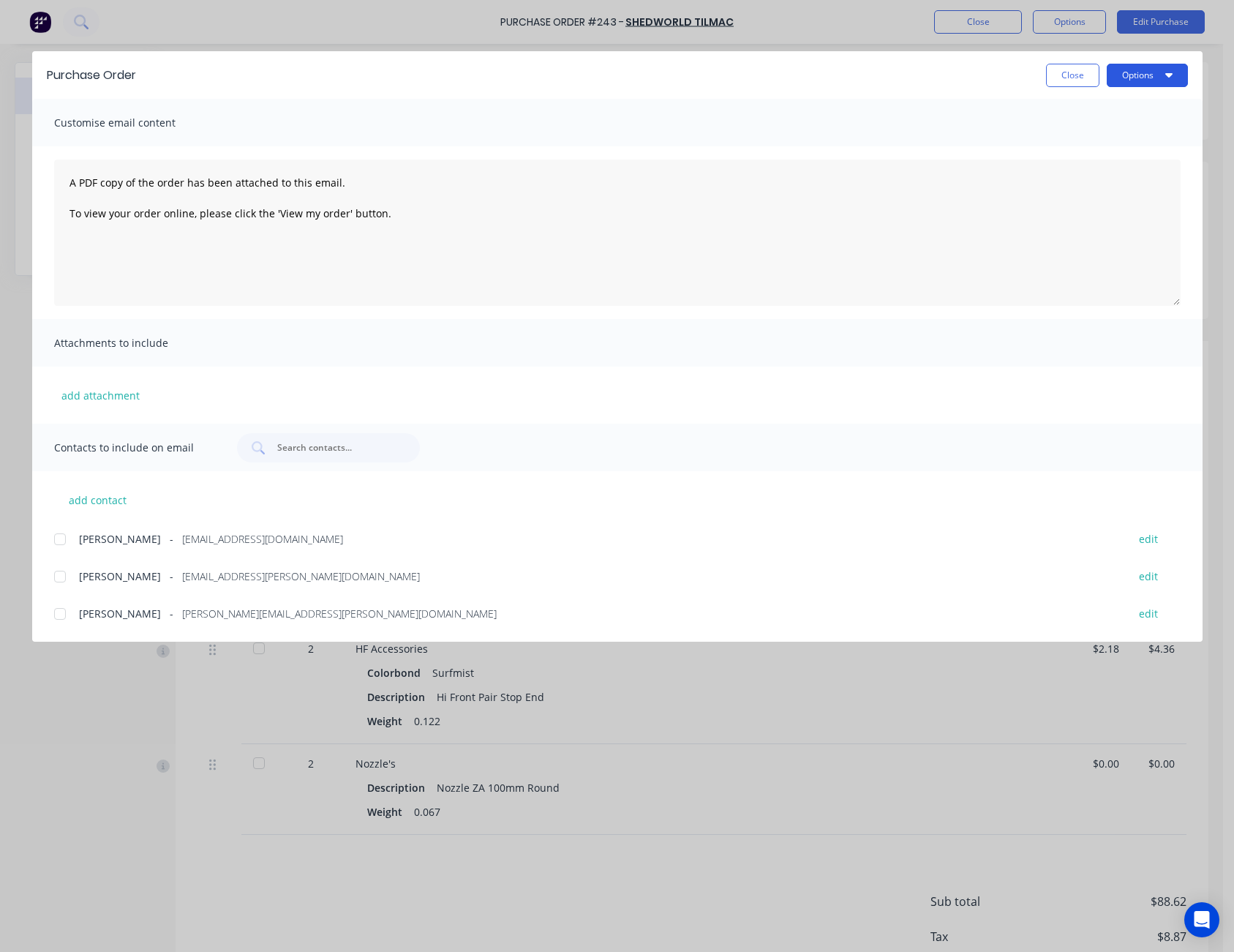
click at [1134, 81] on button "Options" at bounding box center [1147, 75] width 81 height 23
click at [1123, 130] on button "Print" at bounding box center [1118, 142] width 139 height 29
click at [1057, 80] on button "Close" at bounding box center [1072, 75] width 53 height 23
type textarea "x"
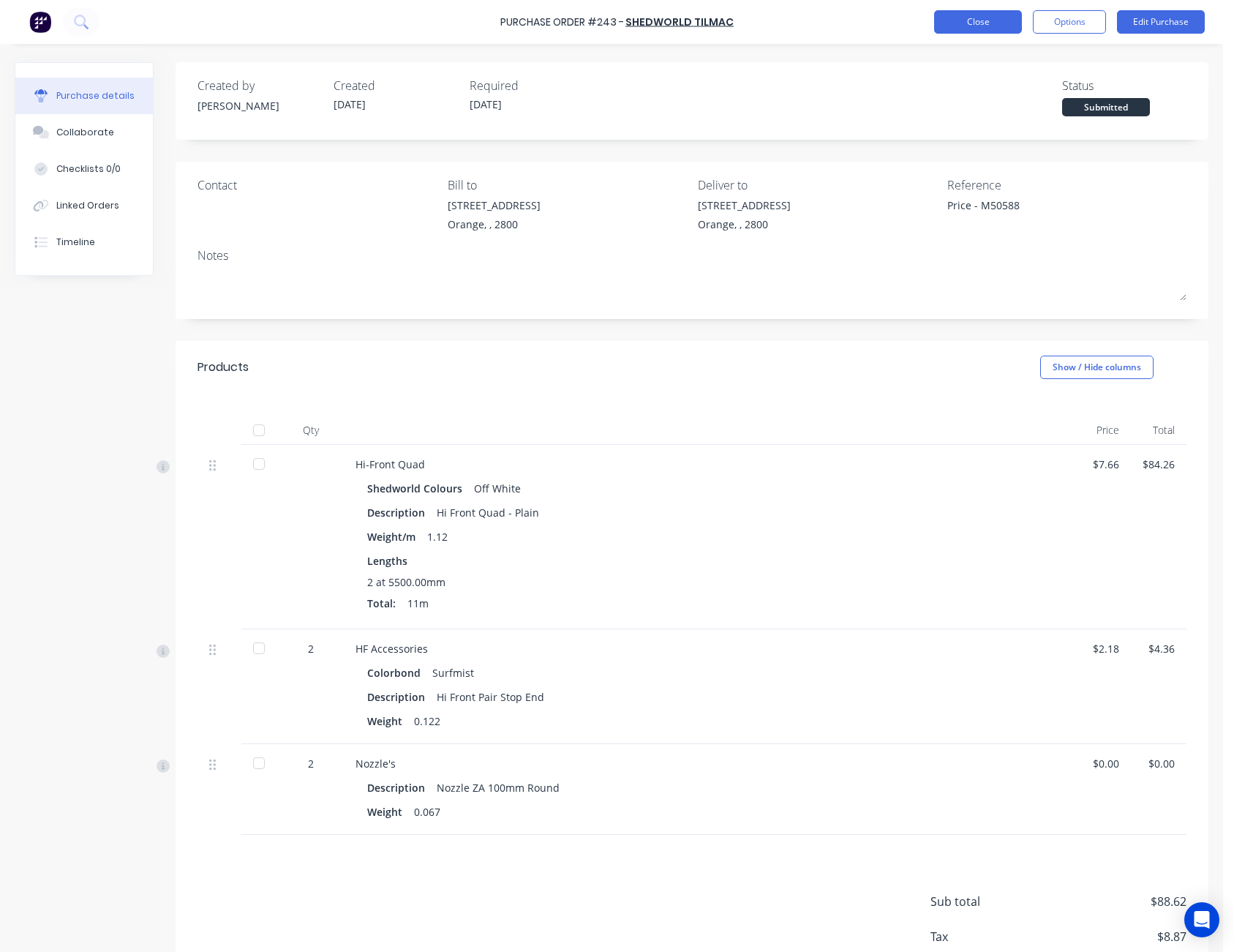
click at [1001, 30] on button "Close" at bounding box center [978, 22] width 88 height 23
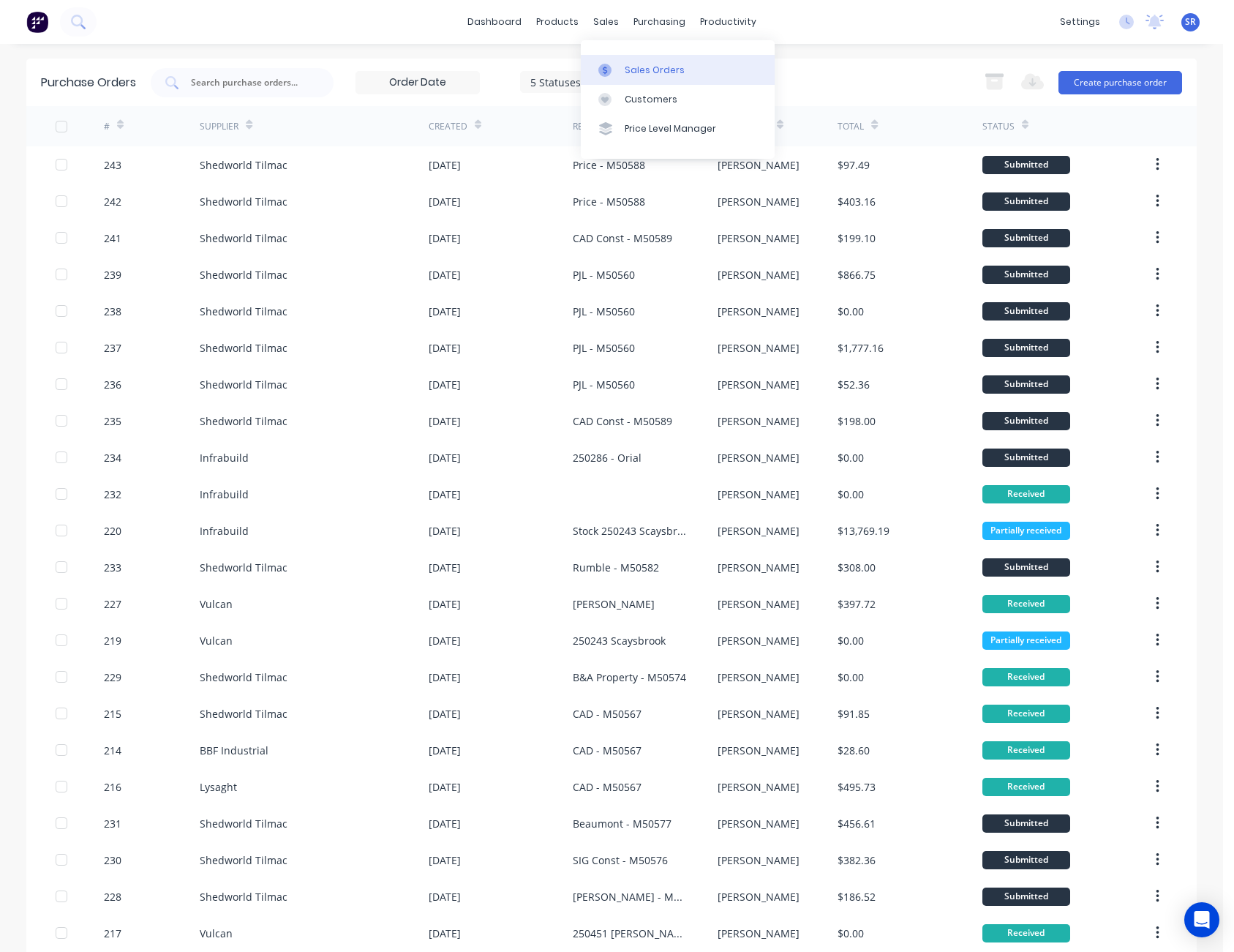
click at [625, 70] on div "Sales Orders" at bounding box center [655, 70] width 60 height 13
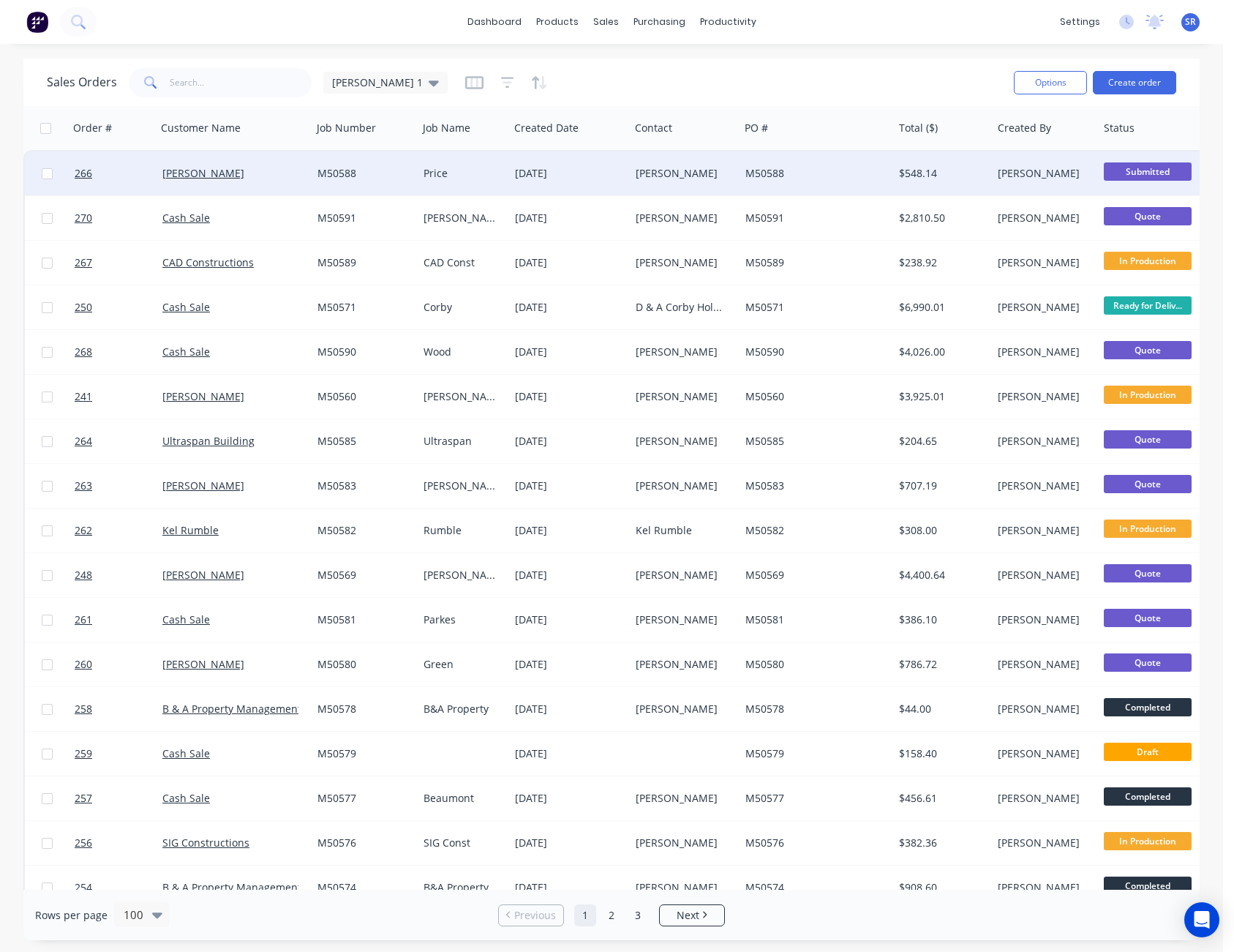
click at [1160, 171] on span "Submitted" at bounding box center [1147, 172] width 88 height 18
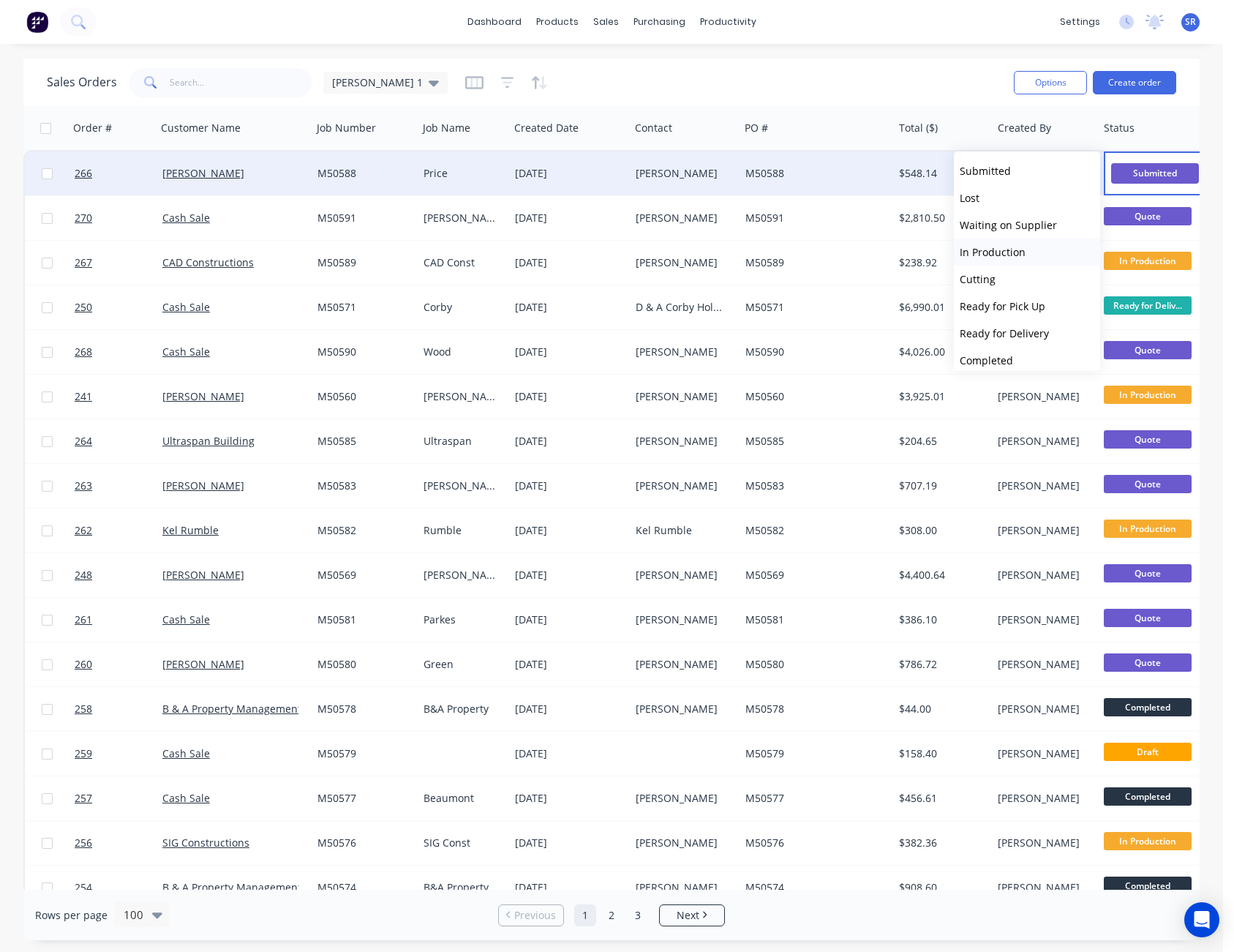
click at [1011, 257] on span "In Production" at bounding box center [992, 251] width 66 height 13
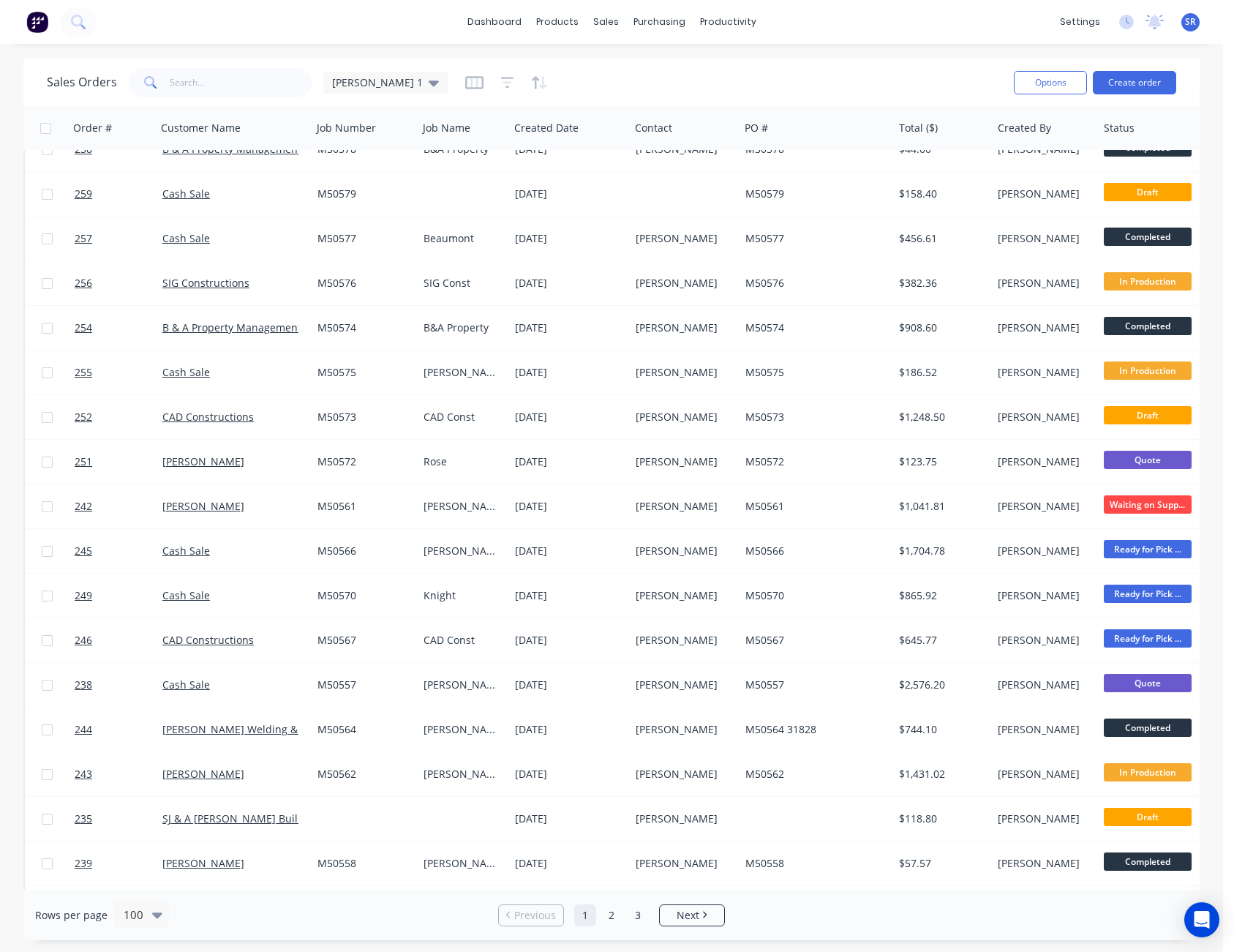
scroll to position [586, 0]
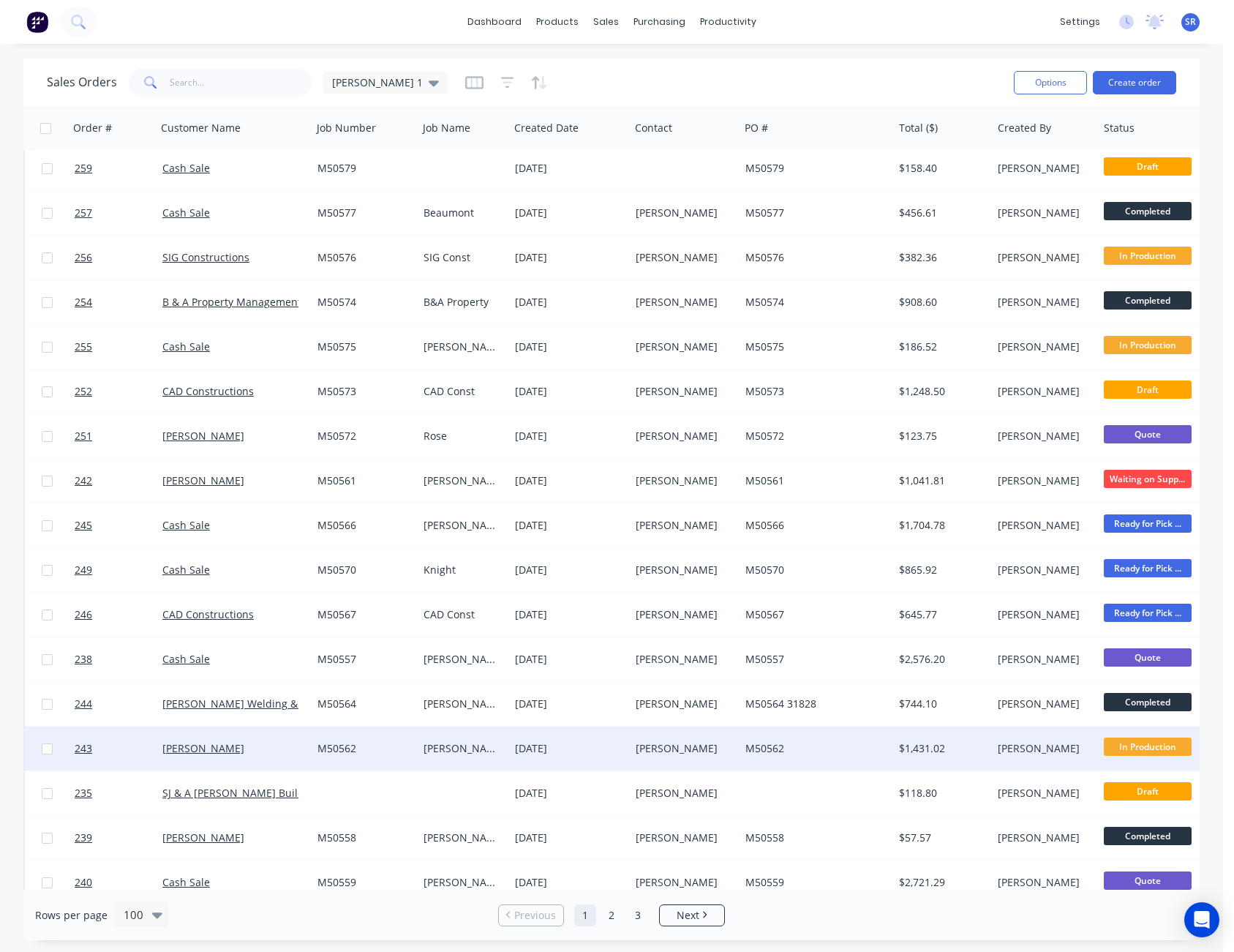
click at [1133, 746] on span "In Production" at bounding box center [1147, 746] width 88 height 18
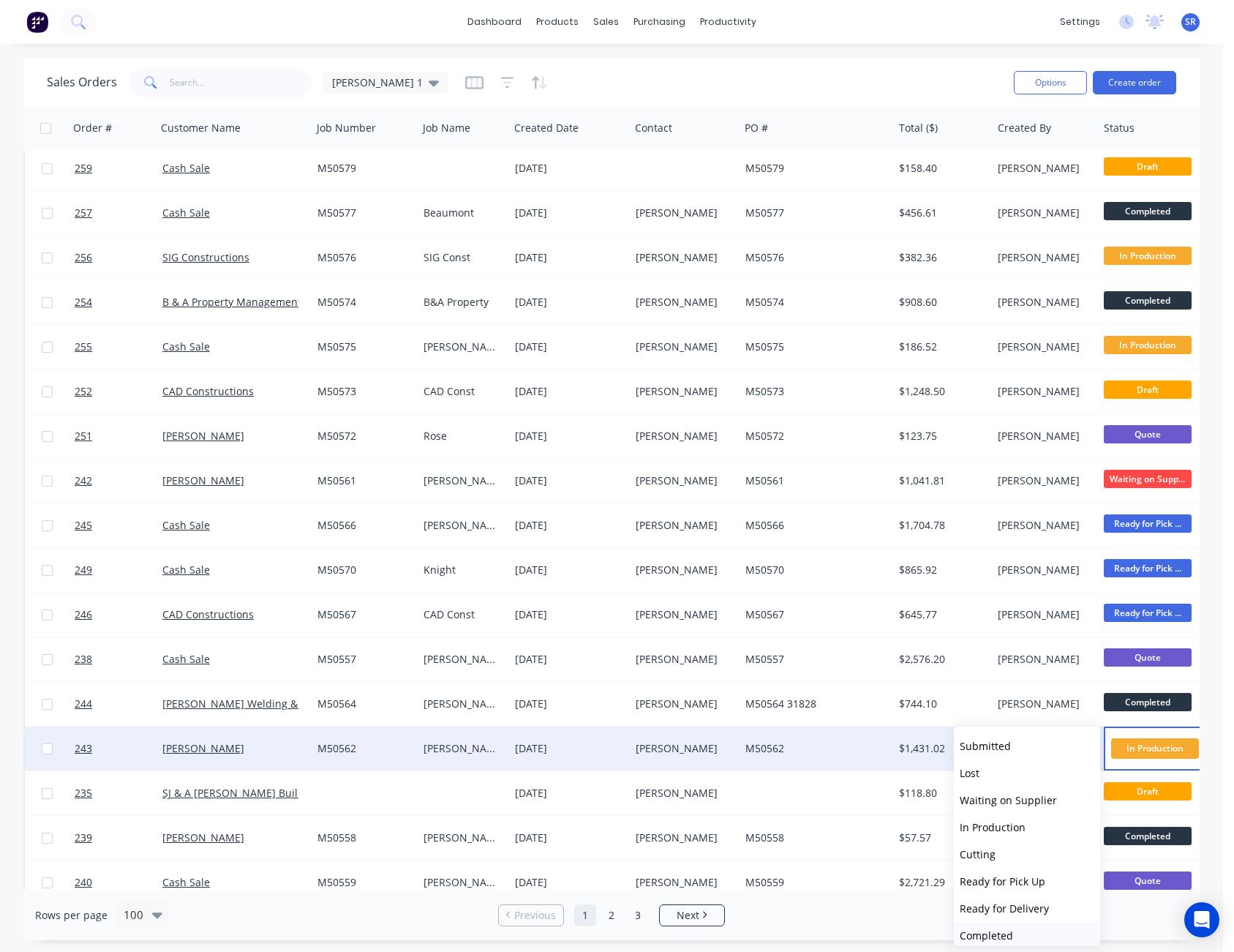
click at [1035, 935] on button "Completed" at bounding box center [1027, 936] width 146 height 27
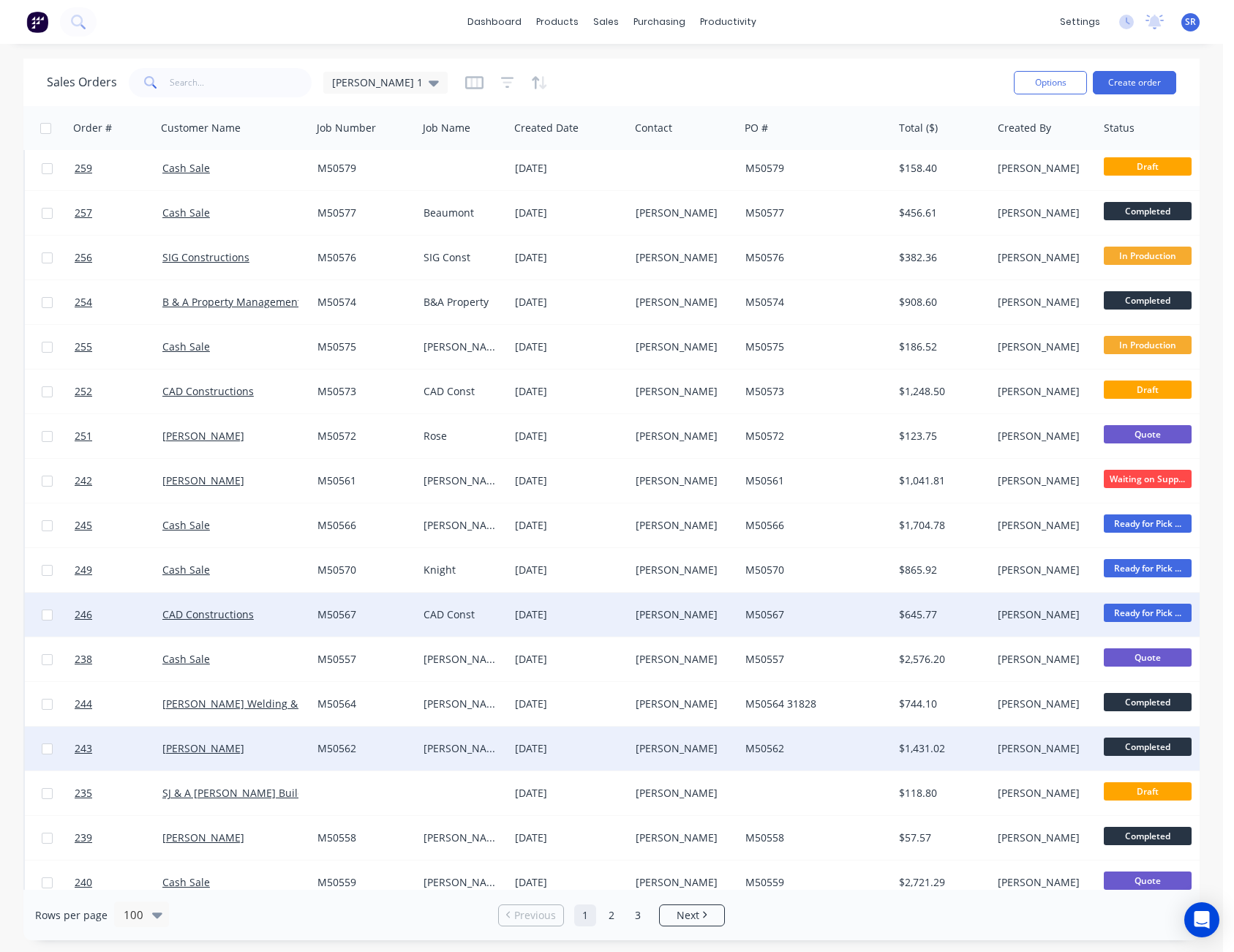
click at [1172, 608] on span "Ready for Pick ..." at bounding box center [1147, 612] width 88 height 18
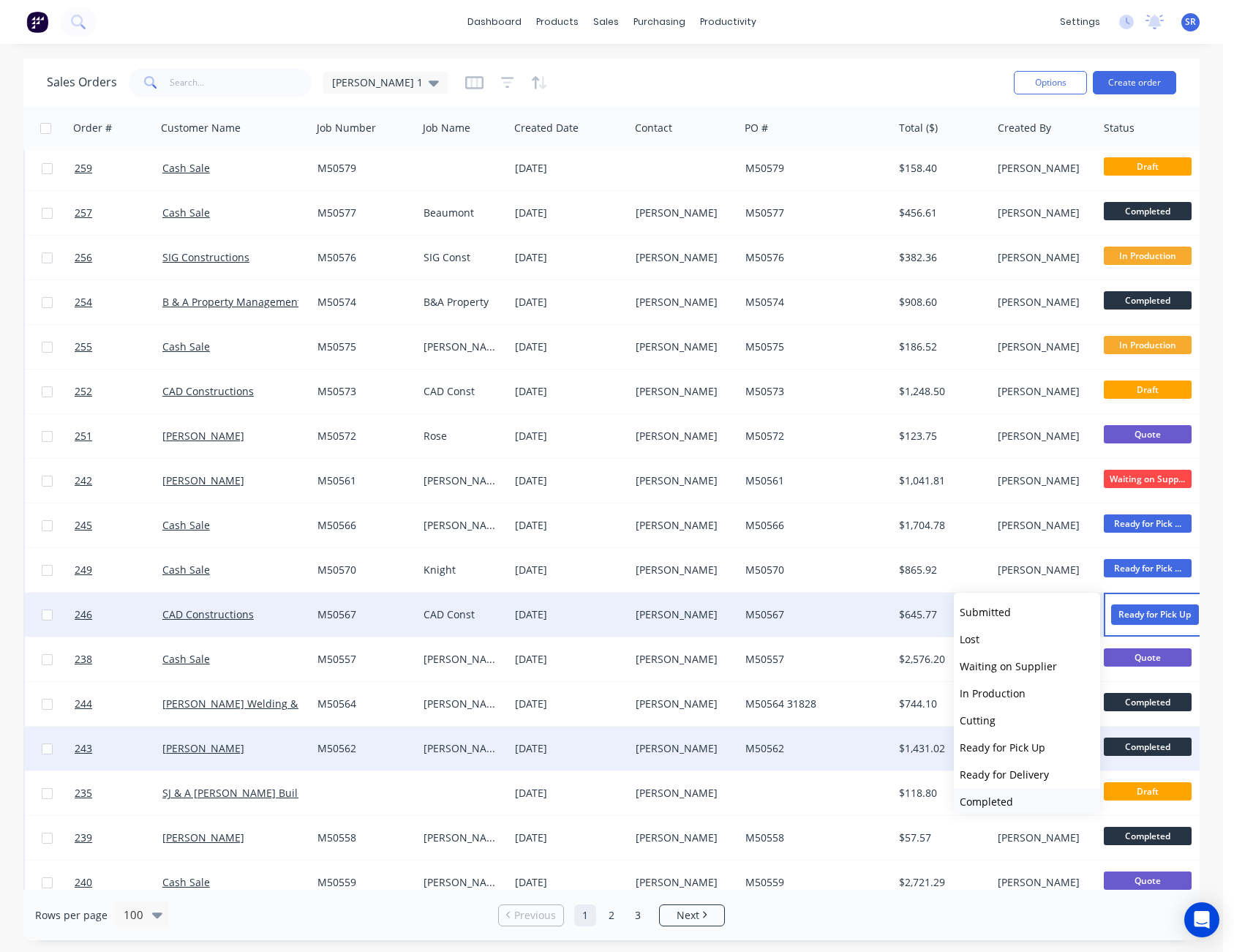
click at [1034, 797] on button "Completed" at bounding box center [1027, 802] width 146 height 27
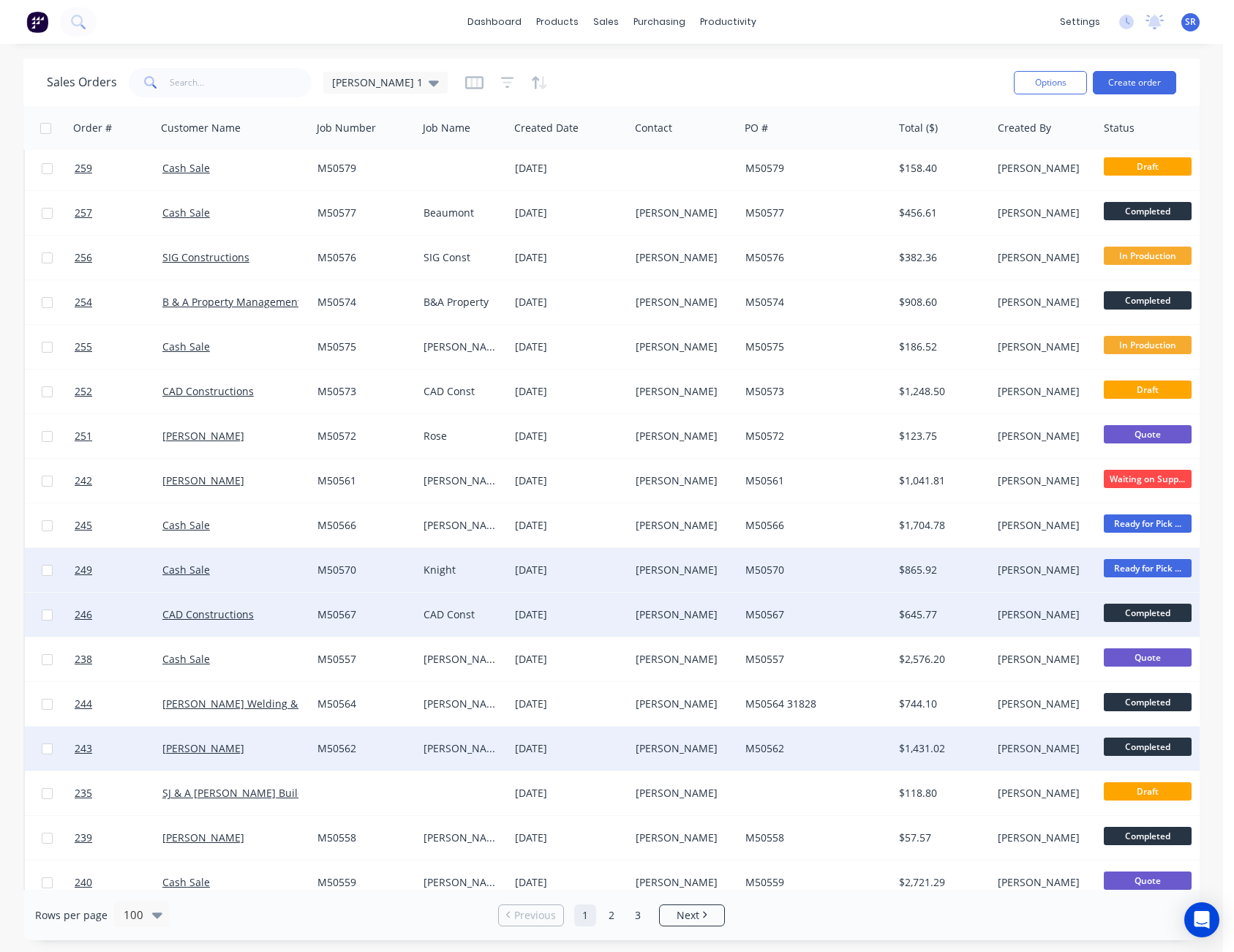
click at [868, 568] on div "M50570" at bounding box center [813, 569] width 135 height 14
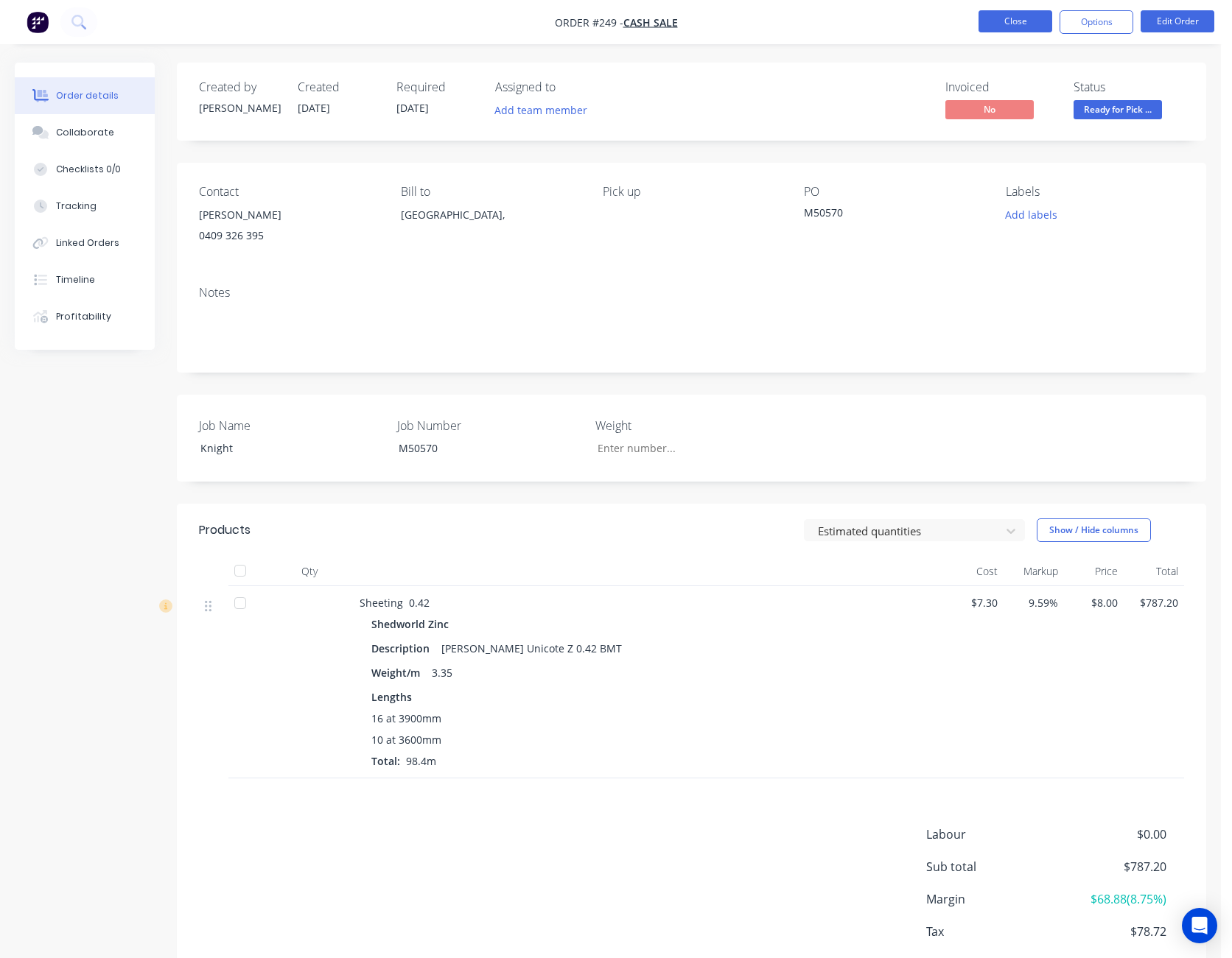
click at [1006, 29] on button "Close" at bounding box center [1015, 21] width 74 height 22
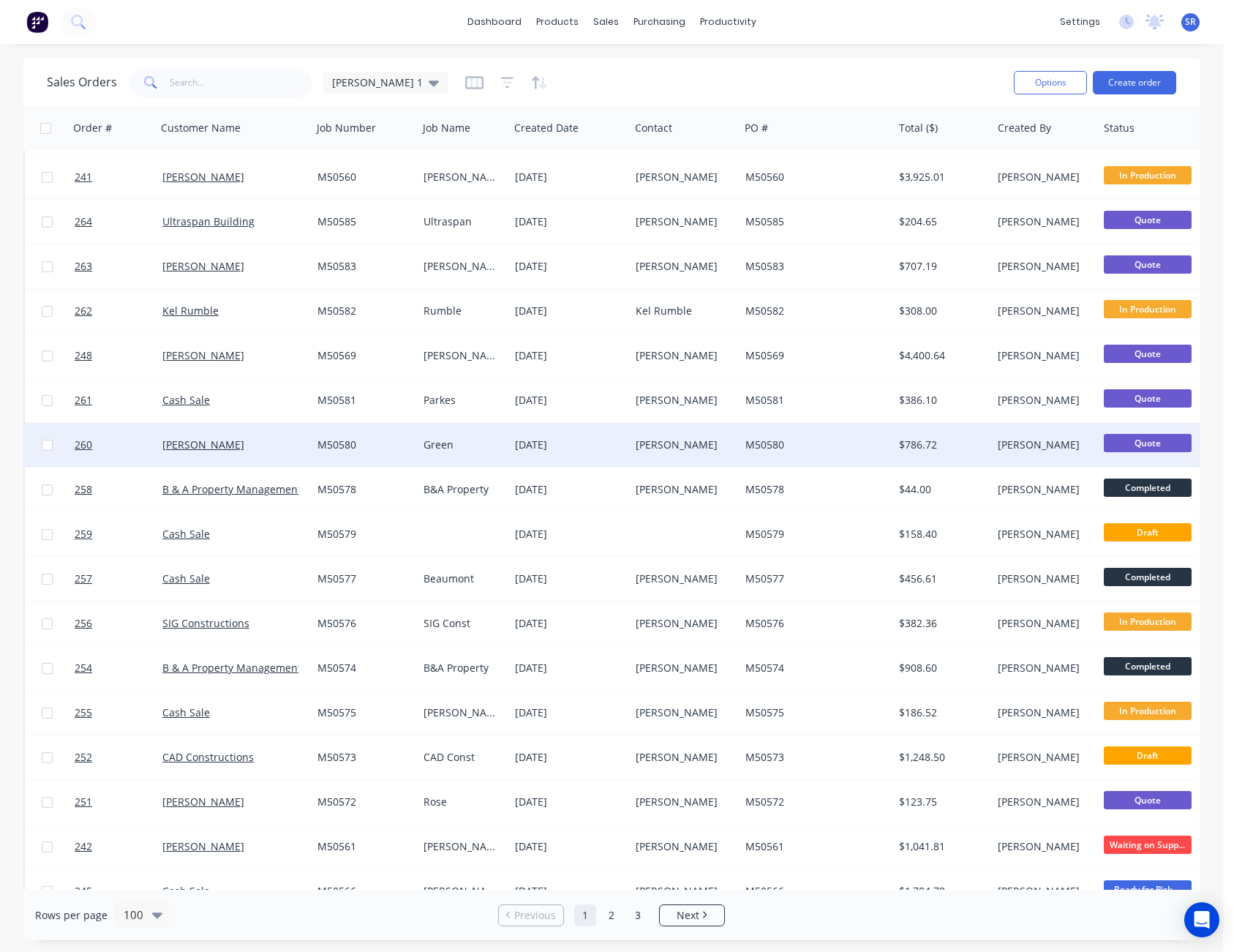
scroll to position [366, 0]
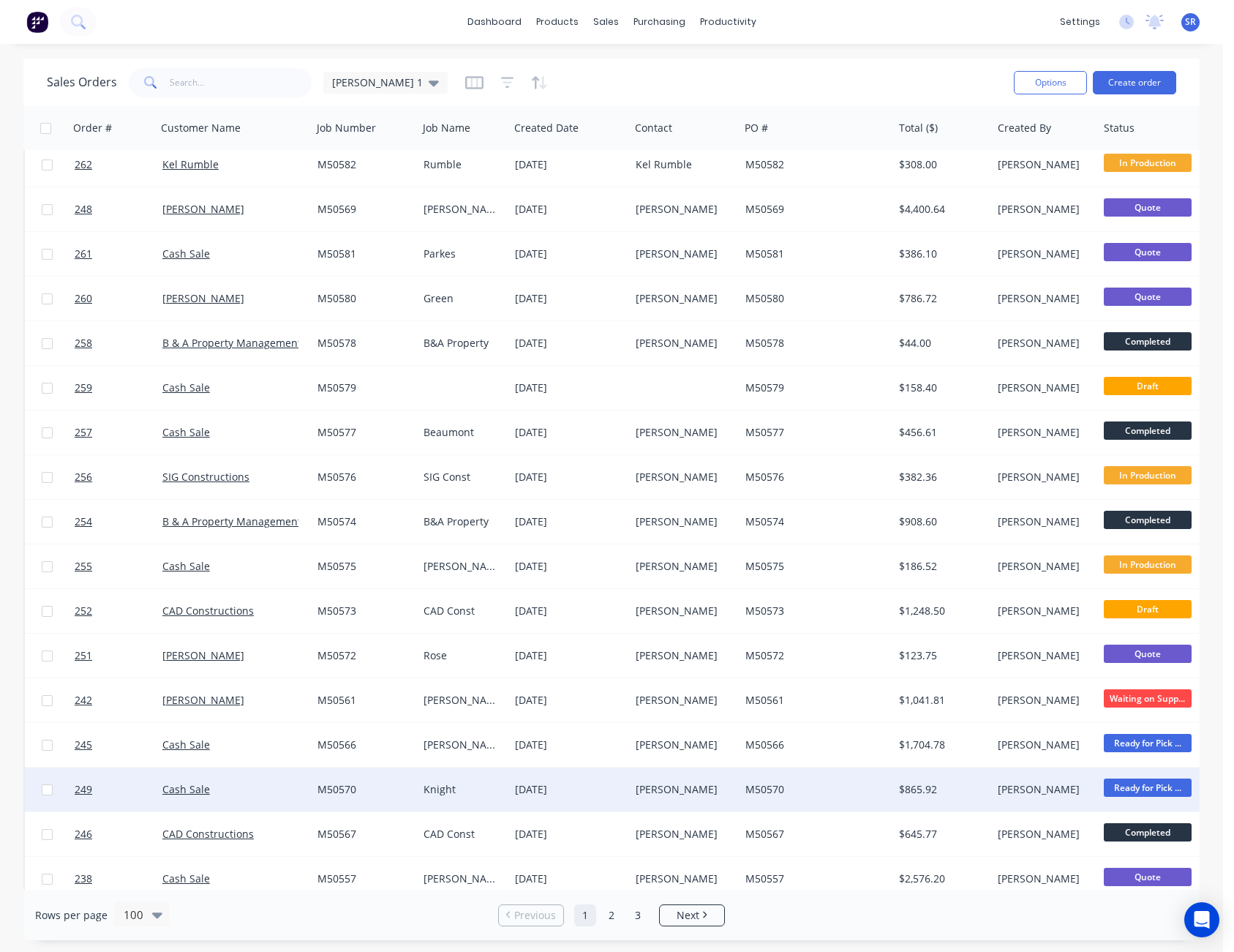
click at [1125, 787] on span "Ready for Pick ..." at bounding box center [1147, 787] width 88 height 18
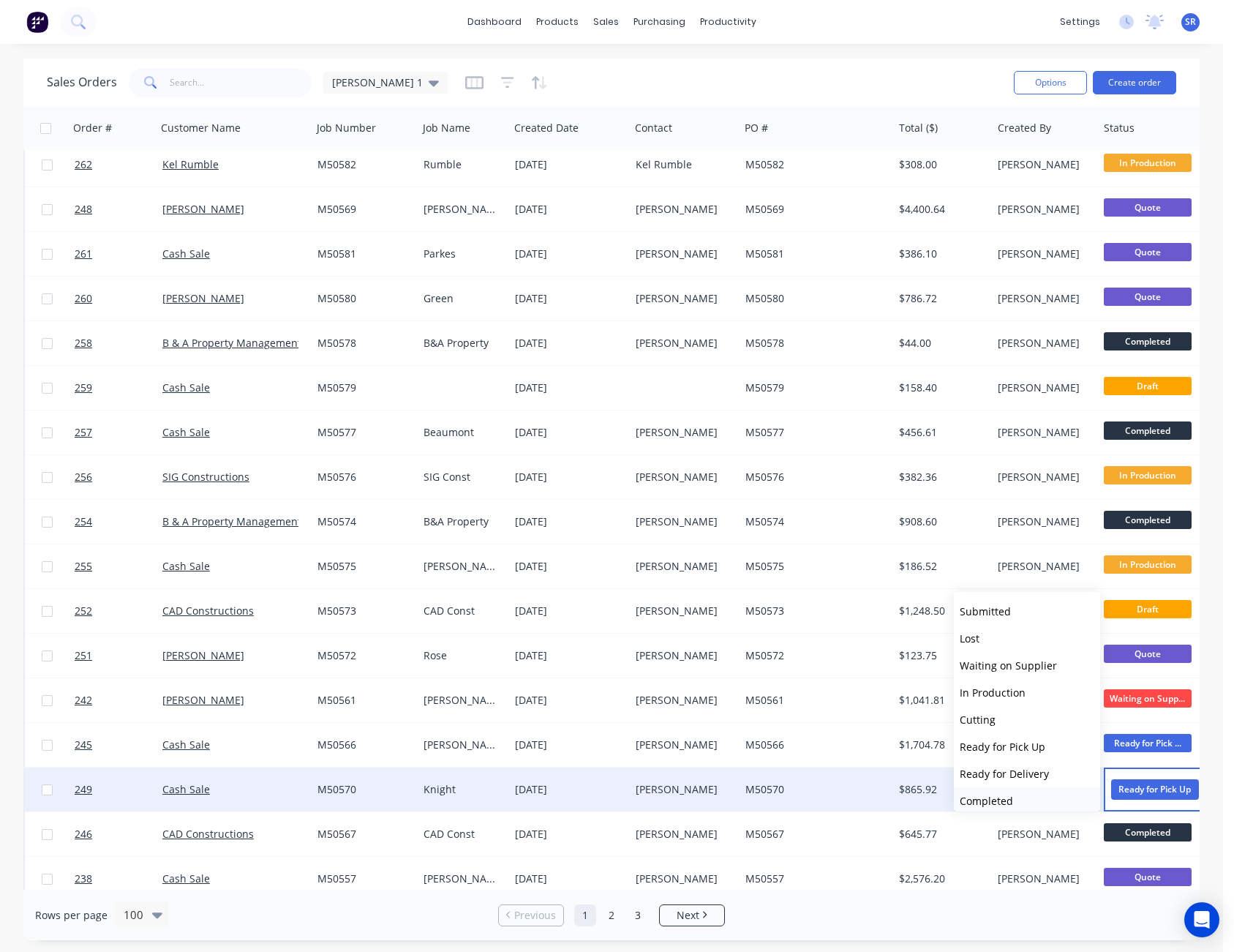
click at [1029, 791] on button "Completed" at bounding box center [1027, 801] width 146 height 27
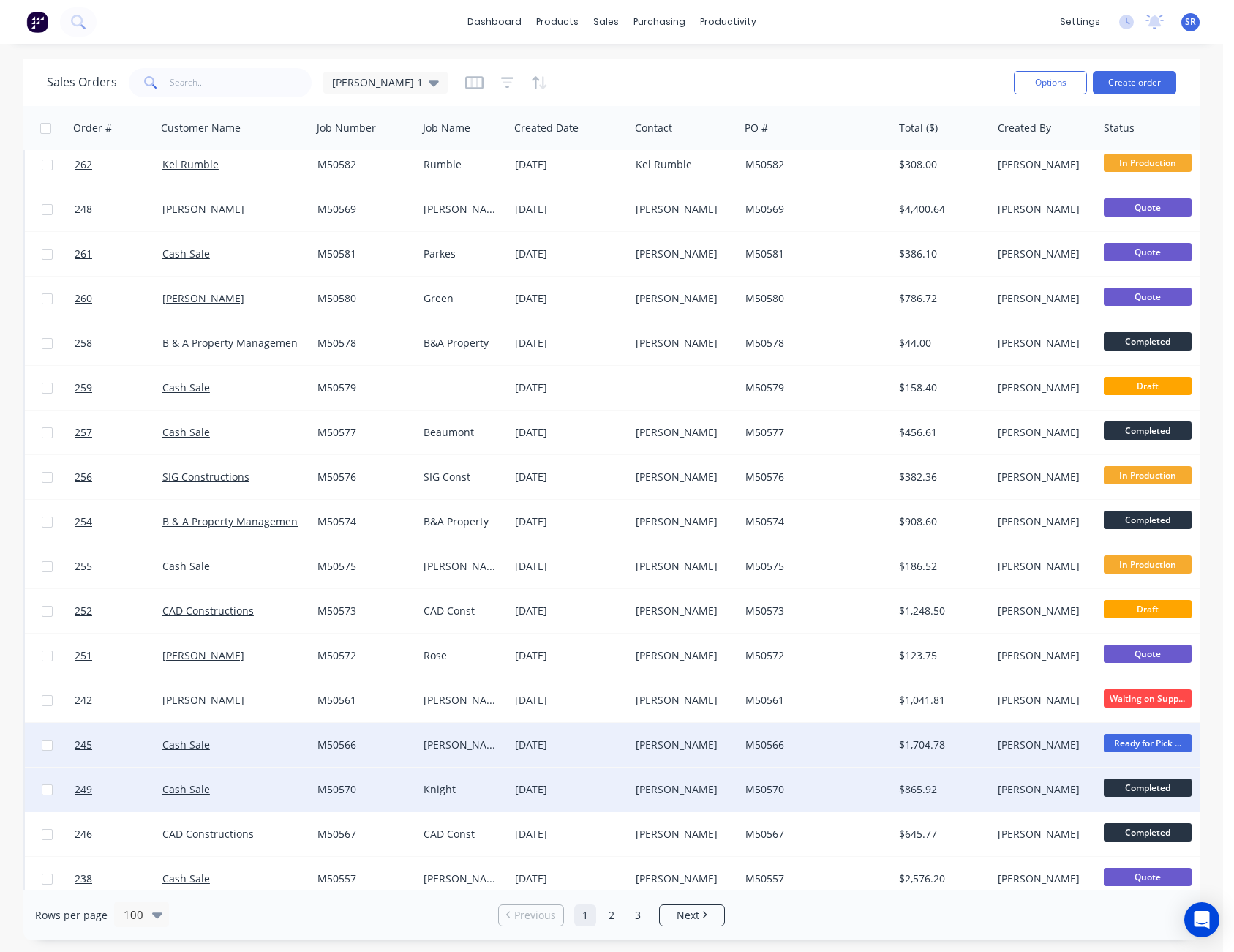
click at [1139, 742] on span "Ready for Pick ..." at bounding box center [1147, 743] width 88 height 18
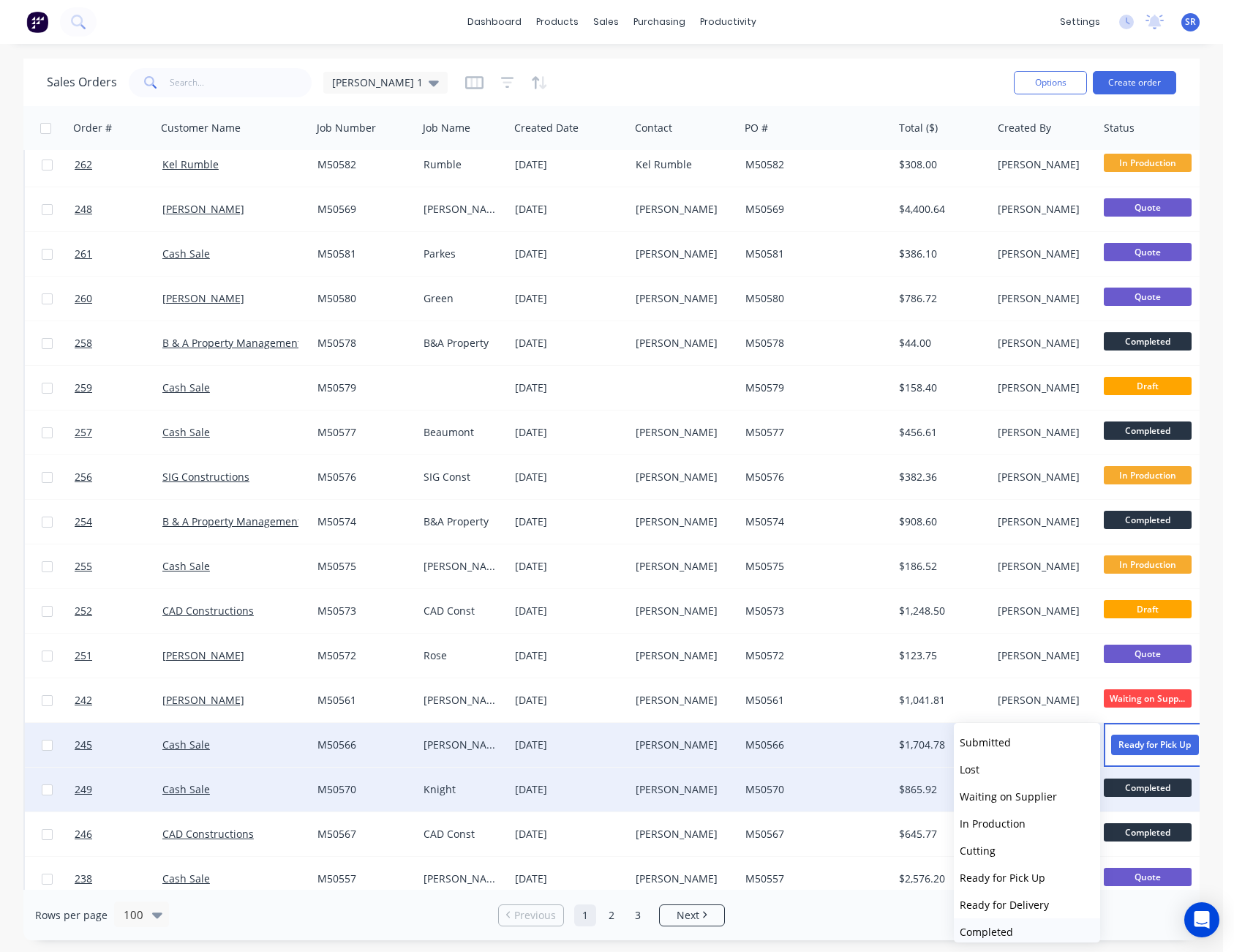
click at [1017, 929] on button "Completed" at bounding box center [1027, 932] width 146 height 27
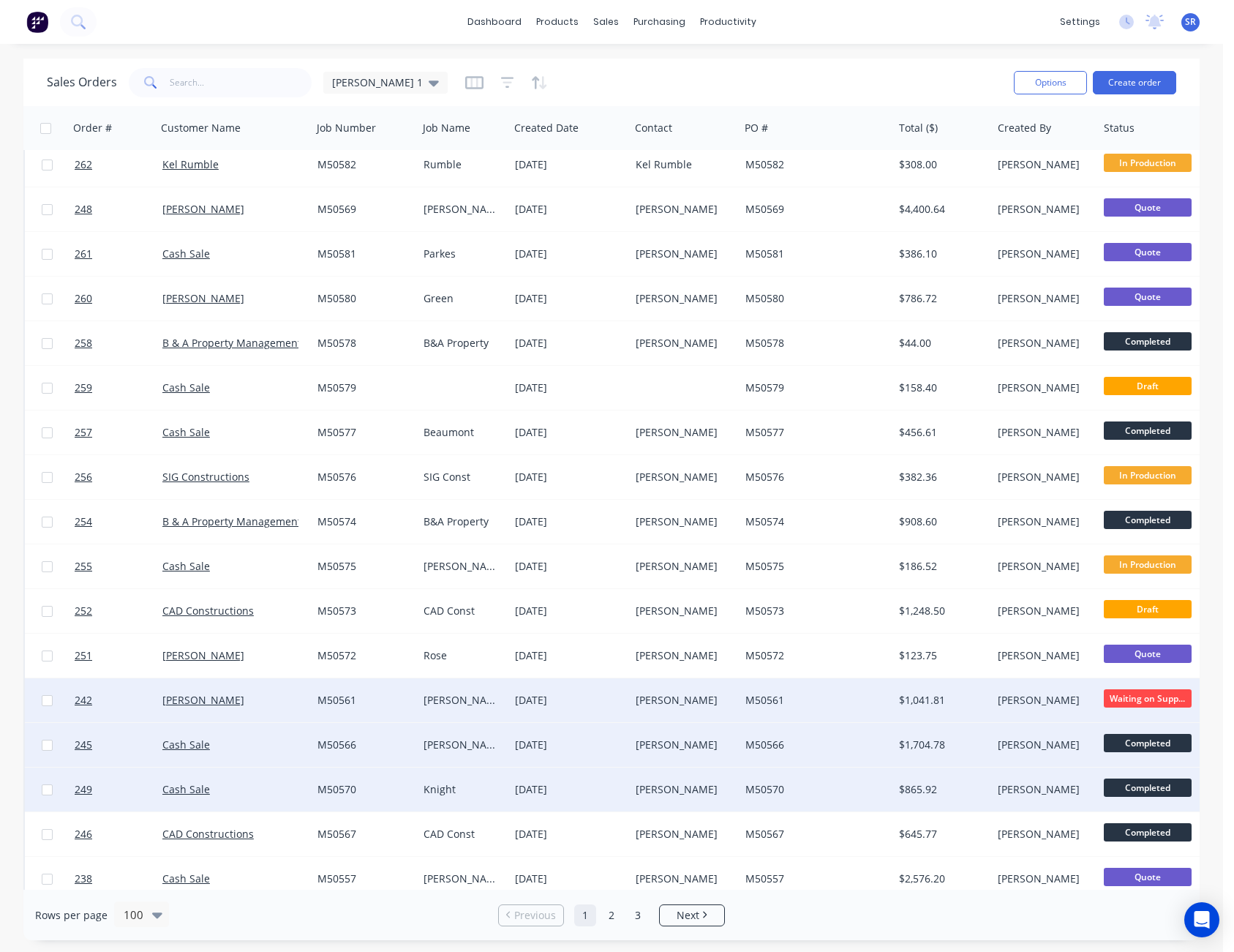
click at [1157, 702] on span "Waiting on Supp..." at bounding box center [1147, 698] width 88 height 18
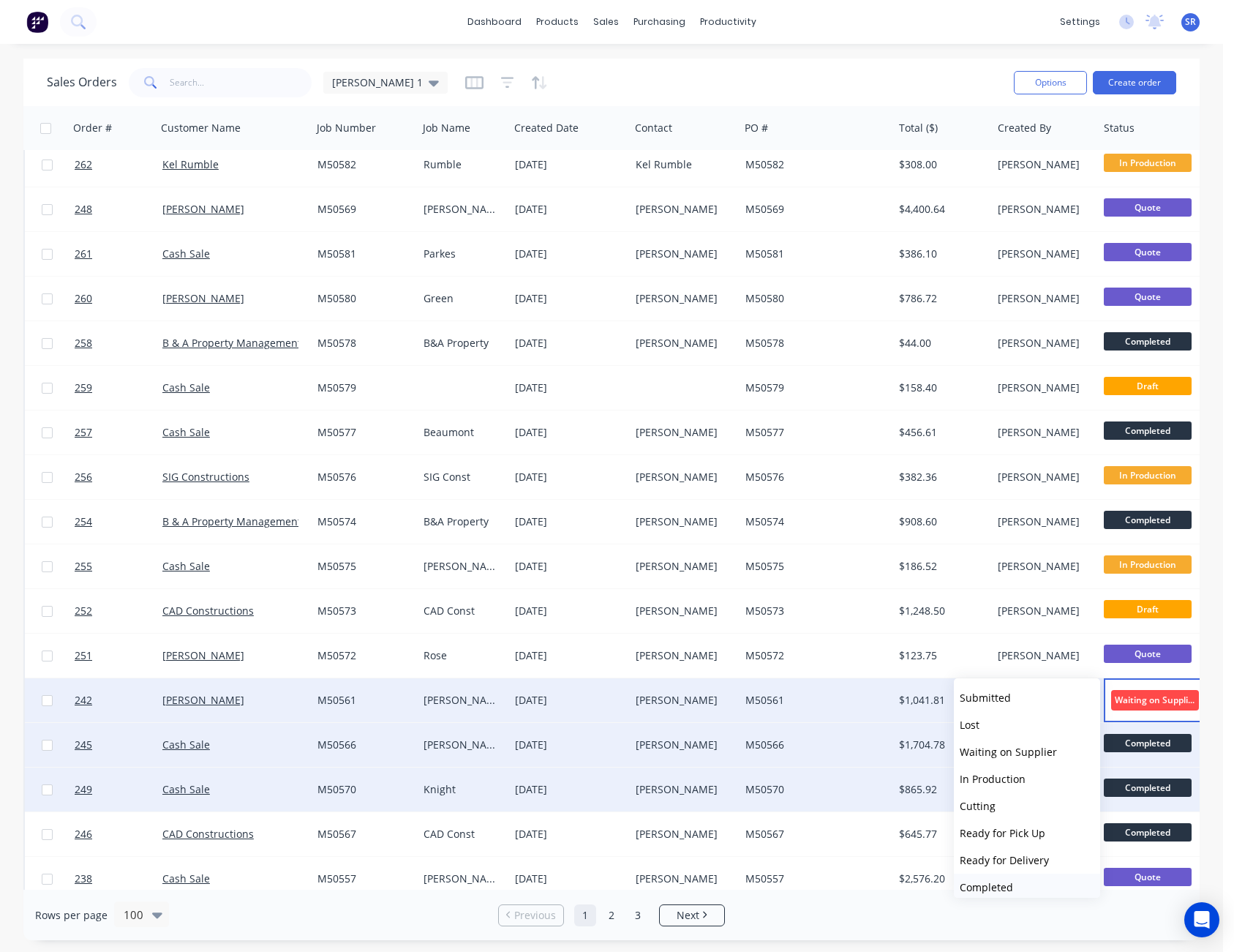
click at [1039, 884] on button "Completed" at bounding box center [1027, 887] width 146 height 27
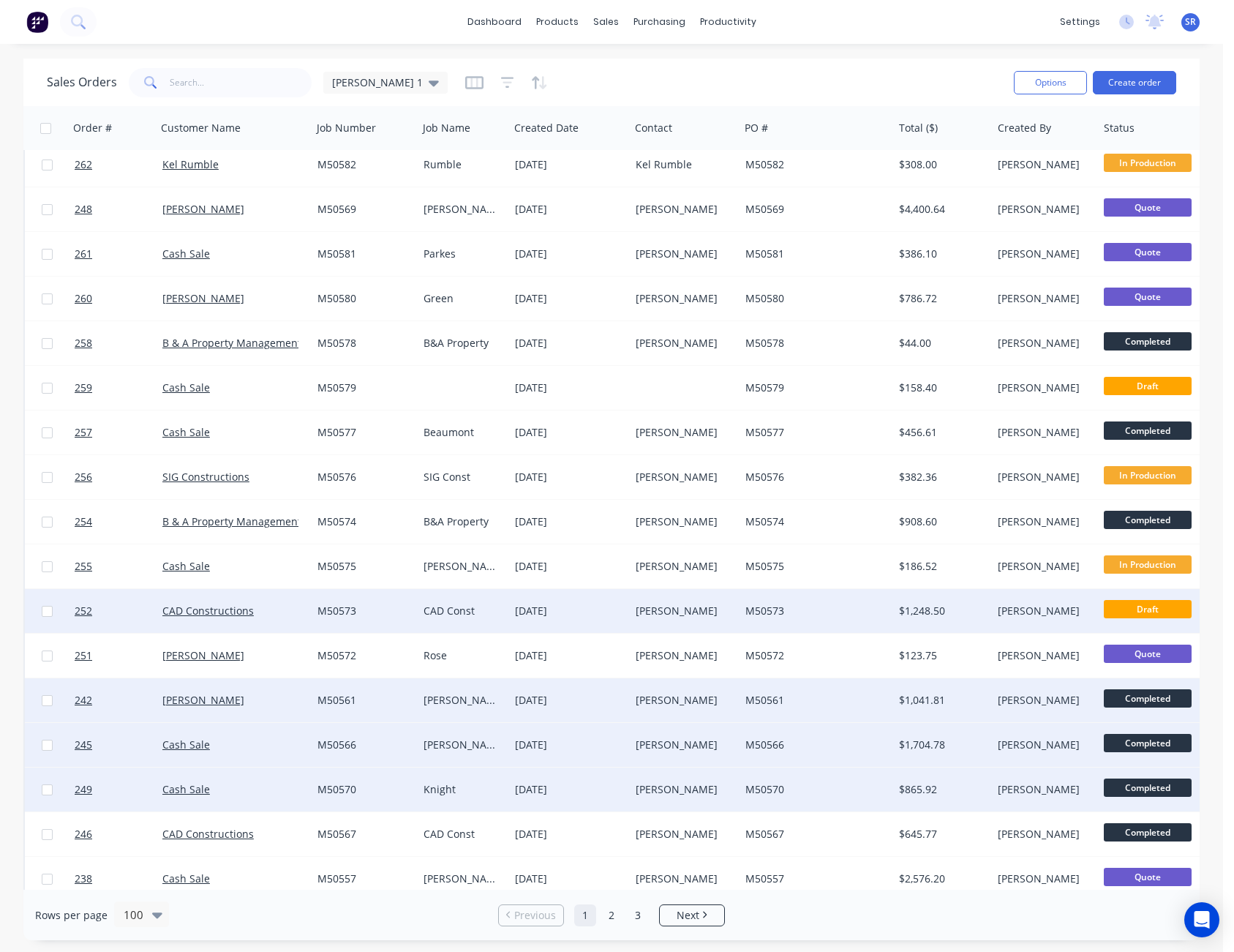
click at [1029, 614] on div "[PERSON_NAME]" at bounding box center [1042, 610] width 90 height 14
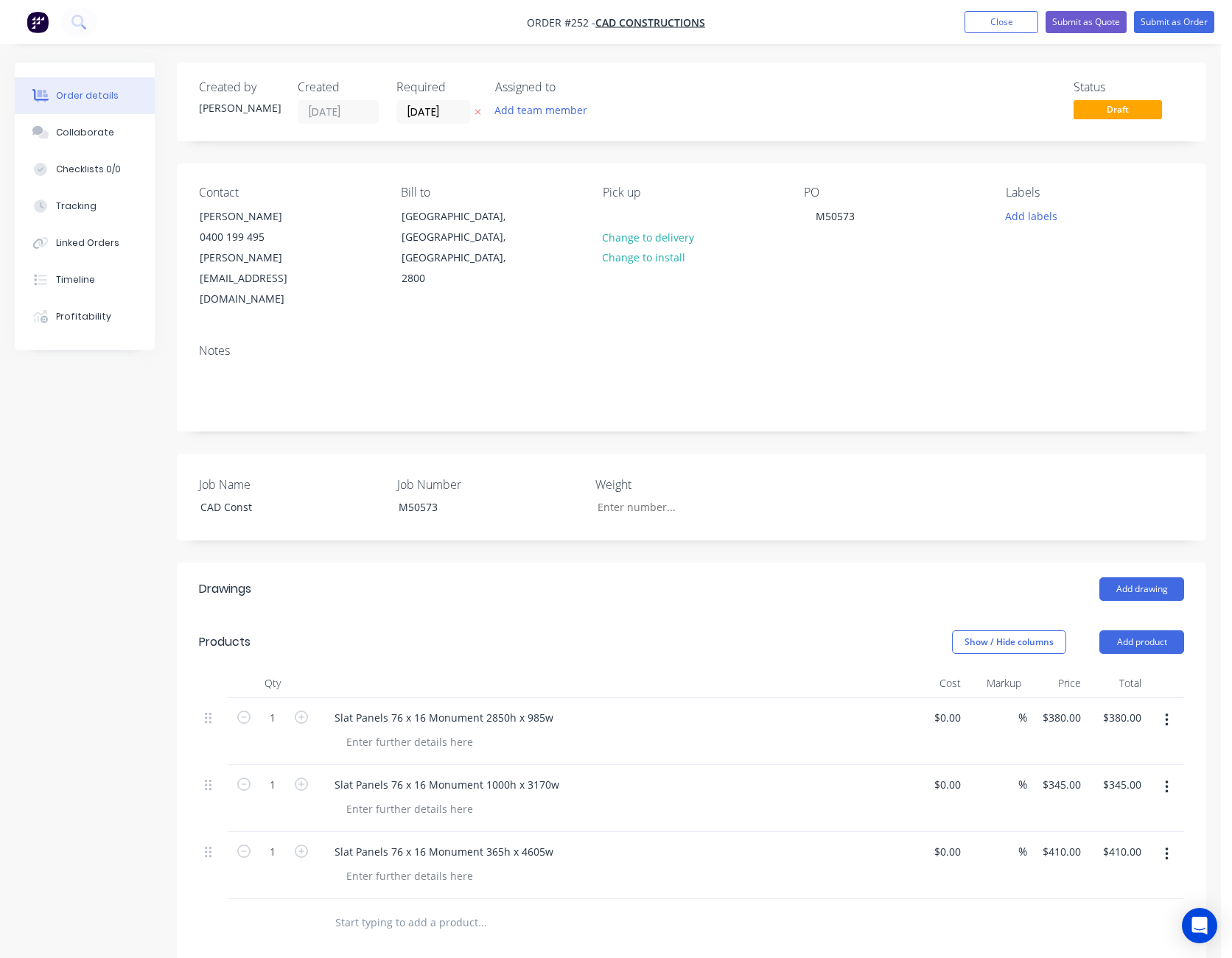
click at [1165, 846] on icon "button" at bounding box center [1167, 854] width 4 height 16
click at [1167, 779] on icon "button" at bounding box center [1167, 786] width 4 height 16
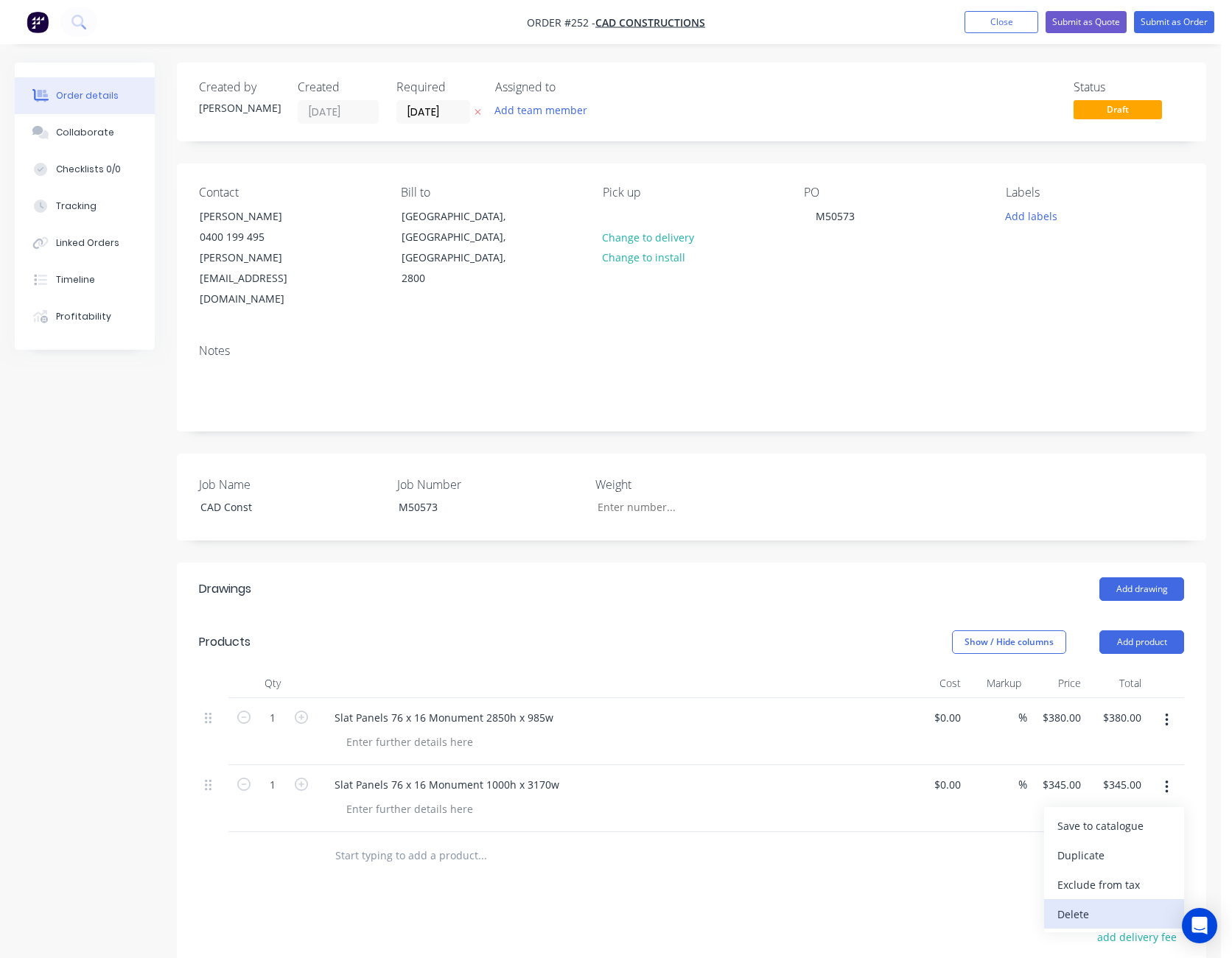
click at [1128, 904] on div "Delete" at bounding box center [1114, 914] width 113 height 21
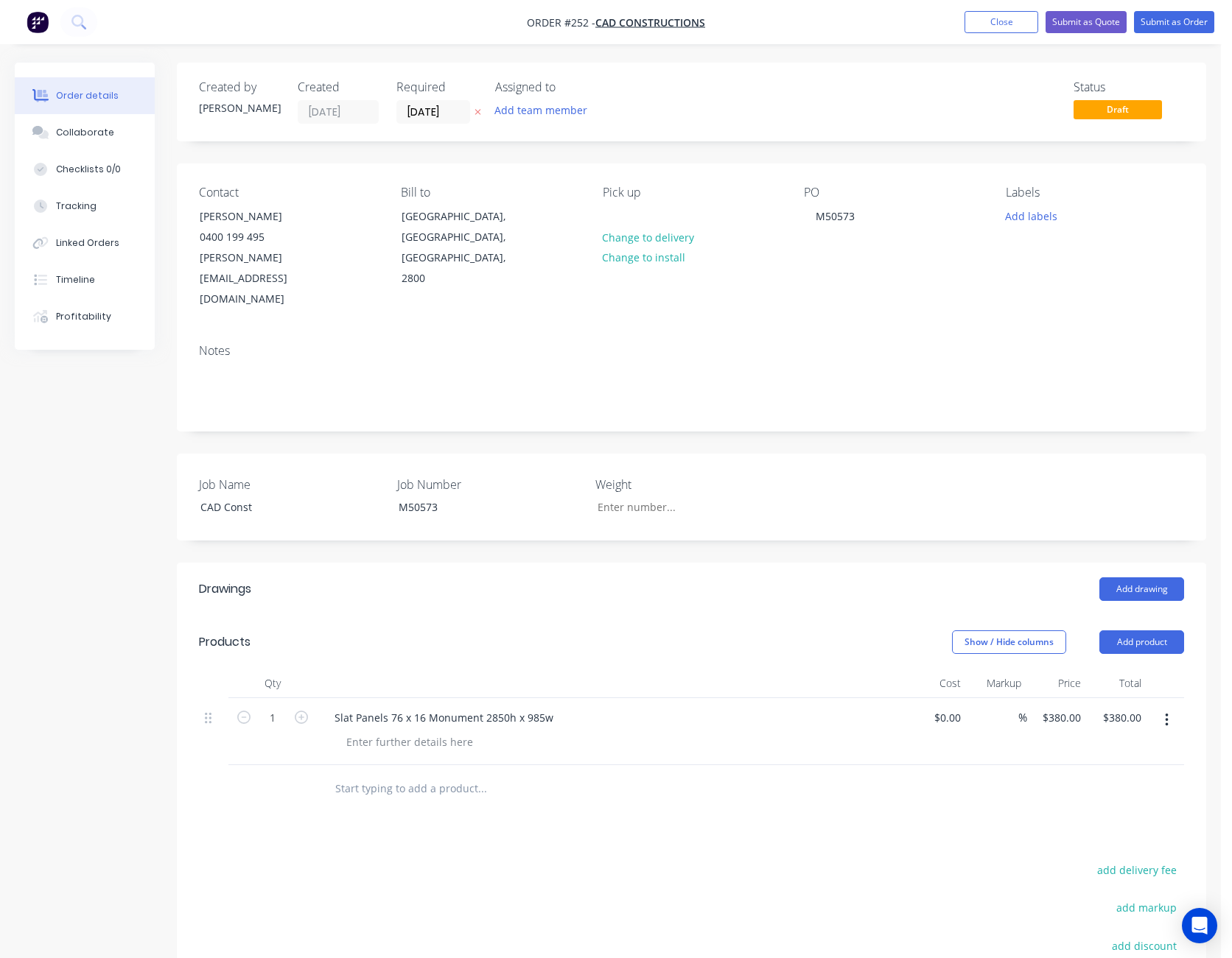
click at [1167, 712] on icon "button" at bounding box center [1167, 719] width 4 height 16
click at [1128, 837] on div "Delete" at bounding box center [1114, 847] width 113 height 21
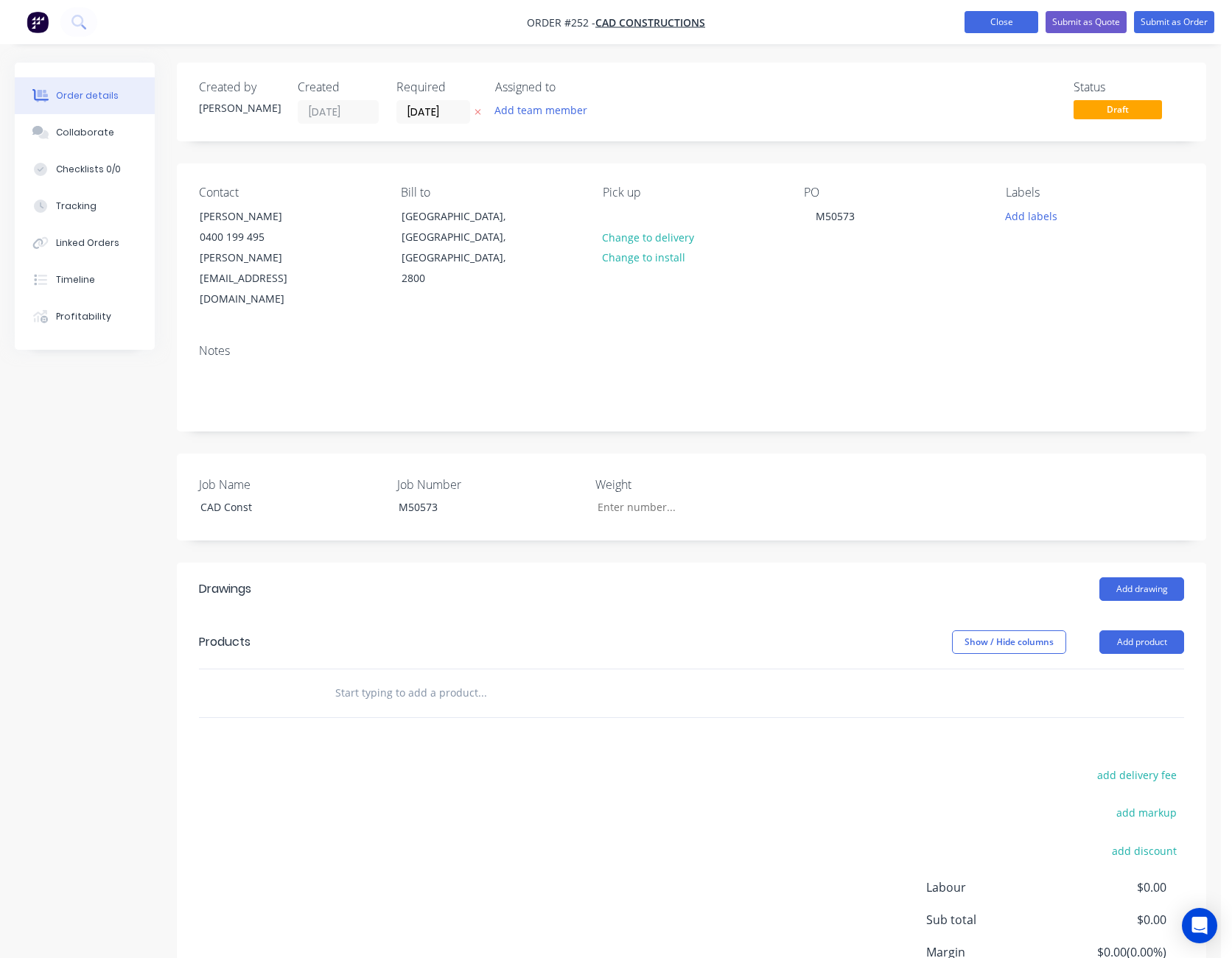
click at [1003, 29] on button "Close" at bounding box center [1001, 21] width 74 height 22
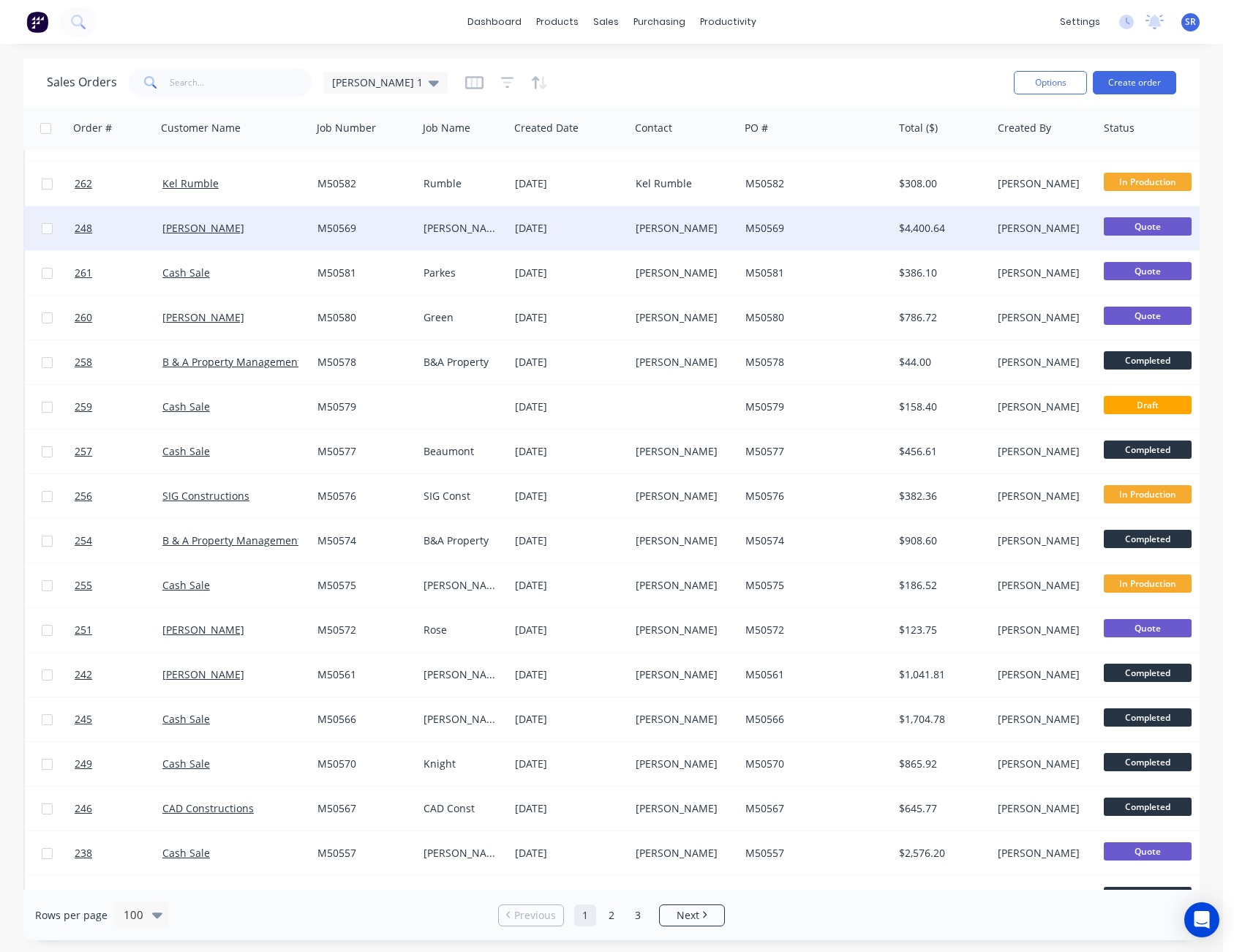
scroll to position [366, 0]
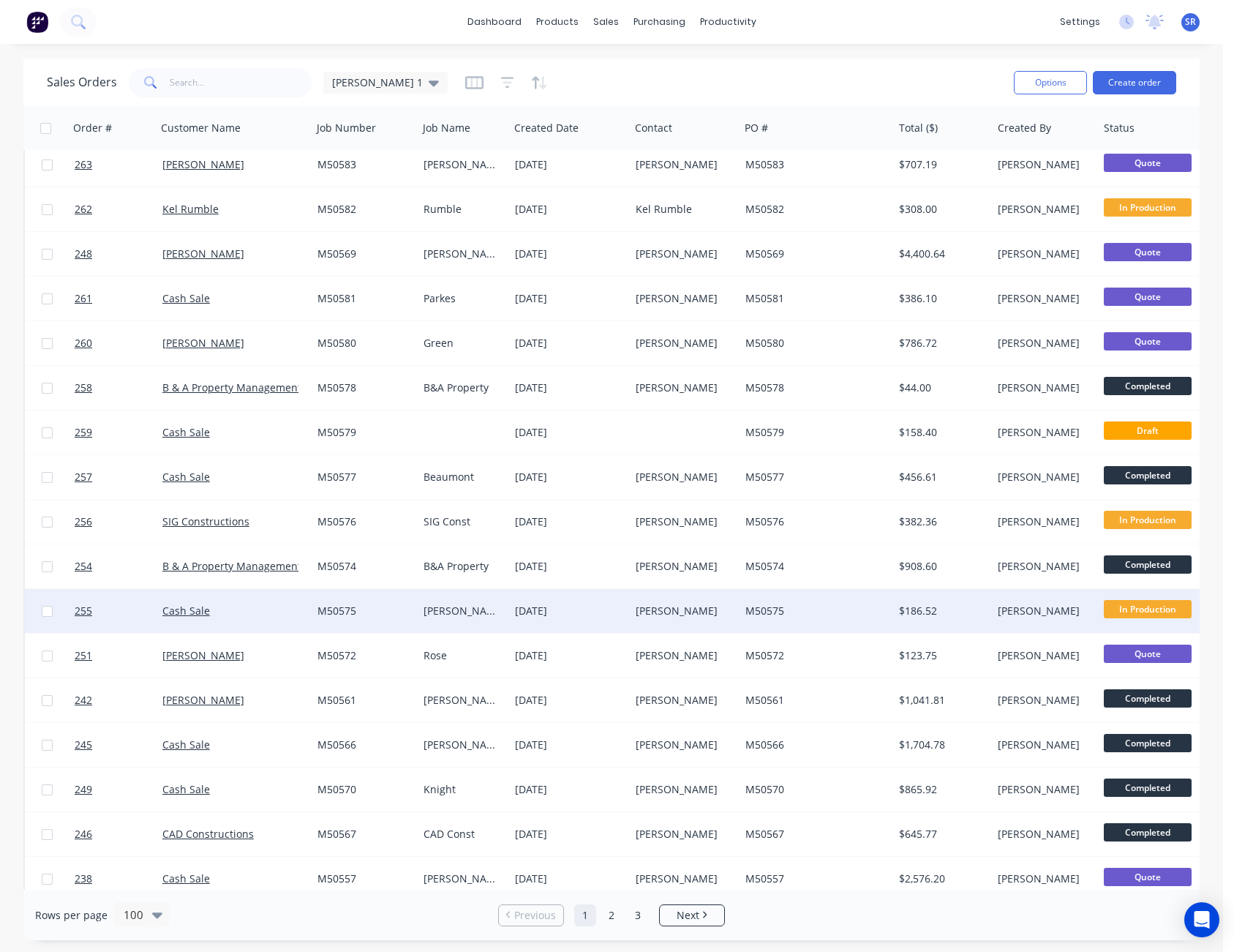
click at [1154, 610] on span "In Production" at bounding box center [1147, 609] width 88 height 18
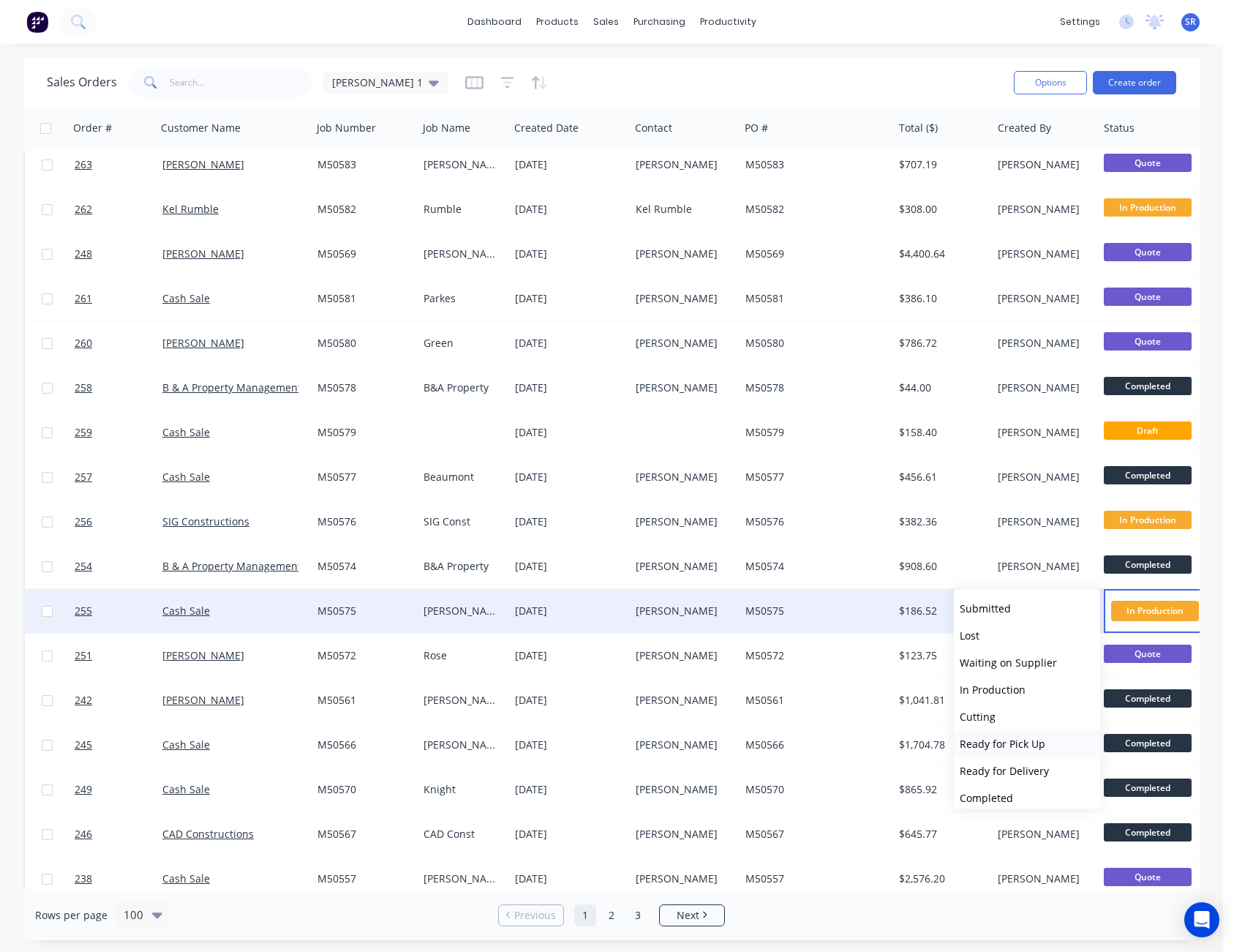
click at [1032, 739] on span "Ready for Pick Up" at bounding box center [1002, 744] width 86 height 13
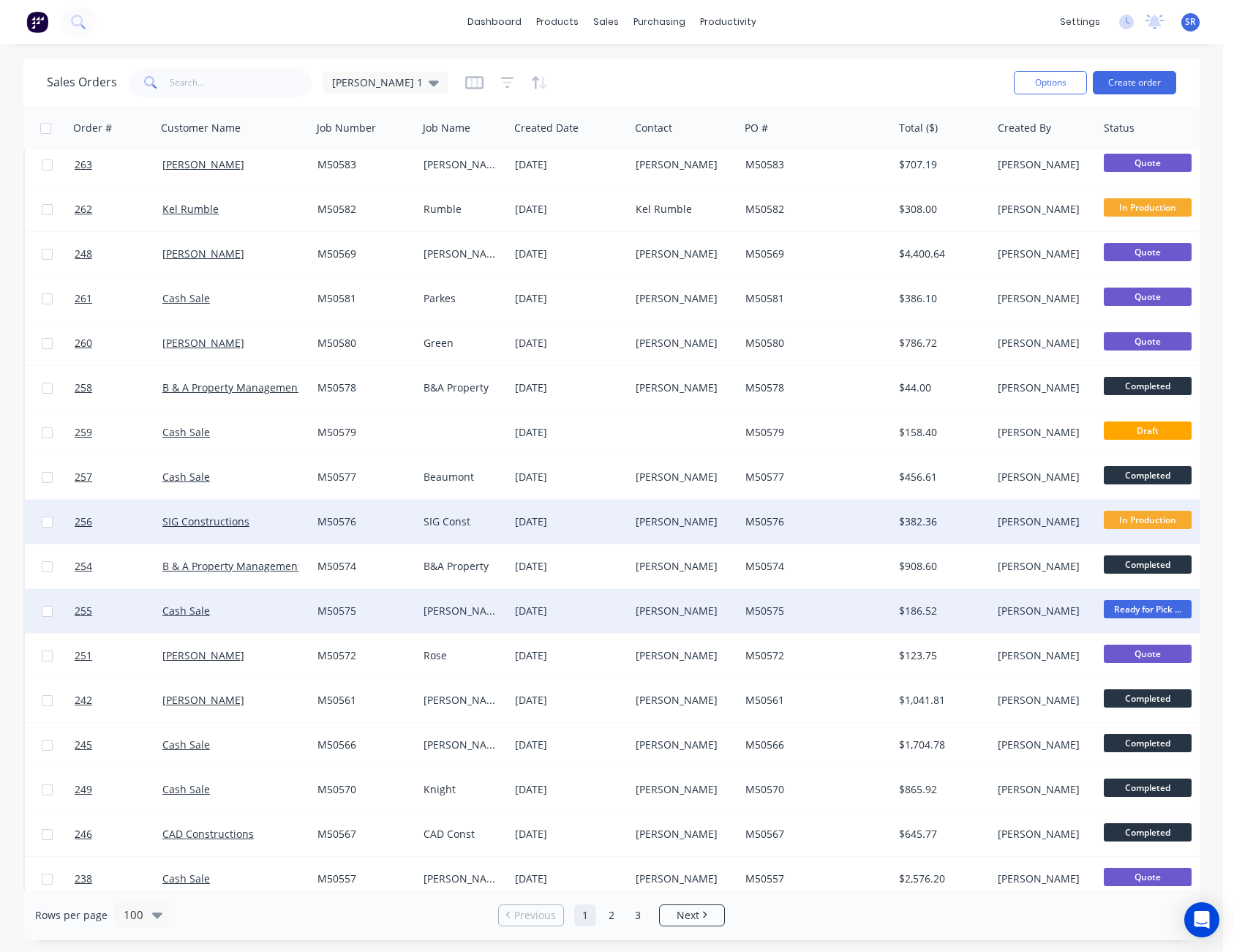
click at [1157, 516] on span "In Production" at bounding box center [1147, 519] width 88 height 18
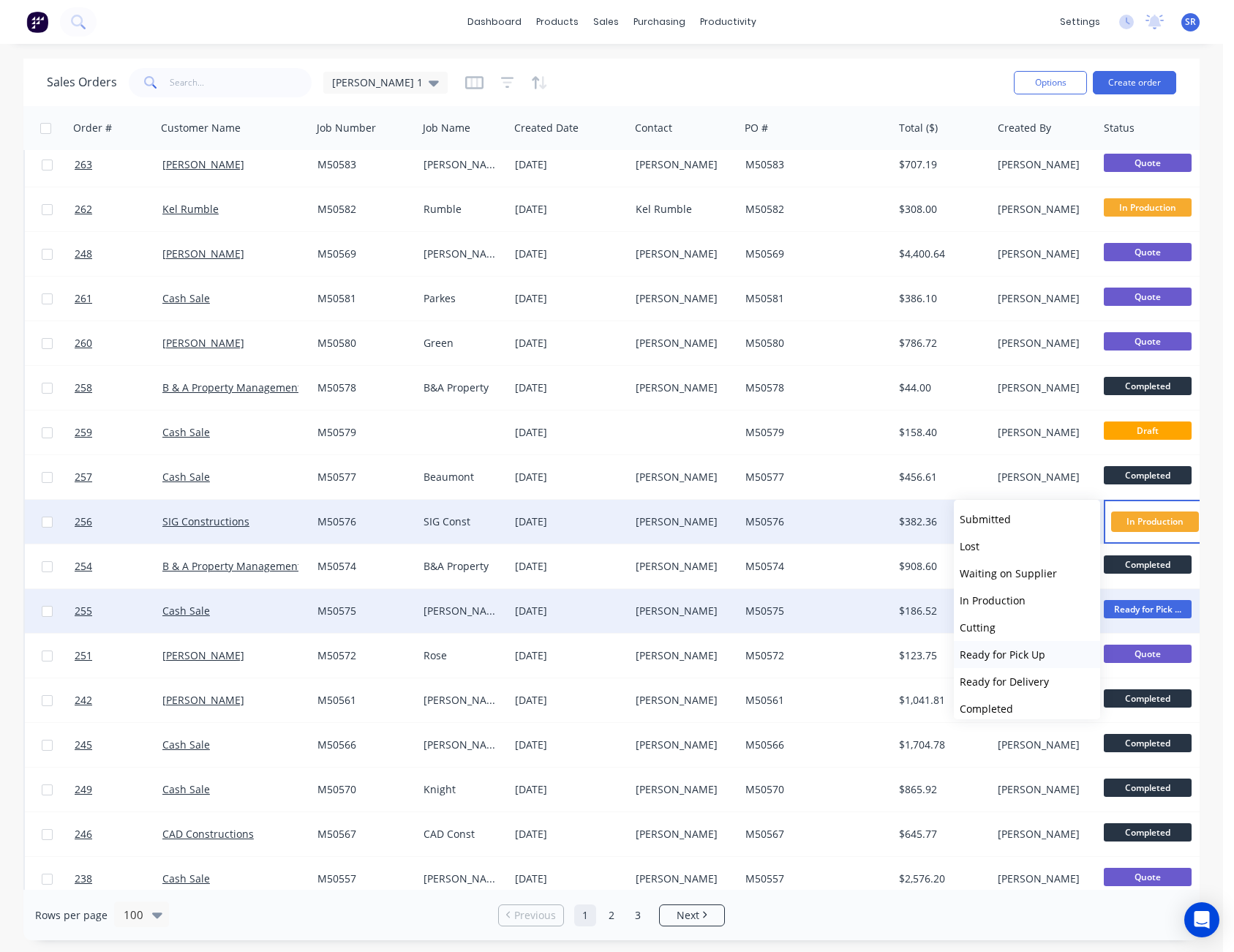
click at [1060, 649] on button "Ready for Pick Up" at bounding box center [1027, 654] width 146 height 27
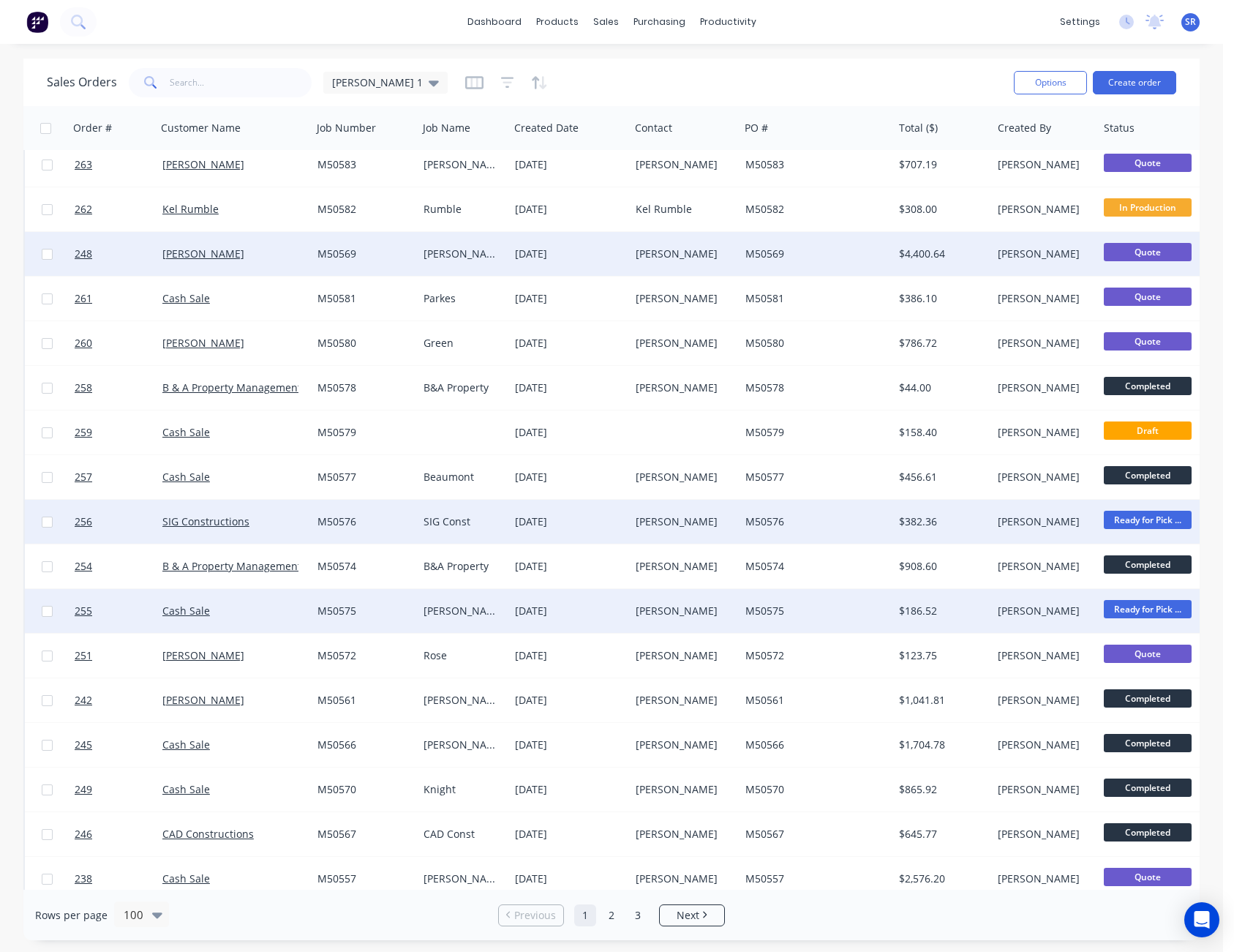
drag, startPoint x: 43, startPoint y: 256, endPoint x: 51, endPoint y: 256, distance: 8.0
click at [43, 256] on input "checkbox" at bounding box center [46, 253] width 11 height 11
checkbox input "true"
click at [1044, 76] on button "Options" at bounding box center [1051, 83] width 73 height 23
click at [968, 147] on div "Archive" at bounding box center [1007, 149] width 135 height 21
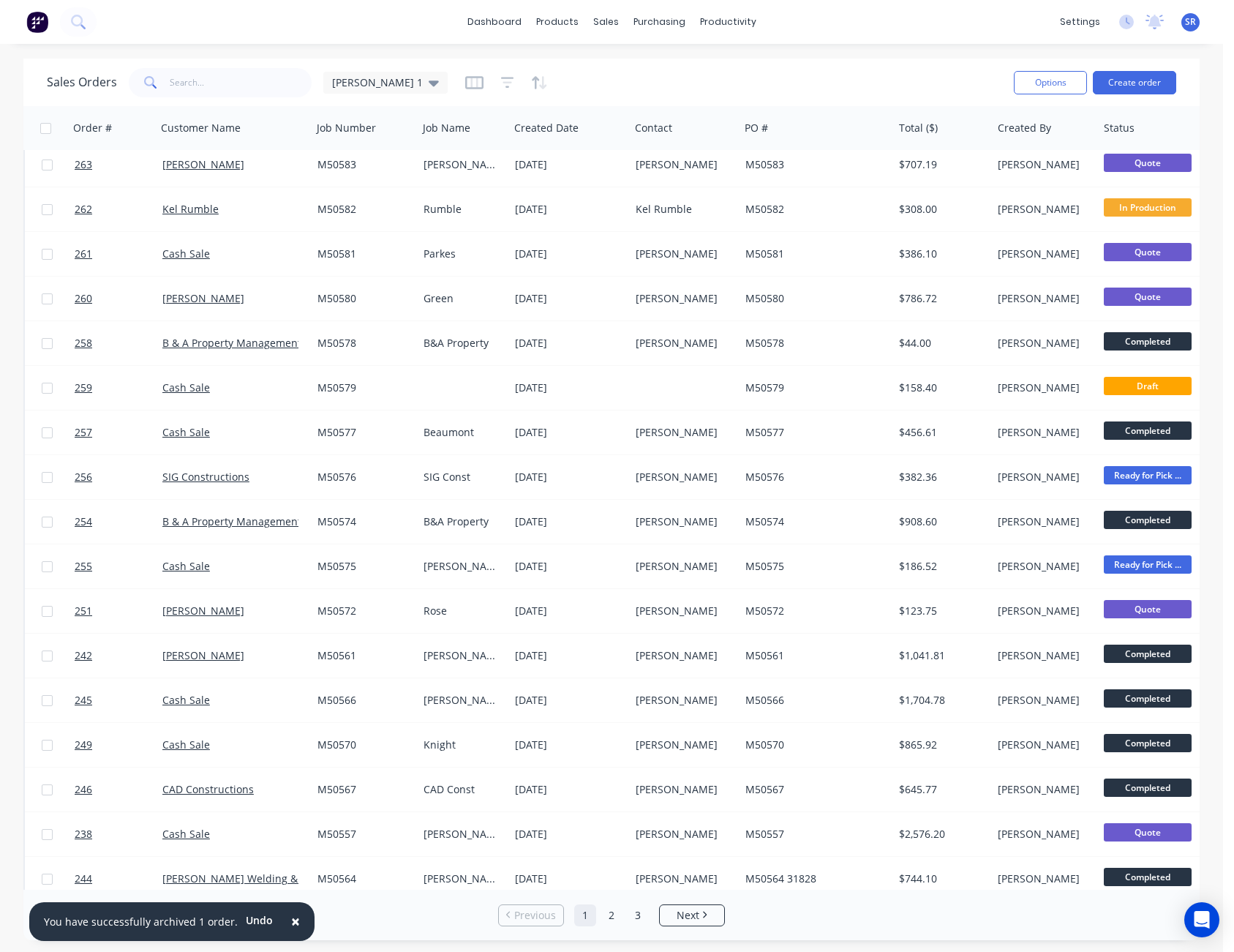
scroll to position [0, 0]
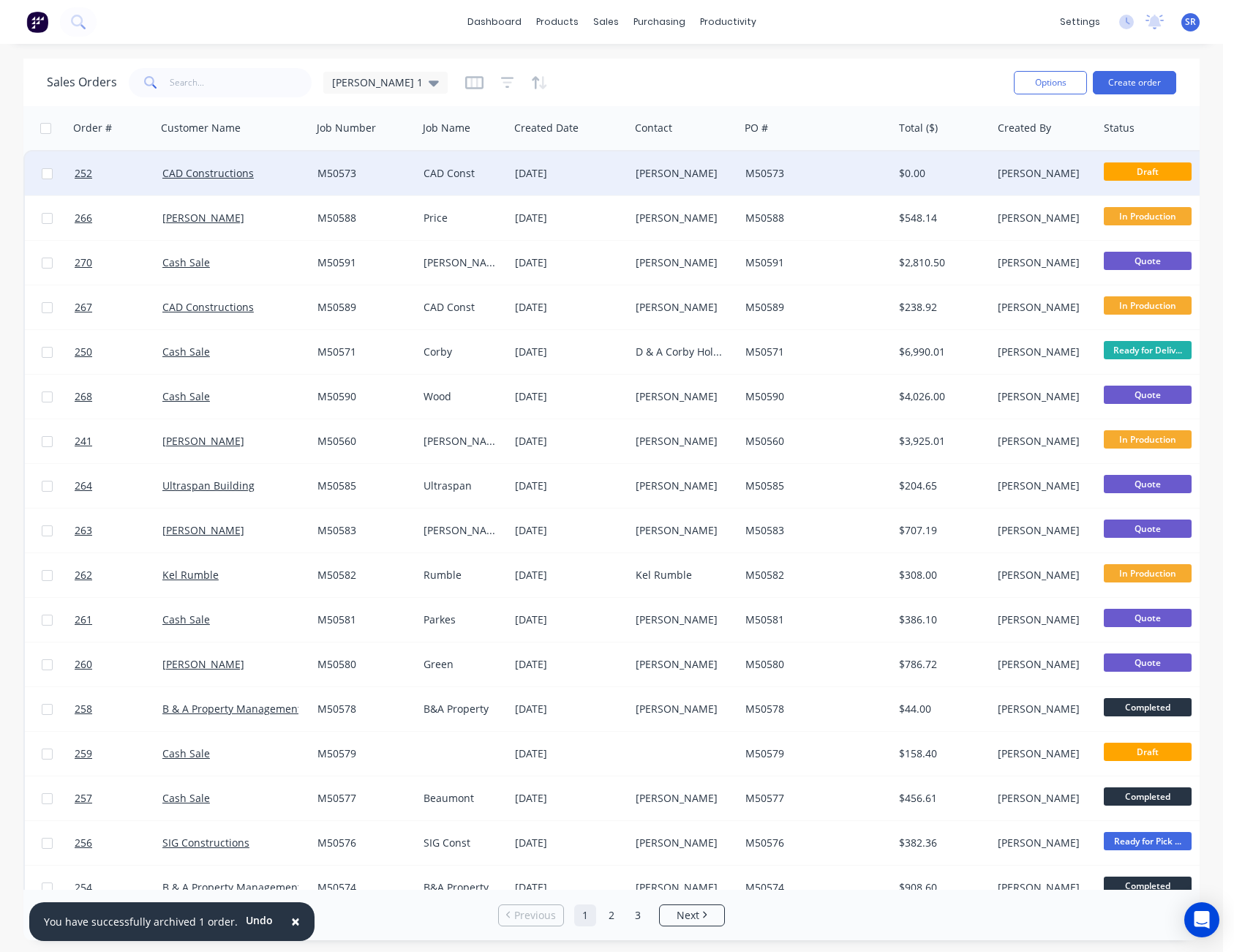
click at [52, 173] on input "checkbox" at bounding box center [46, 173] width 11 height 11
checkbox input "true"
click at [1063, 80] on button "Options" at bounding box center [1051, 83] width 73 height 23
click at [1014, 142] on div "Archive" at bounding box center [1007, 149] width 135 height 21
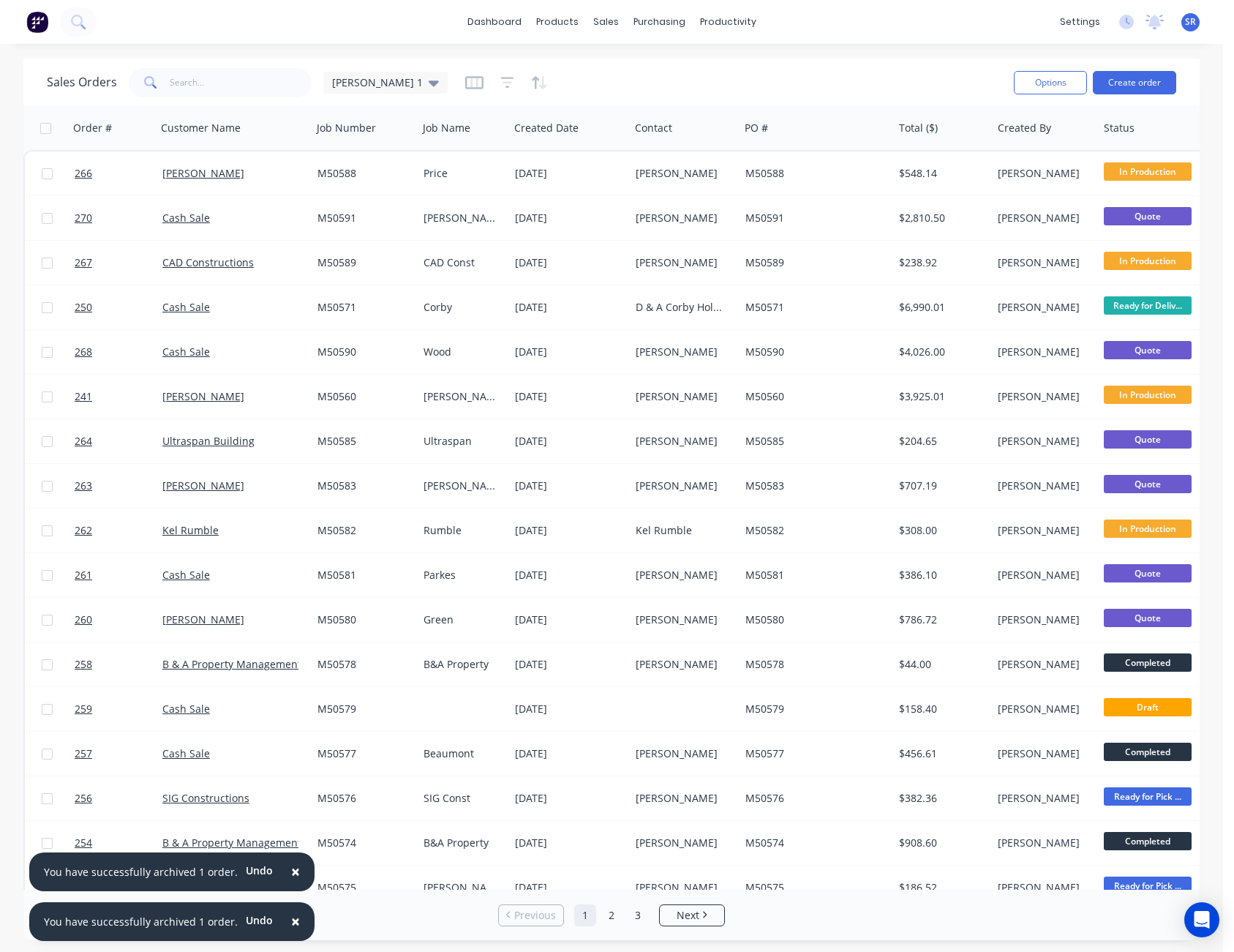
click at [291, 871] on span "×" at bounding box center [295, 871] width 9 height 20
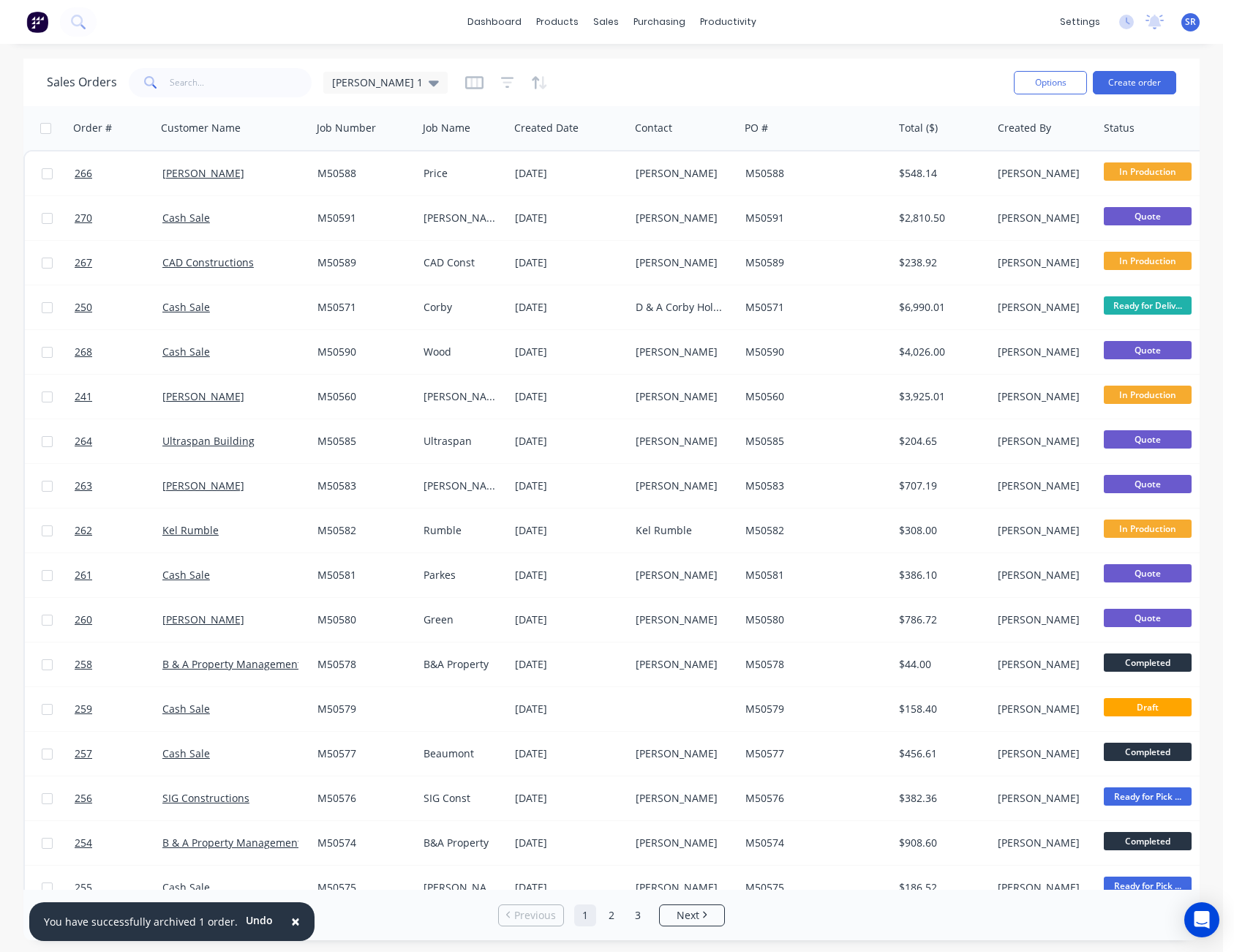
click at [291, 918] on span "×" at bounding box center [295, 920] width 9 height 20
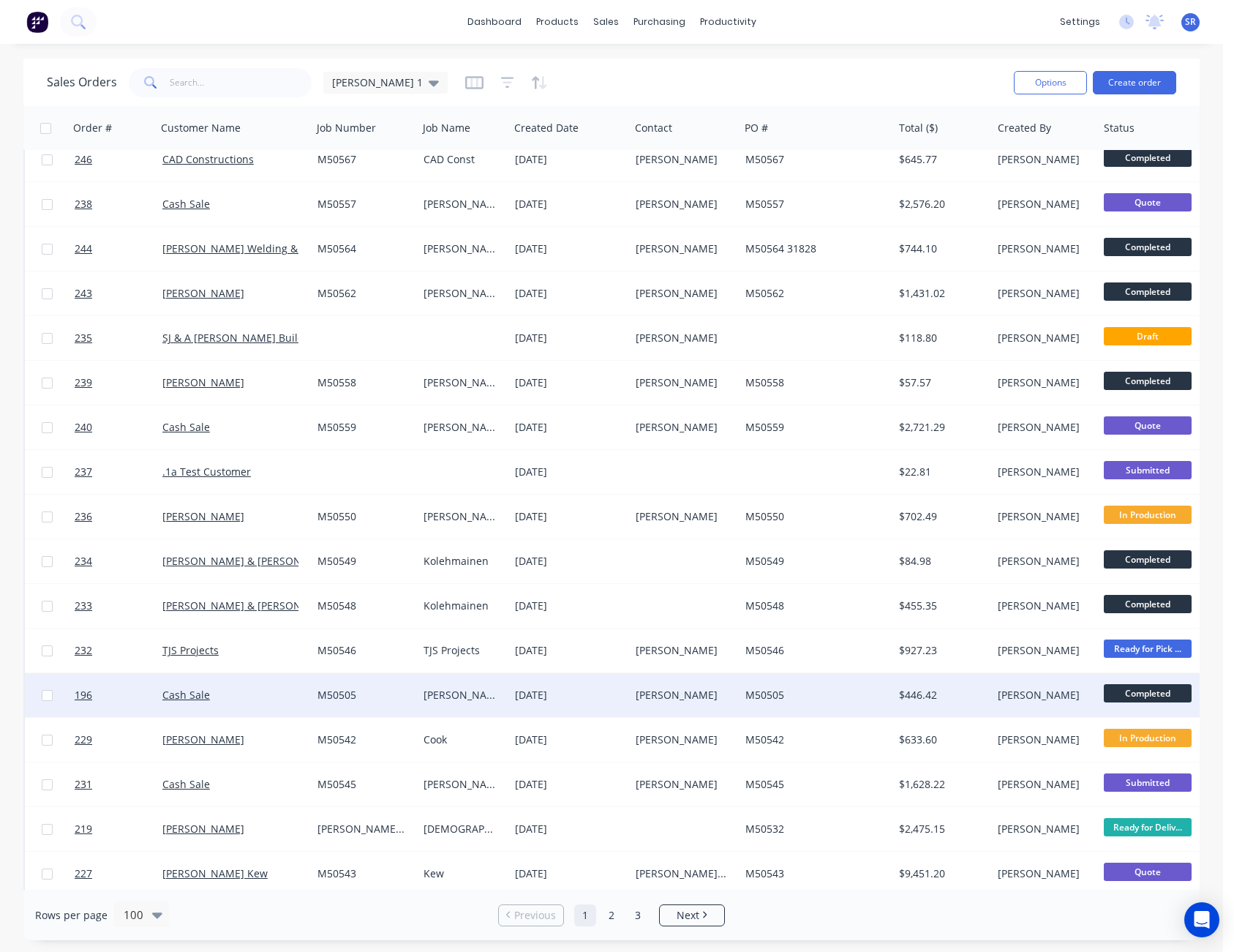
scroll to position [1024, 0]
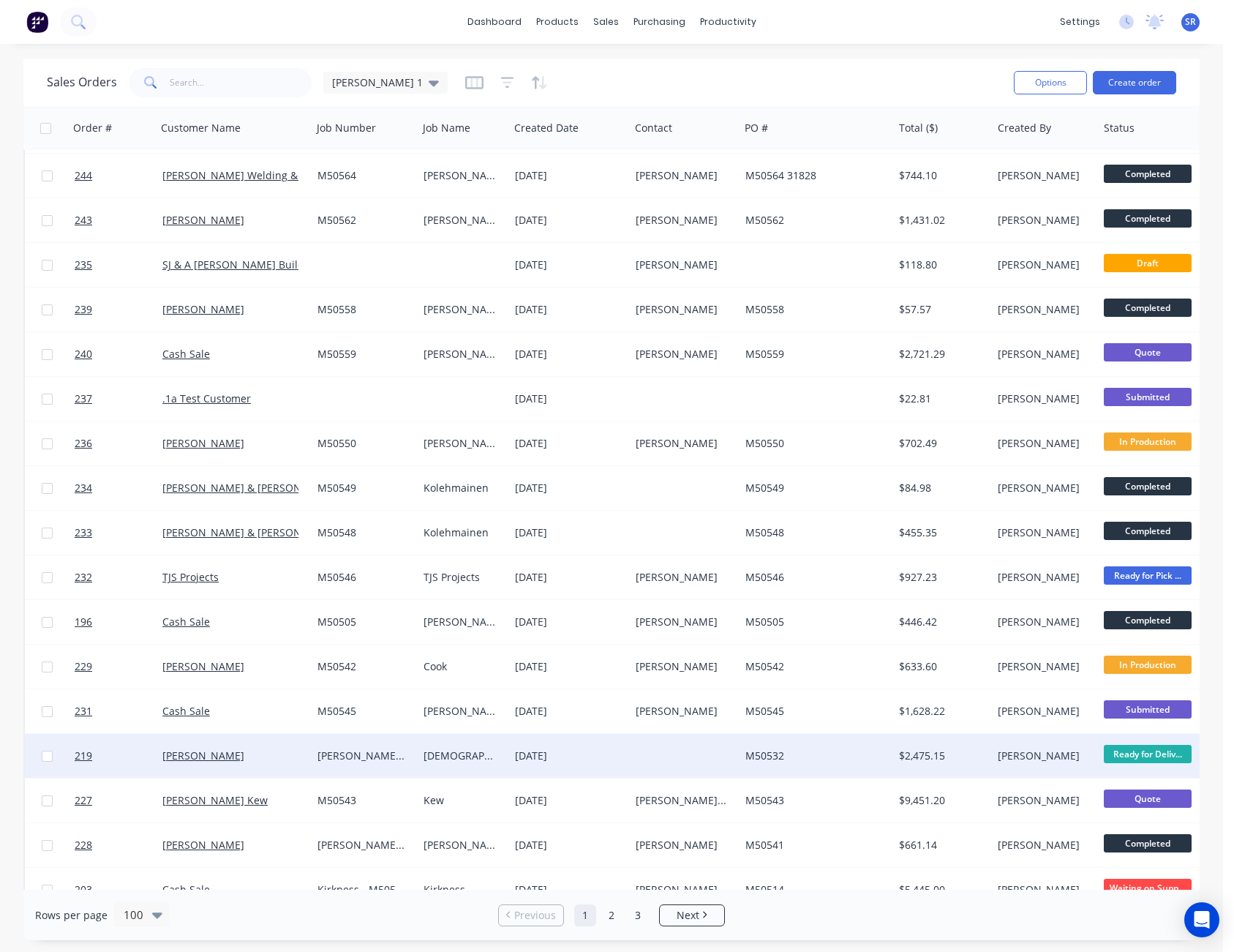
click at [1132, 753] on span "Ready for Deliv..." at bounding box center [1147, 754] width 88 height 18
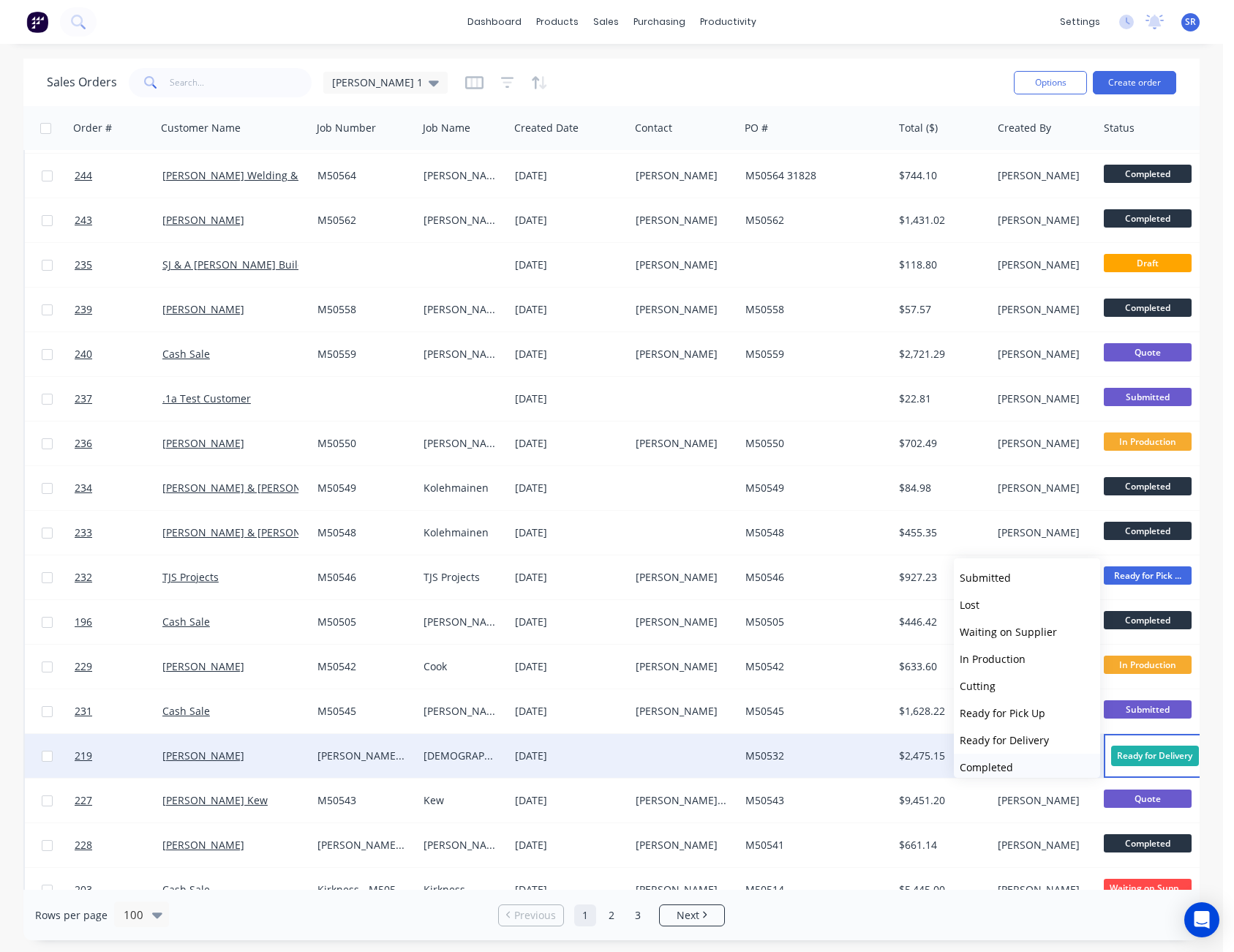
click at [1051, 761] on button "Completed" at bounding box center [1027, 767] width 146 height 27
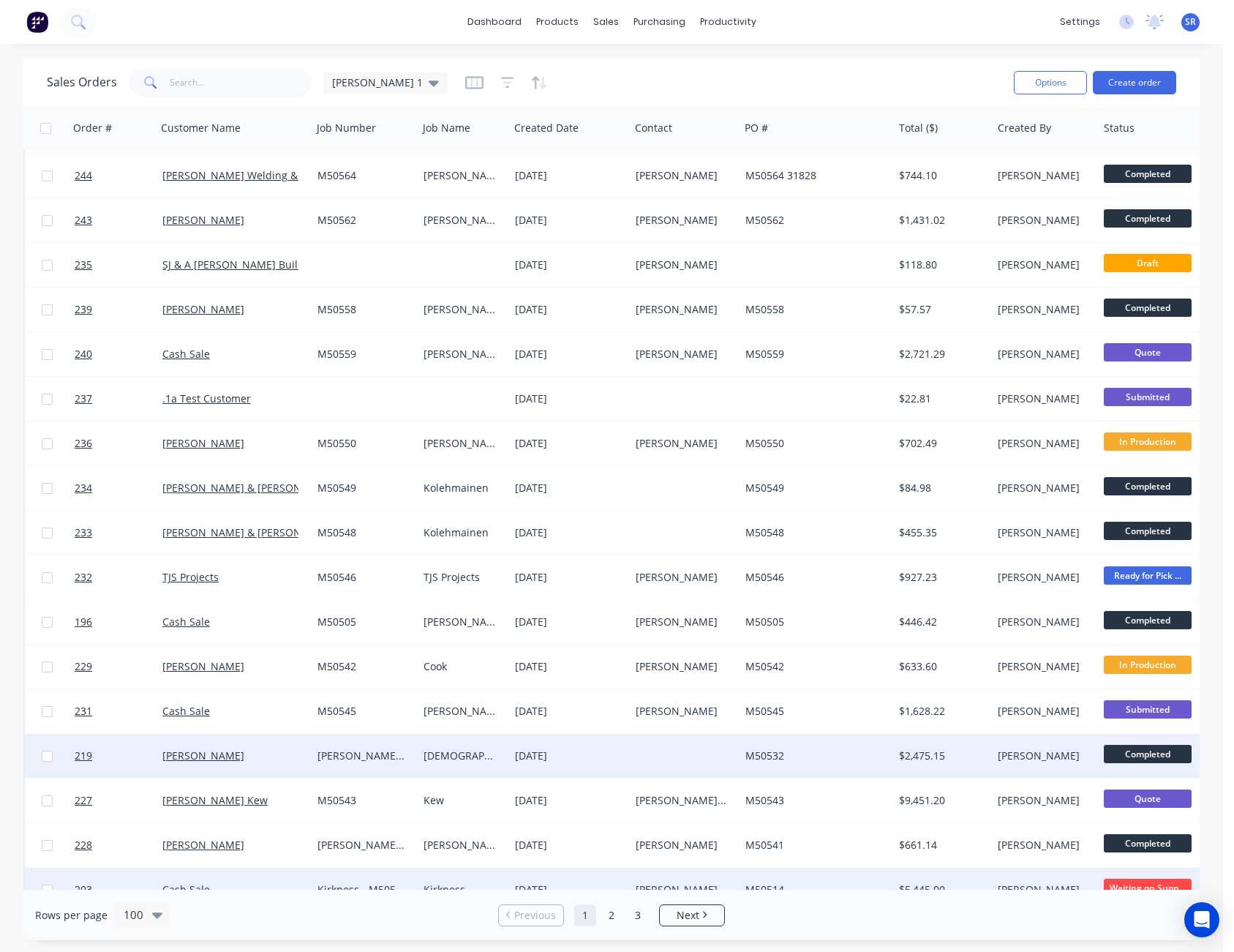
scroll to position [1171, 0]
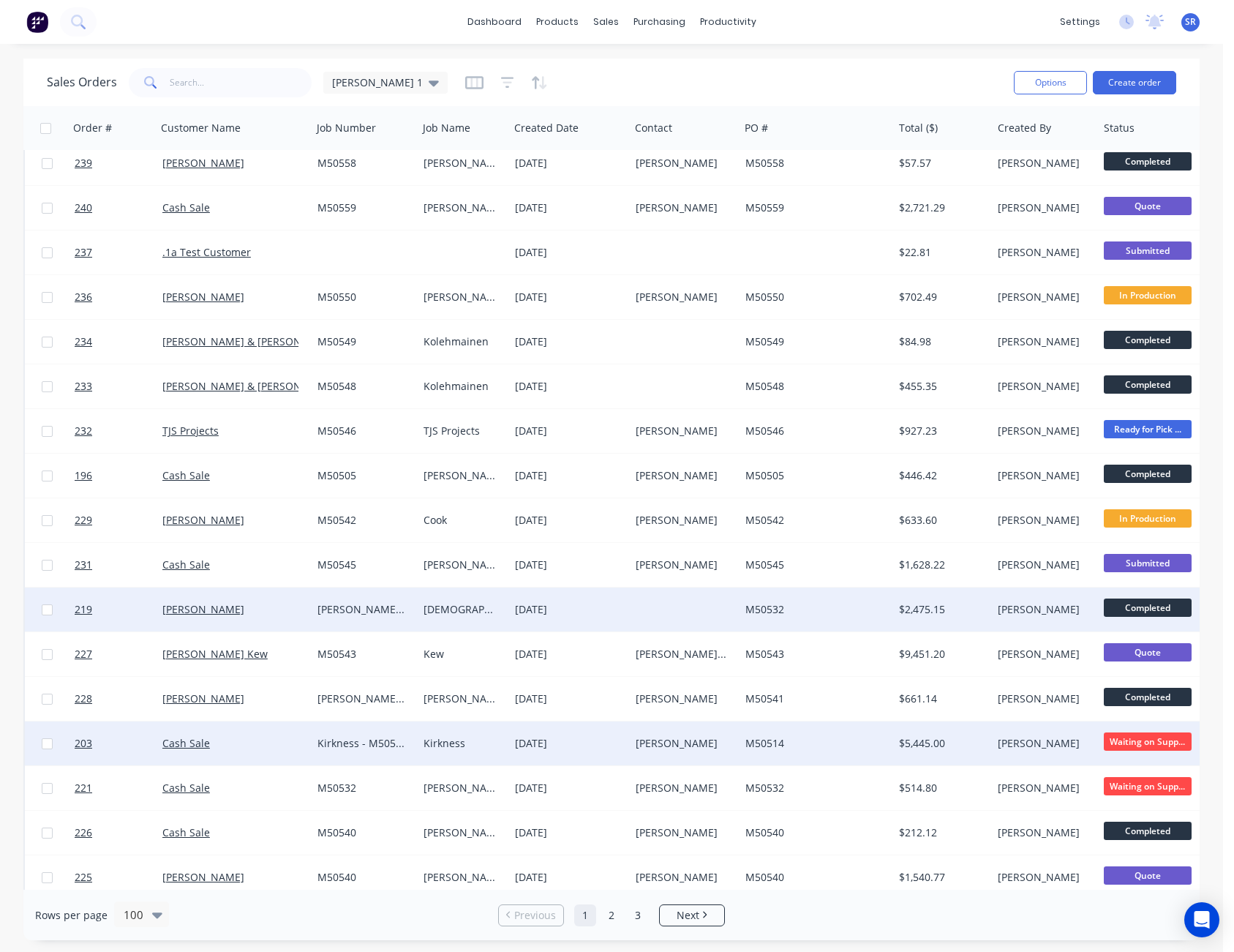
click at [1157, 741] on span "Waiting on Supp..." at bounding box center [1147, 741] width 88 height 18
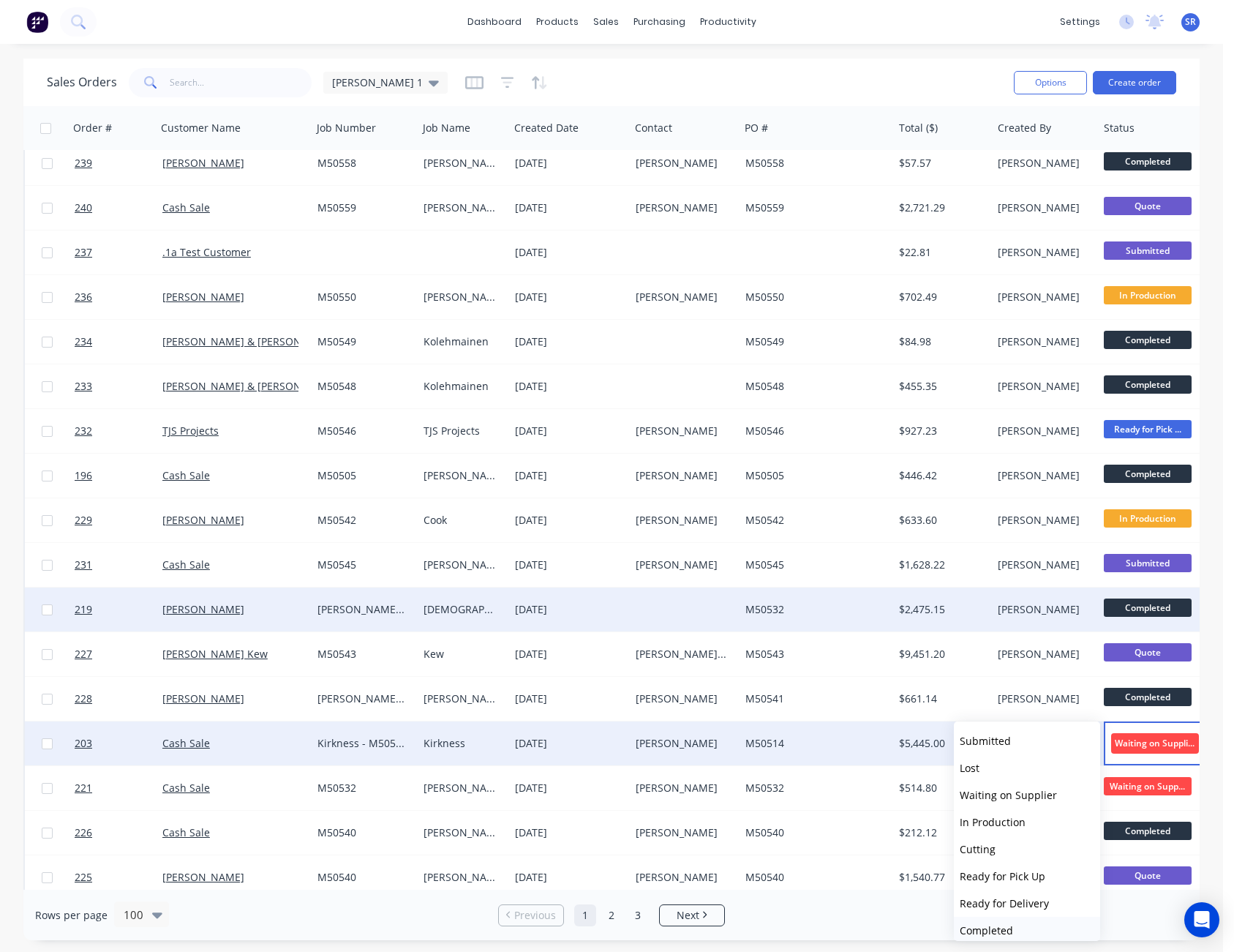
click at [1012, 925] on button "Completed" at bounding box center [1027, 931] width 146 height 27
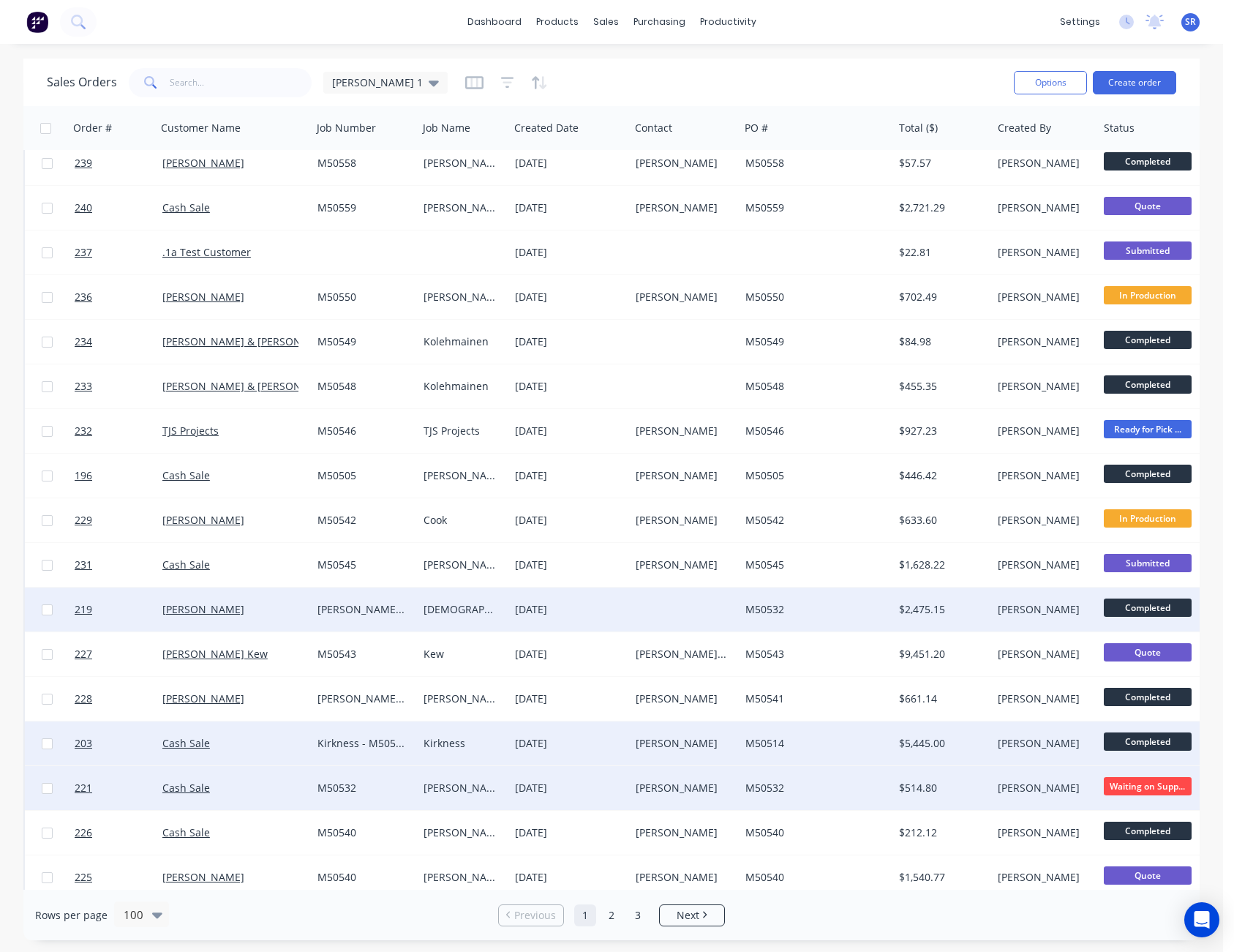
click at [1160, 787] on span "Waiting on Supp..." at bounding box center [1147, 785] width 88 height 18
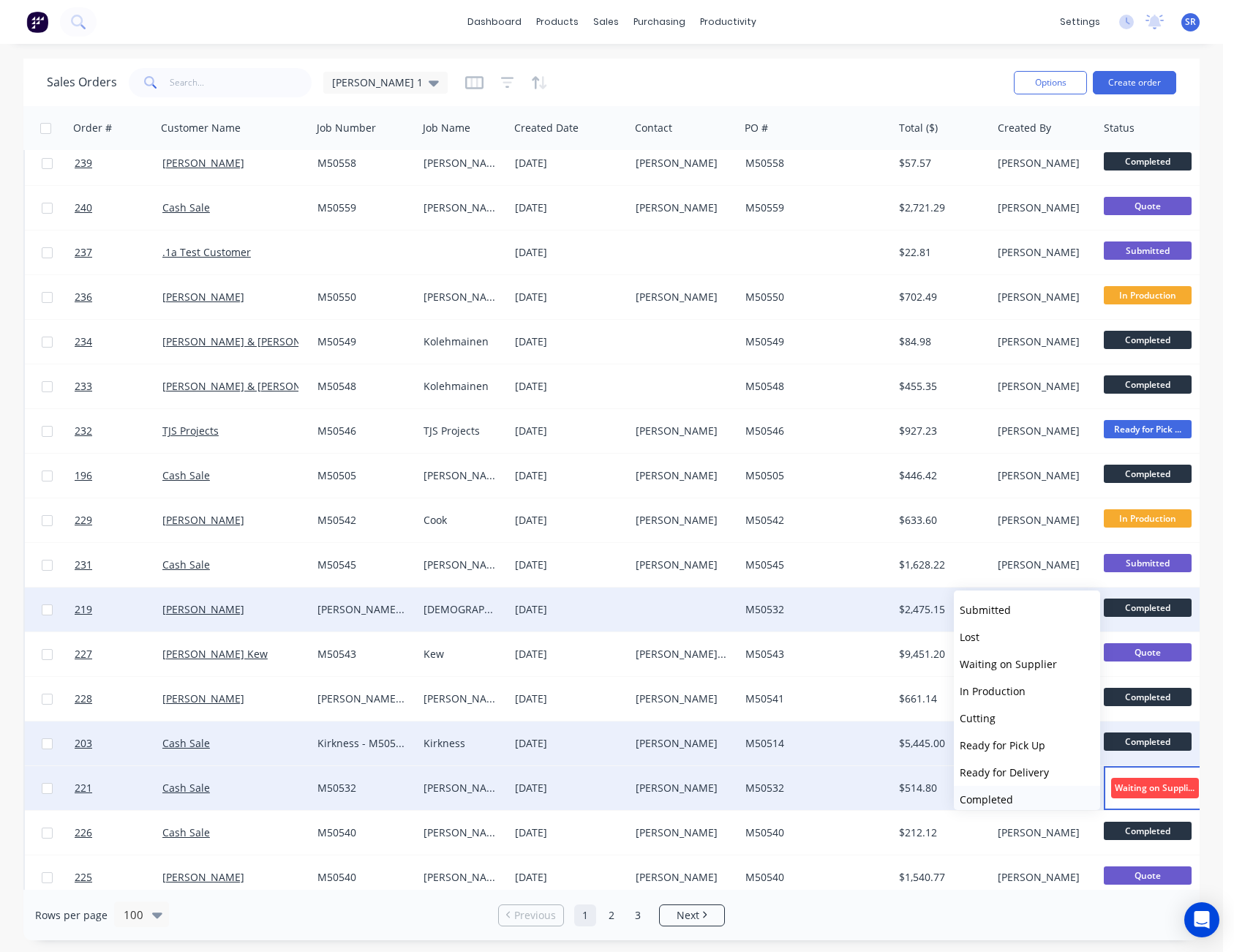
click at [1046, 799] on button "Completed" at bounding box center [1027, 800] width 146 height 27
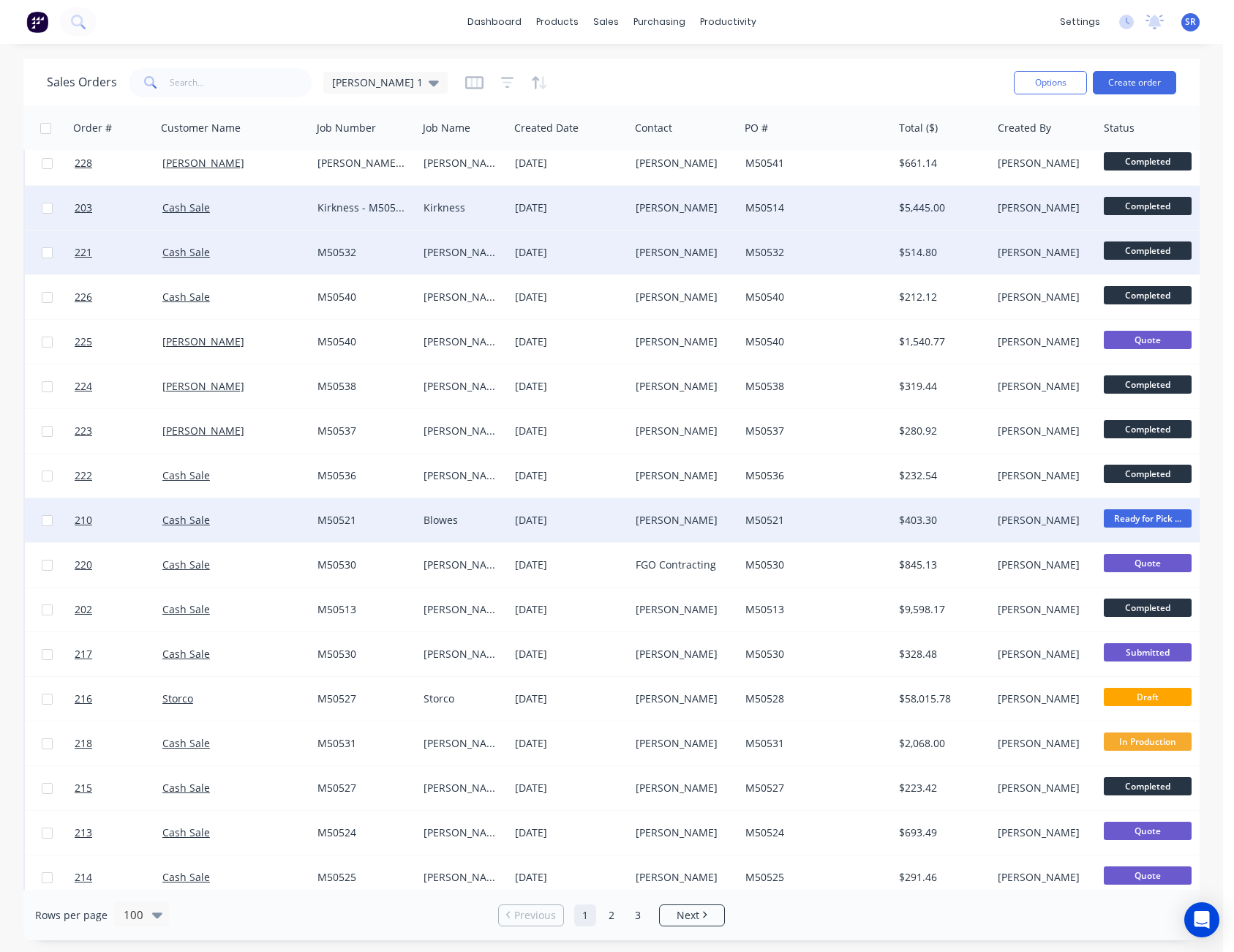
scroll to position [1757, 0]
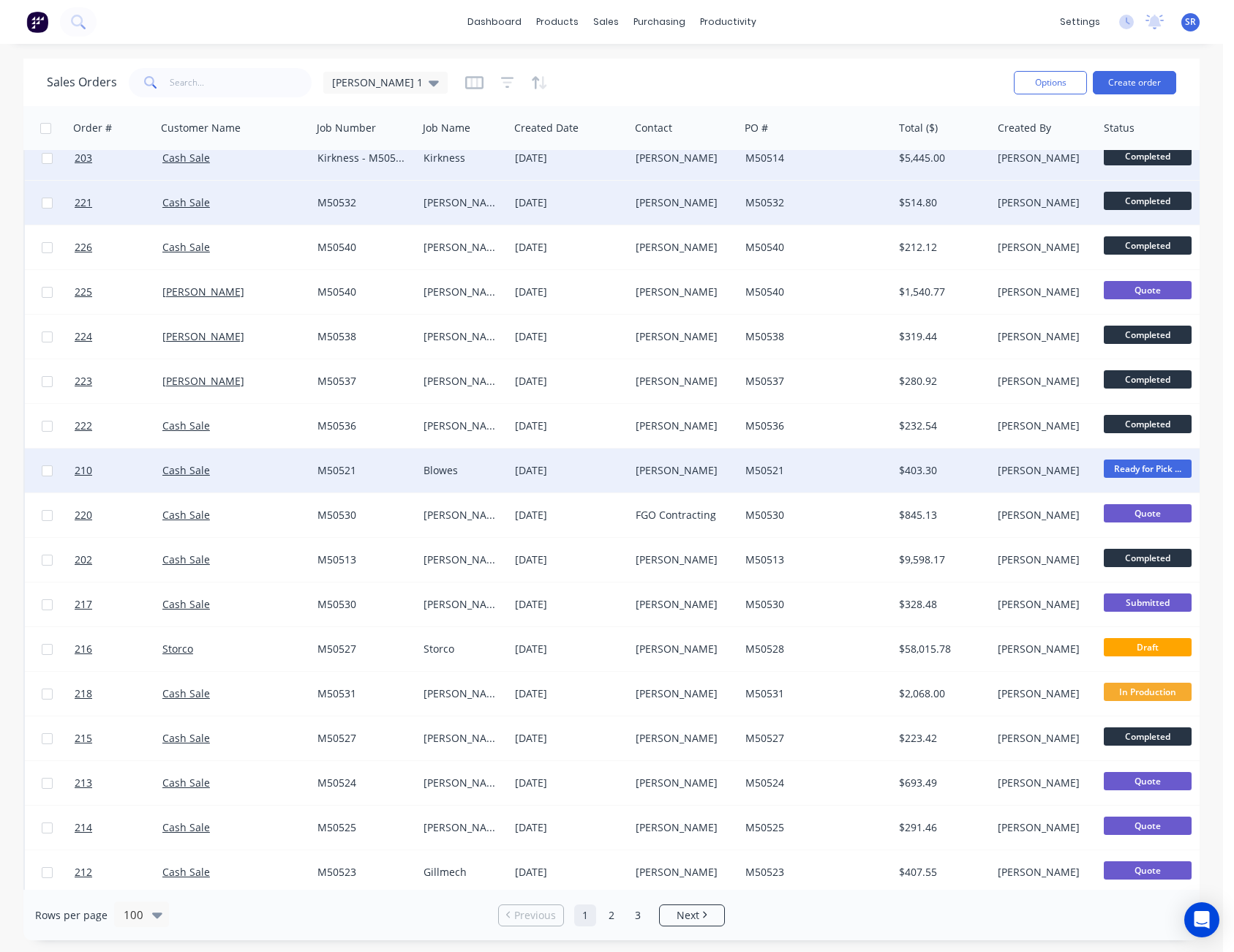
click at [1151, 466] on span "Ready for Pick ..." at bounding box center [1147, 468] width 88 height 18
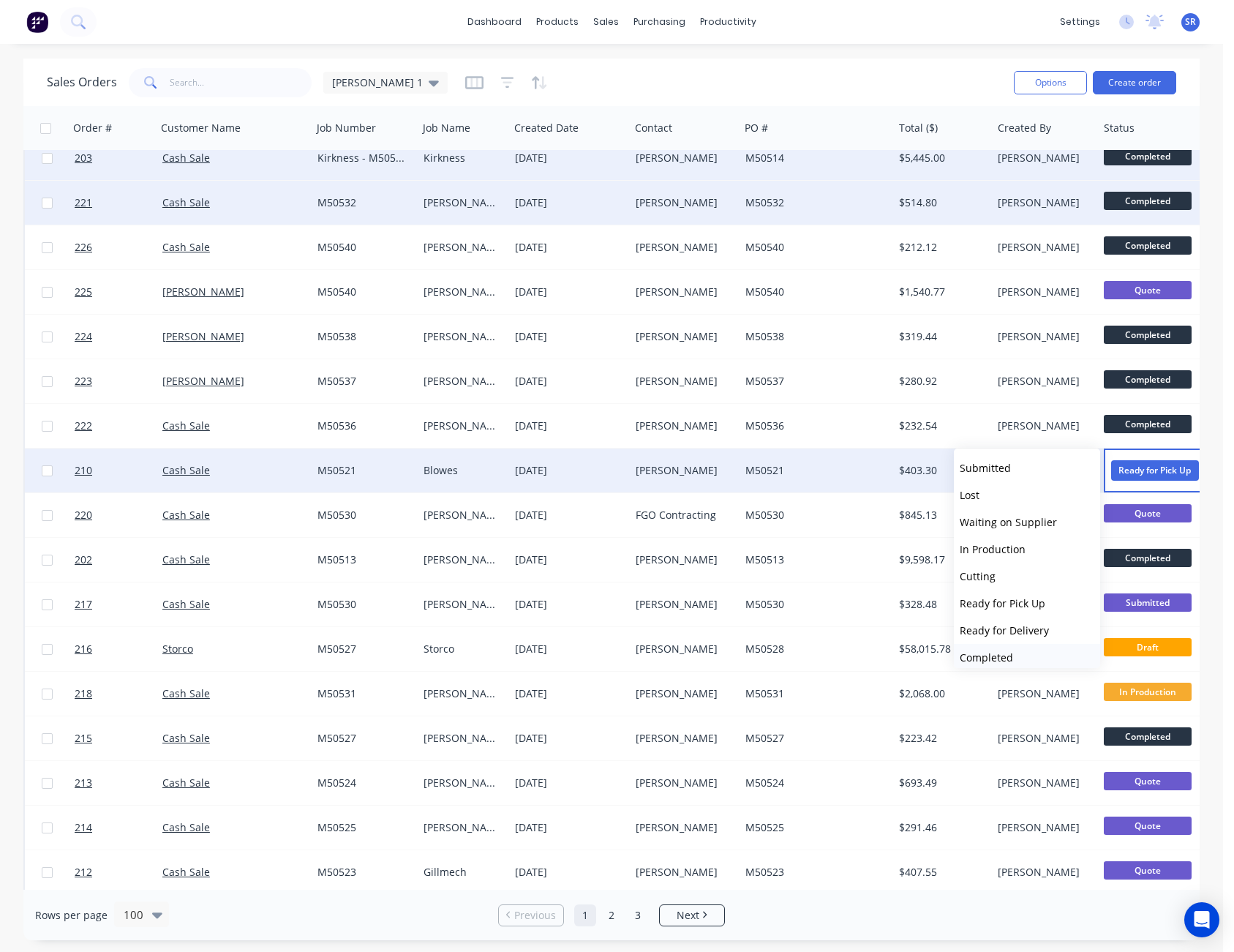
click at [1008, 653] on span "Completed" at bounding box center [985, 657] width 53 height 13
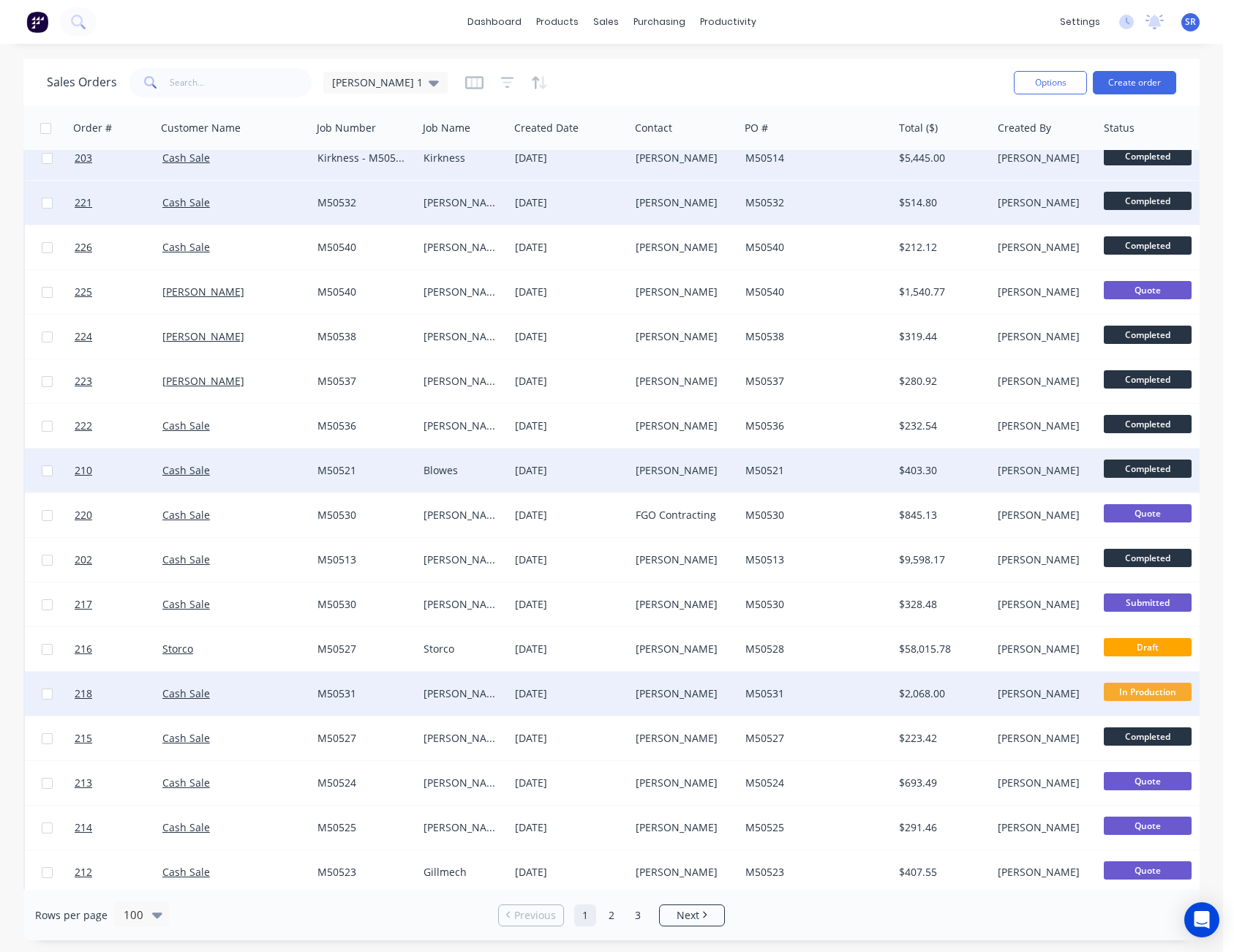
click at [1148, 694] on span "In Production" at bounding box center [1147, 692] width 88 height 18
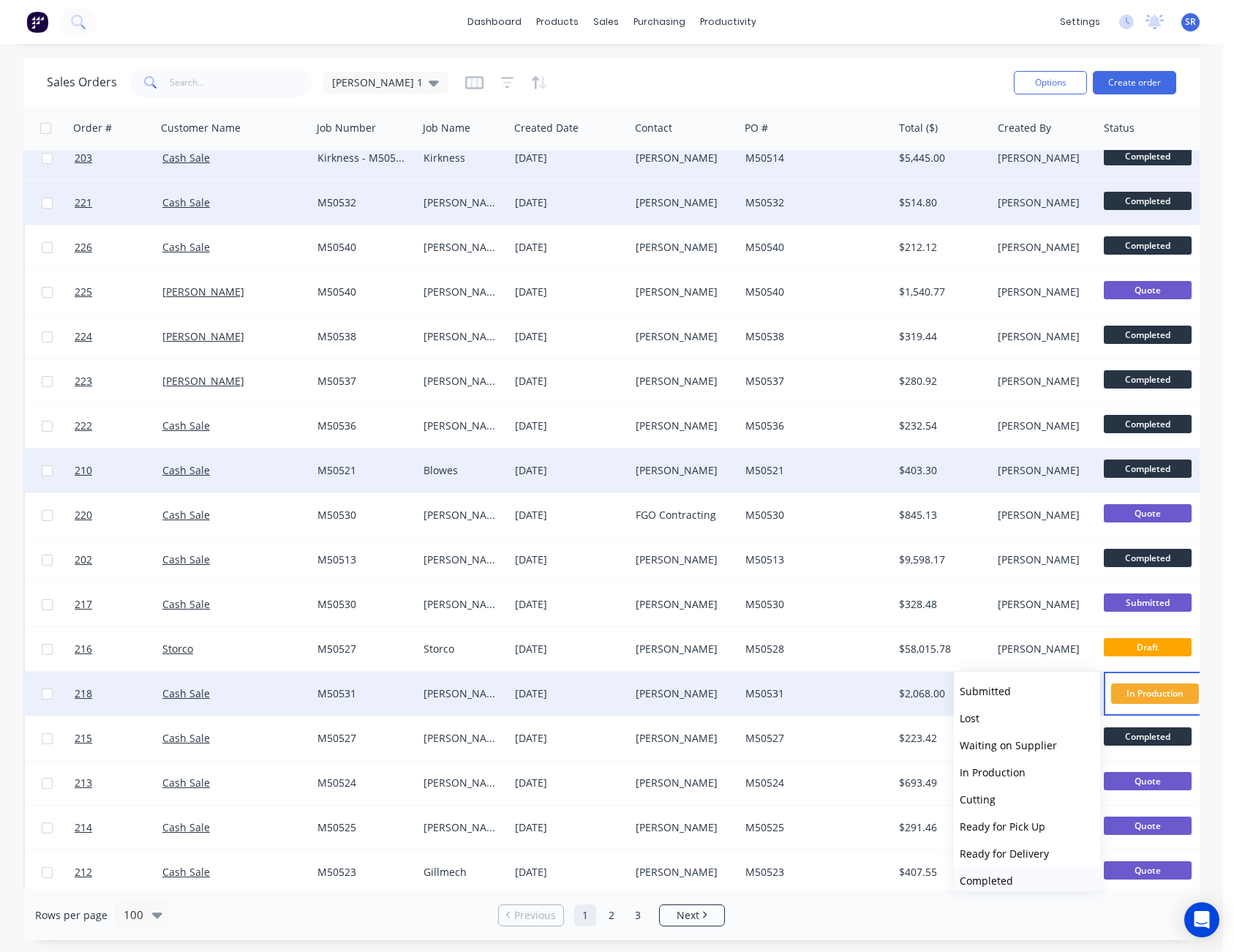
click at [1053, 879] on button "Completed" at bounding box center [1027, 881] width 146 height 27
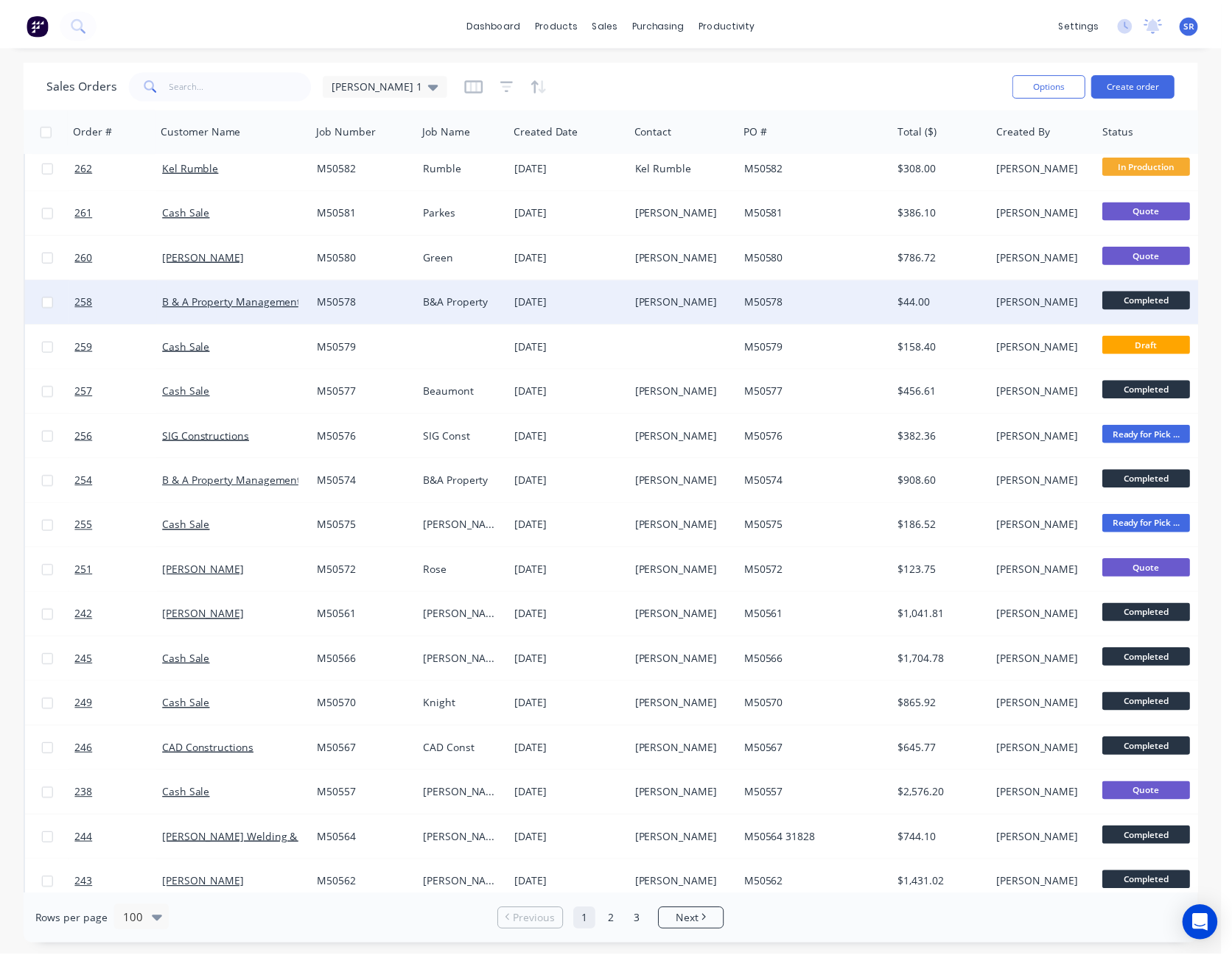
scroll to position [0, 0]
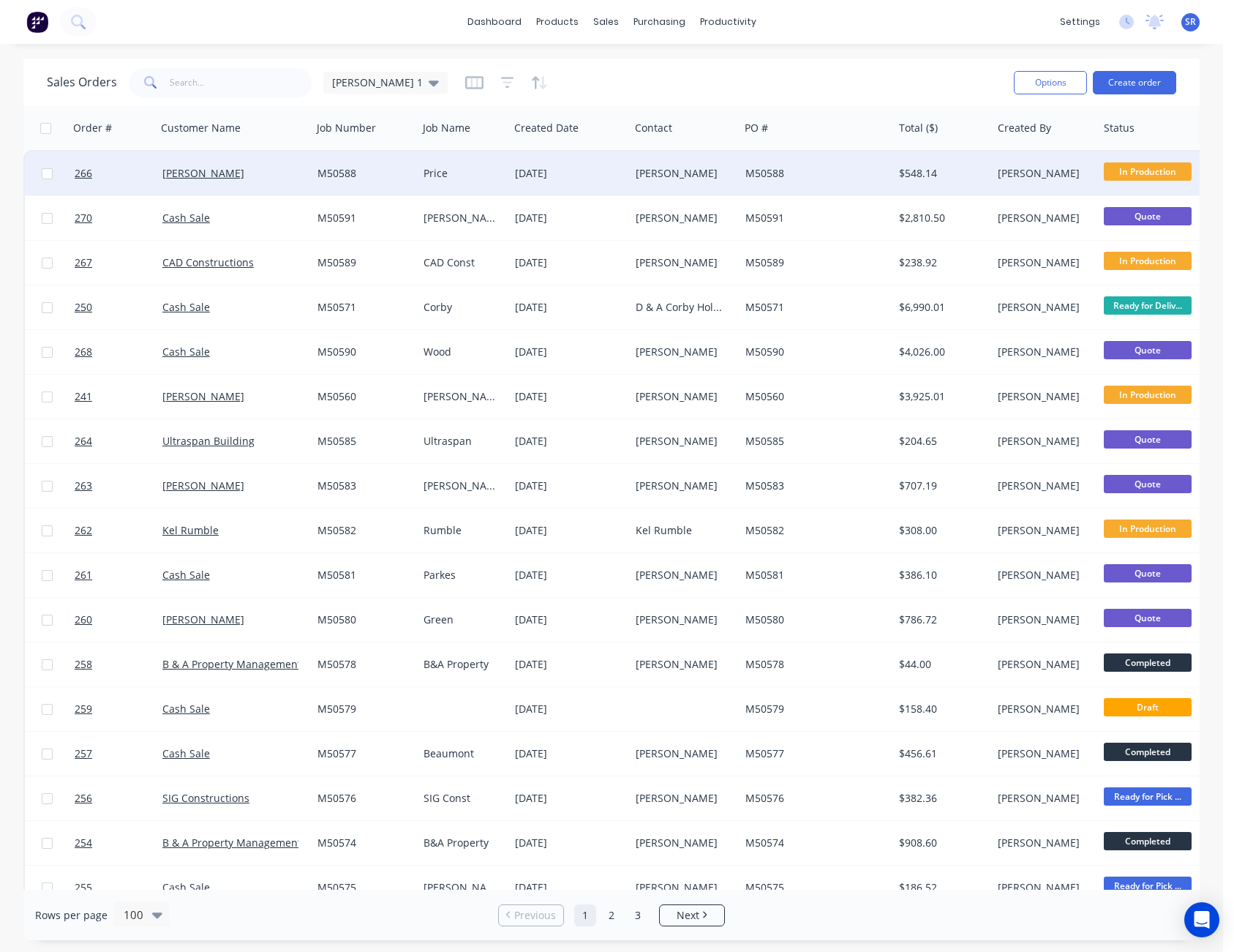
click at [753, 169] on div "M50588" at bounding box center [813, 172] width 135 height 14
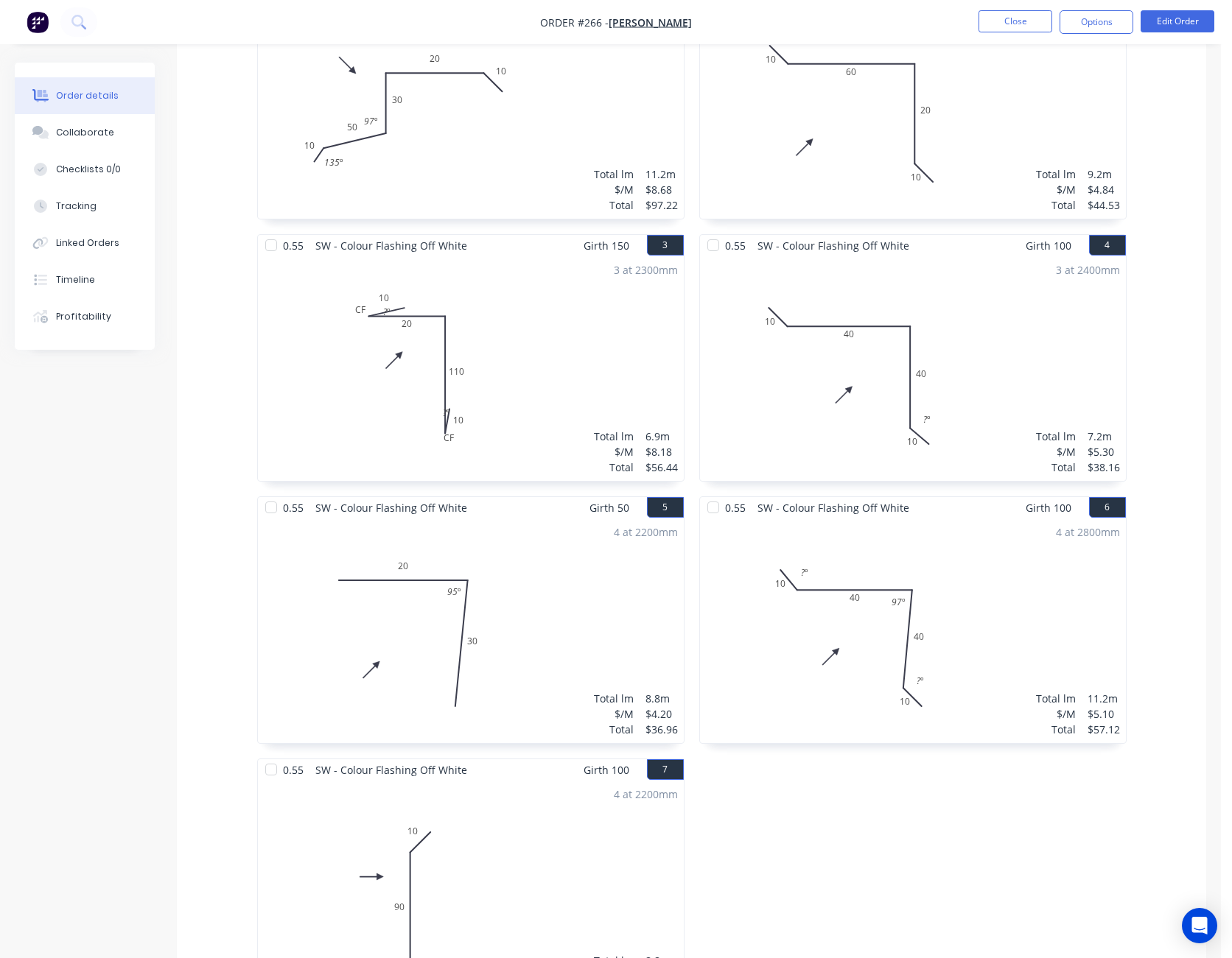
scroll to position [662, 0]
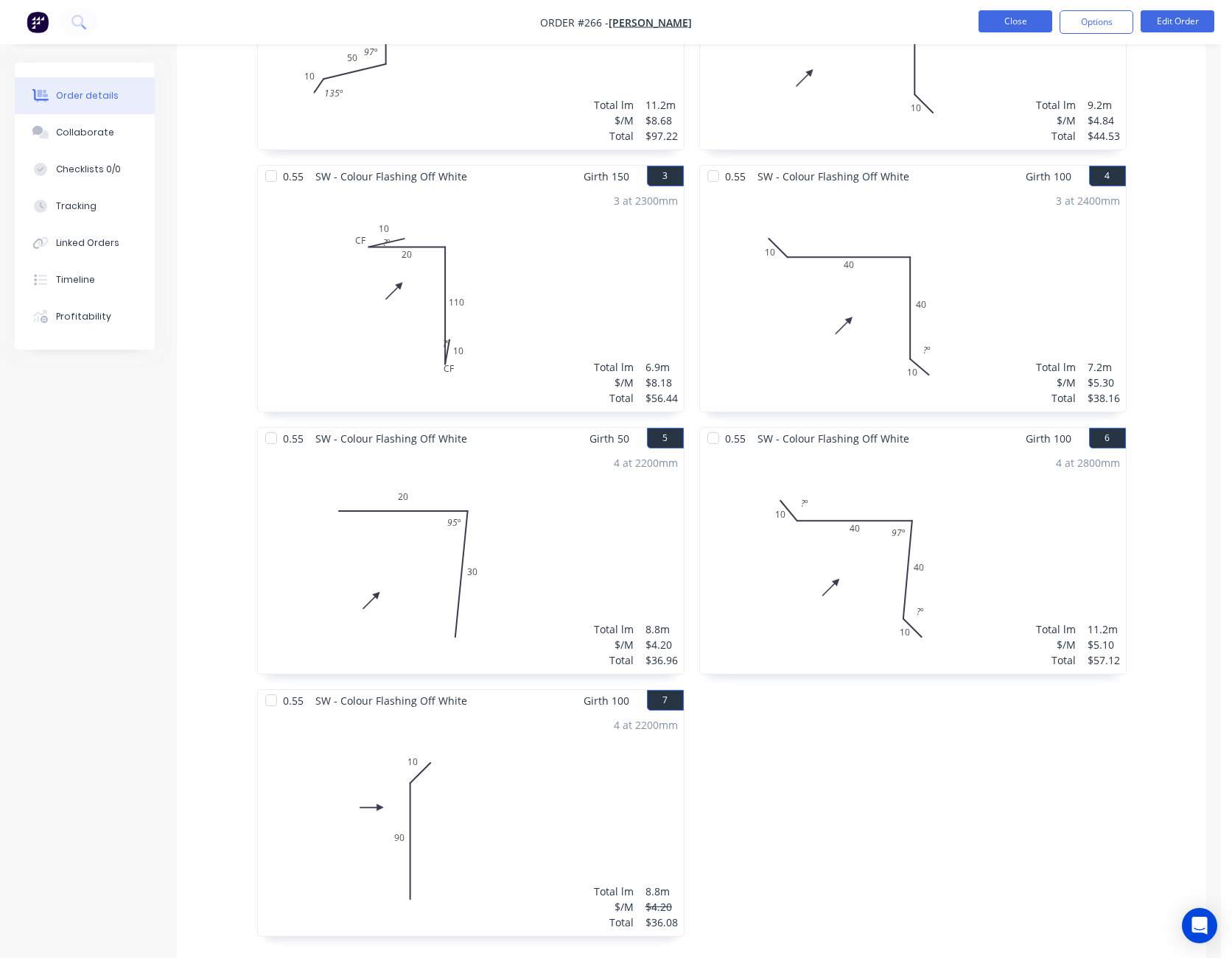
click at [1015, 32] on button "Close" at bounding box center [1015, 21] width 74 height 22
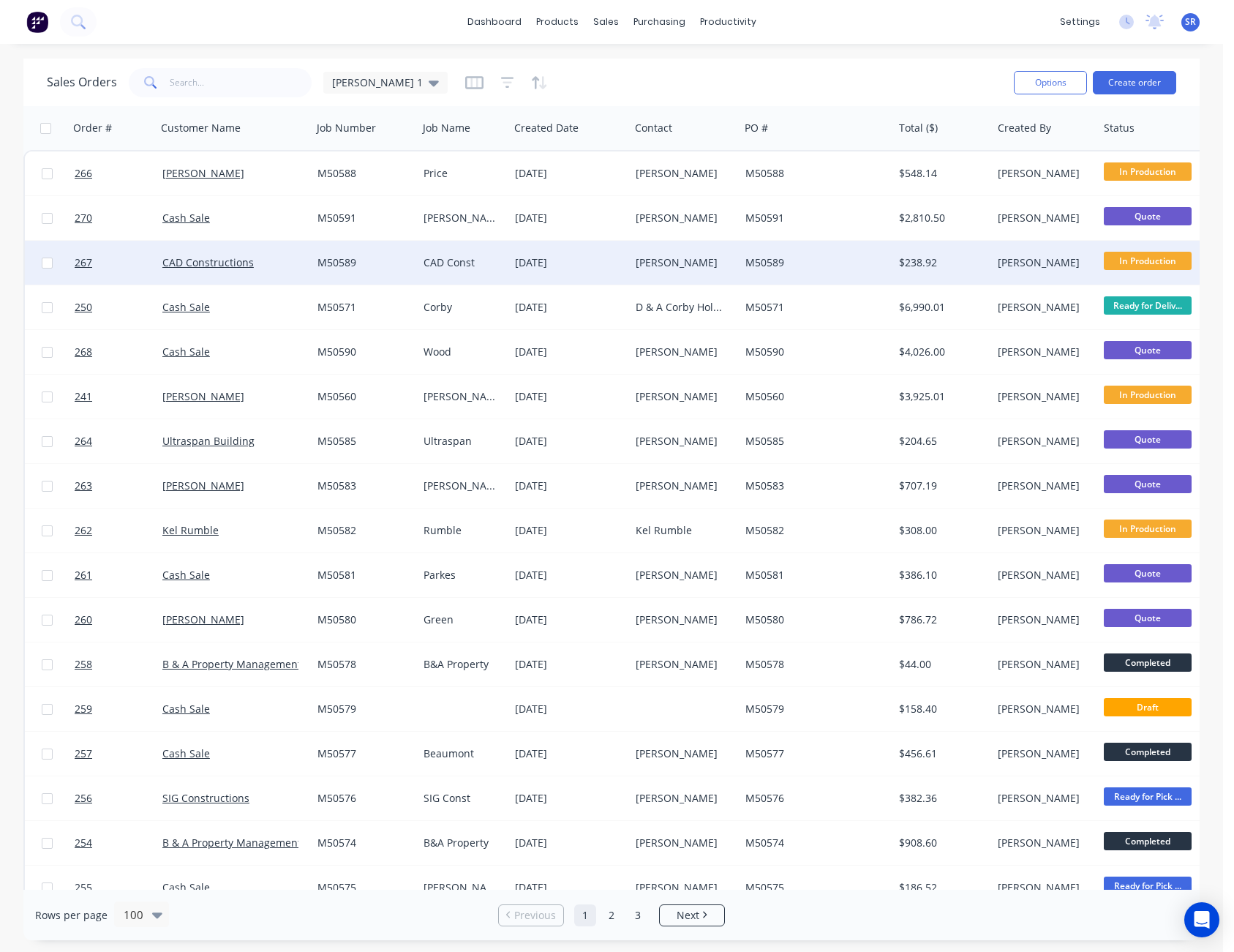
click at [825, 268] on div "M50589" at bounding box center [813, 262] width 135 height 14
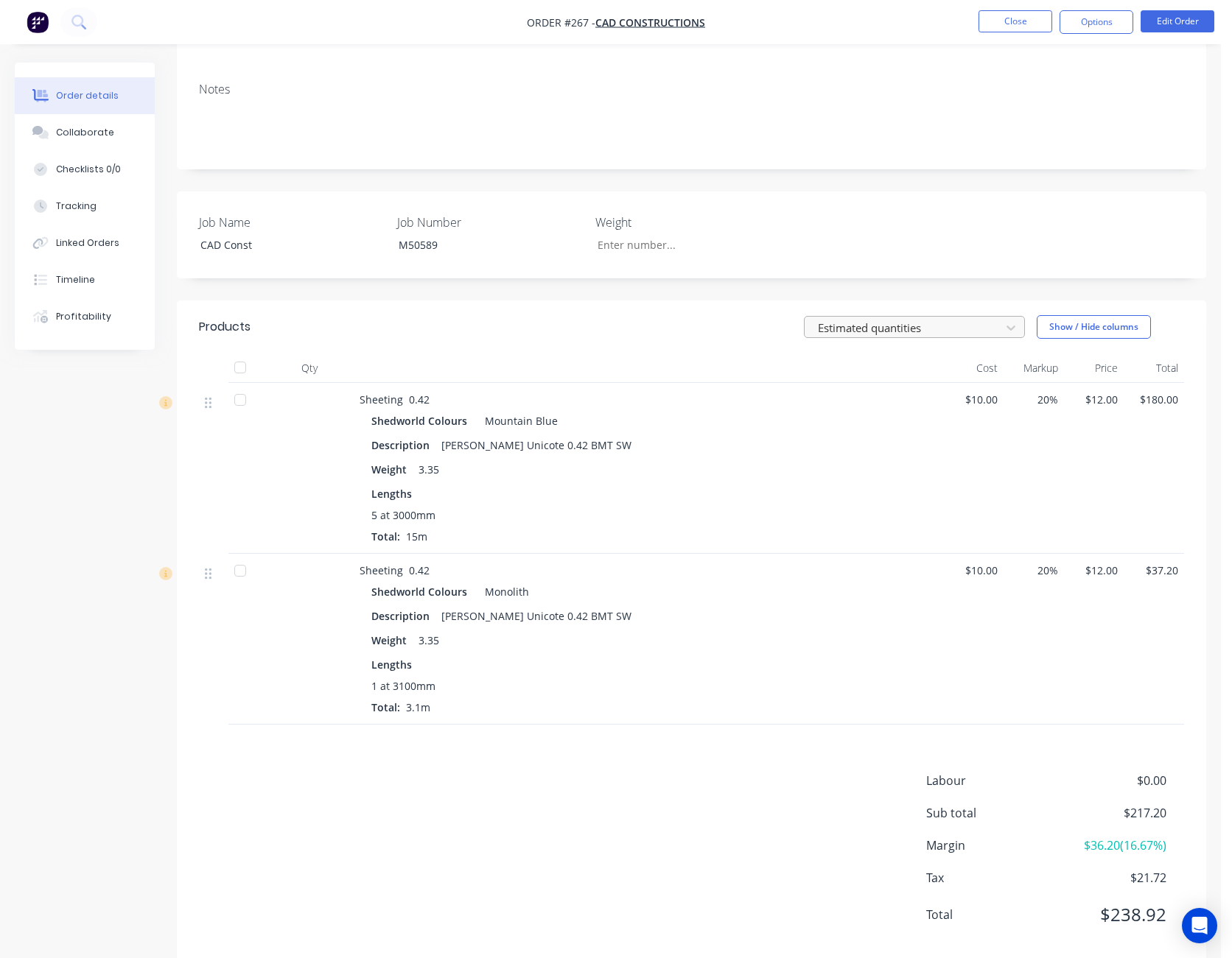
scroll to position [246, 0]
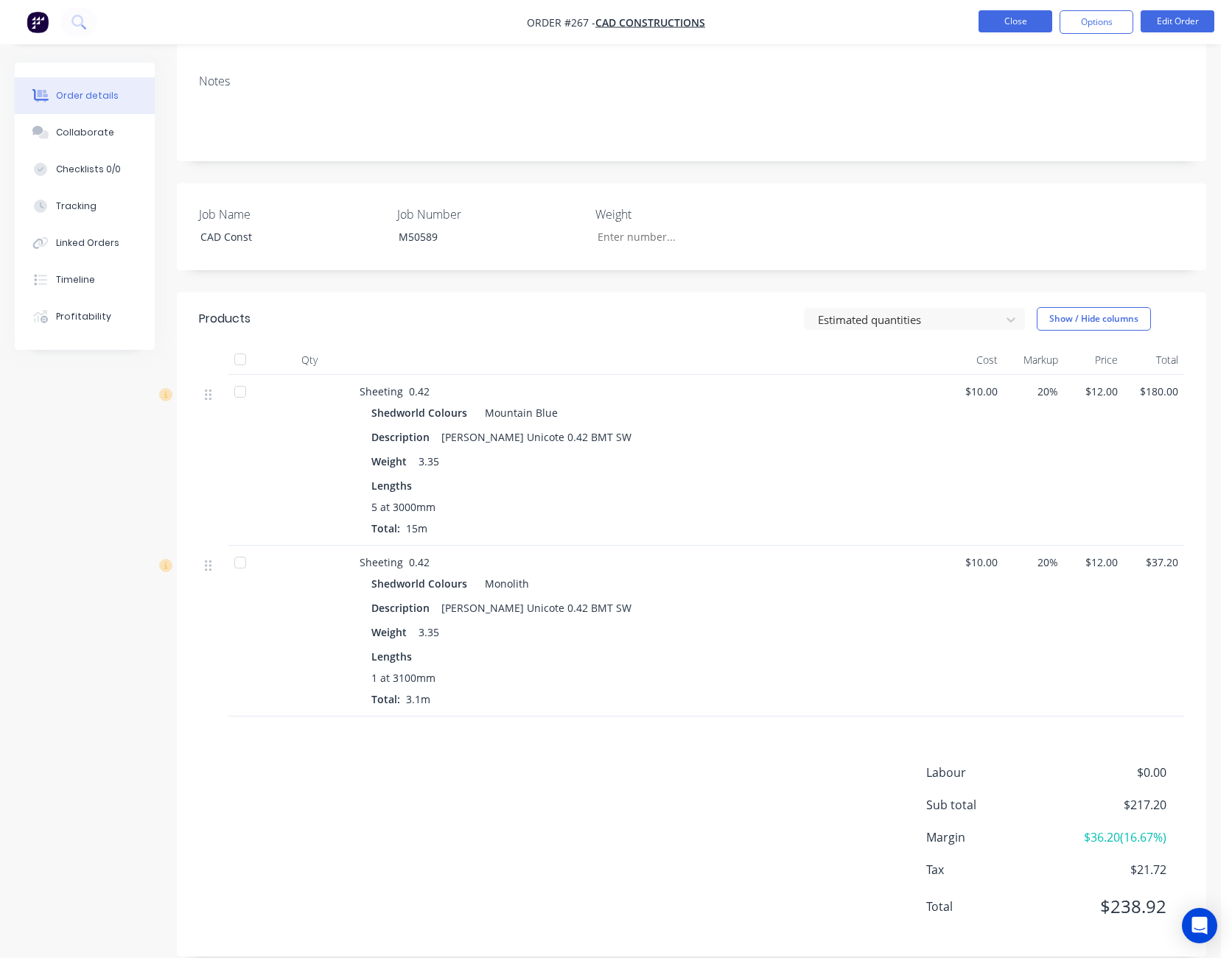
click at [1018, 23] on button "Close" at bounding box center [1015, 21] width 74 height 22
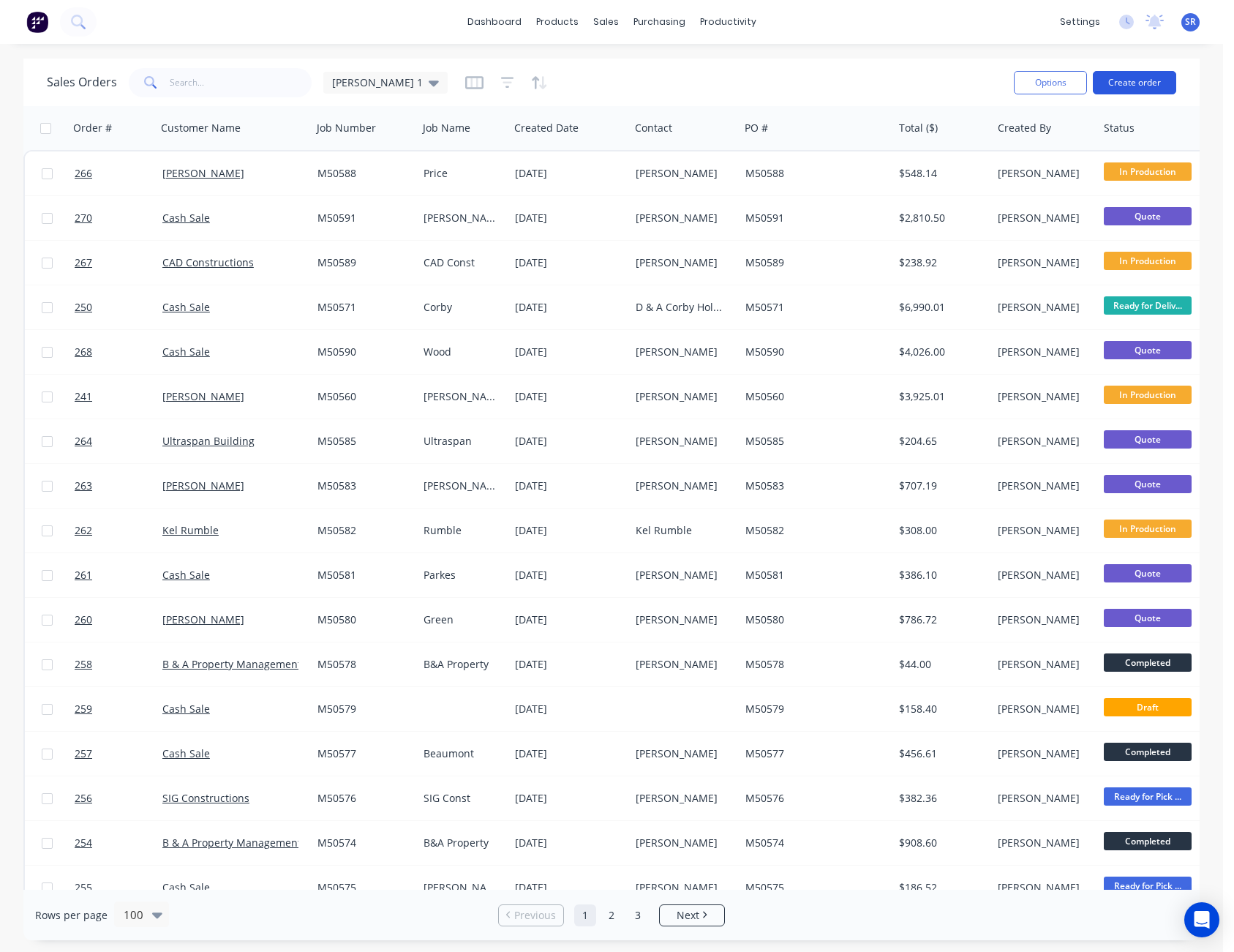
click at [1142, 80] on button "Create order" at bounding box center [1135, 83] width 84 height 23
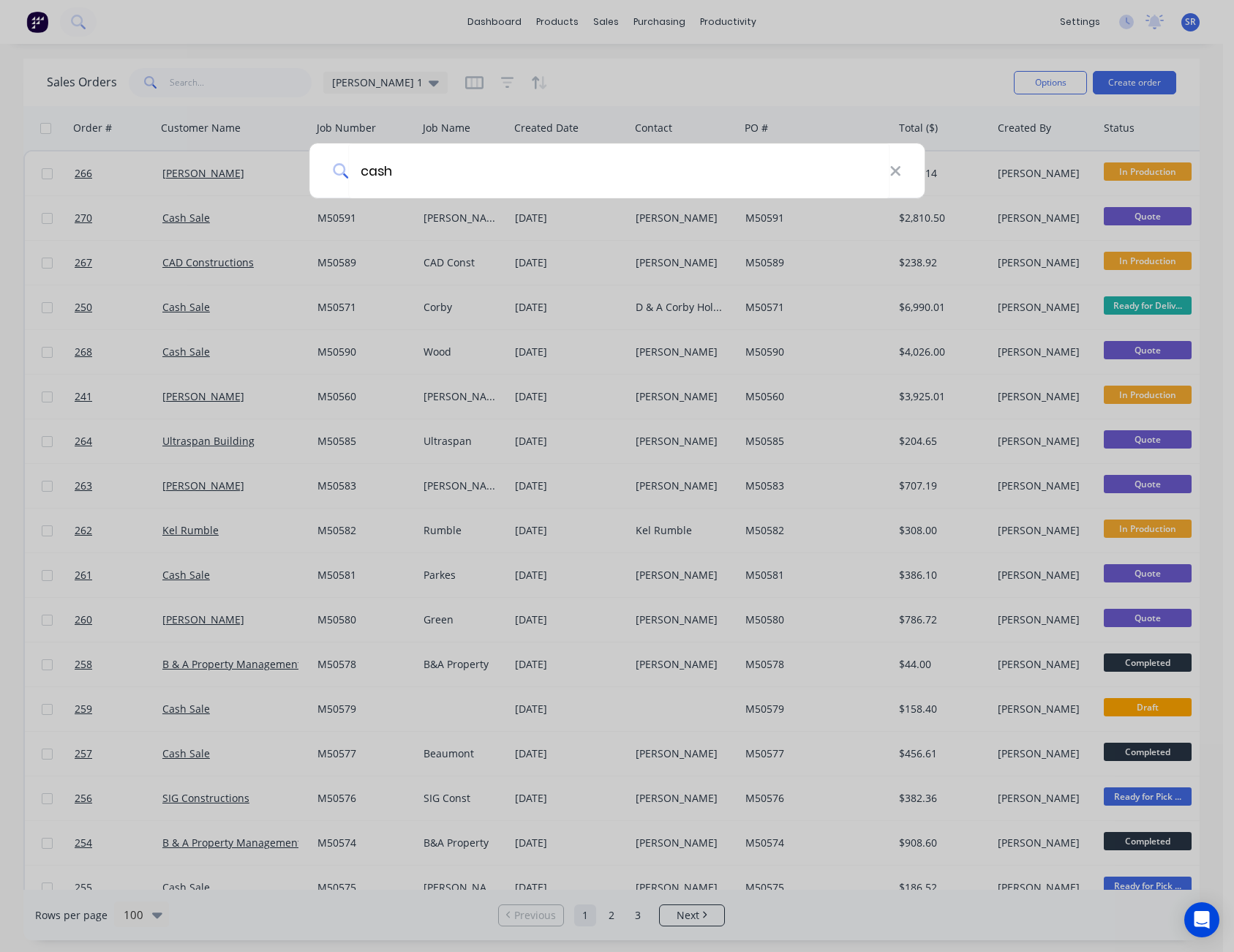
type input "cash"
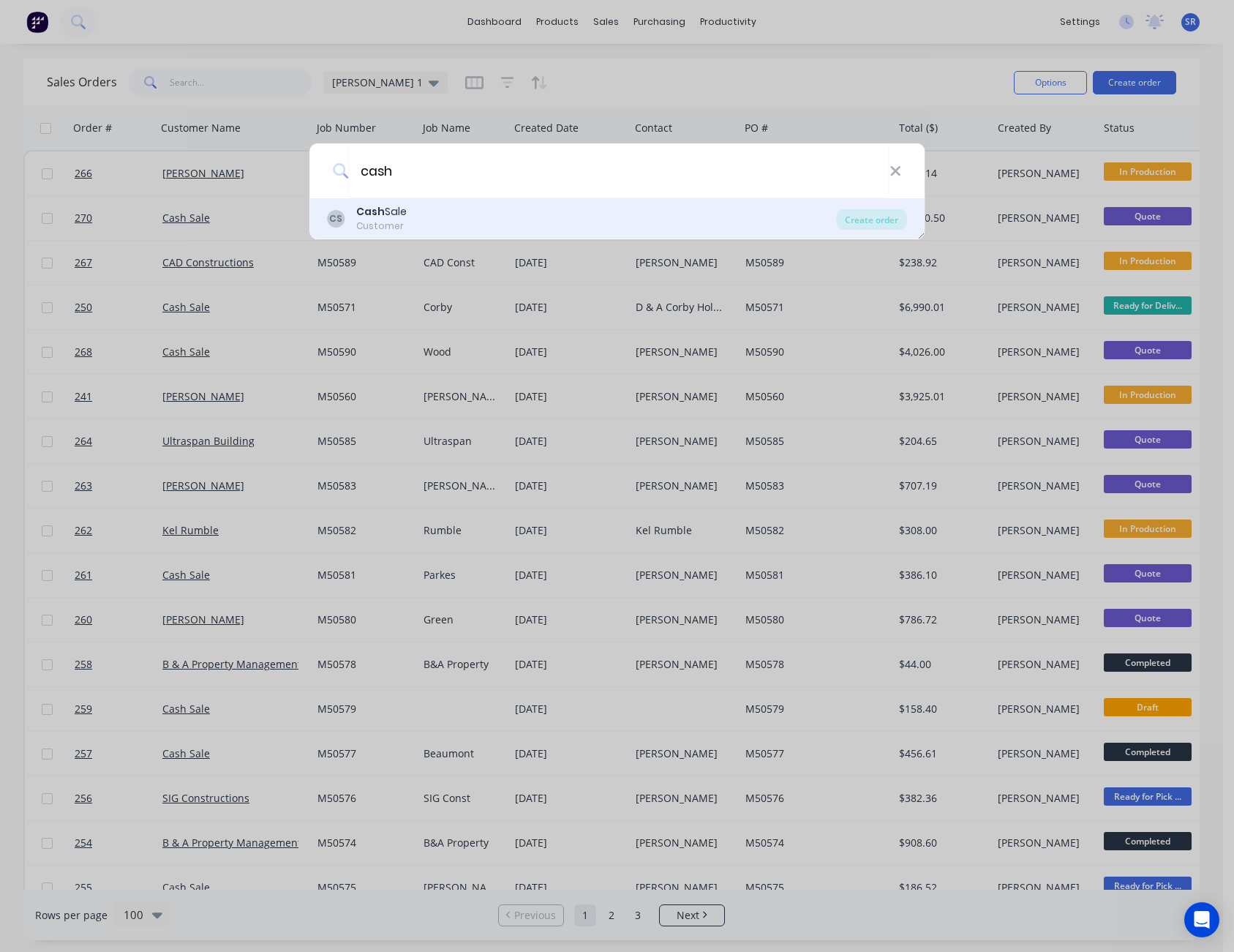
click at [399, 220] on div "Customer" at bounding box center [381, 226] width 50 height 13
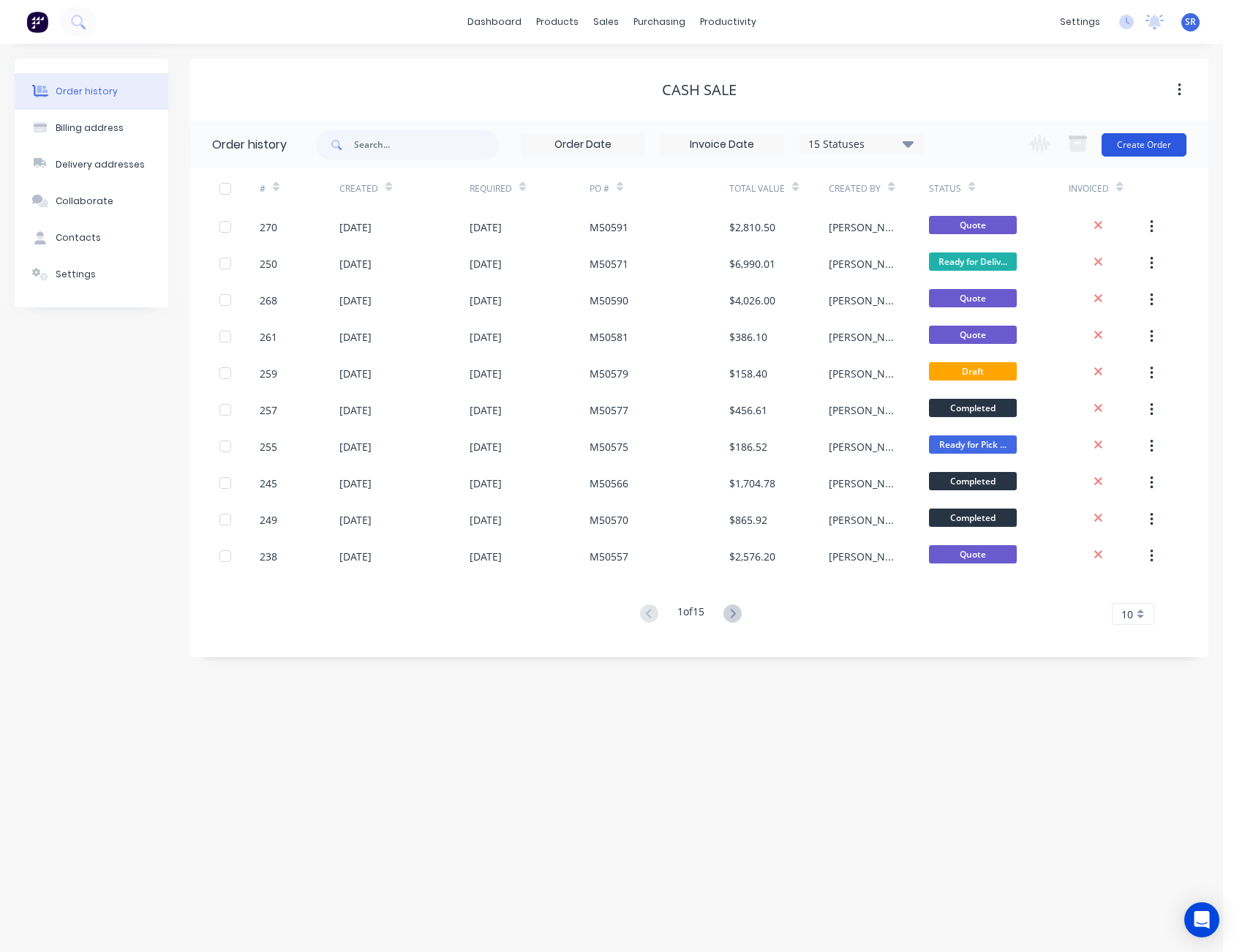
click at [1168, 142] on button "Create Order" at bounding box center [1144, 145] width 85 height 23
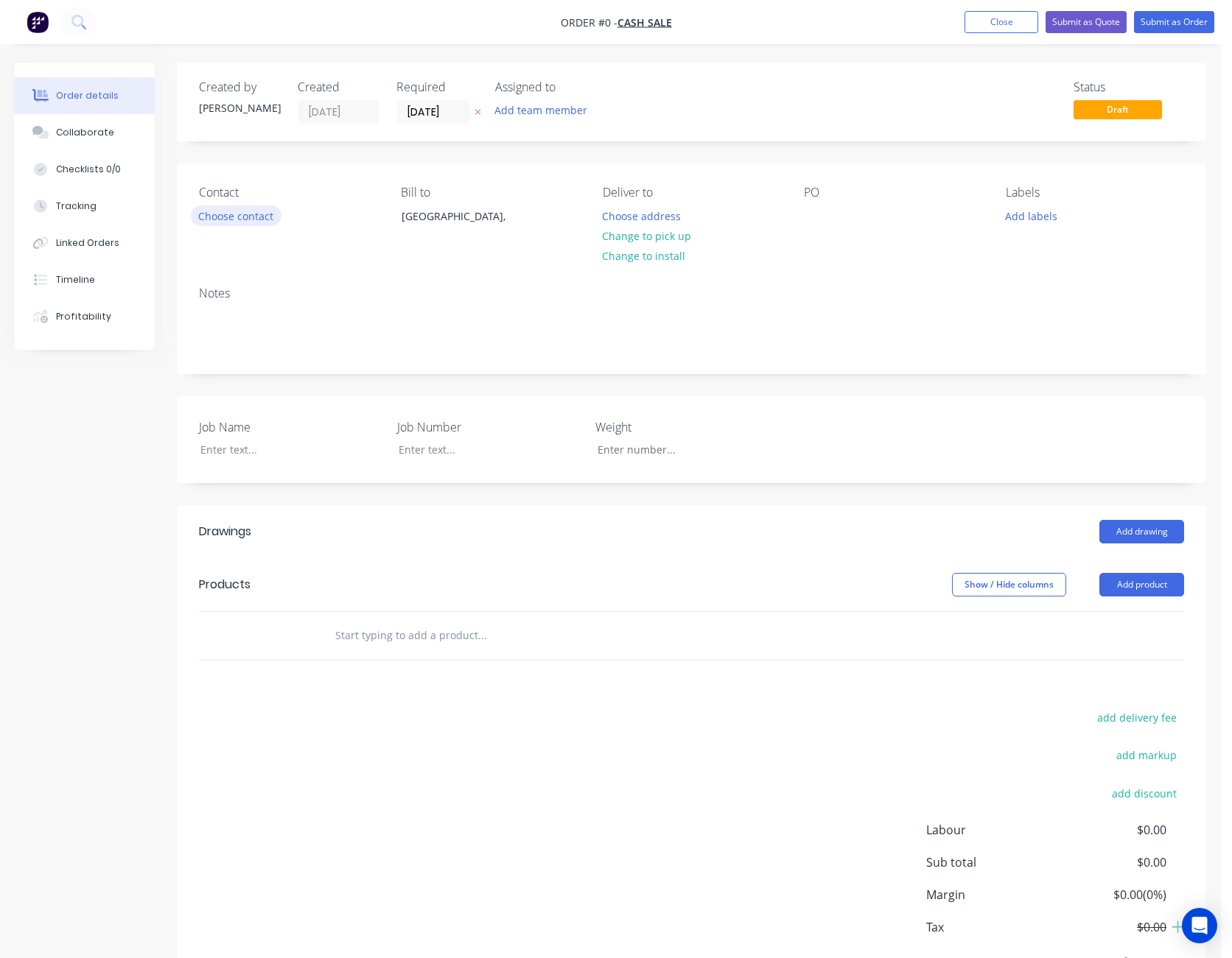
click at [247, 214] on button "Choose contact" at bounding box center [236, 215] width 90 height 20
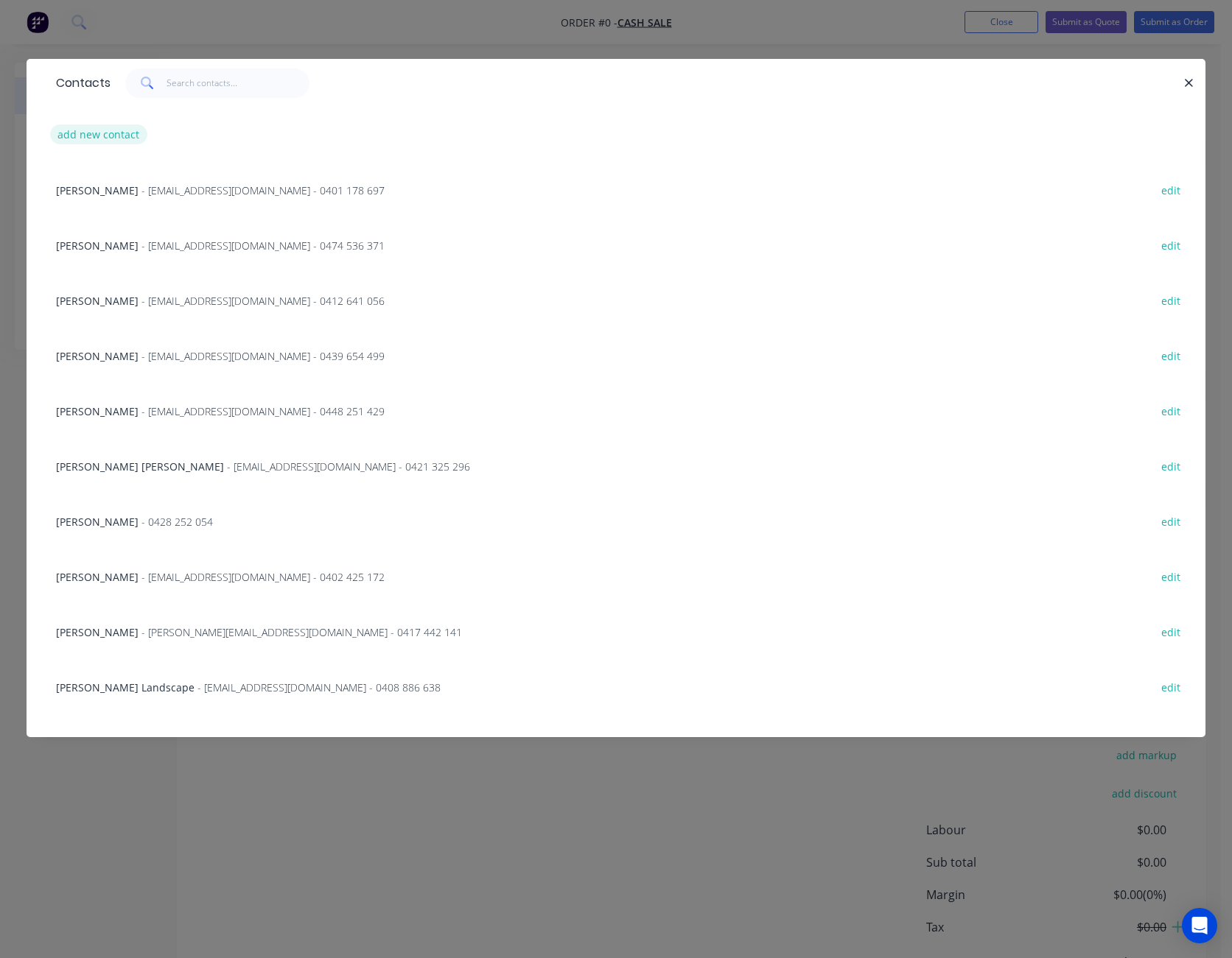
click at [90, 133] on button "add new contact" at bounding box center [99, 134] width 97 height 20
select select "AU"
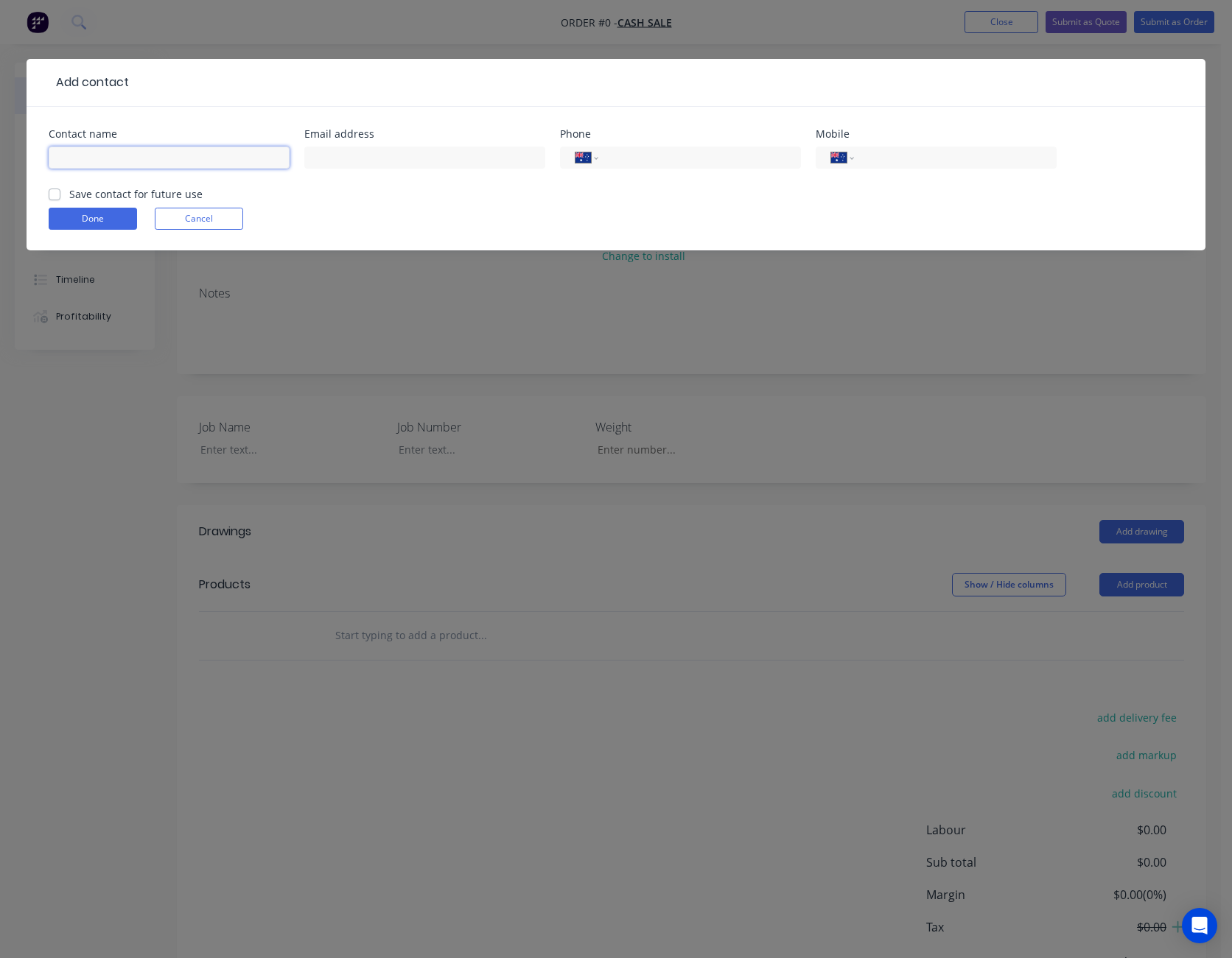
click at [107, 164] on input "text" at bounding box center [169, 157] width 241 height 22
type input "Dada Guilando"
click at [87, 221] on button "Done" at bounding box center [92, 218] width 88 height 22
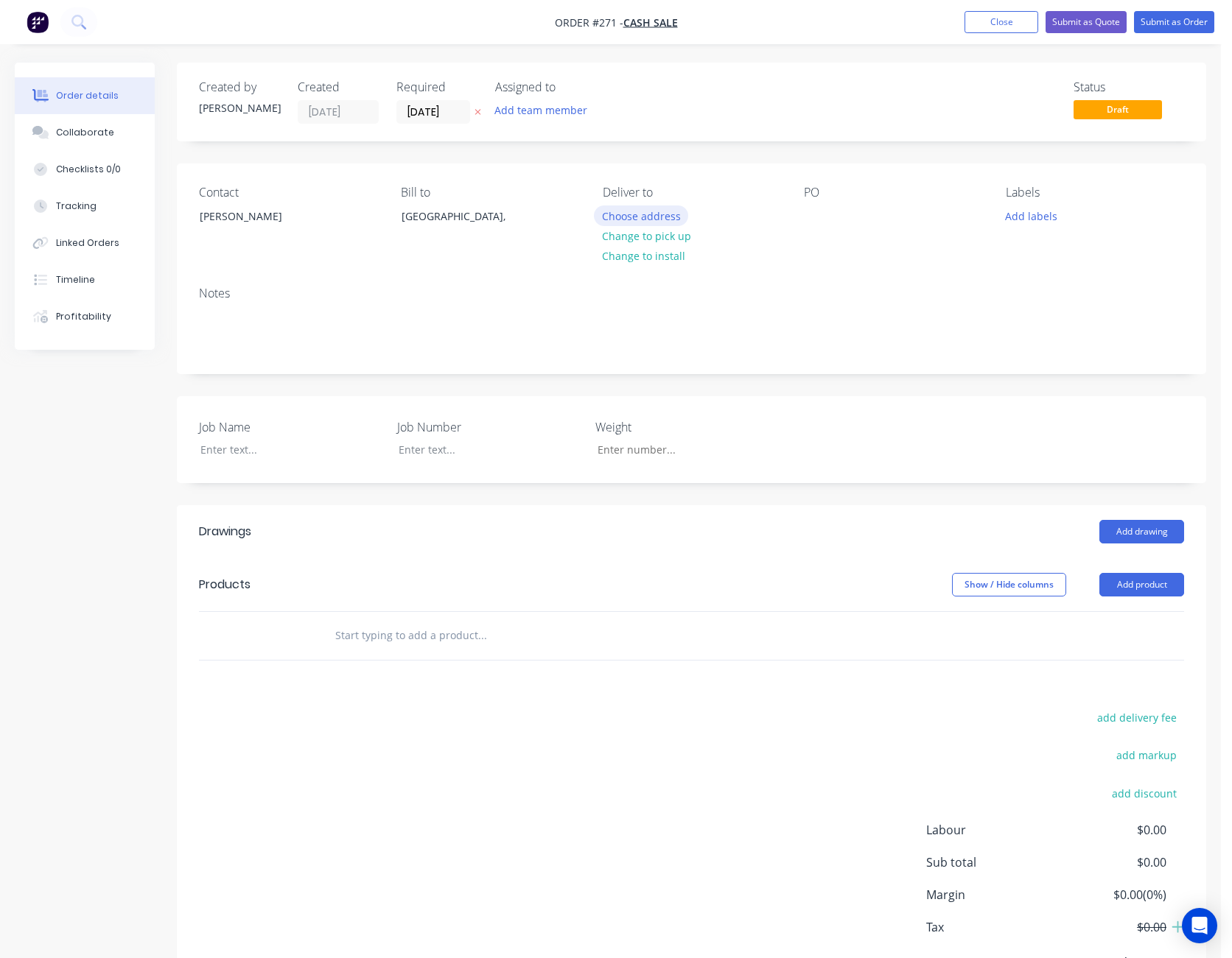
click at [656, 212] on button "Choose address" at bounding box center [640, 215] width 94 height 20
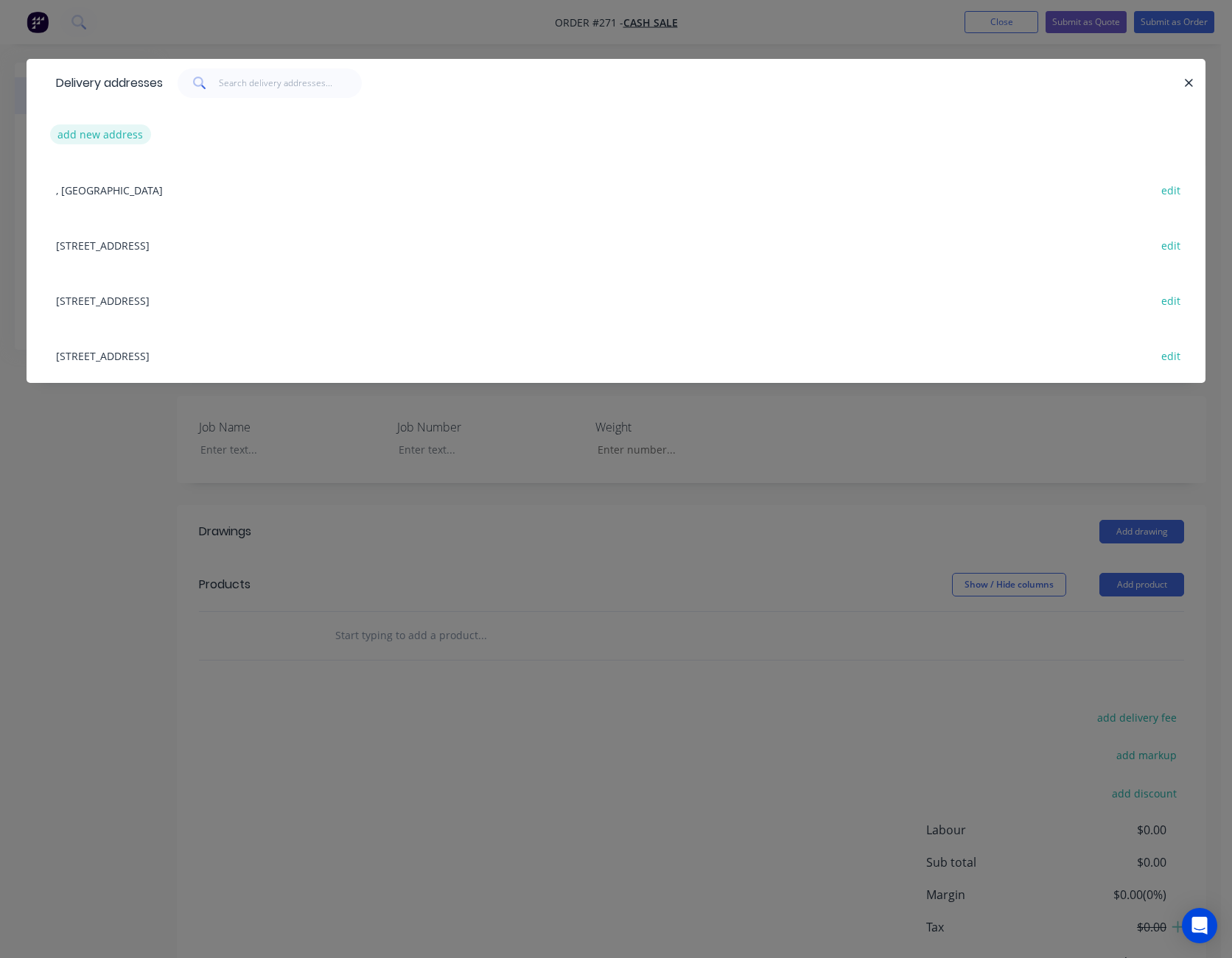
click at [87, 137] on button "add new address" at bounding box center [101, 134] width 101 height 20
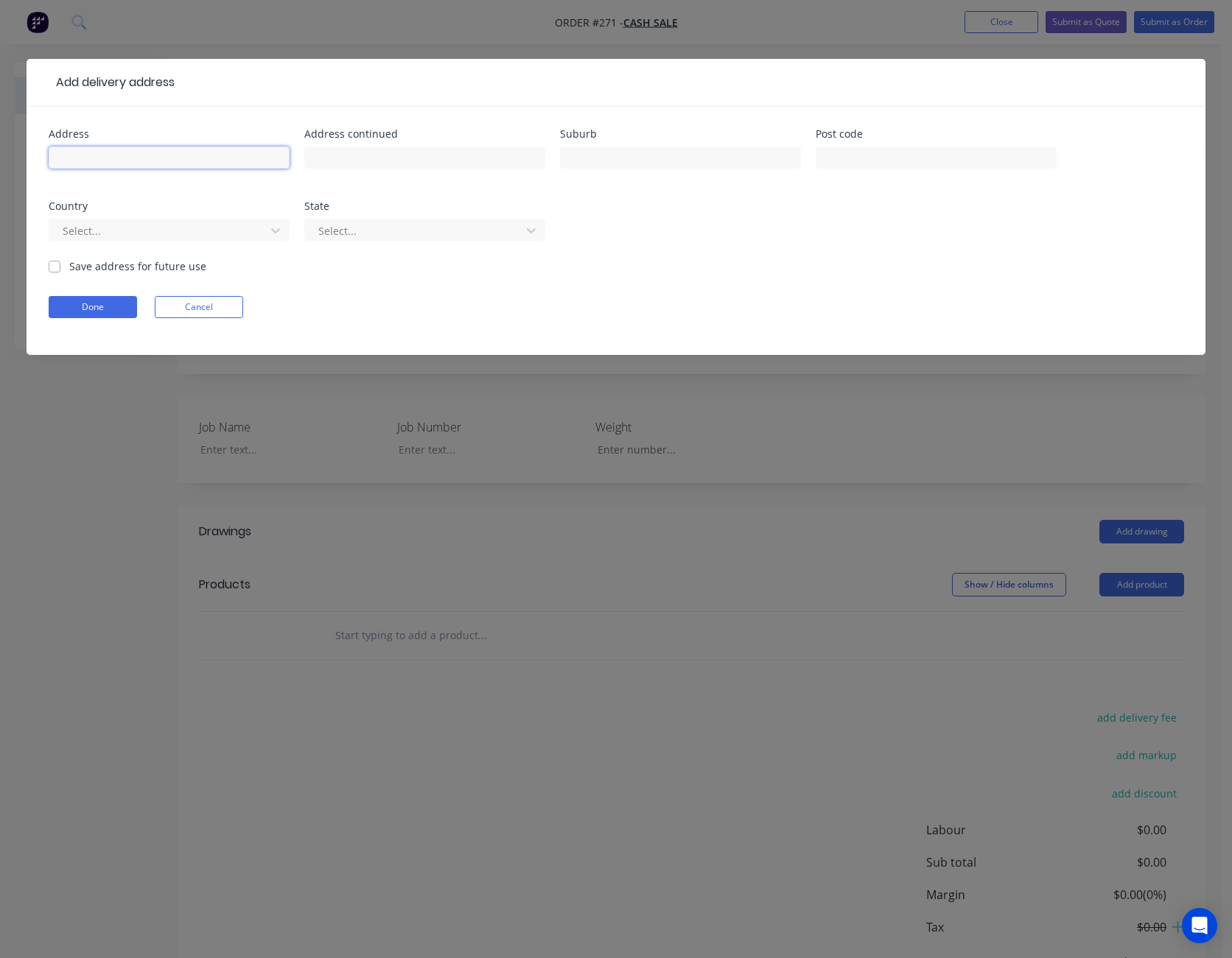
click at [101, 154] on input "text" at bounding box center [169, 157] width 241 height 22
type input "30 Whiteley St"
type input "Wellington"
click at [241, 225] on div at bounding box center [159, 231] width 197 height 18
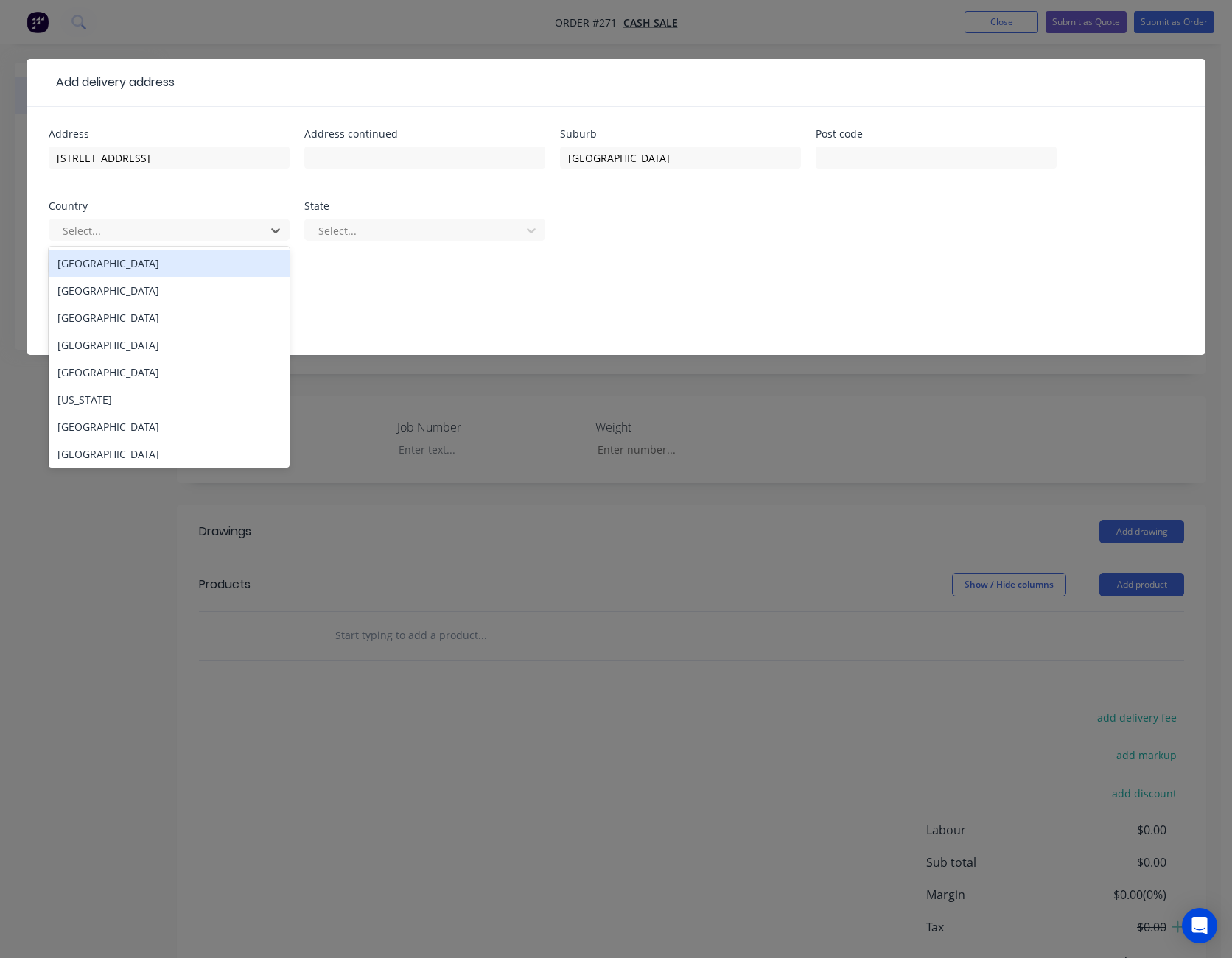
click at [149, 256] on div "[GEOGRAPHIC_DATA]" at bounding box center [169, 263] width 241 height 27
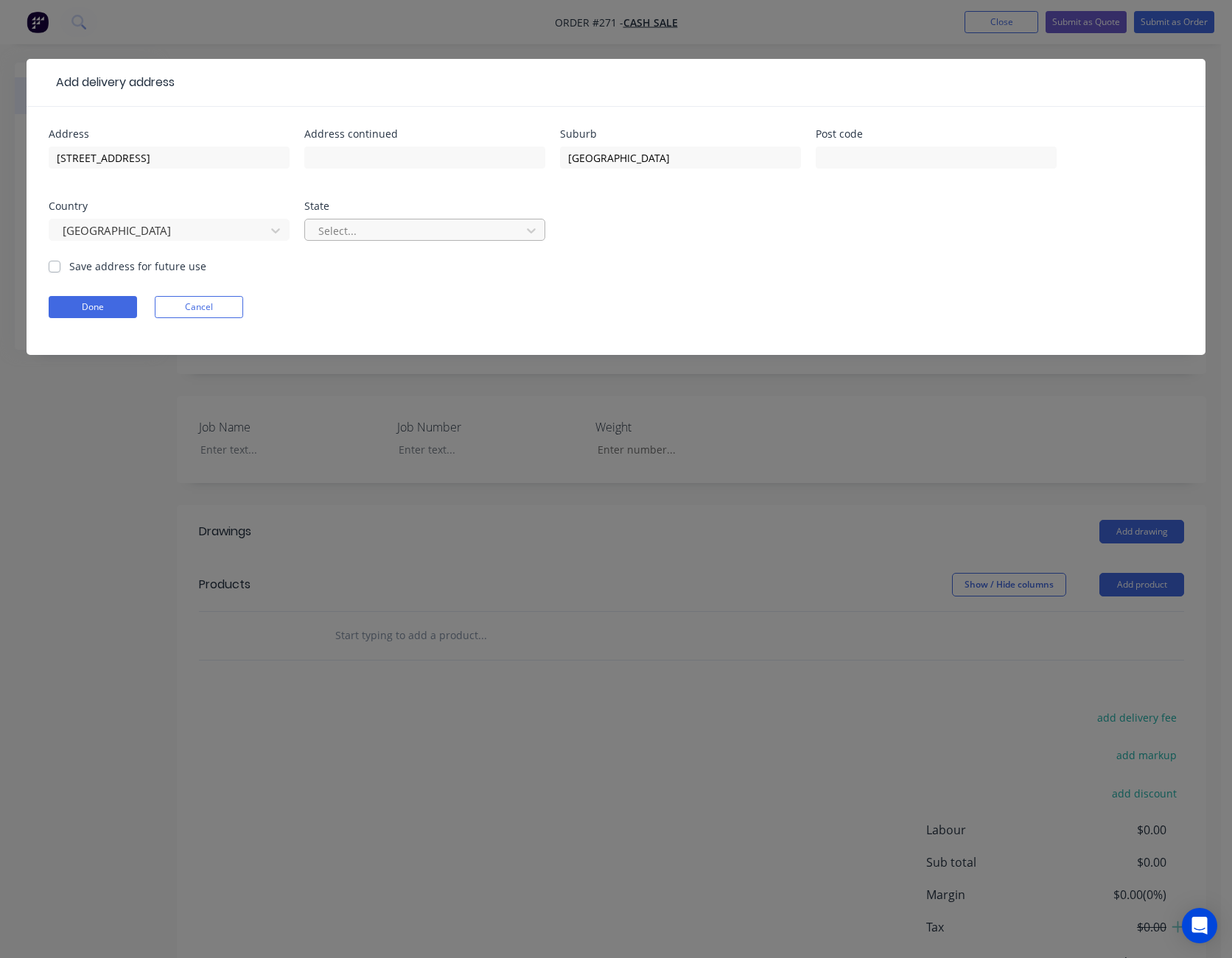
click at [359, 235] on div at bounding box center [415, 231] width 197 height 18
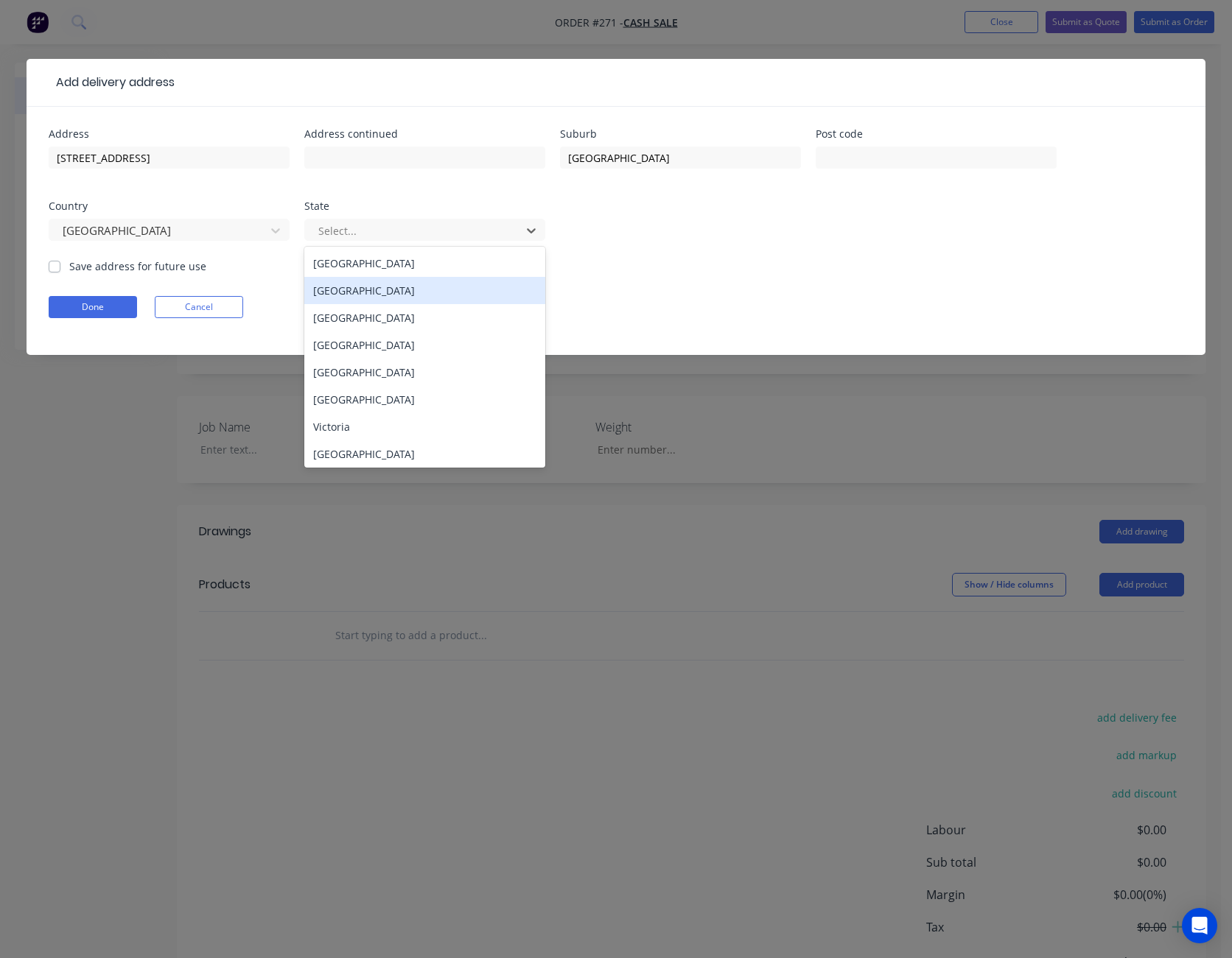
click at [364, 290] on div "[GEOGRAPHIC_DATA]" at bounding box center [425, 291] width 241 height 27
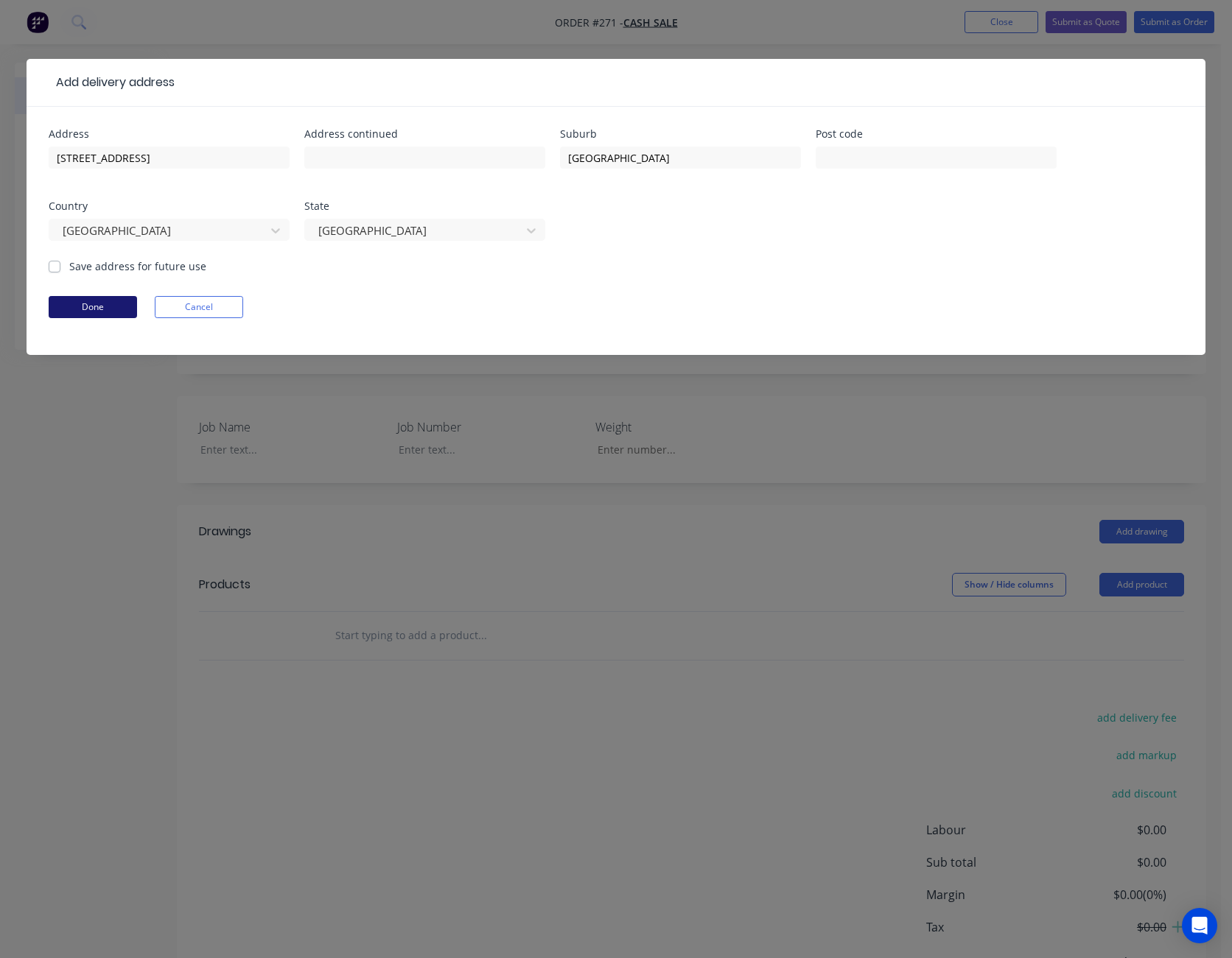
click at [108, 307] on button "Done" at bounding box center [92, 306] width 88 height 22
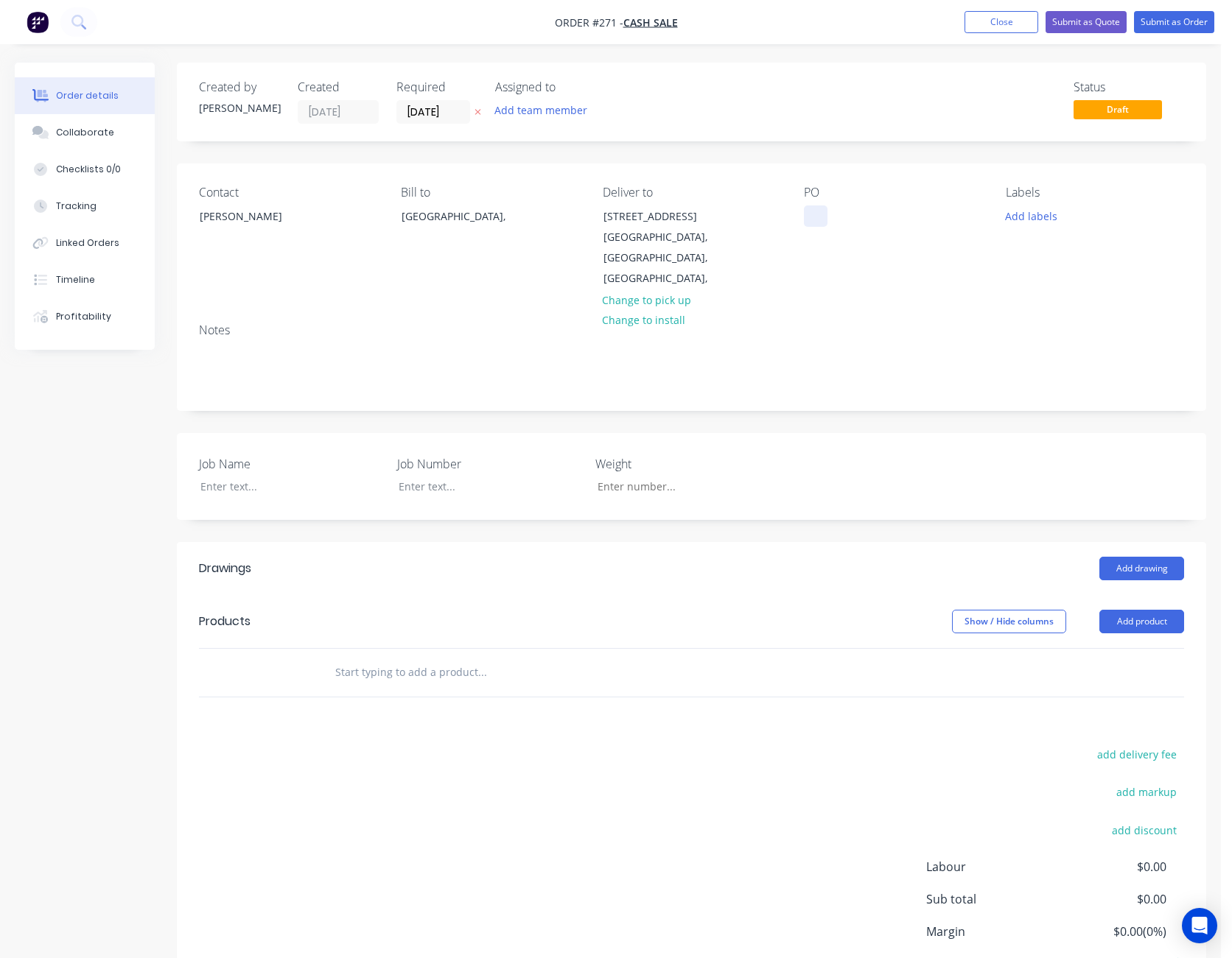
click at [813, 215] on div at bounding box center [815, 216] width 23 height 21
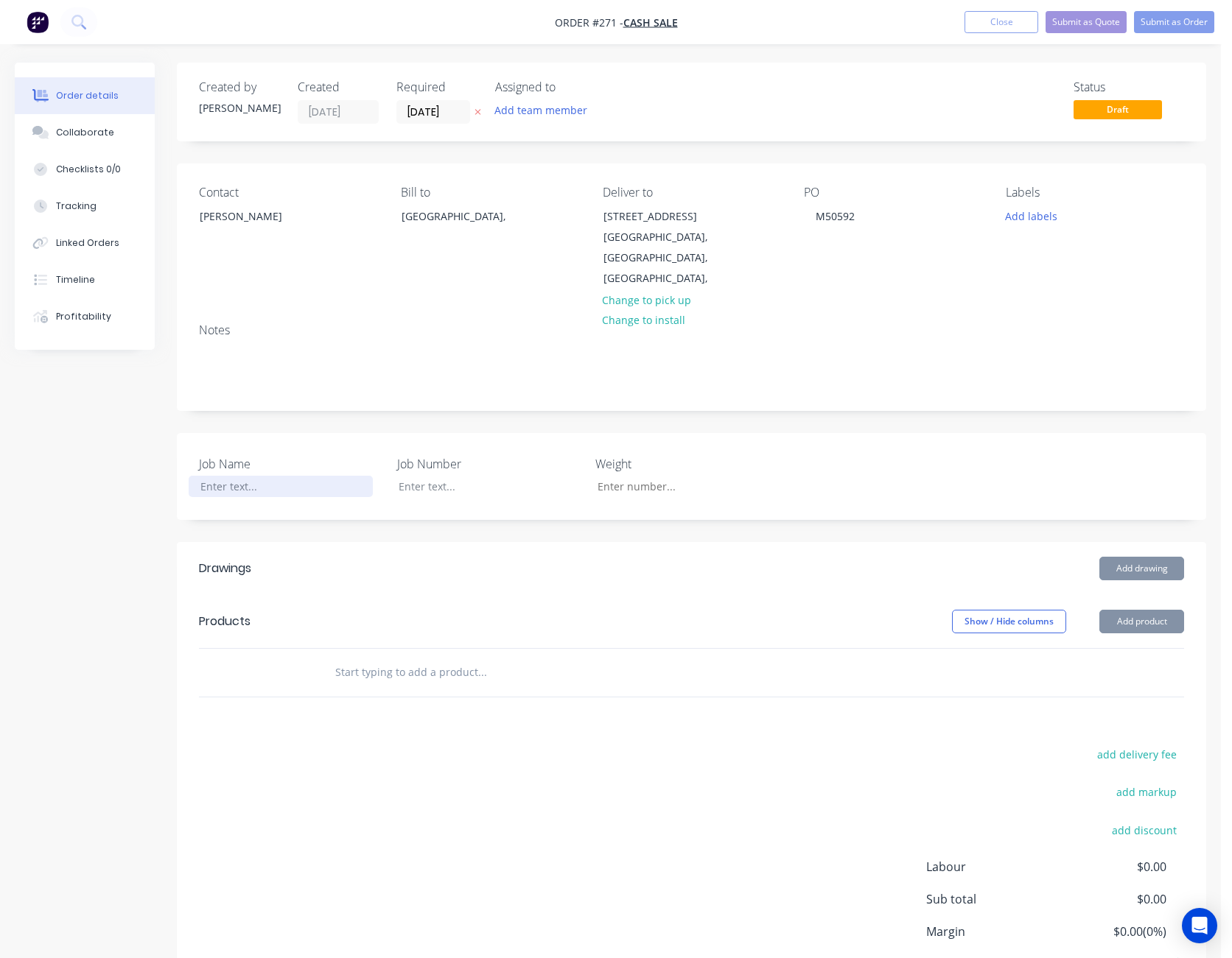
click at [207, 476] on div at bounding box center [280, 487] width 184 height 21
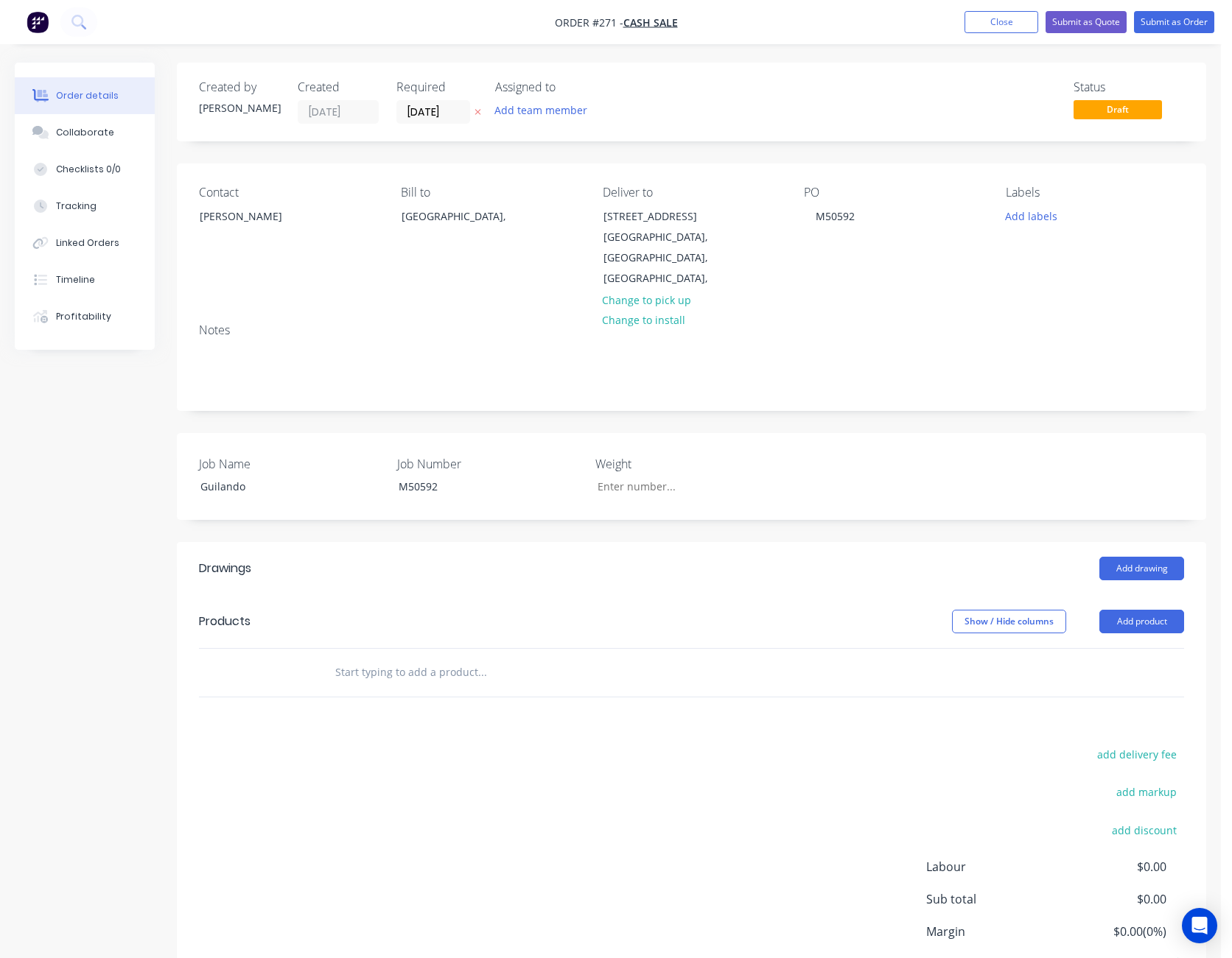
click at [665, 749] on div "add delivery fee add markup add discount Labour $0.00 Sub total $0.00 Margin $0…" at bounding box center [691, 886] width 985 height 284
click at [1133, 610] on button "Add product" at bounding box center [1141, 622] width 84 height 23
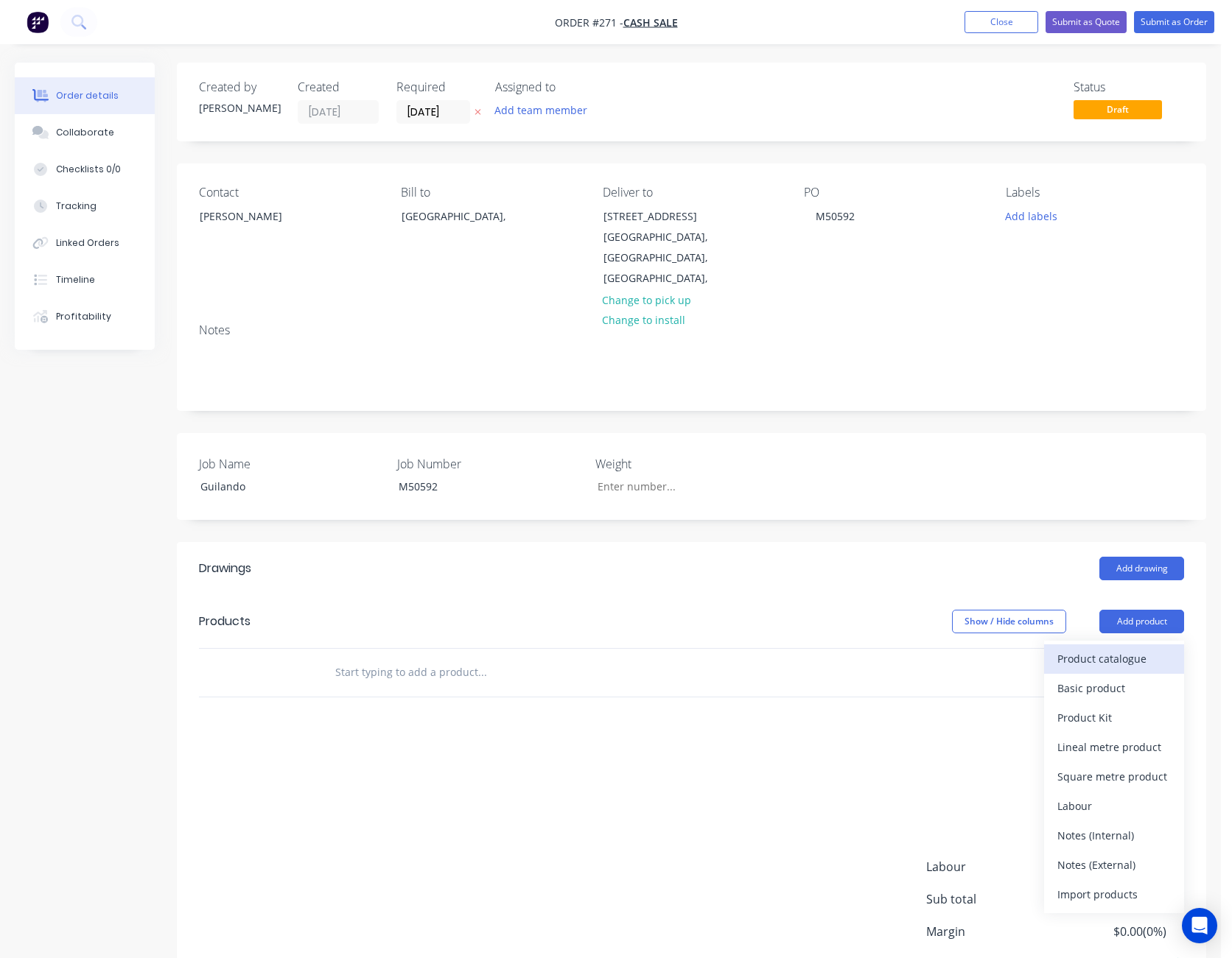
click at [1127, 648] on div "Product catalogue" at bounding box center [1114, 658] width 113 height 21
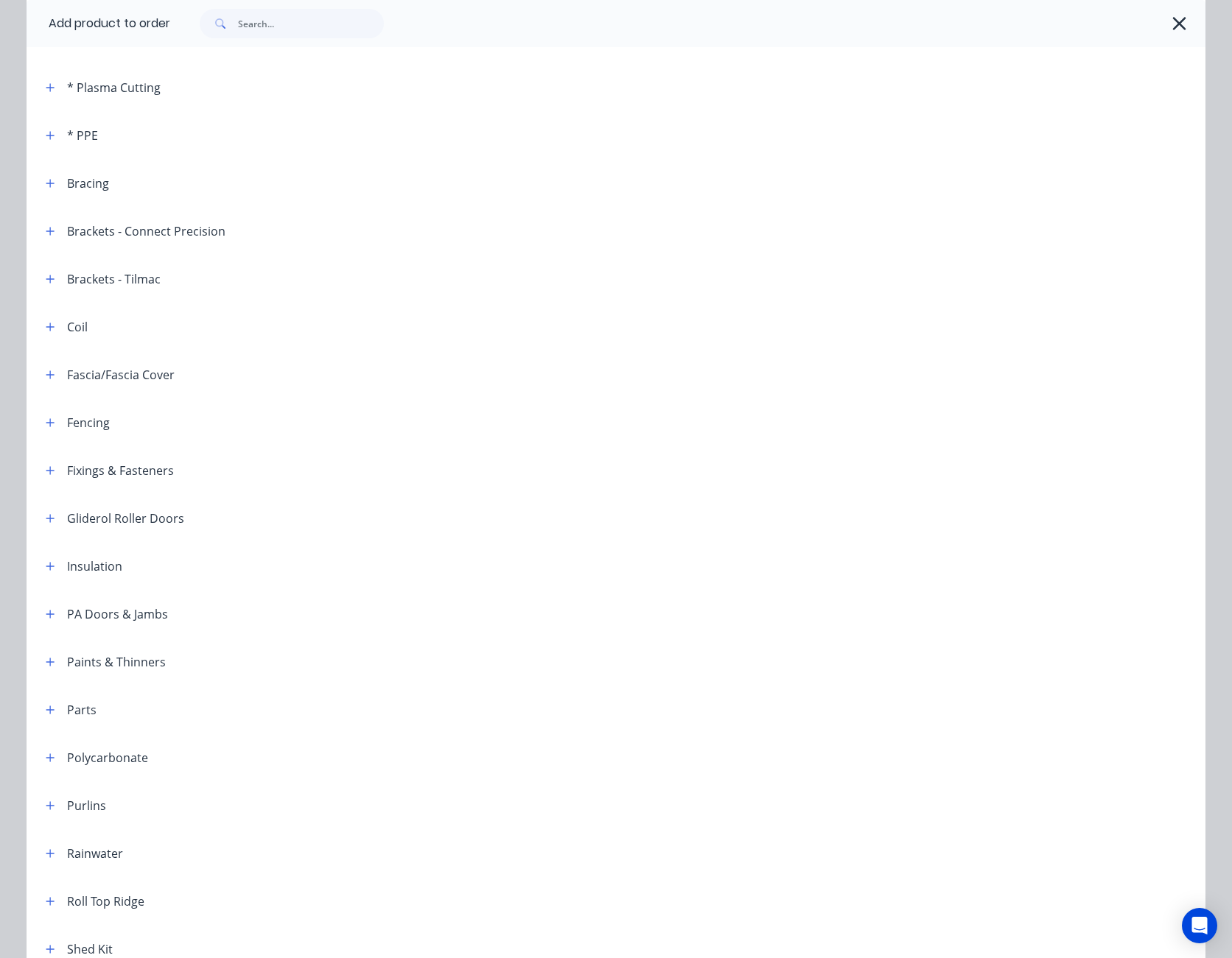
scroll to position [221, 0]
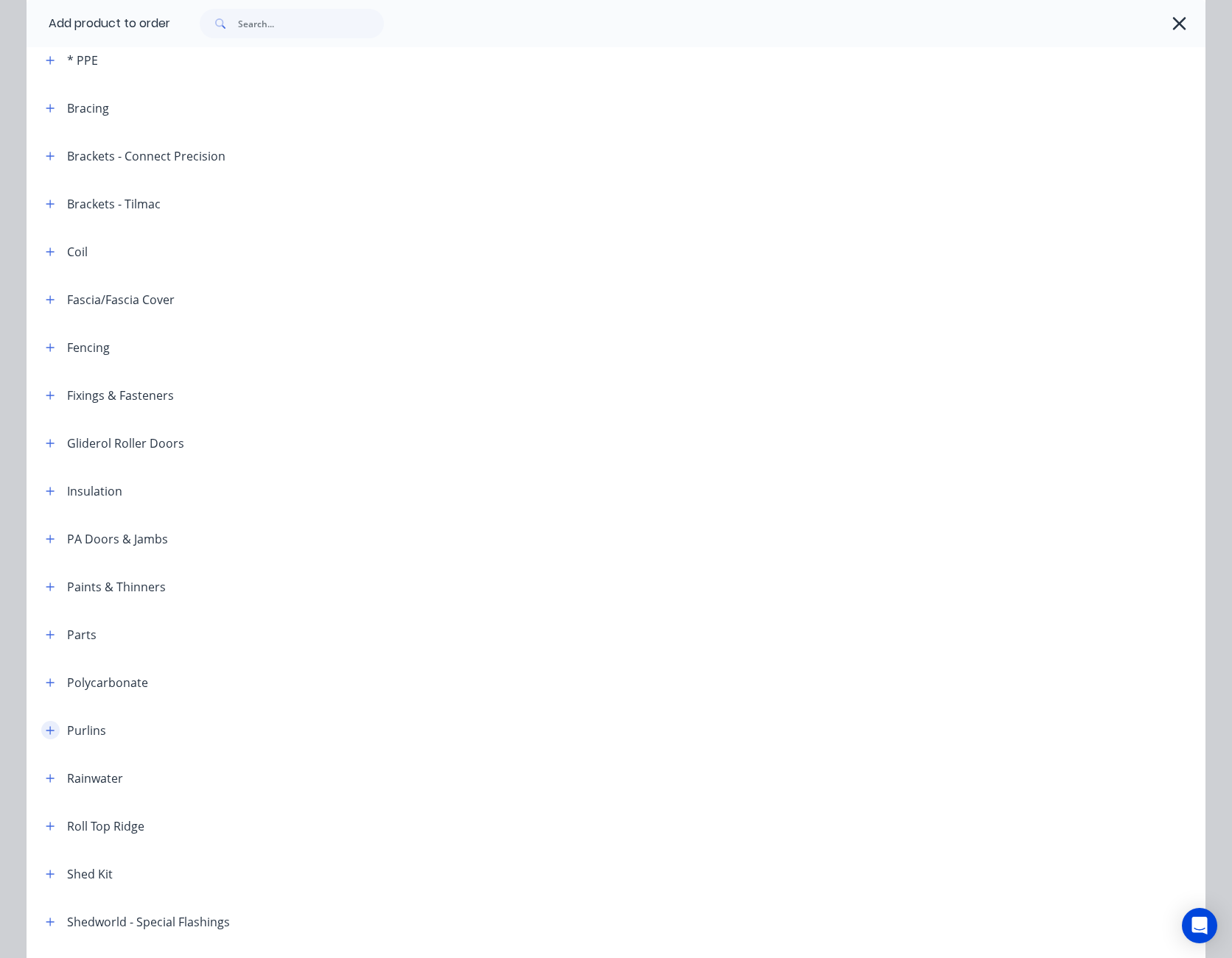
drag, startPoint x: 44, startPoint y: 726, endPoint x: 49, endPoint y: 734, distance: 9.4
click at [46, 730] on icon "button" at bounding box center [49, 730] width 9 height 11
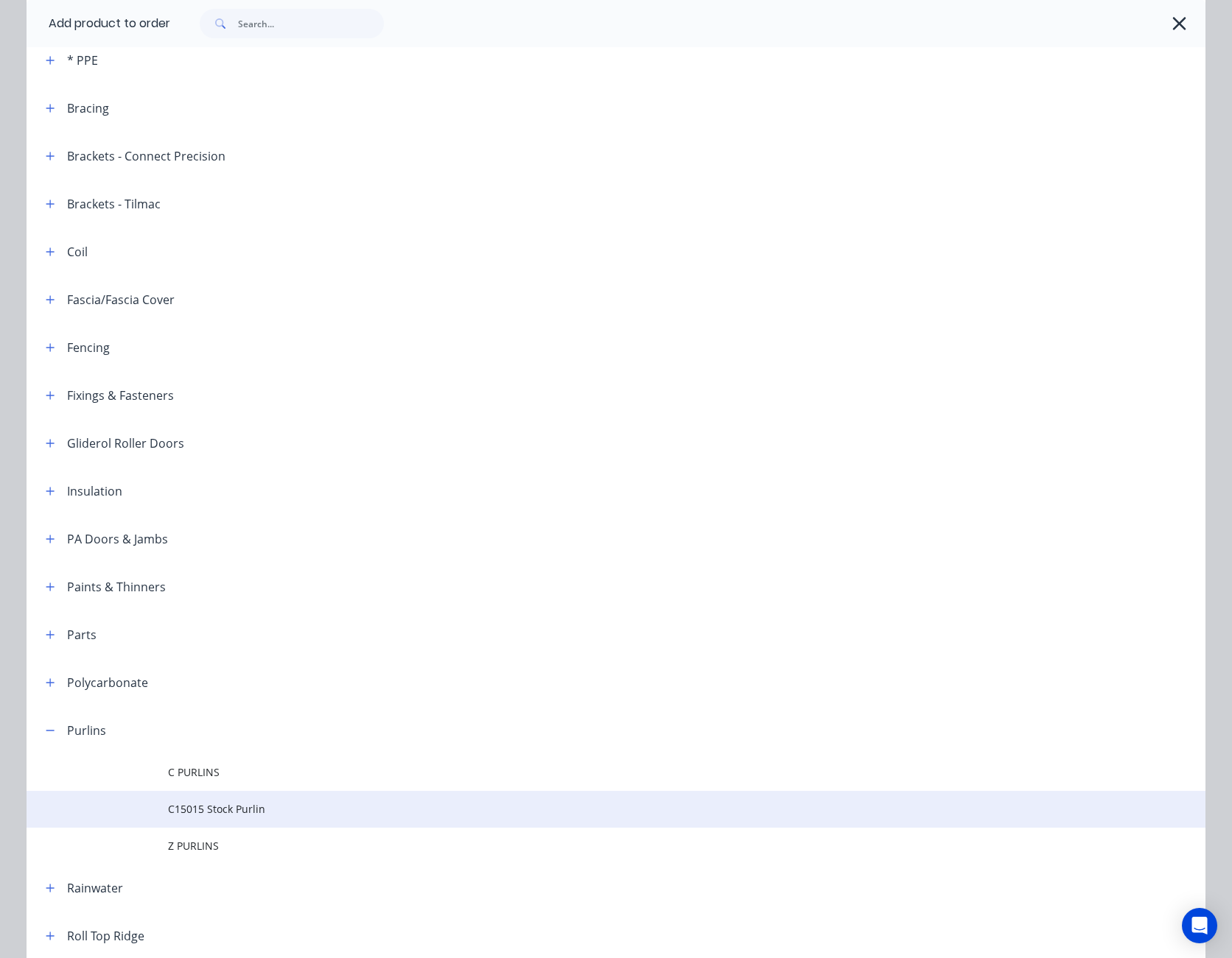
click at [216, 800] on td "C15015 Stock Purlin" at bounding box center [686, 810] width 1037 height 37
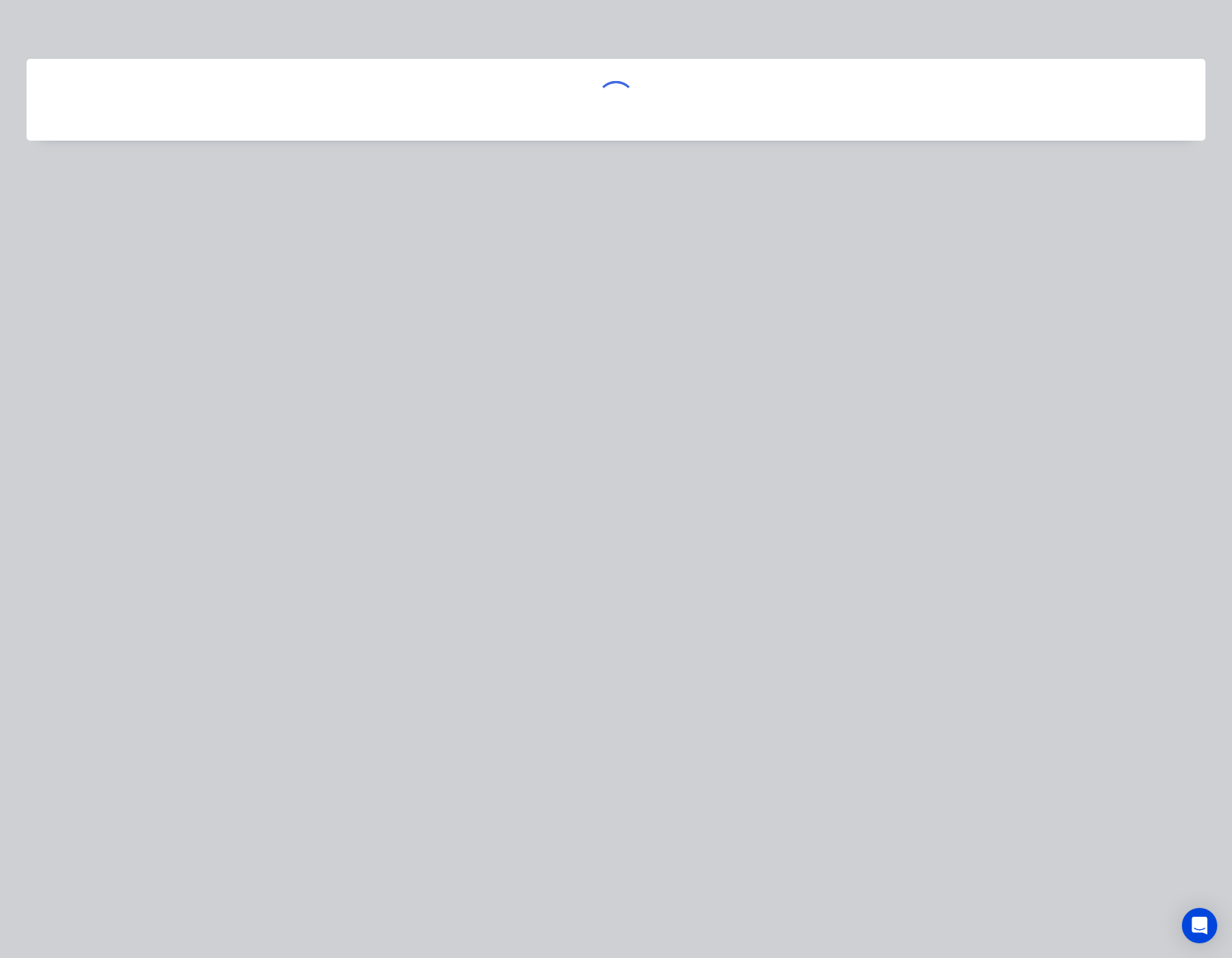
scroll to position [0, 0]
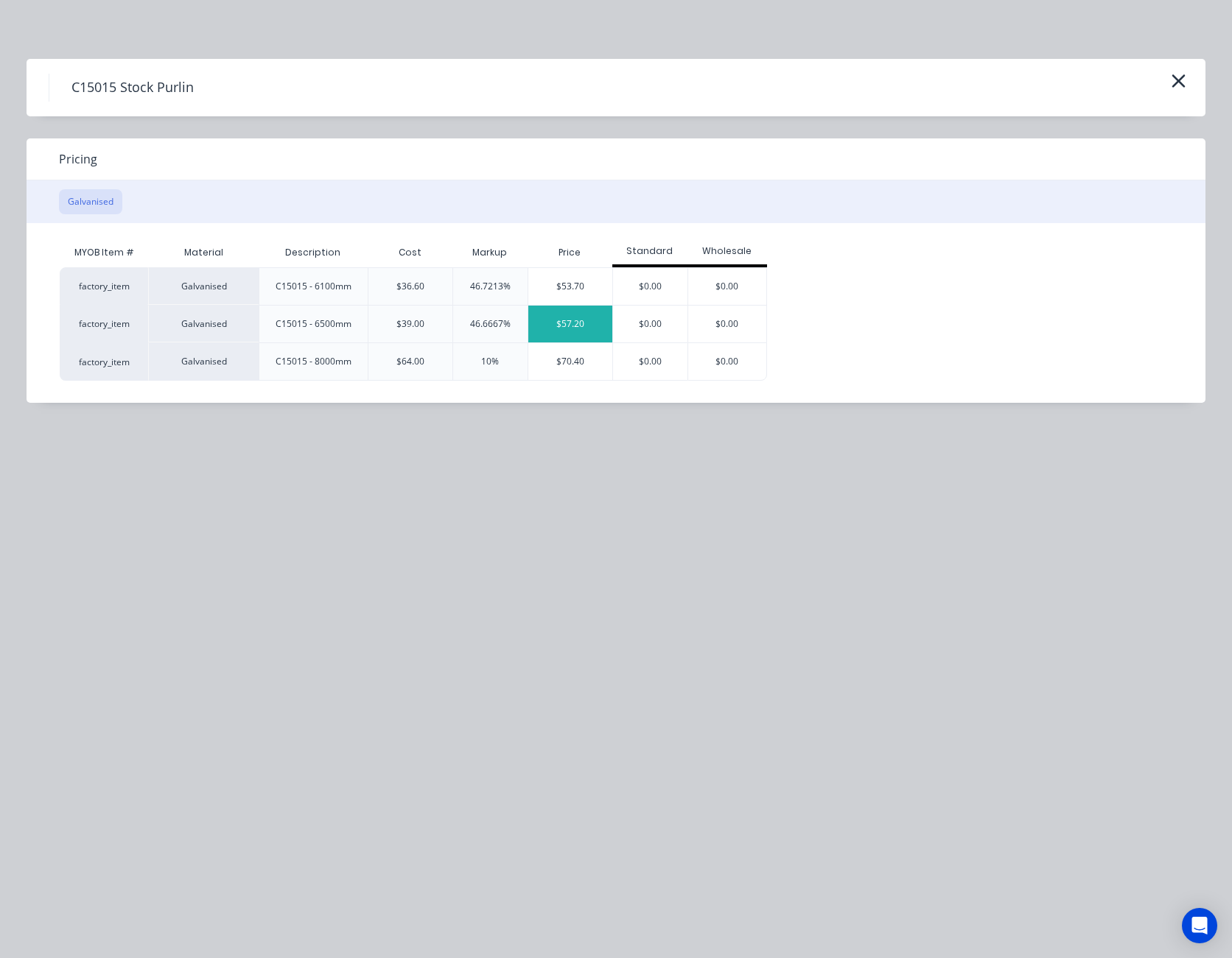
click at [569, 312] on div "$57.20" at bounding box center [569, 324] width 84 height 37
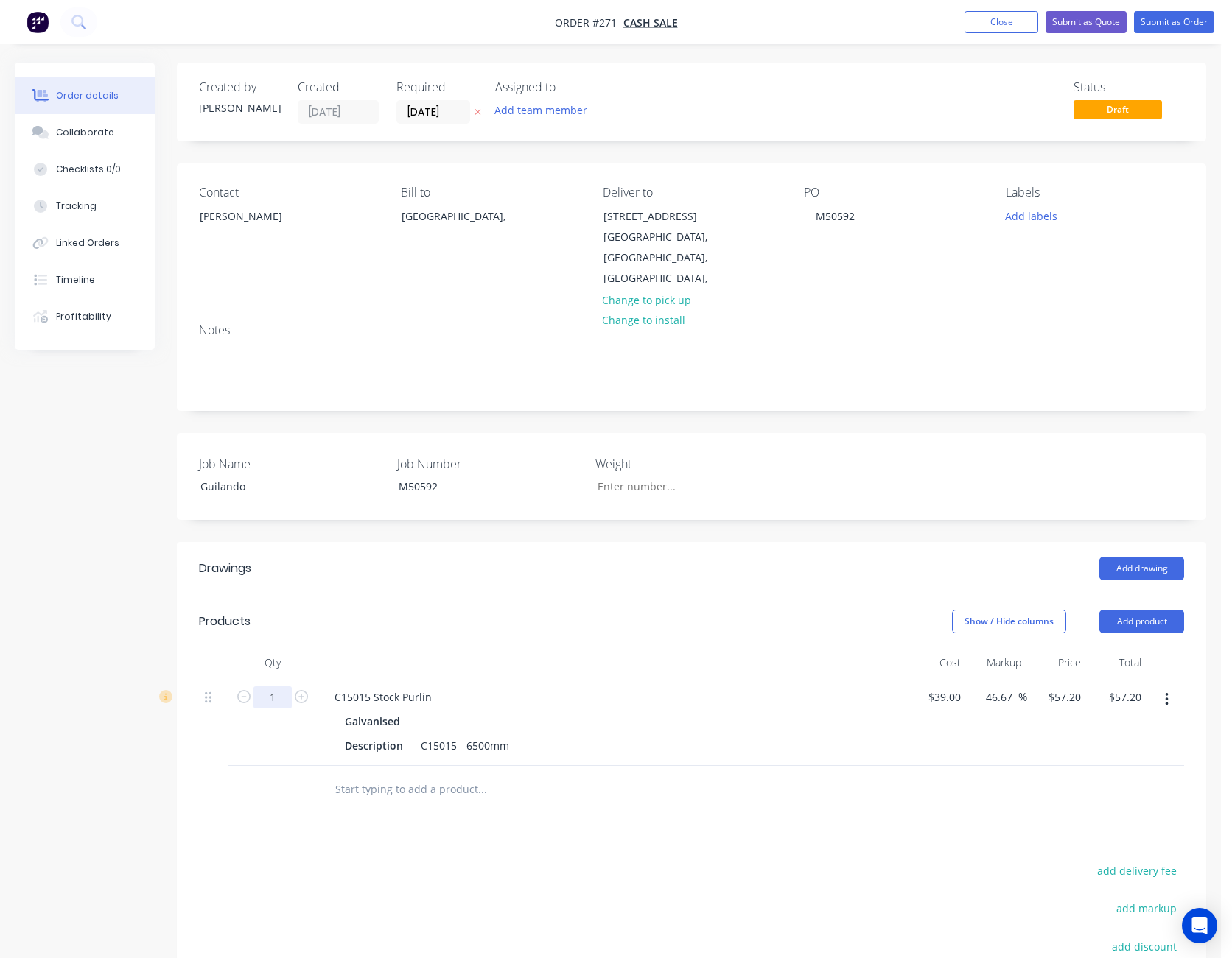
click at [277, 687] on input "1" at bounding box center [272, 697] width 38 height 22
type input "20"
type input "$1,144.00"
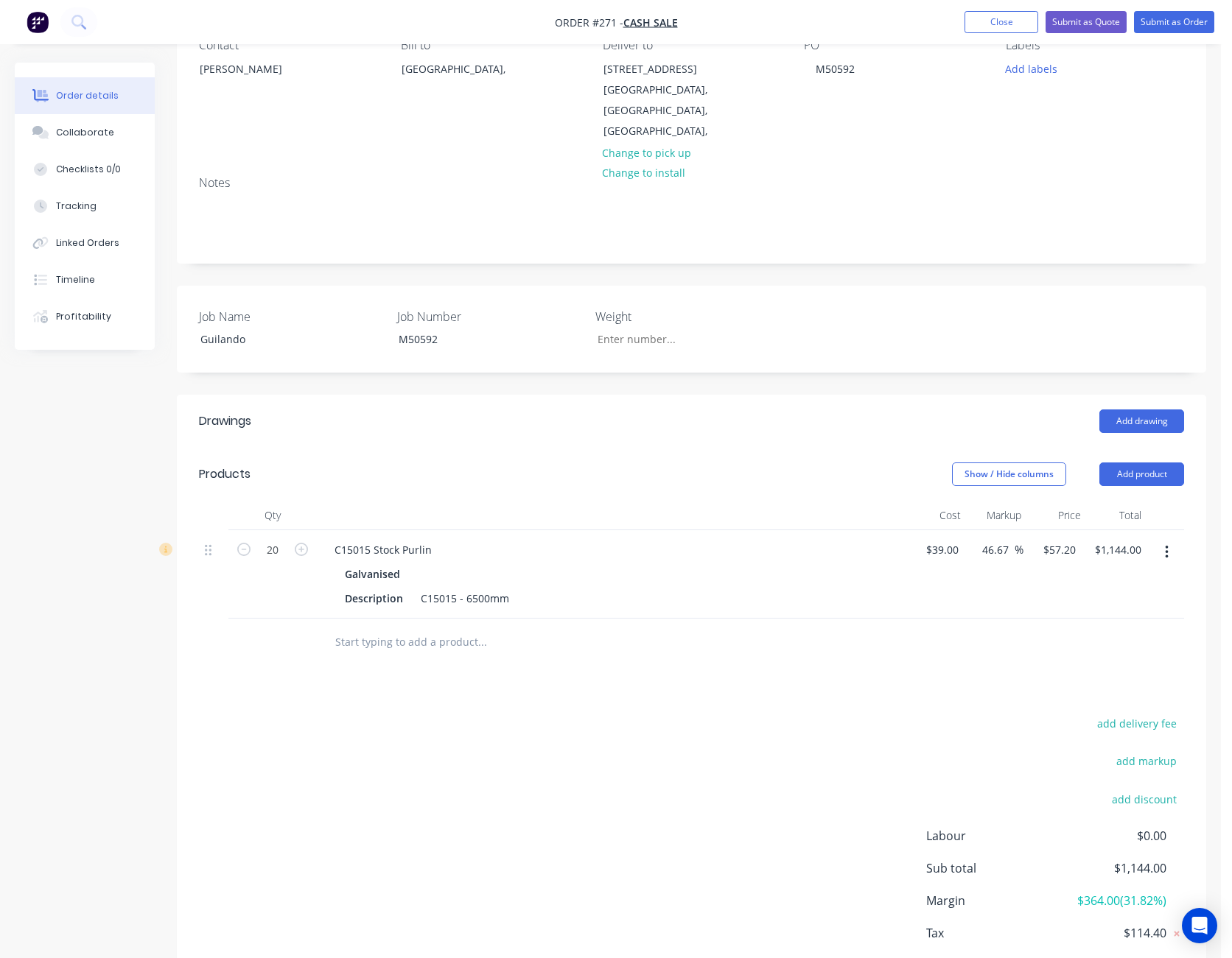
scroll to position [210, 0]
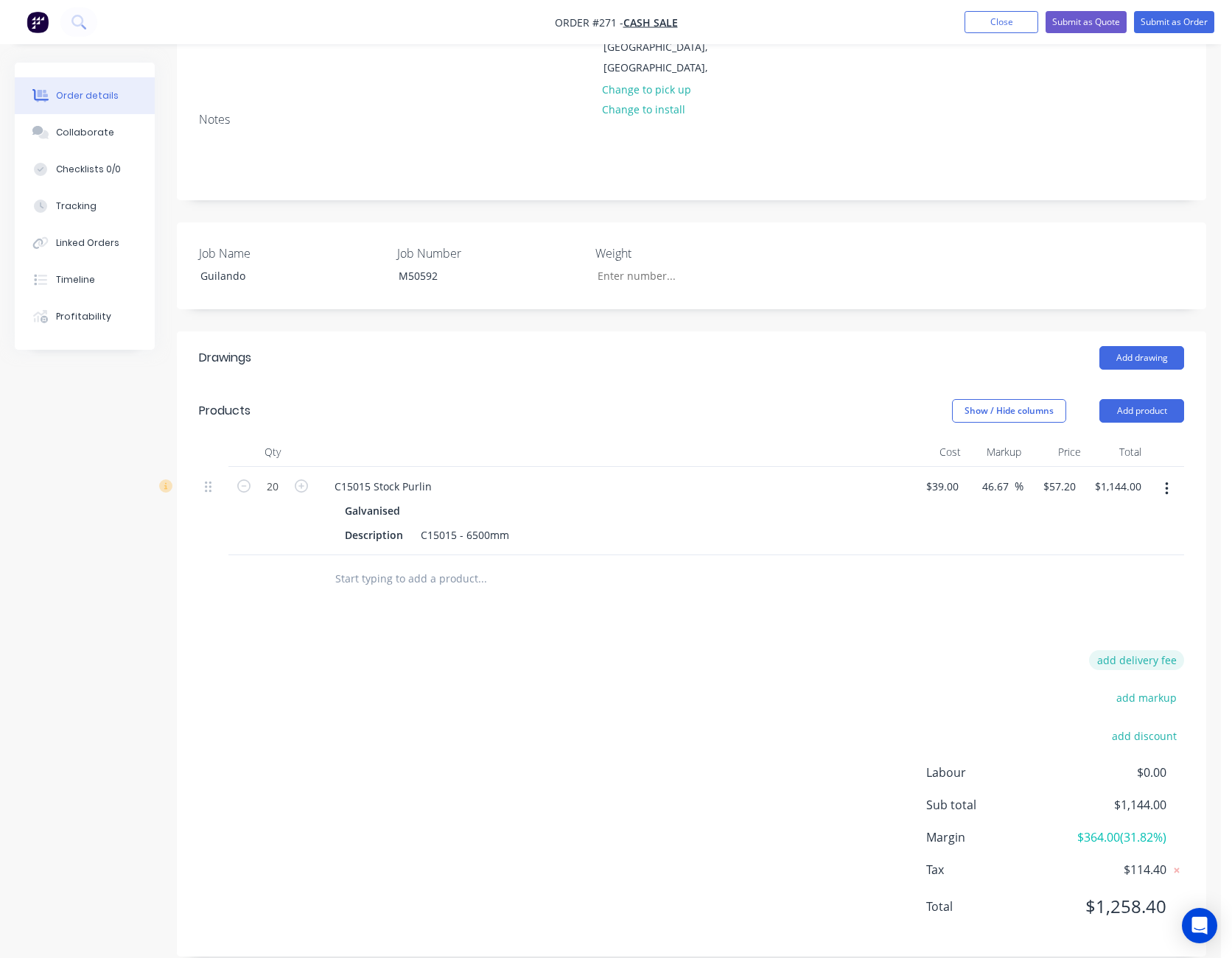
click at [1151, 651] on button "add delivery fee" at bounding box center [1136, 660] width 95 height 20
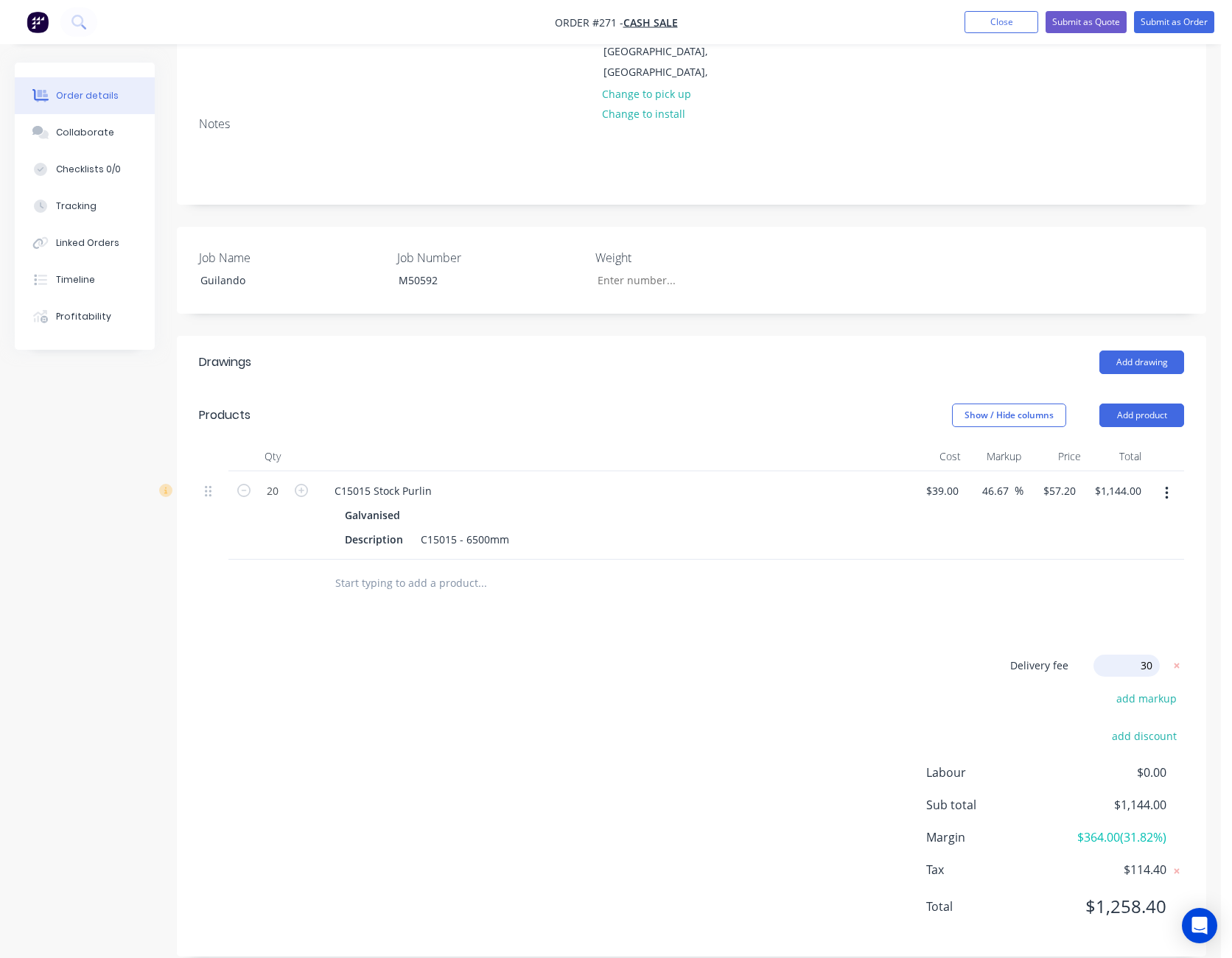
type input "300"
click input "submit" at bounding box center [0, 0] width 0 height 0
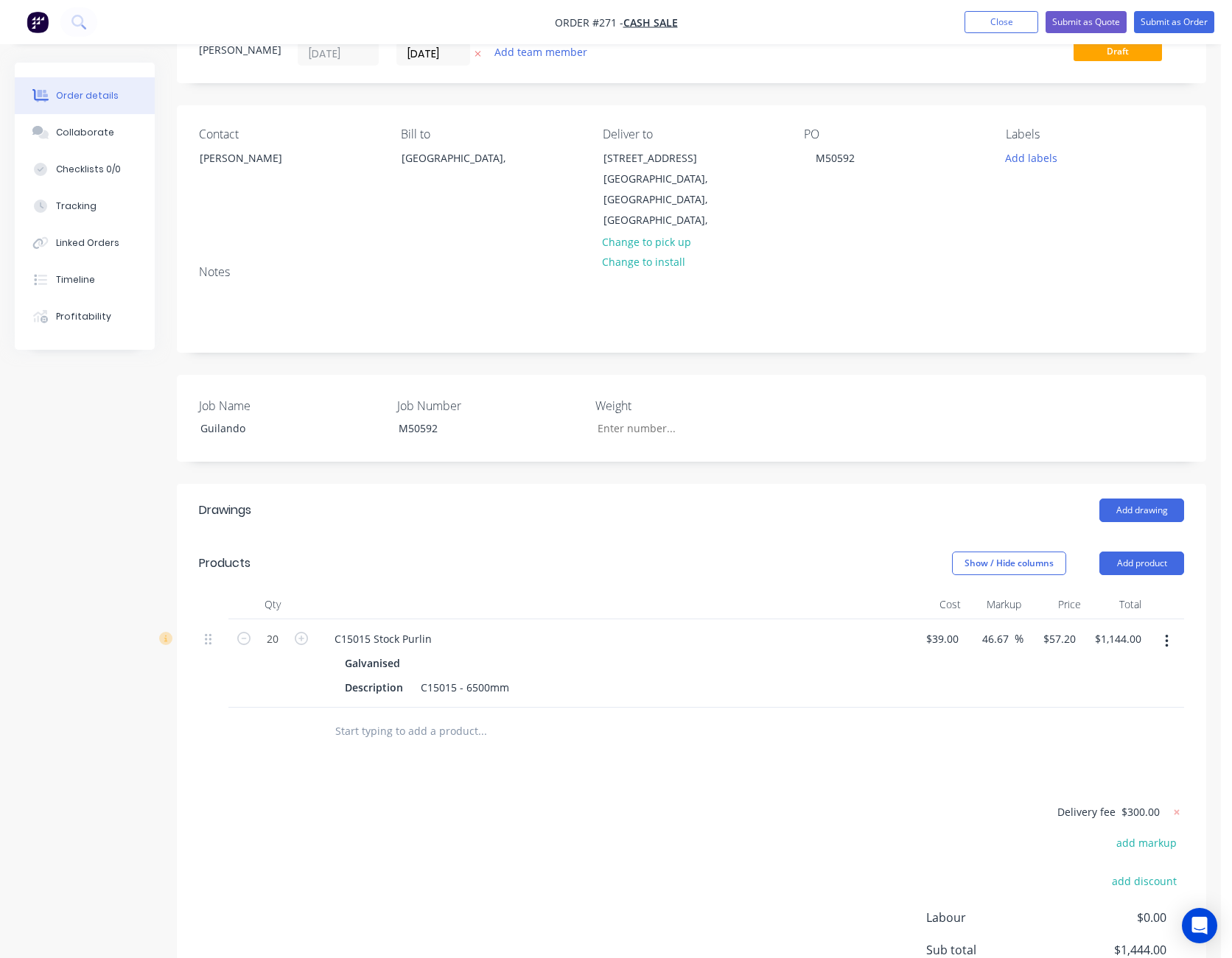
scroll to position [0, 0]
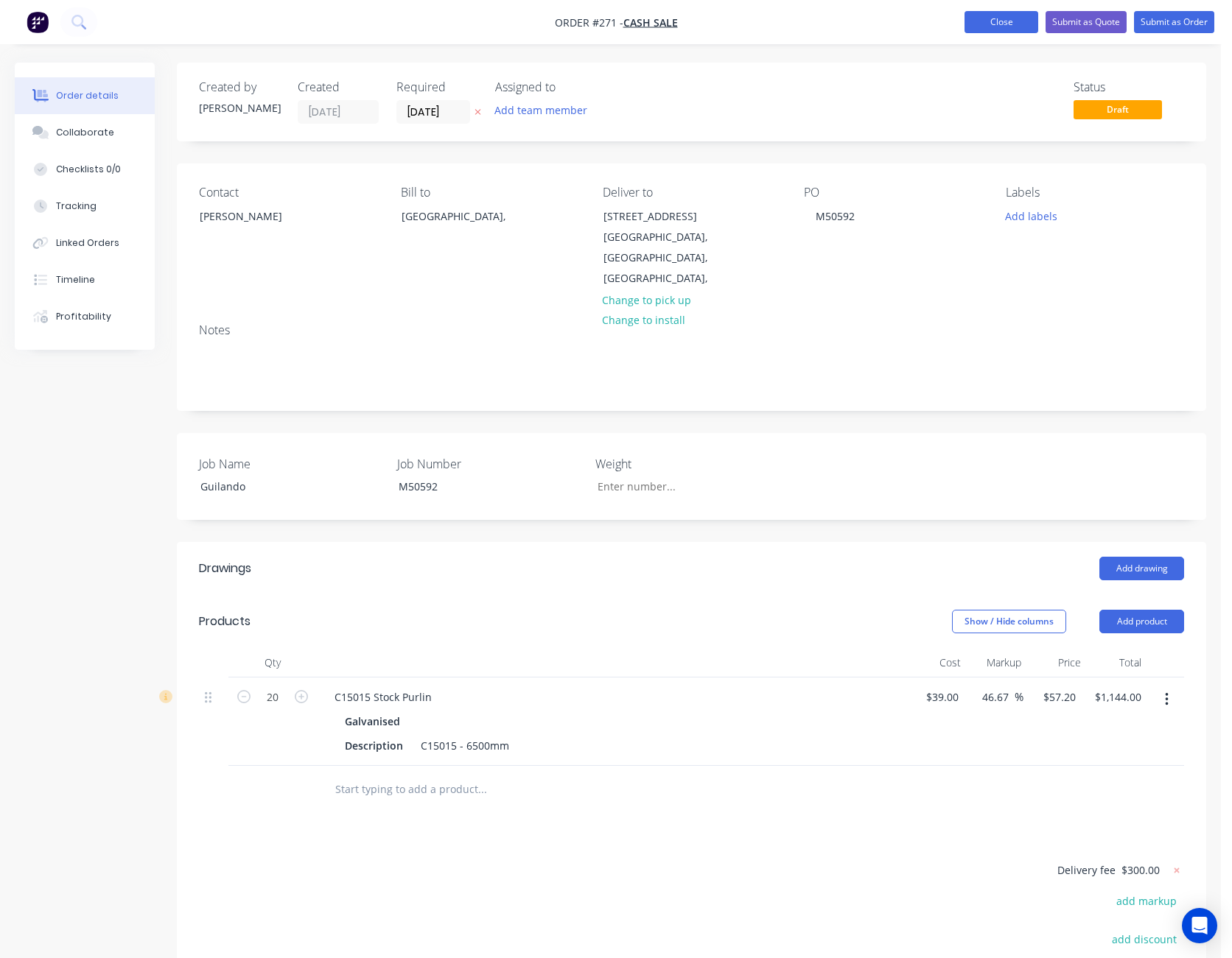
click at [999, 29] on button "Close" at bounding box center [1001, 21] width 74 height 22
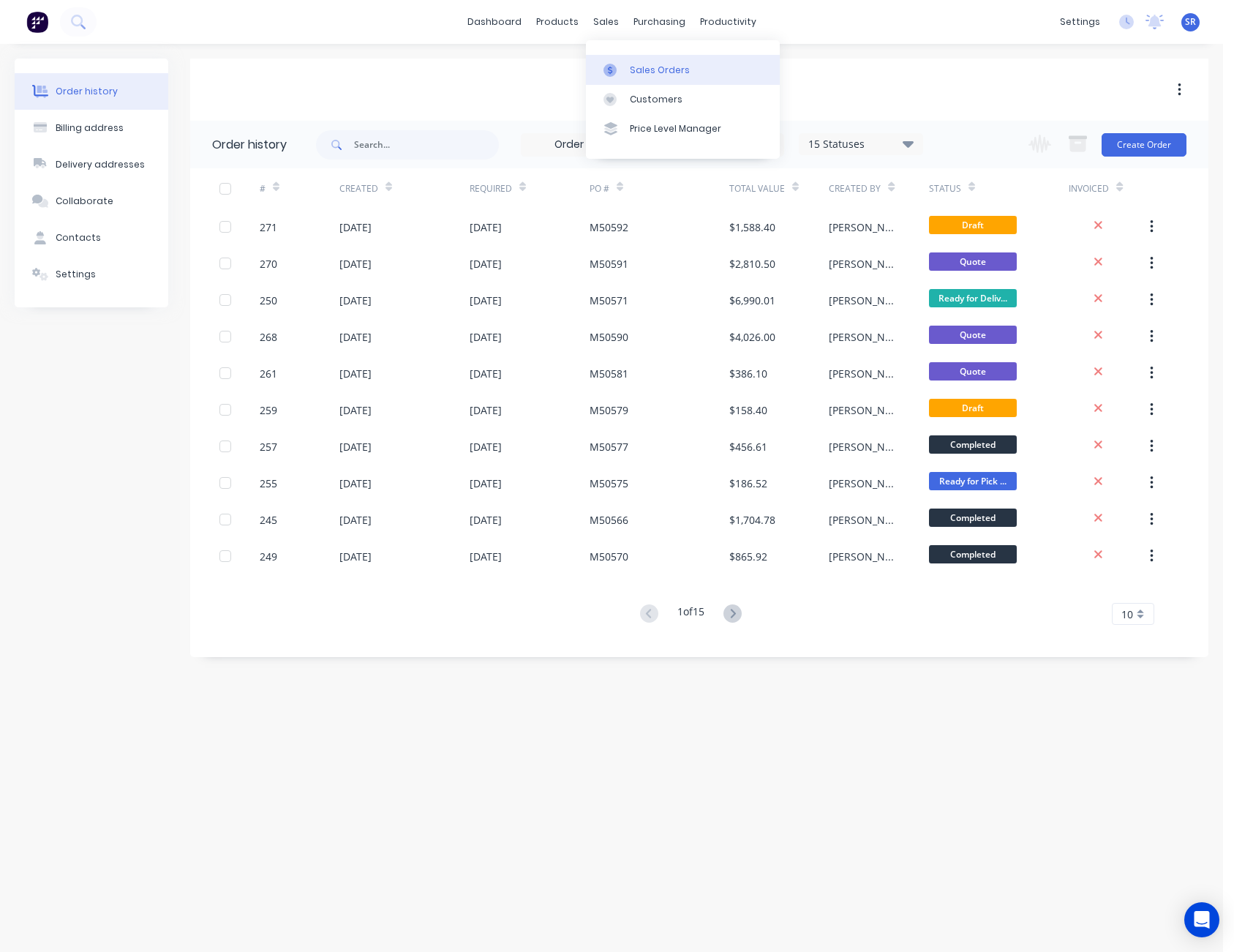
click at [622, 65] on div at bounding box center [614, 70] width 22 height 13
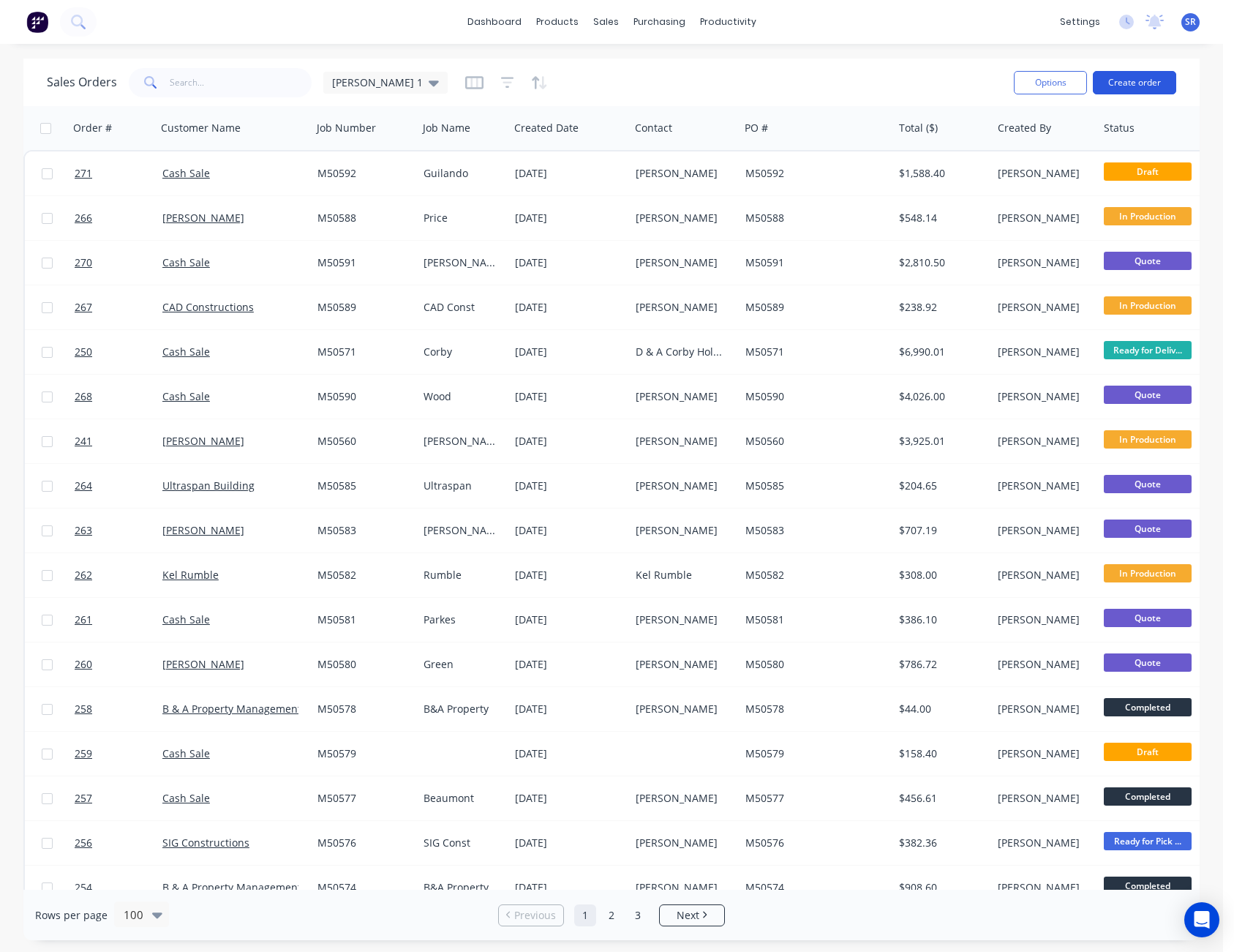
click at [1142, 78] on button "Create order" at bounding box center [1135, 83] width 84 height 23
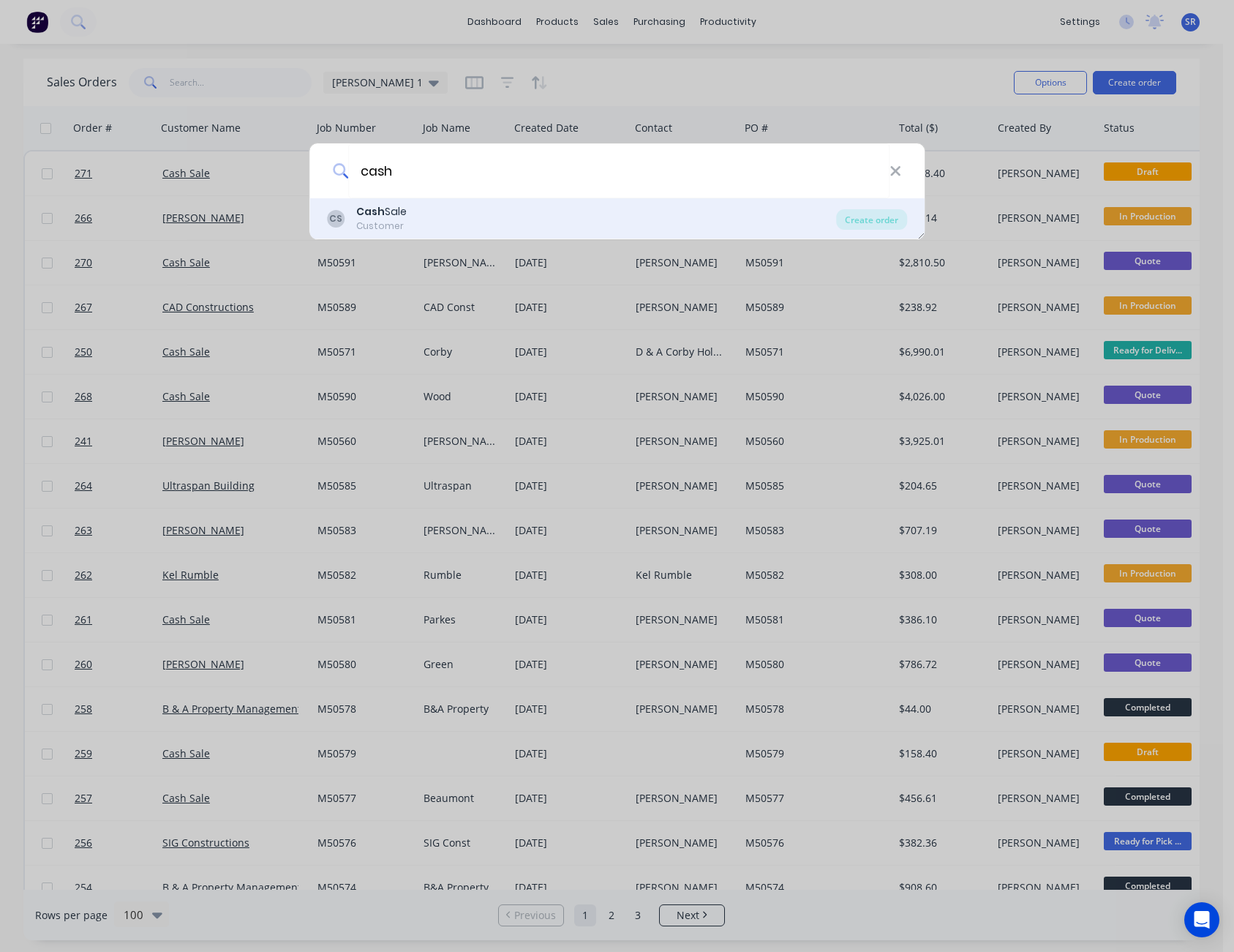
type input "cash"
click at [424, 211] on div "CS Cash Sale Customer" at bounding box center [581, 219] width 510 height 29
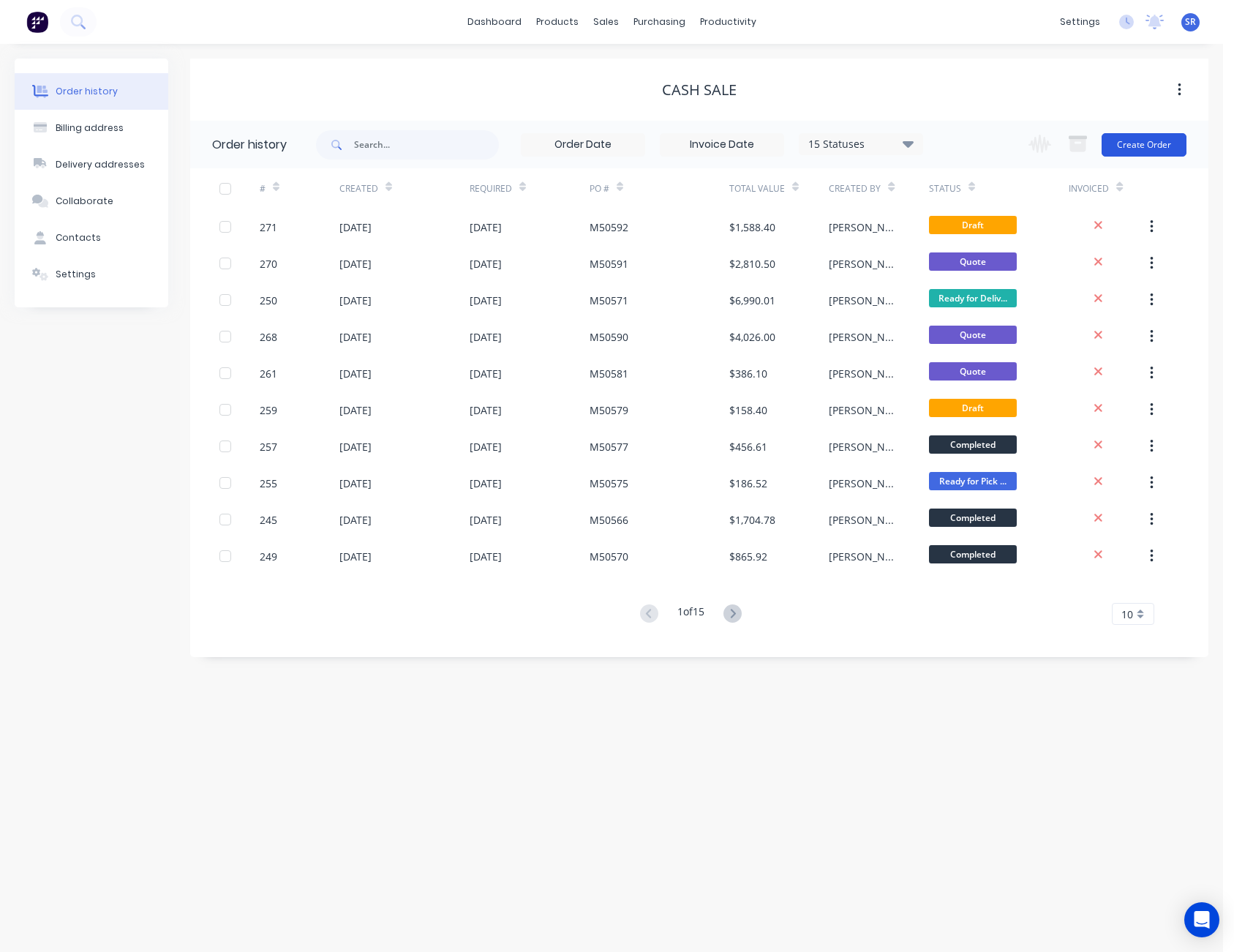
click at [1152, 145] on button "Create Order" at bounding box center [1144, 145] width 85 height 23
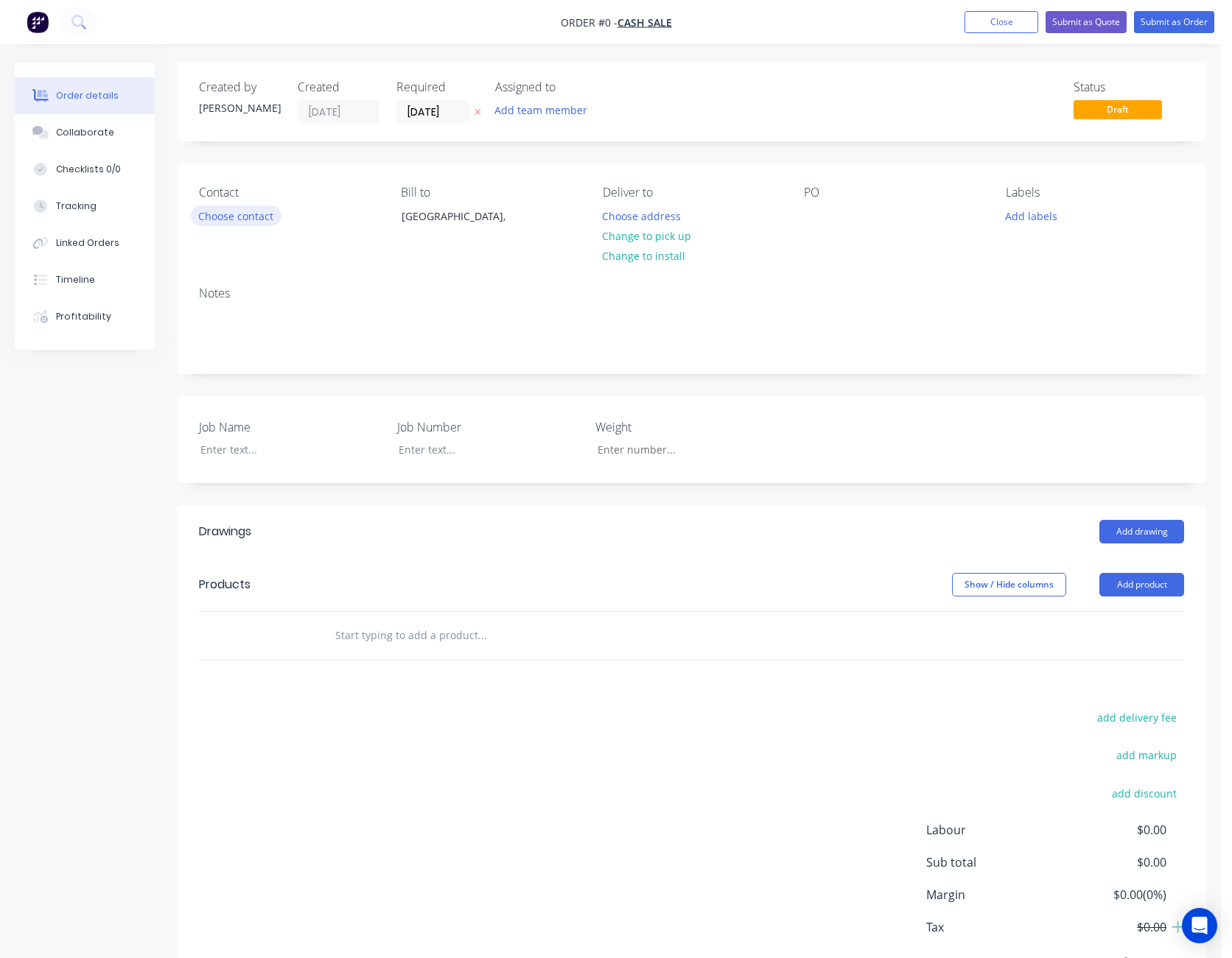
click at [232, 222] on button "Choose contact" at bounding box center [236, 215] width 90 height 20
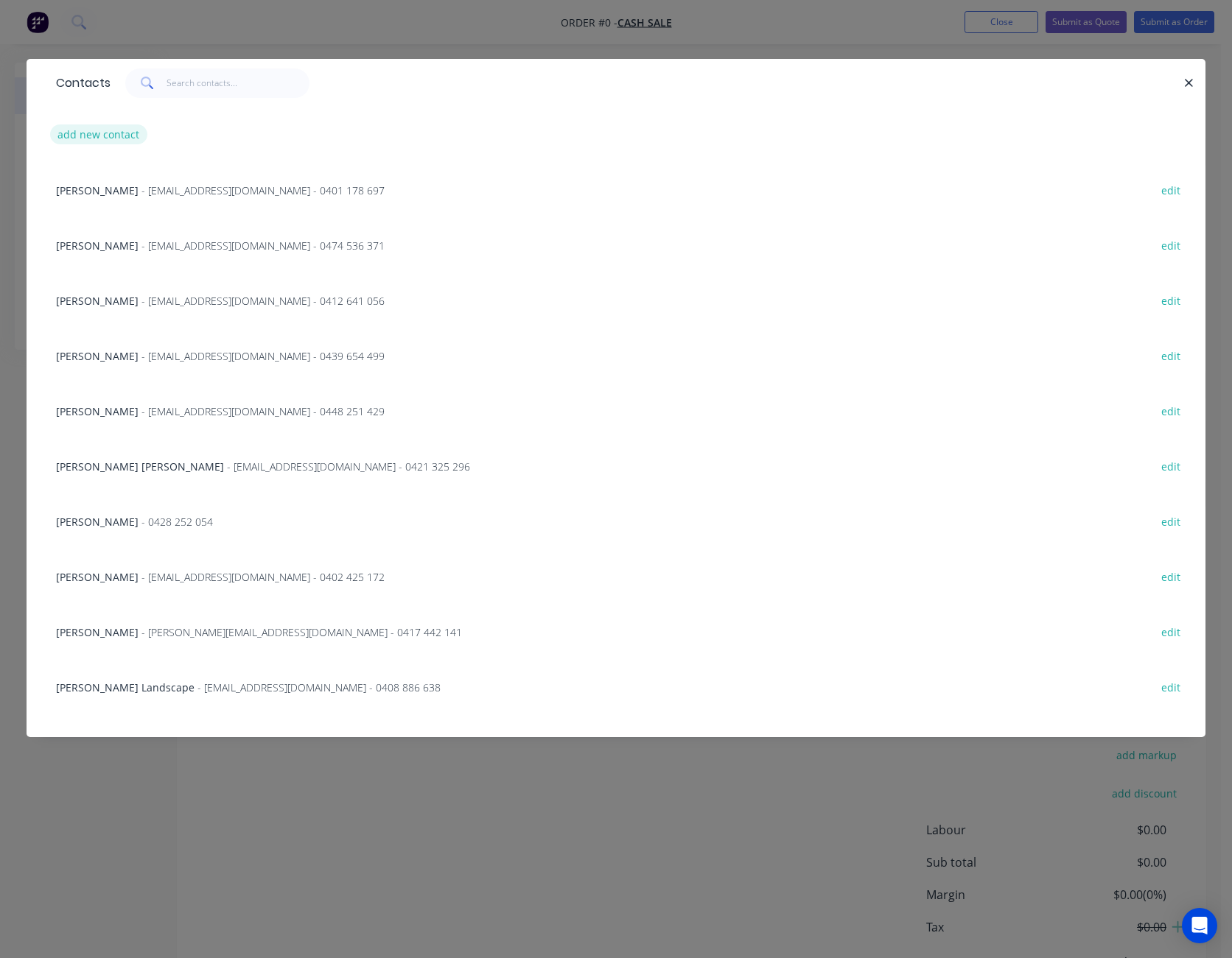
click at [126, 135] on button "add new contact" at bounding box center [99, 134] width 97 height 20
select select "AU"
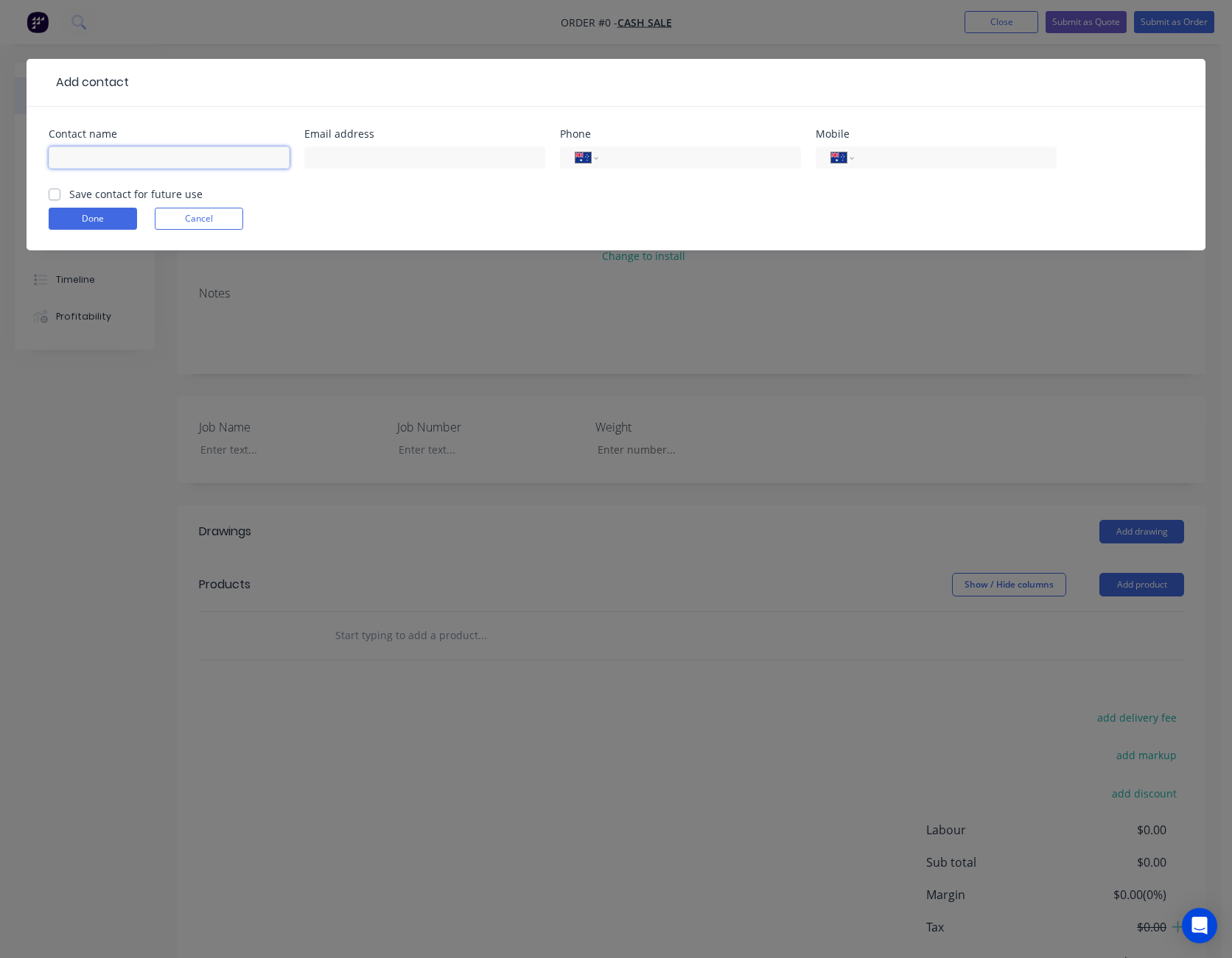
click at [134, 161] on input "text" at bounding box center [169, 157] width 241 height 22
type input "Tro Harvey"
type input "trharvey70@gmail.com"
type input "0400 311 338"
click at [90, 215] on button "Done" at bounding box center [92, 218] width 88 height 22
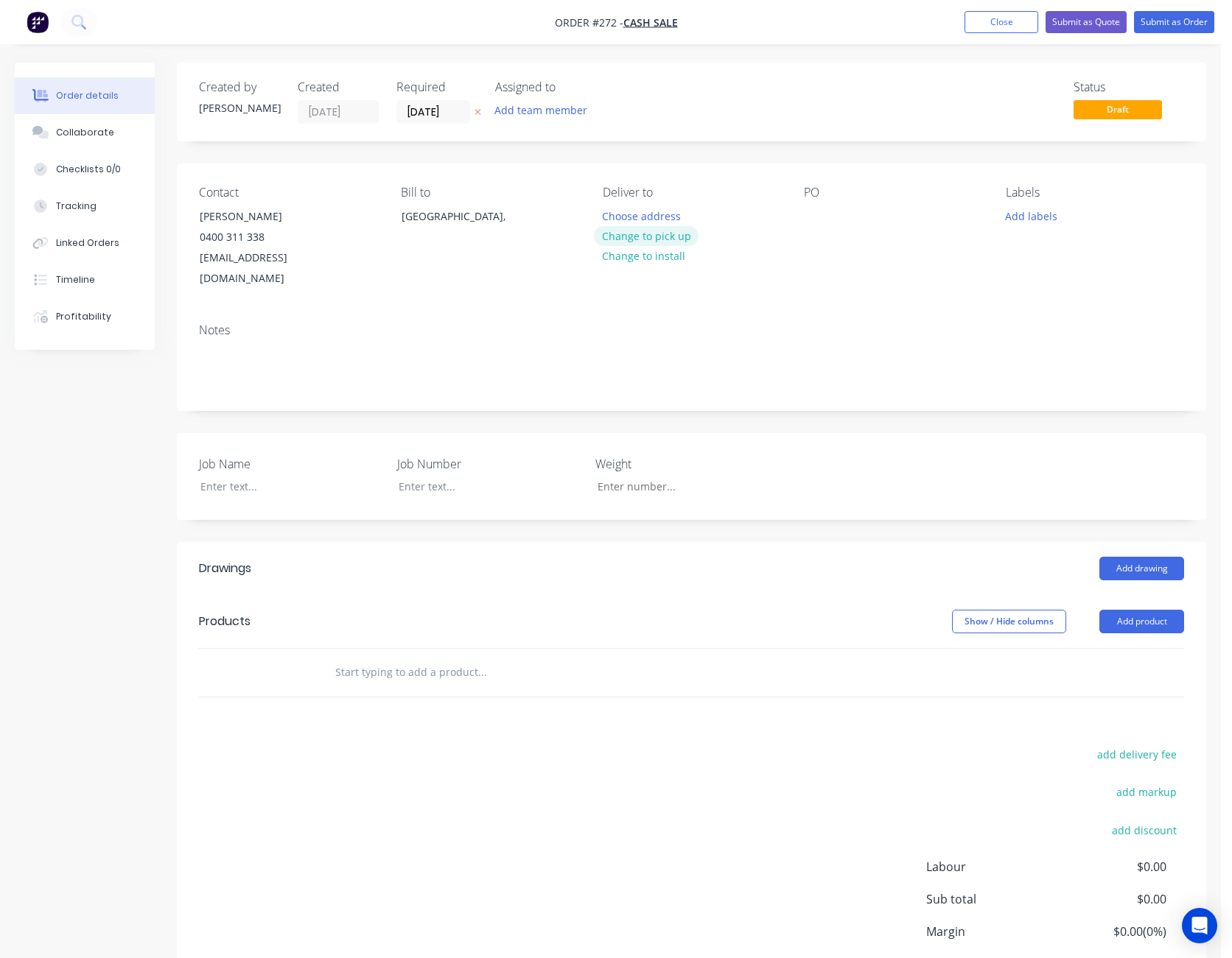
click at [639, 233] on button "Change to pick up" at bounding box center [646, 236] width 105 height 20
click at [820, 215] on div at bounding box center [815, 216] width 23 height 21
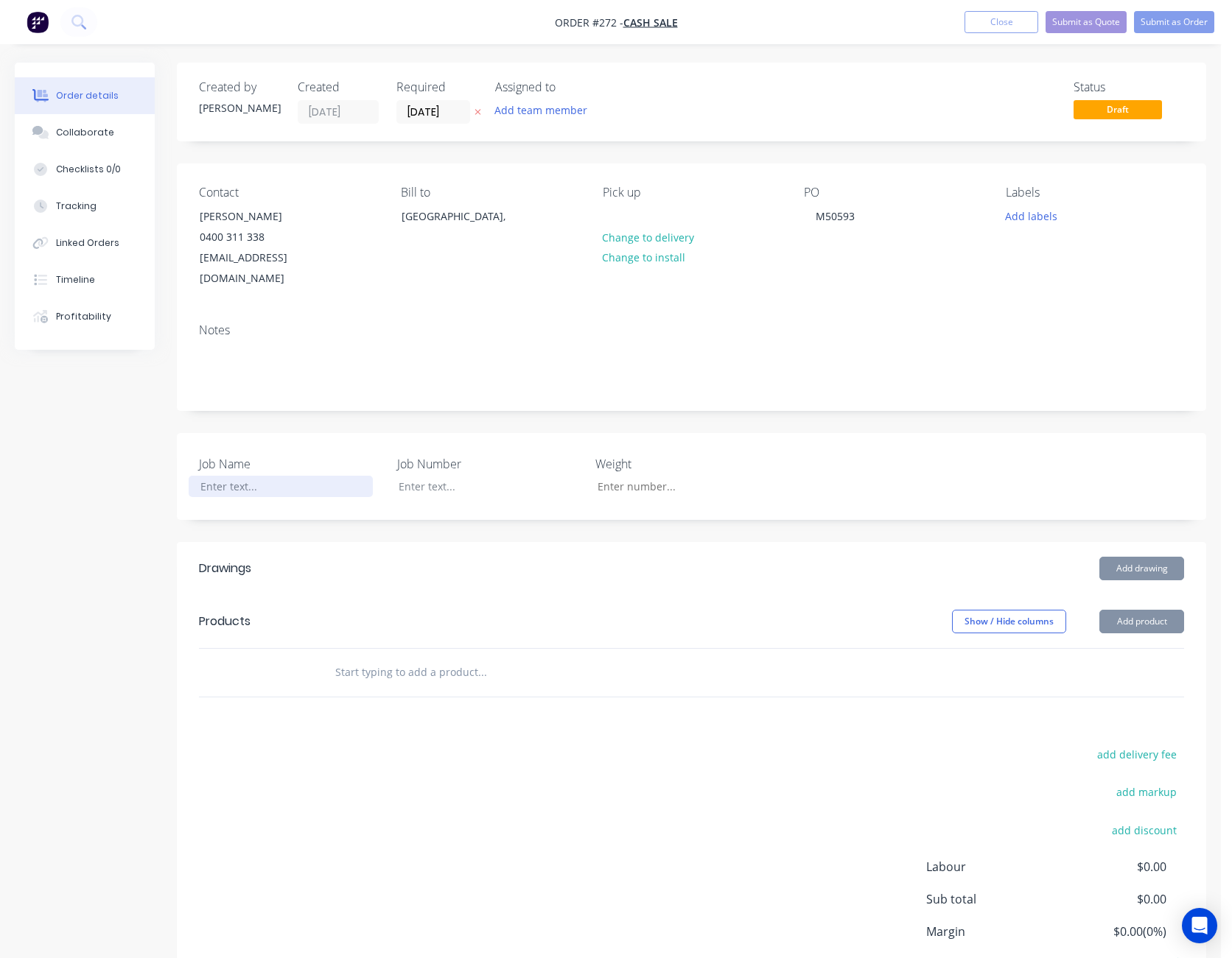
click at [234, 476] on div at bounding box center [280, 487] width 184 height 21
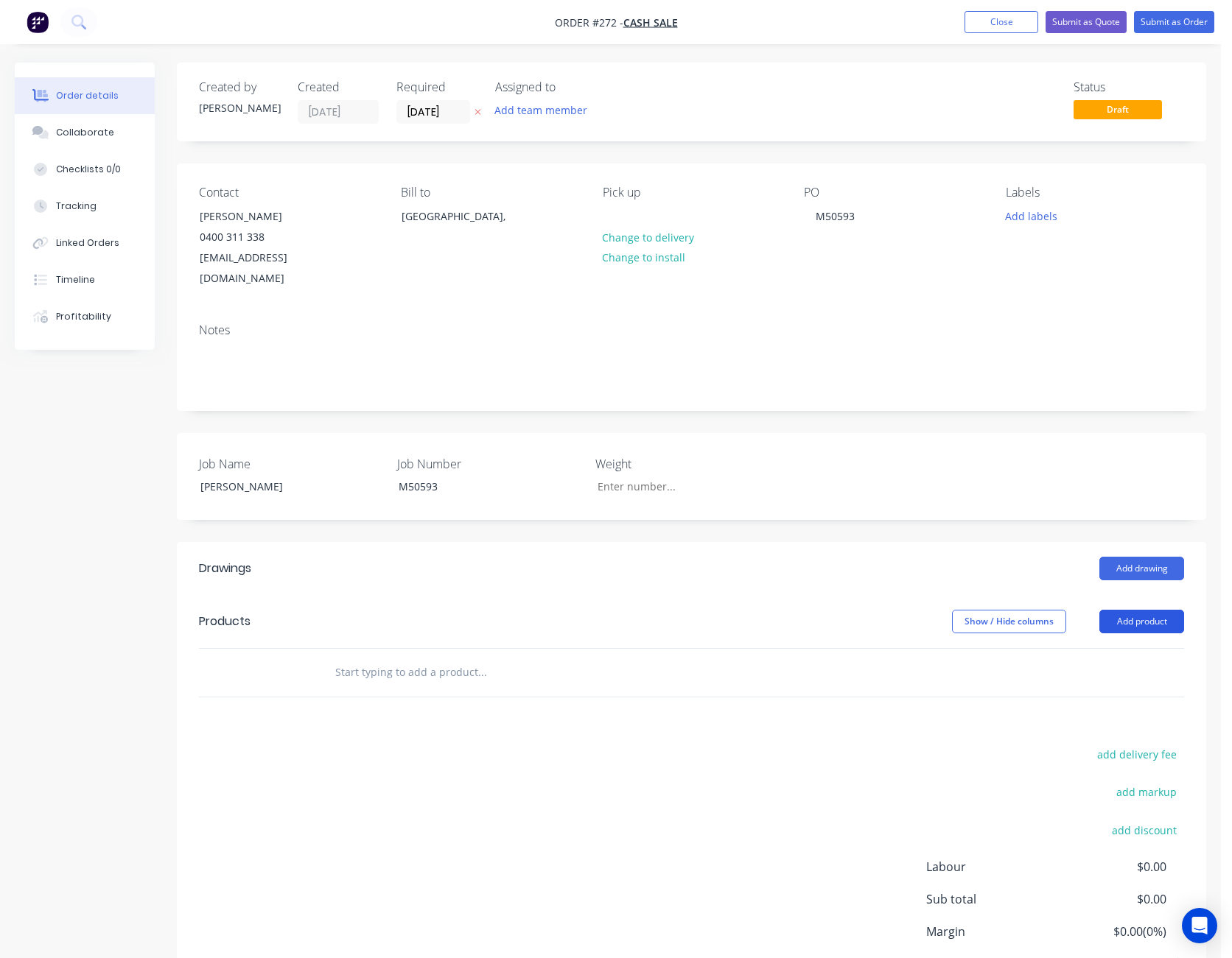
click at [1135, 610] on button "Add product" at bounding box center [1141, 622] width 84 height 23
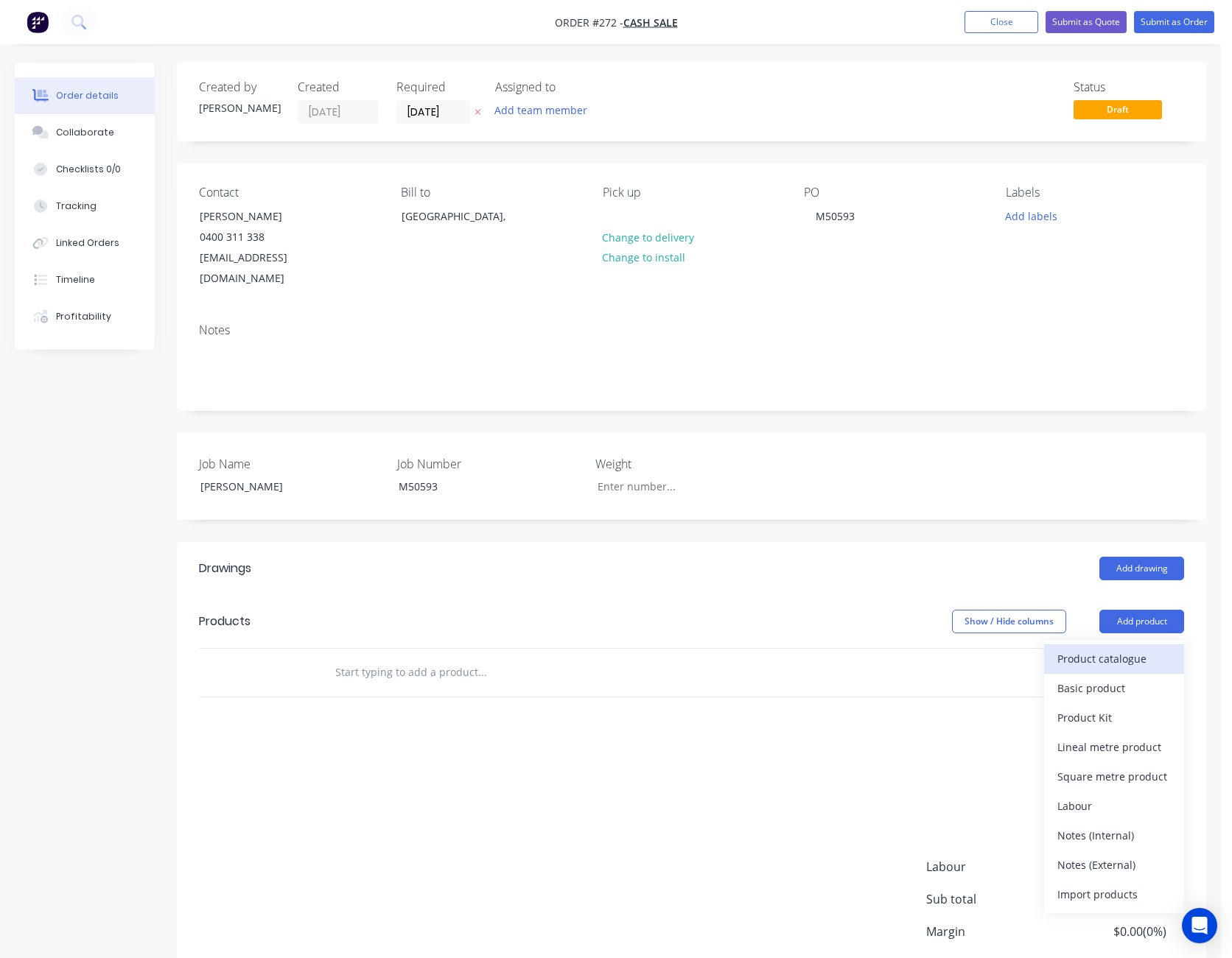
click at [1108, 648] on div "Product catalogue" at bounding box center [1114, 658] width 113 height 21
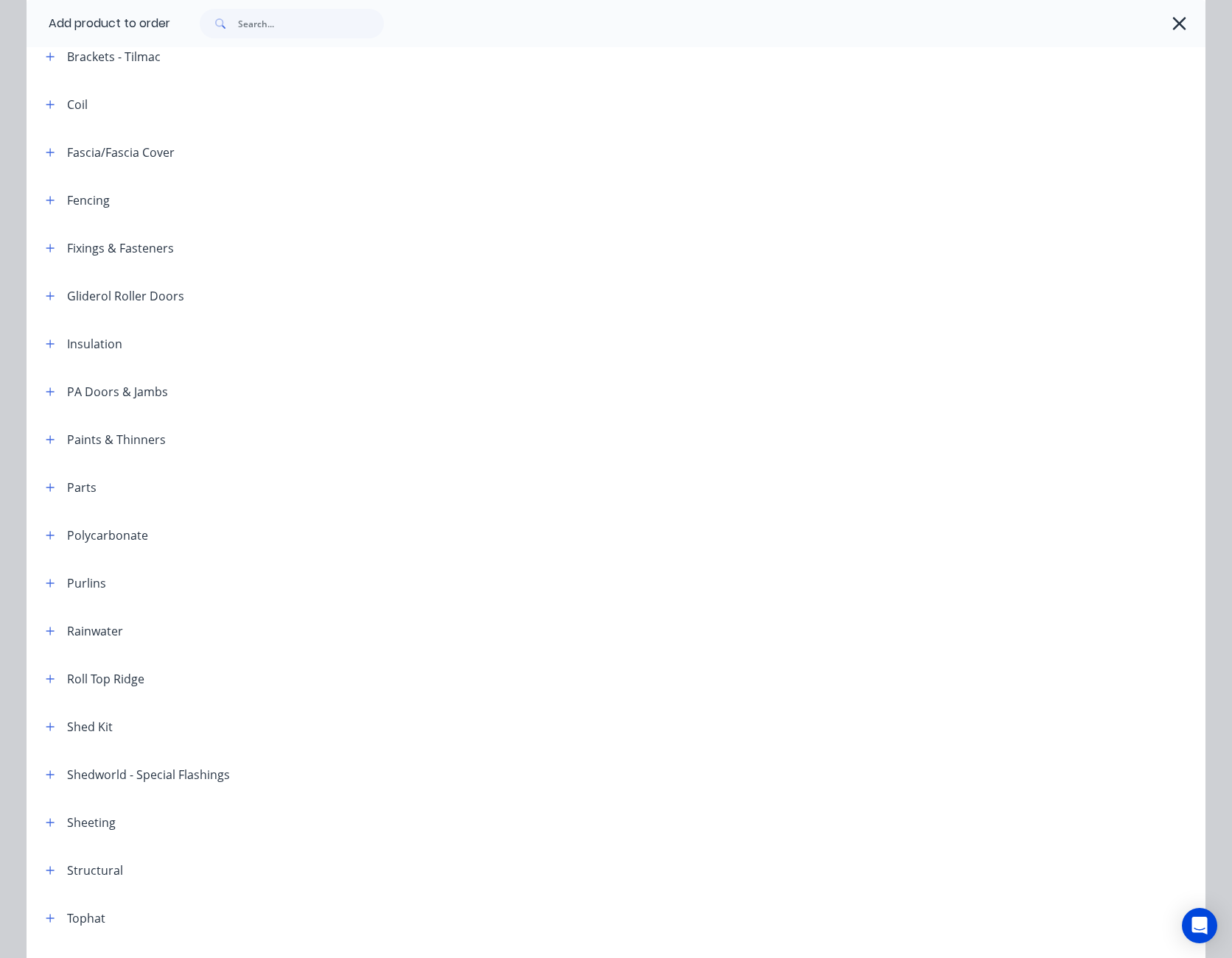
scroll to position [516, 0]
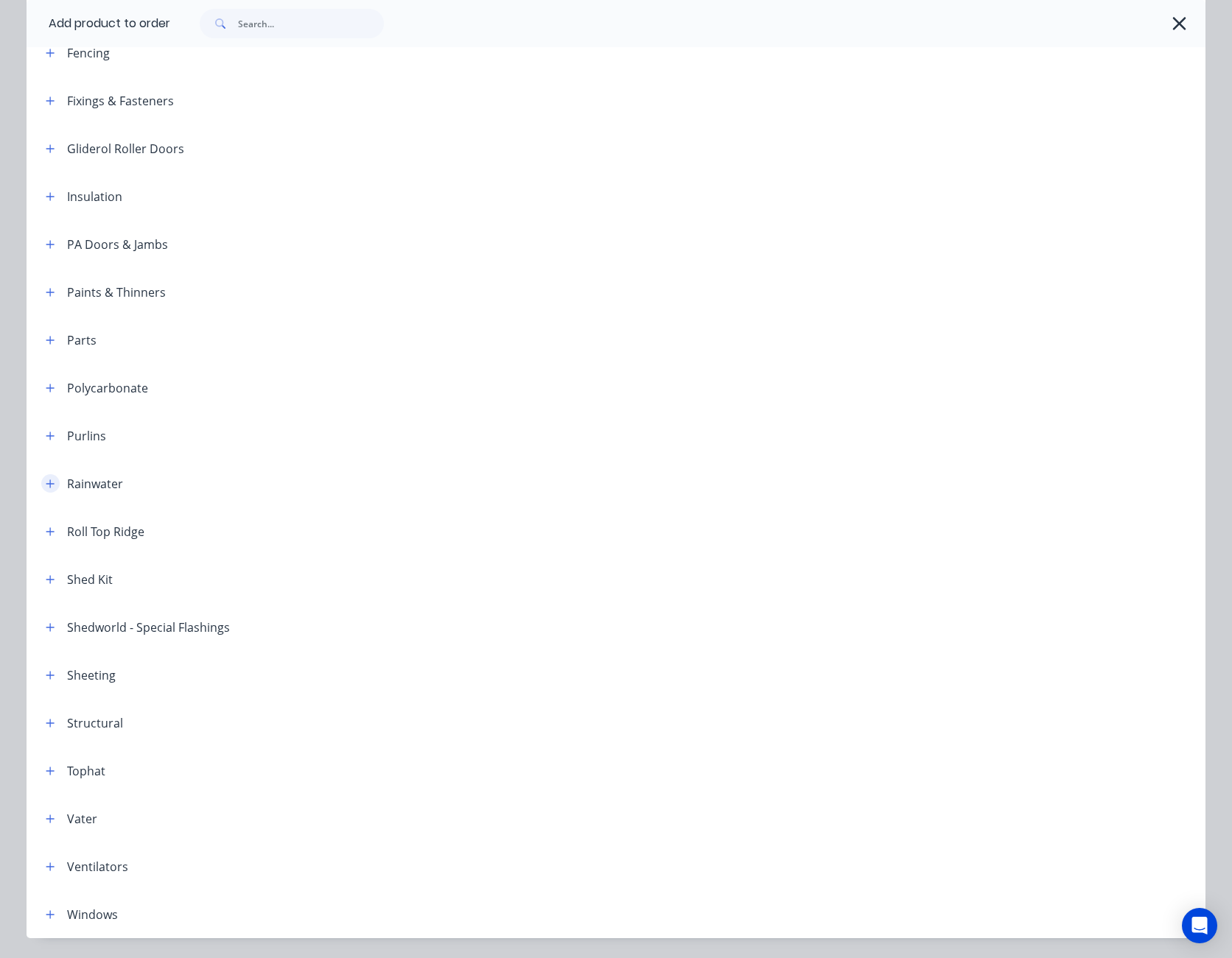
click at [46, 481] on icon "button" at bounding box center [49, 484] width 9 height 11
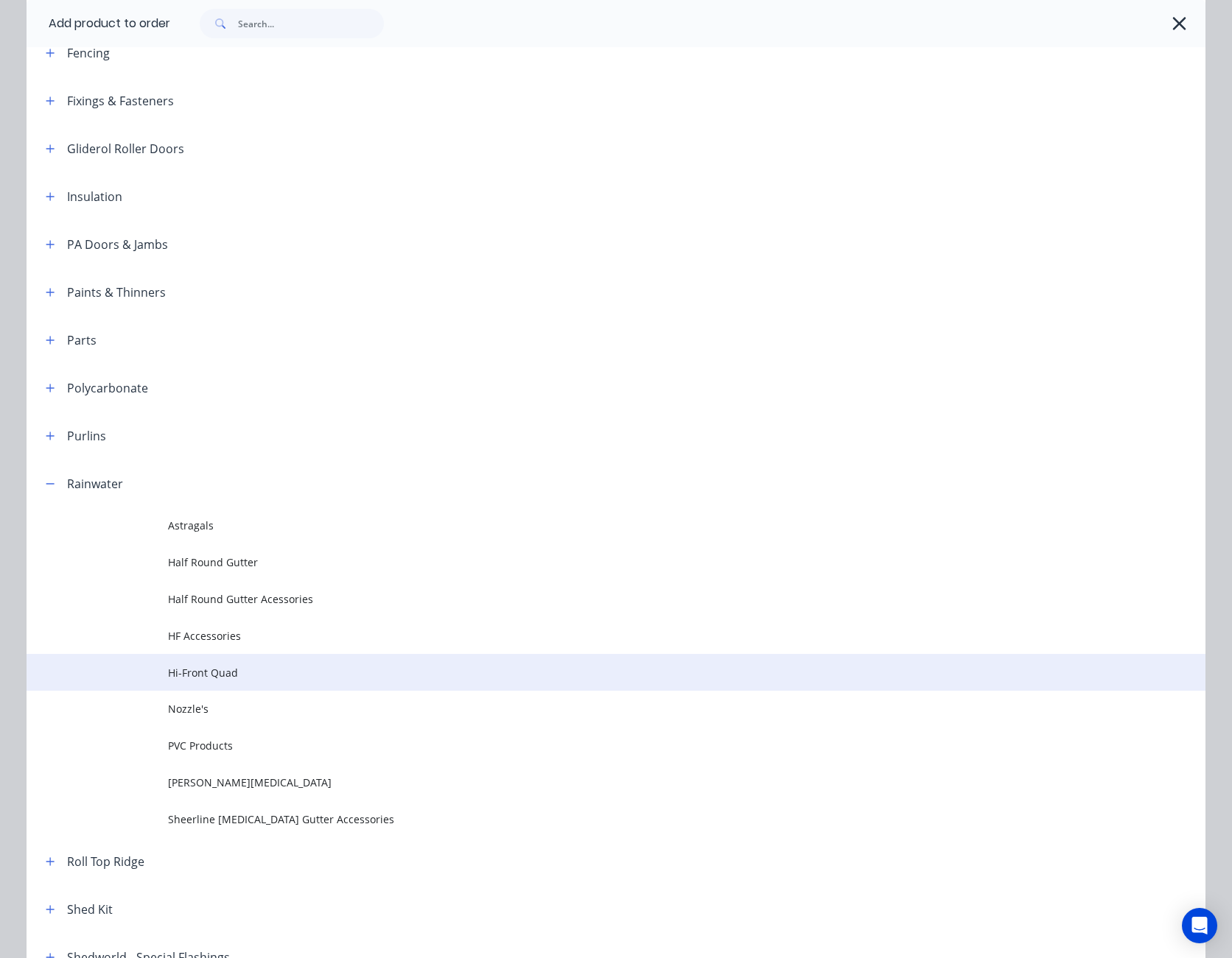
click at [200, 665] on span "Hi-Front Quad" at bounding box center [582, 673] width 829 height 16
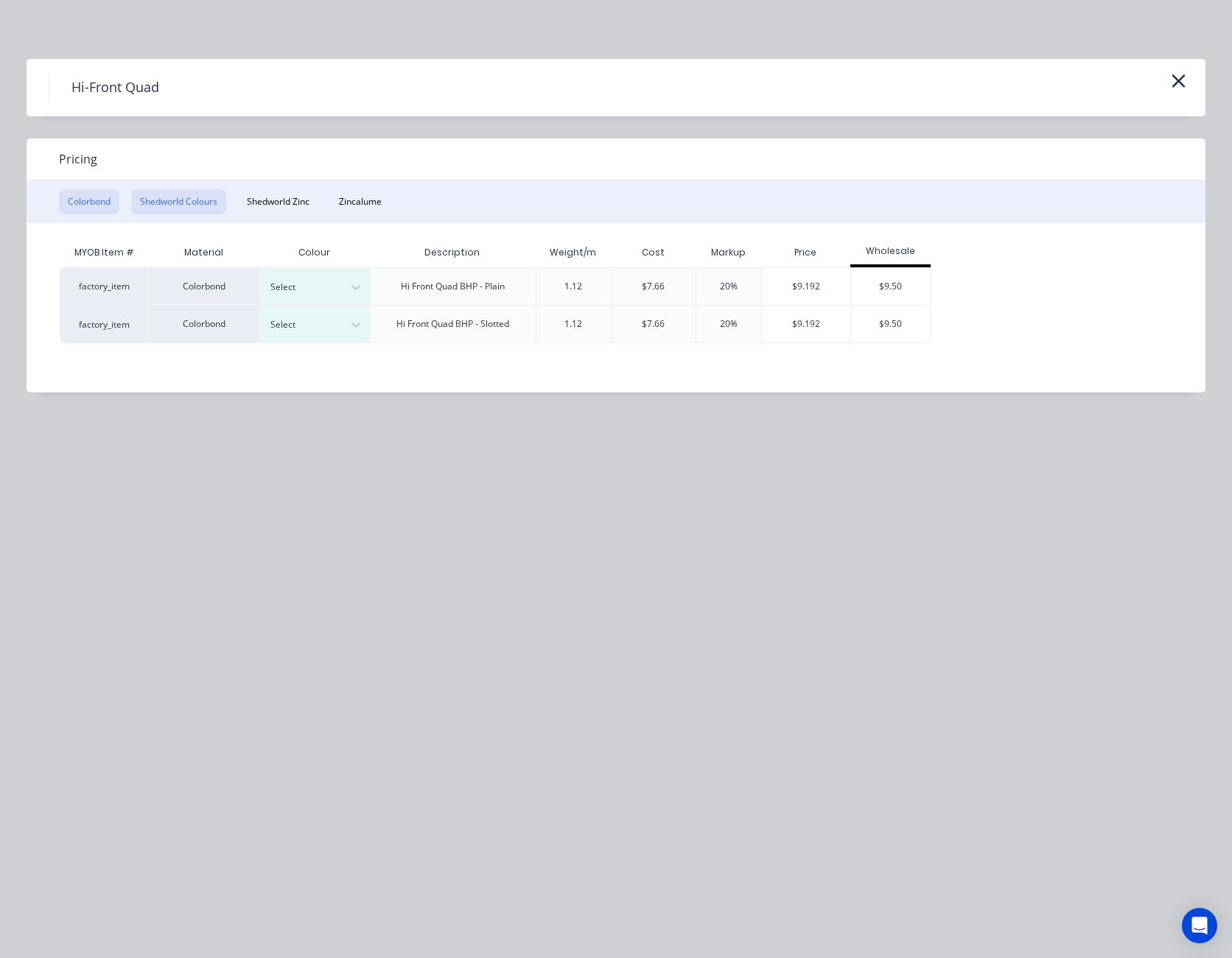
click at [211, 200] on button "Shedworld Colours" at bounding box center [178, 202] width 95 height 25
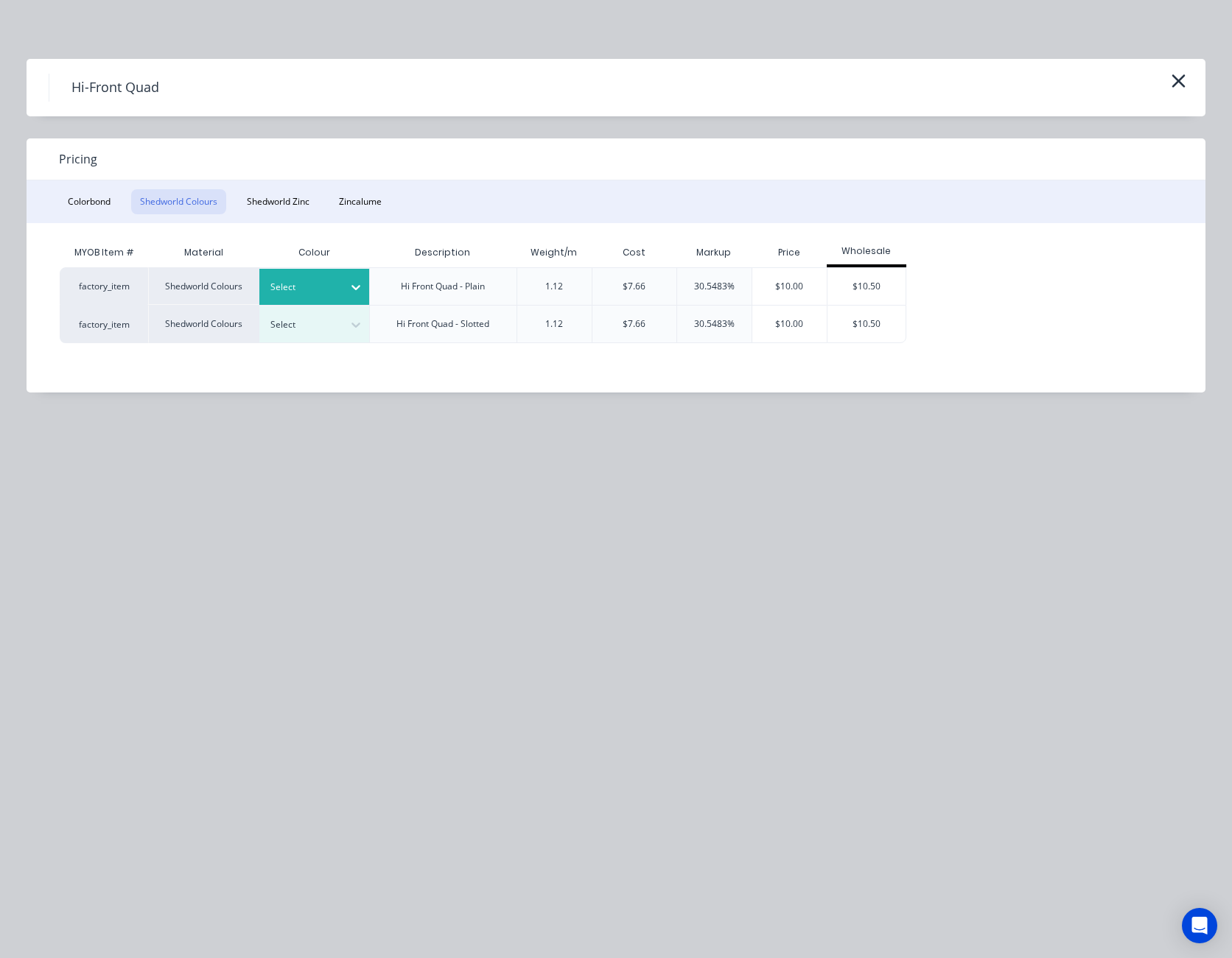
click at [341, 281] on div "Select" at bounding box center [301, 287] width 82 height 19
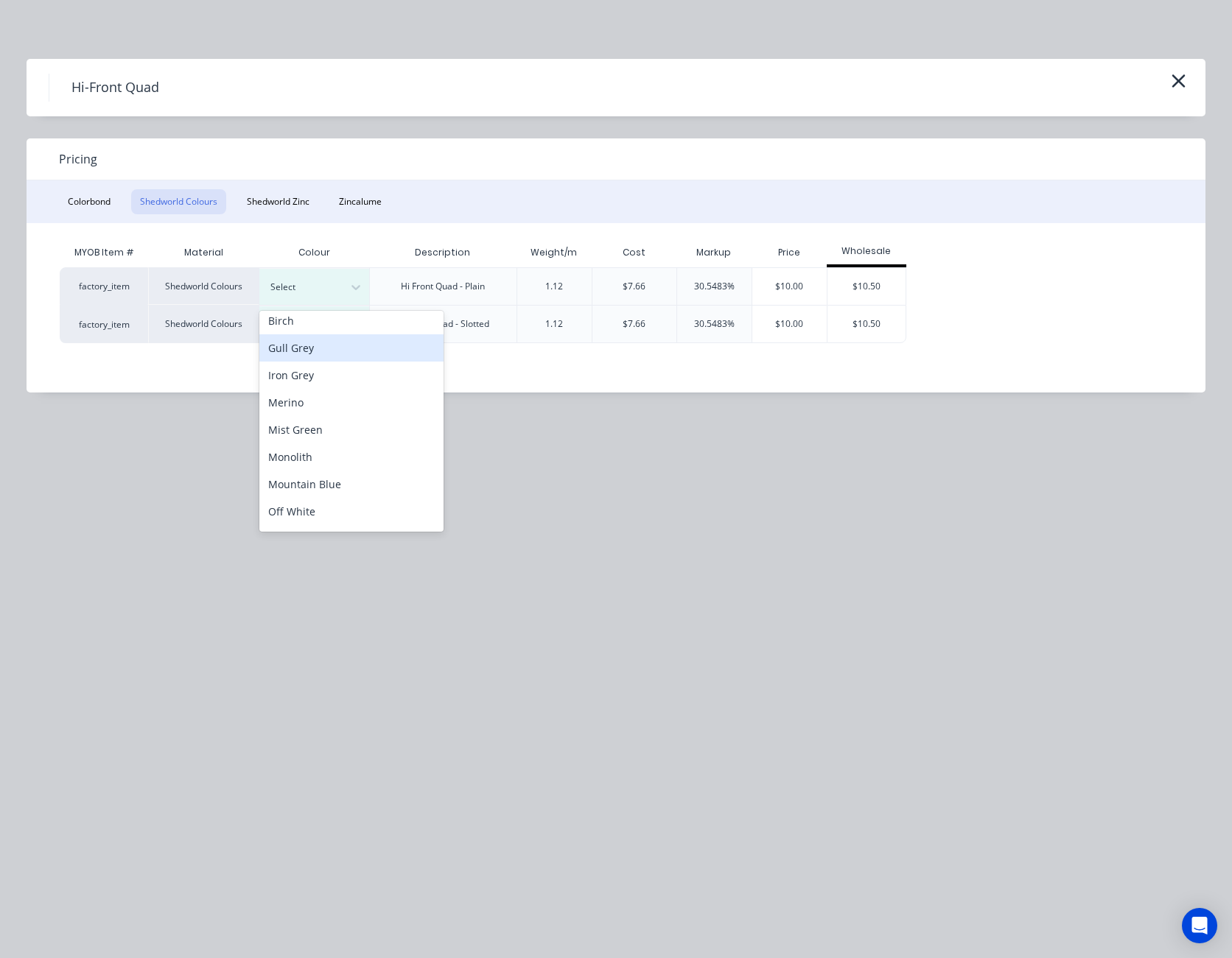
scroll to position [112, 0]
click at [321, 494] on div "Slate Grey" at bounding box center [351, 488] width 184 height 27
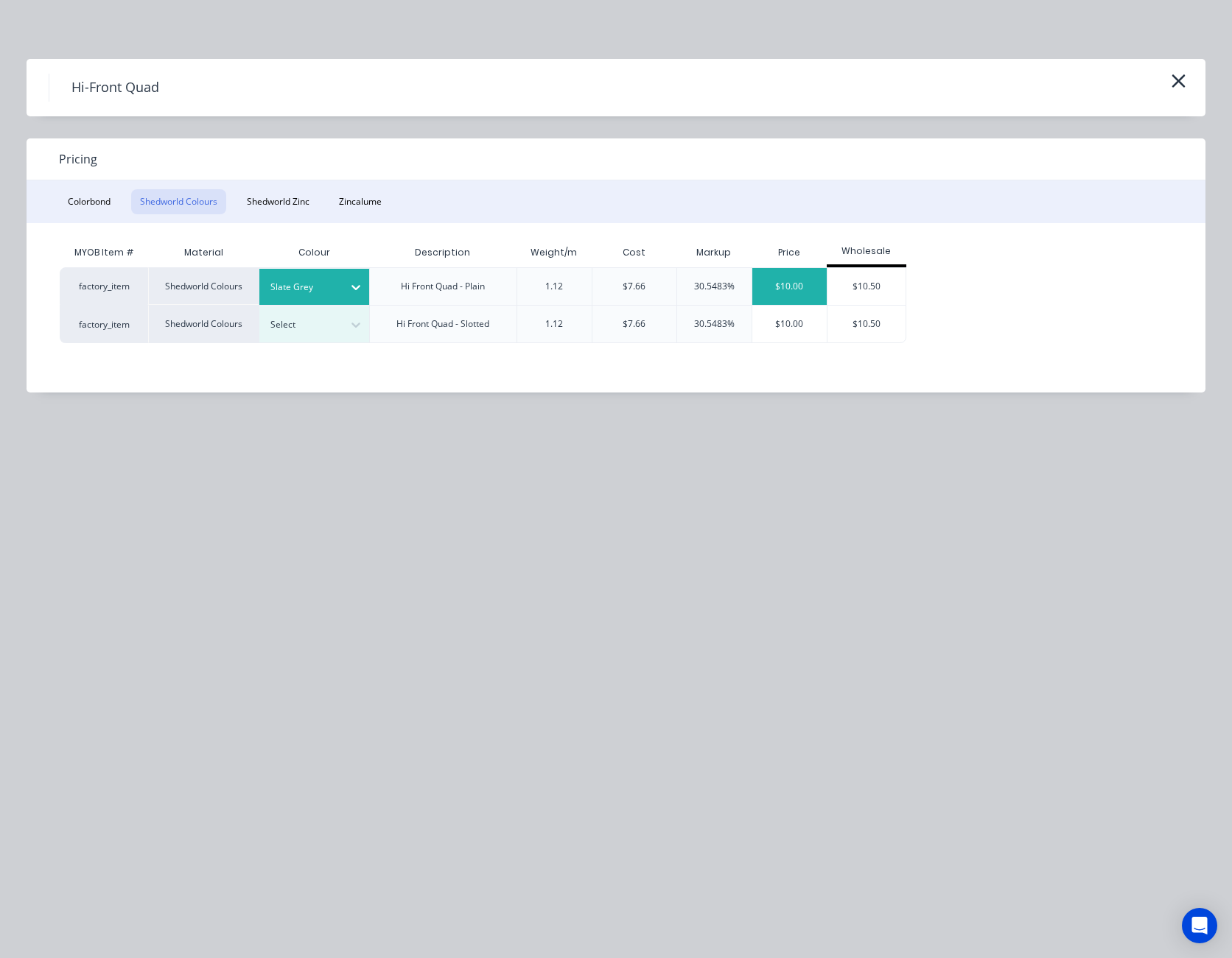
click at [783, 286] on div "$10.00" at bounding box center [789, 286] width 75 height 37
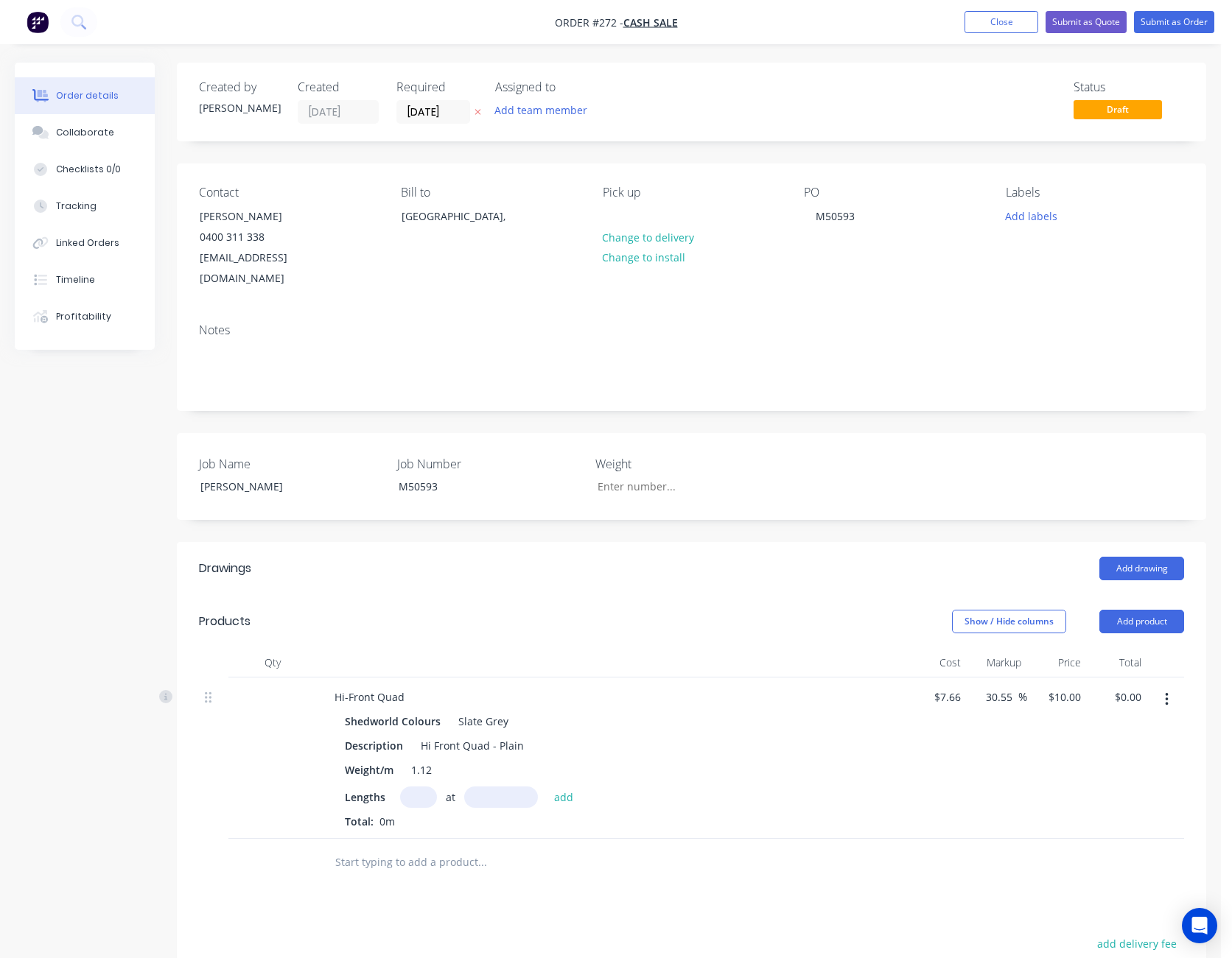
click at [418, 786] on input "text" at bounding box center [418, 797] width 37 height 21
type input "8"
type input "6200"
click at [546, 786] on button "add" at bounding box center [564, 796] width 35 height 20
type input "$496.00"
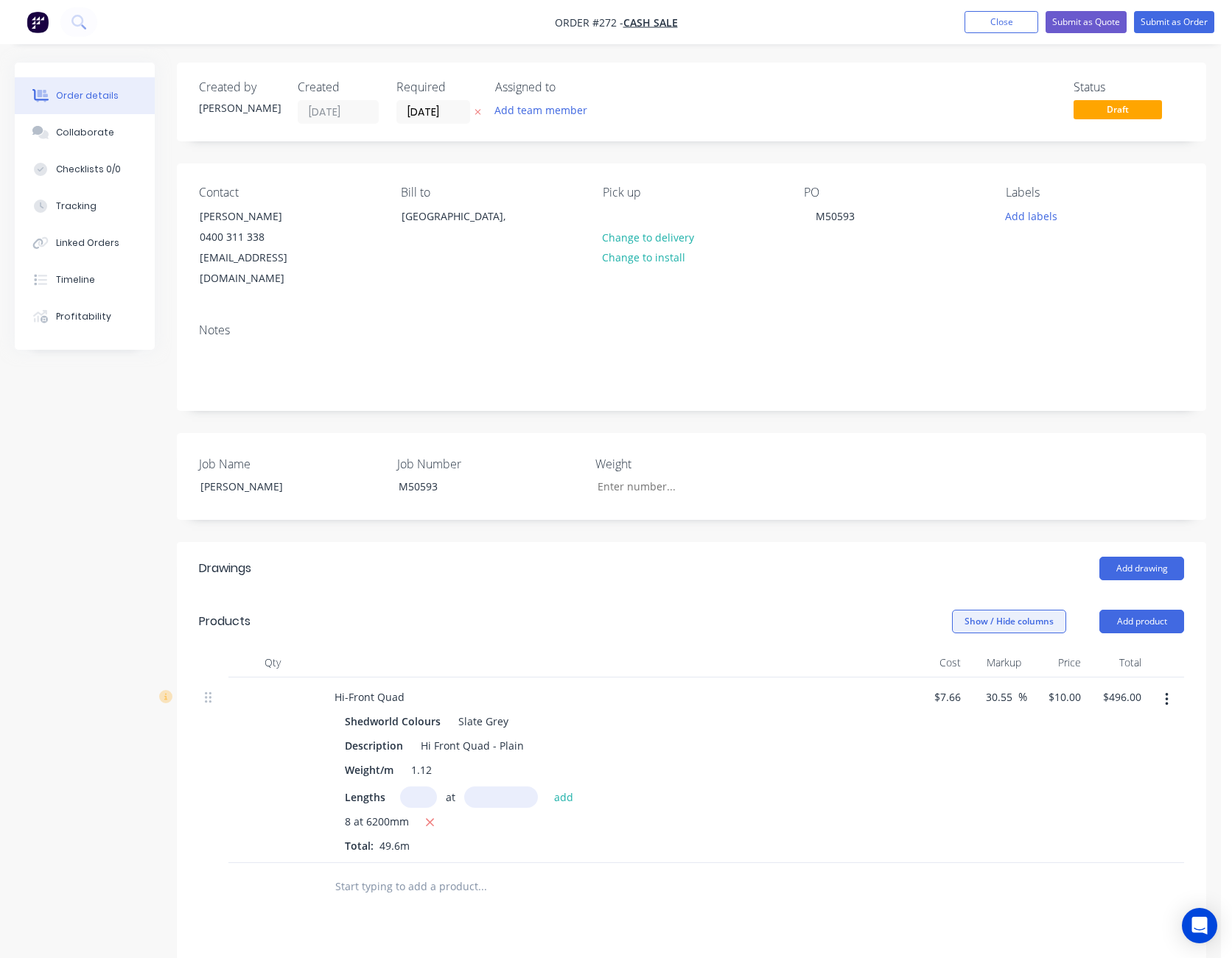
click at [1016, 610] on button "Show / Hide columns" at bounding box center [1009, 622] width 114 height 23
click at [977, 669] on span at bounding box center [975, 668] width 13 height 13
click at [957, 662] on input "Cost" at bounding box center [957, 662] width 0 height 0
click at [973, 686] on span at bounding box center [975, 688] width 13 height 13
click at [957, 683] on input "Markup" at bounding box center [957, 683] width 0 height 0
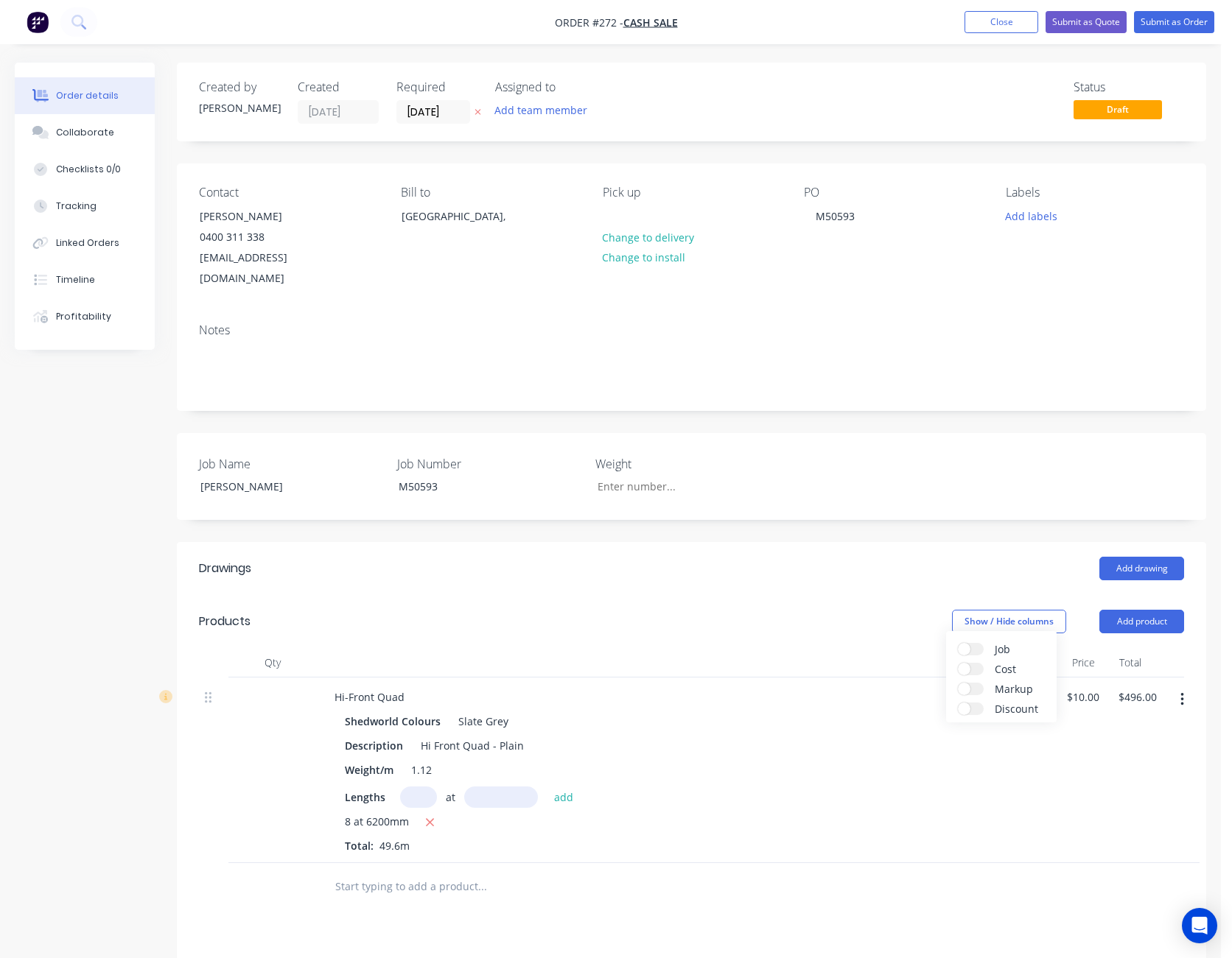
click at [880, 610] on div "Show / Hide columns Add product" at bounding box center [796, 622] width 776 height 23
click at [1078, 687] on input "10" at bounding box center [1085, 697] width 40 height 21
type input "$4.20"
type input "$208.32"
click at [1066, 804] on div "$4.20 $4.20" at bounding box center [1076, 770] width 46 height 185
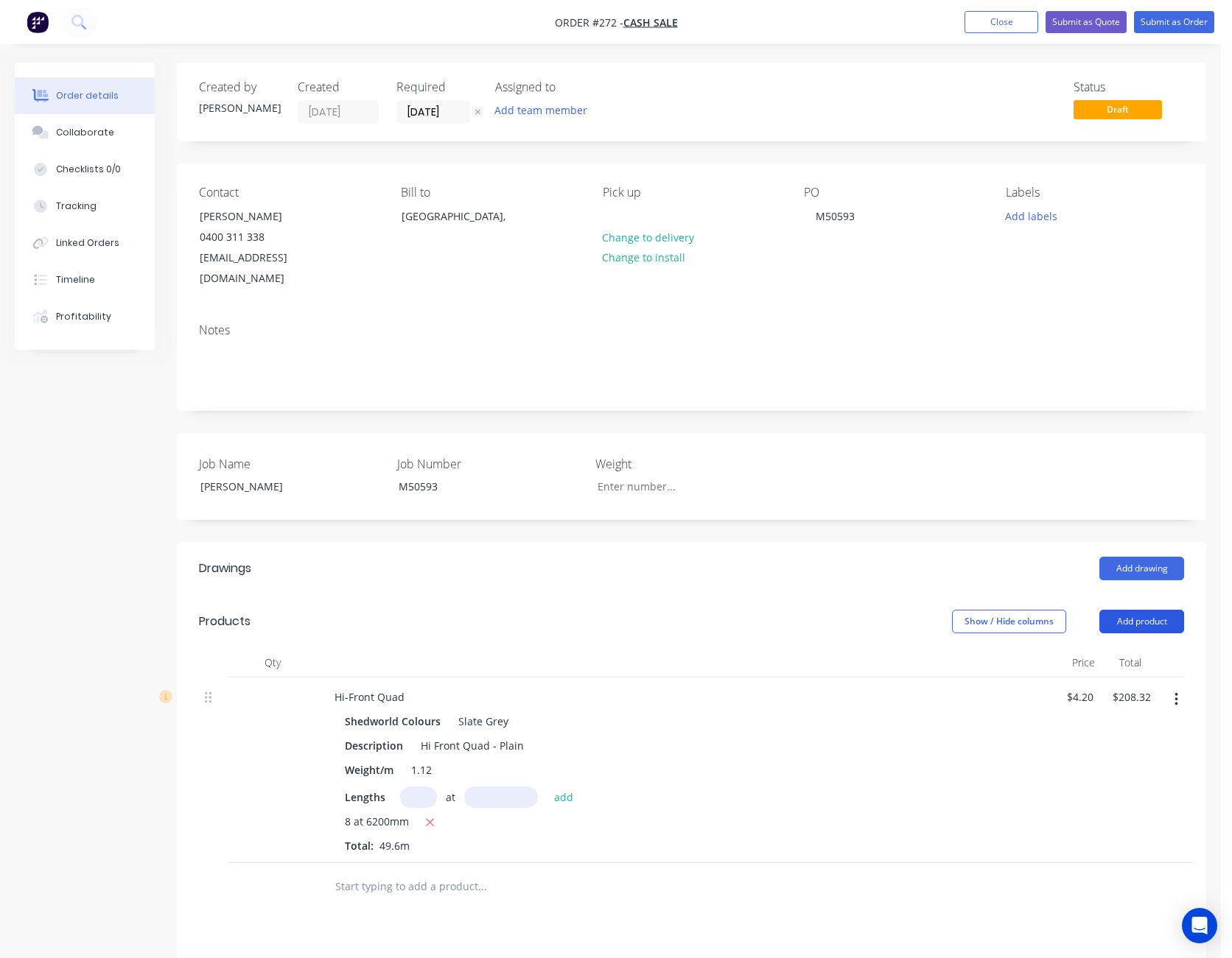
click at [1142, 610] on button "Add product" at bounding box center [1141, 622] width 84 height 23
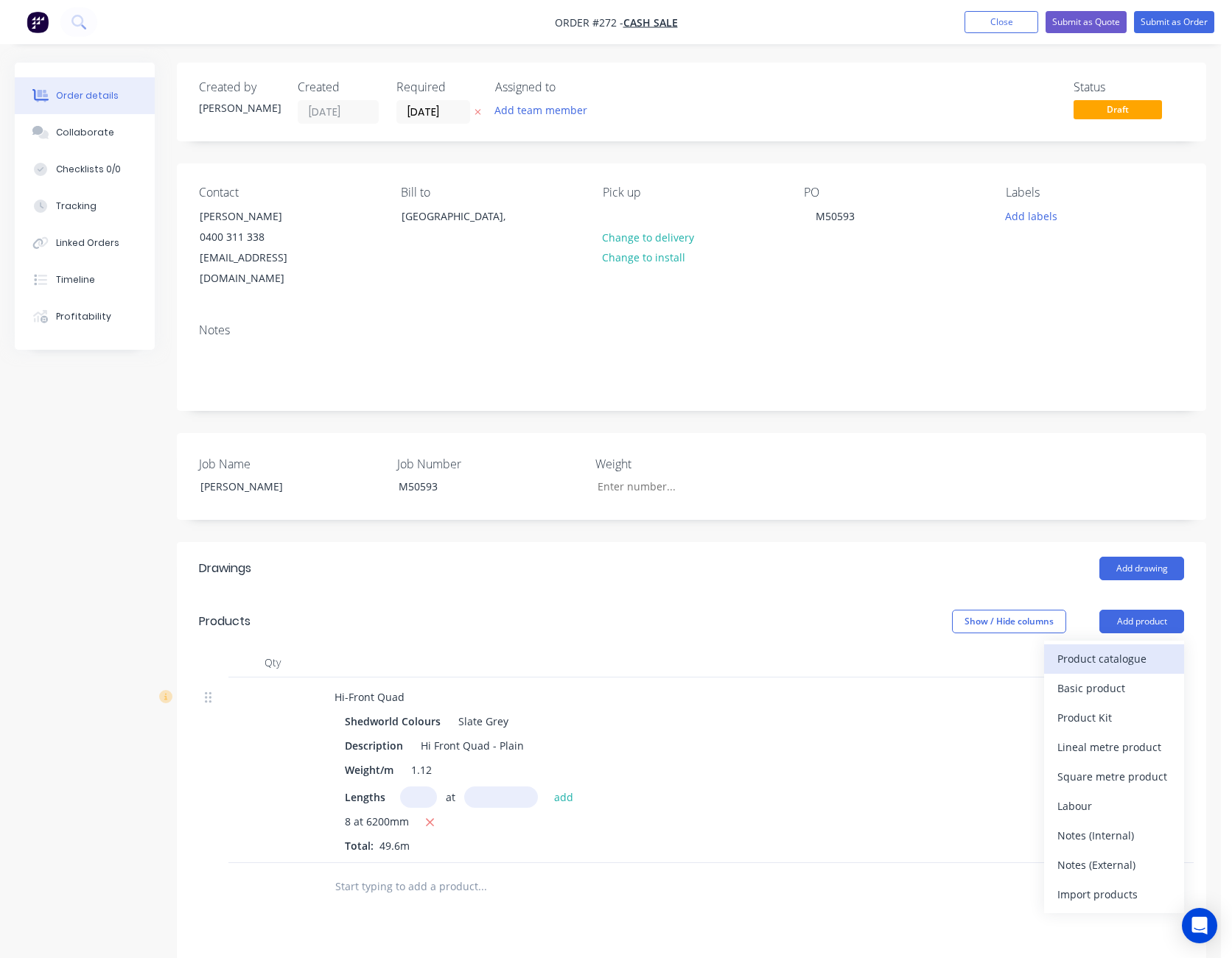
click at [1131, 648] on div "Product catalogue" at bounding box center [1114, 658] width 113 height 21
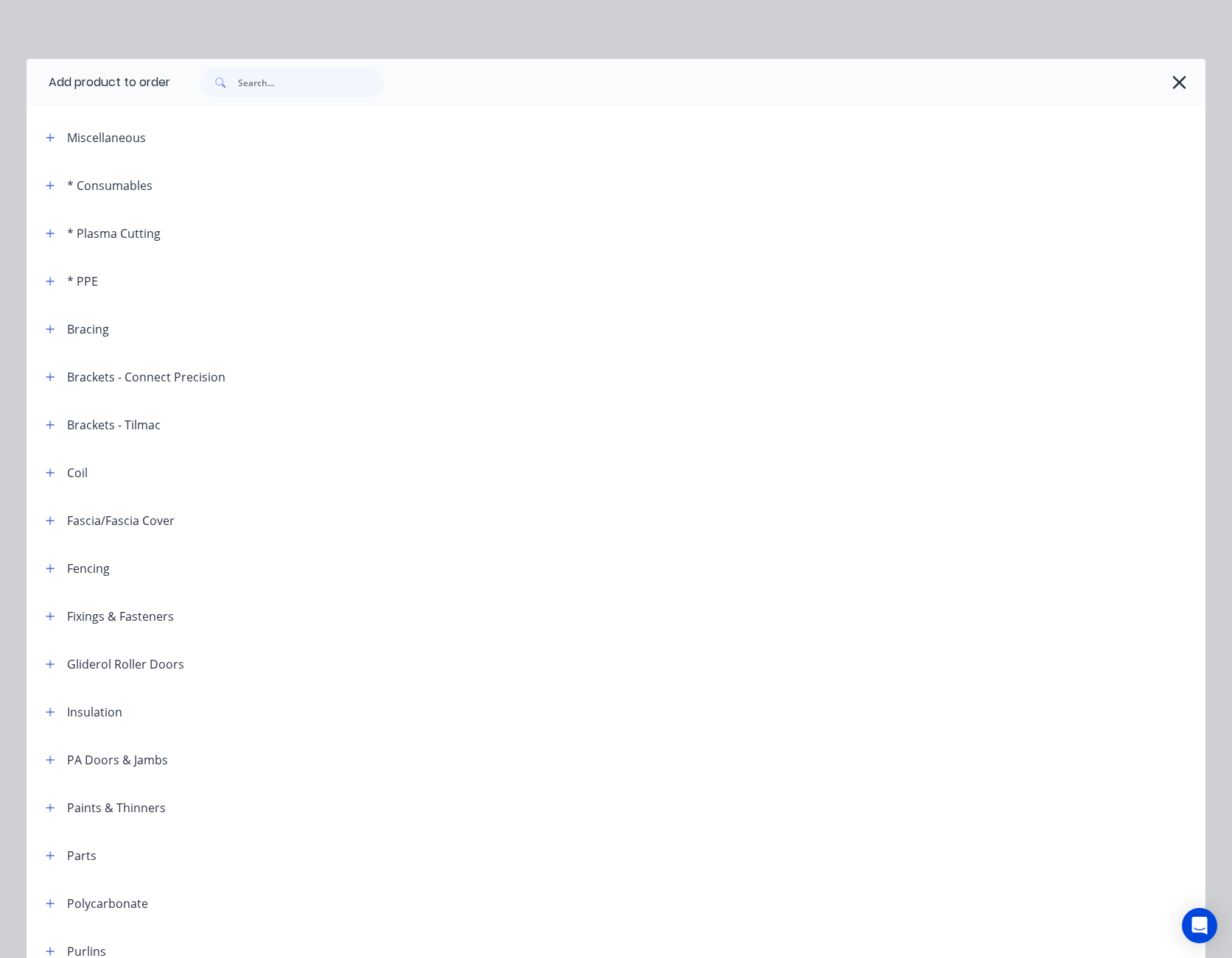
scroll to position [295, 0]
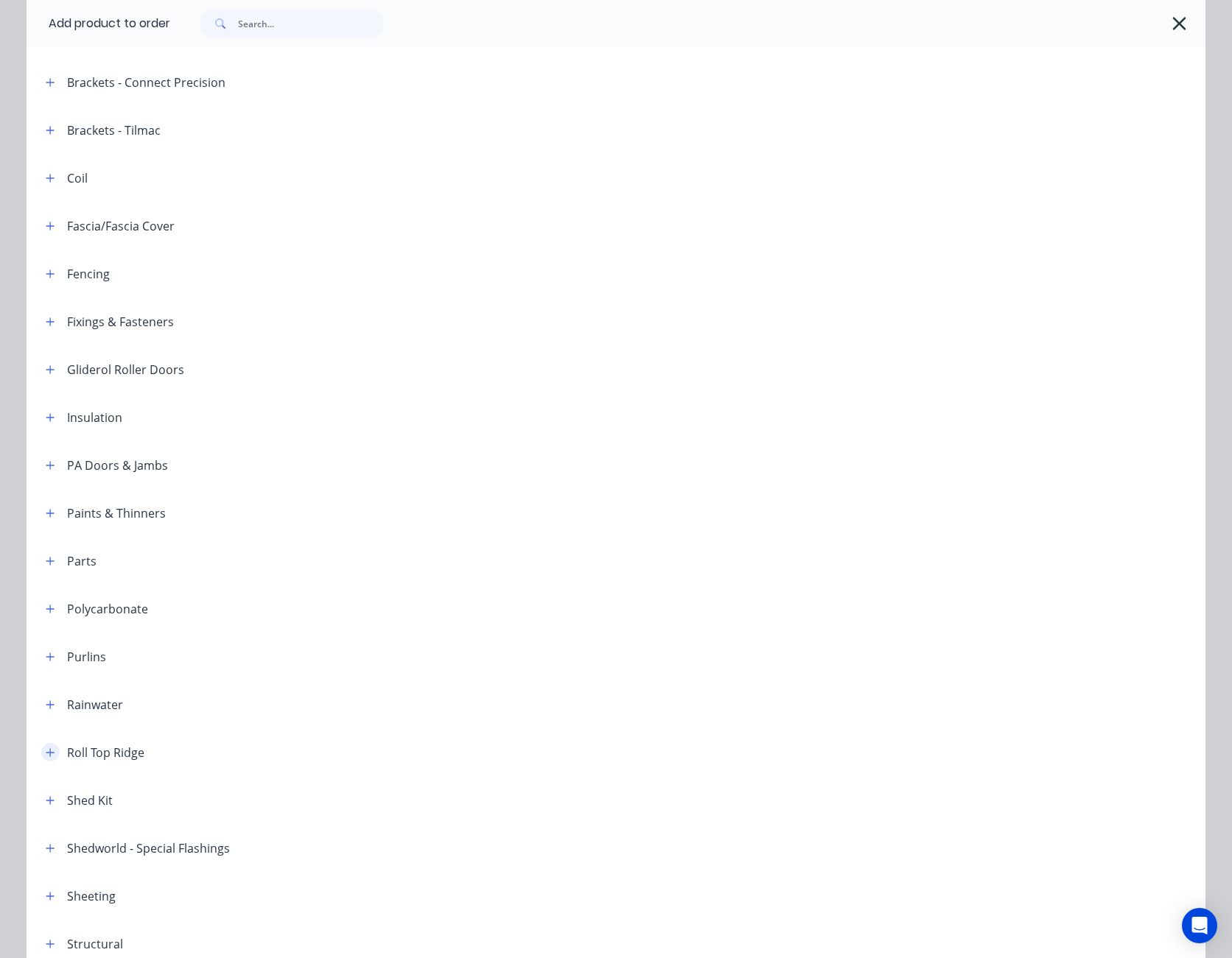
click at [42, 753] on button "button" at bounding box center [50, 751] width 18 height 18
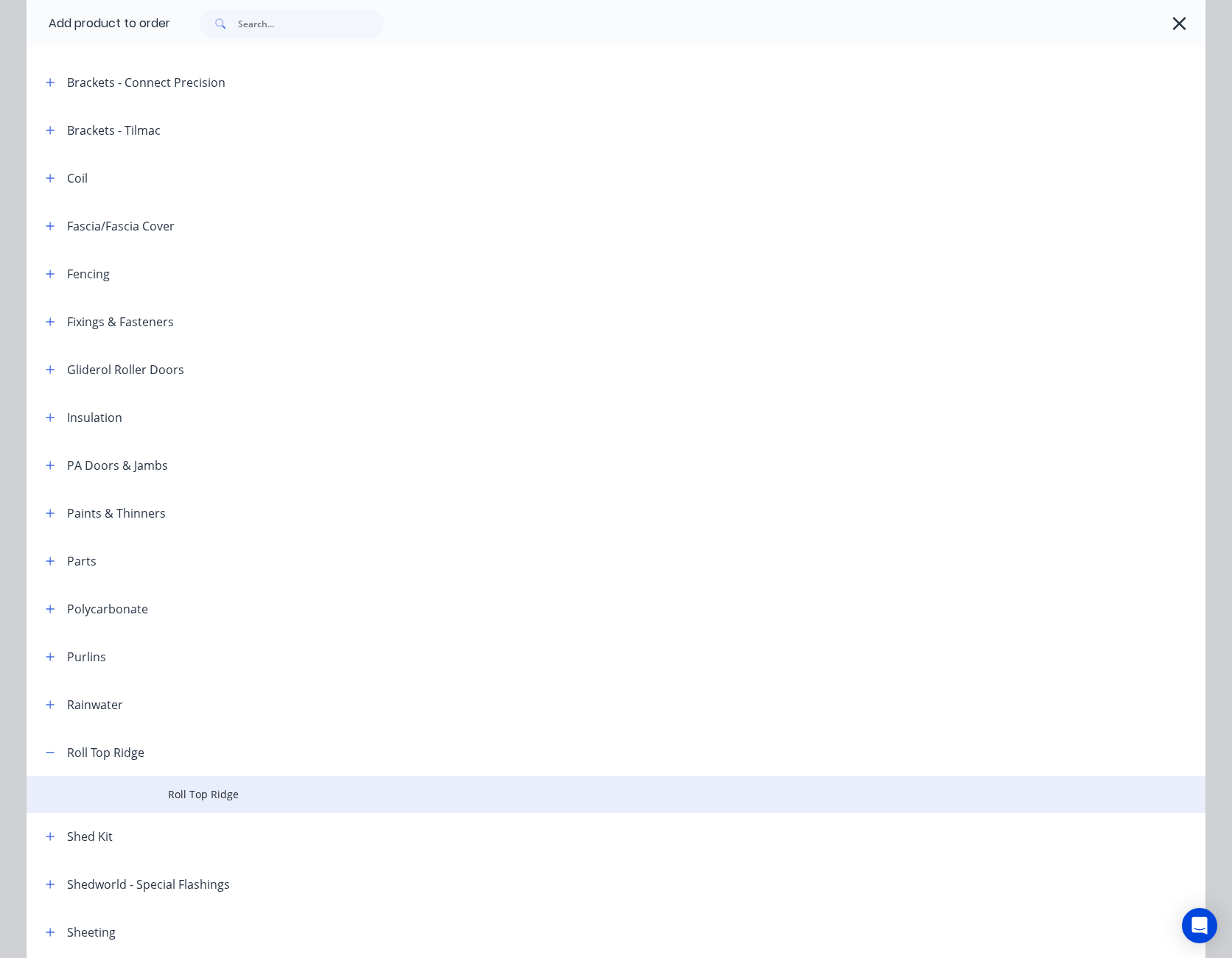
click at [172, 785] on td "Roll Top Ridge" at bounding box center [686, 794] width 1037 height 37
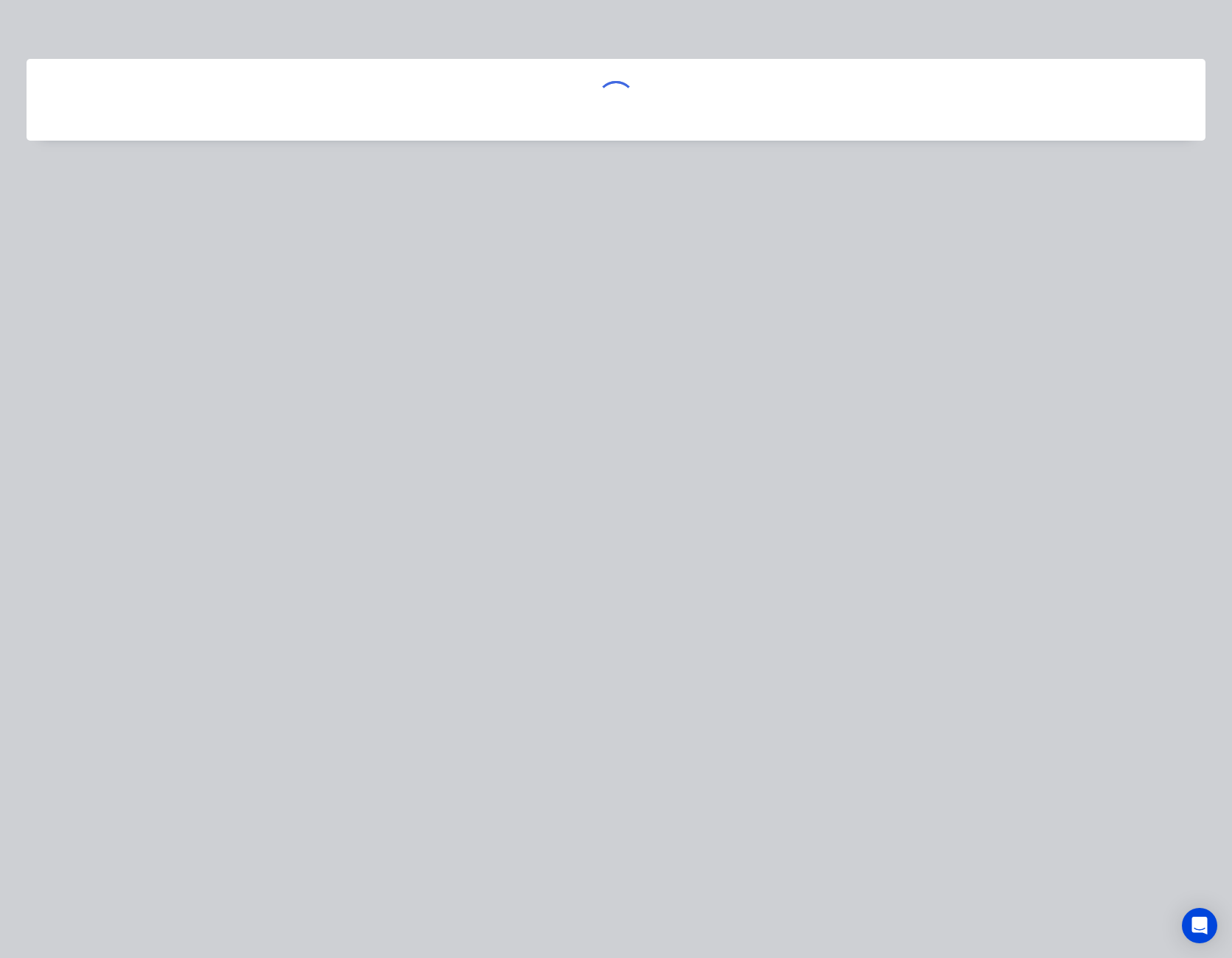
scroll to position [0, 0]
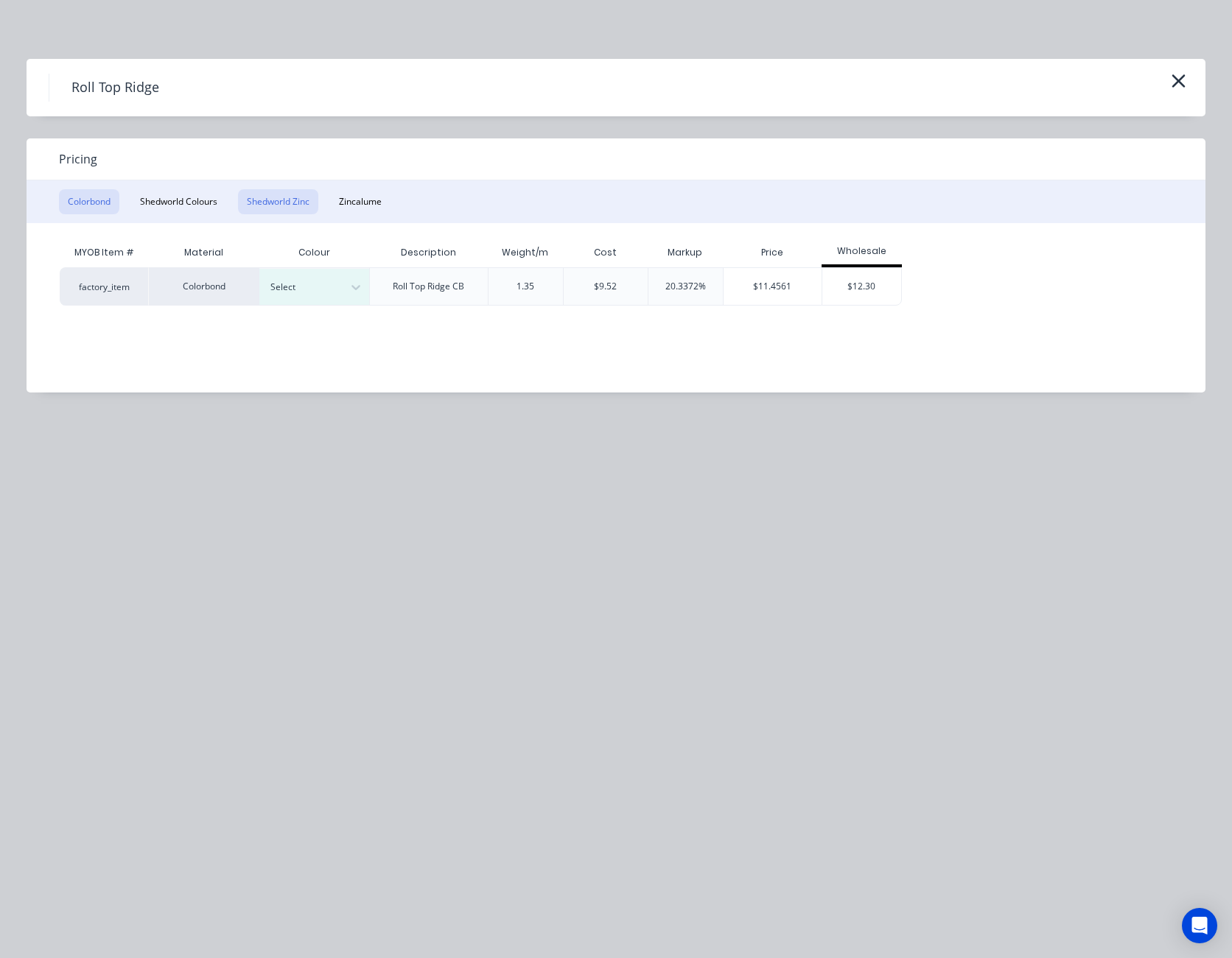
click at [281, 202] on button "Shedworld Zinc" at bounding box center [277, 202] width 81 height 25
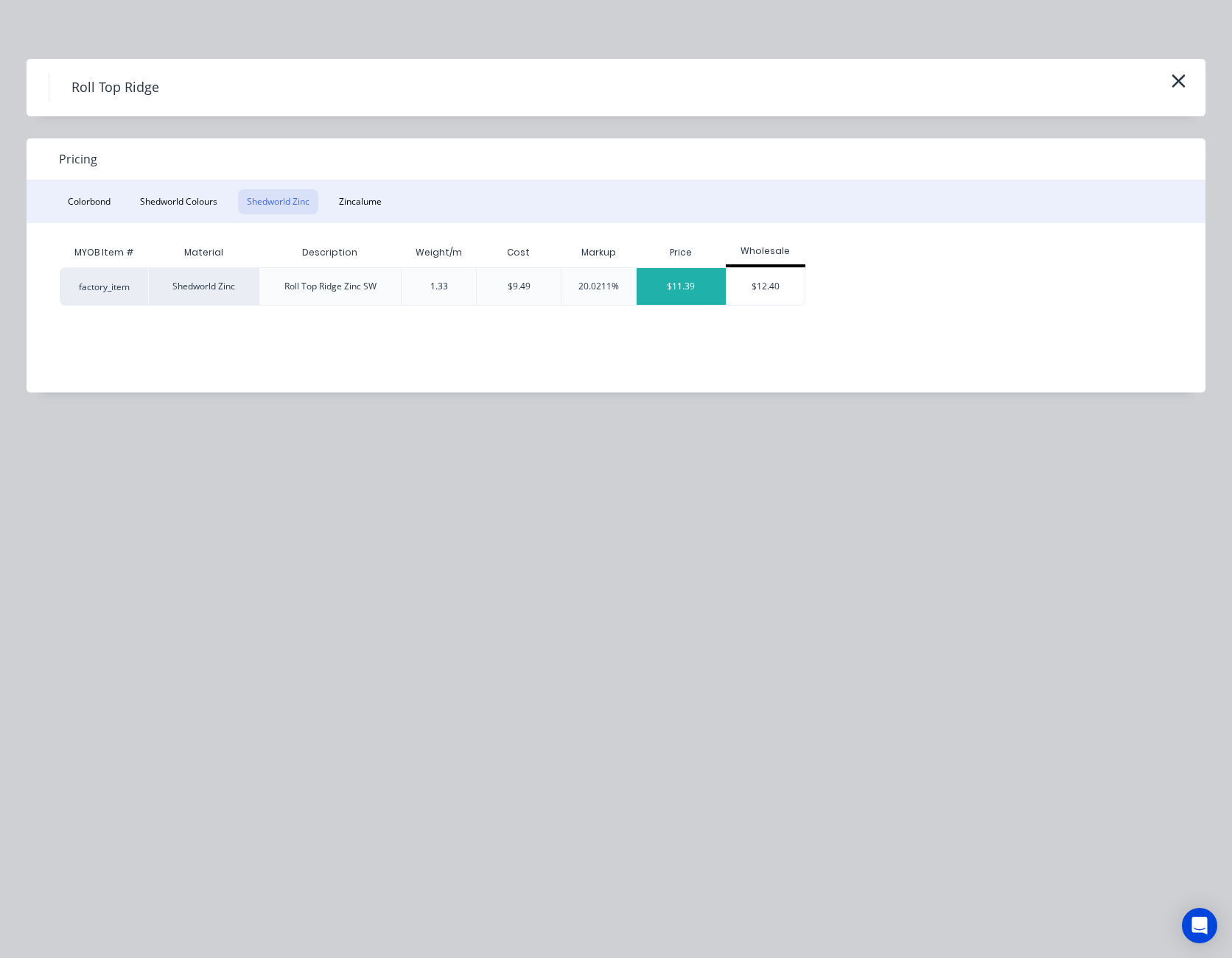
click at [681, 283] on div "$11.39" at bounding box center [681, 286] width 89 height 37
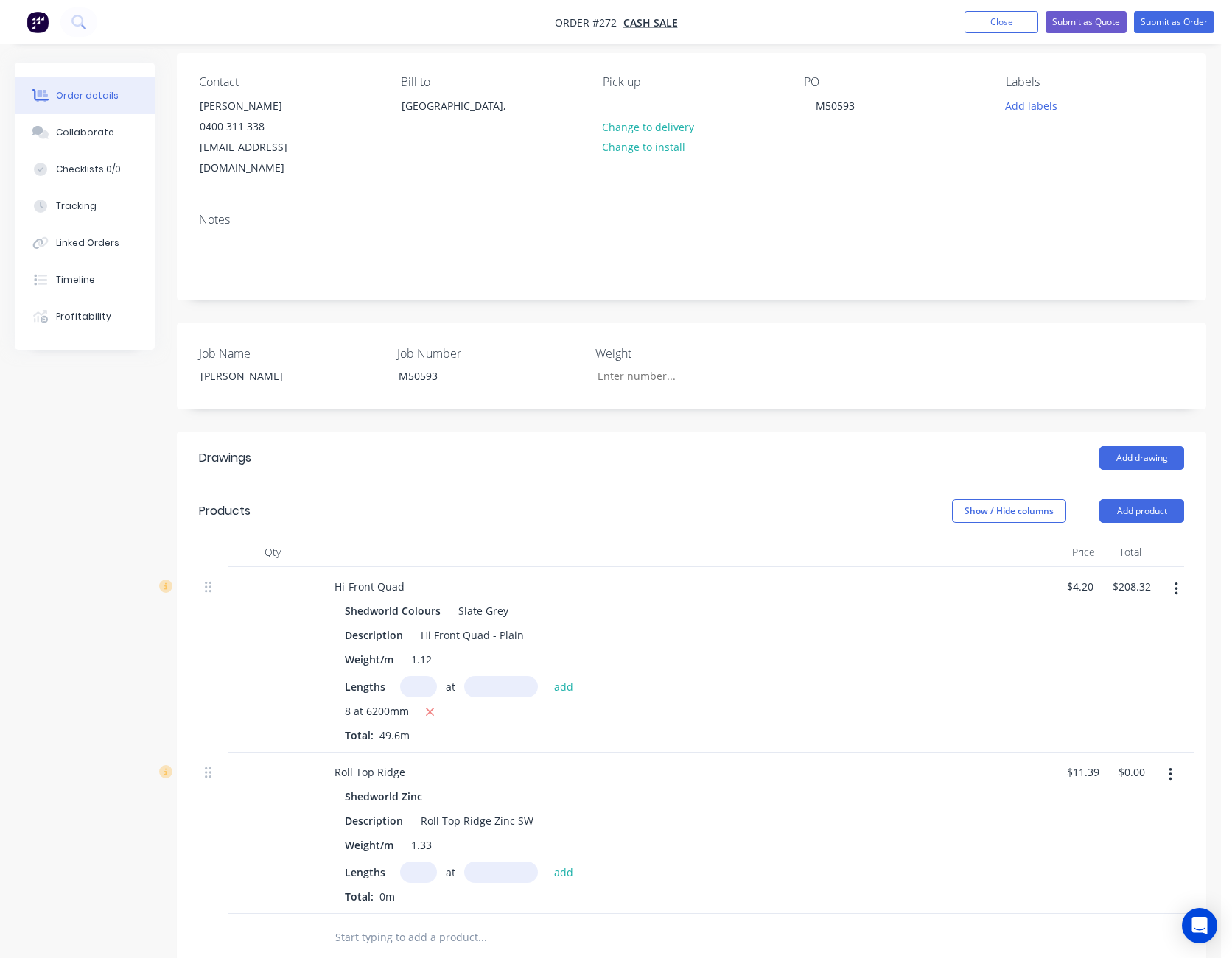
scroll to position [221, 0]
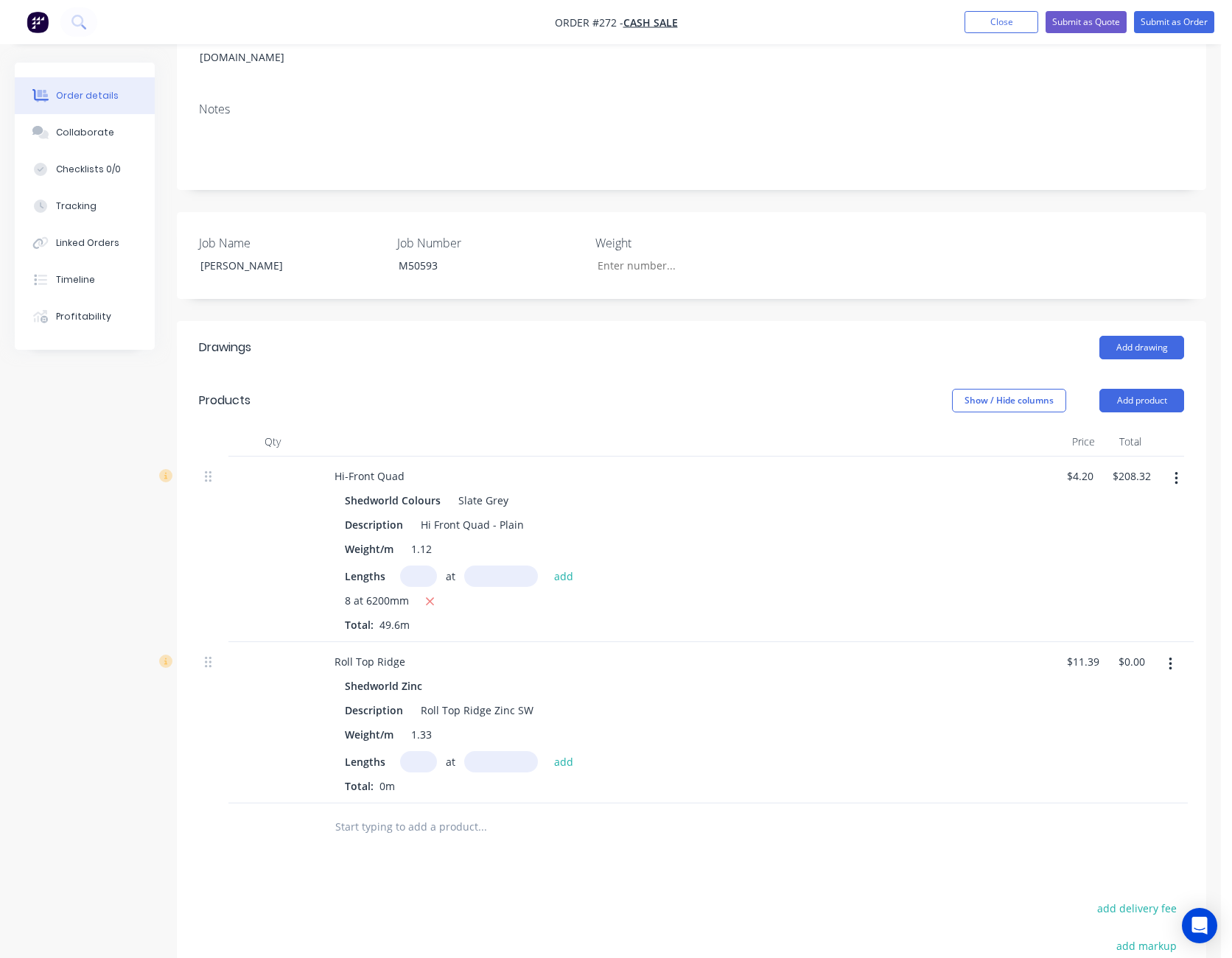
click at [423, 751] on input "text" at bounding box center [418, 762] width 37 height 21
type input "2"
type input "6000"
click at [546, 751] on button "add" at bounding box center [564, 761] width 35 height 20
type input "$136.68"
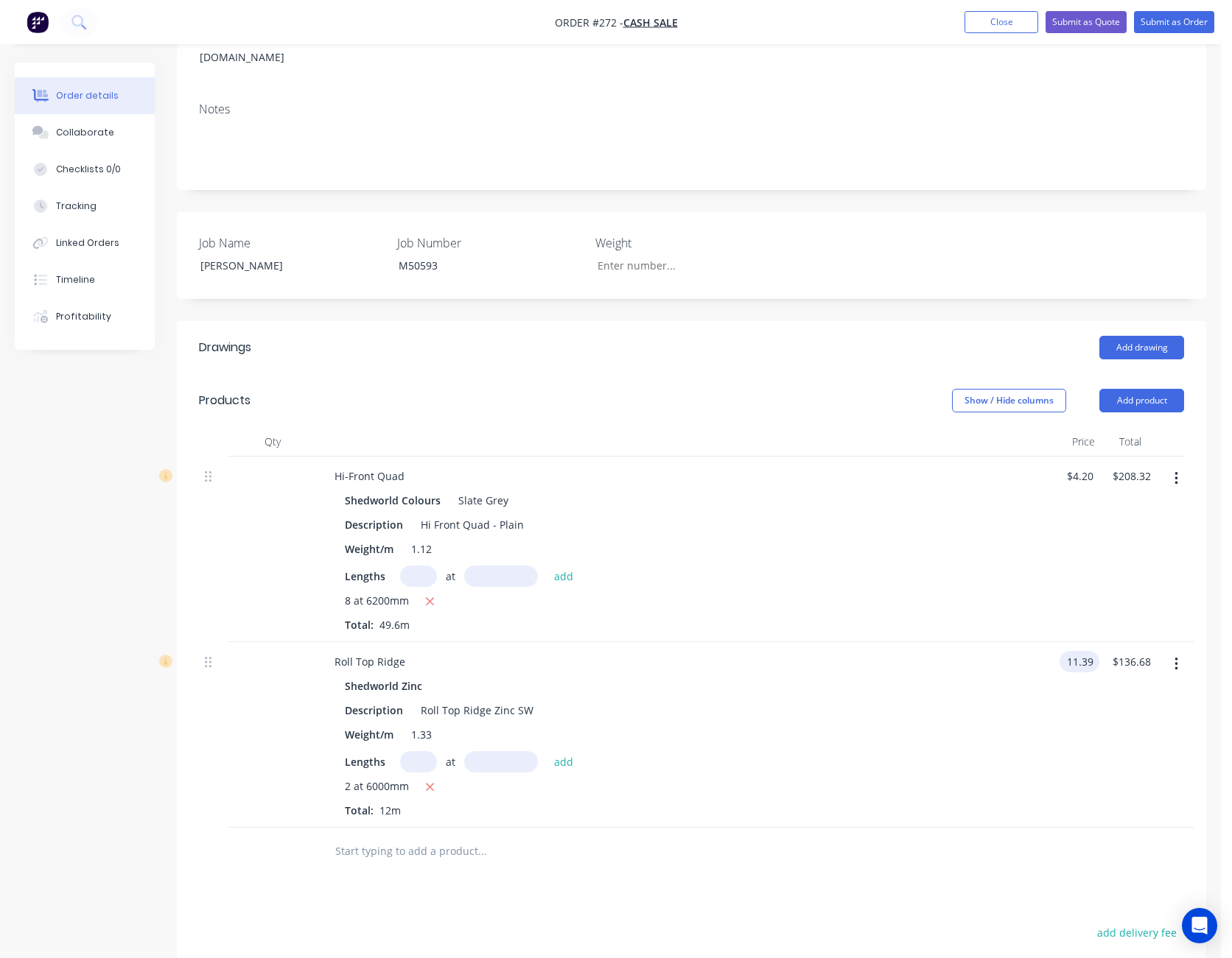
click at [1078, 651] on input "11.39" at bounding box center [1082, 661] width 34 height 21
type input "$11.39"
click at [968, 779] on div "2 at 6000mm" at bounding box center [685, 787] width 681 height 18
click at [1149, 389] on button "Add product" at bounding box center [1141, 400] width 84 height 23
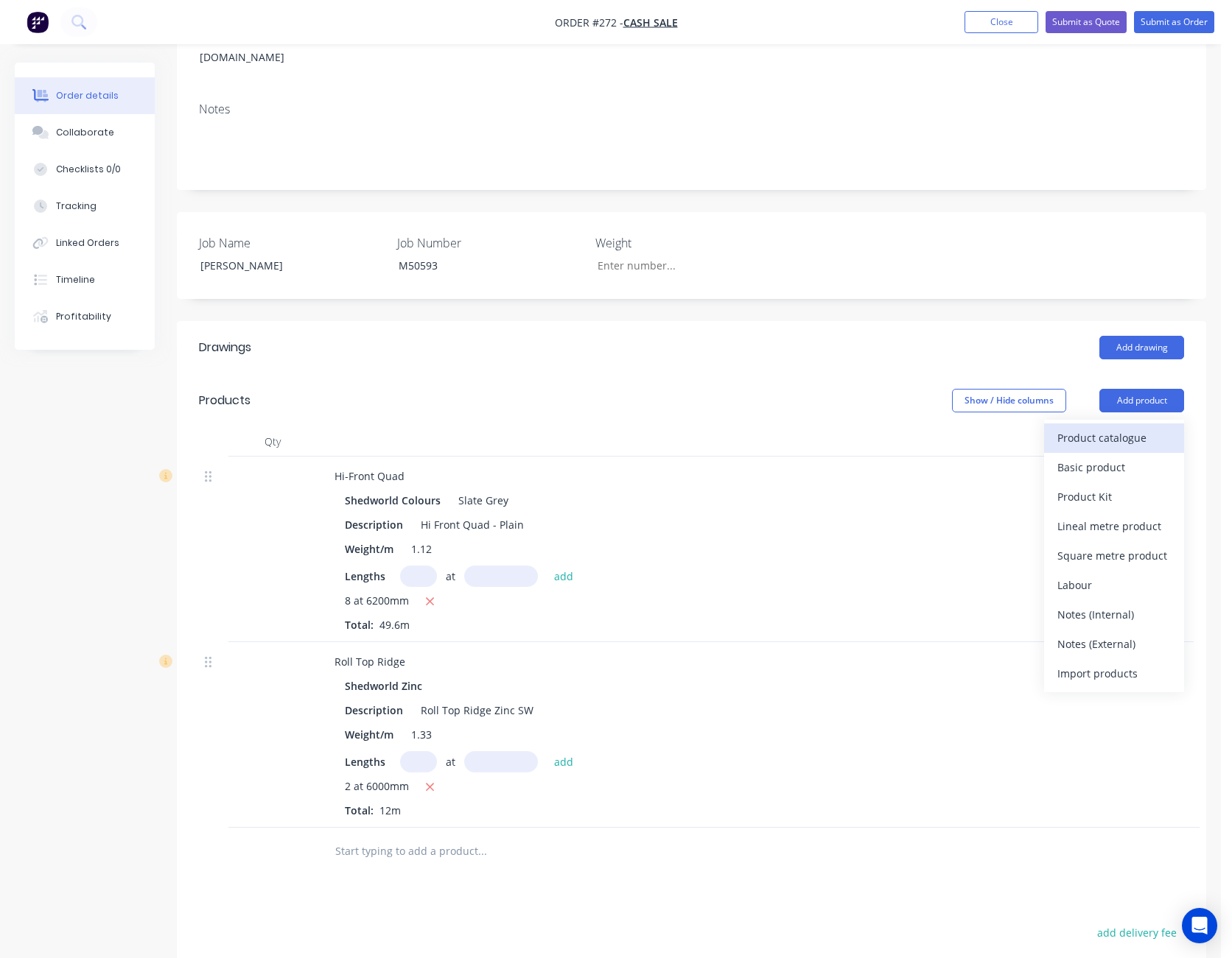
click at [1130, 427] on div "Product catalogue" at bounding box center [1114, 437] width 113 height 21
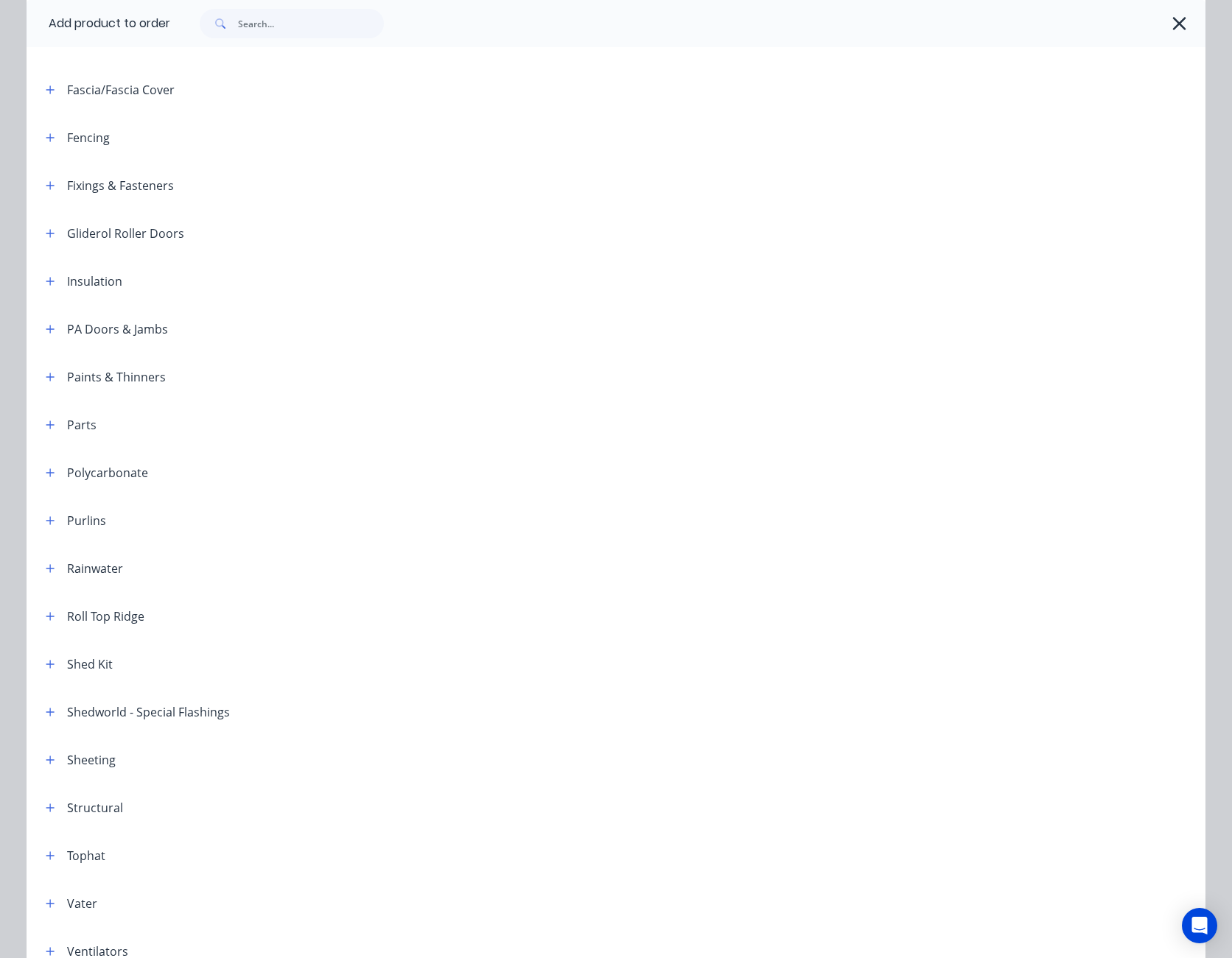
scroll to position [516, 0]
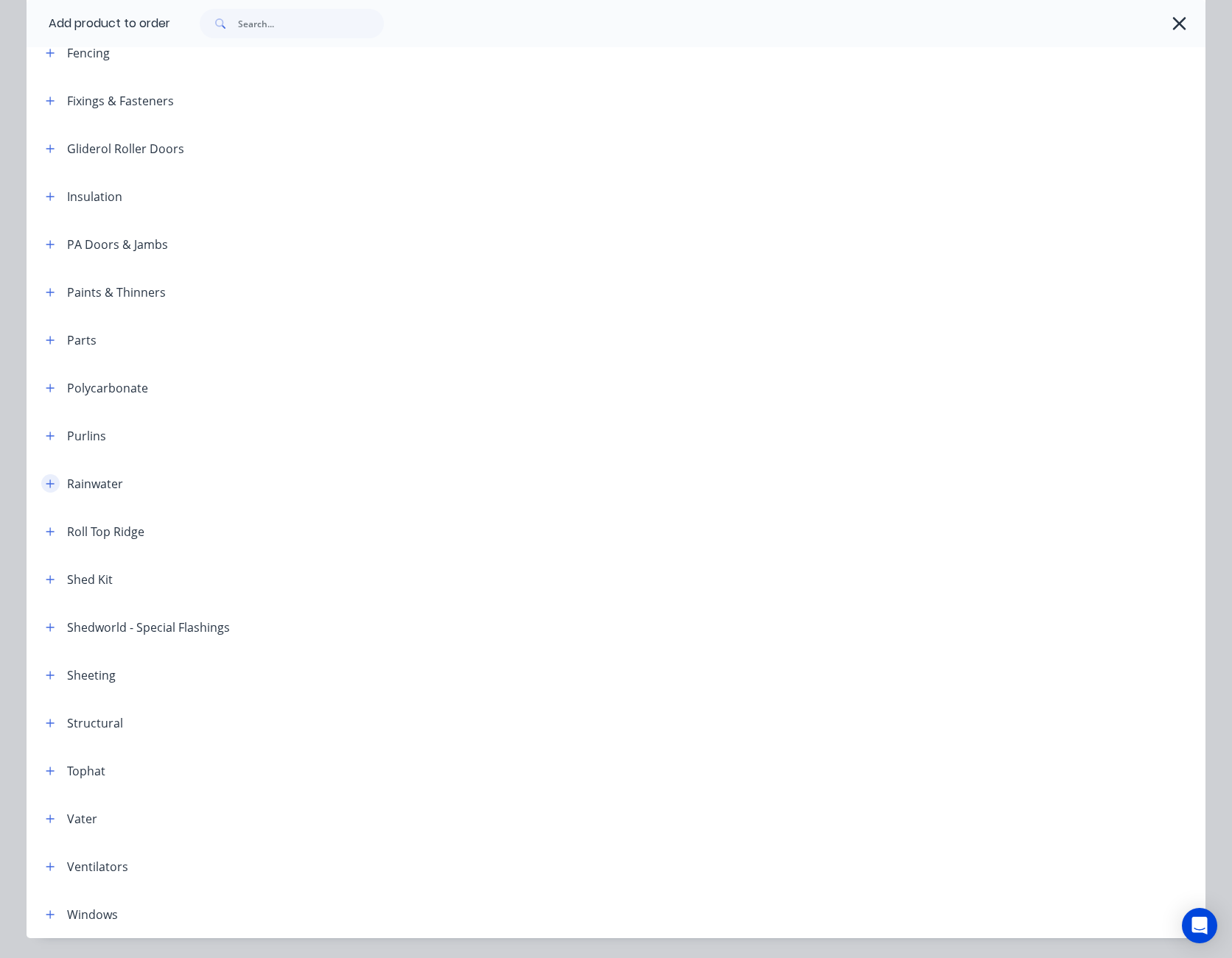
click at [43, 476] on button "button" at bounding box center [50, 483] width 18 height 18
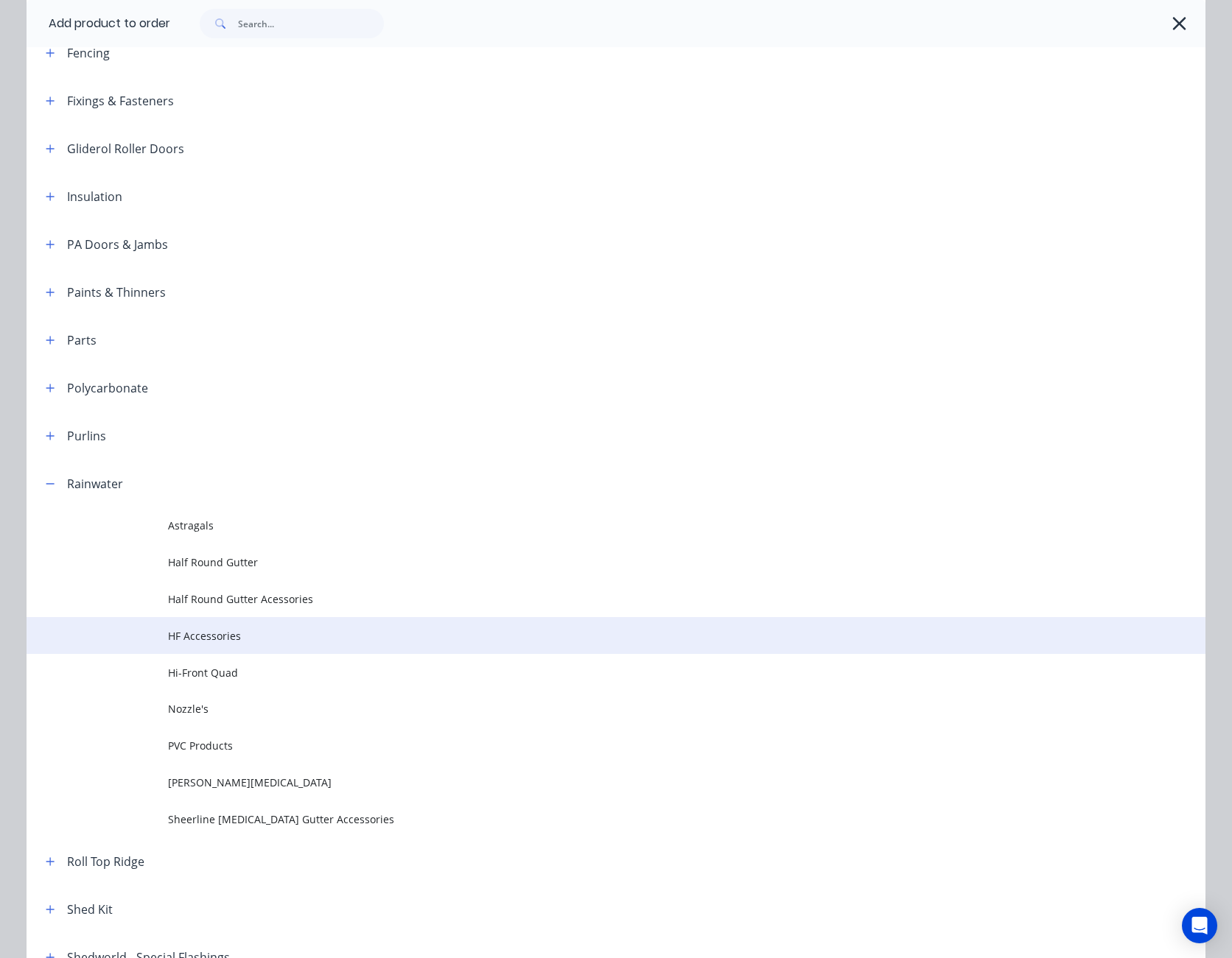
click at [204, 635] on span "HF Accessories" at bounding box center [582, 636] width 829 height 16
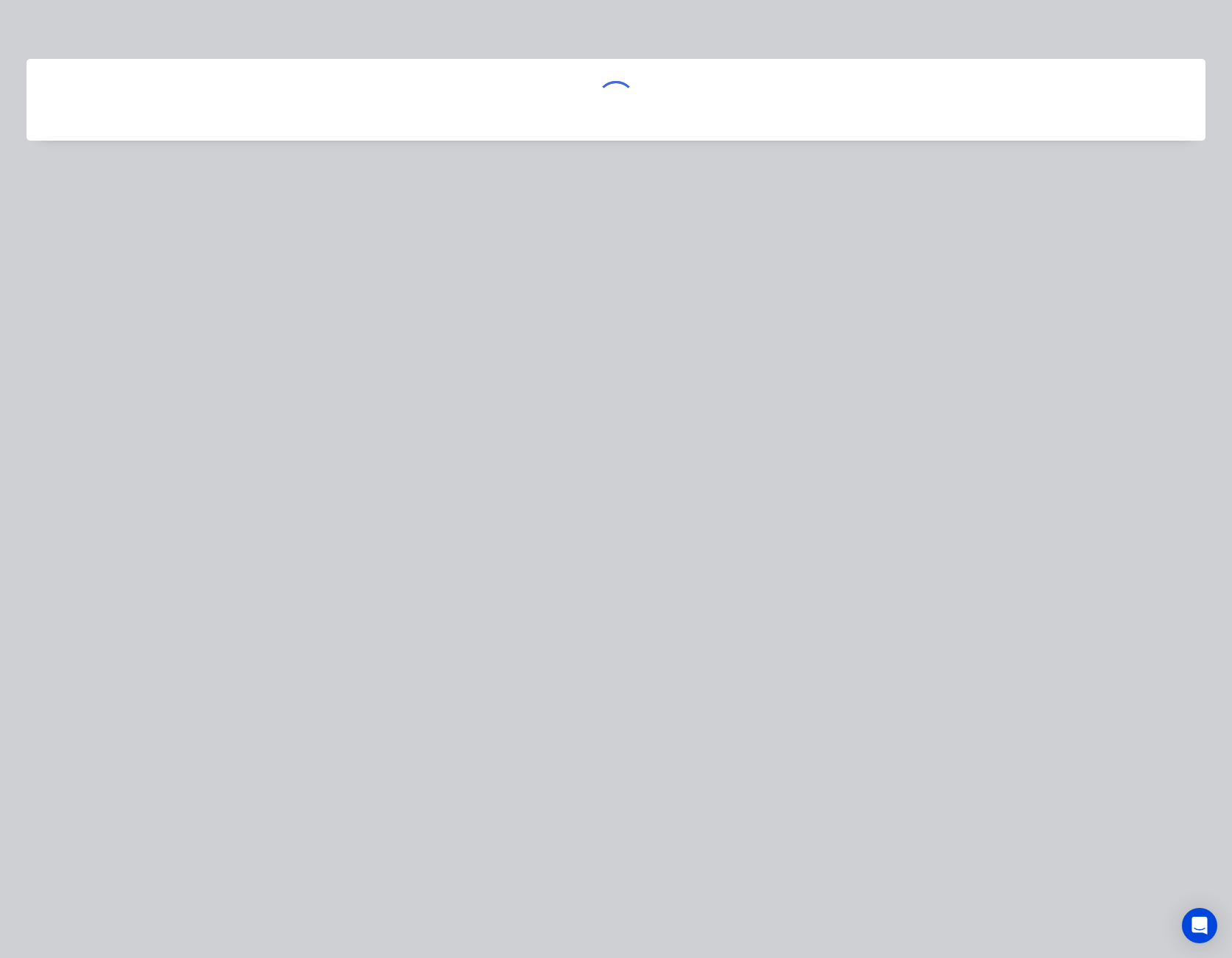
scroll to position [0, 0]
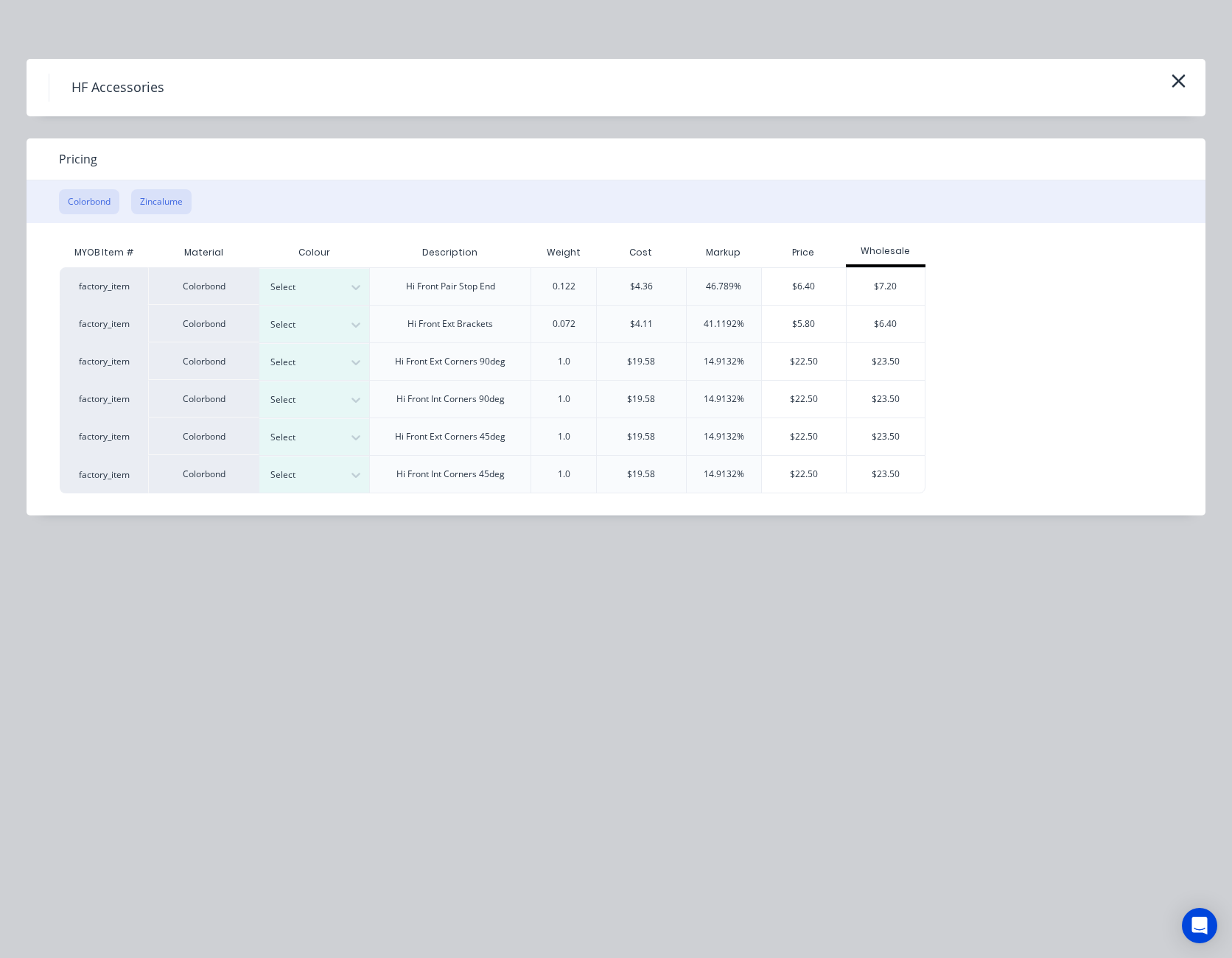
click at [160, 199] on button "Zincalume" at bounding box center [161, 202] width 60 height 25
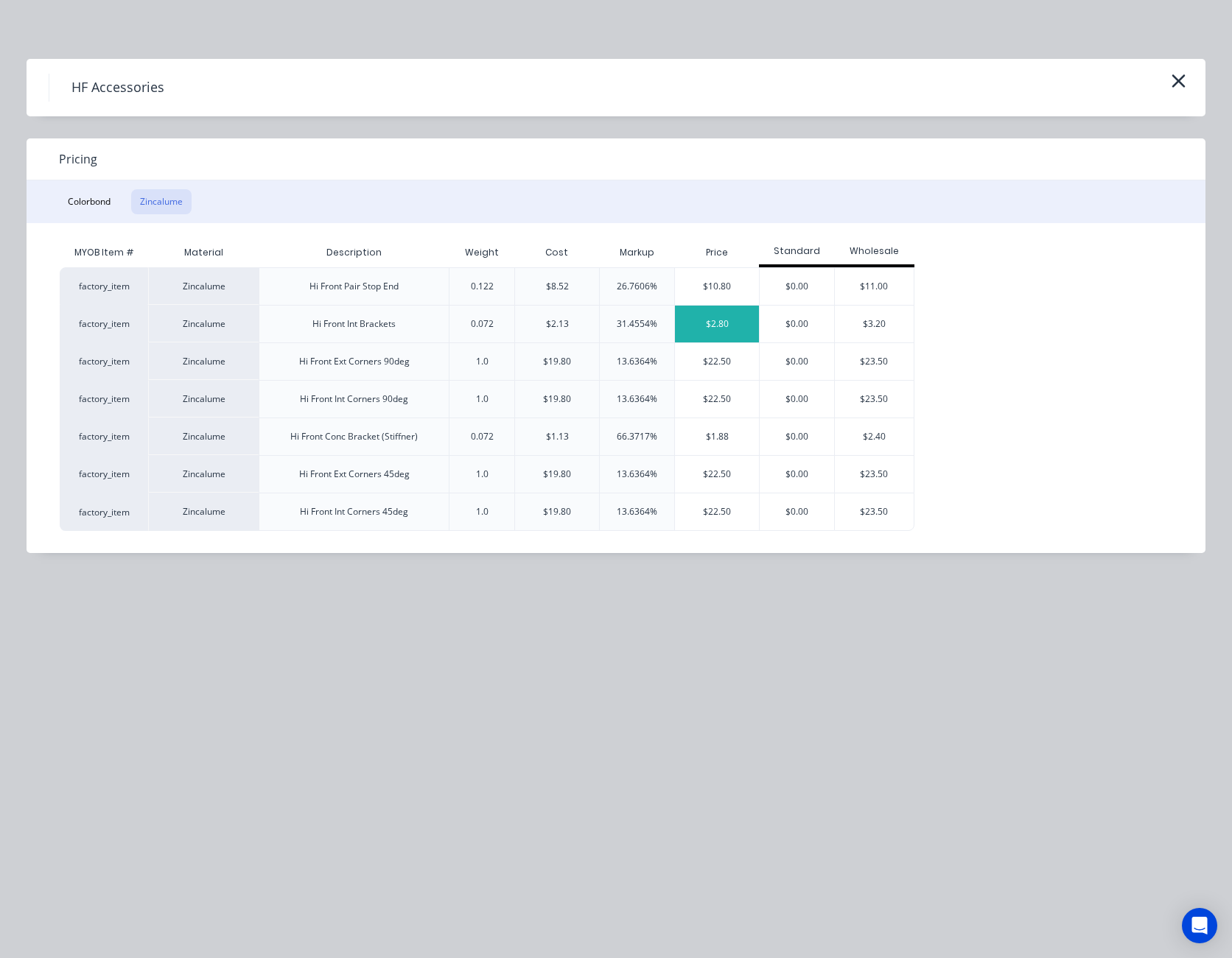
click at [733, 325] on div "$2.80" at bounding box center [717, 324] width 84 height 37
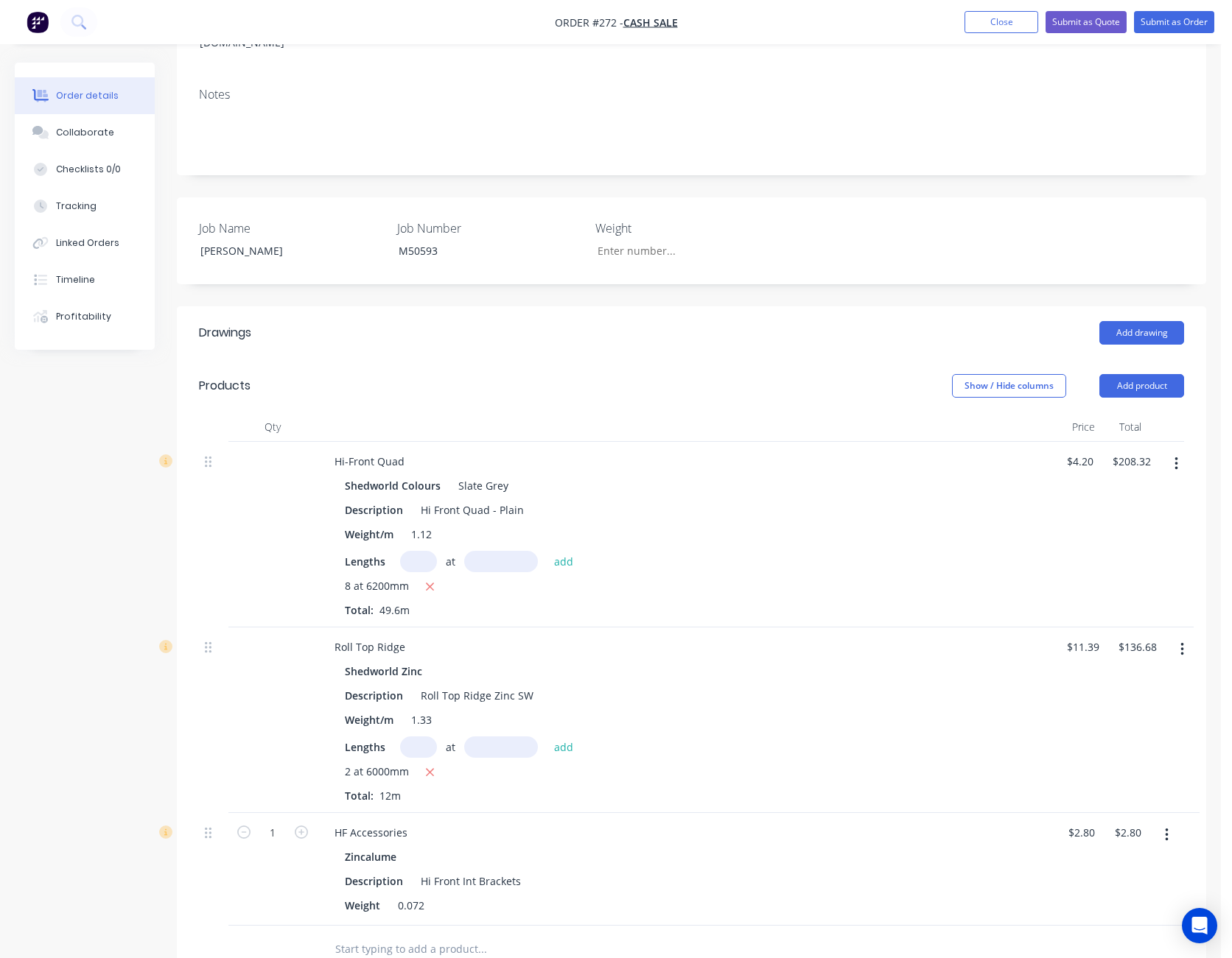
scroll to position [442, 0]
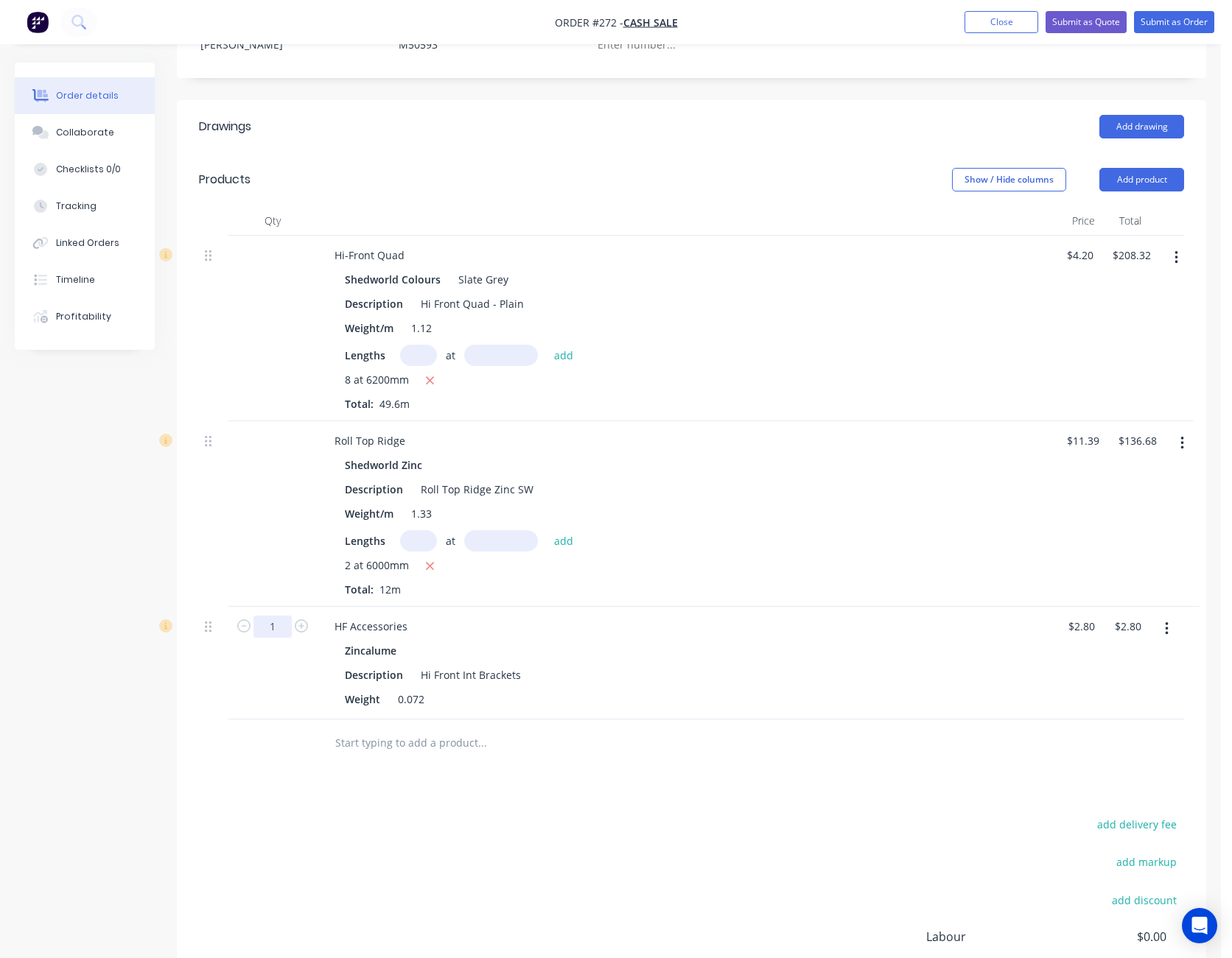
click at [275, 616] on input "1" at bounding box center [272, 626] width 38 height 22
type input "60"
type input "$168.00"
click at [1089, 609] on div "60 HF Accessories Zincalume Description Hi Front Int Brackets Weight 0.072 2.8 …" at bounding box center [691, 663] width 985 height 112
type input "$2.60"
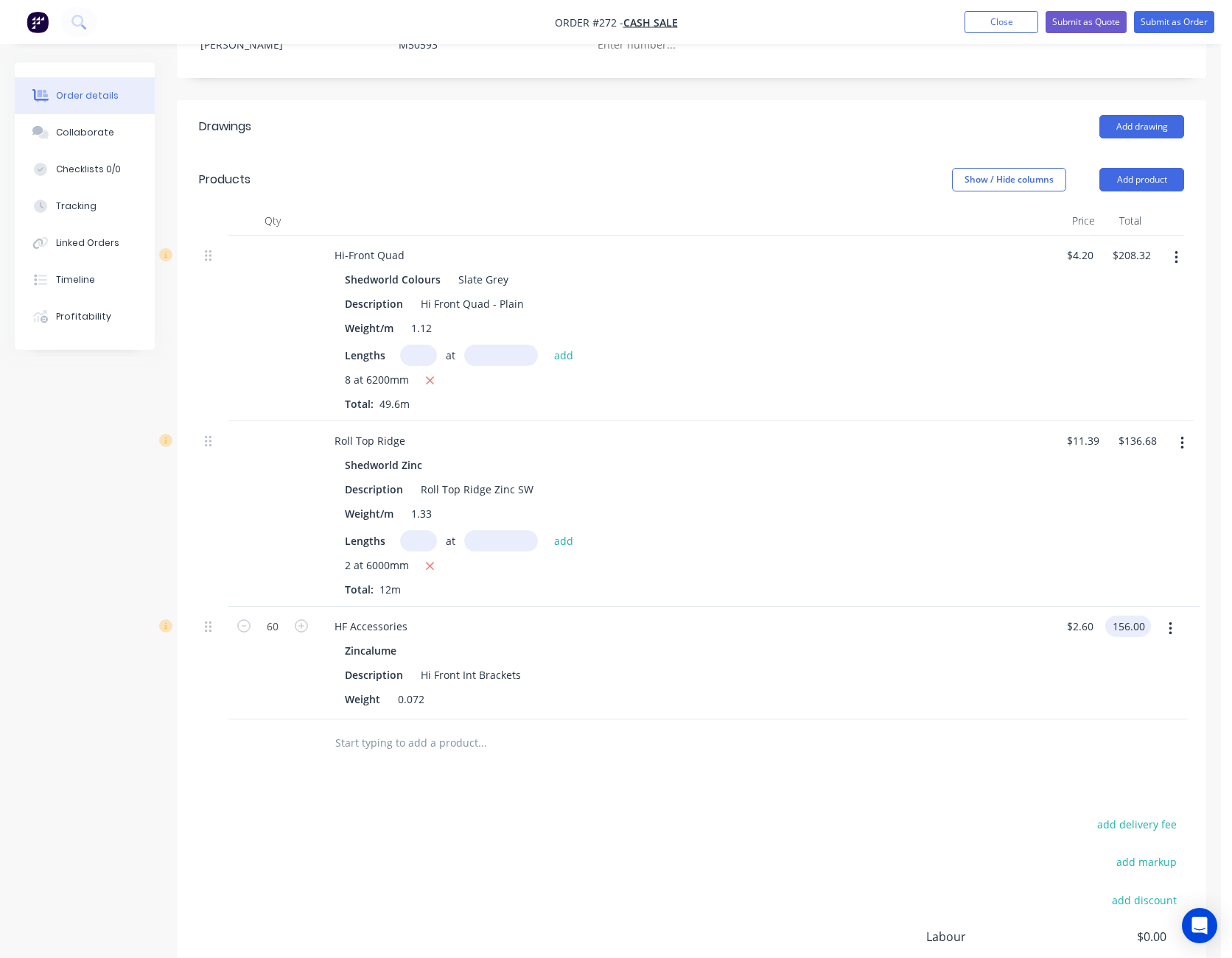
type input "$156.00"
click at [892, 774] on div "Drawings Add drawing Products Show / Hide columns Add product Qty Price Total H…" at bounding box center [691, 593] width 1029 height 988
click at [1139, 168] on button "Add product" at bounding box center [1141, 179] width 84 height 23
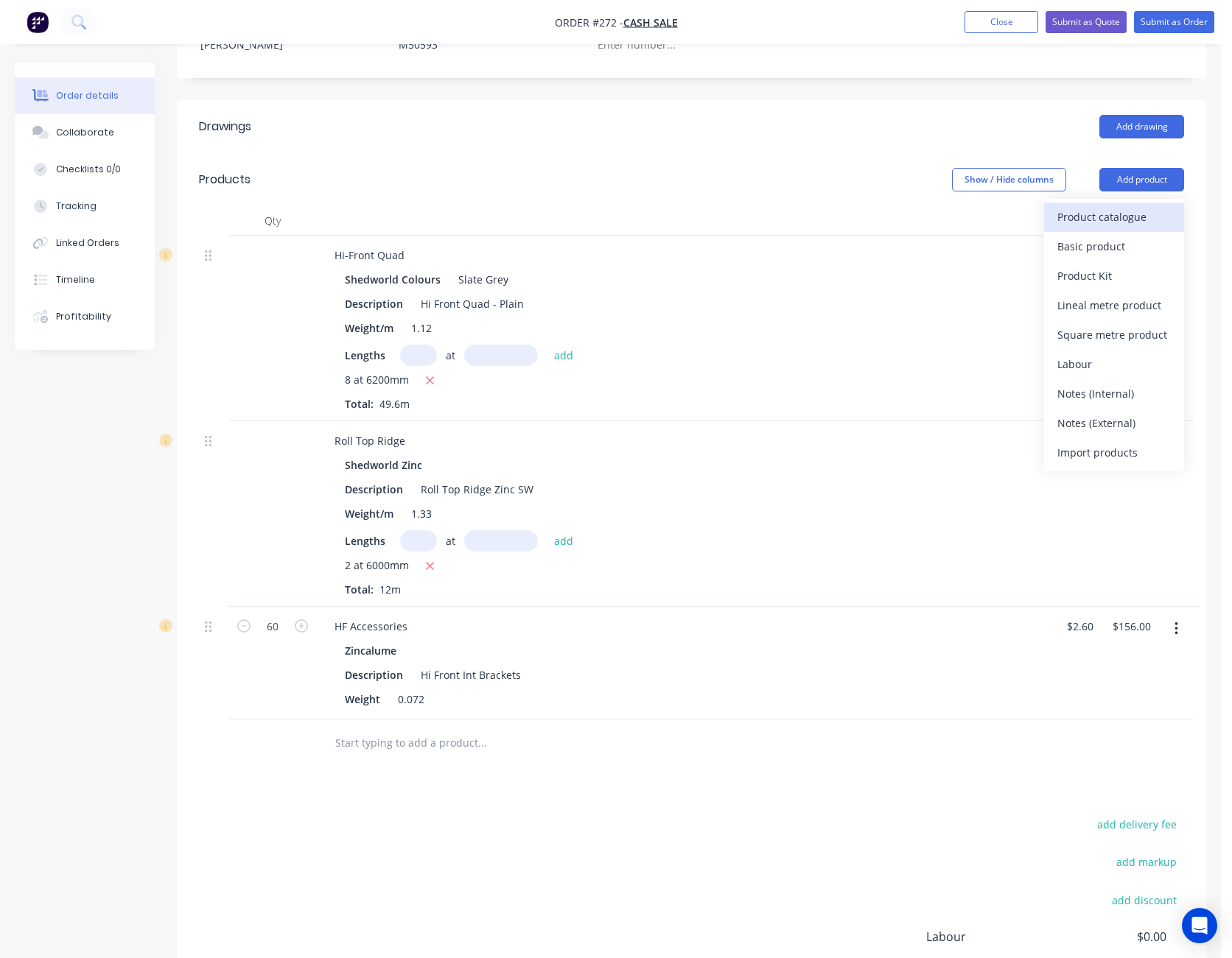
click at [1137, 203] on button "Product catalogue" at bounding box center [1114, 217] width 140 height 29
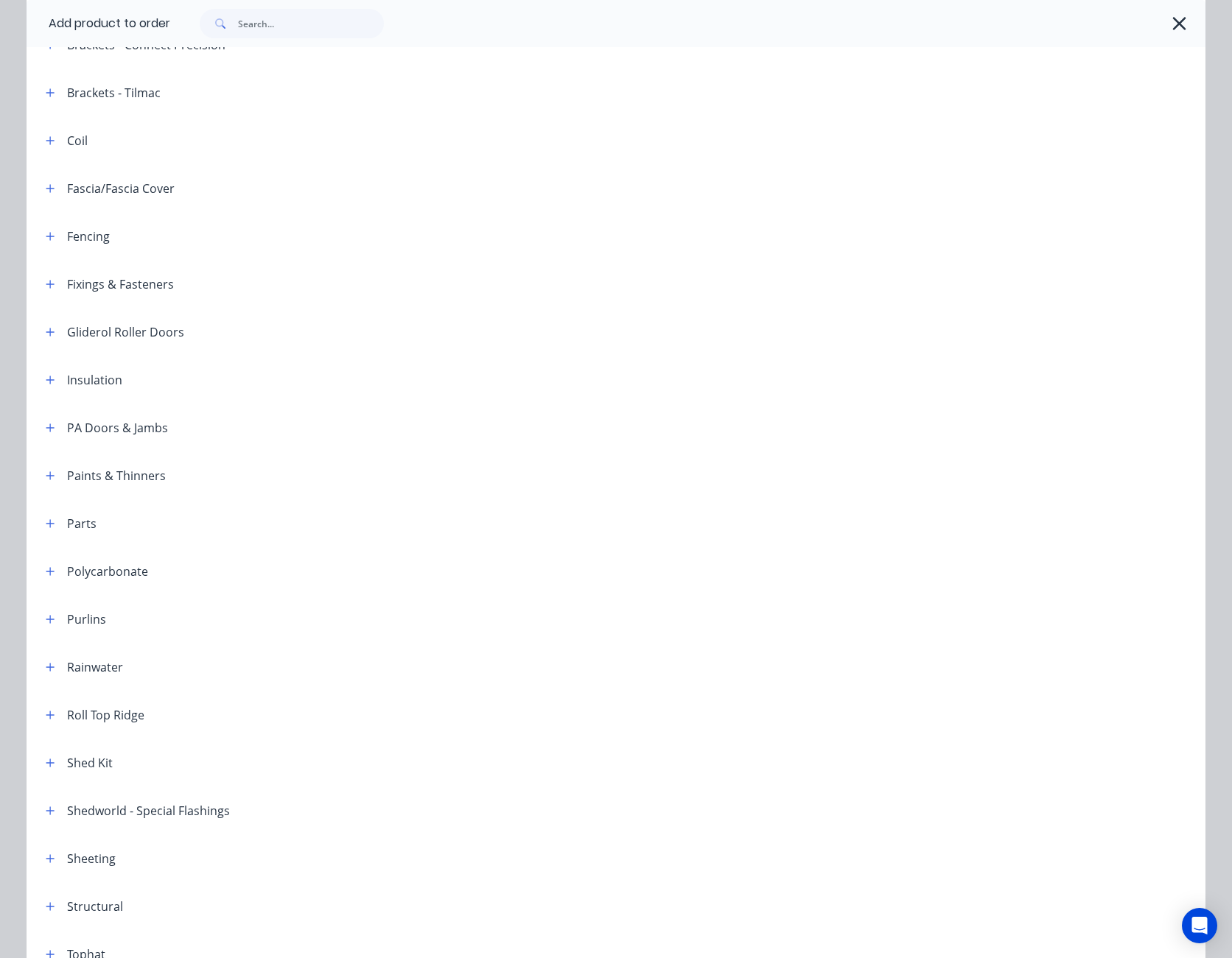
scroll to position [368, 0]
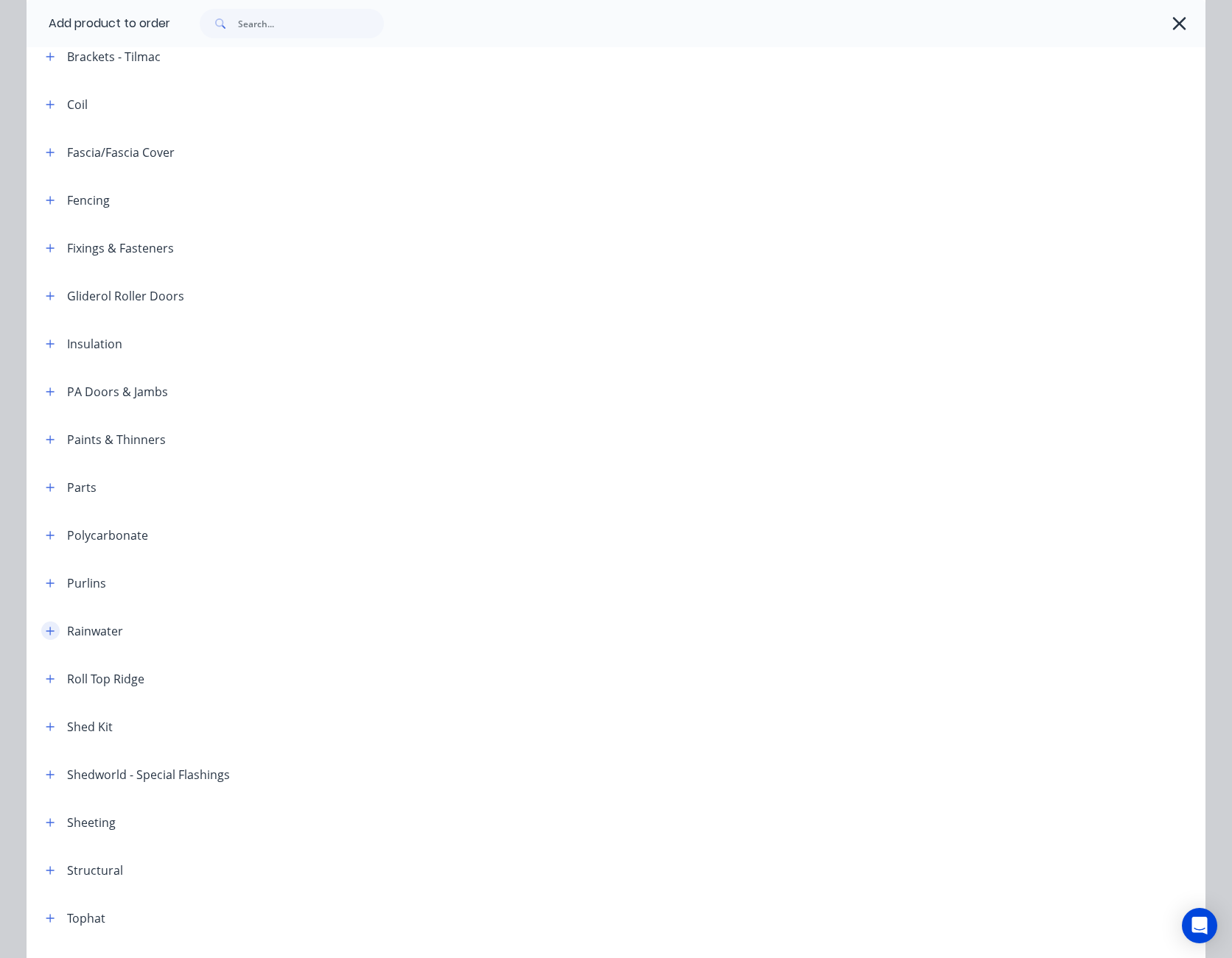
click at [46, 627] on icon "button" at bounding box center [49, 630] width 9 height 11
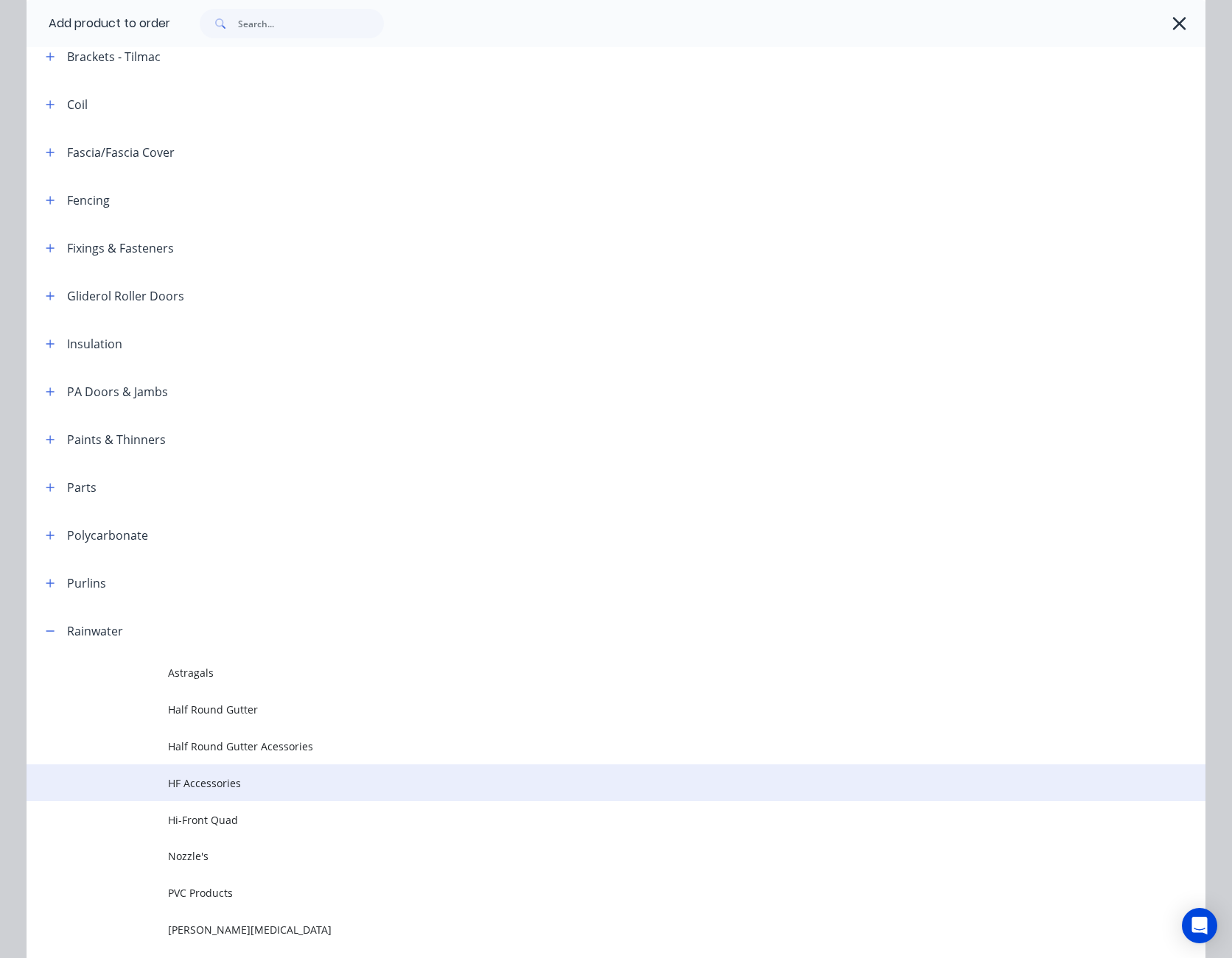
click at [185, 771] on td "HF Accessories" at bounding box center [686, 782] width 1037 height 37
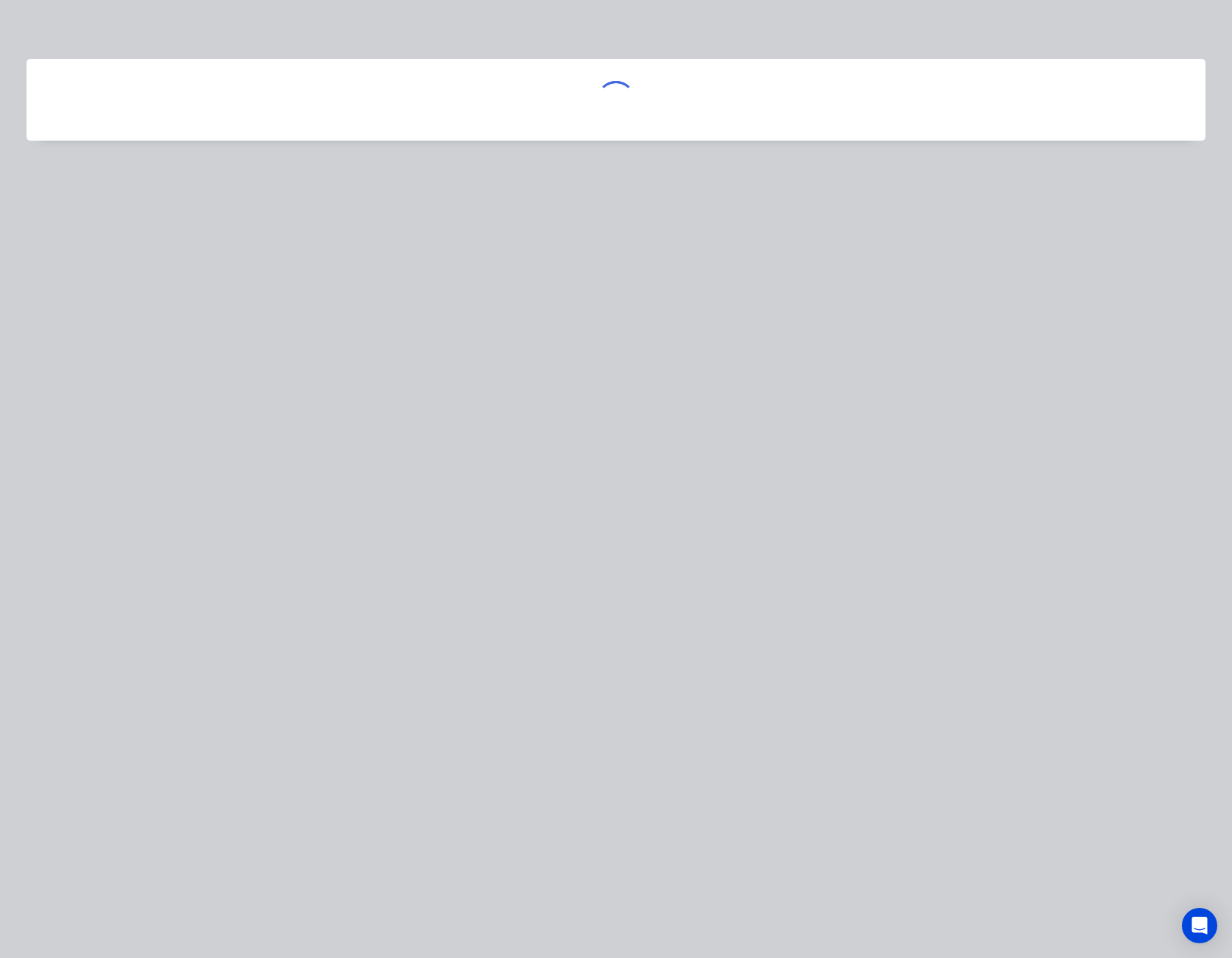
scroll to position [0, 0]
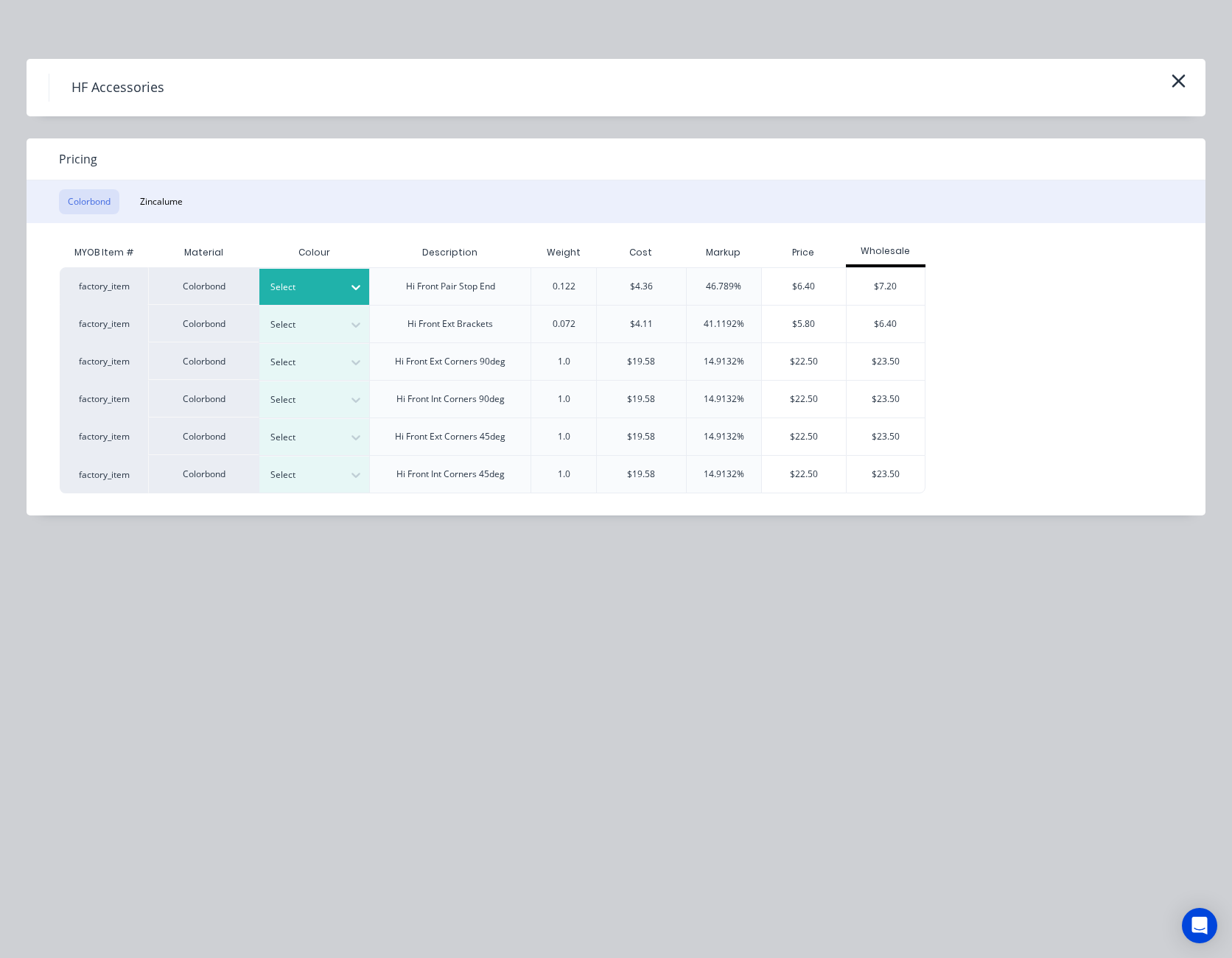
click at [358, 285] on icon at bounding box center [355, 287] width 15 height 15
click at [184, 713] on div "Woodland Grey" at bounding box center [92, 726] width 184 height 27
click at [809, 284] on div "$6.40" at bounding box center [803, 286] width 84 height 37
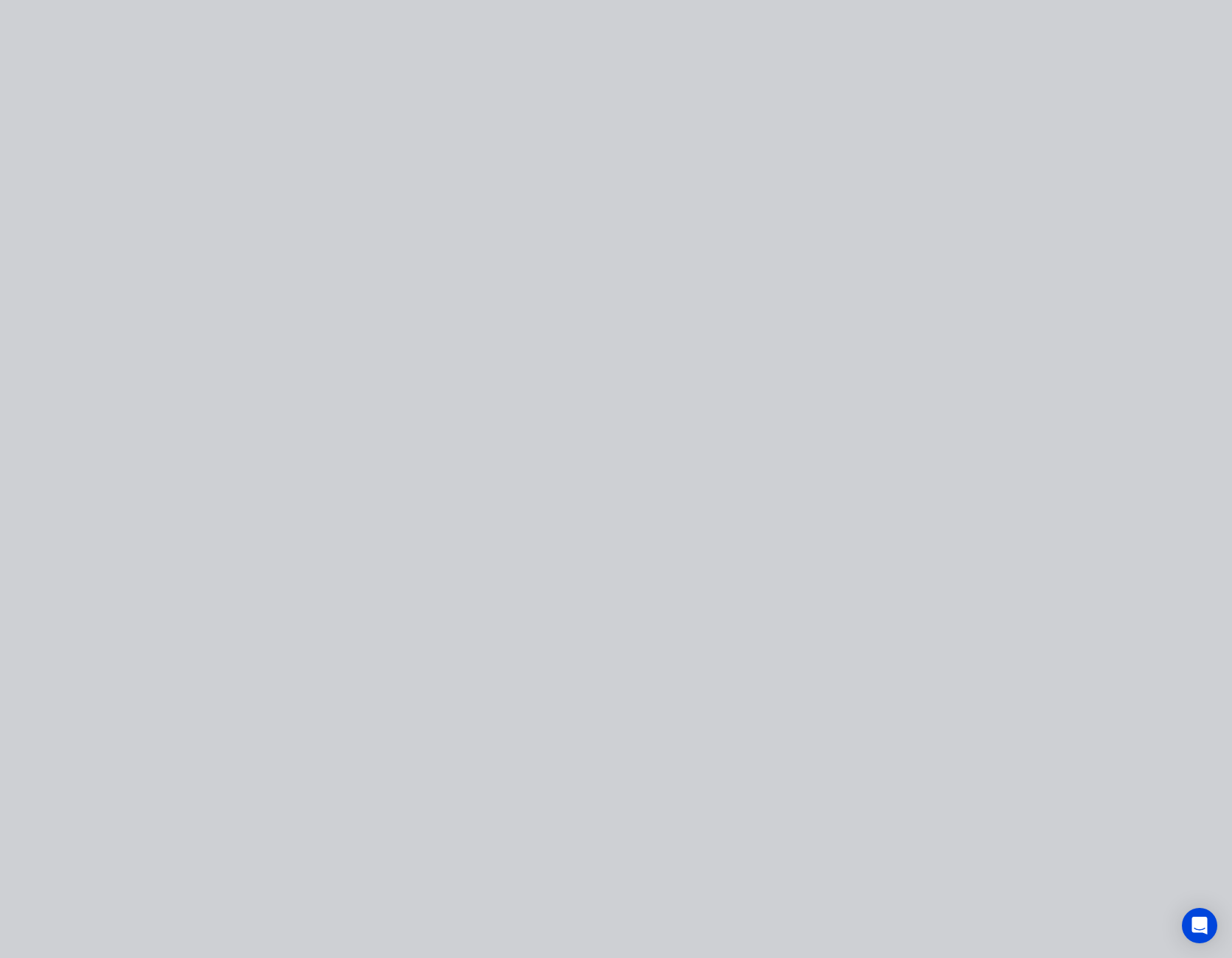
type input "$6.40"
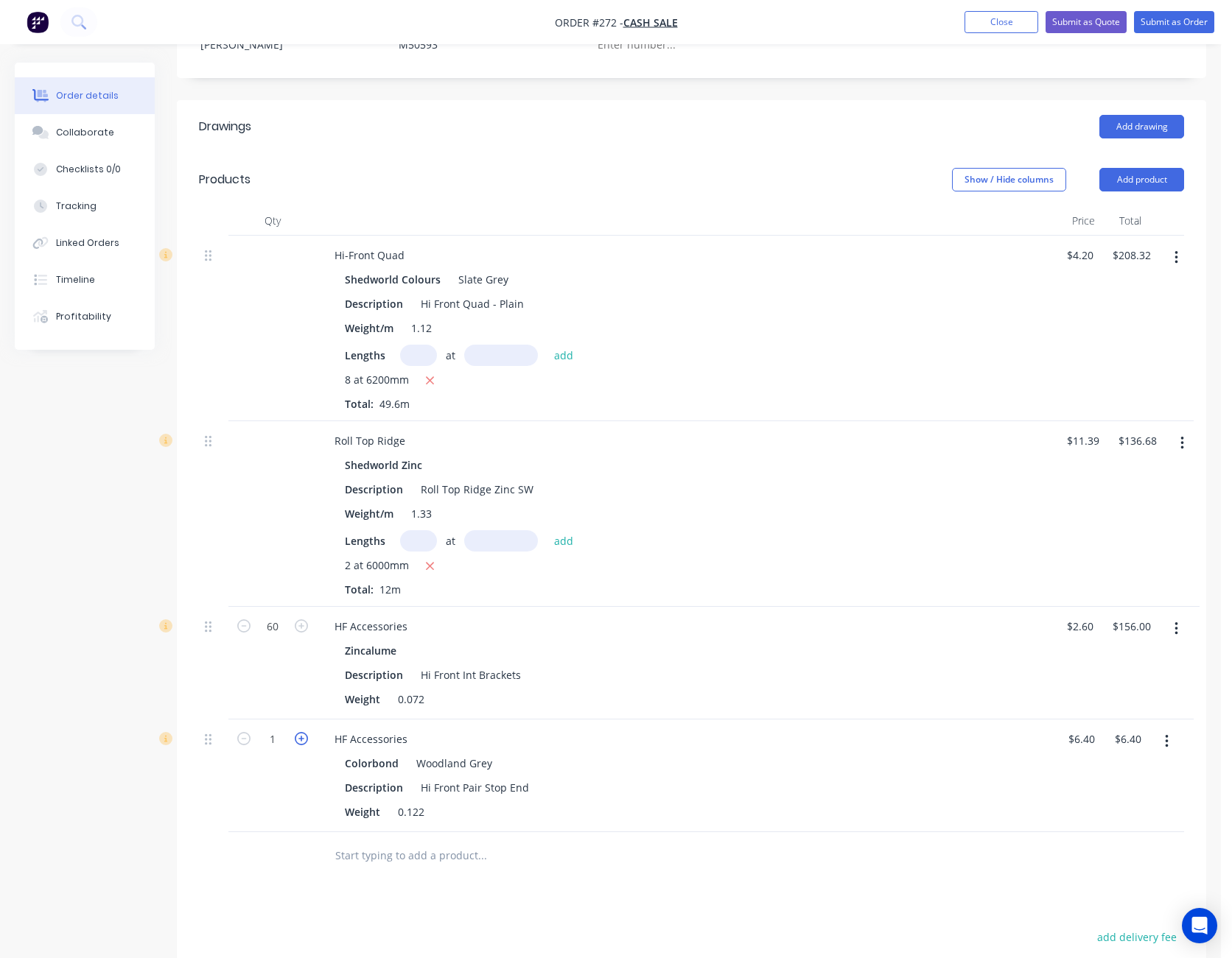
click at [303, 732] on icon "button" at bounding box center [302, 739] width 14 height 14
type input "2"
type input "$12.80"
click at [1152, 114] on button "Add drawing" at bounding box center [1141, 126] width 84 height 23
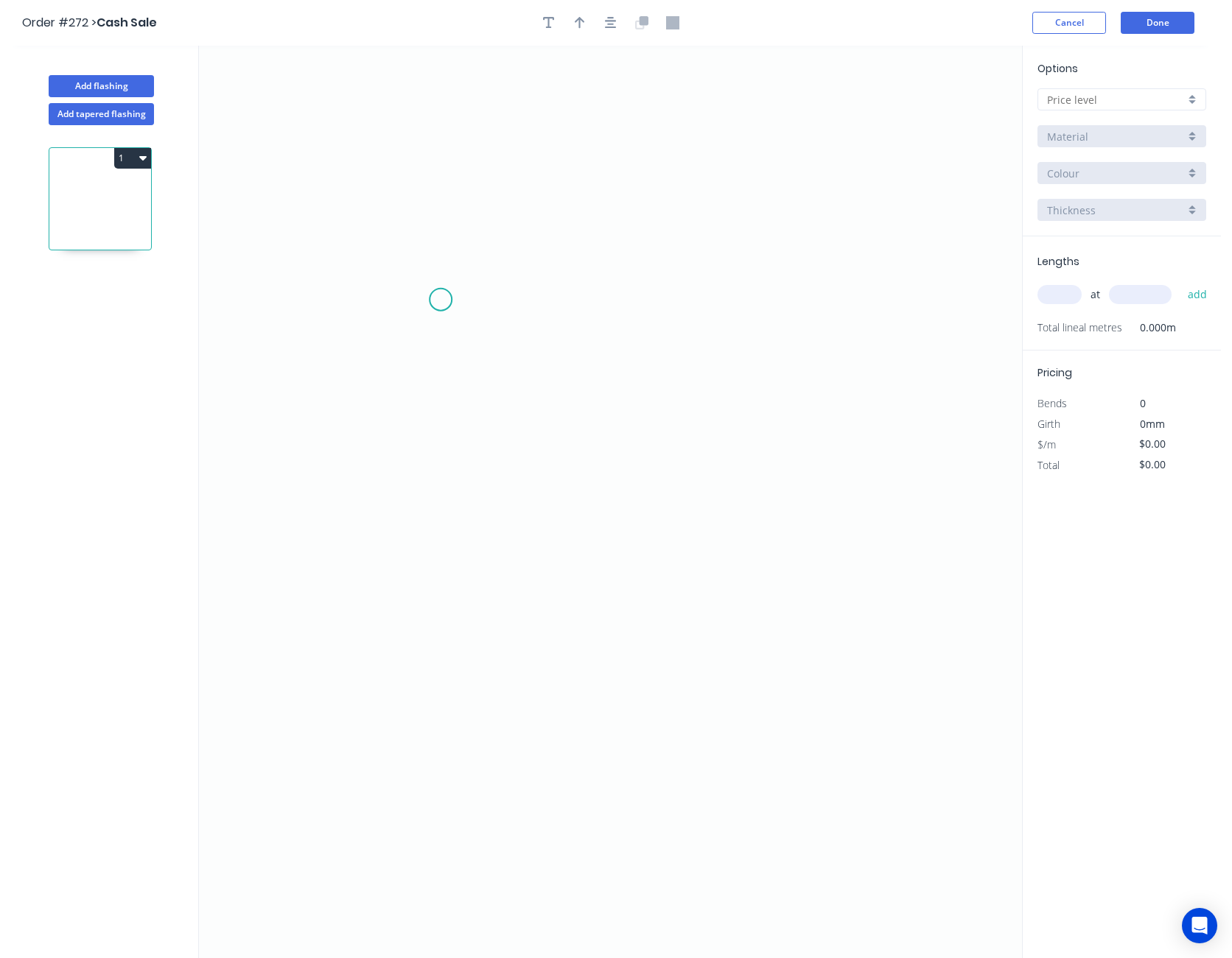
click at [440, 300] on icon "0" at bounding box center [610, 501] width 823 height 912
click at [492, 264] on icon at bounding box center [466, 281] width 50 height 36
click at [877, 268] on icon "0 ?" at bounding box center [610, 501] width 823 height 912
click at [878, 635] on icon "0 ? ? ? º" at bounding box center [610, 501] width 823 height 912
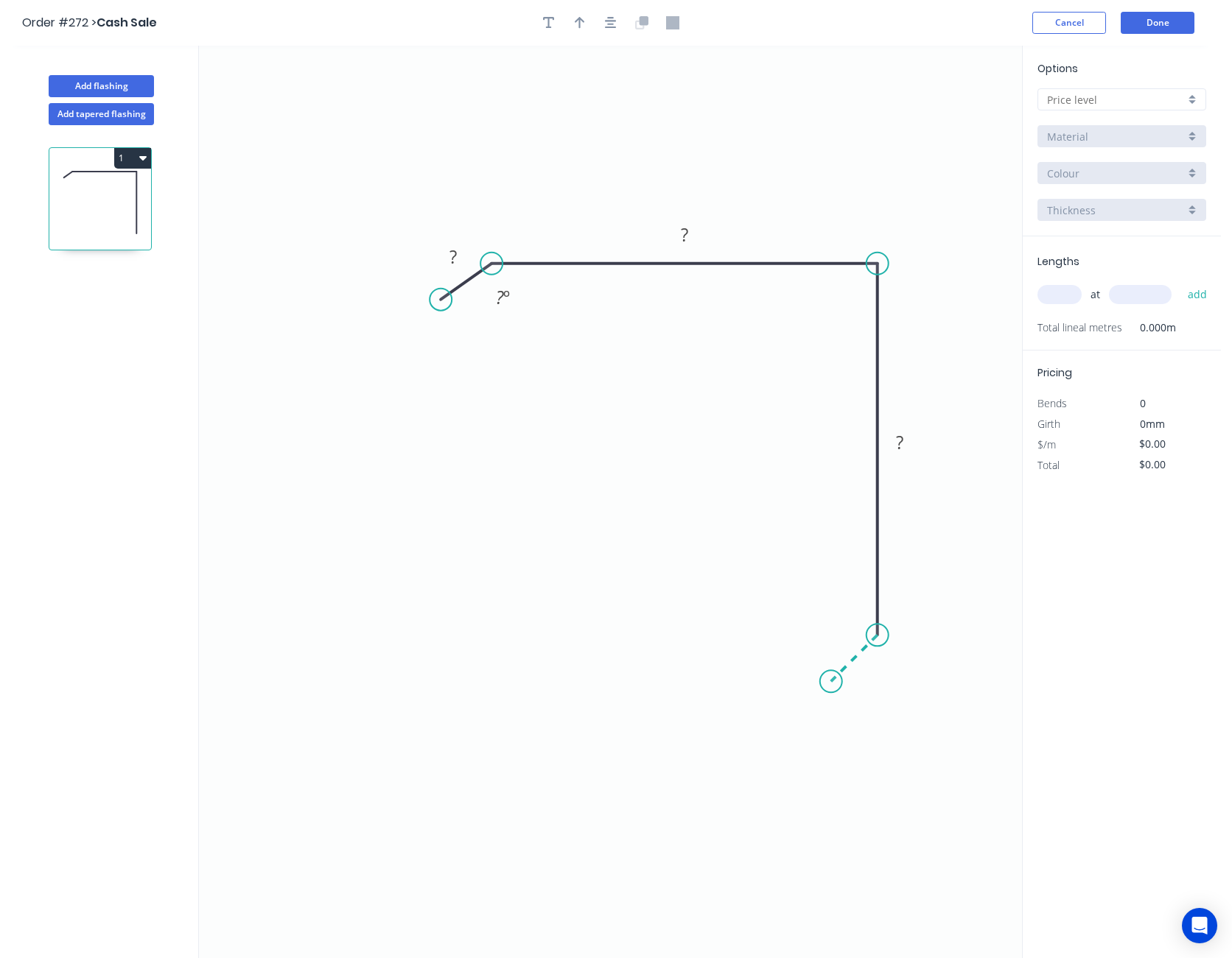
click at [831, 681] on icon at bounding box center [855, 658] width 47 height 47
click at [831, 681] on circle at bounding box center [830, 681] width 22 height 22
click at [875, 663] on rect at bounding box center [869, 667] width 29 height 20
click at [1088, 99] on input "text" at bounding box center [1116, 100] width 138 height 16
click at [1078, 122] on div "A" at bounding box center [1121, 127] width 167 height 26
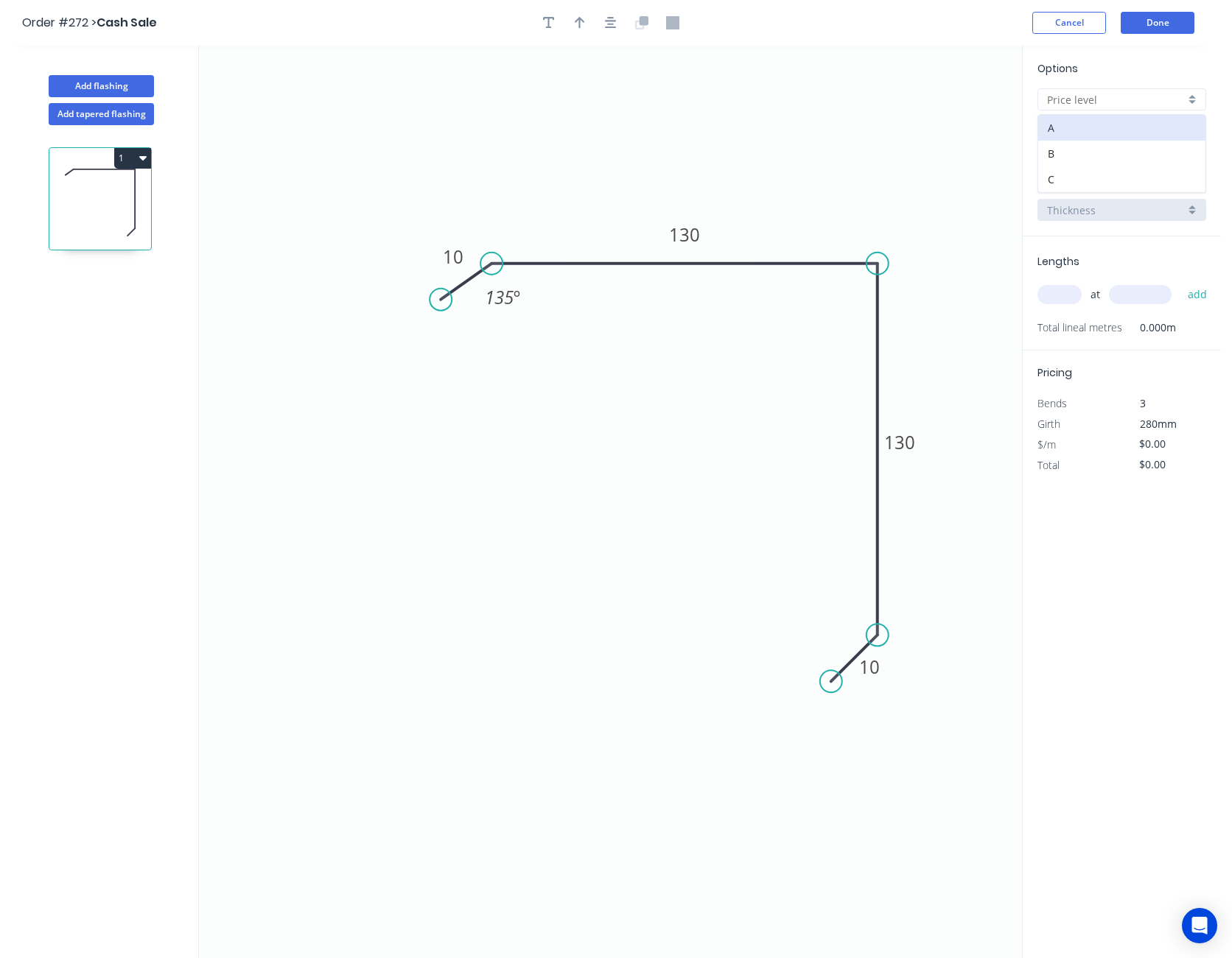
type input "A"
type input "$11.52"
click at [1070, 133] on input "BHP - Colour Flashing (M)" at bounding box center [1116, 137] width 138 height 16
click at [1102, 217] on div "SW - Colour Flashing" at bounding box center [1121, 216] width 167 height 26
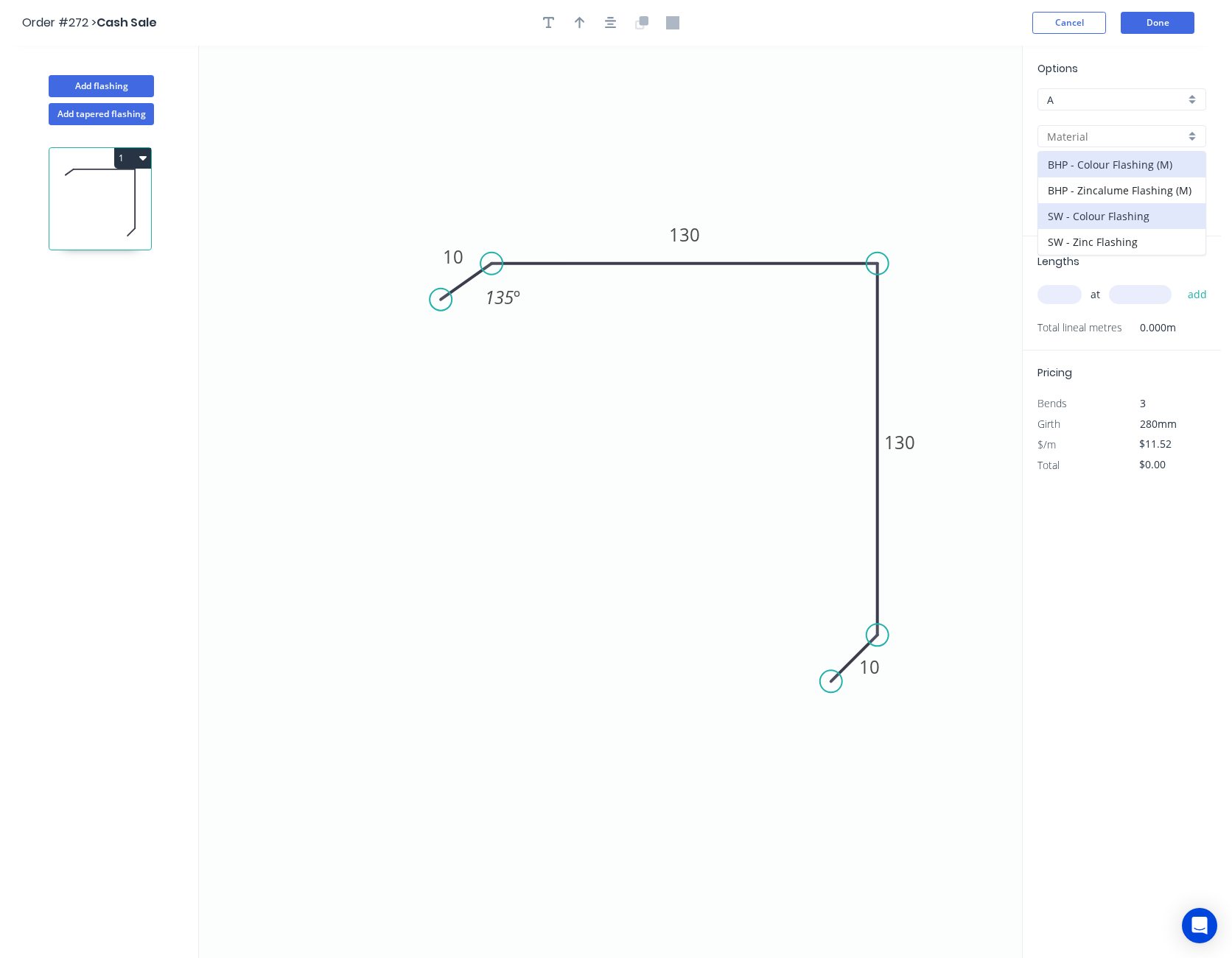
type input "SW - Colour Flashing"
click at [1103, 176] on input "Basalt" at bounding box center [1116, 174] width 138 height 16
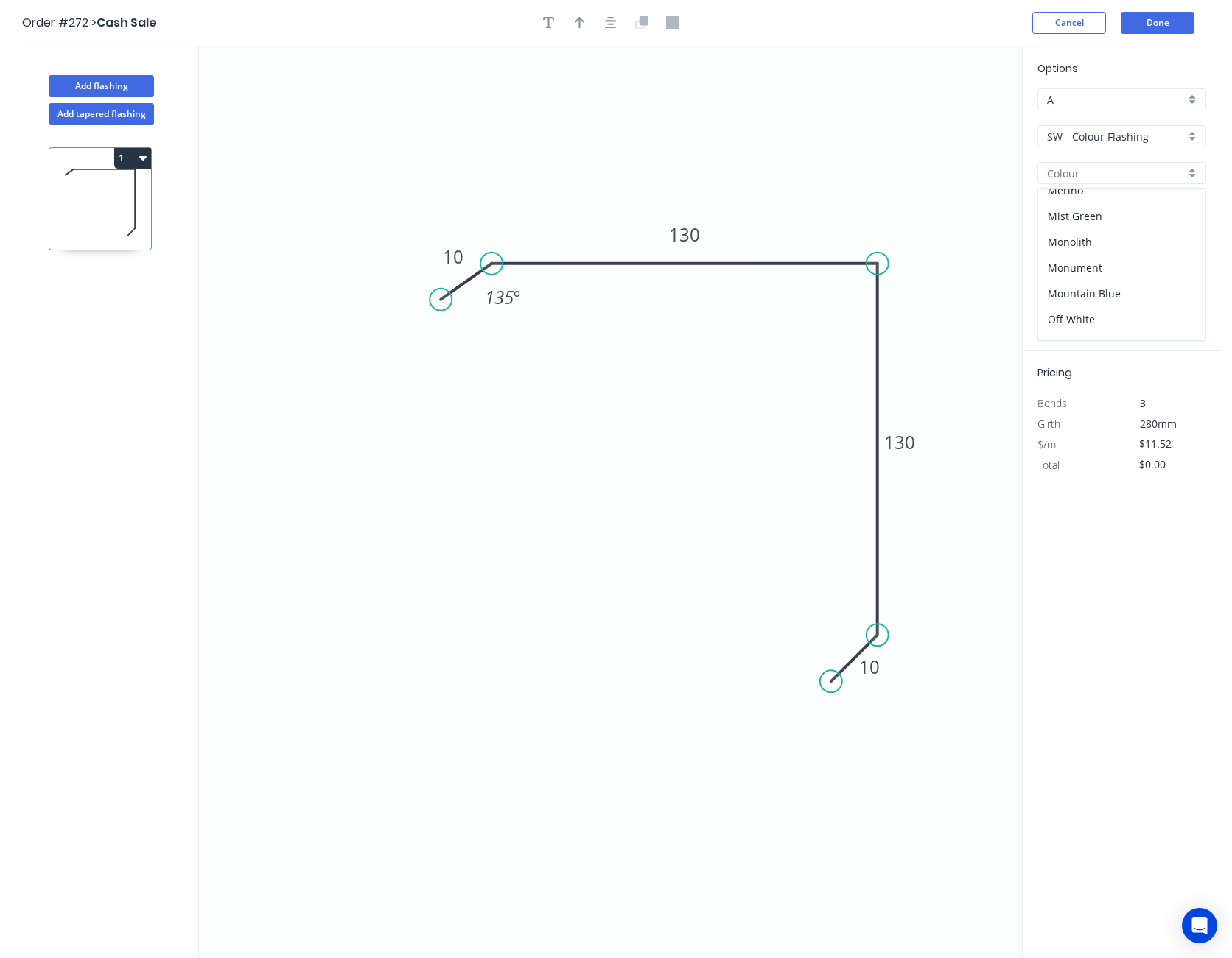
scroll to position [493, 0]
click at [1104, 219] on div "Slate Grey" at bounding box center [1121, 224] width 167 height 26
type input "Slate Grey"
click at [1055, 299] on input "text" at bounding box center [1059, 295] width 45 height 19
type input "1"
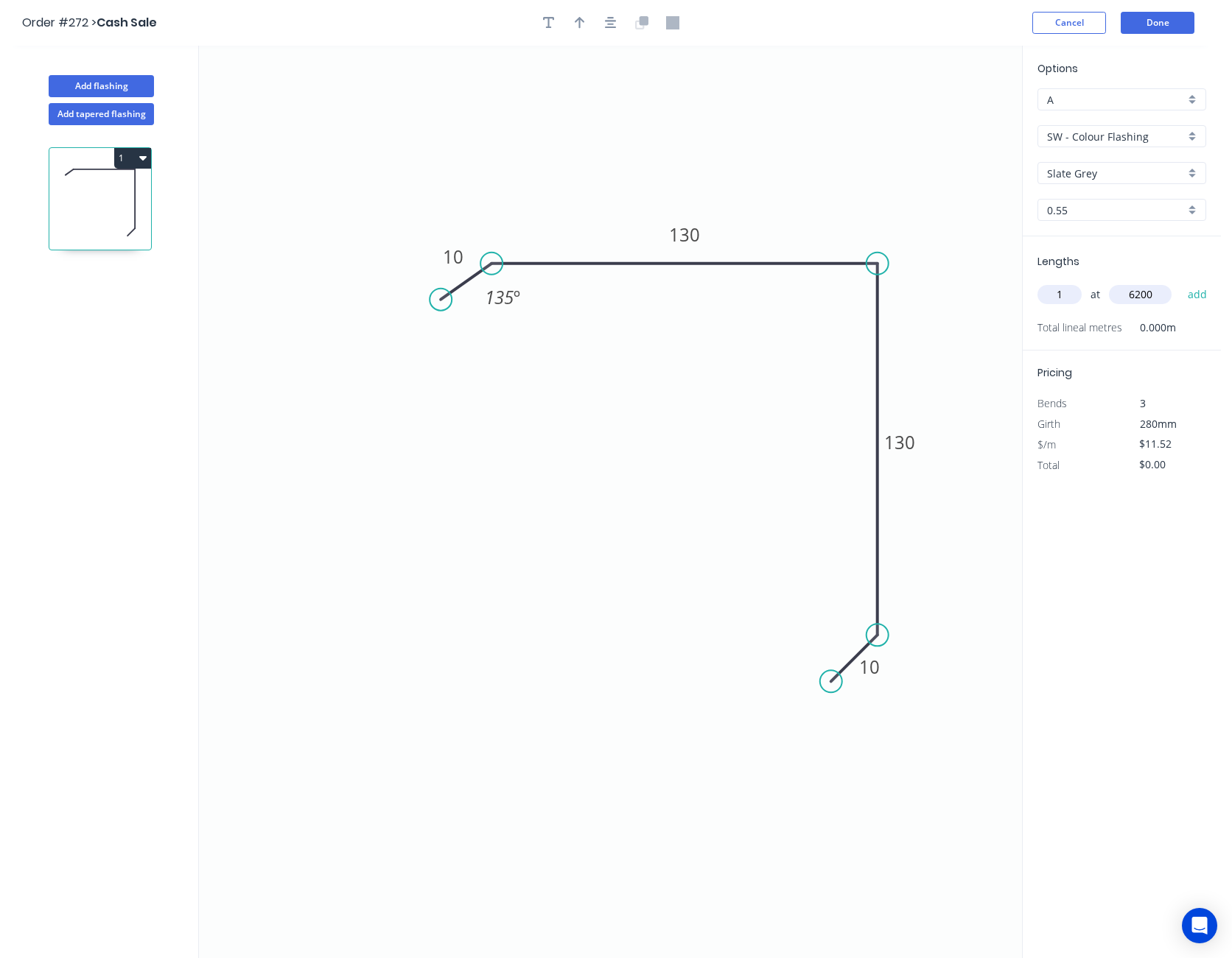
type input "6200"
click at [1181, 282] on button "add" at bounding box center [1198, 295] width 35 height 25
type input "$71.42"
click at [1164, 466] on input "$11.52" at bounding box center [1164, 464] width 50 height 20
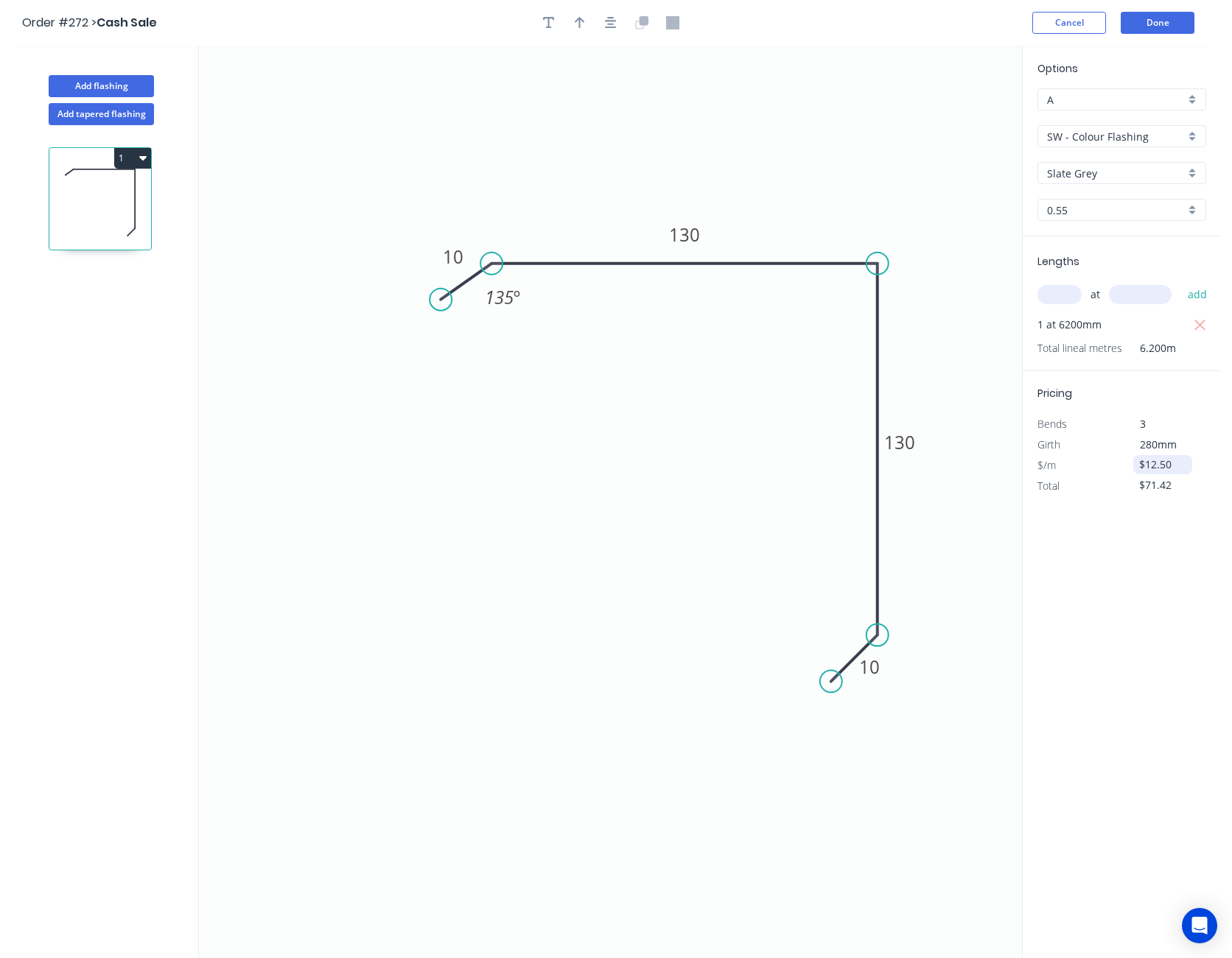
type input "$12.50"
type input "$77.50"
click at [1181, 26] on button "Done" at bounding box center [1157, 22] width 74 height 22
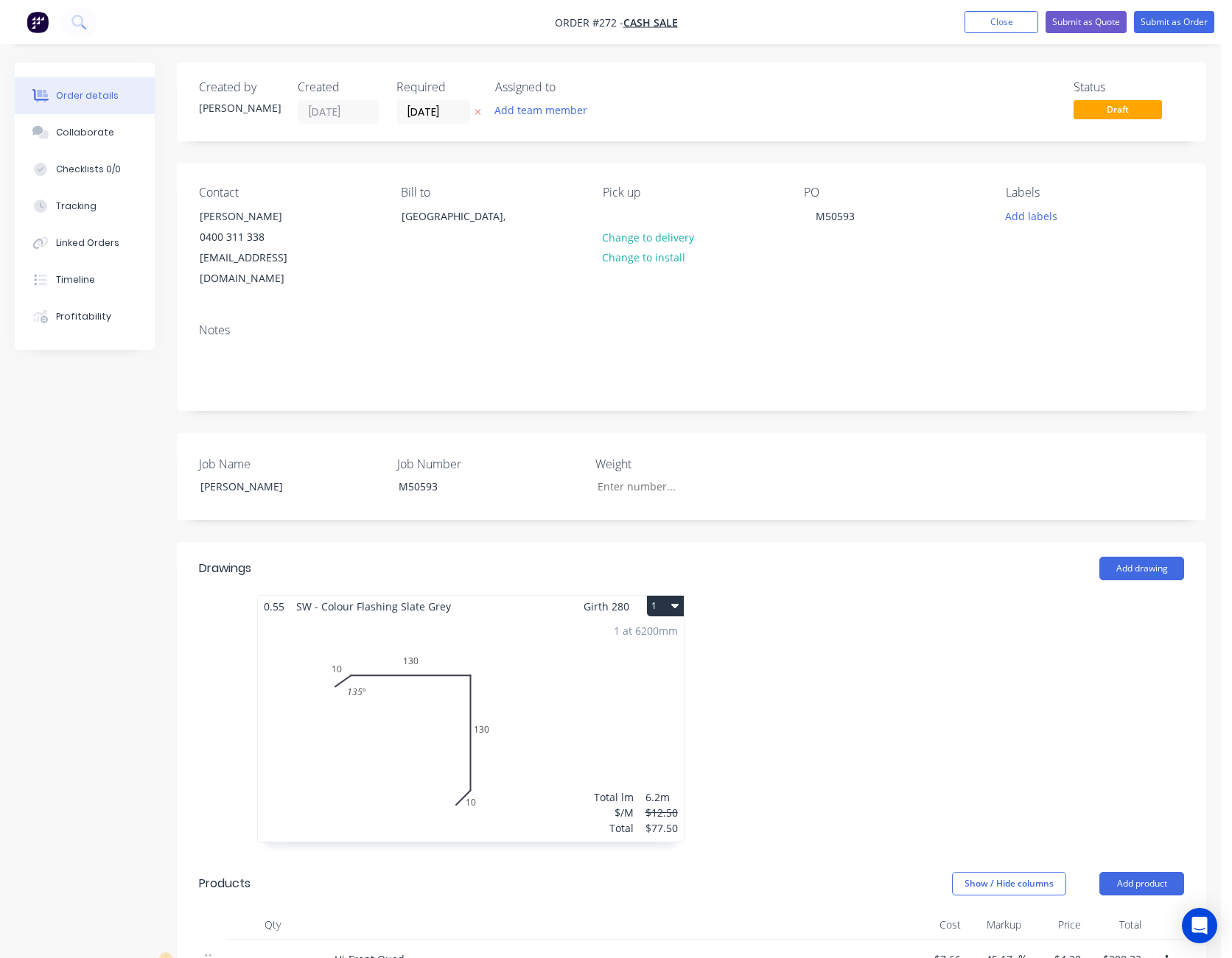
click at [549, 637] on div "1 at 6200mm Total lm $/M Total 6.2m $12.50 $77.50" at bounding box center [470, 729] width 426 height 225
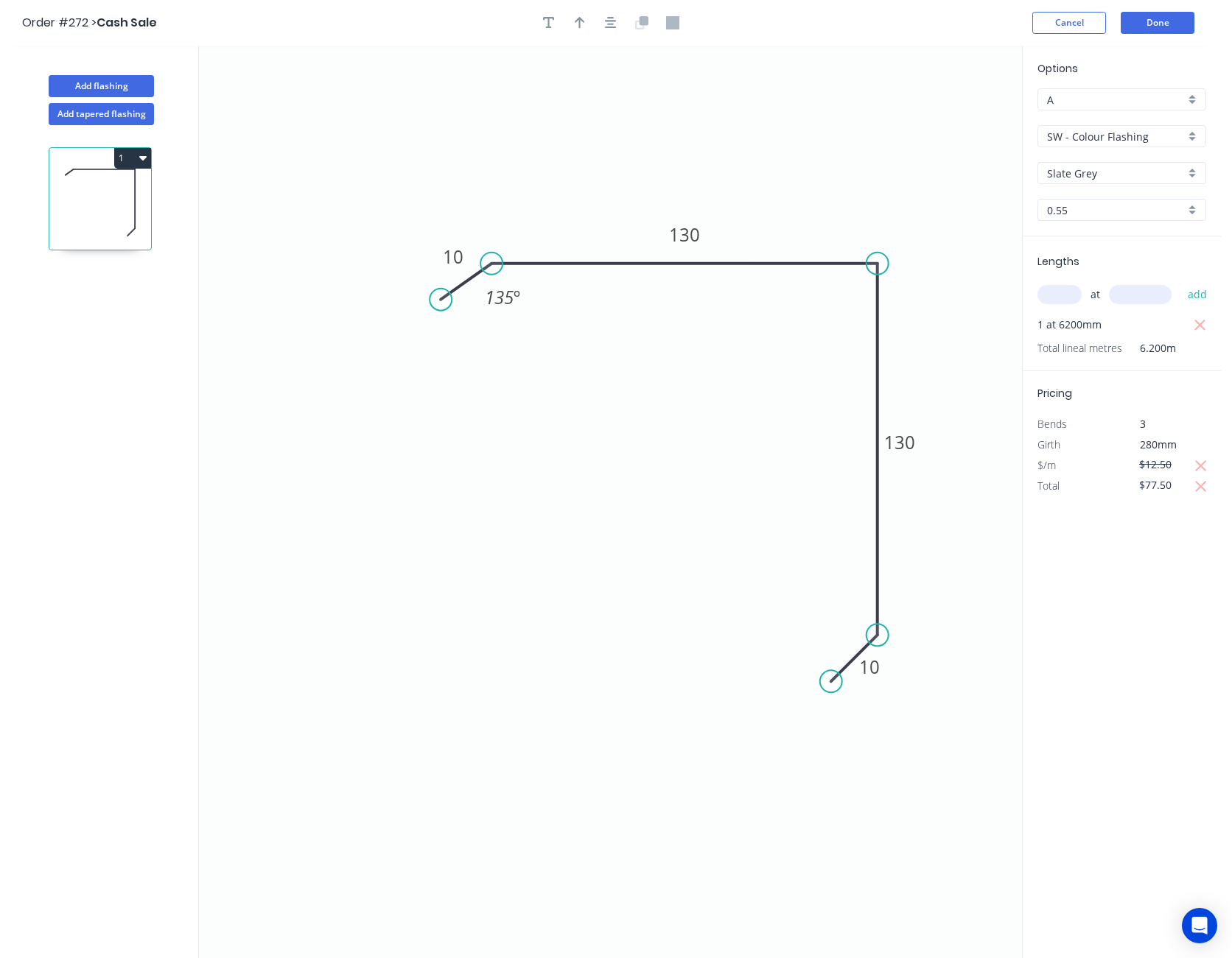
click at [599, 26] on div at bounding box center [610, 22] width 154 height 22
click at [607, 22] on icon "button" at bounding box center [610, 23] width 12 height 14
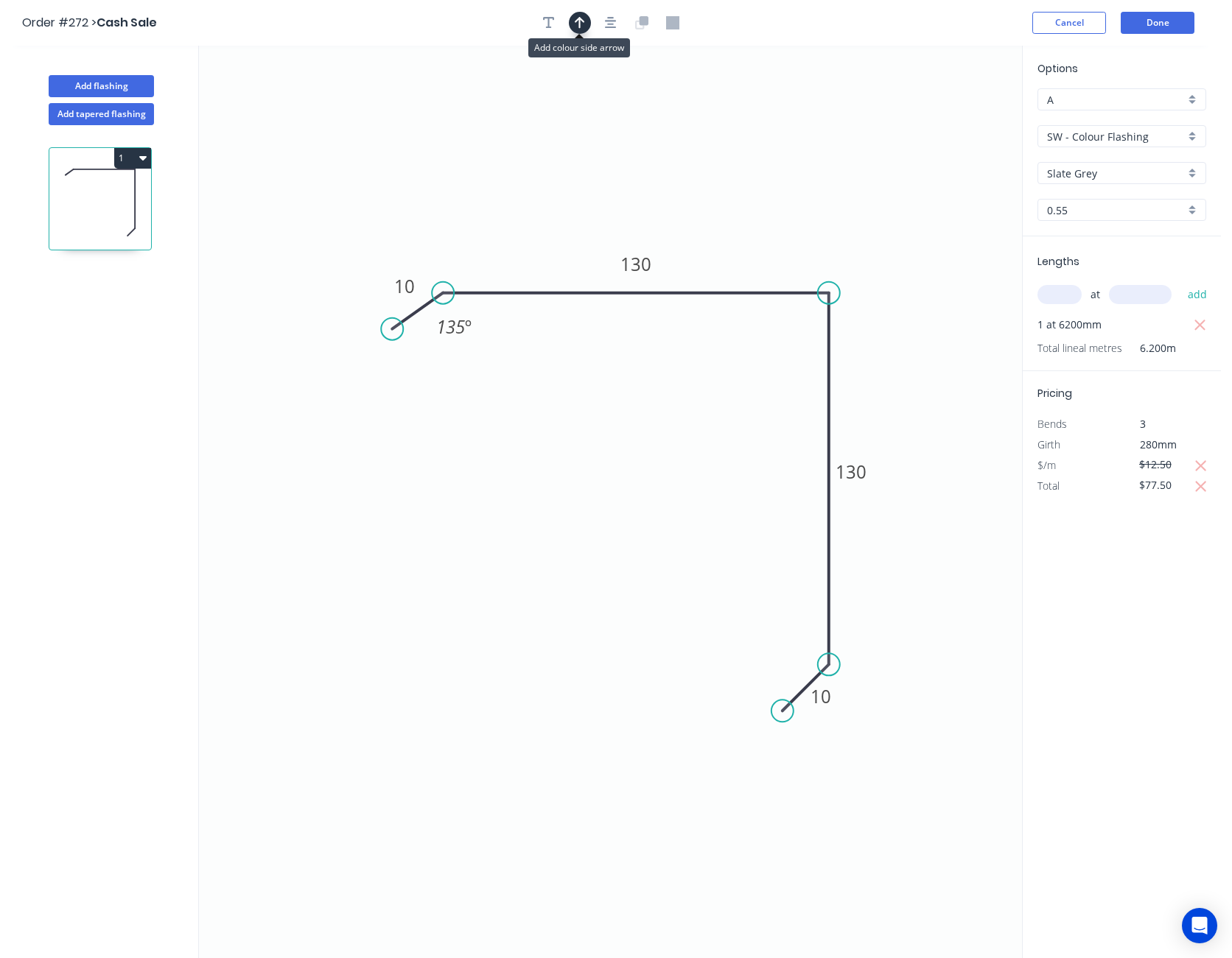
click at [582, 20] on icon "button" at bounding box center [579, 22] width 11 height 12
drag, startPoint x: 948, startPoint y: 115, endPoint x: 716, endPoint y: 208, distance: 249.9
click at [716, 208] on icon at bounding box center [716, 190] width 14 height 48
click at [1165, 19] on button "Done" at bounding box center [1157, 22] width 74 height 22
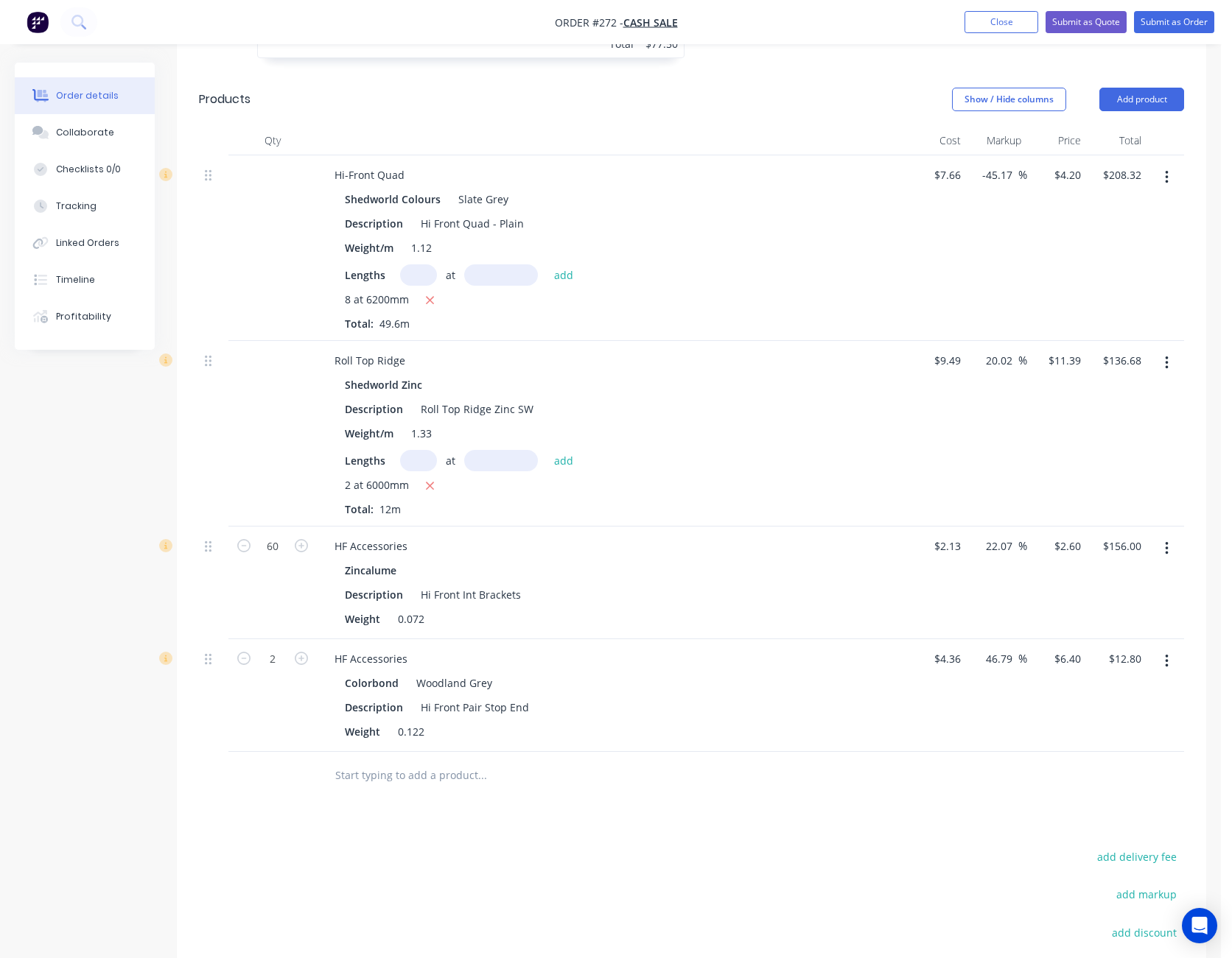
scroll to position [687, 0]
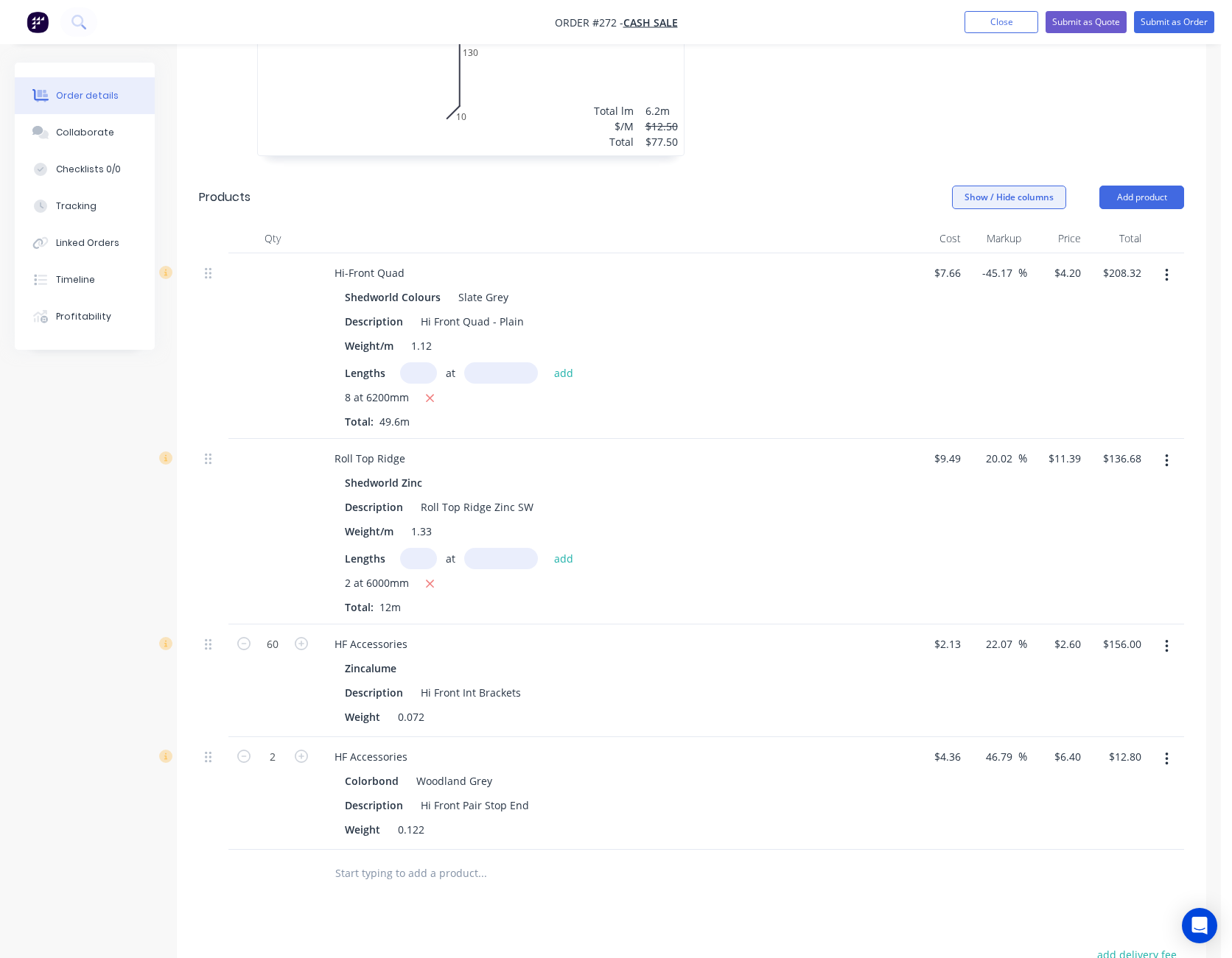
click at [993, 185] on button "Show / Hide columns" at bounding box center [1009, 197] width 114 height 23
click at [969, 244] on span at bounding box center [975, 244] width 13 height 13
click at [957, 239] on input "Cost" at bounding box center [957, 239] width 0 height 0
click at [969, 260] on label "Markup" at bounding box center [970, 265] width 26 height 13
click at [957, 259] on input "Markup" at bounding box center [957, 259] width 0 height 0
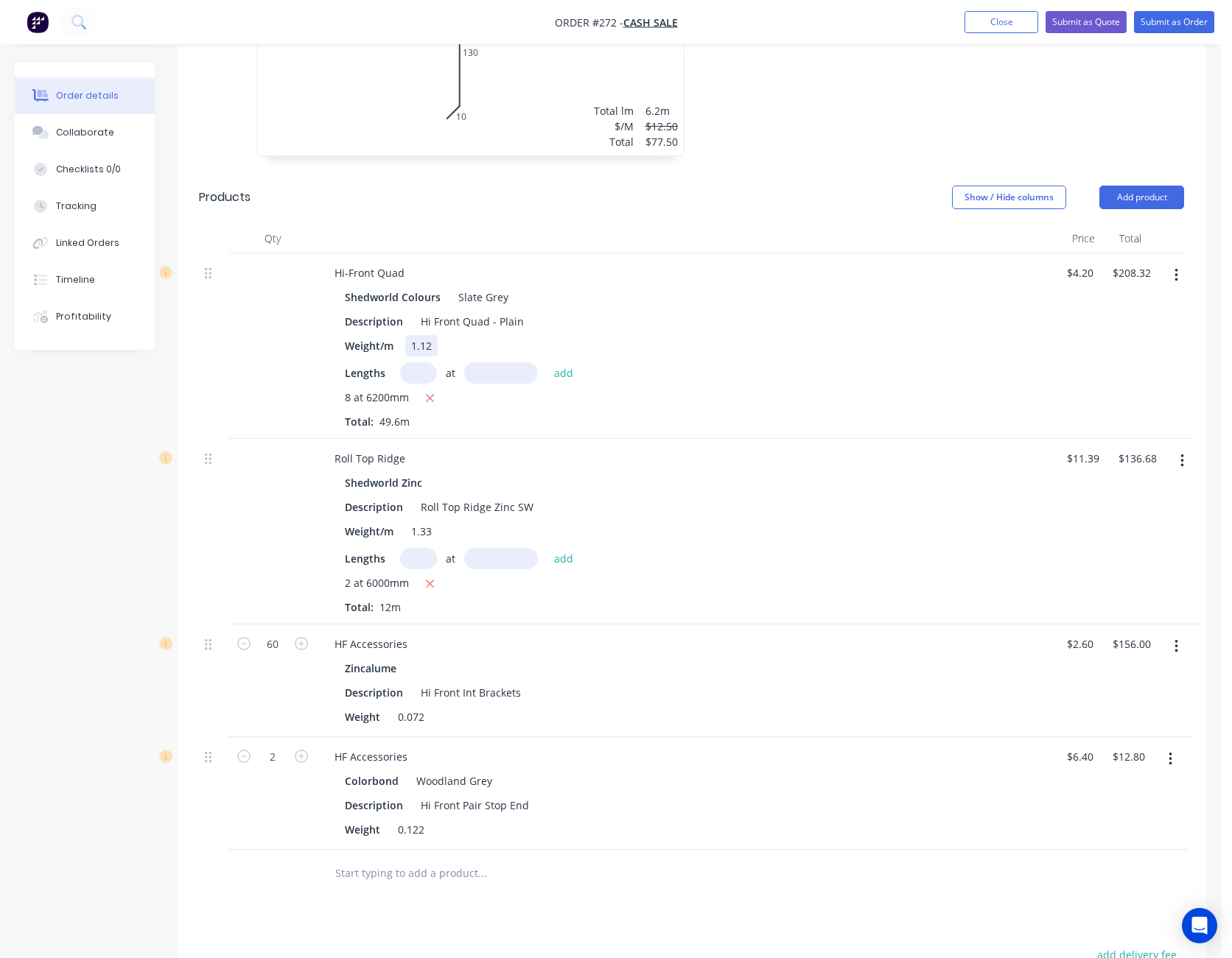
click at [956, 335] on div "Weight/m 1.12" at bounding box center [682, 346] width 687 height 21
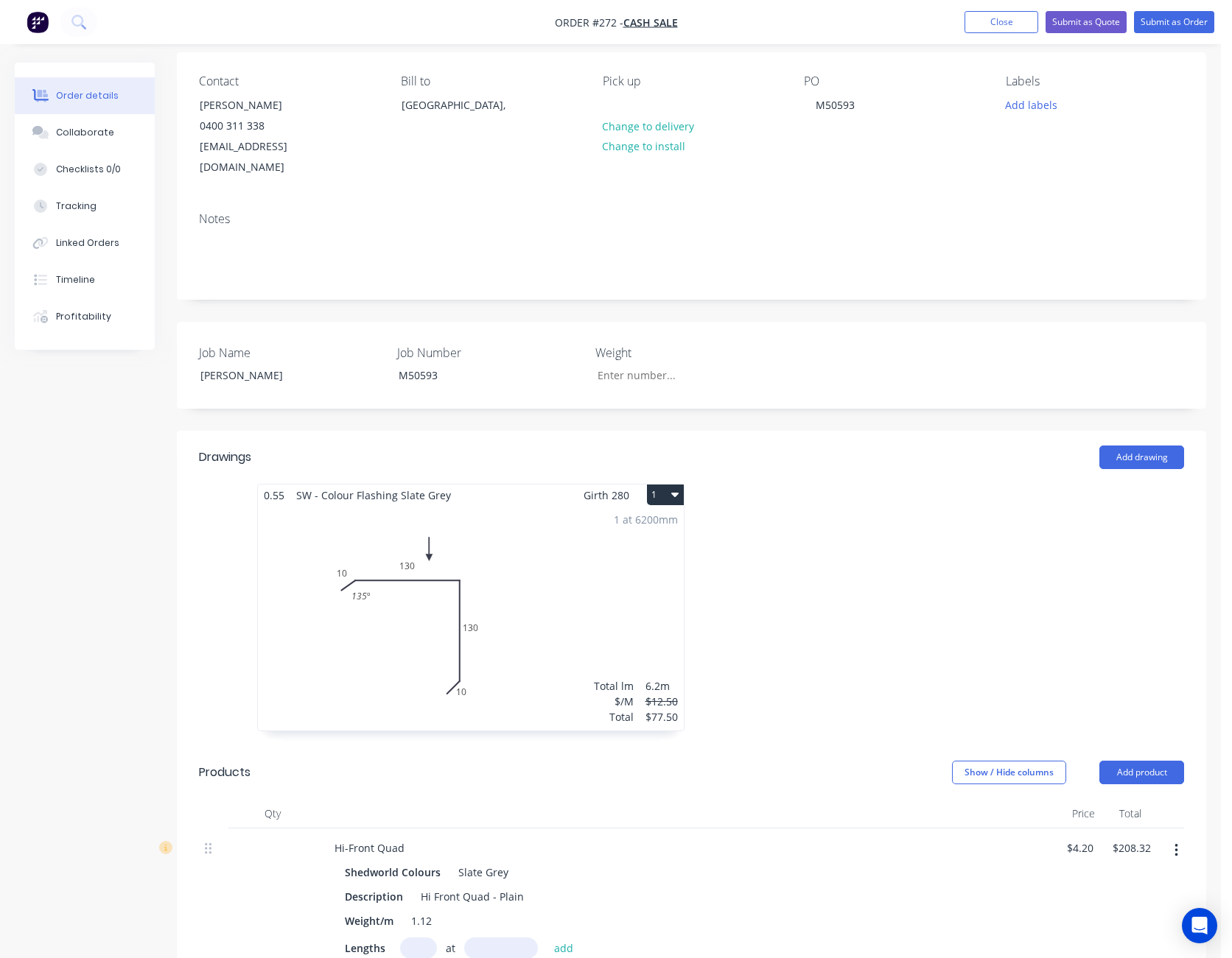
scroll to position [65, 0]
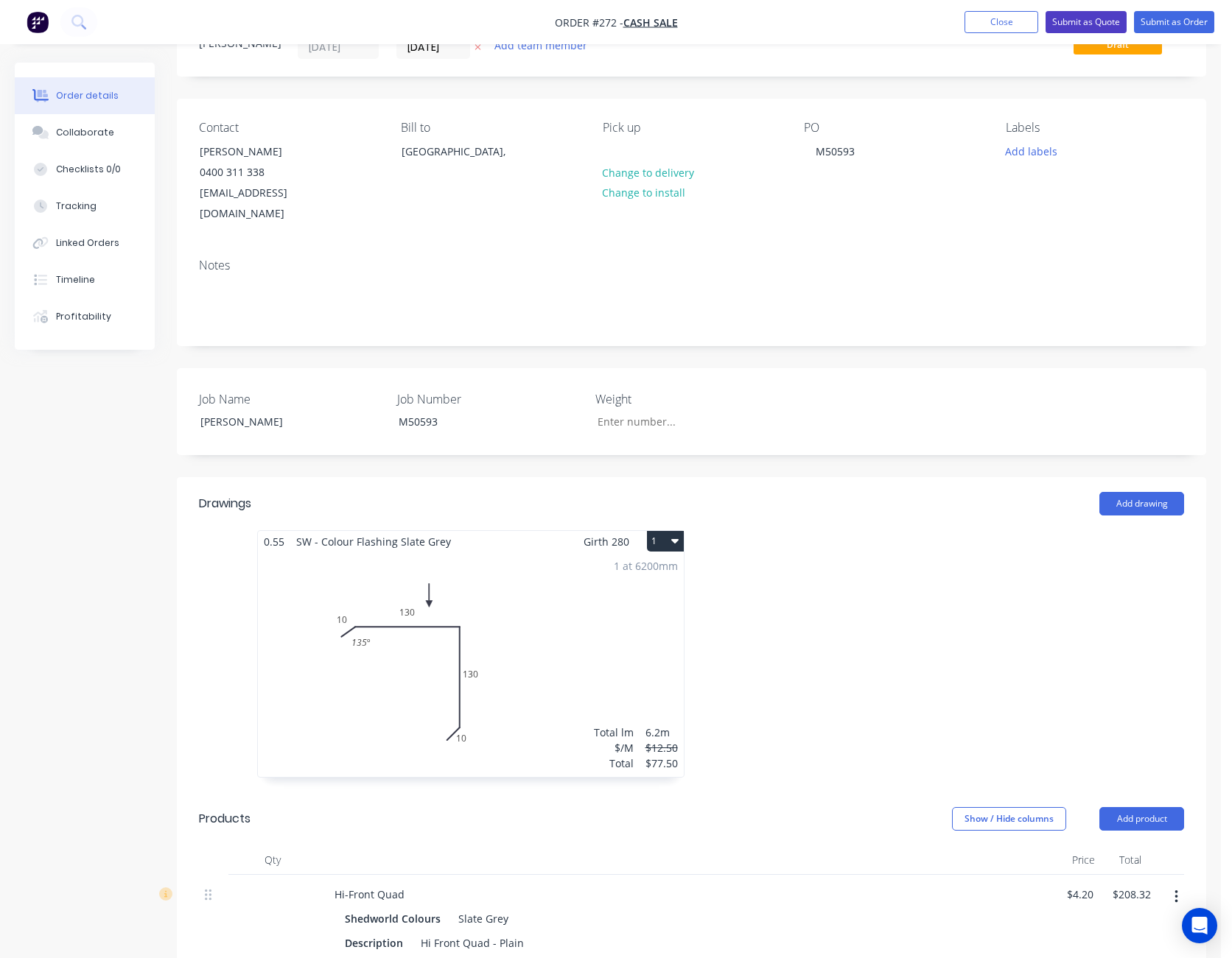
click at [1093, 23] on button "Submit as Quote" at bounding box center [1086, 21] width 81 height 22
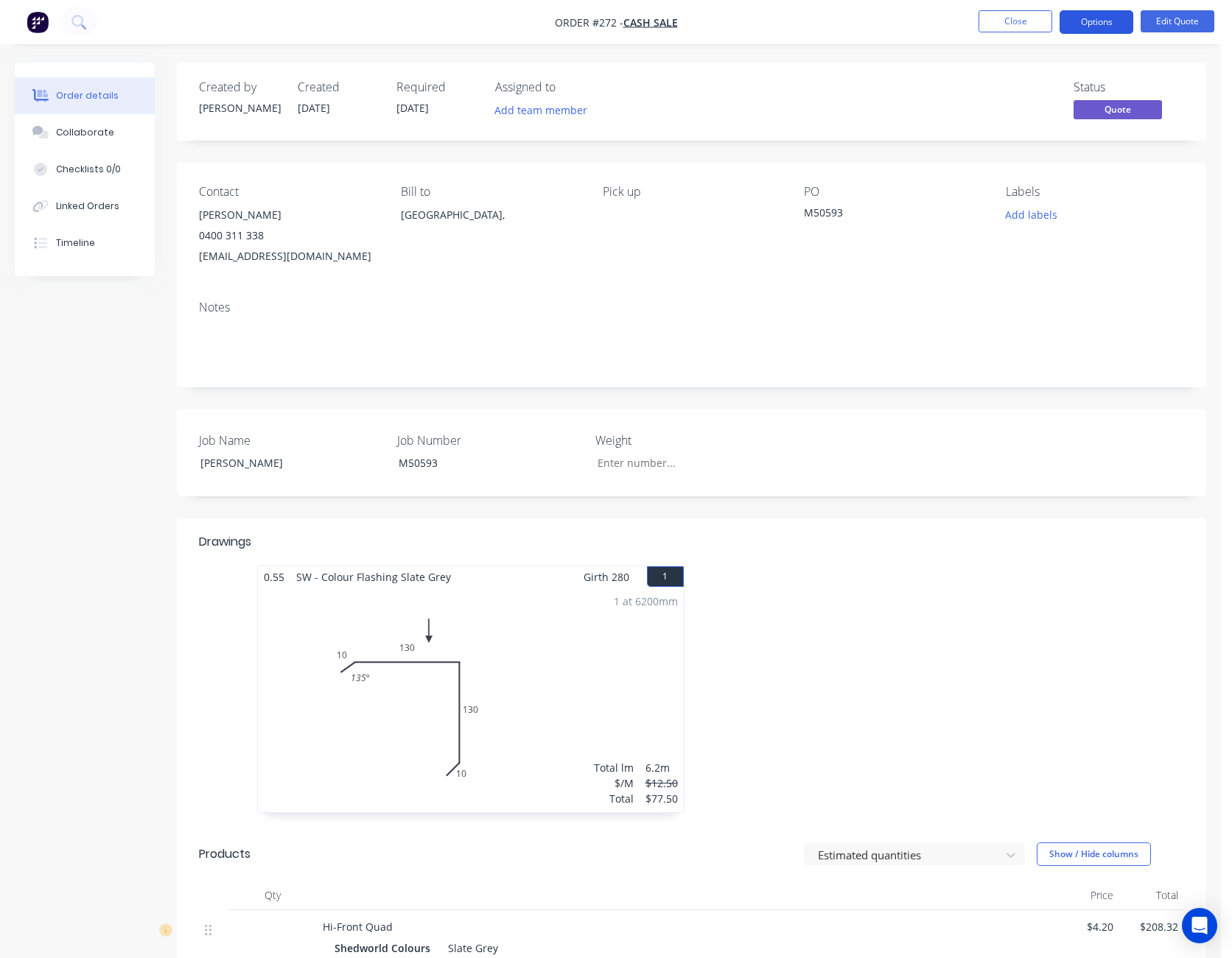
click at [1107, 21] on button "Options" at bounding box center [1096, 22] width 74 height 23
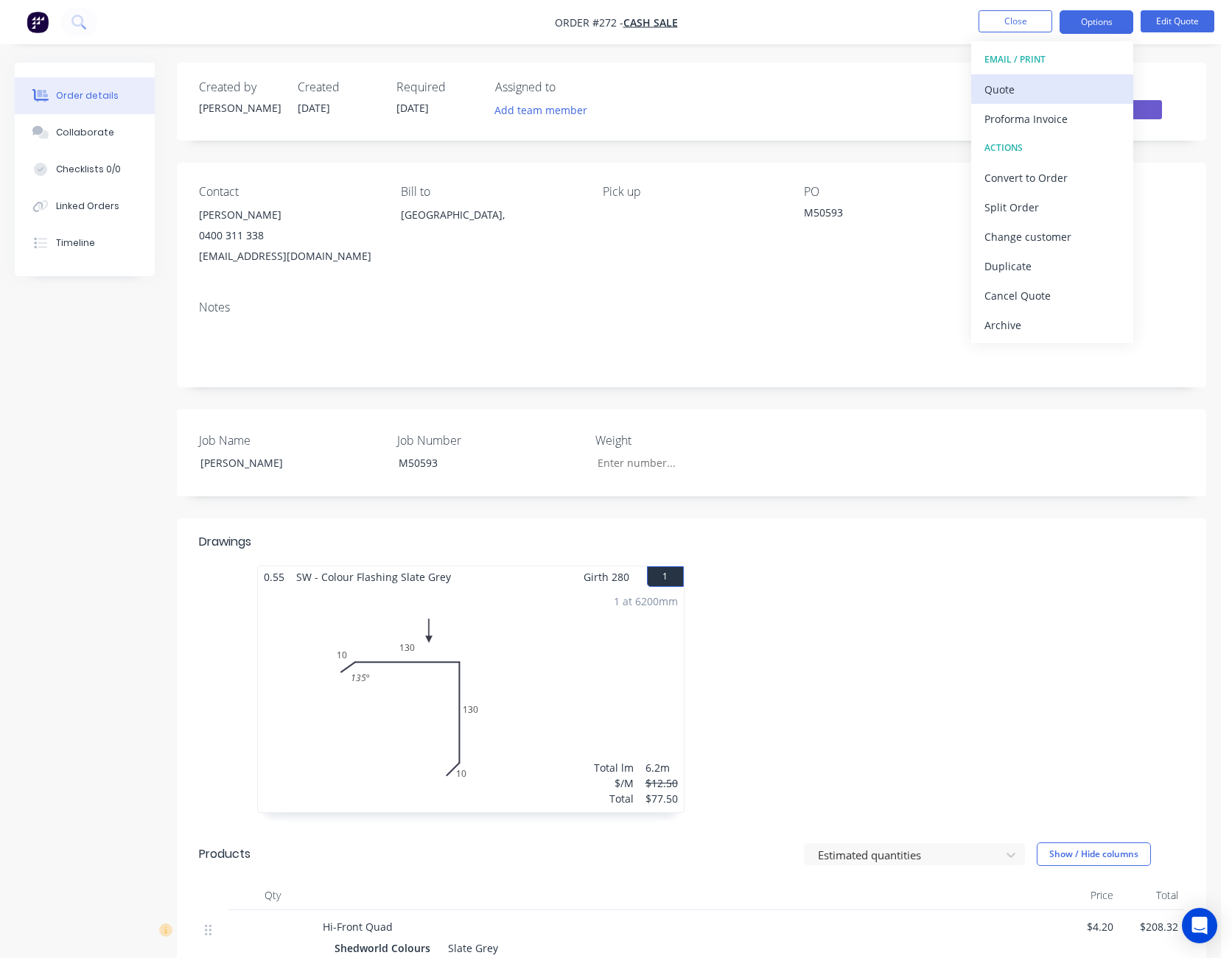
click at [1079, 89] on div "Quote" at bounding box center [1053, 89] width 136 height 21
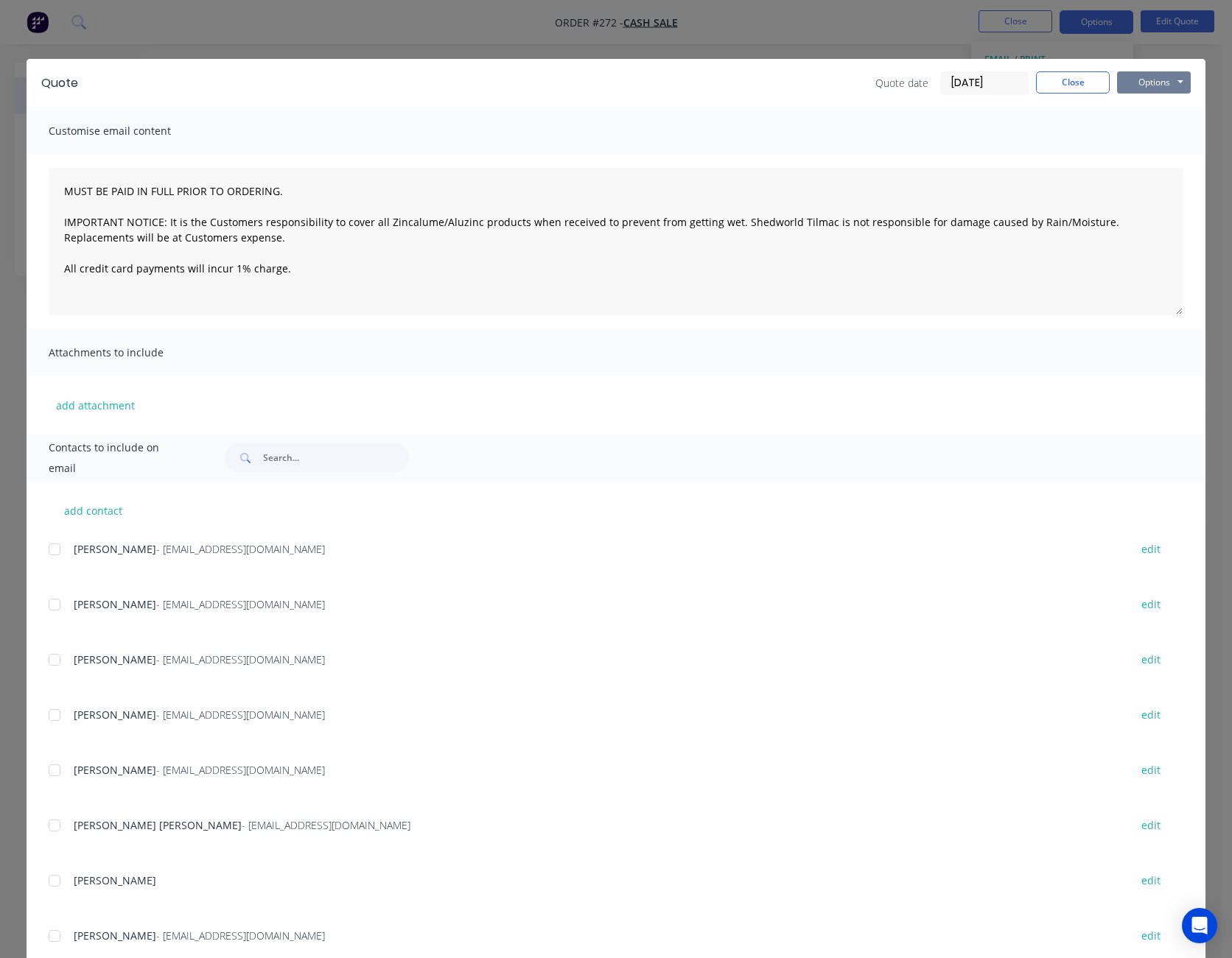
click at [1133, 75] on button "Options" at bounding box center [1153, 82] width 74 height 22
click at [1142, 130] on button "Print" at bounding box center [1163, 133] width 94 height 24
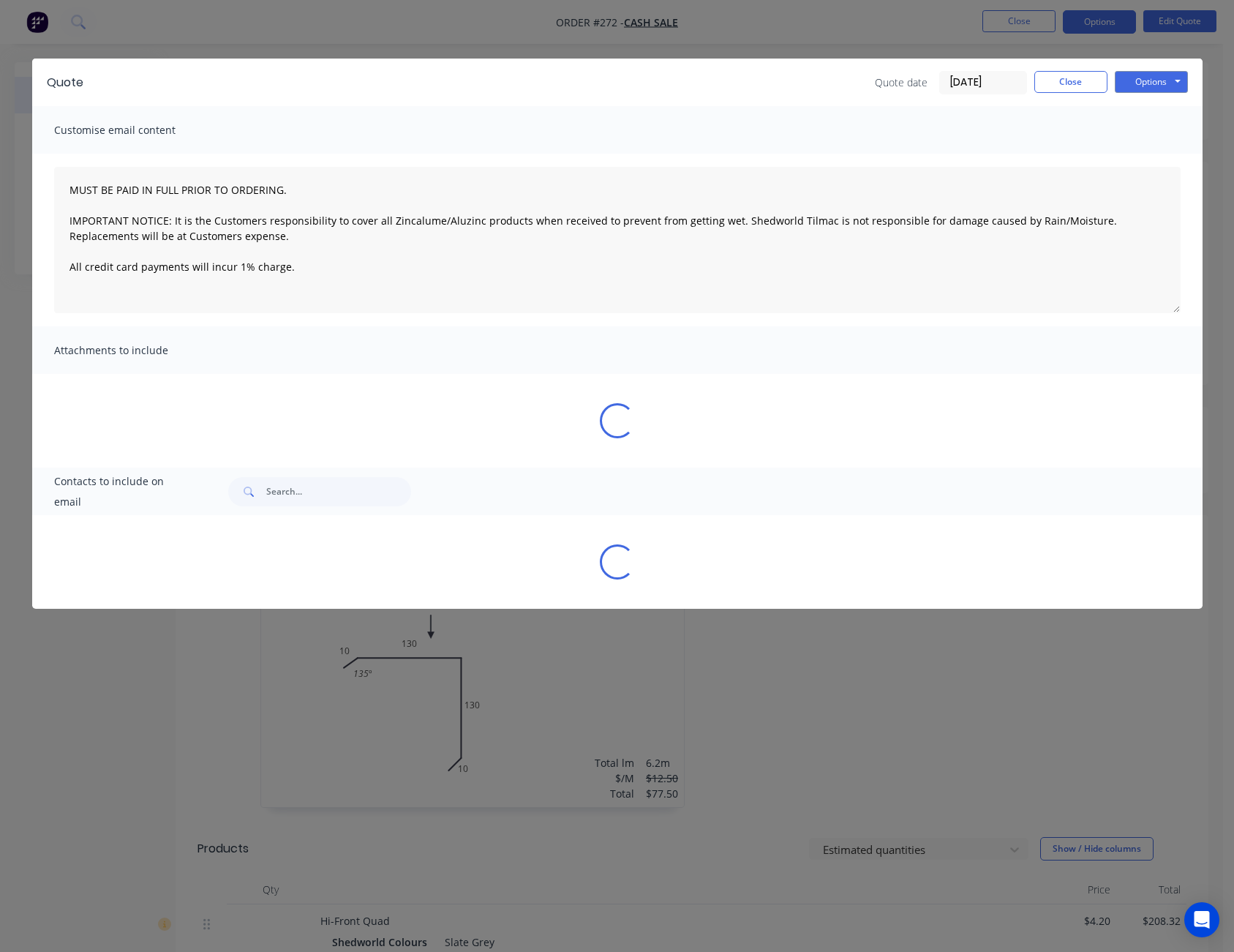
type textarea "MUST BE PAID IN FULL PRIOR TO ORDERING. IMPORTANT NOTICE: It is the Customers r…"
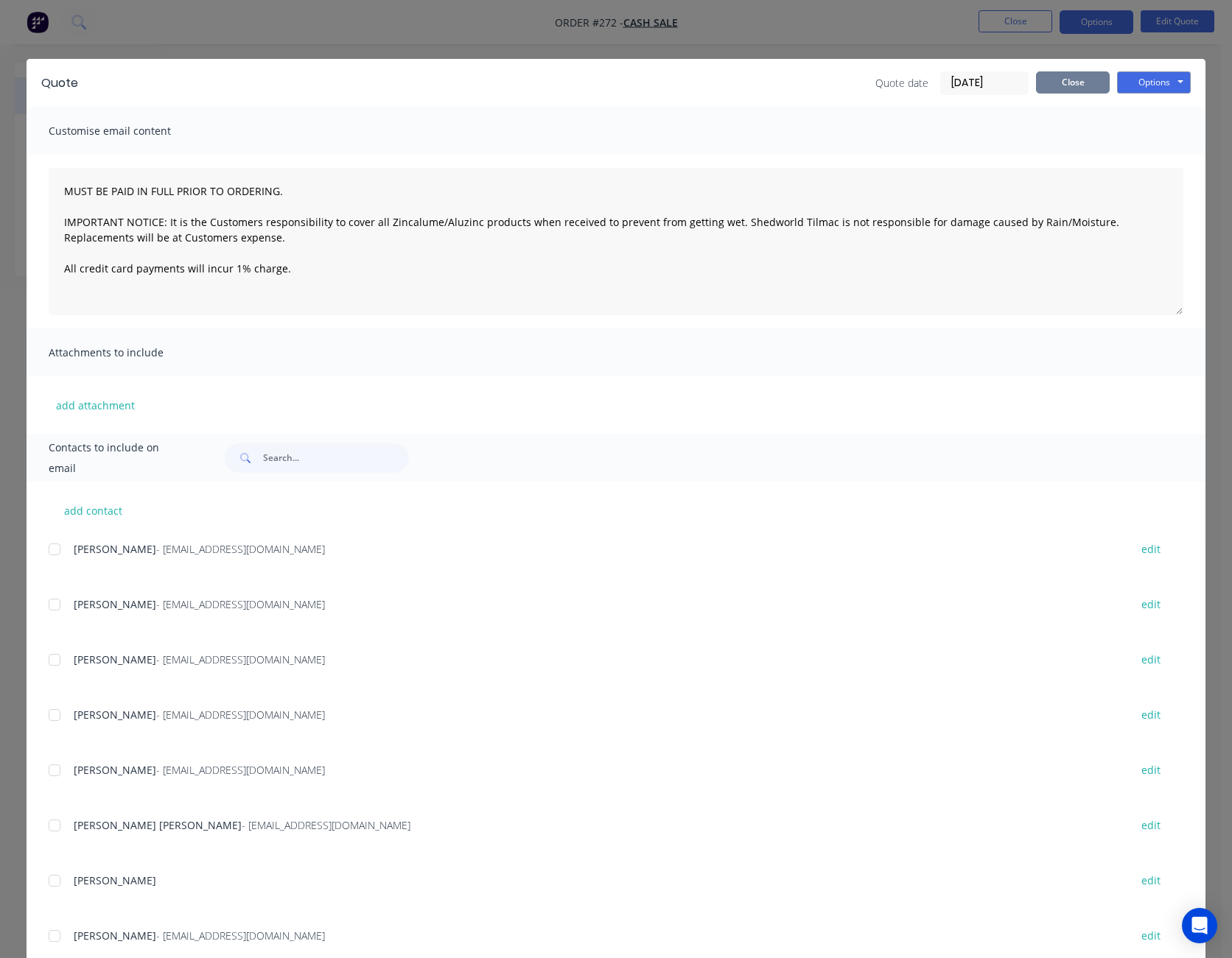
click at [1061, 84] on button "Close" at bounding box center [1073, 82] width 74 height 22
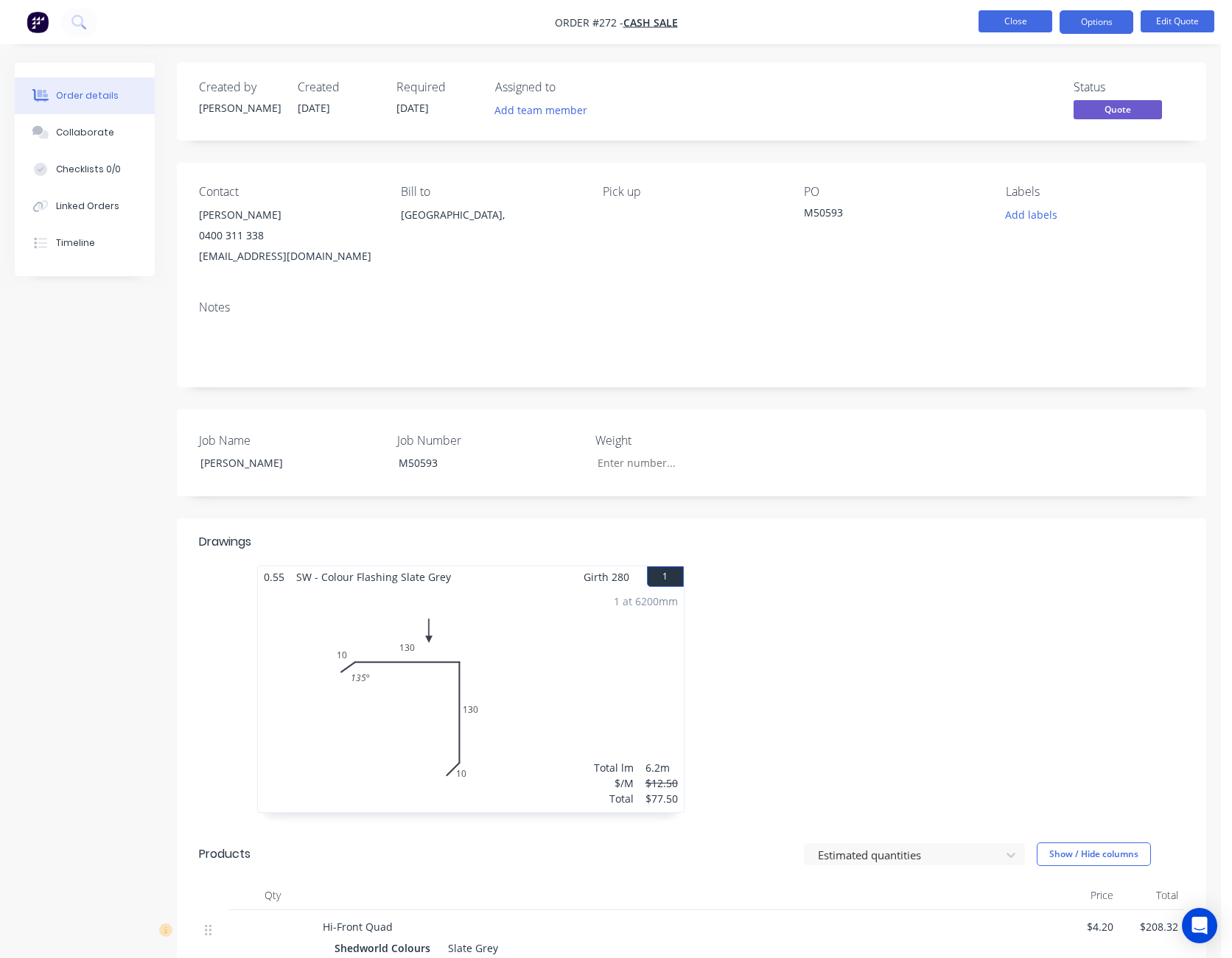
click at [1030, 25] on button "Close" at bounding box center [1015, 21] width 74 height 22
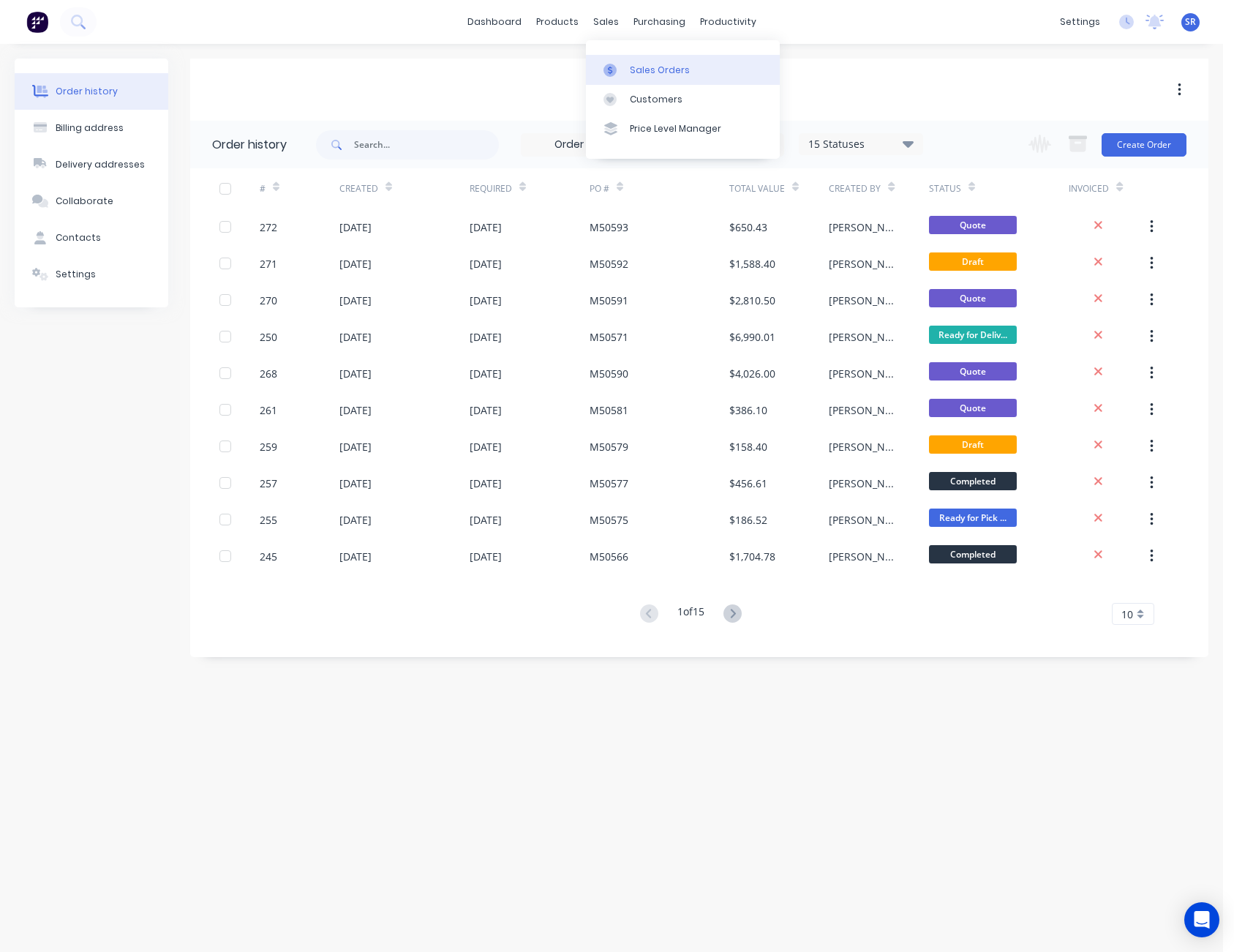
click at [619, 53] on div "Sales Orders Customers Price Level Manager" at bounding box center [682, 99] width 194 height 118
click at [642, 77] on link "Sales Orders" at bounding box center [682, 69] width 194 height 29
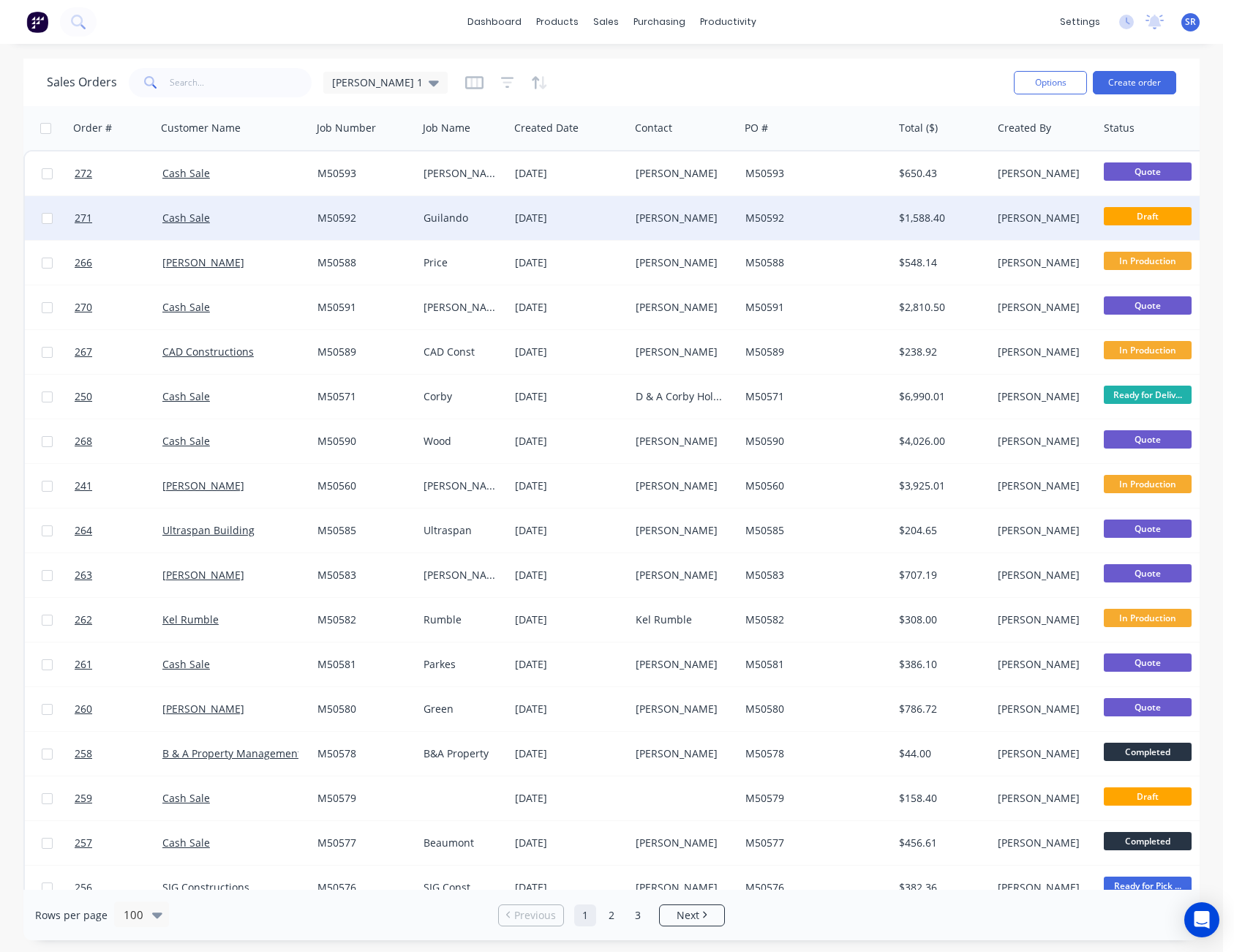
click at [744, 218] on div "M50592" at bounding box center [816, 219] width 153 height 44
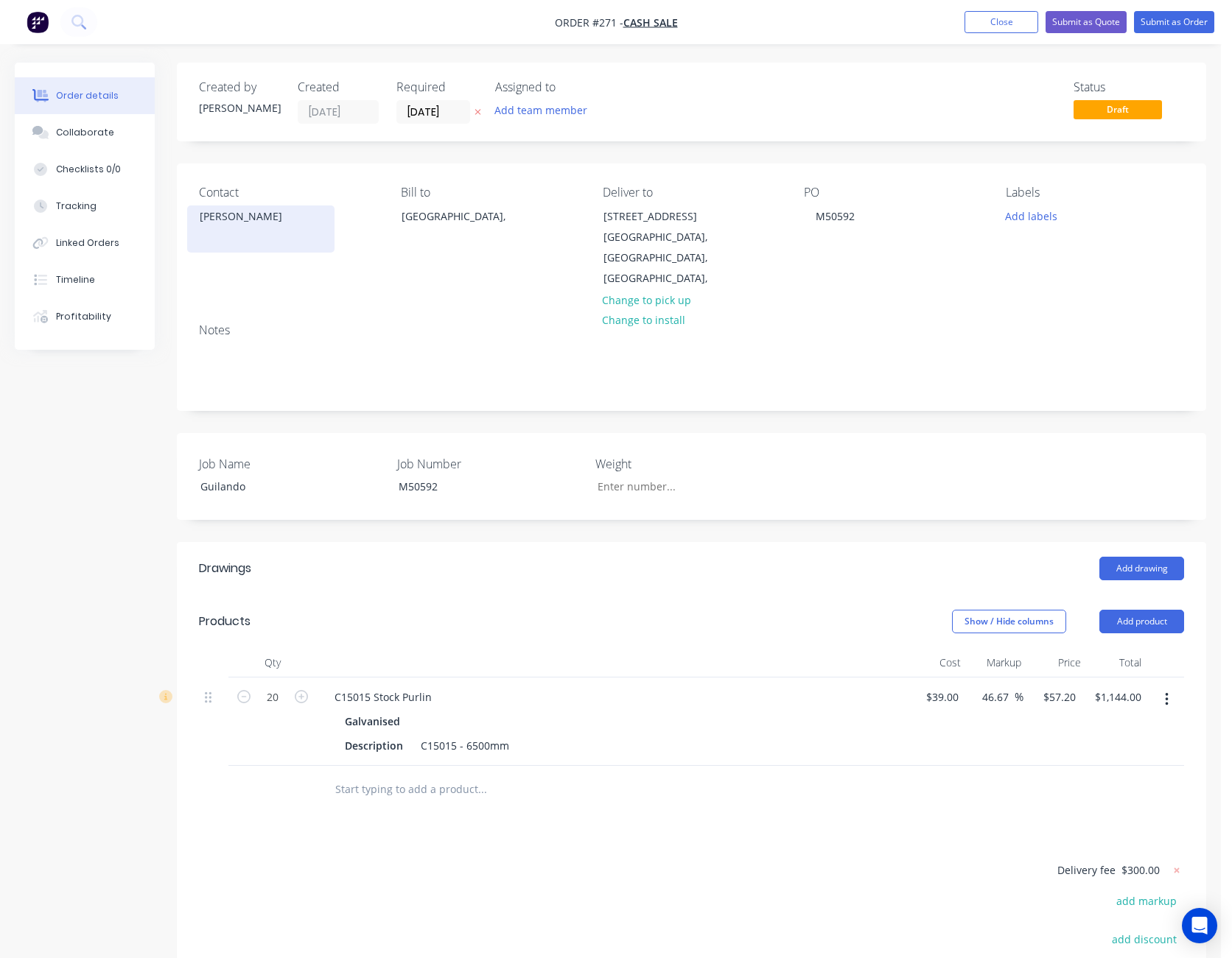
click at [219, 224] on div "Dada Guilando" at bounding box center [261, 216] width 122 height 20
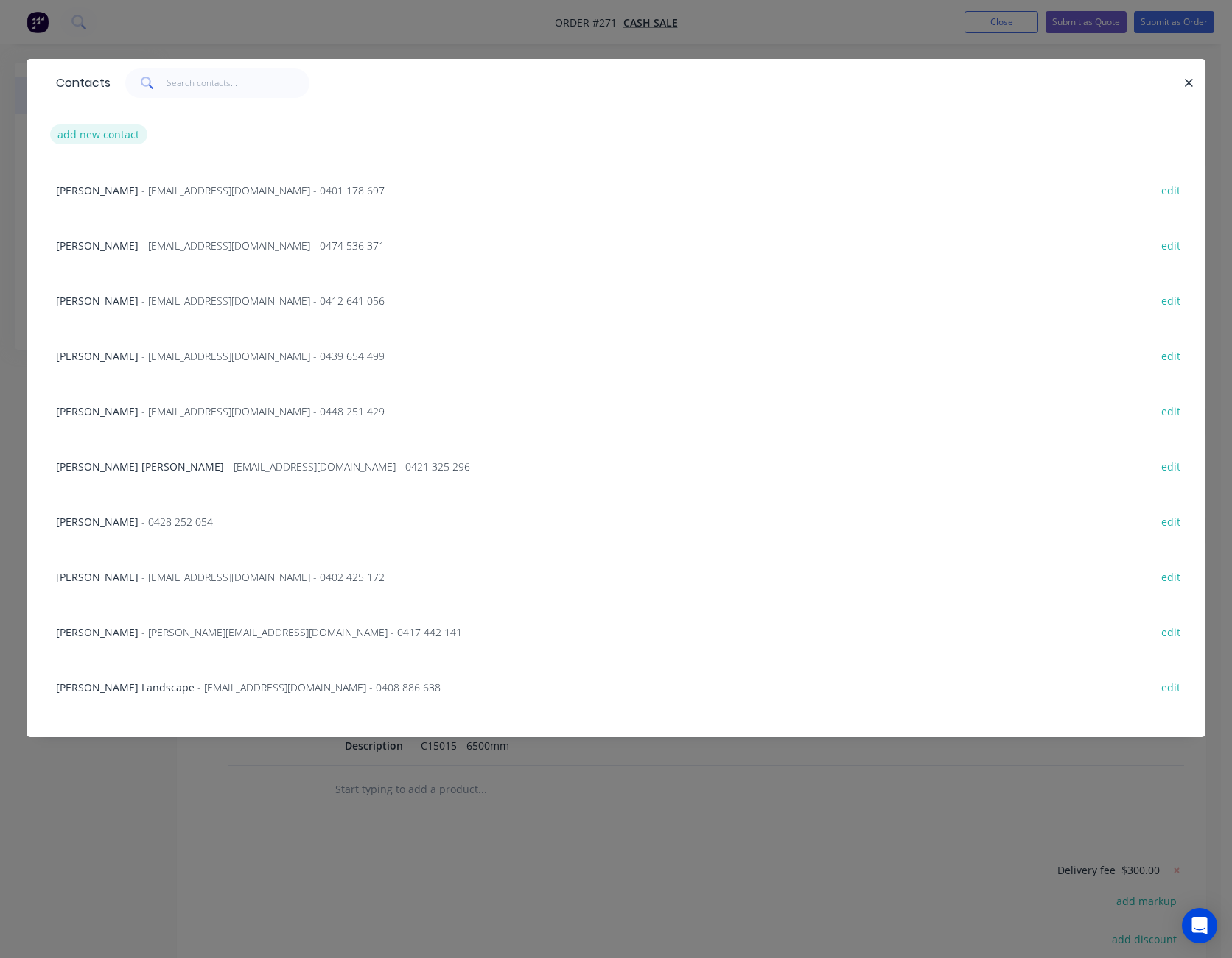
click at [96, 133] on button "add new contact" at bounding box center [99, 134] width 97 height 20
select select "AU"
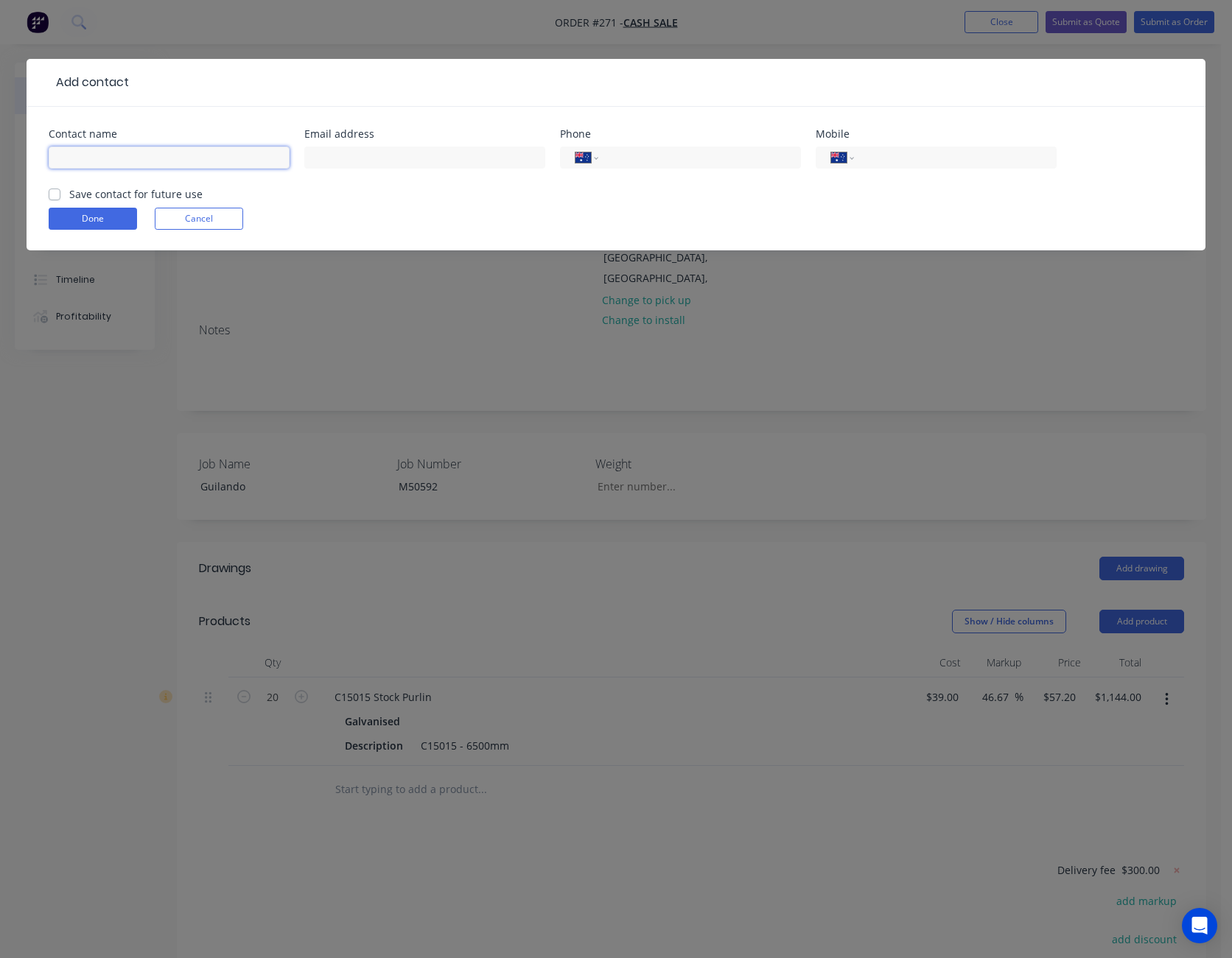
click at [104, 151] on input "text" at bounding box center [169, 157] width 241 height 22
click at [104, 154] on input "Dad" at bounding box center [169, 157] width 241 height 22
click at [104, 158] on input "Dad" at bounding box center [169, 157] width 241 height 22
type input "Dada Guilando"
type input "ardguilando@gmail.com"
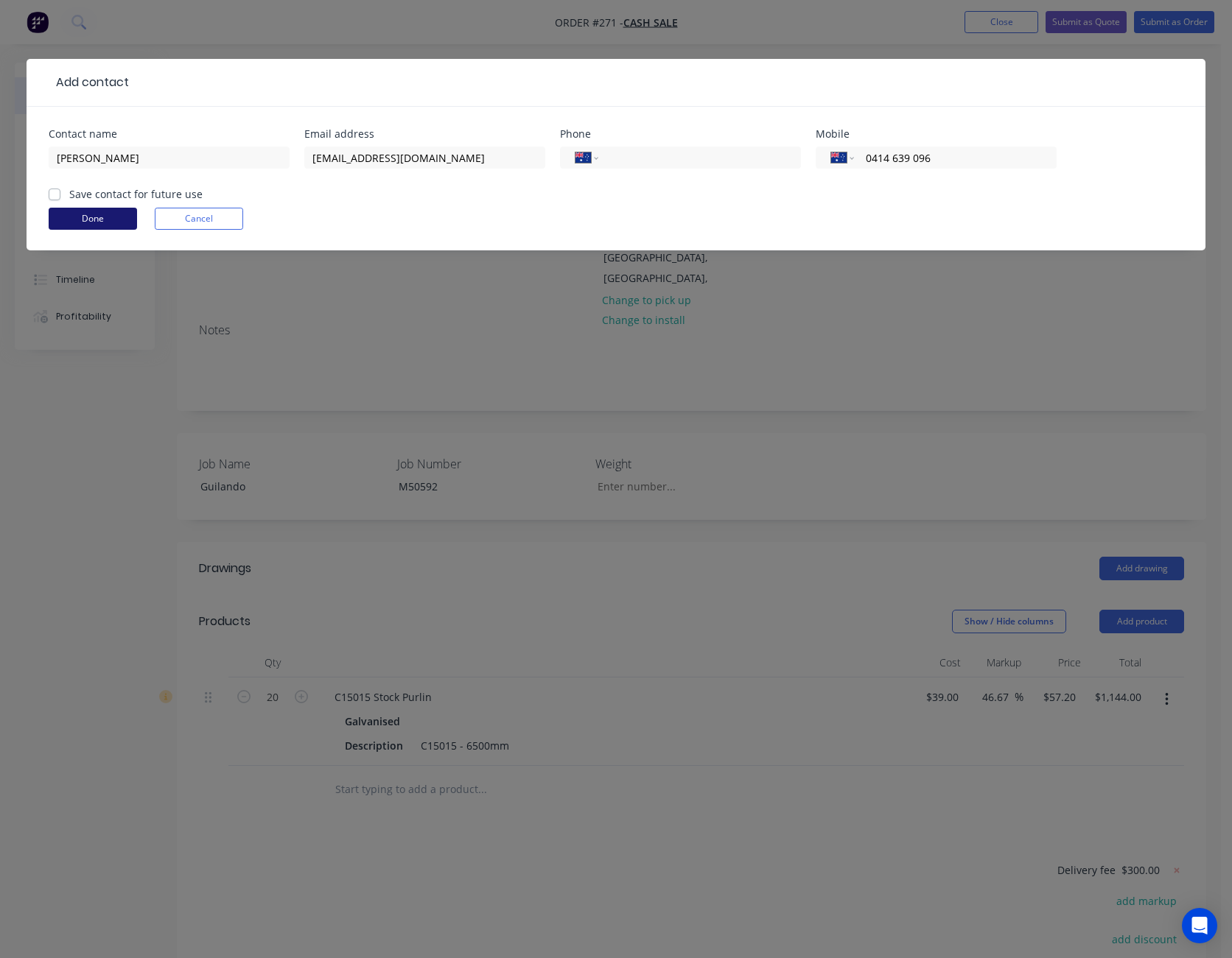
type input "0414 639 096"
click at [105, 222] on button "Done" at bounding box center [92, 218] width 88 height 22
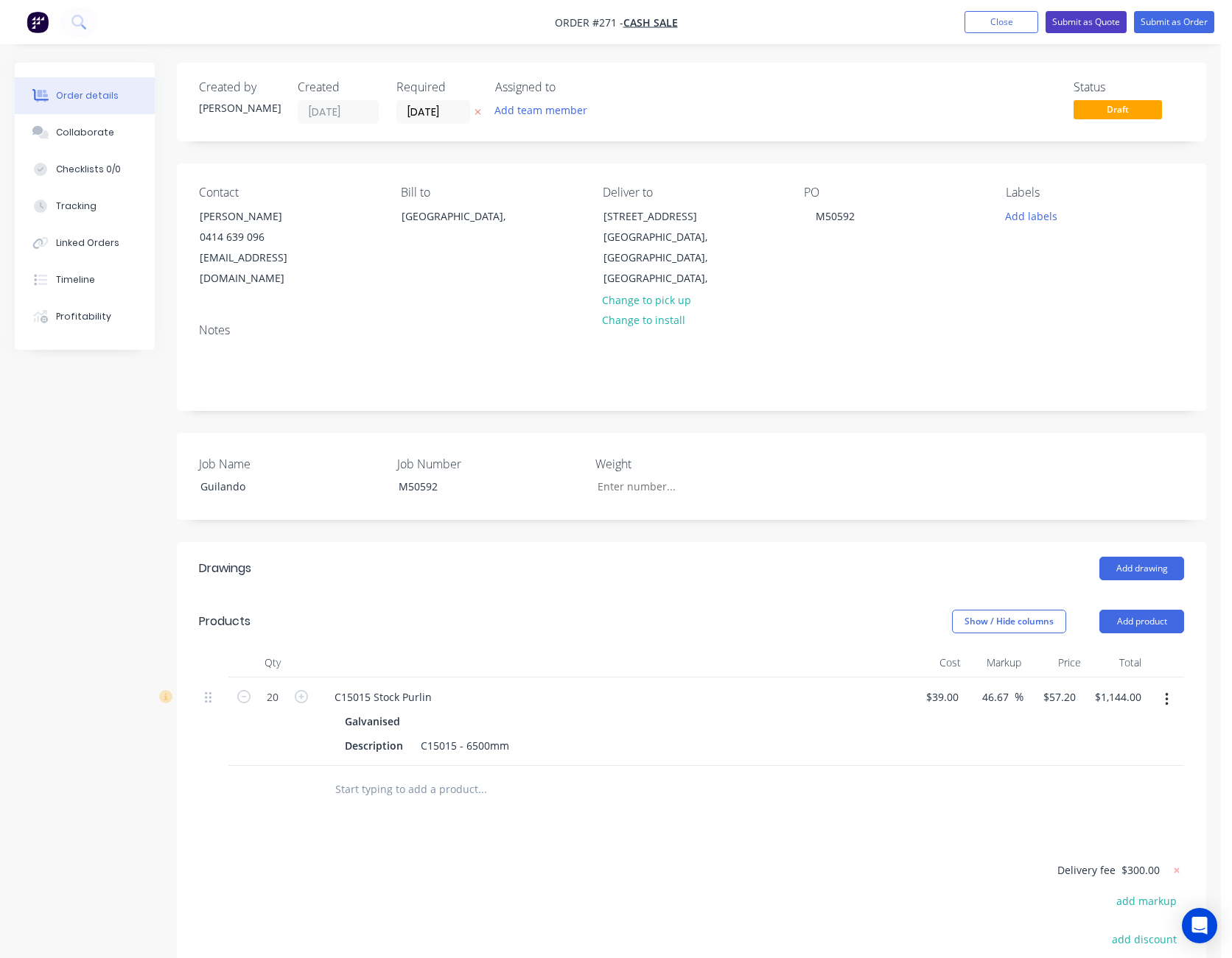
click at [1086, 20] on button "Submit as Quote" at bounding box center [1086, 21] width 81 height 22
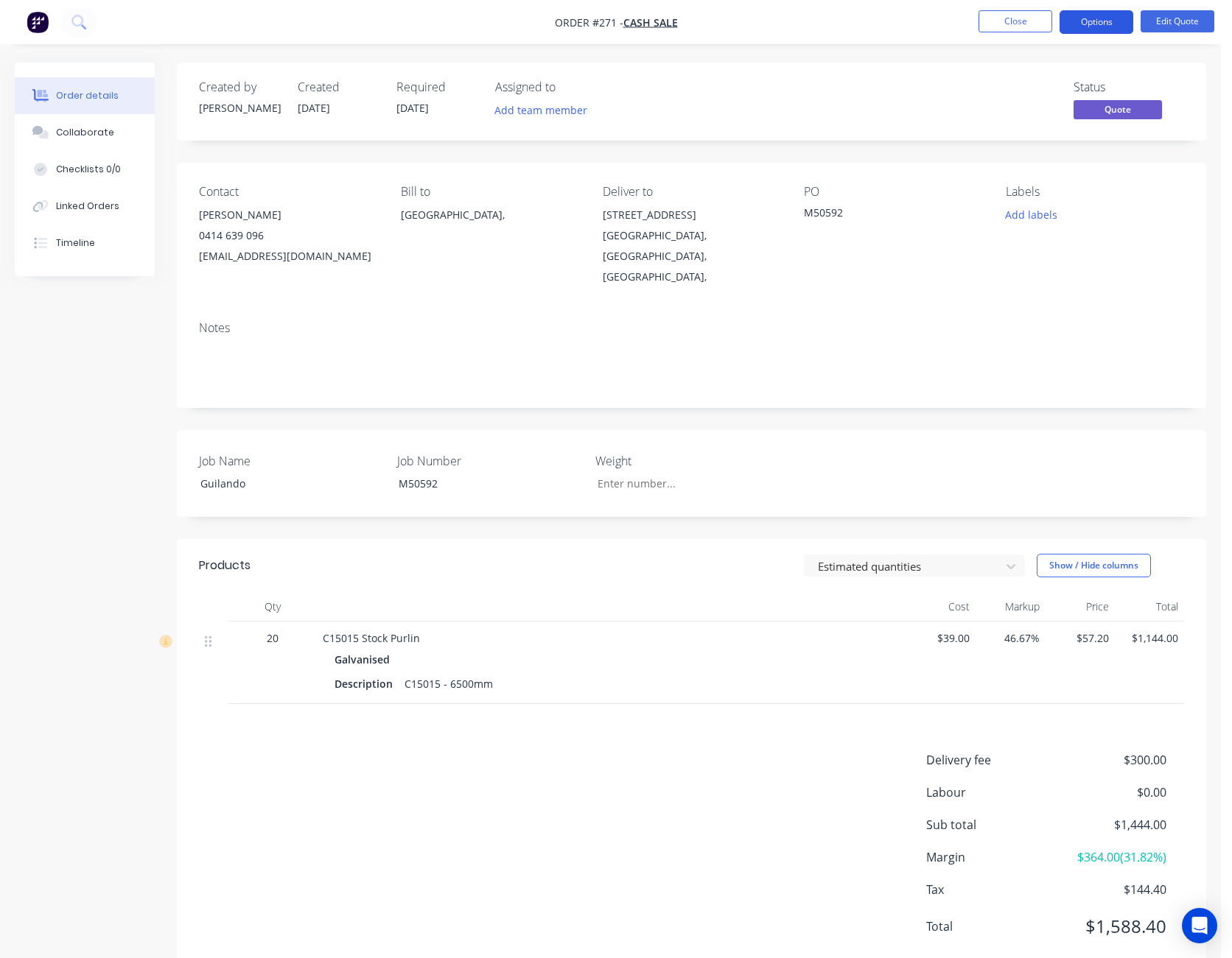
click at [1086, 23] on button "Options" at bounding box center [1096, 22] width 74 height 23
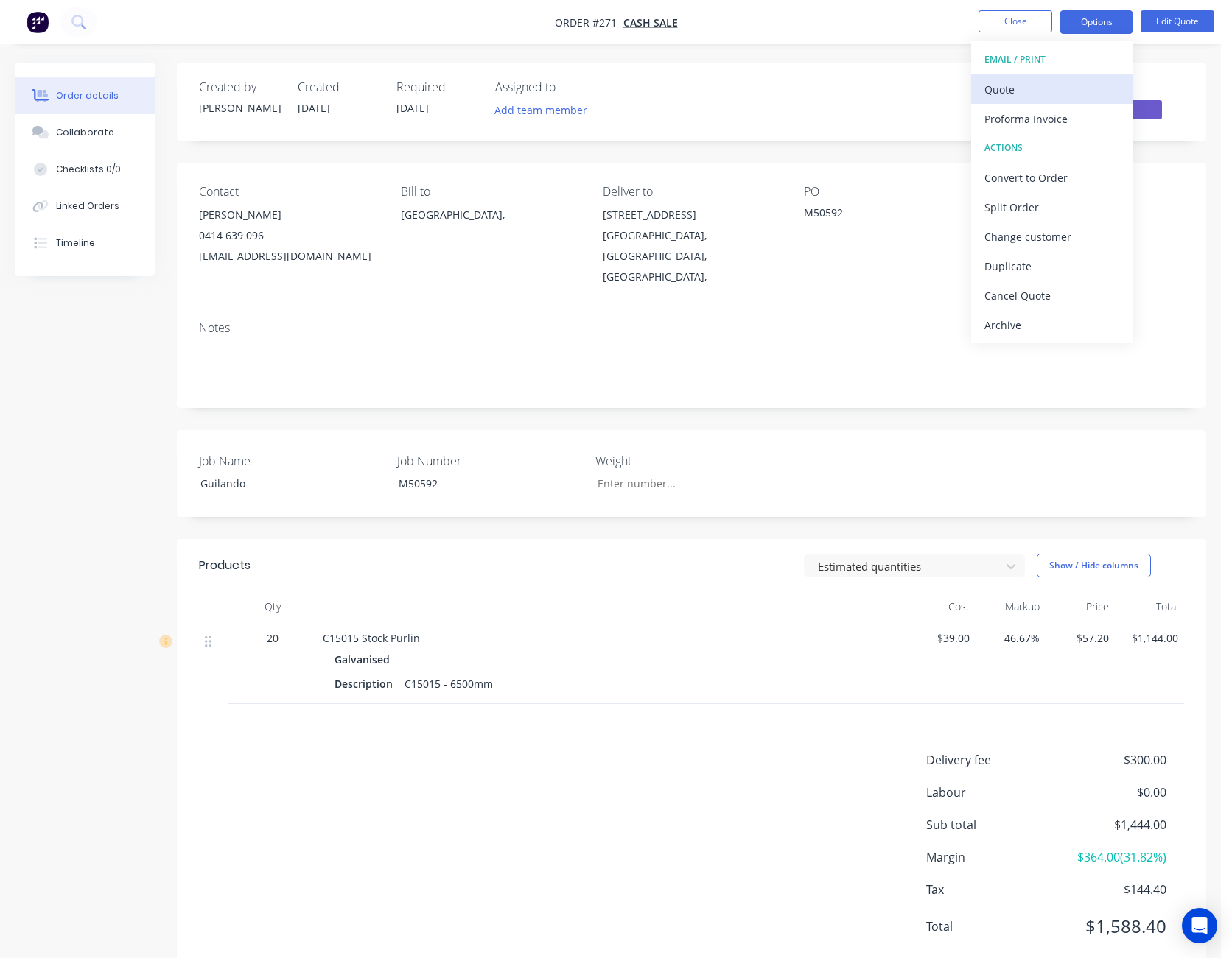
click at [1058, 90] on div "Quote" at bounding box center [1053, 89] width 136 height 21
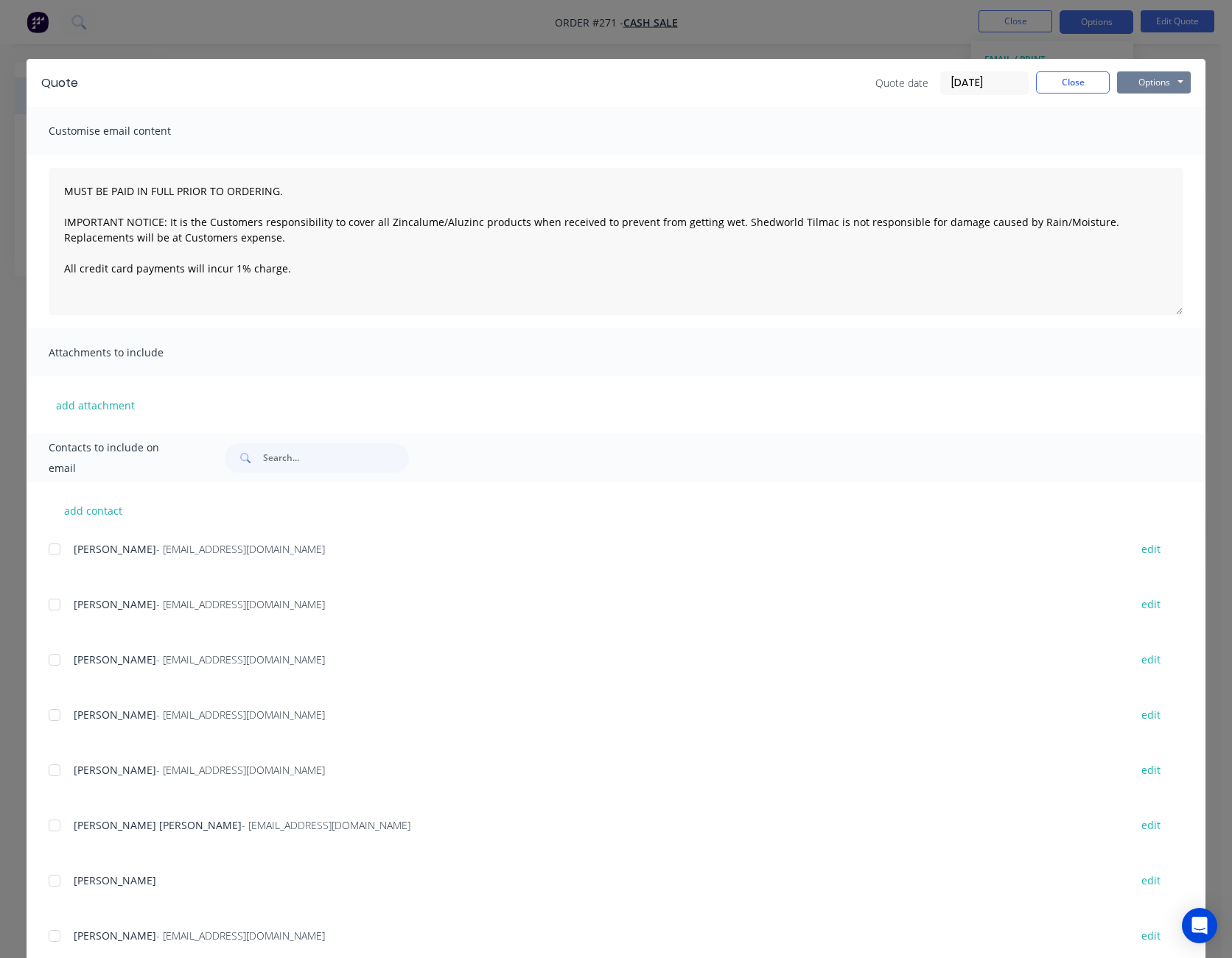
click at [1137, 84] on button "Options" at bounding box center [1153, 82] width 74 height 22
click at [1134, 130] on button "Print" at bounding box center [1163, 133] width 94 height 24
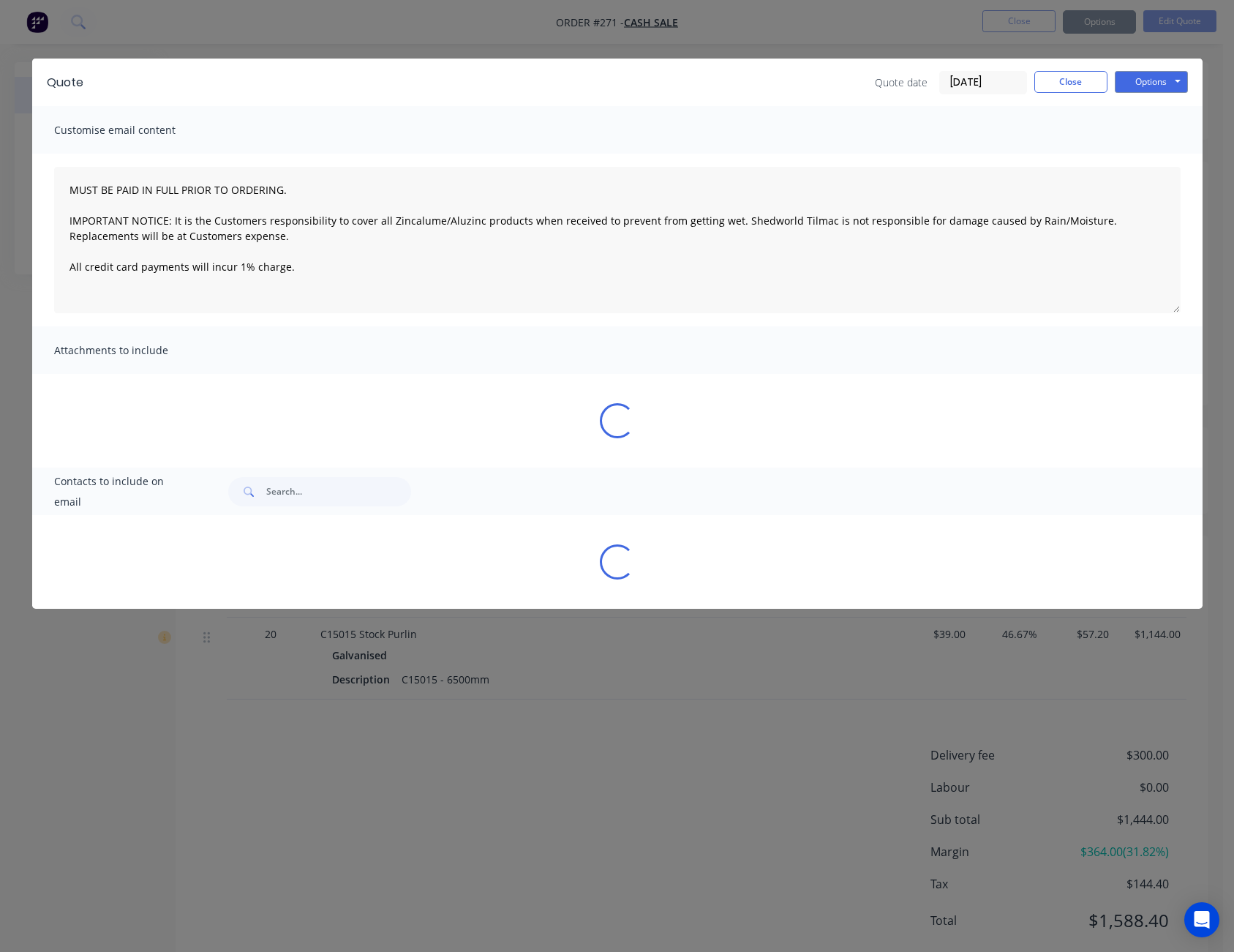
type textarea "MUST BE PAID IN FULL PRIOR TO ORDERING. IMPORTANT NOTICE: It is the Customers r…"
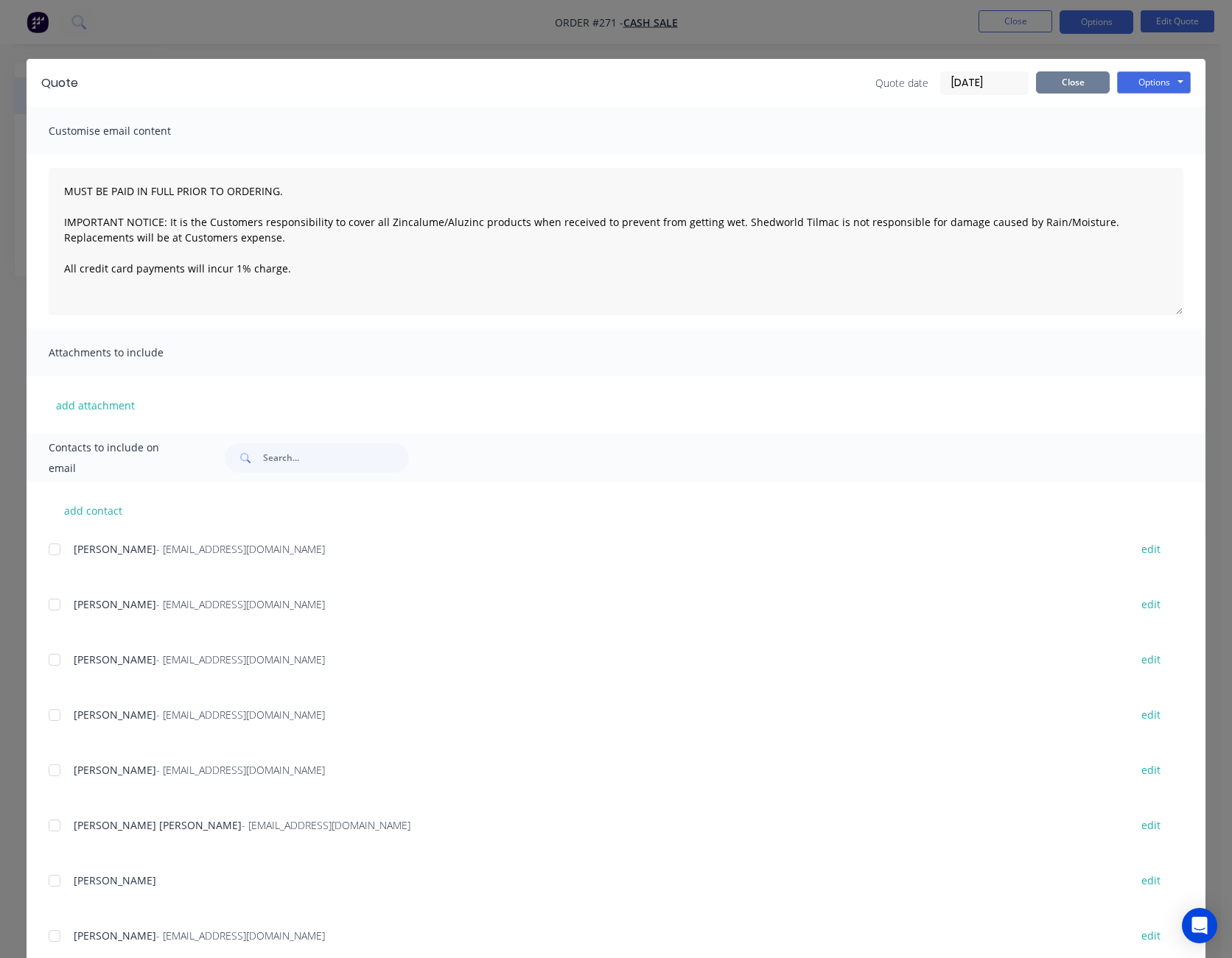
click at [1078, 81] on button "Close" at bounding box center [1073, 82] width 74 height 22
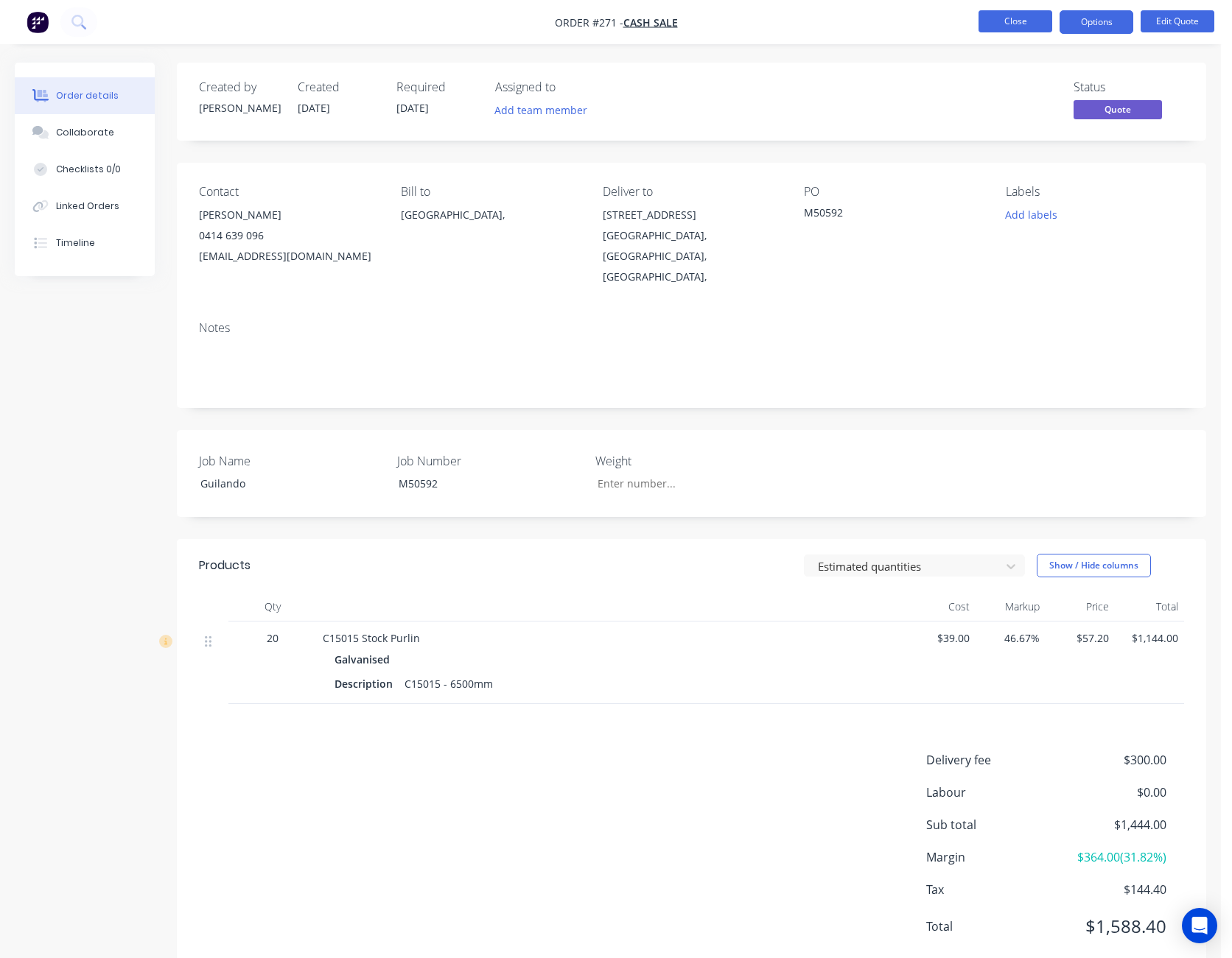
click at [1014, 18] on button "Close" at bounding box center [1015, 21] width 74 height 22
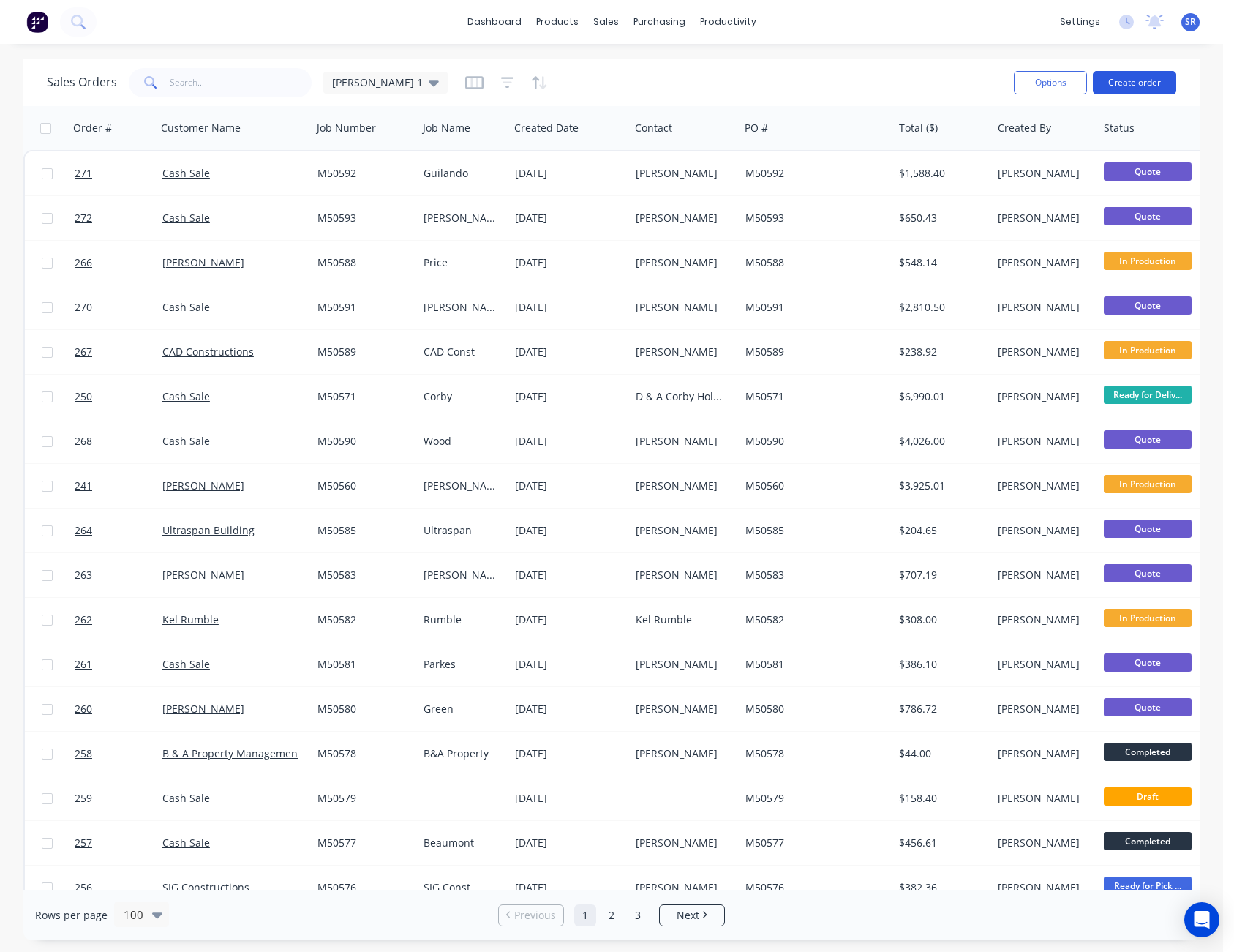
click at [1152, 83] on button "Create order" at bounding box center [1135, 83] width 84 height 23
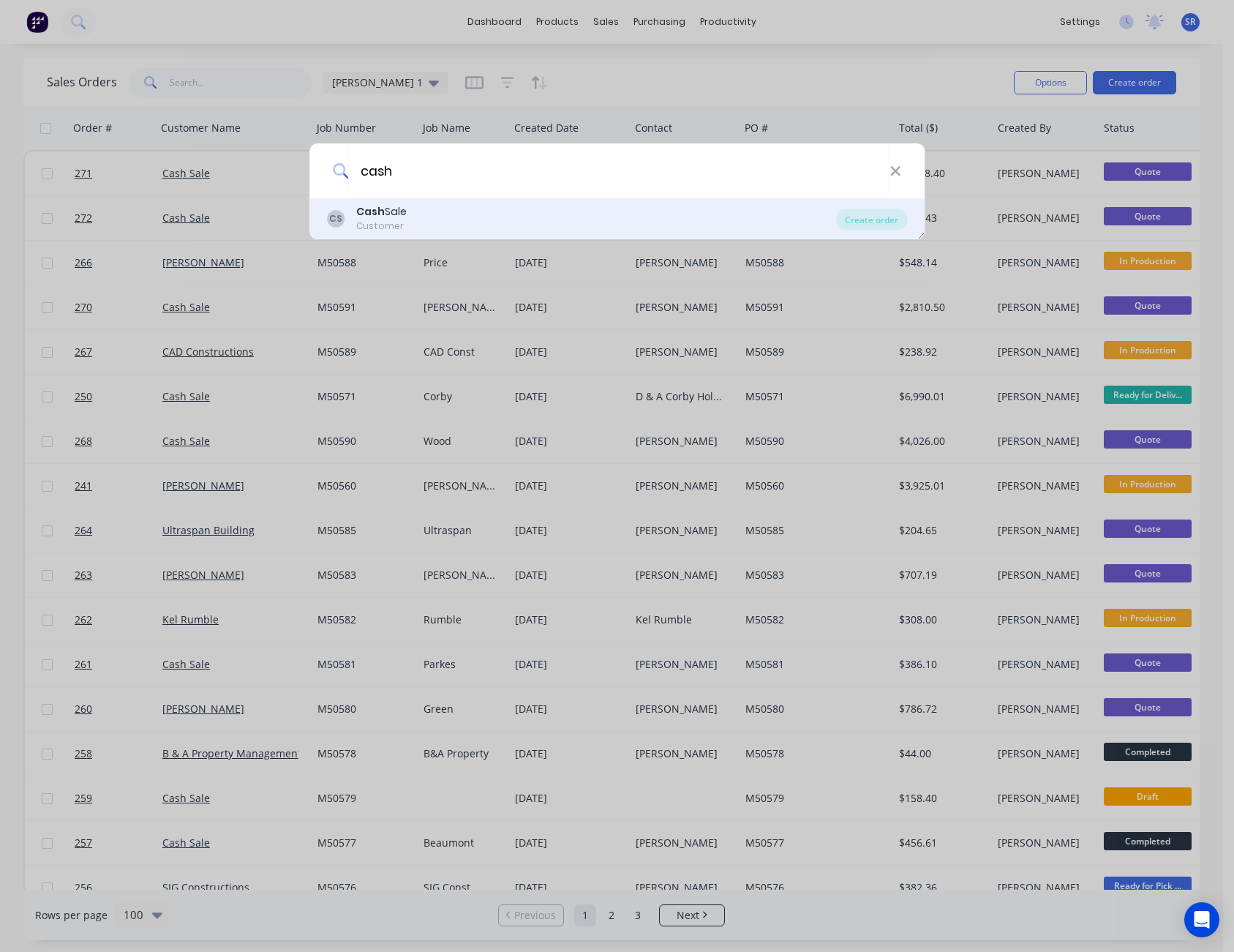
type input "cash"
click at [407, 214] on div "Cash Sale" at bounding box center [381, 212] width 50 height 15
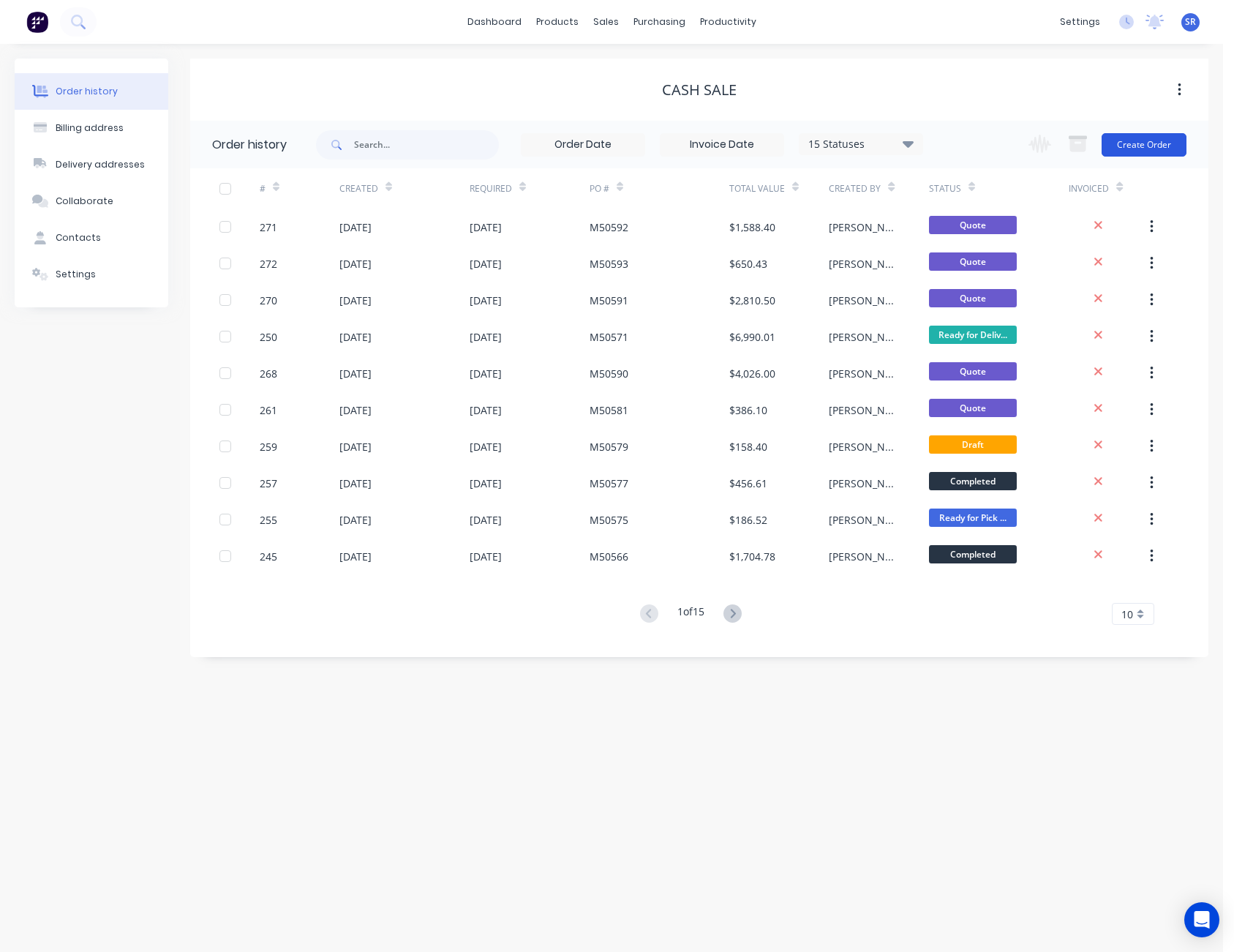
click at [1142, 143] on button "Create Order" at bounding box center [1144, 145] width 85 height 23
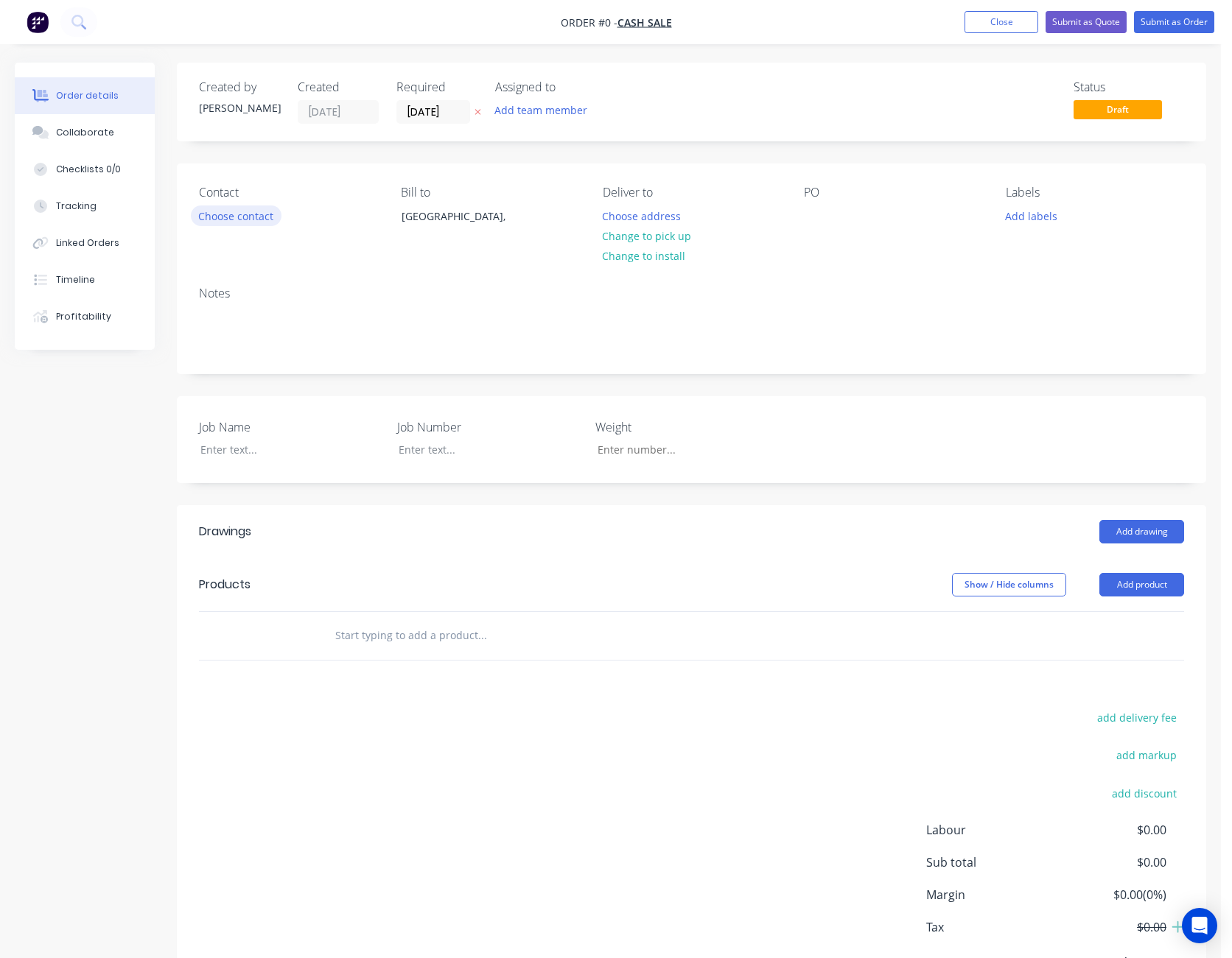
click at [256, 217] on button "Choose contact" at bounding box center [236, 215] width 90 height 20
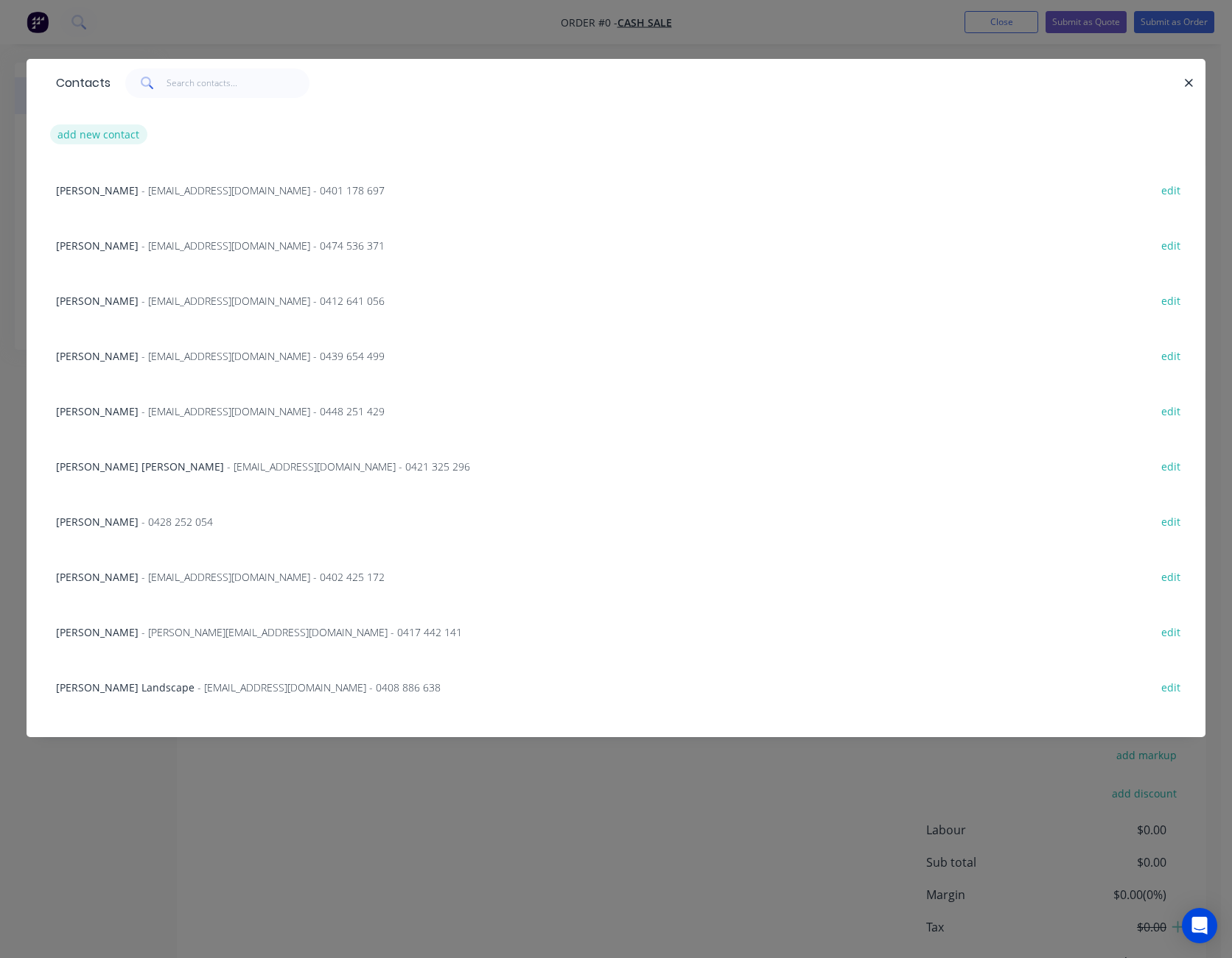
click at [103, 136] on button "add new contact" at bounding box center [99, 134] width 97 height 20
select select "AU"
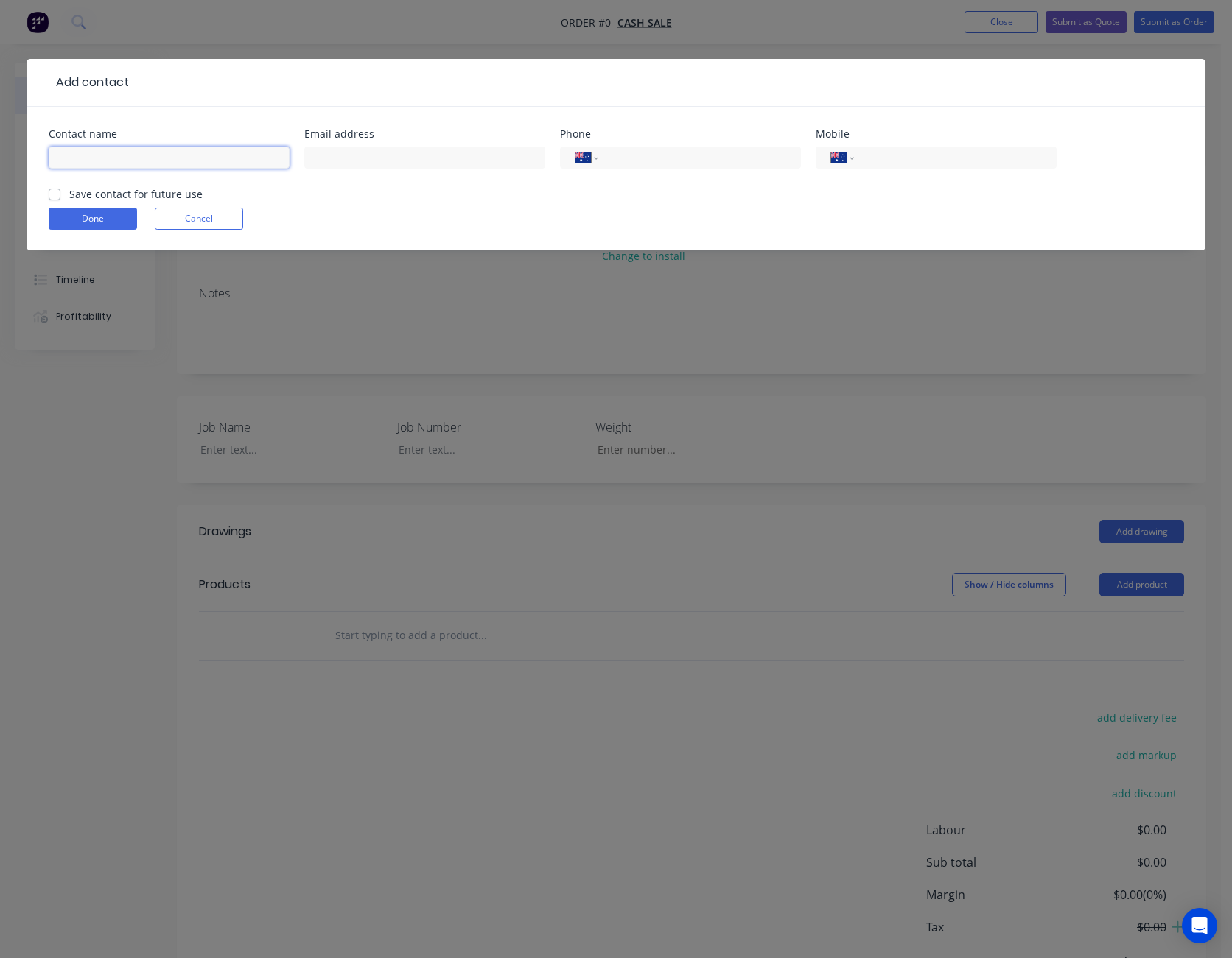
click at [103, 151] on input "text" at bounding box center [169, 157] width 241 height 22
type input "Casho Cashen"
click at [910, 151] on input "tel" at bounding box center [953, 157] width 177 height 16
type input "0437 377 114"
click at [96, 218] on button "Done" at bounding box center [92, 218] width 88 height 22
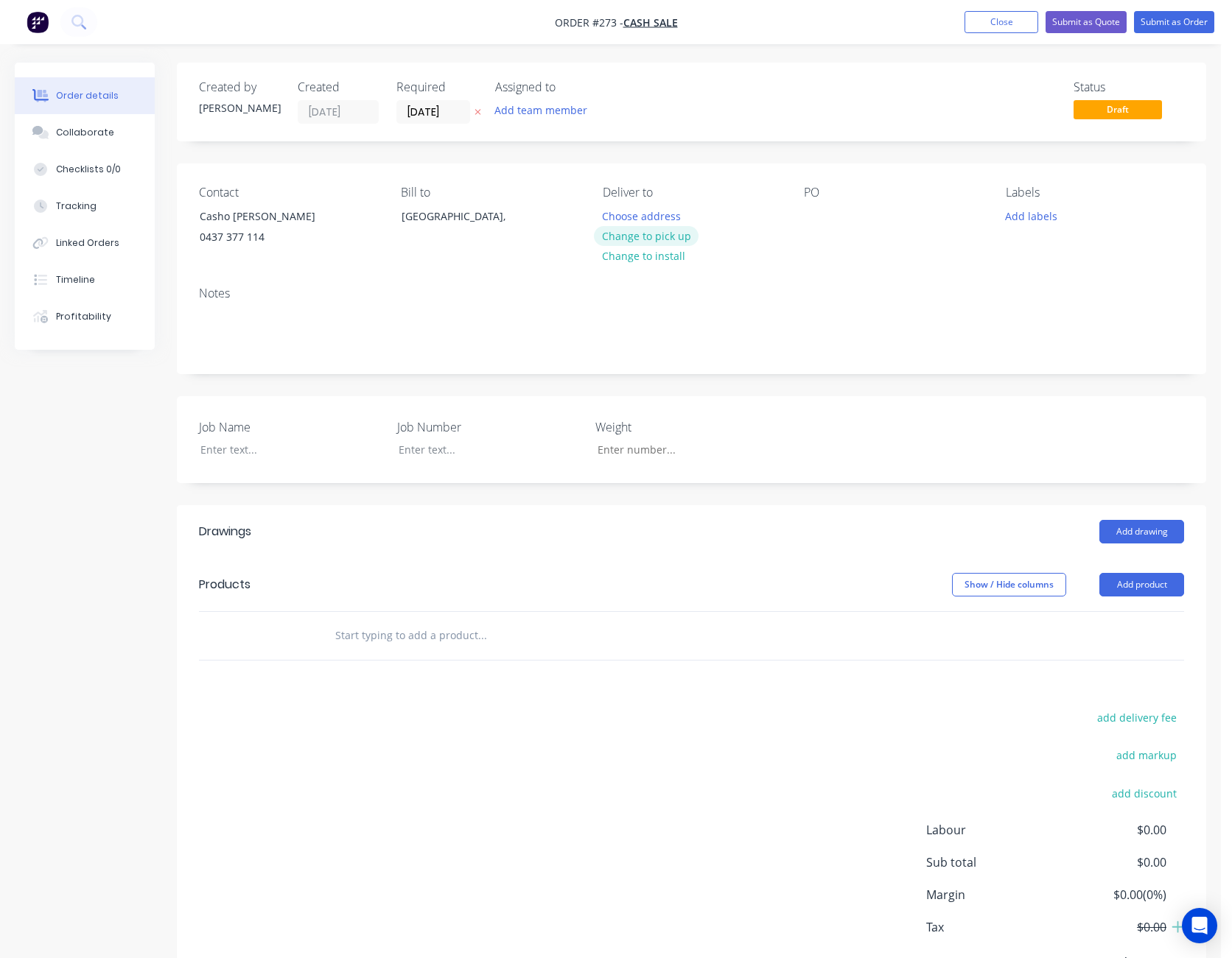
click at [647, 240] on button "Change to pick up" at bounding box center [646, 236] width 105 height 20
click at [810, 212] on div at bounding box center [815, 216] width 23 height 21
click at [245, 451] on div at bounding box center [280, 450] width 184 height 21
click at [1155, 586] on button "Add product" at bounding box center [1141, 585] width 84 height 23
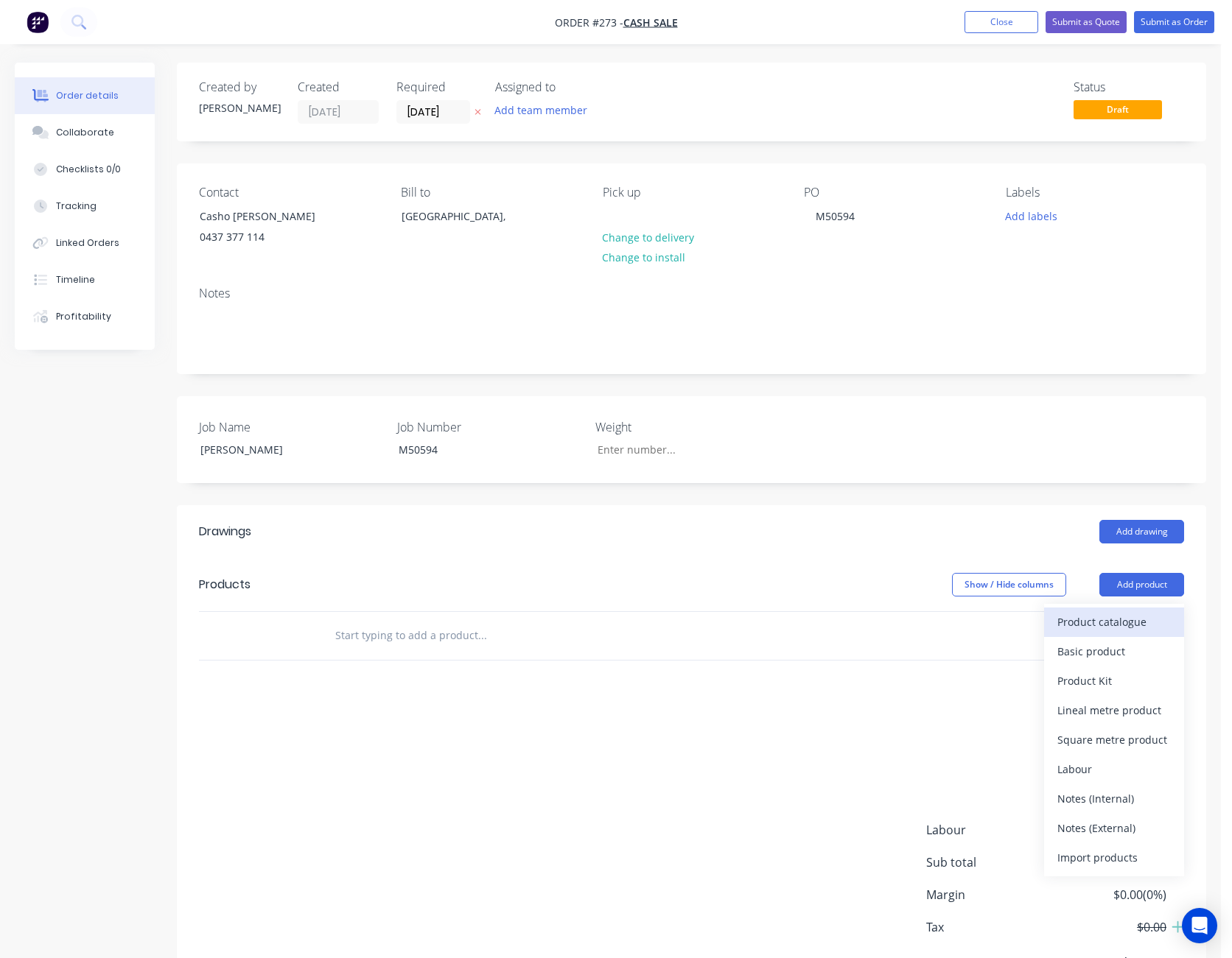
click at [1134, 616] on div "Product catalogue" at bounding box center [1114, 622] width 113 height 21
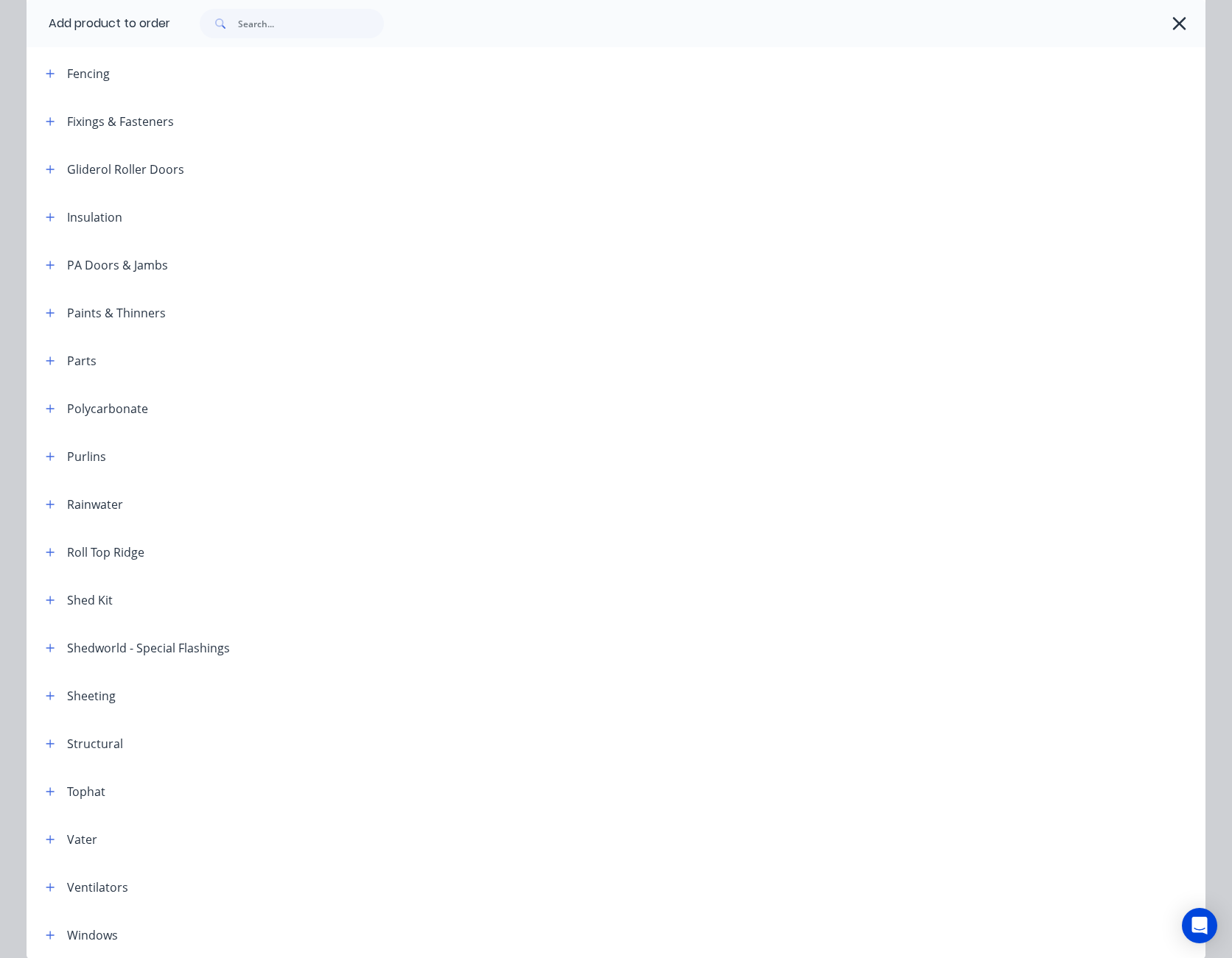
scroll to position [560, 0]
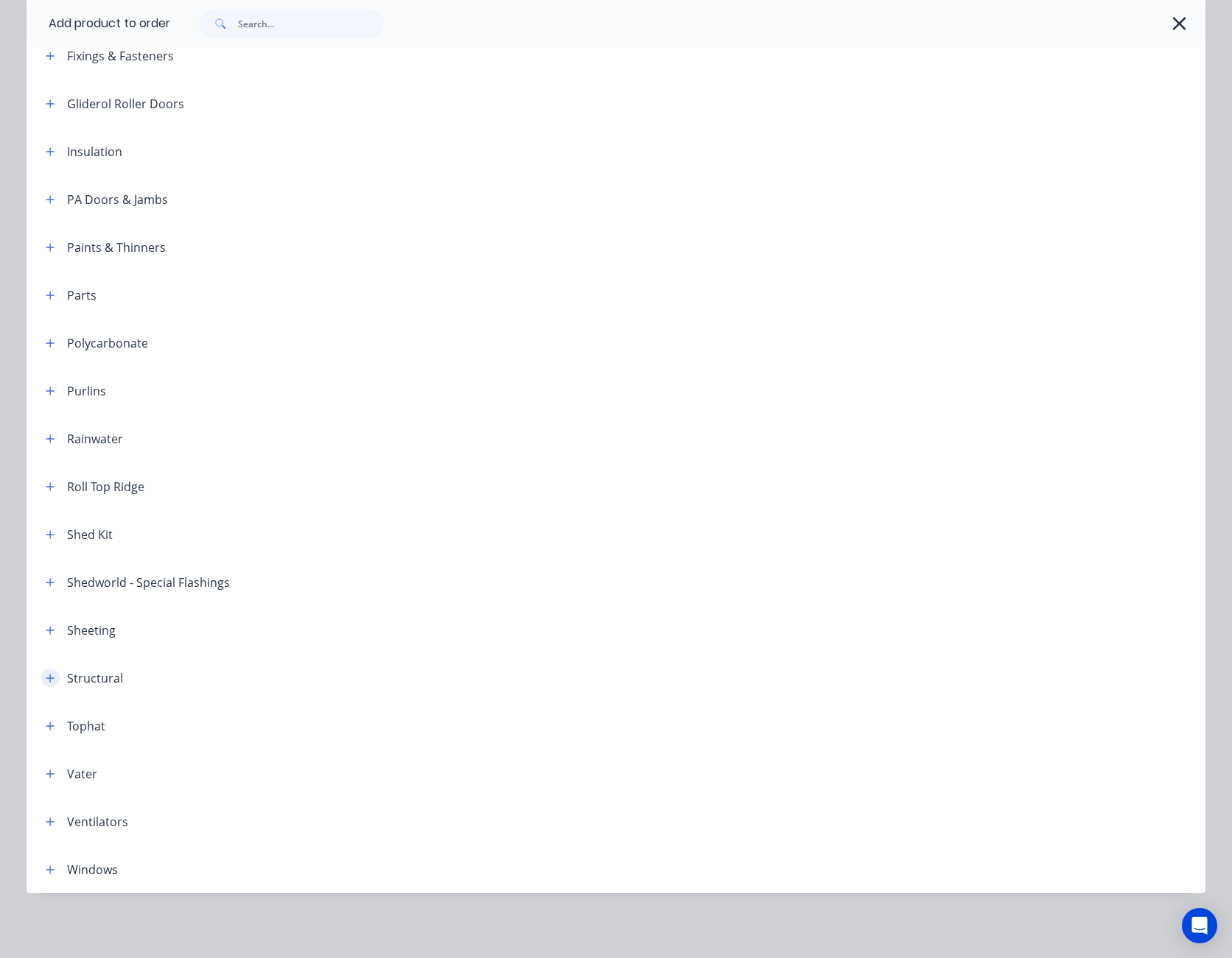
click at [42, 678] on button "button" at bounding box center [50, 678] width 18 height 18
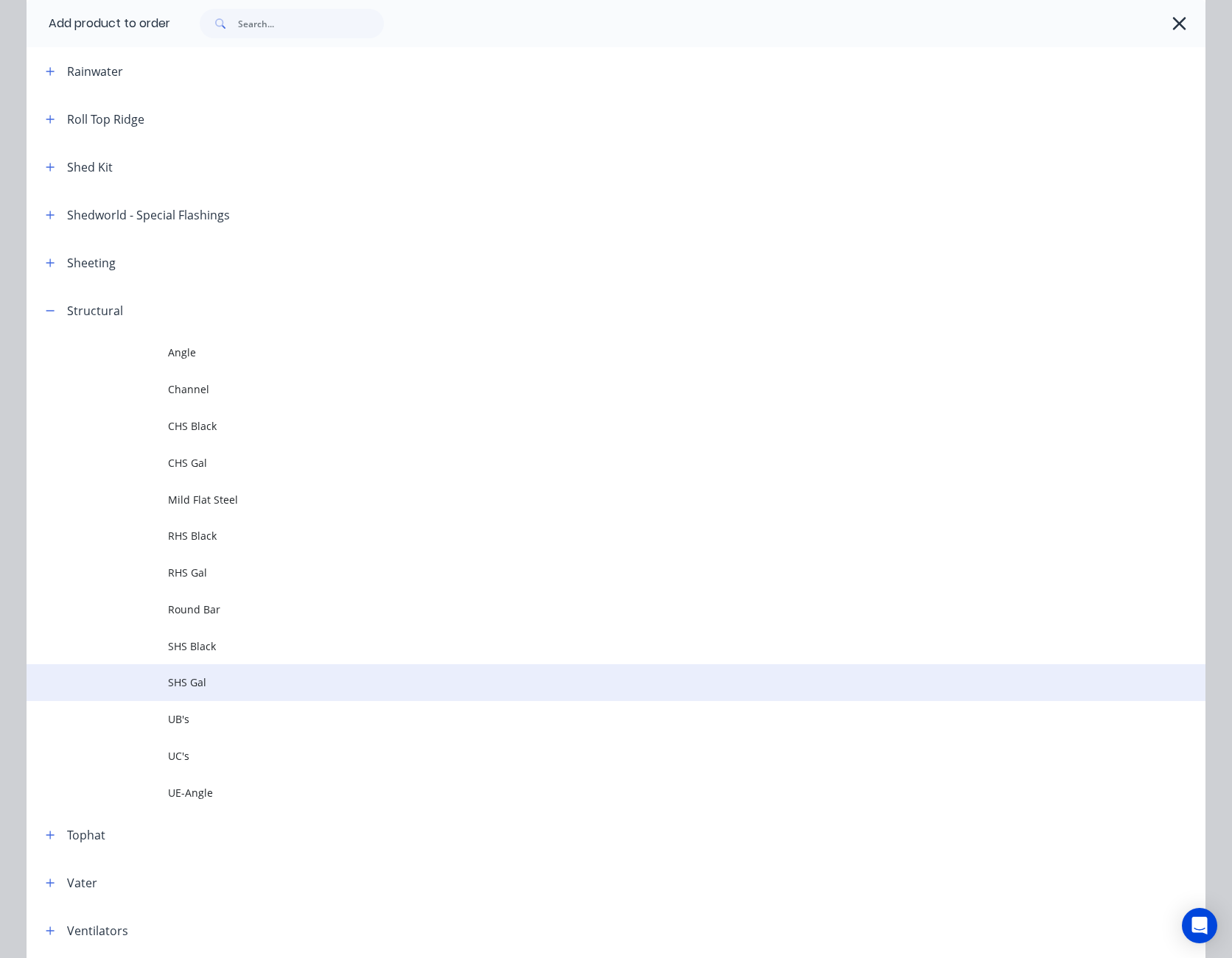
scroll to position [929, 0]
click at [192, 678] on span "SHS Gal" at bounding box center [582, 682] width 829 height 16
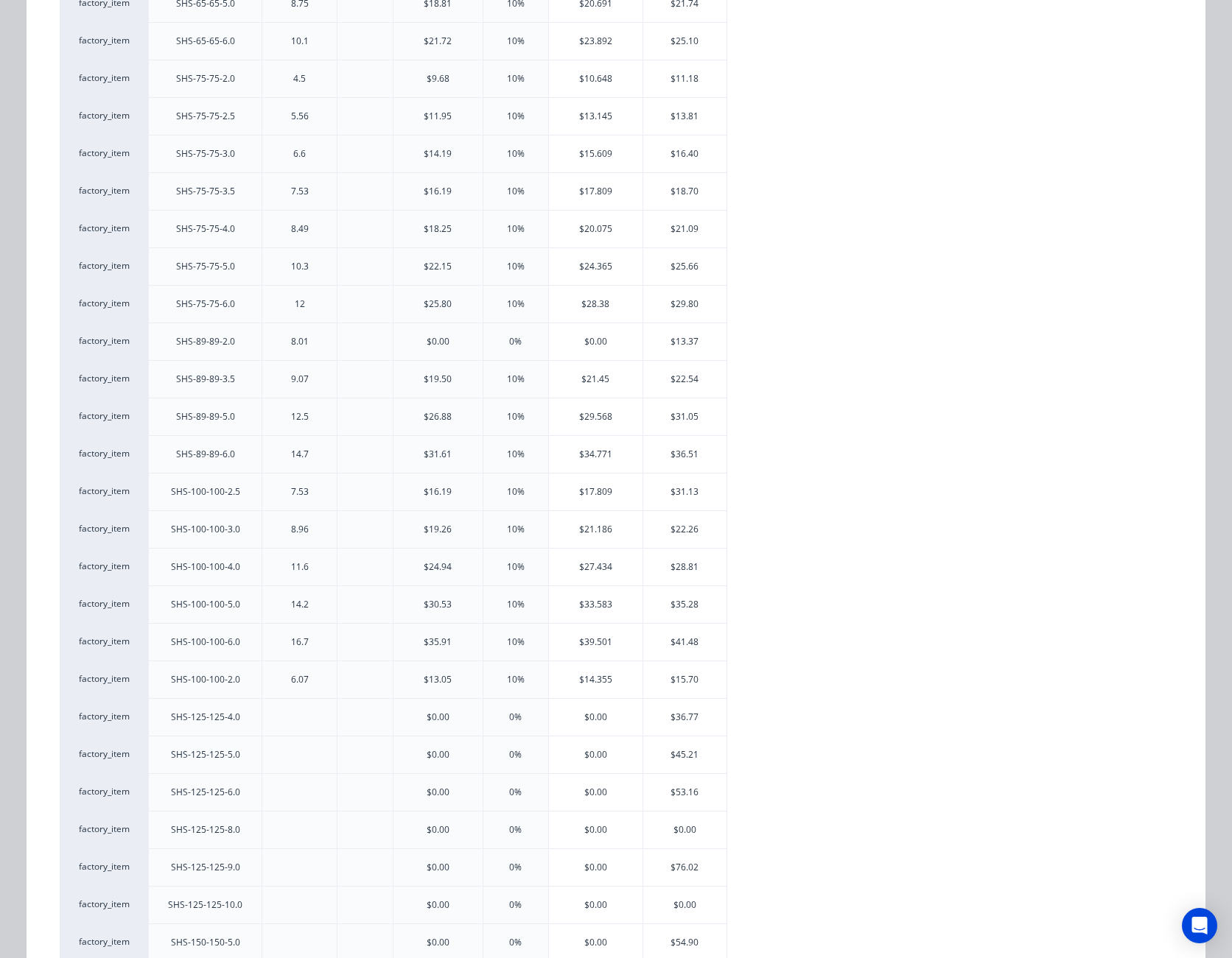
scroll to position [1620, 0]
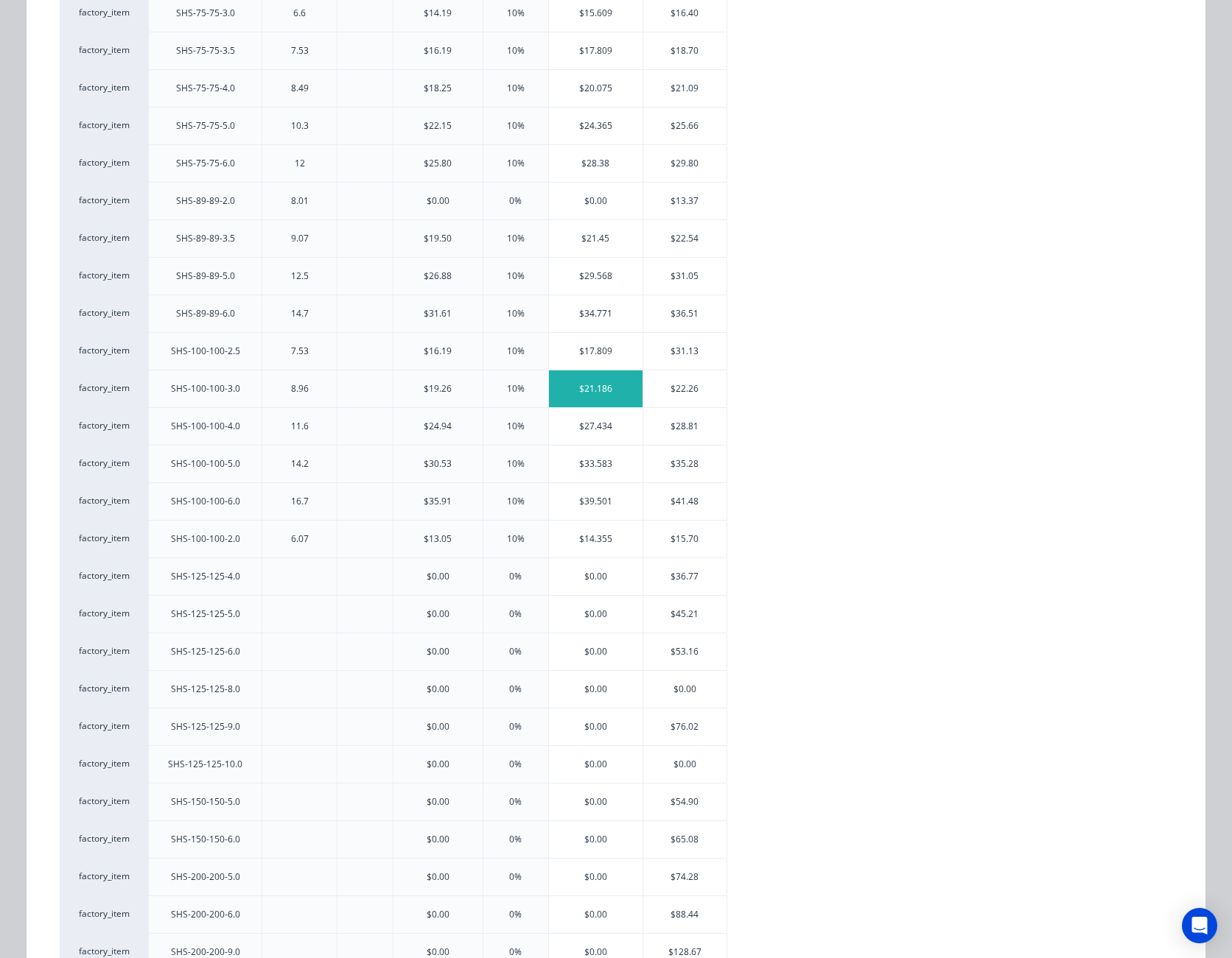
click at [619, 388] on div "$21.186" at bounding box center [596, 389] width 93 height 37
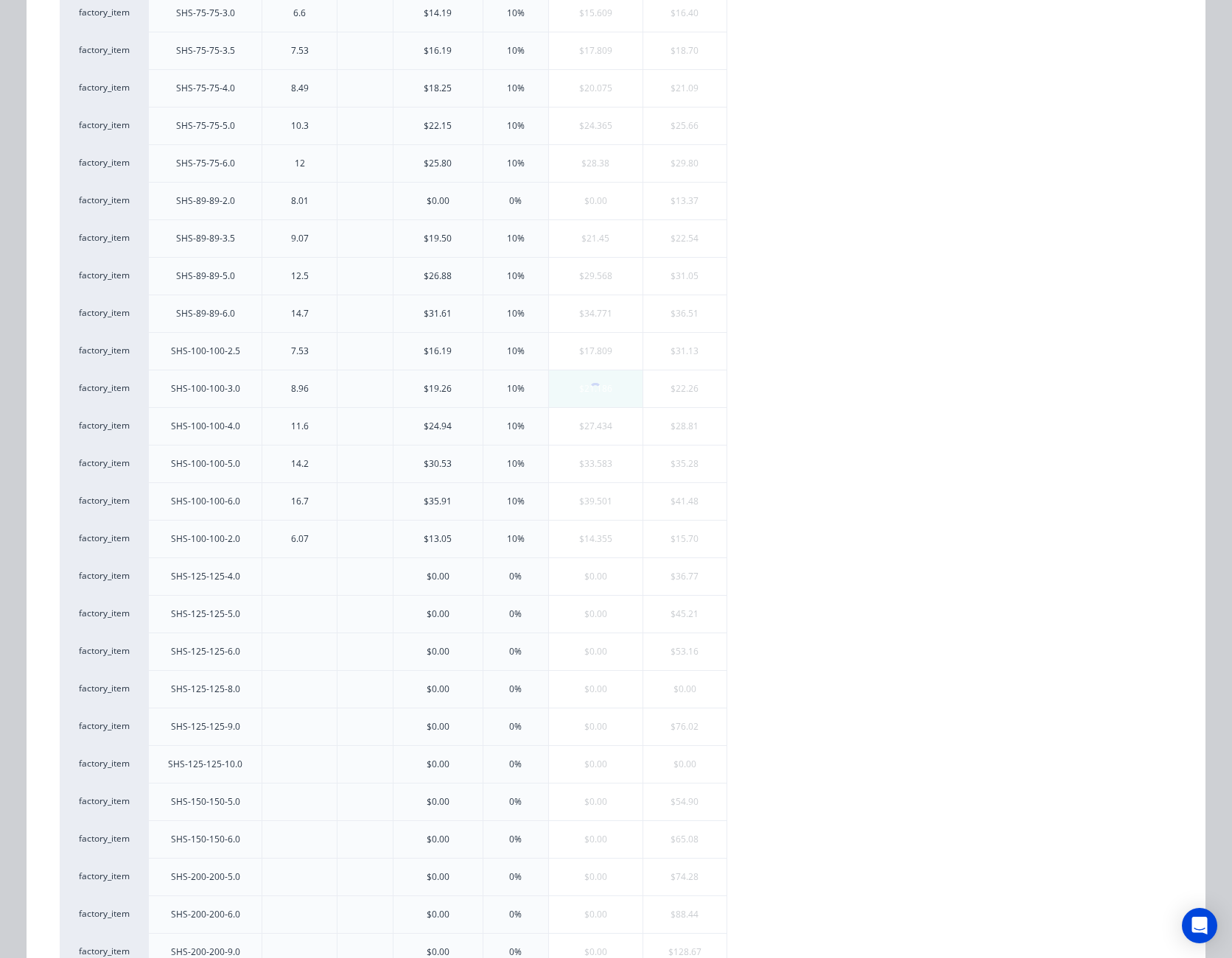
scroll to position [0, 0]
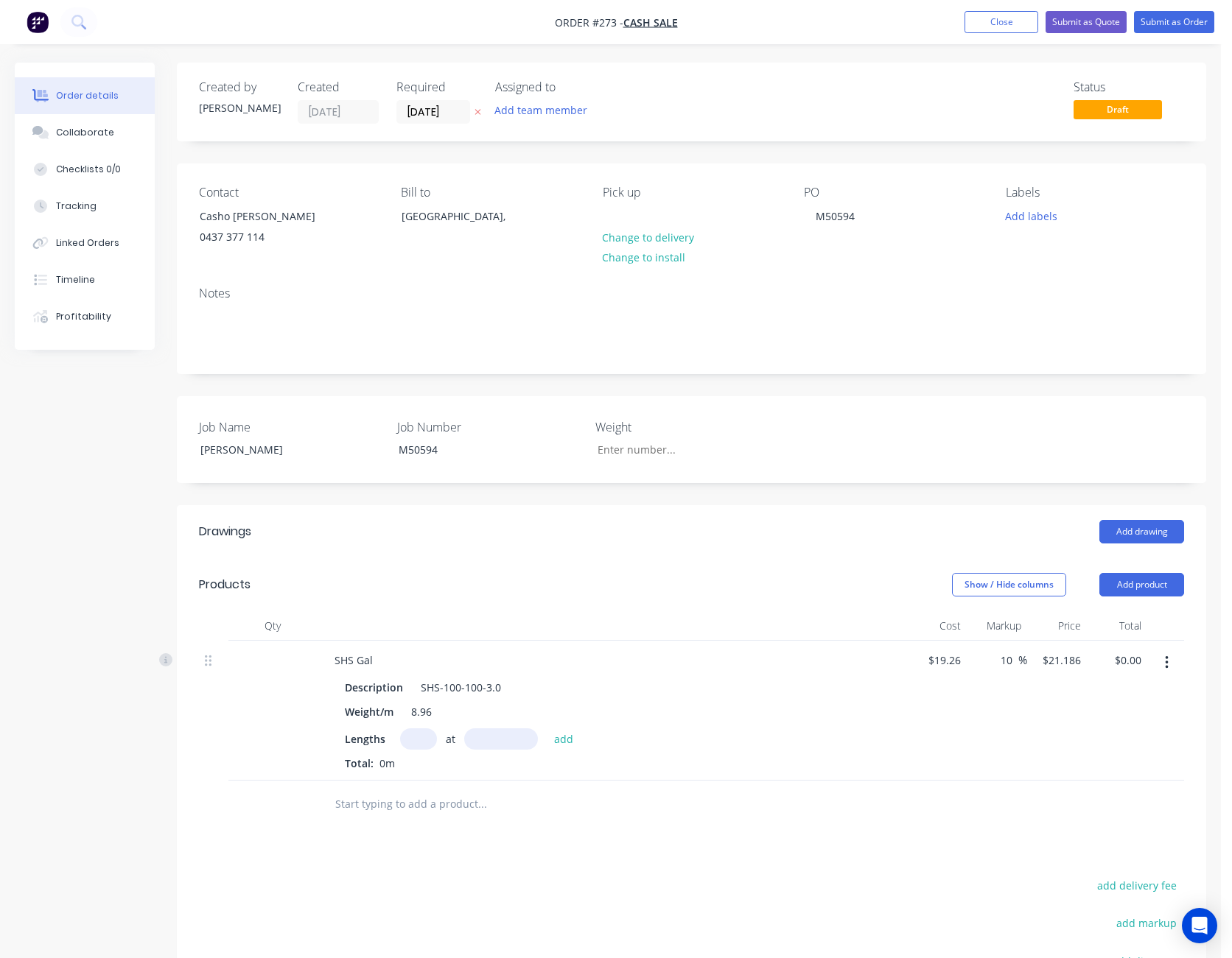
click at [421, 736] on input "text" at bounding box center [418, 739] width 37 height 21
type input "14"
type input "2350"
click at [546, 728] on button "add" at bounding box center [564, 738] width 35 height 20
type input "$697.02"
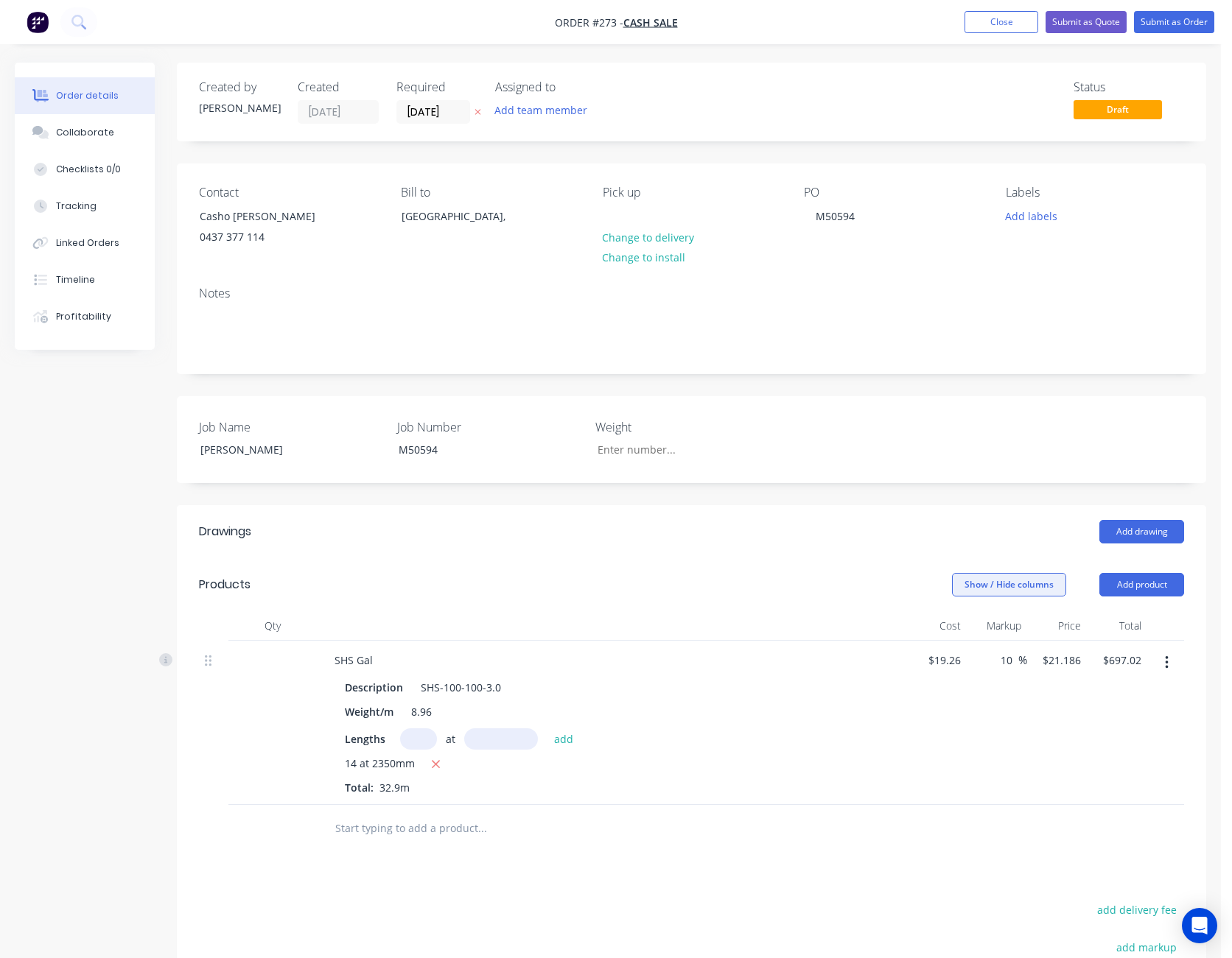
click at [1013, 582] on button "Show / Hide columns" at bounding box center [1009, 585] width 114 height 23
click at [969, 651] on span at bounding box center [975, 653] width 13 height 13
click at [957, 647] on input "Cost" at bounding box center [957, 647] width 0 height 0
click at [975, 671] on span at bounding box center [975, 672] width 13 height 13
click at [957, 666] on input "Markup" at bounding box center [957, 666] width 0 height 0
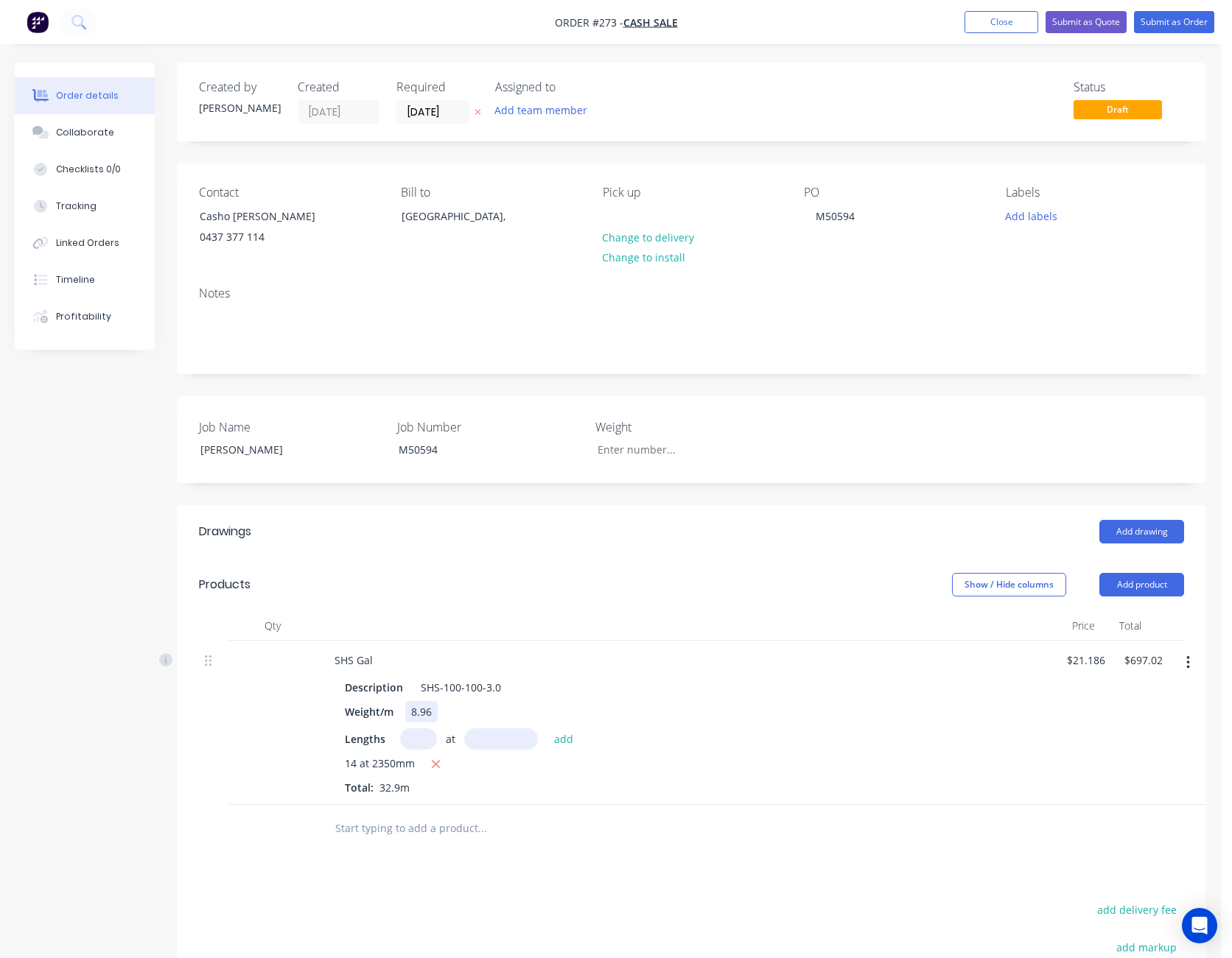
click at [1040, 718] on div "Description SHS-100-100-3.0 Weight/m 8.96 Lengths at add 14 at 2350mm Total: 32…" at bounding box center [685, 734] width 725 height 121
click at [1086, 662] on input "21.186" at bounding box center [1087, 660] width 46 height 21
type input "$20.00"
type input "$658.00"
click at [1110, 745] on div "$658.00 658.00" at bounding box center [1130, 722] width 51 height 164
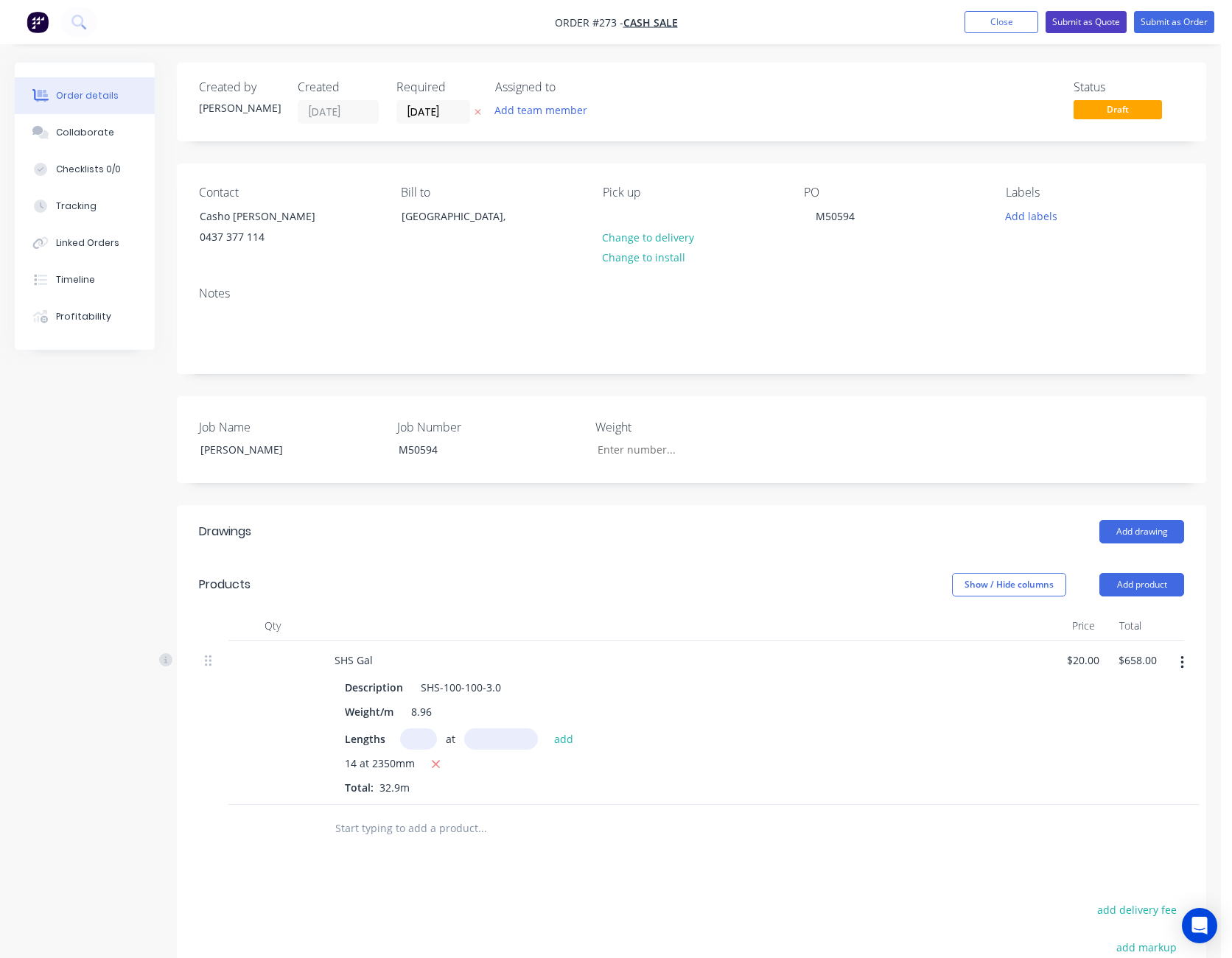
click at [1085, 26] on button "Submit as Quote" at bounding box center [1086, 21] width 81 height 22
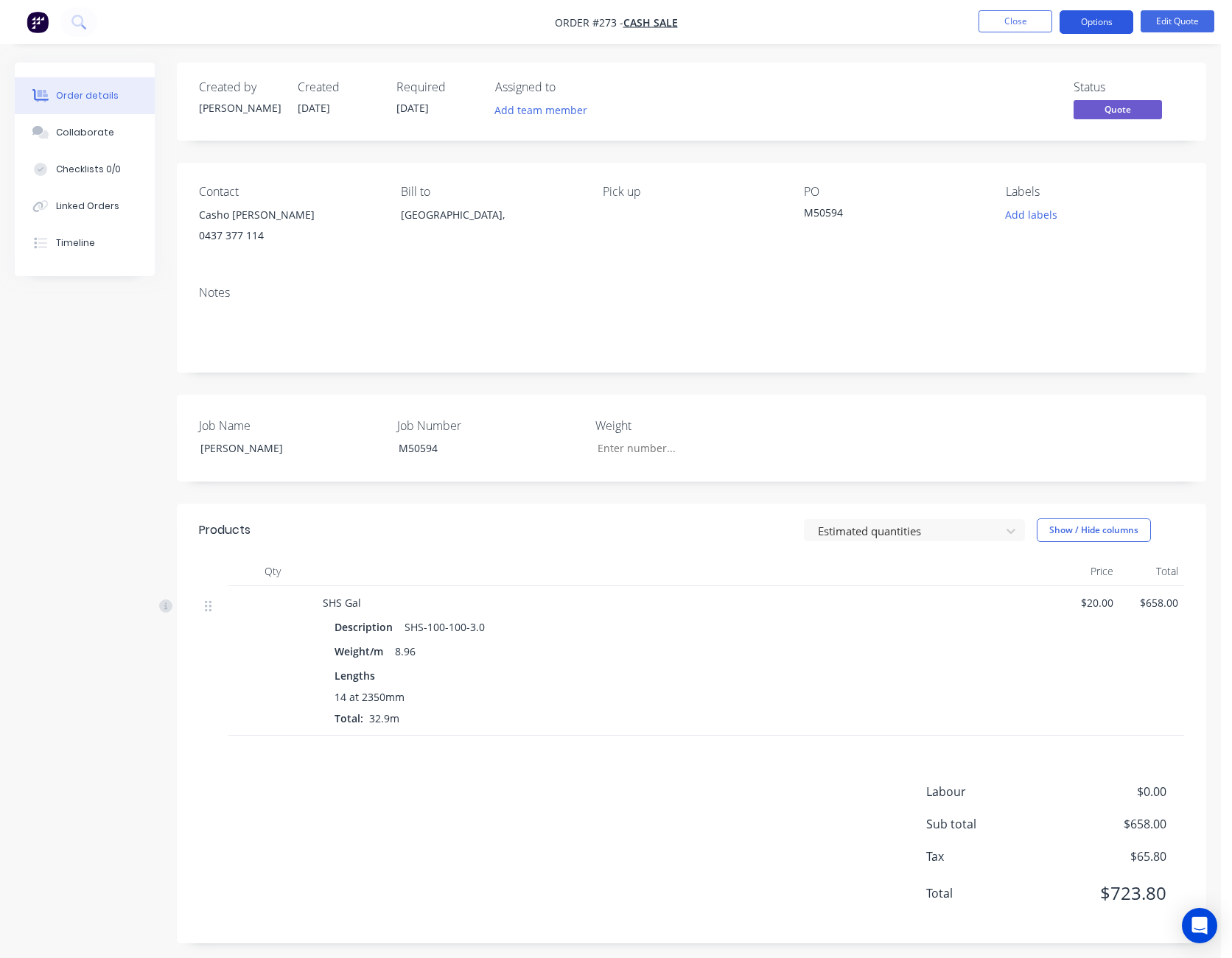
click at [1117, 25] on button "Options" at bounding box center [1096, 22] width 74 height 23
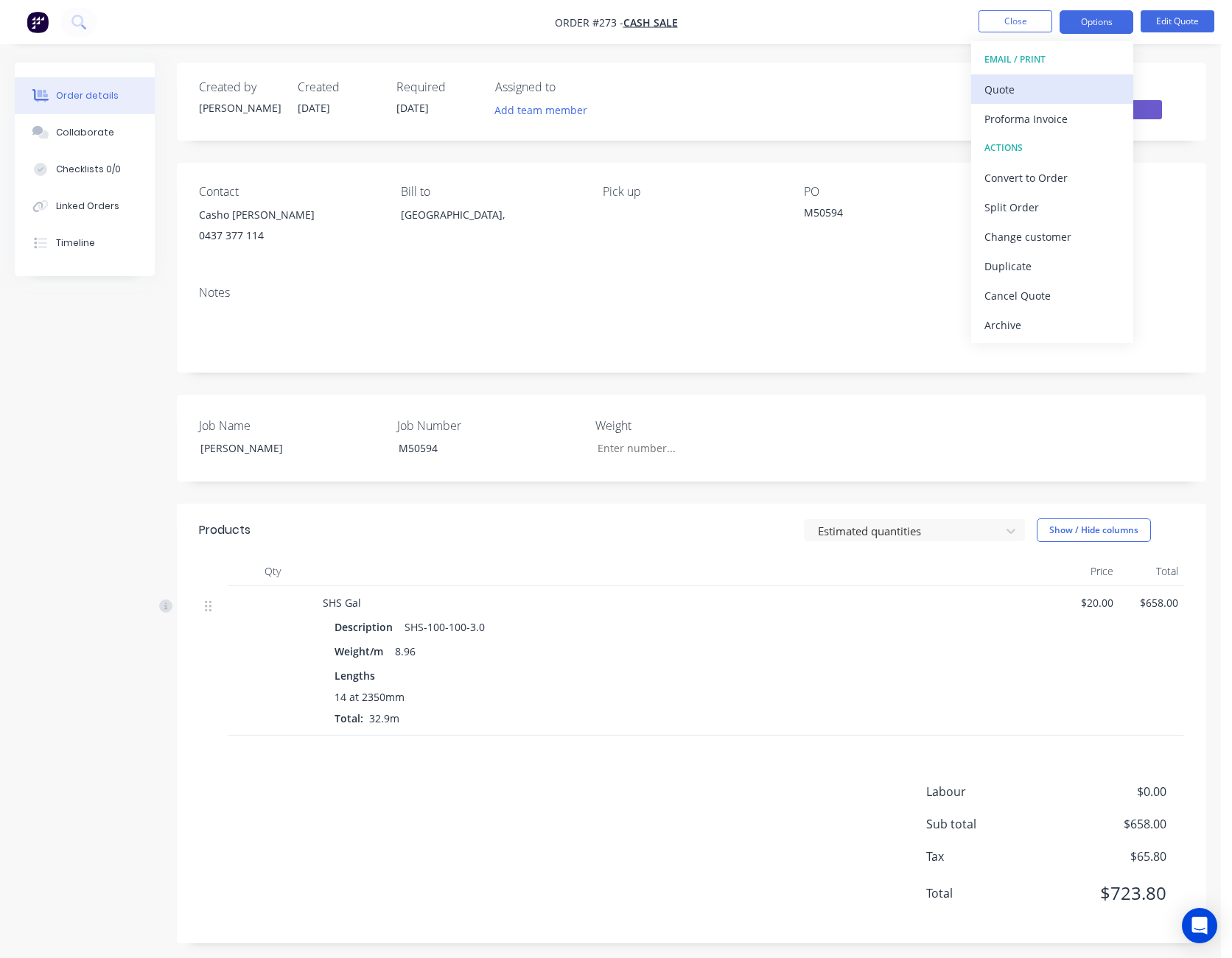
click at [1061, 80] on div "Quote" at bounding box center [1053, 89] width 136 height 21
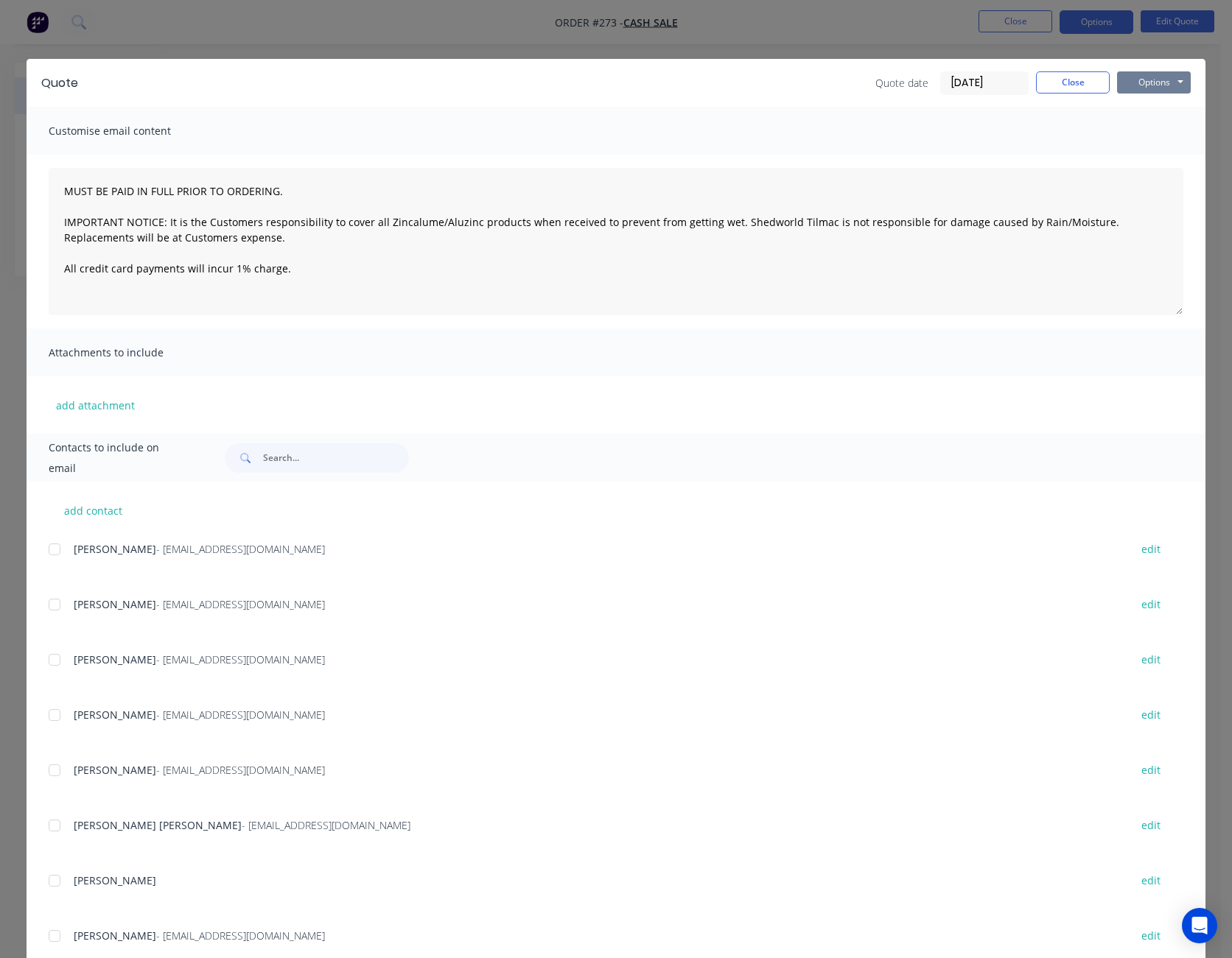
click at [1130, 81] on button "Options" at bounding box center [1153, 82] width 74 height 22
click at [1149, 130] on button "Print" at bounding box center [1163, 133] width 94 height 24
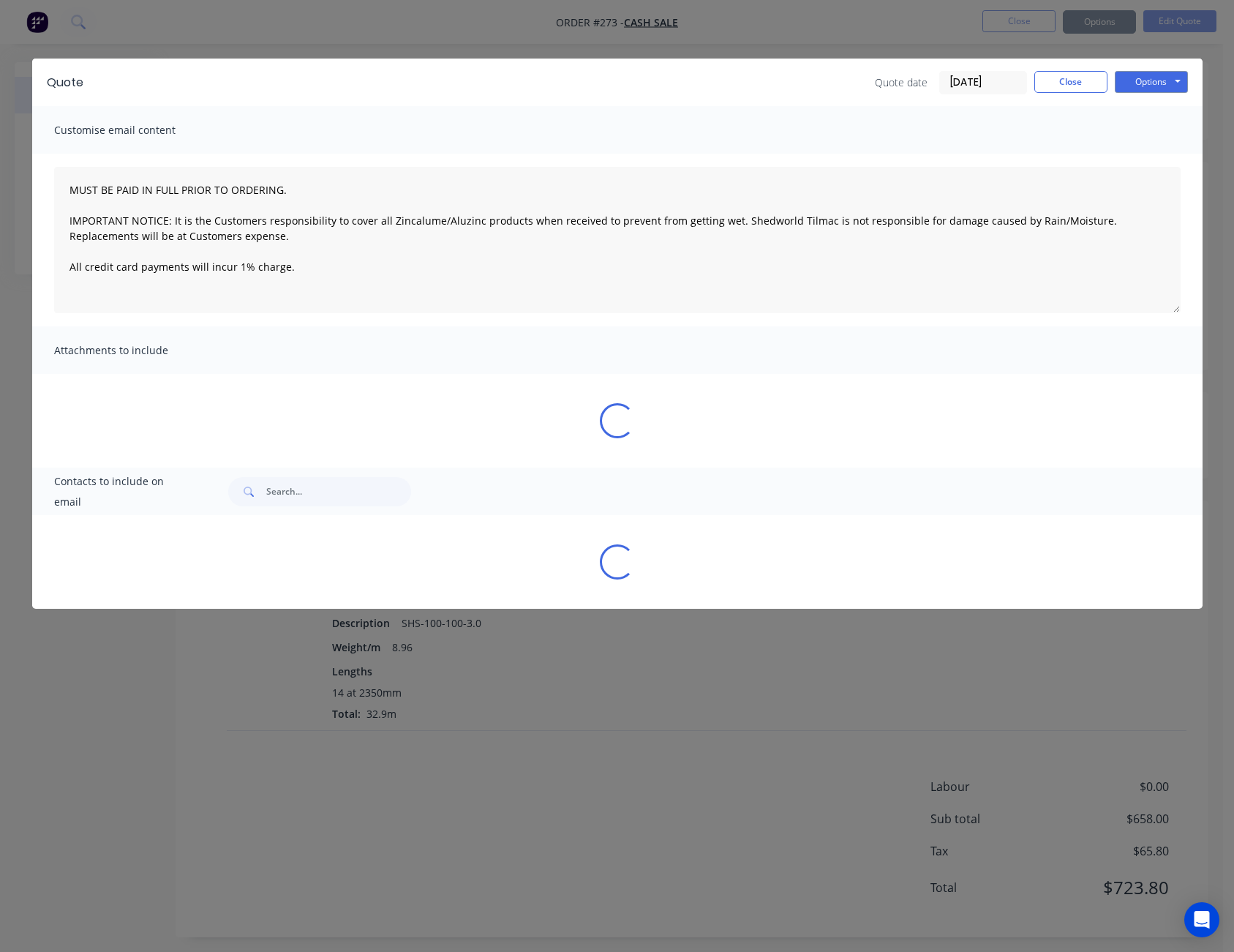
type textarea "MUST BE PAID IN FULL PRIOR TO ORDERING. IMPORTANT NOTICE: It is the Customers r…"
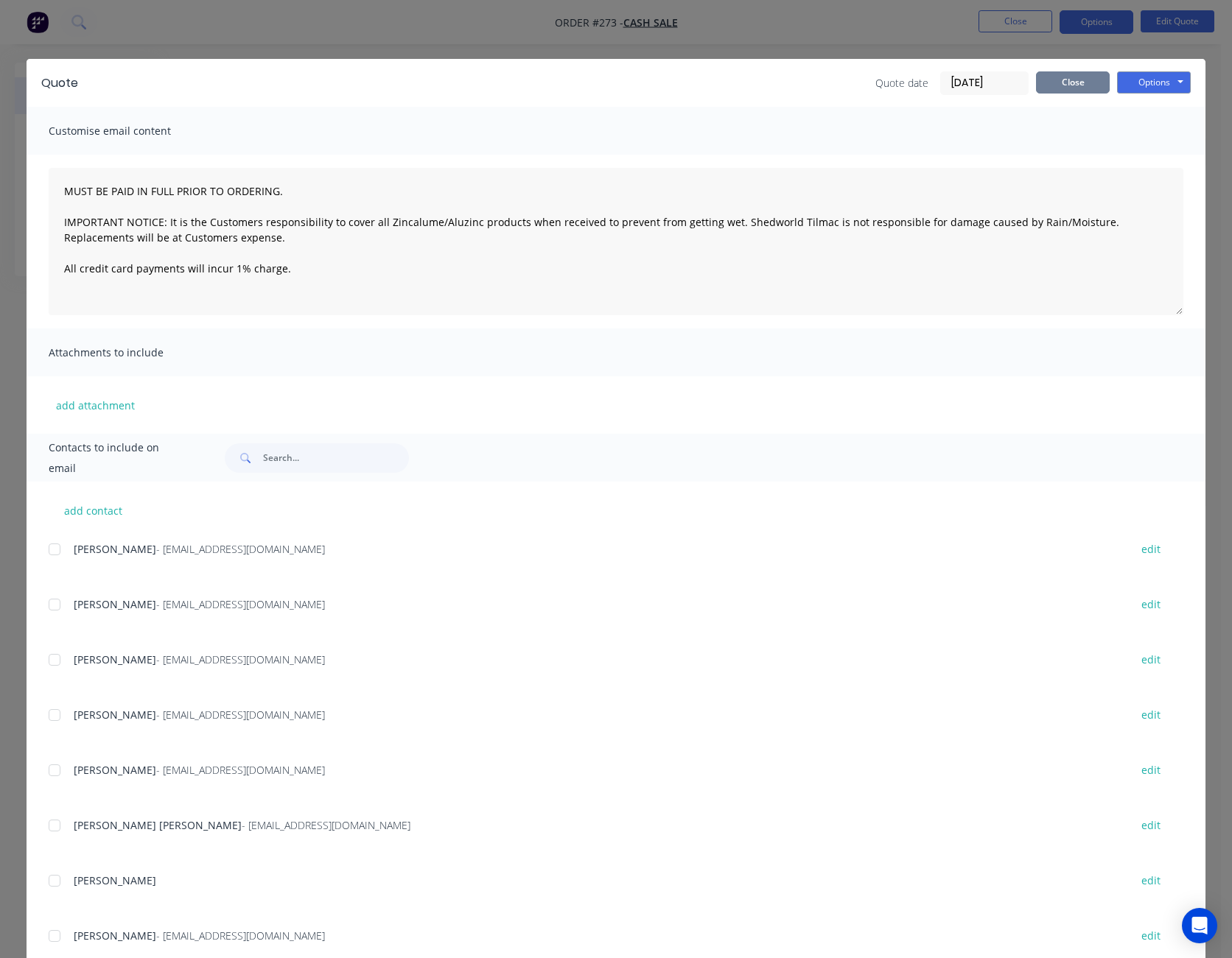
click at [1053, 87] on button "Close" at bounding box center [1073, 82] width 74 height 22
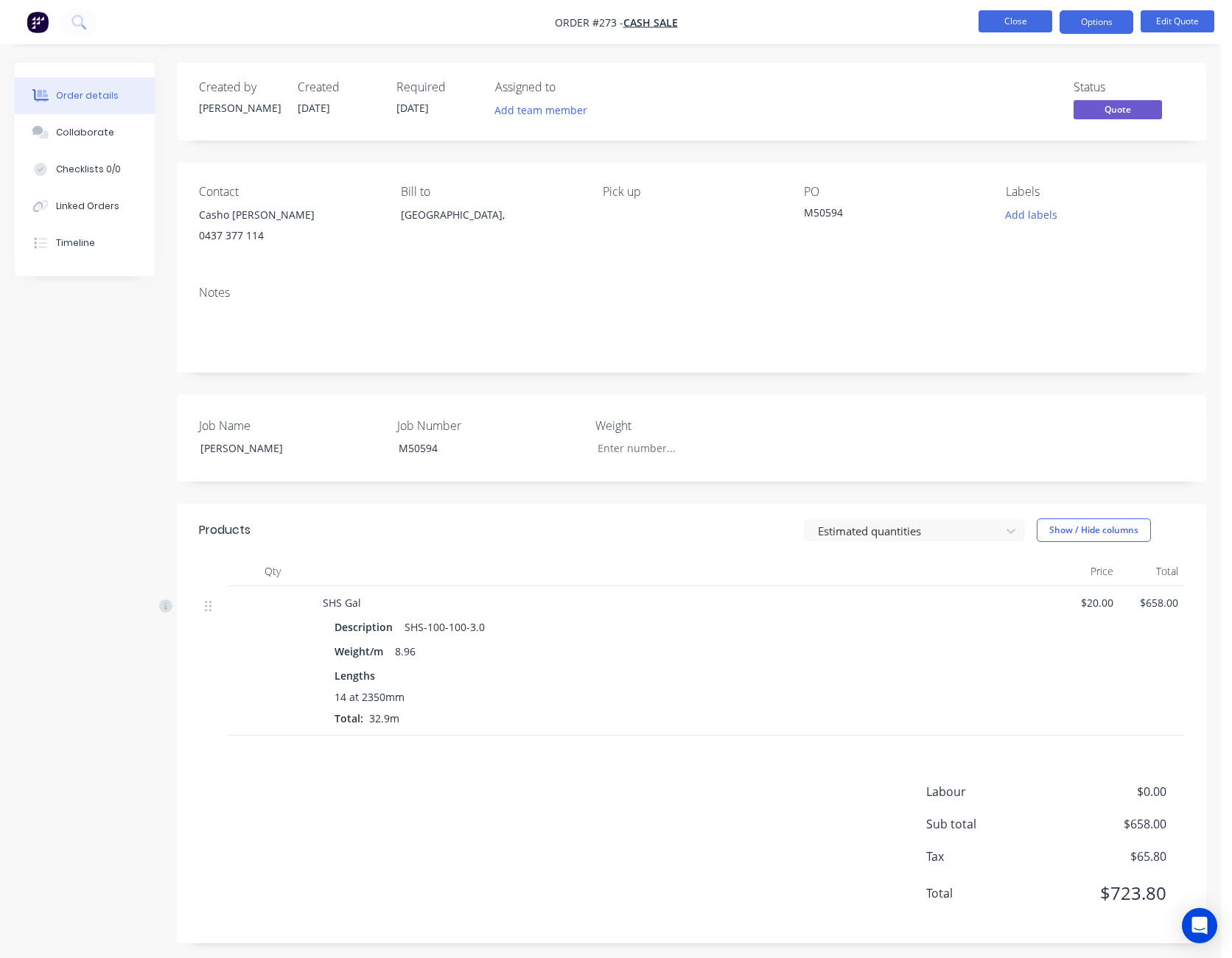
click at [1013, 18] on button "Close" at bounding box center [1015, 21] width 74 height 22
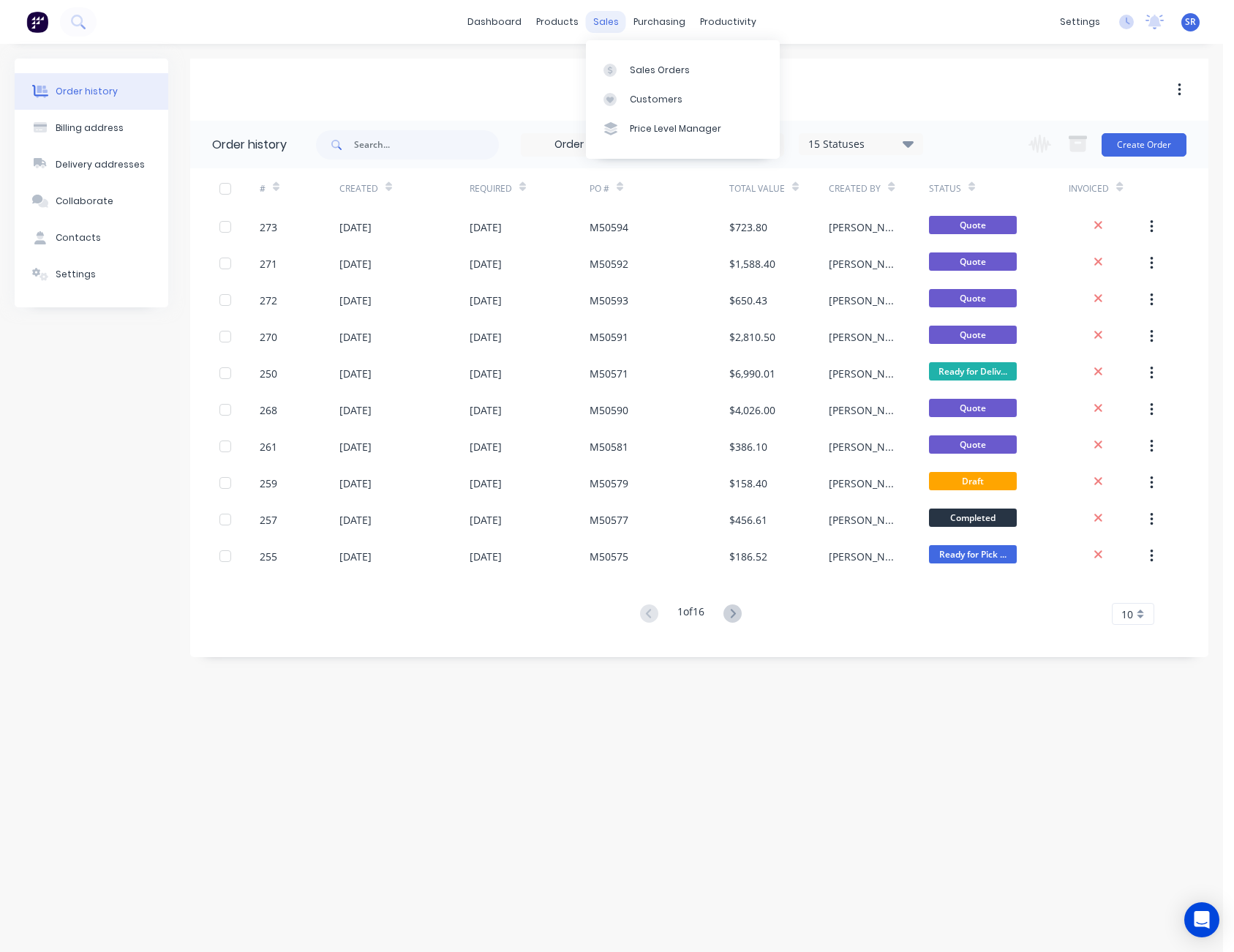
click at [609, 22] on div "sales" at bounding box center [606, 21] width 40 height 22
click at [649, 67] on div "Sales Orders" at bounding box center [660, 70] width 60 height 13
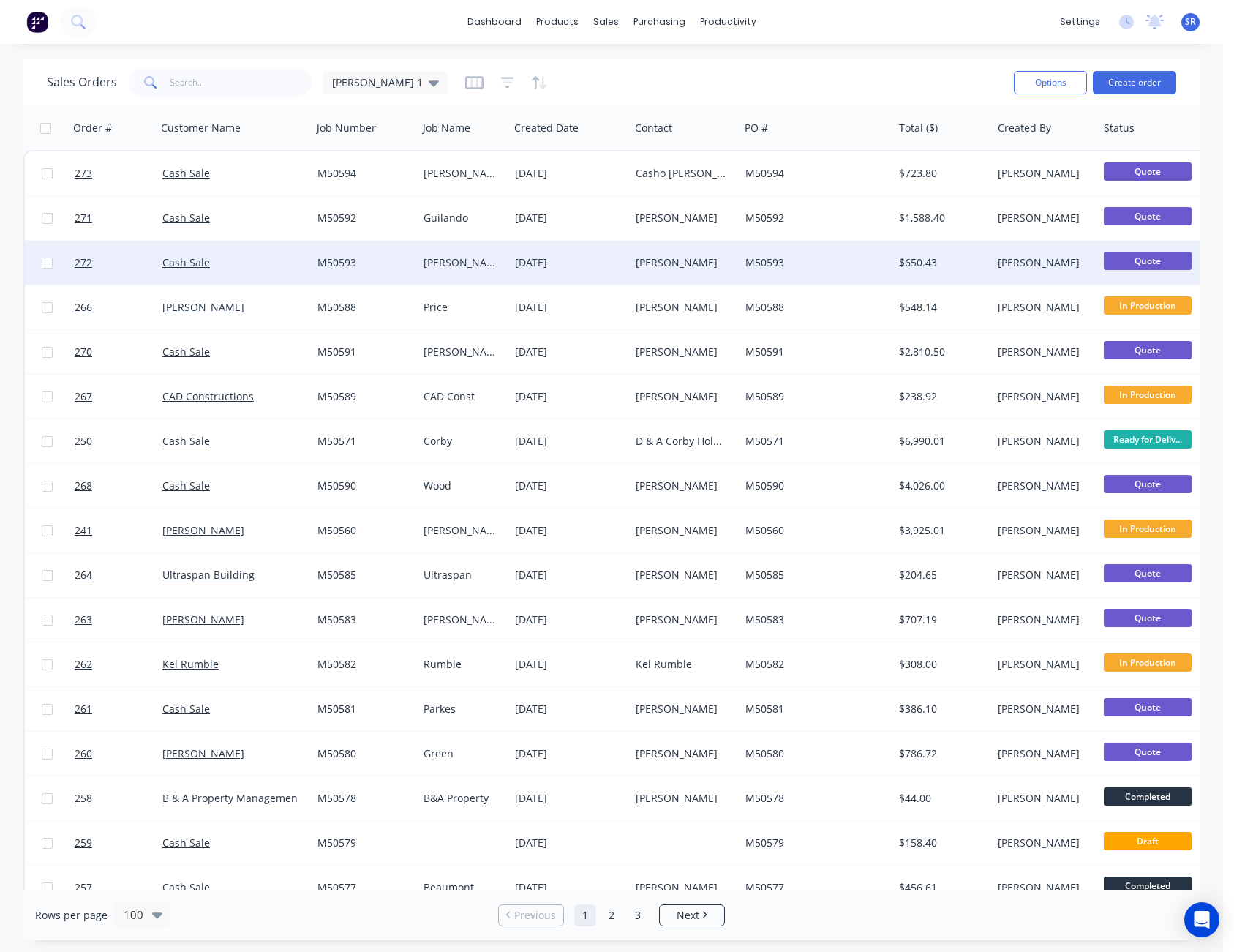
click at [683, 257] on div "Tro Harvey" at bounding box center [682, 262] width 92 height 14
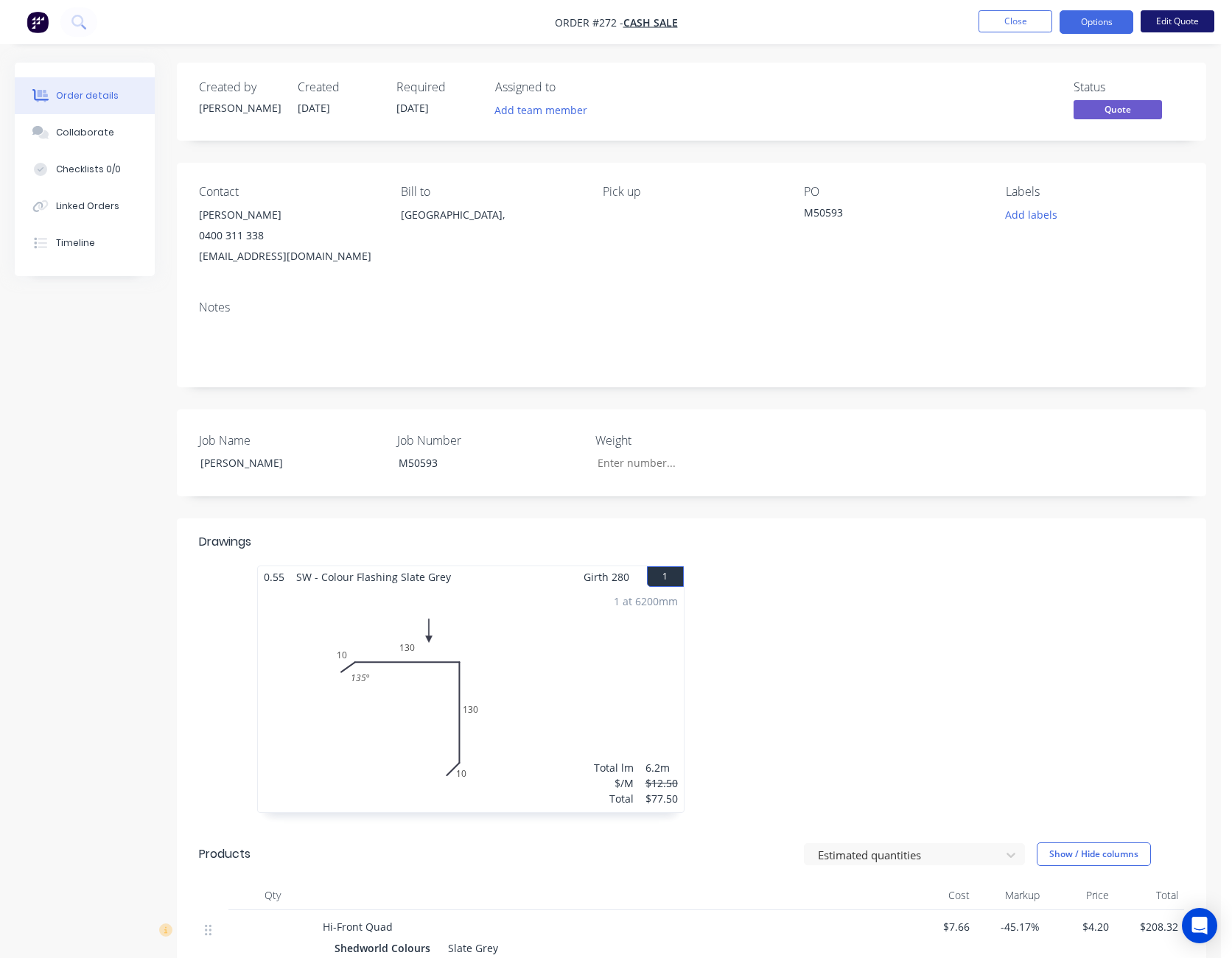
click at [1192, 18] on button "Edit Quote" at bounding box center [1178, 21] width 74 height 22
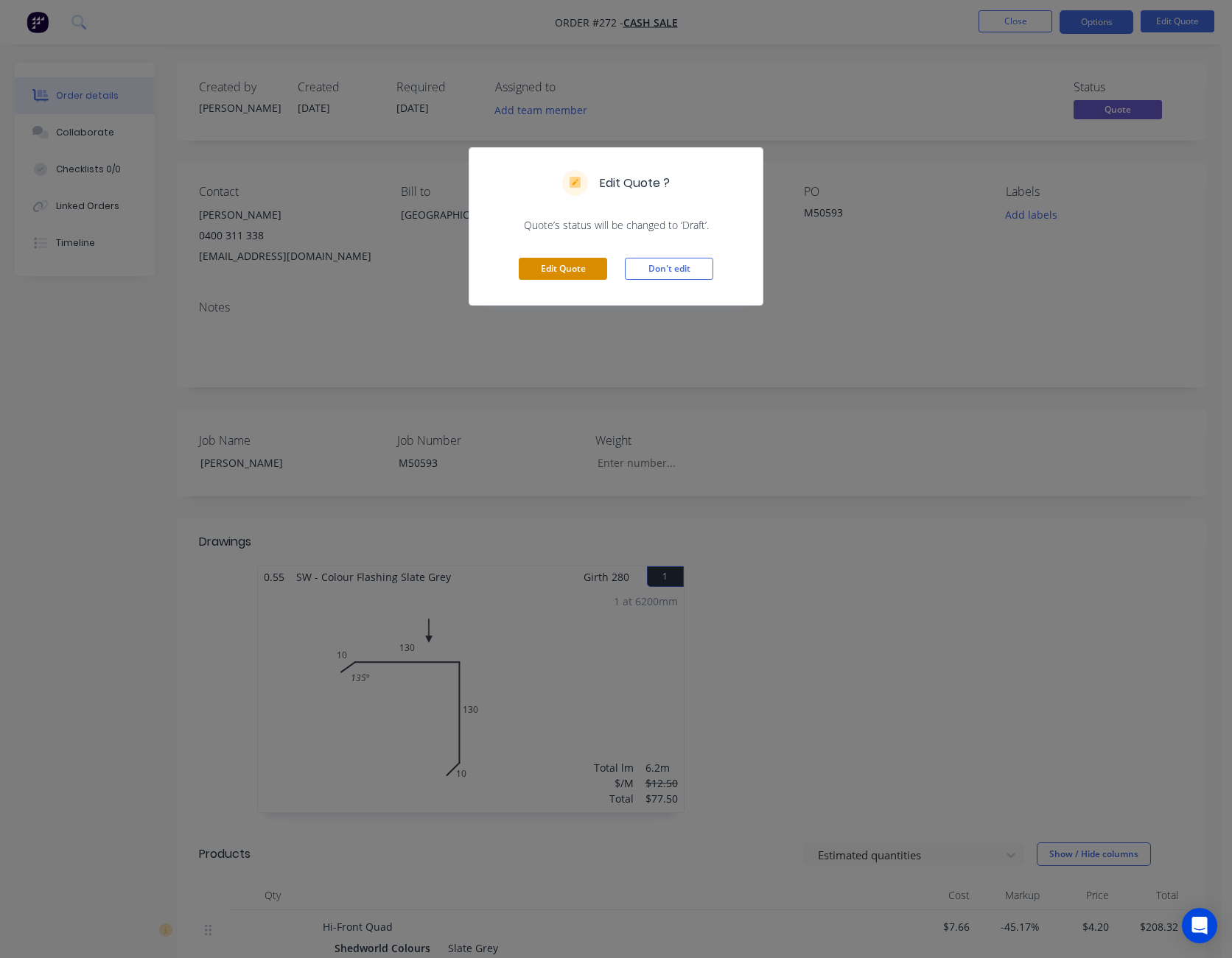
click at [591, 268] on button "Edit Quote" at bounding box center [563, 269] width 88 height 22
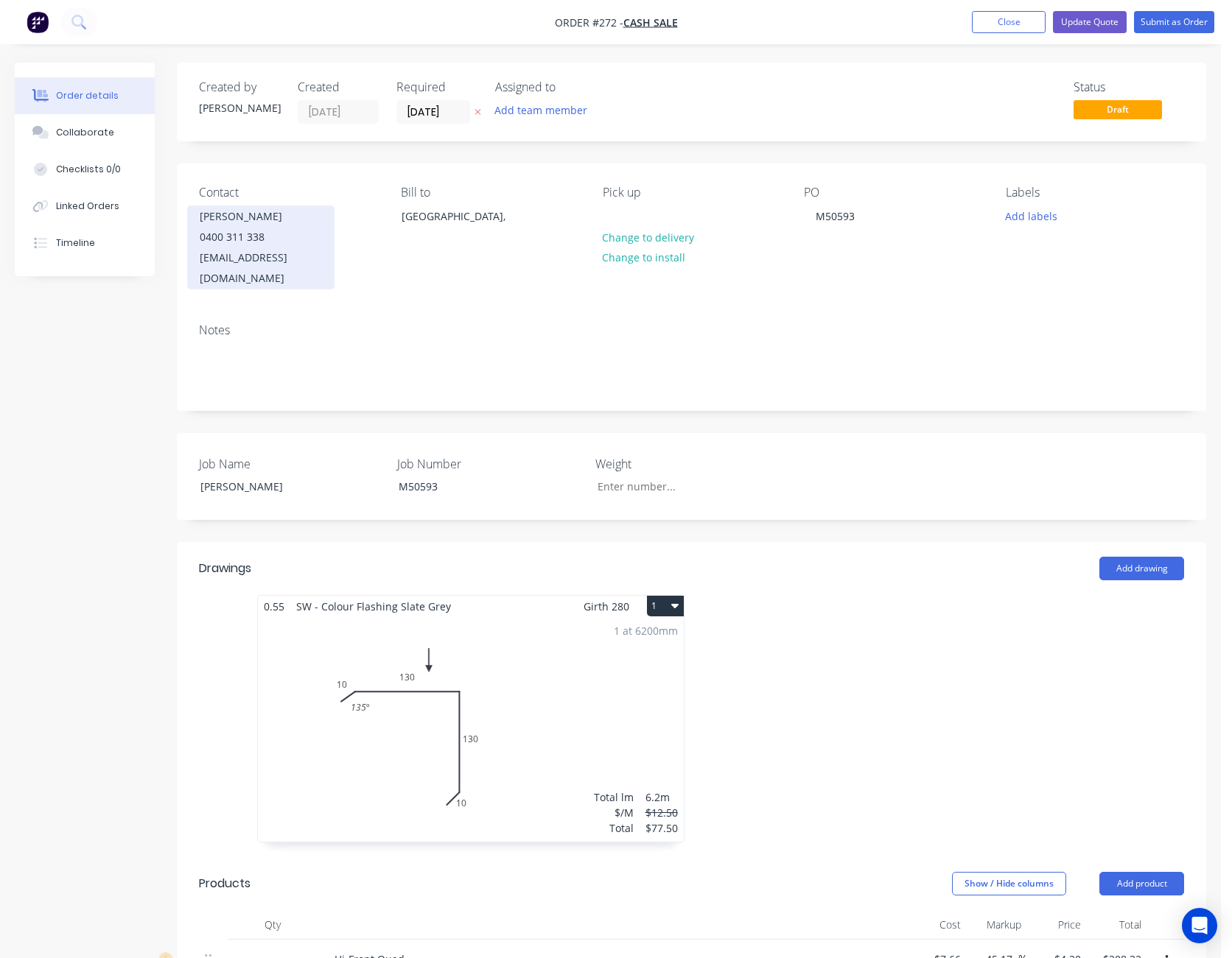
click at [215, 212] on div "Tro Harvey" at bounding box center [261, 216] width 122 height 20
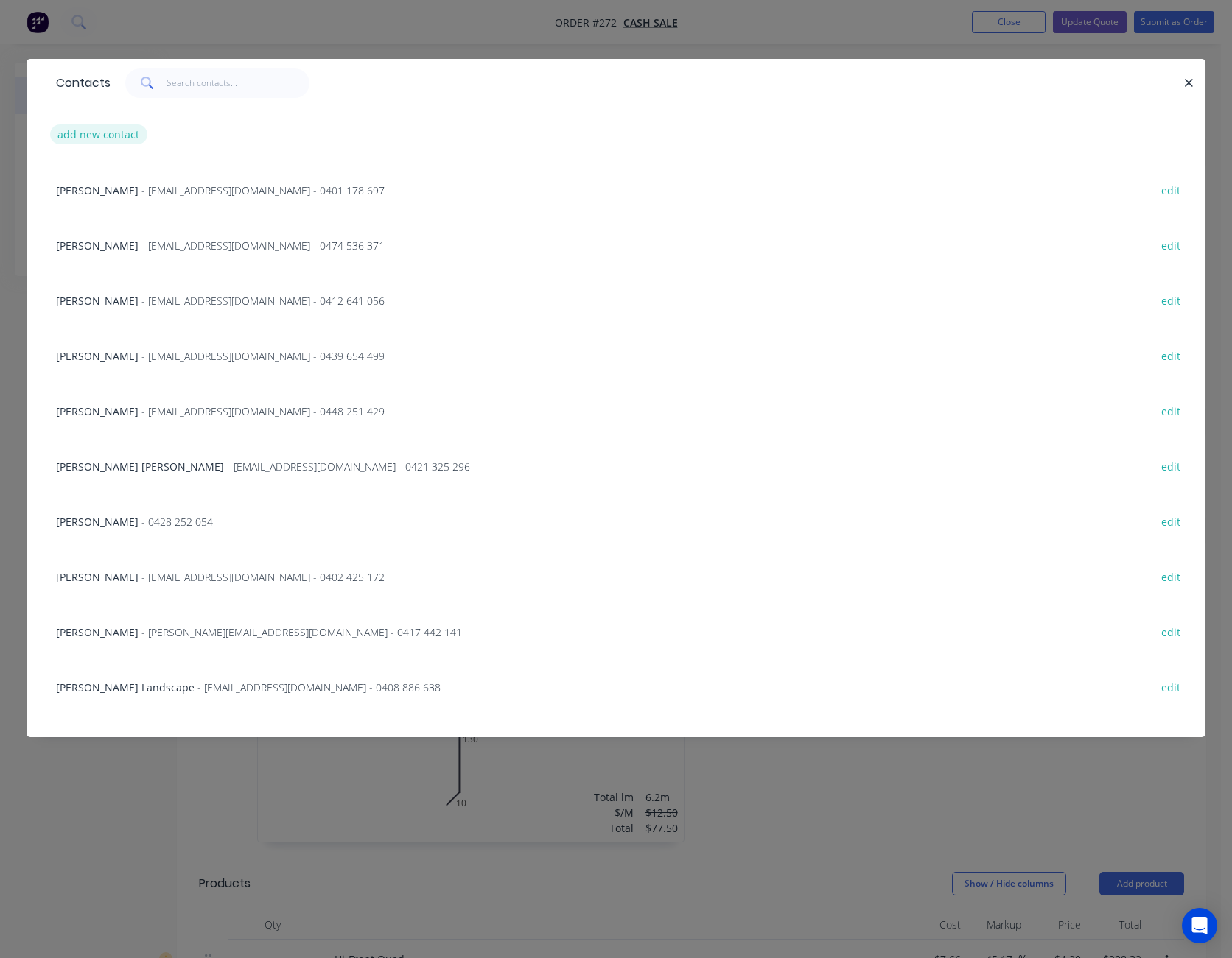
click at [122, 136] on button "add new contact" at bounding box center [99, 134] width 97 height 20
select select "AU"
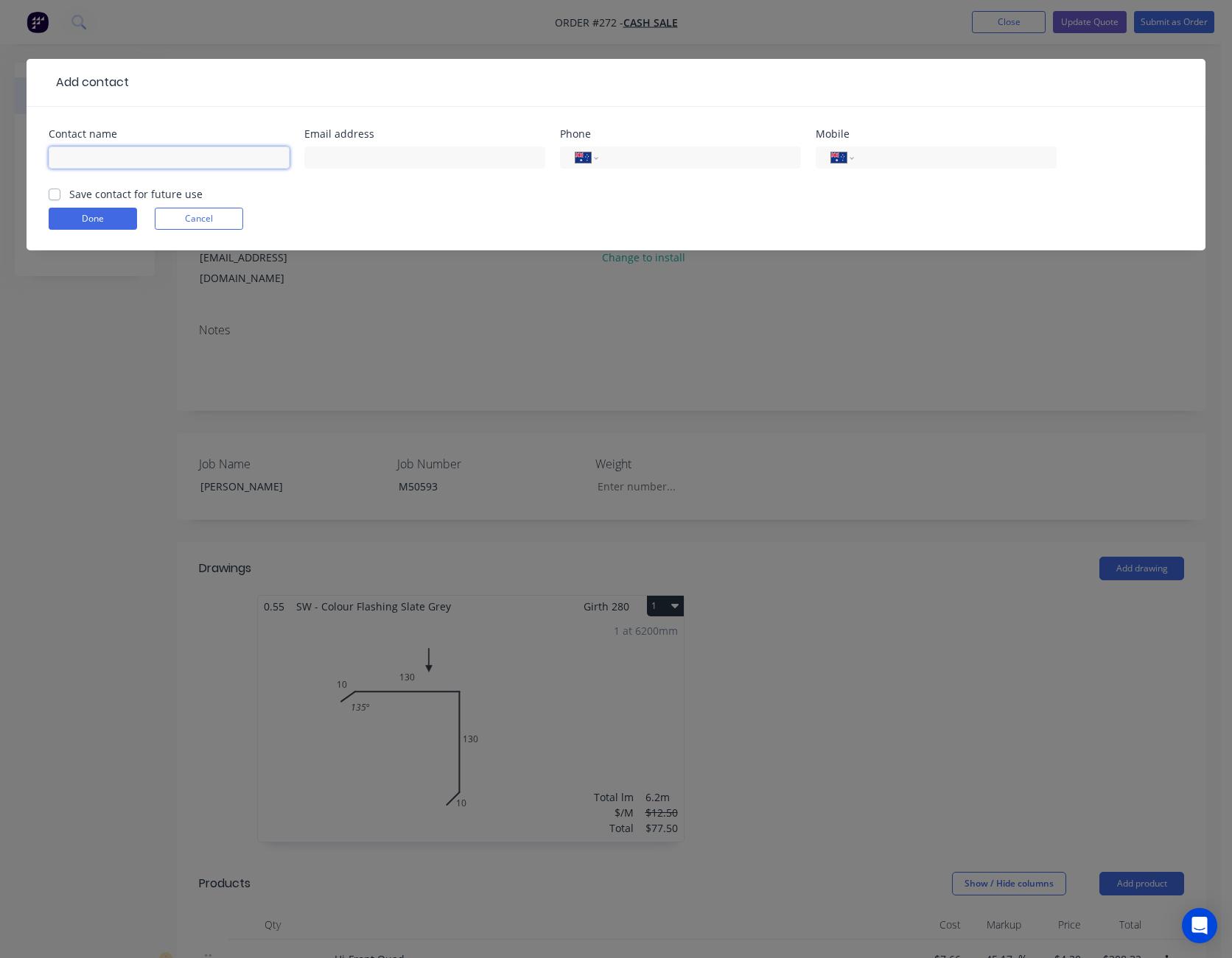
click at [89, 158] on input "text" at bounding box center [169, 157] width 241 height 22
type input "Troy Harvey"
type input "trharvey70@gmail.com"
click at [884, 161] on input "tel" at bounding box center [953, 157] width 177 height 16
type input "0400 311 338"
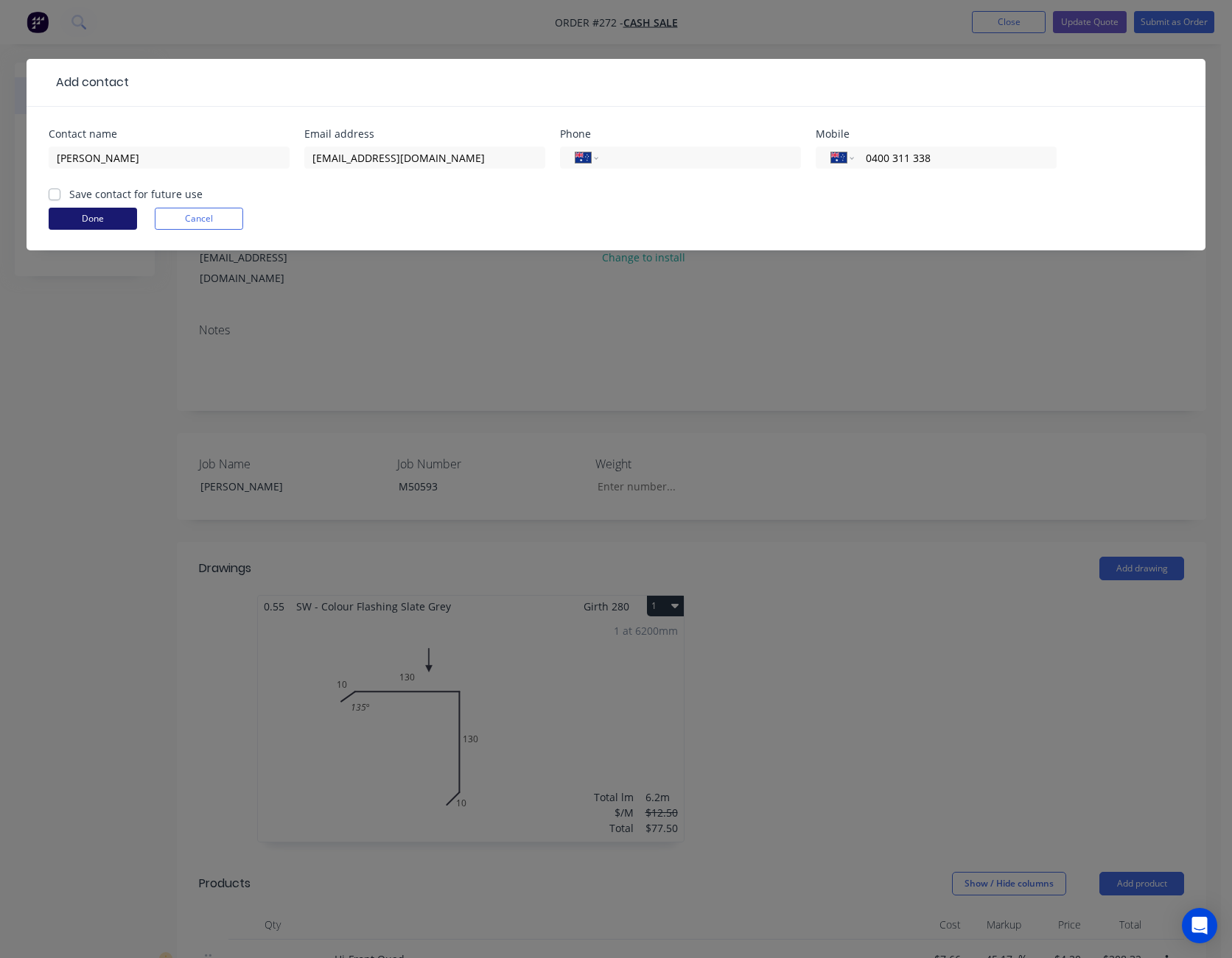
click at [113, 219] on button "Done" at bounding box center [92, 218] width 88 height 22
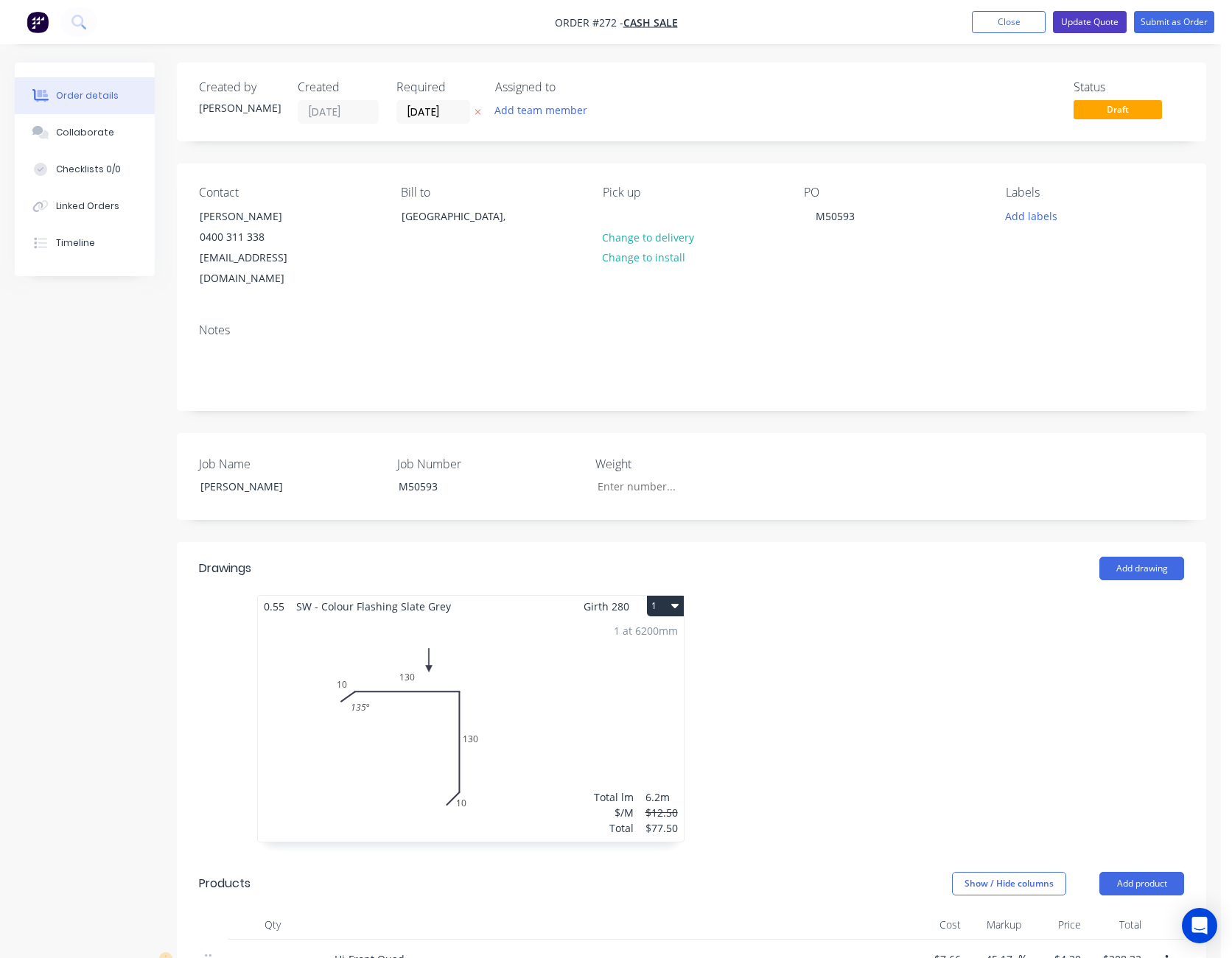
click at [1100, 22] on button "Update Quote" at bounding box center [1089, 21] width 74 height 22
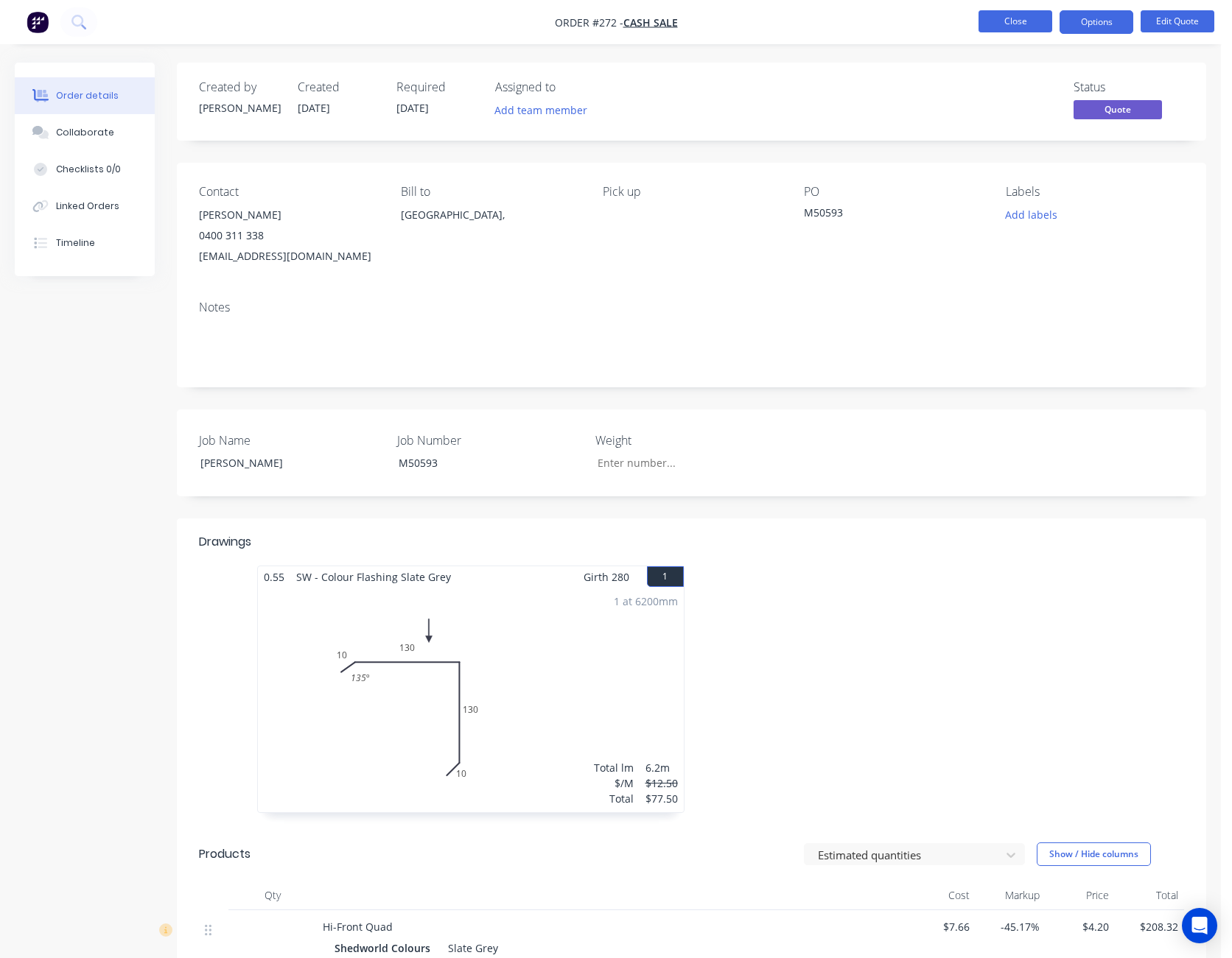
click at [1023, 26] on button "Close" at bounding box center [1015, 21] width 74 height 22
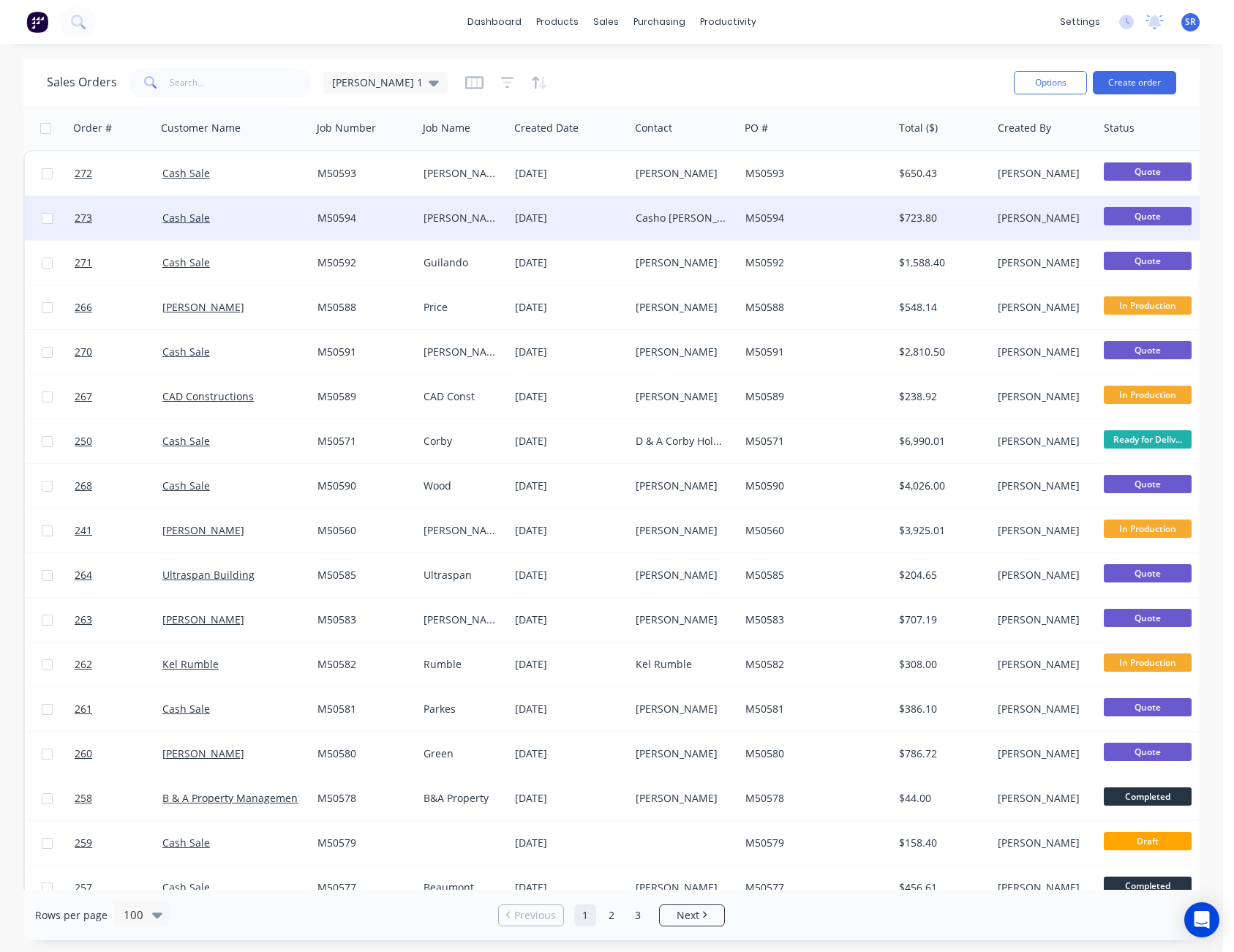
click at [813, 224] on div "M50594" at bounding box center [813, 218] width 135 height 14
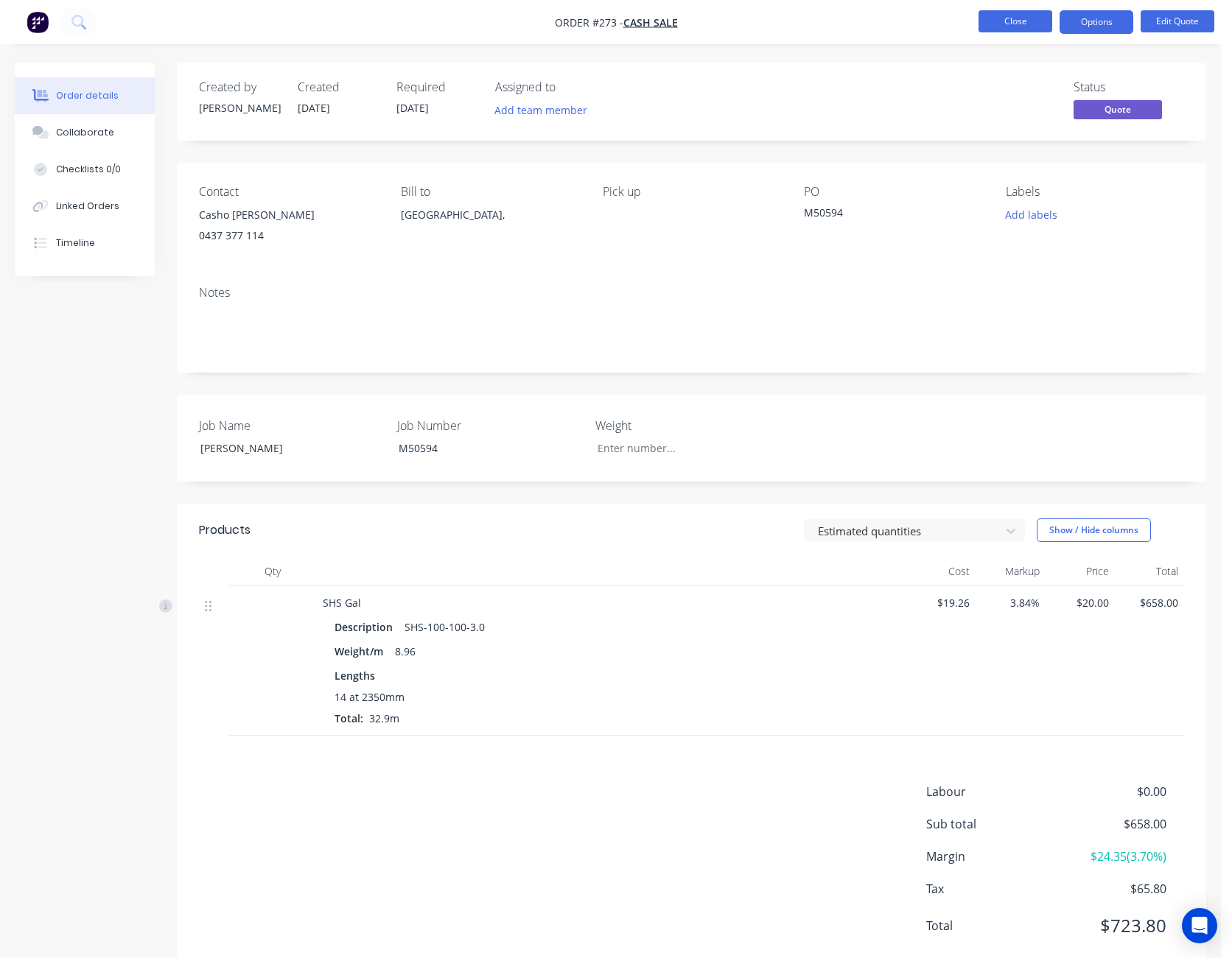
click at [1023, 25] on button "Close" at bounding box center [1015, 21] width 74 height 22
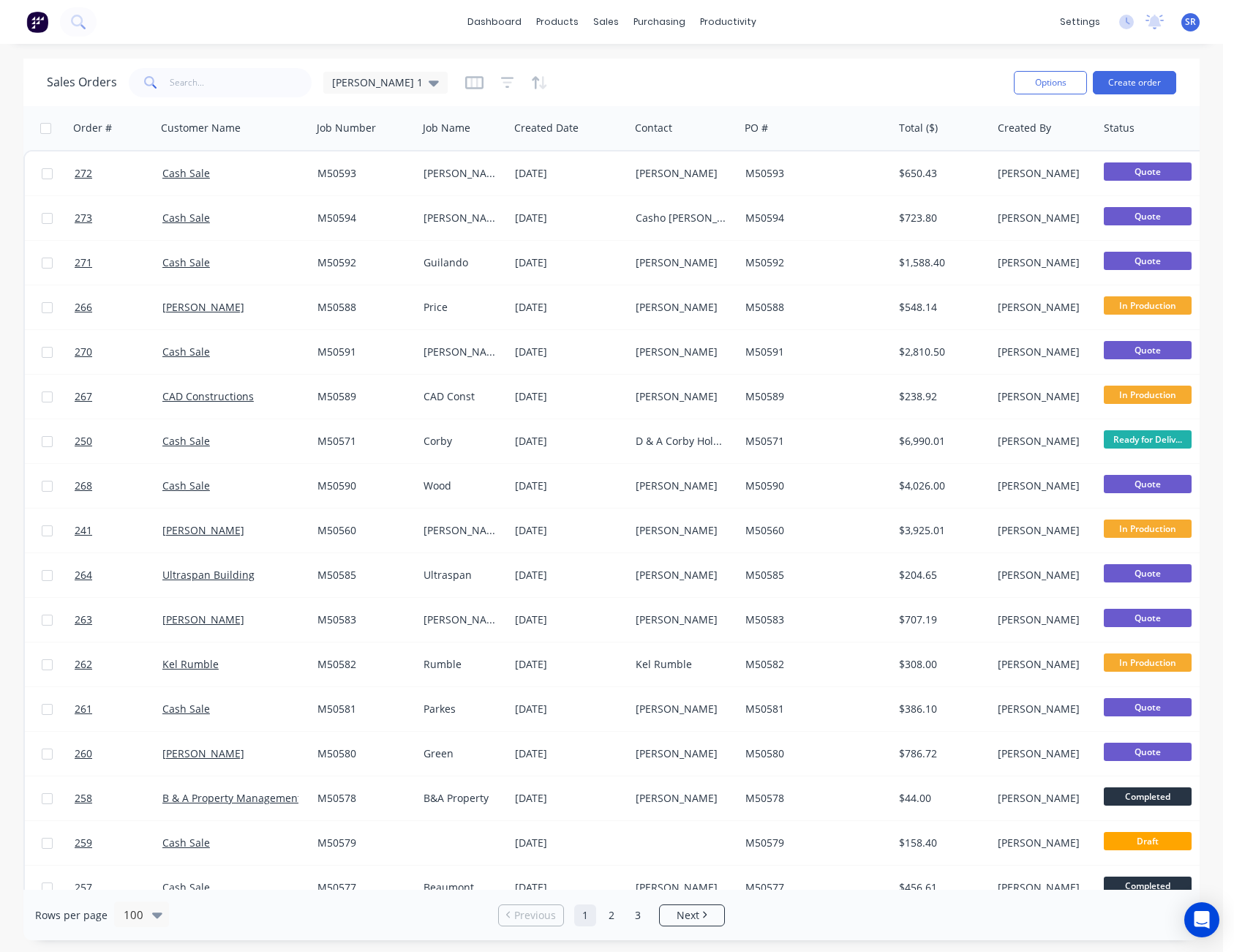
click at [695, 65] on div "Sales Orders [PERSON_NAME] 1" at bounding box center [525, 82] width 956 height 36
click at [697, 70] on div "Purchase Orders" at bounding box center [706, 70] width 77 height 13
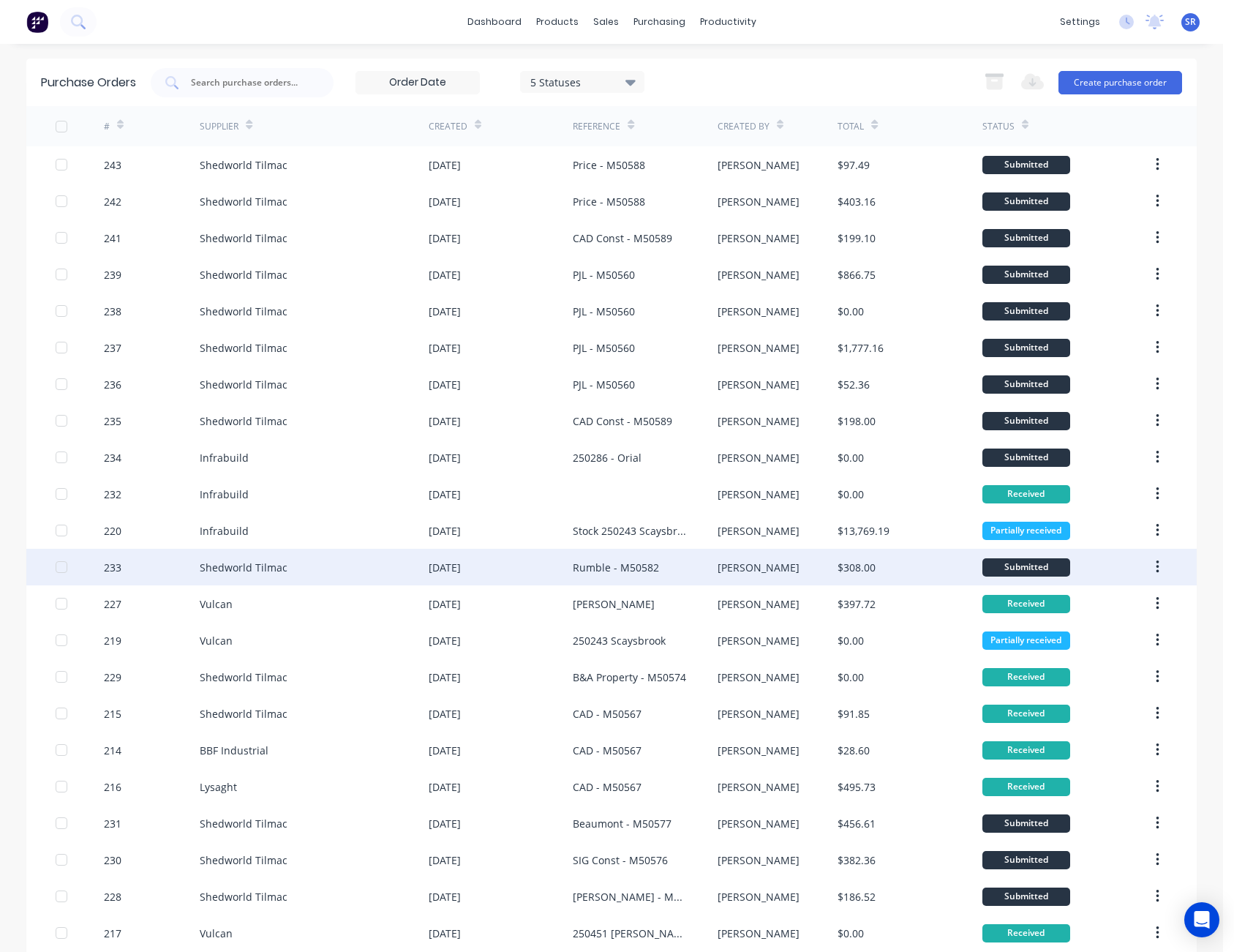
click at [1029, 570] on div "Submitted" at bounding box center [1026, 567] width 88 height 18
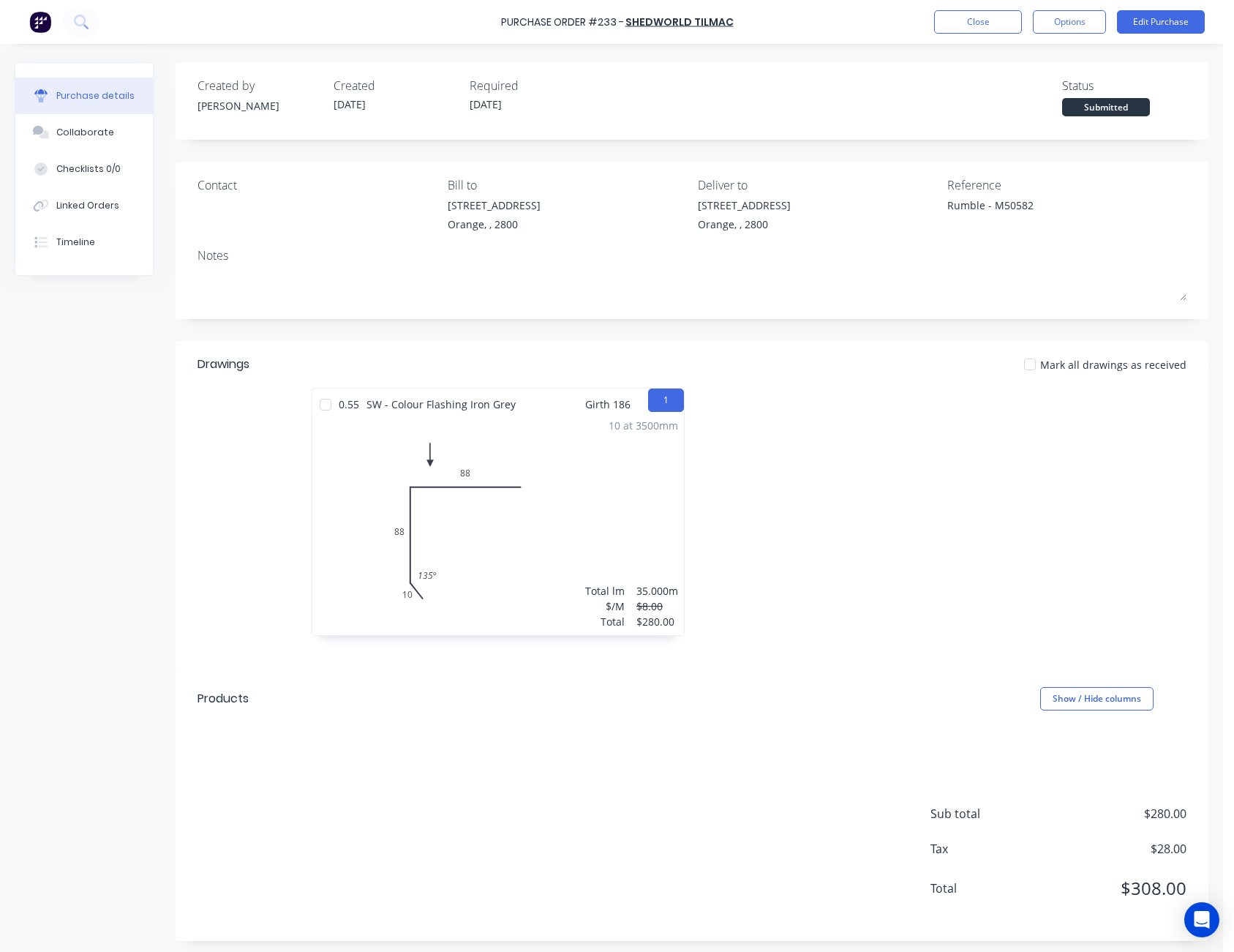
click at [1108, 103] on div "Submitted" at bounding box center [1106, 107] width 88 height 18
click at [982, 26] on button "Close" at bounding box center [978, 22] width 88 height 23
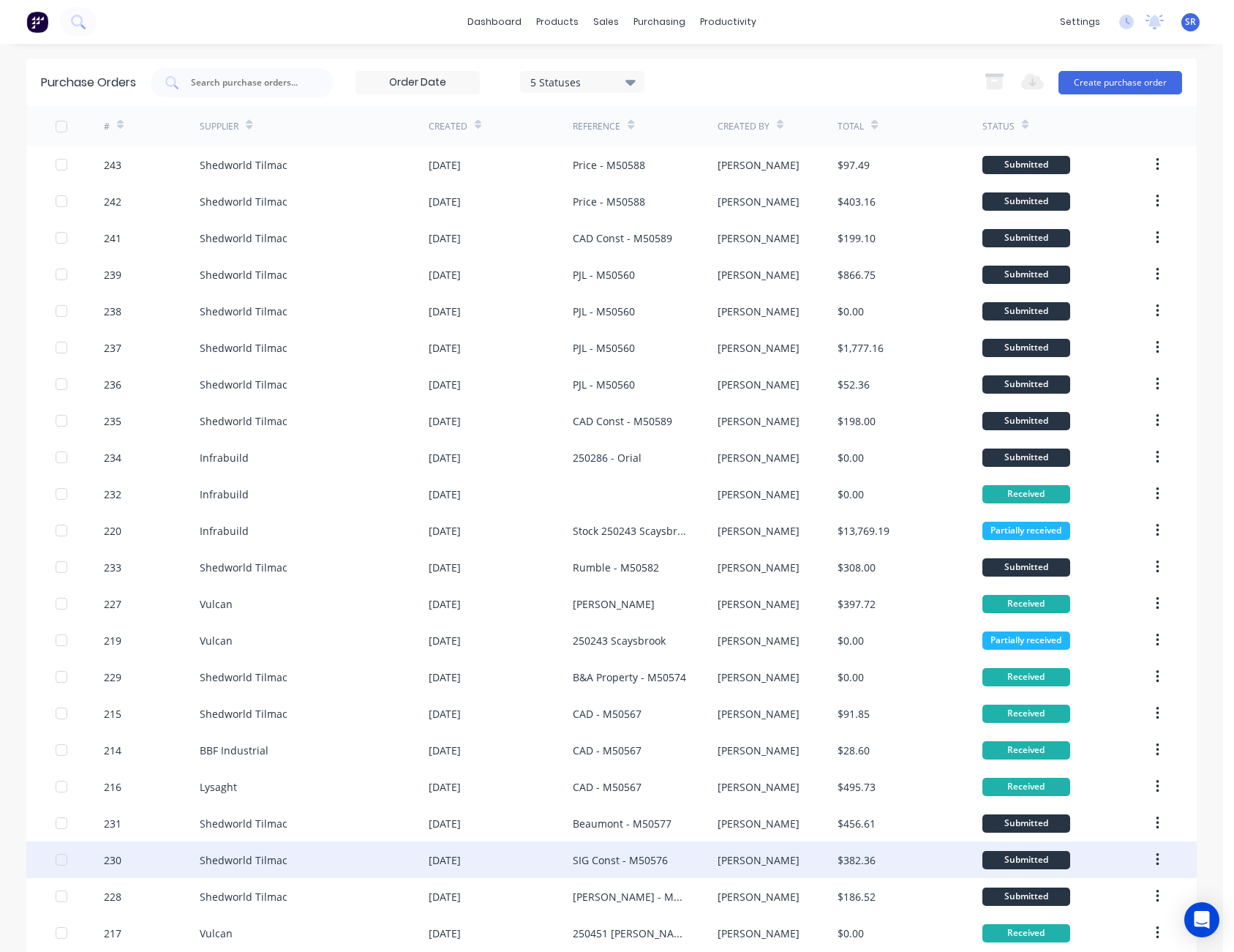
click at [1009, 859] on div "Submitted" at bounding box center [1026, 859] width 88 height 18
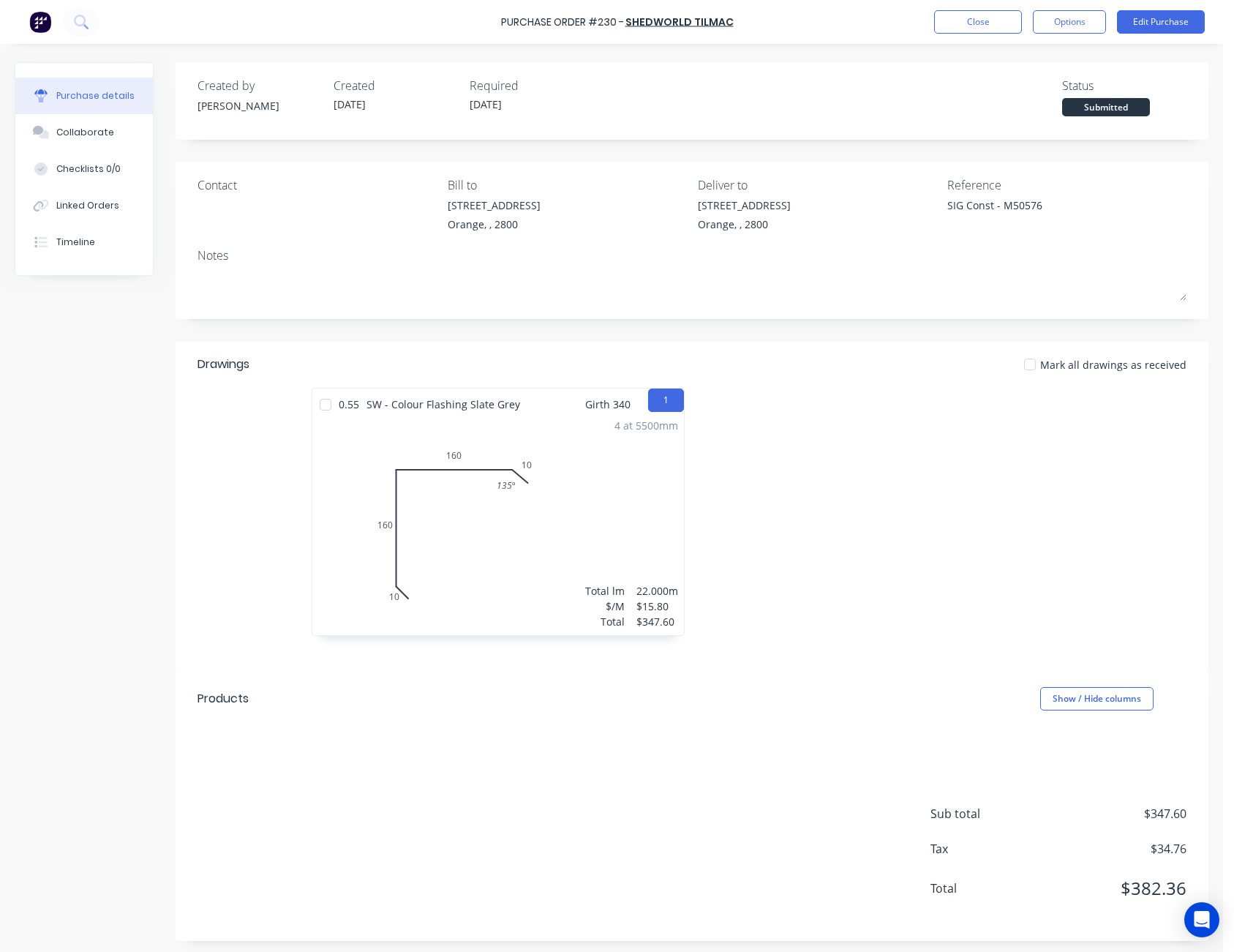
click at [327, 405] on div at bounding box center [326, 405] width 29 height 29
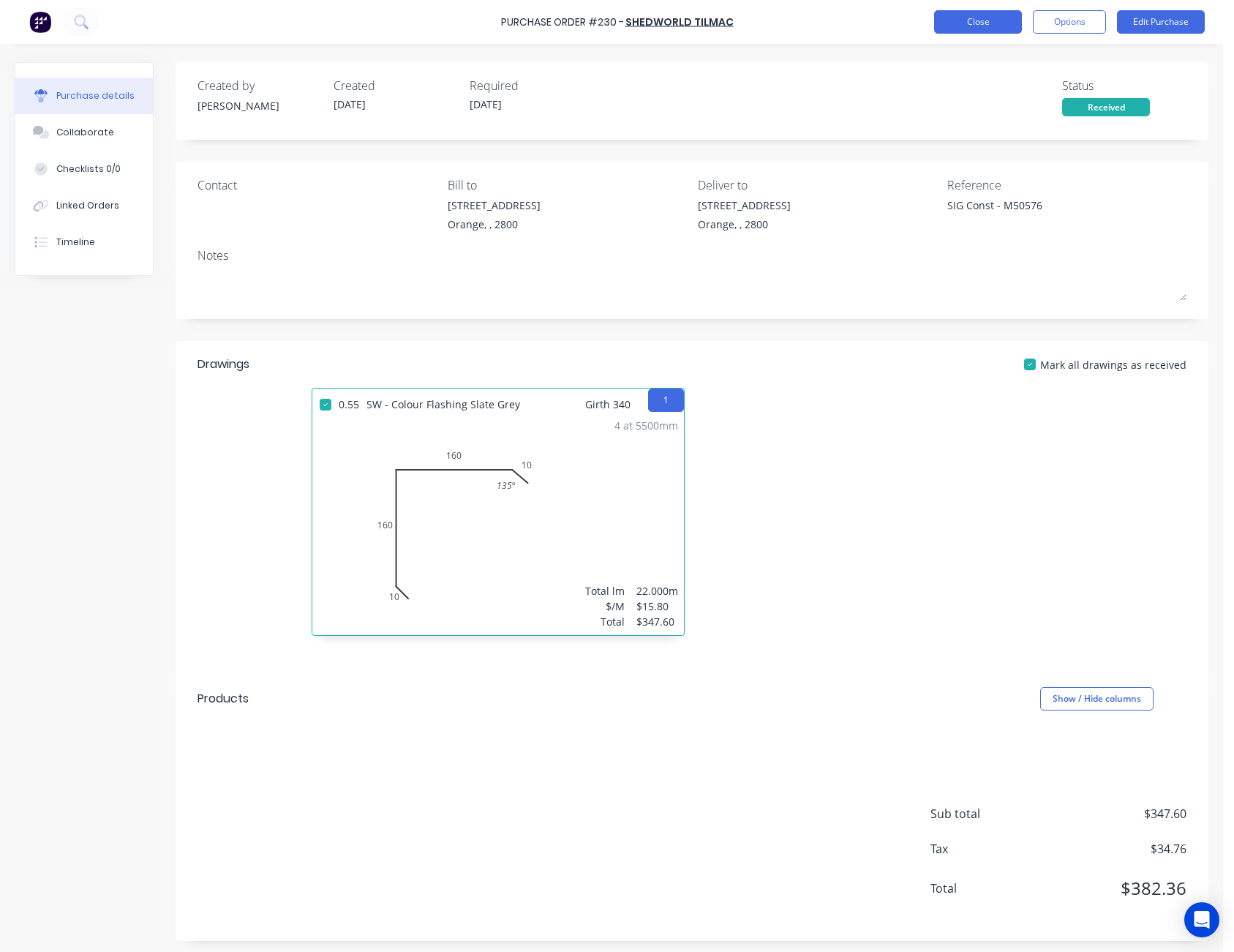
click at [962, 24] on button "Close" at bounding box center [978, 22] width 88 height 23
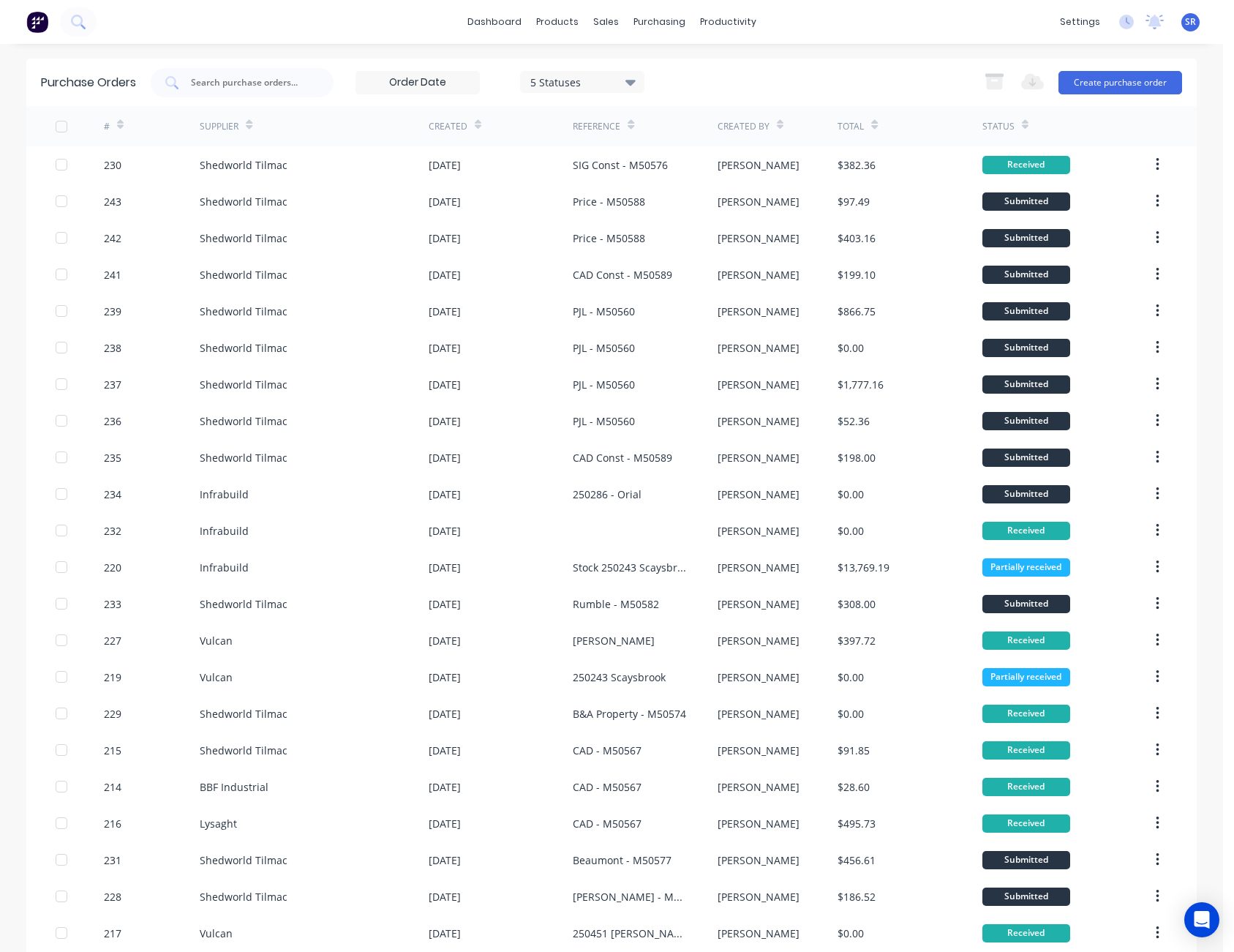
click at [932, 87] on div "5 Statuses 5 Statuses Export to Excel (XLSX) Create purchase order" at bounding box center [666, 83] width 1032 height 29
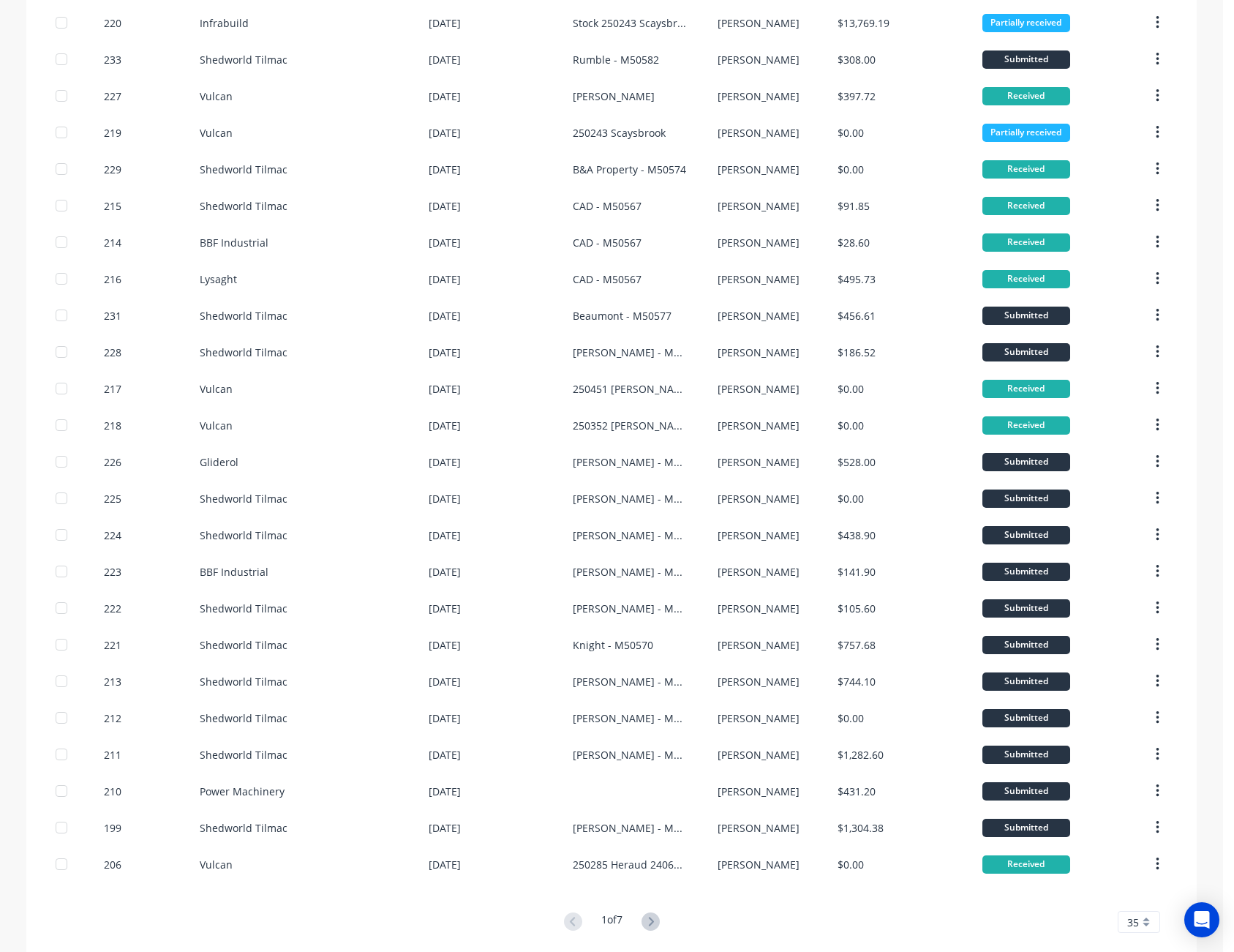
scroll to position [562, 0]
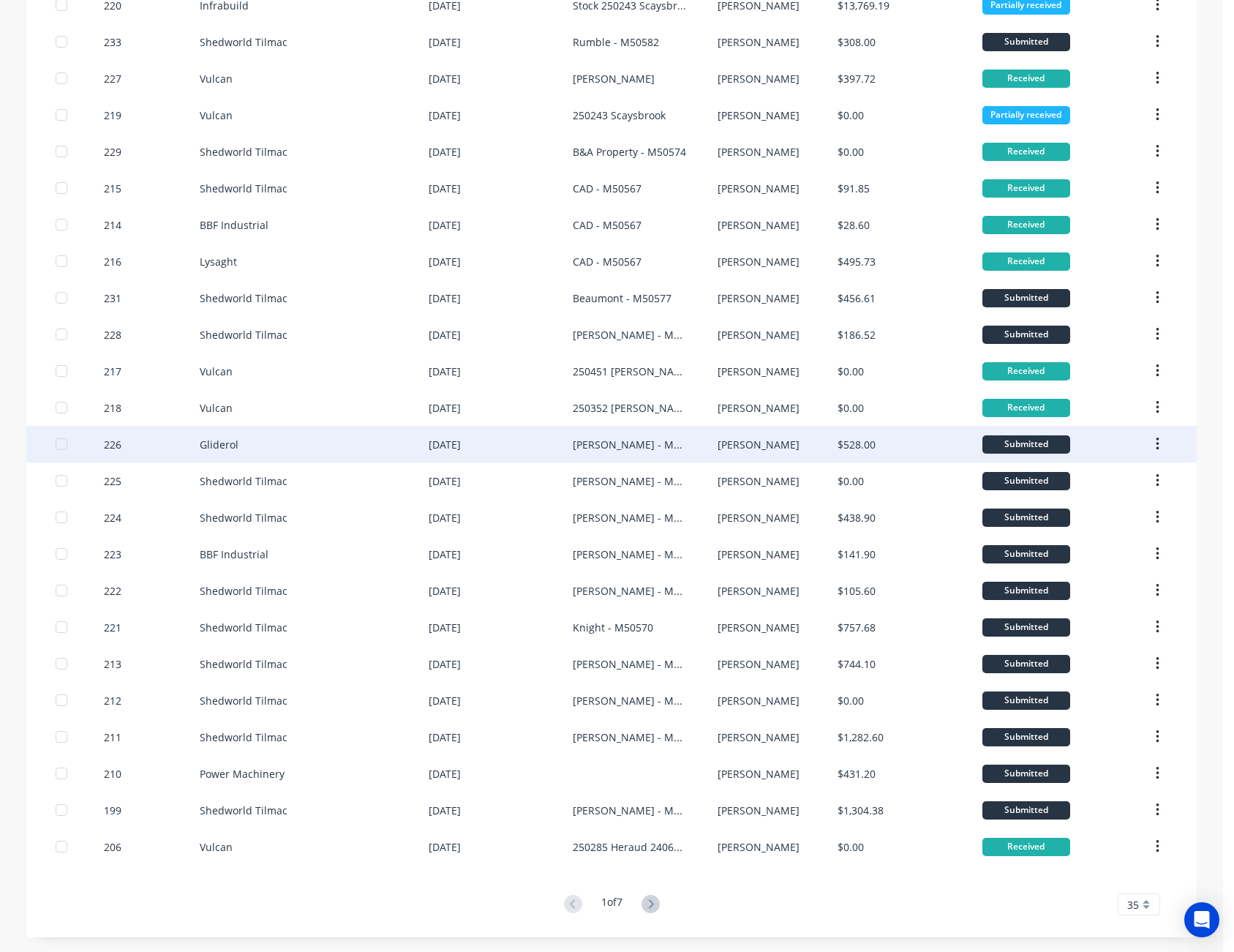
click at [1026, 439] on div "Submitted" at bounding box center [1026, 444] width 88 height 18
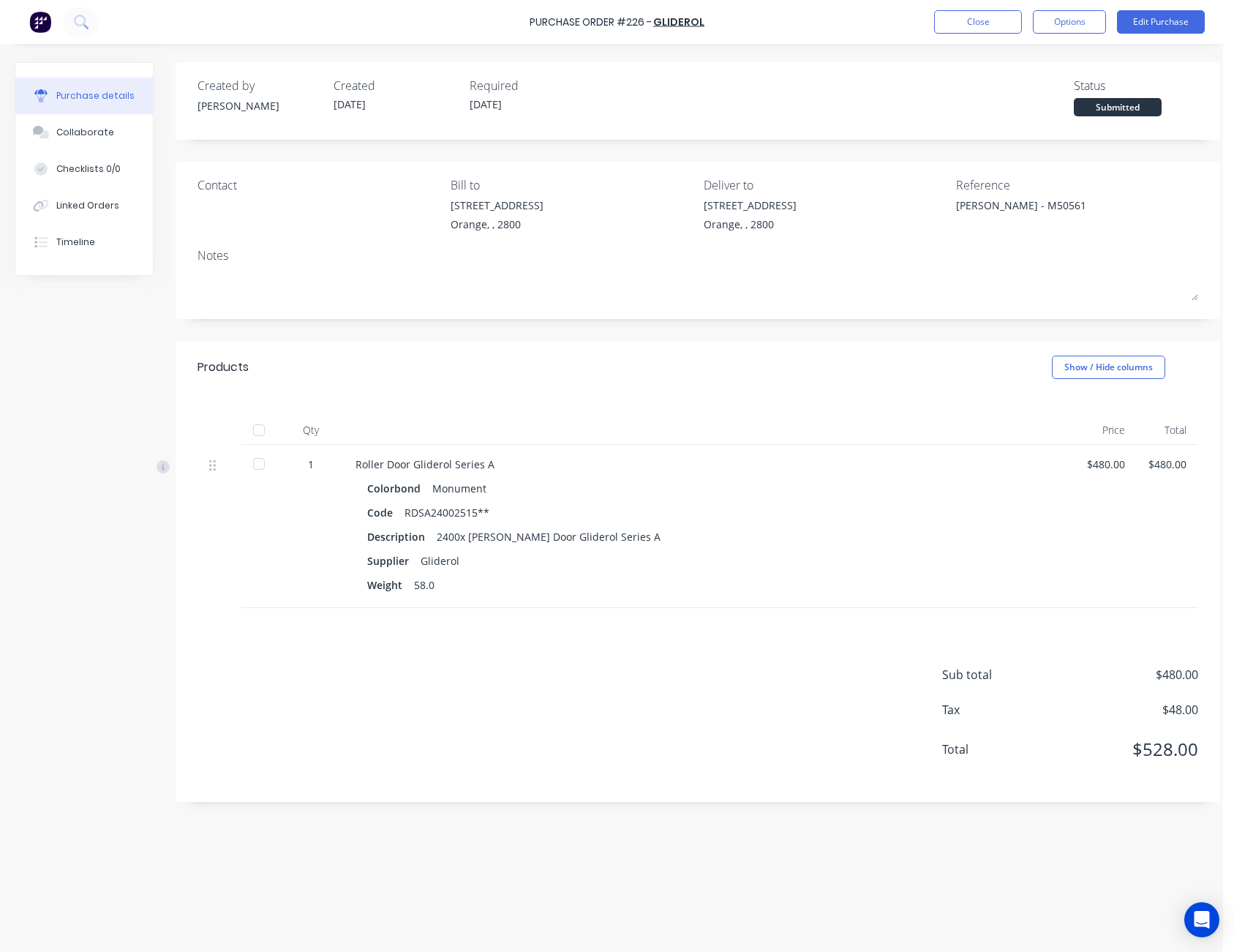
click at [257, 428] on div at bounding box center [259, 430] width 29 height 29
type textarea "x"
click at [958, 18] on button "Close" at bounding box center [978, 22] width 88 height 23
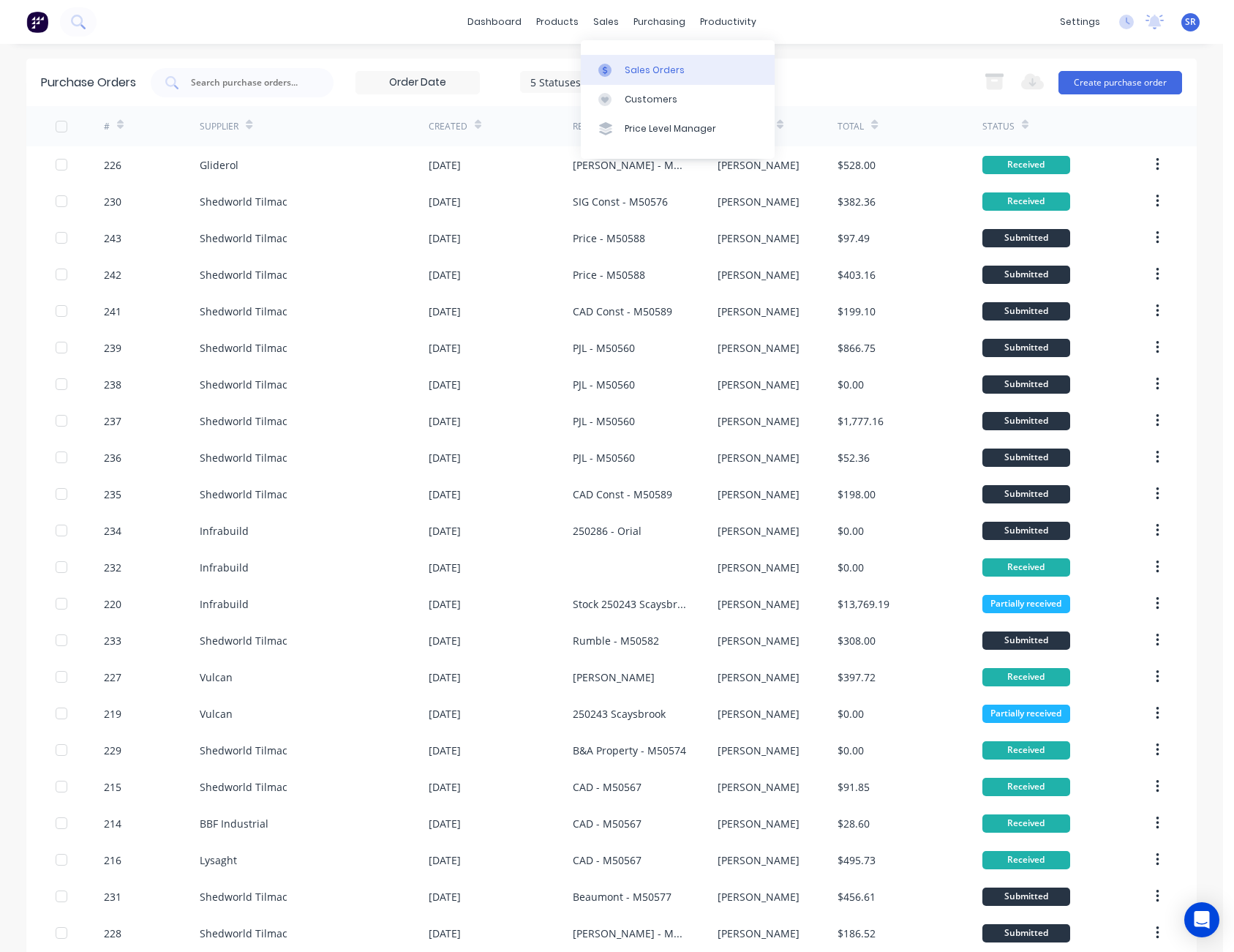
click at [616, 72] on div at bounding box center [609, 70] width 22 height 13
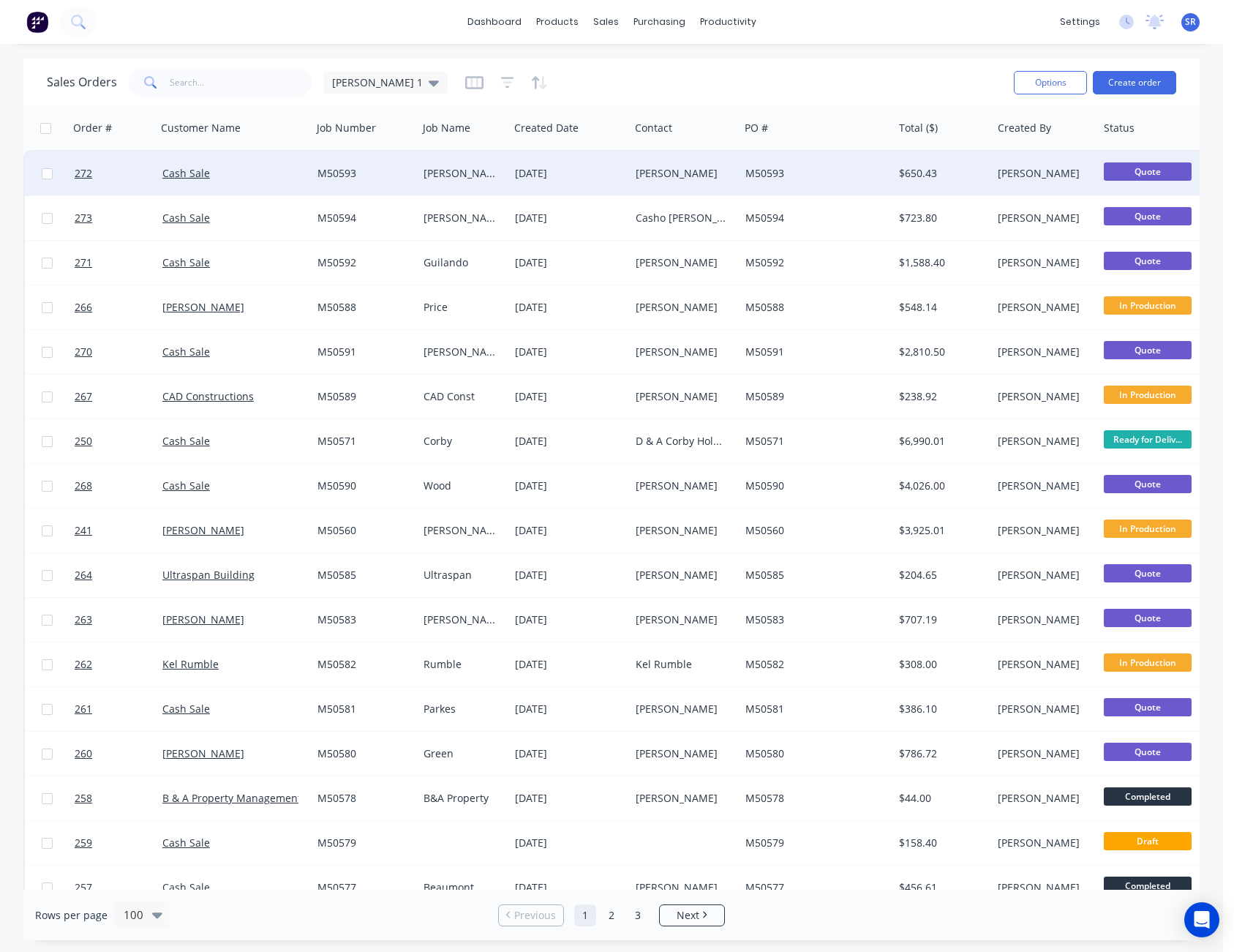
click at [701, 175] on div "Troy Harvey" at bounding box center [682, 172] width 92 height 14
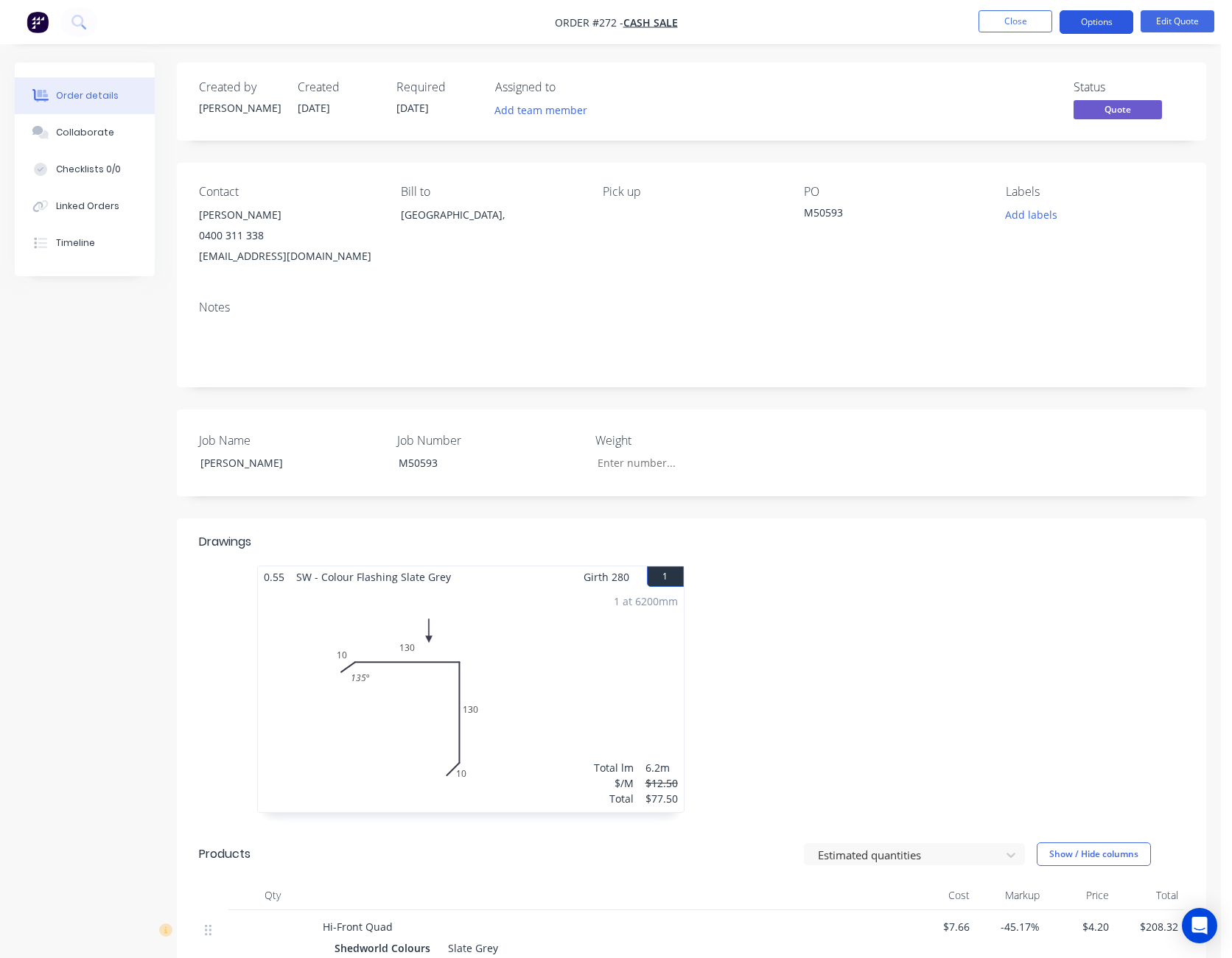
click at [1104, 25] on button "Options" at bounding box center [1096, 22] width 74 height 23
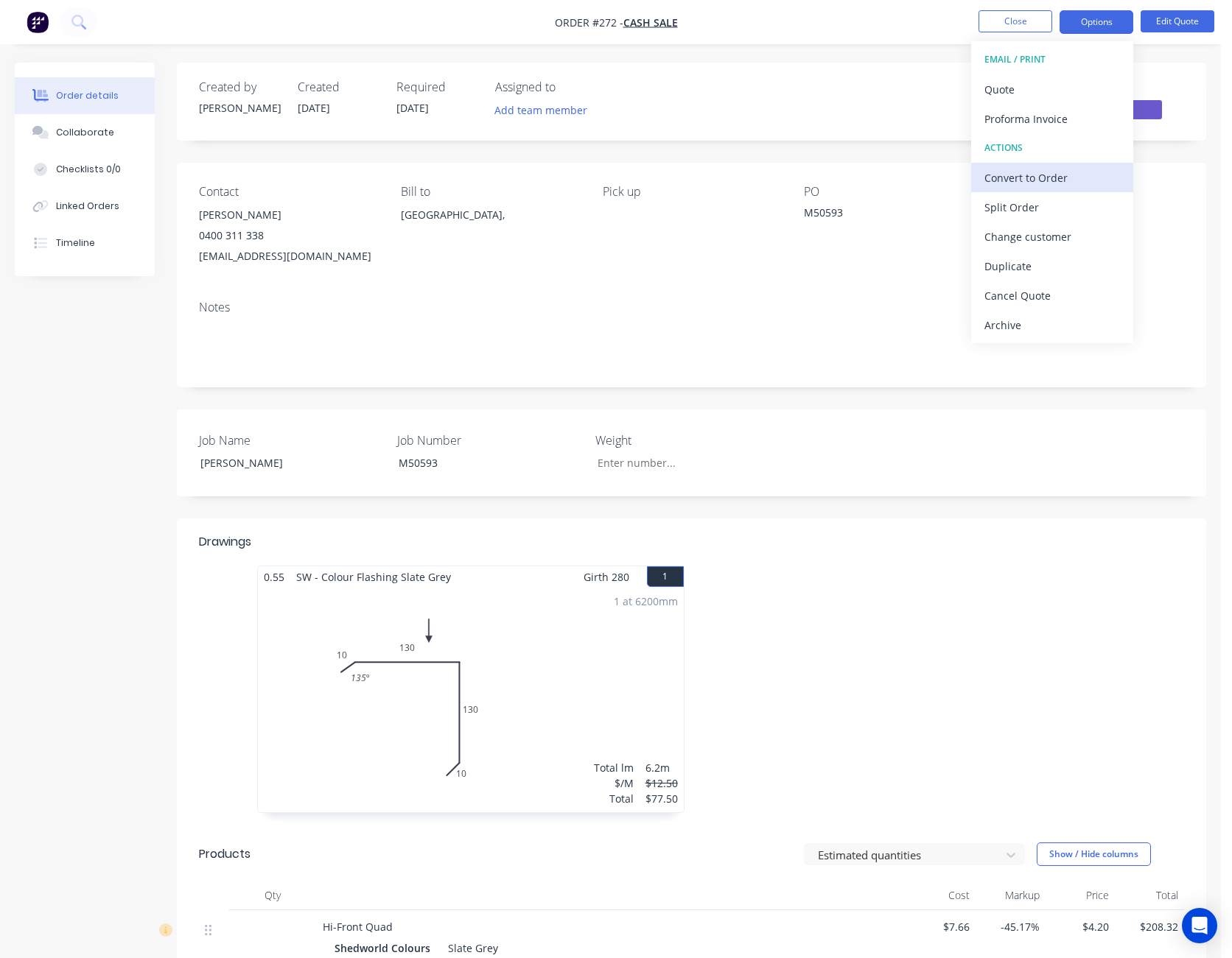
click at [1083, 171] on div "Convert to Order" at bounding box center [1053, 177] width 136 height 21
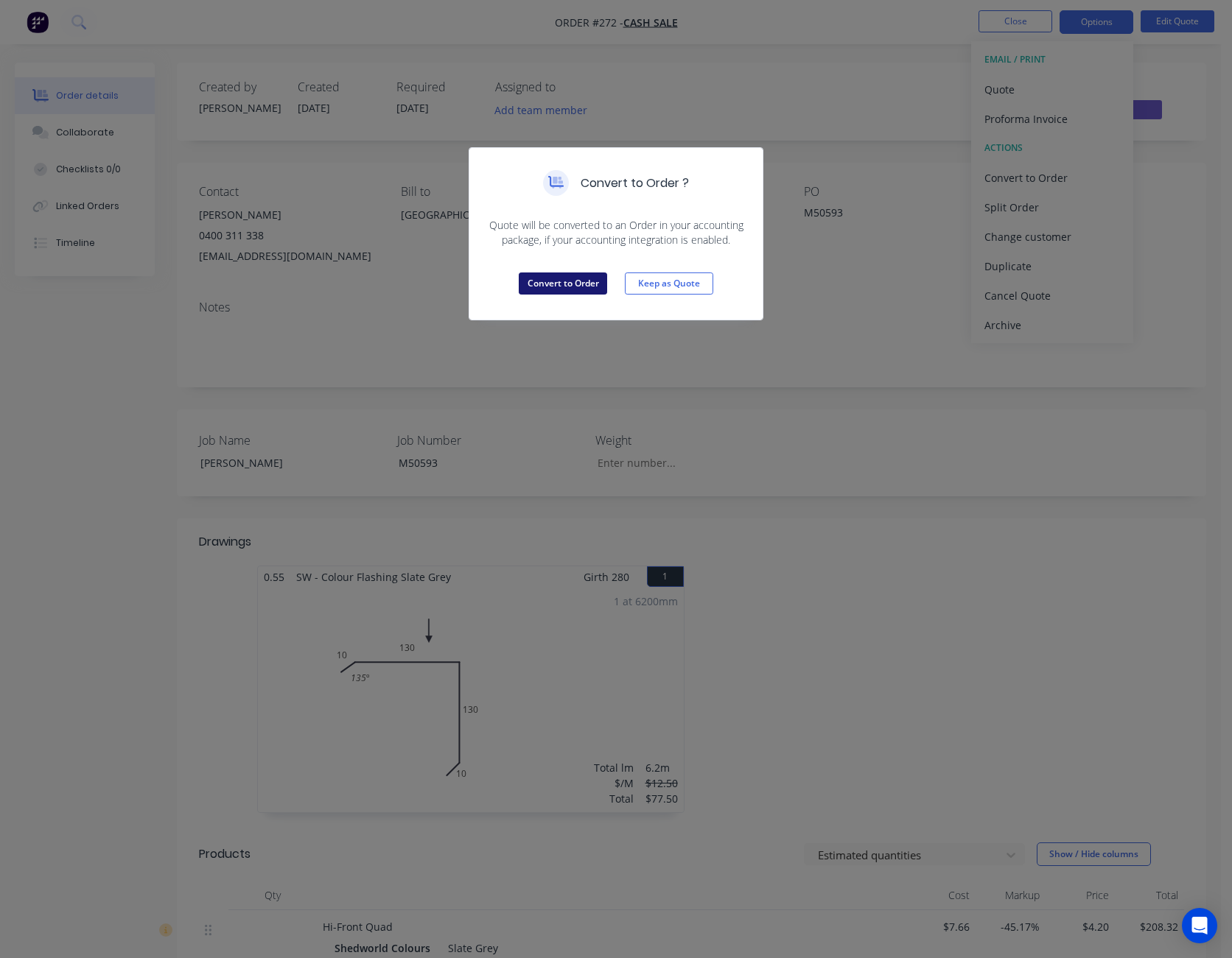
click at [556, 280] on button "Convert to Order" at bounding box center [563, 283] width 88 height 22
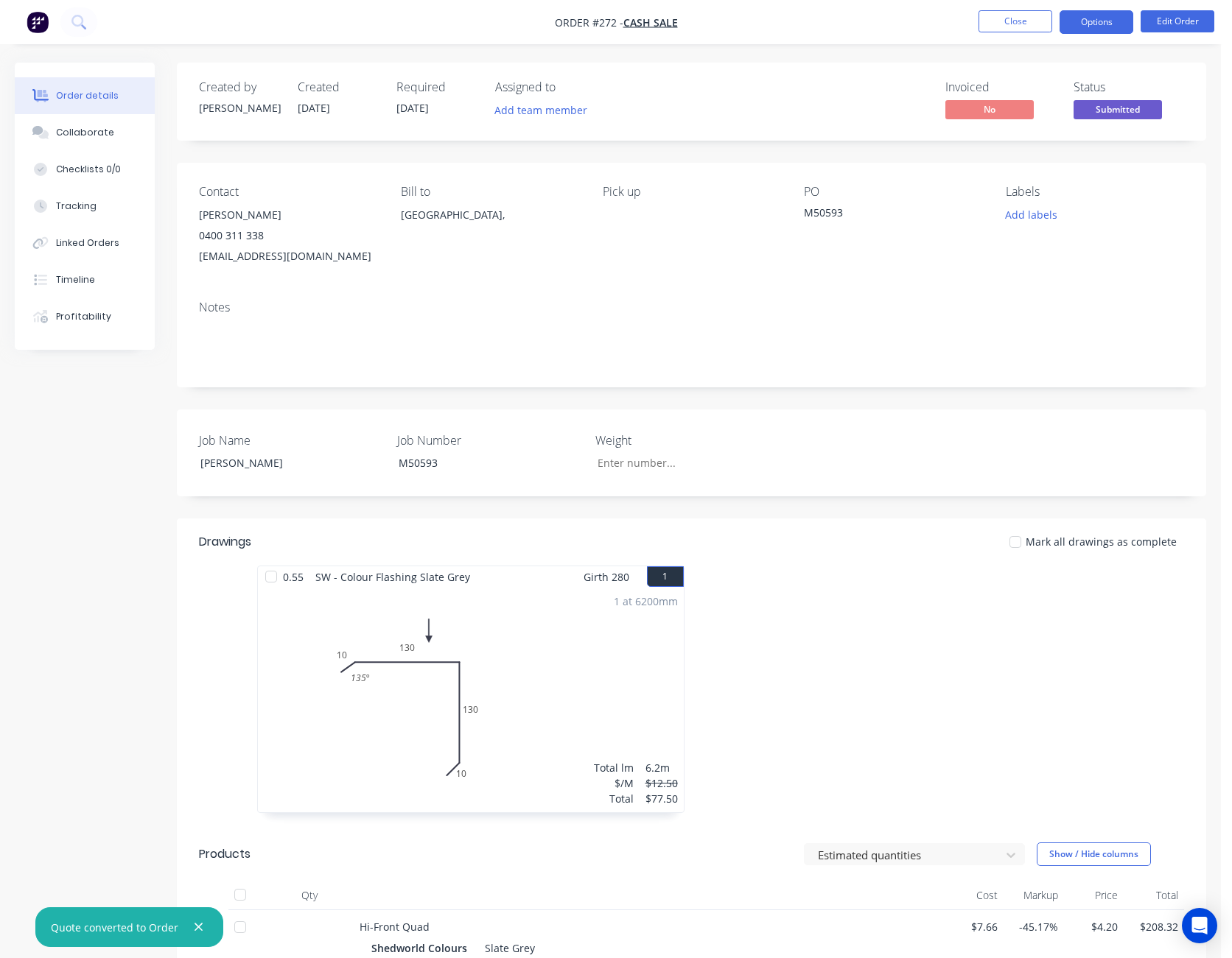
click at [1088, 29] on button "Options" at bounding box center [1096, 22] width 74 height 23
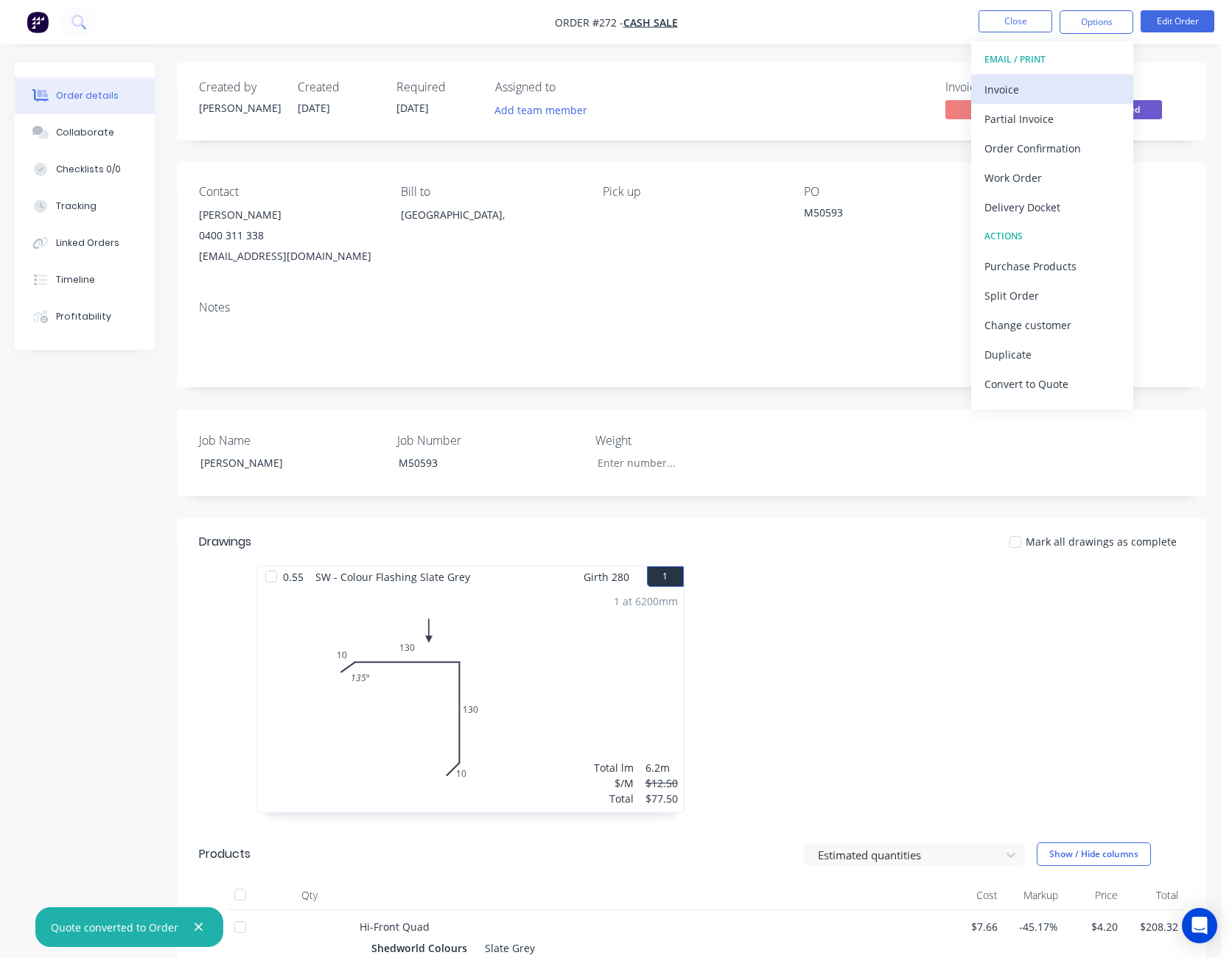
click at [1091, 87] on div "Invoice" at bounding box center [1053, 89] width 136 height 21
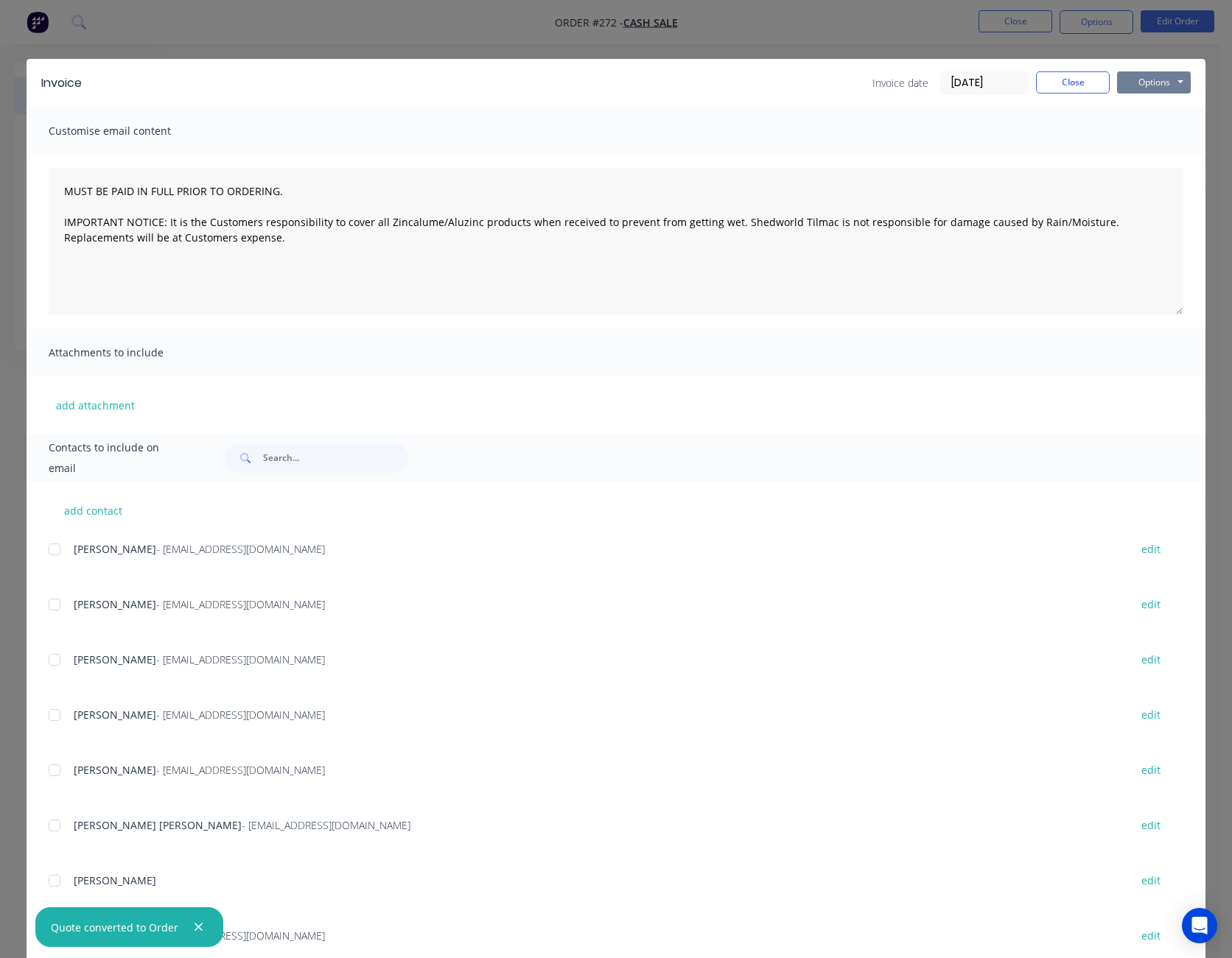
click at [1144, 83] on button "Options" at bounding box center [1153, 82] width 74 height 22
click at [1148, 109] on button "Preview" at bounding box center [1163, 108] width 94 height 24
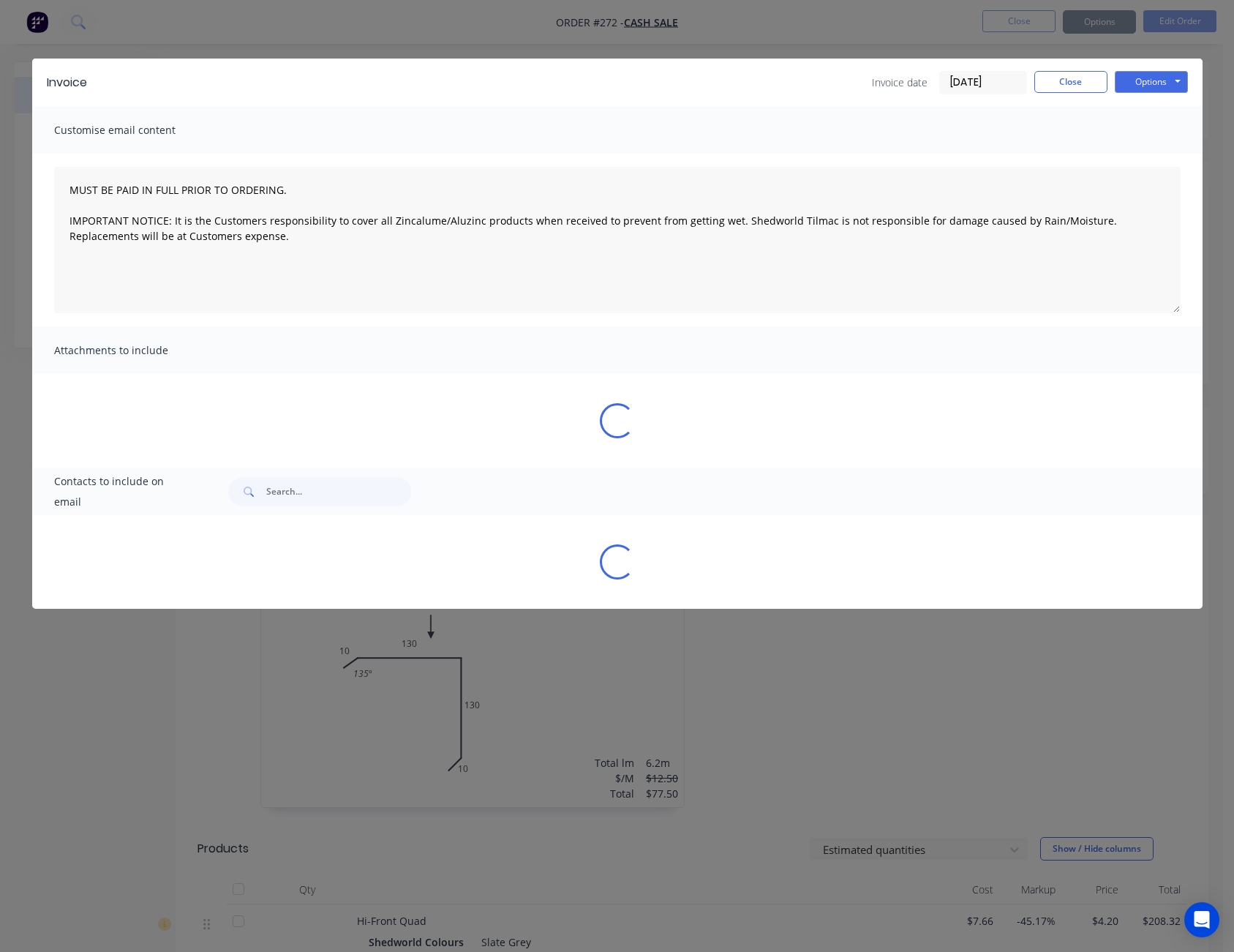
type textarea "MUST BE PAID IN FULL PRIOR TO ORDERING. IMPORTANT NOTICE: It is the Customers r…"
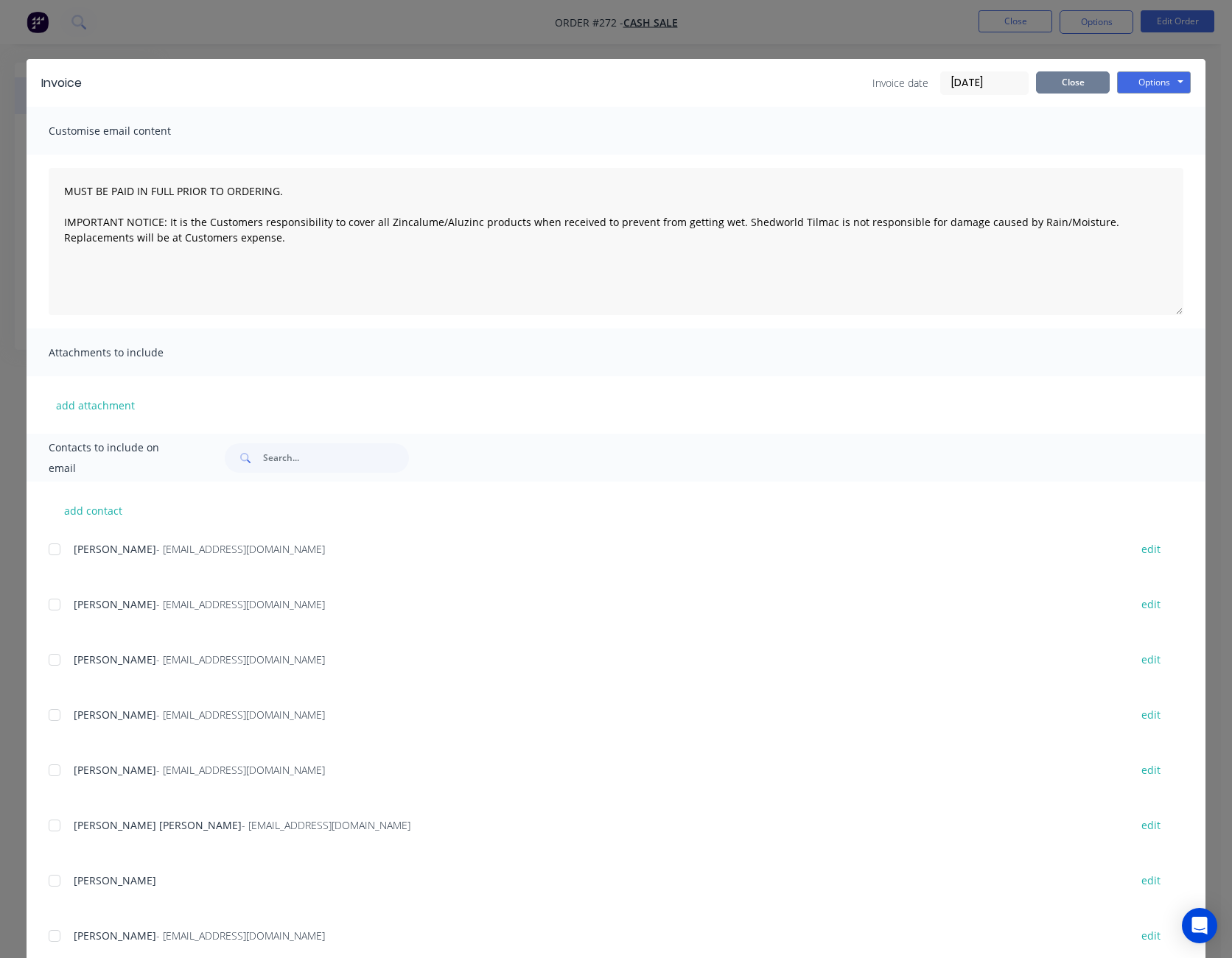
click at [1054, 79] on button "Close" at bounding box center [1073, 82] width 74 height 22
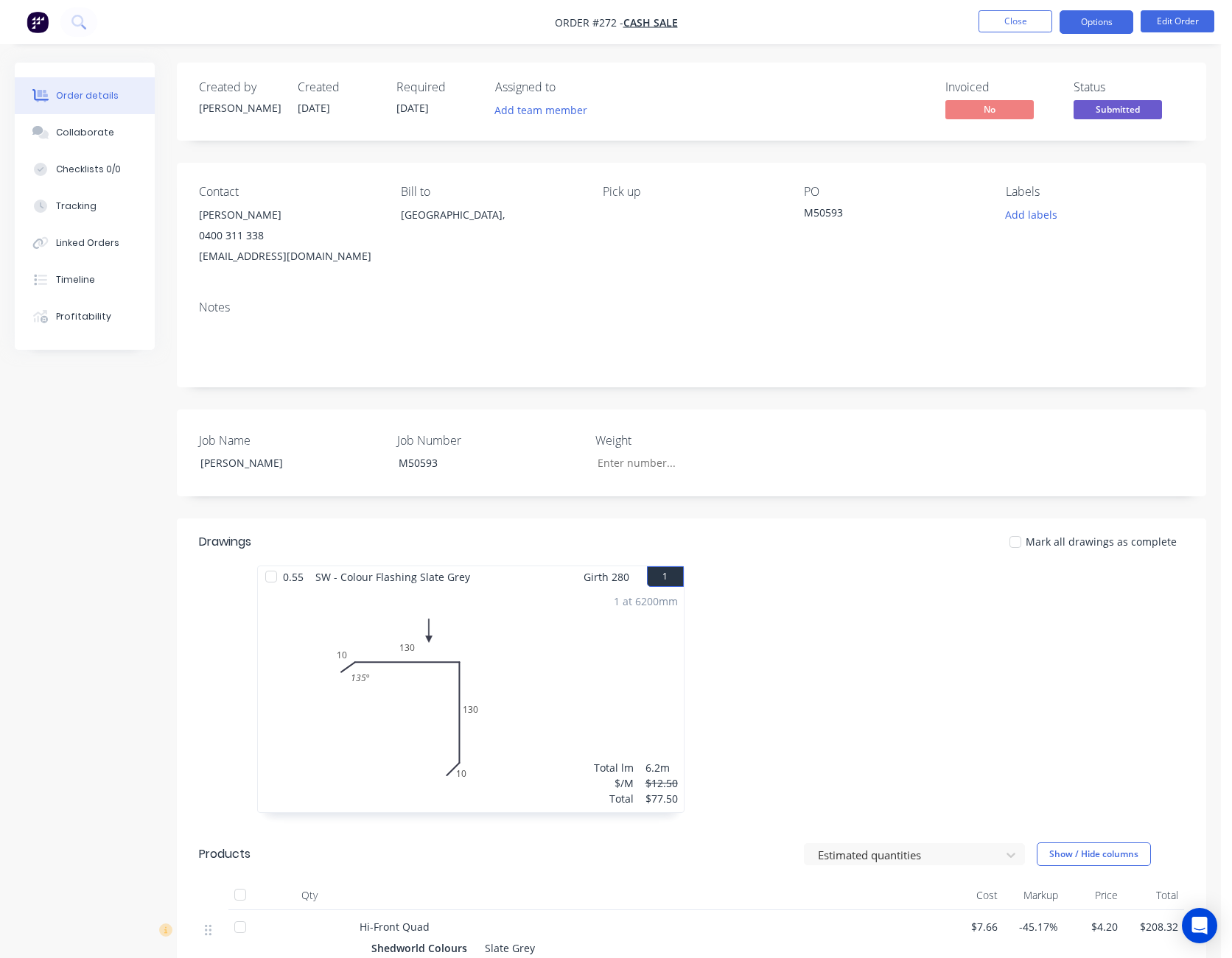
click at [1086, 21] on button "Options" at bounding box center [1096, 22] width 74 height 23
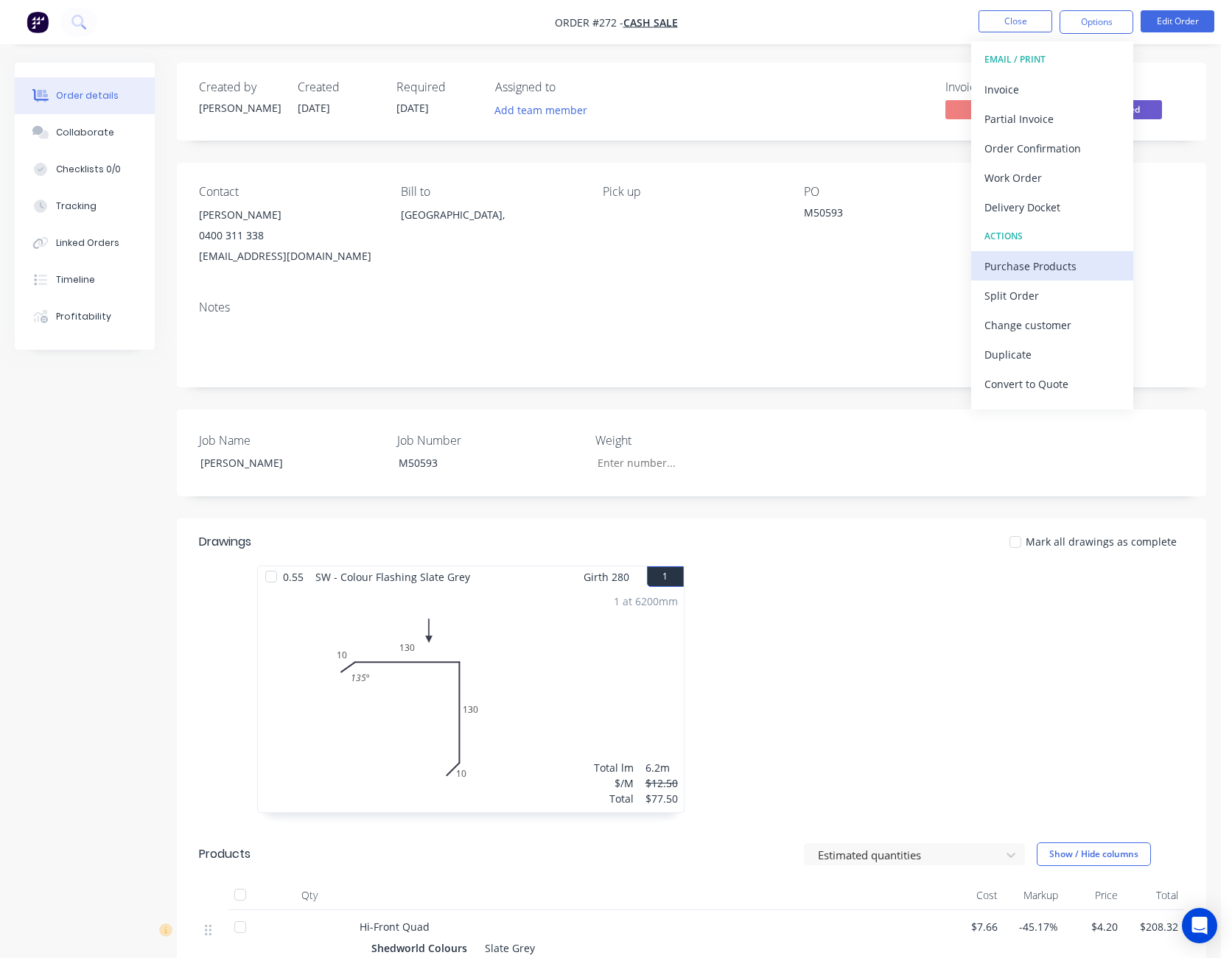
click at [1067, 259] on div "Purchase Products" at bounding box center [1053, 267] width 136 height 21
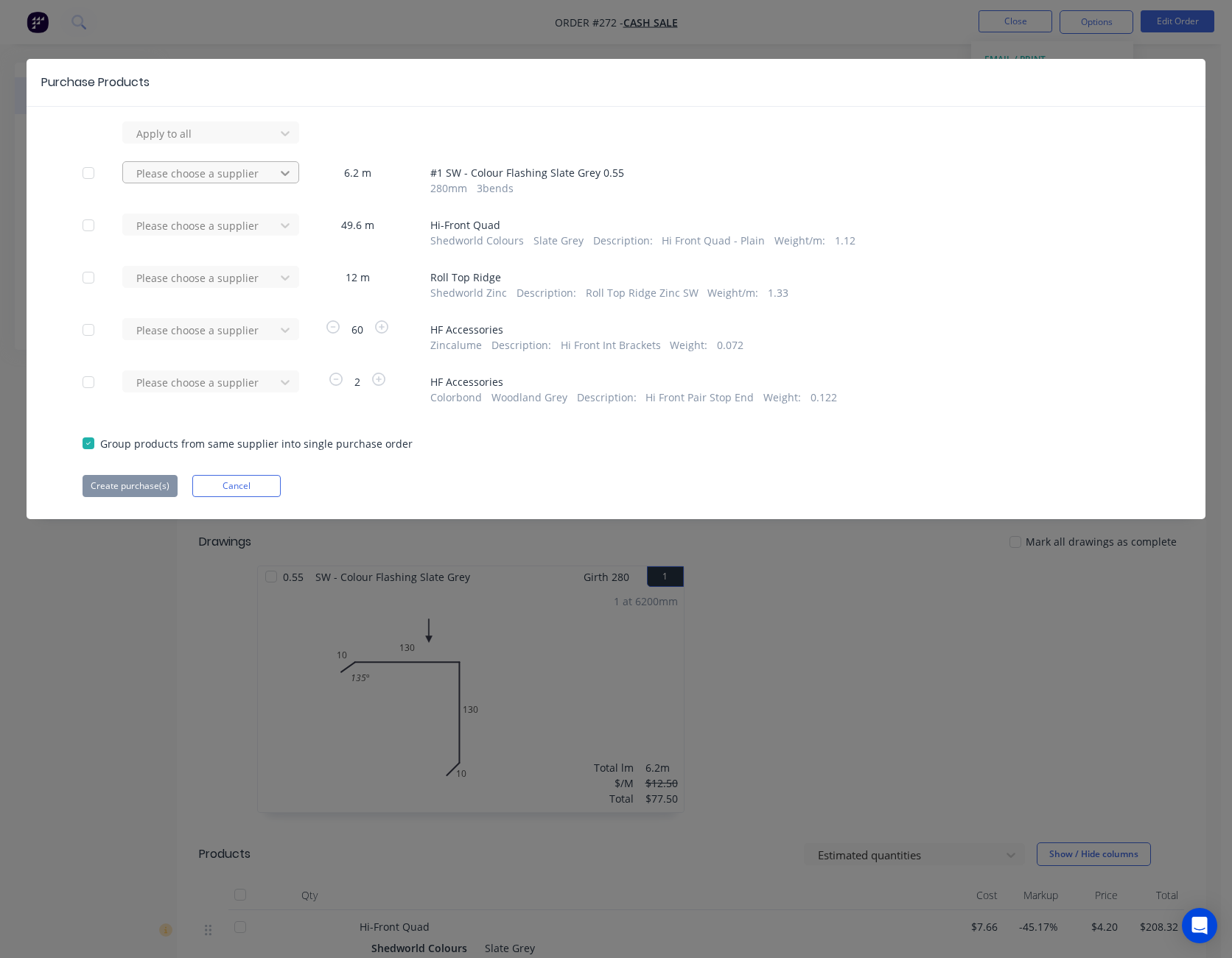
click at [284, 176] on icon at bounding box center [284, 173] width 15 height 15
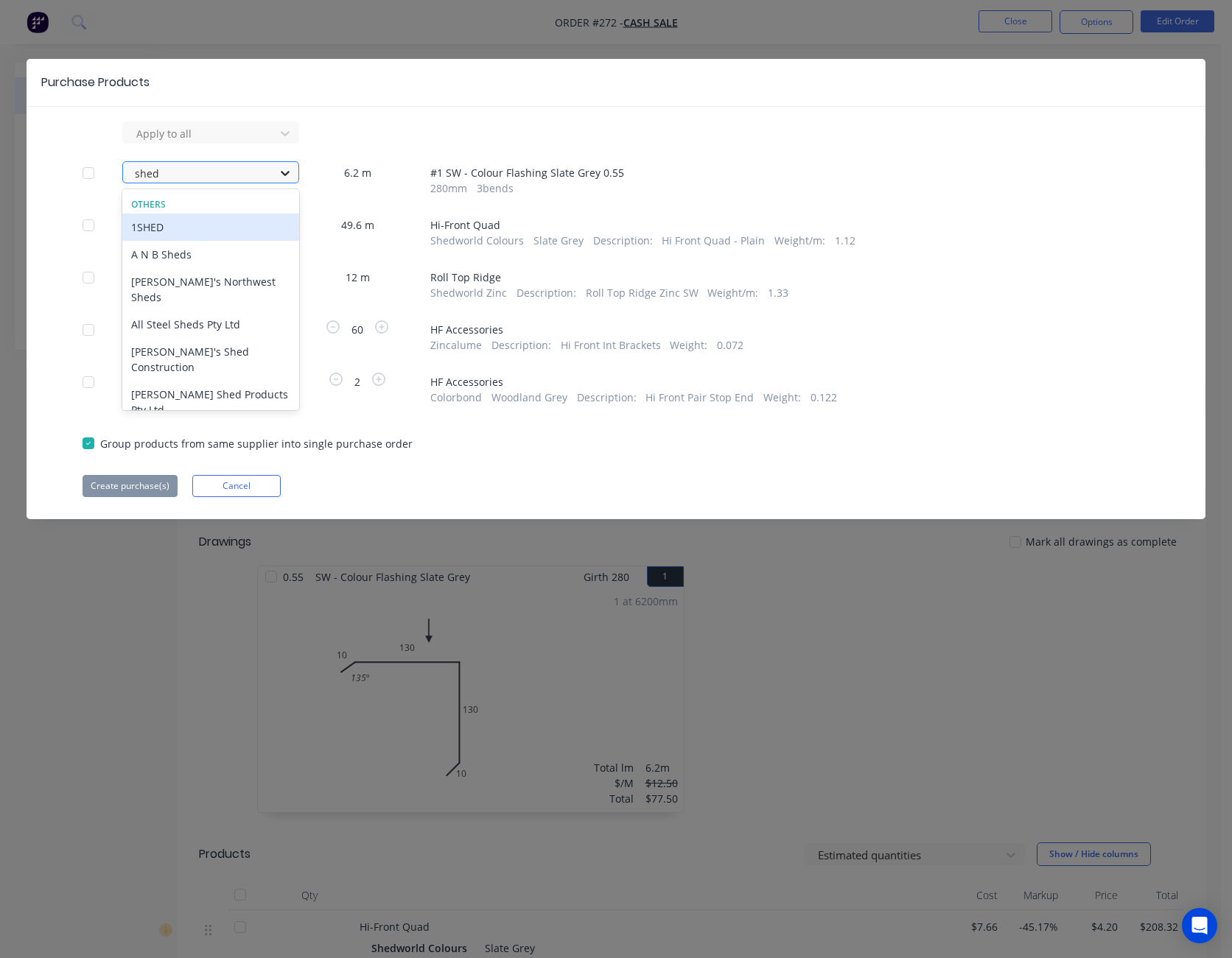
type input "shedw"
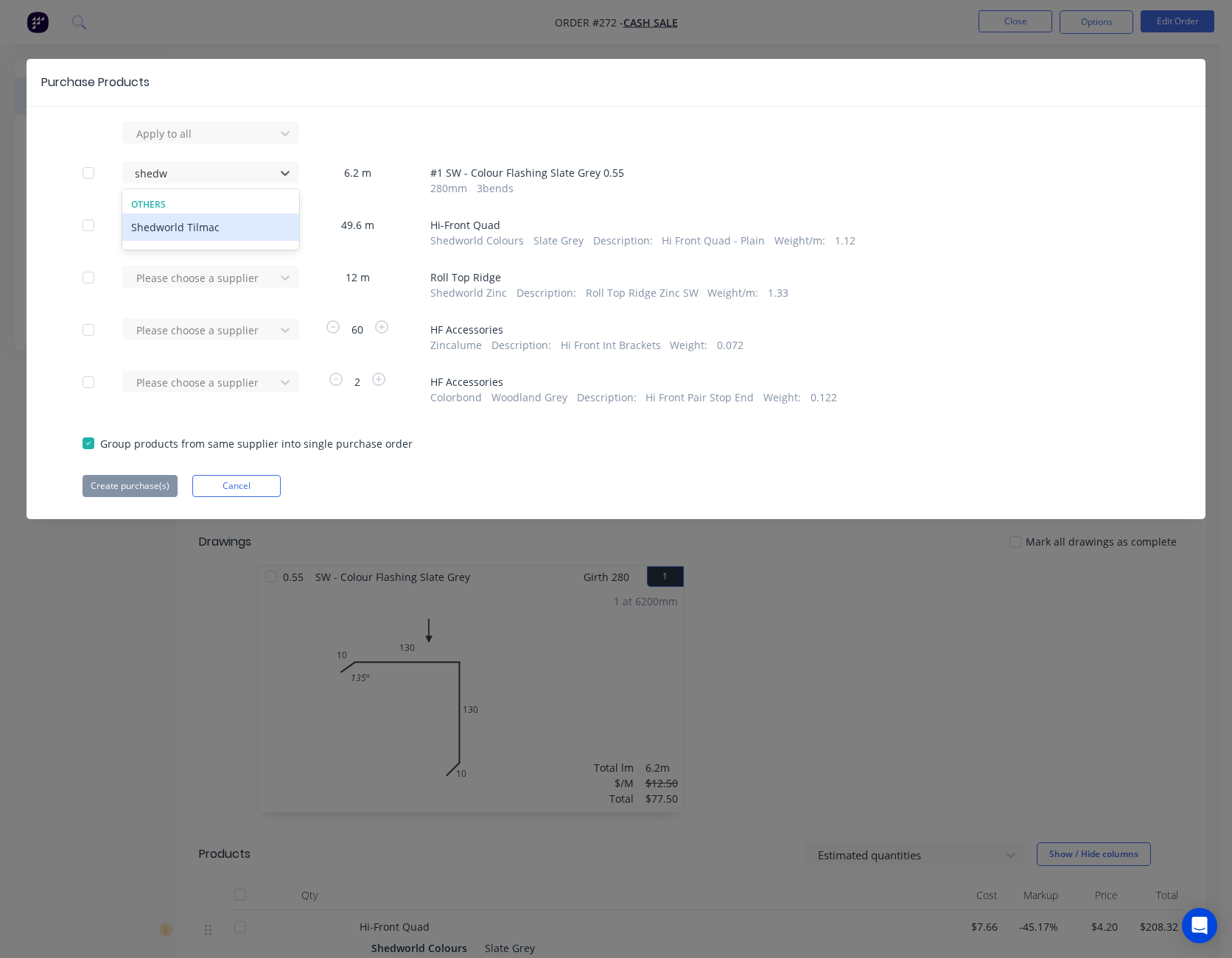
click at [231, 222] on div "Shedworld Tilmac" at bounding box center [211, 227] width 177 height 27
click at [140, 484] on button "Create purchase(s)" at bounding box center [130, 486] width 95 height 22
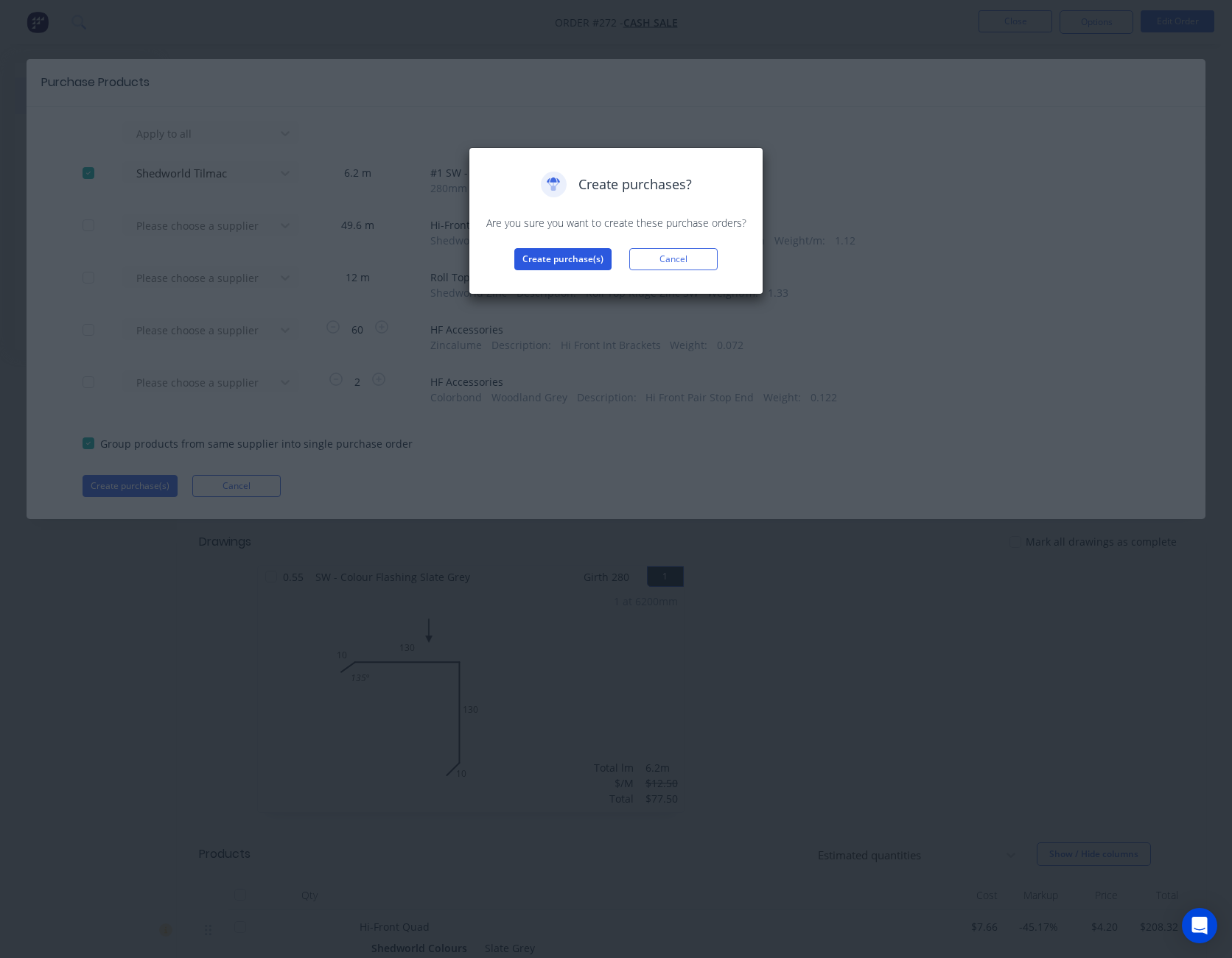
click at [577, 255] on button "Create purchase(s)" at bounding box center [563, 259] width 97 height 22
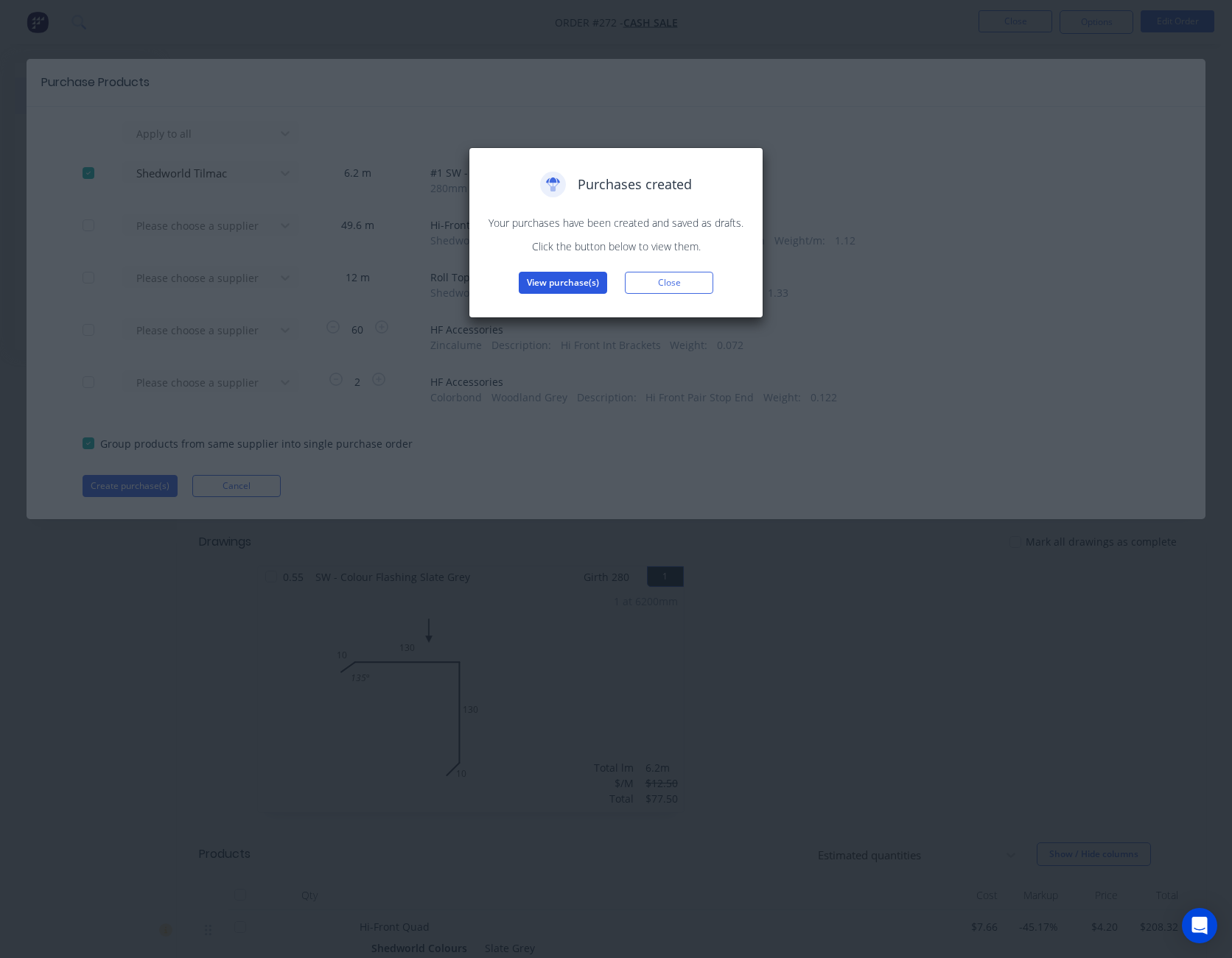
click at [570, 273] on button "View purchase(s)" at bounding box center [563, 282] width 88 height 22
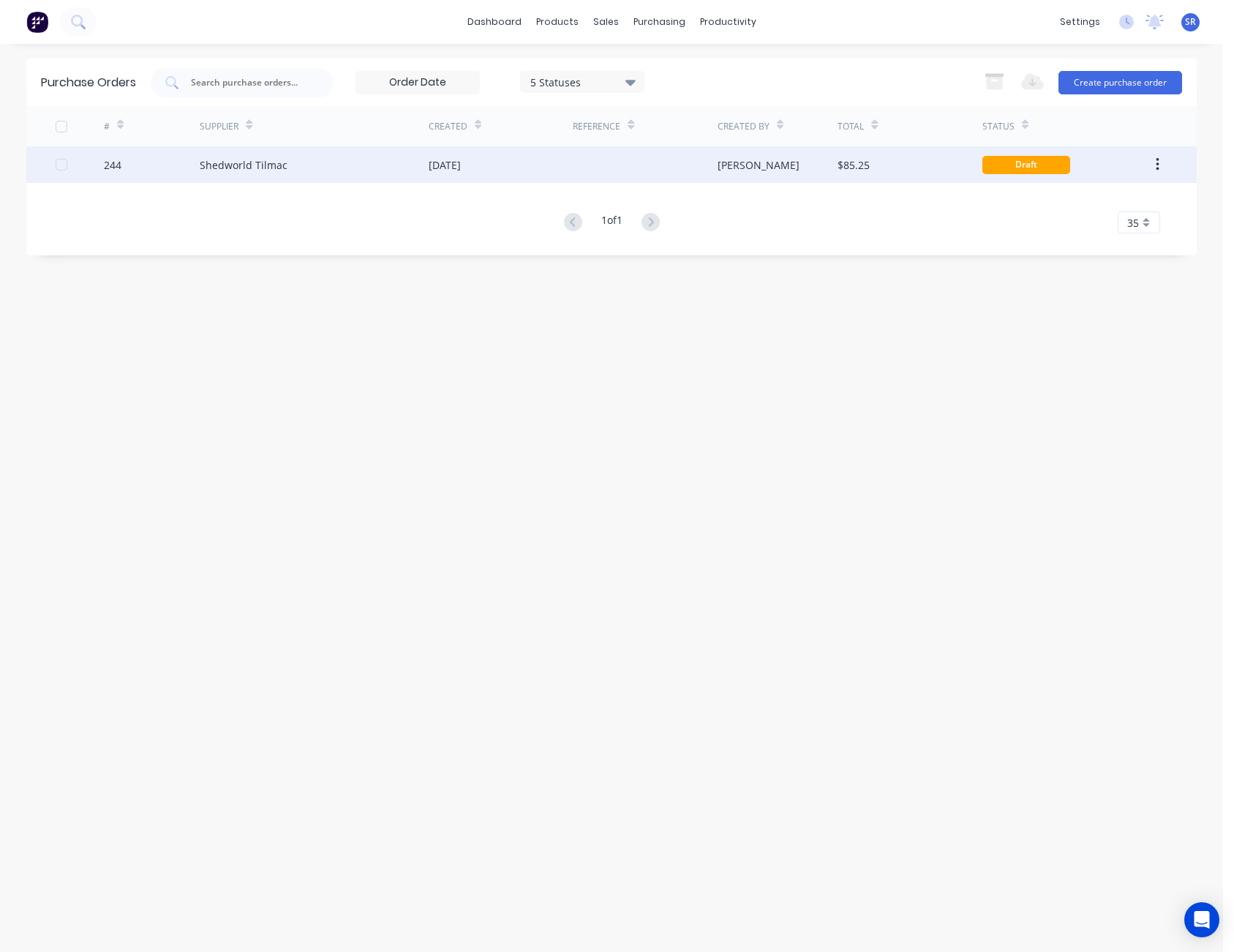
click at [848, 169] on div "$85.25" at bounding box center [853, 165] width 32 height 15
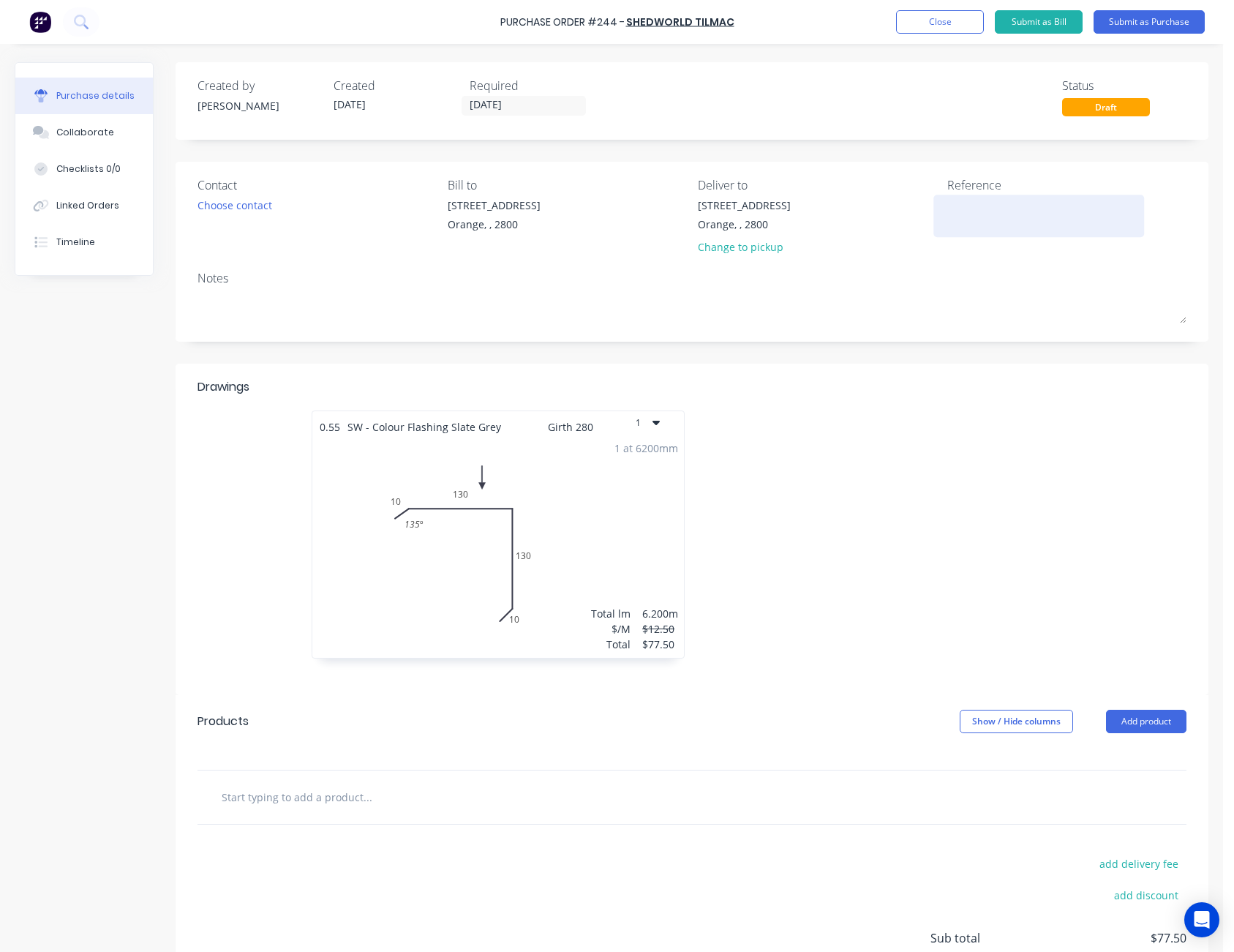
click at [947, 206] on textarea at bounding box center [1038, 214] width 183 height 33
type textarea "Harvey -"
type textarea "x"
type textarea "Harvey - M"
type textarea "x"
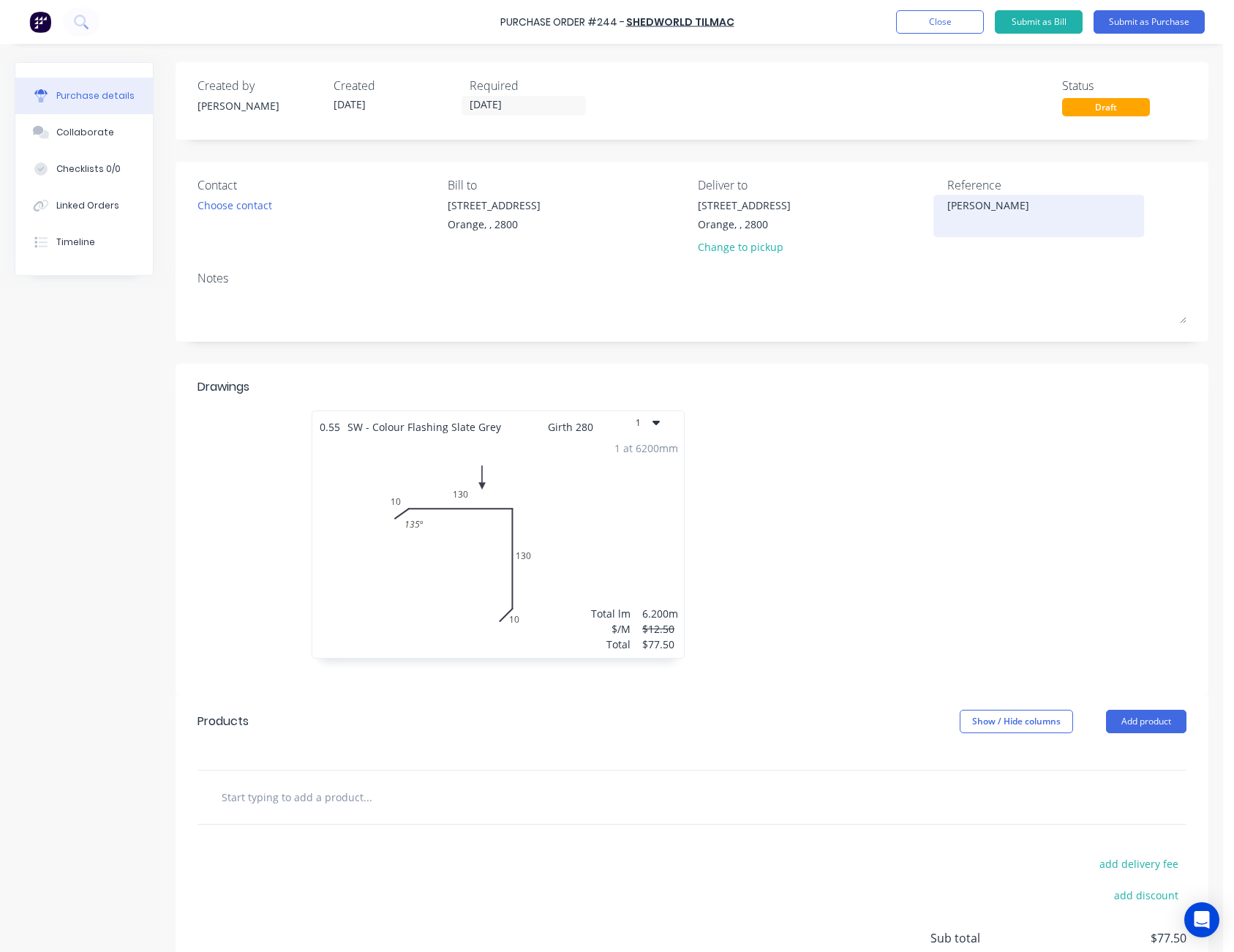
type textarea "Harvey - M5"
type textarea "x"
type textarea "Harvey - M50"
type textarea "x"
type textarea "Harvey - M505"
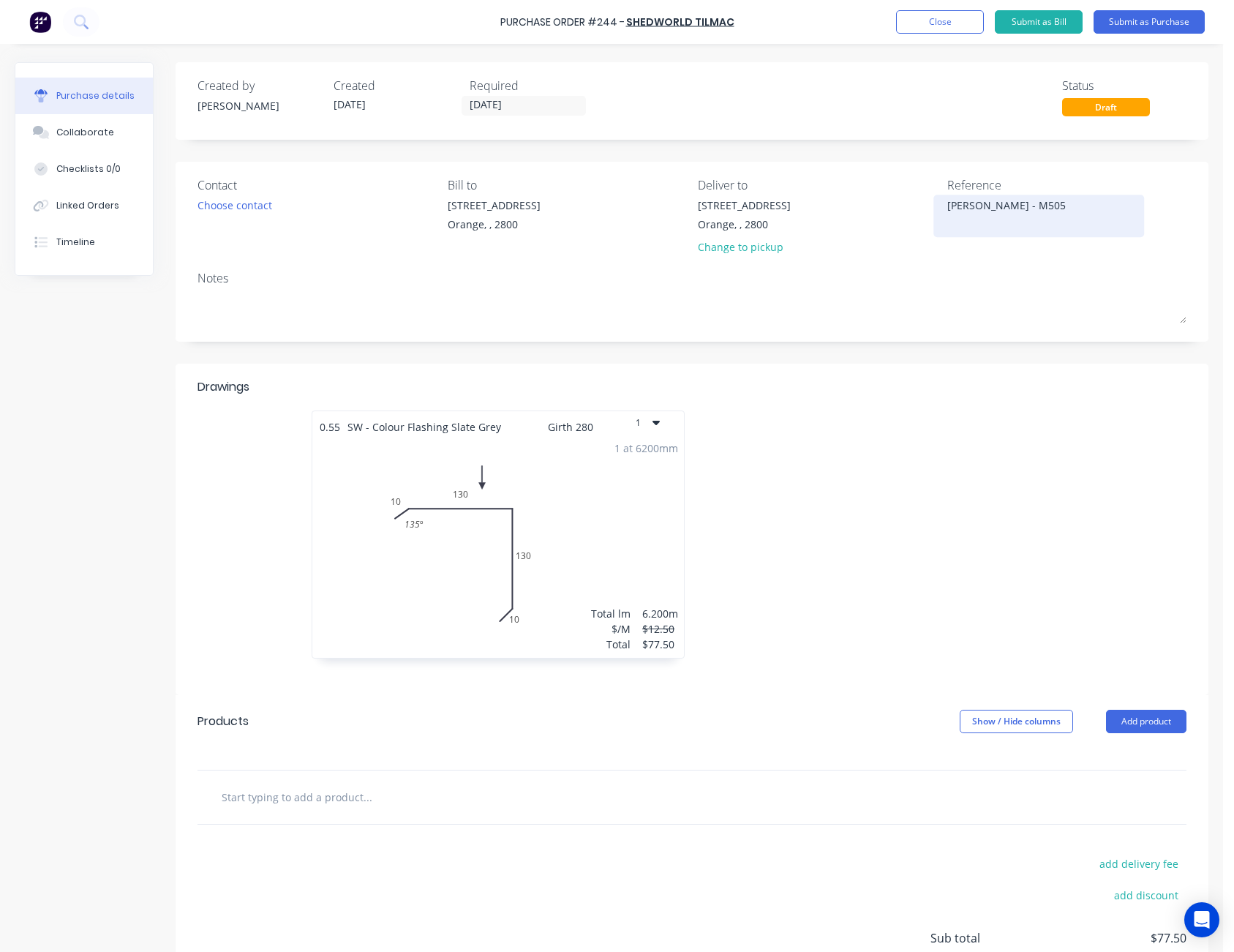
type textarea "x"
type textarea "Harvey - M5059"
type textarea "x"
type textarea "Harvey - M50593"
type textarea "x"
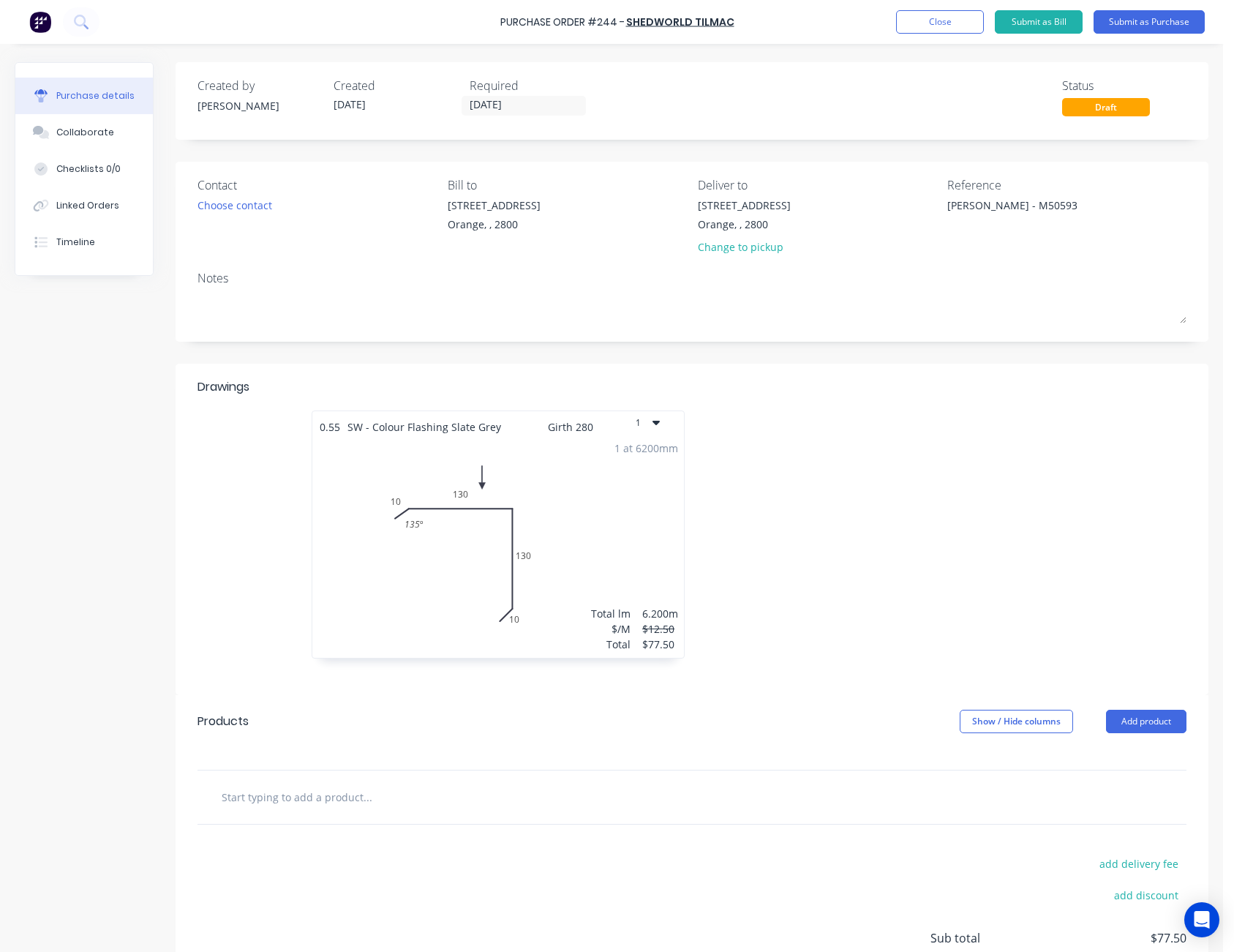
type textarea "Harvey - M50593"
click at [941, 111] on div "Created by [PERSON_NAME] Created [DATE] Required [DATE] Status Draft" at bounding box center [692, 96] width 989 height 40
click at [1142, 24] on button "Submit as Purchase" at bounding box center [1148, 22] width 111 height 23
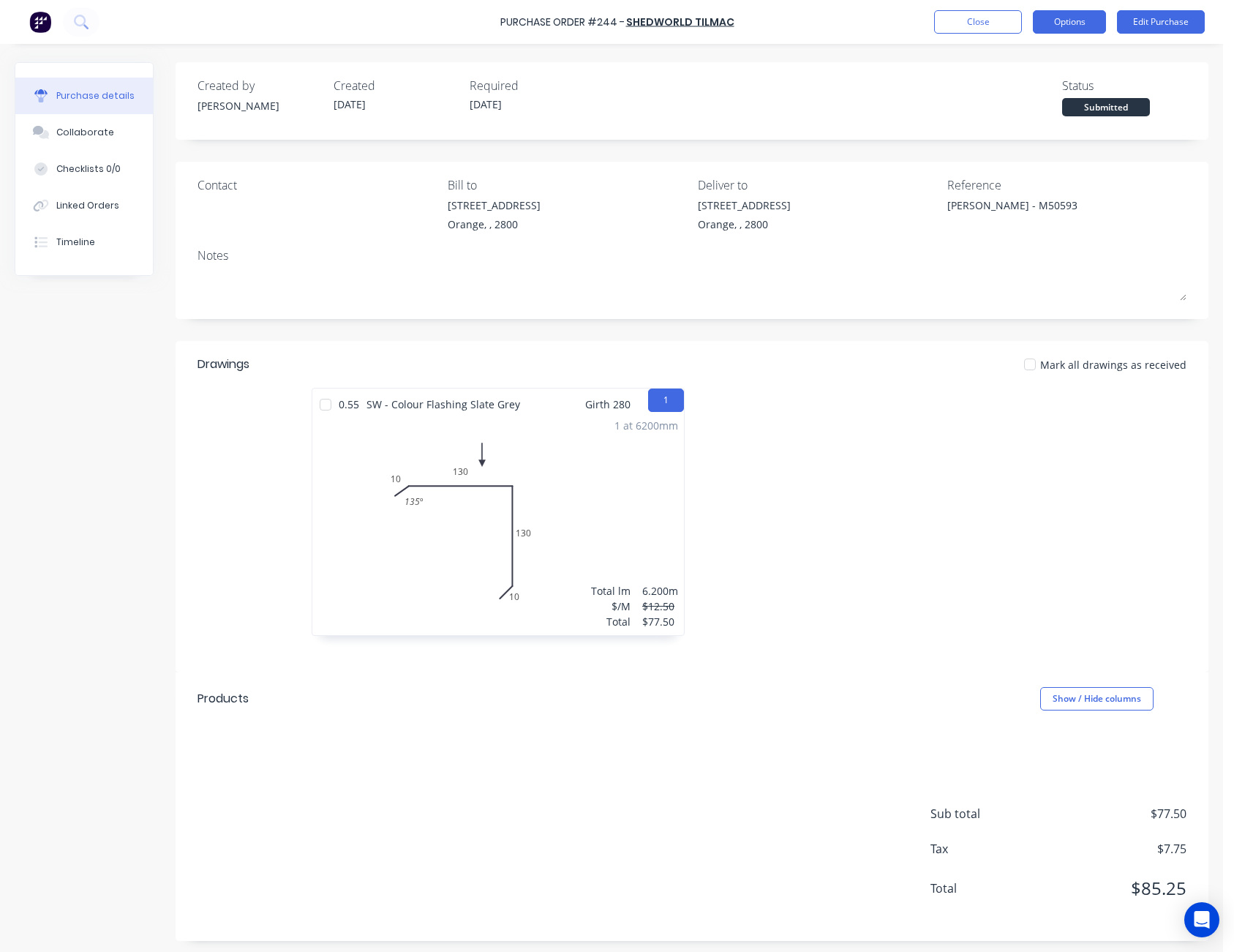
click at [1080, 20] on button "Options" at bounding box center [1069, 22] width 73 height 23
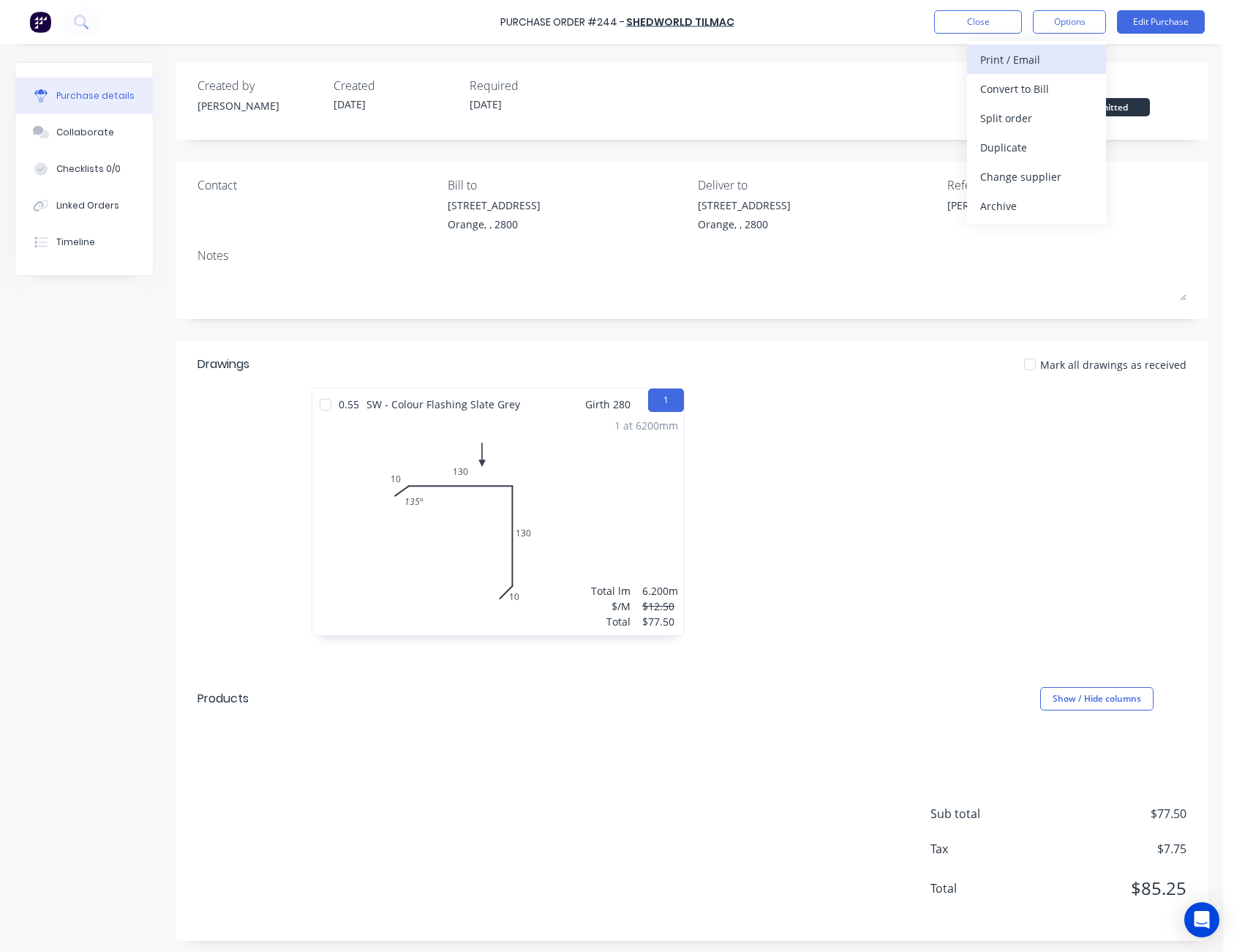
click at [1066, 53] on div "Print / Email" at bounding box center [1037, 60] width 113 height 21
click at [1044, 115] on div "Without pricing" at bounding box center [1037, 119] width 113 height 21
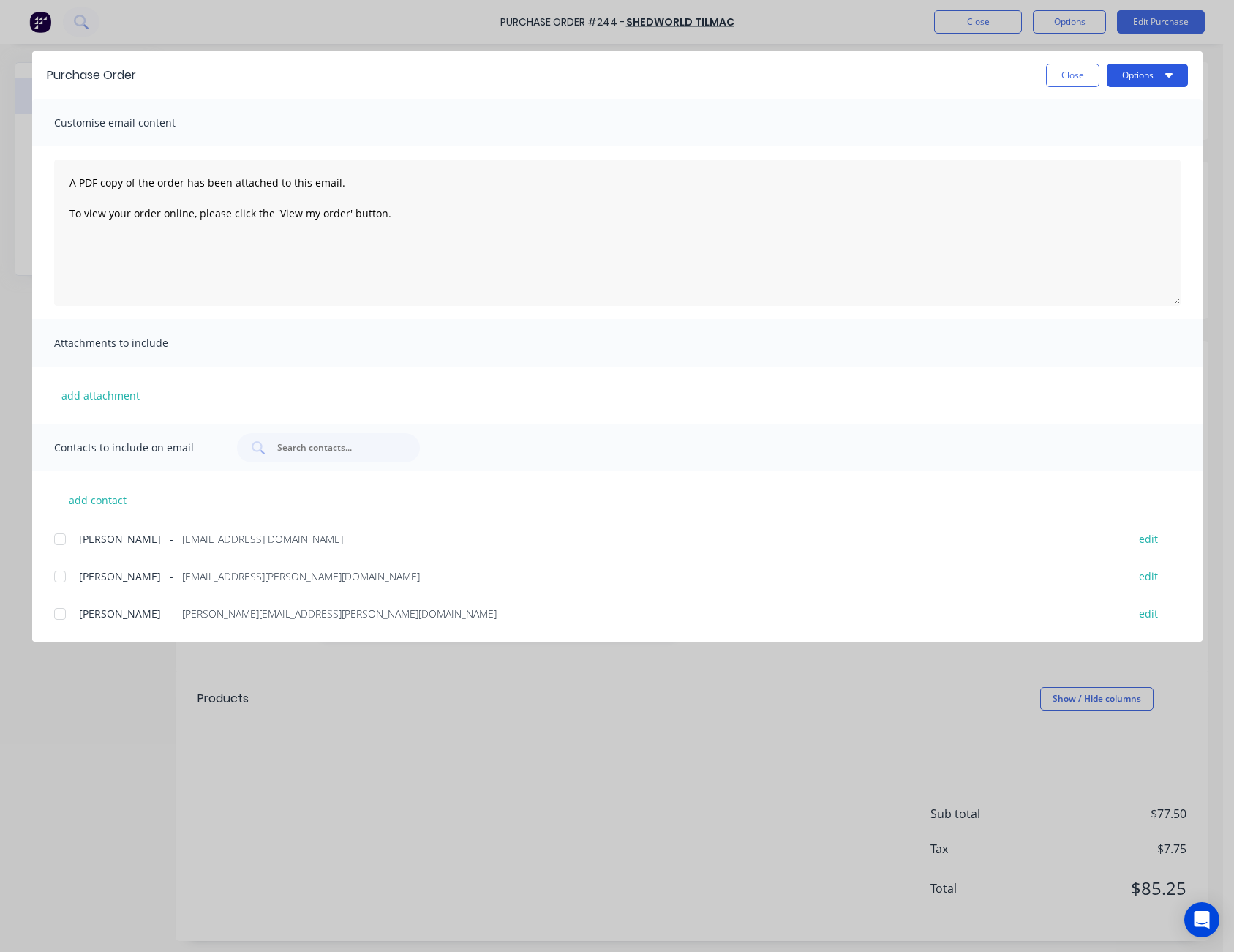
click at [1157, 78] on button "Options" at bounding box center [1147, 75] width 81 height 23
click at [1132, 135] on div "Print" at bounding box center [1118, 142] width 113 height 21
click at [1078, 80] on button "Close" at bounding box center [1072, 75] width 53 height 23
type textarea "x"
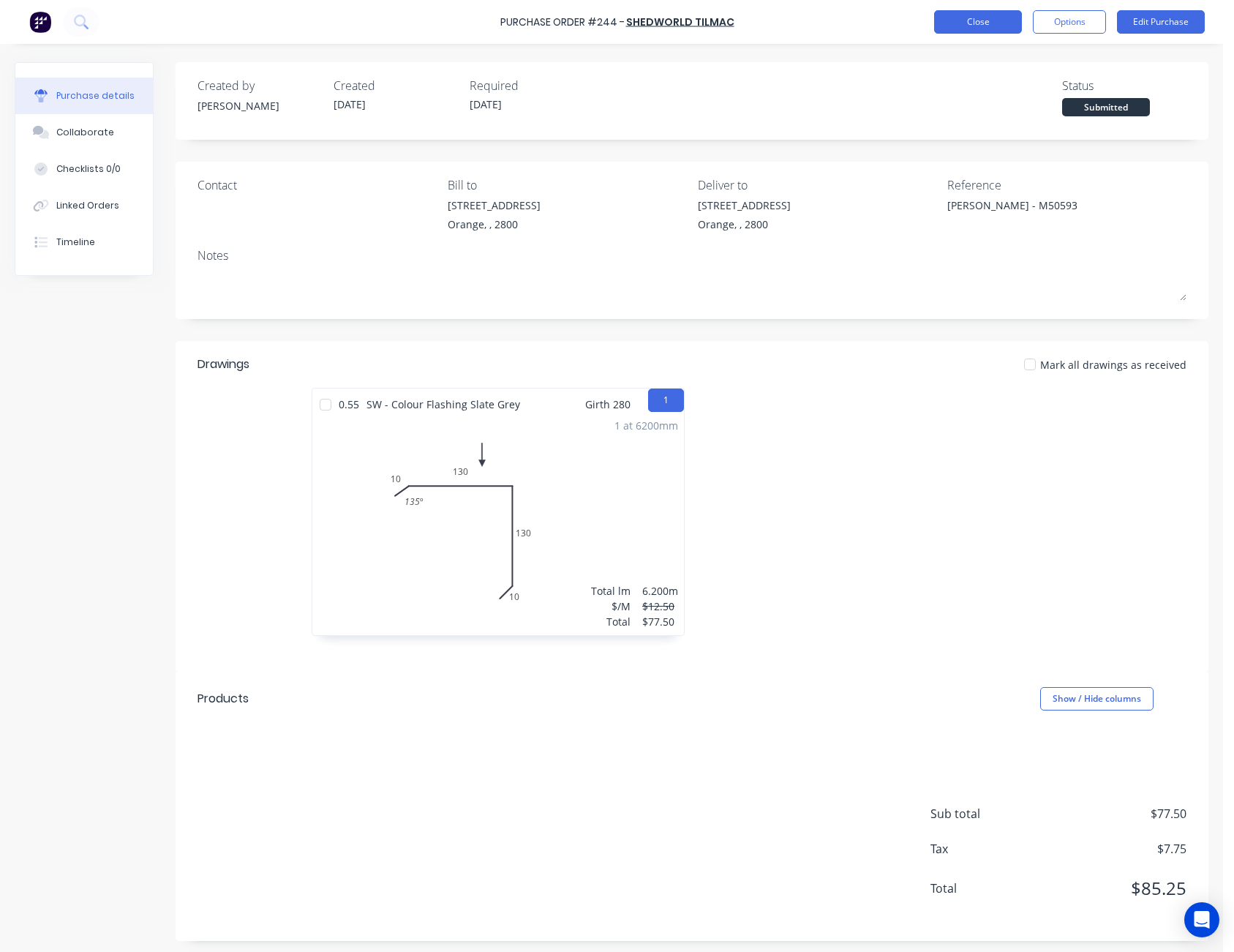
click at [984, 13] on button "Close" at bounding box center [978, 22] width 88 height 23
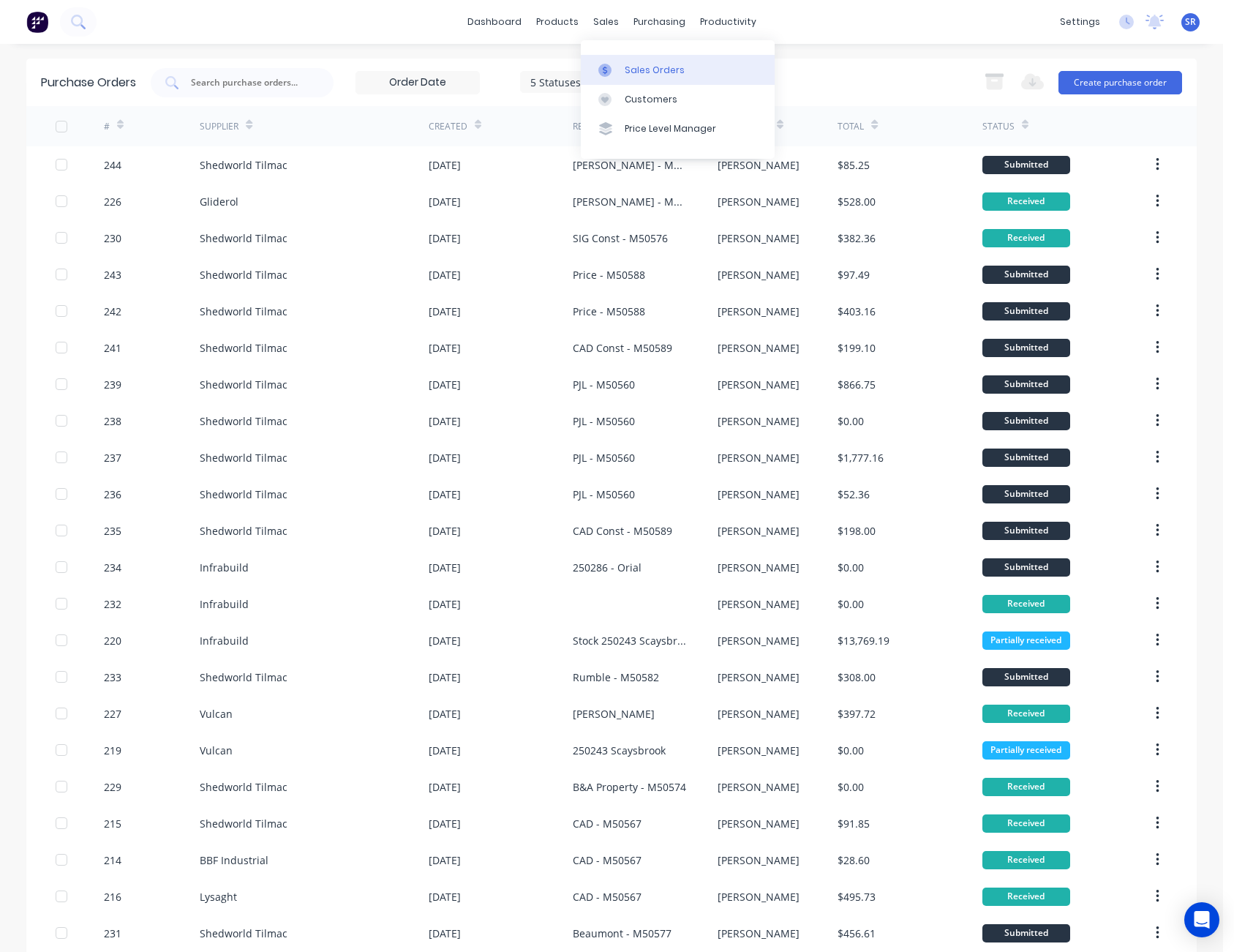
click at [640, 62] on link "Sales Orders" at bounding box center [677, 69] width 194 height 29
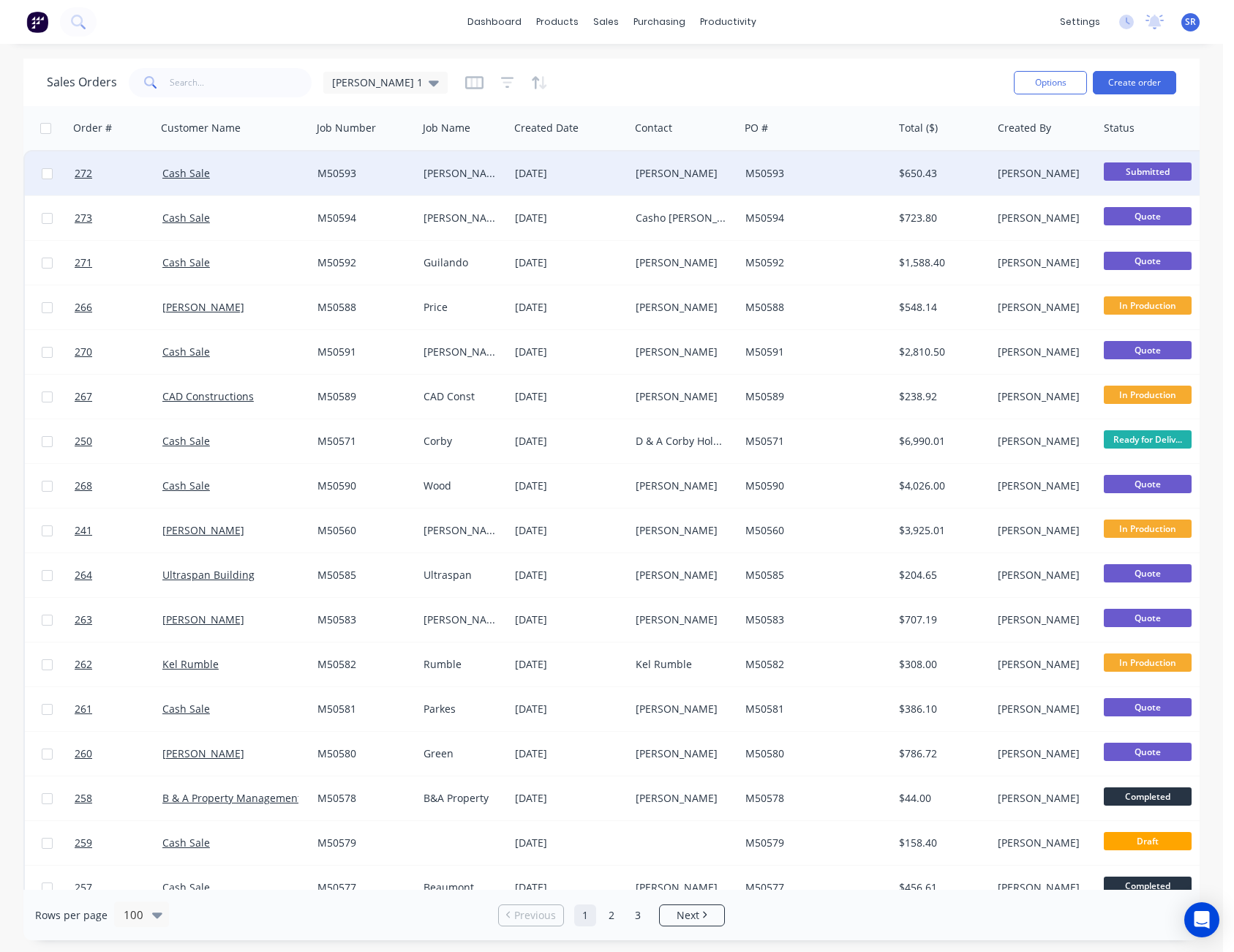
click at [663, 168] on div "Troy Harvey" at bounding box center [682, 172] width 92 height 14
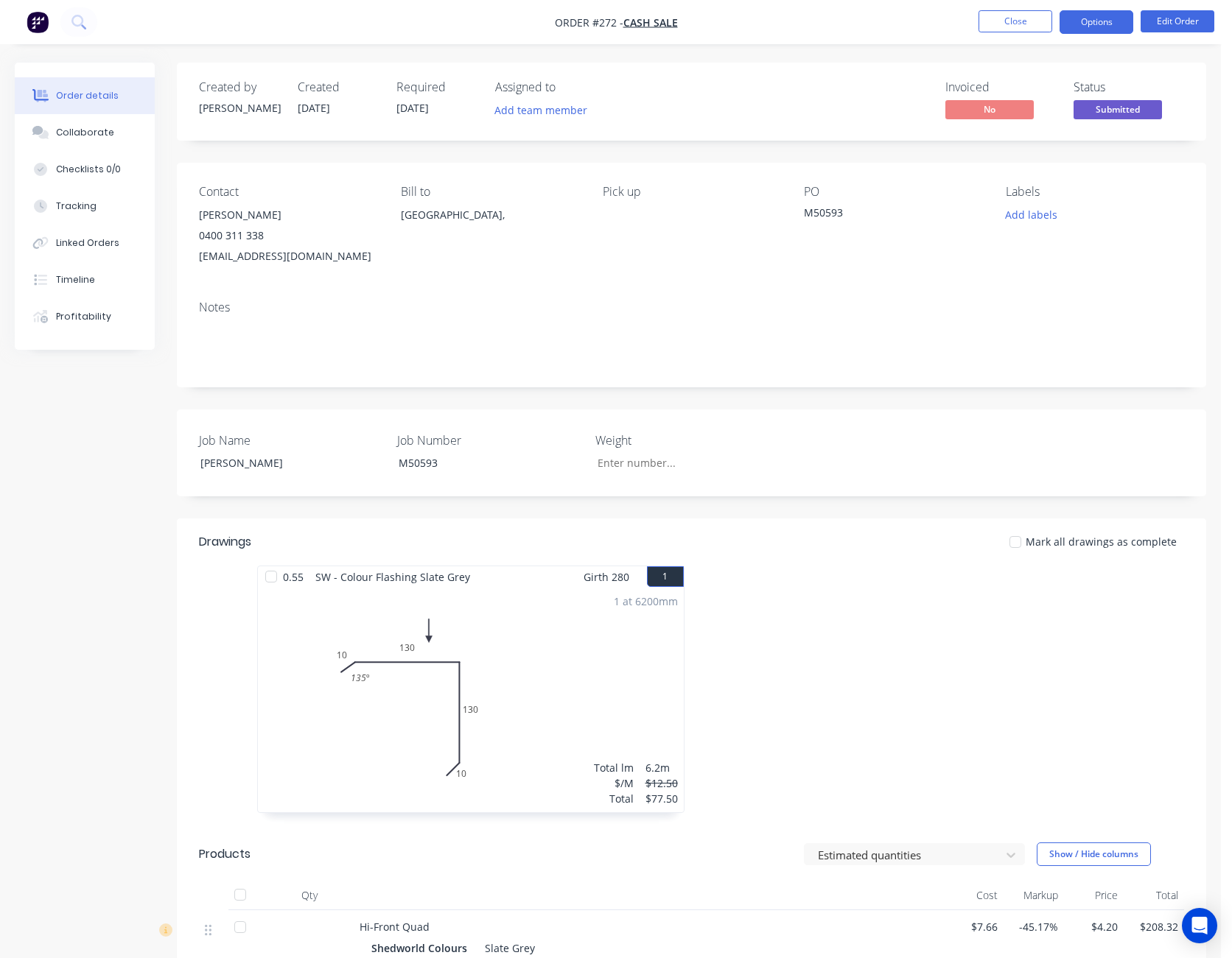
click at [1116, 24] on button "Options" at bounding box center [1096, 22] width 74 height 23
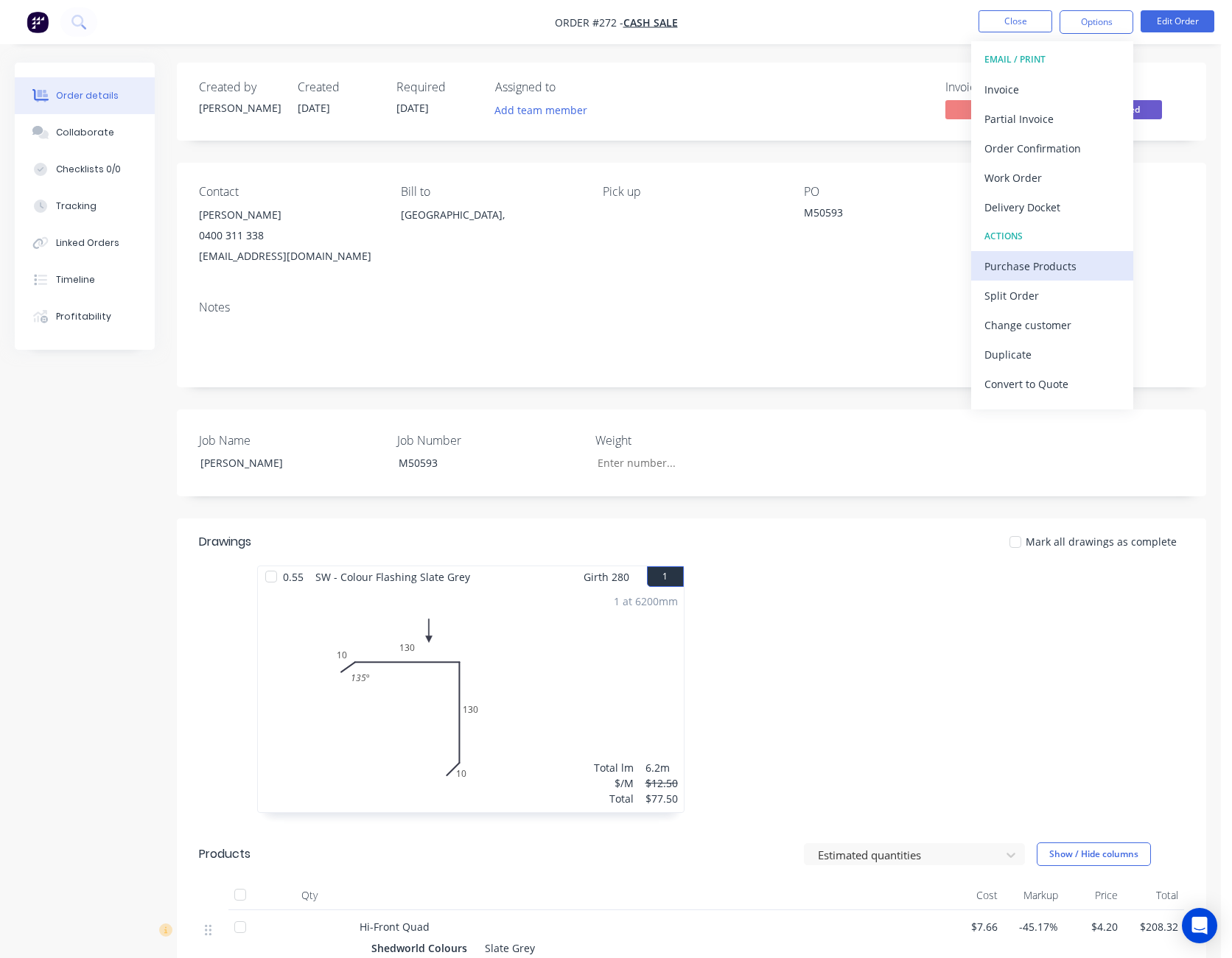
click at [1046, 265] on div "Purchase Products" at bounding box center [1053, 267] width 136 height 21
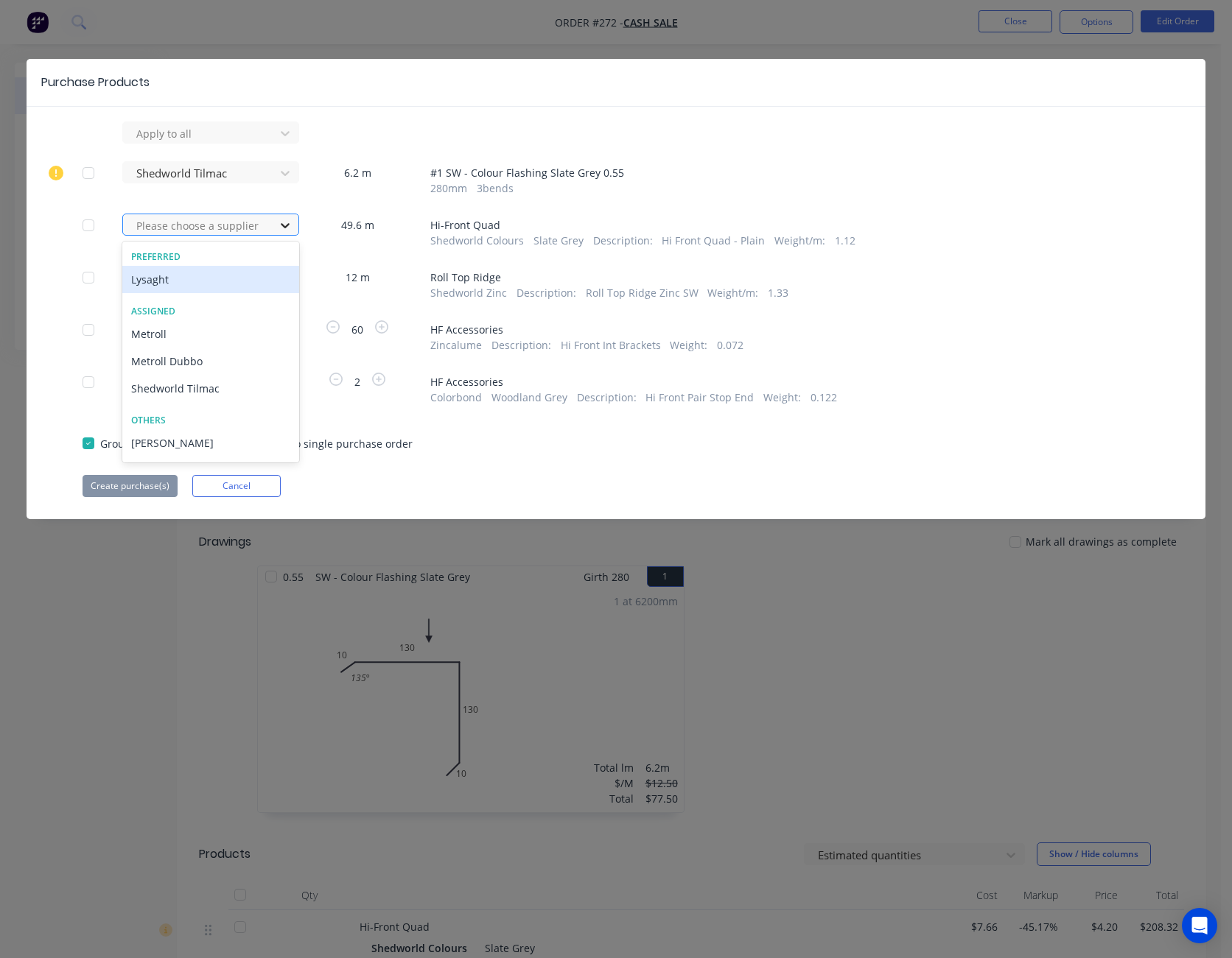
click at [288, 224] on icon at bounding box center [284, 225] width 9 height 5
click at [223, 397] on div "Shedworld Tilmac" at bounding box center [211, 389] width 177 height 27
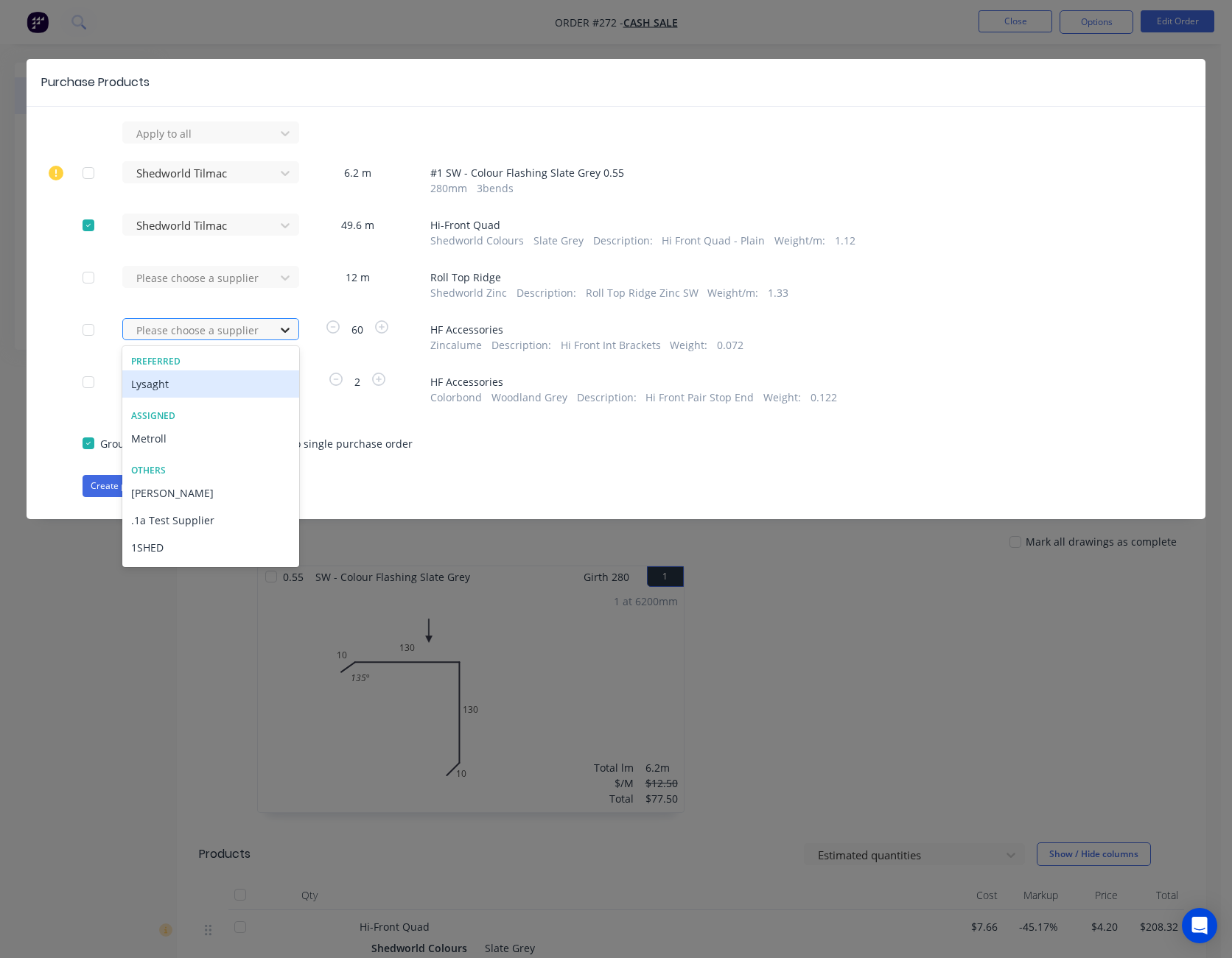
click at [283, 327] on icon at bounding box center [284, 330] width 15 height 15
type input "shedw"
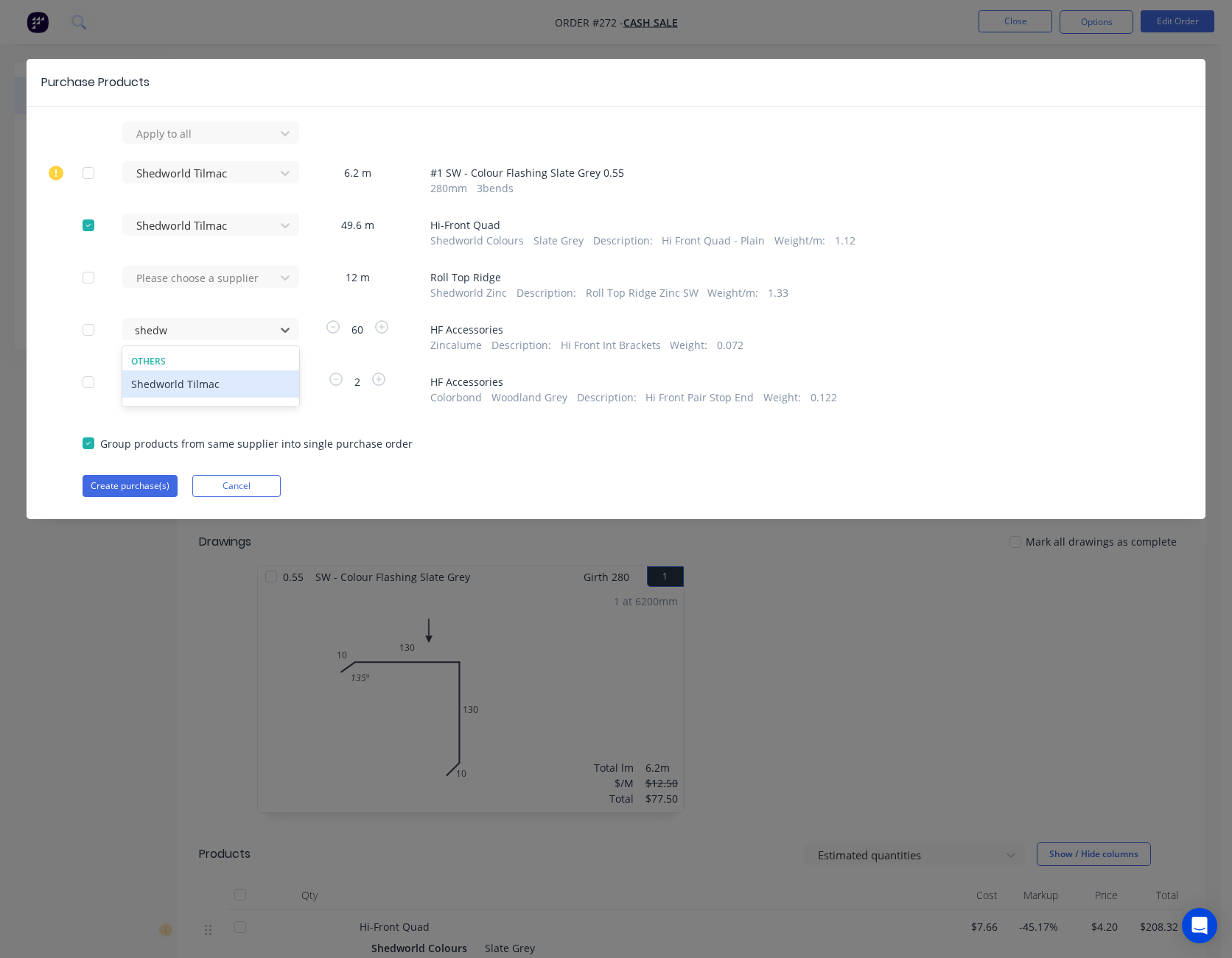
click at [249, 387] on div "Shedworld Tilmac" at bounding box center [211, 384] width 177 height 27
click at [285, 382] on icon at bounding box center [284, 382] width 15 height 15
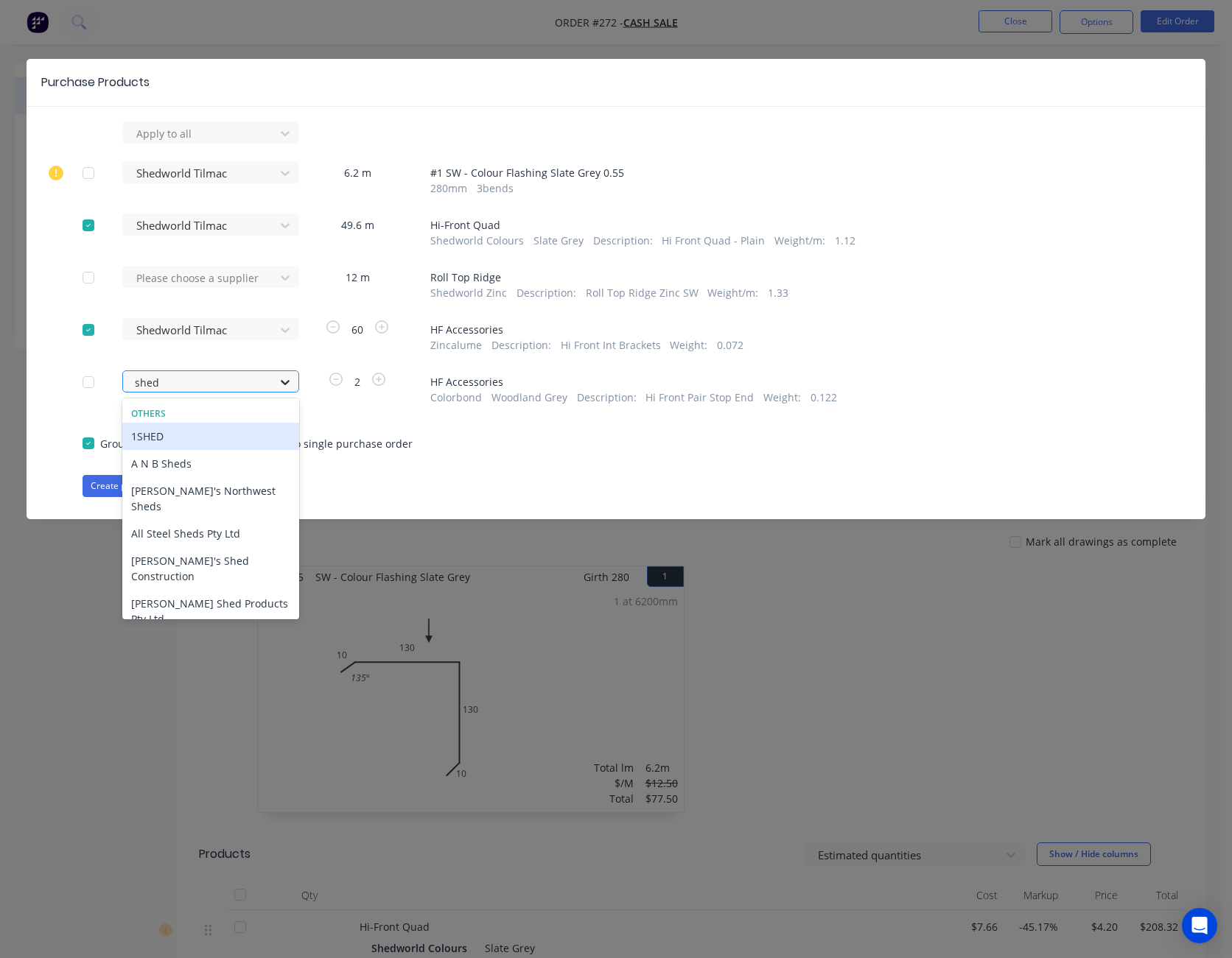
type input "shedw"
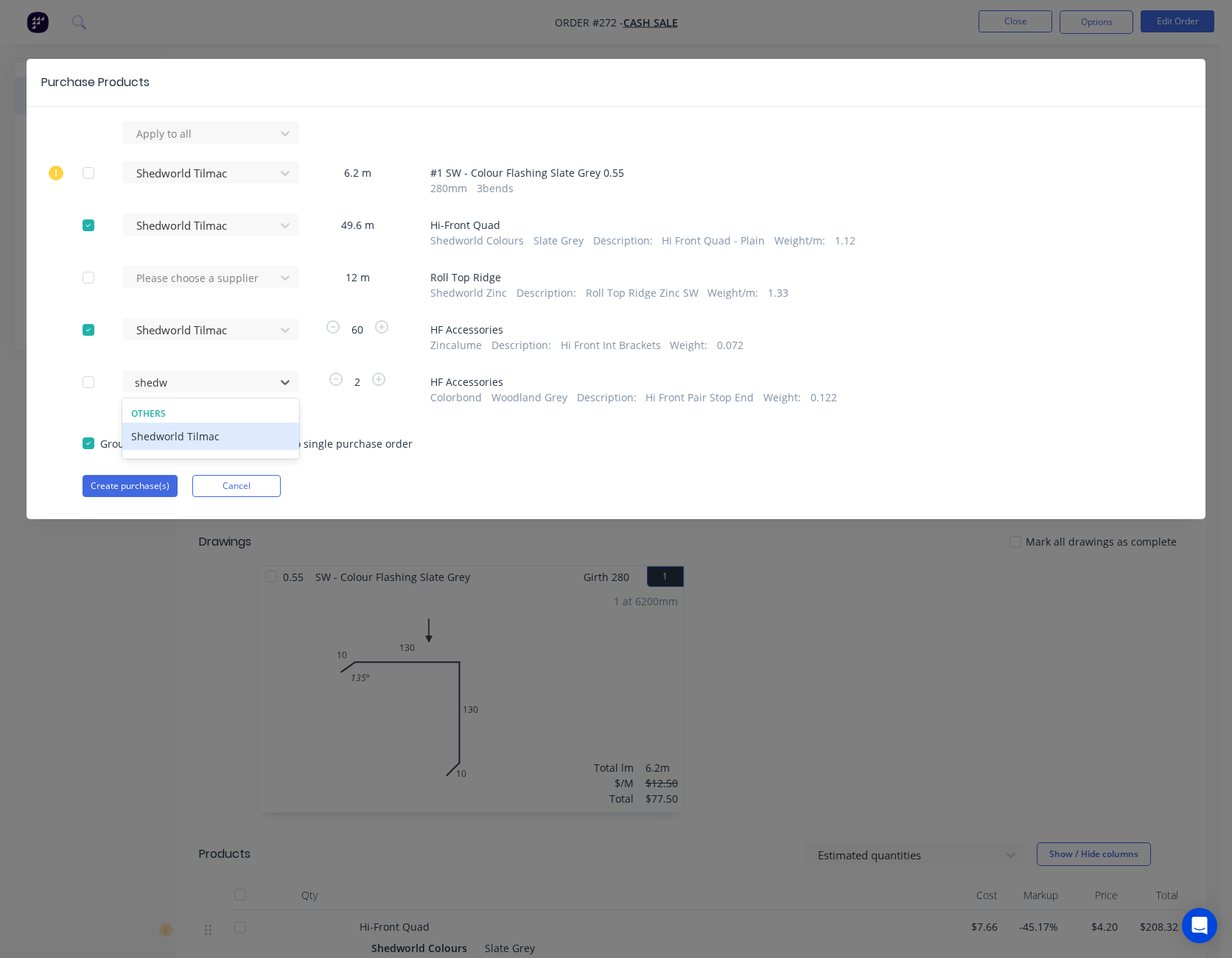
click at [234, 434] on div "Shedworld Tilmac" at bounding box center [211, 436] width 177 height 27
click at [158, 487] on button "Create purchase(s)" at bounding box center [130, 486] width 95 height 22
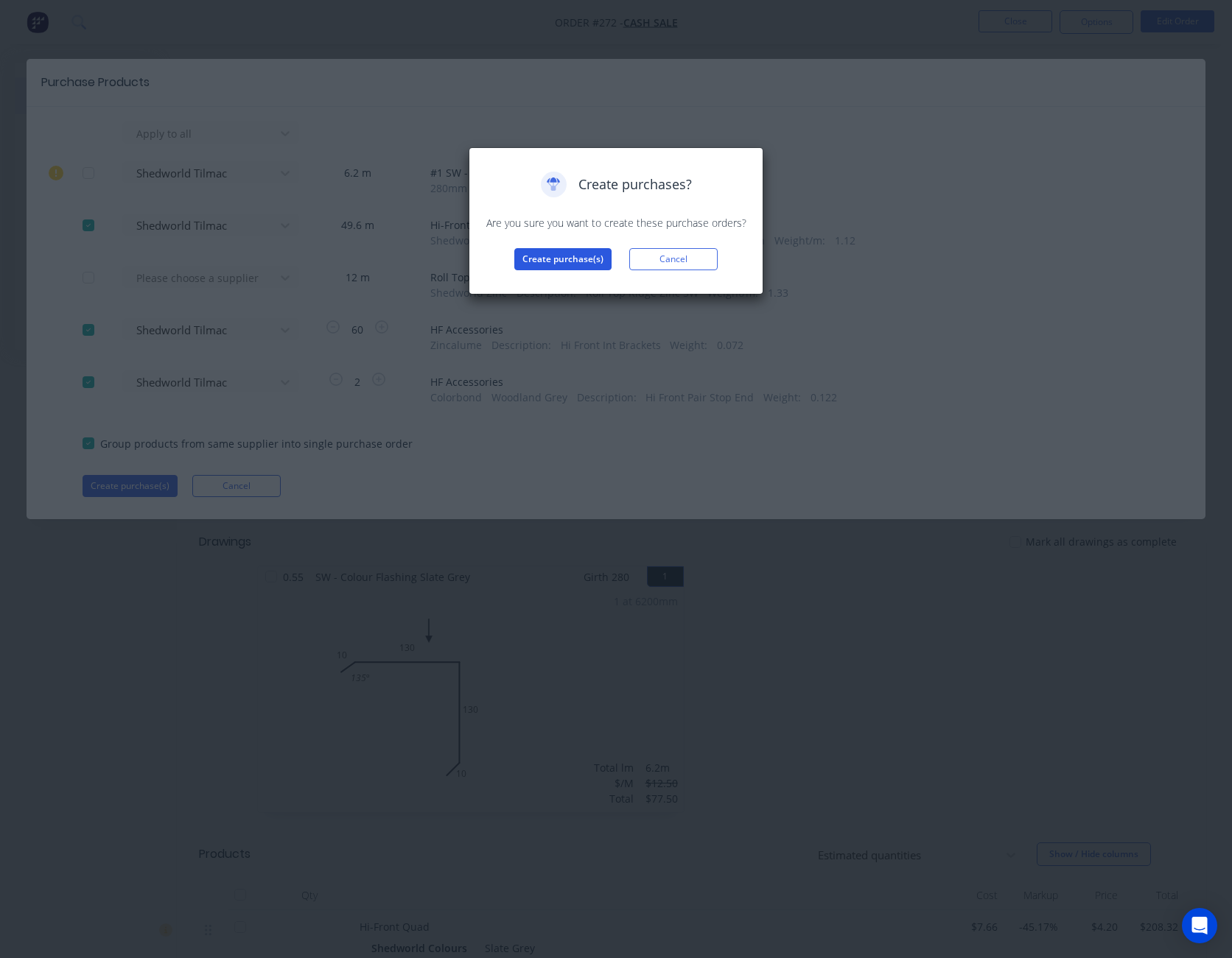
click at [564, 262] on button "Create purchase(s)" at bounding box center [563, 259] width 97 height 22
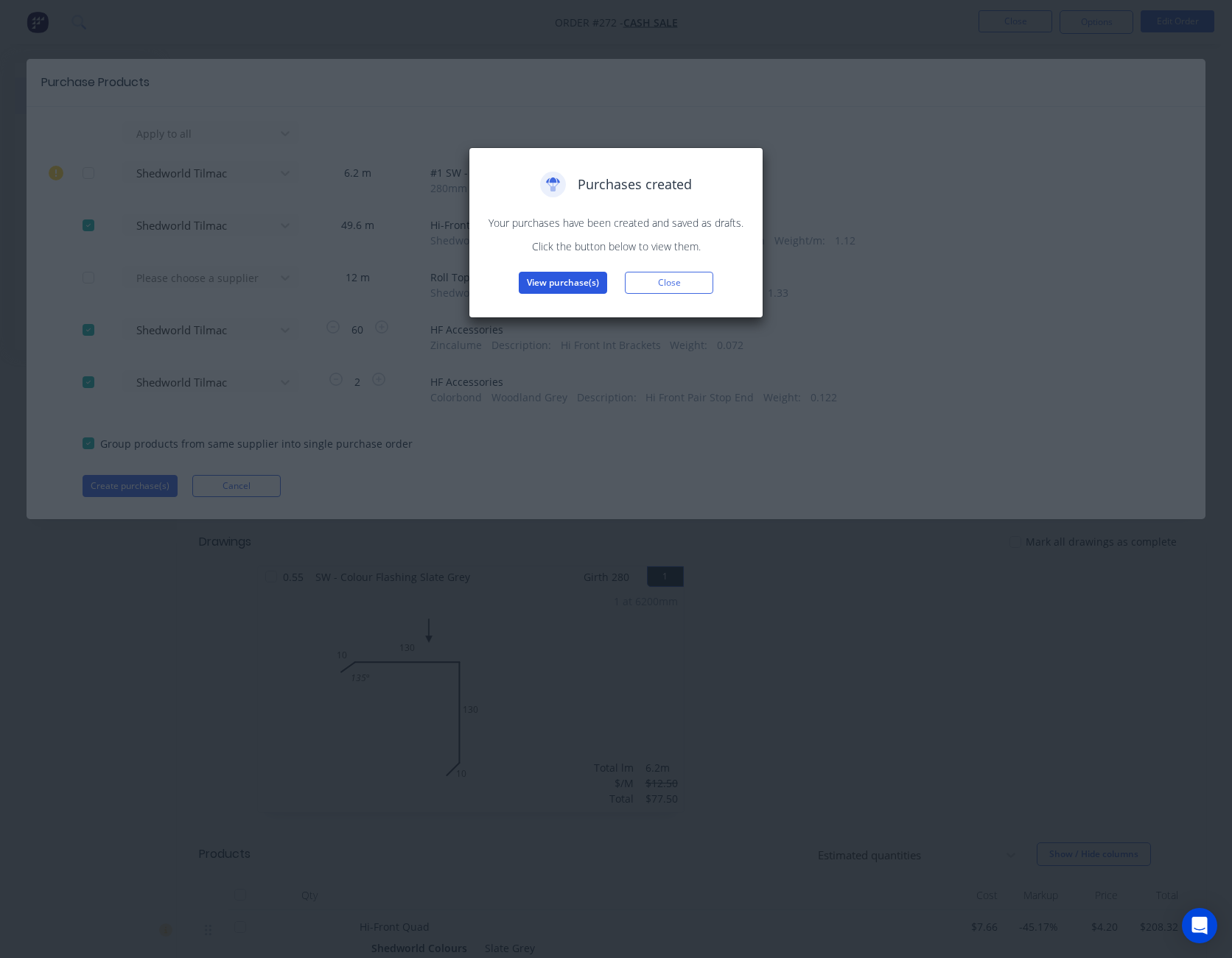
click at [567, 275] on button "View purchase(s)" at bounding box center [563, 282] width 88 height 22
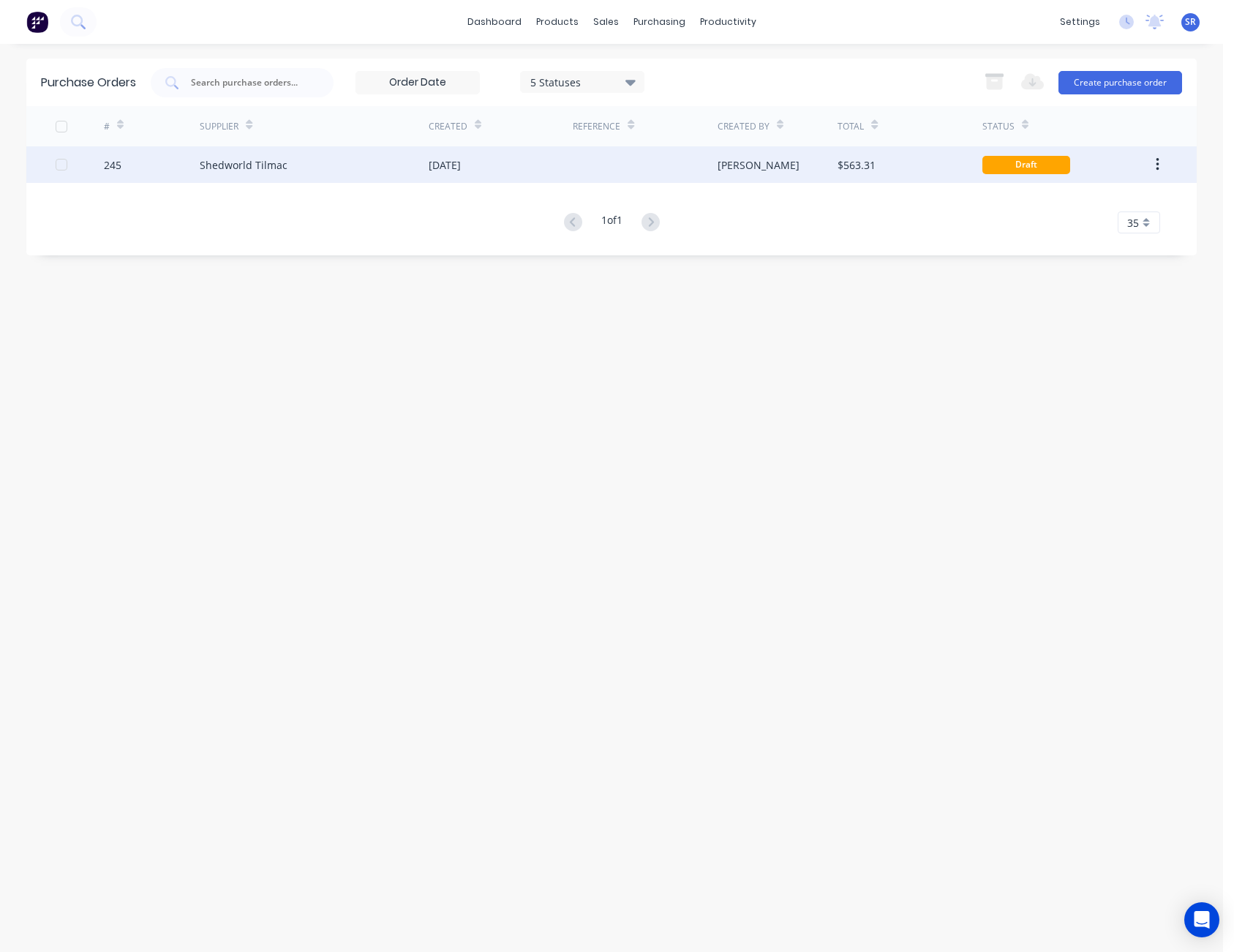
click at [826, 165] on div "[PERSON_NAME]" at bounding box center [777, 165] width 120 height 37
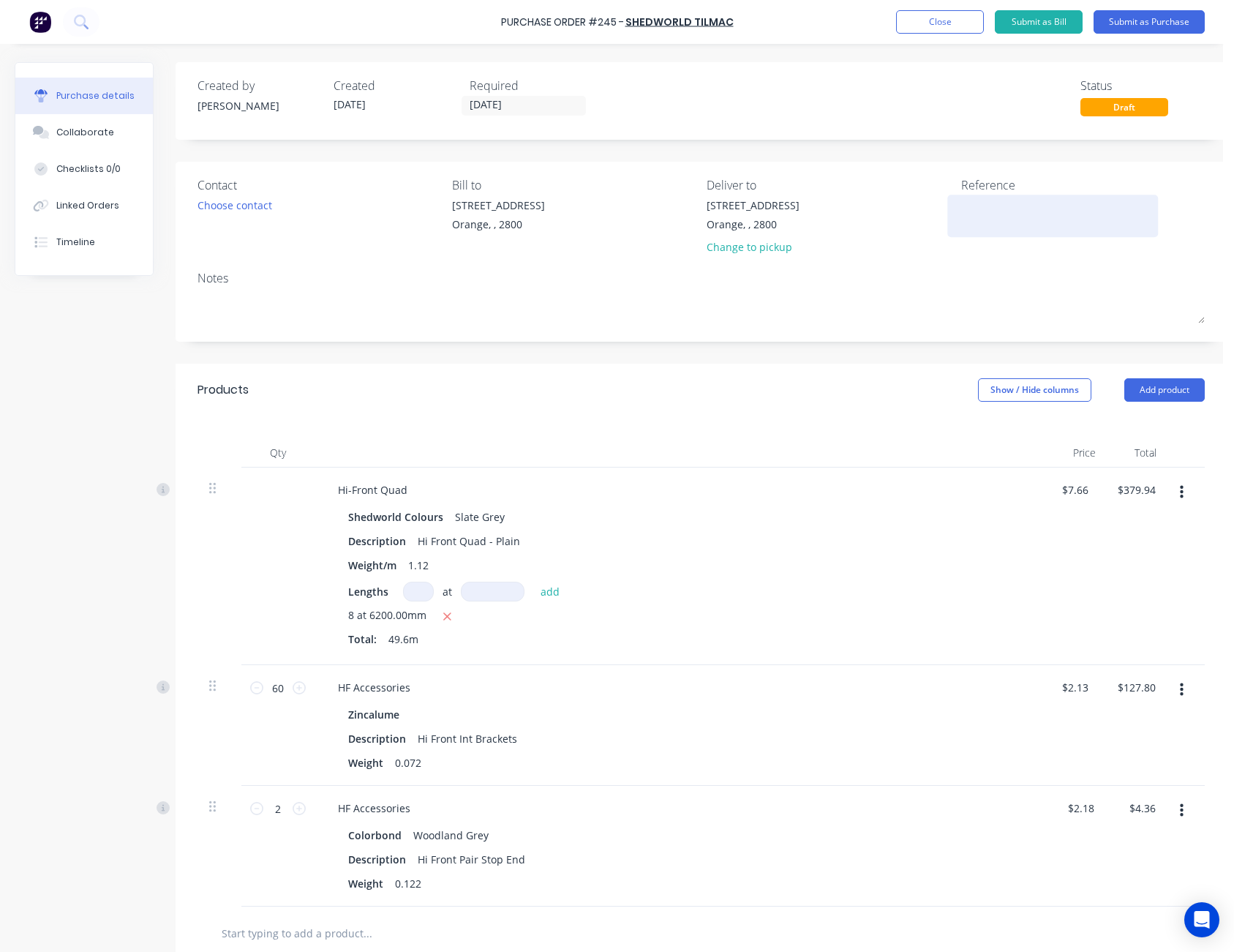
click at [962, 206] on textarea at bounding box center [1053, 214] width 183 height 33
type textarea "Harvey -"
type textarea "x"
type textarea "Harvey - M"
type textarea "x"
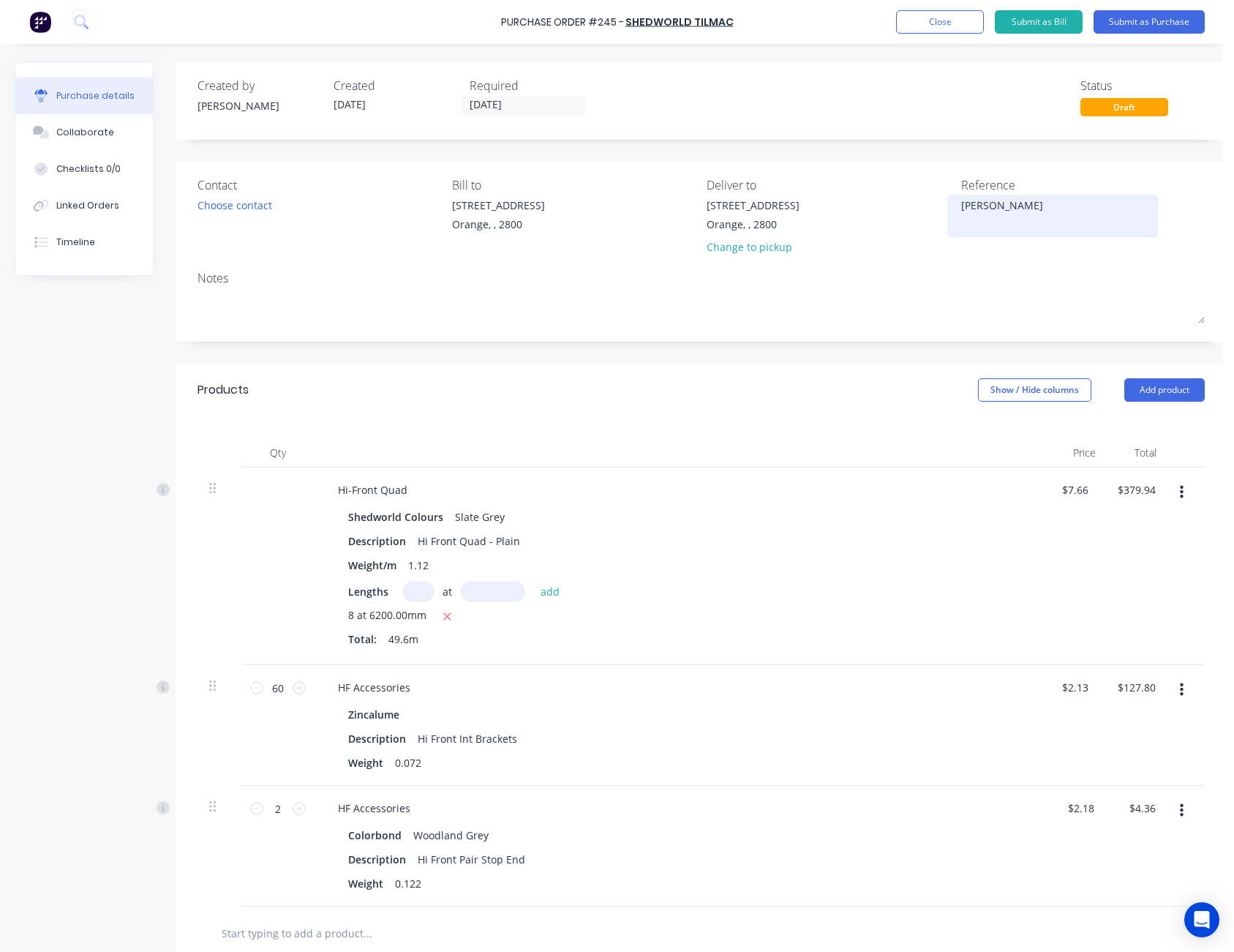
type textarea "Harvey - M5"
type textarea "x"
type textarea "Harvey - M50"
type textarea "x"
type textarea "Harvey - M505"
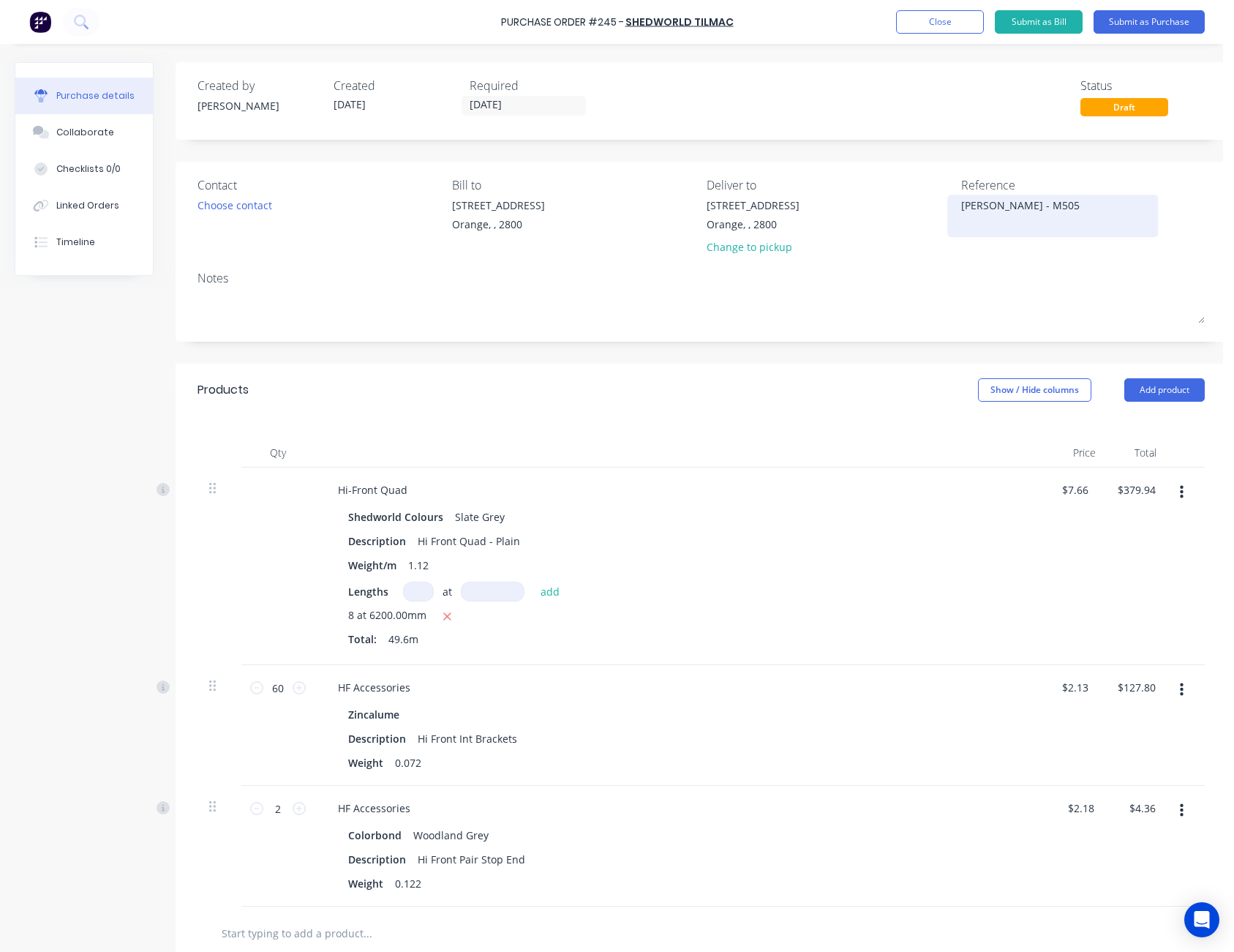
type textarea "x"
type textarea "Harvey - M5059"
type textarea "x"
type textarea "Harvey - M50593"
type textarea "x"
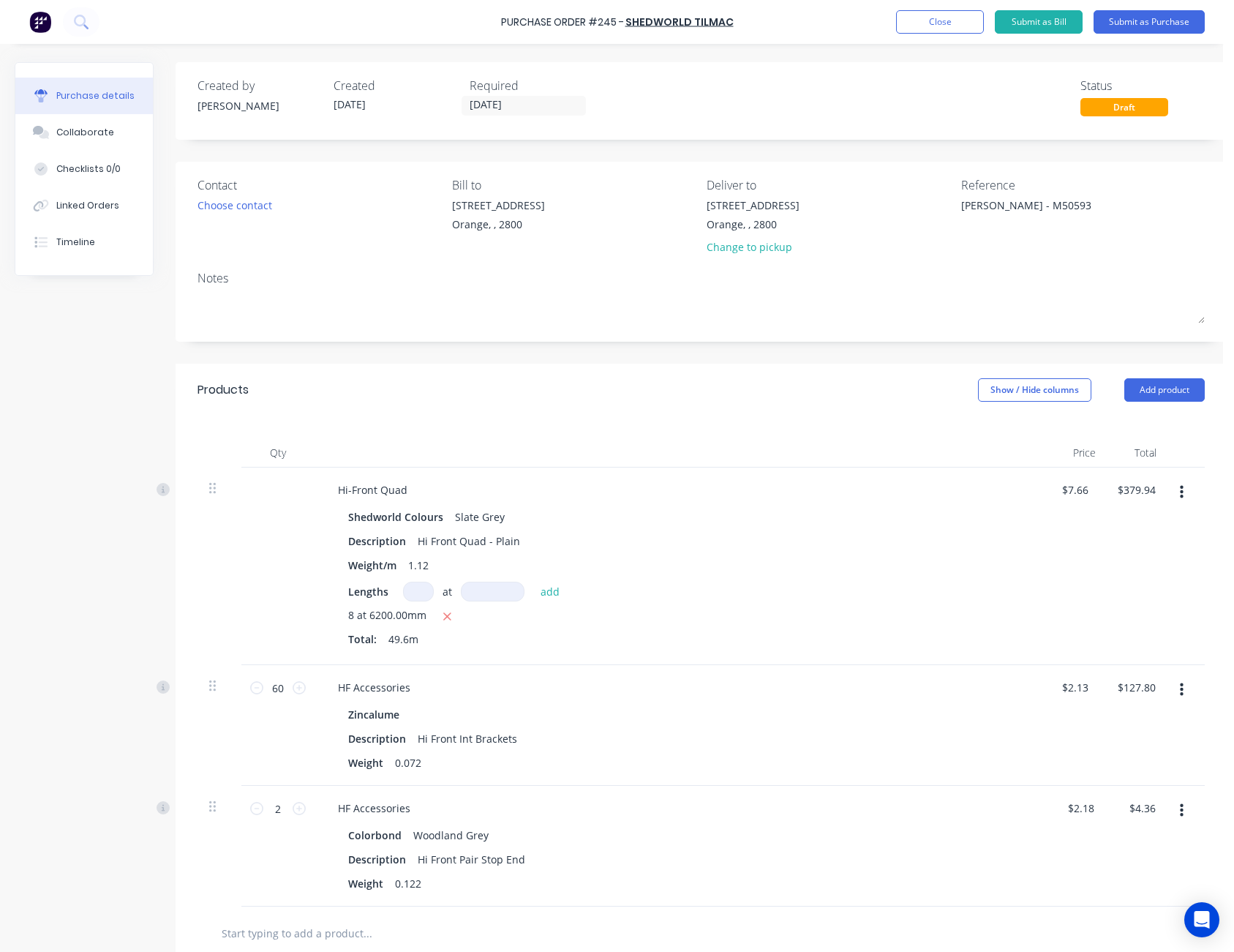
type textarea "Harvey - M50593"
click at [1013, 99] on div "Created by [PERSON_NAME] Created [DATE] Required [DATE] Status Draft" at bounding box center [701, 96] width 1008 height 40
click at [1121, 25] on button "Submit as Purchase" at bounding box center [1148, 22] width 111 height 23
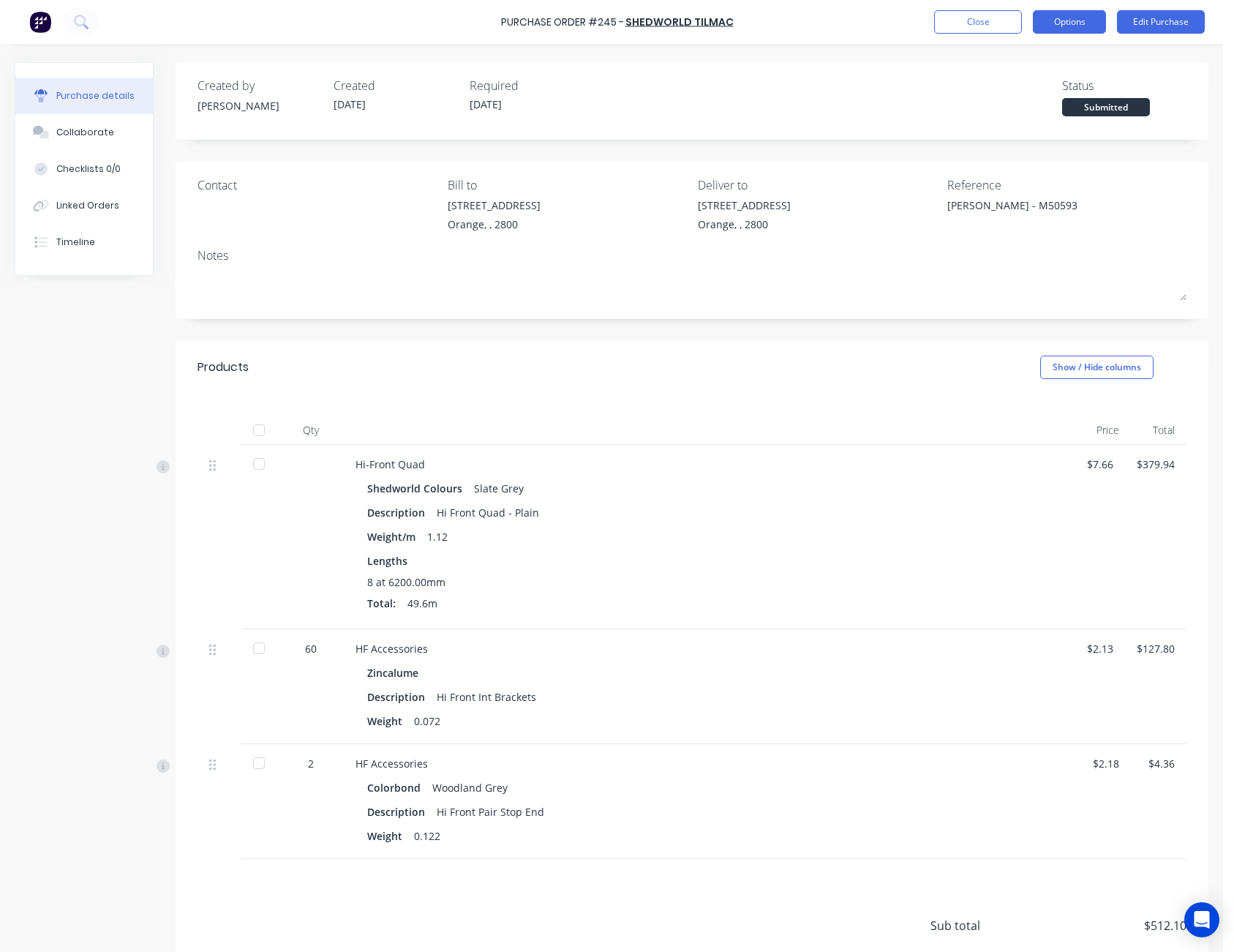
click at [1069, 23] on button "Options" at bounding box center [1069, 22] width 73 height 23
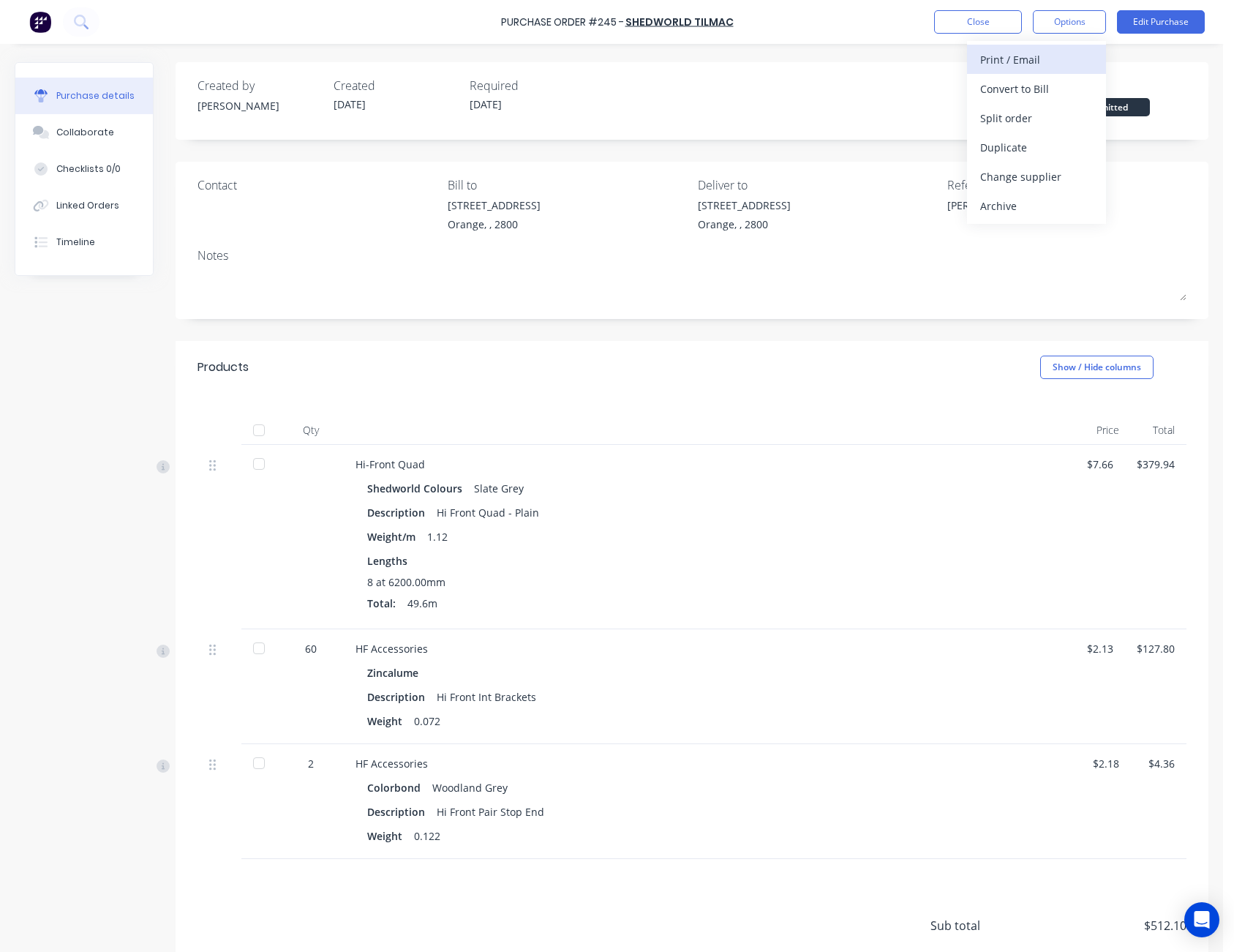
click at [1057, 60] on div "Print / Email" at bounding box center [1037, 60] width 113 height 21
click at [1043, 93] on div "With pricing" at bounding box center [1037, 89] width 113 height 21
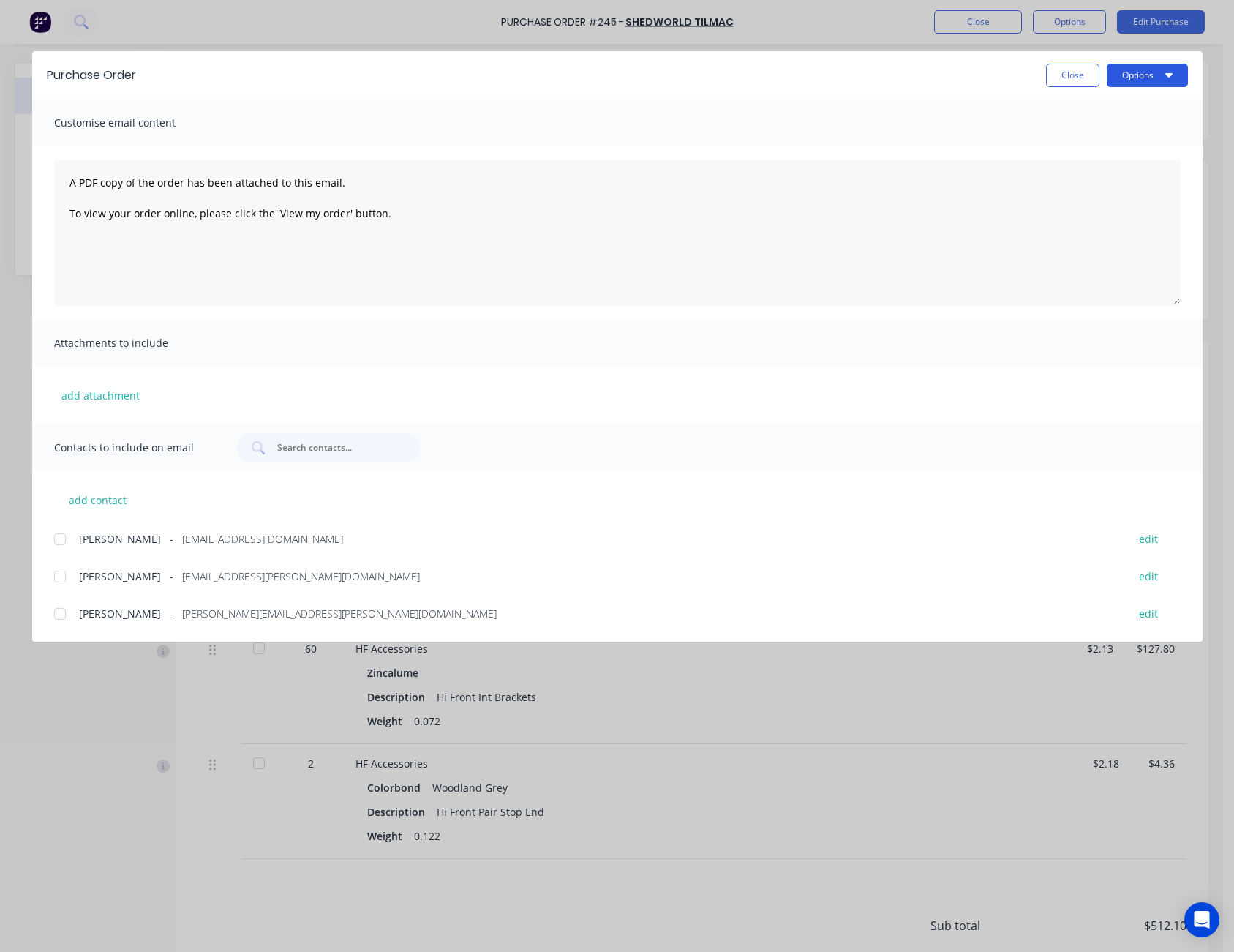
click at [1132, 71] on button "Options" at bounding box center [1147, 75] width 81 height 23
click at [1134, 140] on div "Print" at bounding box center [1118, 142] width 113 height 21
click at [1063, 77] on button "Close" at bounding box center [1072, 75] width 53 height 23
type textarea "x"
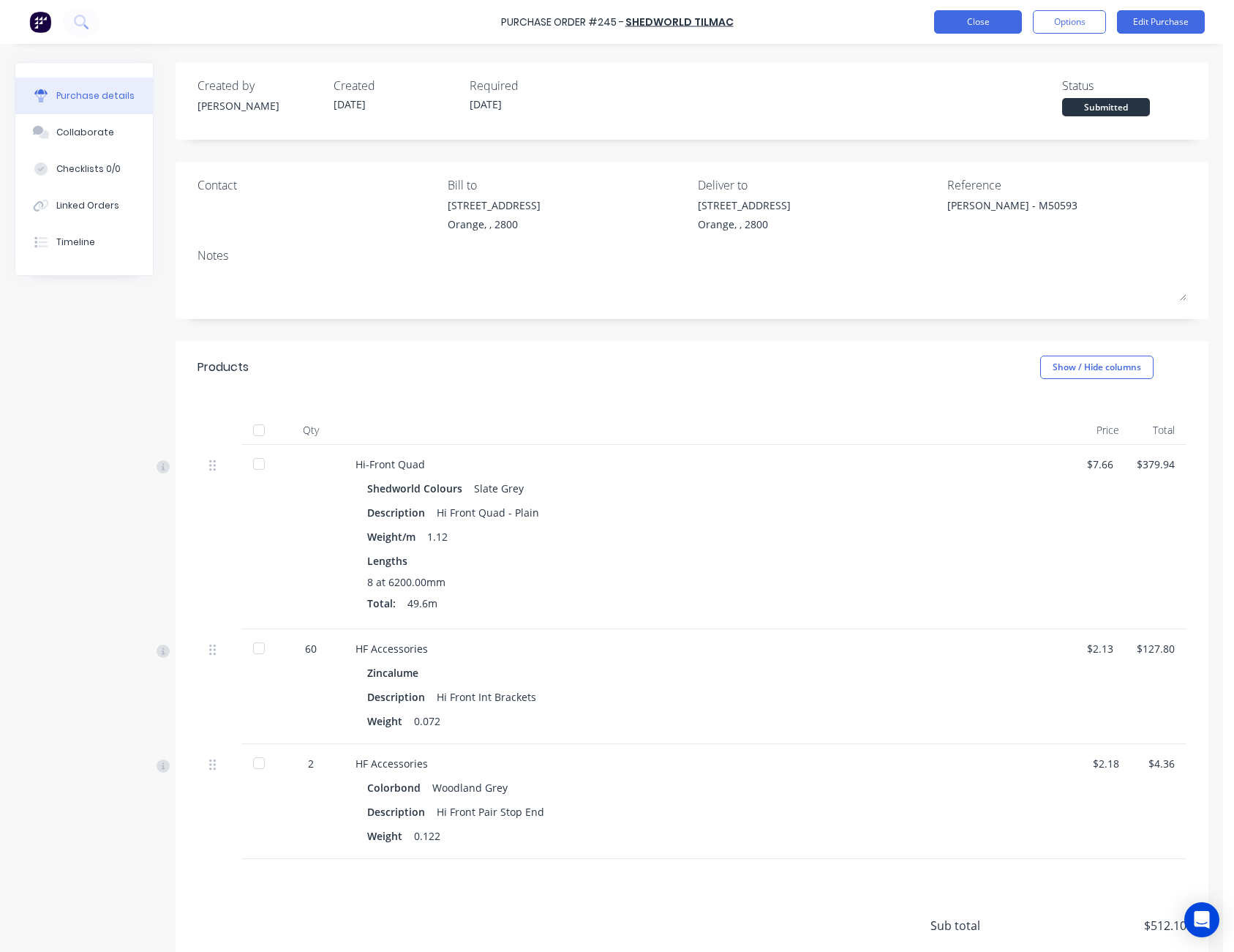
click at [1005, 26] on button "Close" at bounding box center [978, 22] width 88 height 23
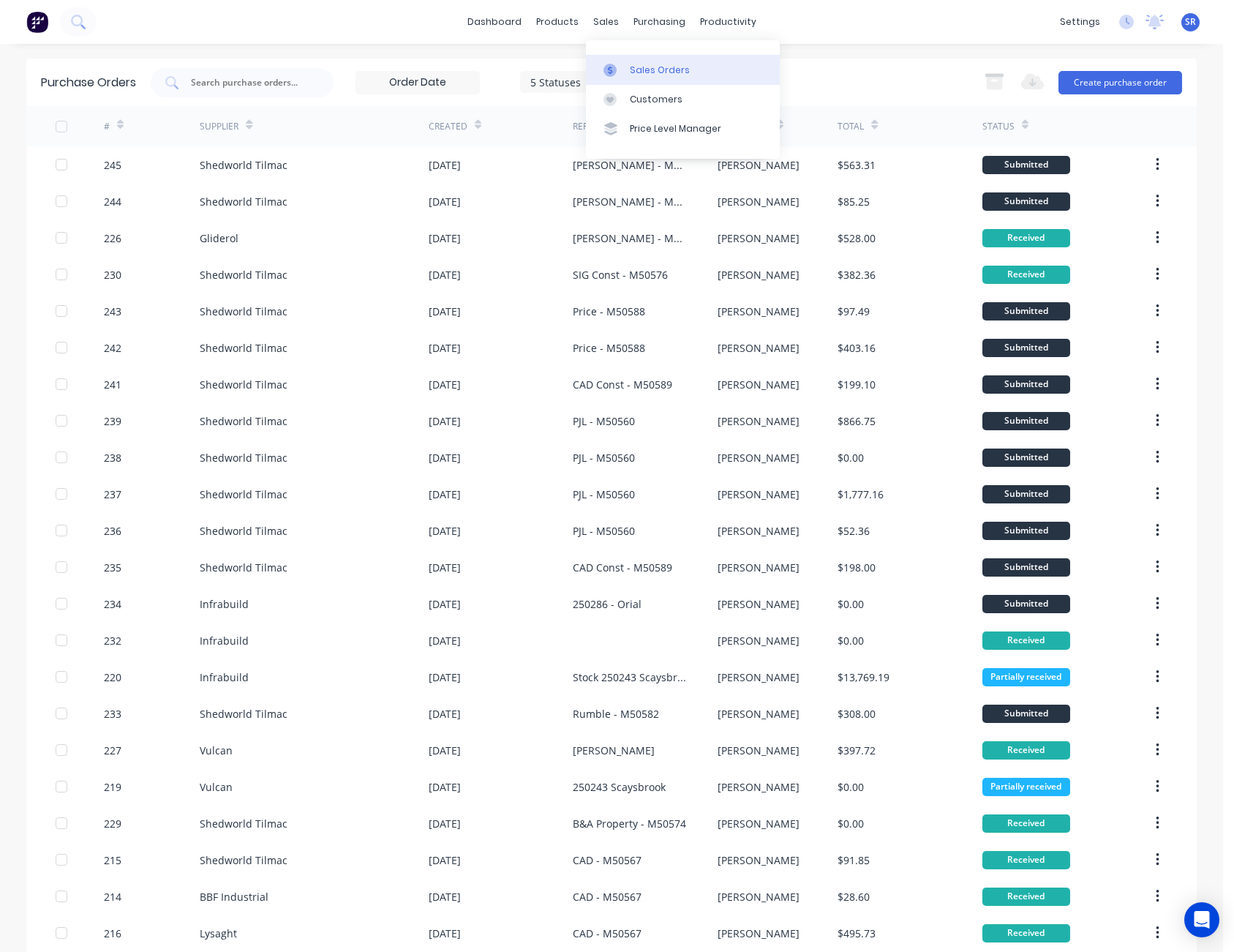
click at [632, 61] on link "Sales Orders" at bounding box center [682, 69] width 194 height 29
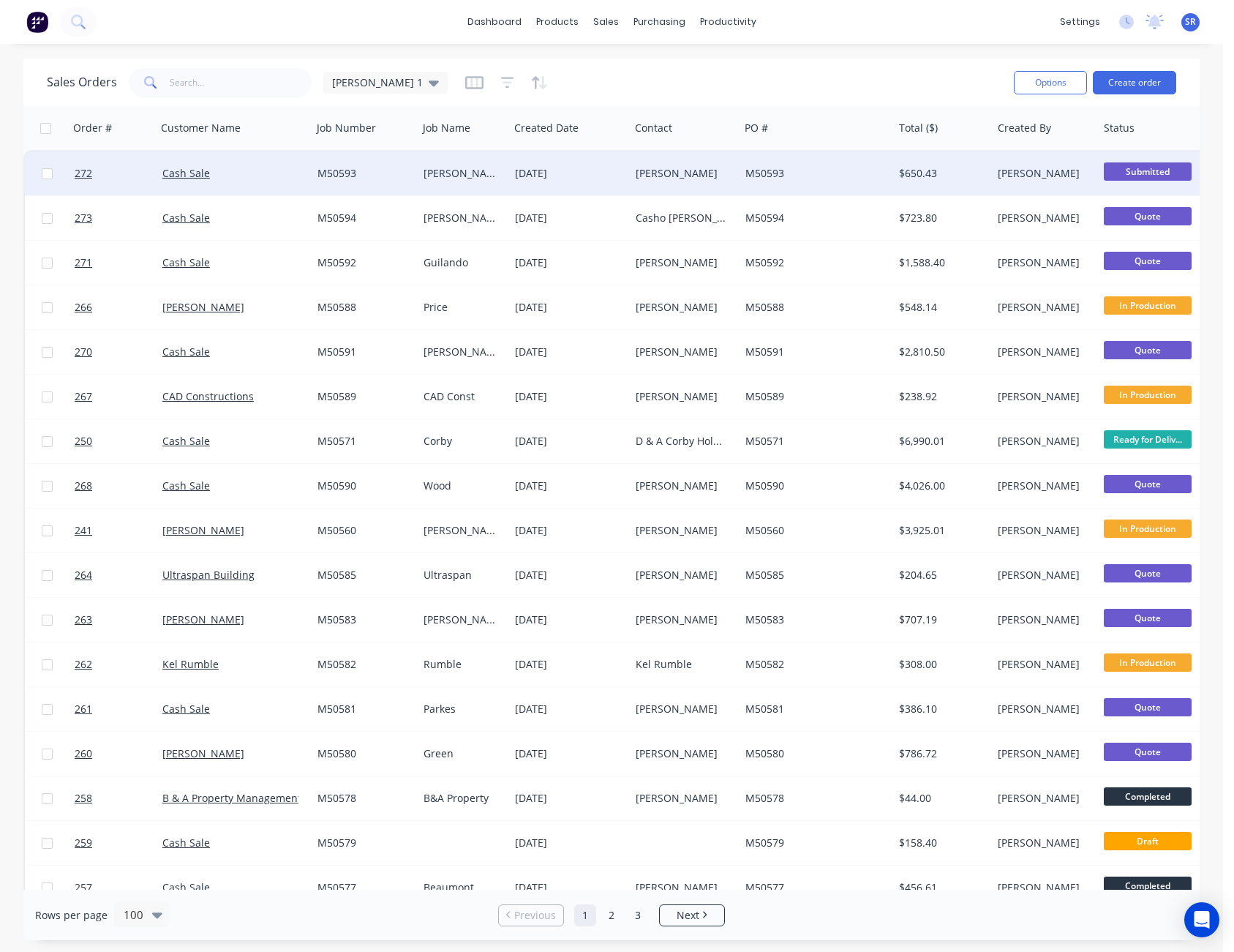
click at [661, 164] on div "Troy Harvey" at bounding box center [685, 173] width 110 height 44
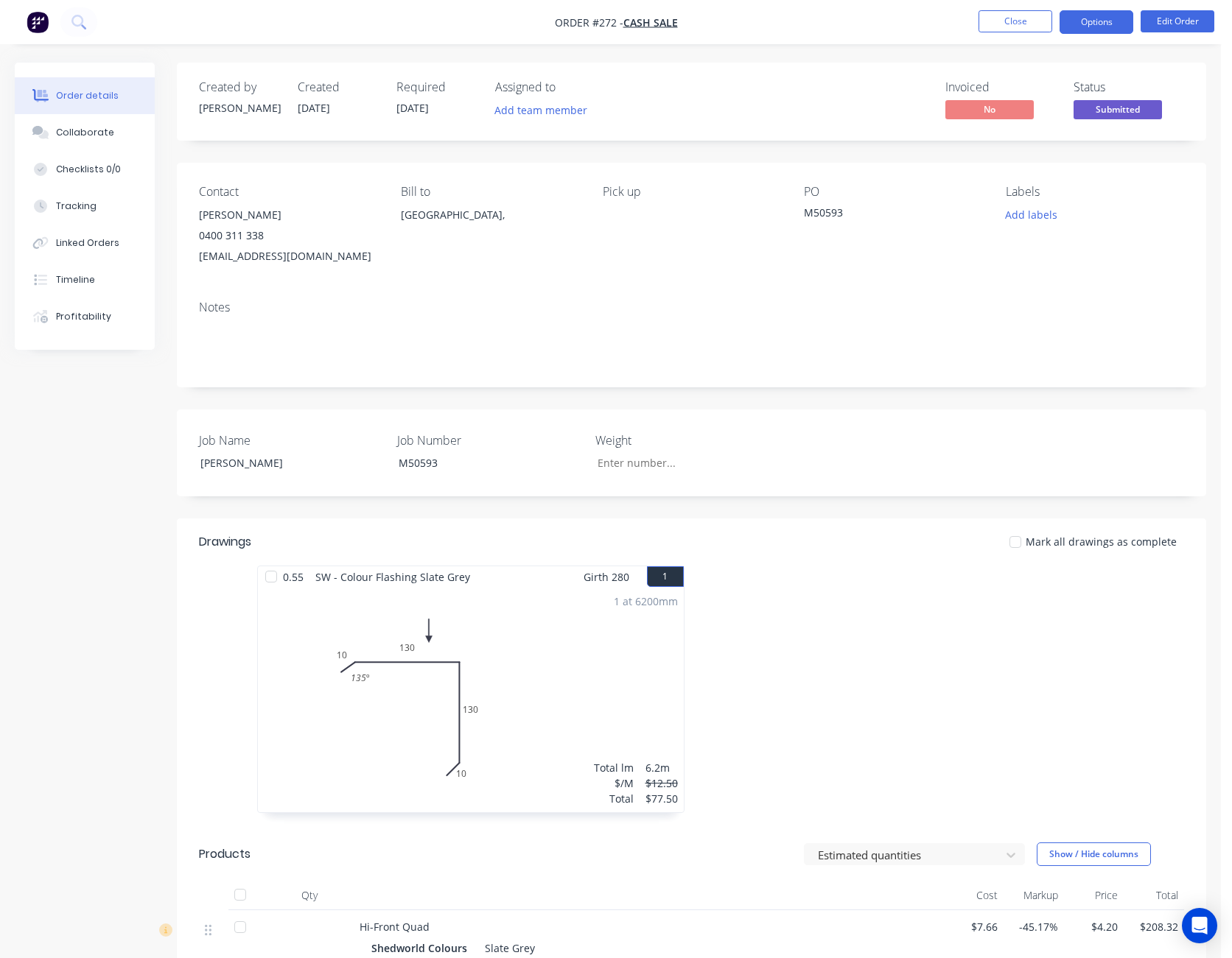
click at [1097, 27] on button "Options" at bounding box center [1096, 22] width 74 height 23
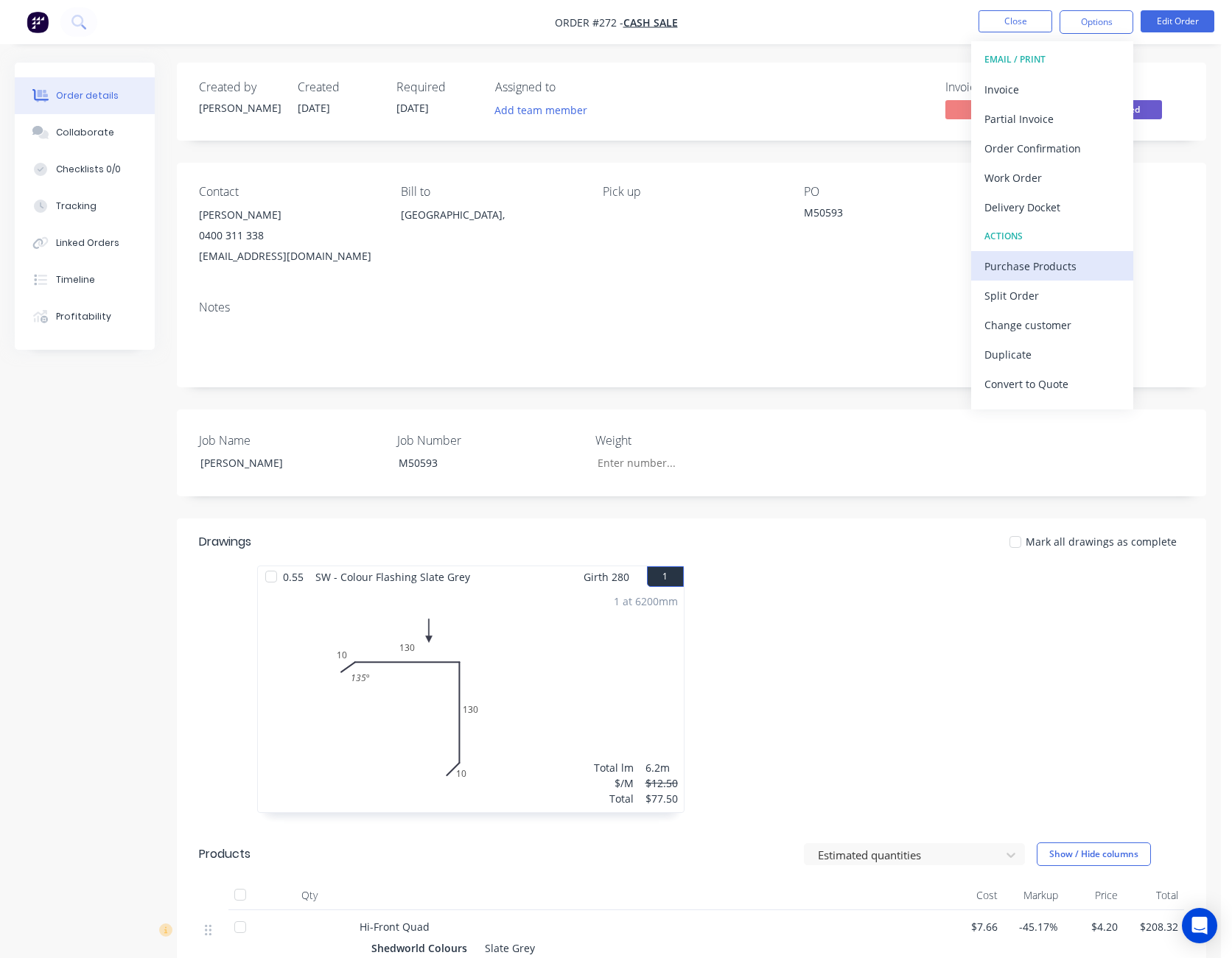
click at [1064, 252] on button "Purchase Products" at bounding box center [1052, 266] width 162 height 29
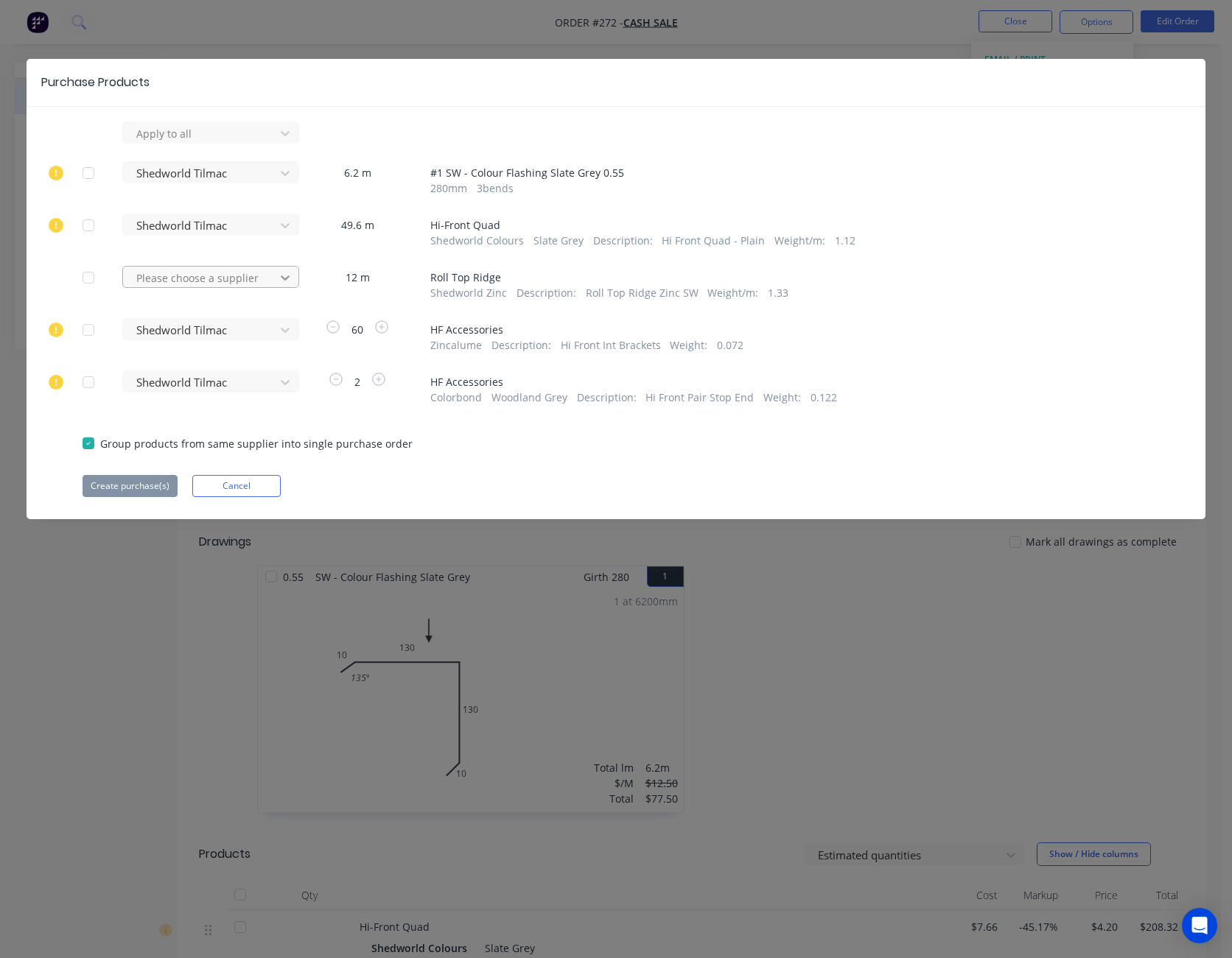
click at [278, 277] on icon at bounding box center [284, 277] width 15 height 15
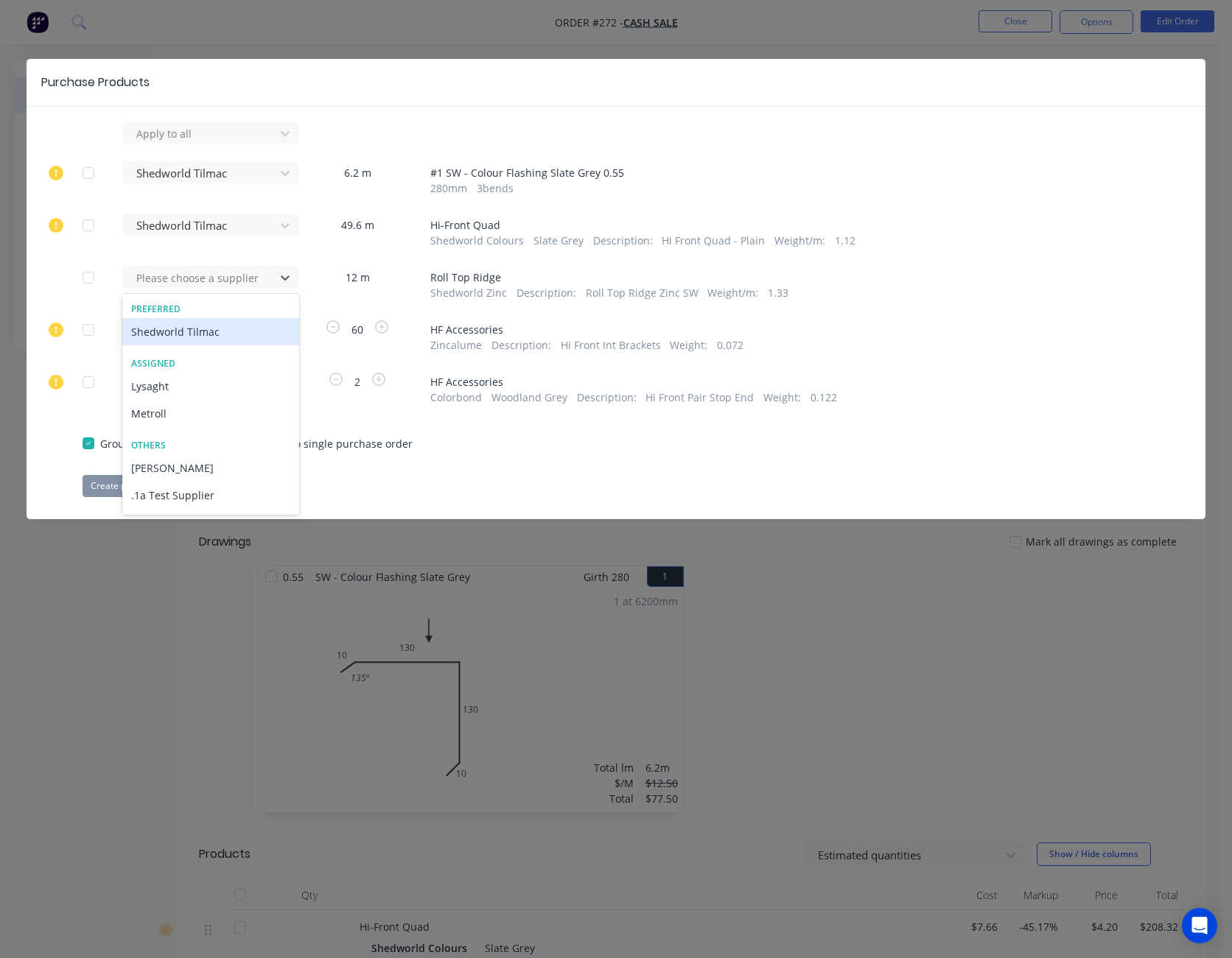
click at [249, 330] on div "Shedworld Tilmac" at bounding box center [211, 332] width 177 height 27
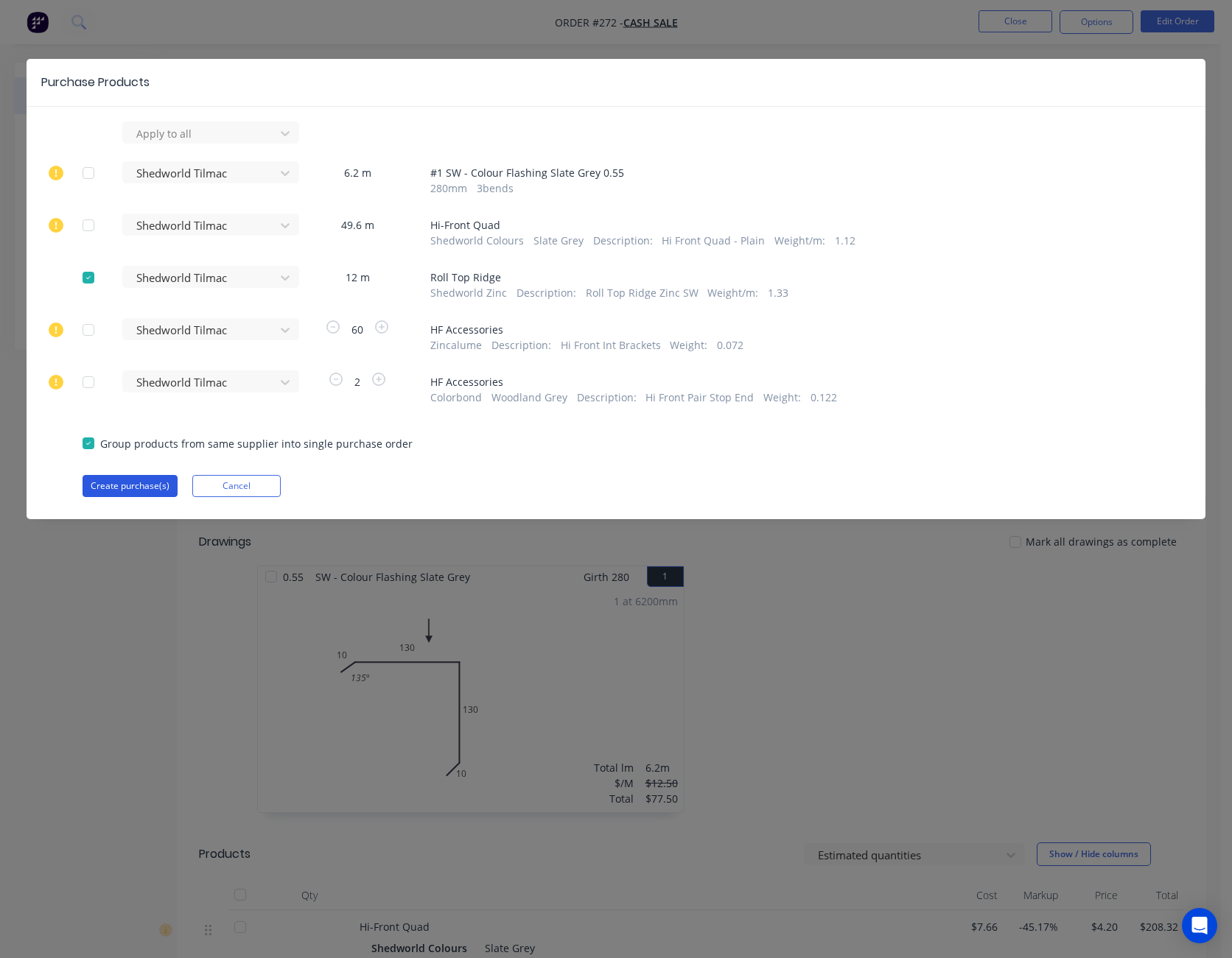
click at [139, 482] on button "Create purchase(s)" at bounding box center [130, 486] width 95 height 22
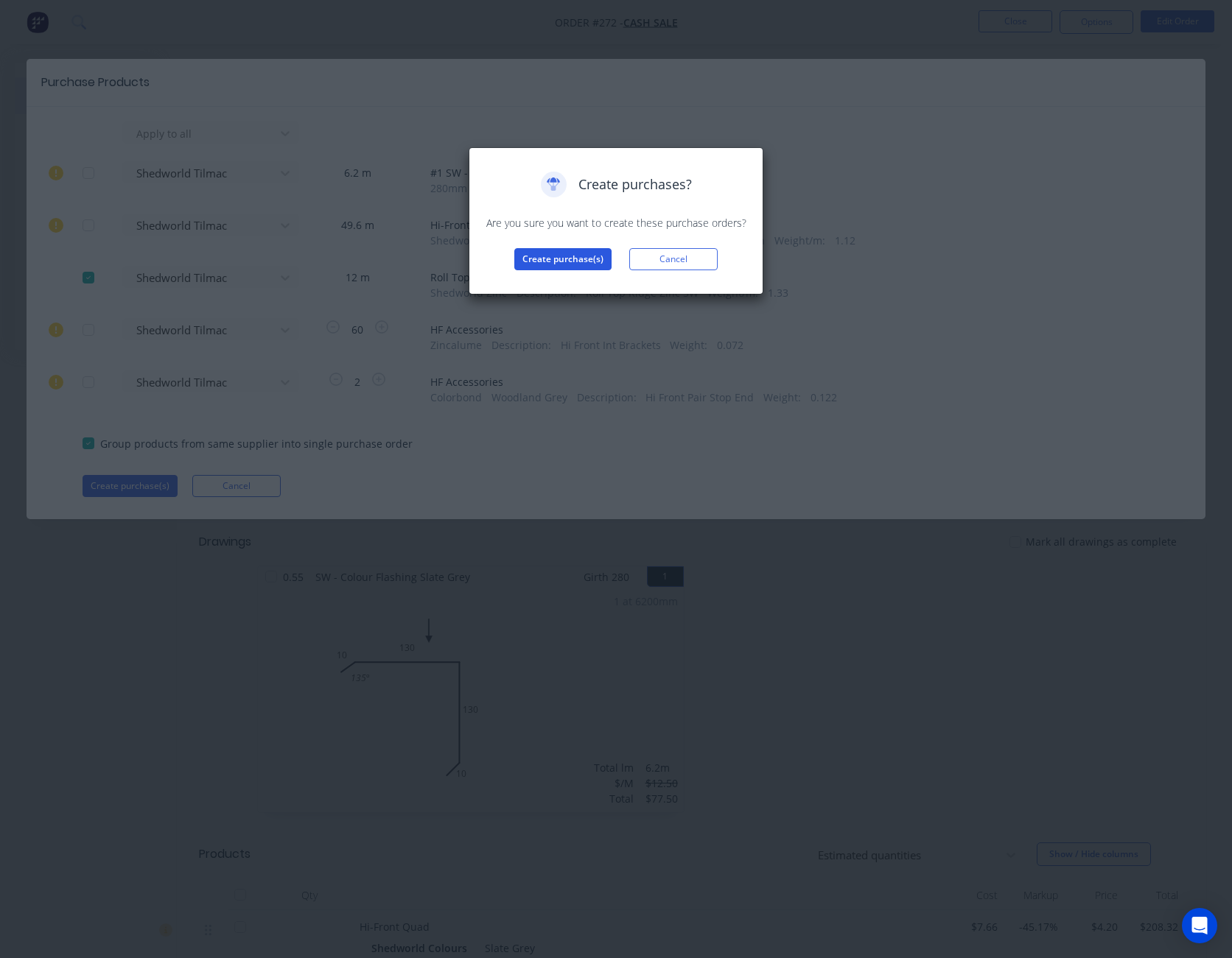
click at [583, 259] on button "Create purchase(s)" at bounding box center [563, 259] width 97 height 22
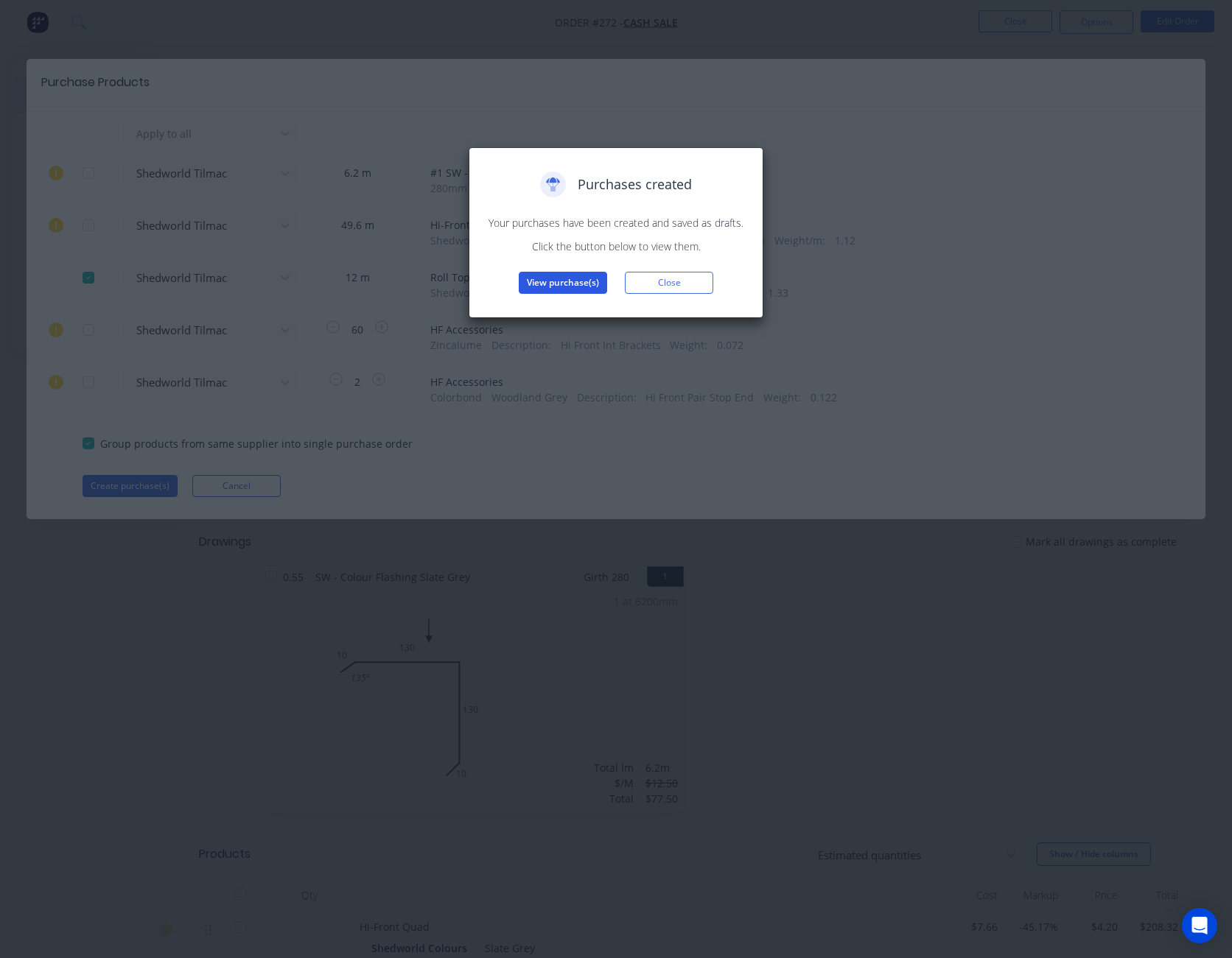
click at [551, 284] on button "View purchase(s)" at bounding box center [563, 282] width 88 height 22
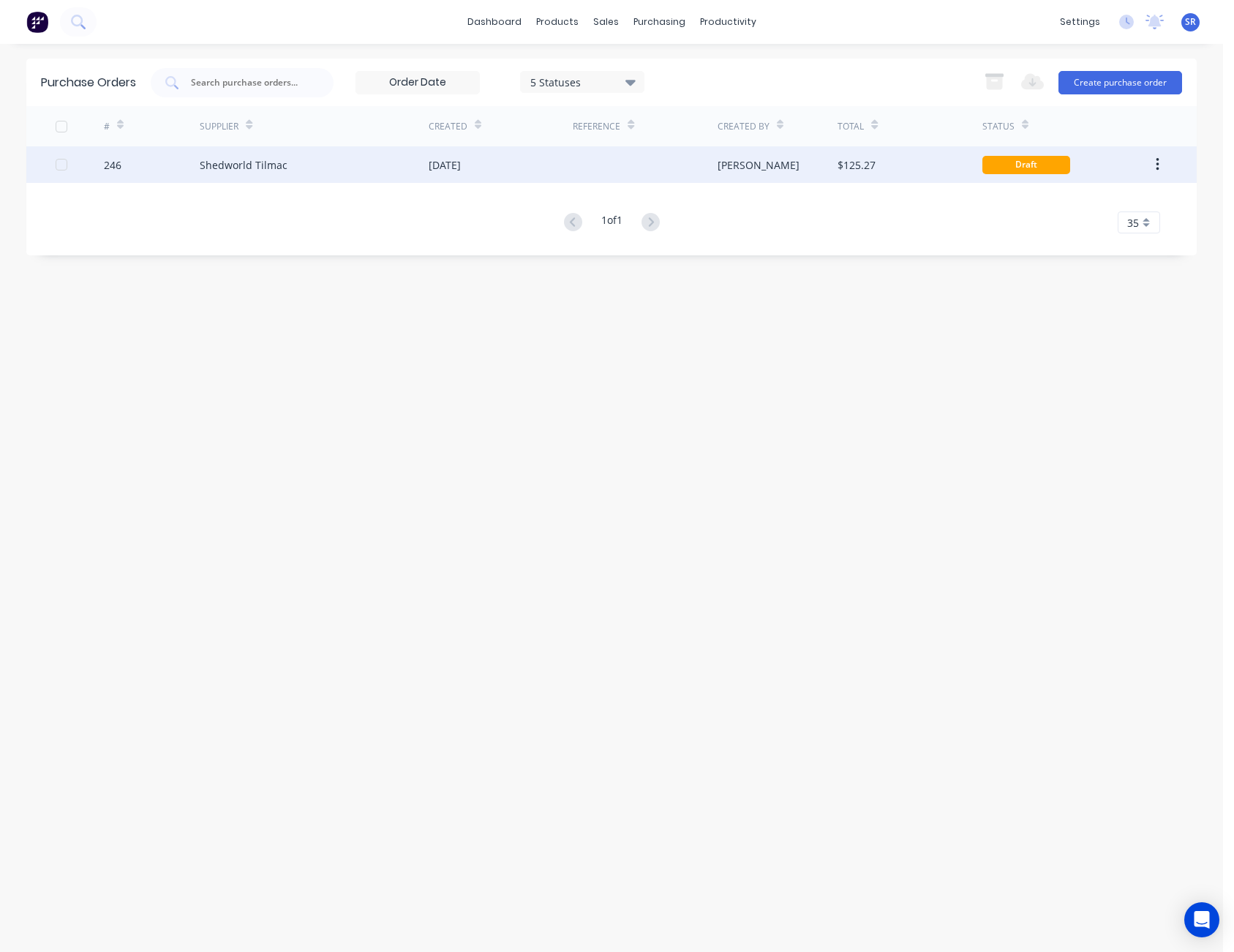
click at [850, 168] on div "$125.27" at bounding box center [855, 165] width 38 height 15
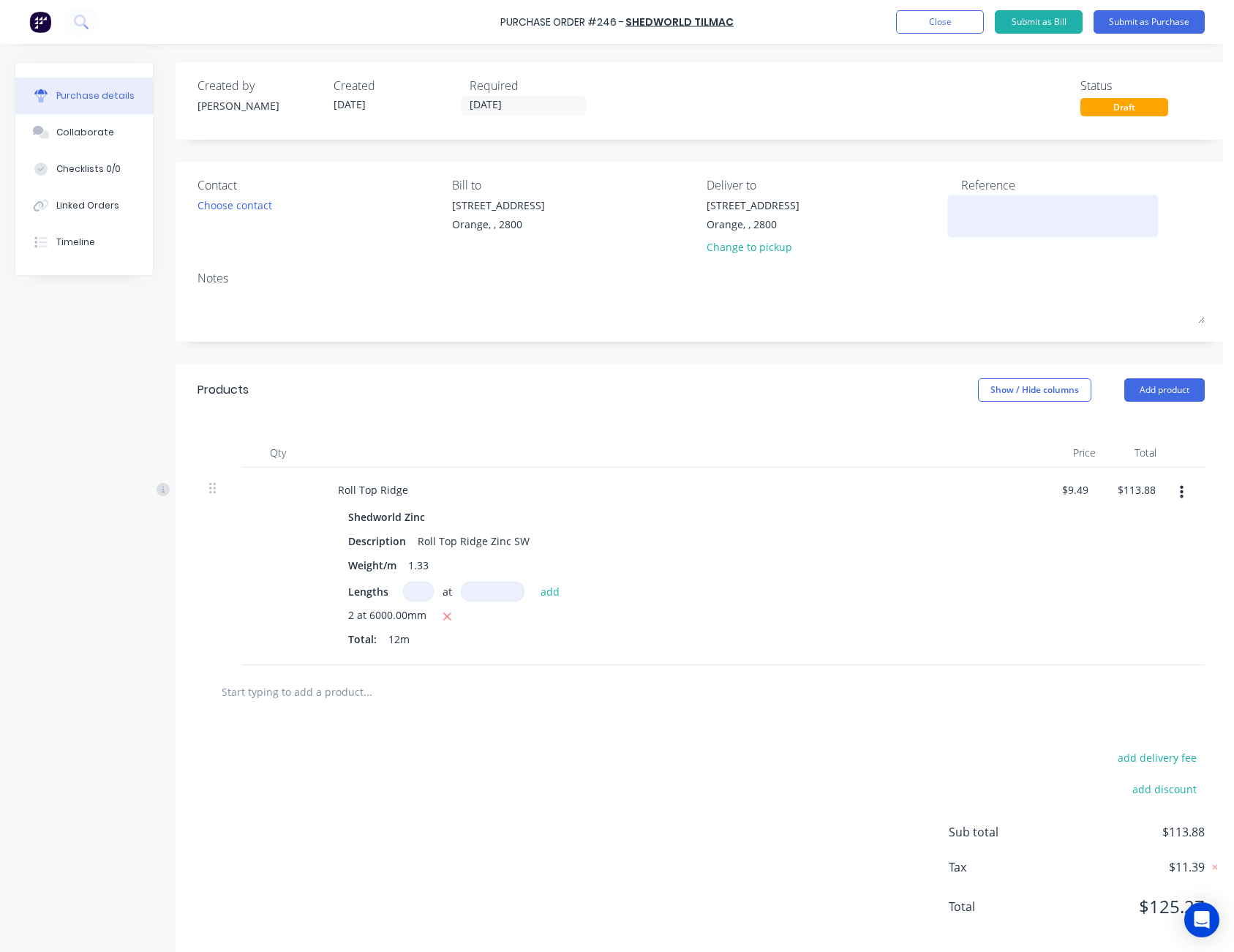
click at [998, 205] on textarea at bounding box center [1053, 214] width 183 height 33
type textarea "Har"
type textarea "x"
type textarea "Harv"
type textarea "x"
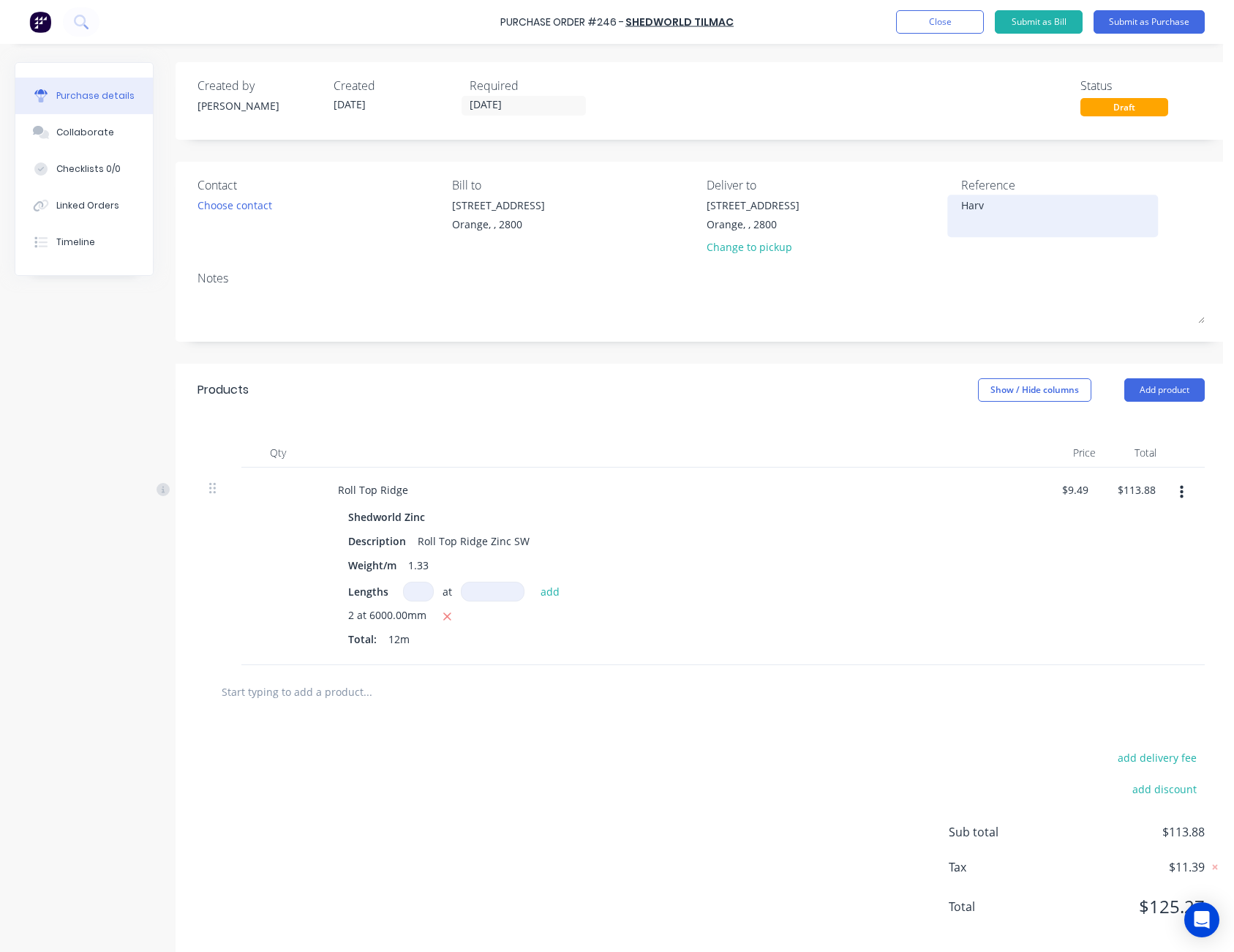
type textarea "Harve"
type textarea "x"
type textarea "Harvey"
type textarea "x"
type textarea "Harvey"
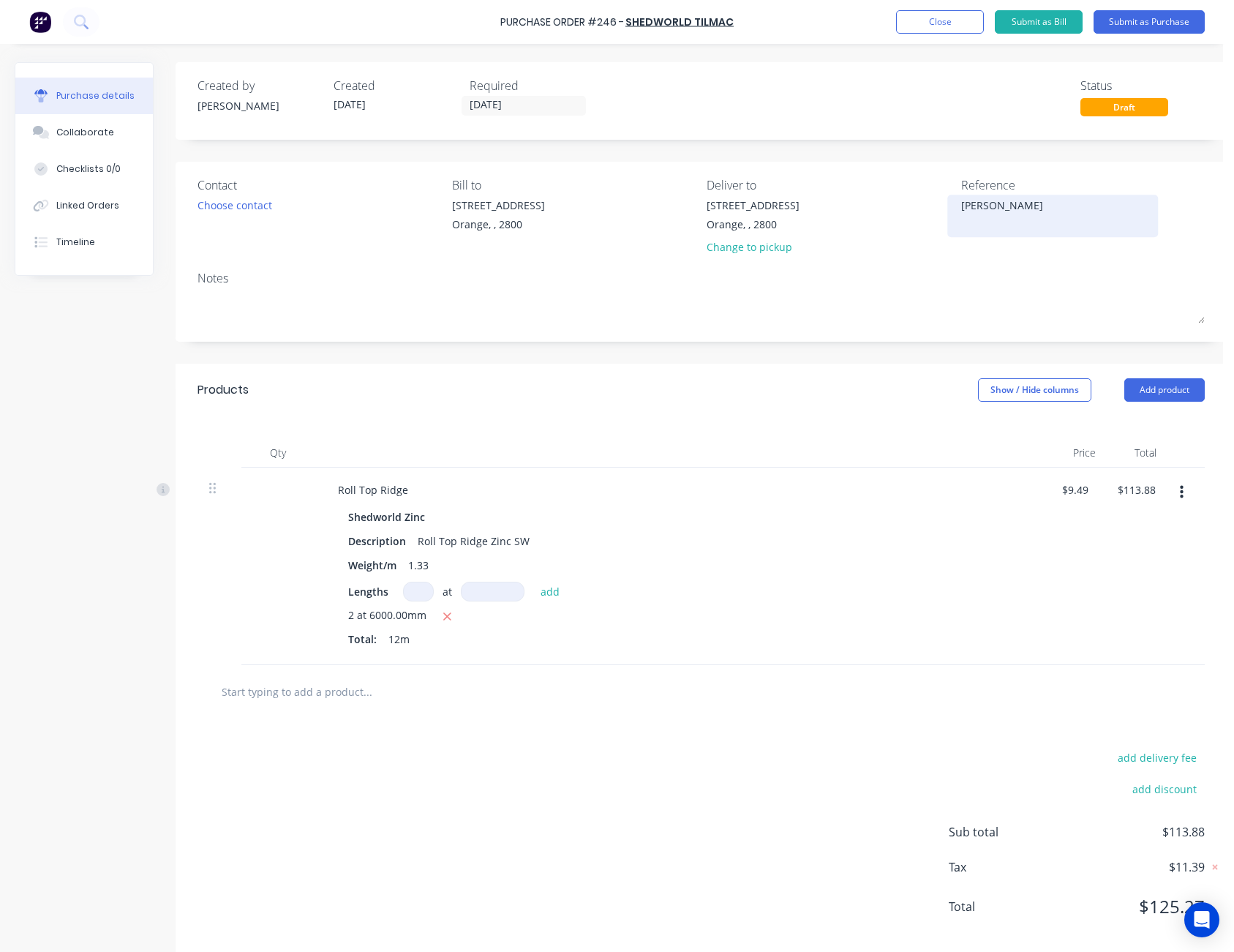
type textarea "x"
type textarea "Harvey -"
type textarea "x"
type textarea "Harvey -"
type textarea "x"
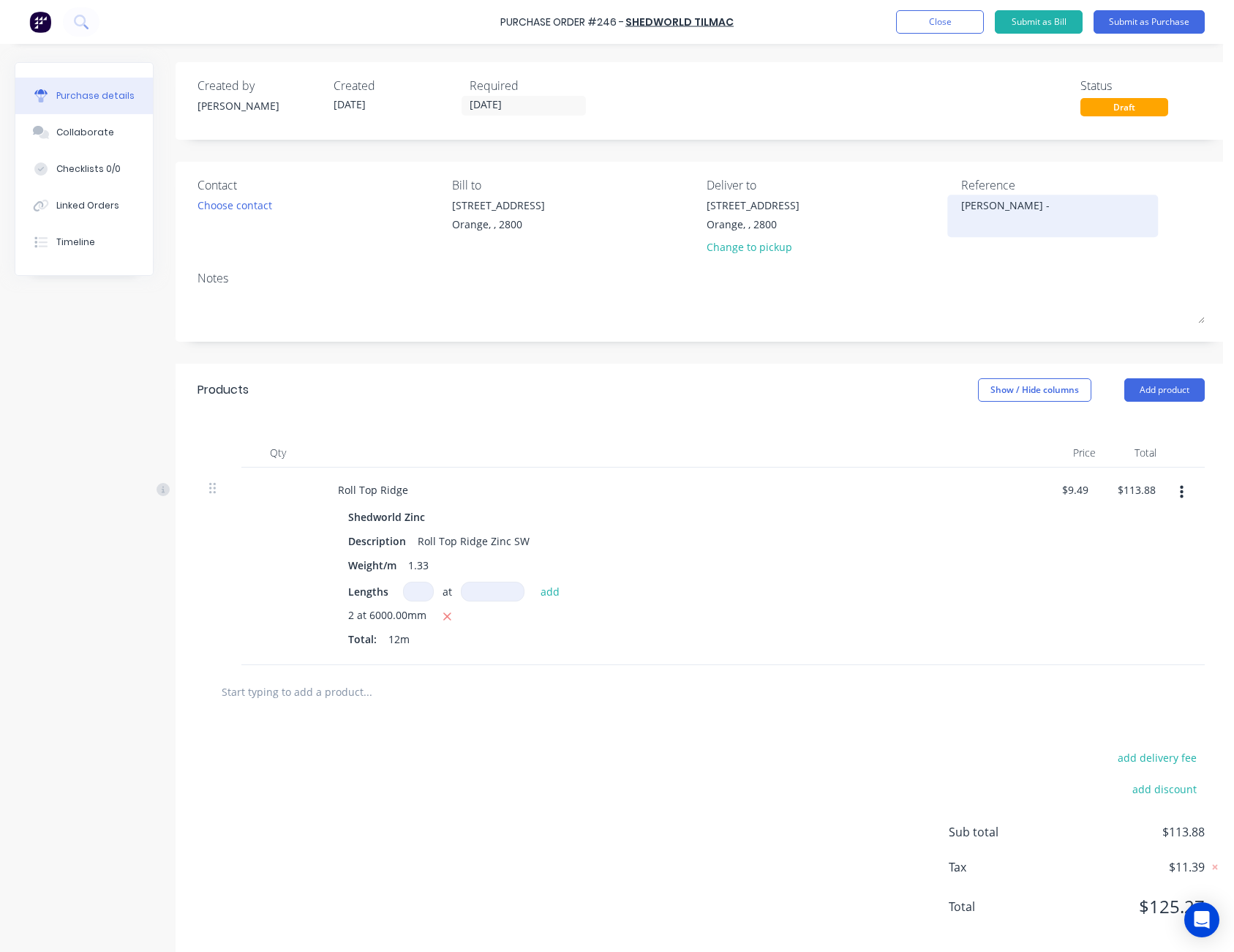
type textarea "Harvey - M"
type textarea "x"
type textarea "Harvey - M5"
type textarea "x"
type textarea "Harvey - M50"
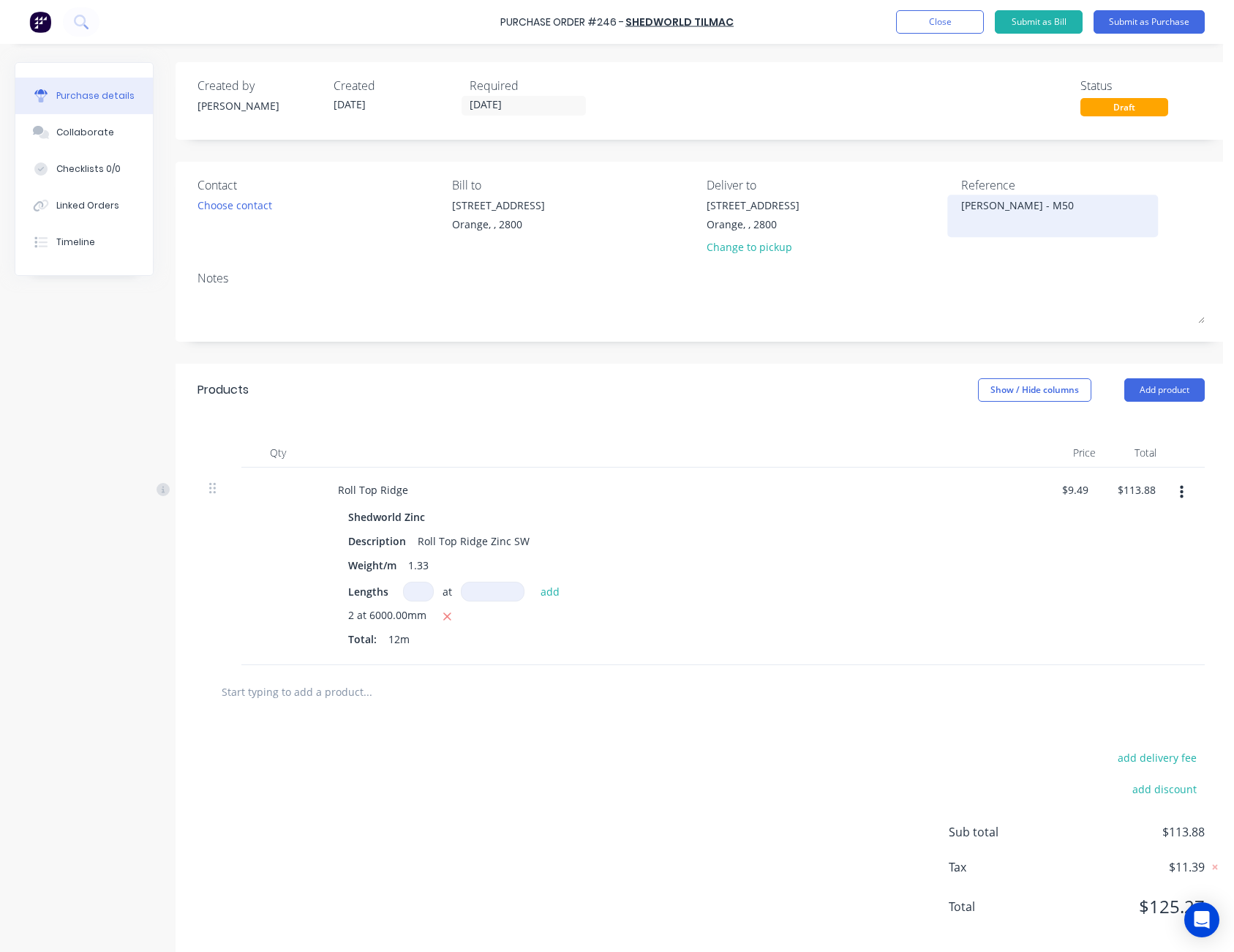
type textarea "x"
type textarea "Harvey - M505"
type textarea "x"
type textarea "Harvey - M5059"
type textarea "x"
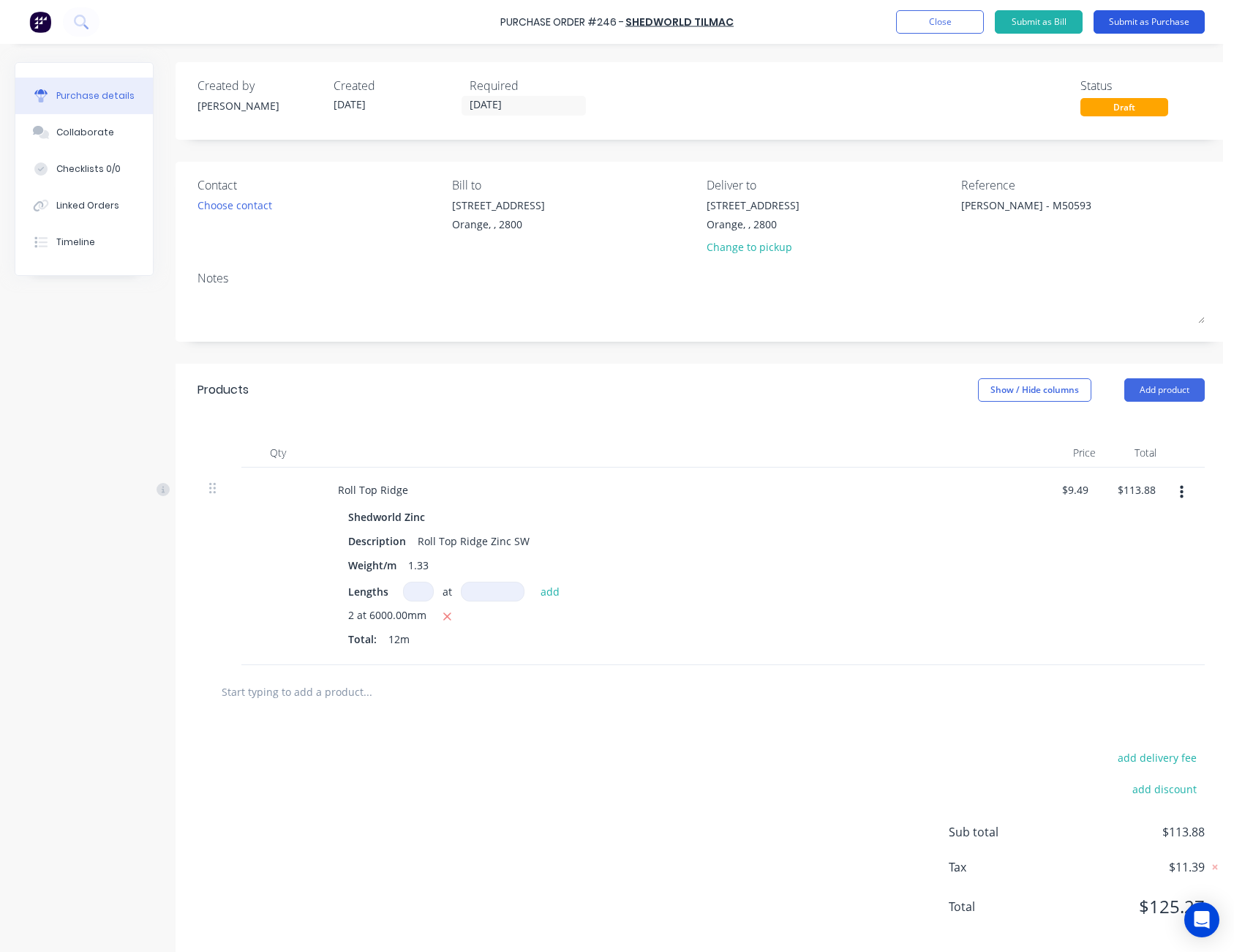
type textarea "Harvey - M50593"
type textarea "x"
type textarea "Harvey - M50593"
click at [1131, 26] on button "Submit as Purchase" at bounding box center [1148, 22] width 111 height 23
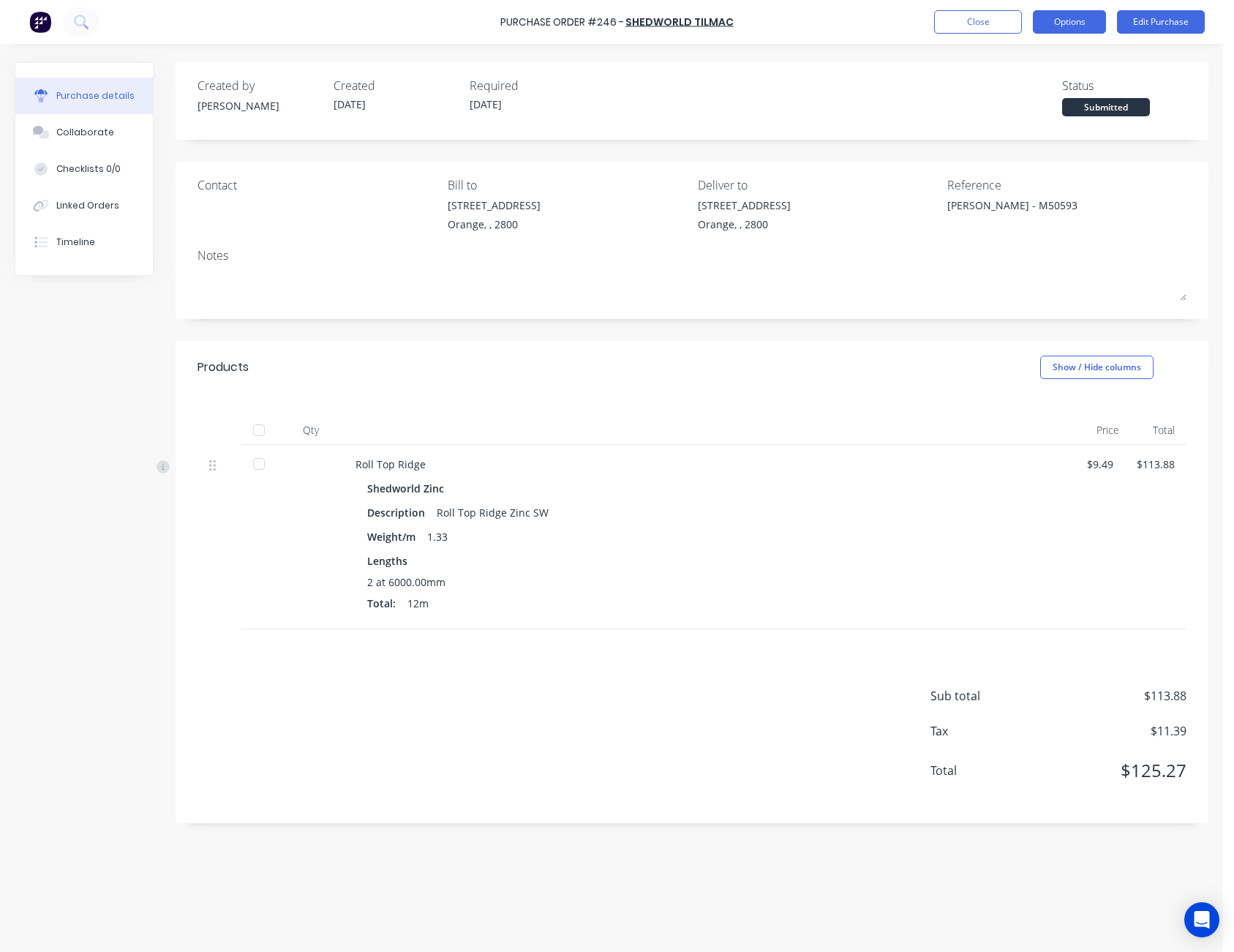
click at [1082, 25] on button "Options" at bounding box center [1069, 22] width 73 height 23
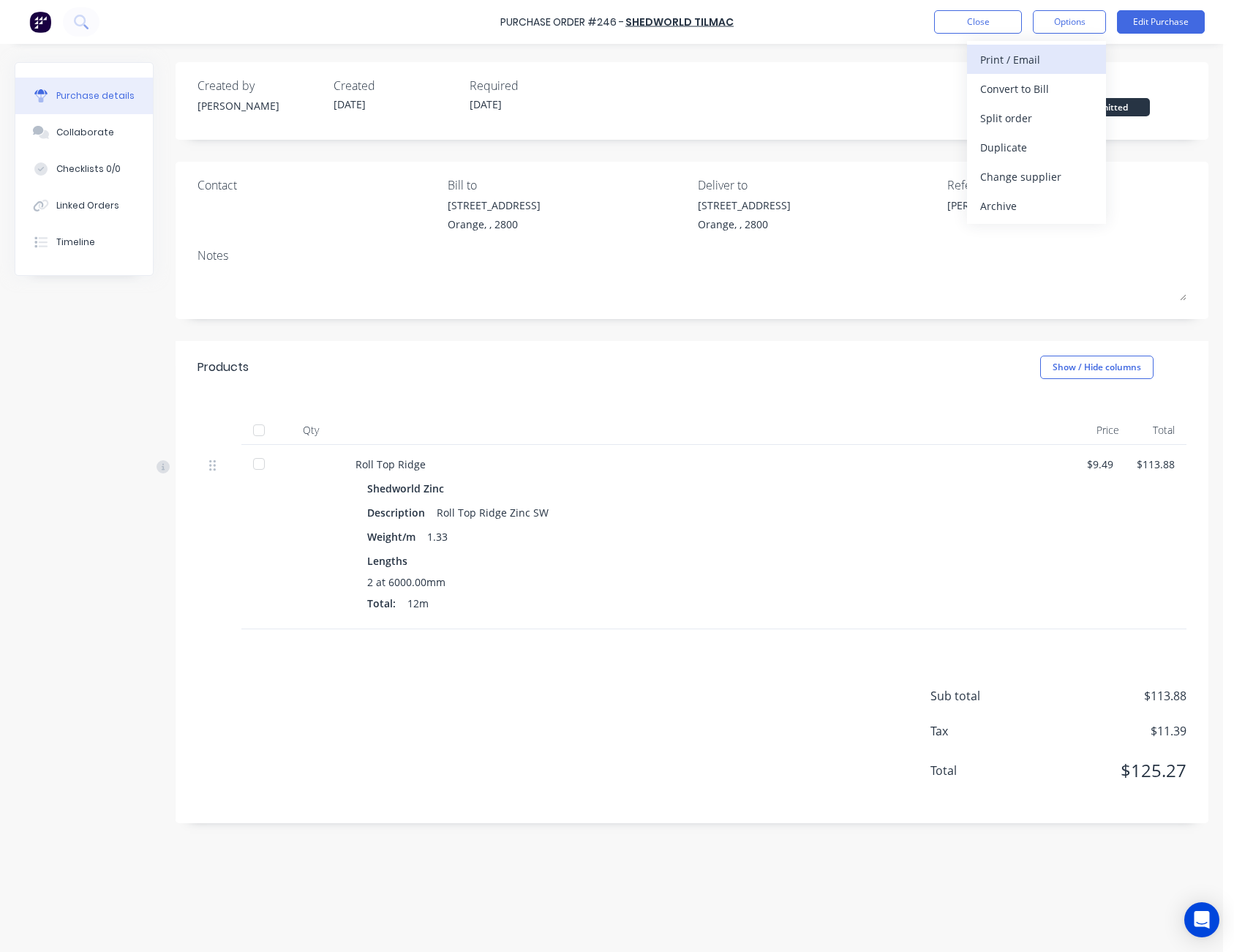
click at [1055, 60] on div "Print / Email" at bounding box center [1037, 60] width 113 height 21
click at [1037, 108] on div "Without pricing" at bounding box center [1037, 119] width 113 height 21
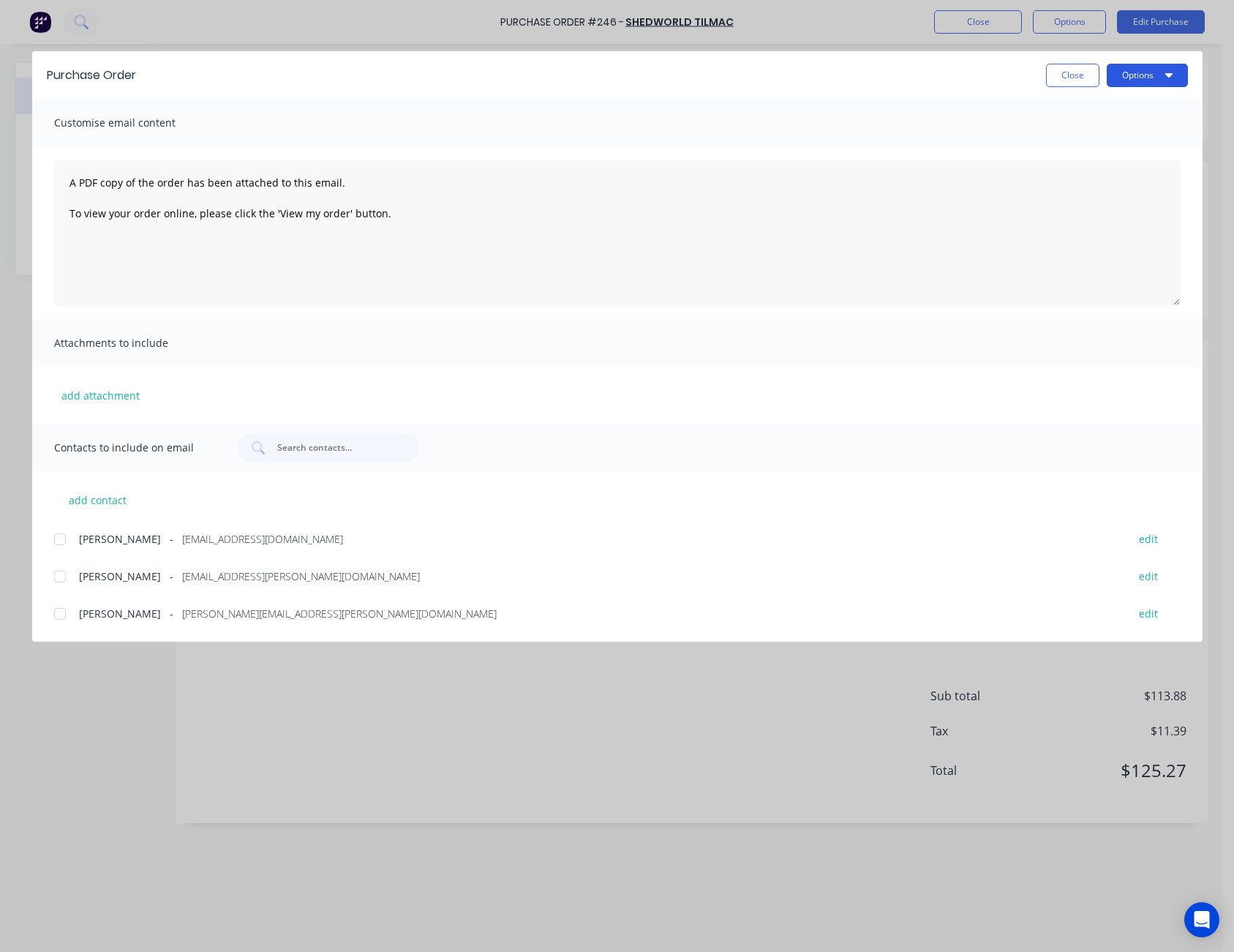
click at [1126, 79] on button "Options" at bounding box center [1147, 75] width 81 height 23
click at [1113, 147] on div "Print" at bounding box center [1118, 142] width 113 height 21
click at [1070, 71] on button "Close" at bounding box center [1072, 75] width 53 height 23
type textarea "x"
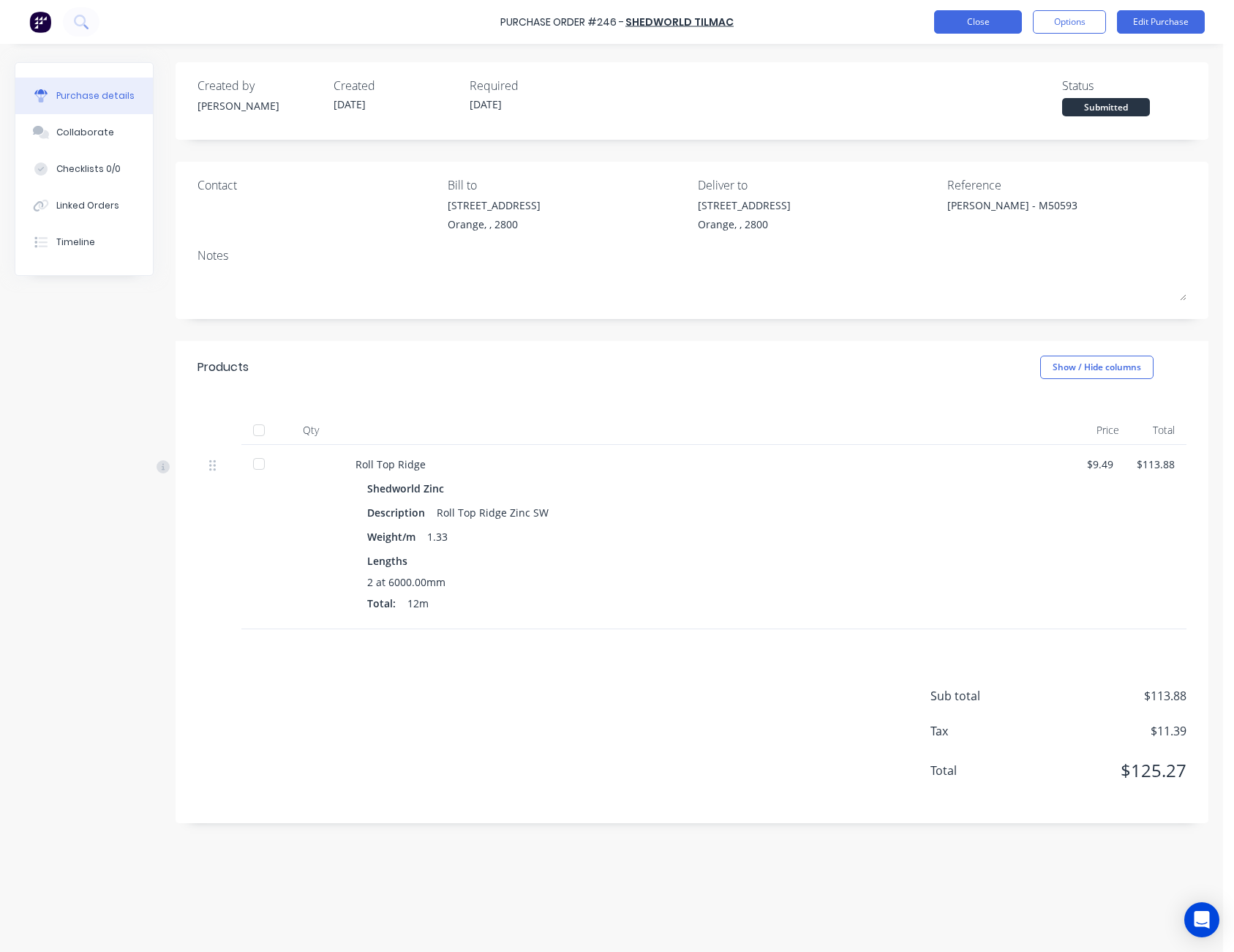
click at [1007, 22] on button "Close" at bounding box center [978, 22] width 88 height 23
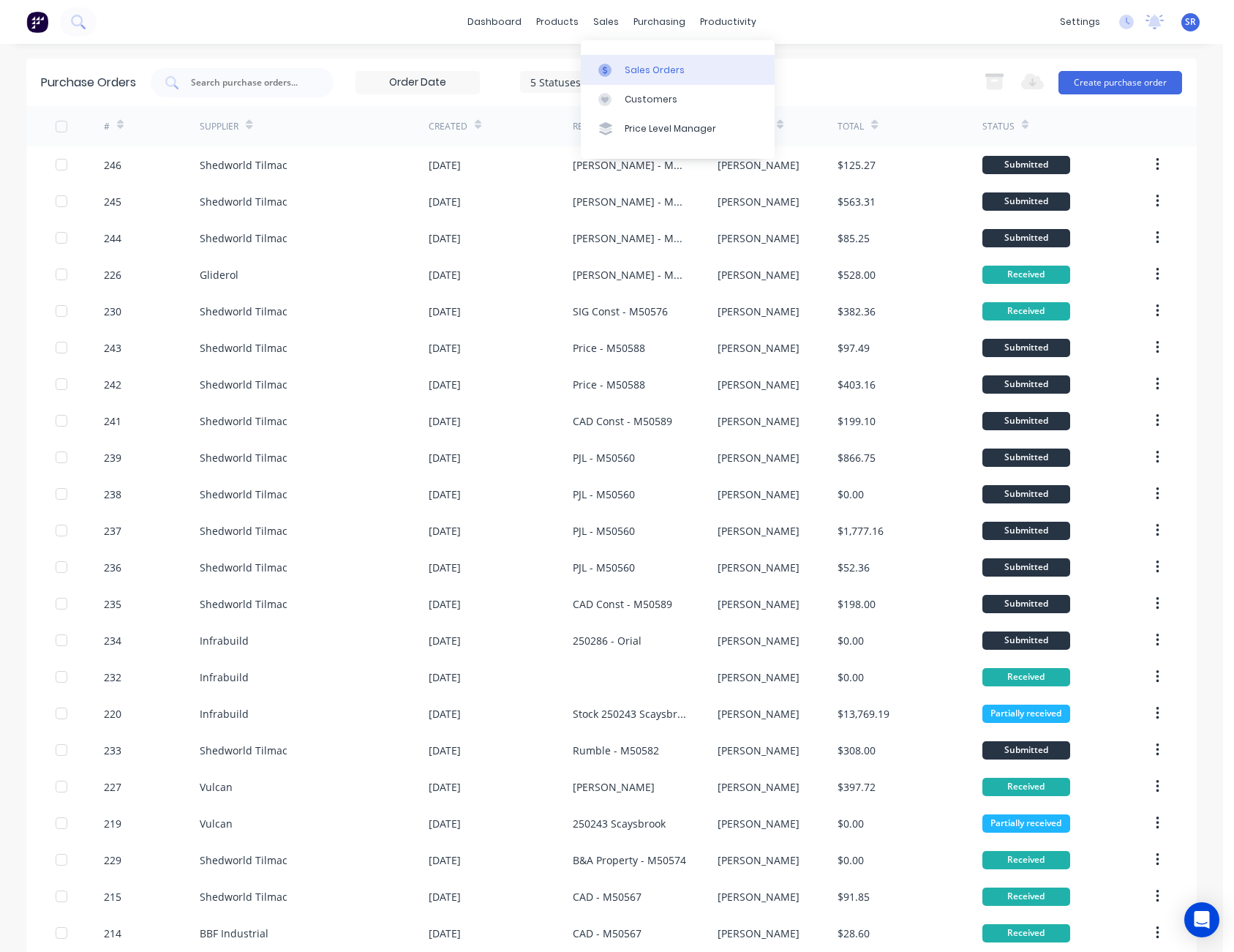
click at [617, 62] on link "Sales Orders" at bounding box center [677, 69] width 194 height 29
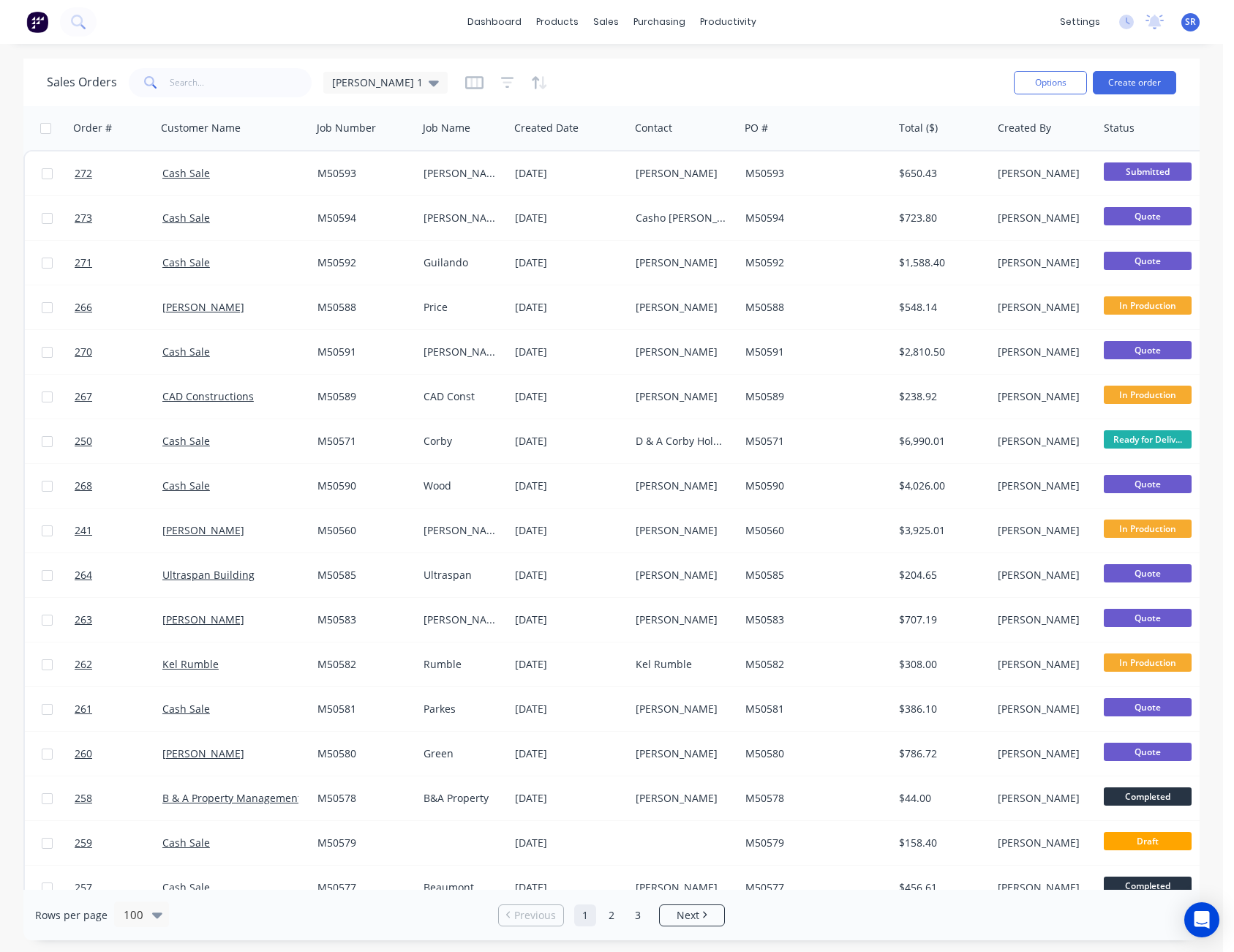
click at [1188, 19] on span "SR" at bounding box center [1190, 22] width 11 height 13
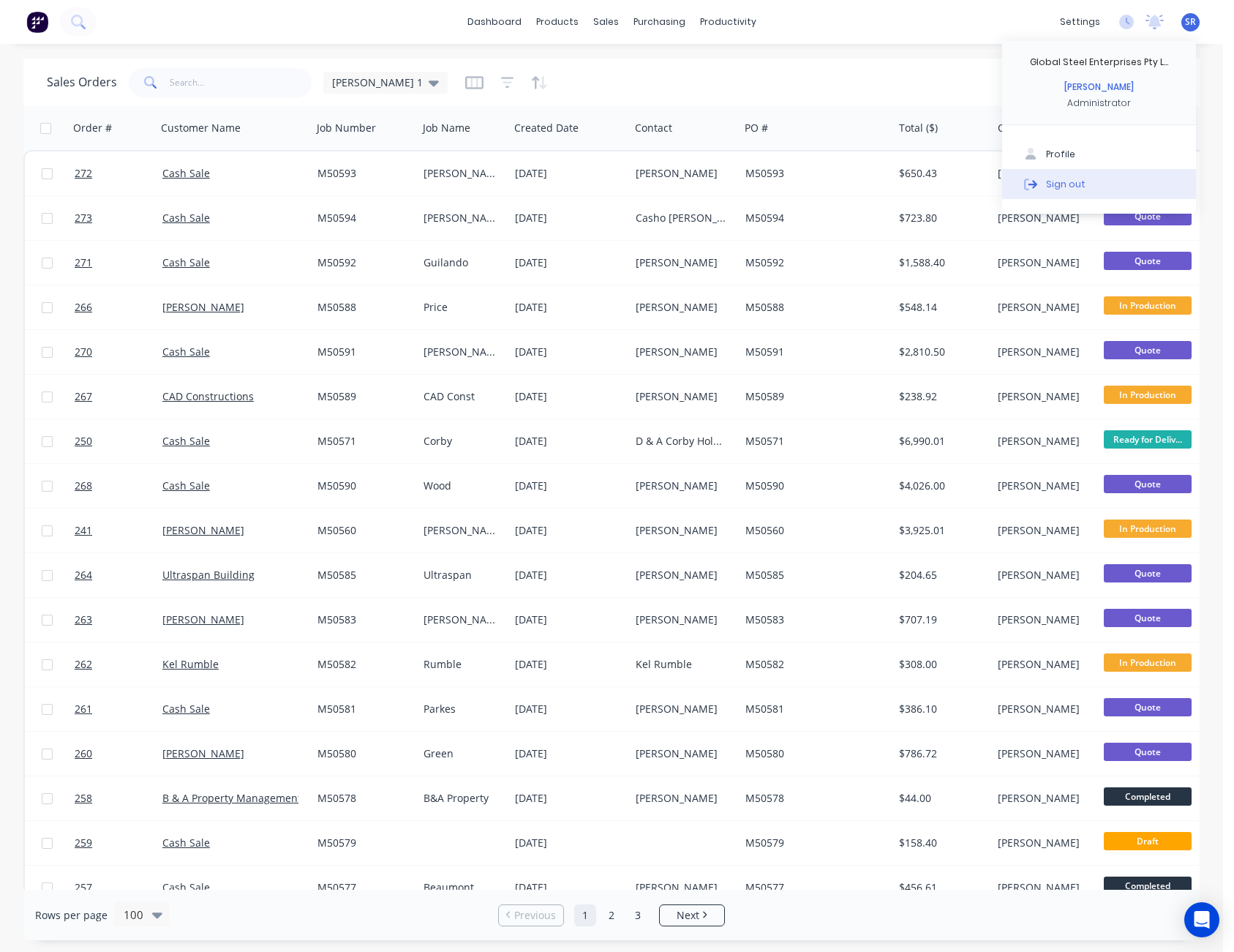
click at [1109, 174] on button "Sign out" at bounding box center [1098, 183] width 194 height 29
